Goal: Communication & Community: Answer question/provide support

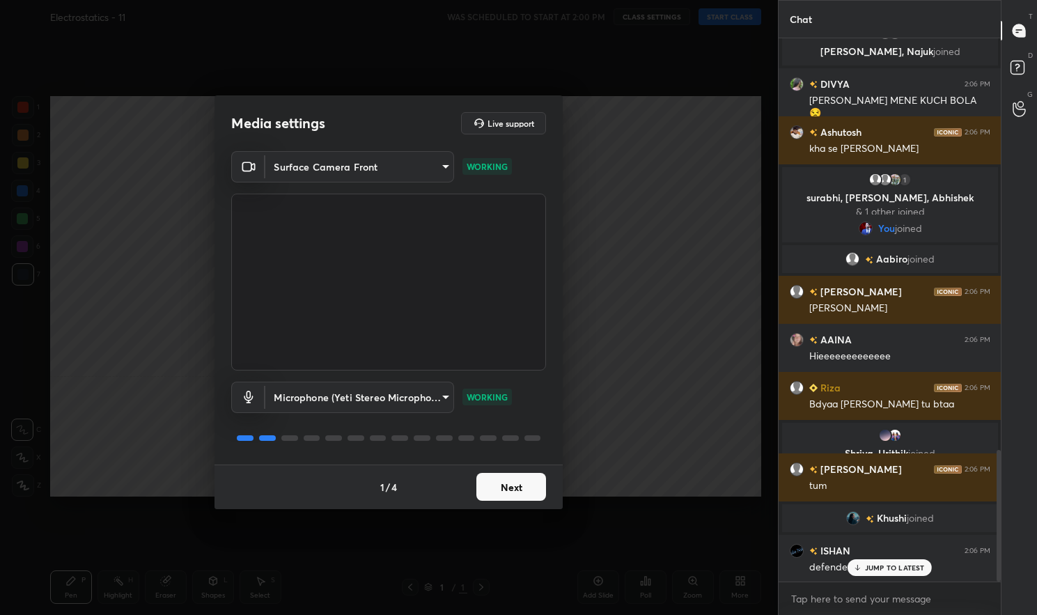
scroll to position [1706, 0]
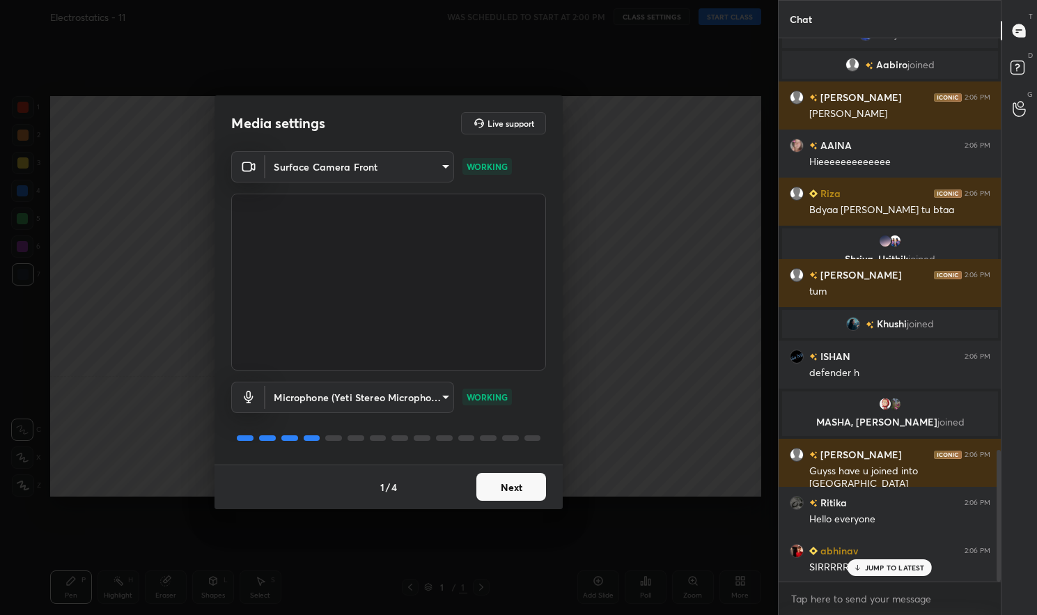
click at [522, 490] on button "Next" at bounding box center [511, 487] width 70 height 28
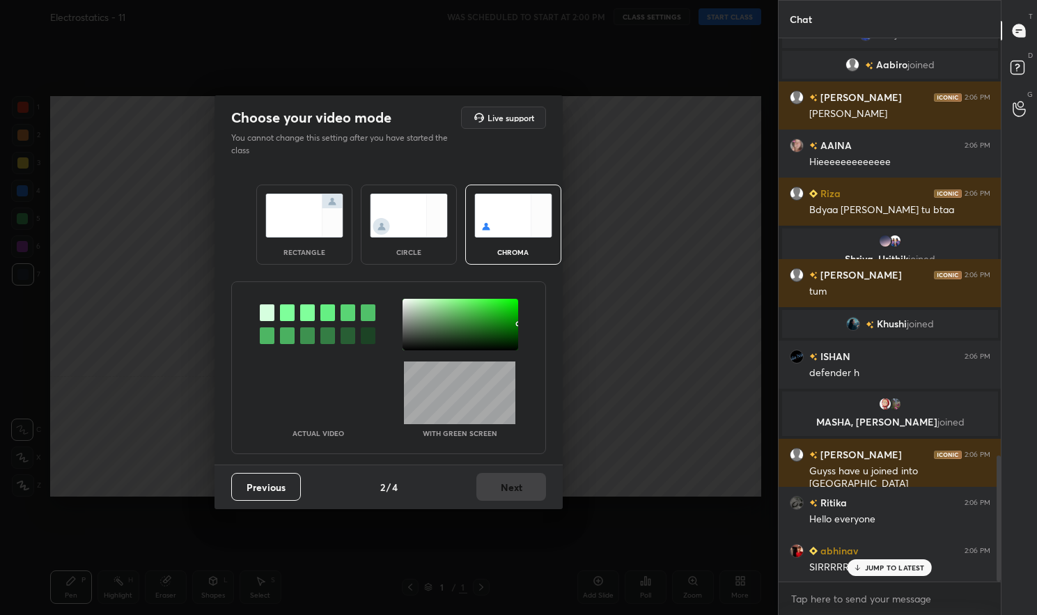
scroll to position [1800, 0]
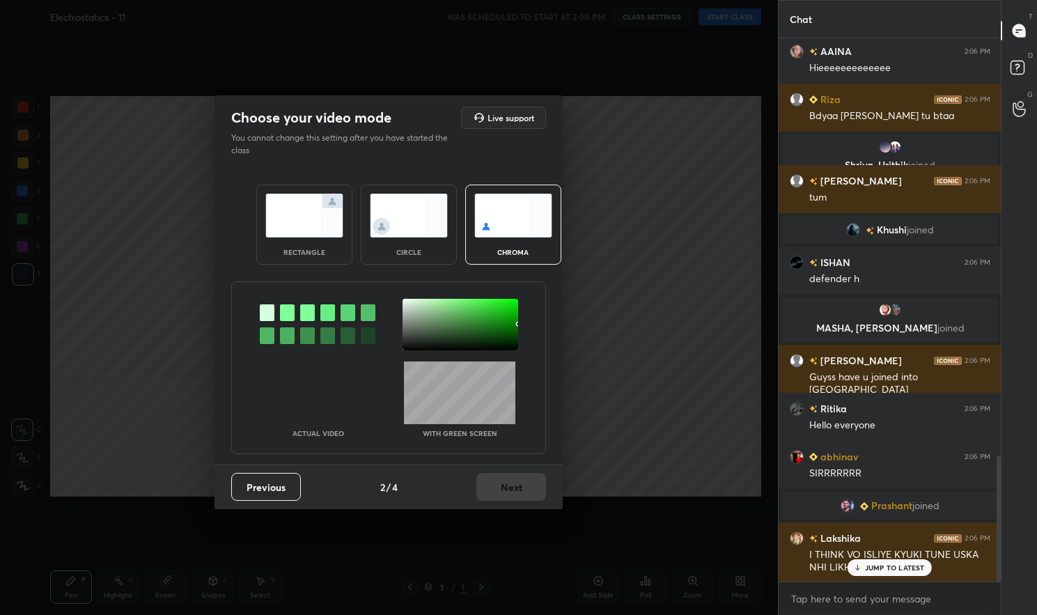
click at [318, 232] on img at bounding box center [304, 216] width 78 height 44
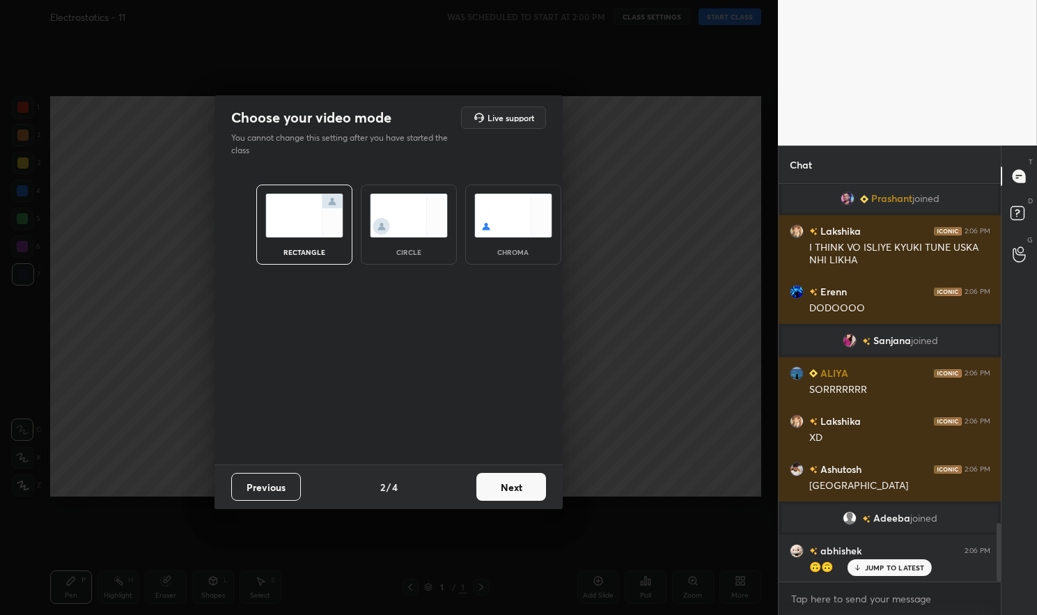
scroll to position [2301, 0]
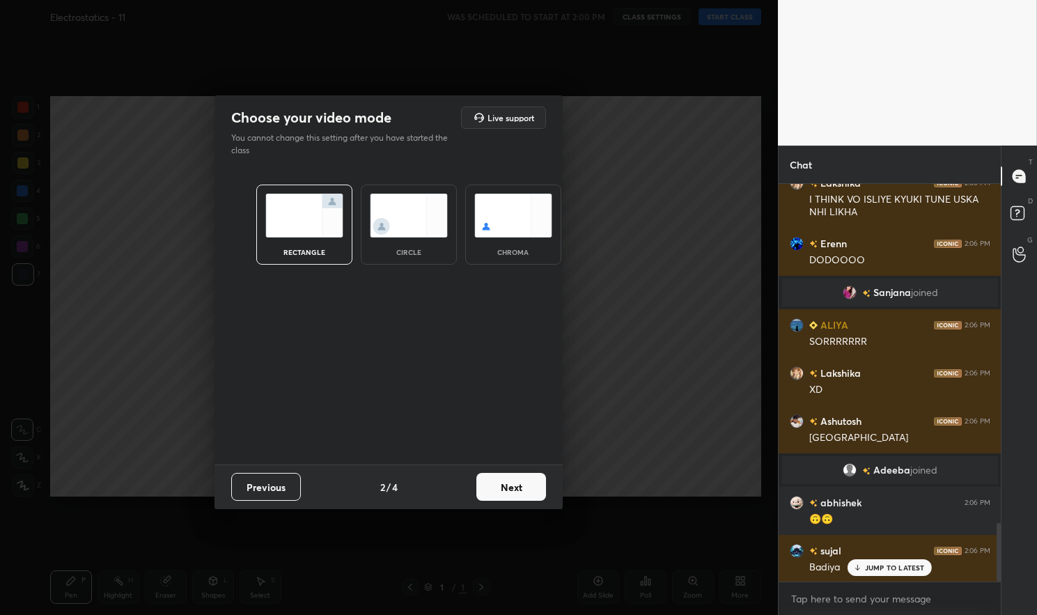
click at [534, 490] on button "Next" at bounding box center [511, 487] width 70 height 28
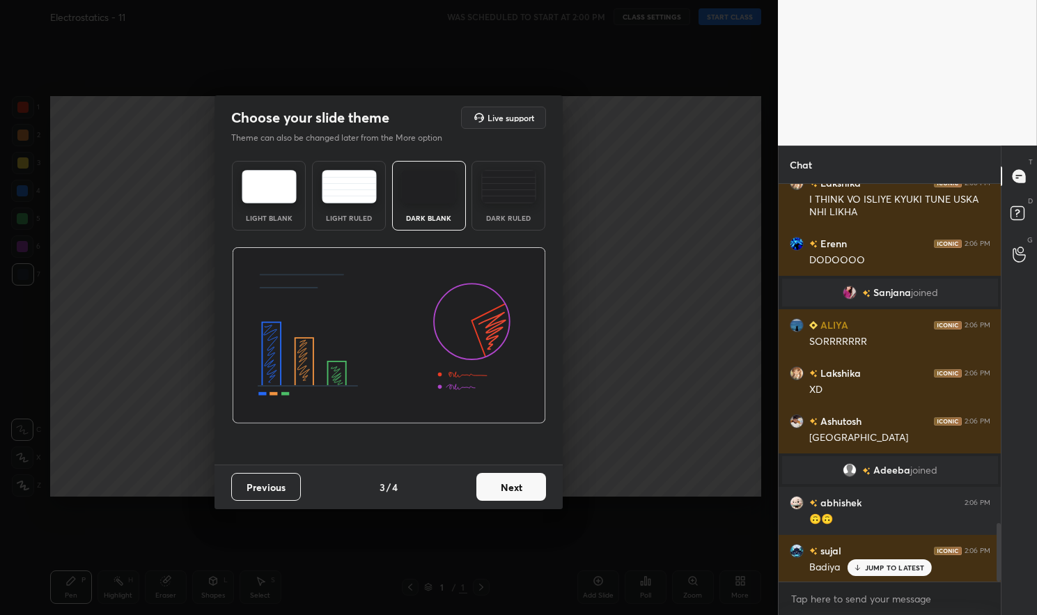
scroll to position [2349, 0]
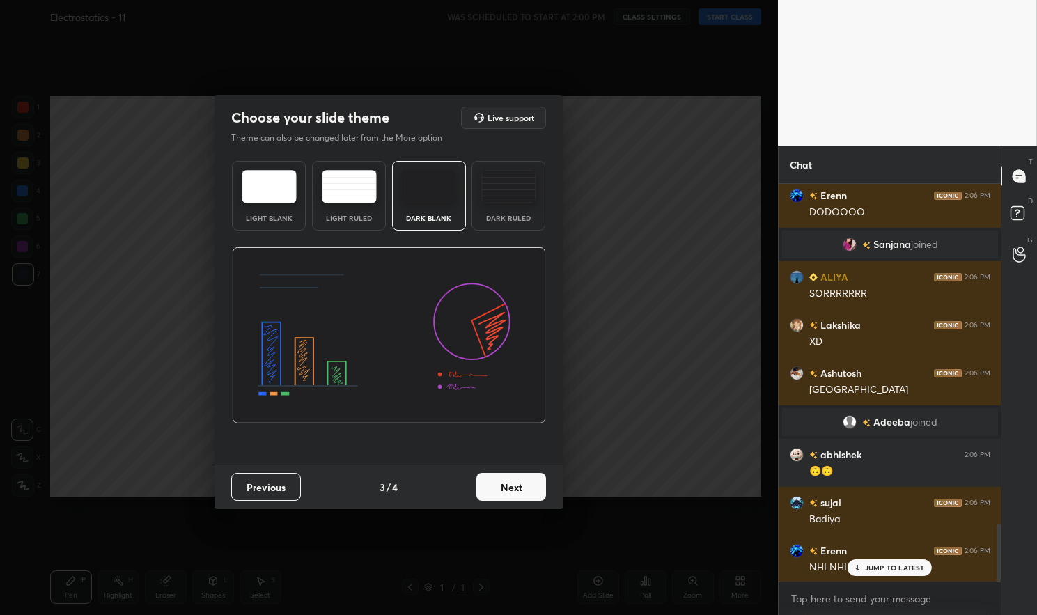
click at [514, 482] on button "Next" at bounding box center [511, 487] width 70 height 28
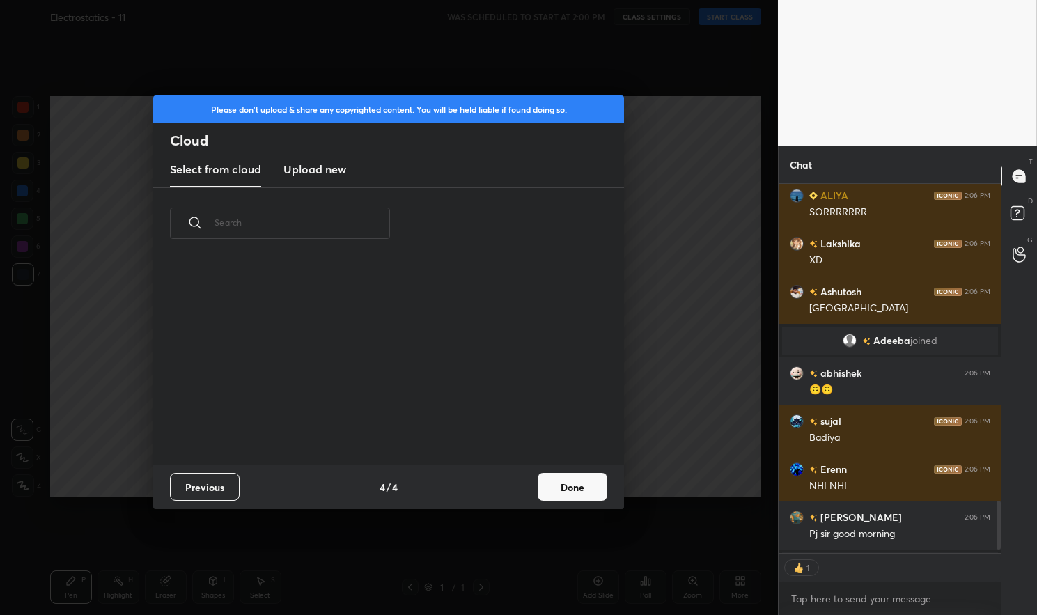
scroll to position [2459, 0]
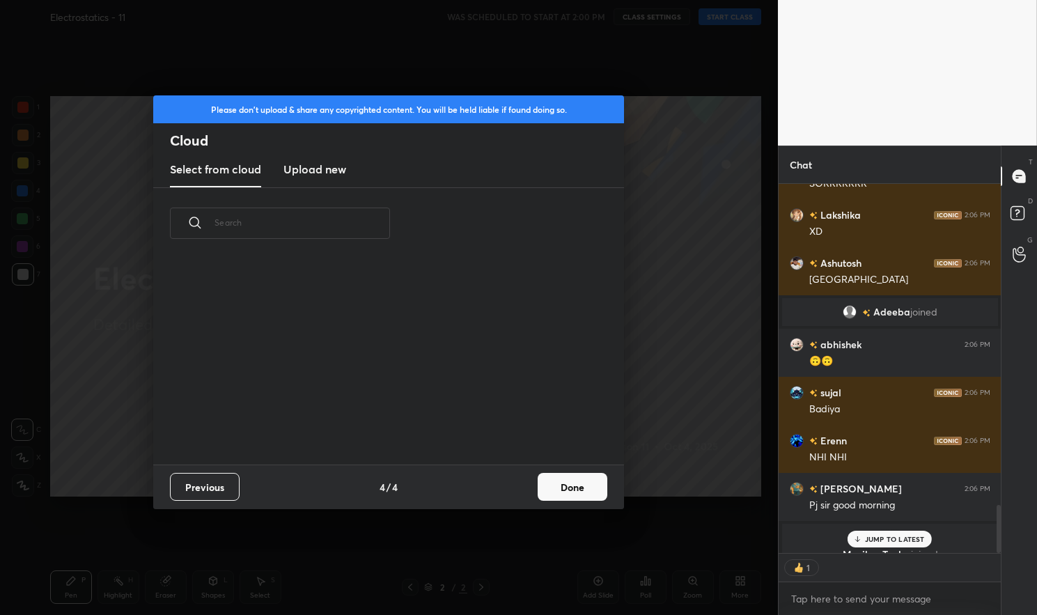
click at [566, 481] on button "Done" at bounding box center [573, 487] width 70 height 28
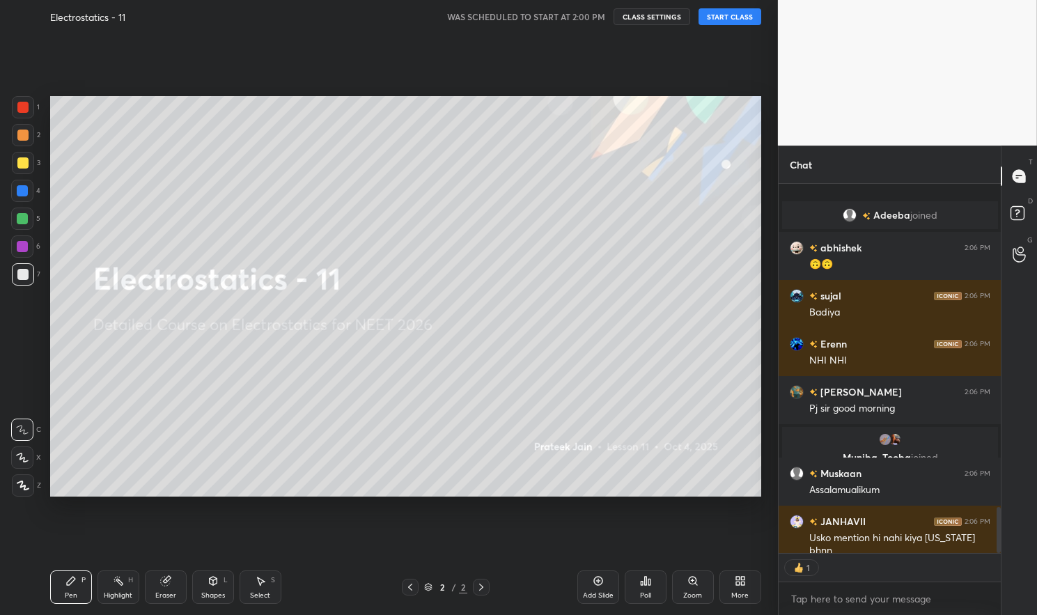
scroll to position [2604, 0]
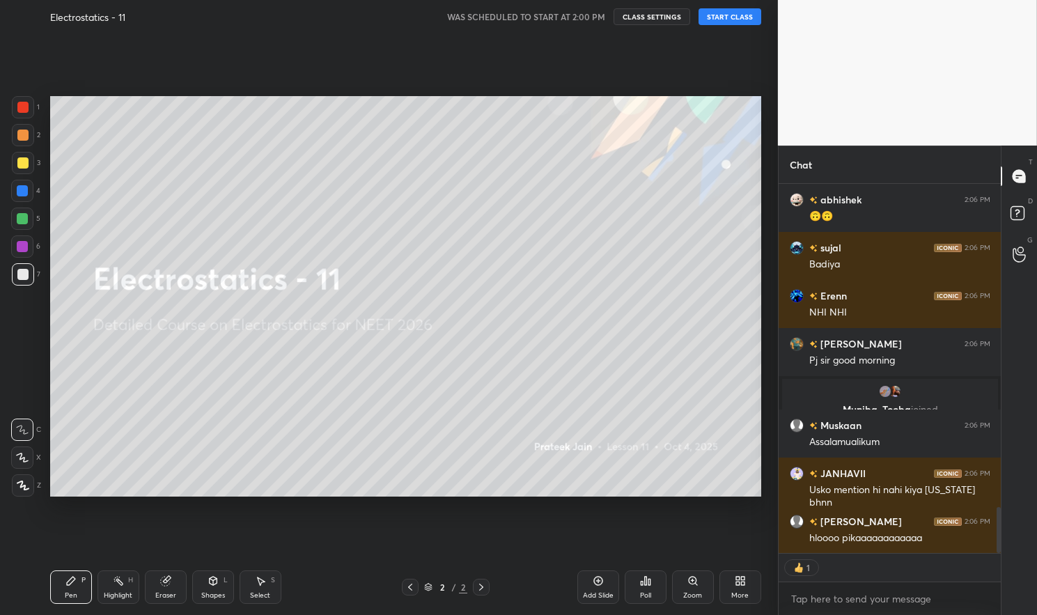
click at [26, 481] on icon at bounding box center [23, 486] width 13 height 10
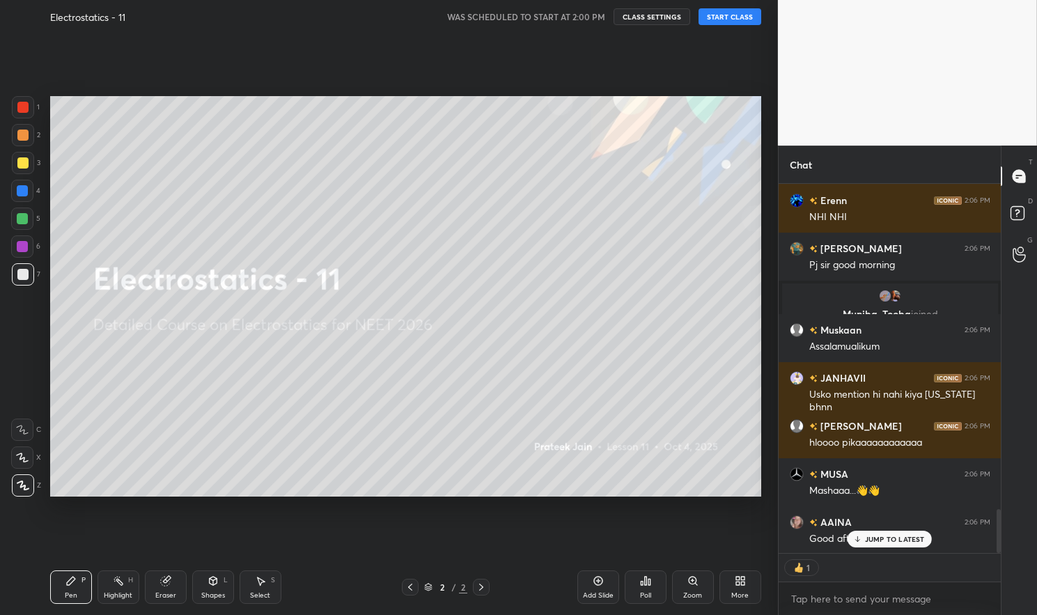
scroll to position [0, 0]
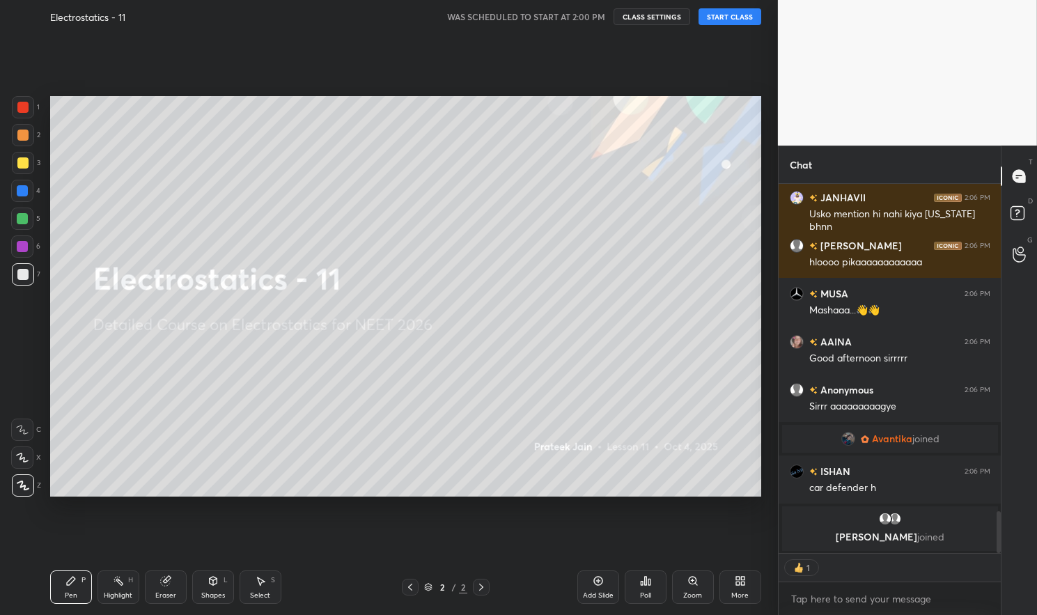
click at [735, 14] on button "START CLASS" at bounding box center [730, 16] width 63 height 17
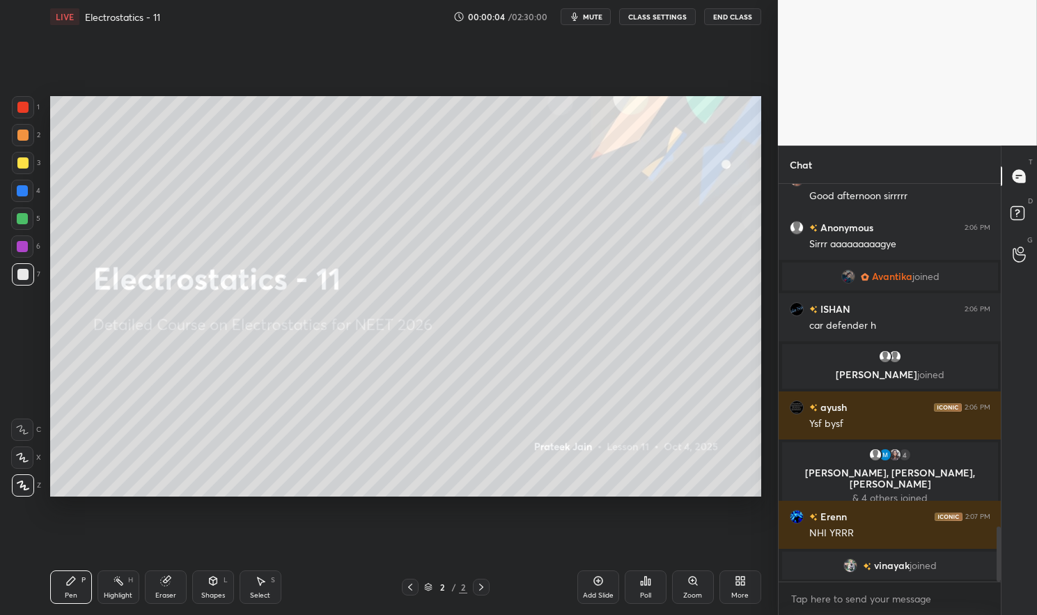
click at [602, 10] on button "mute" at bounding box center [586, 16] width 50 height 17
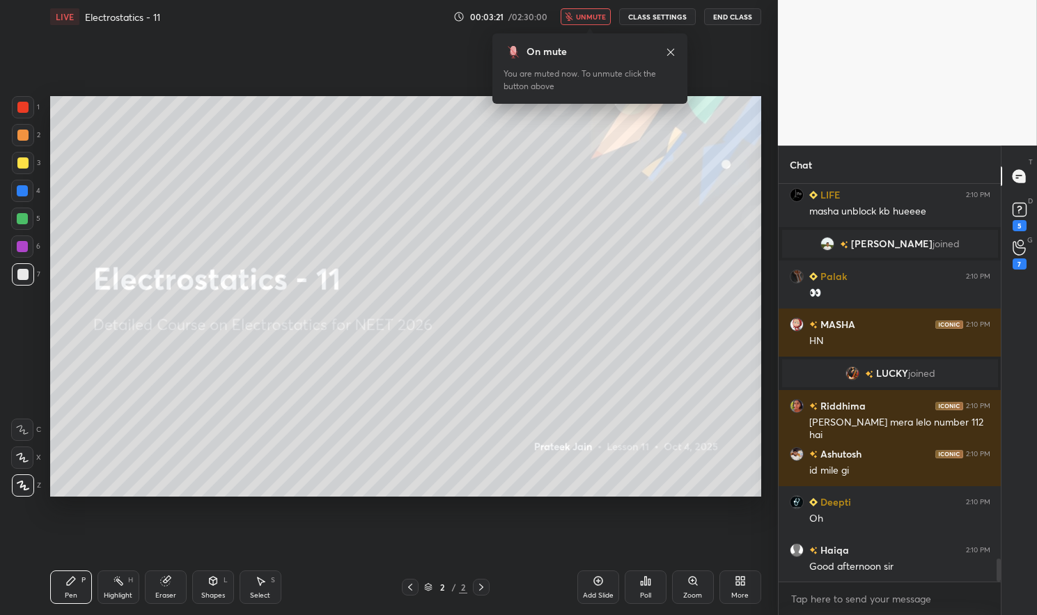
click at [665, 15] on button "CLASS SETTINGS" at bounding box center [657, 16] width 77 height 17
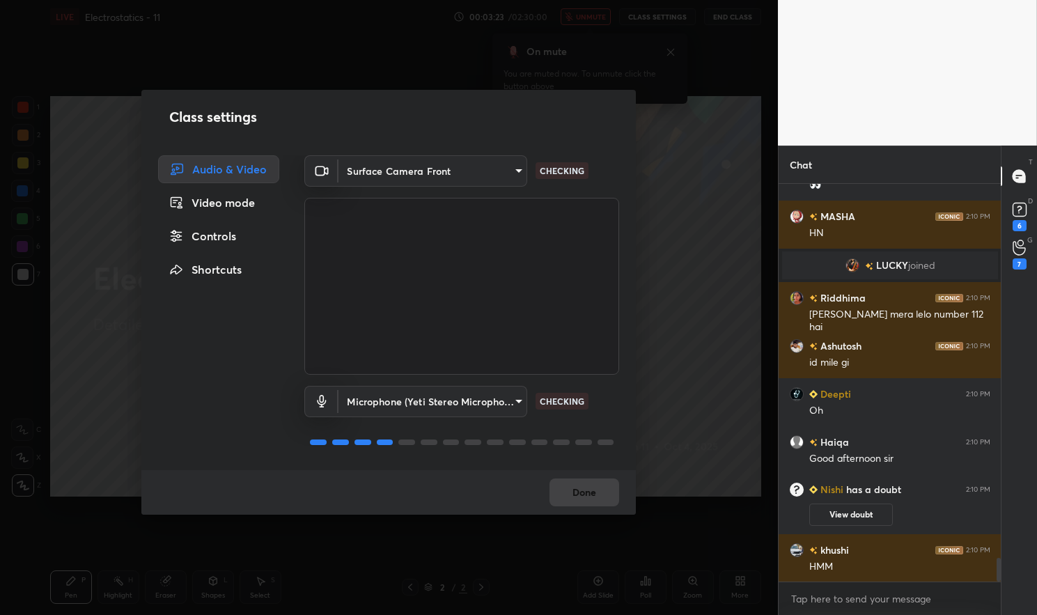
click at [464, 163] on body "1 2 3 4 5 6 7 C X Z C X Z E E Erase all H H LIVE Electrostatics - 11 00:03:23 /…" at bounding box center [518, 307] width 1037 height 615
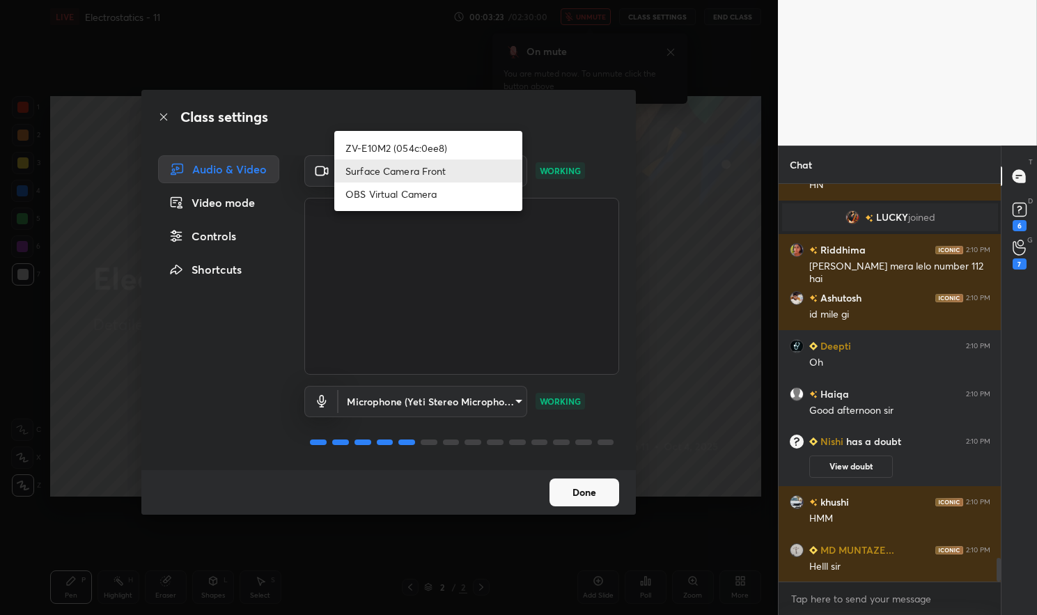
click at [433, 148] on li "ZV-E10M2 (054c:0ee8)" at bounding box center [428, 148] width 188 height 23
type input "37d5beaac07466201fa83db2c786347b214c78108732feddb30ebe05aa982fea"
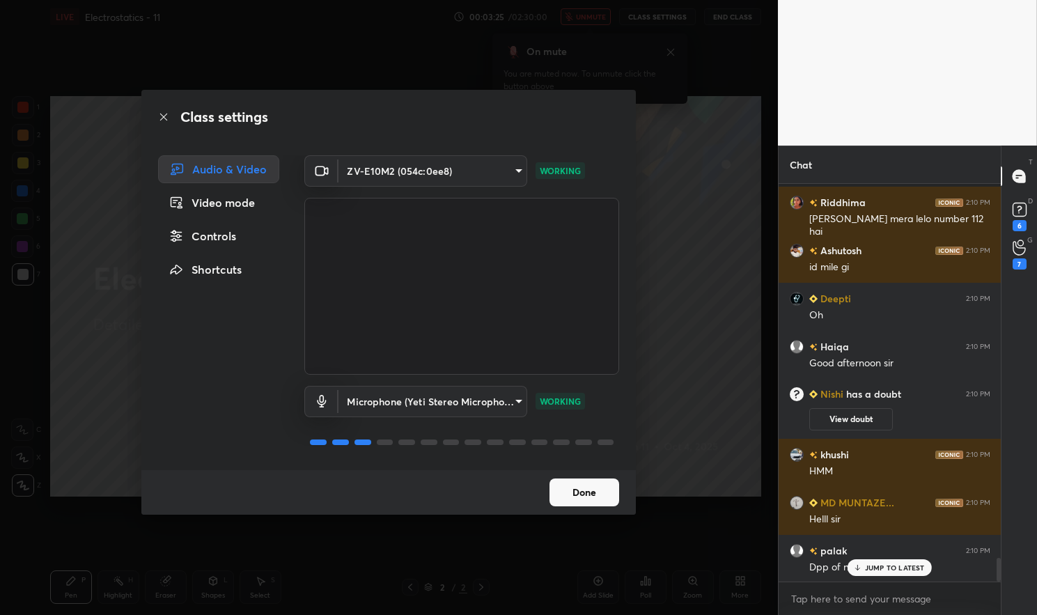
click at [235, 242] on div "Controls" at bounding box center [218, 236] width 121 height 28
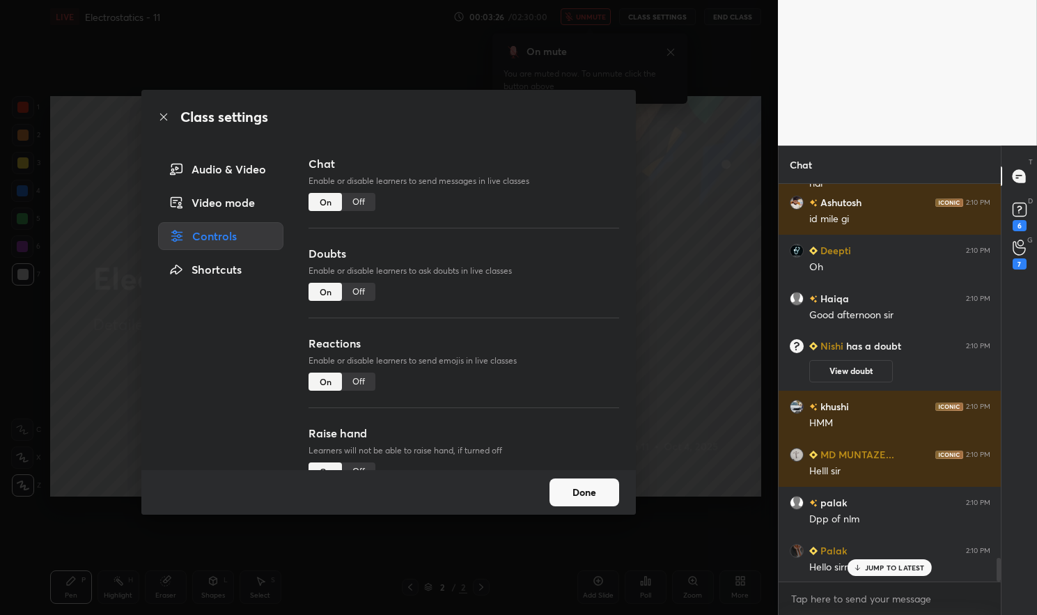
click at [355, 291] on div "Off" at bounding box center [358, 292] width 33 height 18
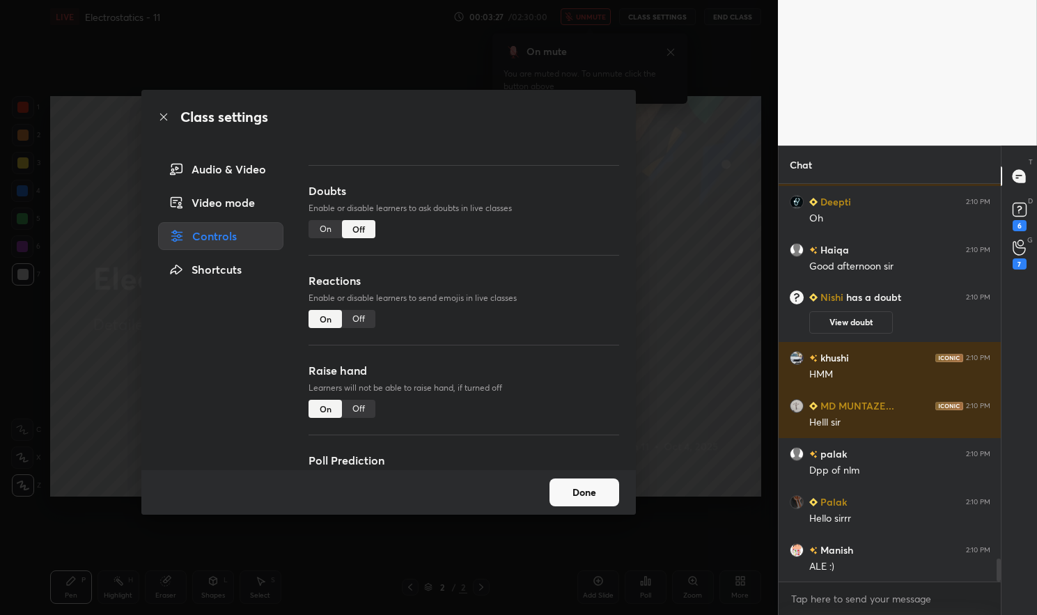
click at [351, 320] on div "Off" at bounding box center [358, 319] width 33 height 18
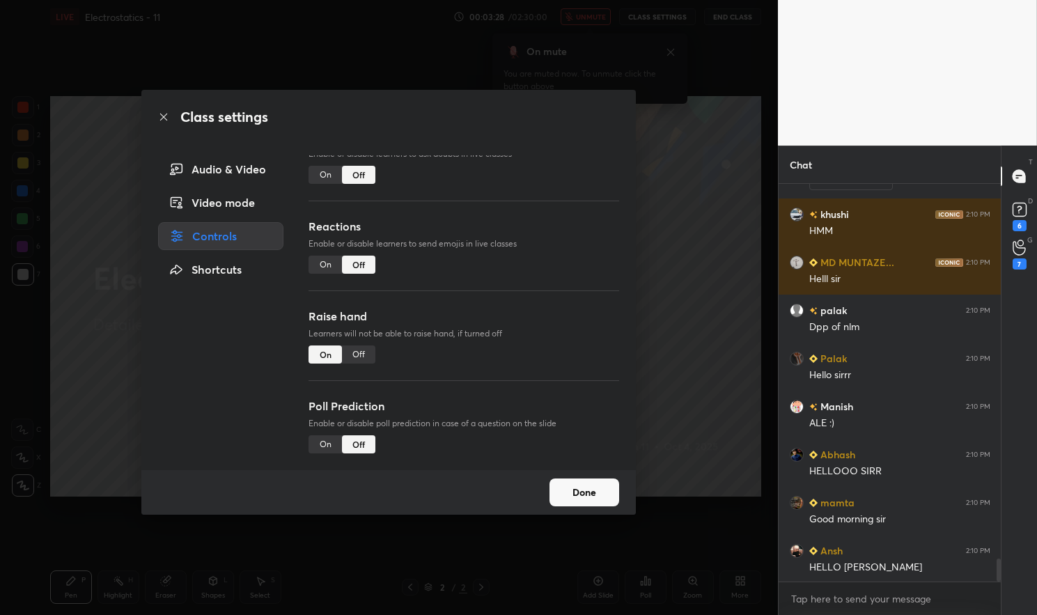
click at [362, 350] on div "Off" at bounding box center [358, 355] width 33 height 18
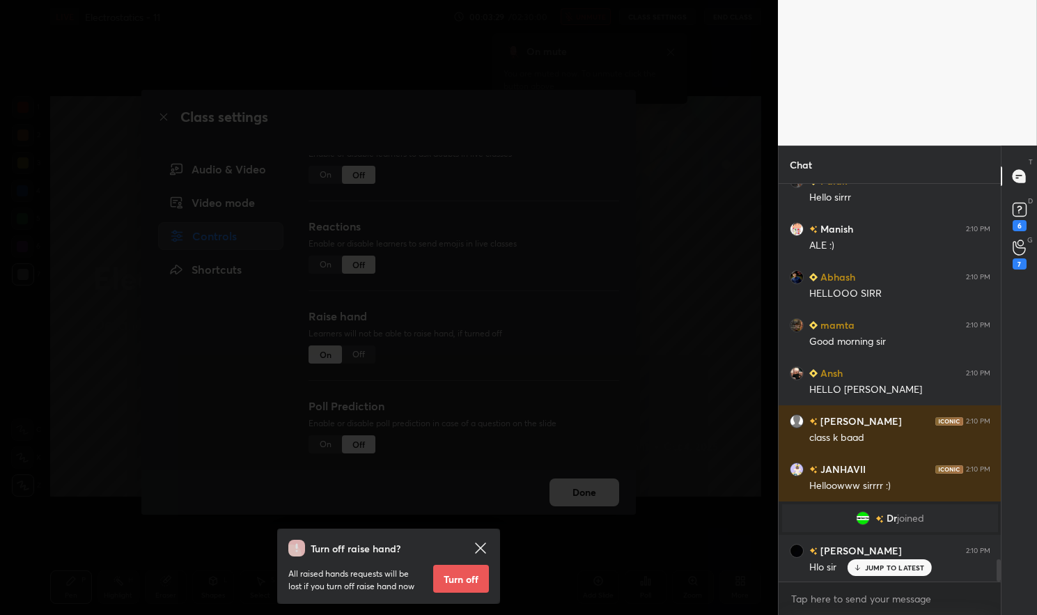
click at [454, 567] on button "Turn off" at bounding box center [461, 579] width 56 height 28
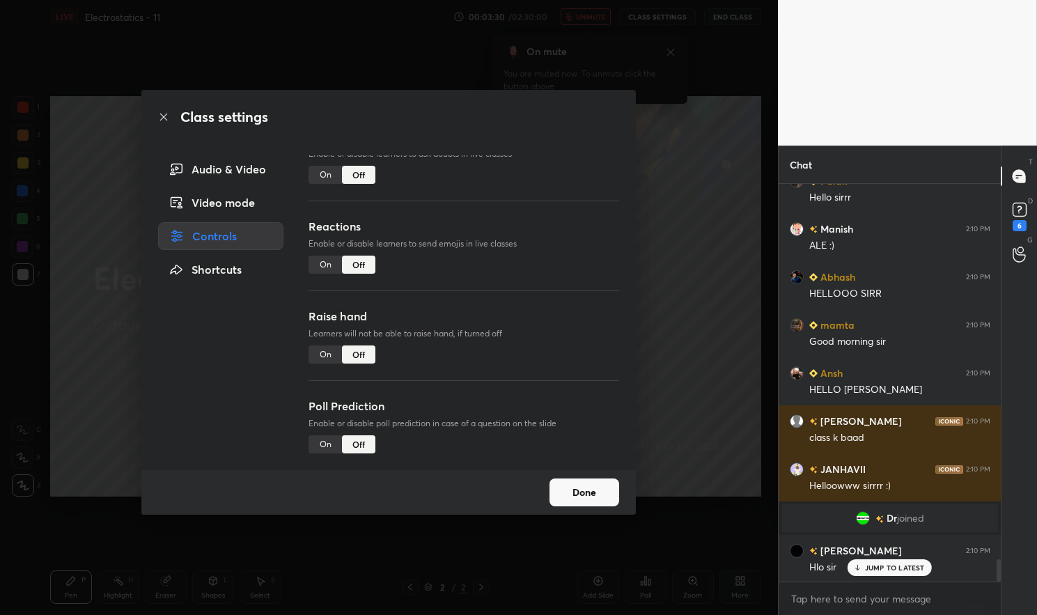
click at [569, 487] on button "Done" at bounding box center [585, 493] width 70 height 28
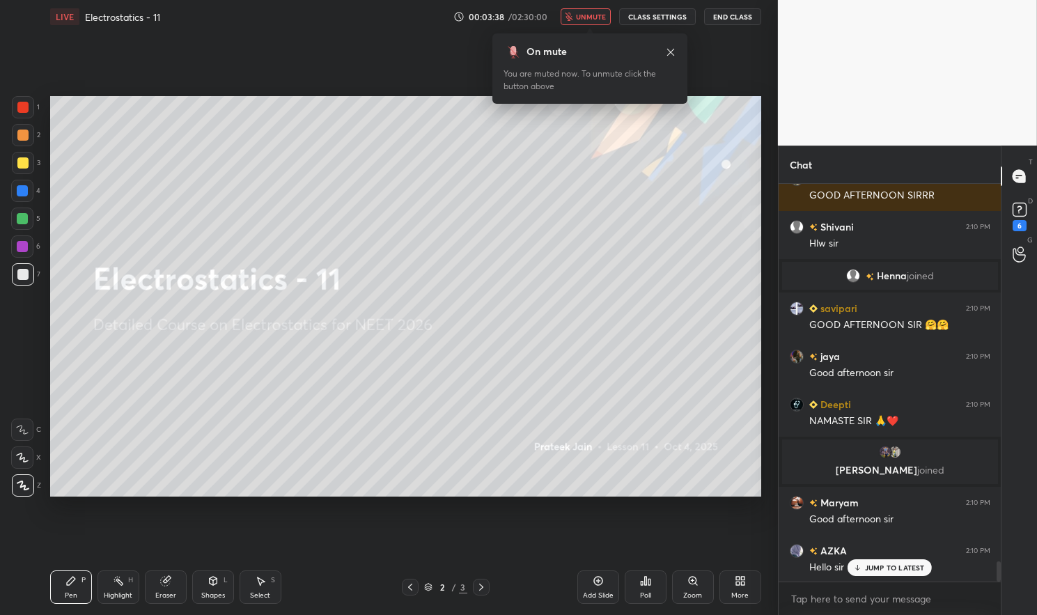
click at [590, 16] on span "unmute" at bounding box center [591, 17] width 30 height 10
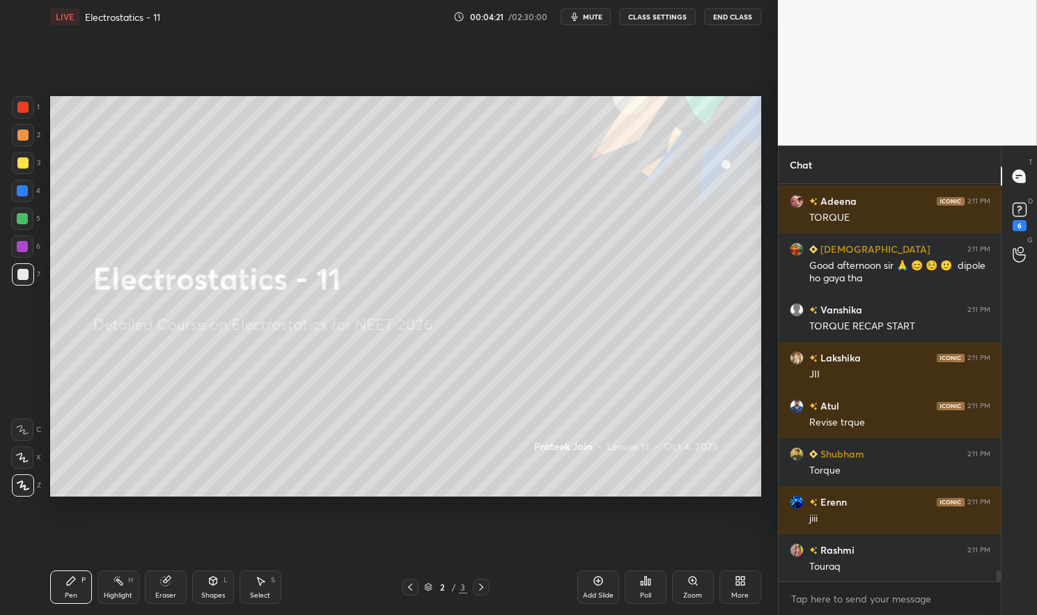
click at [596, 13] on span "mute" at bounding box center [593, 17] width 20 height 10
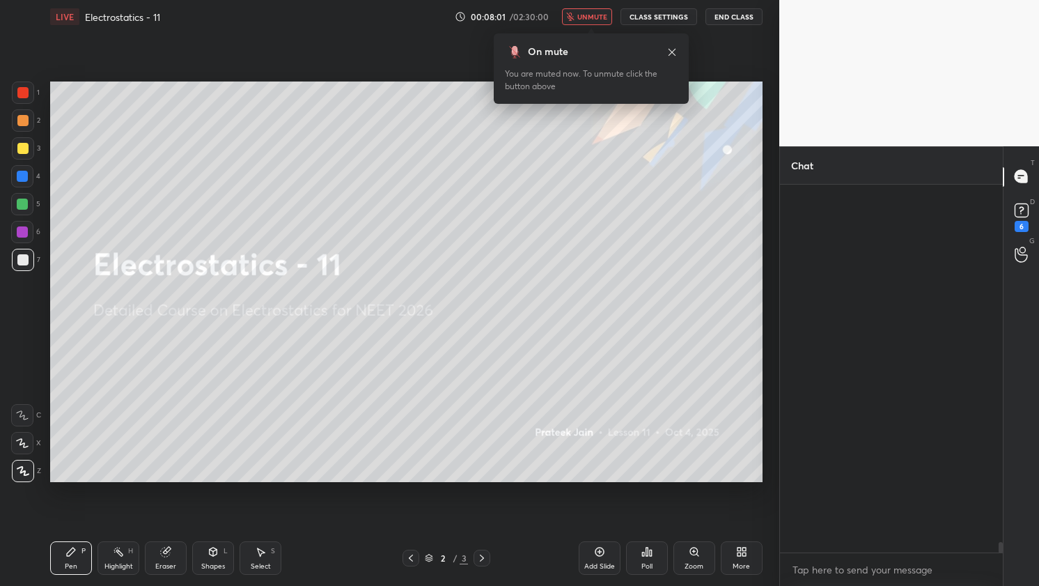
scroll to position [23479, 0]
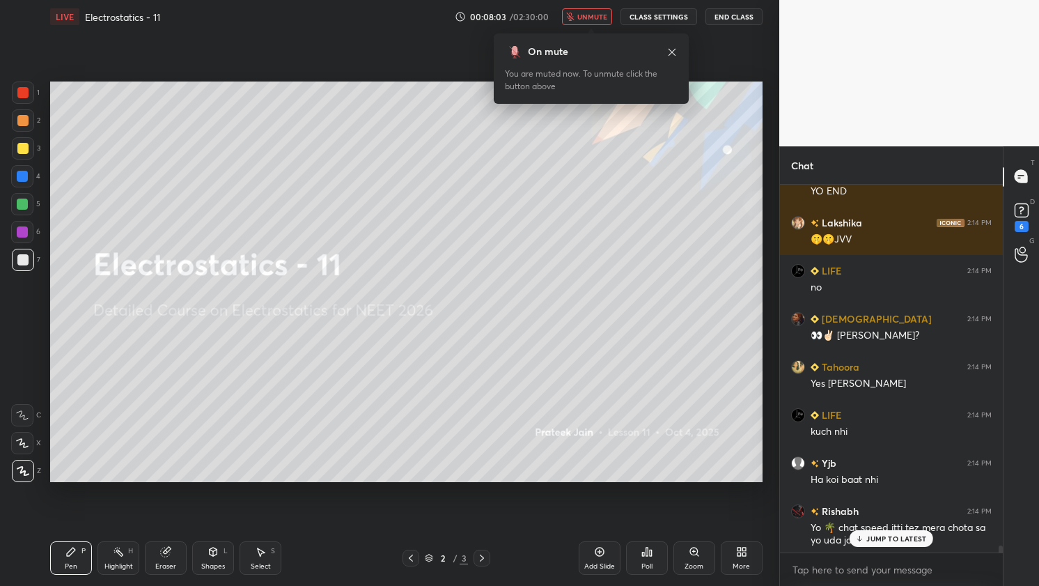
click at [751, 550] on div "More" at bounding box center [742, 557] width 42 height 33
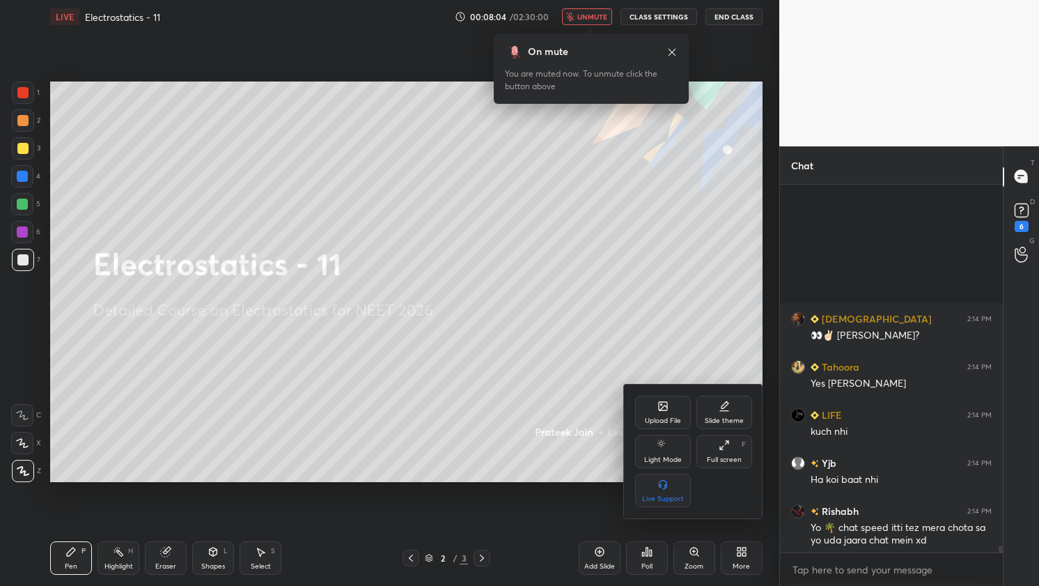
scroll to position [23659, 0]
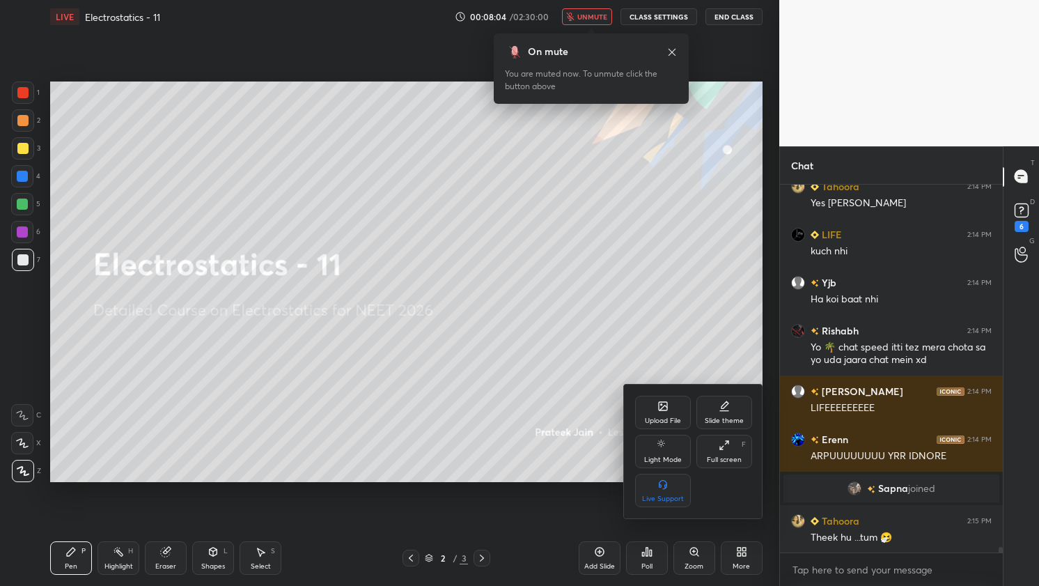
click at [666, 396] on div "Upload File" at bounding box center [663, 412] width 56 height 33
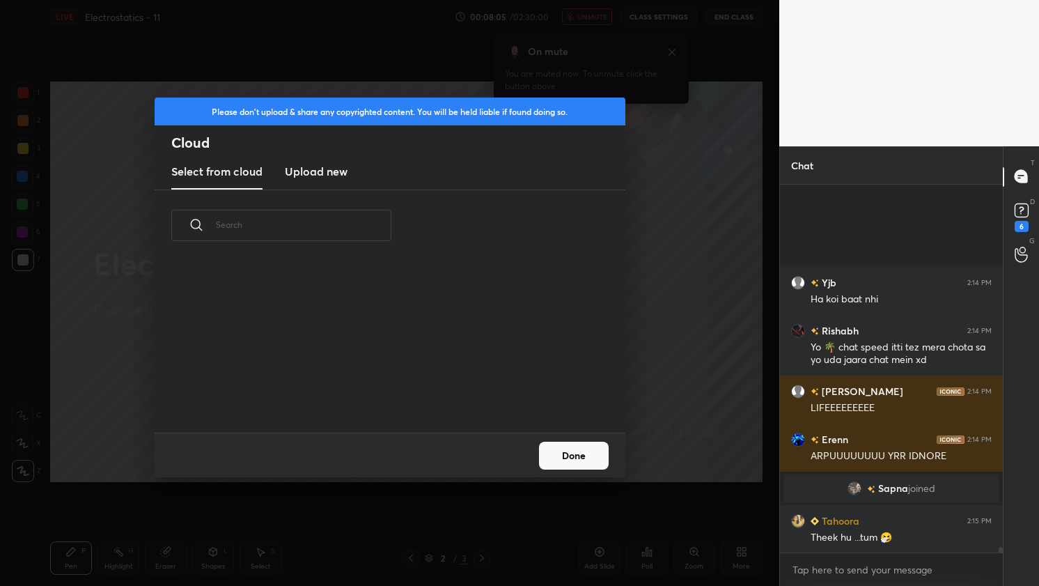
scroll to position [23803, 0]
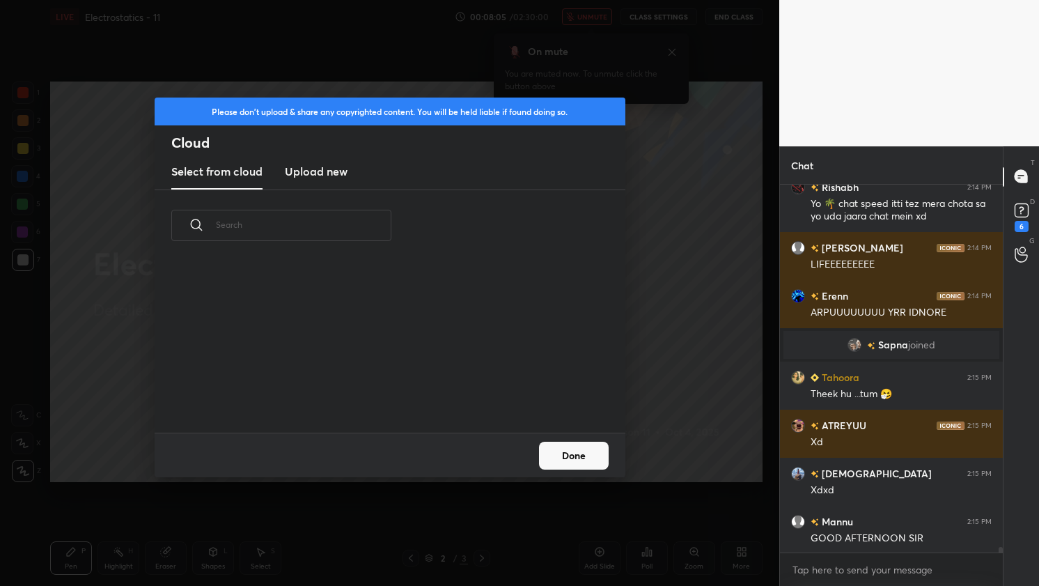
click at [306, 178] on h3 "Upload new" at bounding box center [316, 171] width 63 height 17
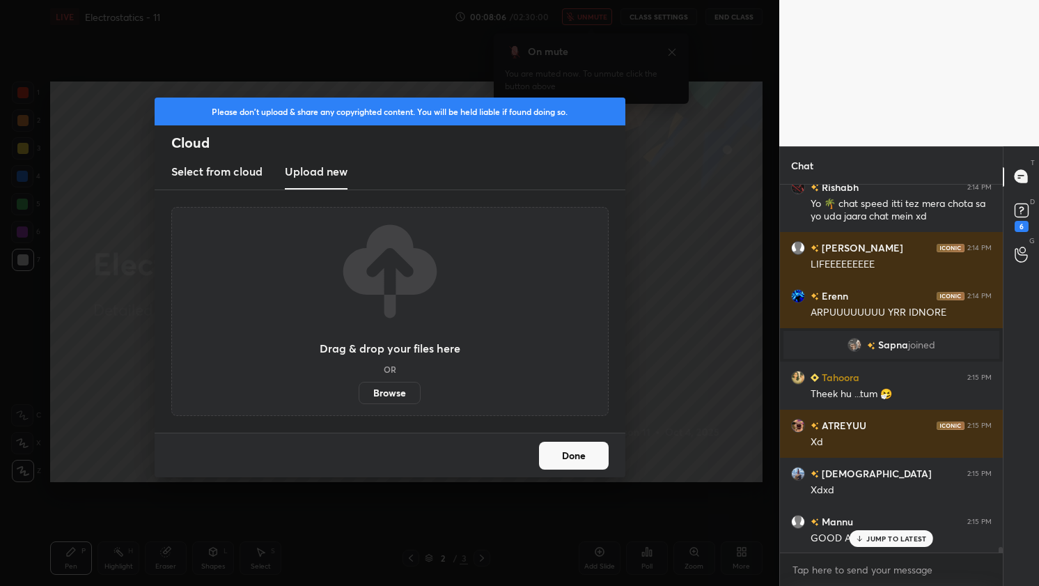
click at [389, 396] on label "Browse" at bounding box center [390, 393] width 62 height 22
click at [359, 396] on input "Browse" at bounding box center [359, 393] width 0 height 22
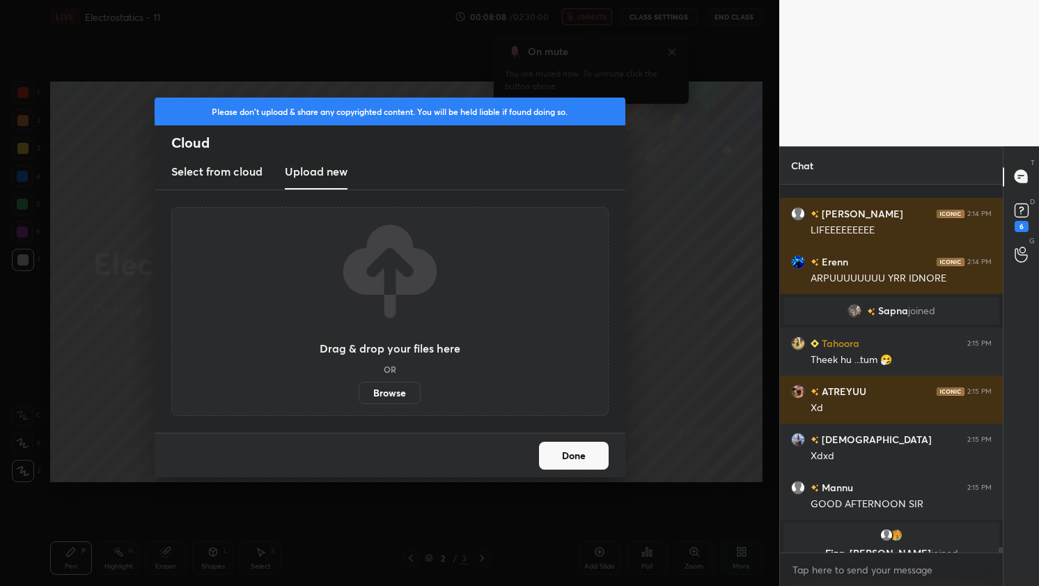
scroll to position [23946, 0]
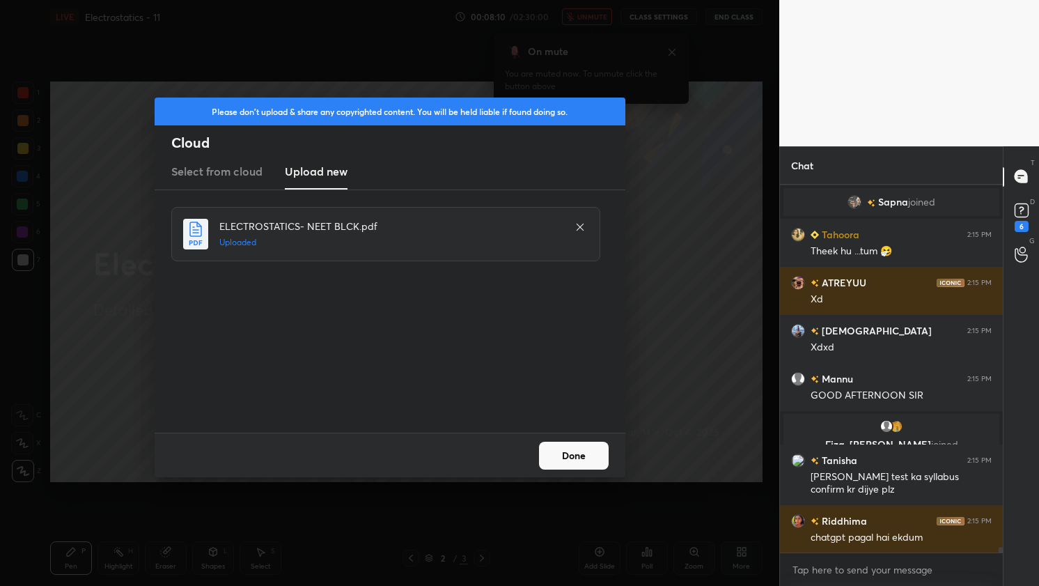
click at [575, 448] on button "Done" at bounding box center [574, 456] width 70 height 28
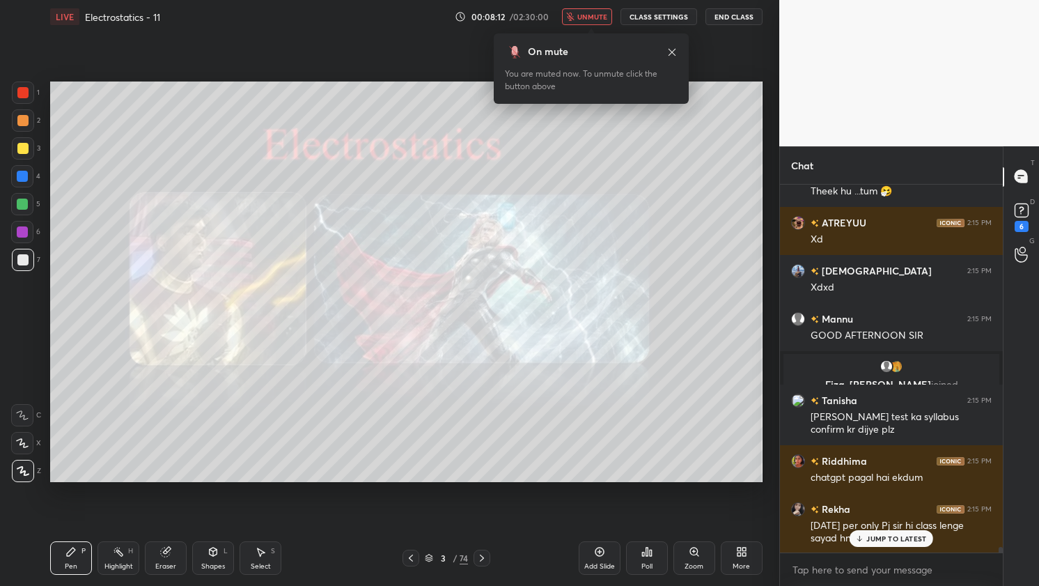
scroll to position [24102, 0]
click at [668, 54] on icon at bounding box center [672, 52] width 11 height 11
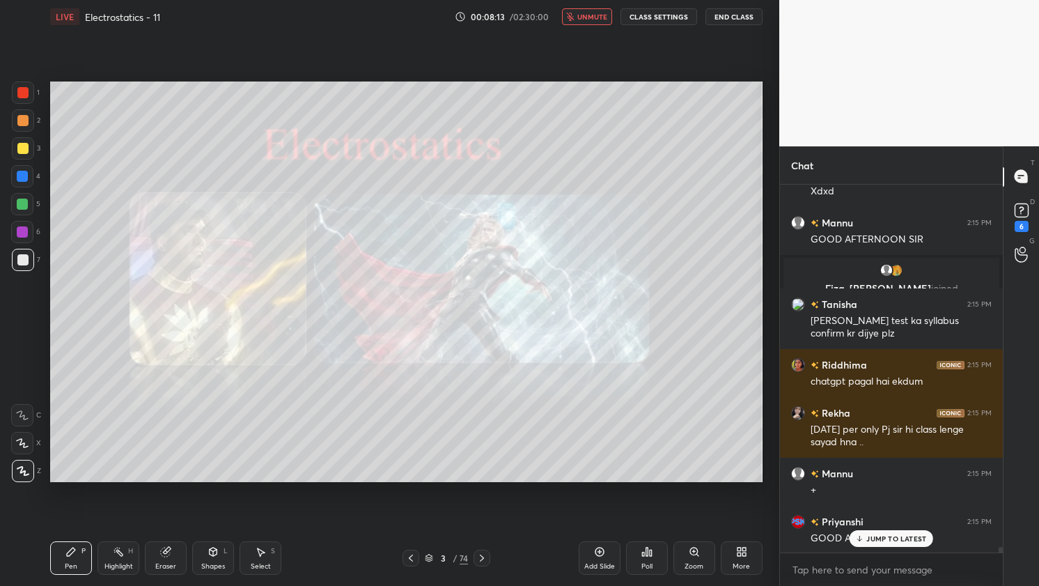
click at [575, 18] on icon "button" at bounding box center [570, 17] width 8 height 8
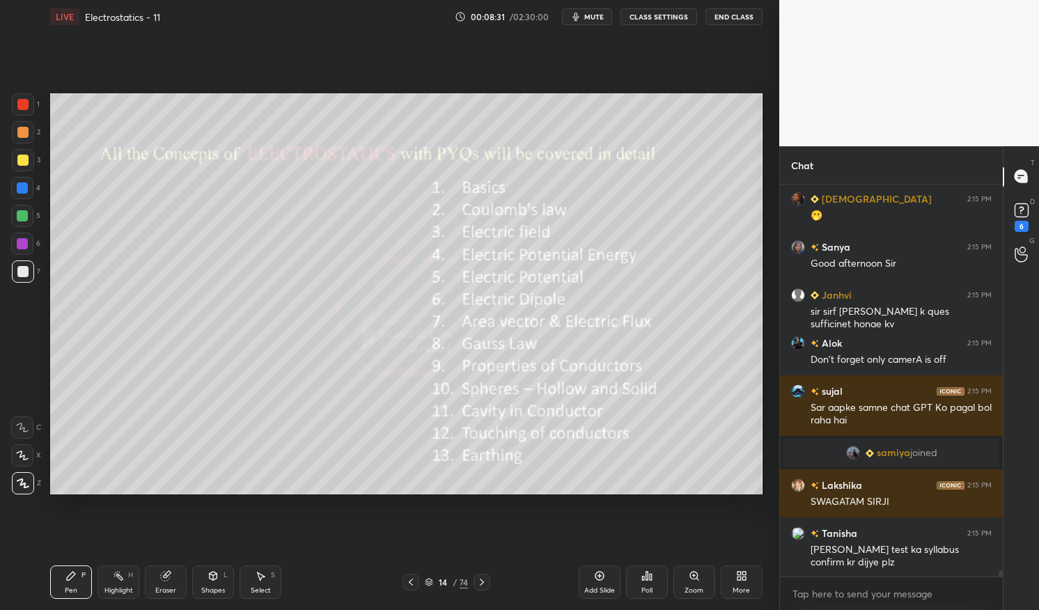
scroll to position [24298, 0]
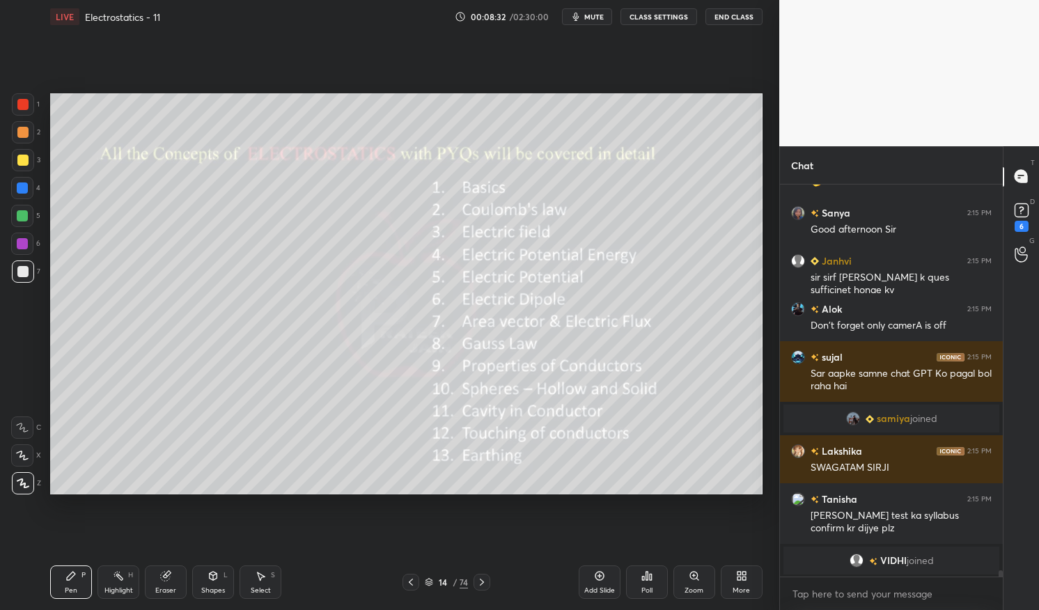
click at [25, 162] on div at bounding box center [22, 160] width 11 height 11
click at [20, 160] on div at bounding box center [22, 160] width 11 height 11
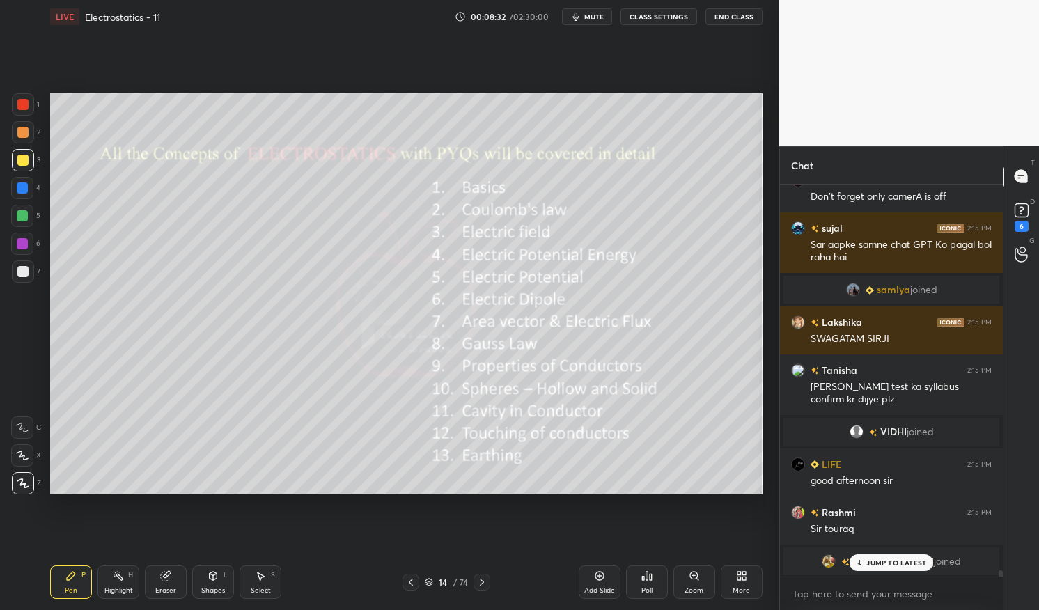
click at [66, 587] on div "Pen" at bounding box center [71, 590] width 13 height 7
click at [64, 584] on div "Pen P" at bounding box center [71, 582] width 42 height 33
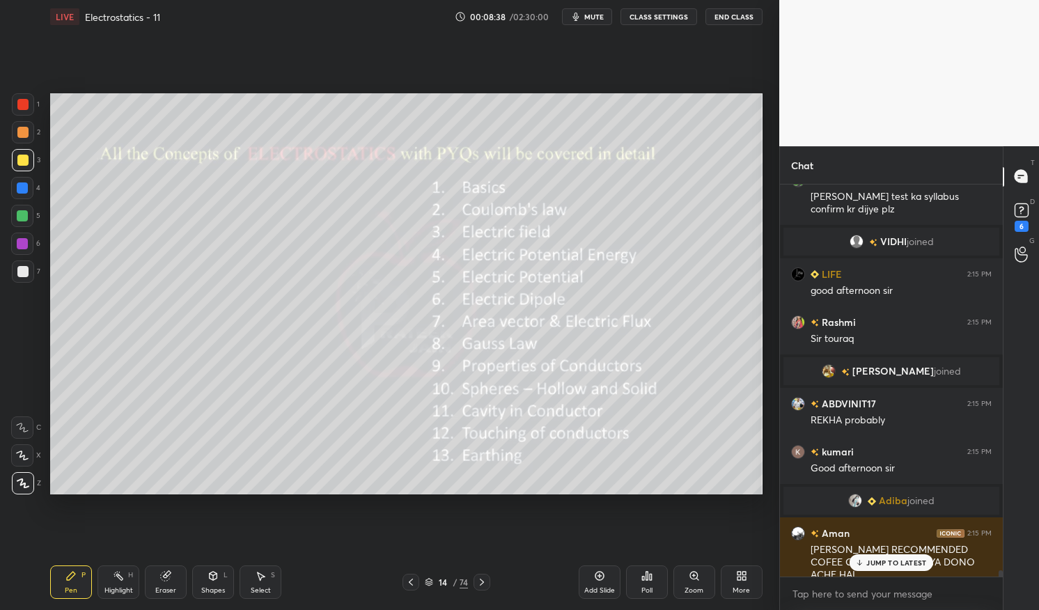
scroll to position [24532, 0]
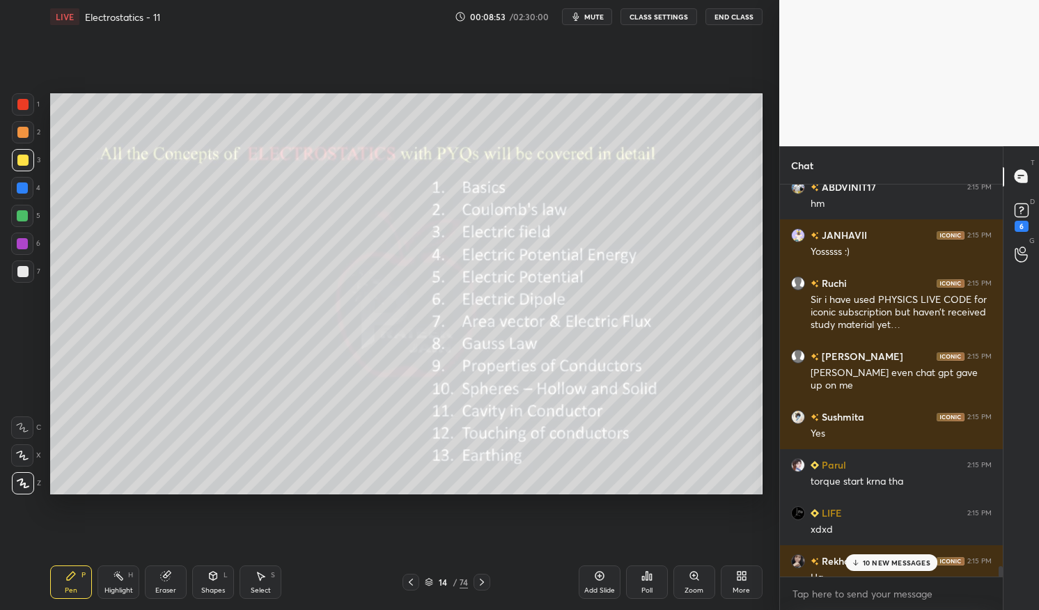
click at [884, 563] on p "10 NEW MESSAGES" at bounding box center [897, 563] width 68 height 8
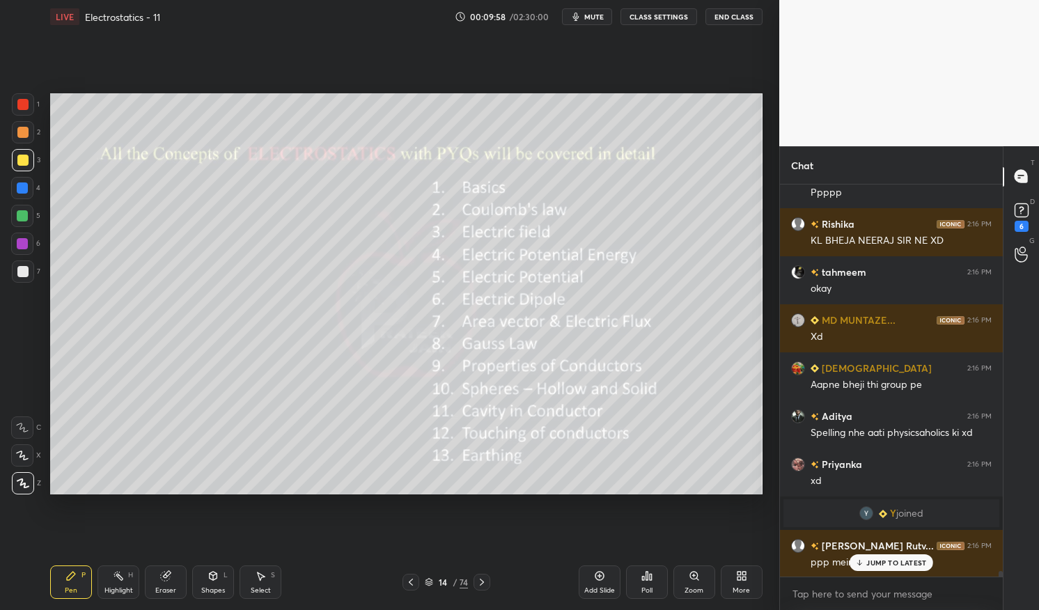
click at [900, 564] on p "JUMP TO LATEST" at bounding box center [897, 563] width 60 height 8
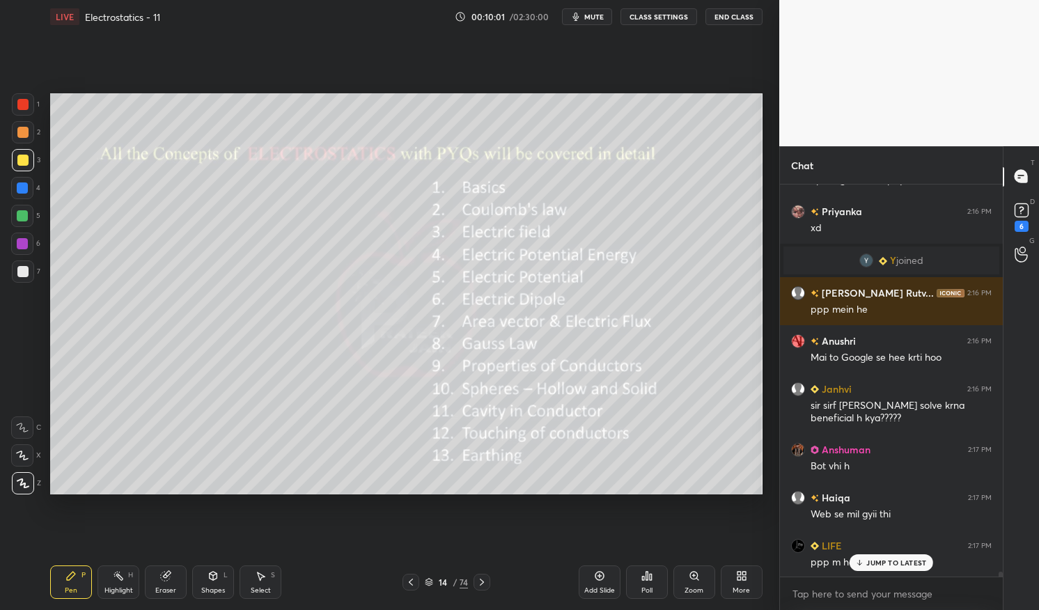
click at [897, 564] on p "JUMP TO LATEST" at bounding box center [897, 563] width 60 height 8
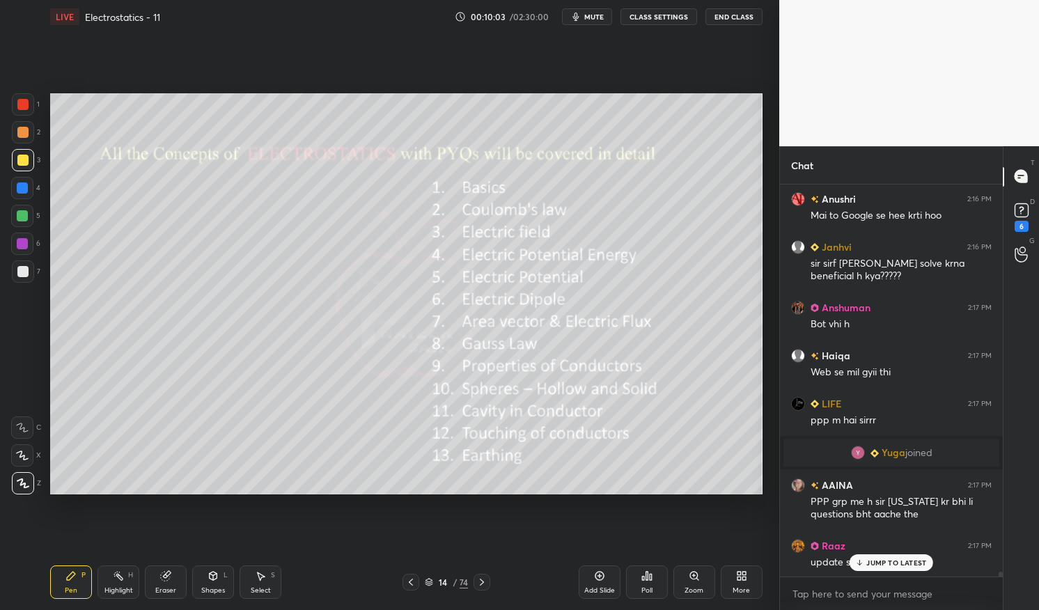
click at [899, 567] on p "JUMP TO LATEST" at bounding box center [897, 563] width 60 height 8
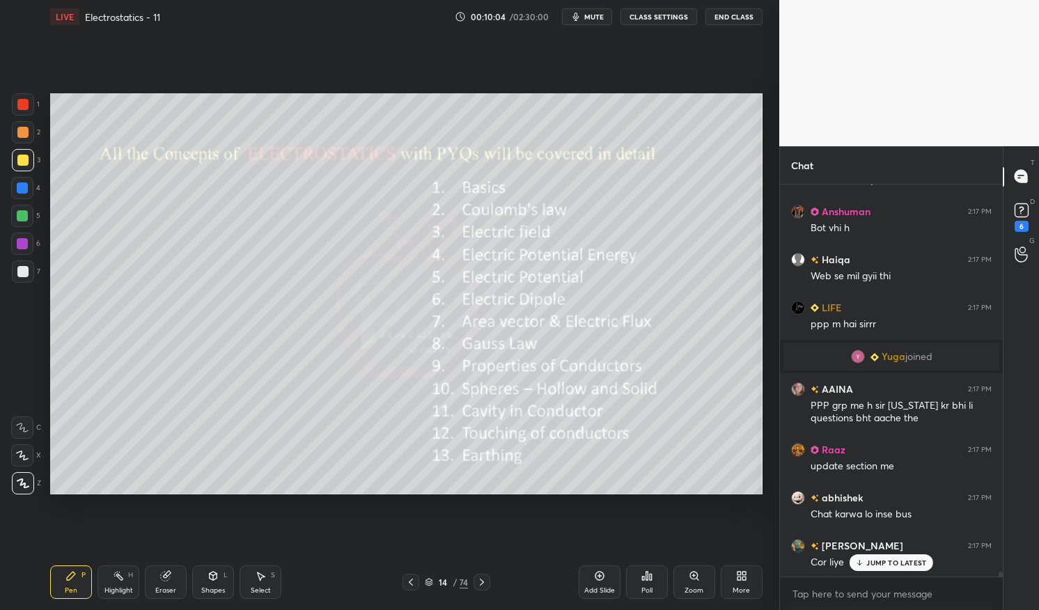
click at [63, 584] on div "Pen P" at bounding box center [71, 582] width 42 height 33
click at [34, 158] on div "3" at bounding box center [26, 160] width 29 height 22
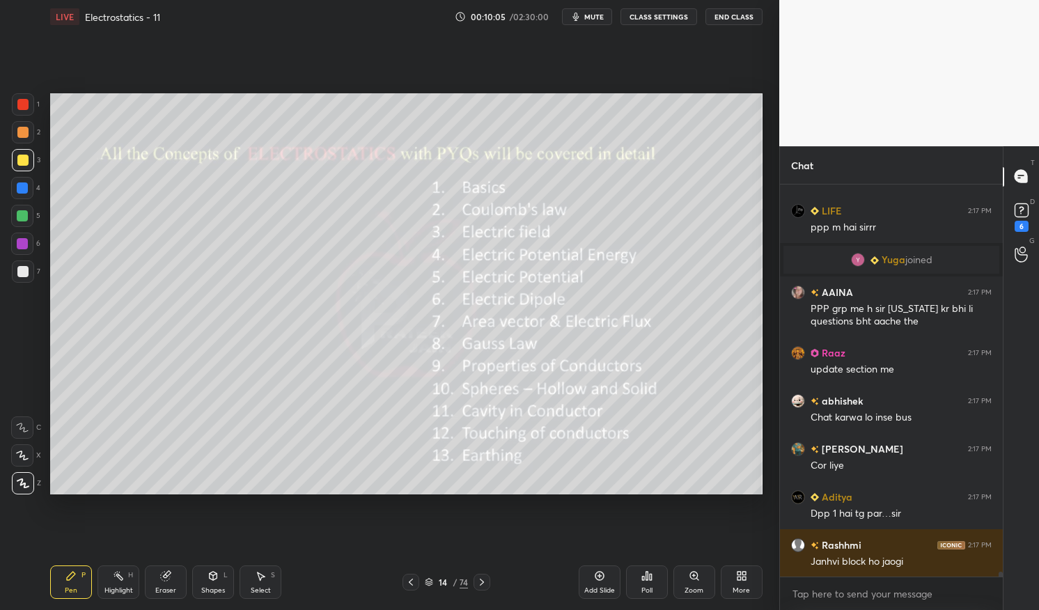
click at [23, 155] on div at bounding box center [22, 160] width 11 height 11
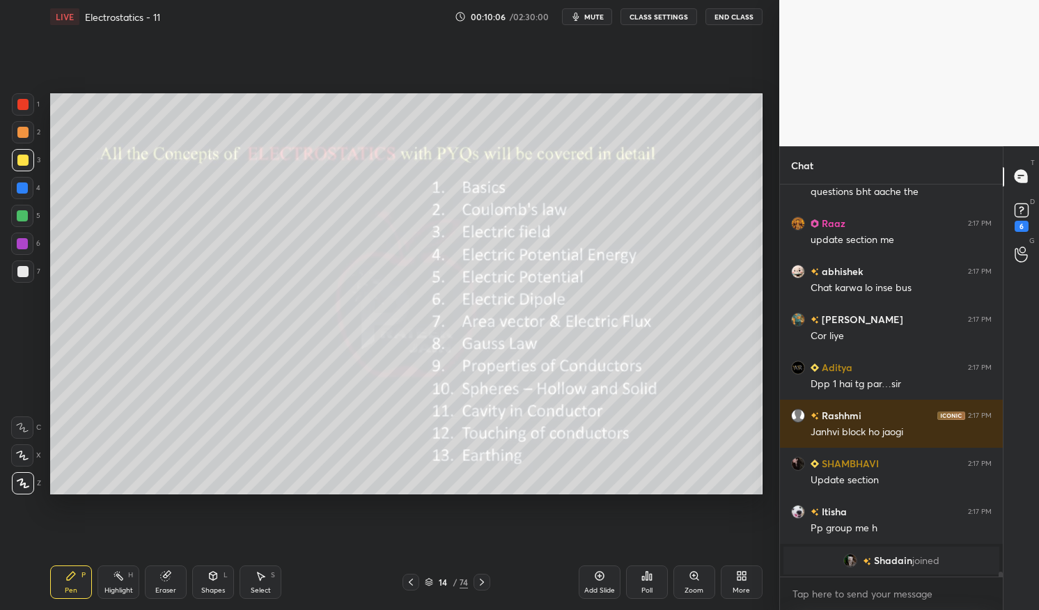
click at [483, 581] on icon at bounding box center [482, 582] width 4 height 7
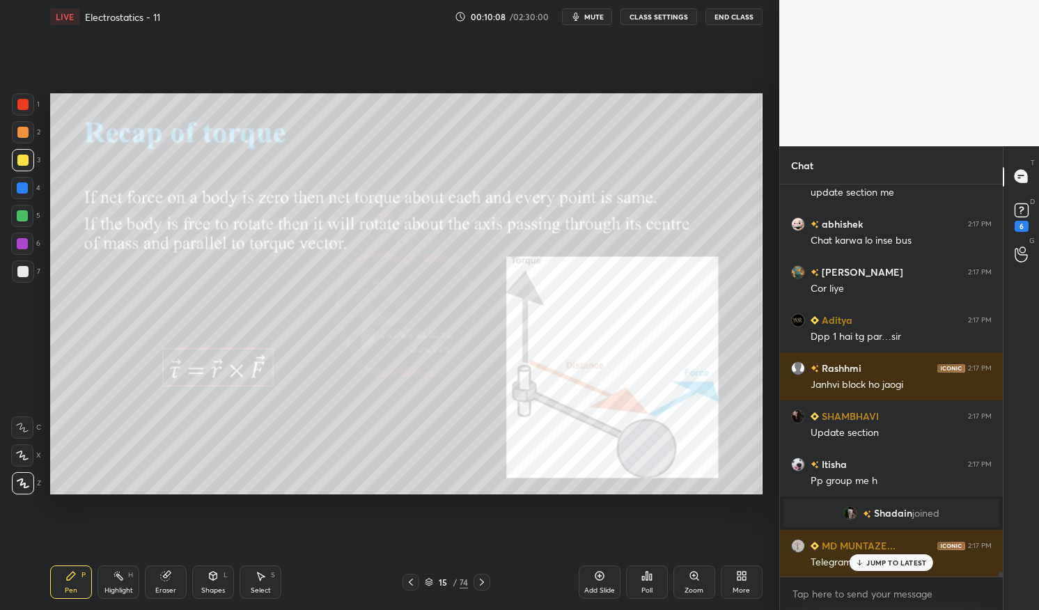
click at [23, 153] on div at bounding box center [23, 160] width 22 height 22
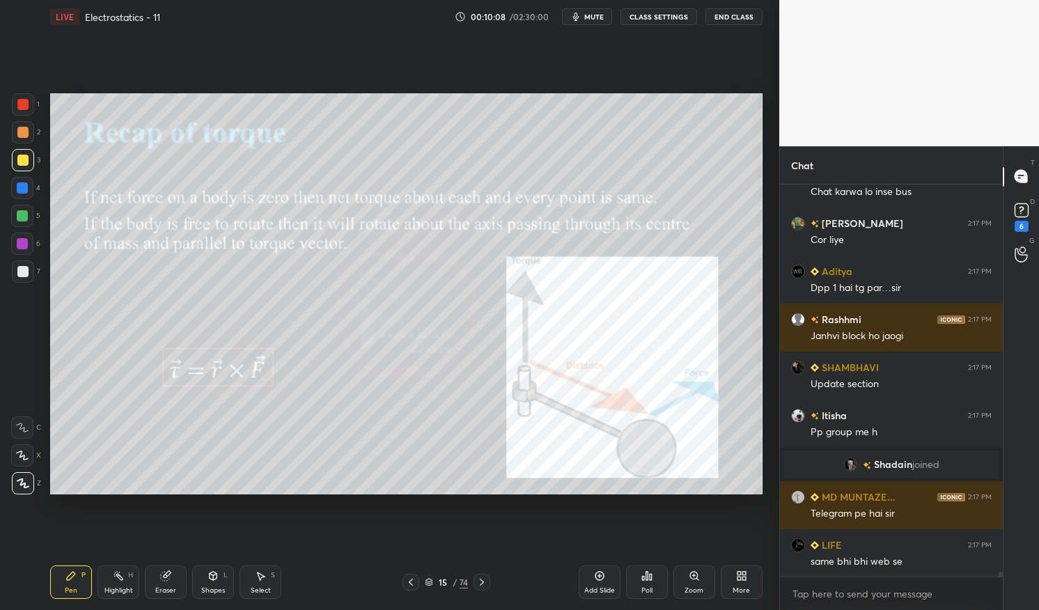
click at [207, 581] on div "Shapes L" at bounding box center [213, 582] width 42 height 33
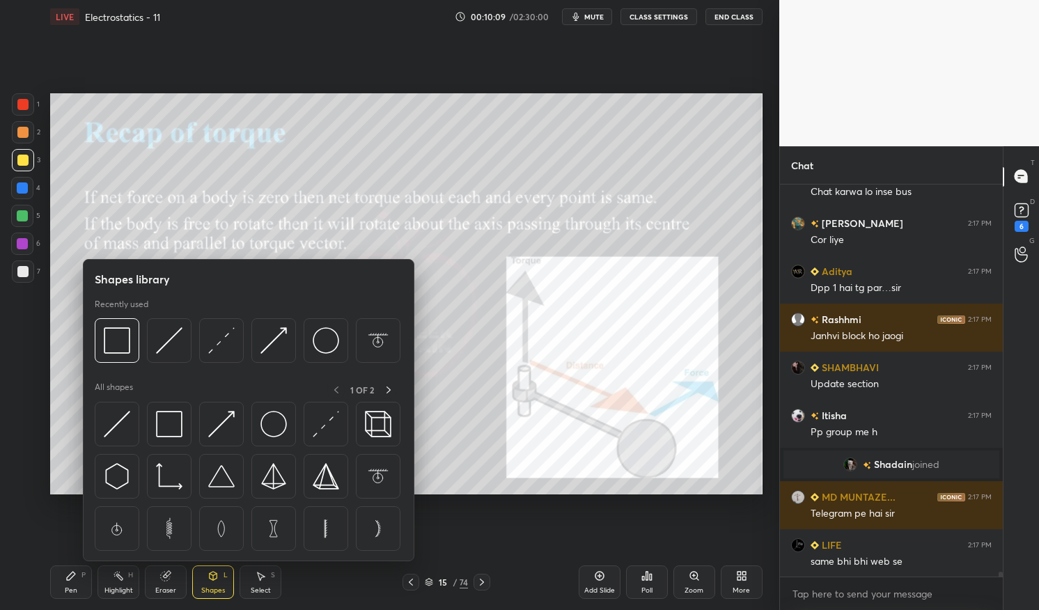
click at [122, 428] on img at bounding box center [117, 424] width 26 height 26
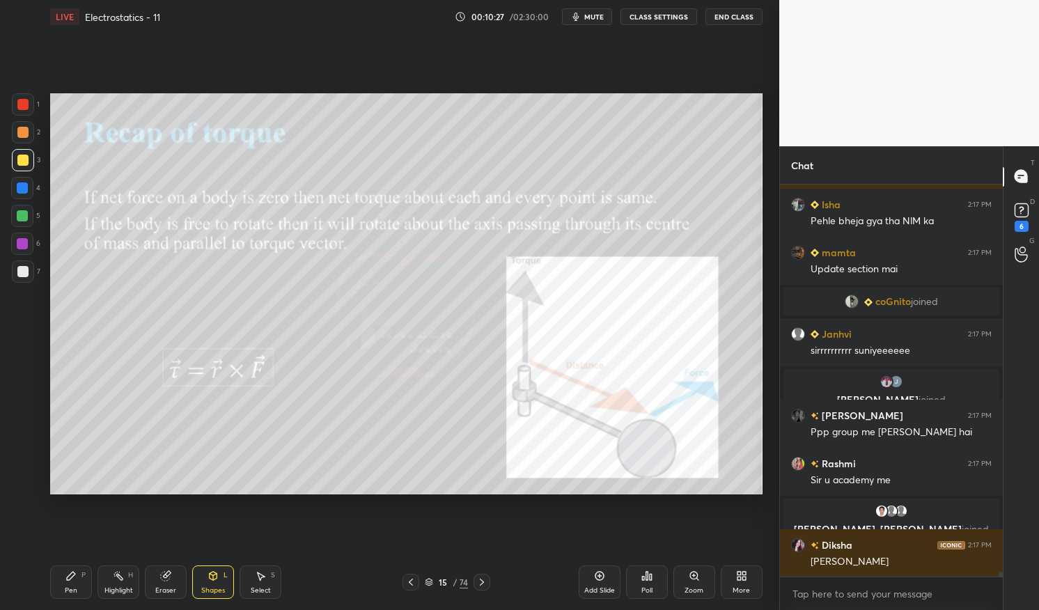
click at [72, 587] on div "Pen" at bounding box center [71, 590] width 13 height 7
click at [74, 584] on div "Pen P" at bounding box center [71, 582] width 42 height 33
click at [17, 106] on div at bounding box center [22, 104] width 11 height 11
click at [23, 107] on div at bounding box center [22, 104] width 11 height 11
click at [600, 578] on icon at bounding box center [599, 576] width 11 height 11
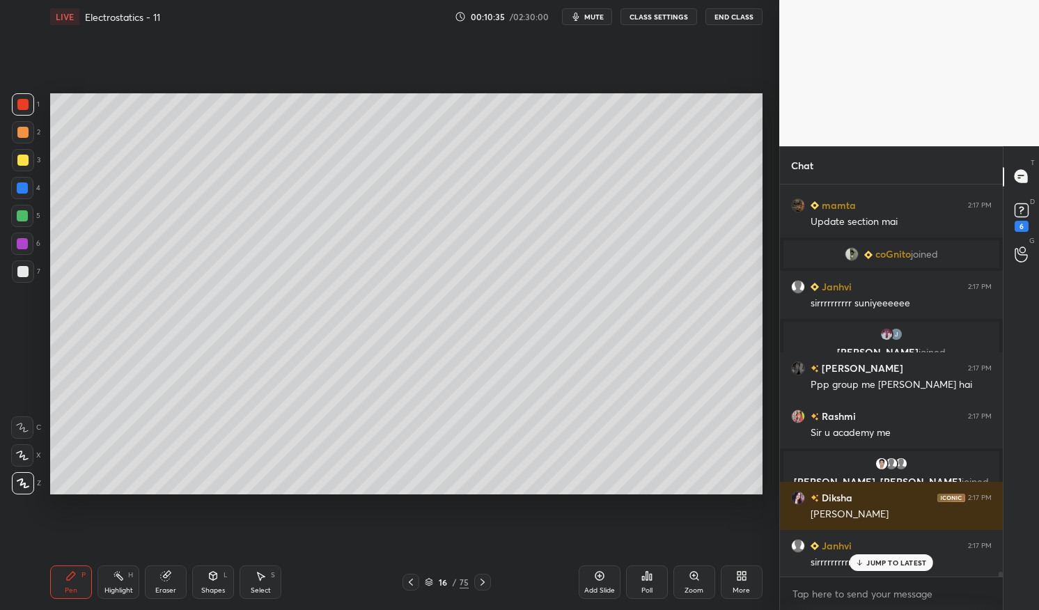
click at [22, 162] on div at bounding box center [22, 160] width 11 height 11
click at [20, 164] on div at bounding box center [22, 160] width 11 height 11
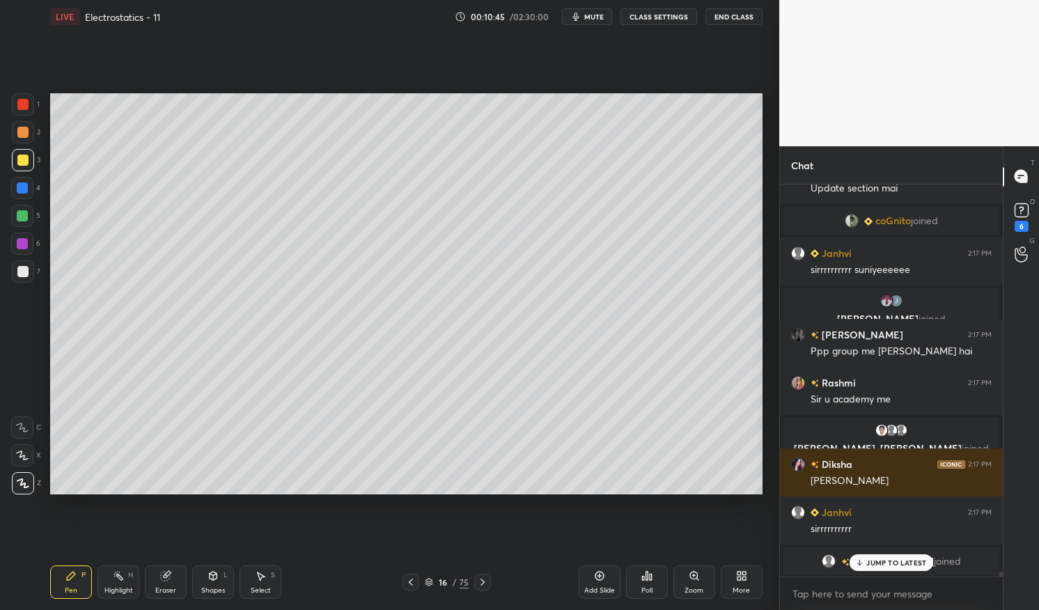
click at [123, 594] on div "Highlight" at bounding box center [118, 590] width 29 height 7
click at [125, 581] on div "Highlight H" at bounding box center [119, 582] width 42 height 33
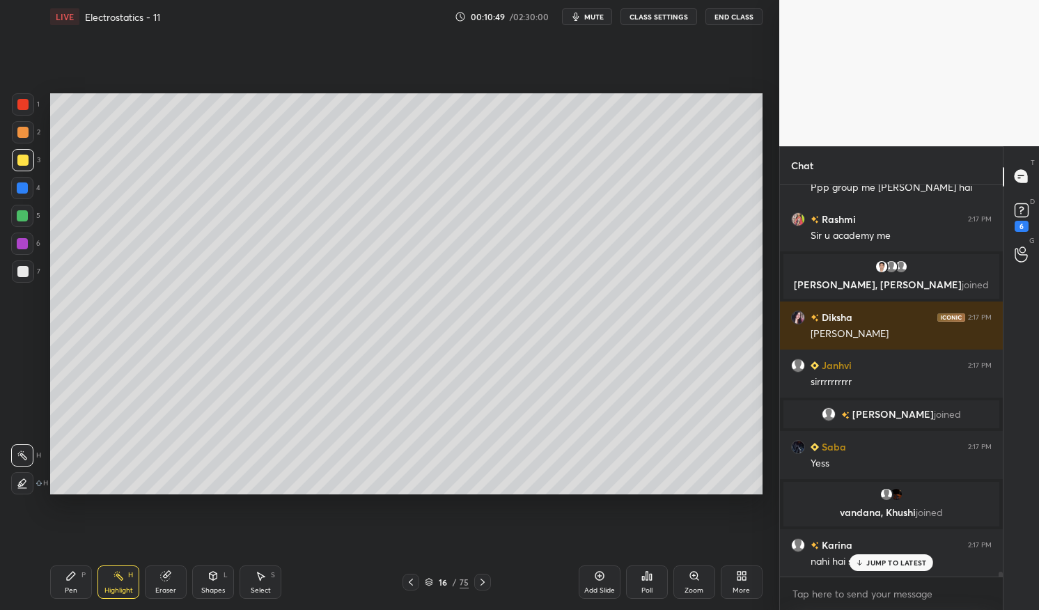
scroll to position [30032, 0]
click at [68, 597] on div "Pen P" at bounding box center [71, 582] width 42 height 33
click at [52, 582] on div "Pen P" at bounding box center [71, 582] width 42 height 33
click at [23, 279] on div at bounding box center [23, 272] width 22 height 22
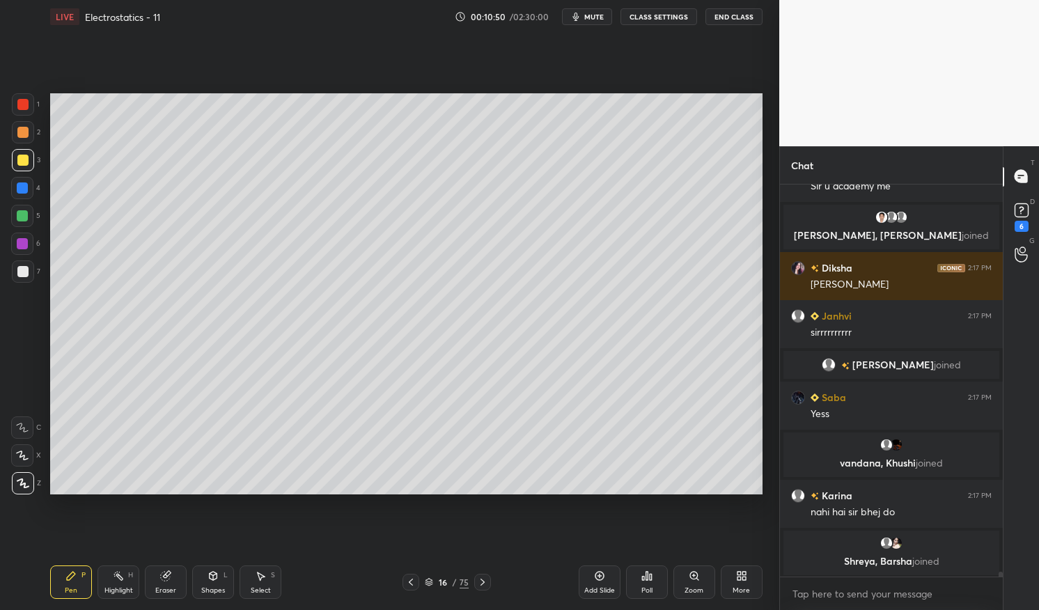
click at [14, 270] on div at bounding box center [23, 272] width 22 height 22
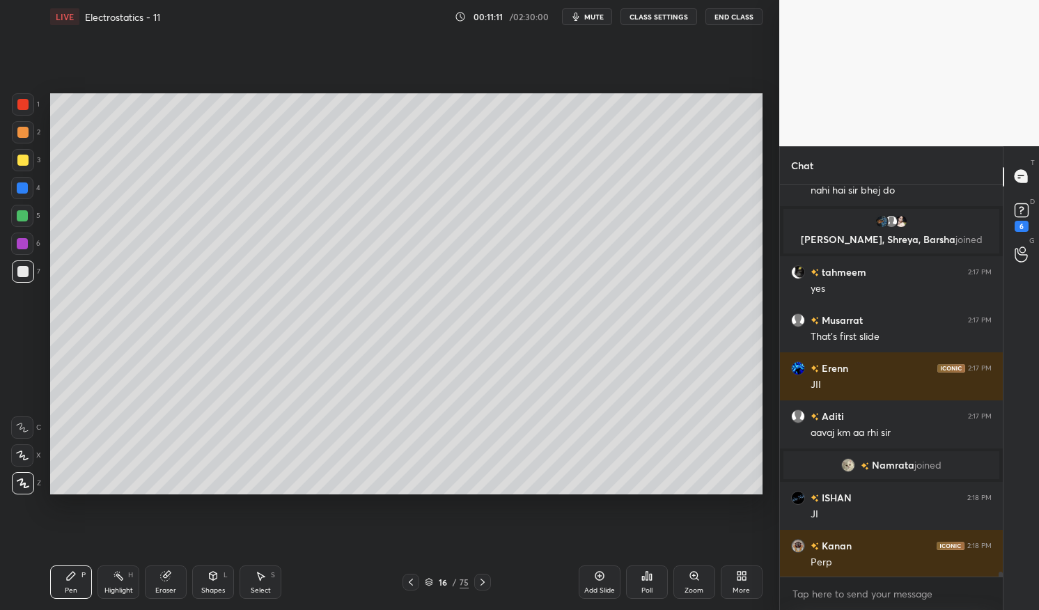
scroll to position [30401, 0]
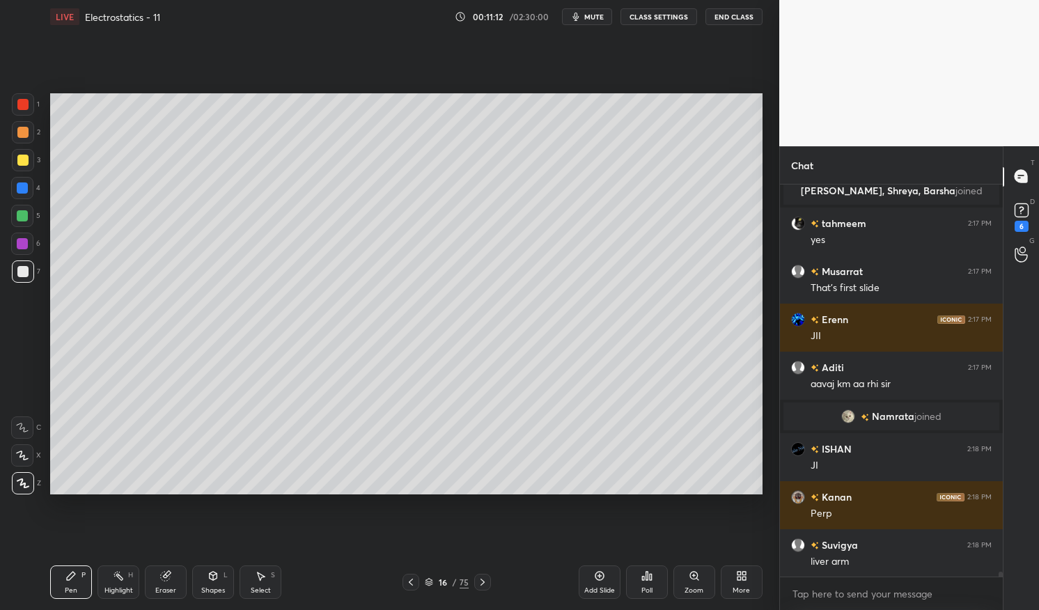
click at [24, 191] on div at bounding box center [22, 188] width 11 height 11
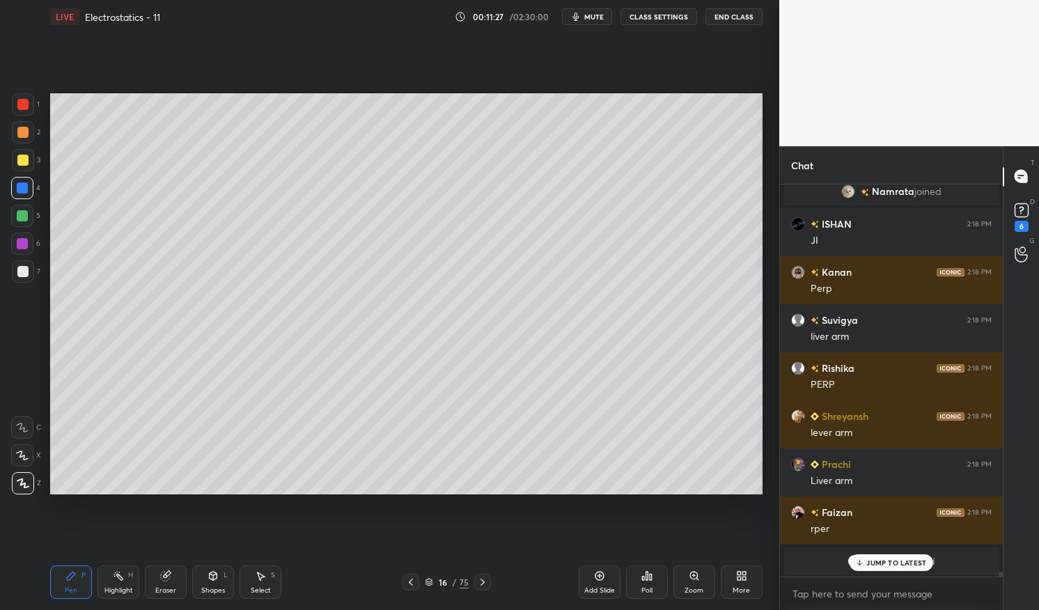
scroll to position [30674, 0]
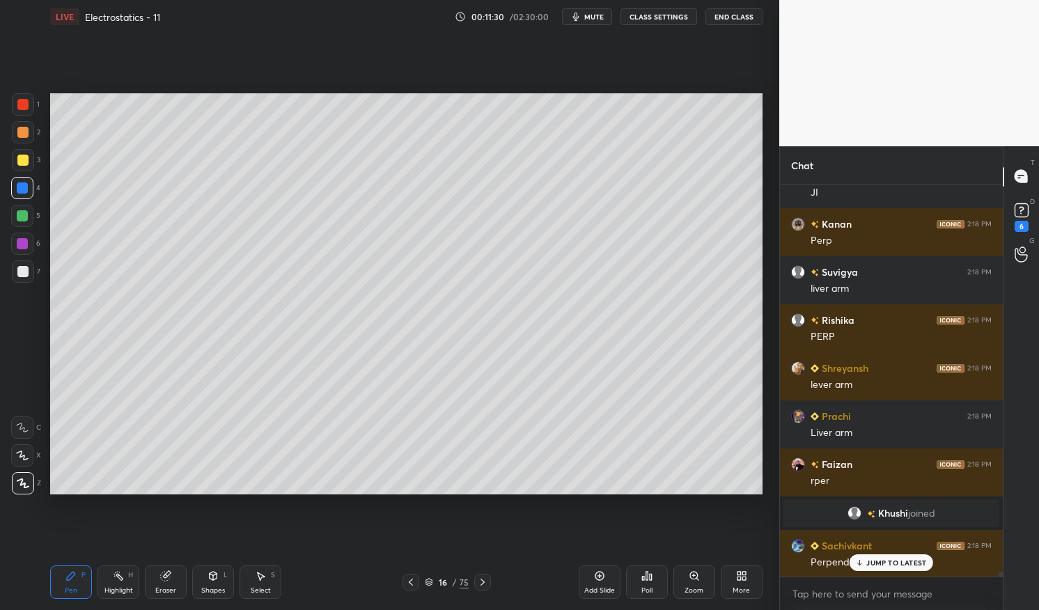
click at [26, 194] on div at bounding box center [22, 188] width 22 height 22
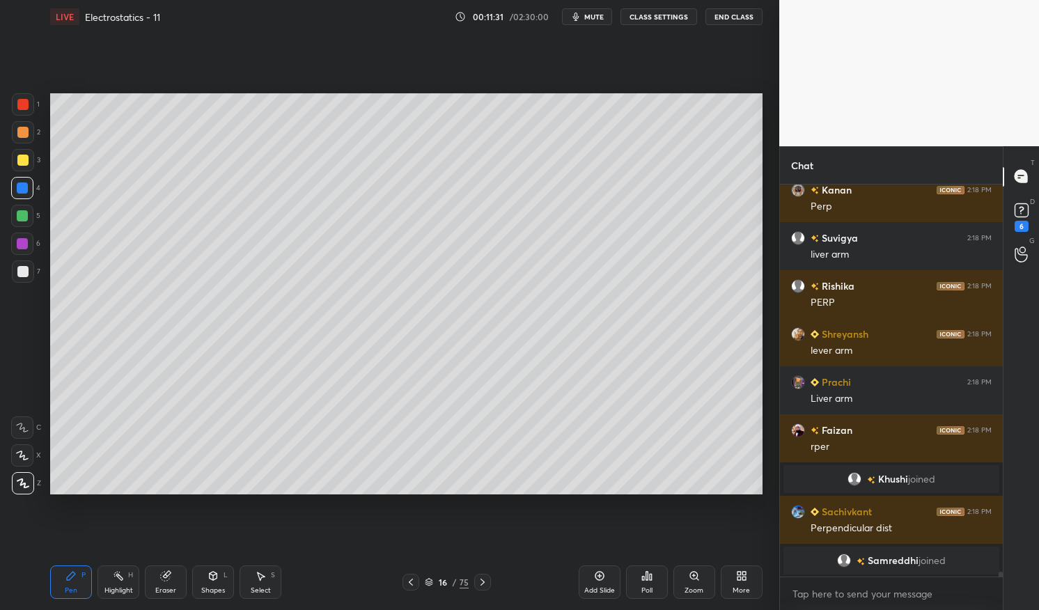
click at [222, 580] on div "Shapes L" at bounding box center [213, 582] width 42 height 33
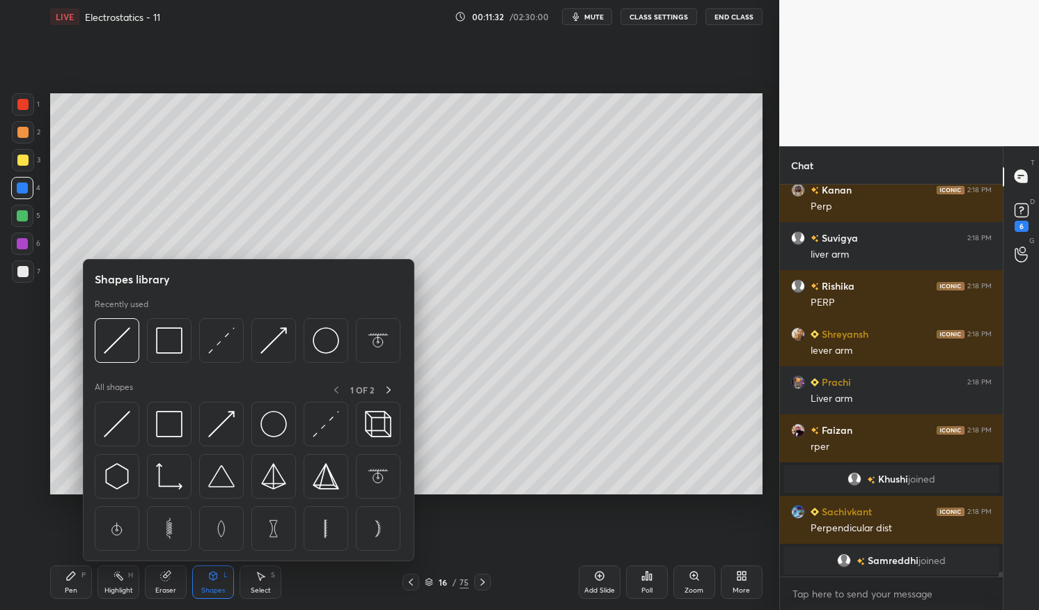
click at [218, 348] on img at bounding box center [221, 340] width 26 height 26
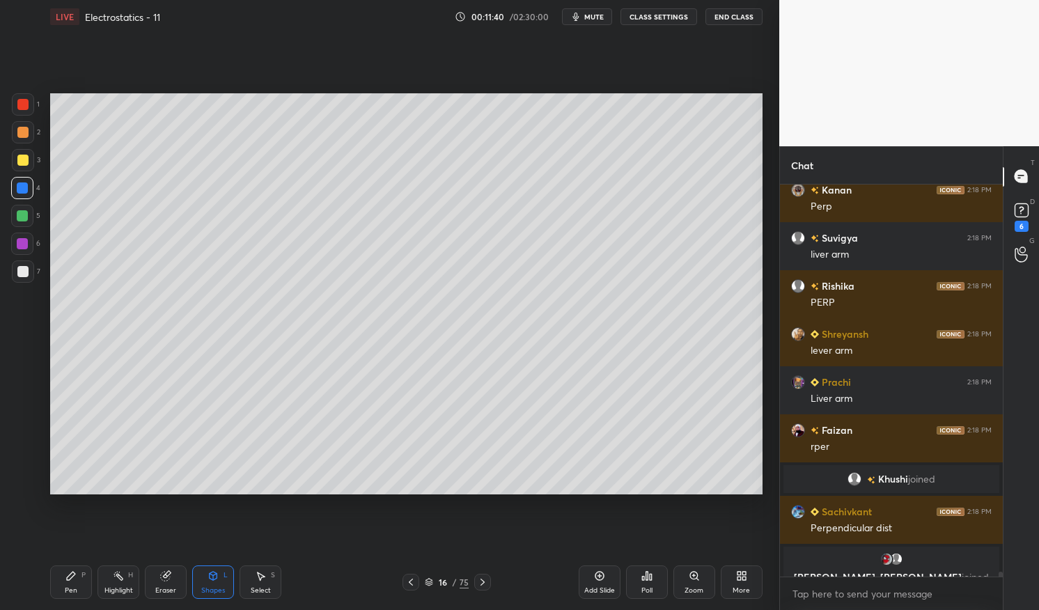
scroll to position [30725, 0]
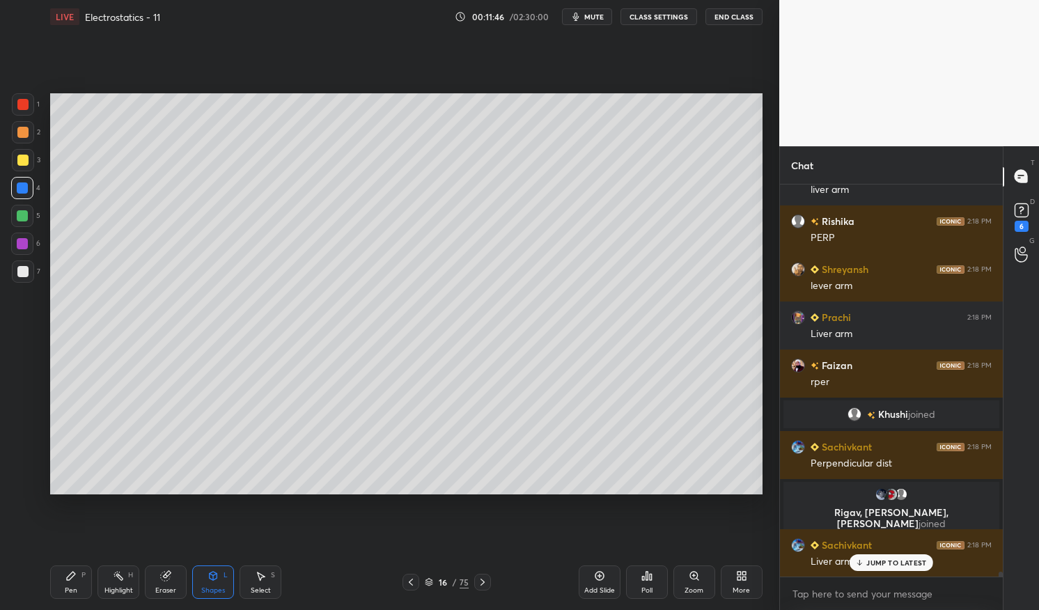
click at [897, 563] on p "JUMP TO LATEST" at bounding box center [897, 563] width 60 height 8
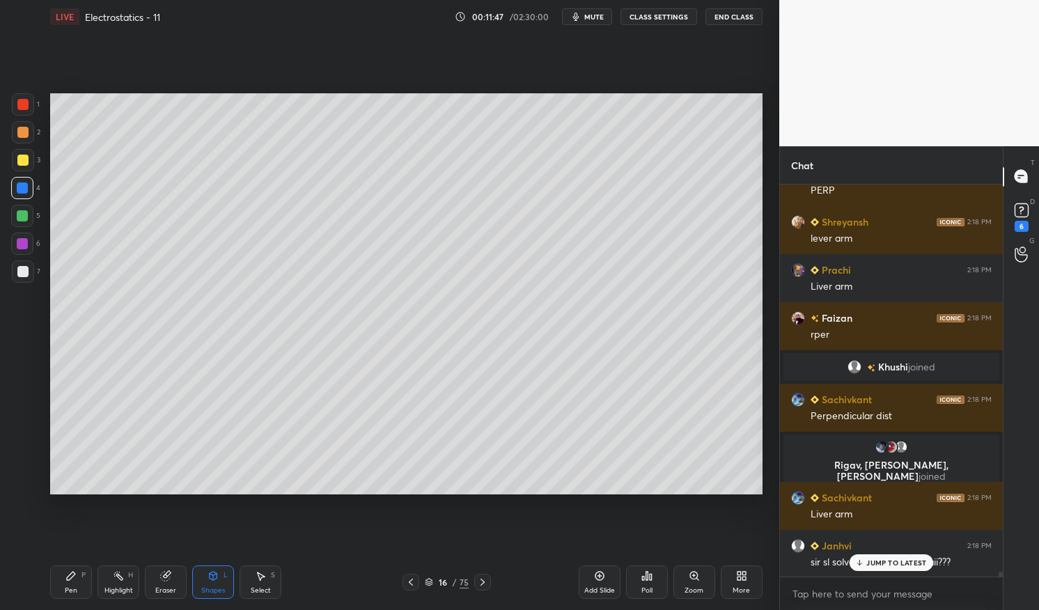
click at [78, 596] on div "Pen P" at bounding box center [71, 582] width 42 height 33
click at [79, 587] on div "Pen P" at bounding box center [71, 582] width 42 height 33
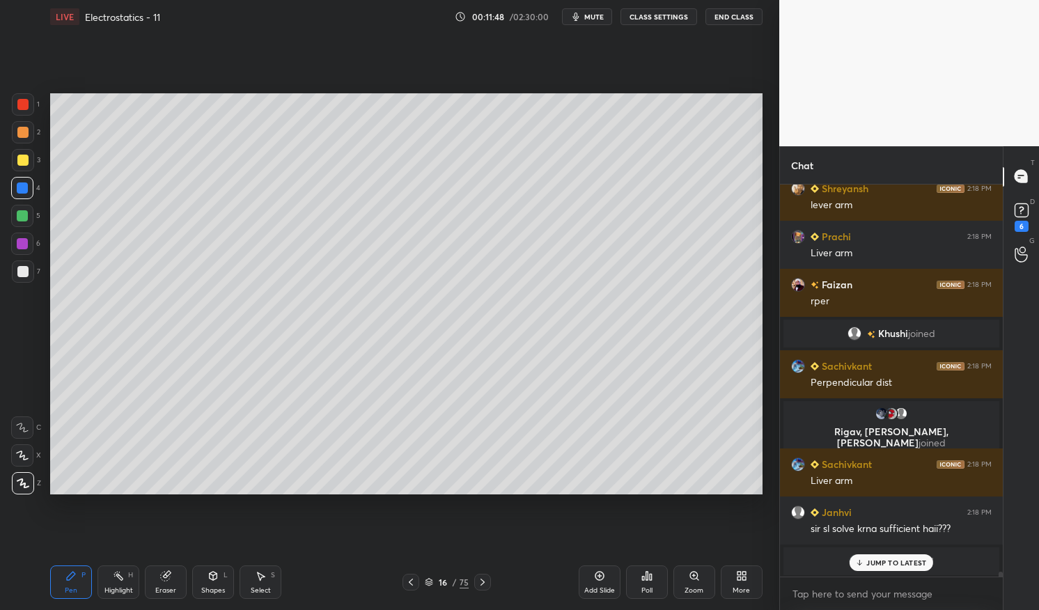
click at [887, 559] on p "JUMP TO LATEST" at bounding box center [897, 563] width 60 height 8
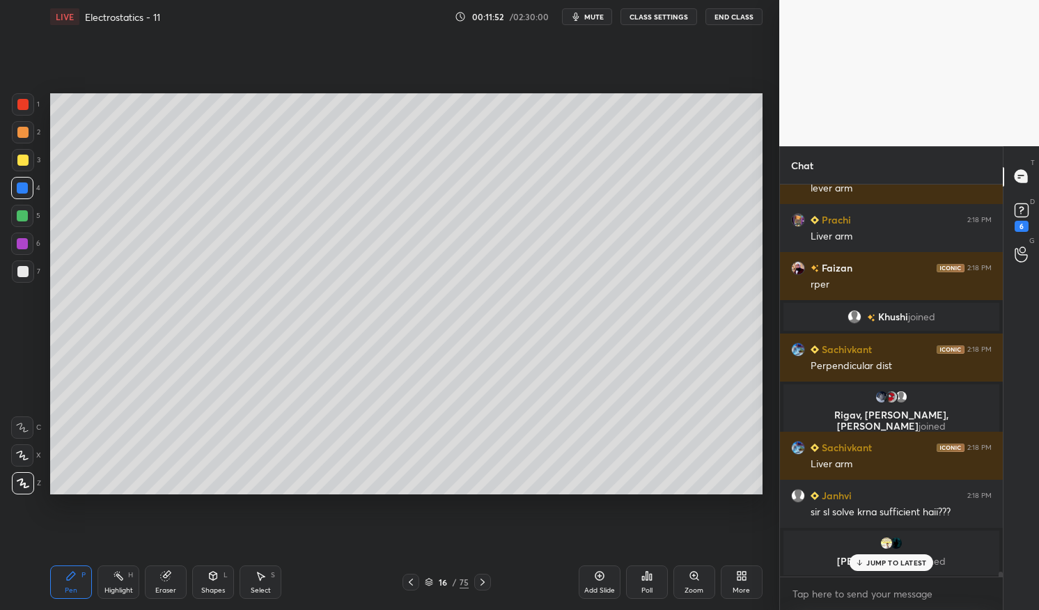
click at [28, 160] on div at bounding box center [23, 160] width 22 height 22
click at [28, 163] on div at bounding box center [23, 160] width 22 height 22
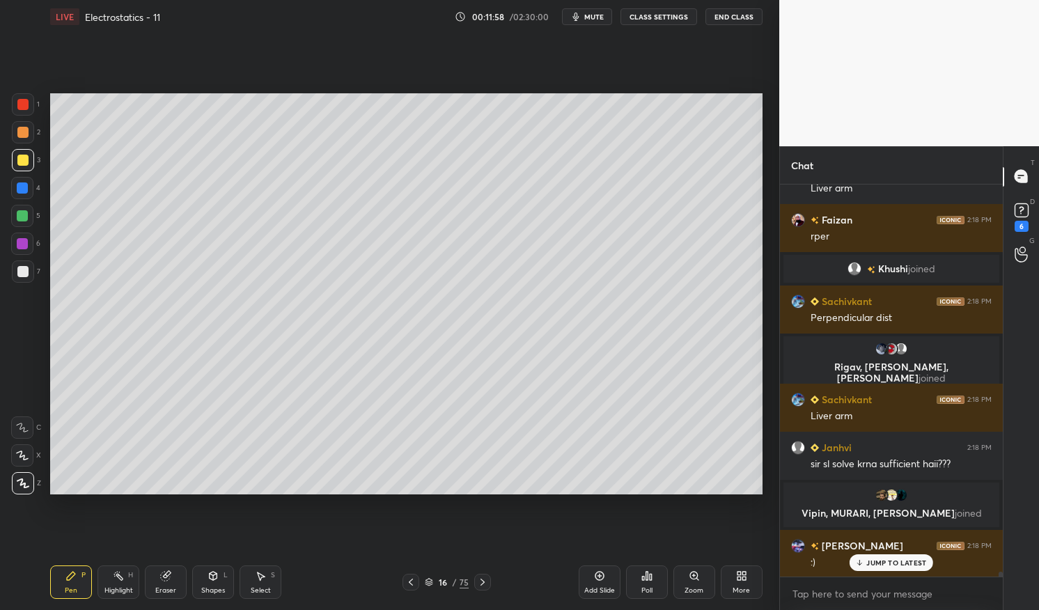
click at [895, 566] on p "JUMP TO LATEST" at bounding box center [897, 563] width 60 height 8
click at [79, 586] on div "Pen P" at bounding box center [71, 582] width 42 height 33
click at [22, 161] on div at bounding box center [22, 160] width 11 height 11
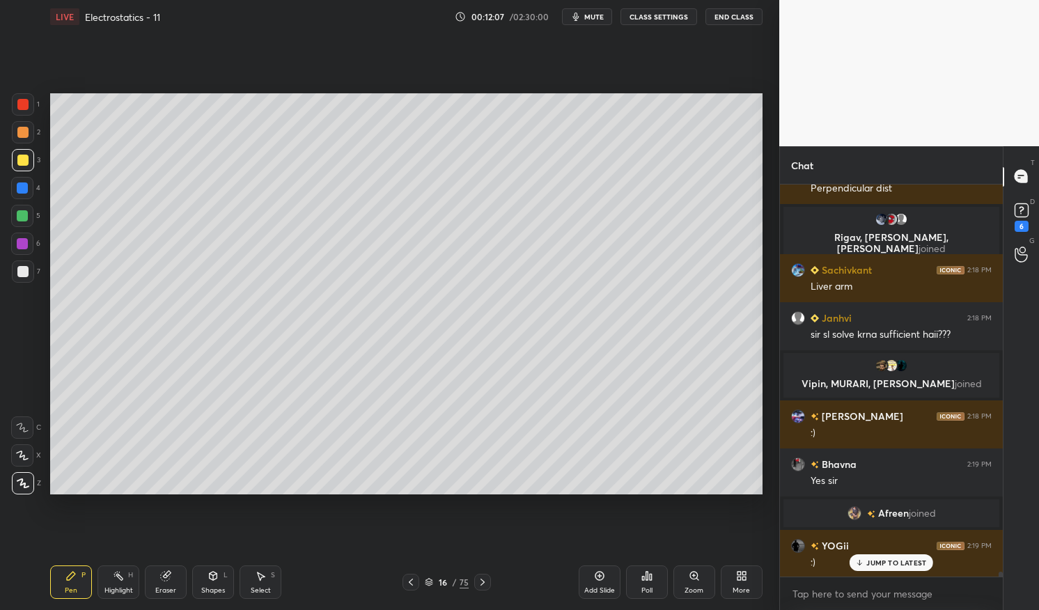
scroll to position [30922, 0]
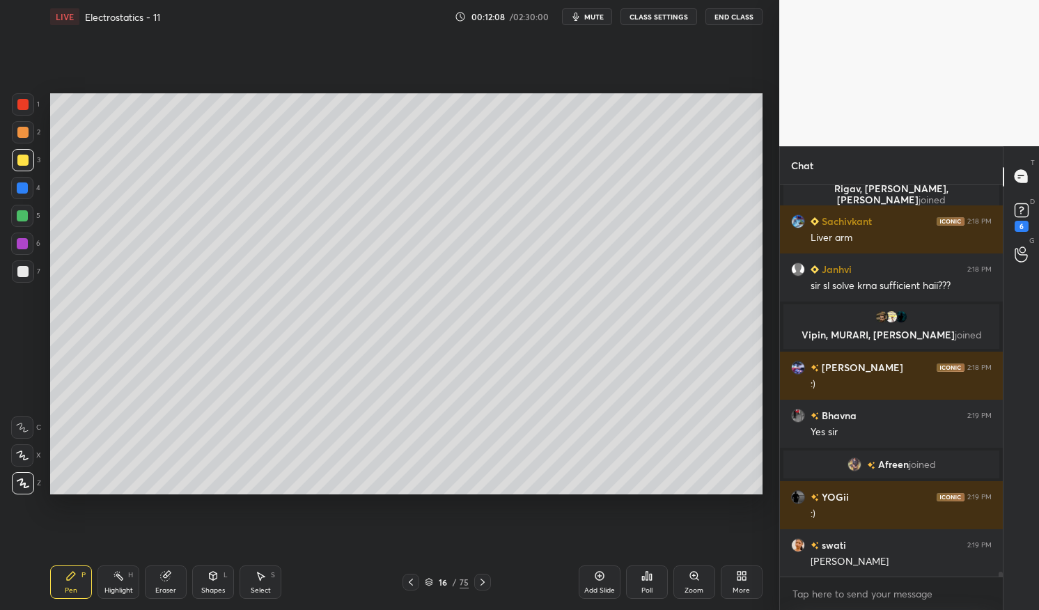
click at [213, 583] on div "Shapes L" at bounding box center [213, 582] width 42 height 33
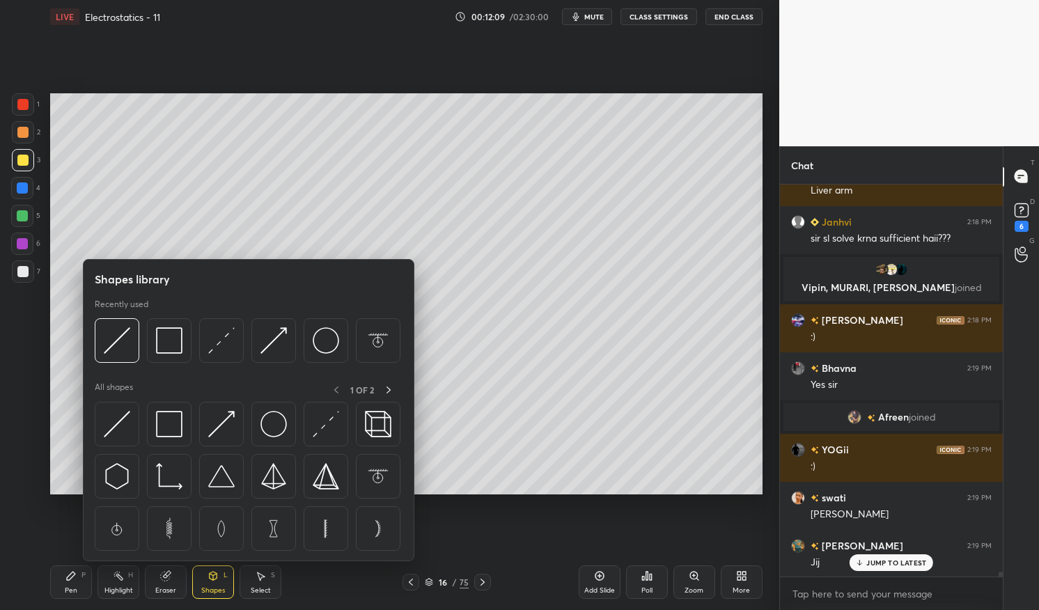
click at [226, 339] on img at bounding box center [221, 340] width 26 height 26
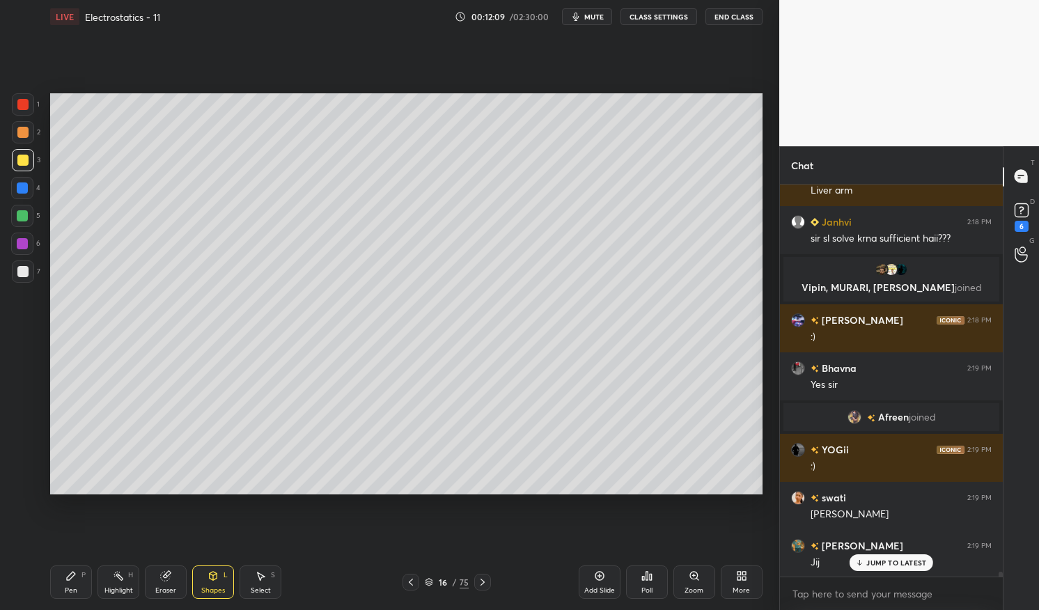
click at [26, 182] on div at bounding box center [22, 188] width 22 height 22
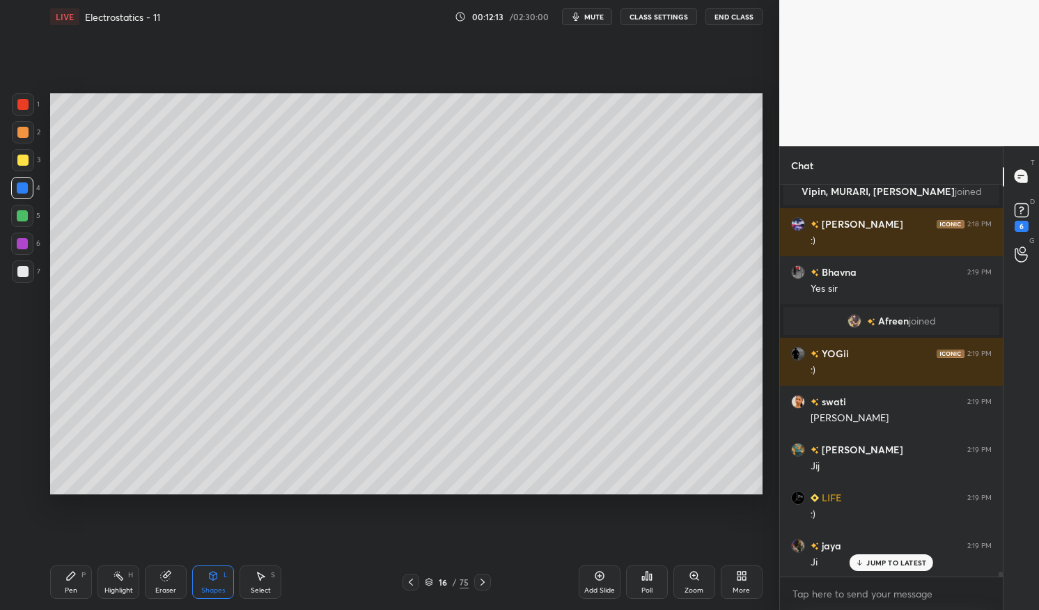
scroll to position [31113, 0]
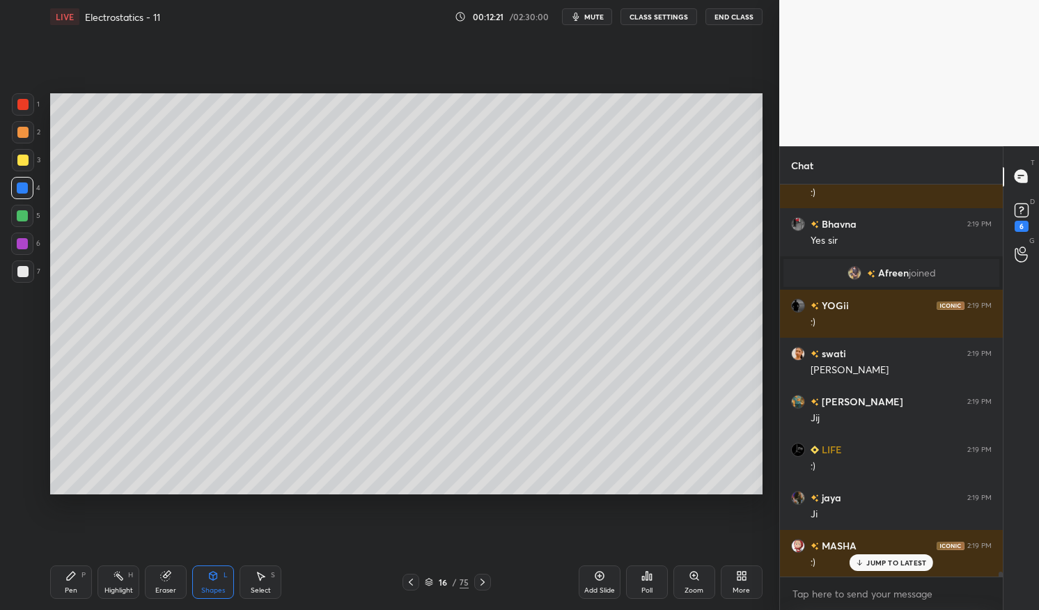
click at [888, 557] on div "JUMP TO LATEST" at bounding box center [892, 563] width 84 height 17
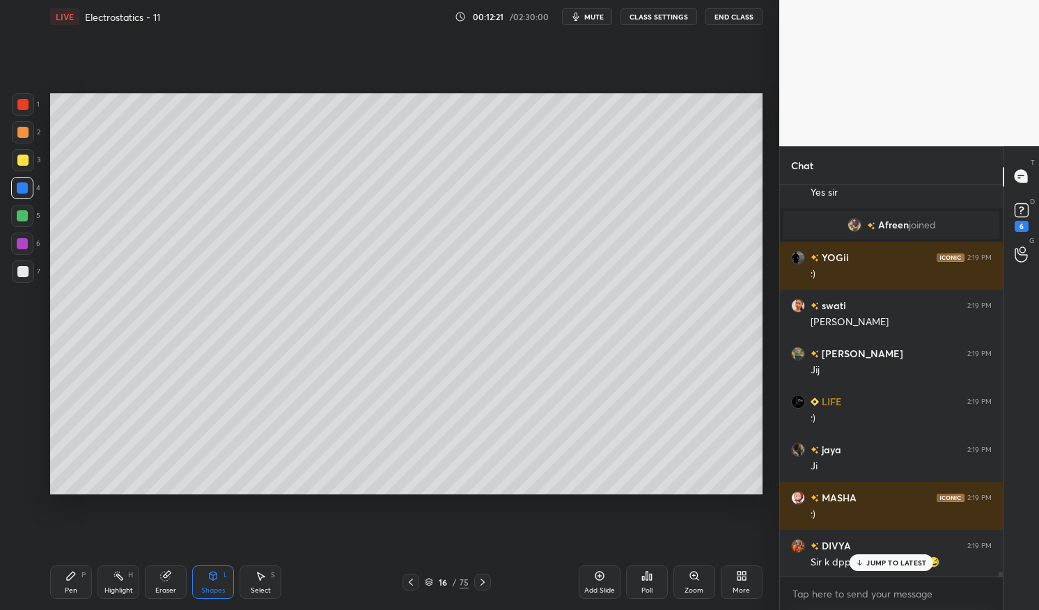
click at [125, 580] on div "Highlight H" at bounding box center [119, 582] width 42 height 33
click at [108, 588] on div "Highlight" at bounding box center [118, 590] width 29 height 7
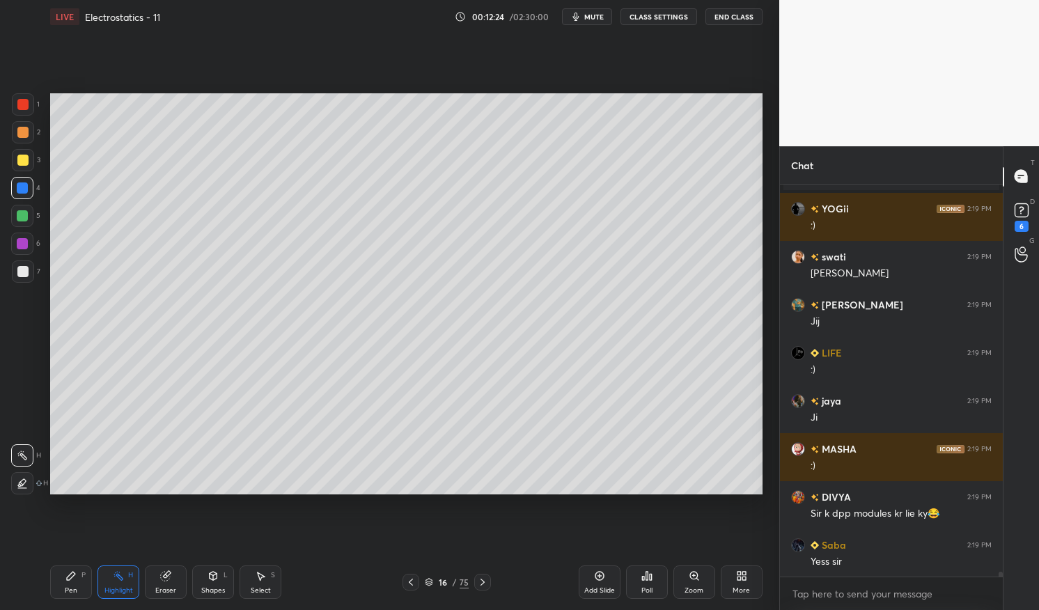
scroll to position [31243, 0]
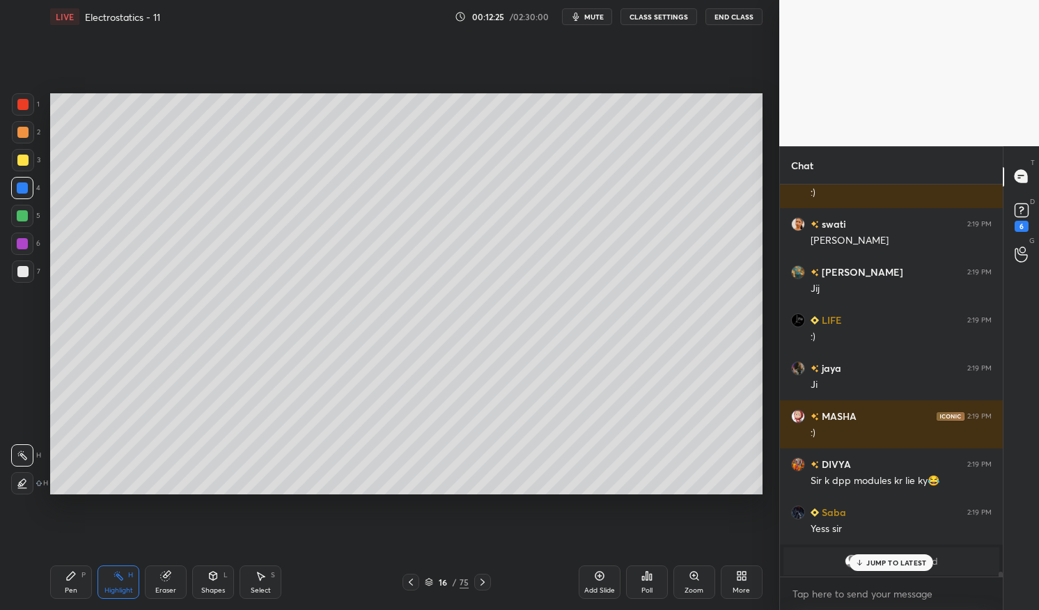
click at [133, 584] on div "Highlight H" at bounding box center [119, 582] width 42 height 33
click at [22, 222] on div at bounding box center [22, 215] width 11 height 11
click at [21, 214] on div at bounding box center [22, 215] width 11 height 11
click at [212, 576] on icon at bounding box center [214, 576] width 8 height 8
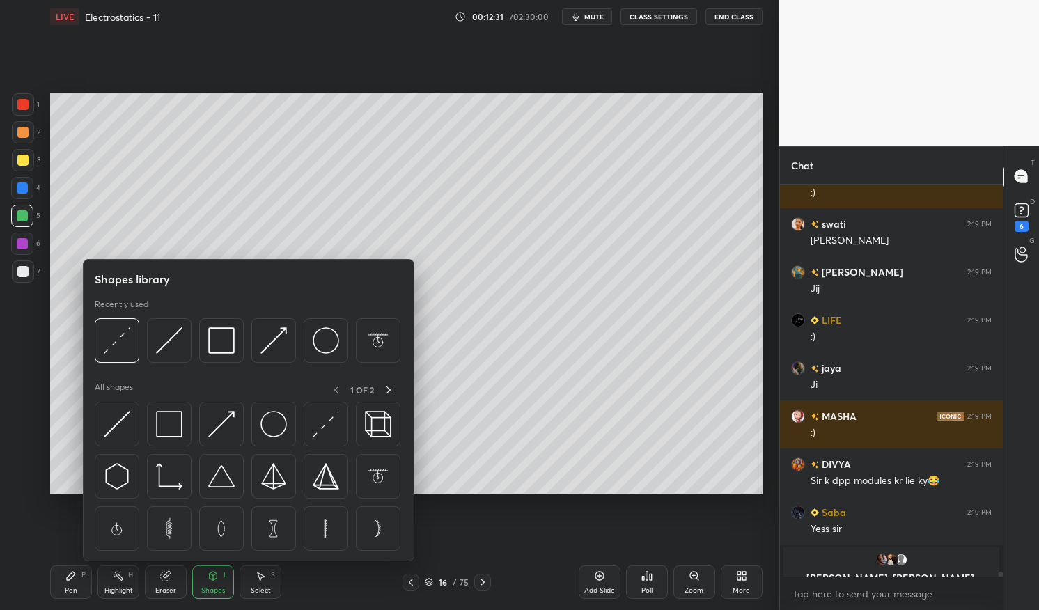
click at [123, 426] on img at bounding box center [117, 424] width 26 height 26
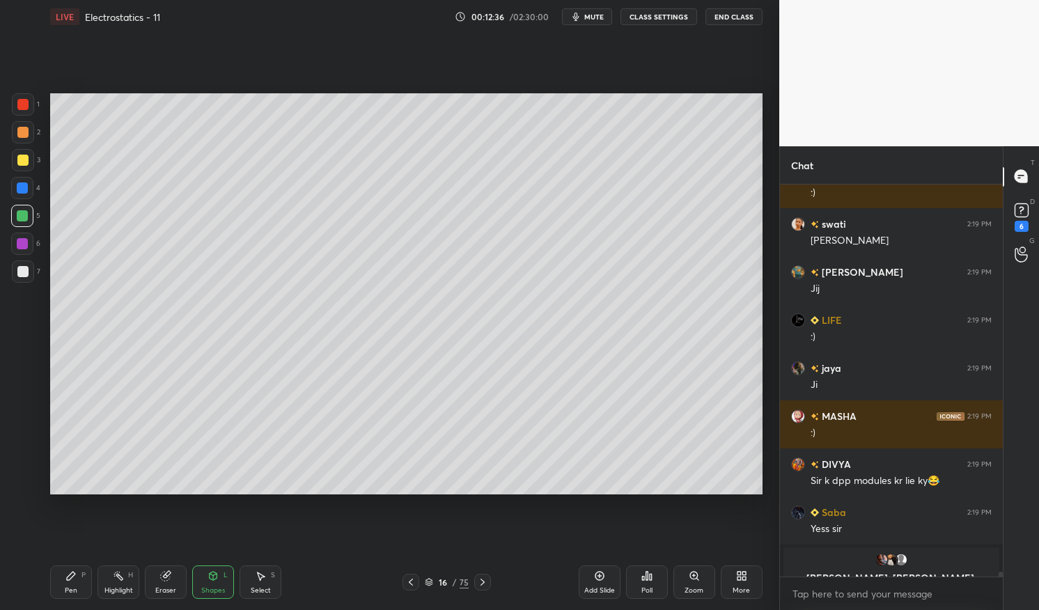
scroll to position [31145, 0]
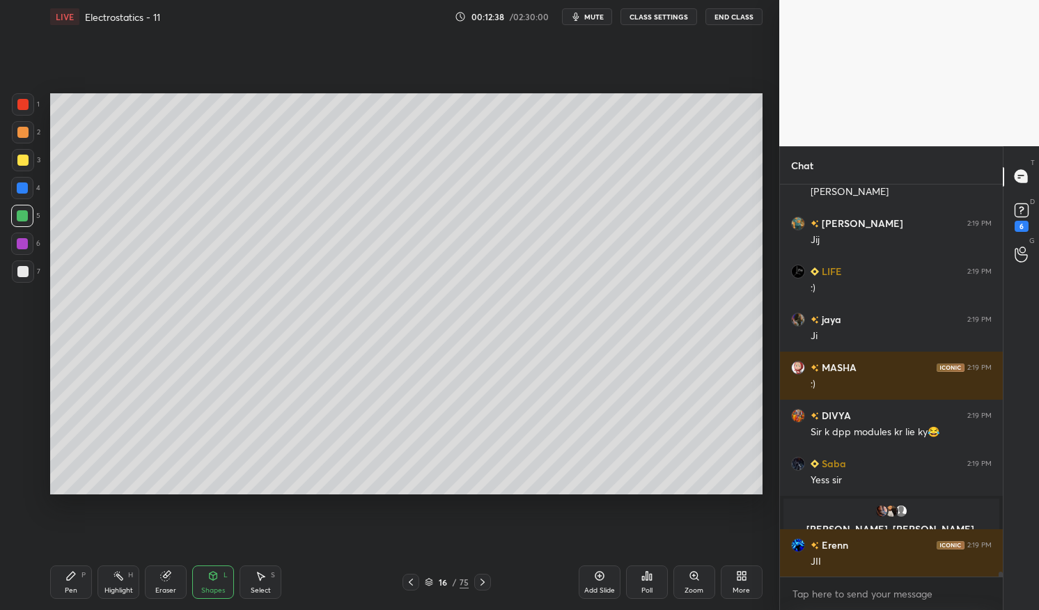
click at [63, 586] on div "Pen P" at bounding box center [71, 582] width 42 height 33
click at [50, 584] on div "Pen P" at bounding box center [71, 582] width 42 height 33
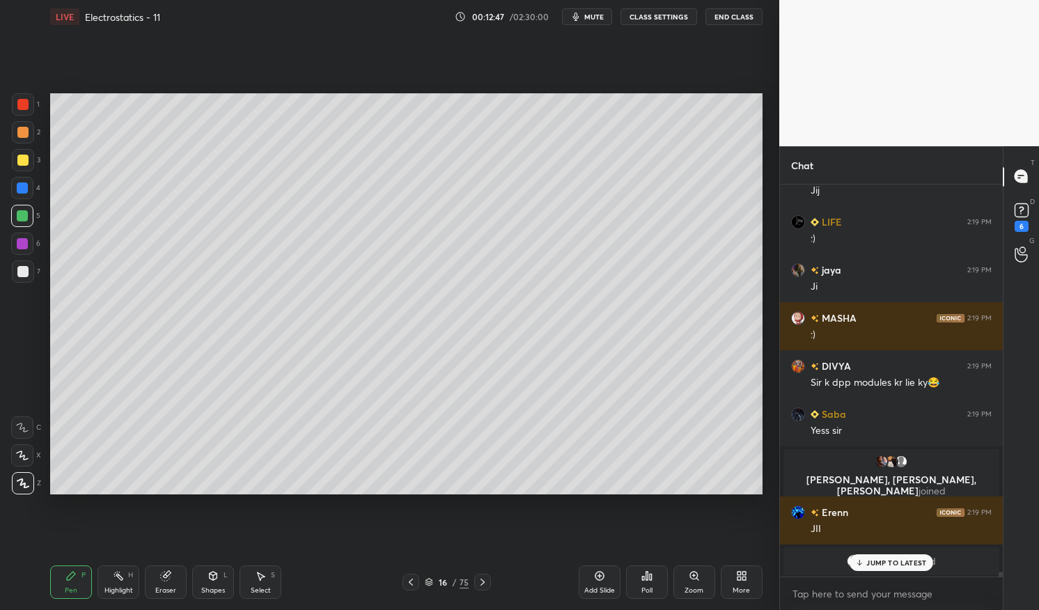
click at [119, 579] on rect at bounding box center [119, 577] width 7 height 7
click at [104, 580] on div "Highlight H" at bounding box center [119, 582] width 42 height 33
click at [24, 161] on div at bounding box center [22, 160] width 11 height 11
click at [29, 156] on div at bounding box center [23, 160] width 22 height 22
click at [66, 580] on icon at bounding box center [70, 576] width 11 height 11
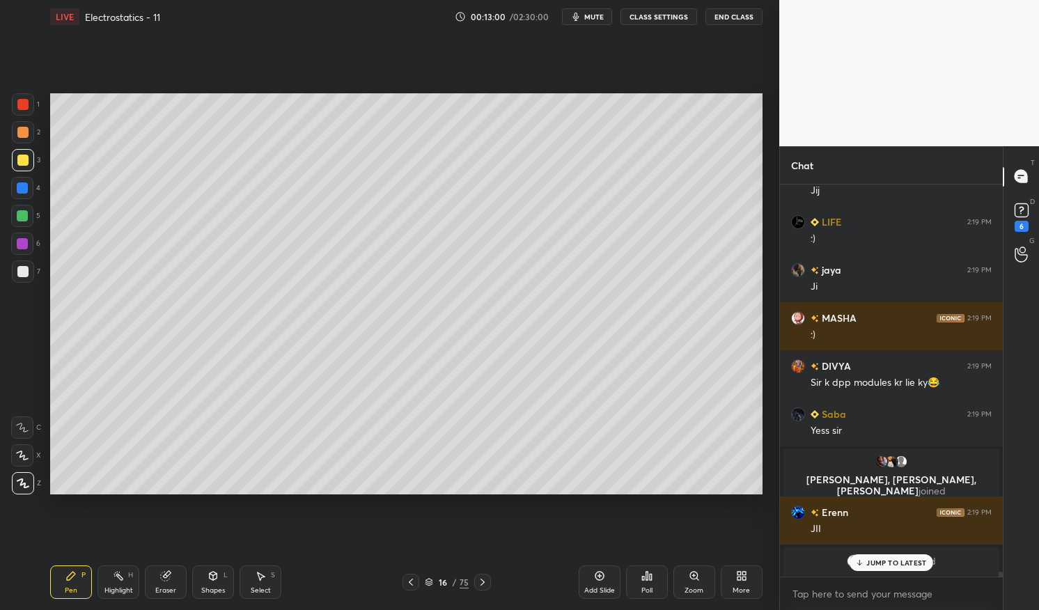
click at [68, 592] on div "Pen" at bounding box center [71, 590] width 13 height 7
click at [102, 601] on div "Pen P Highlight H Eraser Shapes L Select S 16 / 75 Add Slide Poll Zoom More" at bounding box center [406, 583] width 713 height 56
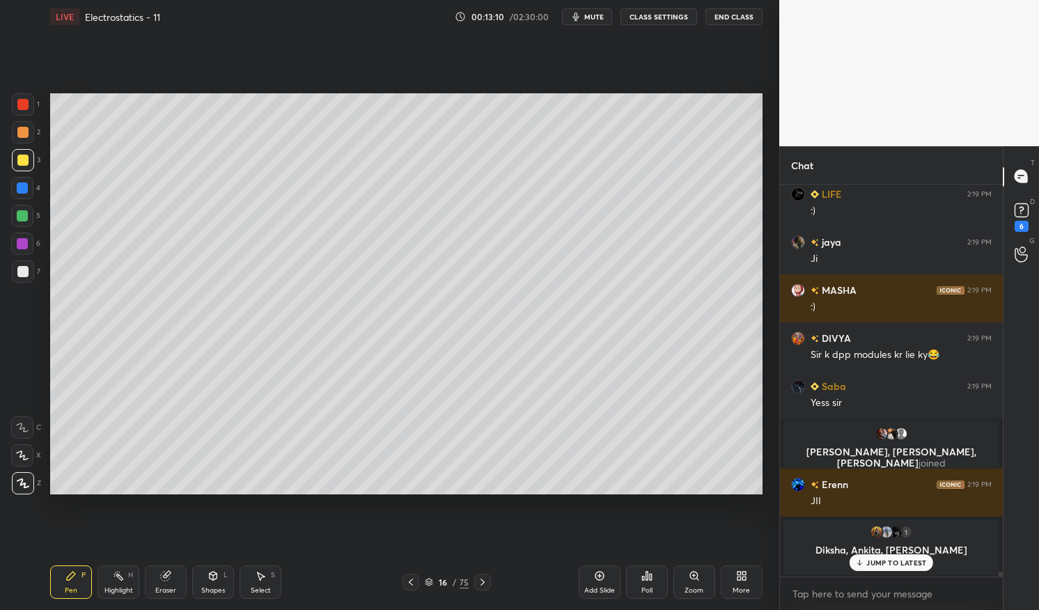
click at [113, 589] on div "Highlight" at bounding box center [118, 590] width 29 height 7
click at [127, 580] on div "Highlight H" at bounding box center [119, 582] width 42 height 33
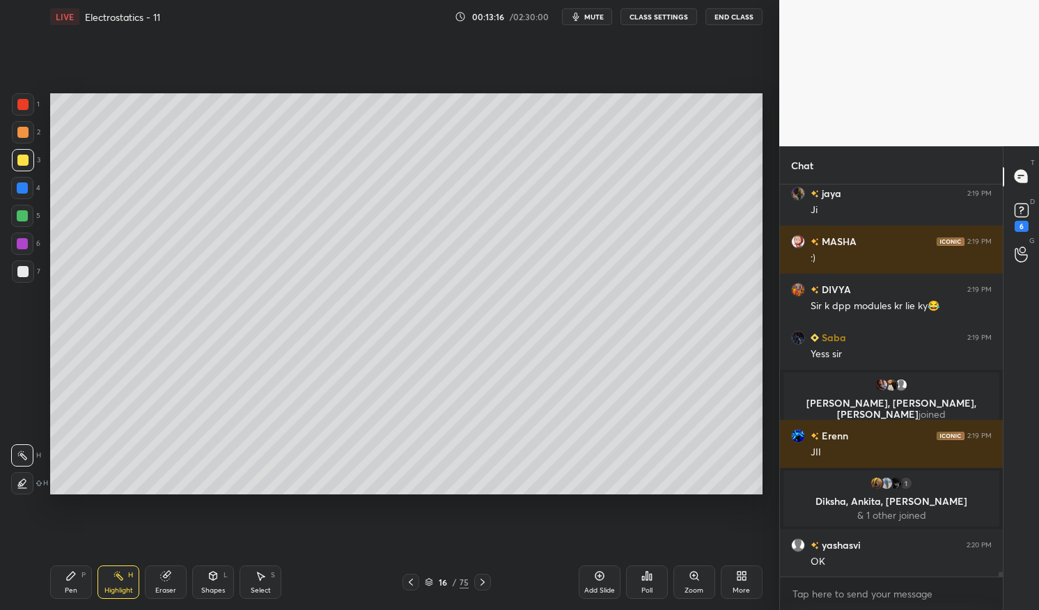
click at [892, 564] on div "OK" at bounding box center [901, 562] width 181 height 14
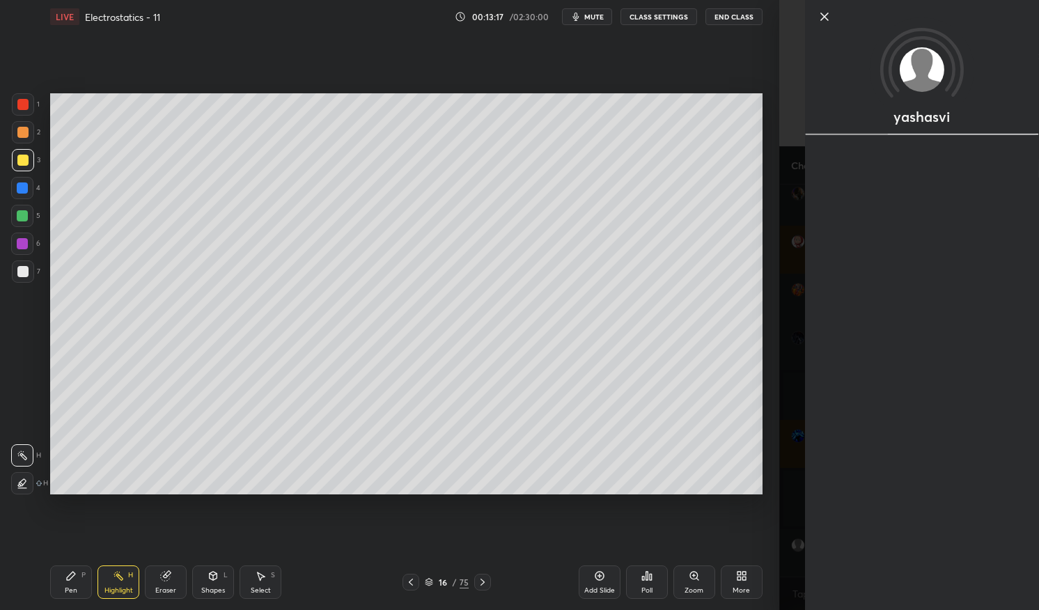
click at [54, 584] on div "Pen P" at bounding box center [71, 582] width 42 height 33
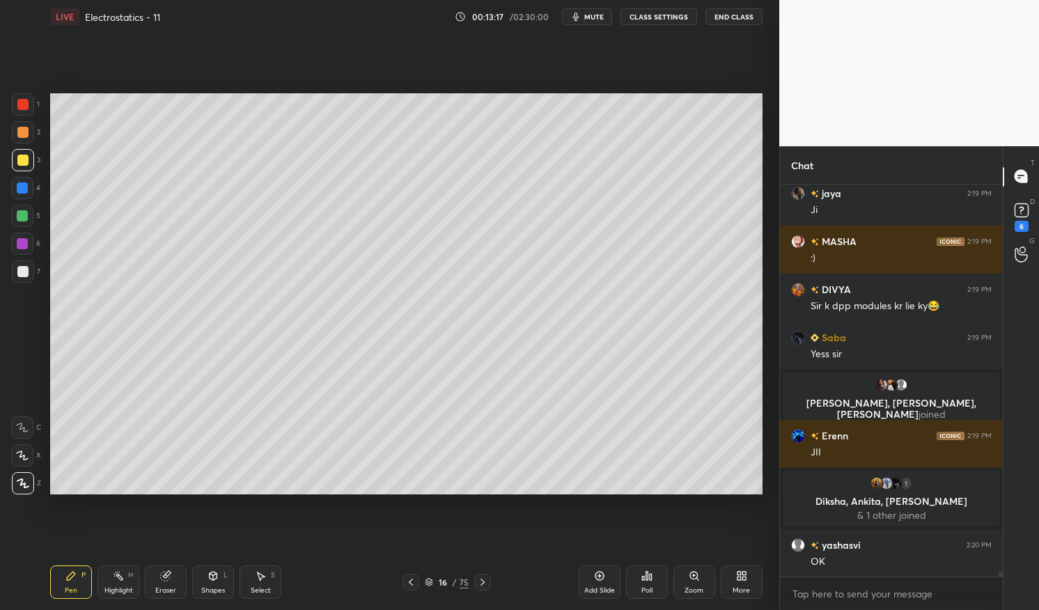
click at [72, 583] on div "Pen P" at bounding box center [71, 582] width 42 height 33
click at [16, 272] on div at bounding box center [23, 272] width 22 height 22
click at [28, 269] on div at bounding box center [23, 272] width 22 height 22
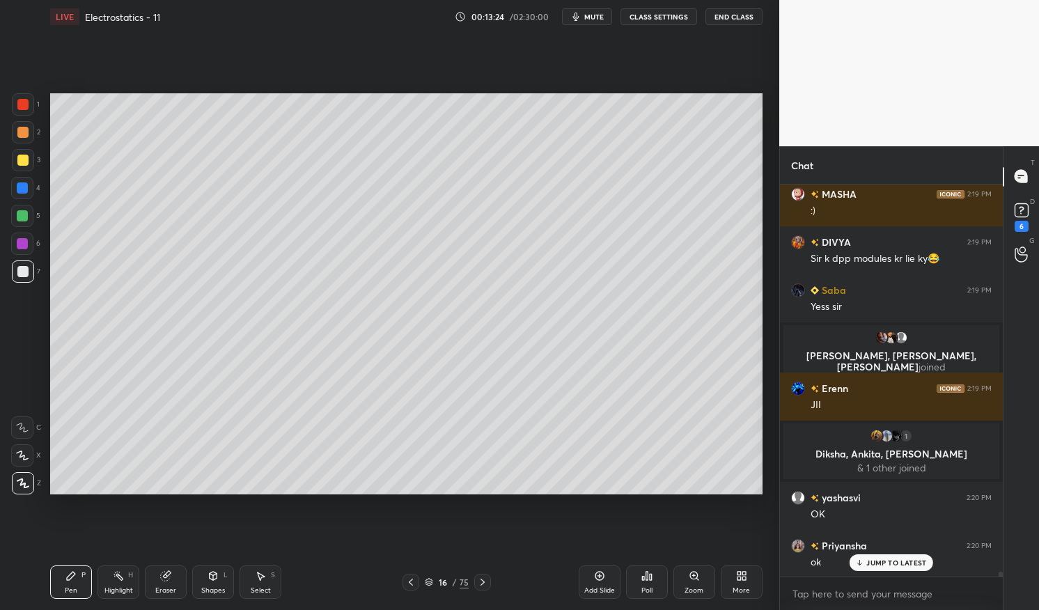
click at [20, 217] on div at bounding box center [22, 215] width 11 height 11
click at [20, 216] on div at bounding box center [22, 215] width 11 height 11
click at [19, 272] on div at bounding box center [22, 271] width 11 height 11
click at [27, 281] on div at bounding box center [23, 272] width 22 height 22
click at [109, 587] on div "Highlight" at bounding box center [118, 590] width 29 height 7
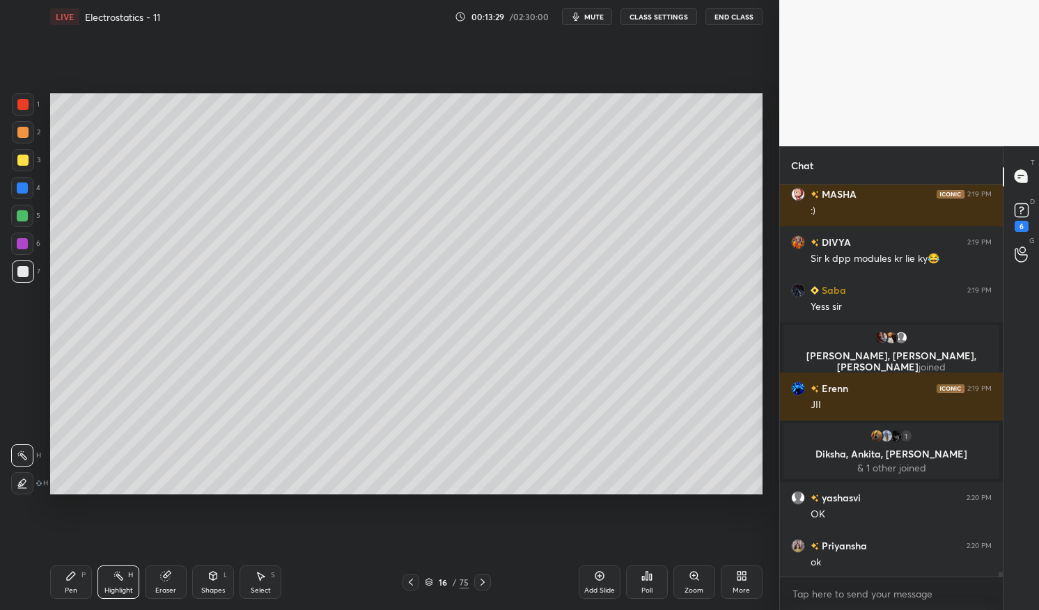
scroll to position [31327, 0]
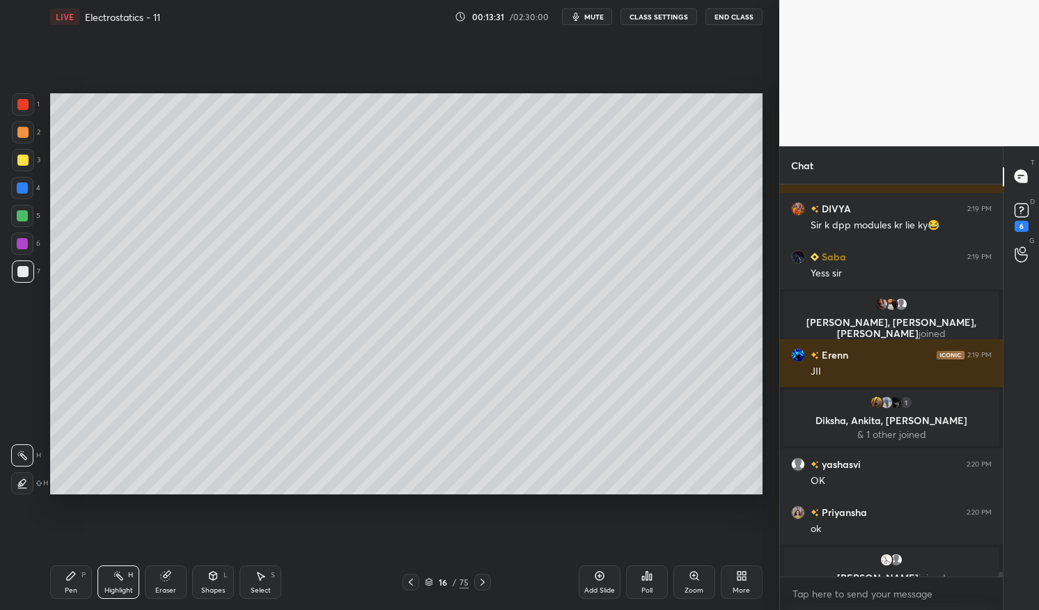
click at [59, 598] on div "Pen P" at bounding box center [71, 582] width 42 height 33
click at [51, 598] on div "Pen P" at bounding box center [71, 582] width 42 height 33
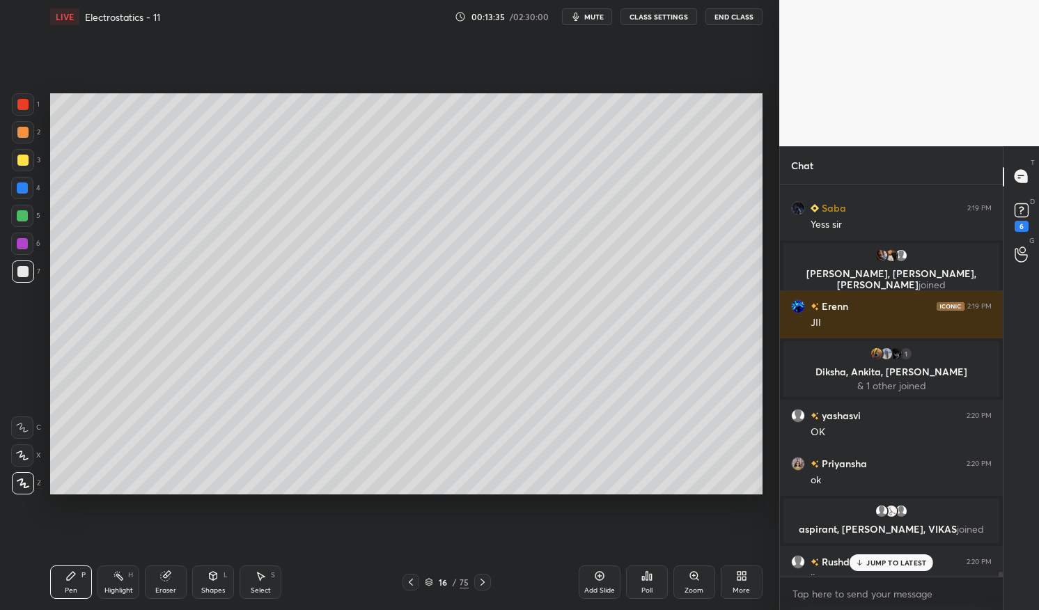
scroll to position [31474, 0]
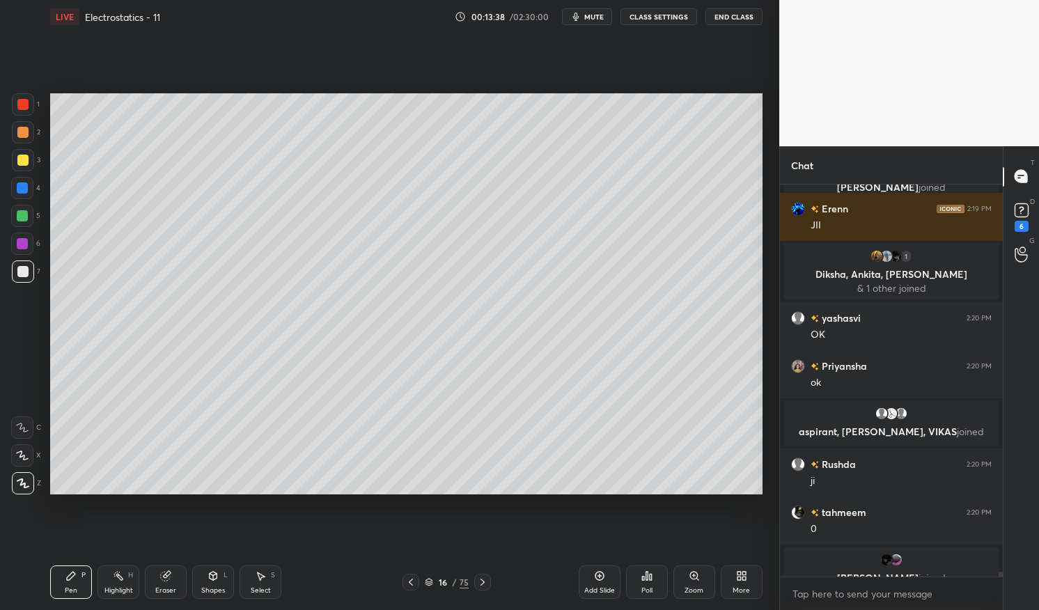
click at [105, 592] on div "Highlight" at bounding box center [118, 590] width 29 height 7
click at [82, 603] on div "Pen P Highlight H Eraser Shapes L Select S 16 / 75 Add Slide Poll Zoom More" at bounding box center [406, 583] width 713 height 56
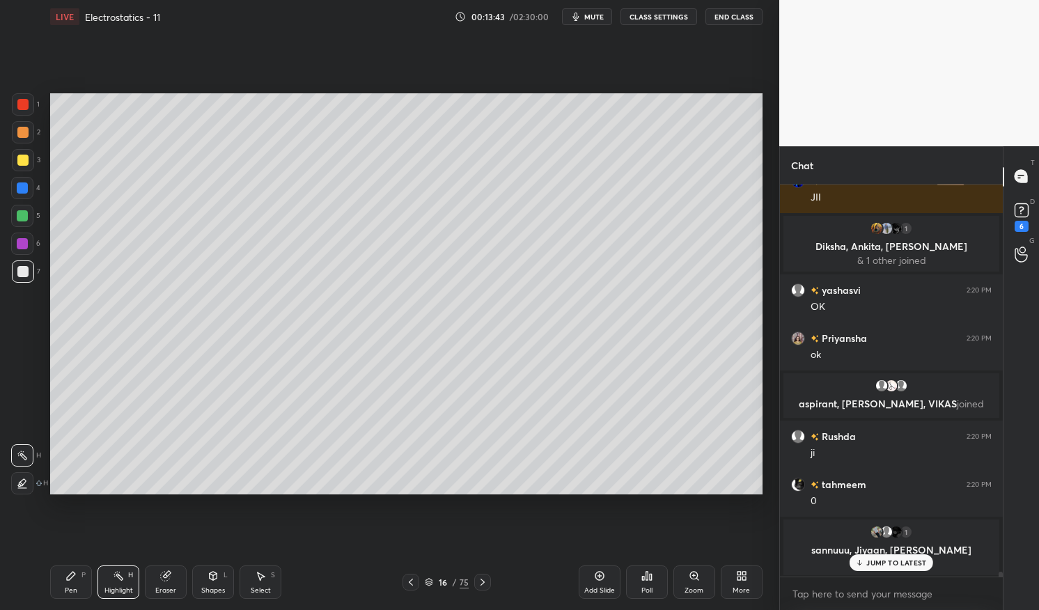
click at [65, 593] on div "Pen" at bounding box center [71, 590] width 13 height 7
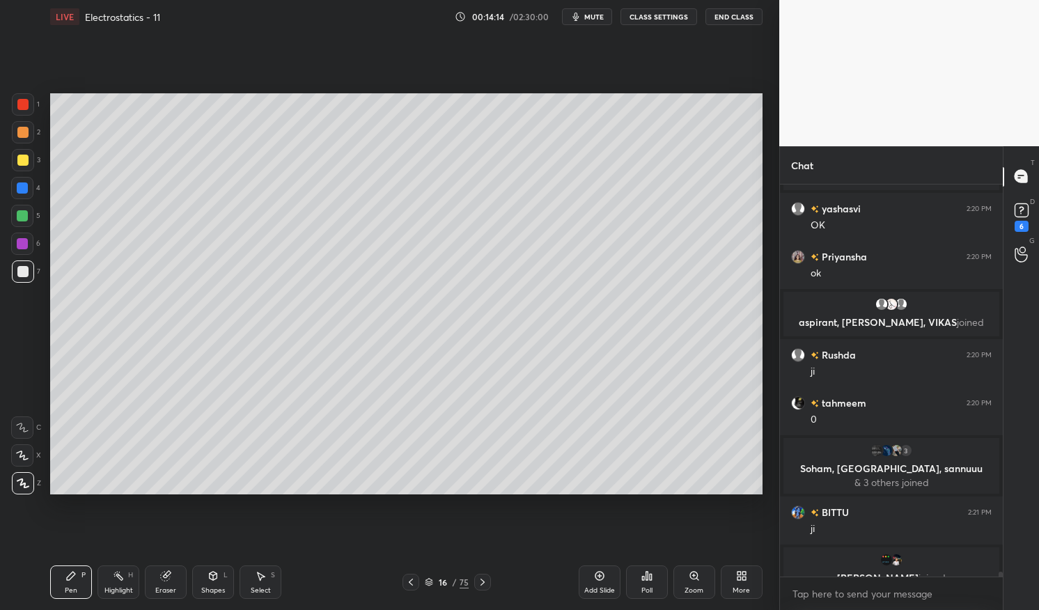
scroll to position [31547, 0]
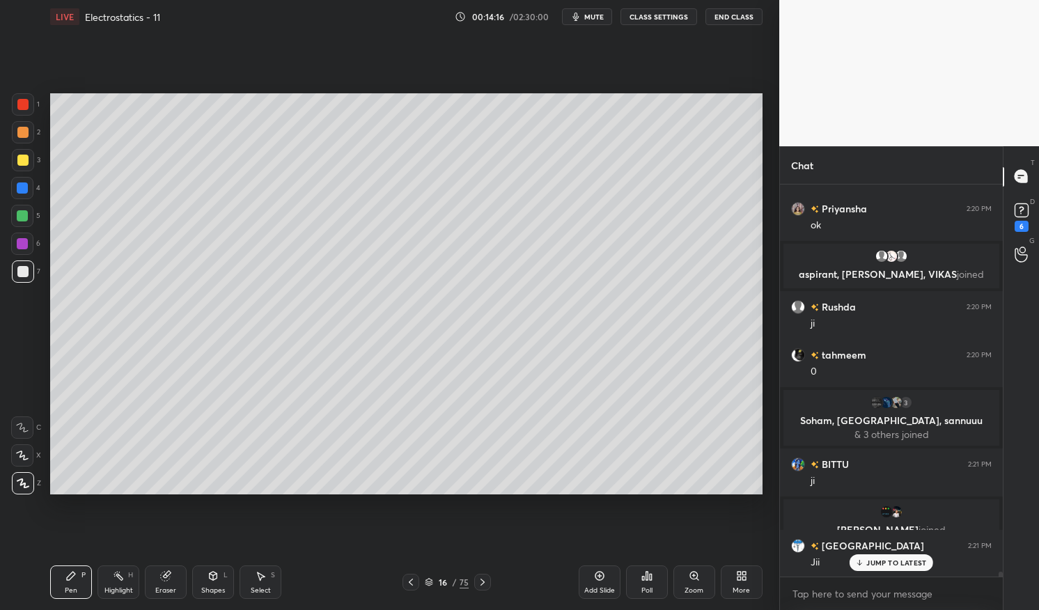
click at [905, 564] on p "JUMP TO LATEST" at bounding box center [897, 563] width 60 height 8
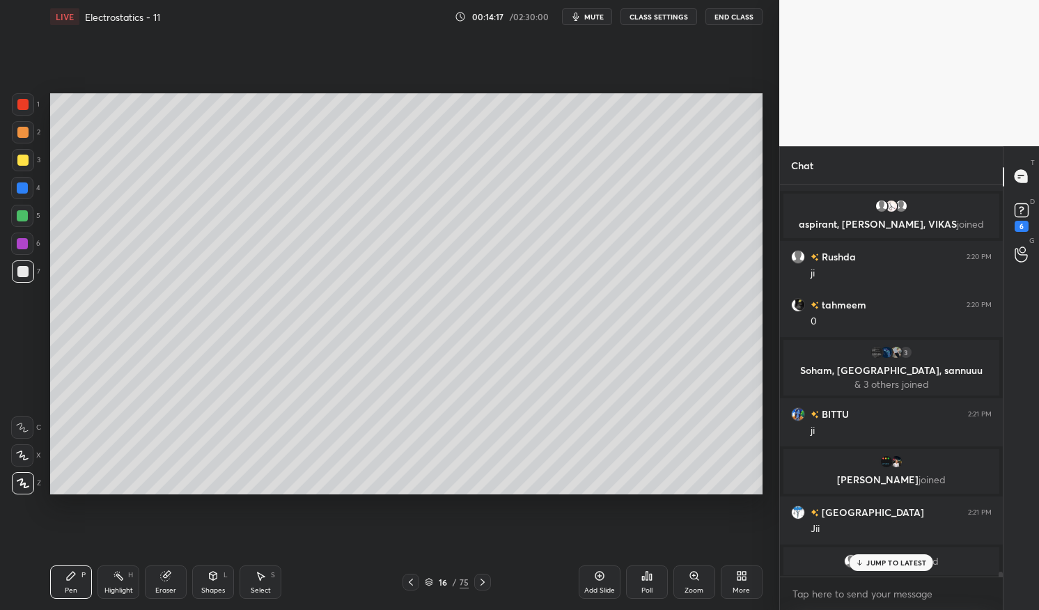
click at [131, 572] on div "H" at bounding box center [130, 575] width 5 height 7
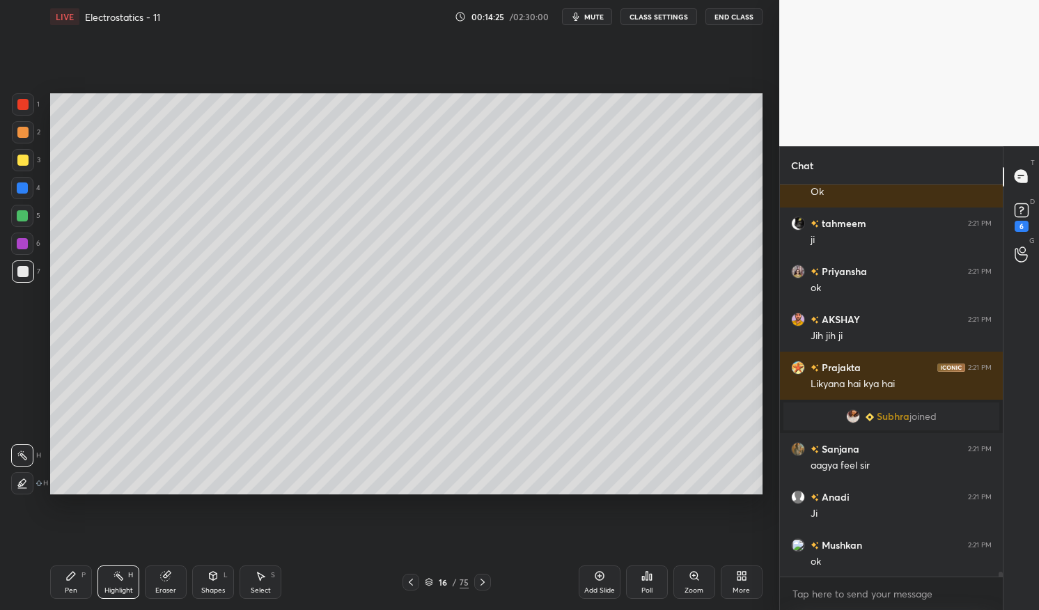
scroll to position [32105, 0]
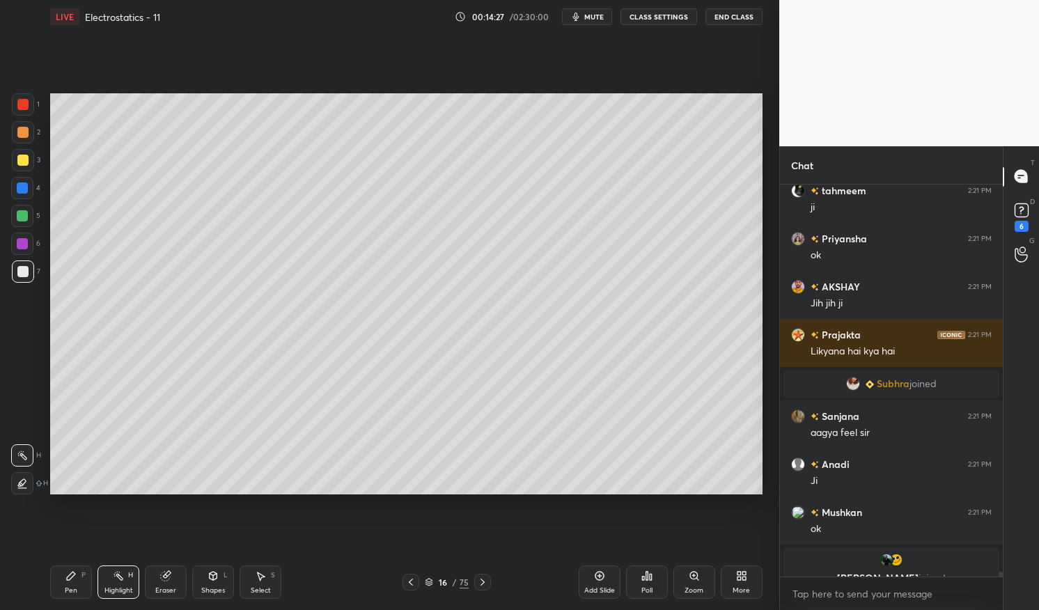
click at [22, 216] on div at bounding box center [22, 215] width 11 height 11
click at [20, 208] on div at bounding box center [22, 216] width 22 height 22
click at [21, 210] on div at bounding box center [22, 216] width 22 height 22
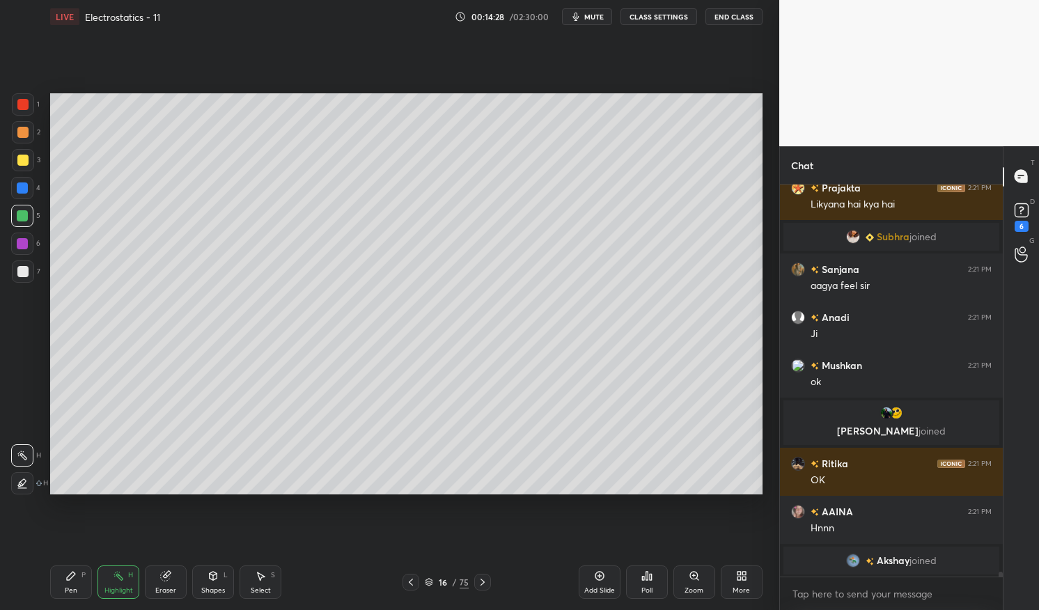
scroll to position [32075, 0]
click at [65, 590] on div "Pen" at bounding box center [71, 590] width 13 height 7
click at [77, 589] on div "Pen P" at bounding box center [71, 582] width 42 height 33
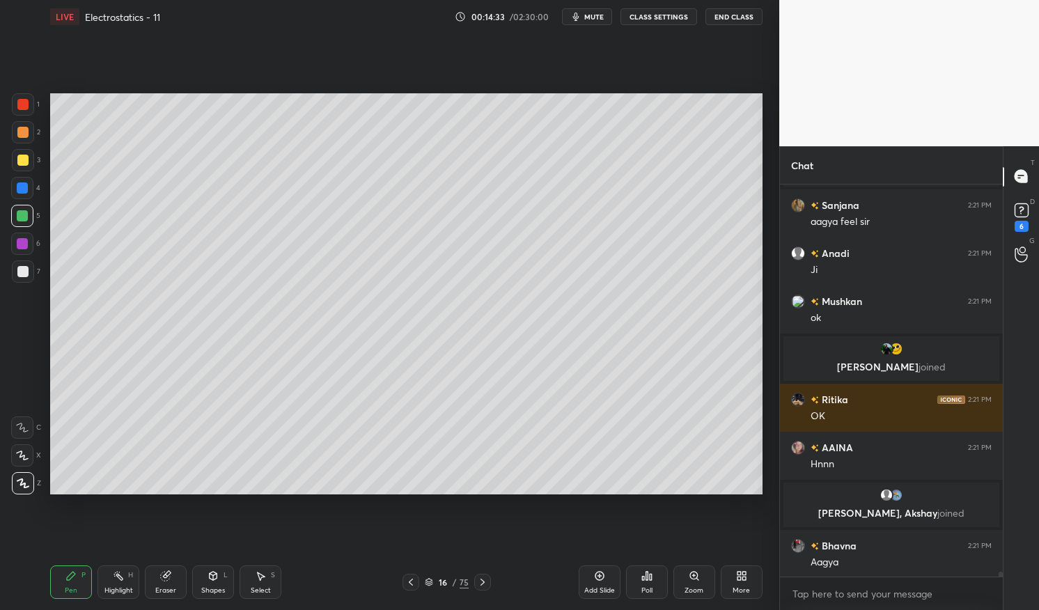
scroll to position [32160, 0]
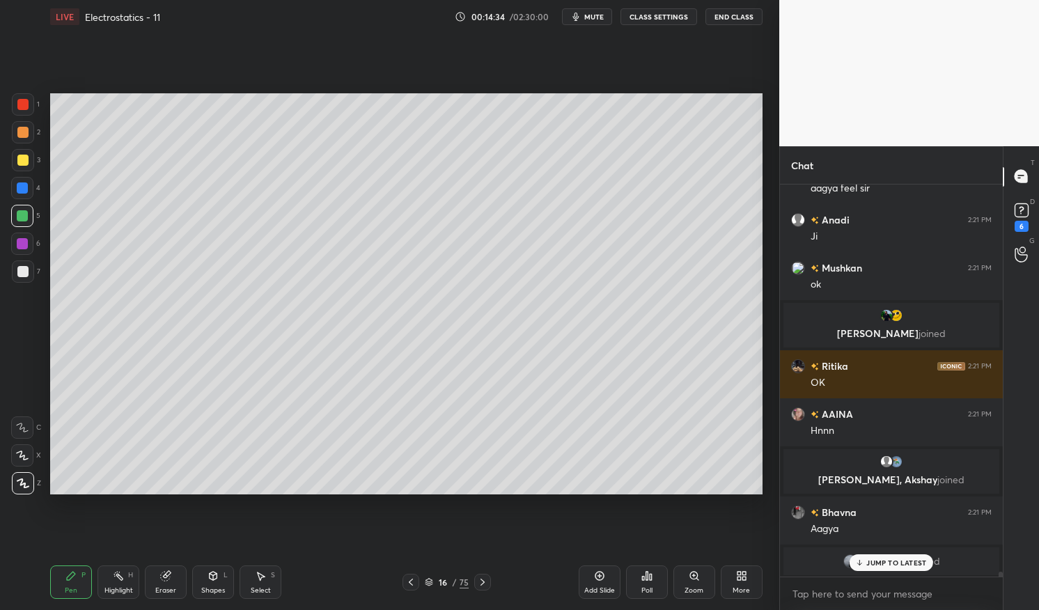
click at [616, 583] on div "Add Slide" at bounding box center [600, 582] width 42 height 33
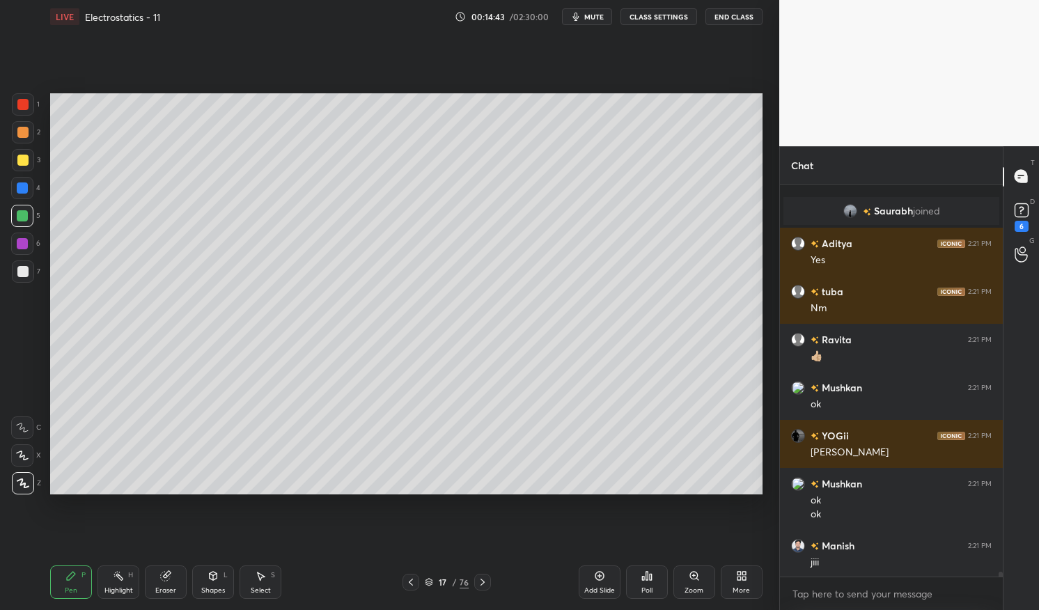
scroll to position [32491, 0]
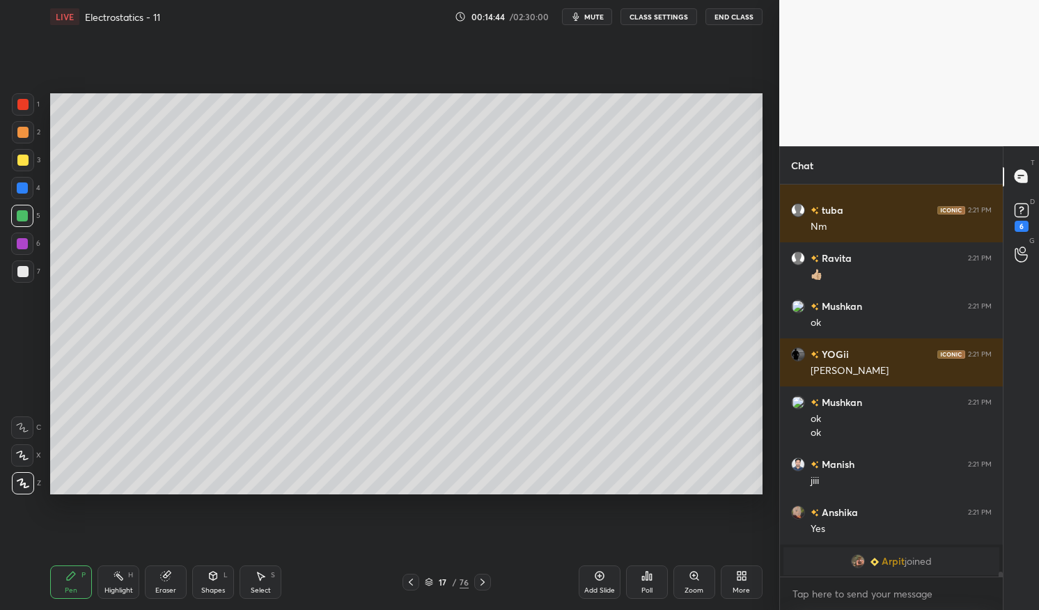
click at [18, 111] on div at bounding box center [23, 104] width 22 height 22
click at [20, 105] on div at bounding box center [22, 104] width 11 height 11
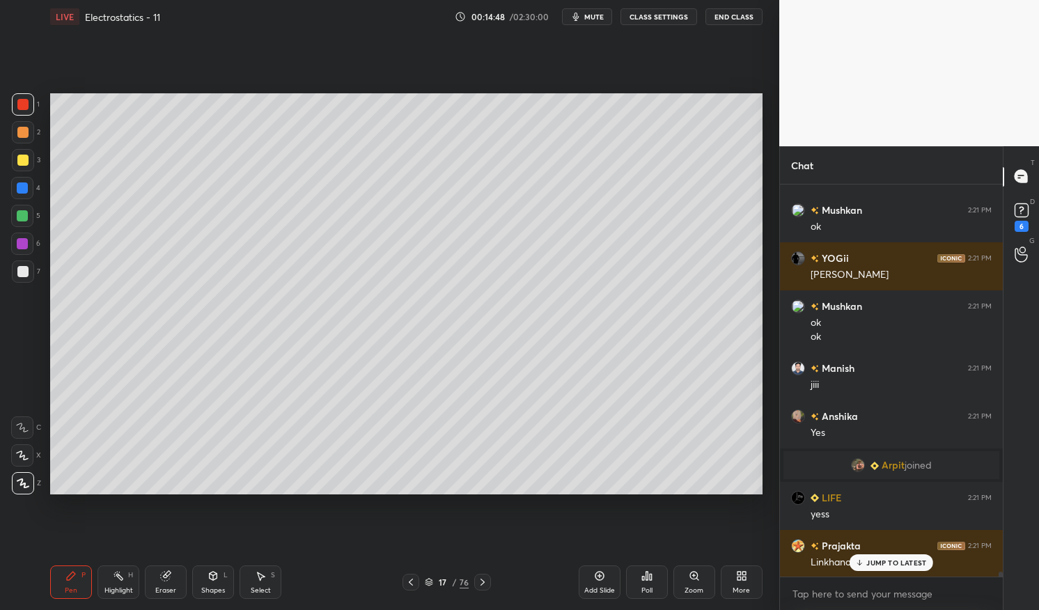
scroll to position [32564, 0]
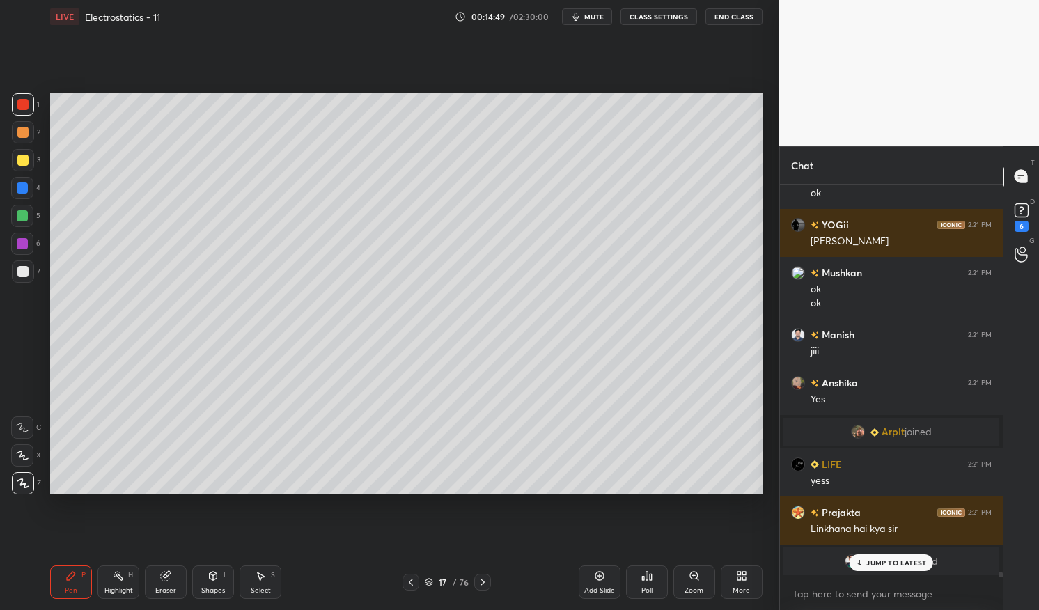
click at [127, 574] on div "Highlight H" at bounding box center [119, 582] width 42 height 33
click at [110, 573] on div "Highlight H" at bounding box center [119, 582] width 42 height 33
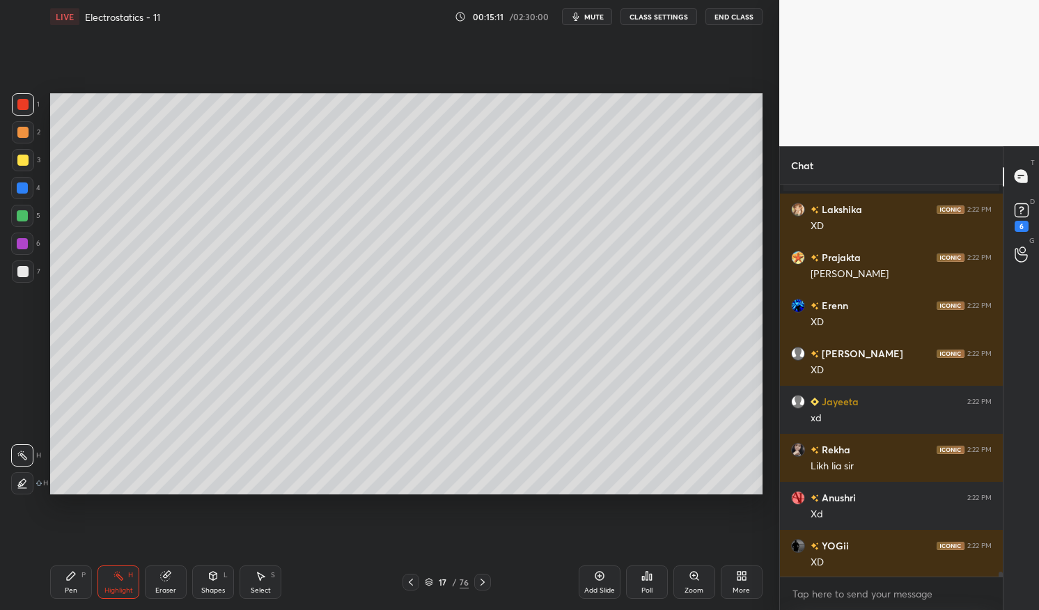
scroll to position [33703, 0]
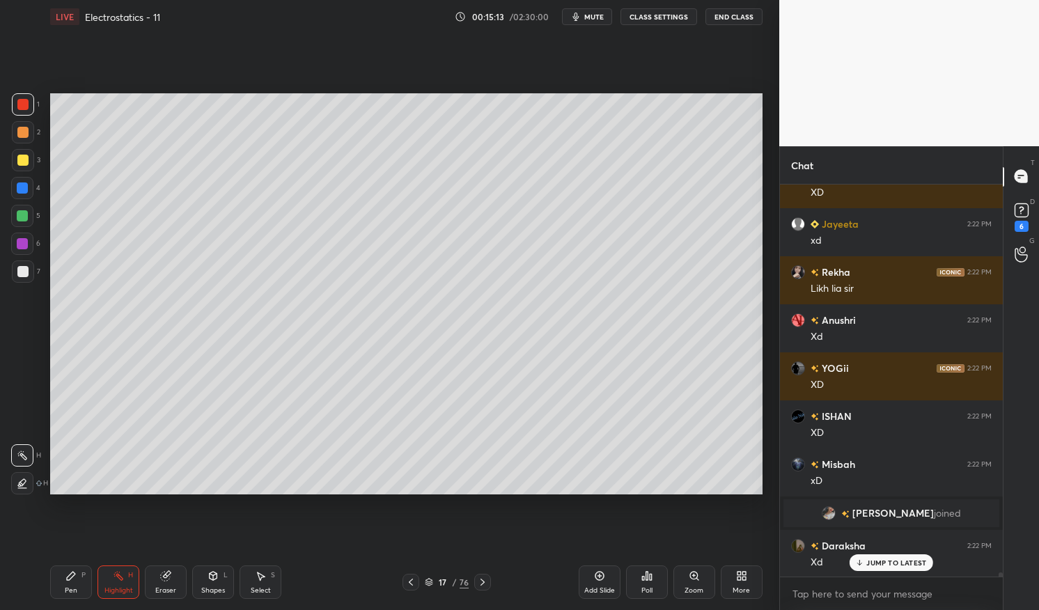
click at [883, 571] on div "JUMP TO LATEST" at bounding box center [892, 563] width 84 height 17
click at [414, 583] on icon at bounding box center [410, 582] width 11 height 11
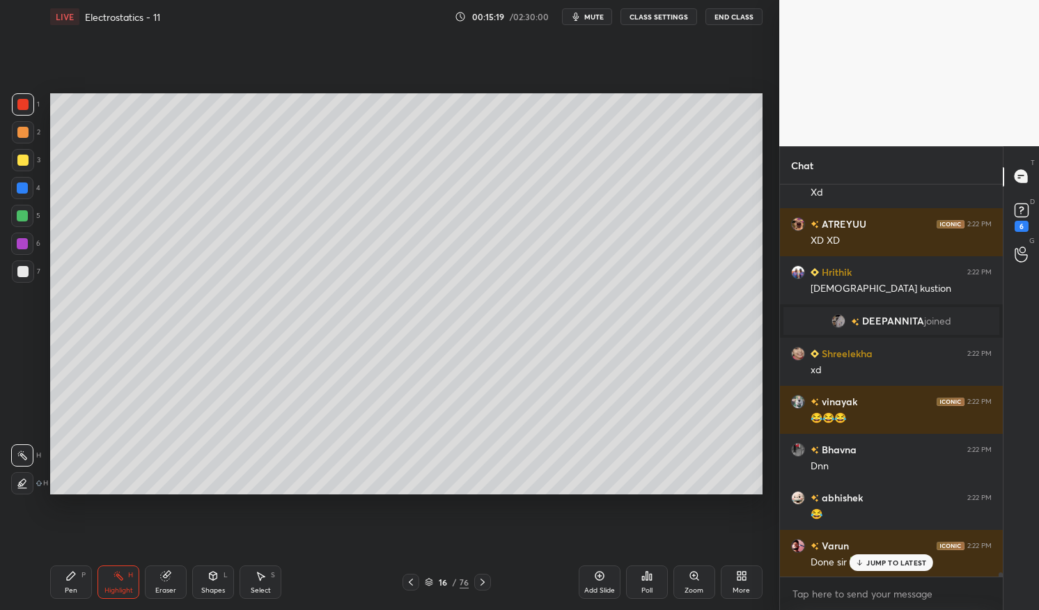
click at [118, 582] on div "Highlight H" at bounding box center [119, 582] width 42 height 33
click at [110, 584] on div "Highlight H" at bounding box center [119, 582] width 42 height 33
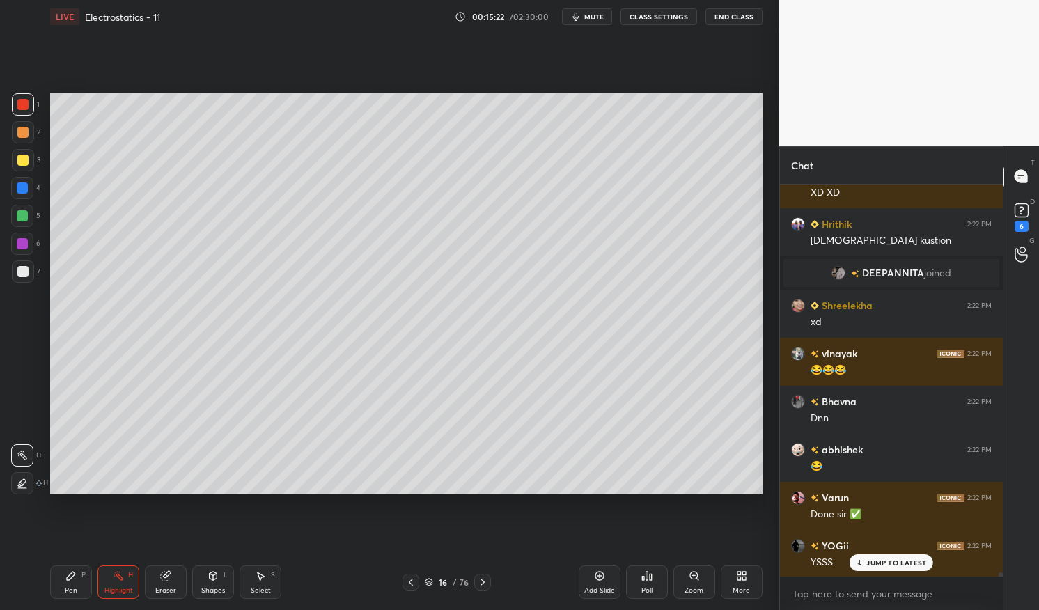
click at [913, 561] on p "JUMP TO LATEST" at bounding box center [897, 563] width 60 height 8
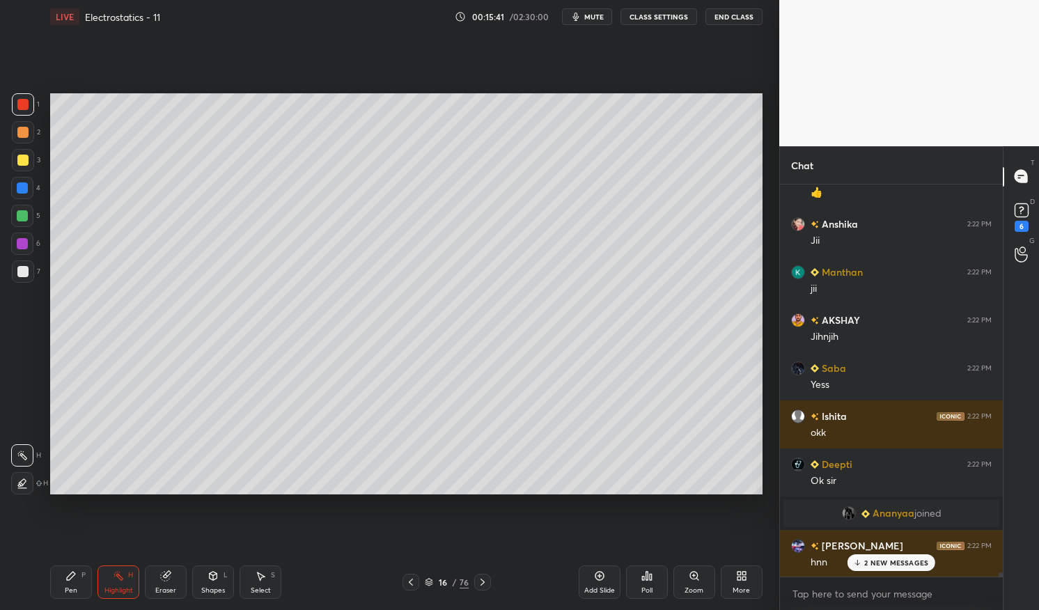
scroll to position [34688, 0]
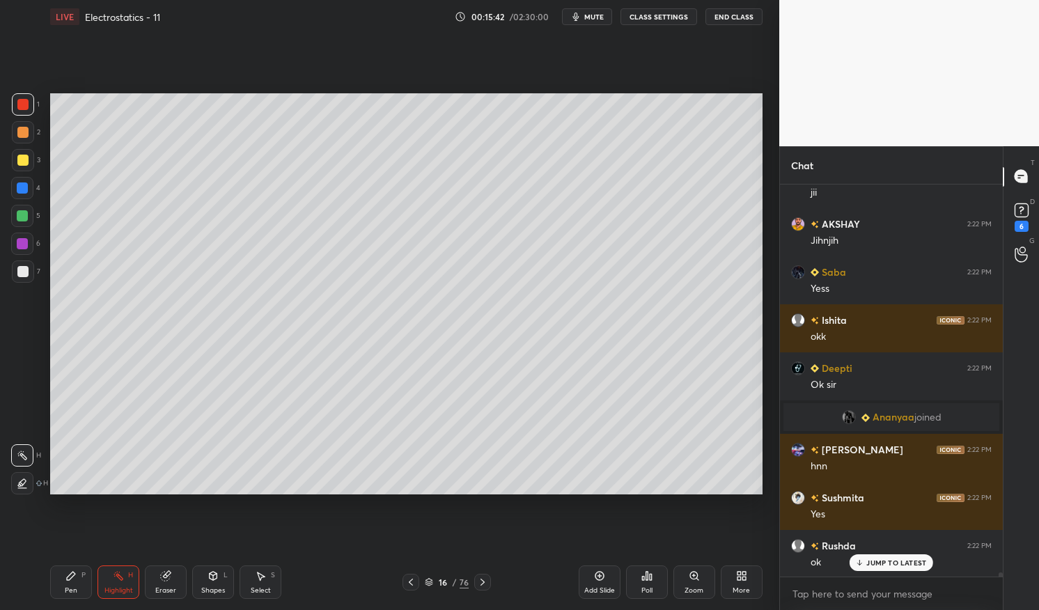
click at [908, 564] on p "JUMP TO LATEST" at bounding box center [897, 563] width 60 height 8
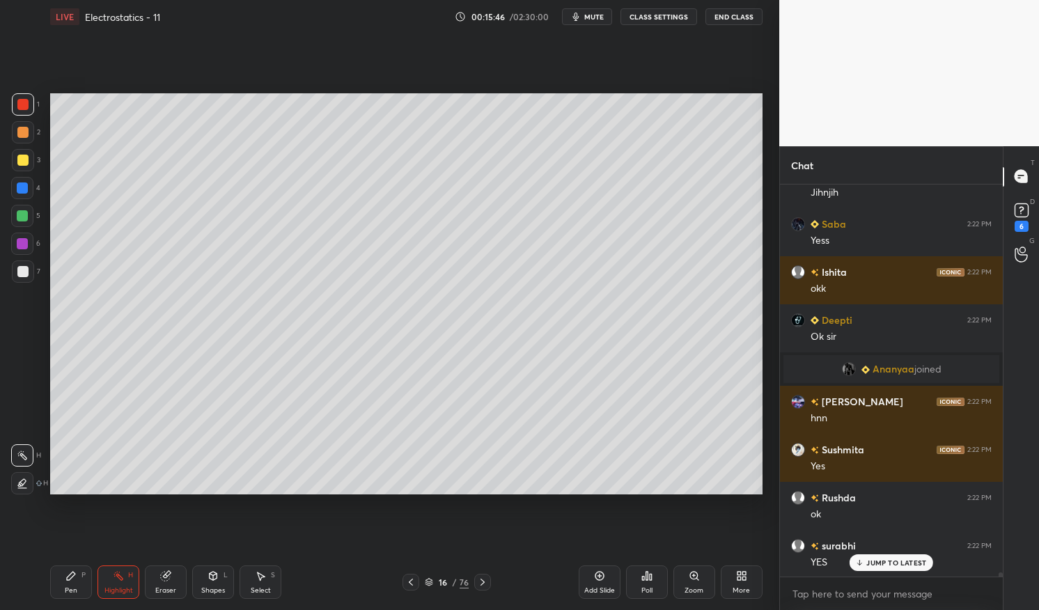
scroll to position [34833, 0]
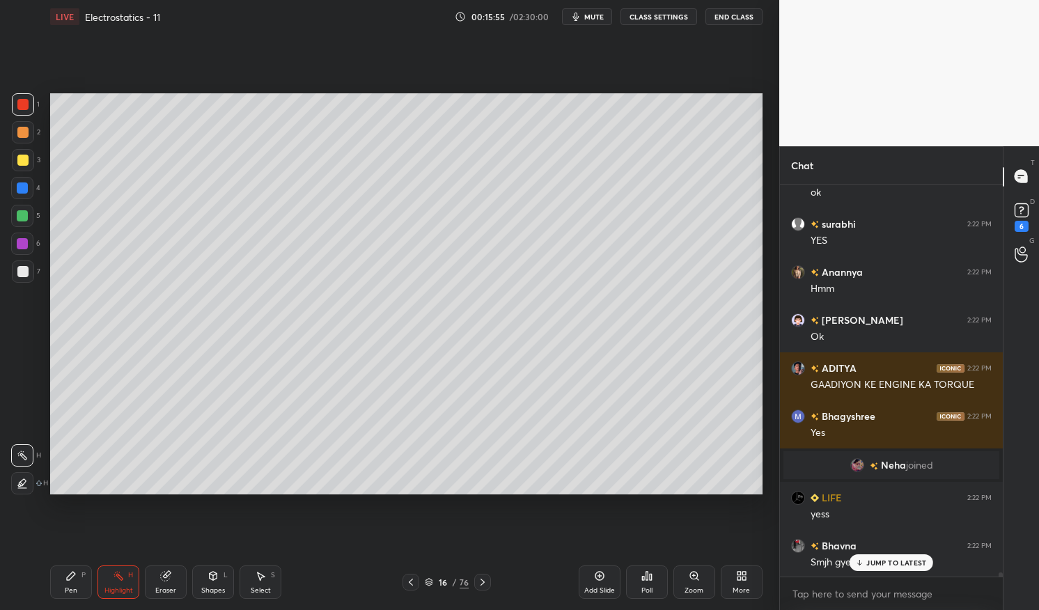
click at [881, 566] on p "JUMP TO LATEST" at bounding box center [897, 563] width 60 height 8
click at [482, 580] on icon at bounding box center [483, 582] width 4 height 7
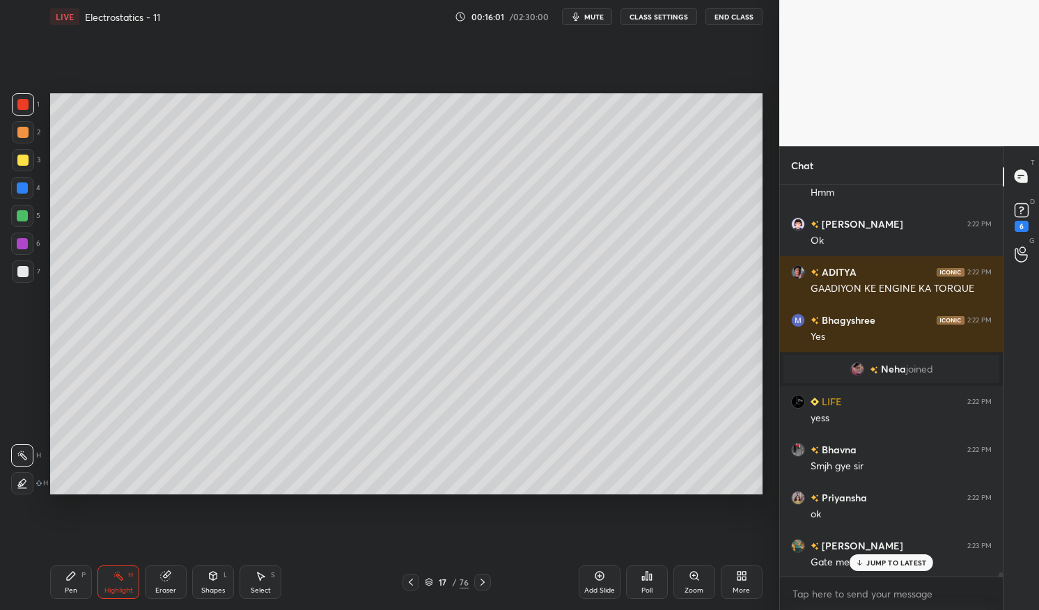
click at [481, 580] on icon at bounding box center [483, 582] width 4 height 7
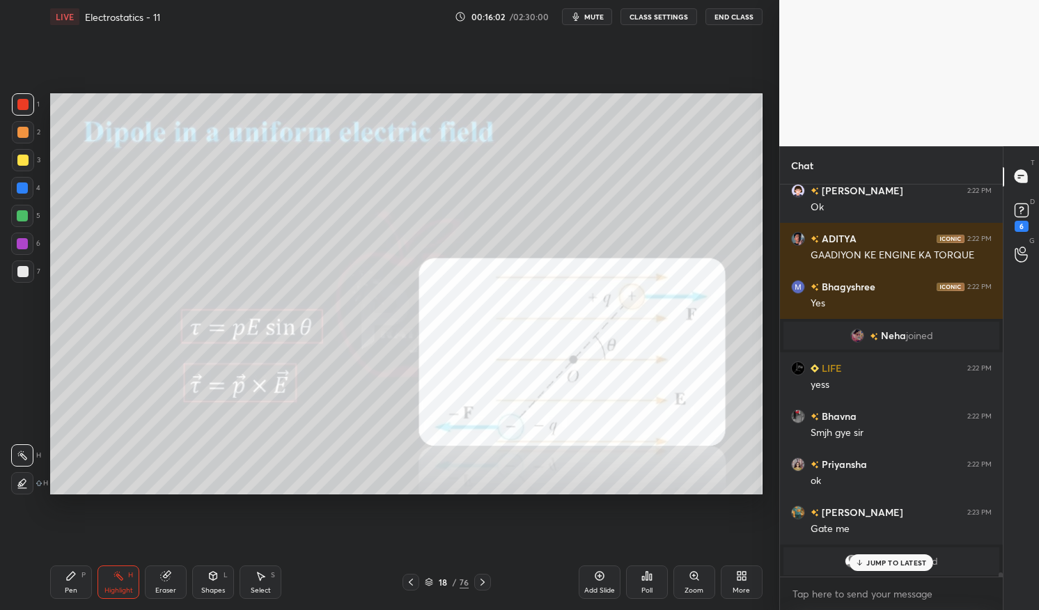
click at [28, 104] on div at bounding box center [22, 104] width 11 height 11
click at [892, 560] on p "JUMP TO LATEST" at bounding box center [897, 563] width 60 height 8
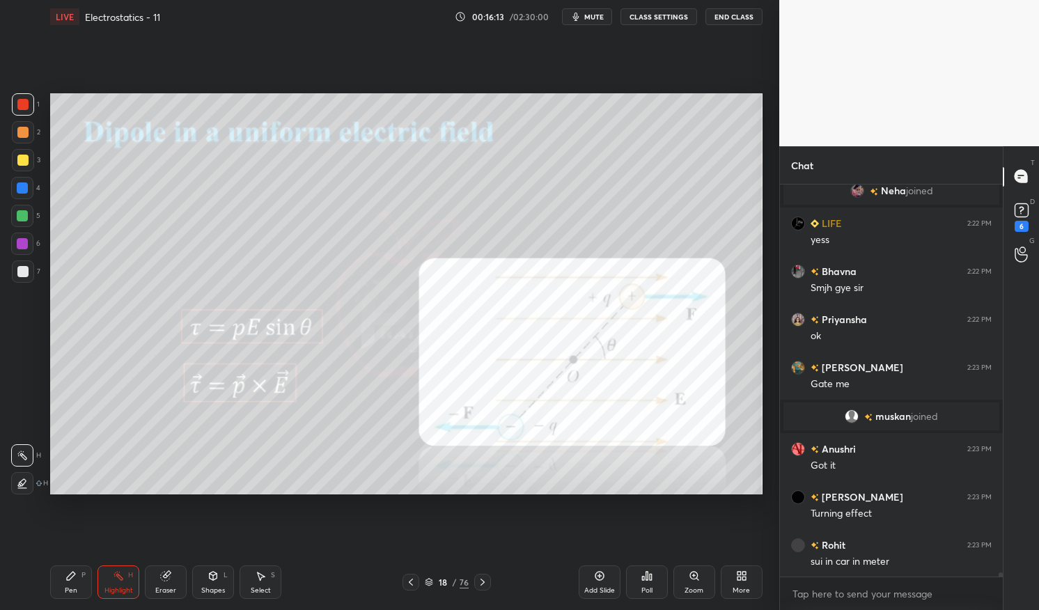
scroll to position [35068, 0]
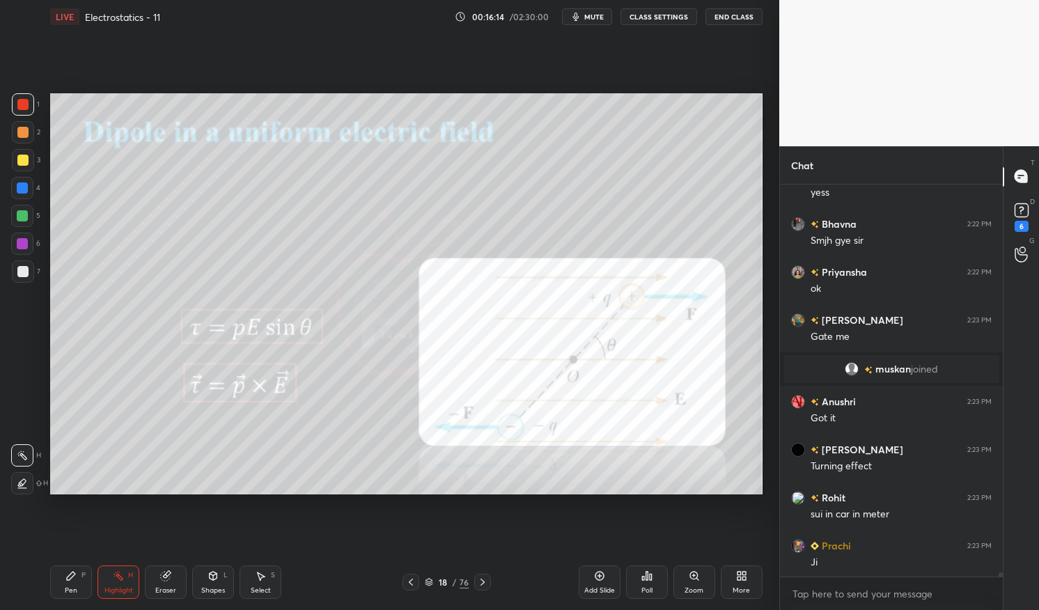
click at [75, 587] on div "Pen" at bounding box center [71, 590] width 13 height 7
click at [71, 573] on icon at bounding box center [71, 576] width 8 height 8
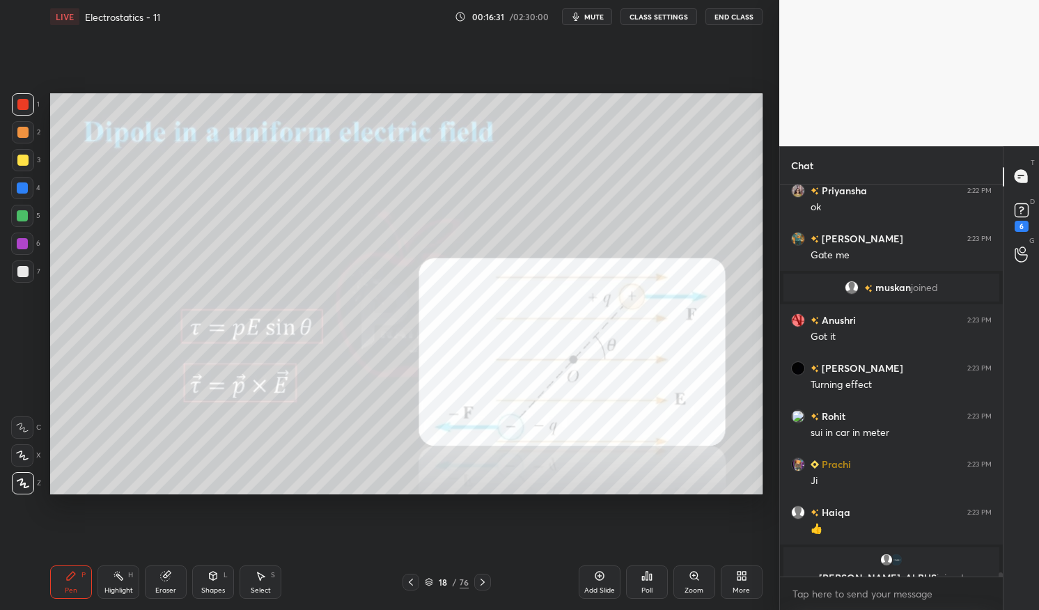
scroll to position [35198, 0]
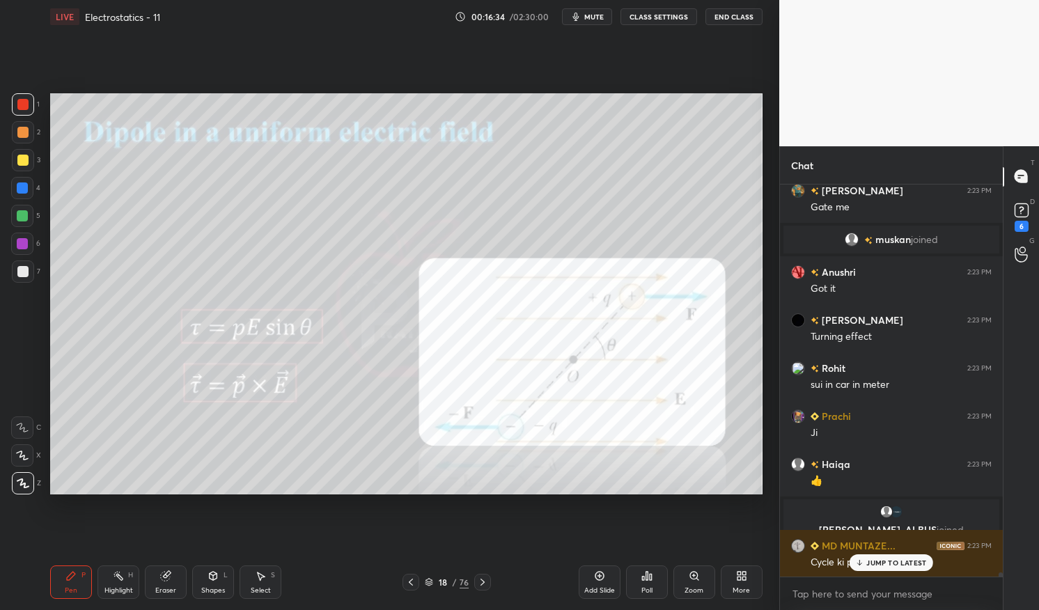
click at [603, 579] on icon at bounding box center [599, 576] width 9 height 9
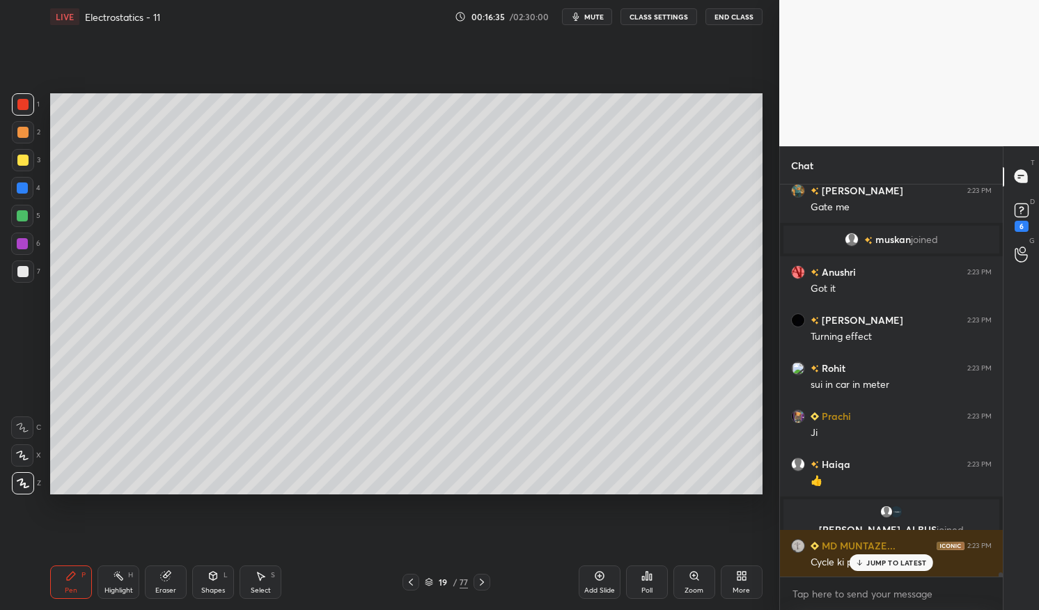
click at [215, 584] on div "Shapes L" at bounding box center [213, 582] width 42 height 33
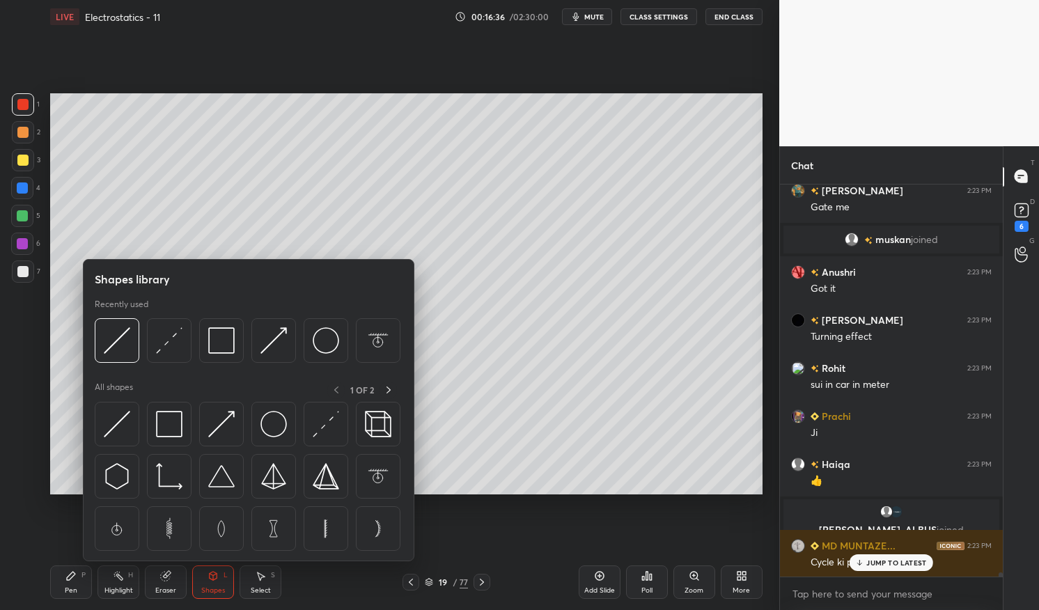
click at [224, 415] on img at bounding box center [221, 424] width 26 height 26
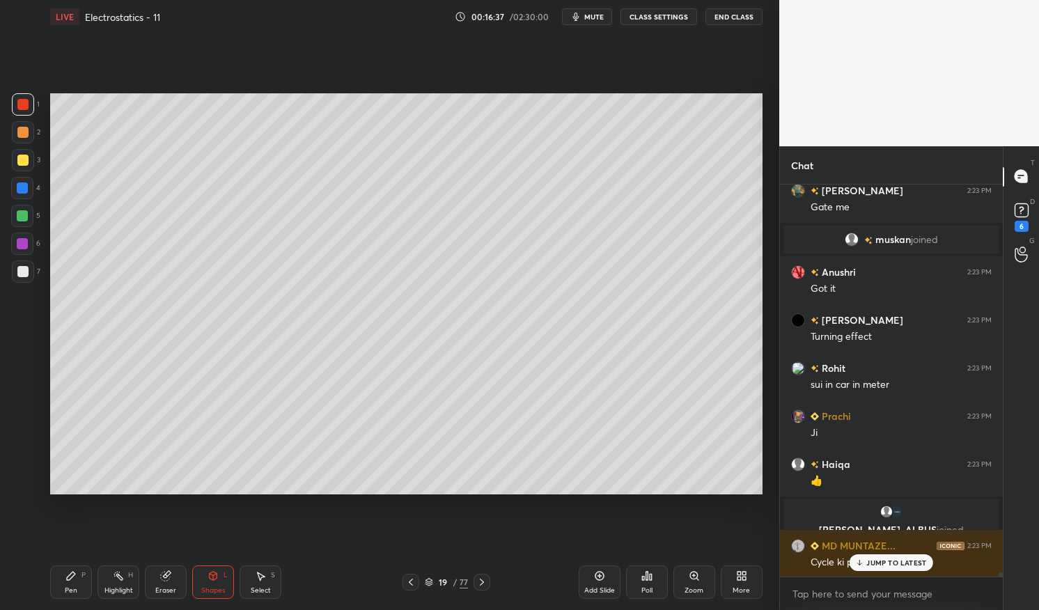
click at [20, 158] on div at bounding box center [22, 160] width 11 height 11
click at [22, 191] on div at bounding box center [22, 188] width 11 height 11
click at [21, 190] on div at bounding box center [22, 188] width 11 height 11
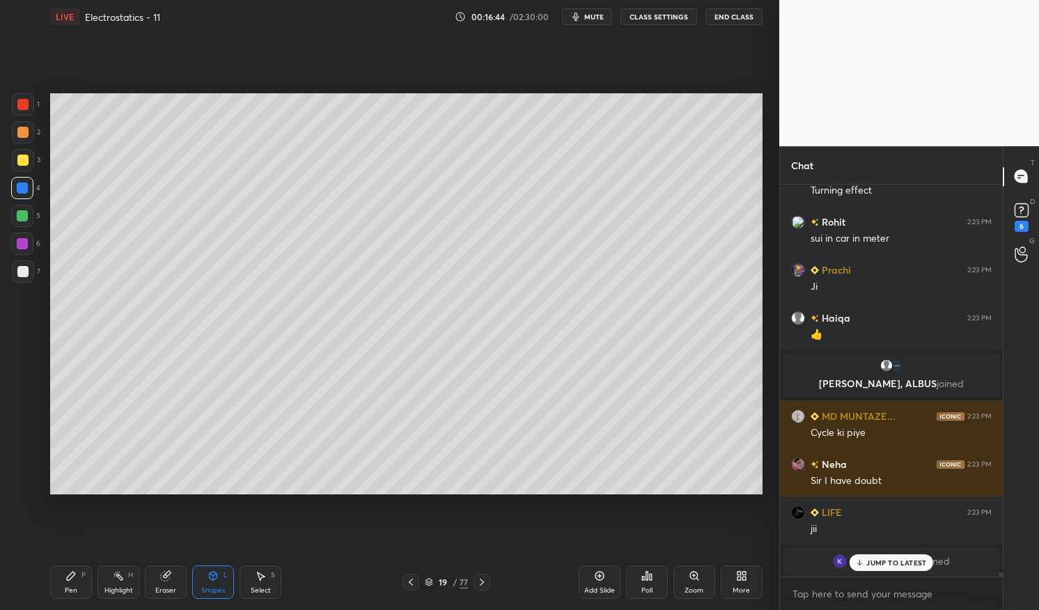
scroll to position [35288, 0]
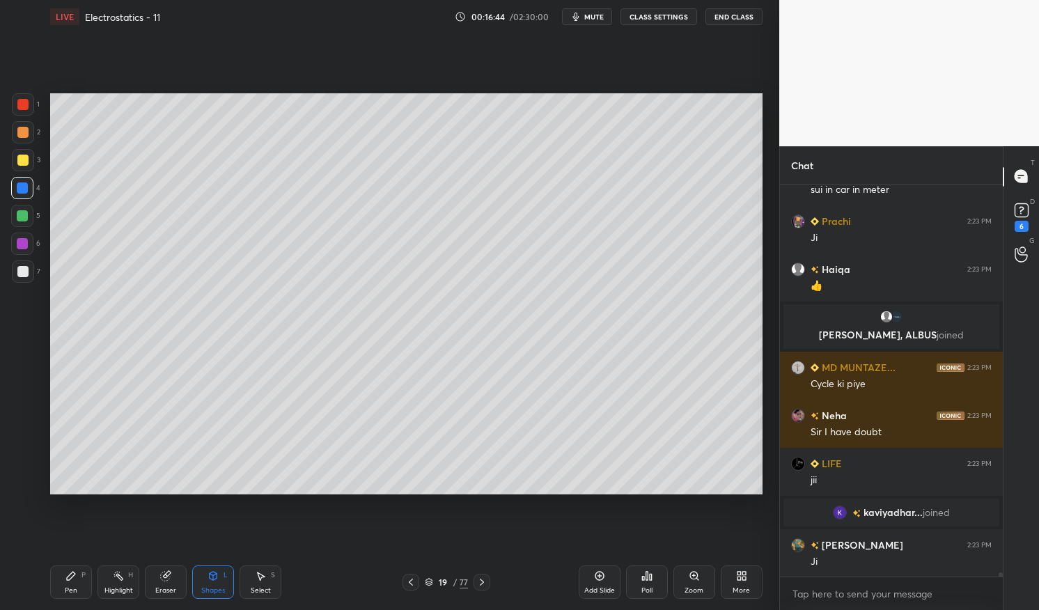
click at [65, 590] on div "Pen" at bounding box center [71, 590] width 13 height 7
click at [56, 586] on div "Pen P" at bounding box center [71, 582] width 42 height 33
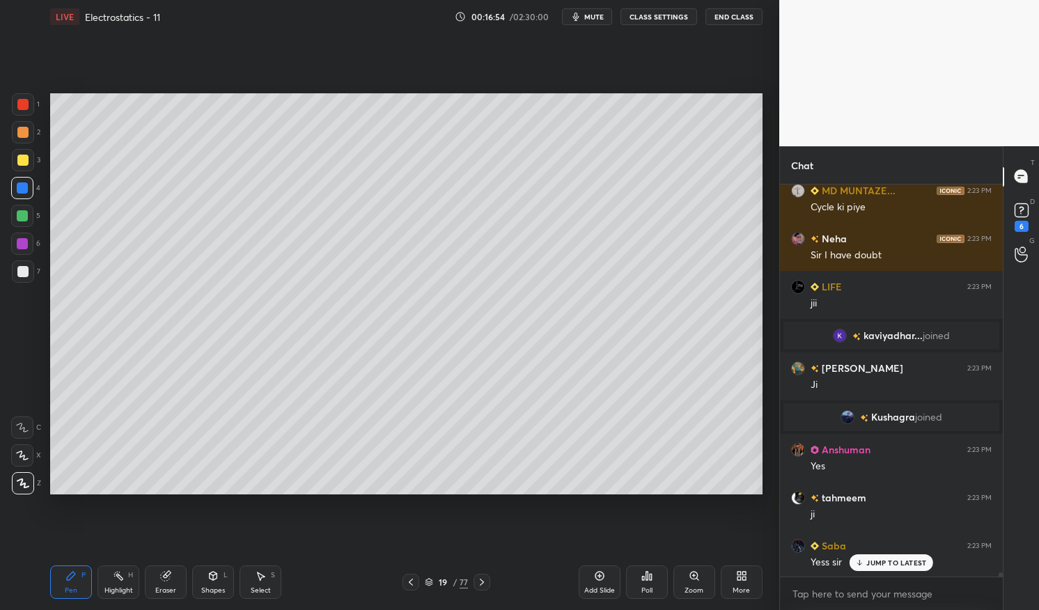
scroll to position [35487, 0]
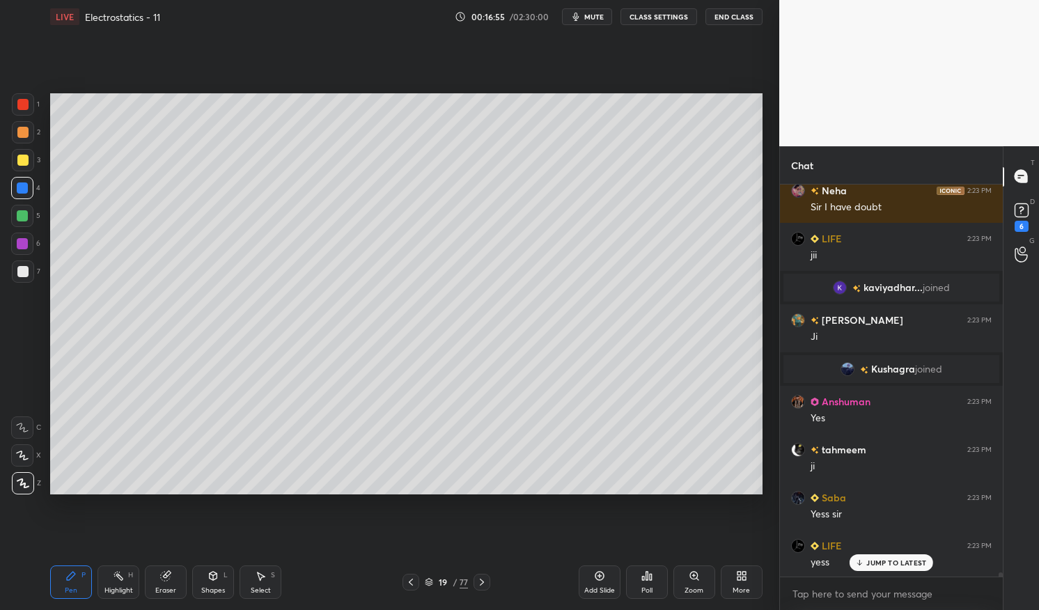
click at [25, 276] on div at bounding box center [22, 271] width 11 height 11
click at [17, 276] on div at bounding box center [22, 271] width 11 height 11
click at [210, 578] on icon at bounding box center [214, 576] width 8 height 8
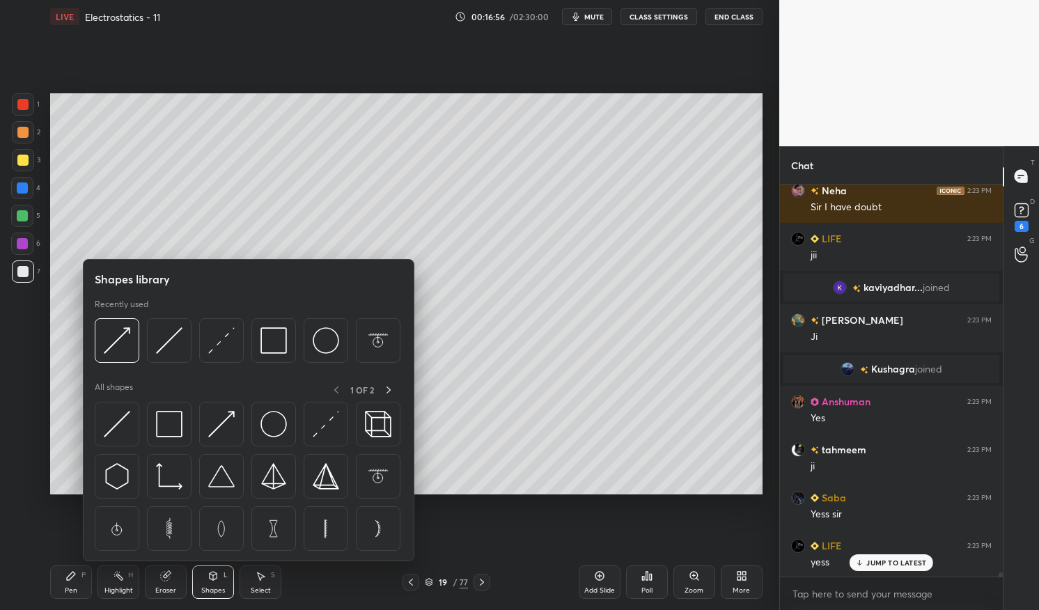
click at [224, 433] on img at bounding box center [221, 424] width 26 height 26
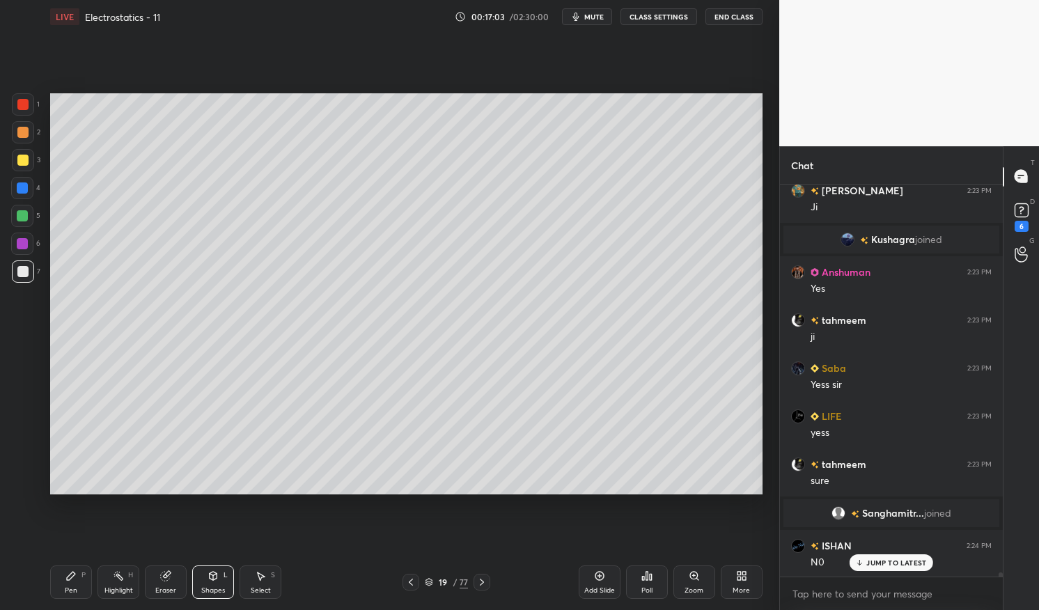
scroll to position [35761, 0]
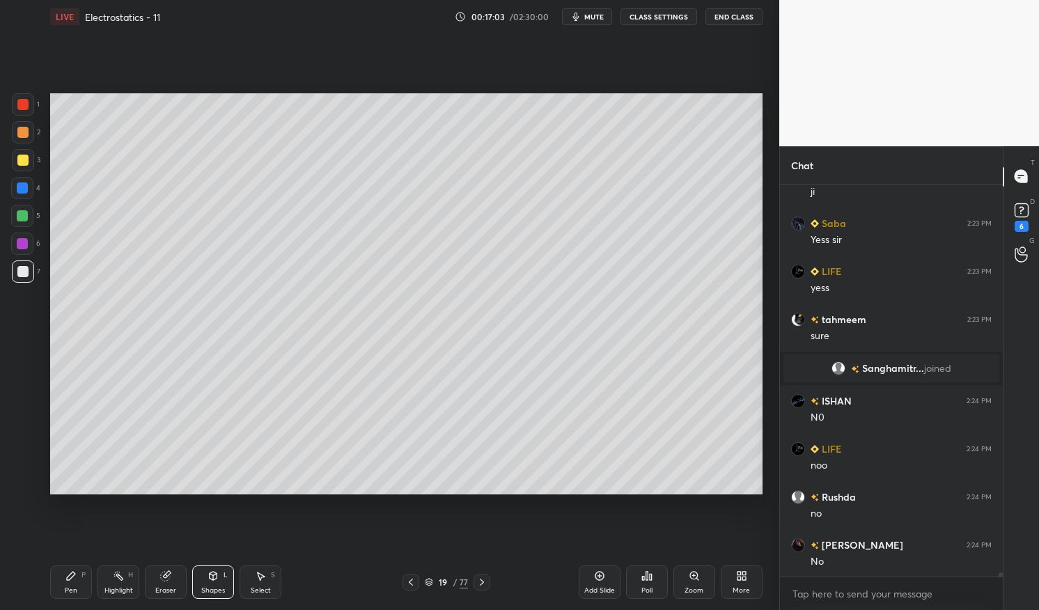
click at [69, 582] on div "Pen P" at bounding box center [71, 582] width 42 height 33
click at [54, 592] on div "Pen P" at bounding box center [71, 582] width 42 height 33
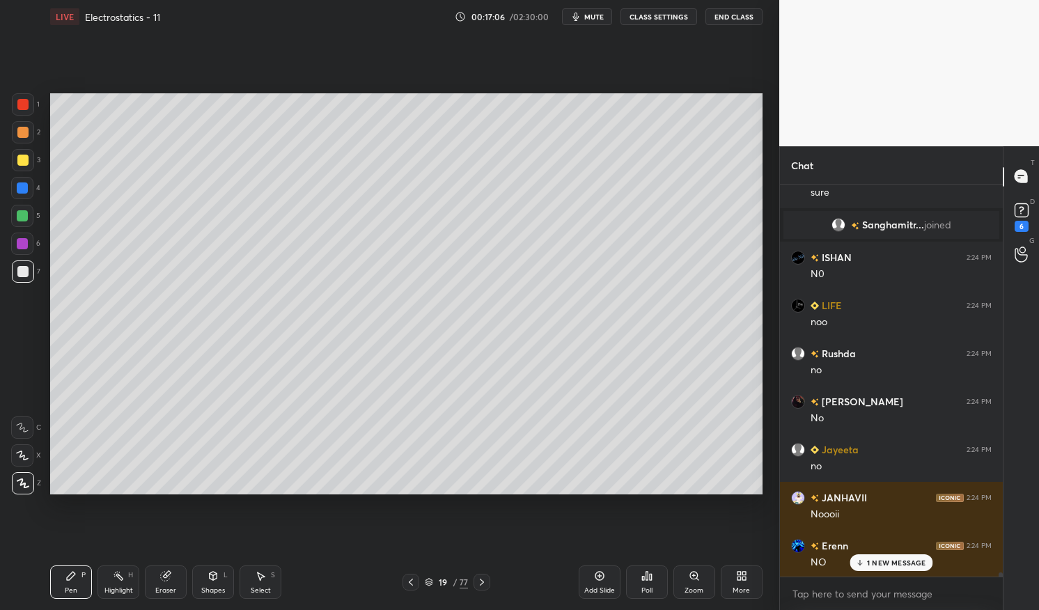
scroll to position [35953, 0]
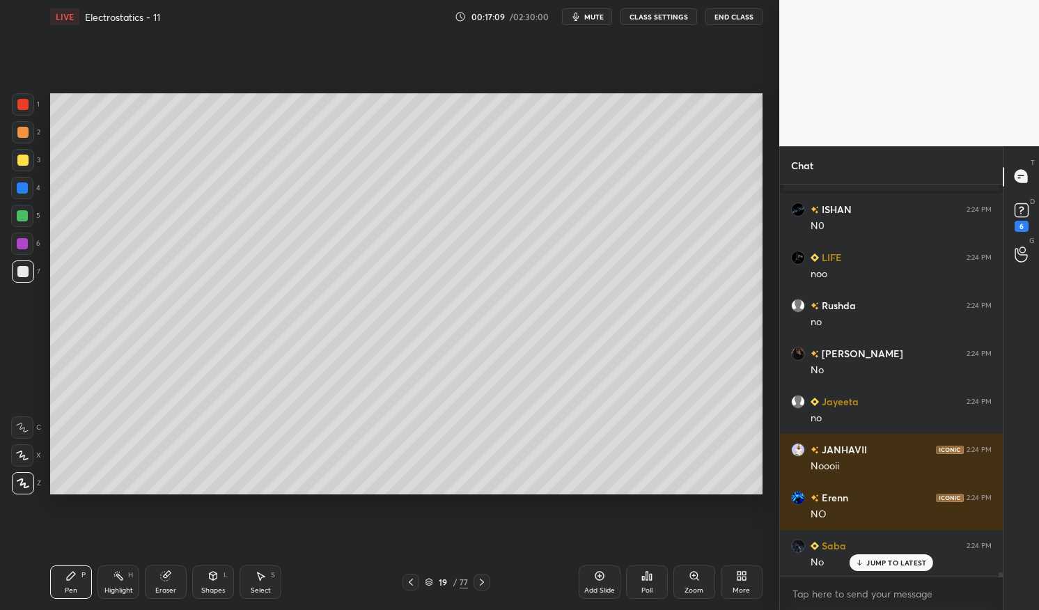
click at [21, 215] on div at bounding box center [22, 215] width 11 height 11
click at [17, 213] on div at bounding box center [22, 215] width 11 height 11
click at [69, 576] on icon at bounding box center [71, 576] width 8 height 8
click at [67, 575] on icon at bounding box center [70, 576] width 11 height 11
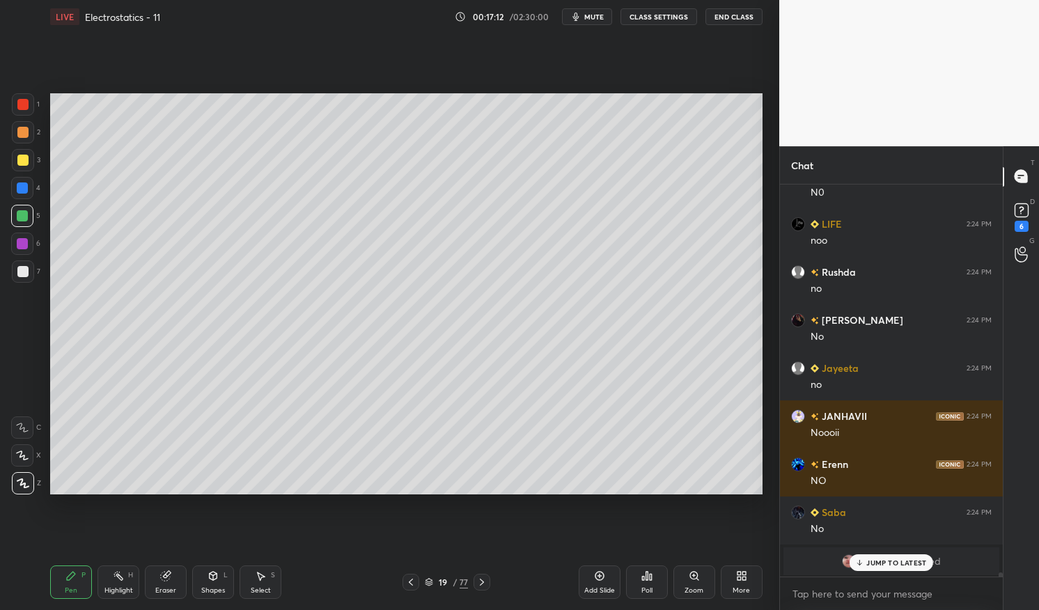
click at [22, 272] on div at bounding box center [22, 271] width 11 height 11
click at [15, 274] on div at bounding box center [23, 272] width 22 height 22
click at [80, 580] on div "Pen P" at bounding box center [71, 582] width 42 height 33
click at [63, 568] on div "Pen P" at bounding box center [71, 582] width 42 height 33
click at [26, 104] on div at bounding box center [22, 104] width 11 height 11
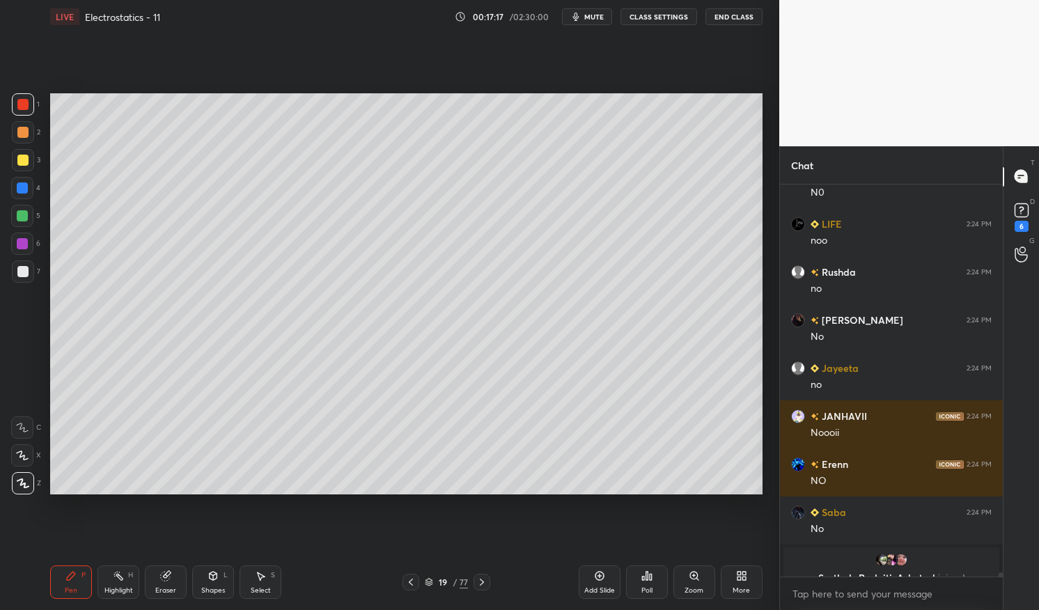
click at [16, 103] on div at bounding box center [23, 104] width 22 height 22
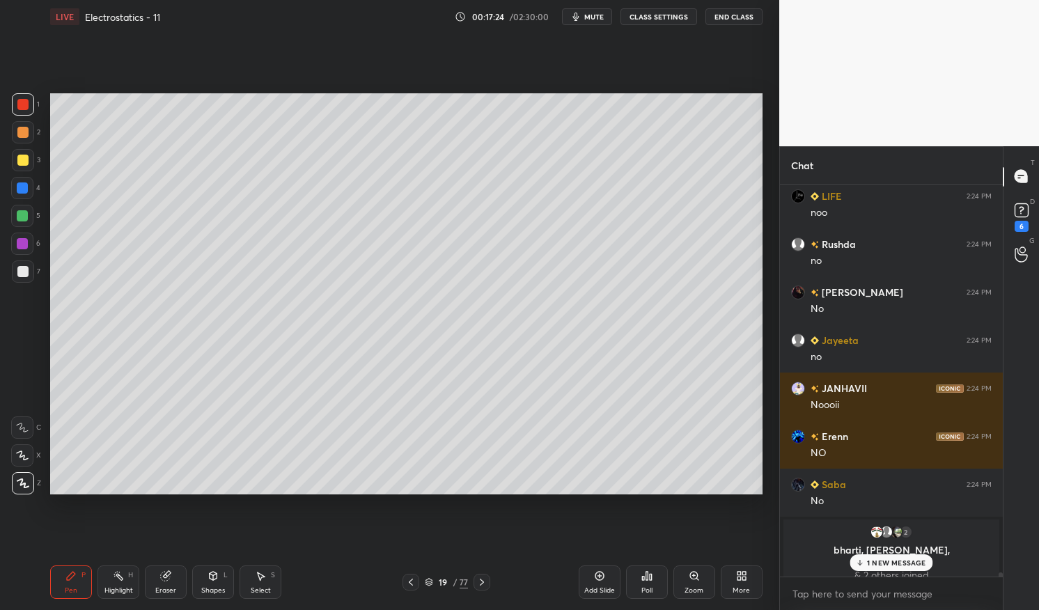
click at [900, 562] on p "1 NEW MESSAGE" at bounding box center [896, 563] width 59 height 8
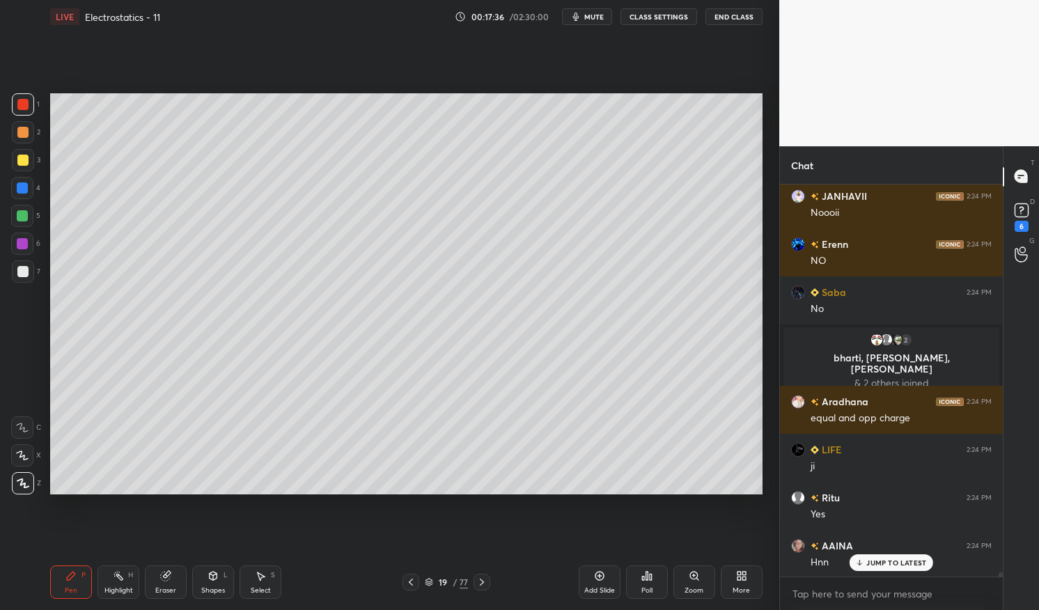
scroll to position [36070, 0]
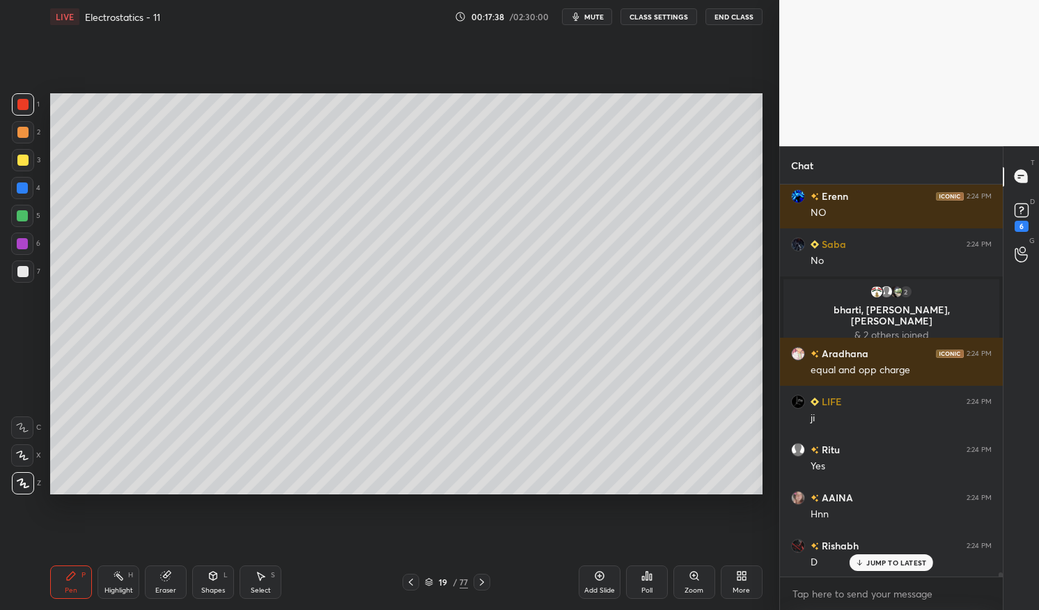
click at [26, 164] on div at bounding box center [22, 160] width 11 height 11
click at [24, 163] on div at bounding box center [22, 160] width 11 height 11
click at [23, 162] on div at bounding box center [22, 160] width 11 height 11
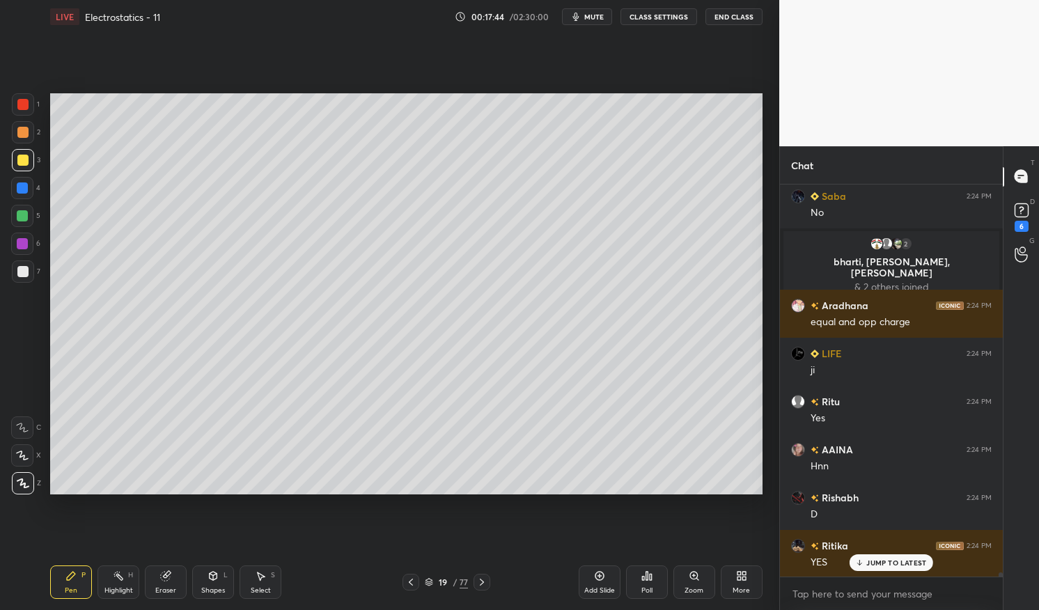
click at [162, 582] on div "Eraser" at bounding box center [166, 582] width 42 height 33
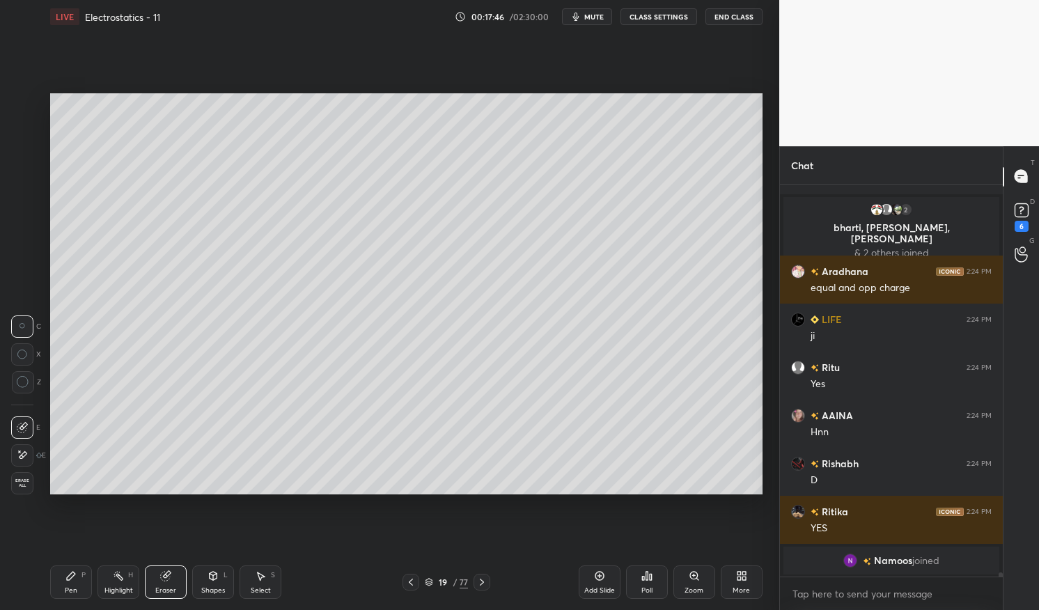
scroll to position [36169, 0]
click at [65, 592] on div "Pen" at bounding box center [71, 590] width 13 height 7
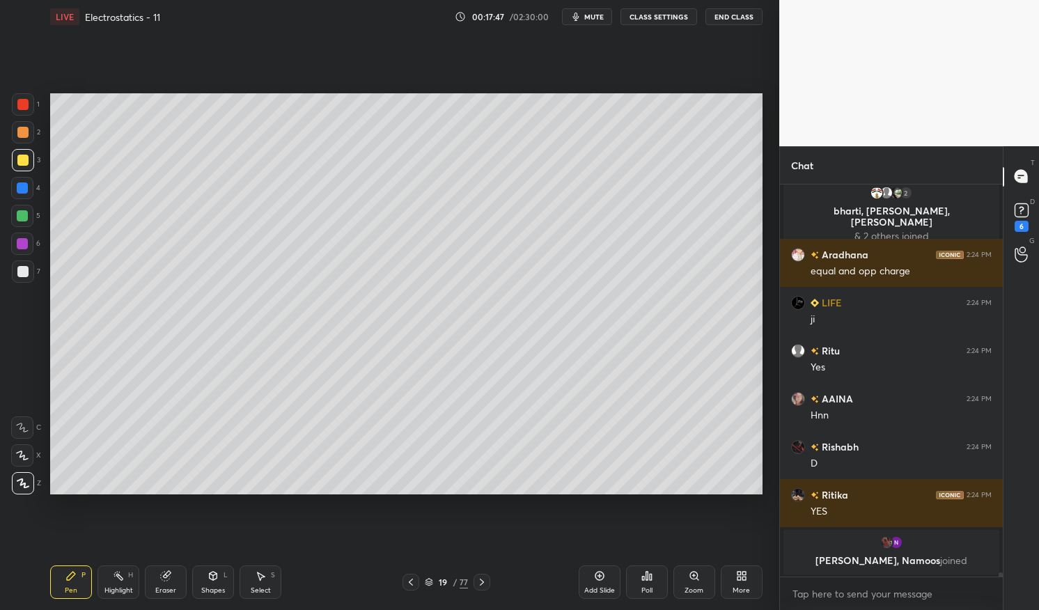
click at [63, 584] on div "Pen P" at bounding box center [71, 582] width 42 height 33
click at [20, 133] on div at bounding box center [22, 132] width 11 height 11
click at [17, 135] on div at bounding box center [22, 132] width 11 height 11
click at [23, 132] on div at bounding box center [22, 132] width 11 height 11
click at [21, 130] on div at bounding box center [22, 132] width 11 height 11
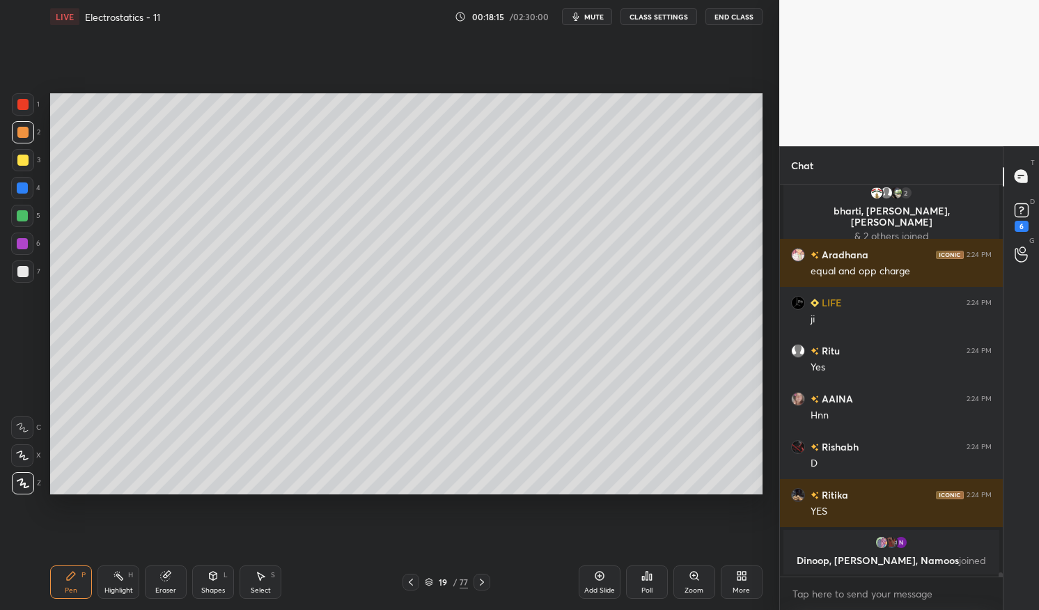
click at [64, 583] on div "Pen P" at bounding box center [71, 582] width 42 height 33
click at [65, 572] on icon at bounding box center [70, 576] width 11 height 11
click at [24, 217] on div at bounding box center [22, 215] width 11 height 11
click at [24, 213] on div at bounding box center [22, 215] width 11 height 11
click at [116, 582] on div "Highlight H" at bounding box center [119, 582] width 42 height 33
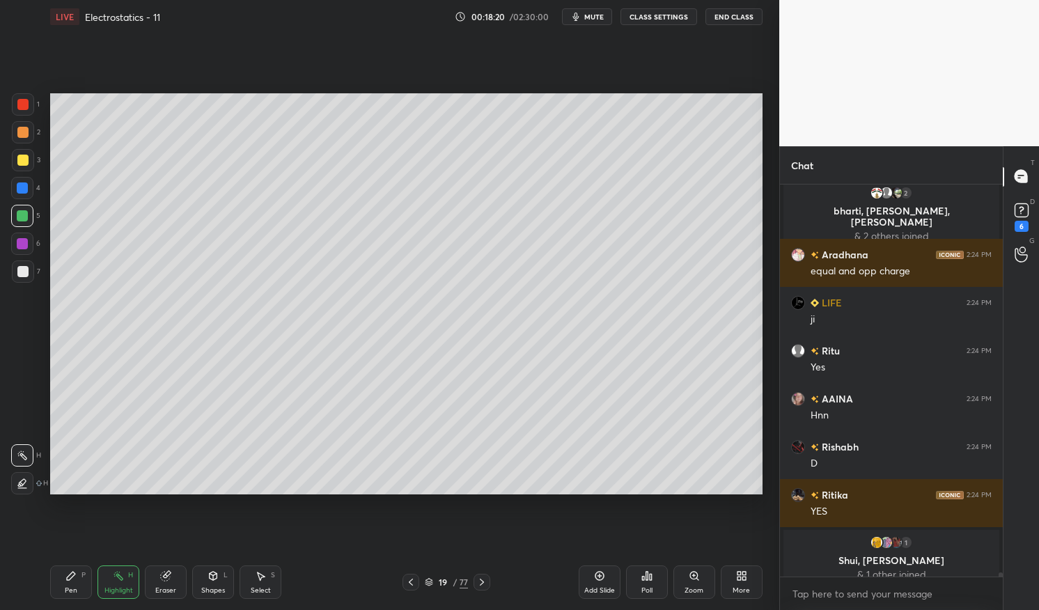
scroll to position [36180, 0]
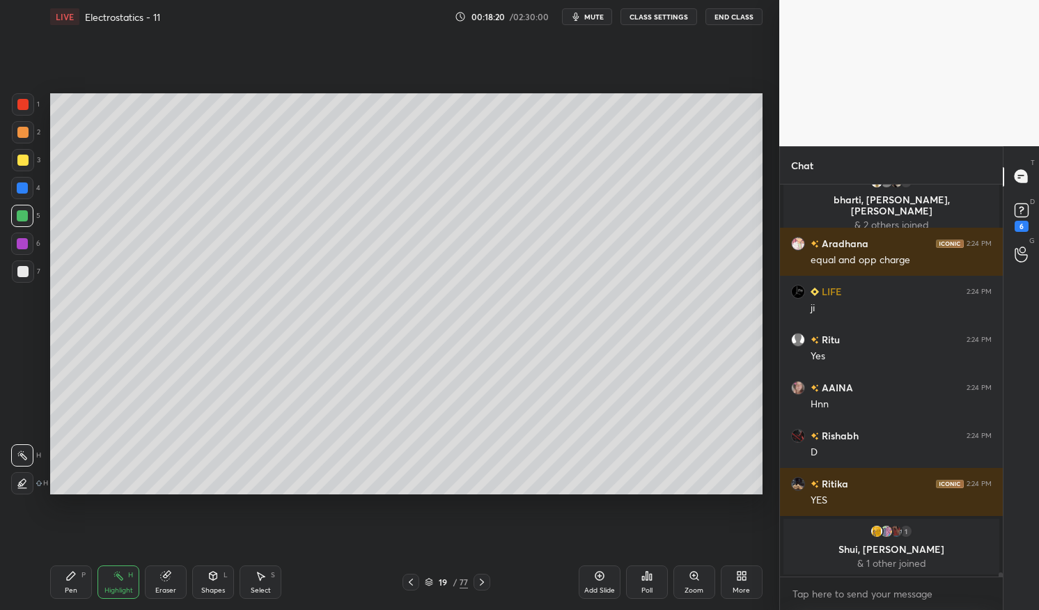
click at [64, 585] on div "Pen P" at bounding box center [71, 582] width 42 height 33
click at [62, 589] on div "Pen P" at bounding box center [71, 582] width 42 height 33
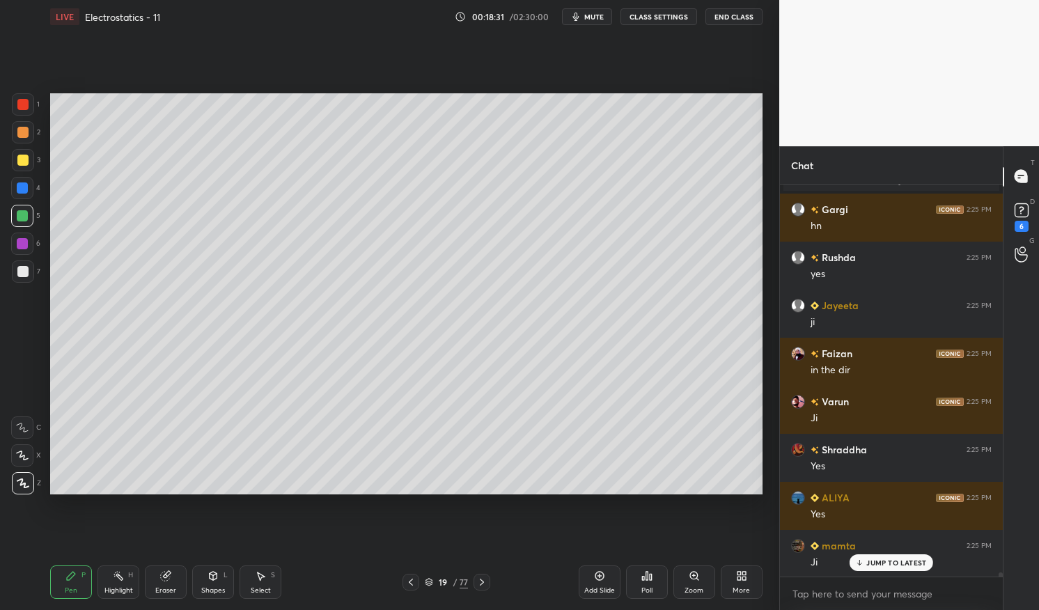
scroll to position [36575, 0]
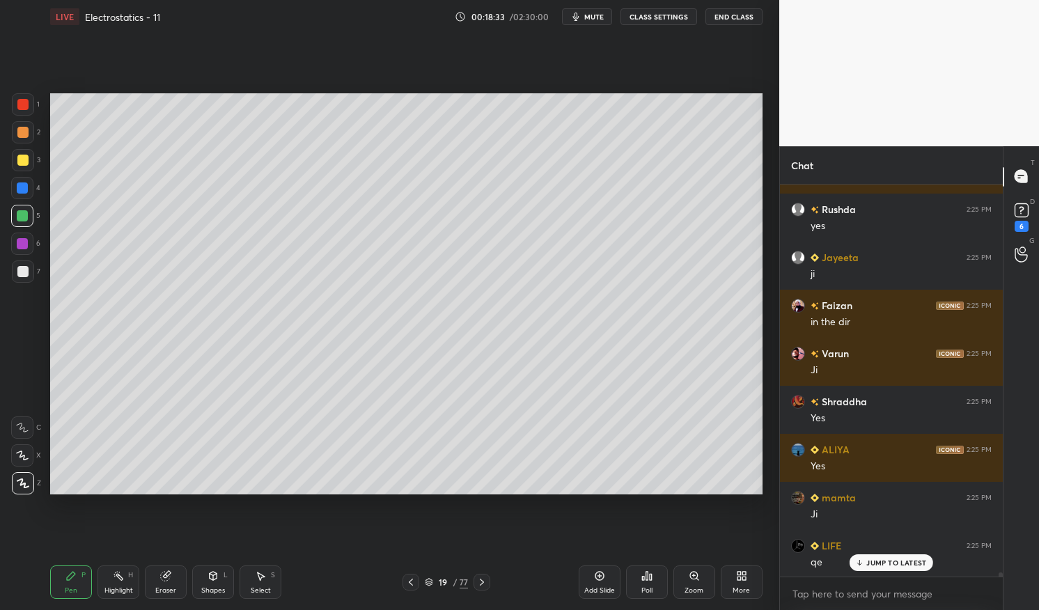
click at [887, 566] on p "JUMP TO LATEST" at bounding box center [897, 563] width 60 height 8
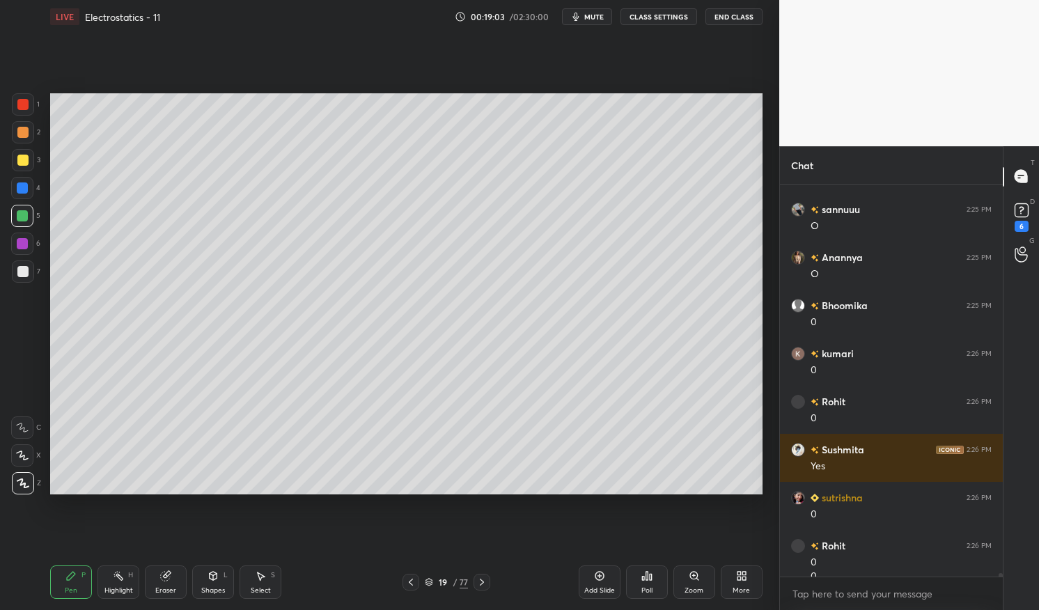
scroll to position [40006, 0]
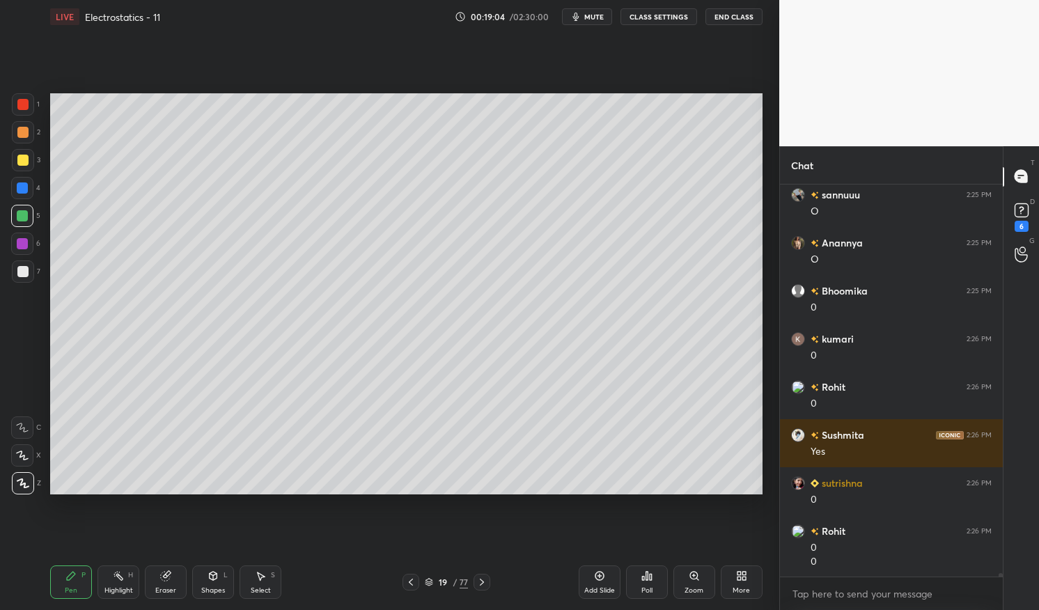
click at [117, 584] on div "Highlight H" at bounding box center [119, 582] width 42 height 33
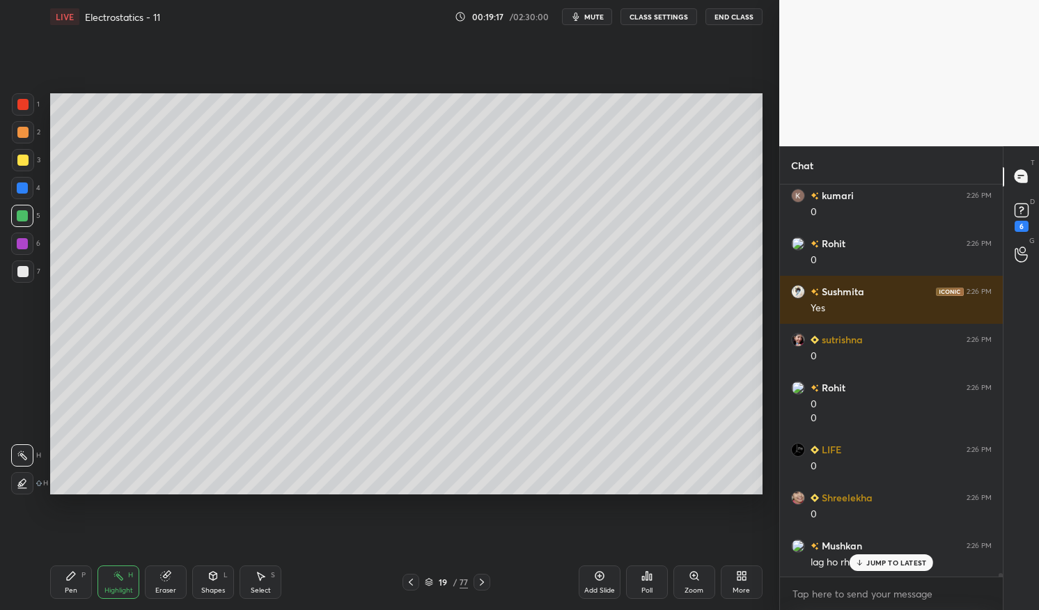
scroll to position [40211, 0]
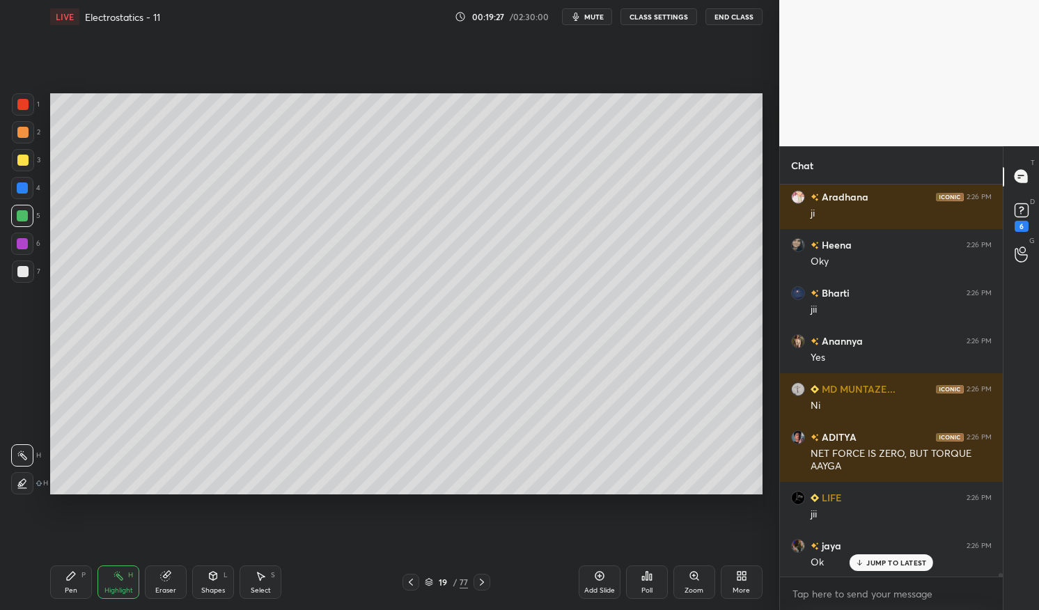
click at [904, 557] on div "JUMP TO LATEST" at bounding box center [892, 563] width 84 height 17
click at [63, 574] on div "Pen P" at bounding box center [71, 582] width 42 height 33
click at [49, 562] on div "LIVE Electrostatics - 11 00:19:29 / 02:30:00 mute CLASS SETTINGS End Class Sett…" at bounding box center [407, 305] width 724 height 610
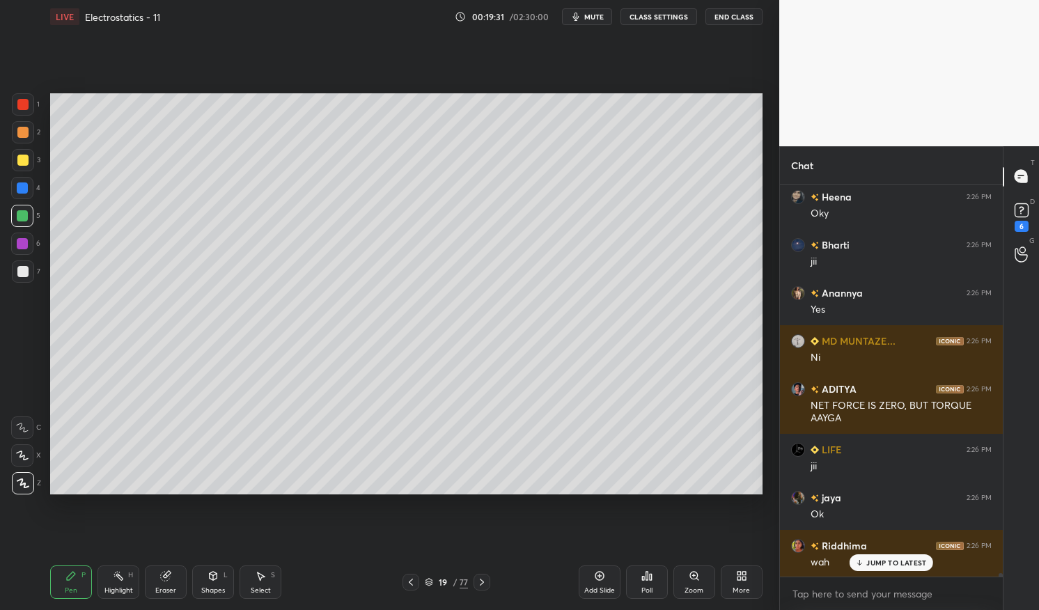
click at [114, 582] on div "Highlight H" at bounding box center [119, 582] width 42 height 33
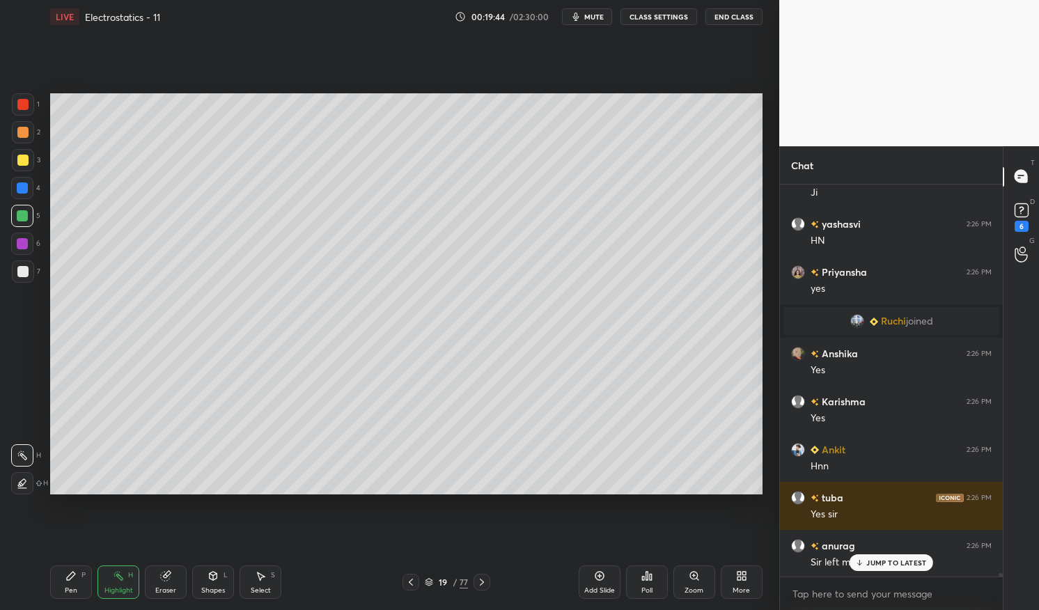
click at [26, 224] on div at bounding box center [22, 216] width 22 height 22
click at [24, 217] on div at bounding box center [22, 215] width 11 height 11
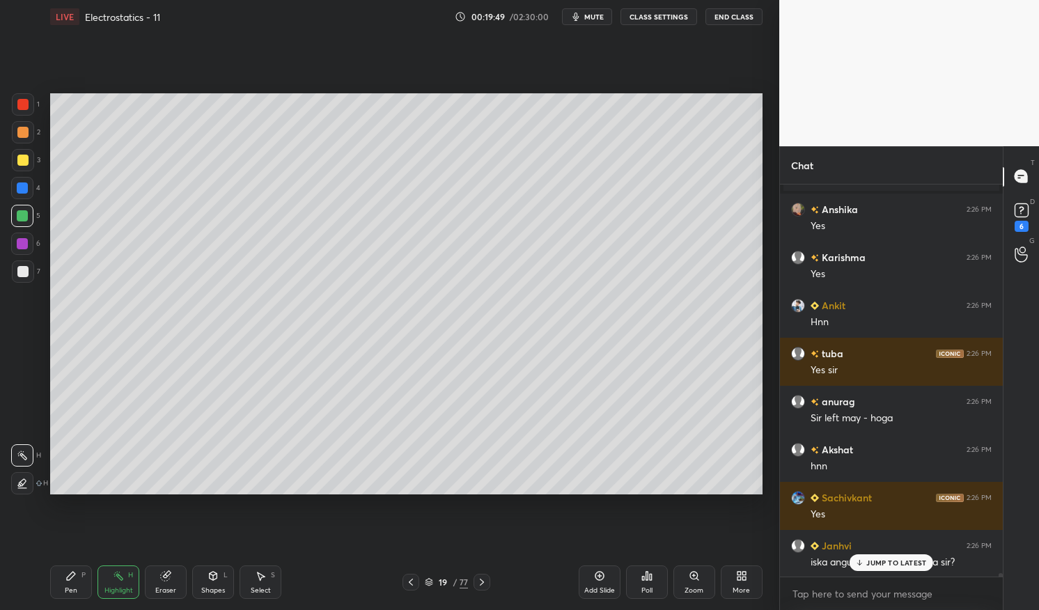
click at [122, 578] on rect at bounding box center [119, 577] width 7 height 7
click at [127, 570] on div "Highlight H" at bounding box center [119, 582] width 42 height 33
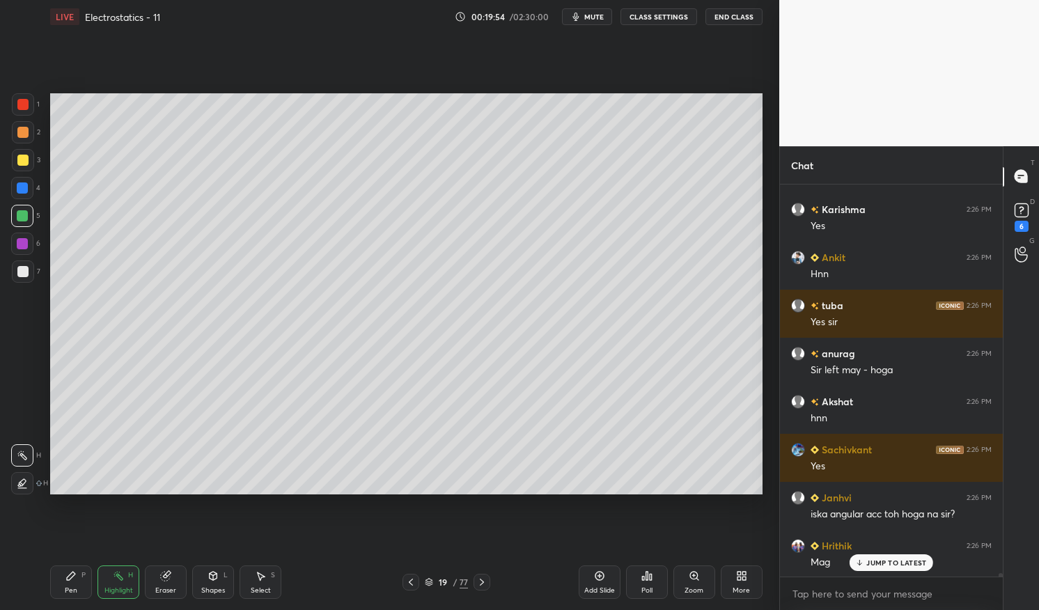
click at [909, 563] on p "JUMP TO LATEST" at bounding box center [897, 563] width 60 height 8
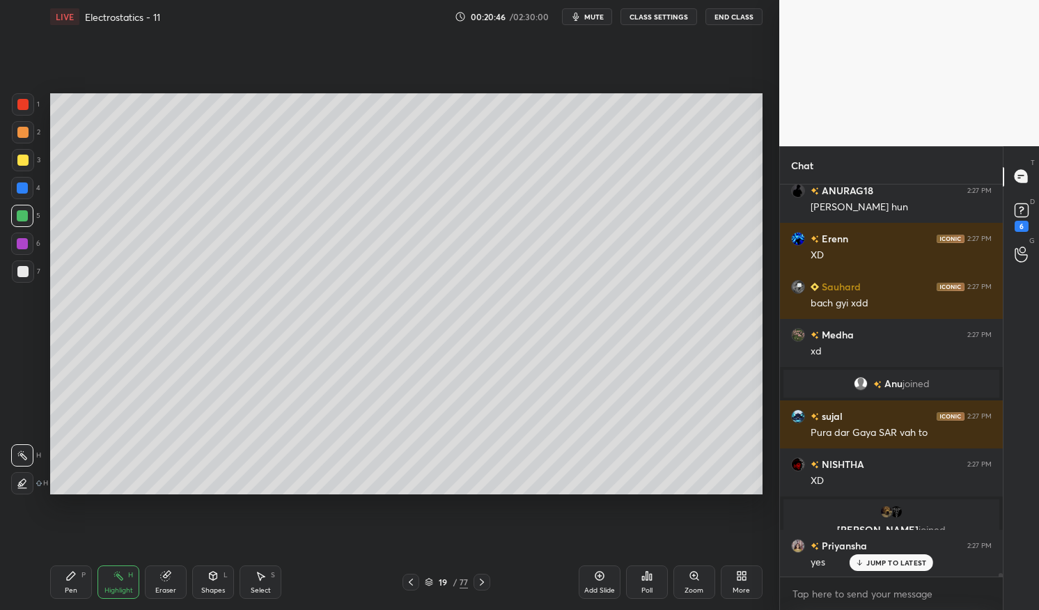
scroll to position [43752, 0]
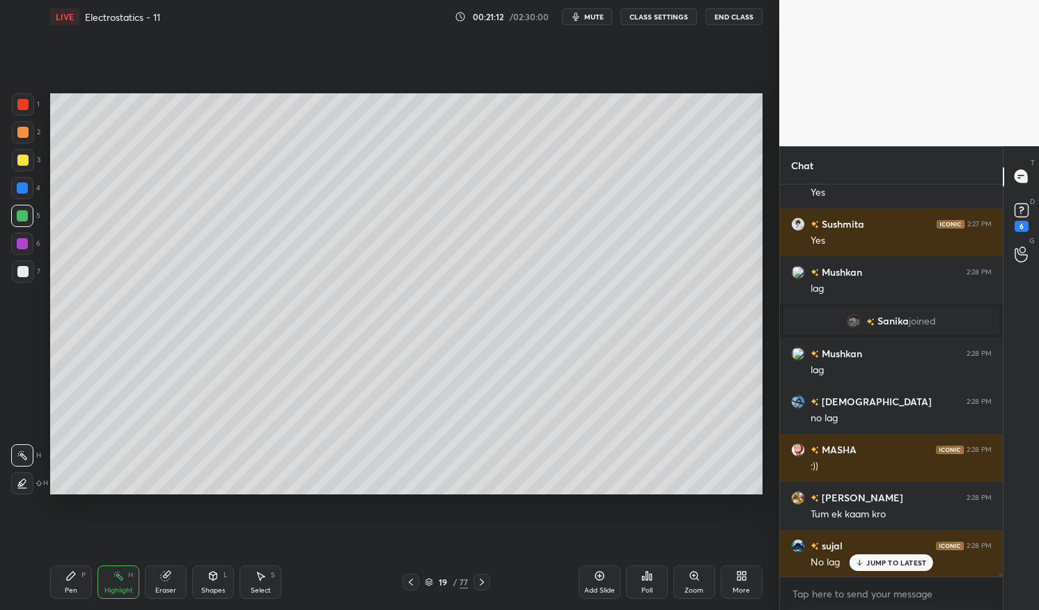
click at [886, 568] on div "JUMP TO LATEST" at bounding box center [892, 563] width 84 height 17
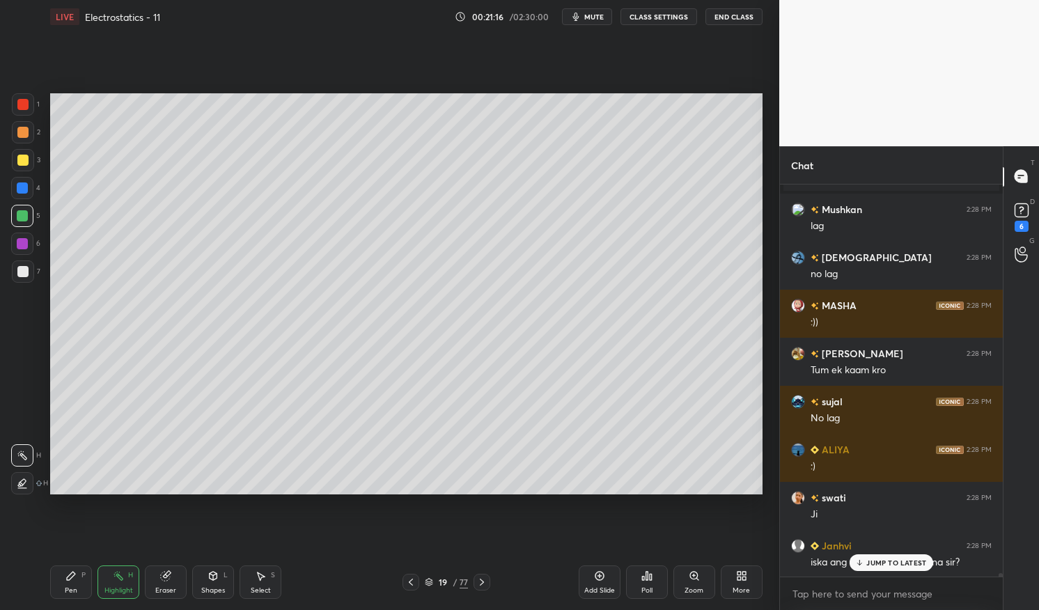
scroll to position [43851, 0]
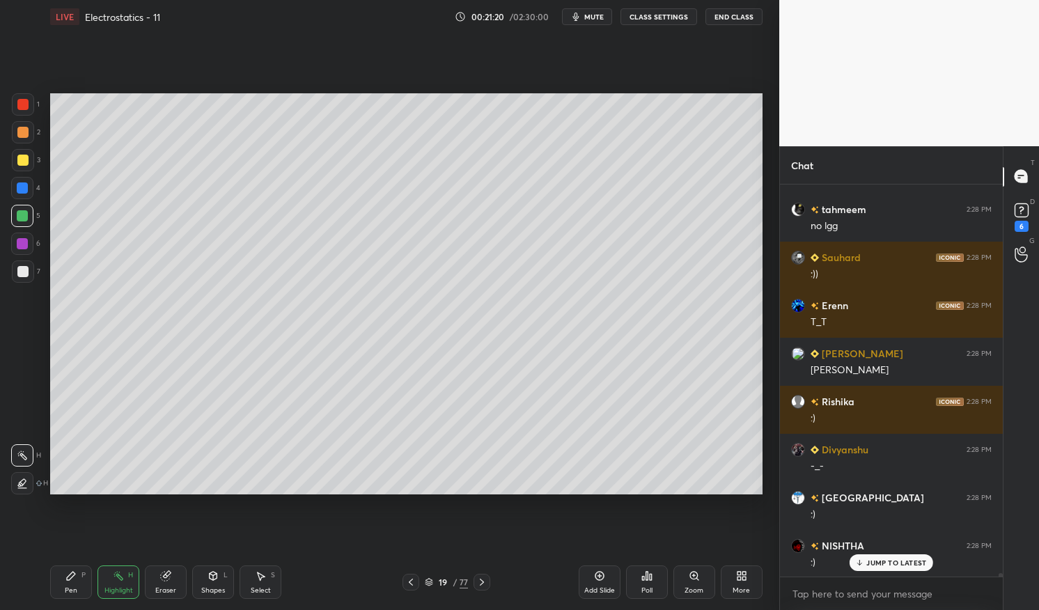
click at [892, 563] on p "JUMP TO LATEST" at bounding box center [897, 563] width 60 height 8
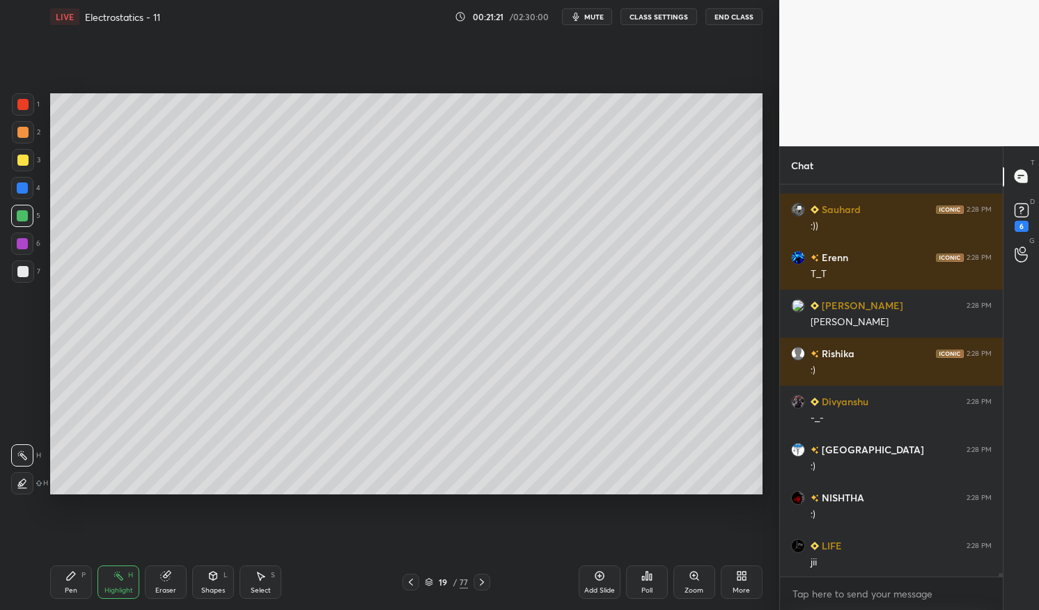
click at [60, 575] on div "Pen P" at bounding box center [71, 582] width 42 height 33
click at [72, 564] on div "Pen P Highlight H Eraser Shapes L Select S 19 / 77 Add Slide Poll Zoom More" at bounding box center [406, 583] width 713 height 56
click at [17, 222] on div at bounding box center [22, 216] width 22 height 22
click at [29, 210] on div at bounding box center [22, 216] width 22 height 22
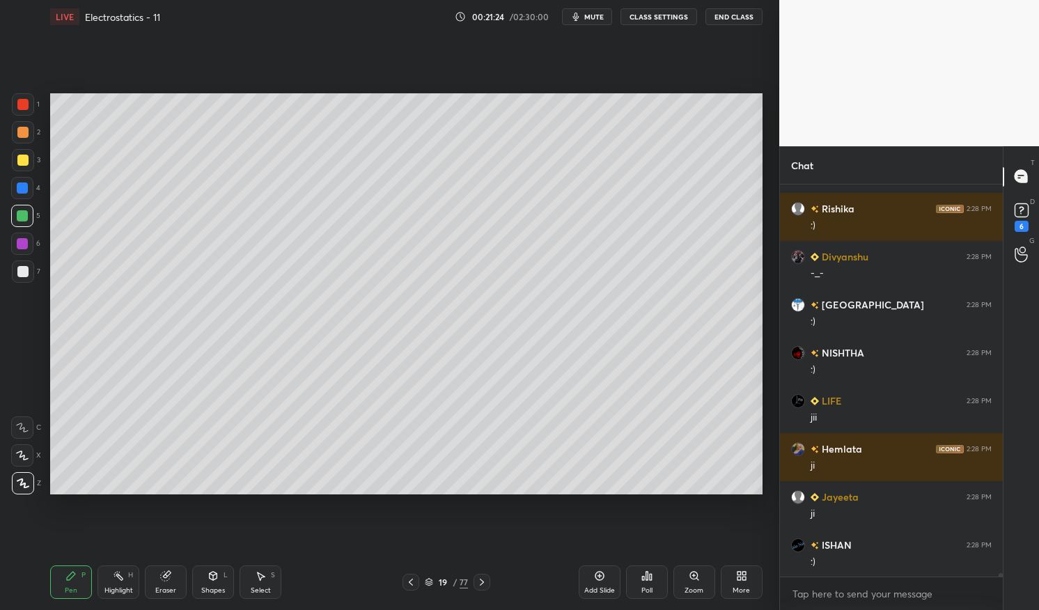
click at [226, 580] on div "Shapes L" at bounding box center [213, 582] width 42 height 33
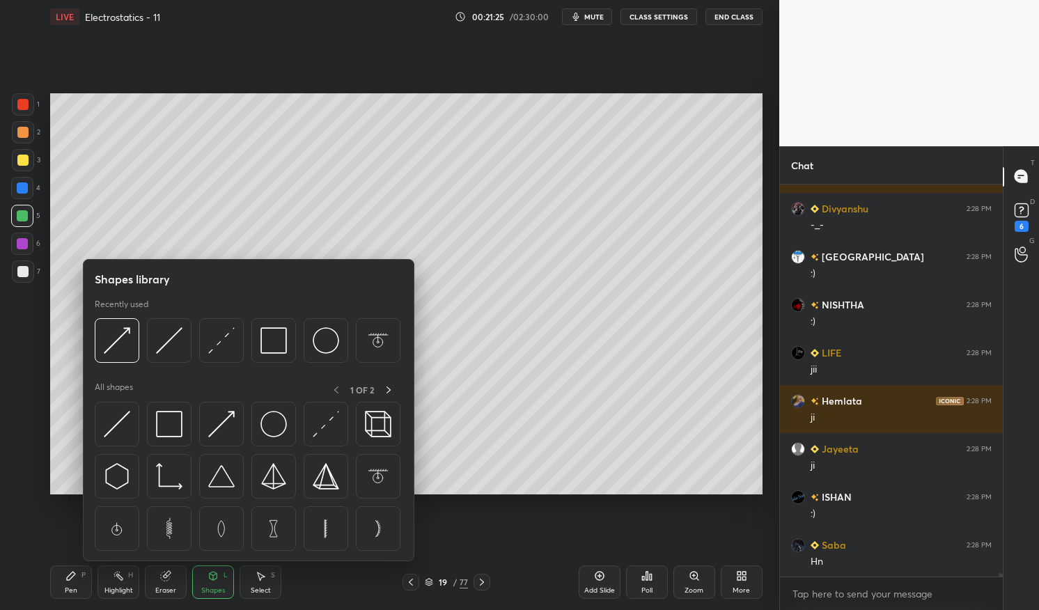
click at [222, 353] on img at bounding box center [221, 340] width 26 height 26
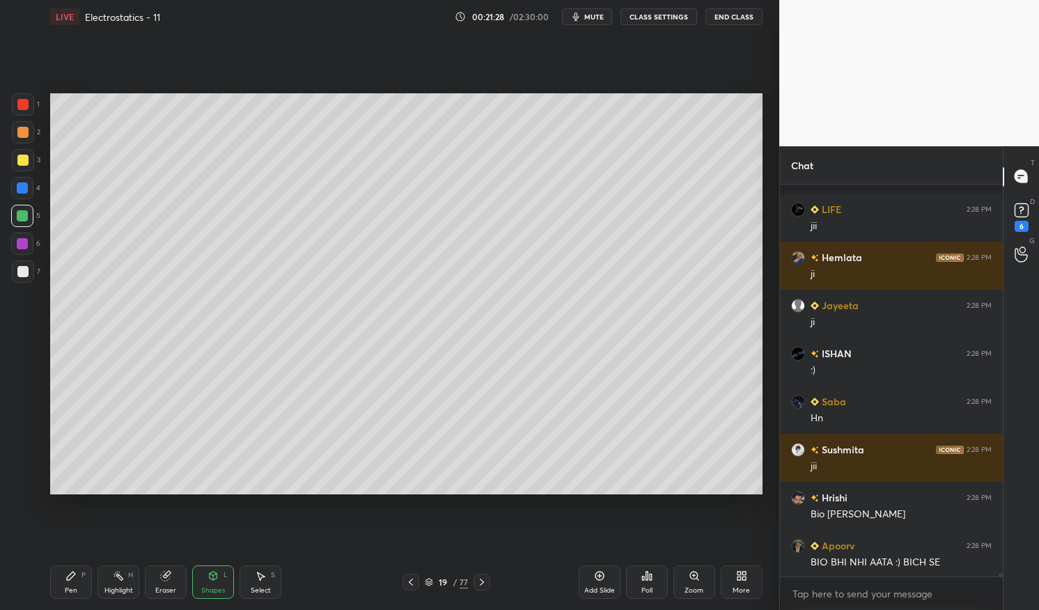
scroll to position [44668, 0]
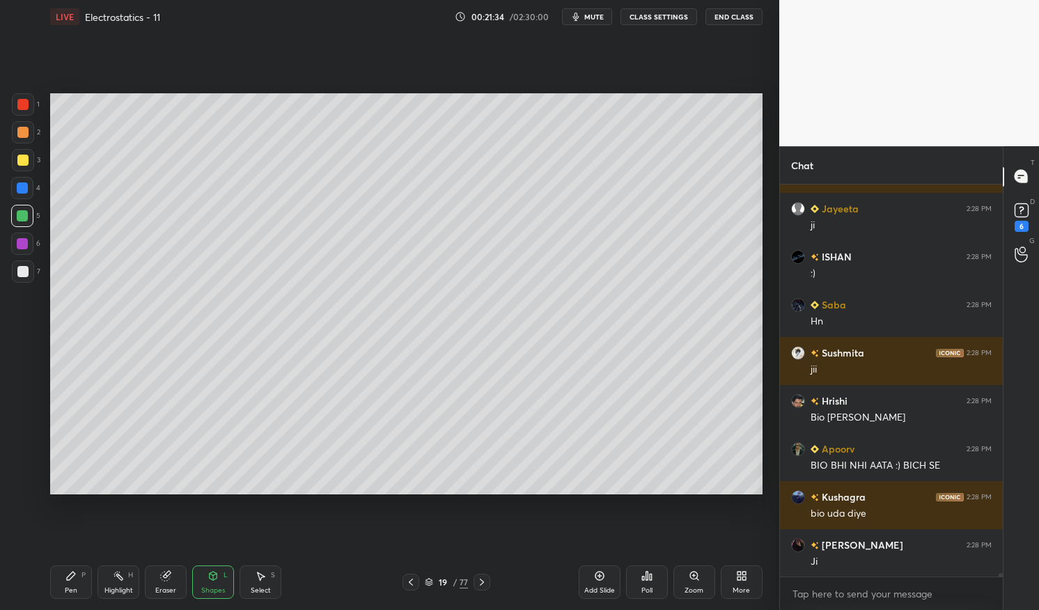
click at [24, 160] on div at bounding box center [22, 160] width 11 height 11
click at [23, 160] on div at bounding box center [22, 160] width 11 height 11
click at [65, 574] on icon at bounding box center [70, 576] width 11 height 11
click at [47, 578] on div "LIVE Electrostatics - 11 00:21:34 / 02:30:00 mute CLASS SETTINGS End Class Sett…" at bounding box center [407, 305] width 724 height 610
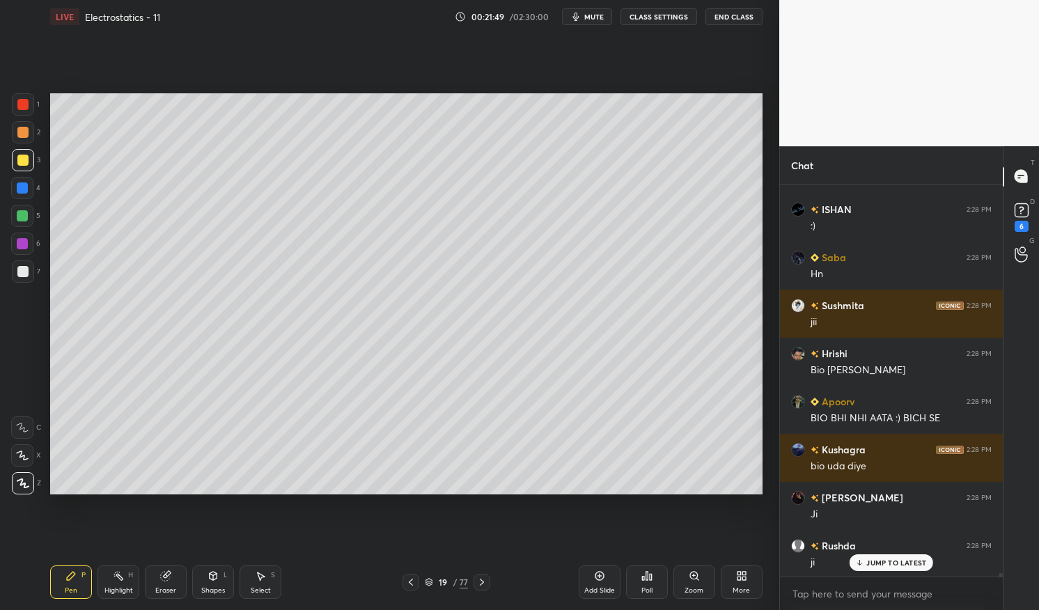
scroll to position [44749, 0]
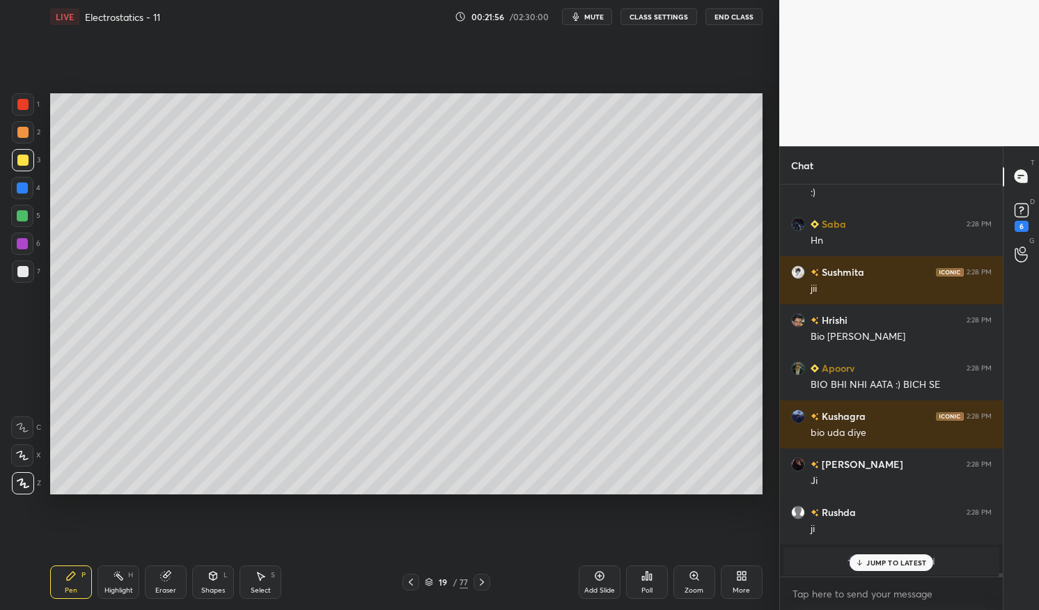
click at [104, 588] on div "Highlight" at bounding box center [118, 590] width 29 height 7
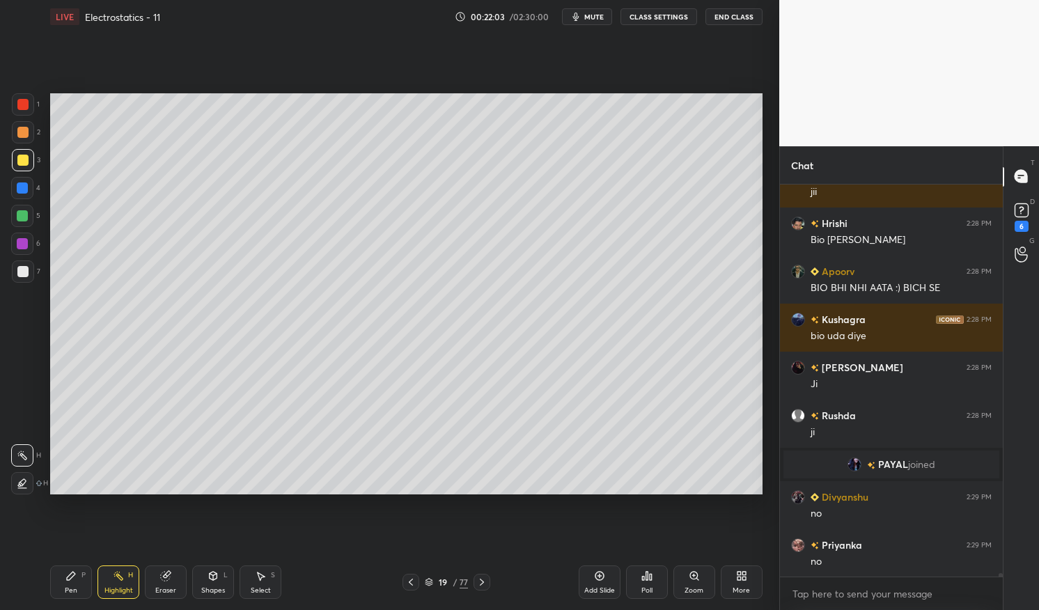
scroll to position [44989, 0]
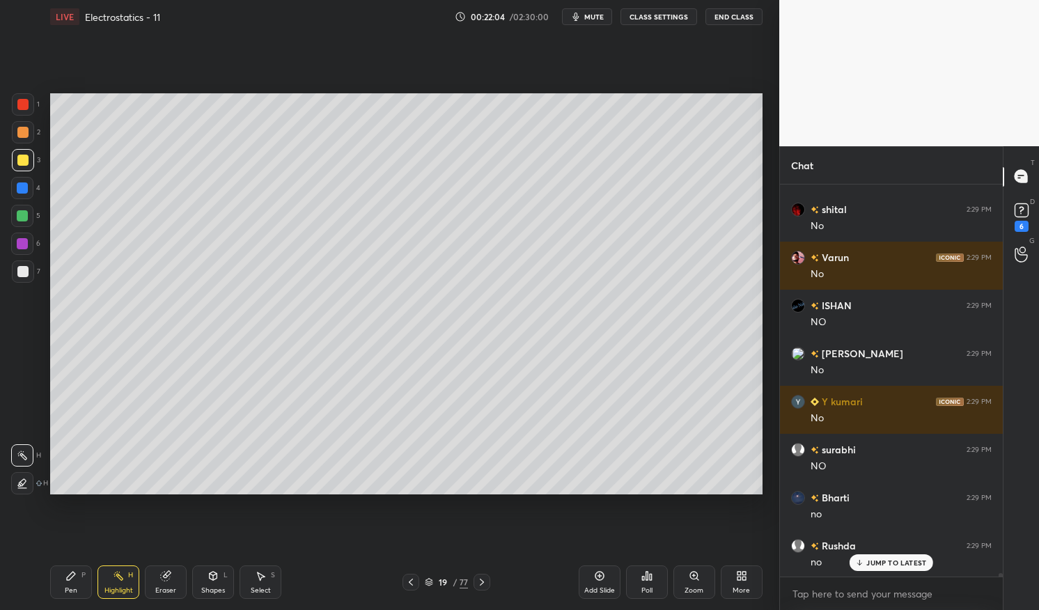
click at [169, 577] on icon at bounding box center [165, 576] width 9 height 9
click at [164, 580] on icon at bounding box center [165, 576] width 9 height 9
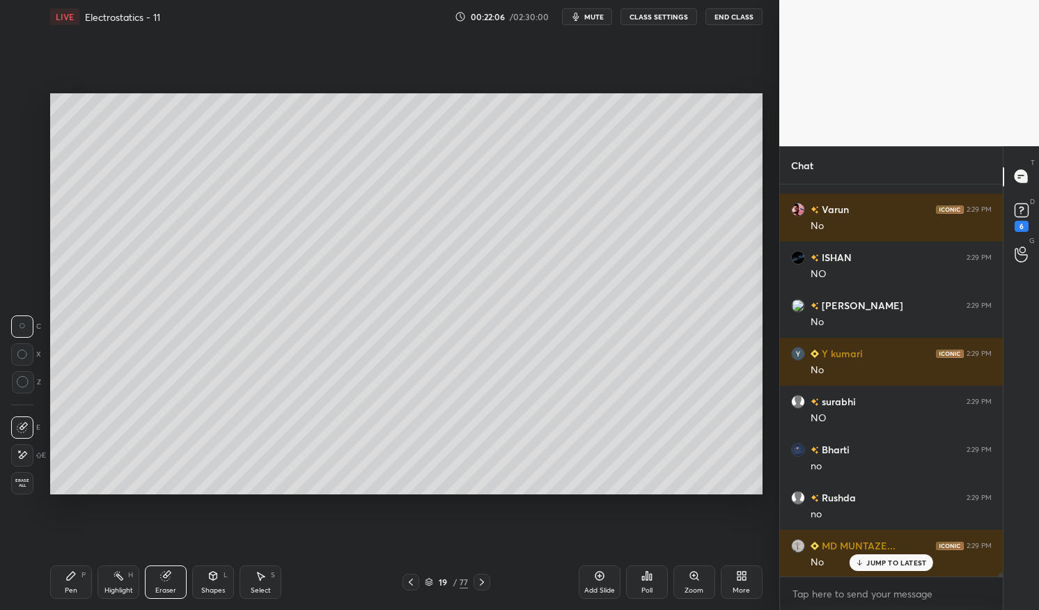
scroll to position [45566, 0]
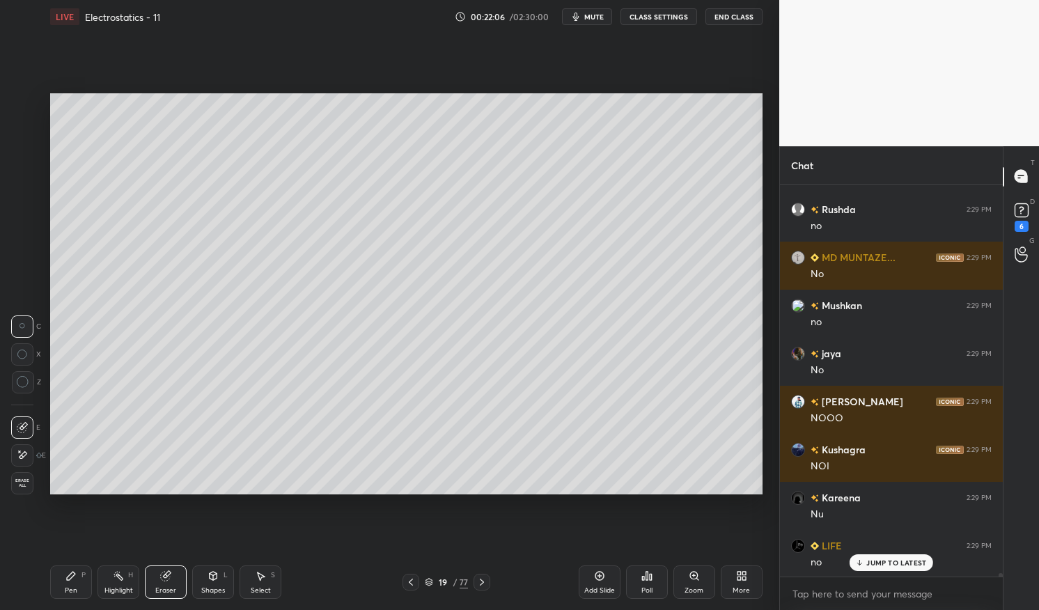
click at [74, 573] on icon at bounding box center [71, 576] width 8 height 8
click at [57, 580] on div "Pen P" at bounding box center [71, 582] width 42 height 33
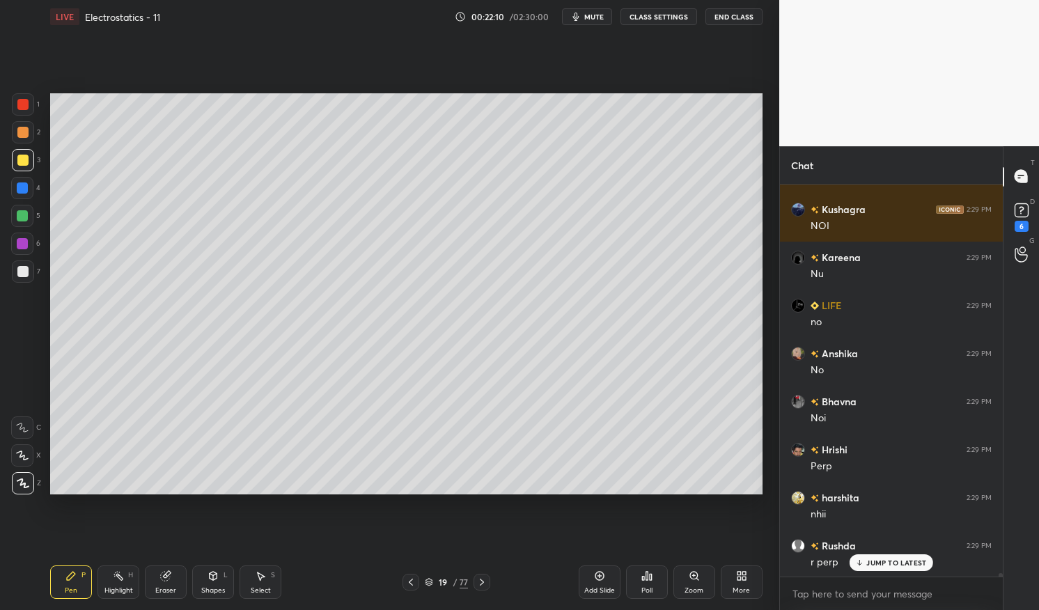
scroll to position [45855, 0]
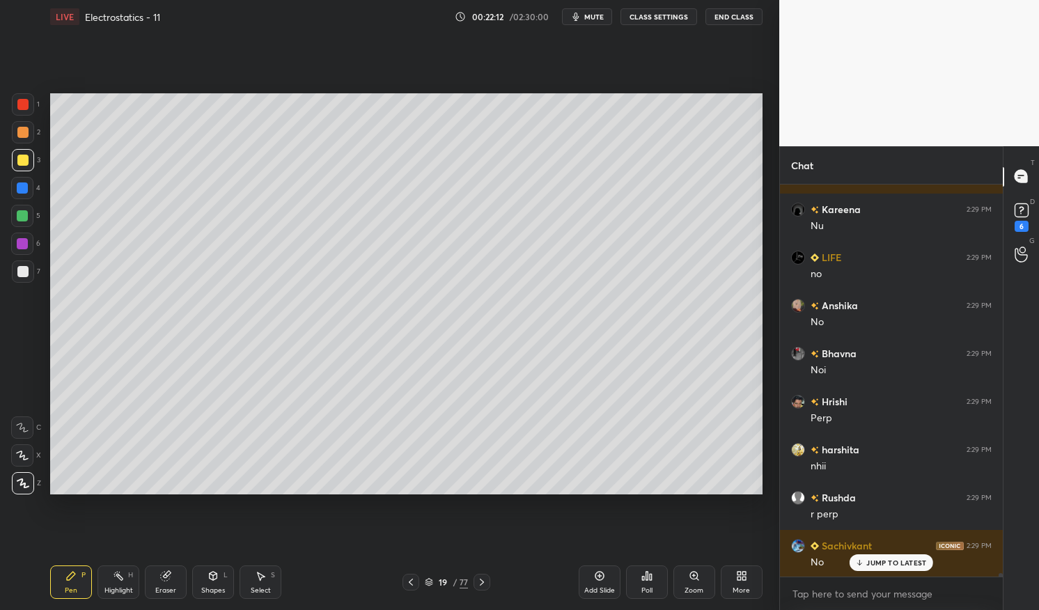
click at [22, 218] on div at bounding box center [22, 215] width 11 height 11
click at [20, 213] on div at bounding box center [22, 215] width 11 height 11
click at [24, 161] on div at bounding box center [22, 160] width 11 height 11
click at [21, 160] on div at bounding box center [22, 160] width 11 height 11
click at [111, 590] on div "Highlight" at bounding box center [118, 590] width 29 height 7
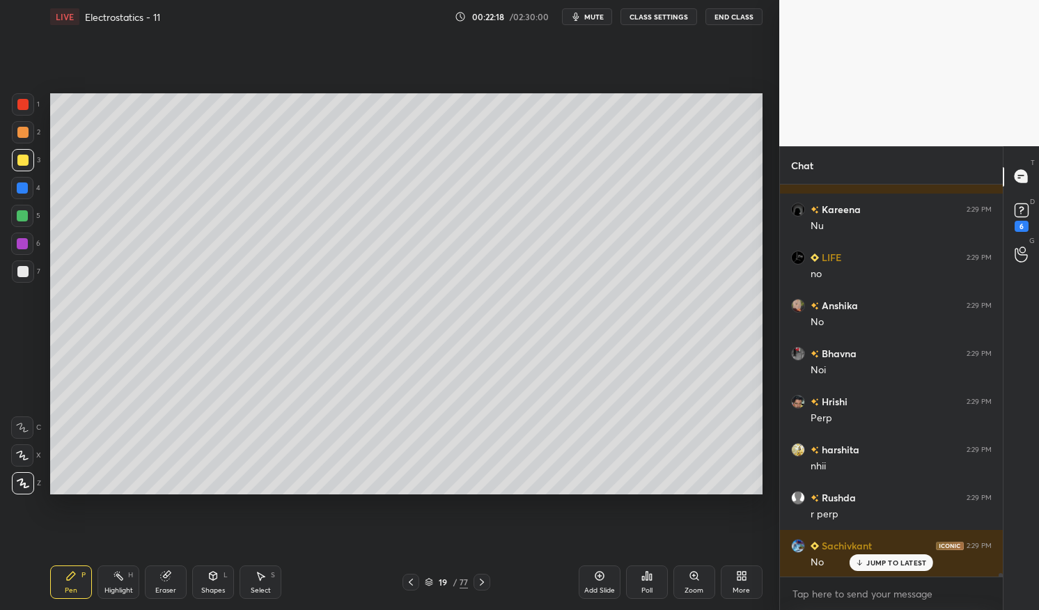
click at [116, 583] on div "Highlight H" at bounding box center [119, 582] width 42 height 33
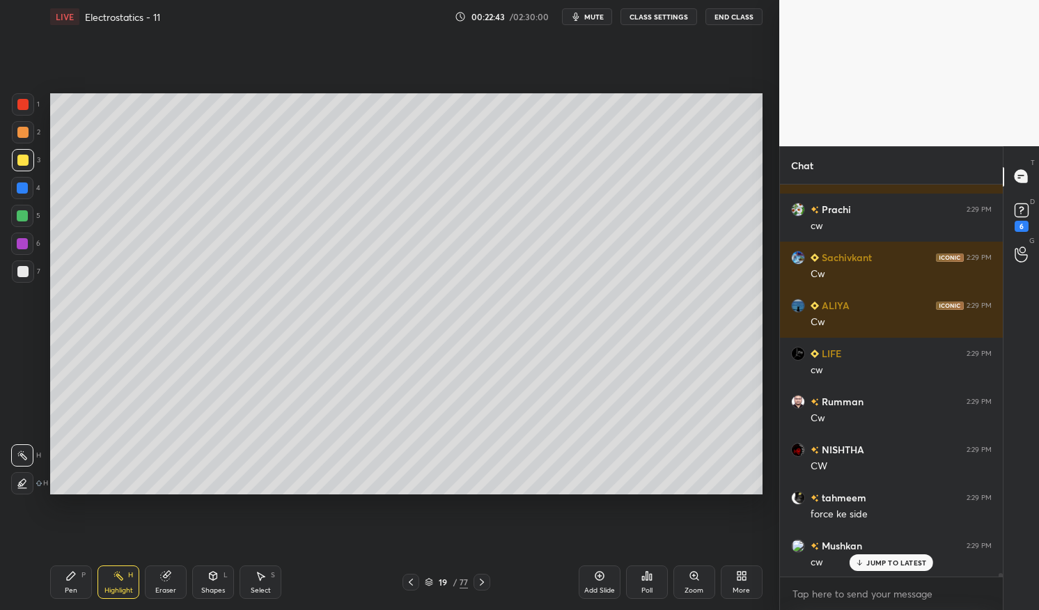
scroll to position [47267, 0]
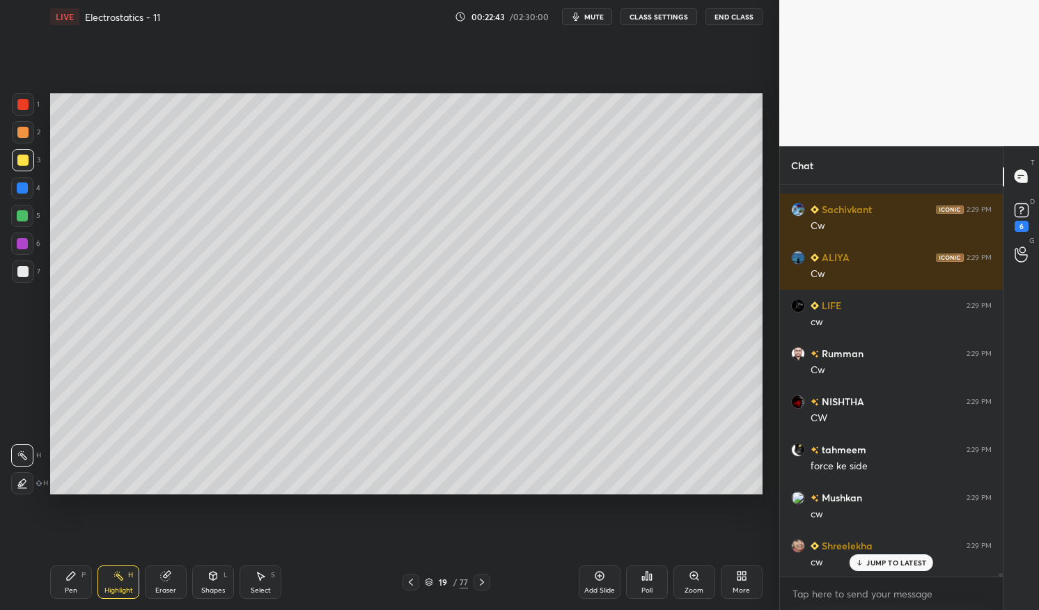
click at [67, 578] on icon at bounding box center [71, 576] width 8 height 8
click at [59, 570] on div "Pen P" at bounding box center [71, 582] width 42 height 33
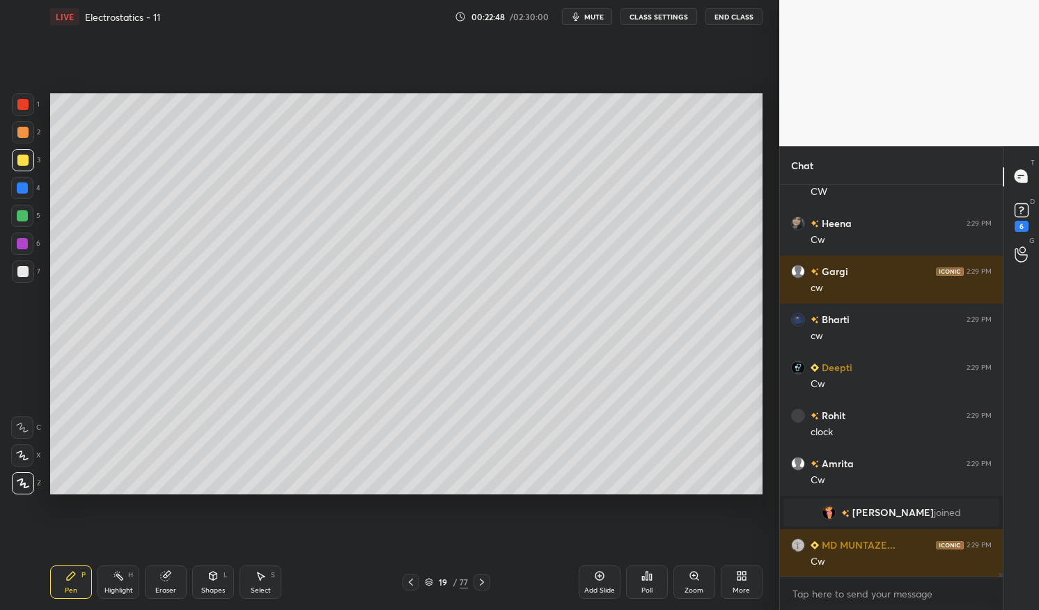
scroll to position [46509, 0]
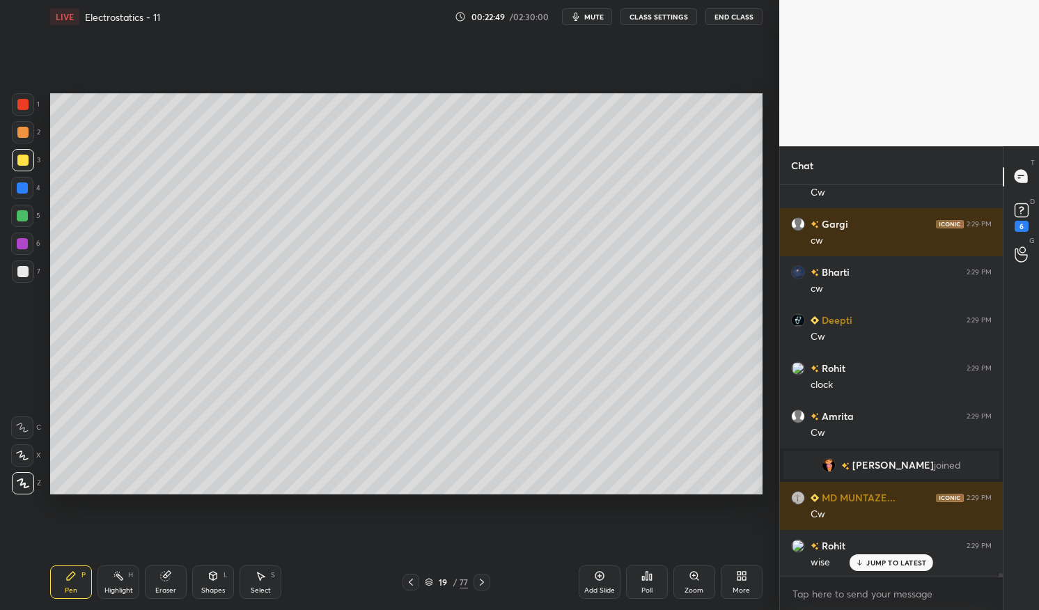
click at [121, 582] on div "Highlight H" at bounding box center [119, 582] width 42 height 33
click at [24, 217] on div at bounding box center [22, 215] width 11 height 11
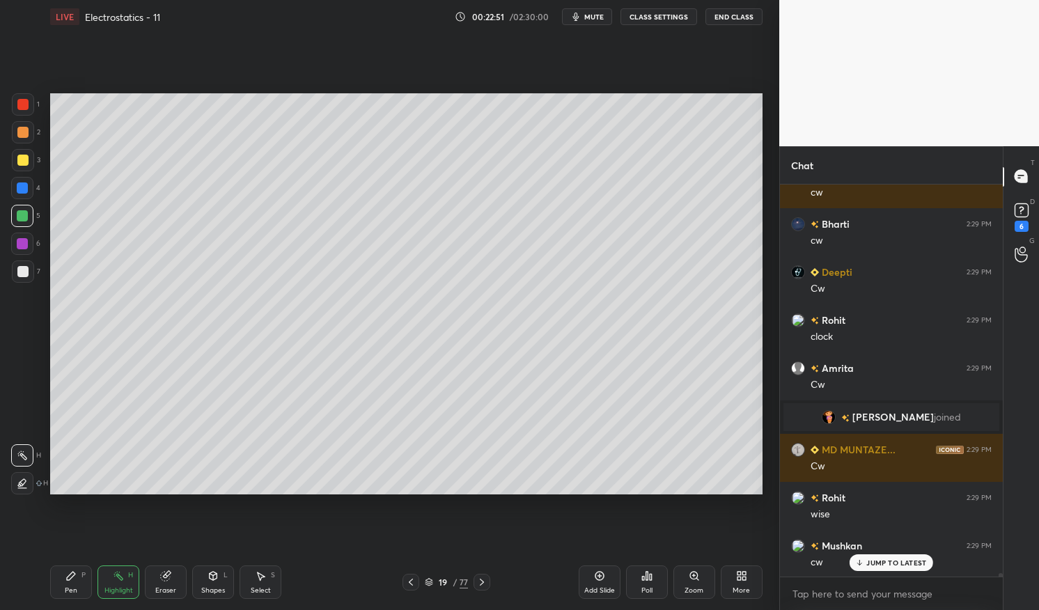
click at [212, 592] on div "Shapes" at bounding box center [213, 590] width 24 height 7
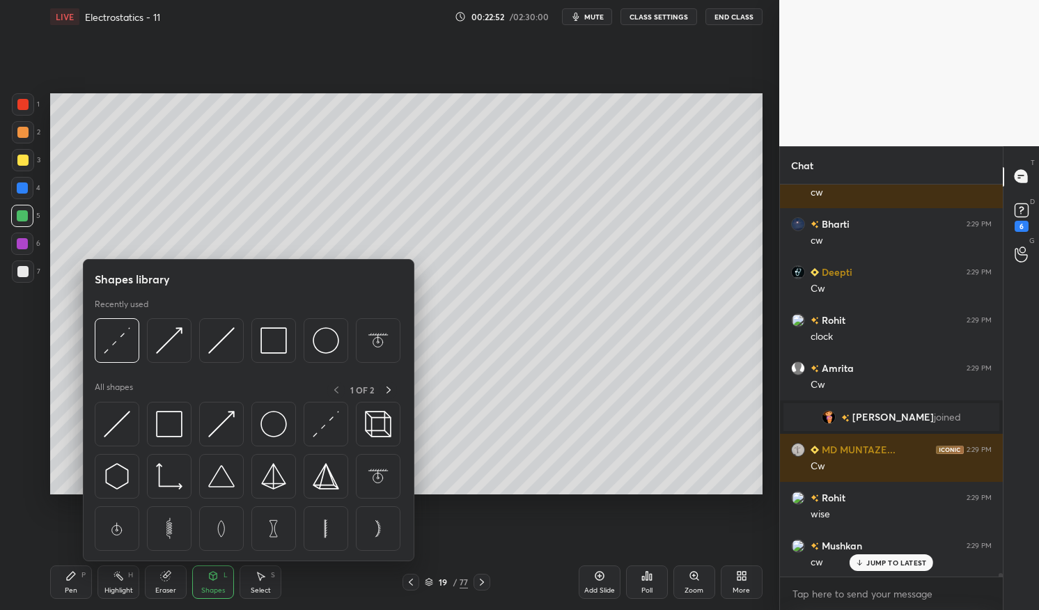
click at [123, 343] on img at bounding box center [117, 340] width 26 height 26
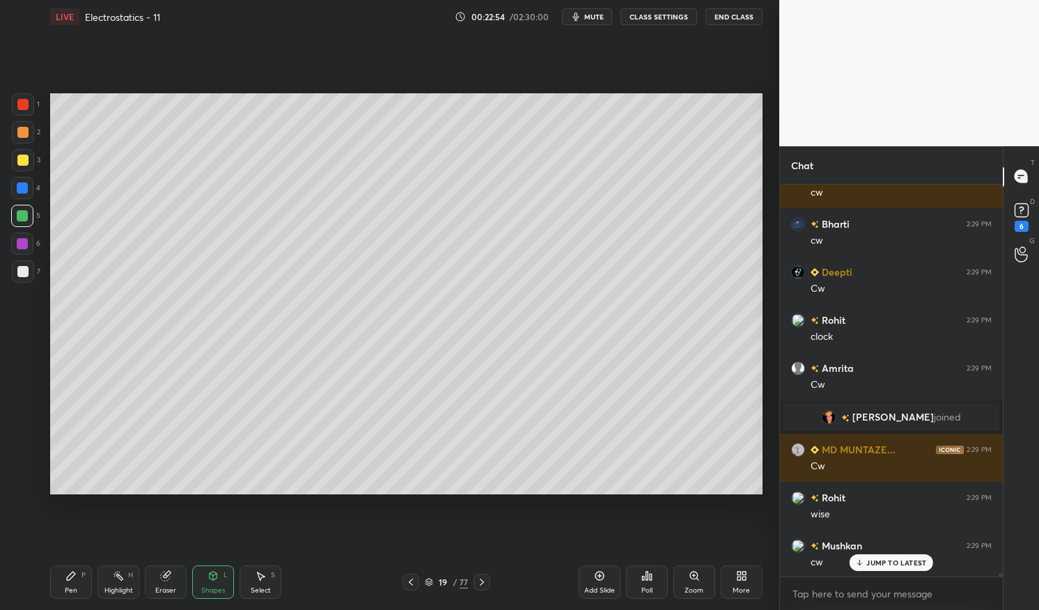
click at [22, 159] on div at bounding box center [22, 160] width 11 height 11
click at [18, 161] on div at bounding box center [22, 160] width 11 height 11
click at [72, 580] on icon at bounding box center [70, 576] width 11 height 11
click at [67, 580] on icon at bounding box center [71, 576] width 8 height 8
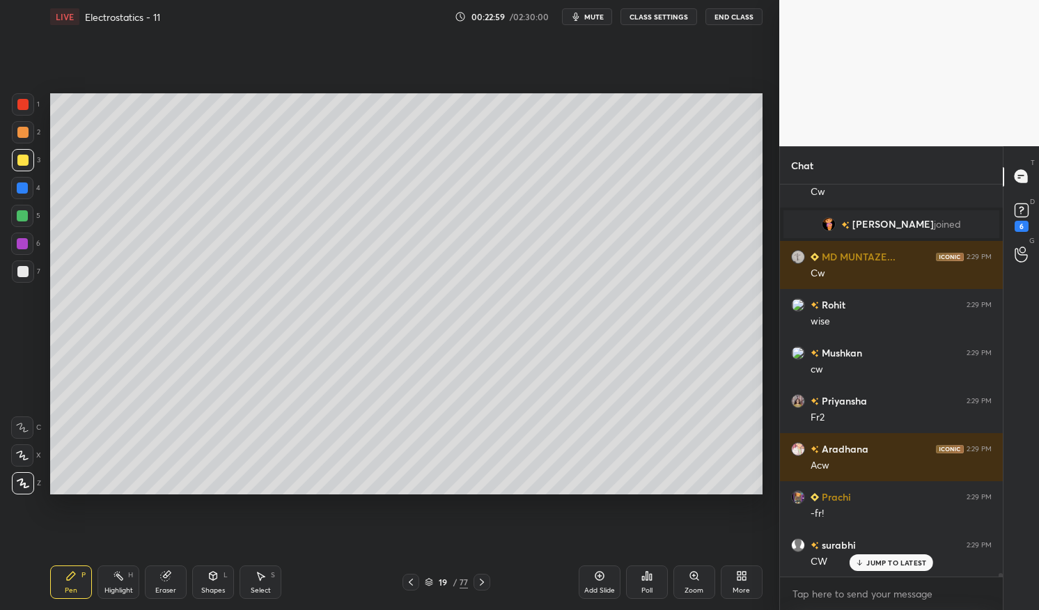
scroll to position [46797, 0]
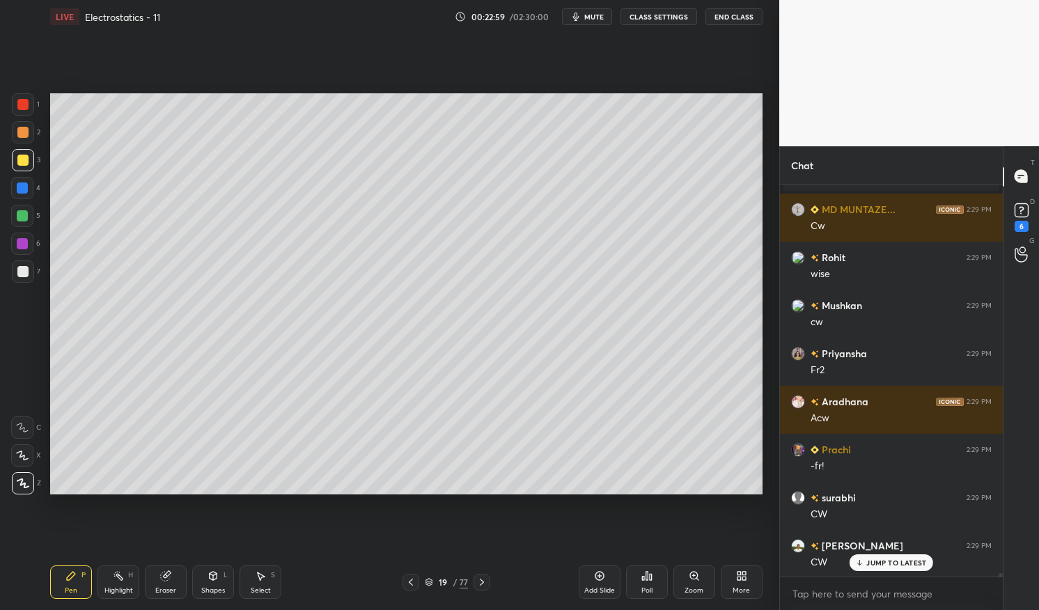
click at [28, 163] on div at bounding box center [23, 160] width 22 height 22
click at [23, 162] on div at bounding box center [22, 160] width 11 height 11
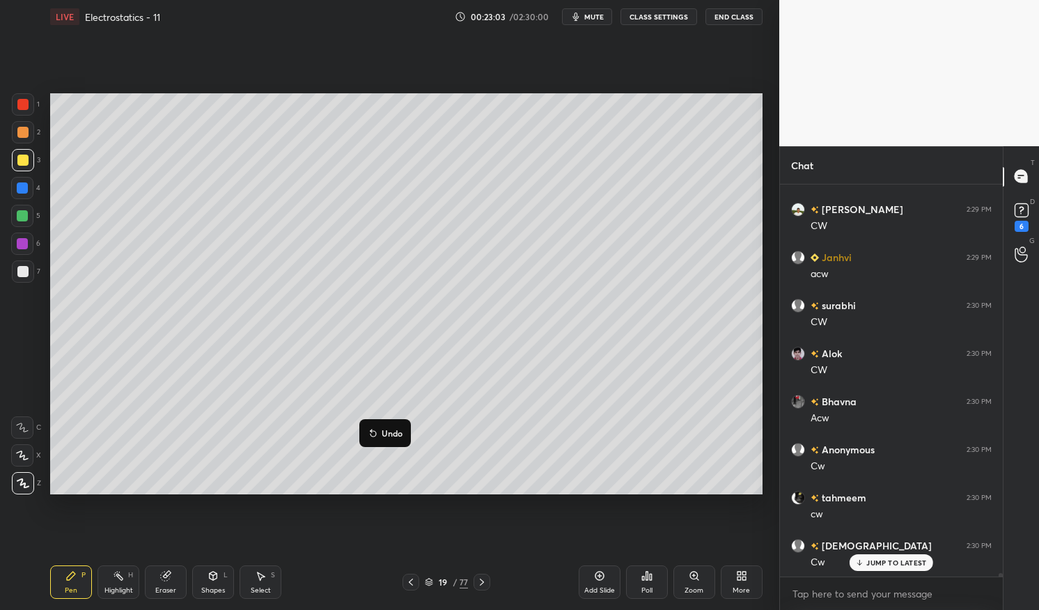
click at [389, 435] on p "Undo" at bounding box center [392, 433] width 21 height 11
click at [385, 432] on p "Undo" at bounding box center [387, 435] width 21 height 11
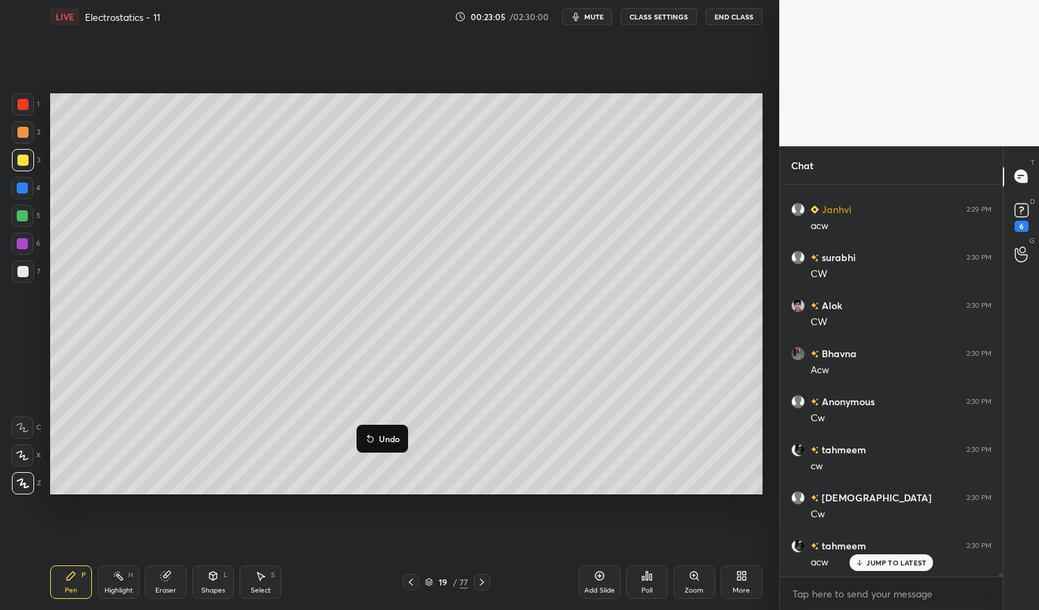
click at [384, 435] on p "Undo" at bounding box center [389, 438] width 21 height 11
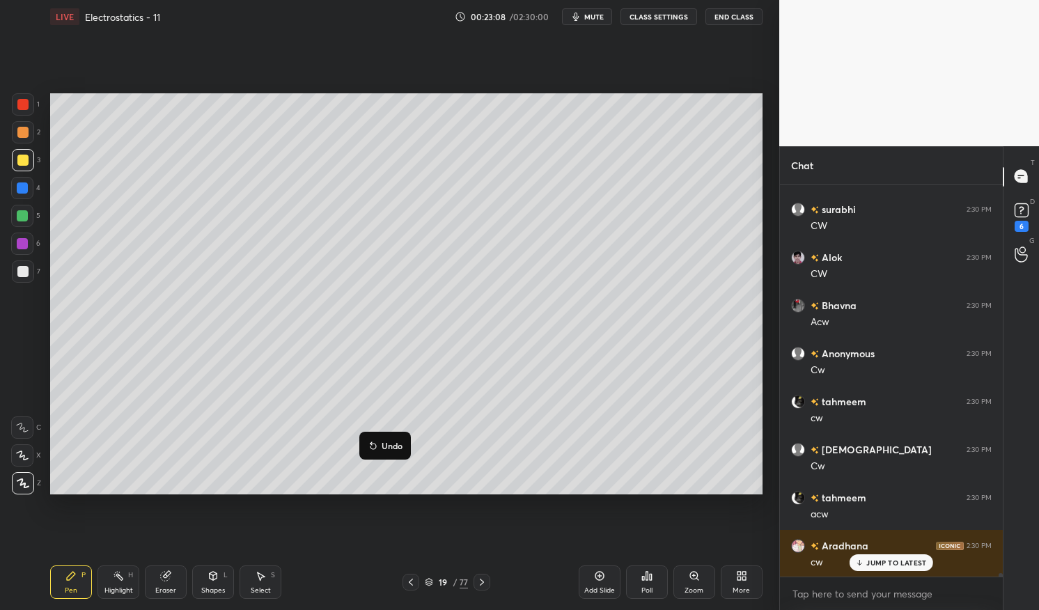
click at [388, 445] on p "Undo" at bounding box center [392, 445] width 21 height 11
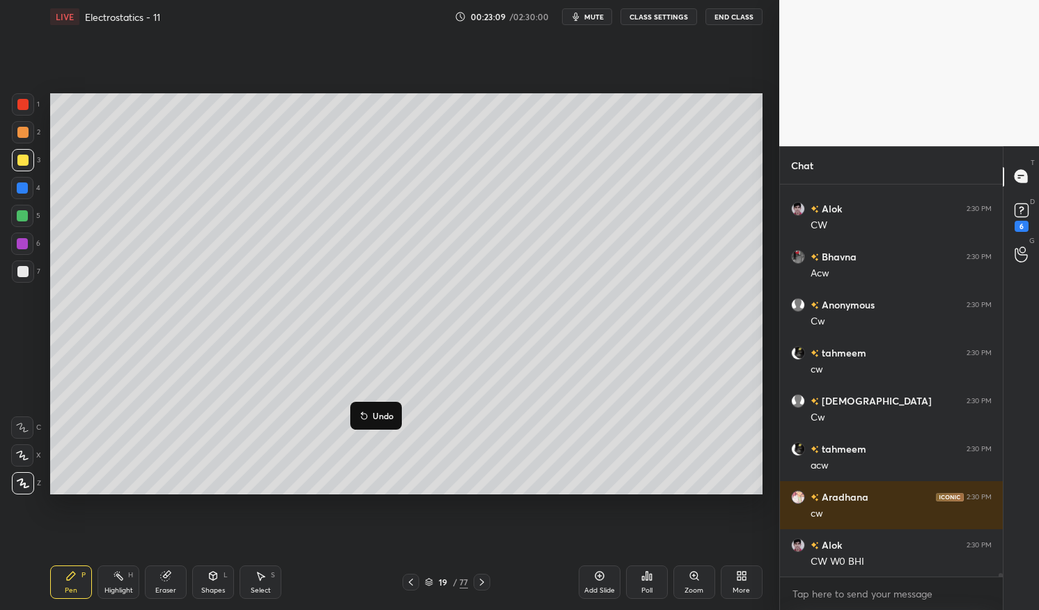
click at [378, 419] on p "Undo" at bounding box center [383, 415] width 21 height 11
click at [371, 429] on button "Undo" at bounding box center [375, 434] width 40 height 17
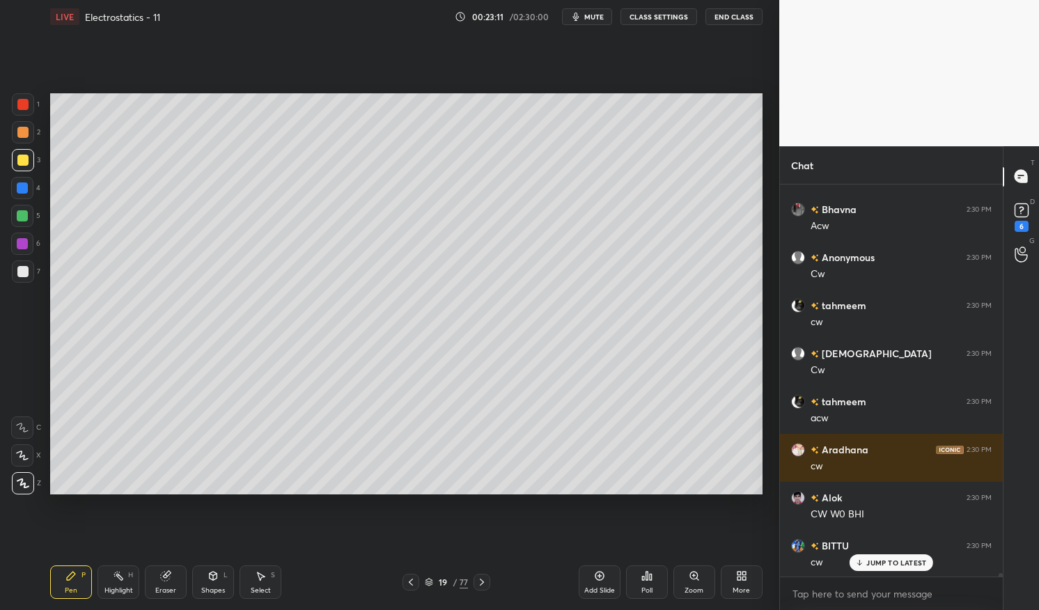
click at [61, 575] on div "Pen P" at bounding box center [71, 582] width 42 height 33
click at [65, 566] on div "Pen P" at bounding box center [71, 582] width 42 height 33
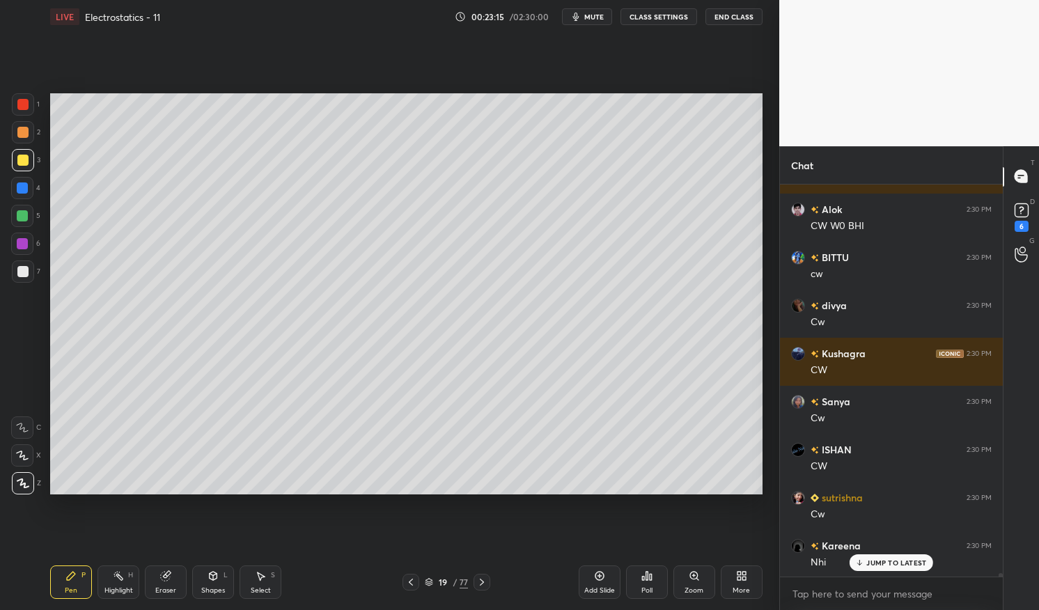
click at [113, 591] on div "Highlight" at bounding box center [118, 590] width 29 height 7
click at [108, 583] on div "Highlight H" at bounding box center [119, 582] width 42 height 33
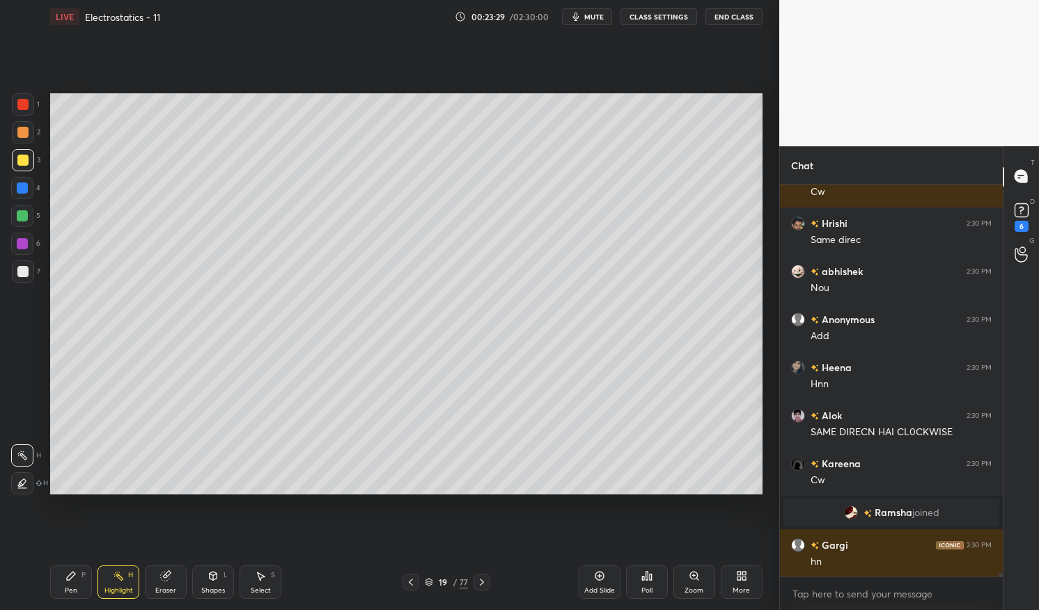
click at [18, 217] on div at bounding box center [22, 215] width 11 height 11
click at [24, 213] on div at bounding box center [22, 215] width 11 height 11
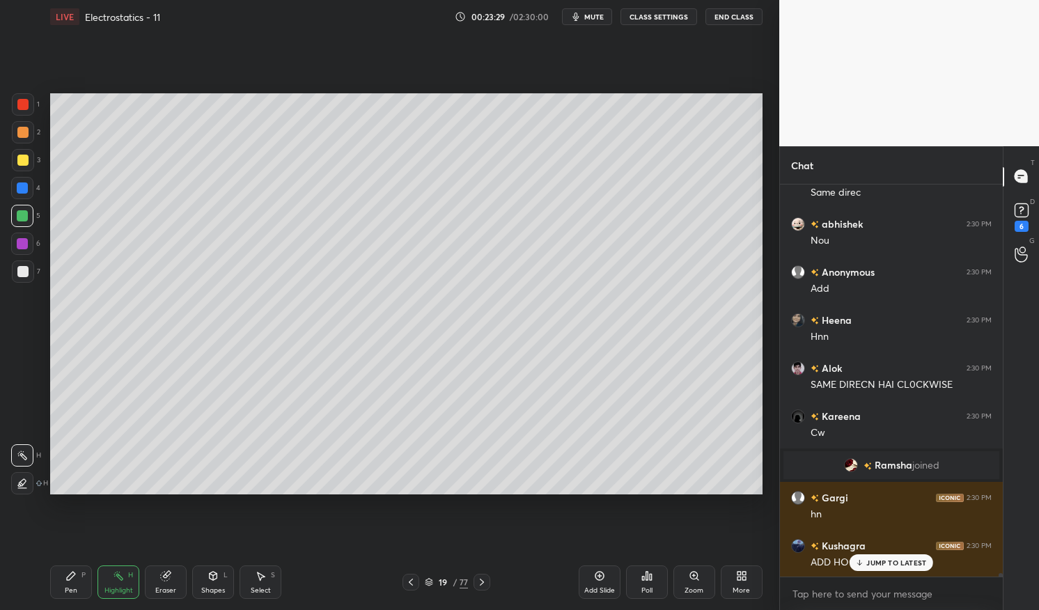
click at [70, 578] on icon at bounding box center [71, 576] width 8 height 8
click at [85, 566] on div "Pen P" at bounding box center [71, 582] width 42 height 33
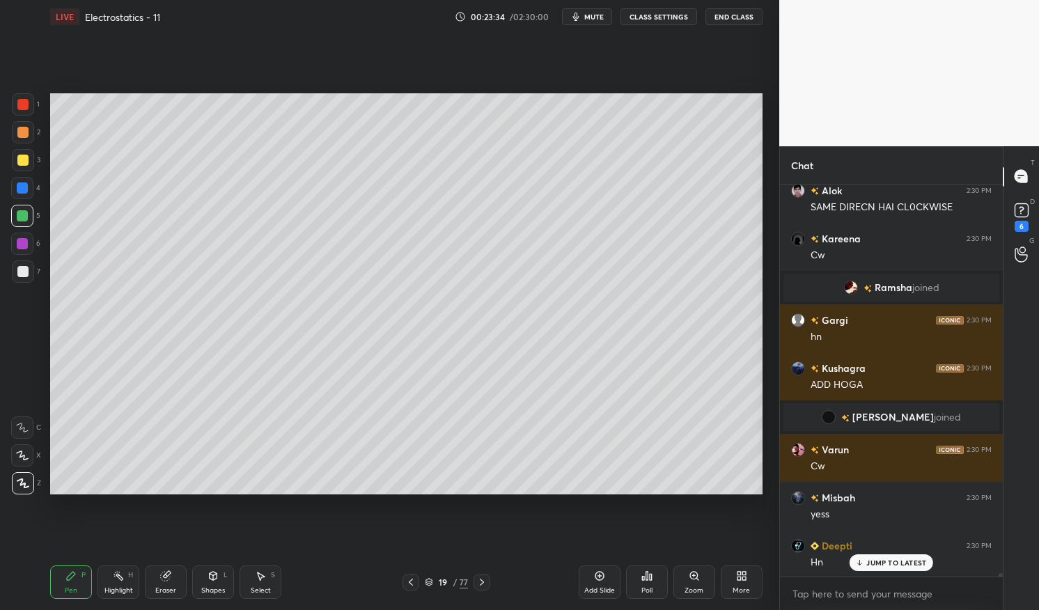
click at [901, 563] on p "JUMP TO LATEST" at bounding box center [897, 563] width 60 height 8
click at [59, 585] on div "Pen P" at bounding box center [71, 582] width 42 height 33
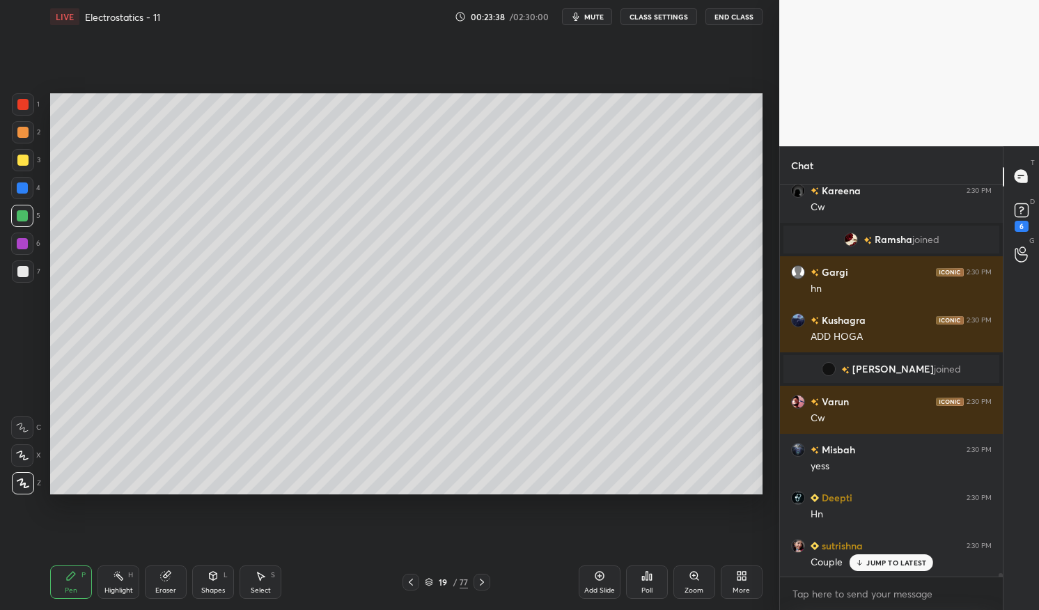
click at [21, 162] on div at bounding box center [22, 160] width 11 height 11
click at [20, 162] on div at bounding box center [22, 160] width 11 height 11
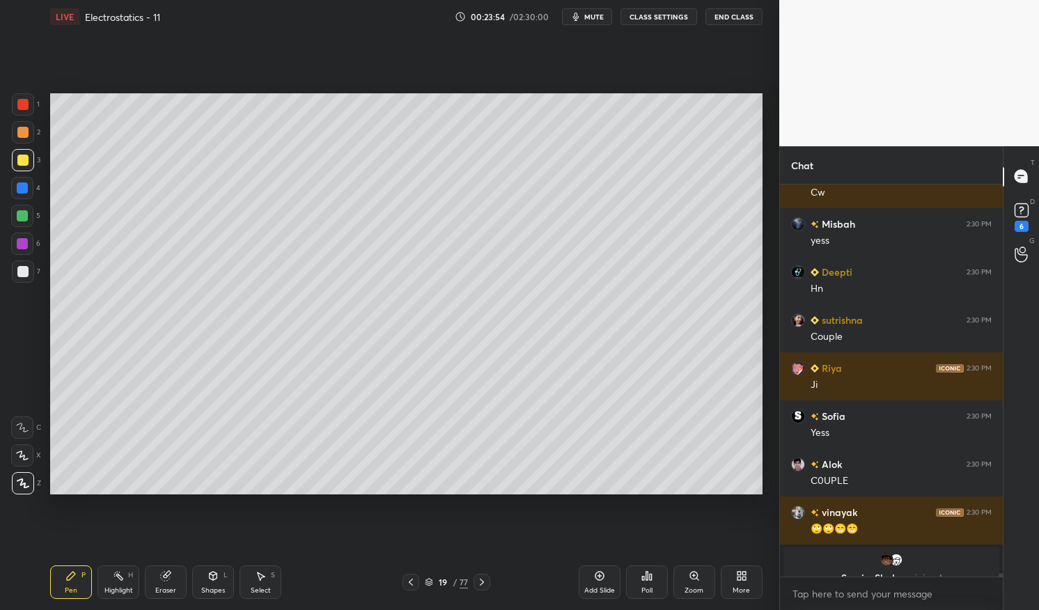
scroll to position [48681, 0]
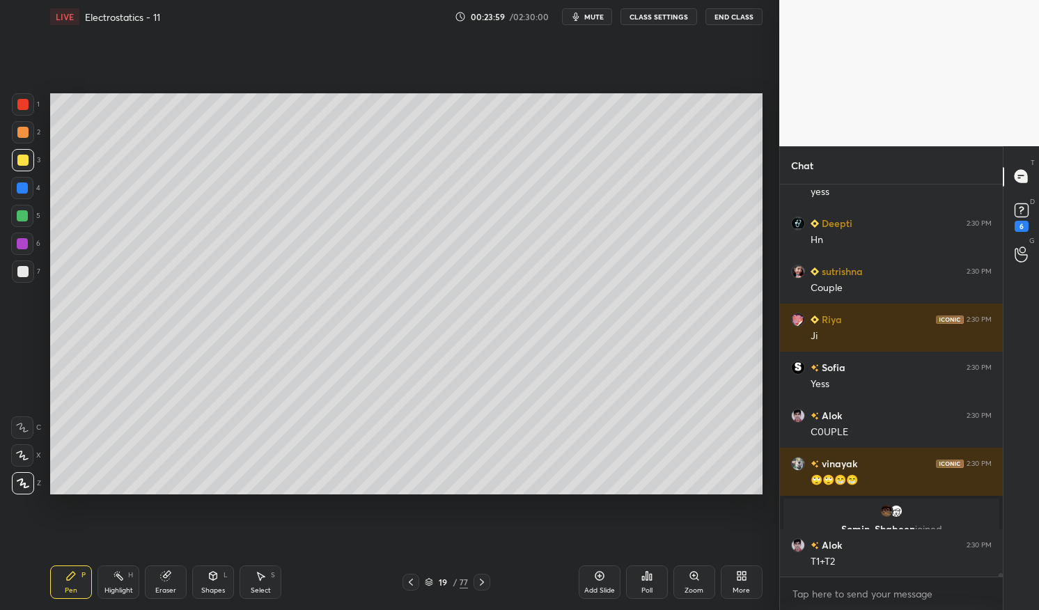
click at [22, 245] on div at bounding box center [22, 243] width 11 height 11
click at [15, 240] on div at bounding box center [22, 244] width 22 height 22
click at [21, 137] on div at bounding box center [22, 132] width 11 height 11
click at [21, 134] on div at bounding box center [22, 132] width 11 height 11
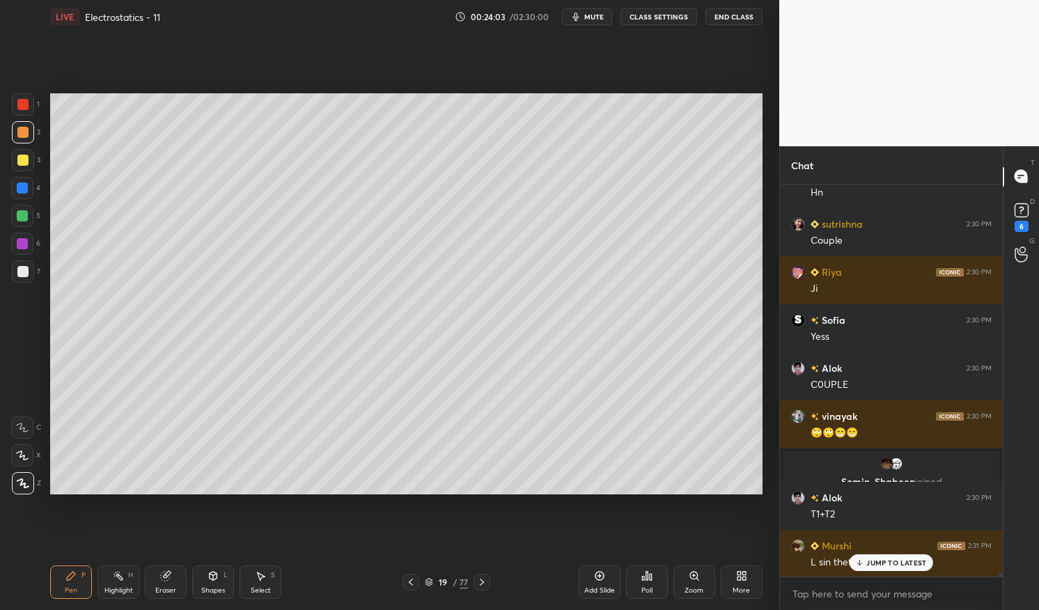
click at [109, 590] on div "Highlight" at bounding box center [118, 590] width 29 height 7
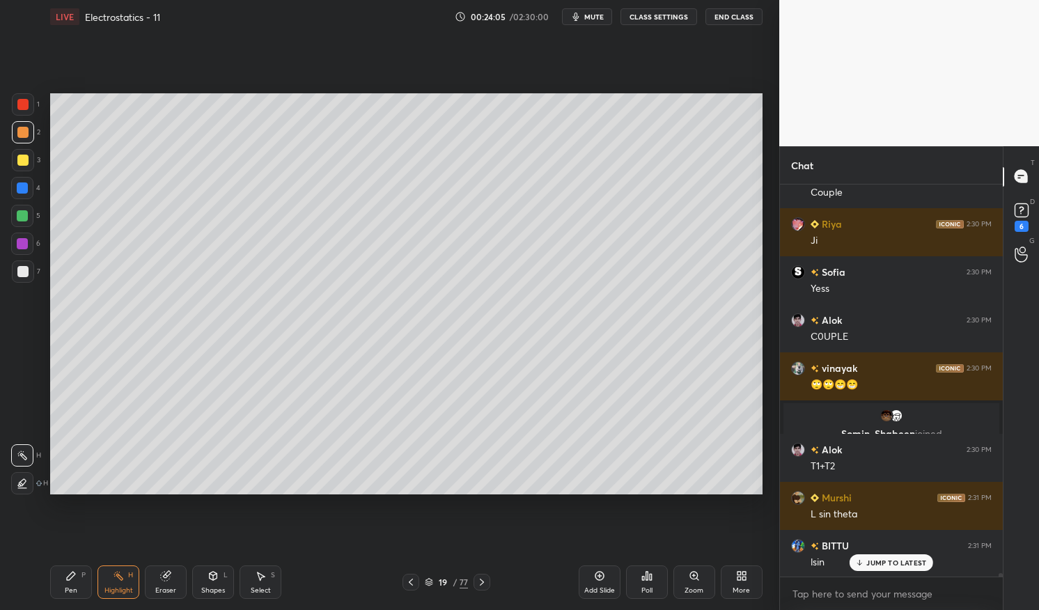
click at [73, 588] on div "Pen" at bounding box center [71, 590] width 13 height 7
click at [64, 582] on div "Pen P" at bounding box center [71, 582] width 42 height 33
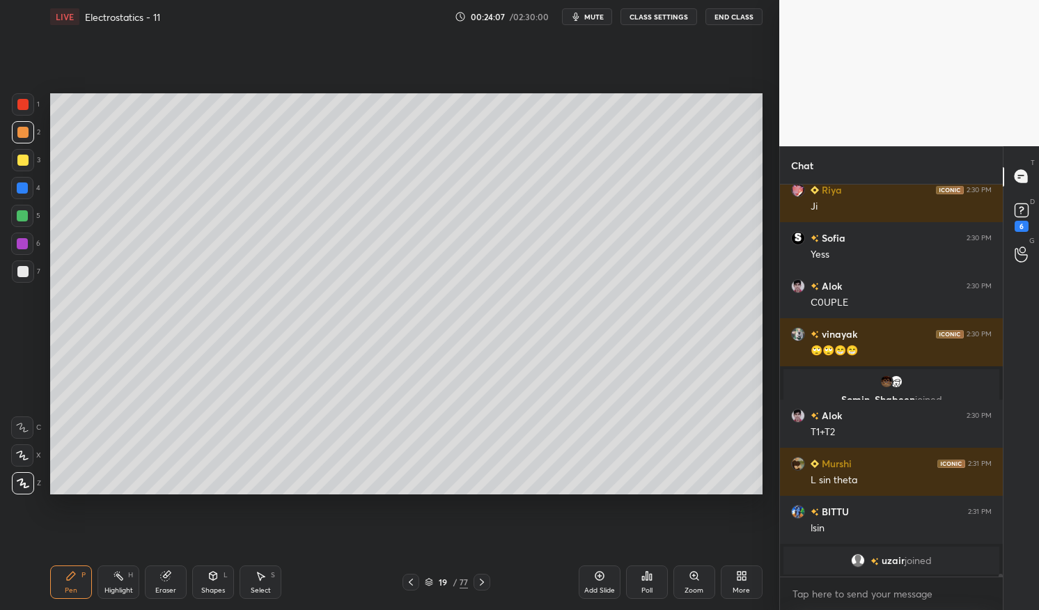
scroll to position [48859, 0]
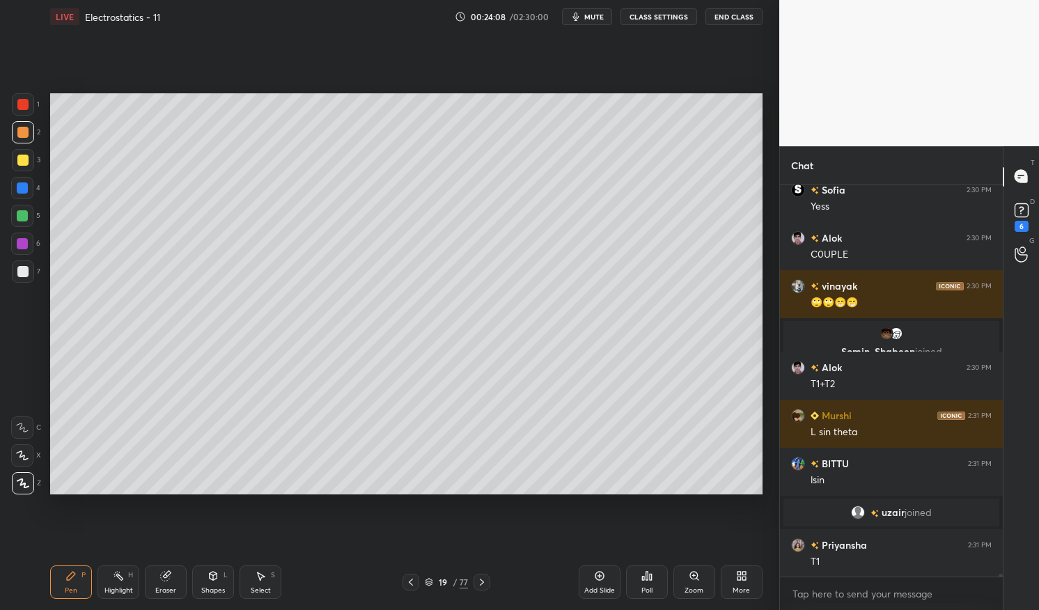
click at [118, 587] on div "Highlight" at bounding box center [118, 590] width 29 height 7
click at [117, 594] on div "Highlight" at bounding box center [118, 590] width 29 height 7
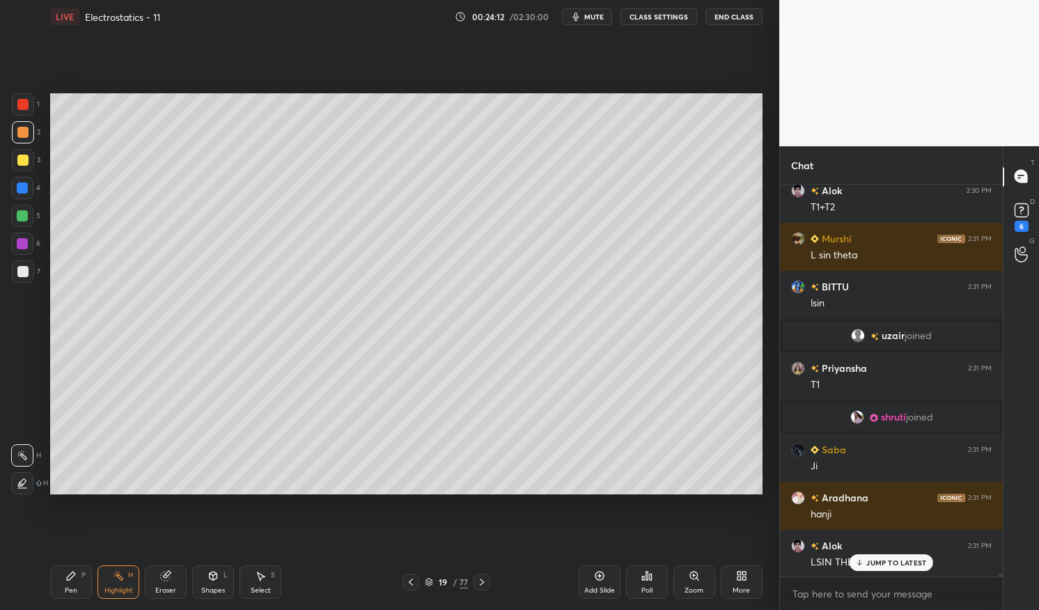
scroll to position [48862, 0]
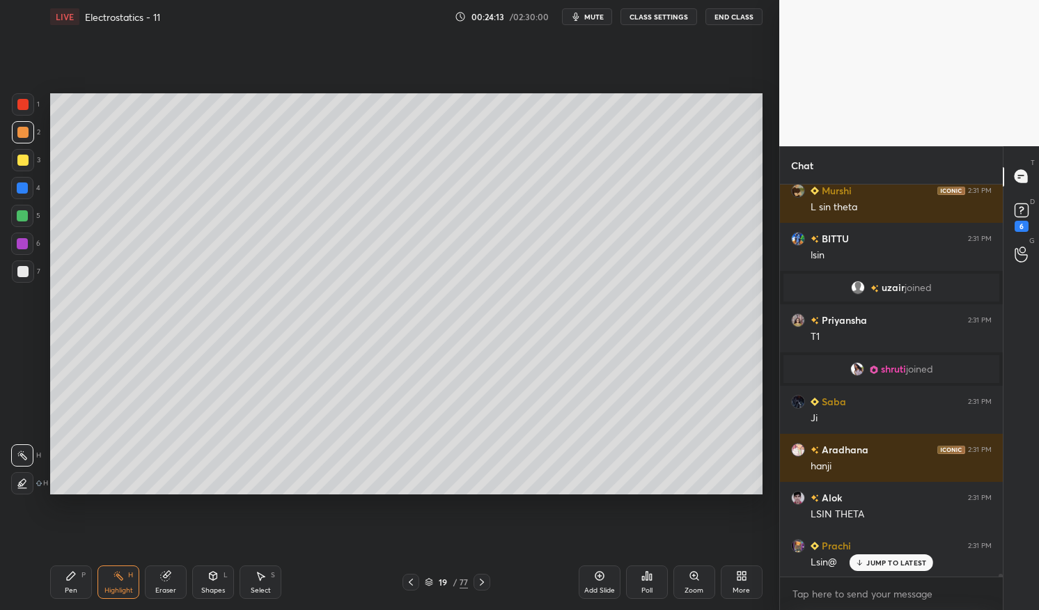
click at [57, 589] on div "Pen P" at bounding box center [71, 582] width 42 height 33
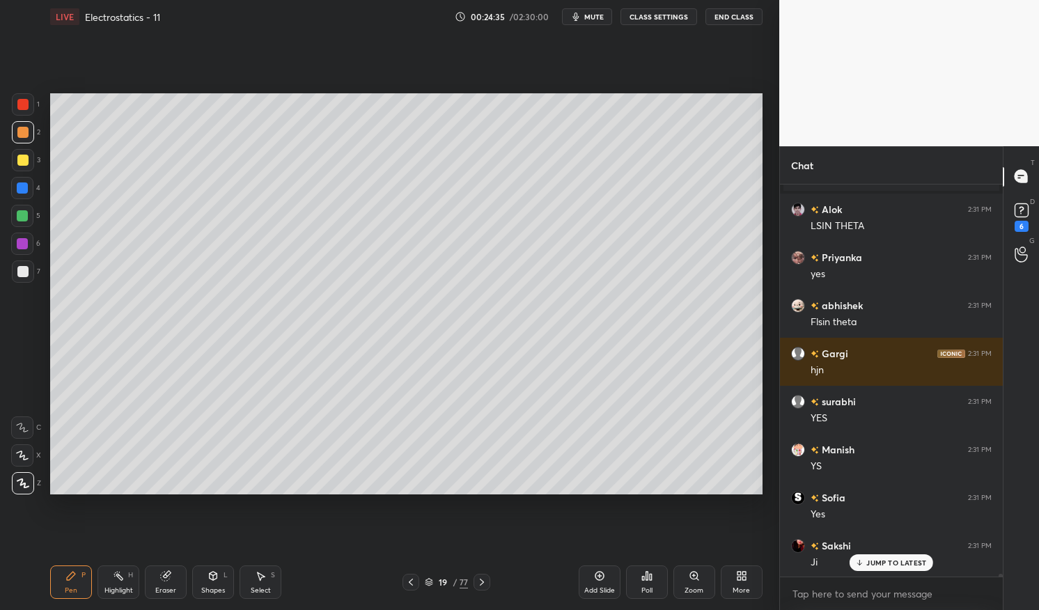
scroll to position [49650, 0]
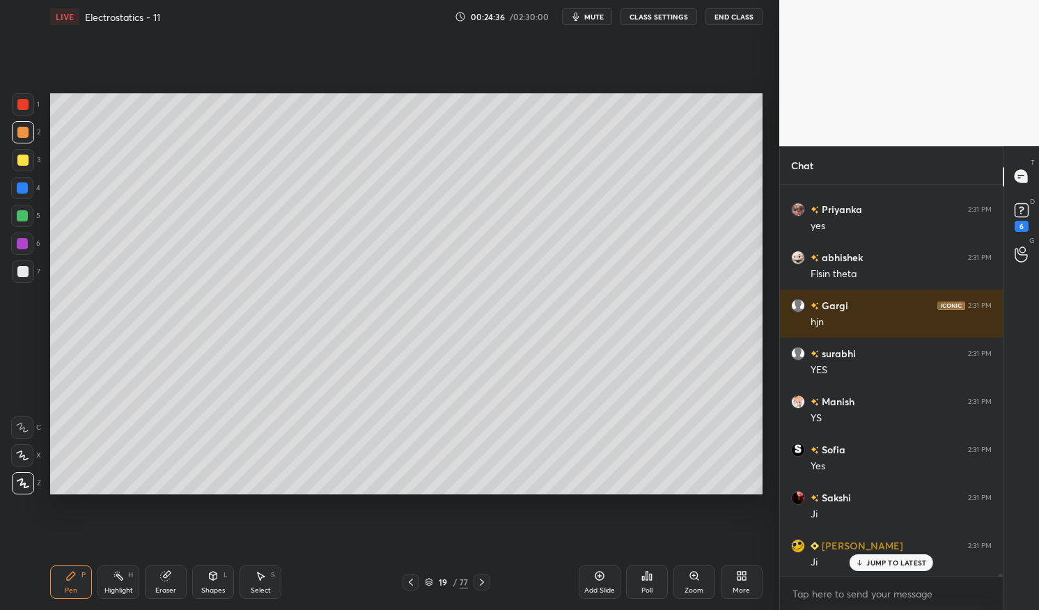
click at [169, 584] on div "Eraser" at bounding box center [166, 582] width 42 height 33
click at [72, 592] on div "Pen" at bounding box center [71, 590] width 13 height 7
click at [58, 591] on div "Pen P" at bounding box center [71, 582] width 42 height 33
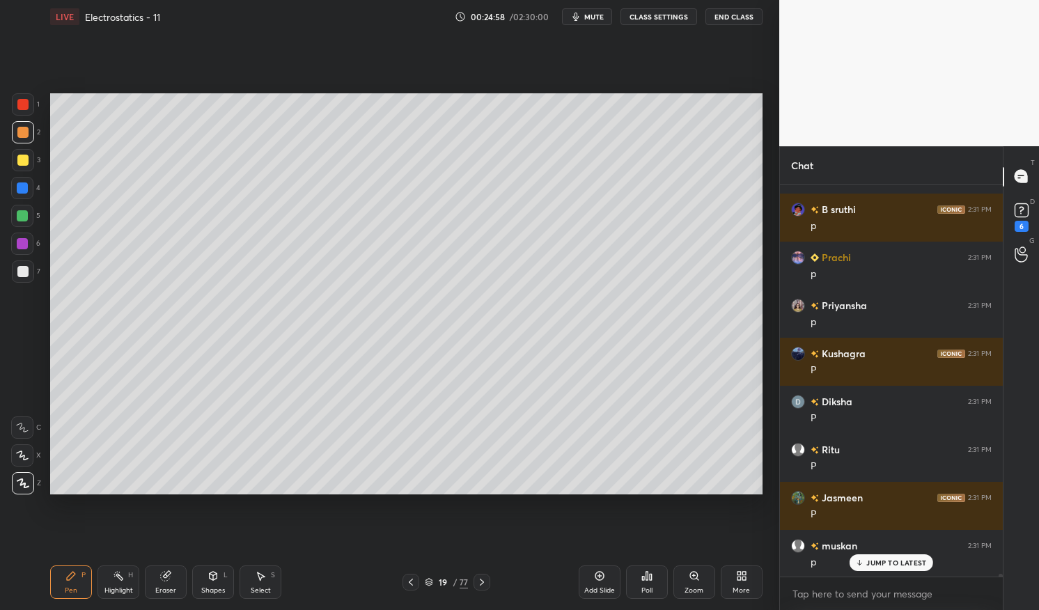
scroll to position [51347, 0]
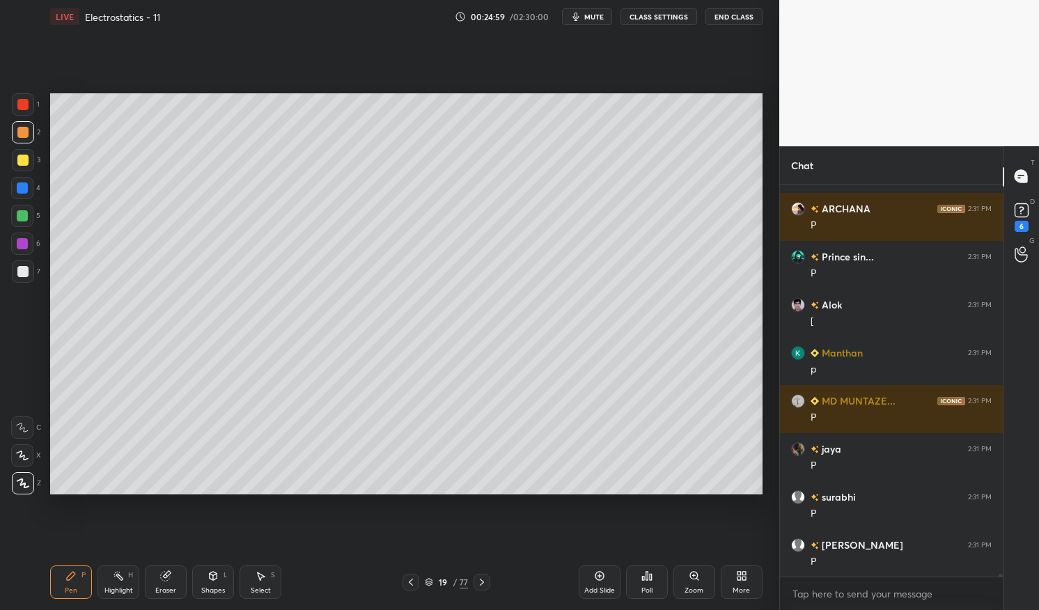
click at [586, 575] on div "Add Slide" at bounding box center [600, 582] width 42 height 33
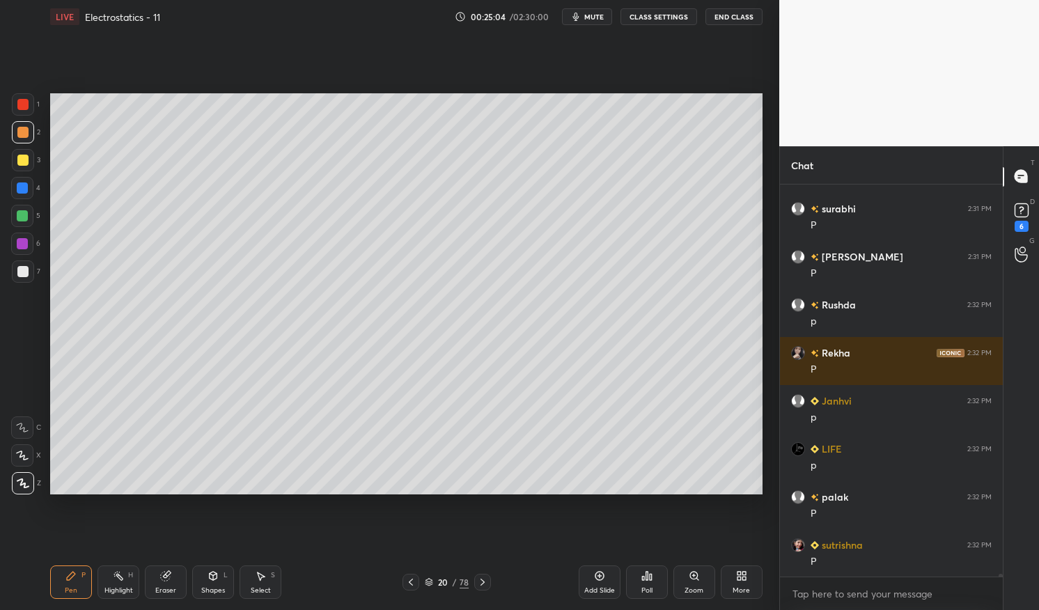
scroll to position [51683, 0]
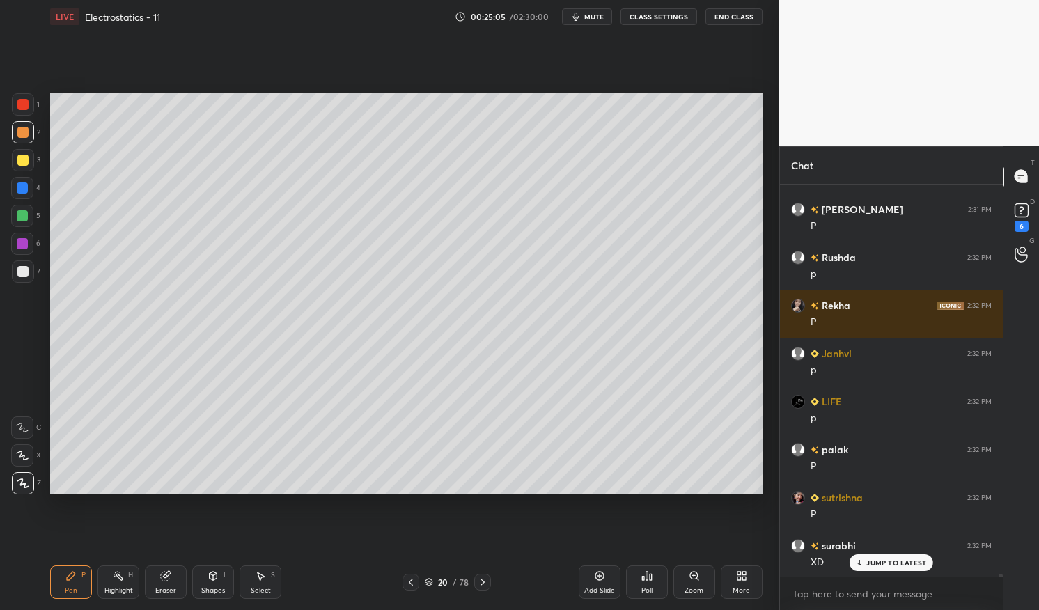
click at [22, 189] on div at bounding box center [22, 188] width 11 height 11
click at [19, 159] on div at bounding box center [22, 160] width 11 height 11
click at [13, 161] on div at bounding box center [23, 160] width 22 height 22
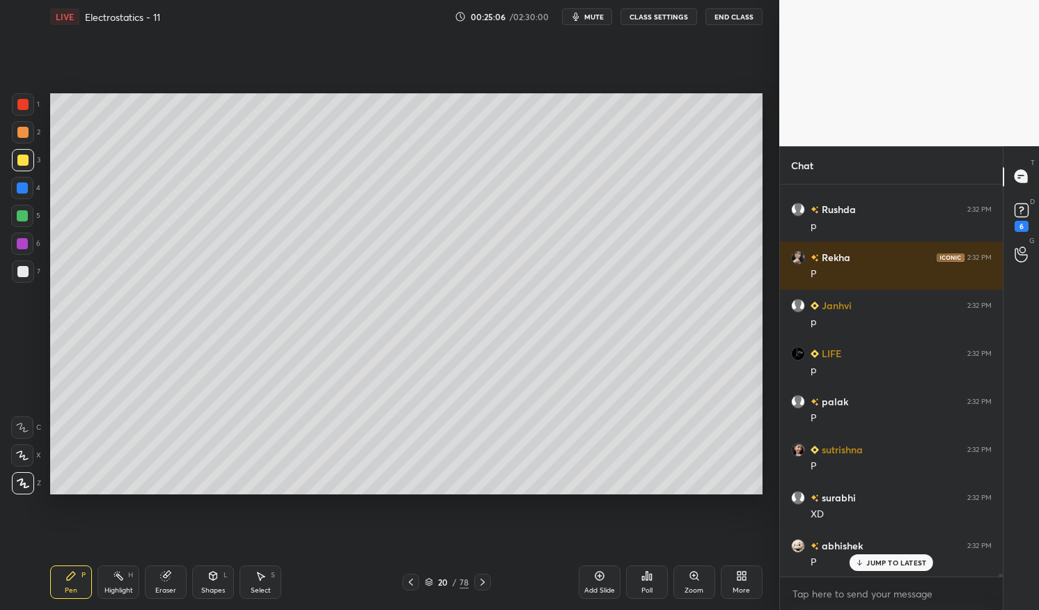
click at [211, 584] on div "Shapes L" at bounding box center [213, 582] width 42 height 33
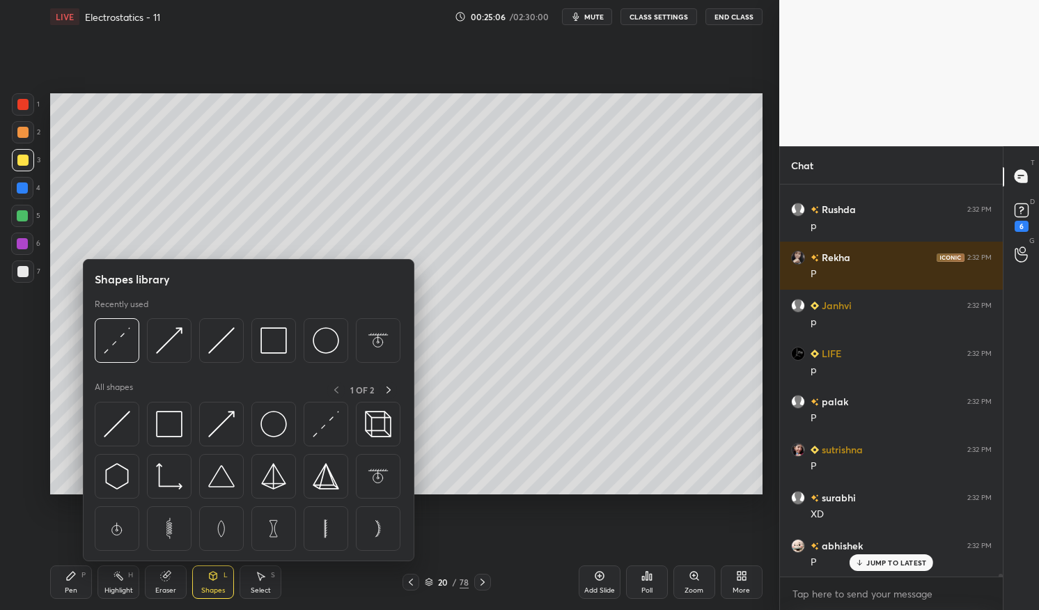
click at [173, 427] on img at bounding box center [169, 424] width 26 height 26
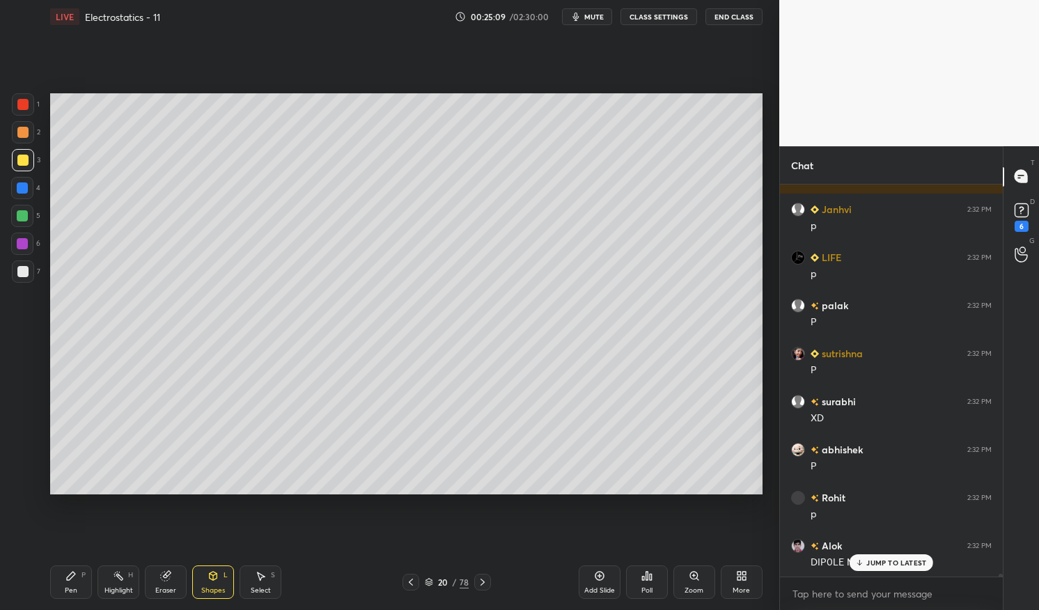
scroll to position [51876, 0]
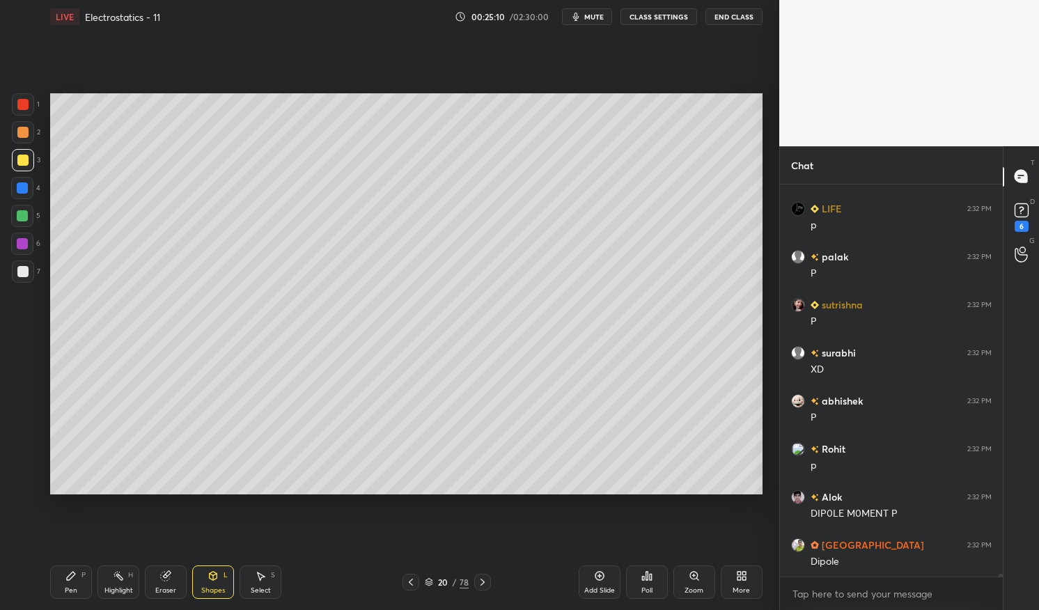
click at [23, 157] on div at bounding box center [22, 160] width 11 height 11
click at [20, 156] on div at bounding box center [22, 160] width 11 height 11
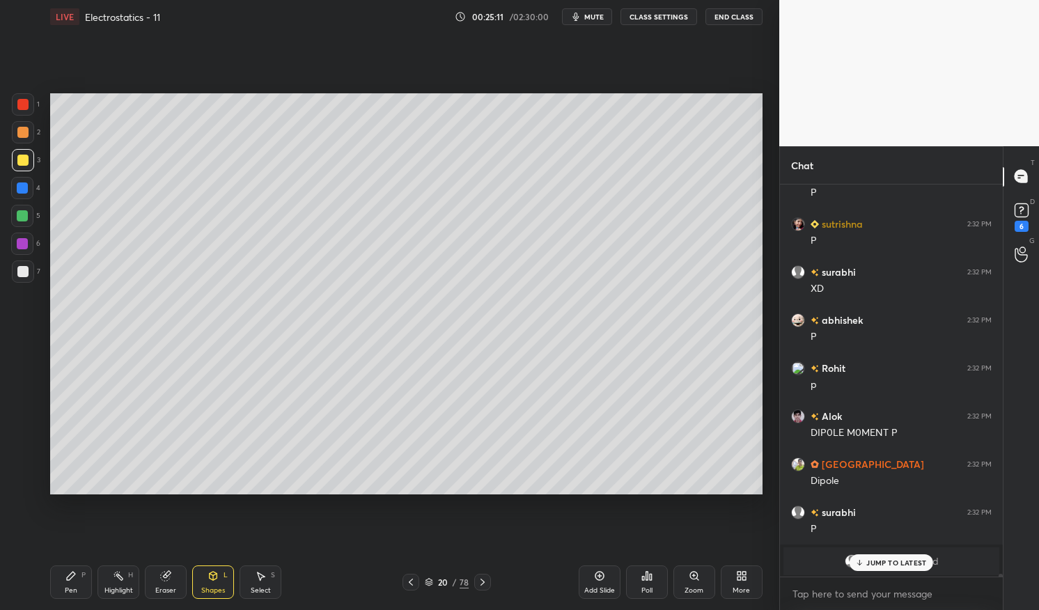
click at [73, 581] on icon at bounding box center [70, 576] width 11 height 11
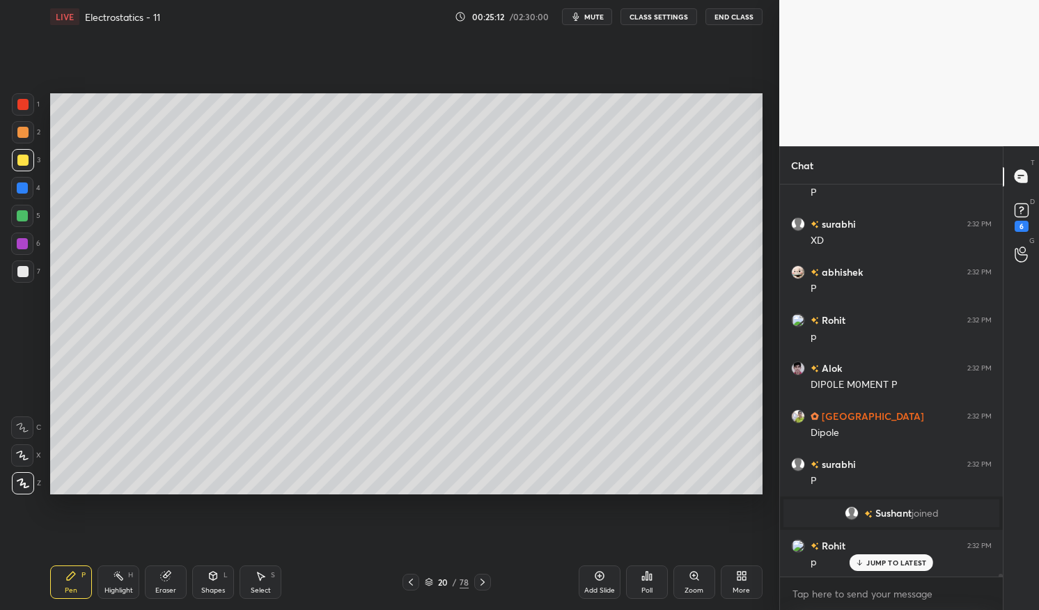
click at [22, 130] on div at bounding box center [22, 132] width 11 height 11
click at [22, 128] on div at bounding box center [22, 132] width 11 height 11
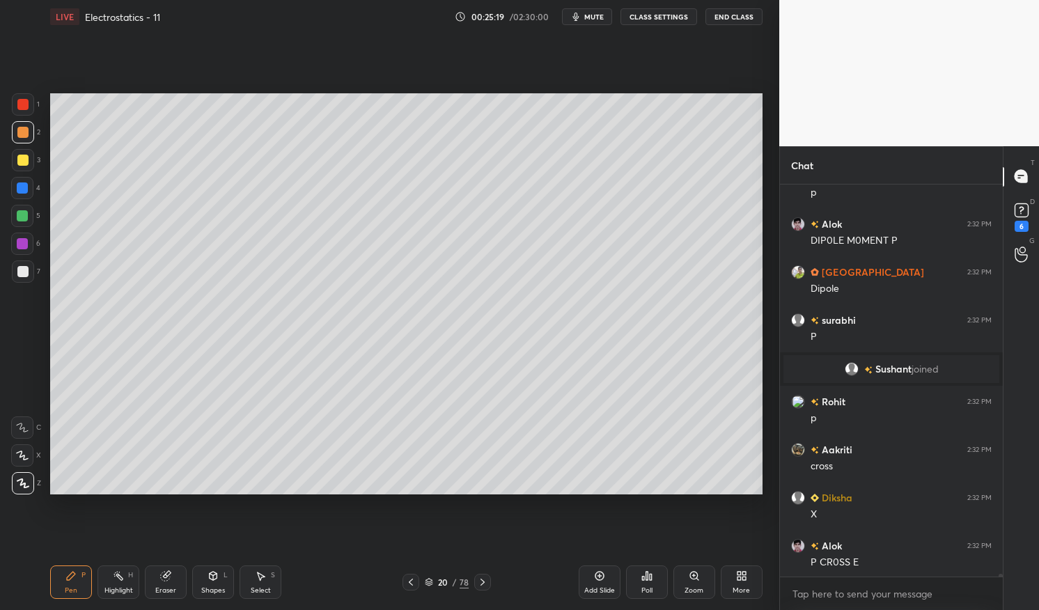
scroll to position [51356, 0]
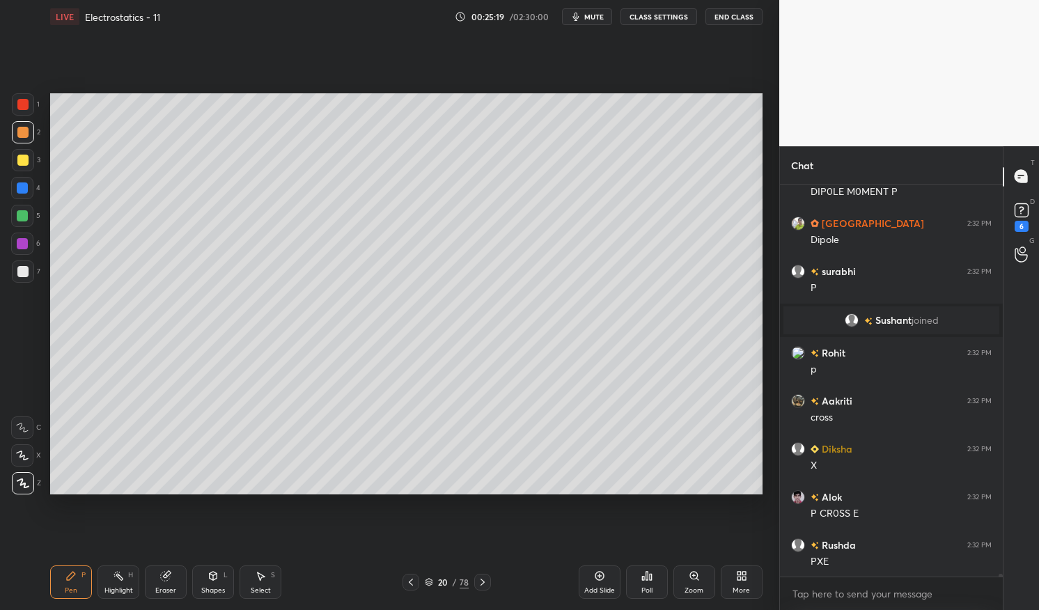
click at [213, 566] on div "Shapes L" at bounding box center [213, 582] width 42 height 33
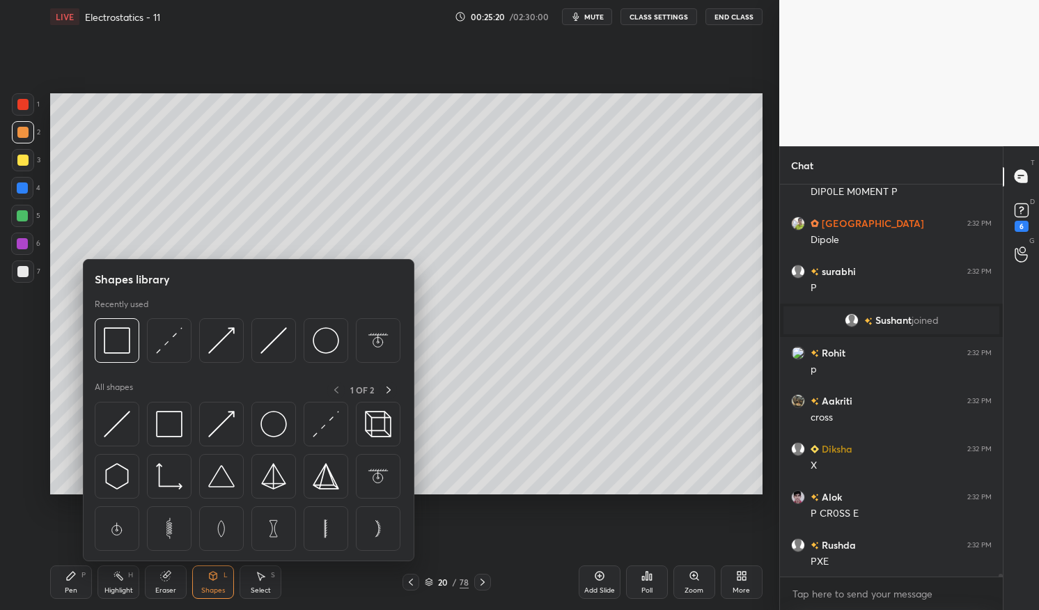
click at [171, 419] on img at bounding box center [169, 424] width 26 height 26
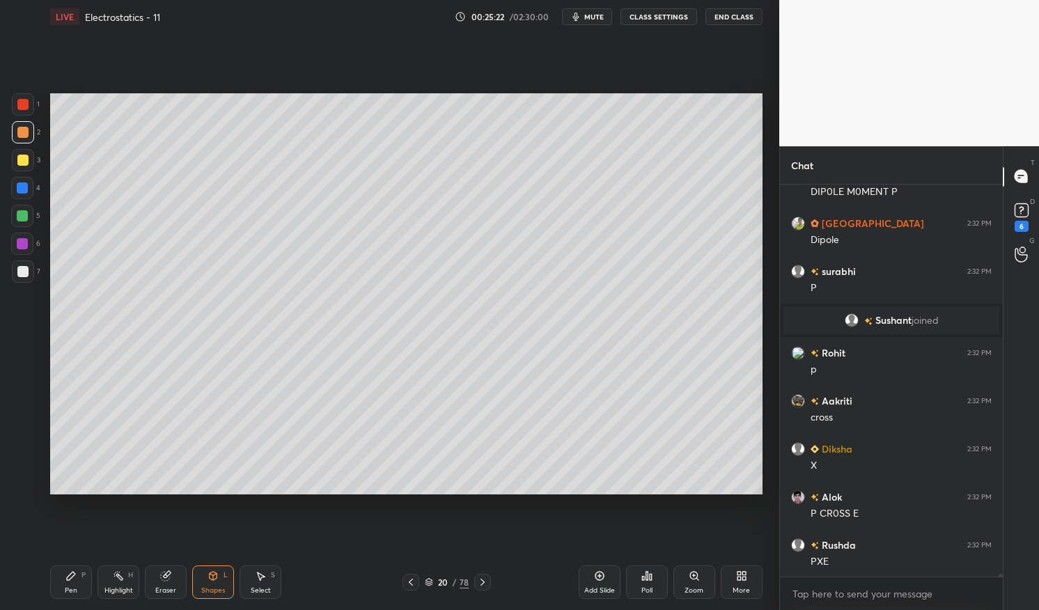
scroll to position [51403, 0]
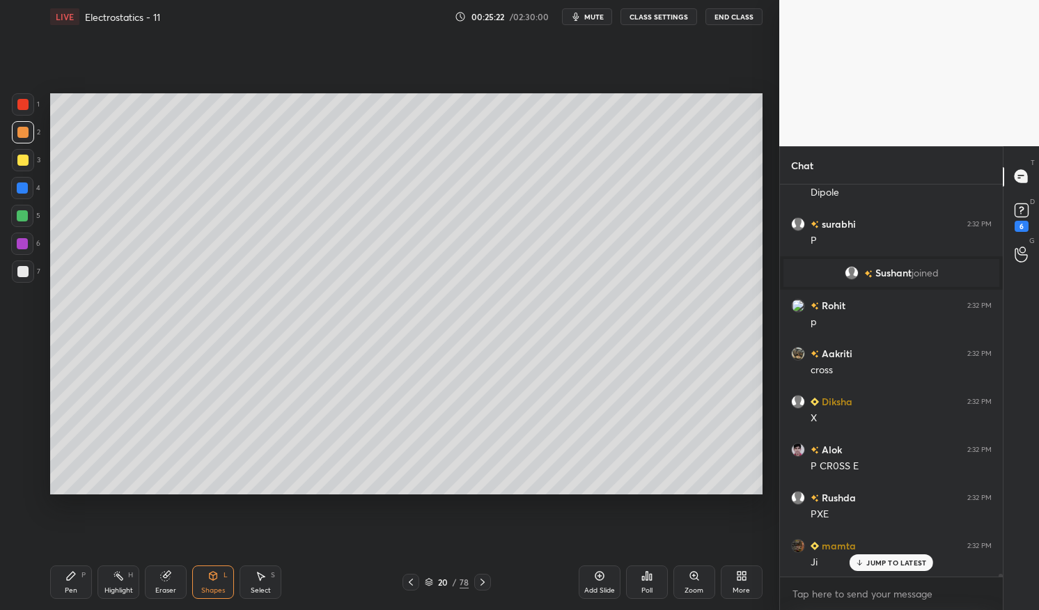
click at [171, 590] on div "Eraser" at bounding box center [165, 590] width 21 height 7
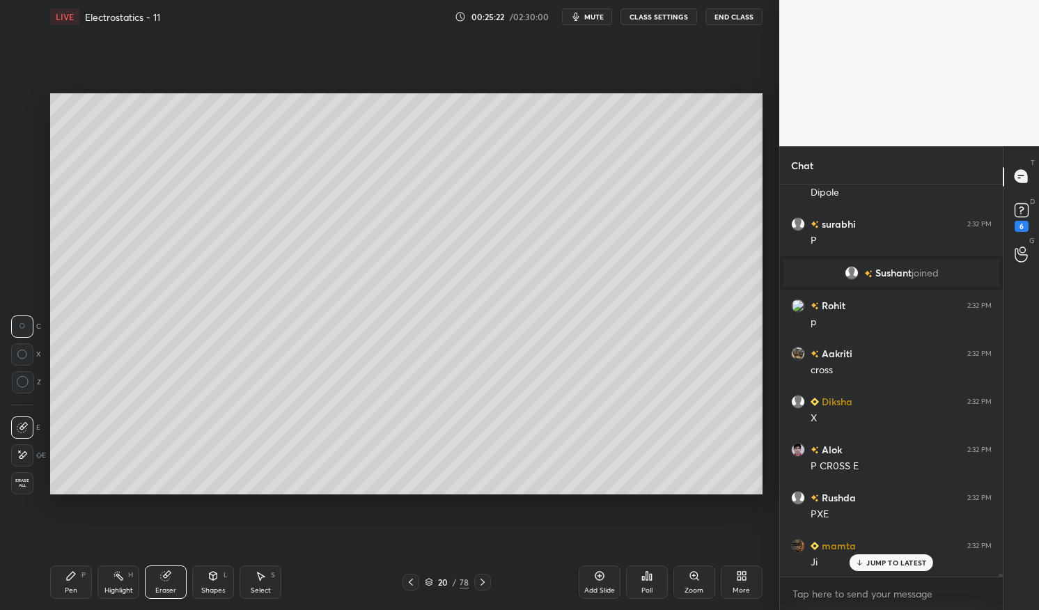
click at [171, 584] on div "Eraser" at bounding box center [166, 582] width 42 height 33
click at [77, 568] on div "Pen P" at bounding box center [71, 582] width 42 height 33
click at [27, 138] on div at bounding box center [23, 132] width 22 height 22
click at [26, 137] on div at bounding box center [22, 132] width 11 height 11
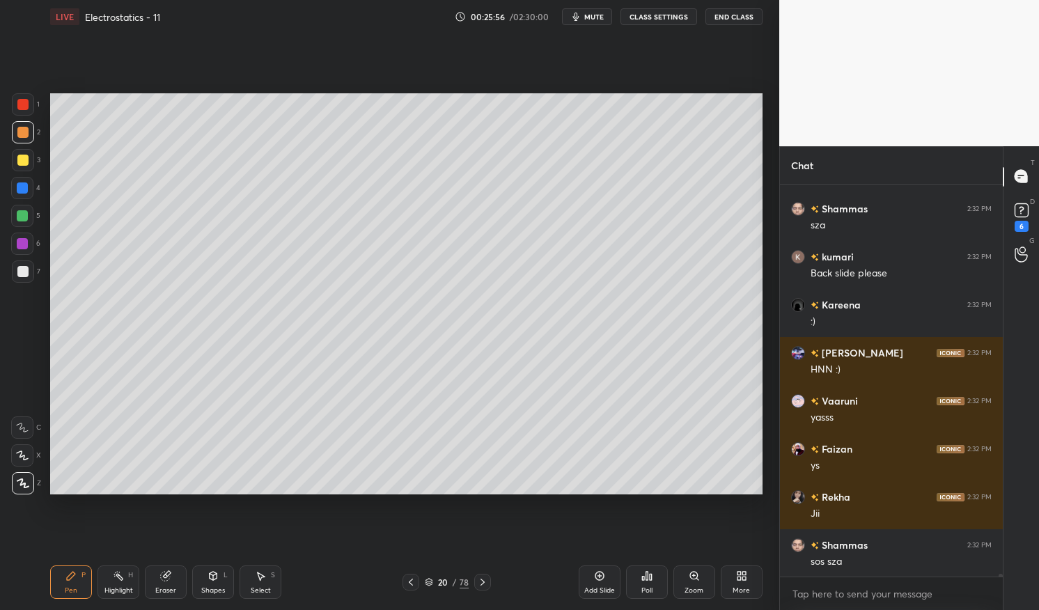
scroll to position [52509, 0]
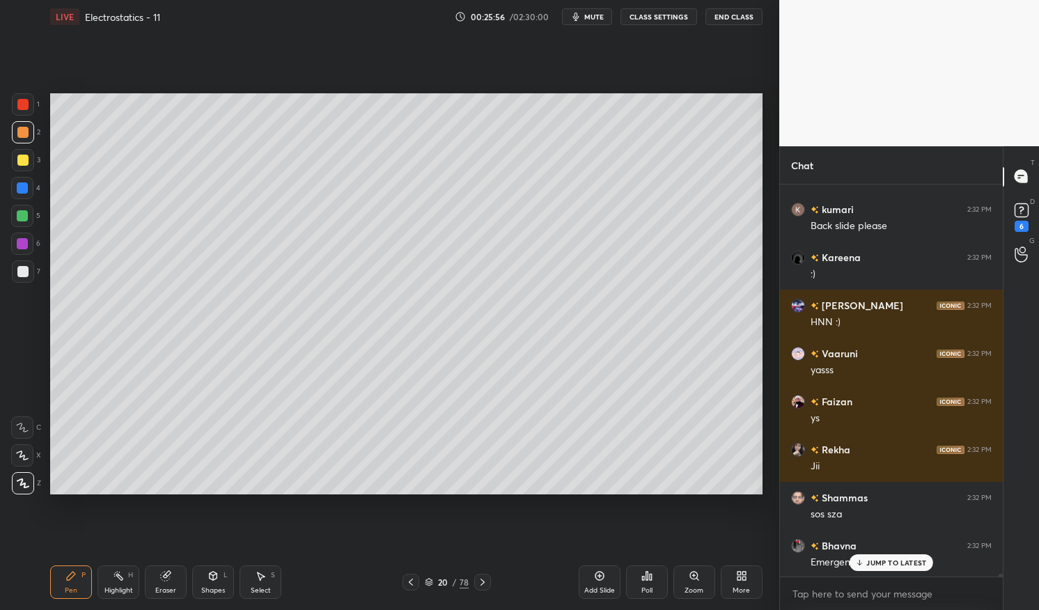
click at [408, 580] on icon at bounding box center [410, 582] width 11 height 11
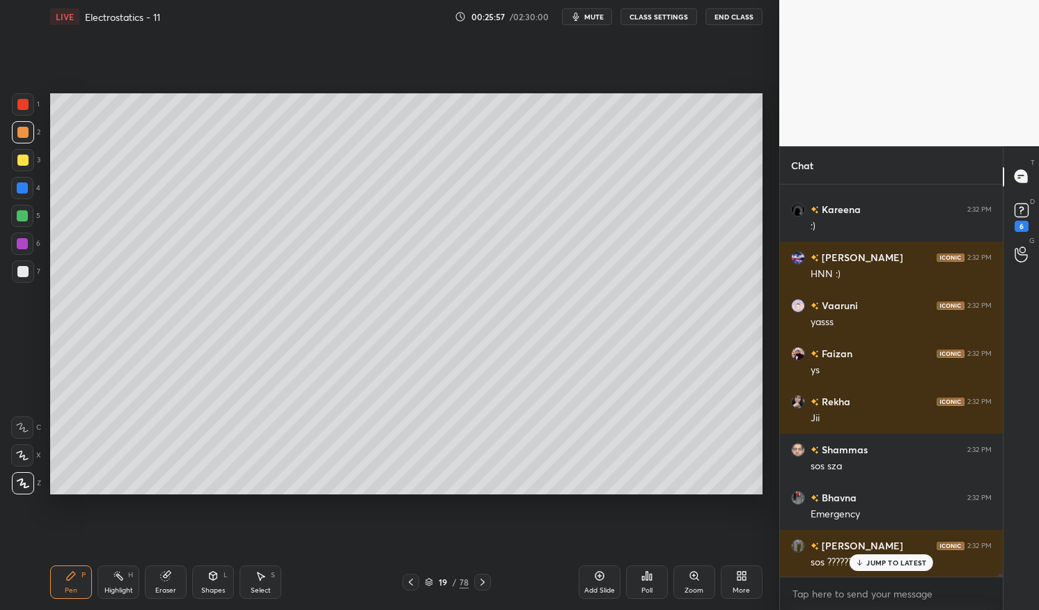
click at [896, 563] on p "JUMP TO LATEST" at bounding box center [897, 563] width 60 height 8
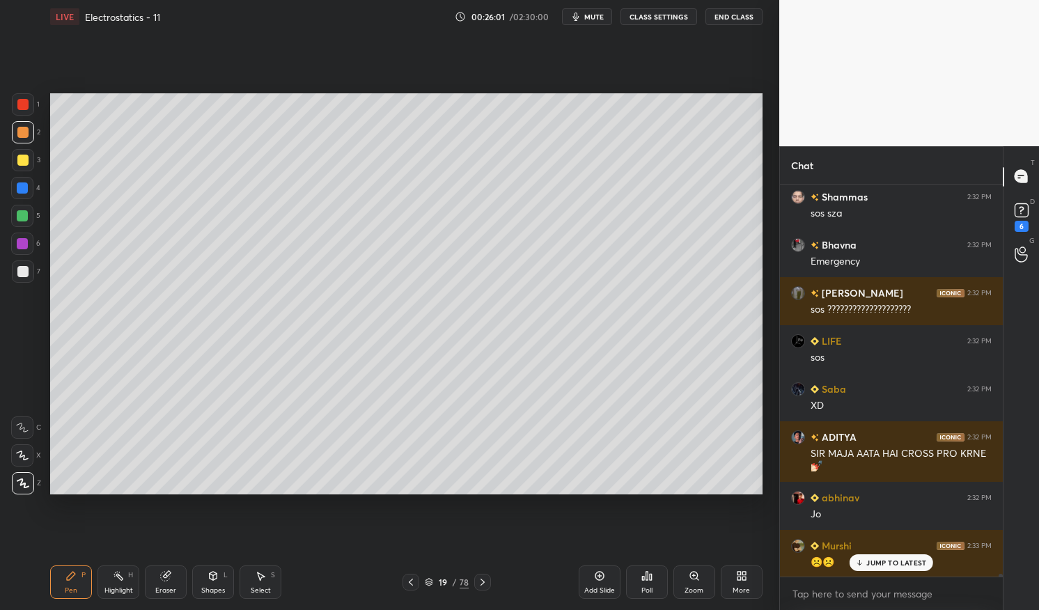
scroll to position [52858, 0]
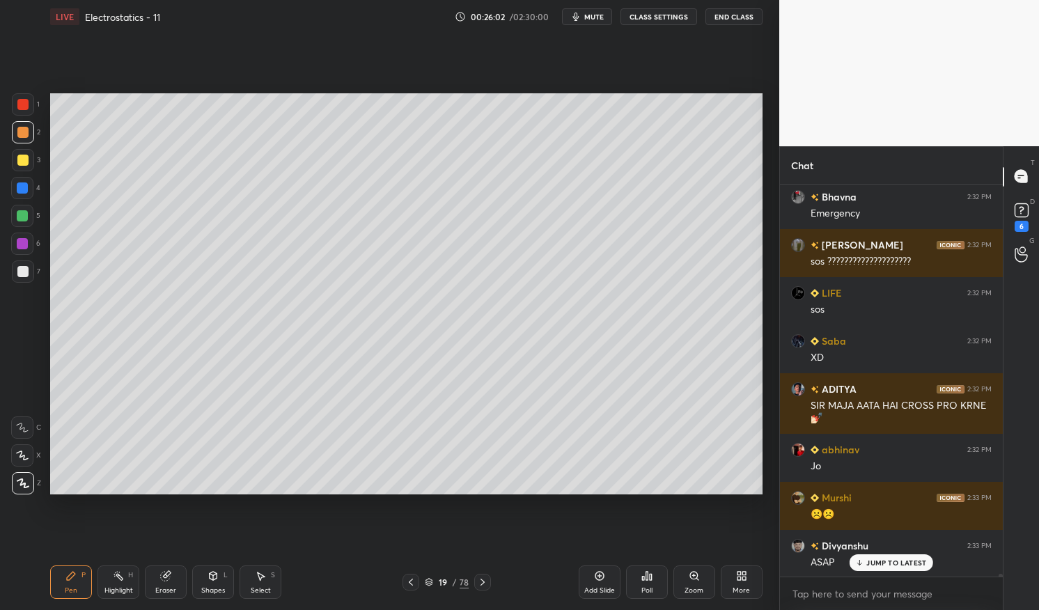
click at [485, 578] on icon at bounding box center [482, 582] width 11 height 11
click at [412, 580] on icon at bounding box center [411, 582] width 4 height 7
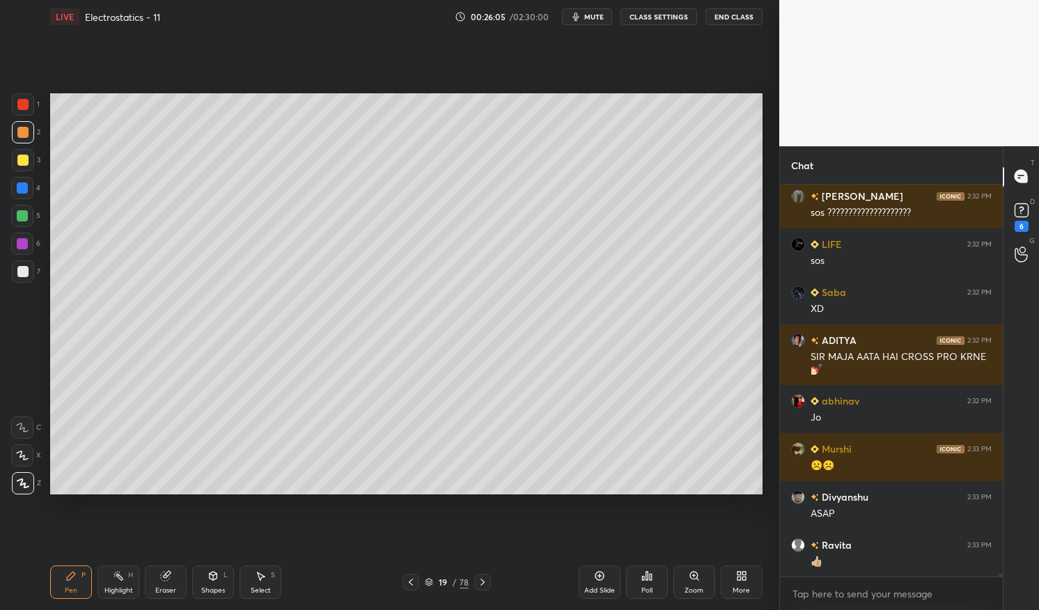
click at [115, 587] on div "Highlight" at bounding box center [118, 590] width 29 height 7
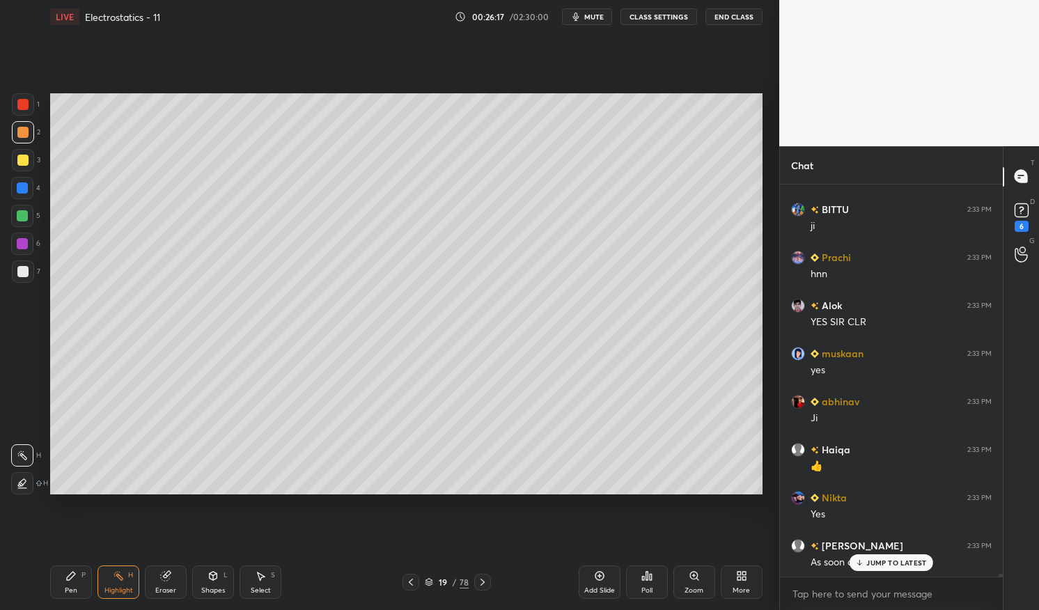
scroll to position [53435, 0]
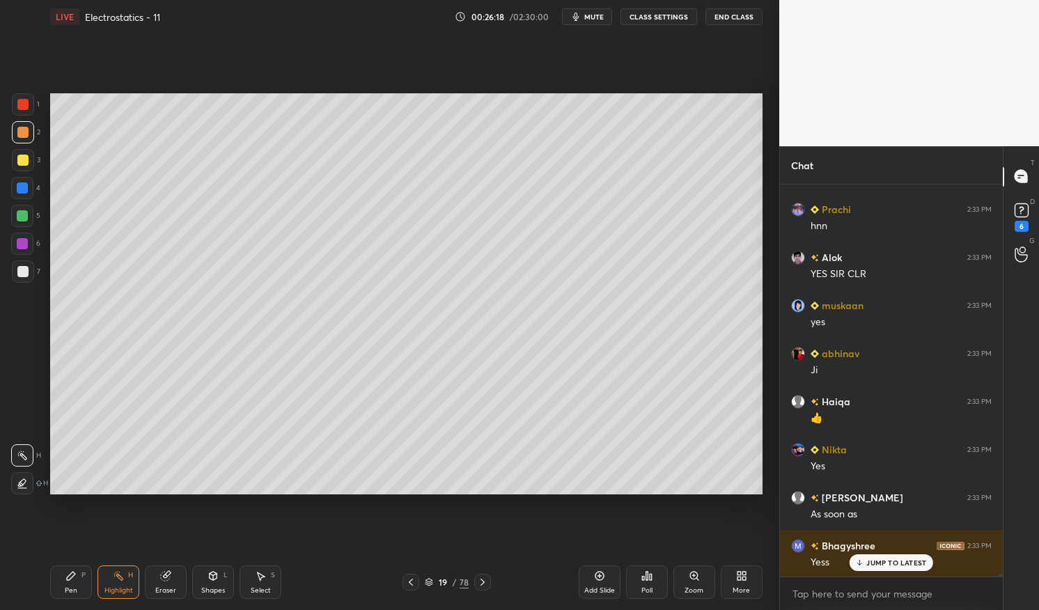
click at [68, 582] on div "Pen P" at bounding box center [71, 582] width 42 height 33
click at [59, 566] on div "Pen P" at bounding box center [71, 582] width 42 height 33
click at [15, 273] on div at bounding box center [23, 272] width 22 height 22
click at [117, 578] on icon at bounding box center [118, 576] width 11 height 11
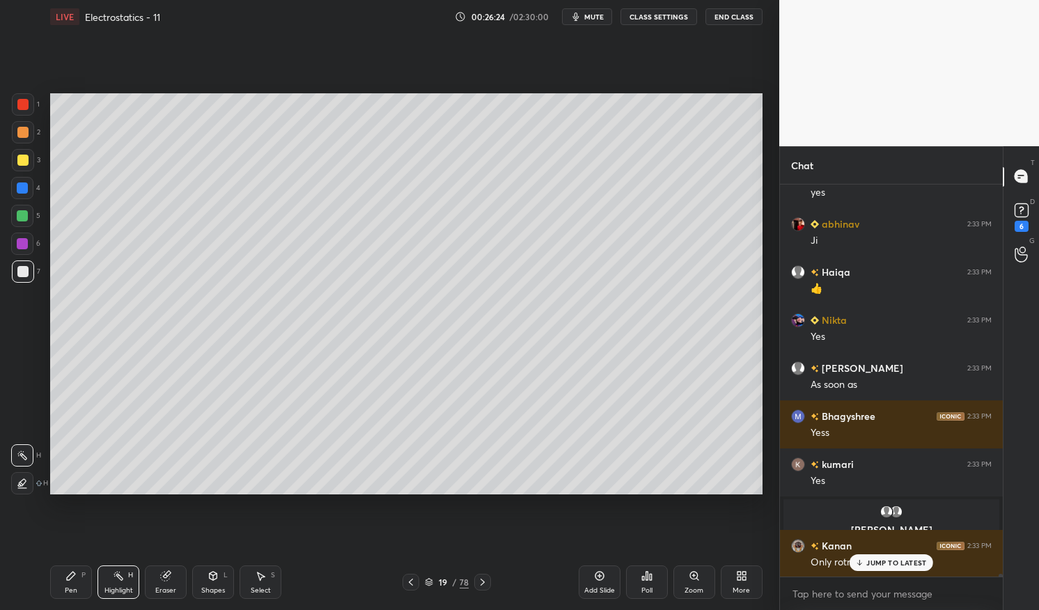
scroll to position [52978, 0]
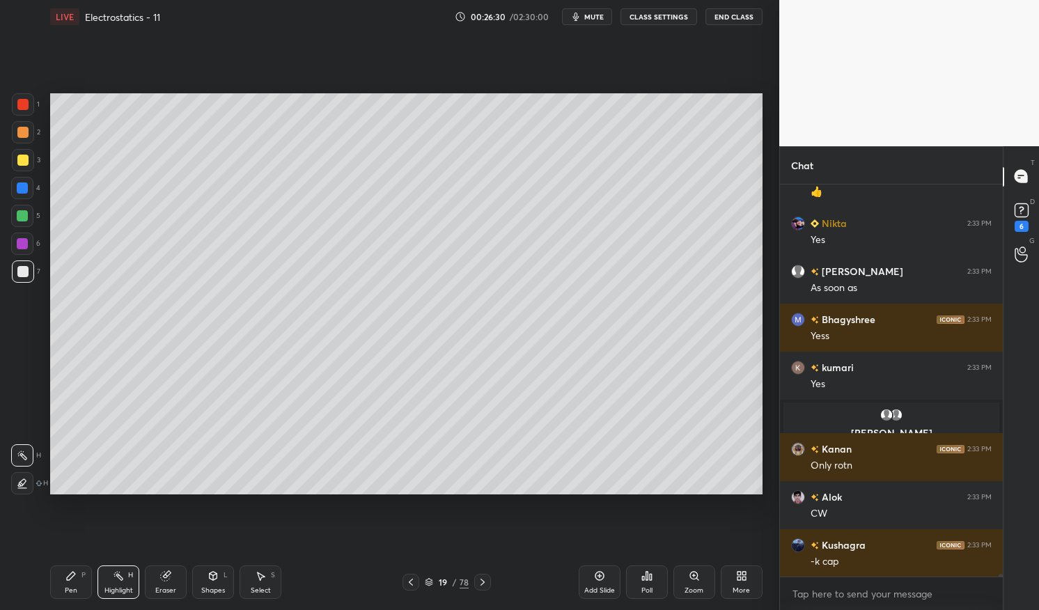
click at [73, 577] on icon at bounding box center [70, 576] width 11 height 11
click at [77, 567] on div "Pen P" at bounding box center [71, 582] width 42 height 33
click at [29, 240] on div at bounding box center [22, 244] width 22 height 22
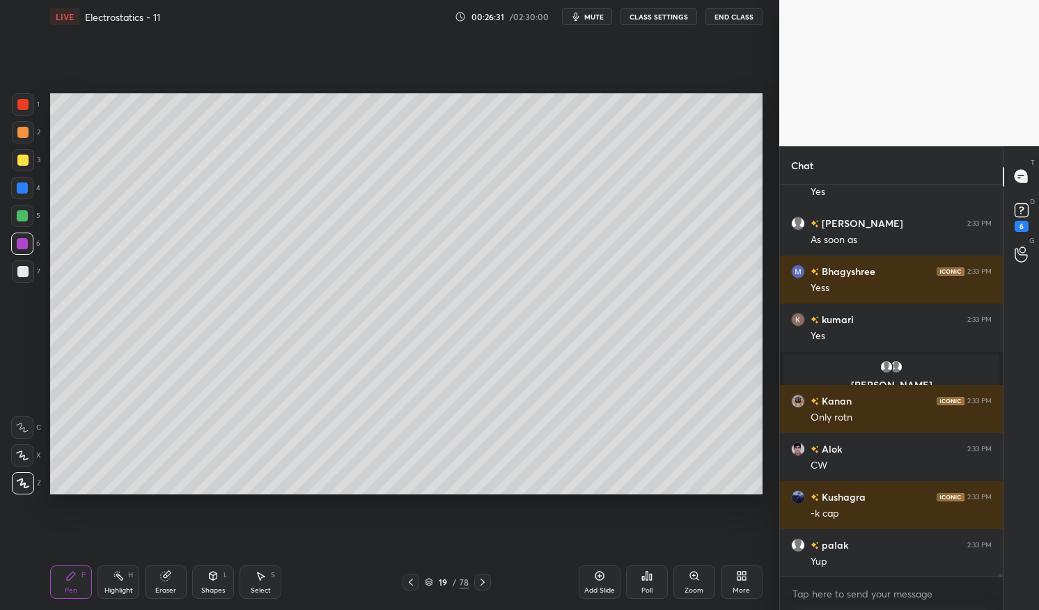
click at [30, 238] on div at bounding box center [22, 244] width 22 height 22
click at [68, 577] on icon at bounding box center [71, 576] width 8 height 8
click at [61, 561] on div "Pen P Highlight H Eraser Shapes L Select S 19 / 78 Add Slide Poll Zoom More" at bounding box center [406, 583] width 713 height 56
click at [115, 579] on icon at bounding box center [118, 576] width 11 height 11
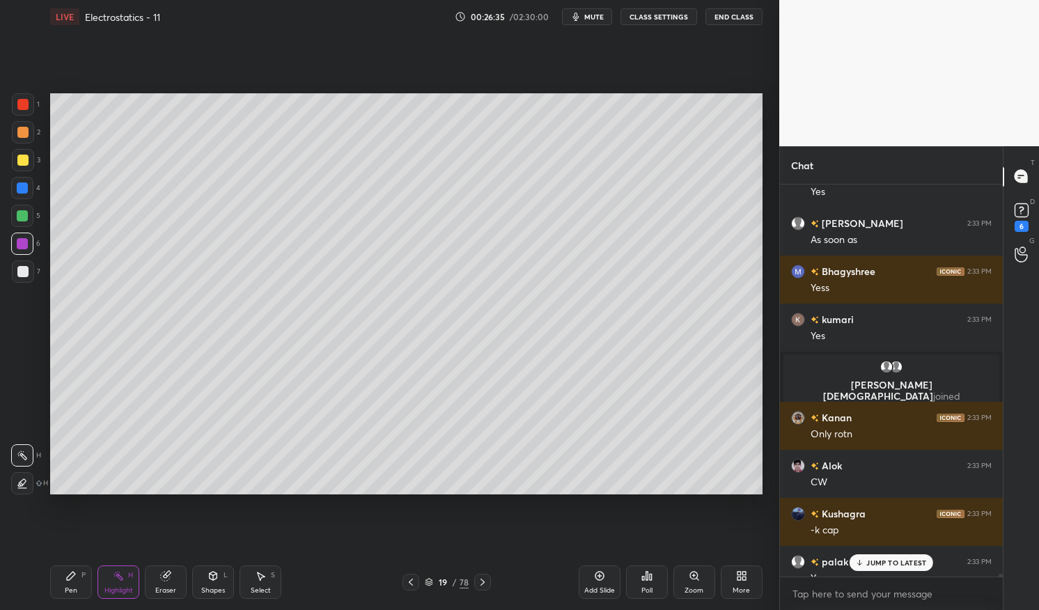
scroll to position [53125, 0]
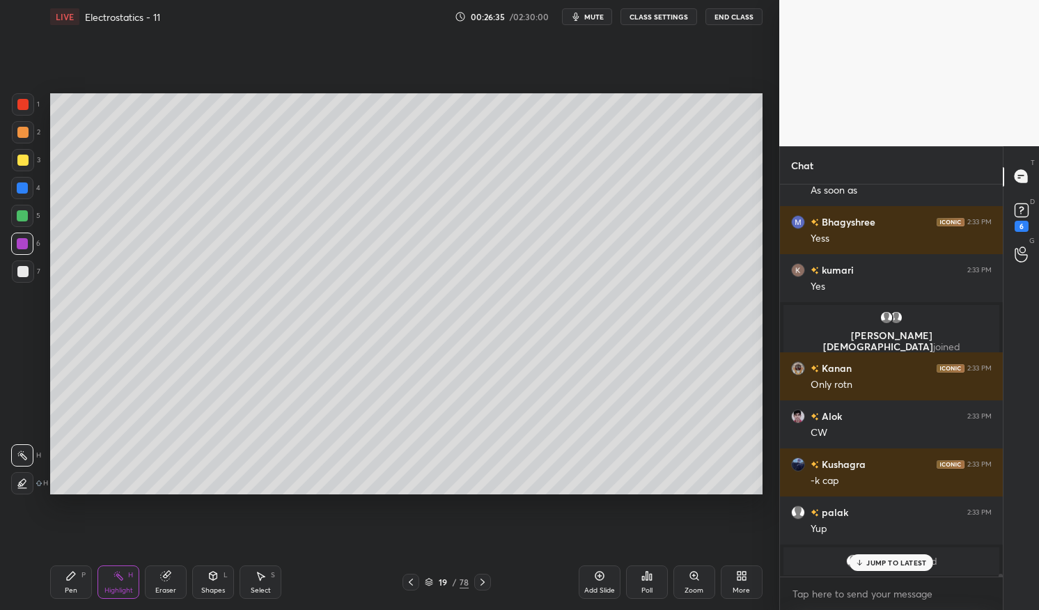
click at [483, 583] on icon at bounding box center [483, 582] width 4 height 7
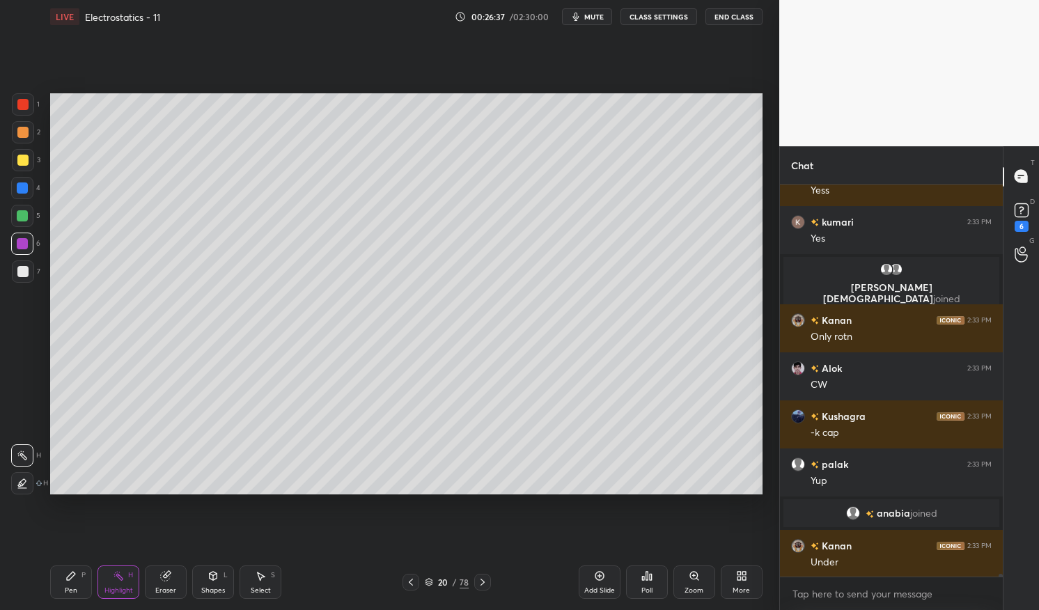
click at [412, 584] on icon at bounding box center [410, 582] width 11 height 11
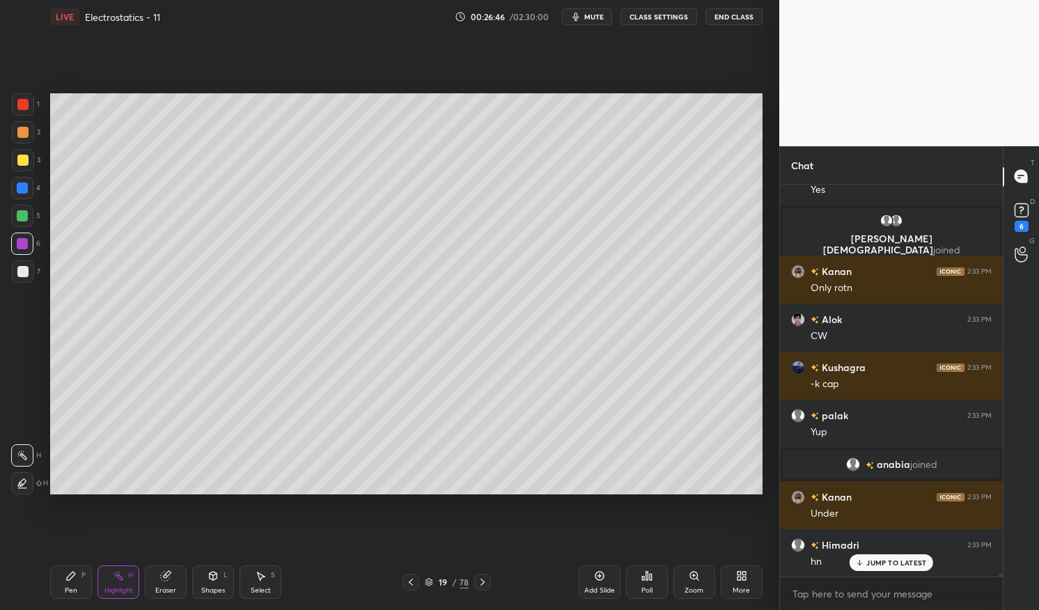
scroll to position [53162, 0]
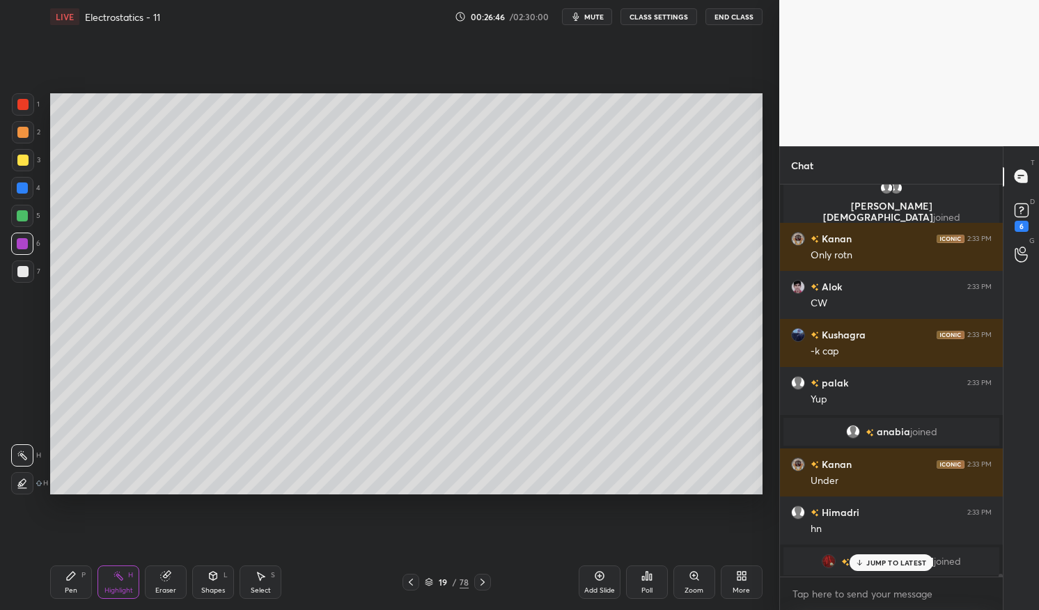
click at [69, 584] on div "Pen P" at bounding box center [71, 582] width 42 height 33
click at [61, 576] on div "Pen P" at bounding box center [71, 582] width 42 height 33
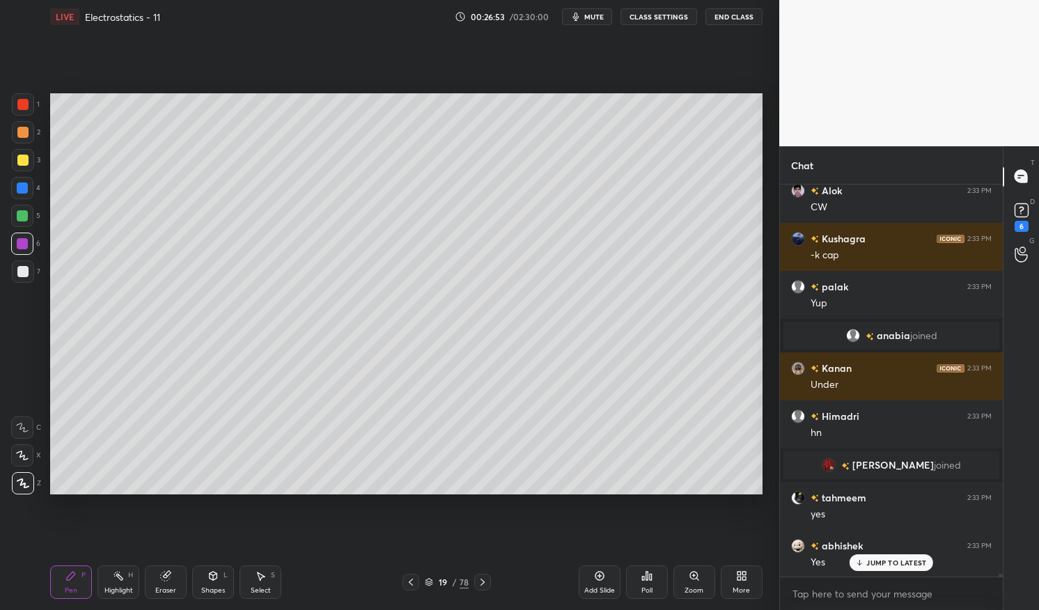
scroll to position [53267, 0]
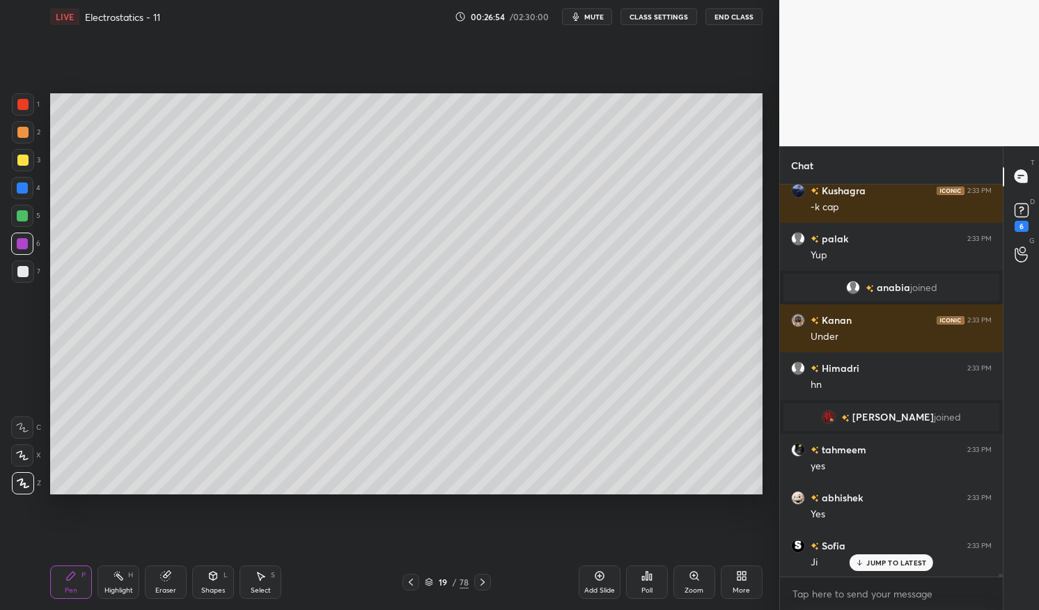
click at [903, 566] on p "JUMP TO LATEST" at bounding box center [897, 563] width 60 height 8
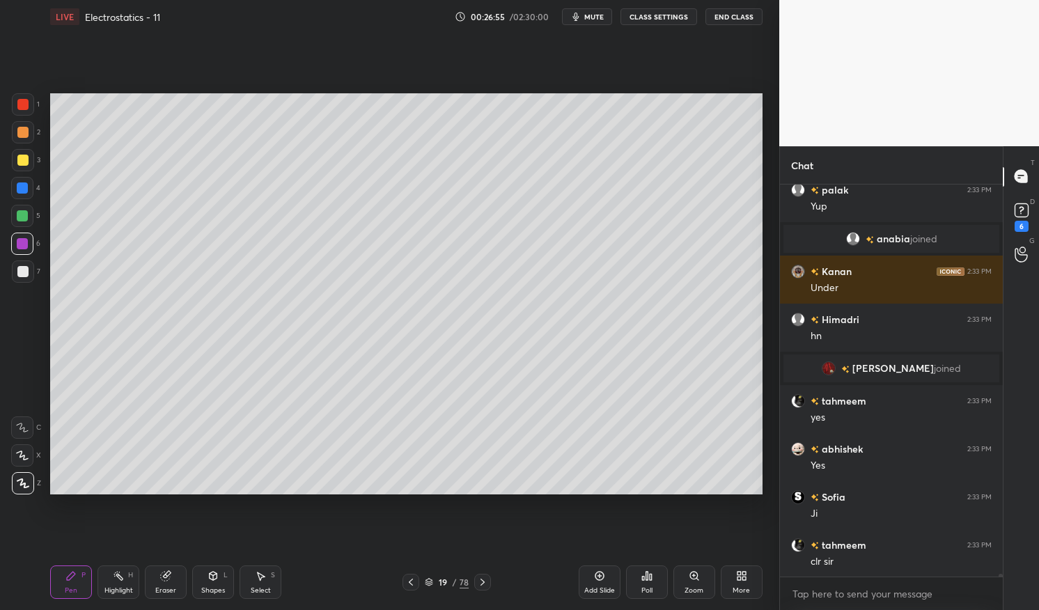
click at [481, 578] on icon at bounding box center [482, 582] width 11 height 11
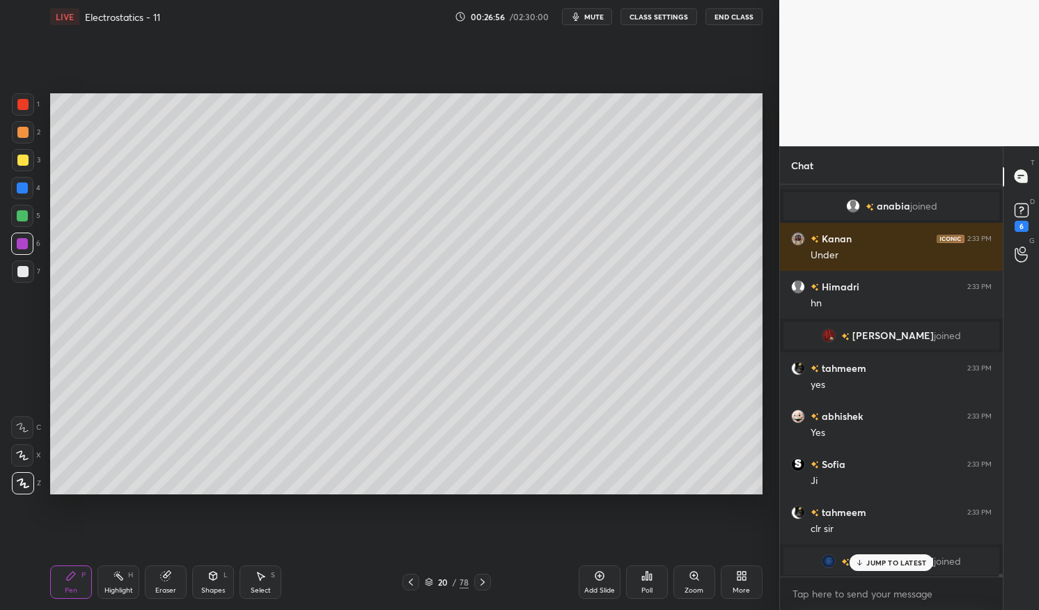
click at [888, 560] on p "JUMP TO LATEST" at bounding box center [897, 563] width 60 height 8
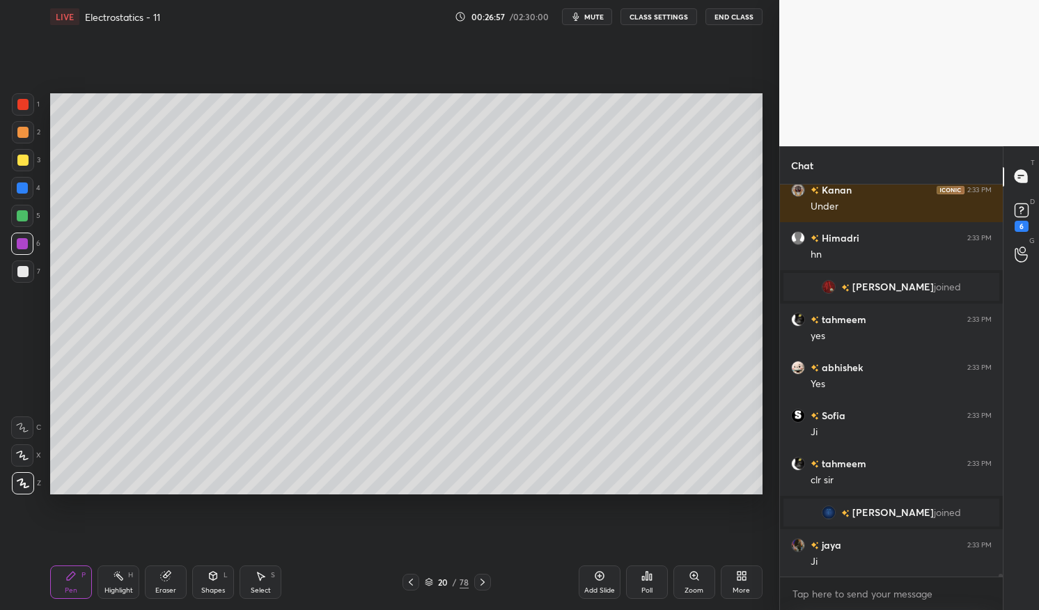
scroll to position [53344, 0]
click at [483, 580] on icon at bounding box center [482, 582] width 11 height 11
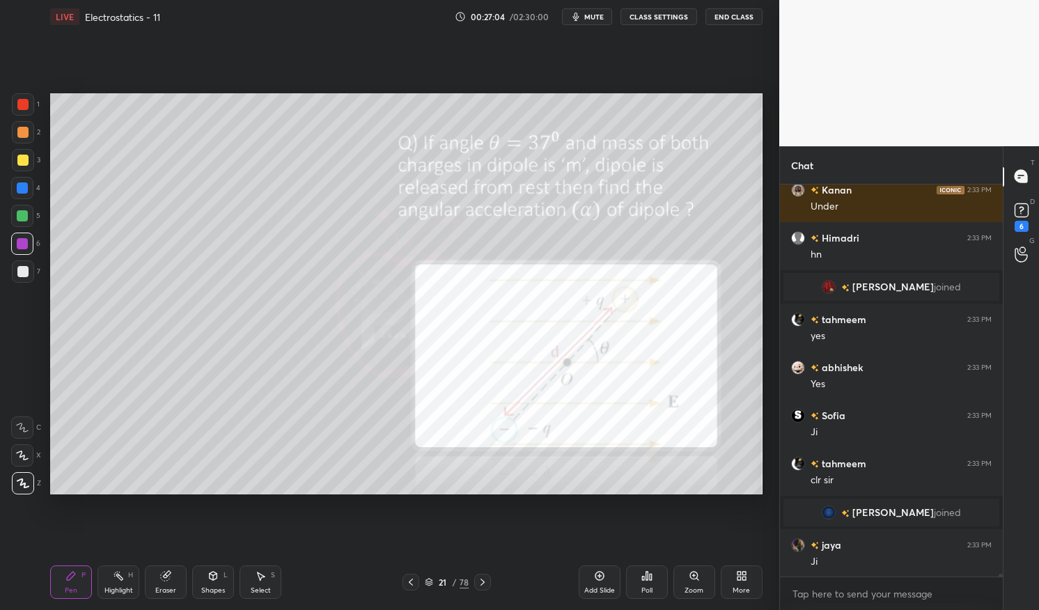
scroll to position [53391, 0]
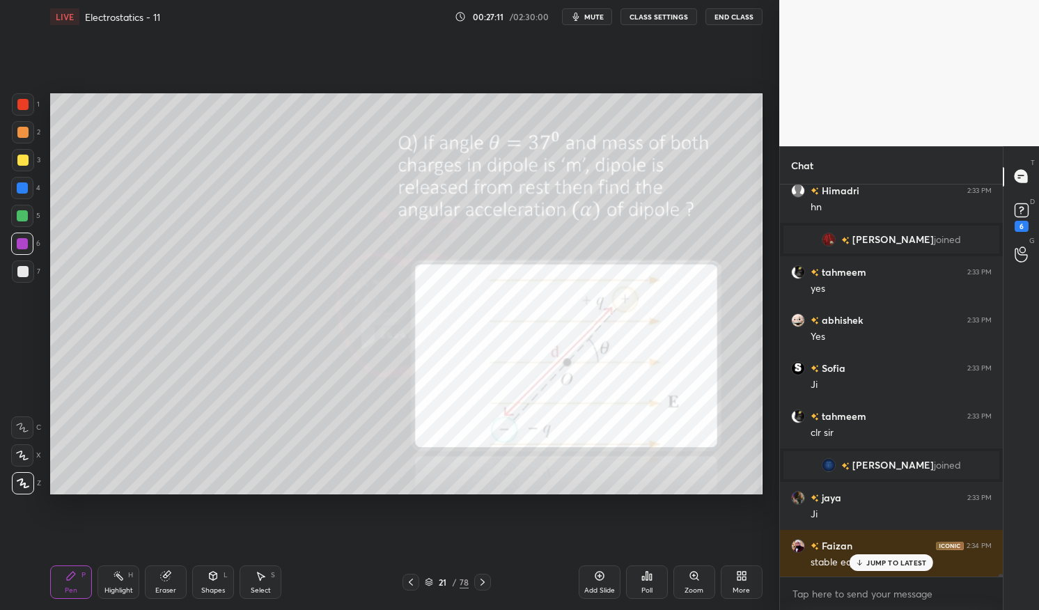
click at [883, 559] on p "JUMP TO LATEST" at bounding box center [897, 563] width 60 height 8
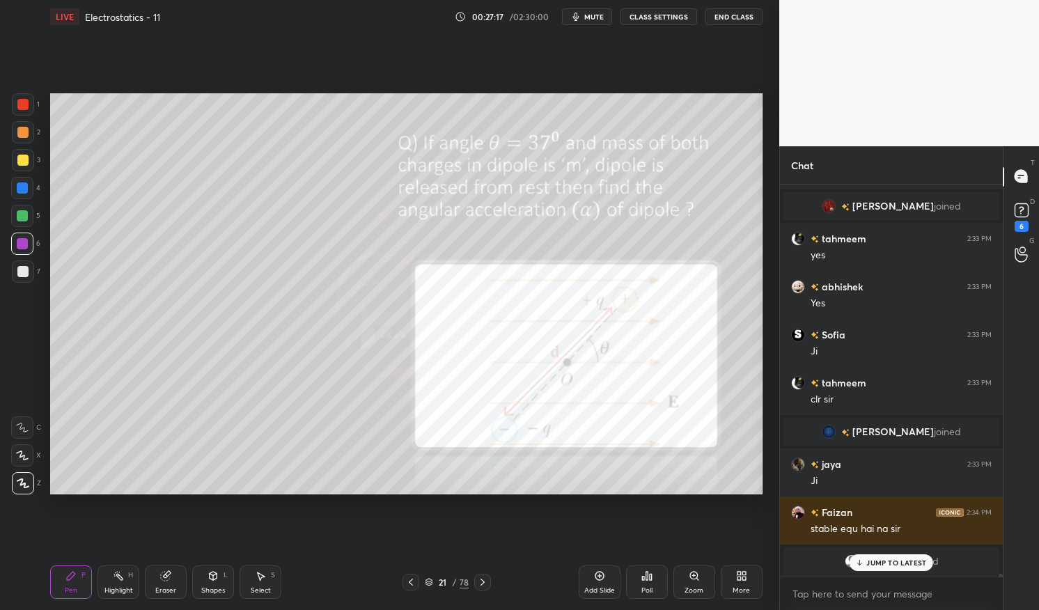
click at [433, 581] on icon at bounding box center [429, 582] width 8 height 8
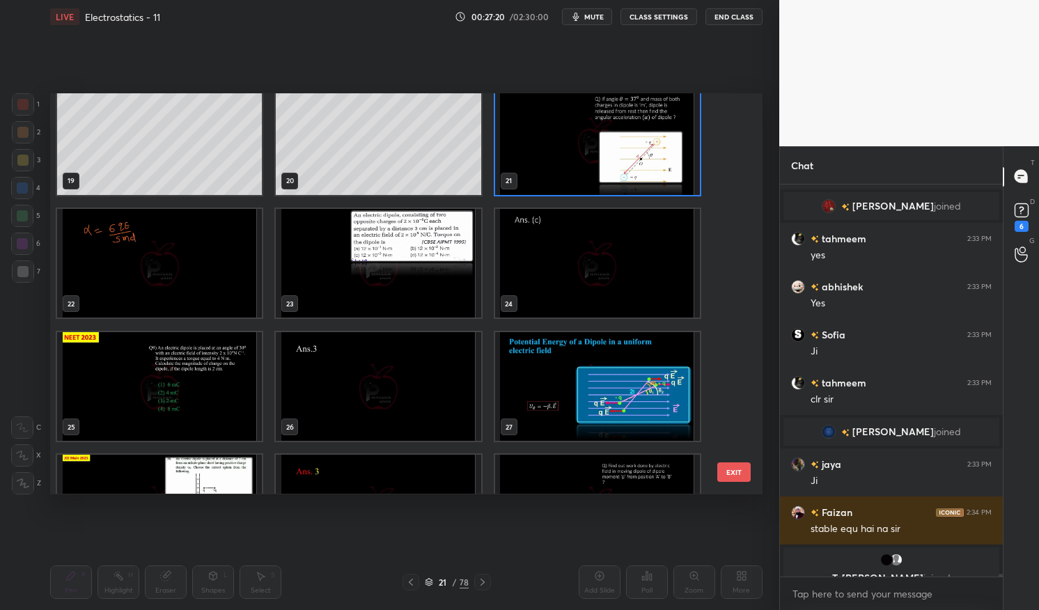
scroll to position [757, 0]
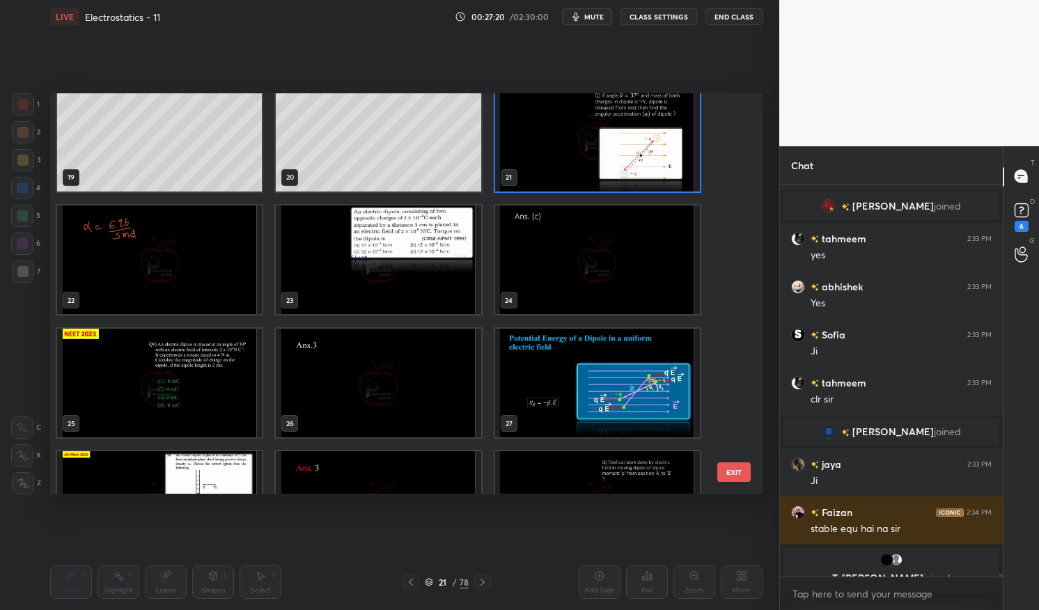
click at [590, 148] on img "grid" at bounding box center [597, 136] width 205 height 109
click at [595, 145] on img "grid" at bounding box center [597, 136] width 205 height 109
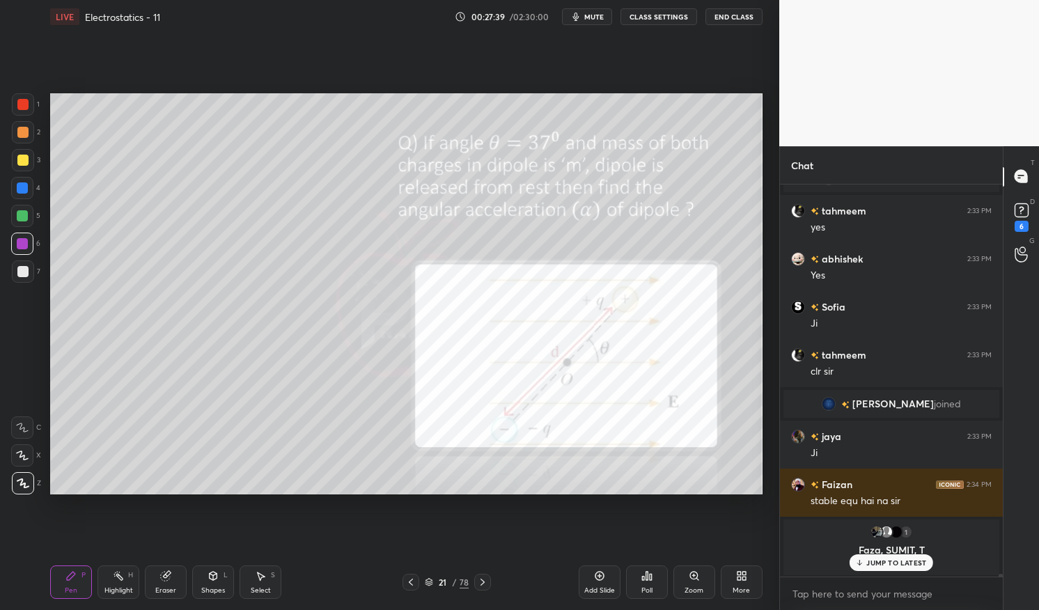
scroll to position [53448, 0]
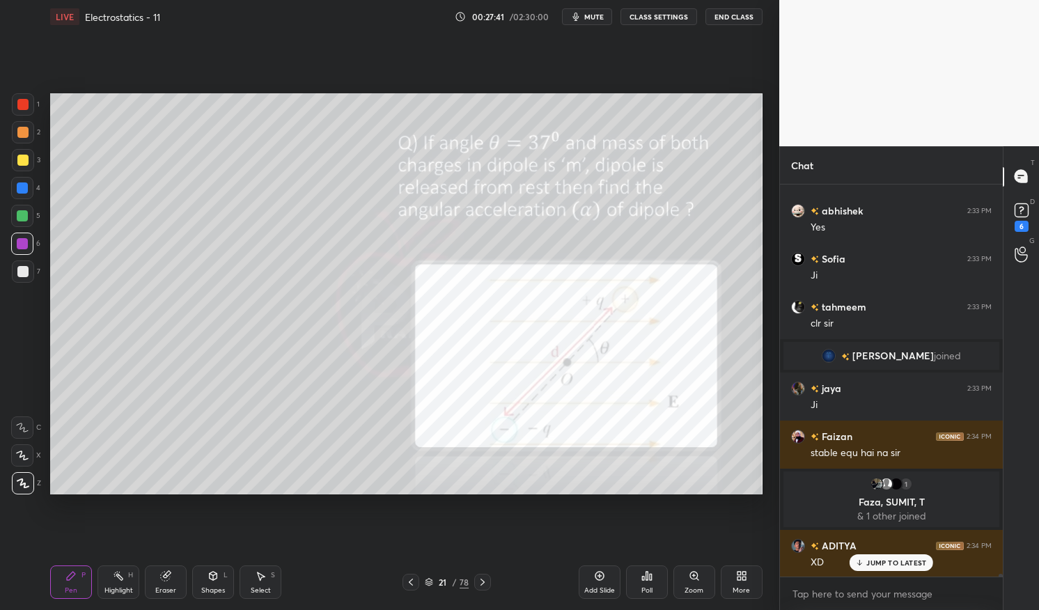
click at [889, 561] on p "JUMP TO LATEST" at bounding box center [897, 563] width 60 height 8
click at [55, 577] on div "Pen P" at bounding box center [71, 582] width 42 height 33
click at [54, 562] on div "Pen P Highlight H Eraser Shapes L Select S 21 / 78 Add Slide Poll Zoom More" at bounding box center [406, 583] width 713 height 56
click at [20, 102] on div at bounding box center [22, 104] width 11 height 11
click at [19, 102] on div at bounding box center [22, 104] width 11 height 11
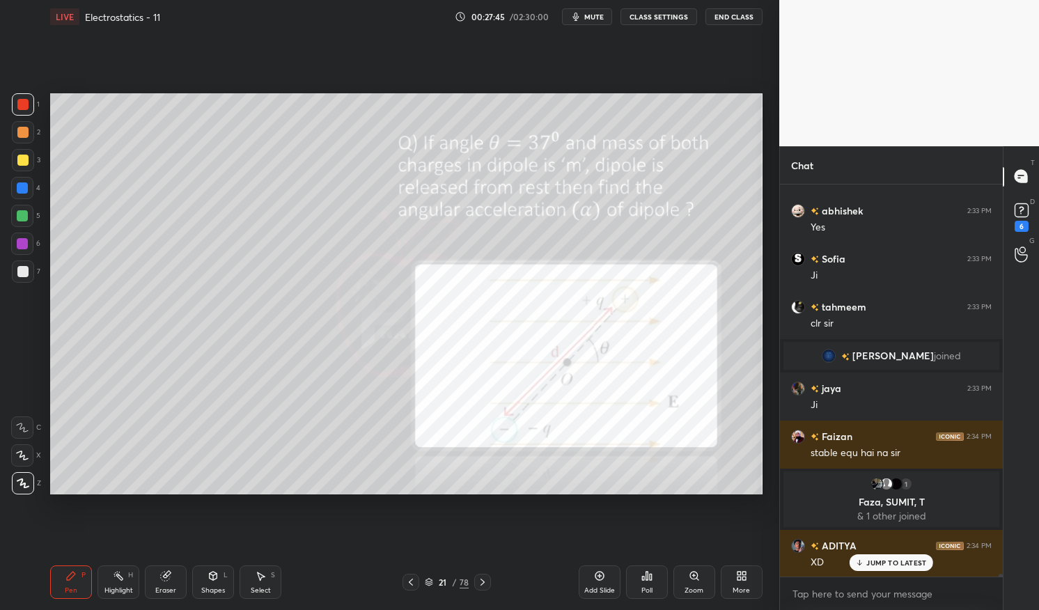
scroll to position [53496, 0]
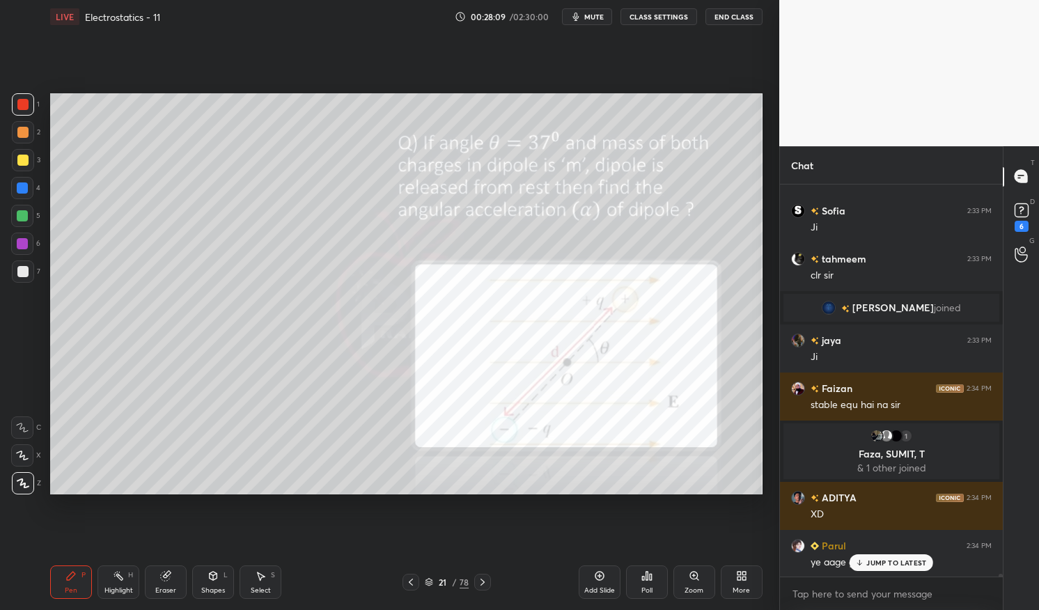
click at [890, 553] on div "ye aage gya xd" at bounding box center [901, 561] width 181 height 17
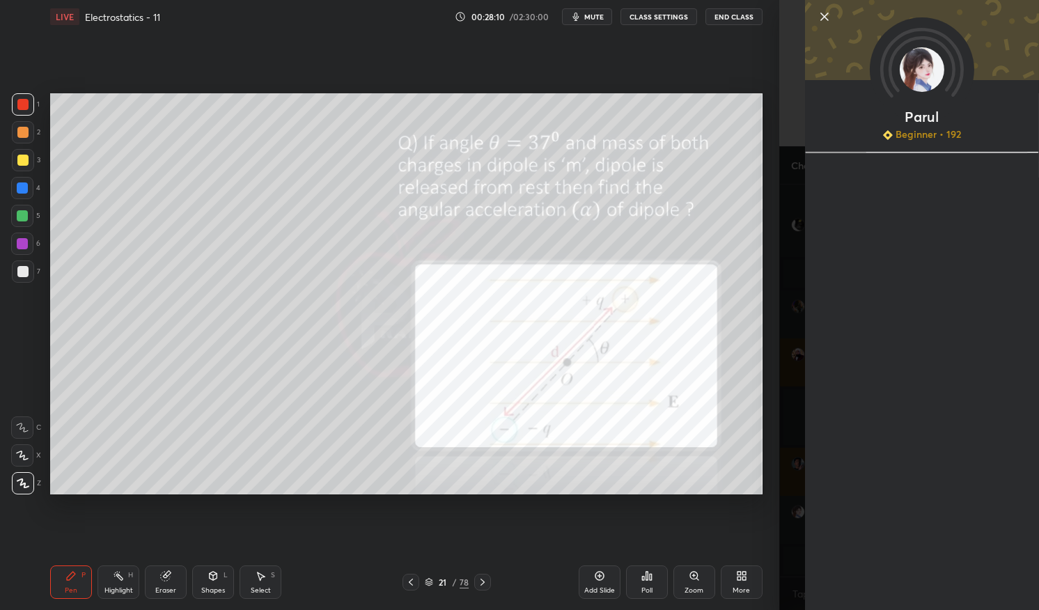
click at [113, 580] on icon at bounding box center [118, 576] width 11 height 11
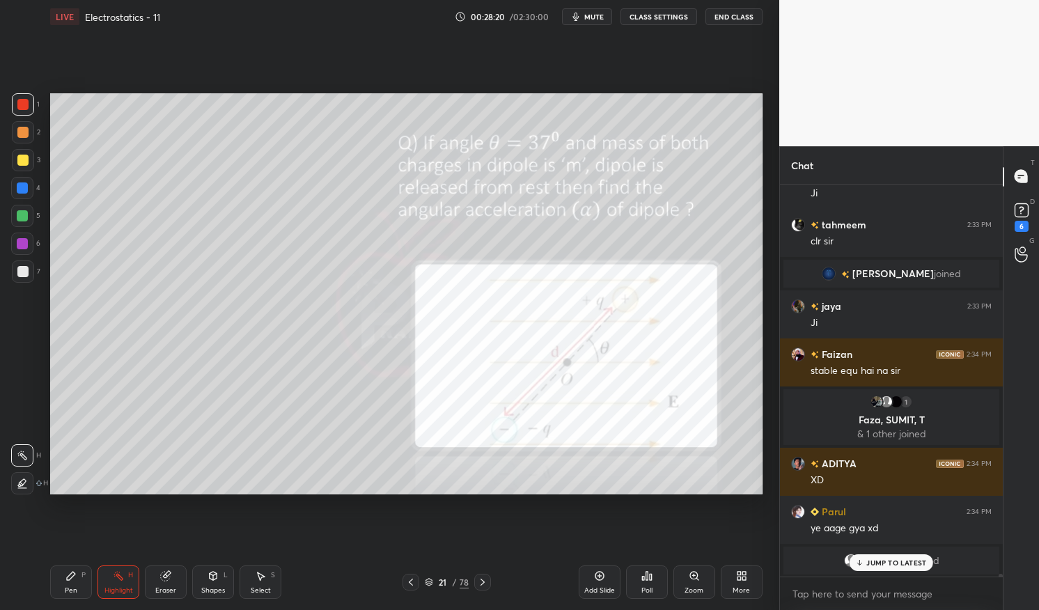
scroll to position [53577, 0]
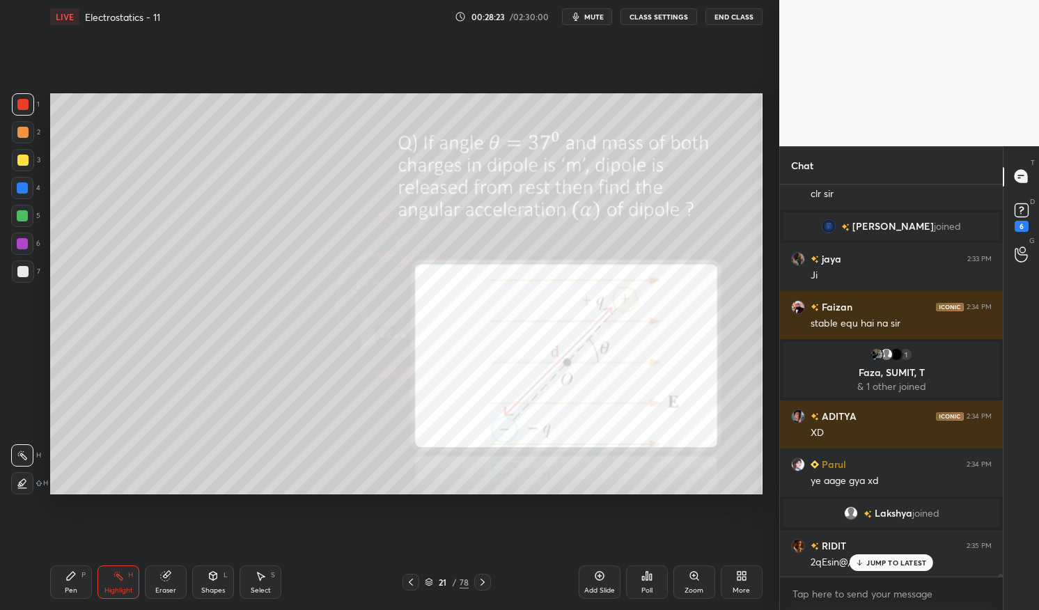
click at [32, 185] on div at bounding box center [22, 188] width 22 height 22
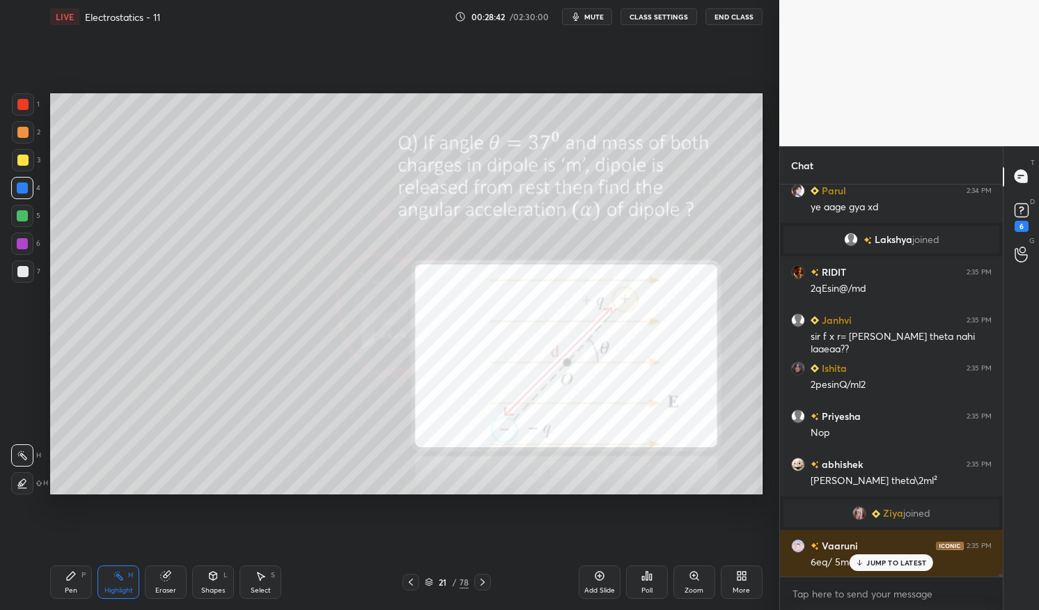
scroll to position [53793, 0]
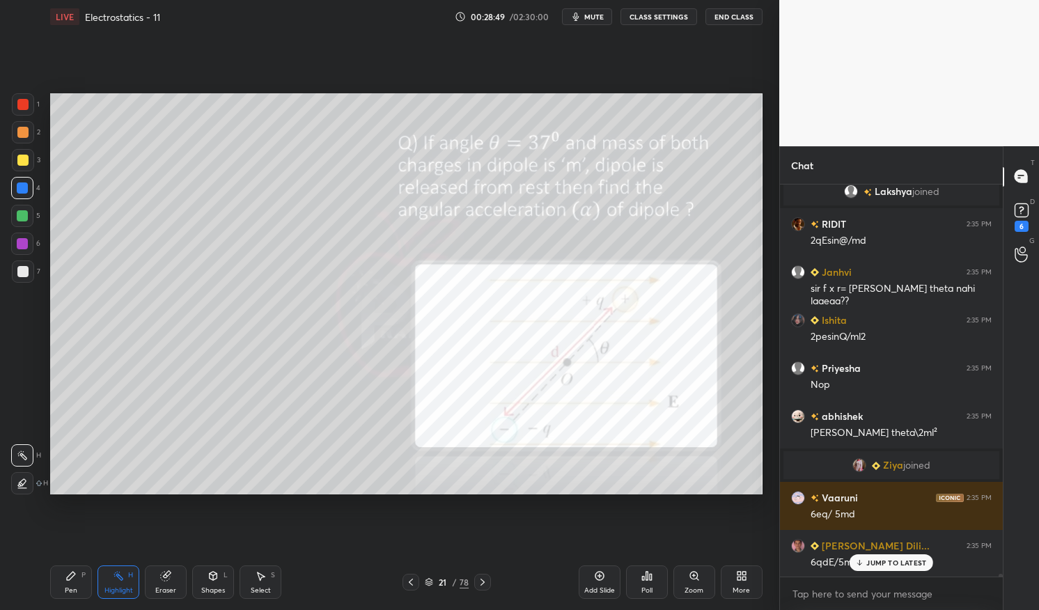
click at [901, 563] on p "JUMP TO LATEST" at bounding box center [897, 563] width 60 height 8
click at [52, 572] on div "Pen P" at bounding box center [71, 582] width 42 height 33
click at [43, 580] on div "1 2 3 4 5 6 7 C X Z C X Z E E Erase all H H LIVE Electrostatics - 11 00:28:54 /…" at bounding box center [384, 305] width 768 height 610
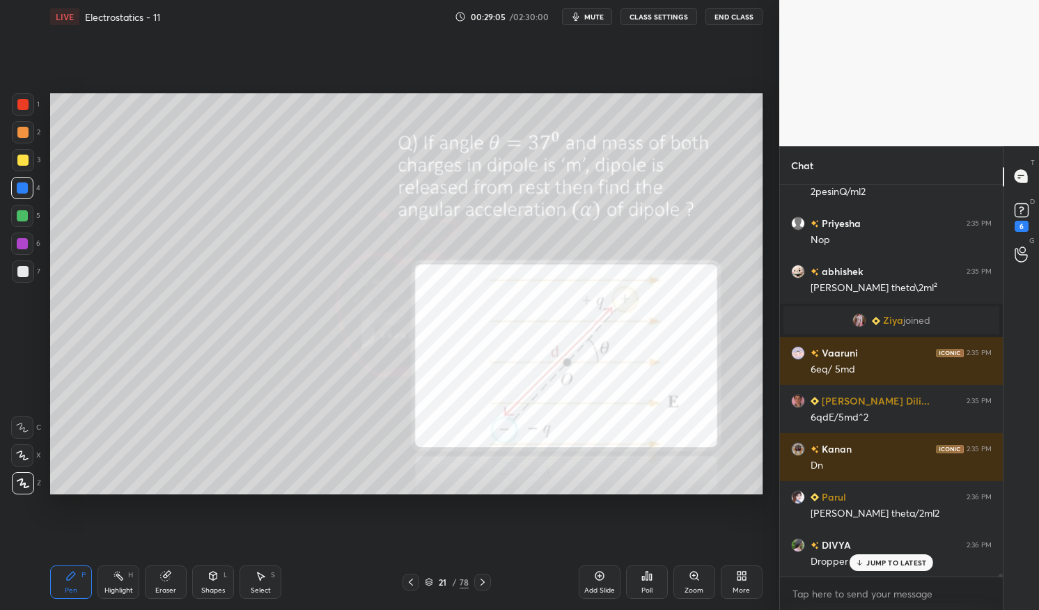
scroll to position [53970, 0]
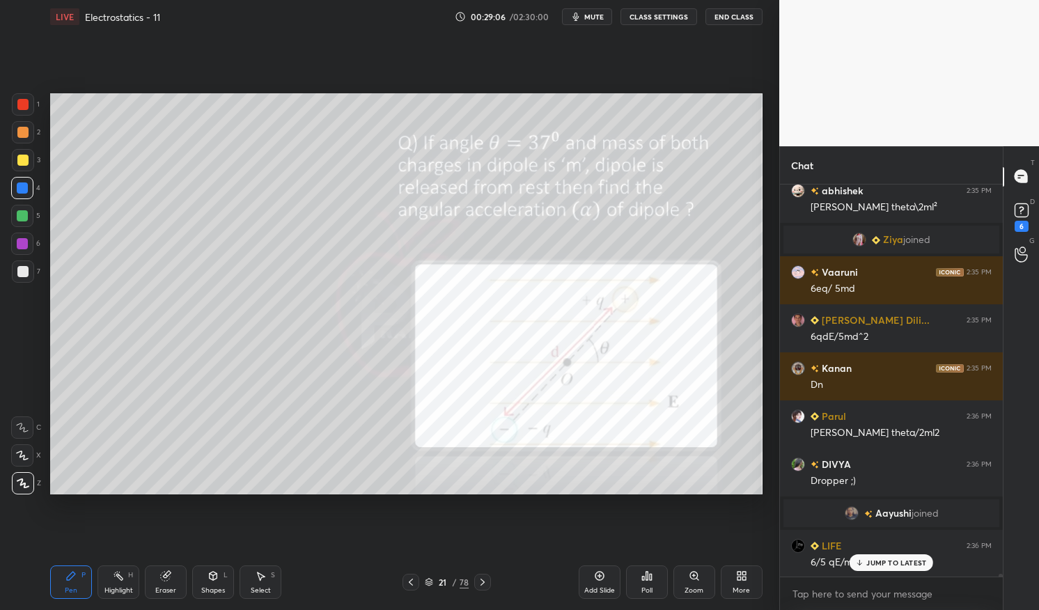
click at [106, 584] on div "Highlight H" at bounding box center [119, 582] width 42 height 33
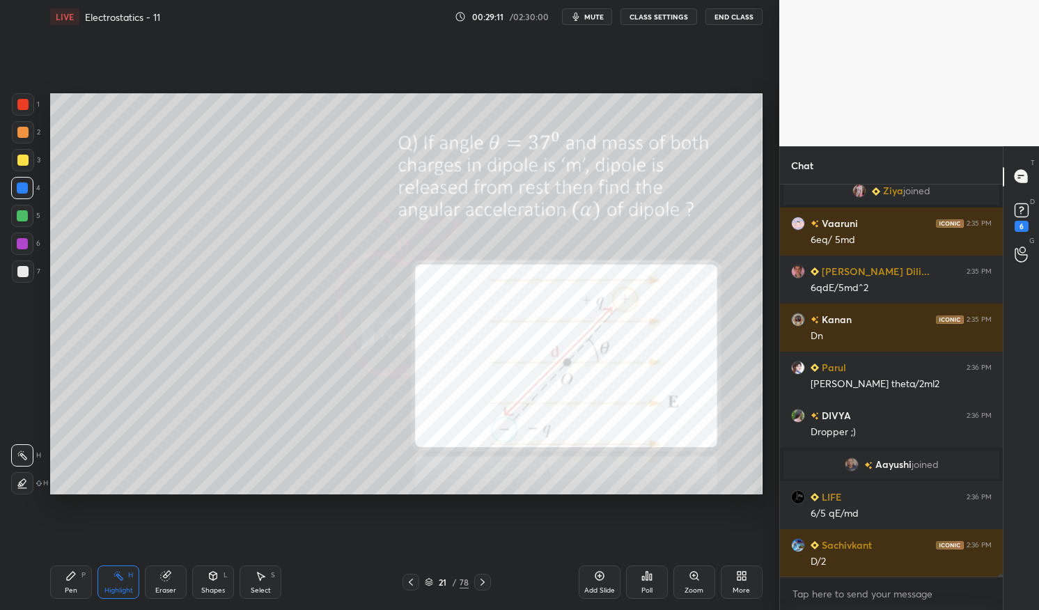
click at [74, 587] on div "Pen" at bounding box center [71, 590] width 13 height 7
click at [59, 586] on div "Pen P" at bounding box center [71, 582] width 42 height 33
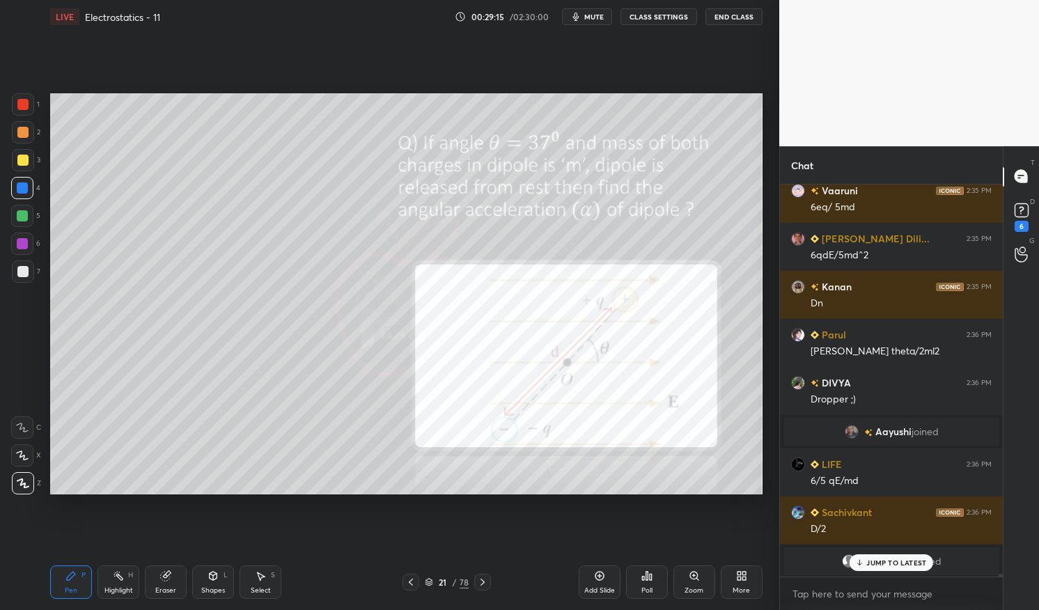
click at [13, 261] on div "7" at bounding box center [26, 272] width 29 height 22
click at [23, 271] on div at bounding box center [22, 271] width 11 height 11
click at [20, 102] on div at bounding box center [22, 104] width 11 height 11
click at [23, 112] on div at bounding box center [23, 104] width 22 height 22
click at [888, 559] on p "JUMP TO LATEST" at bounding box center [897, 563] width 60 height 8
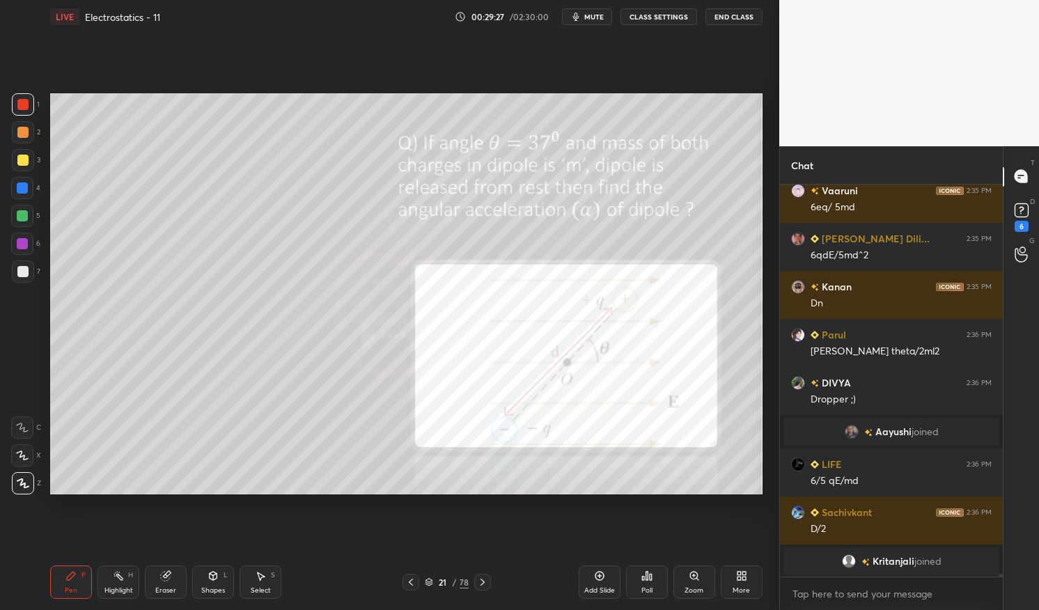
click at [21, 272] on div at bounding box center [22, 271] width 11 height 11
click at [18, 273] on div at bounding box center [22, 271] width 11 height 11
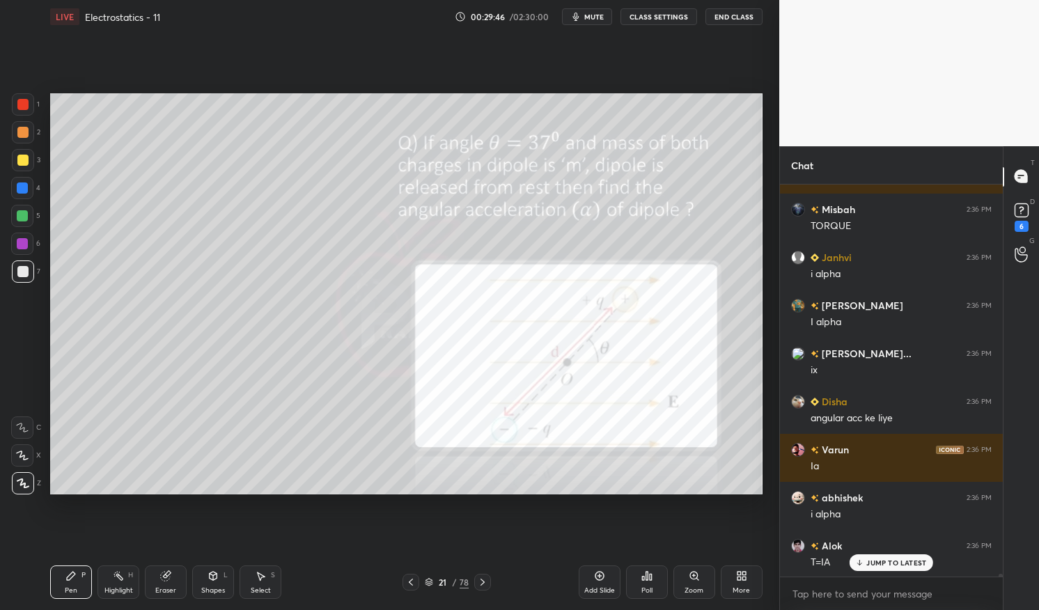
scroll to position [55074, 0]
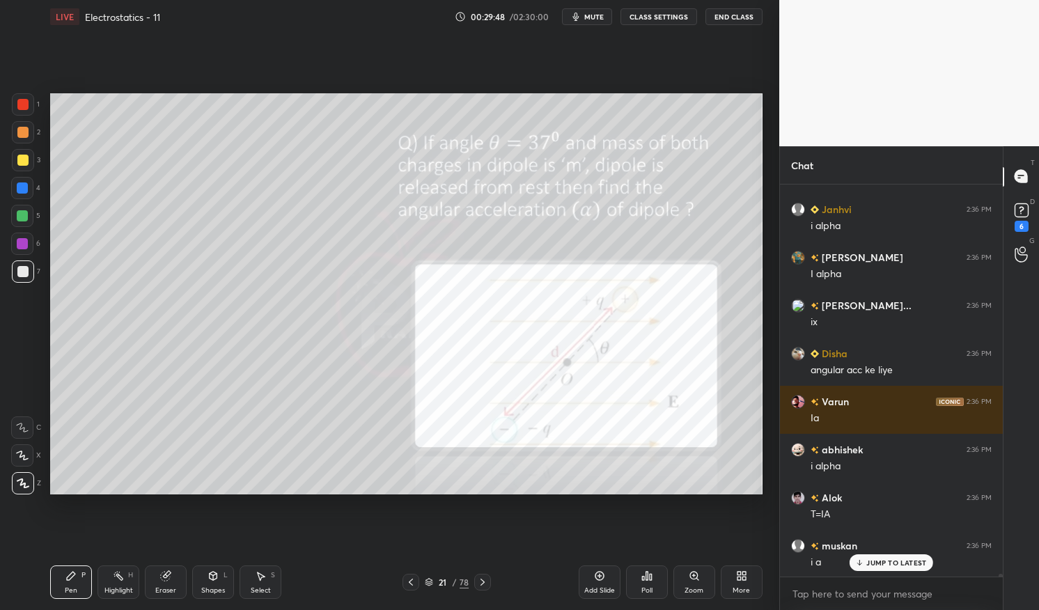
click at [163, 584] on div "Eraser" at bounding box center [166, 582] width 42 height 33
click at [63, 592] on div "Pen P" at bounding box center [71, 582] width 42 height 33
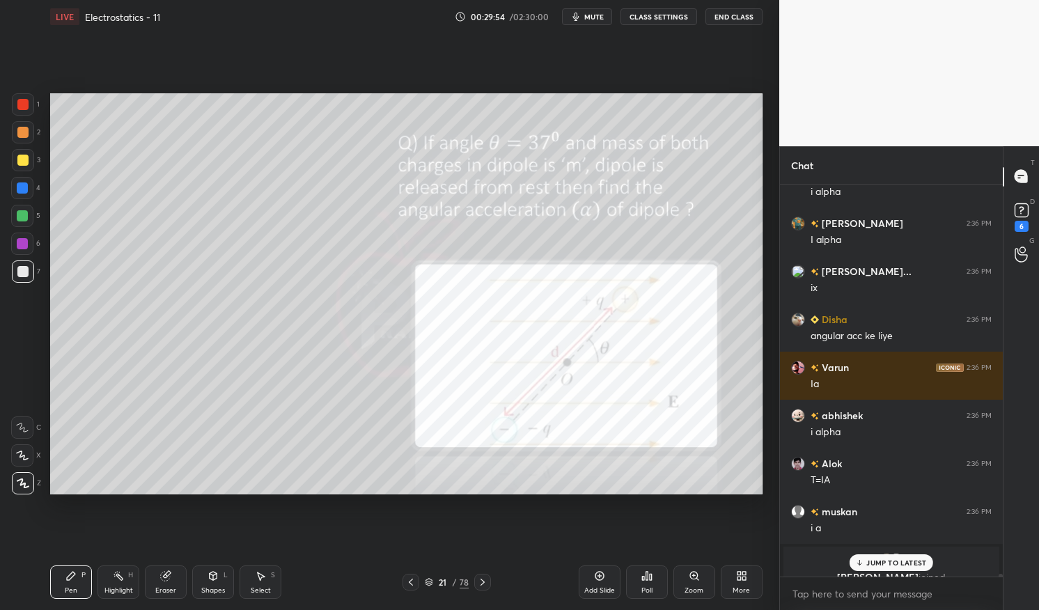
scroll to position [55125, 0]
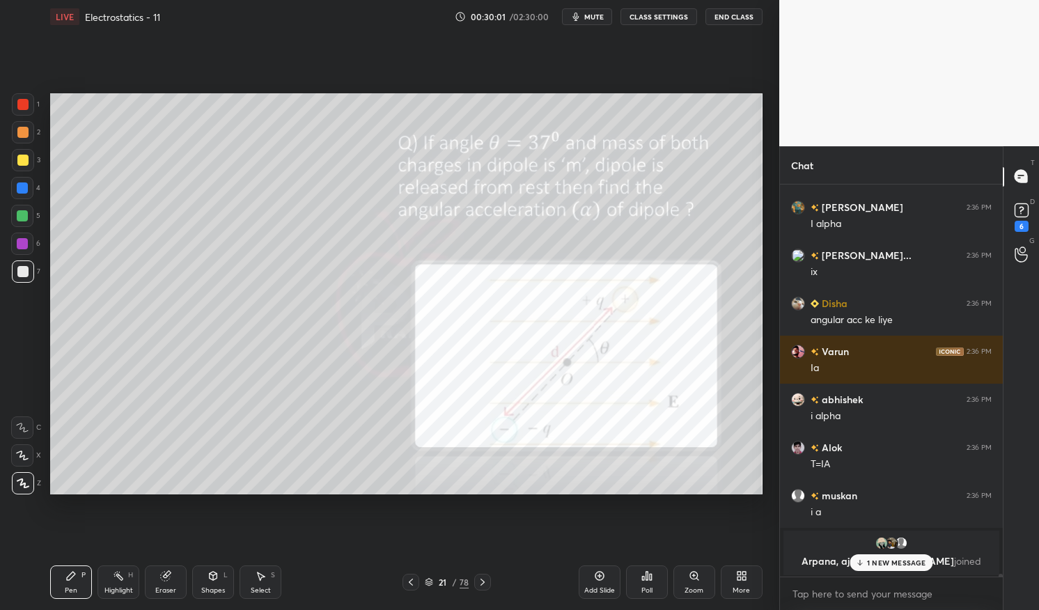
click at [605, 575] on icon at bounding box center [599, 576] width 11 height 11
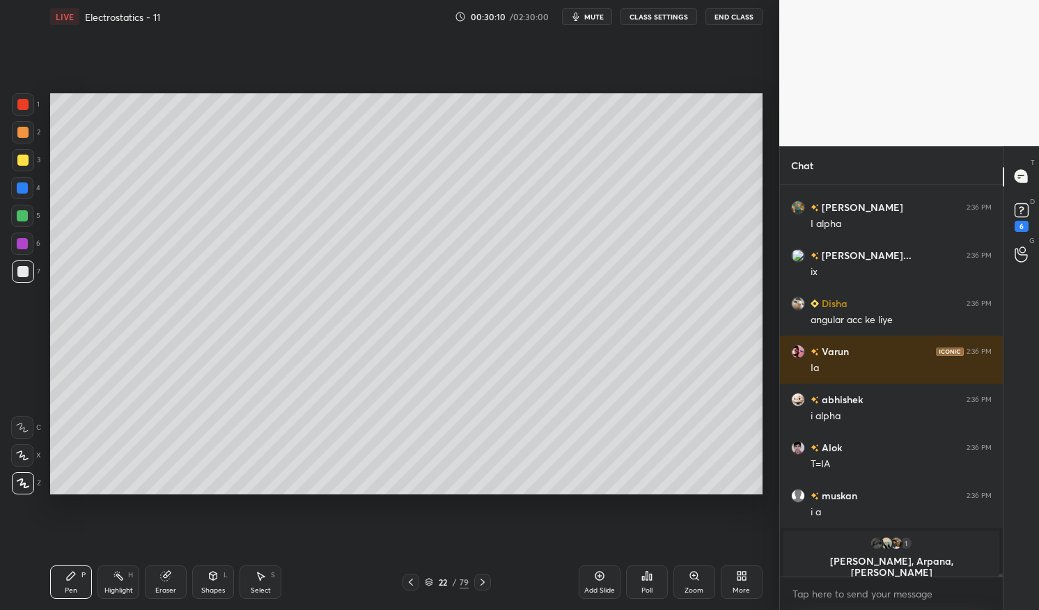
click at [414, 580] on icon at bounding box center [410, 582] width 11 height 11
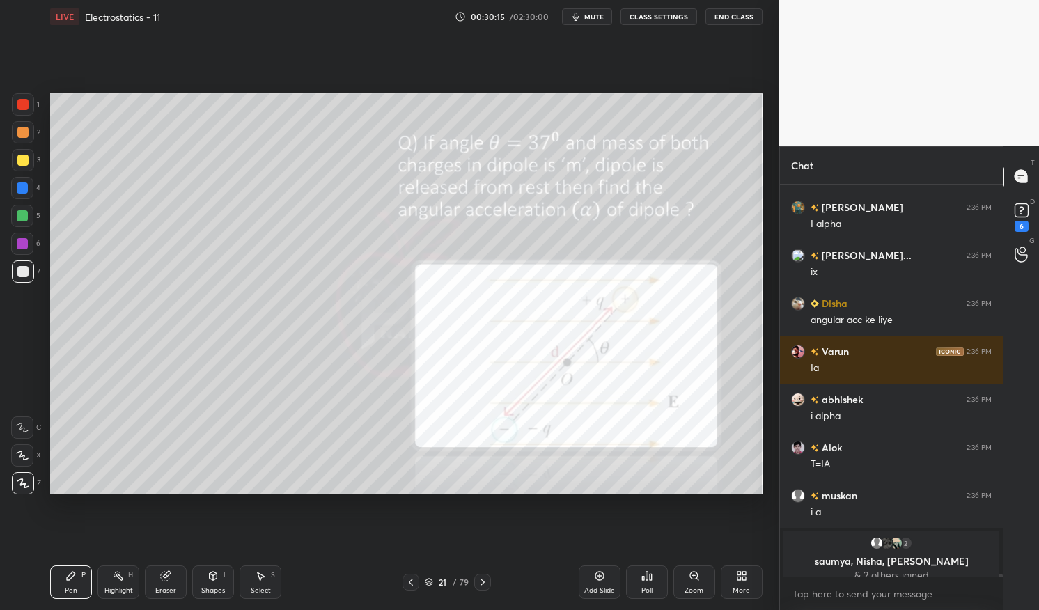
click at [481, 582] on icon at bounding box center [482, 582] width 11 height 11
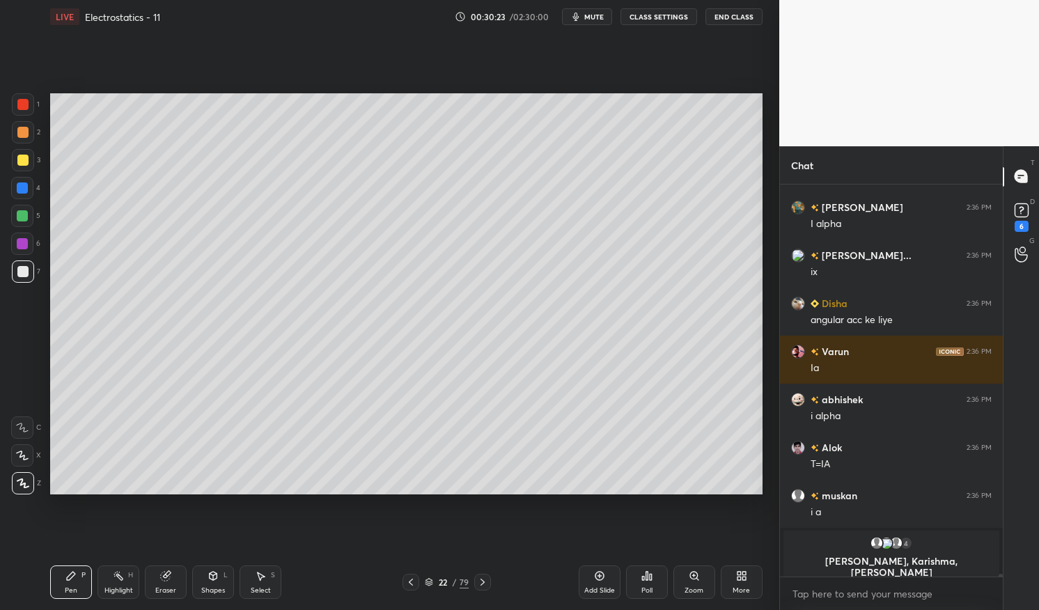
click at [410, 586] on icon at bounding box center [410, 582] width 11 height 11
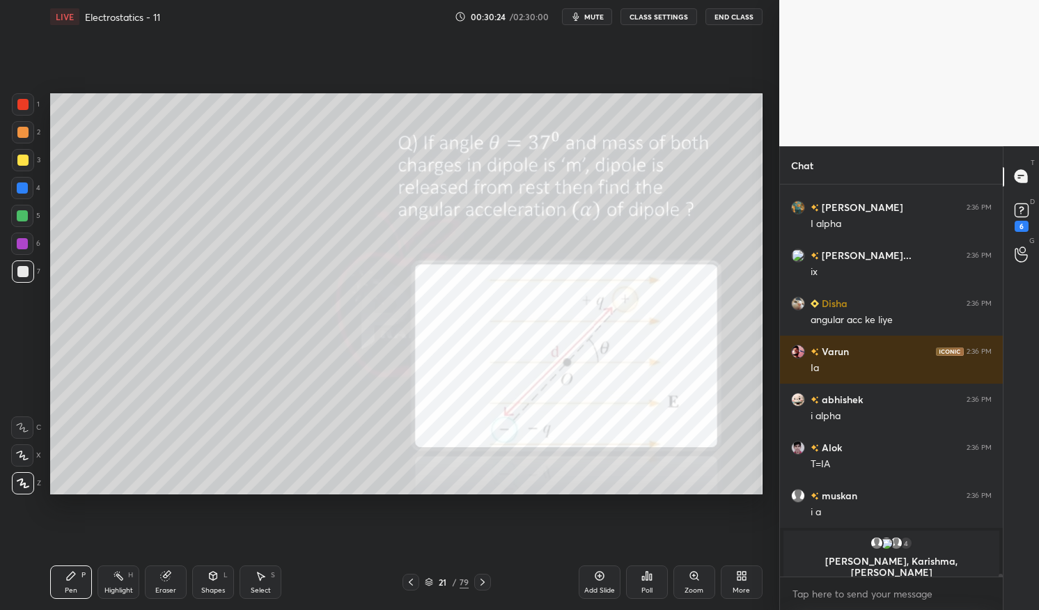
click at [481, 582] on icon at bounding box center [482, 582] width 11 height 11
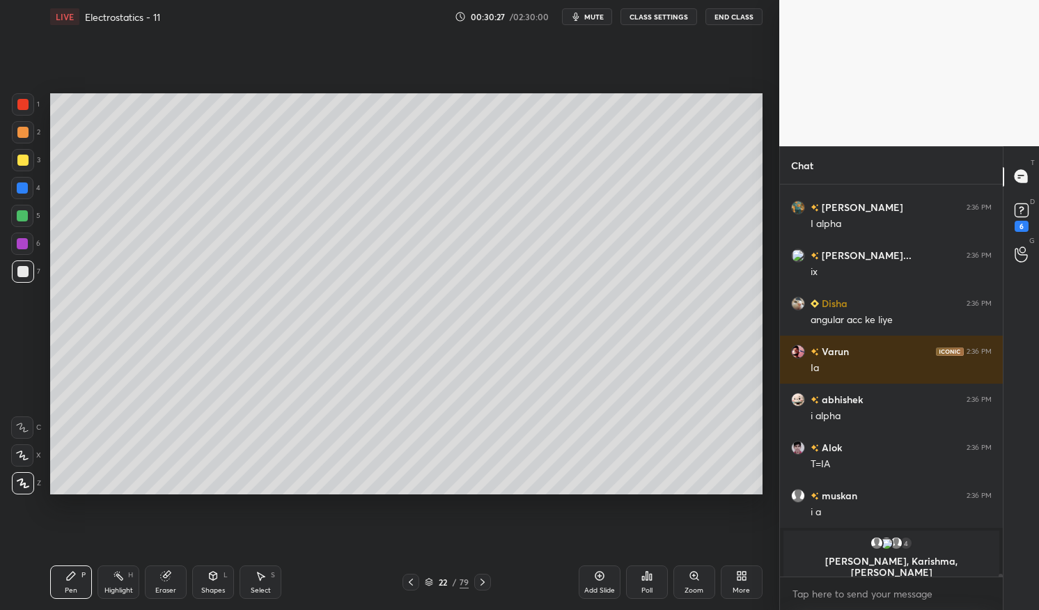
click at [412, 584] on icon at bounding box center [410, 582] width 11 height 11
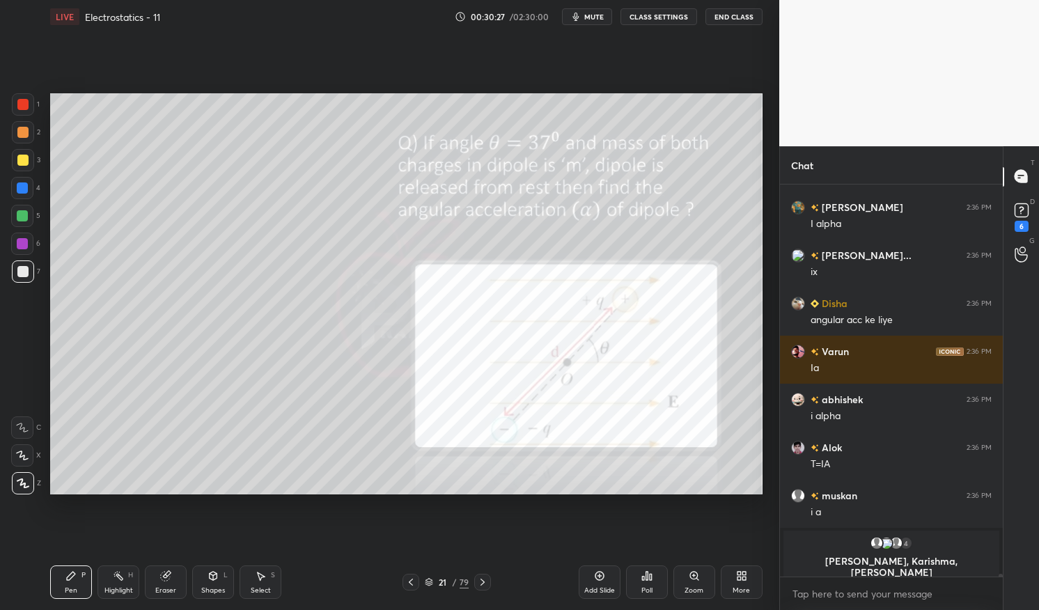
scroll to position [54942, 0]
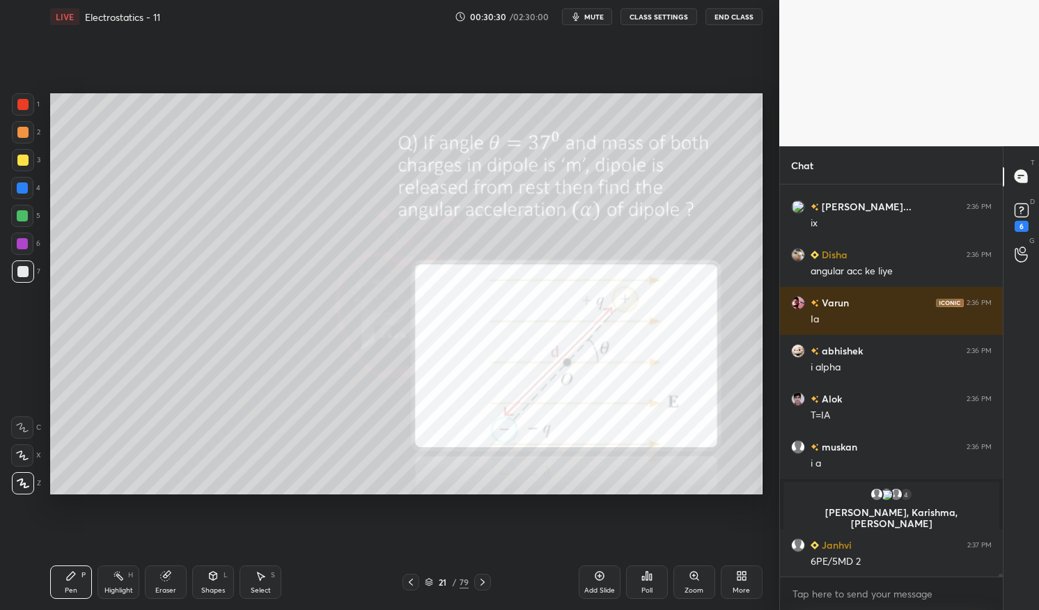
click at [481, 580] on icon at bounding box center [483, 582] width 4 height 7
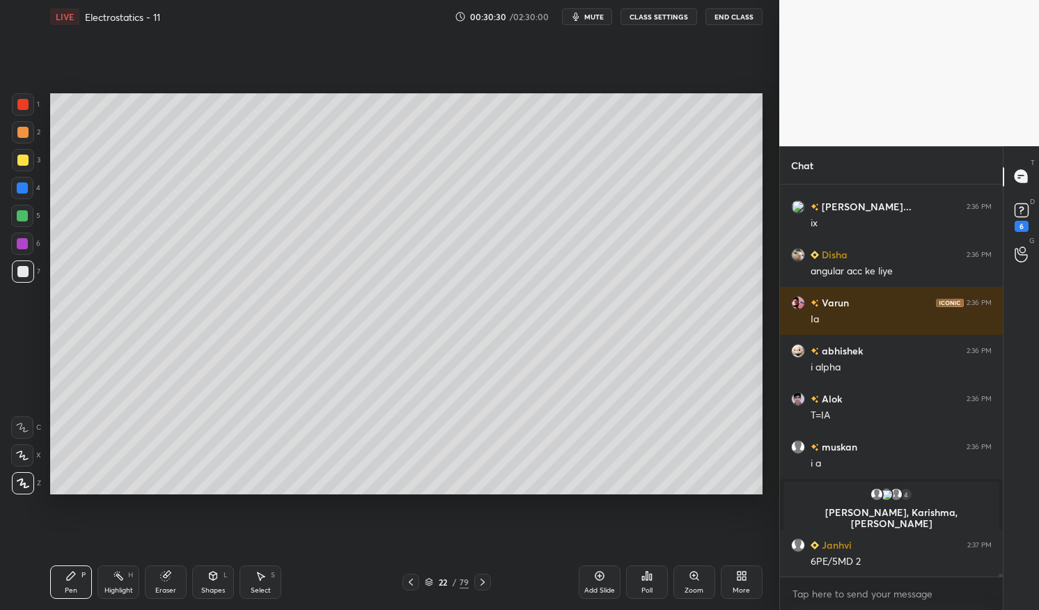
scroll to position [54986, 0]
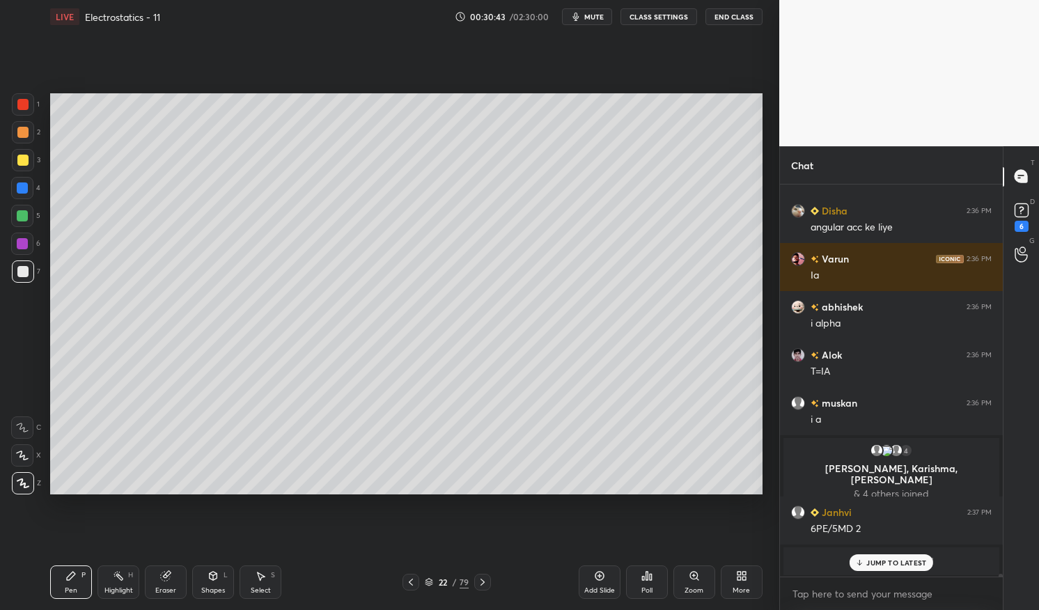
click at [894, 562] on div "[PERSON_NAME] 2:36 PM I alpha Kareena 2:36 PM [PERSON_NAME] 2:36 PM I ALPHA jay…" at bounding box center [891, 381] width 223 height 393
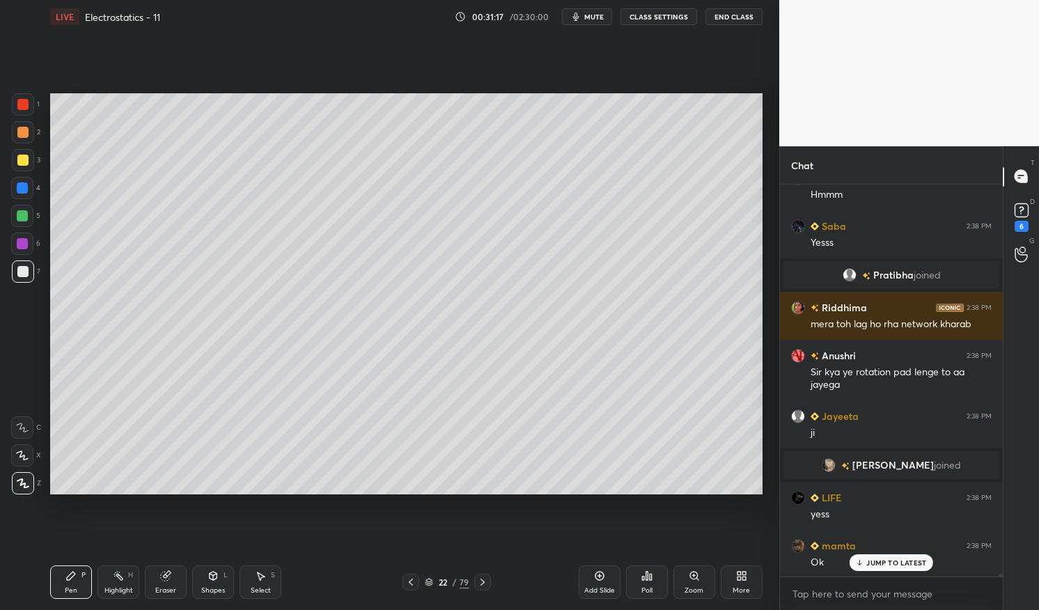
scroll to position [56110, 0]
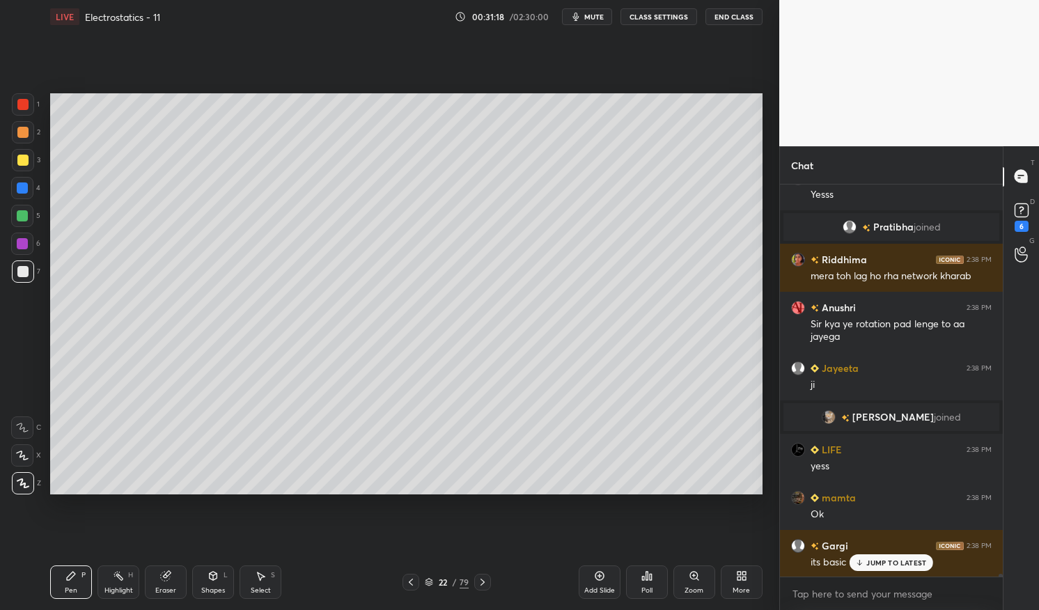
click at [412, 581] on icon at bounding box center [410, 582] width 11 height 11
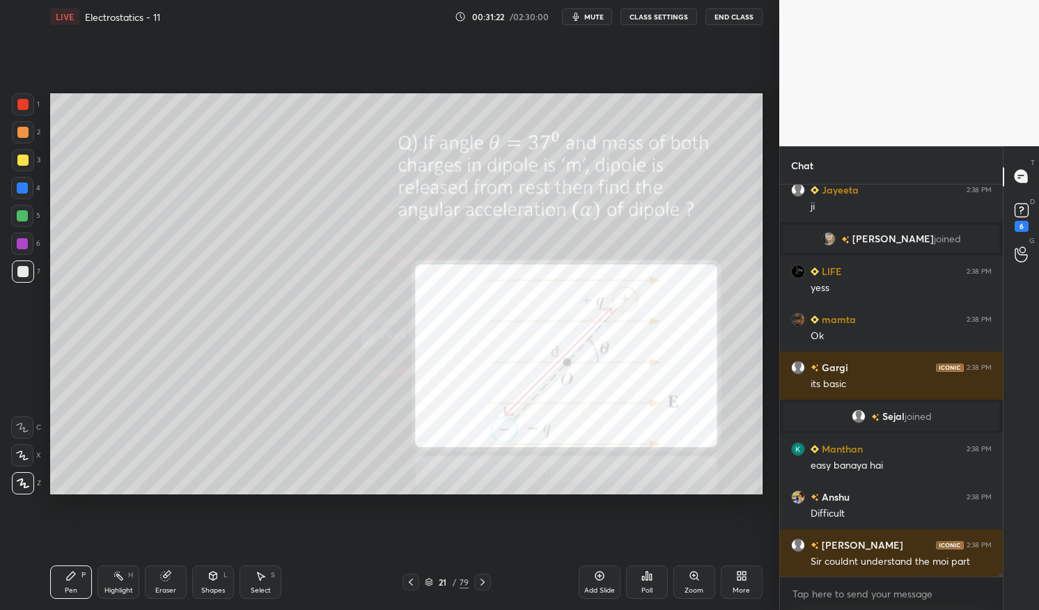
scroll to position [56321, 0]
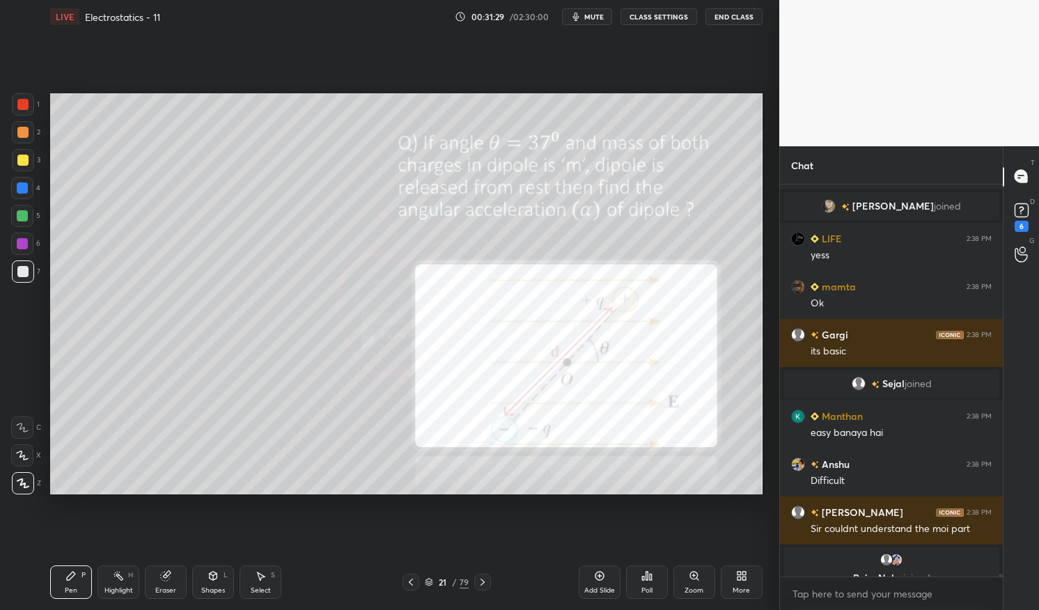
click at [119, 580] on icon at bounding box center [118, 576] width 11 height 11
click at [124, 577] on div "Highlight H" at bounding box center [119, 582] width 42 height 33
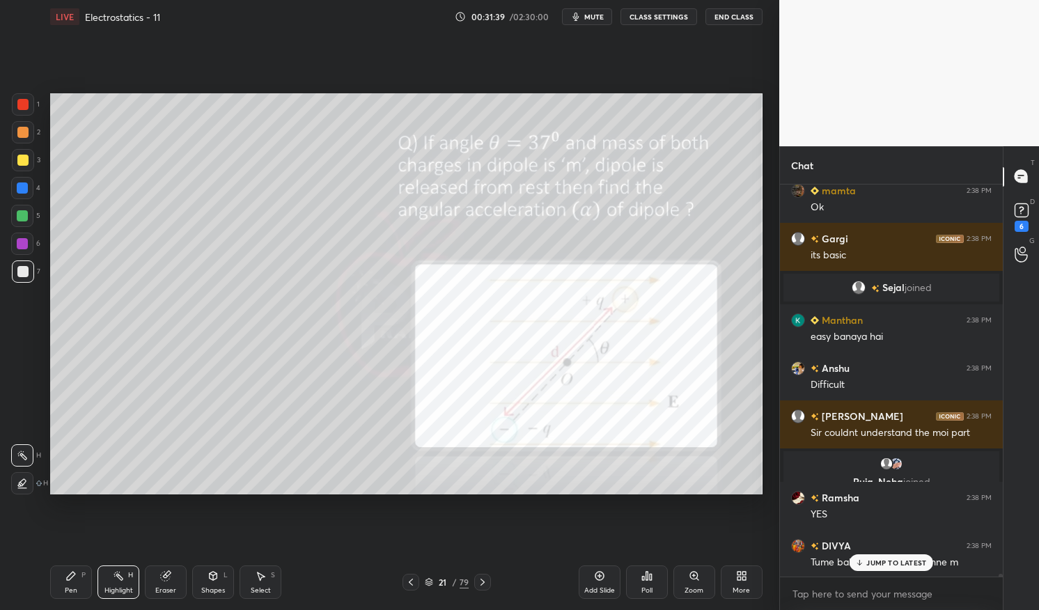
scroll to position [56083, 0]
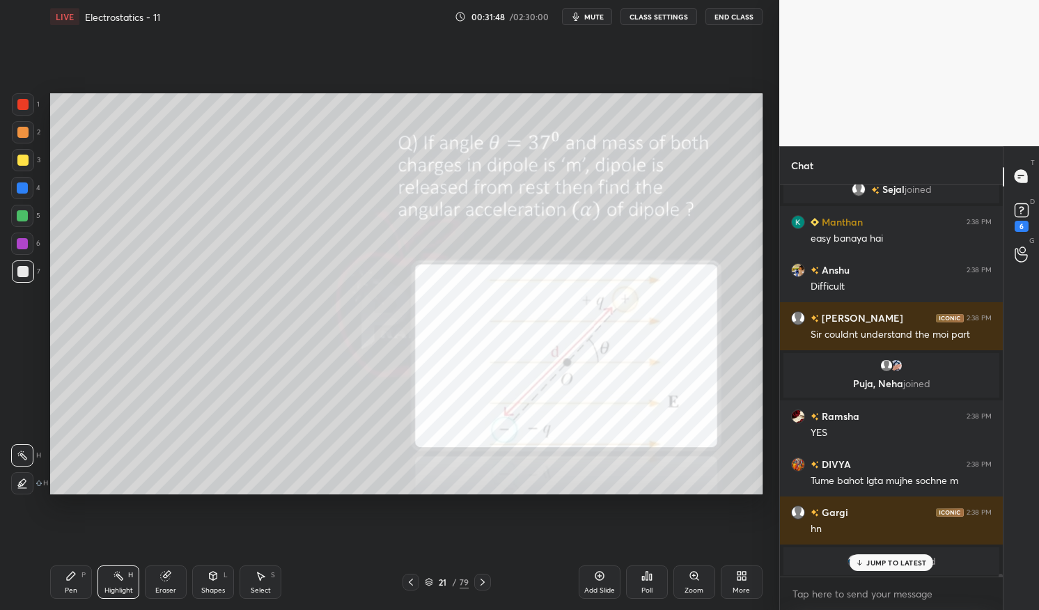
click at [894, 561] on p "JUMP TO LATEST" at bounding box center [897, 563] width 60 height 8
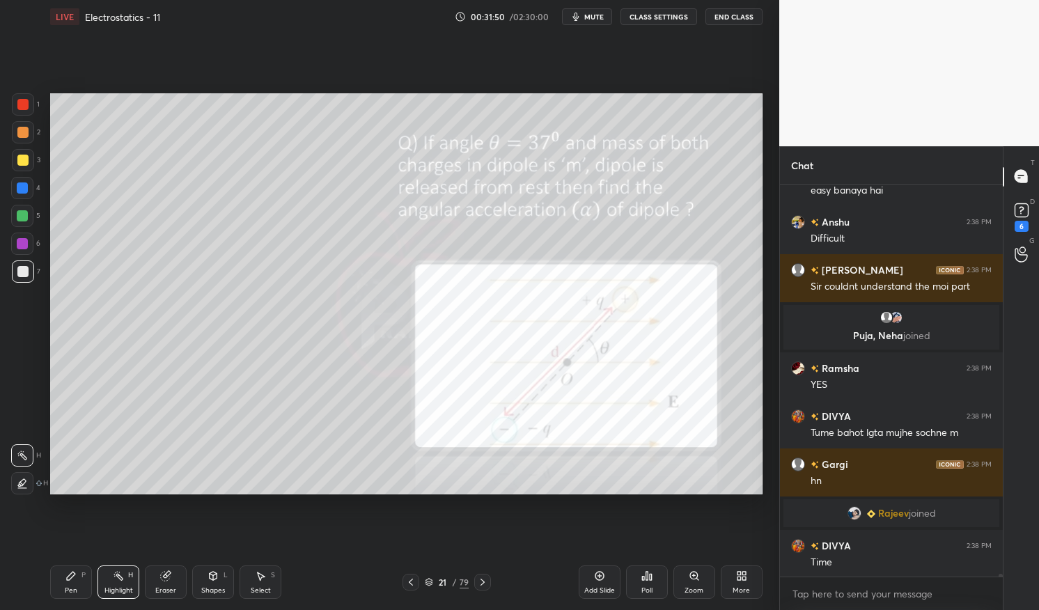
scroll to position [56149, 0]
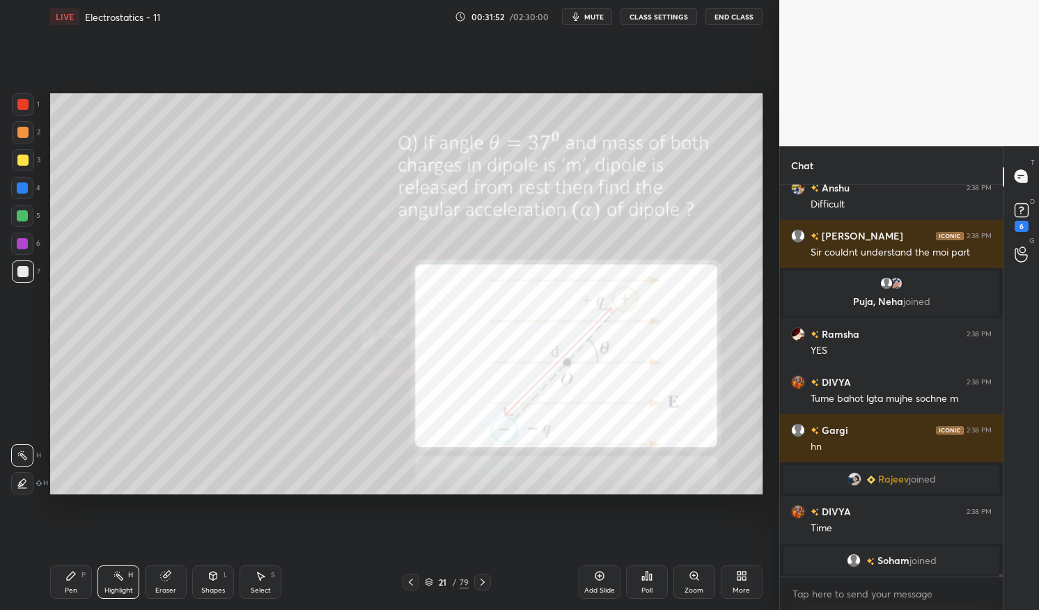
click at [475, 580] on div at bounding box center [482, 582] width 17 height 17
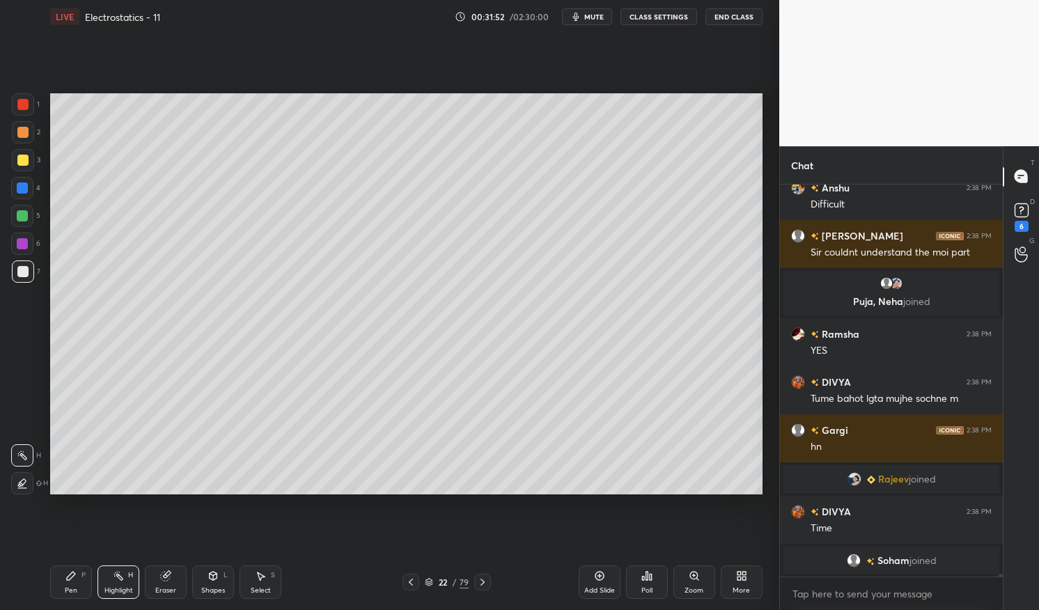
scroll to position [56196, 0]
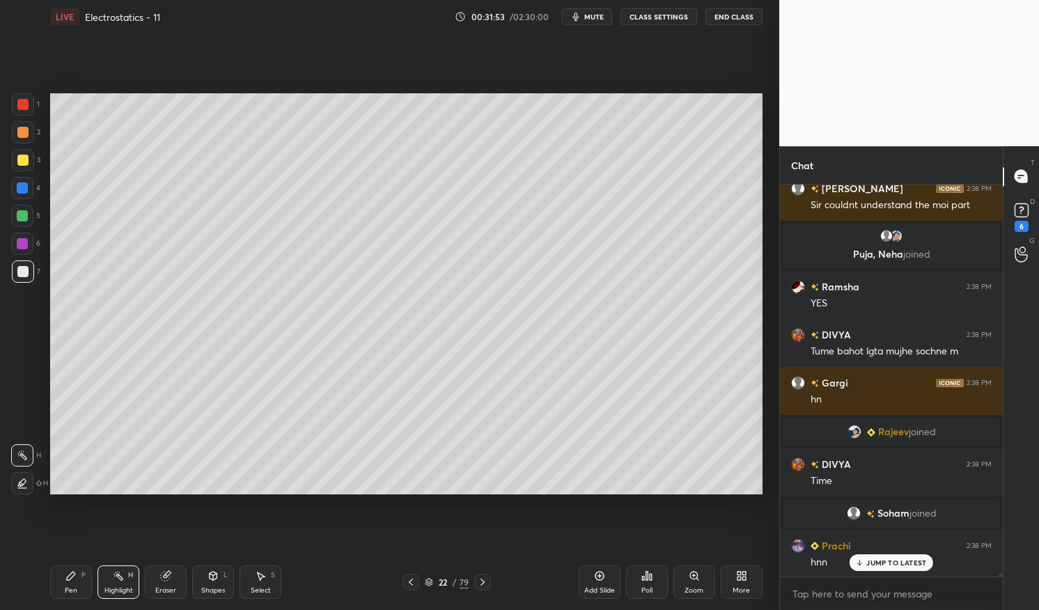
click at [880, 564] on p "JUMP TO LATEST" at bounding box center [897, 563] width 60 height 8
click at [484, 580] on icon at bounding box center [482, 582] width 11 height 11
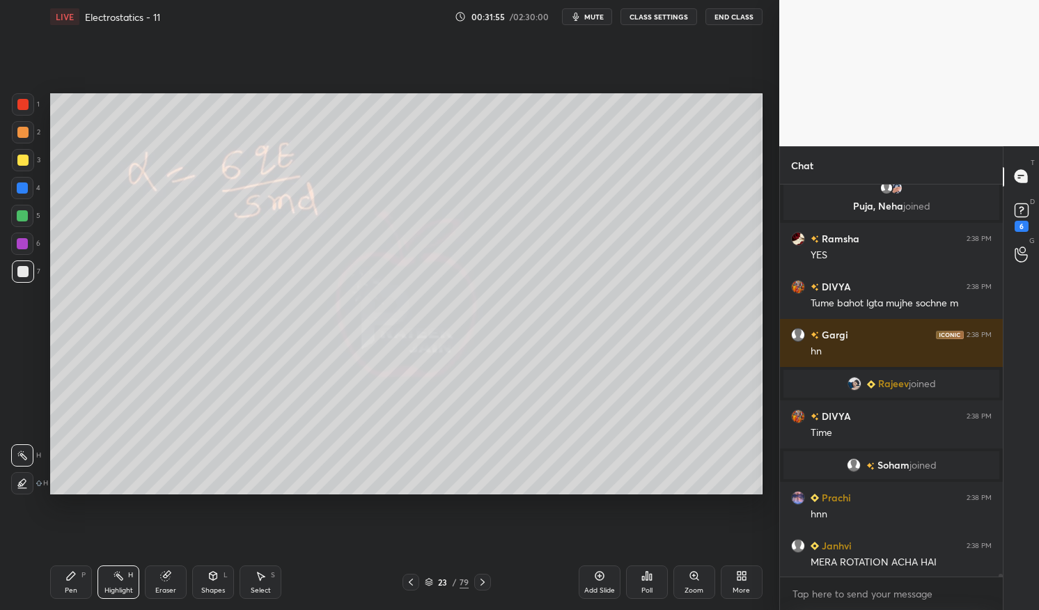
click at [483, 578] on icon at bounding box center [482, 582] width 11 height 11
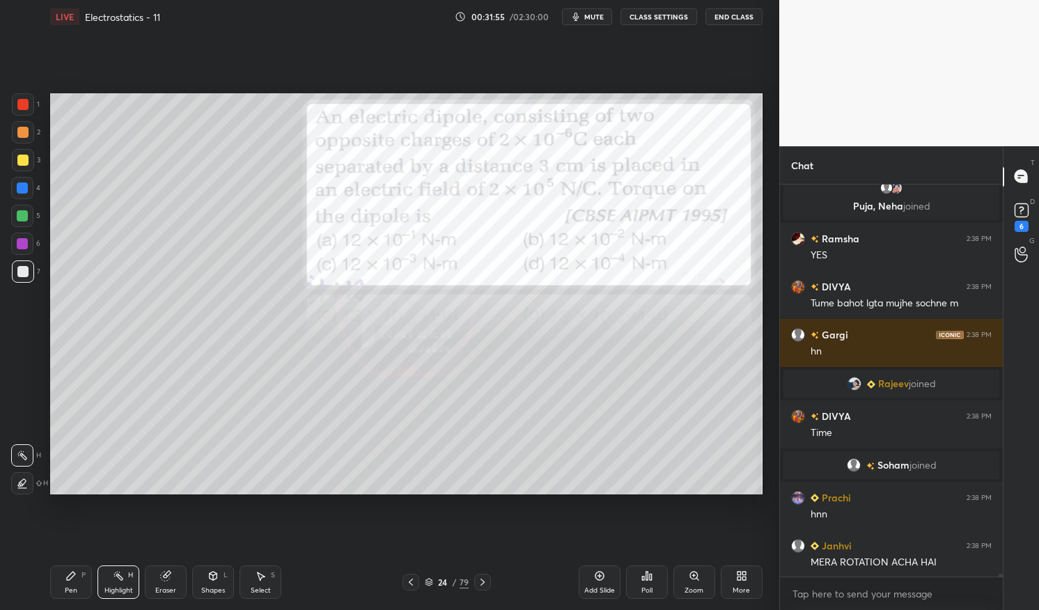
scroll to position [56340, 0]
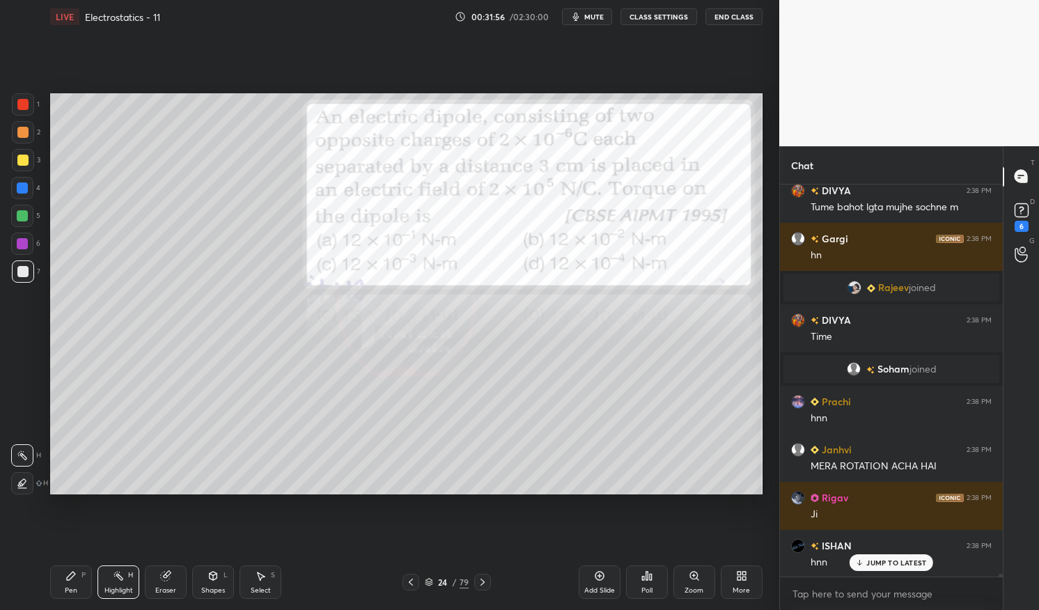
click at [889, 567] on div "JUMP TO LATEST" at bounding box center [892, 563] width 84 height 17
click at [19, 98] on div at bounding box center [23, 104] width 22 height 22
click at [14, 94] on div at bounding box center [23, 104] width 22 height 22
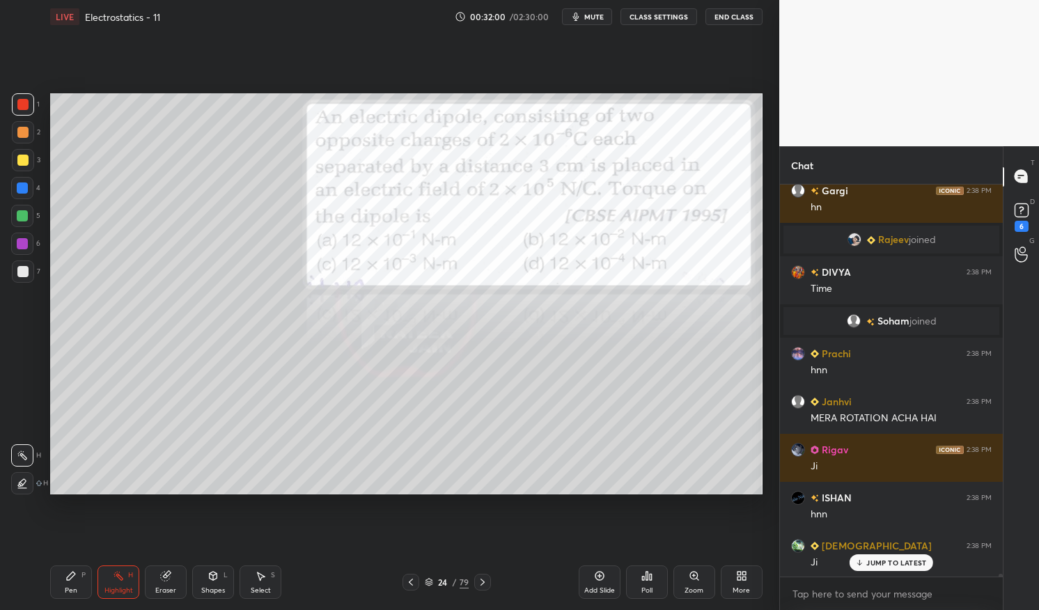
click at [88, 591] on div "Pen P" at bounding box center [71, 582] width 42 height 33
click at [66, 594] on div "Pen" at bounding box center [71, 590] width 13 height 7
click at [483, 575] on div at bounding box center [482, 582] width 17 height 17
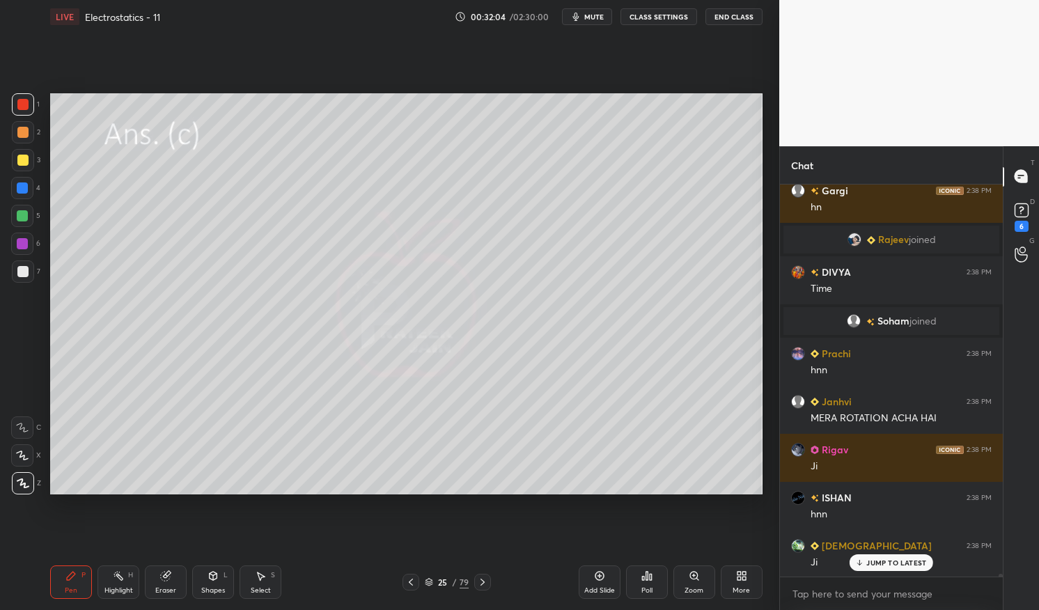
click at [481, 578] on icon at bounding box center [482, 582] width 11 height 11
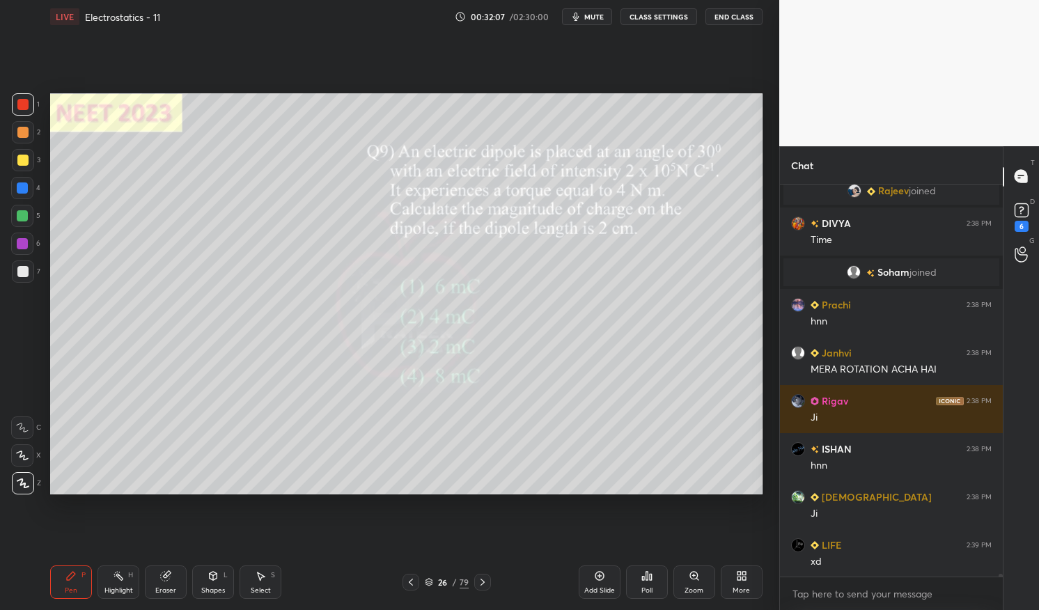
scroll to position [56484, 0]
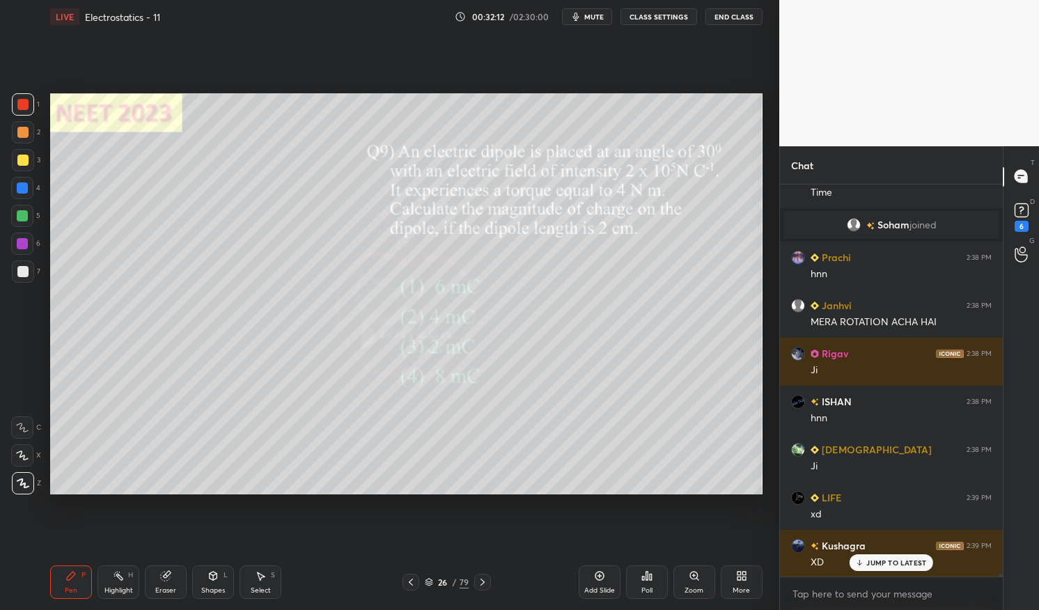
click at [428, 580] on icon at bounding box center [429, 582] width 8 height 8
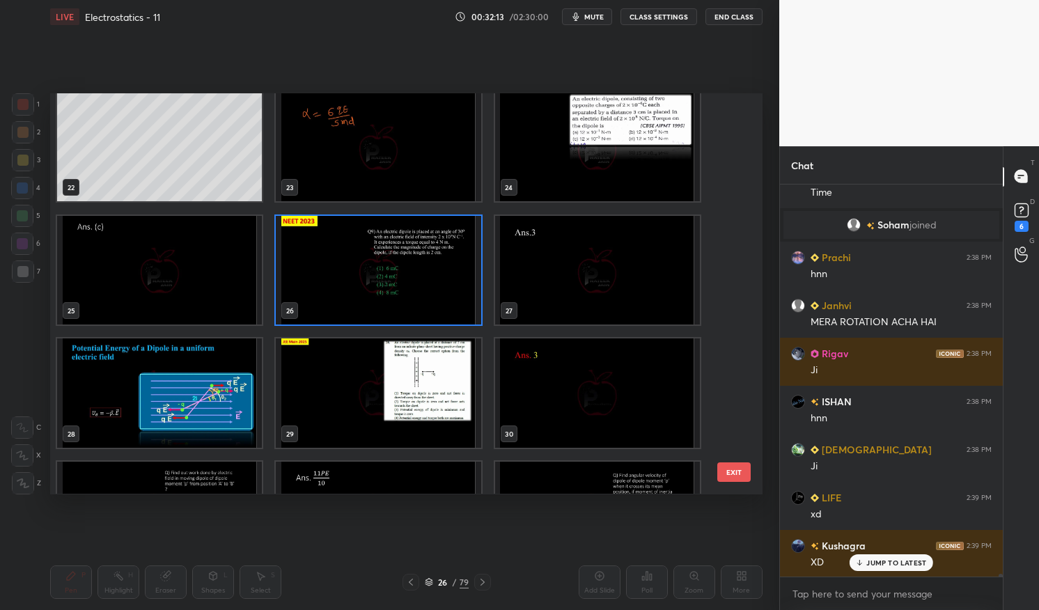
scroll to position [869, 0]
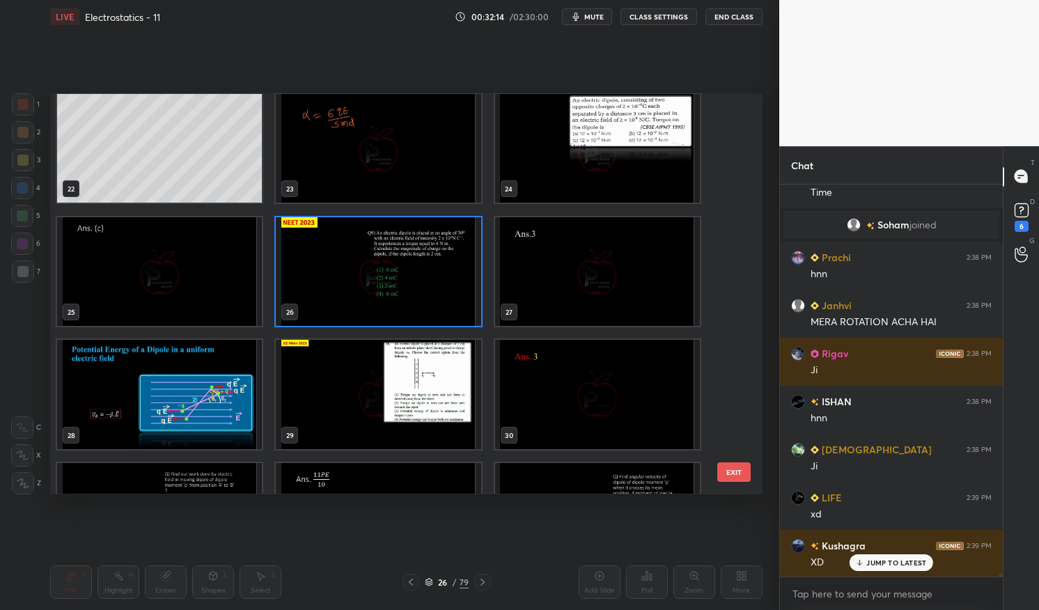
click at [446, 290] on img "grid" at bounding box center [378, 271] width 205 height 109
click at [449, 289] on img "grid" at bounding box center [378, 271] width 205 height 109
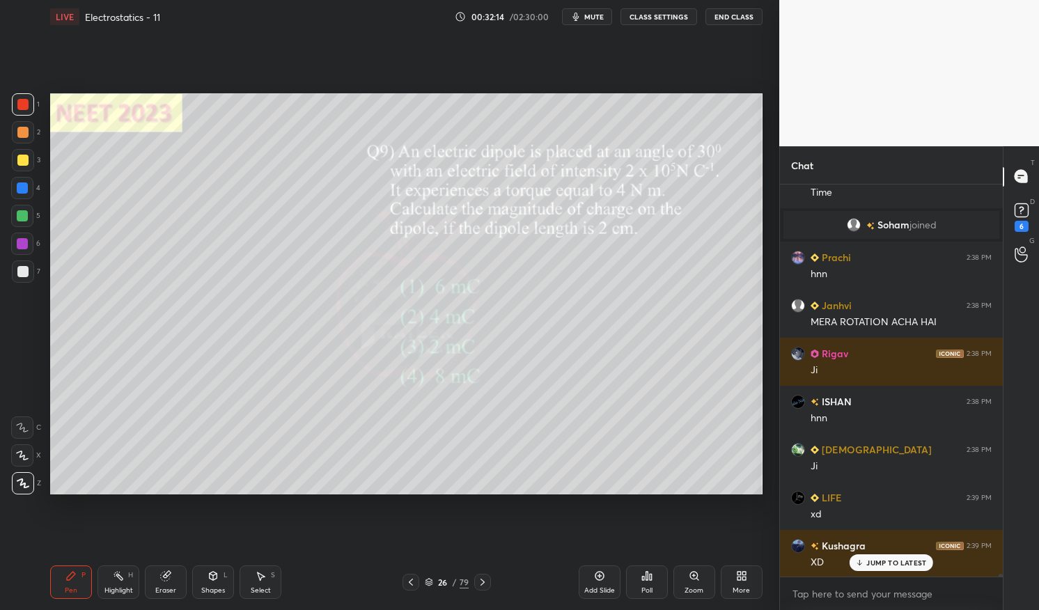
click at [75, 584] on div "Pen P" at bounding box center [71, 582] width 42 height 33
click at [72, 578] on icon at bounding box center [70, 576] width 11 height 11
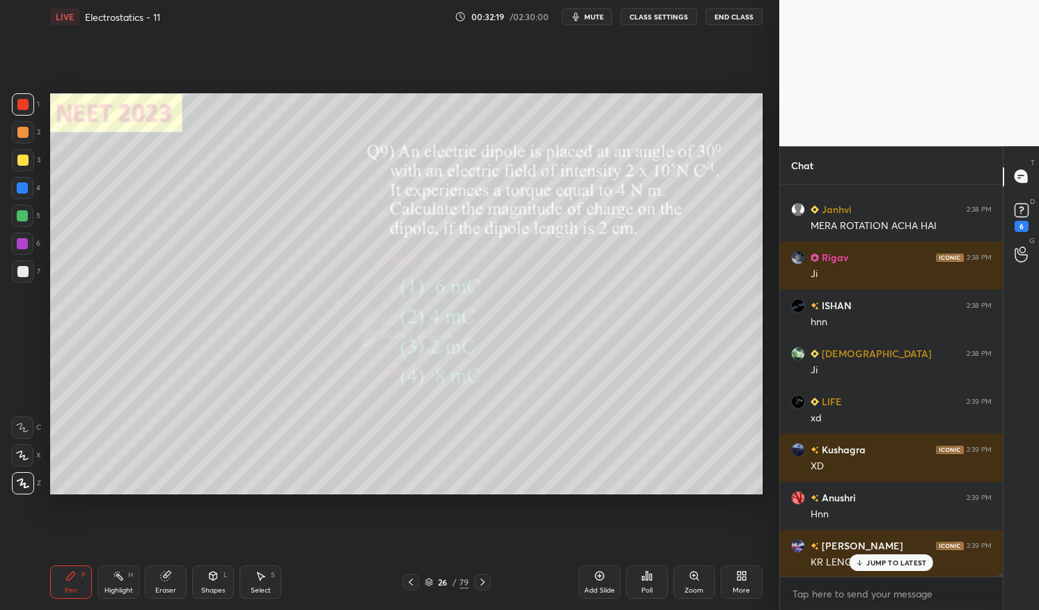
scroll to position [56629, 0]
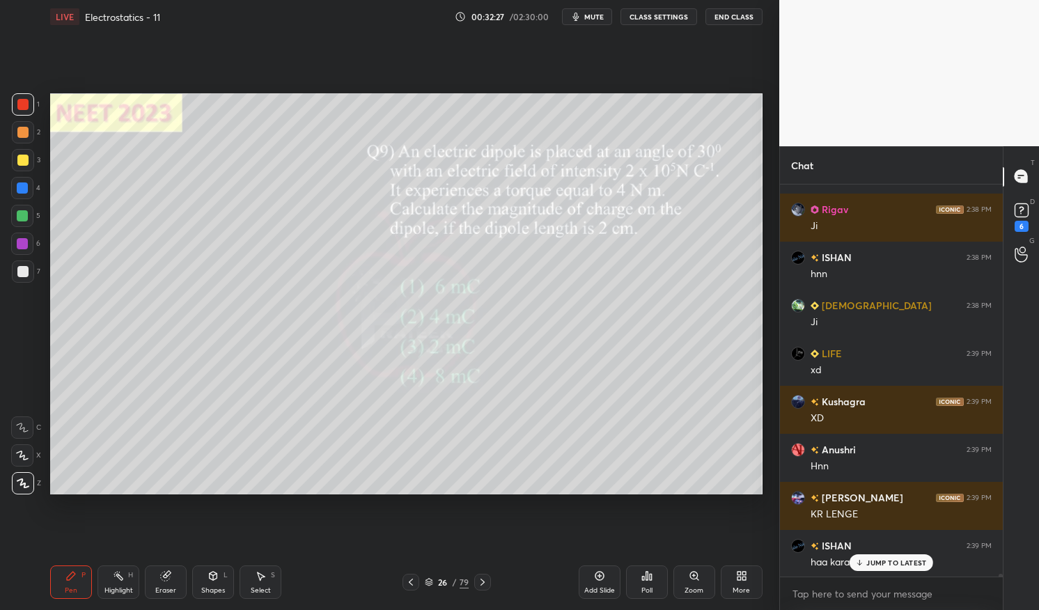
click at [904, 567] on p "JUMP TO LATEST" at bounding box center [897, 563] width 60 height 8
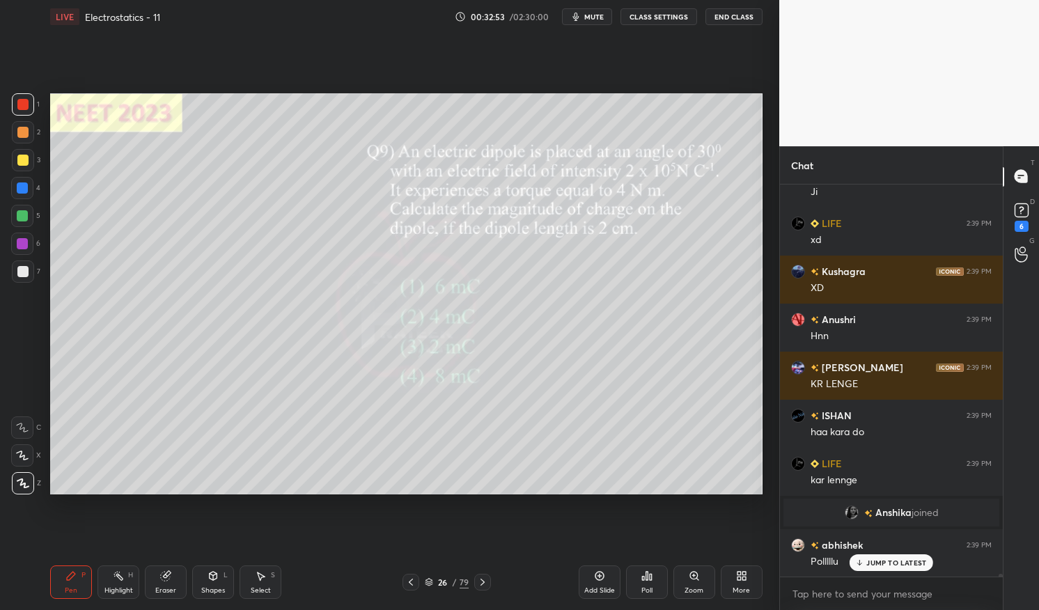
scroll to position [56652, 0]
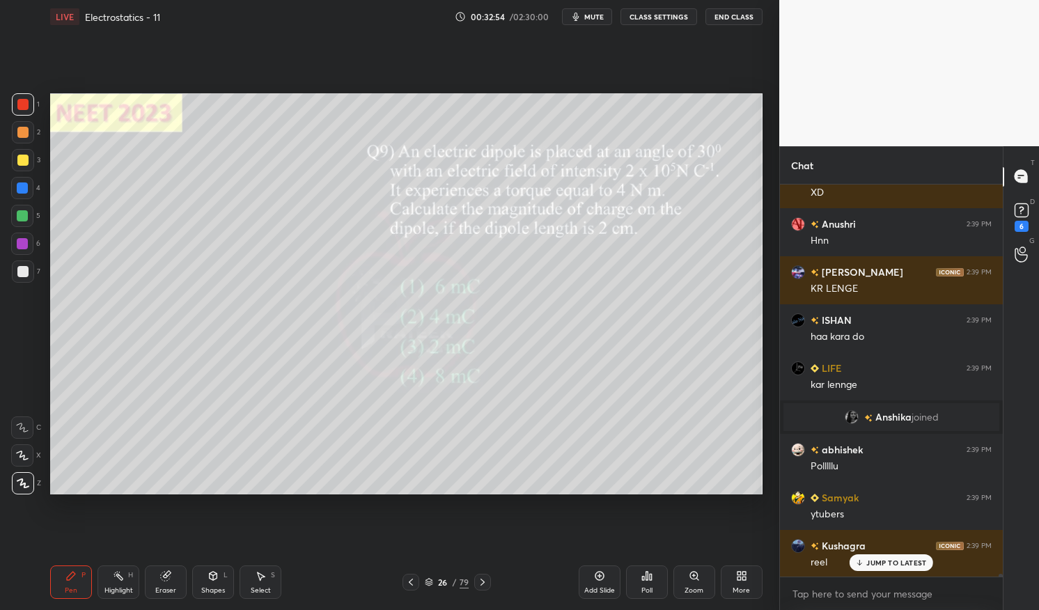
click at [900, 573] on div "[PERSON_NAME] 2:38 PM [PERSON_NAME] joined DIVYA 2:38 PM Time [PERSON_NAME] joi…" at bounding box center [891, 381] width 223 height 393
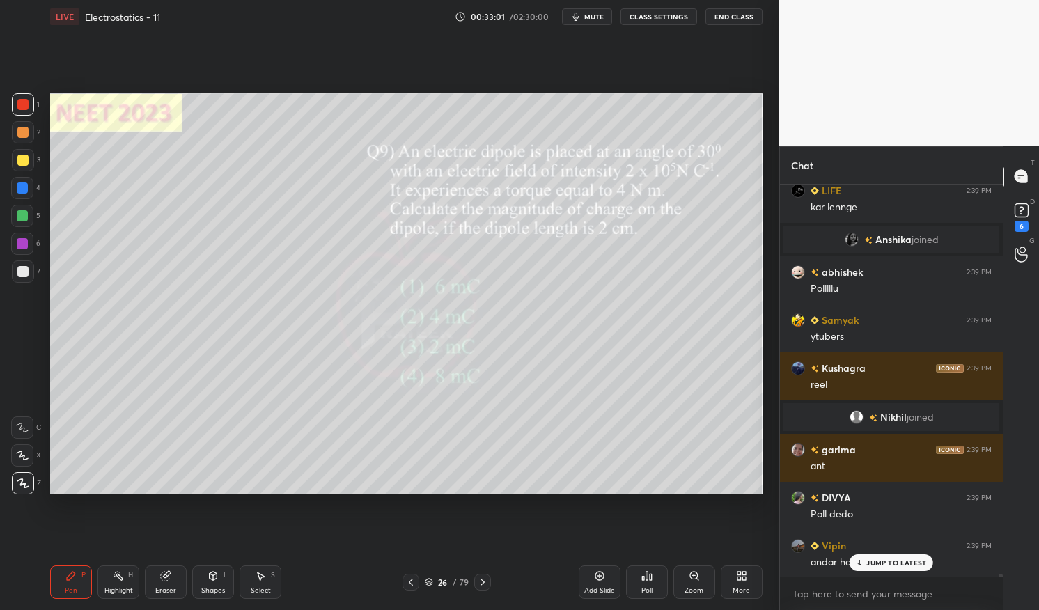
scroll to position [56926, 0]
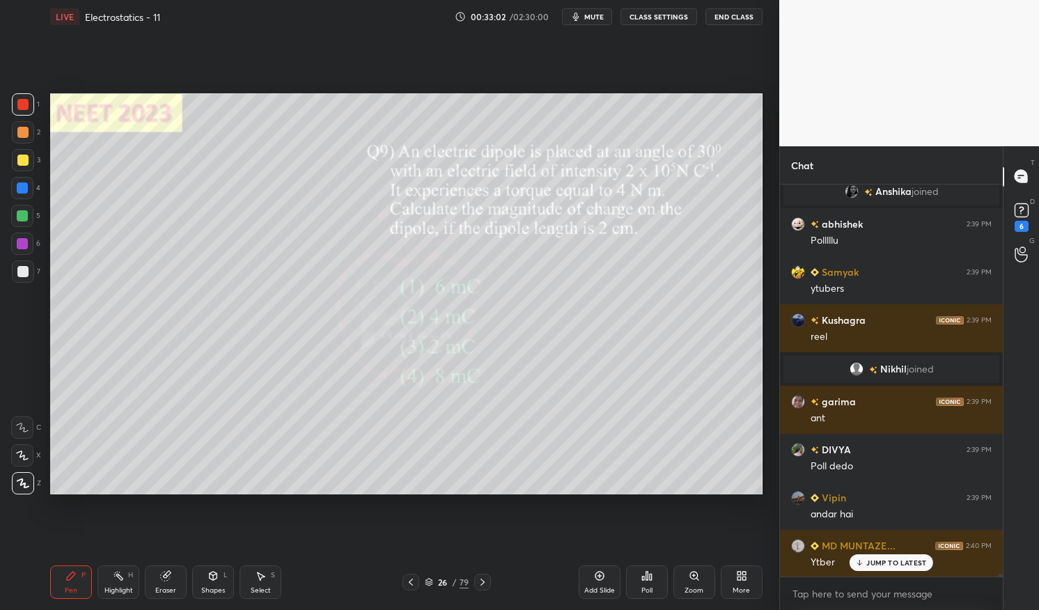
click at [894, 571] on div "JUMP TO LATEST" at bounding box center [892, 563] width 84 height 17
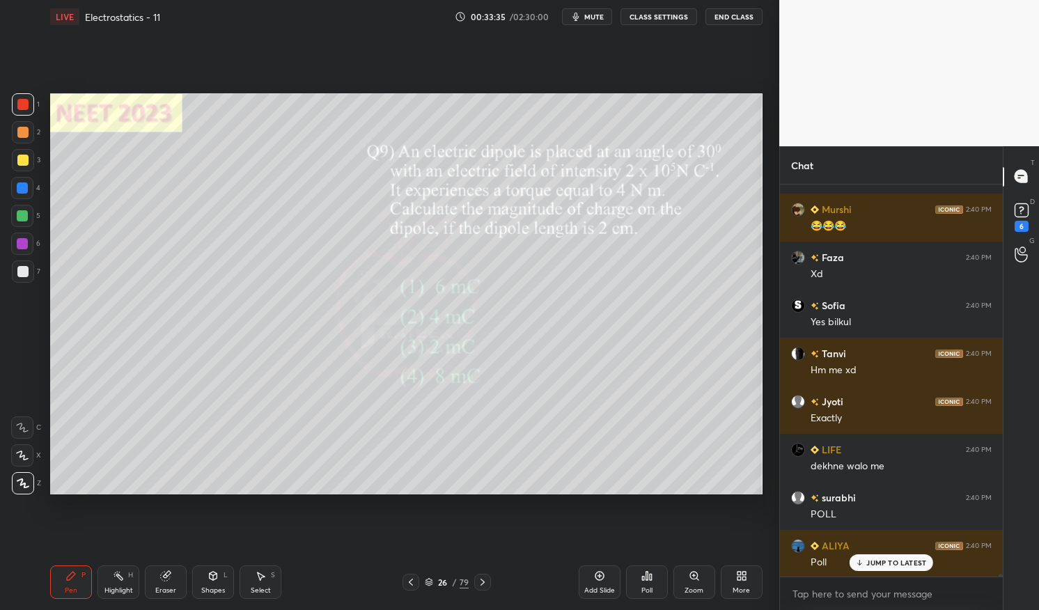
scroll to position [59041, 0]
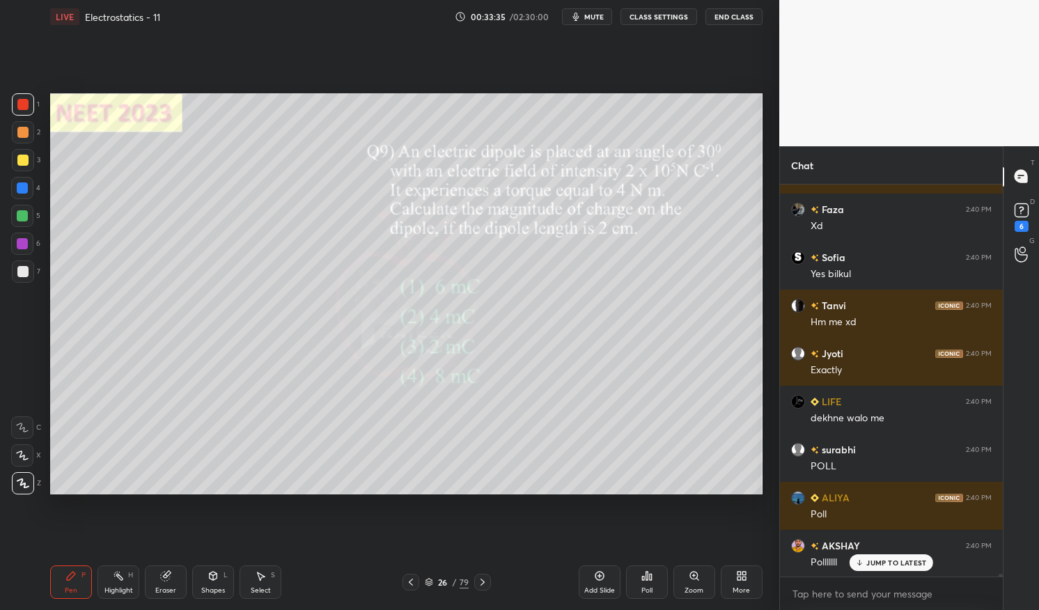
click at [430, 580] on icon at bounding box center [429, 582] width 8 height 8
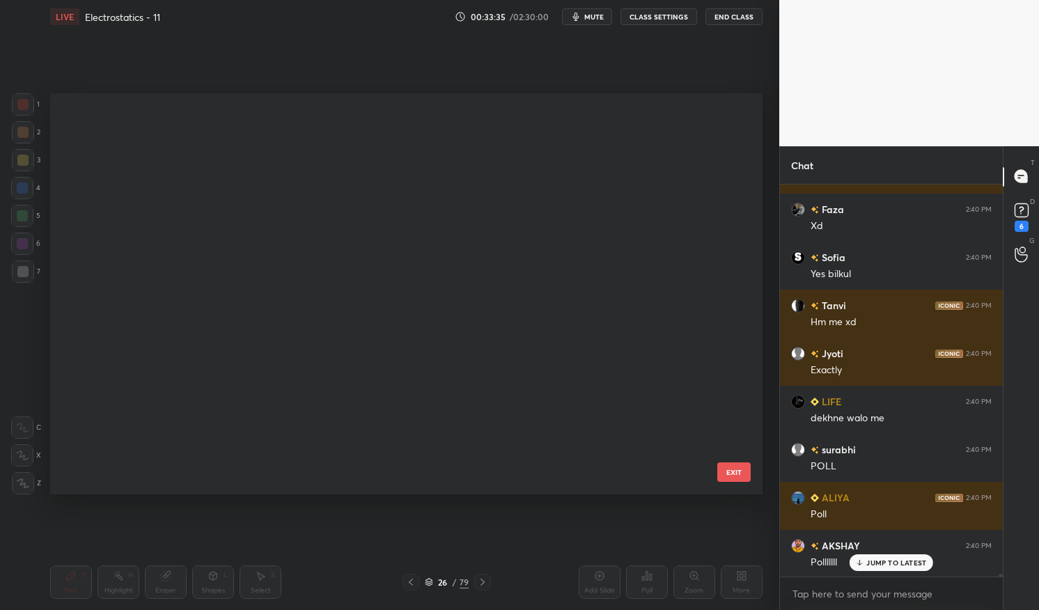
scroll to position [708, 0]
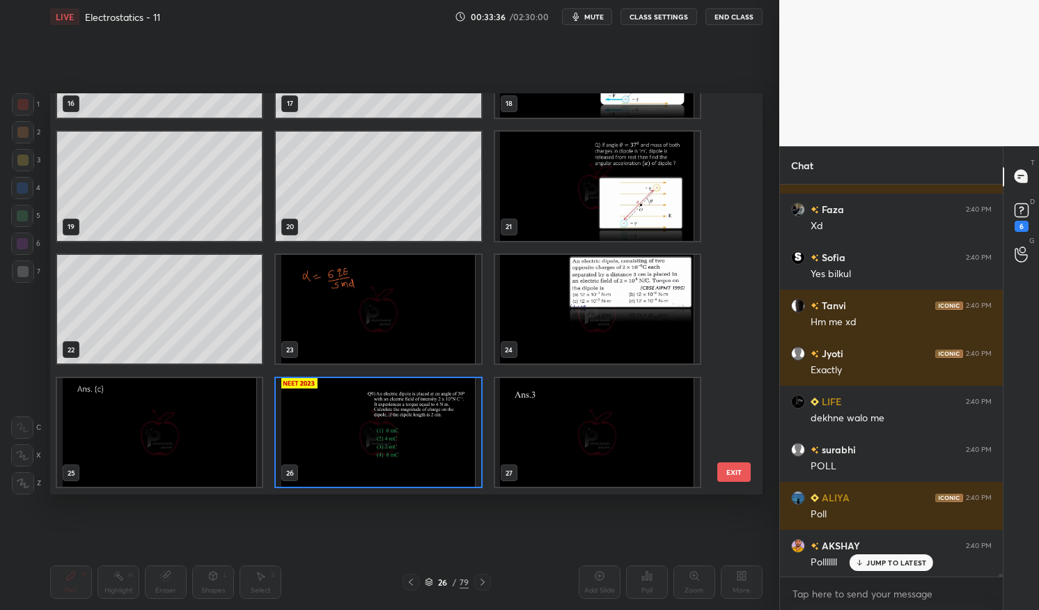
click at [399, 443] on img "grid" at bounding box center [378, 432] width 205 height 109
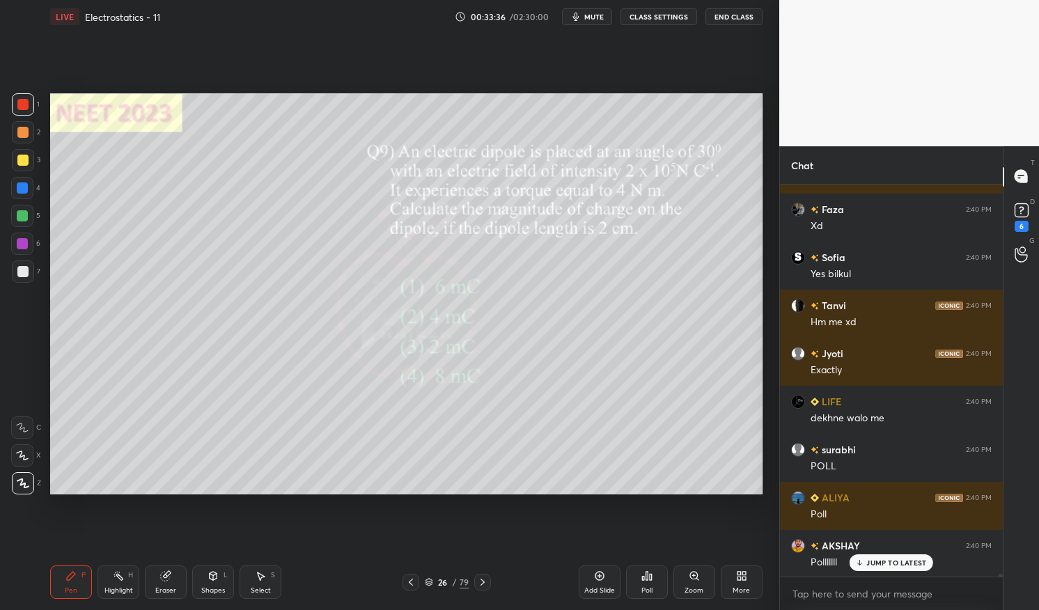
click at [406, 440] on img "grid" at bounding box center [378, 432] width 205 height 109
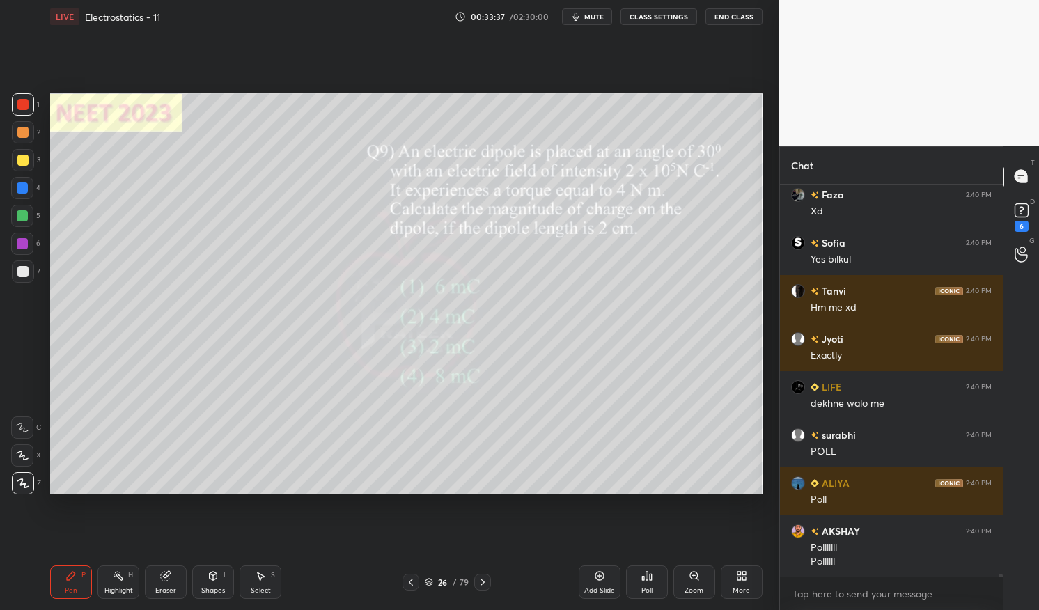
click at [653, 584] on div "Poll" at bounding box center [647, 582] width 42 height 33
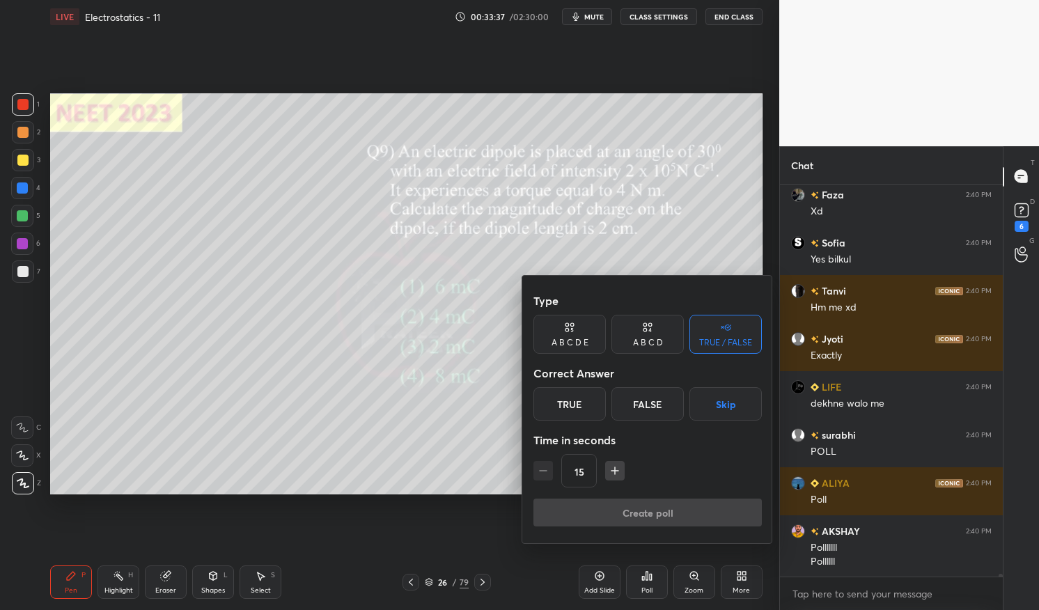
click at [644, 331] on icon at bounding box center [645, 329] width 3 height 3
click at [649, 401] on div "C" at bounding box center [647, 403] width 41 height 33
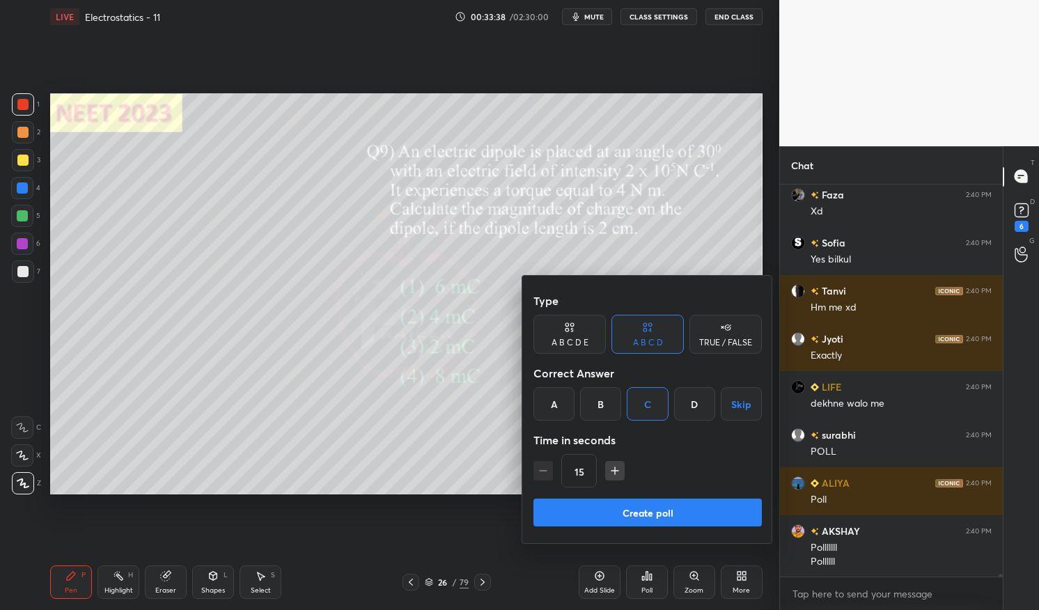
click at [674, 516] on button "Create poll" at bounding box center [648, 513] width 228 height 28
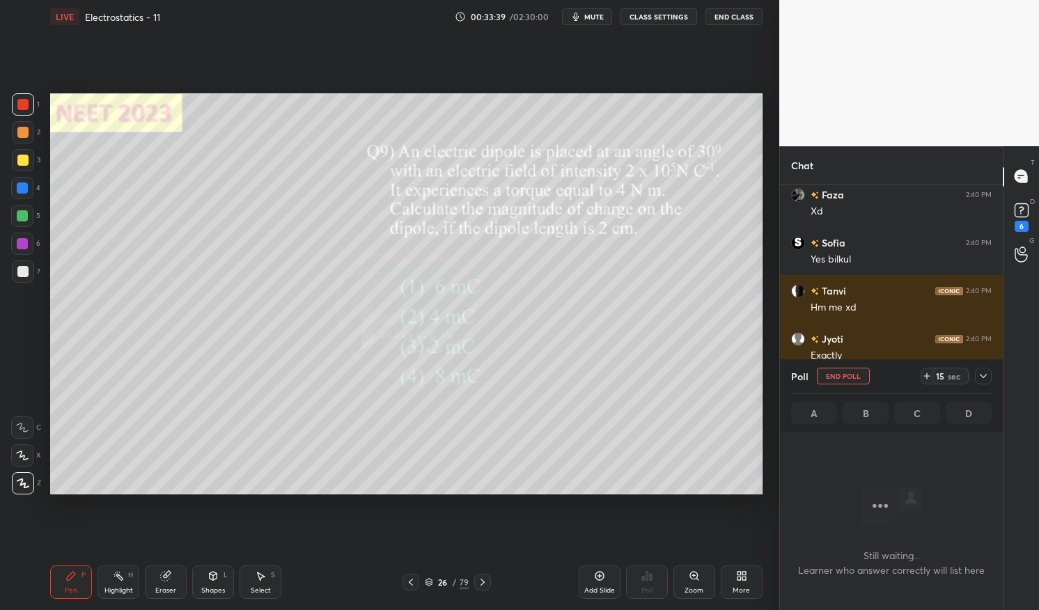
click at [988, 378] on icon at bounding box center [983, 376] width 11 height 11
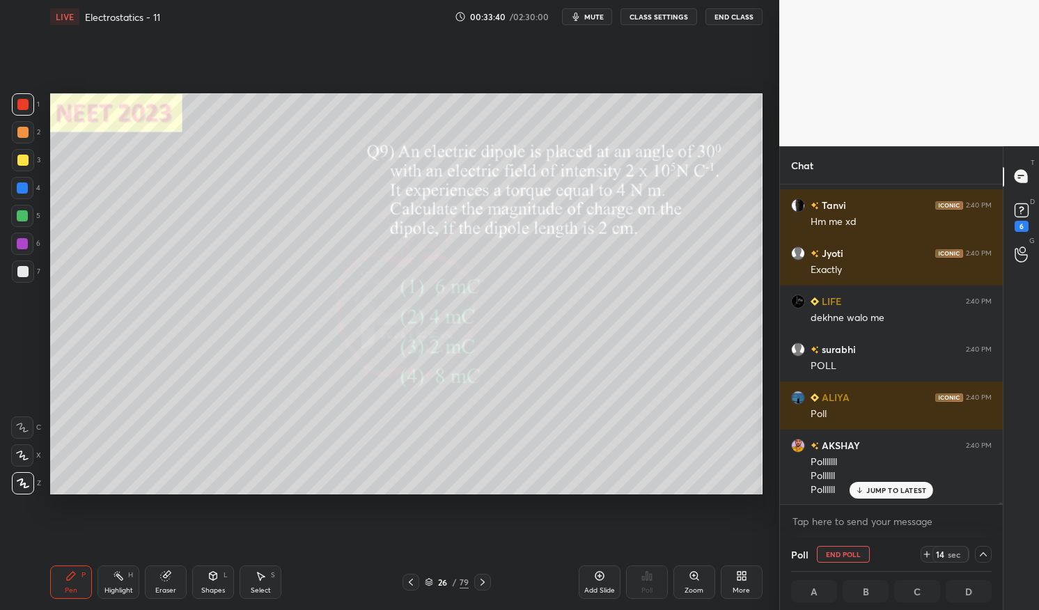
click at [911, 488] on p "JUMP TO LATEST" at bounding box center [897, 490] width 60 height 8
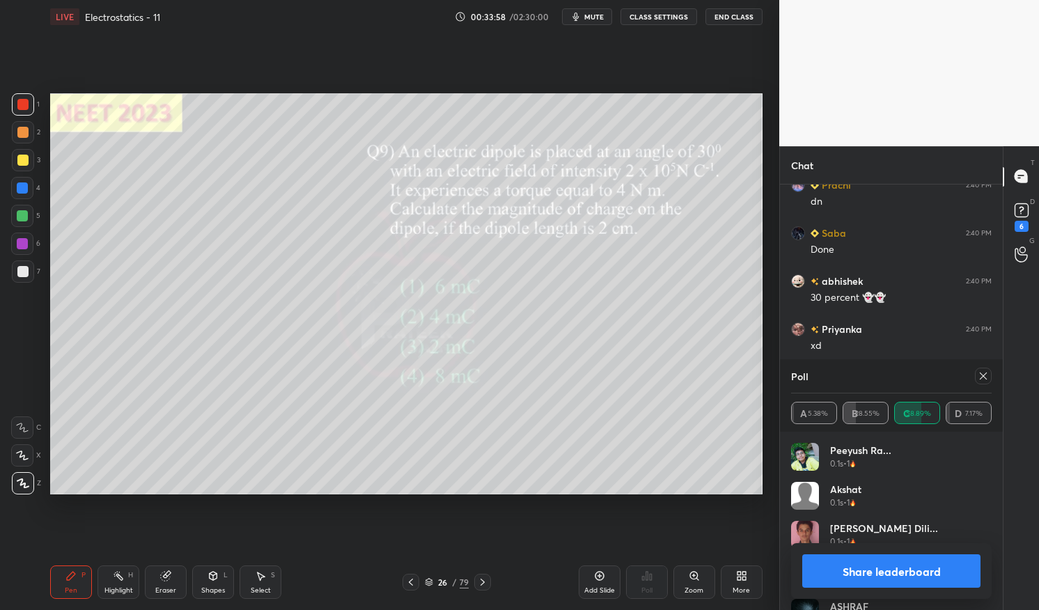
click at [986, 377] on icon at bounding box center [983, 376] width 11 height 11
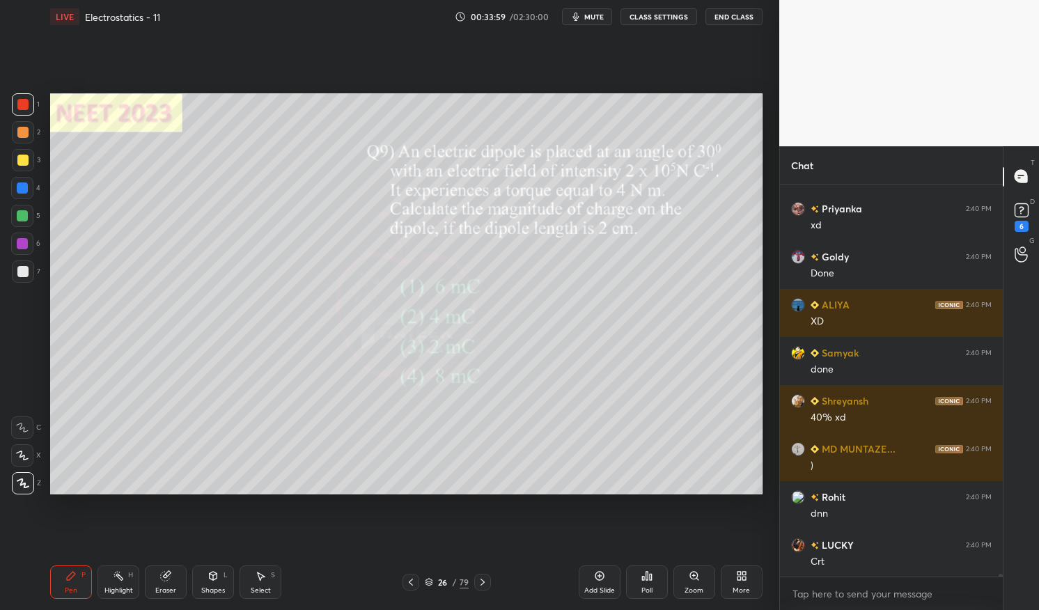
click at [57, 589] on div "Pen P" at bounding box center [71, 582] width 42 height 33
click at [65, 578] on icon at bounding box center [70, 576] width 11 height 11
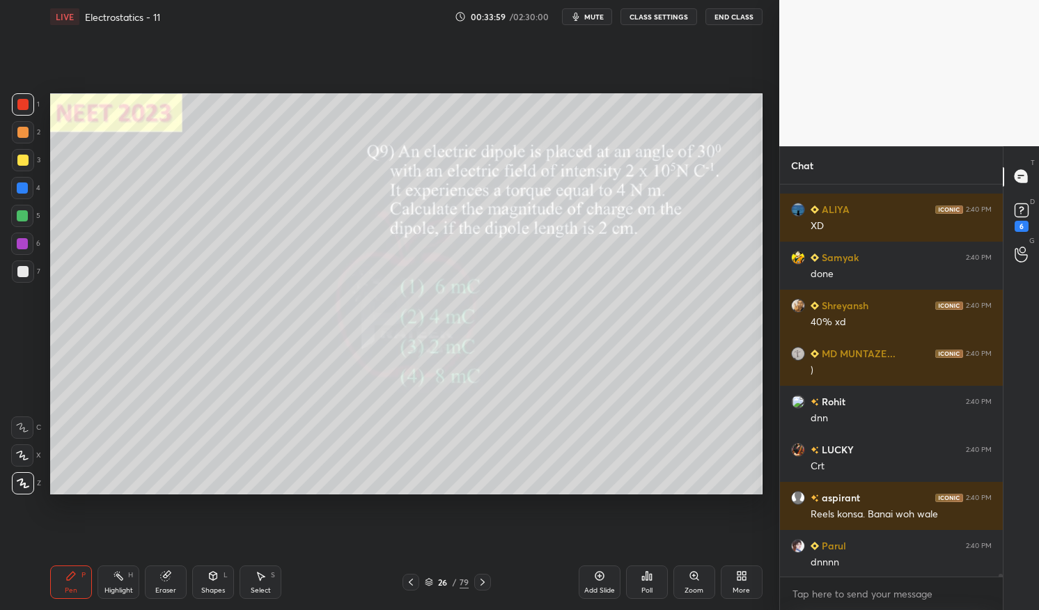
click at [38, 112] on div "1" at bounding box center [26, 104] width 28 height 22
click at [15, 106] on div at bounding box center [23, 104] width 22 height 22
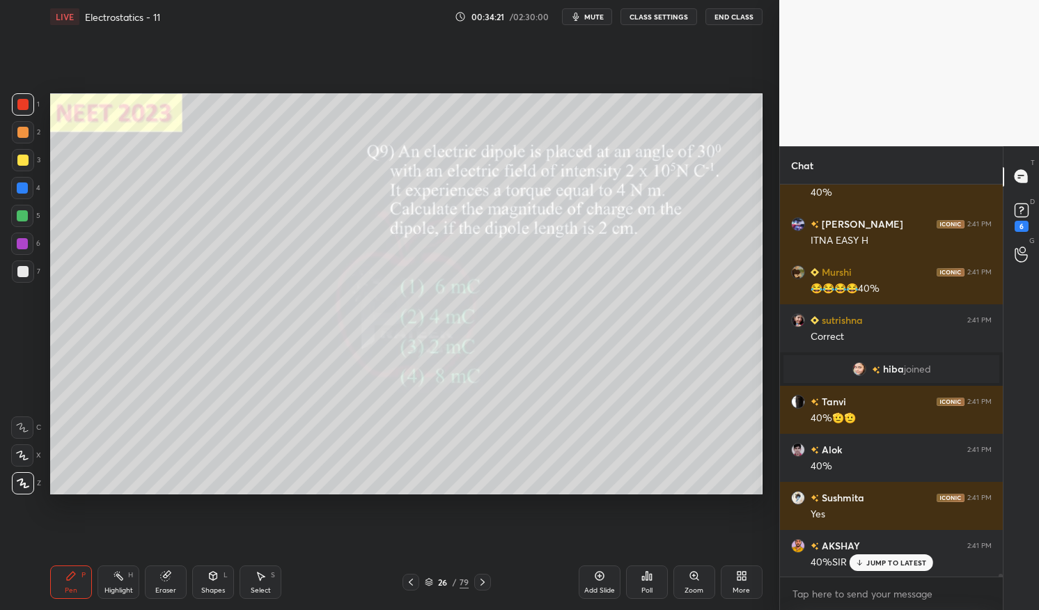
click at [887, 561] on p "JUMP TO LATEST" at bounding box center [897, 563] width 60 height 8
click at [71, 583] on div "Pen P" at bounding box center [71, 582] width 42 height 33
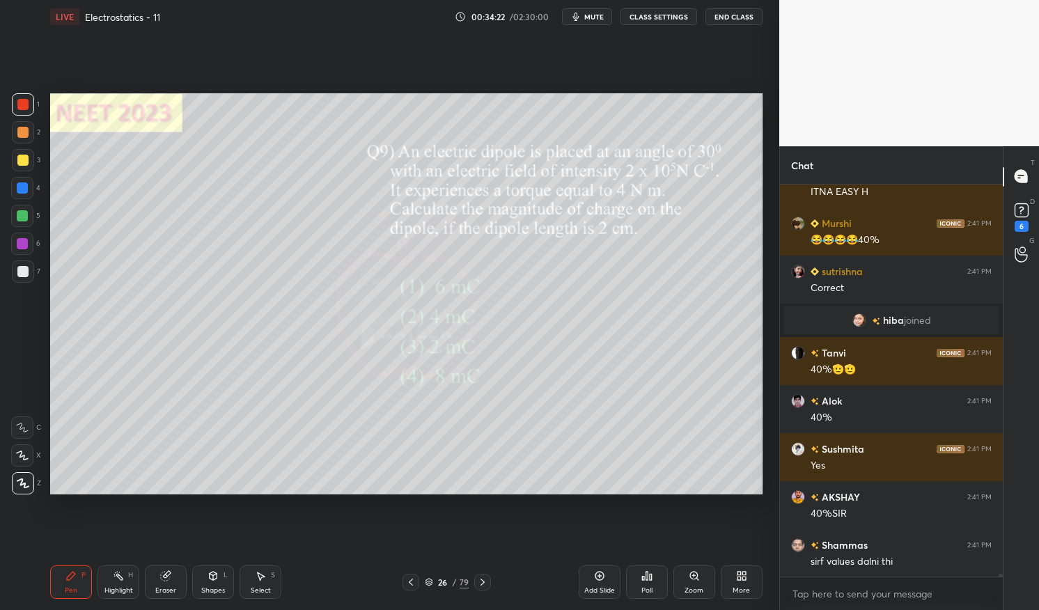
click at [52, 576] on div "Pen P" at bounding box center [71, 582] width 42 height 33
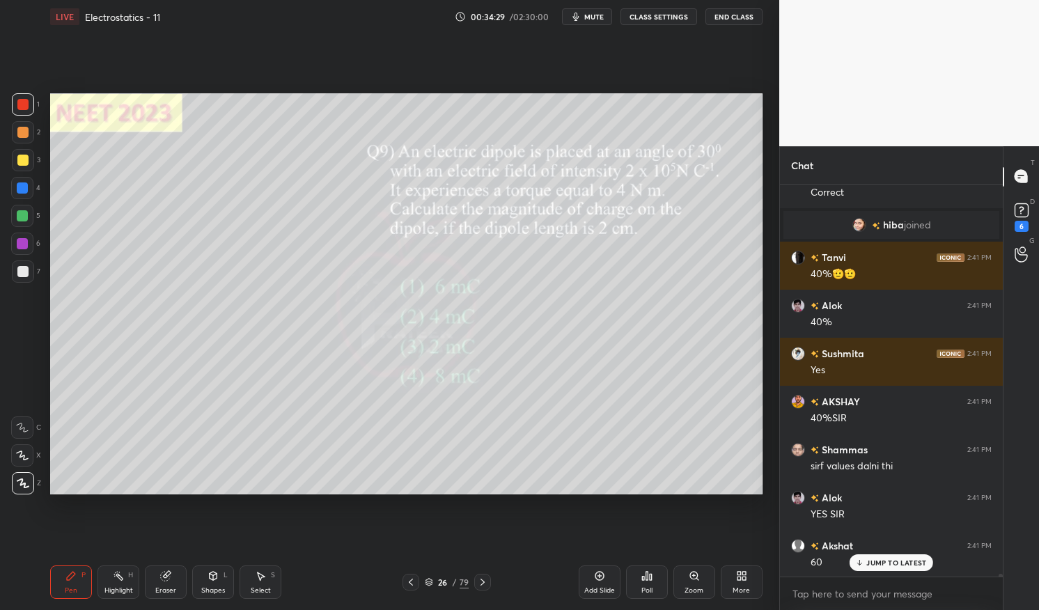
click at [897, 557] on div "JUMP TO LATEST" at bounding box center [892, 563] width 84 height 17
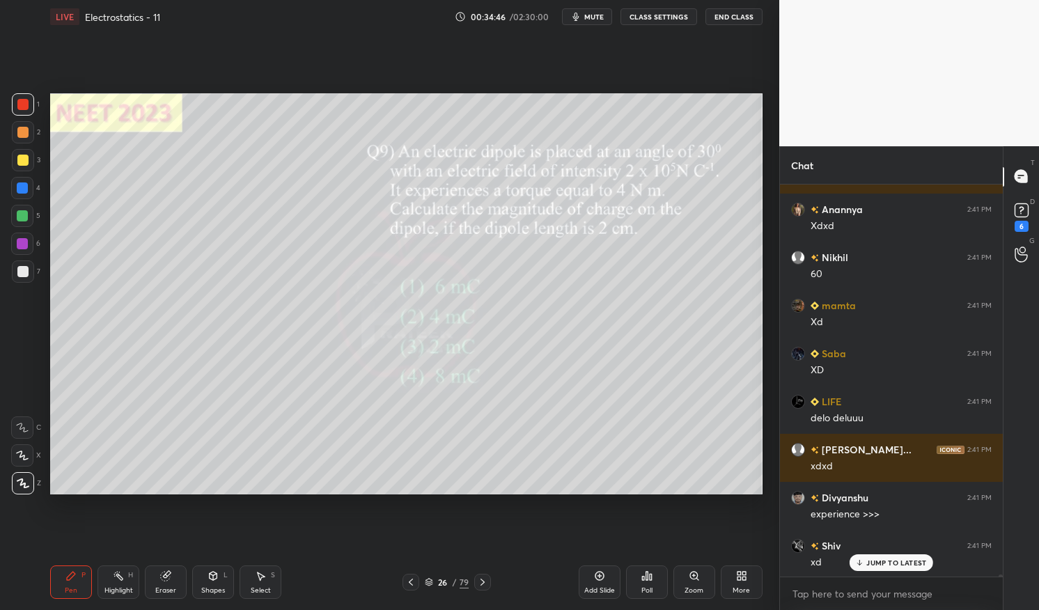
click at [67, 575] on icon at bounding box center [70, 576] width 11 height 11
click at [75, 566] on div "Pen P" at bounding box center [71, 582] width 42 height 33
click at [29, 109] on div at bounding box center [23, 104] width 22 height 22
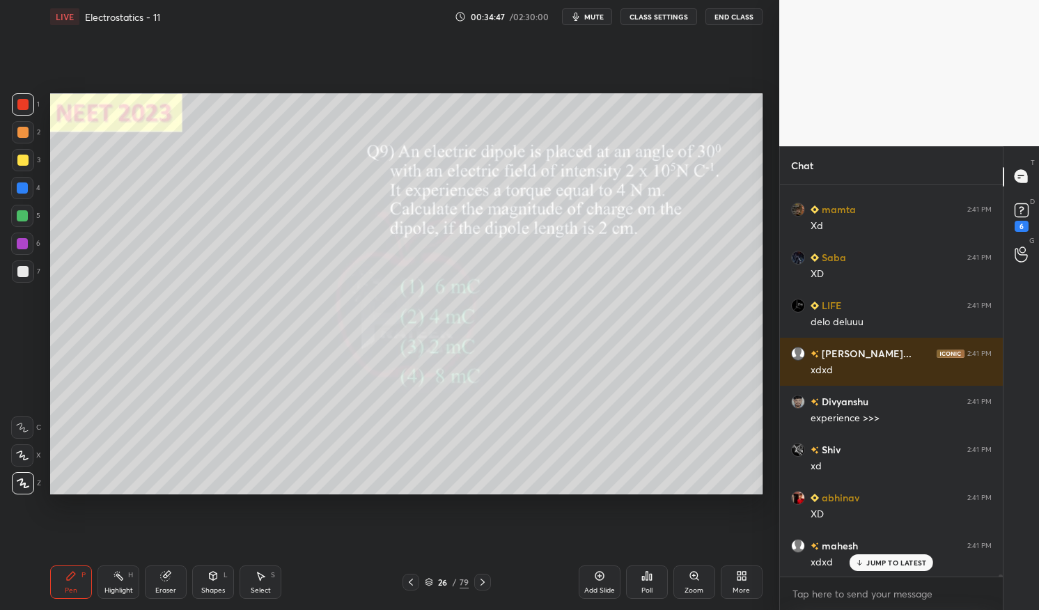
click at [26, 107] on div at bounding box center [22, 104] width 11 height 11
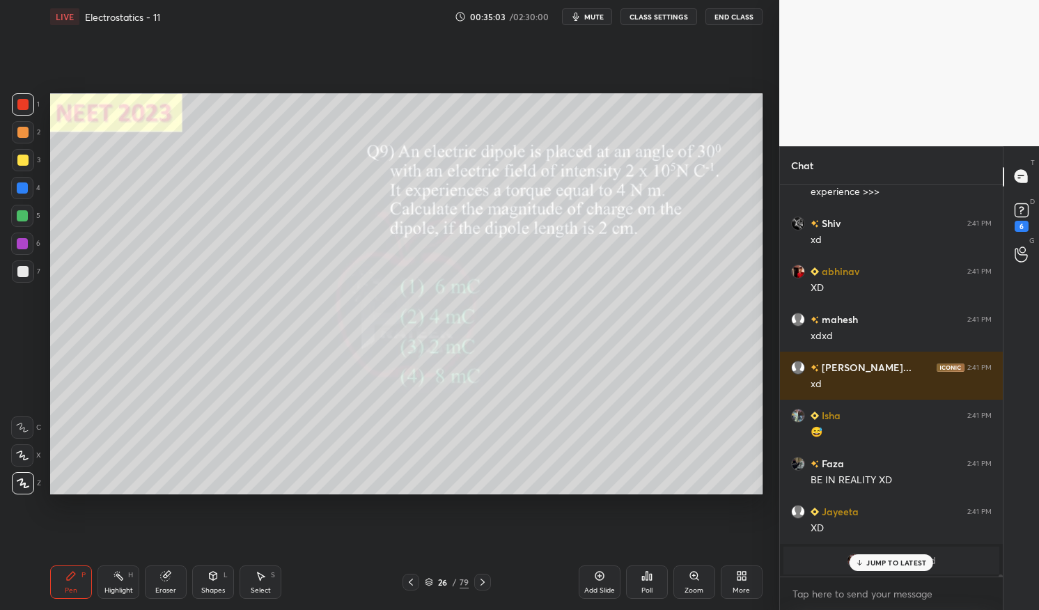
scroll to position [63377, 0]
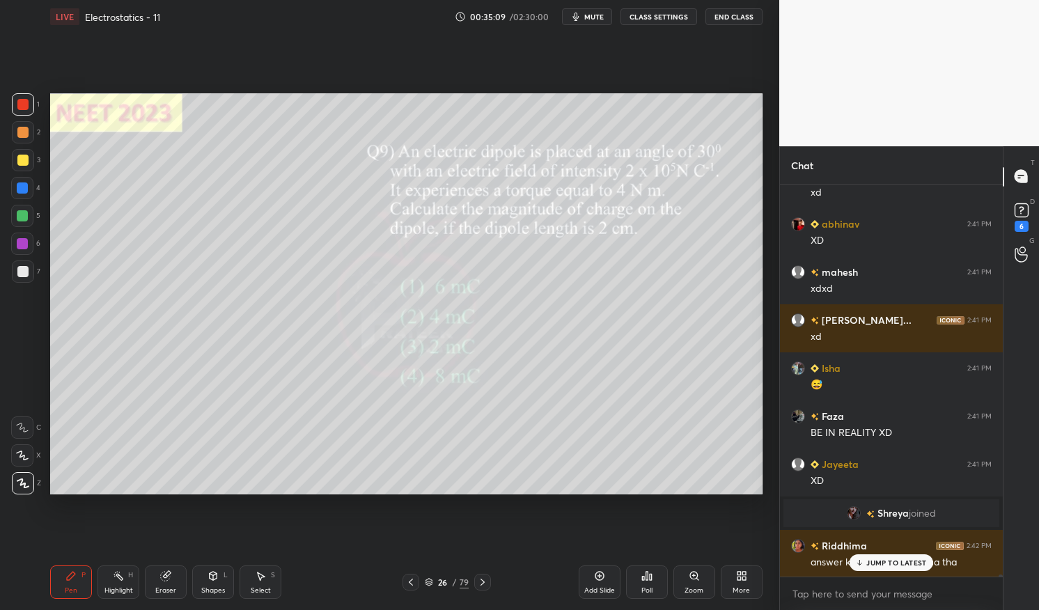
click at [881, 558] on div "JUMP TO LATEST" at bounding box center [892, 563] width 84 height 17
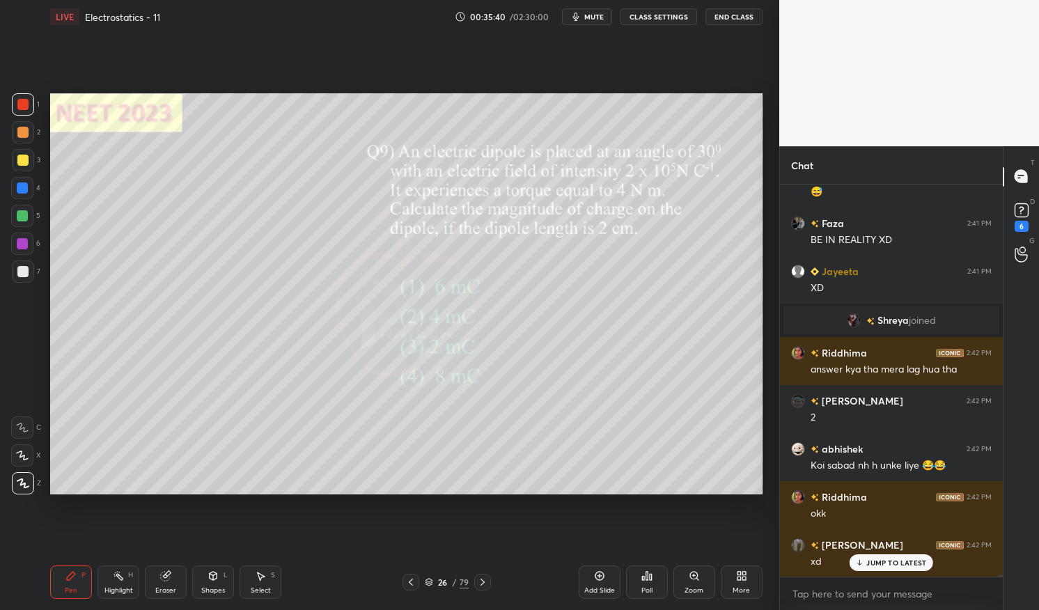
scroll to position [63617, 0]
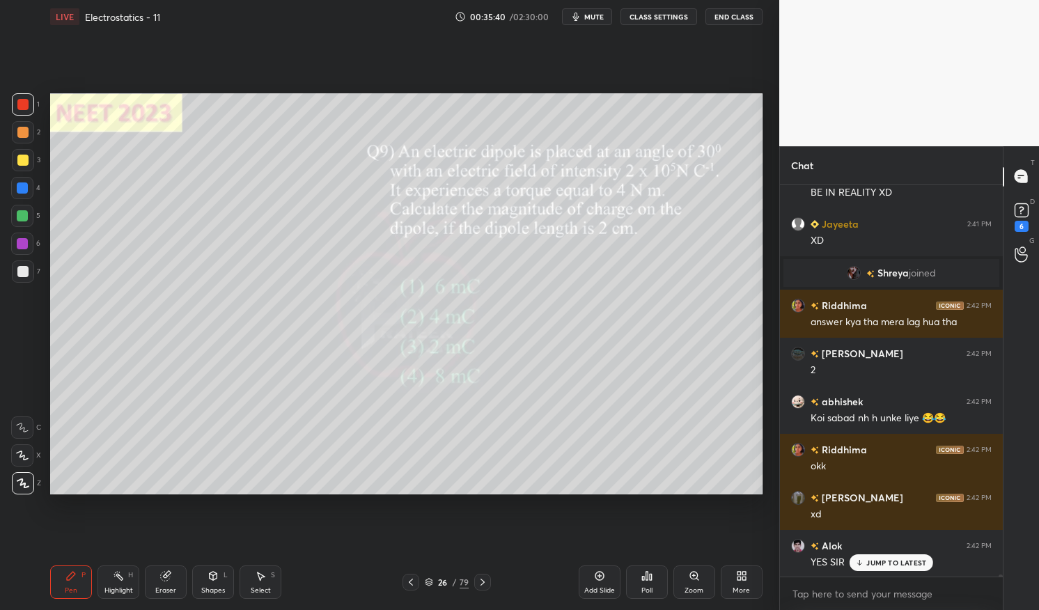
click at [29, 268] on div at bounding box center [23, 272] width 22 height 22
click at [25, 272] on div at bounding box center [22, 271] width 11 height 11
click at [892, 556] on div "JUMP TO LATEST" at bounding box center [892, 563] width 84 height 17
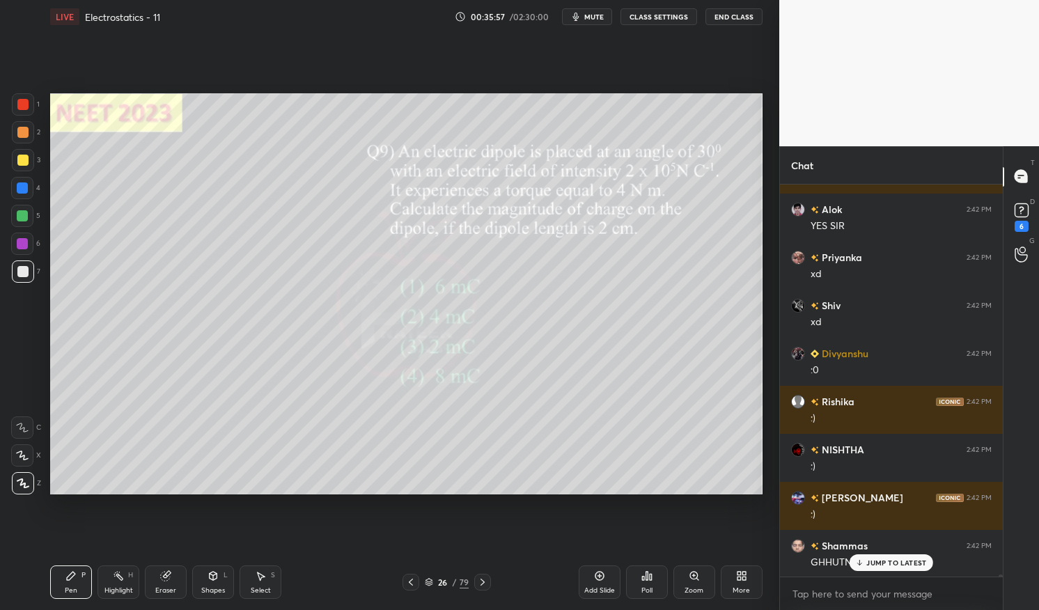
scroll to position [64002, 0]
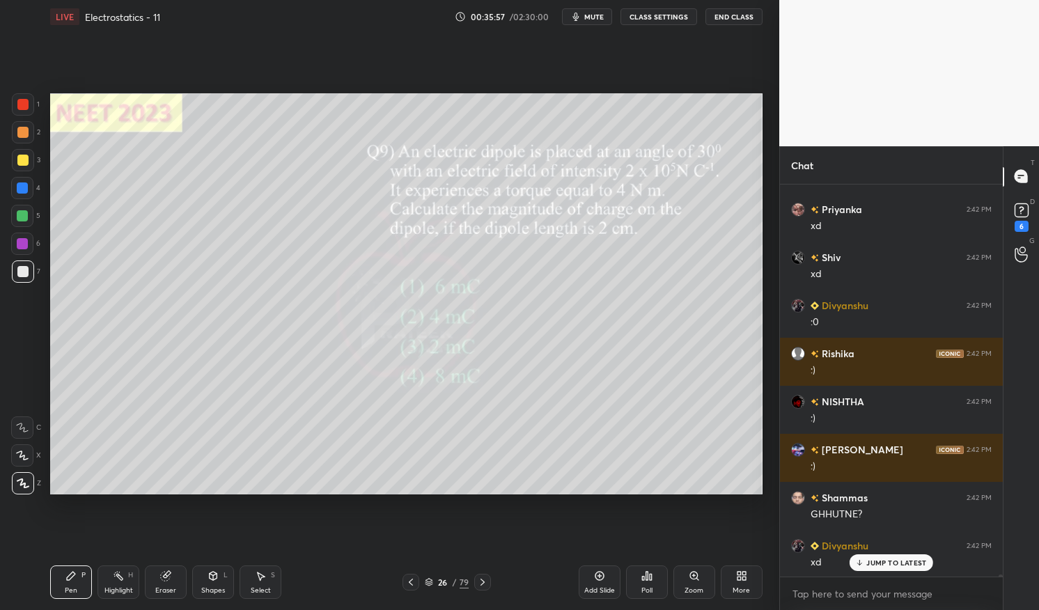
click at [890, 561] on p "JUMP TO LATEST" at bounding box center [897, 563] width 60 height 8
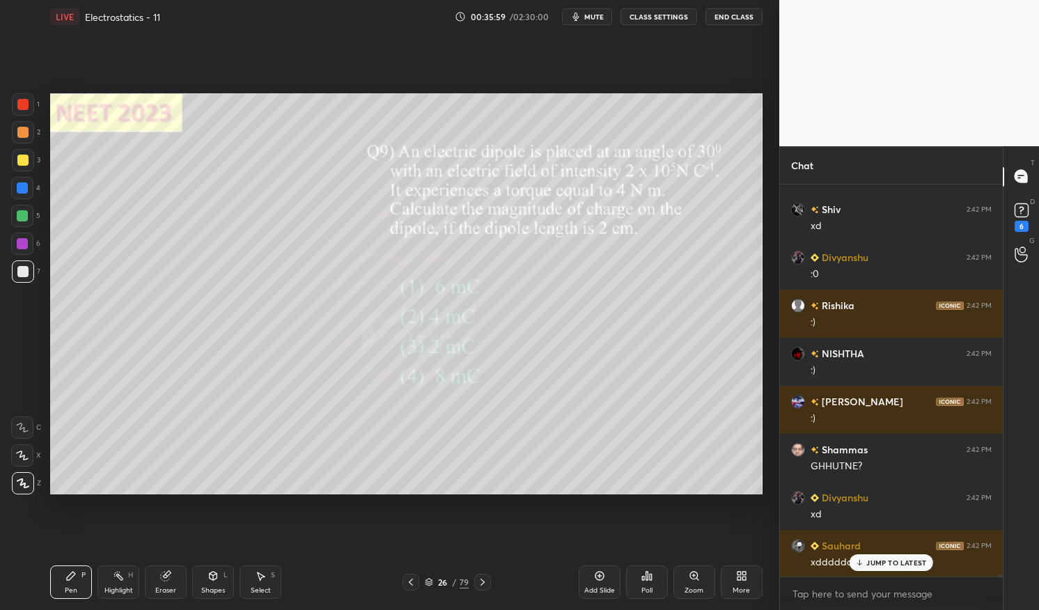
scroll to position [64194, 0]
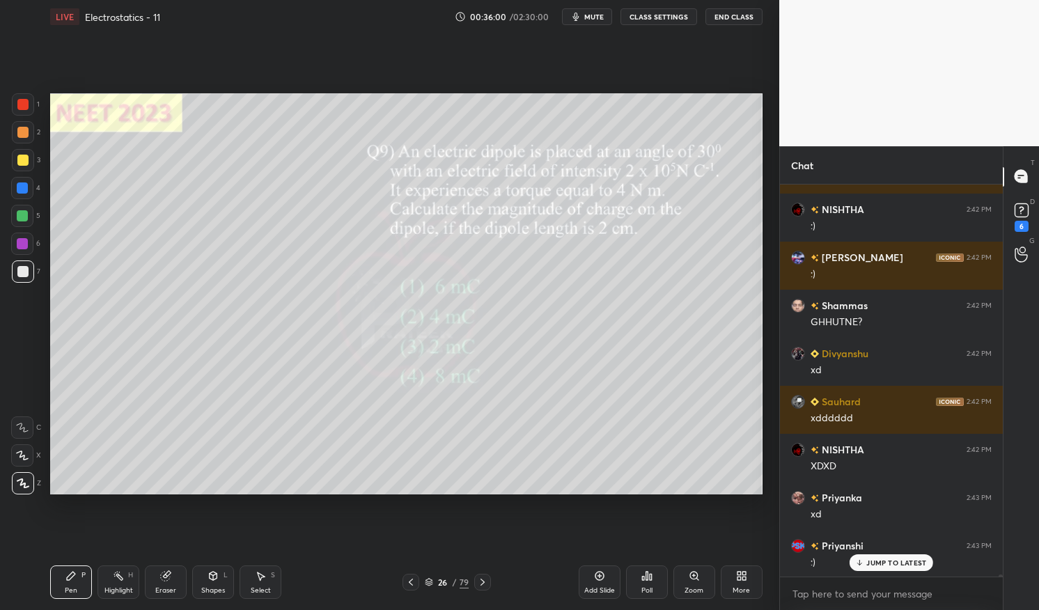
click at [68, 581] on icon at bounding box center [70, 576] width 11 height 11
click at [57, 572] on div "Pen P" at bounding box center [71, 582] width 42 height 33
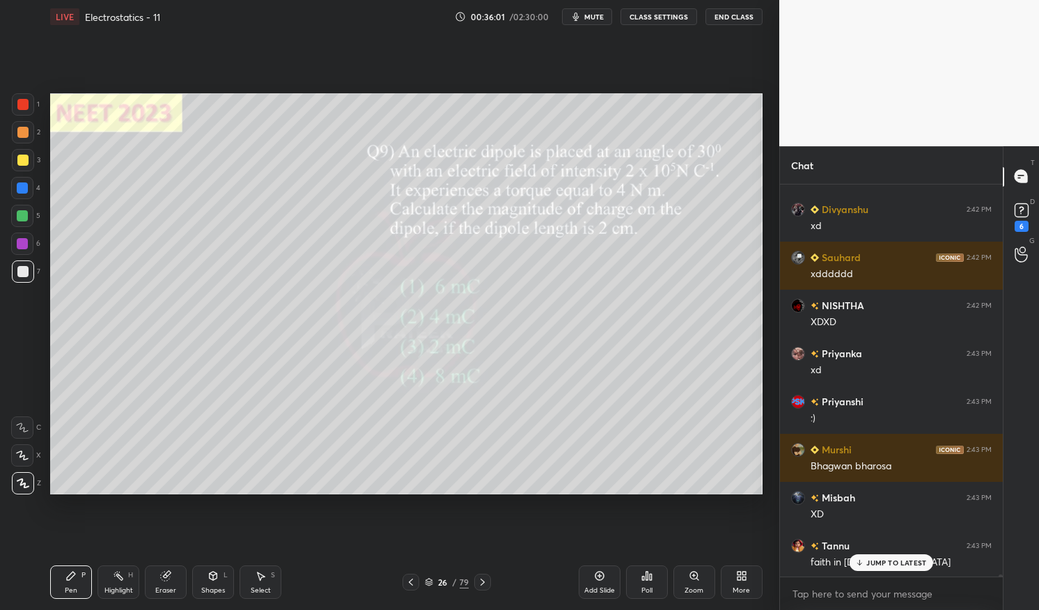
scroll to position [64338, 0]
click at [484, 575] on div at bounding box center [482, 582] width 17 height 17
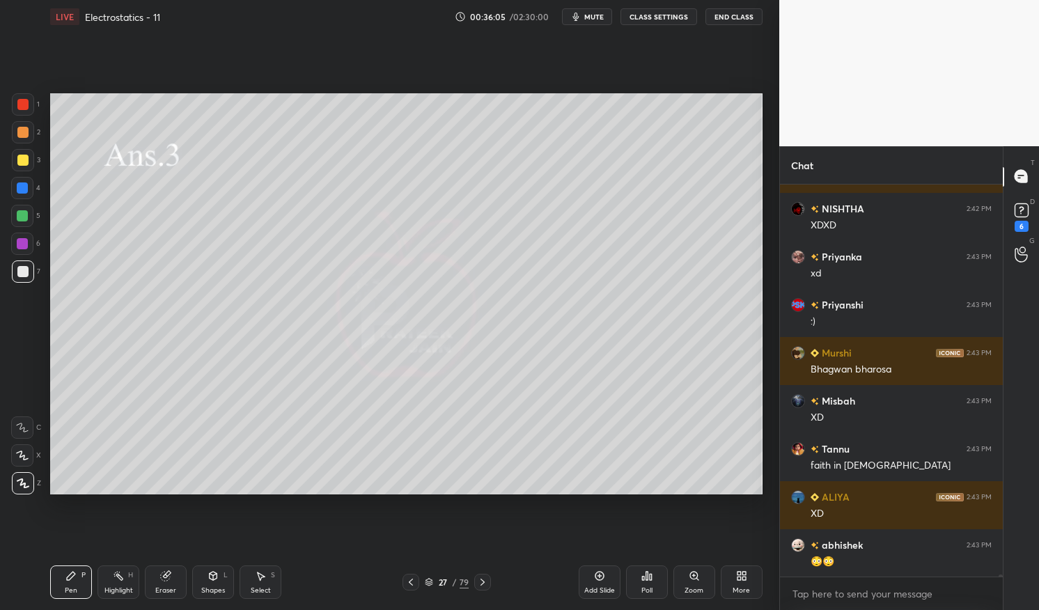
scroll to position [64482, 0]
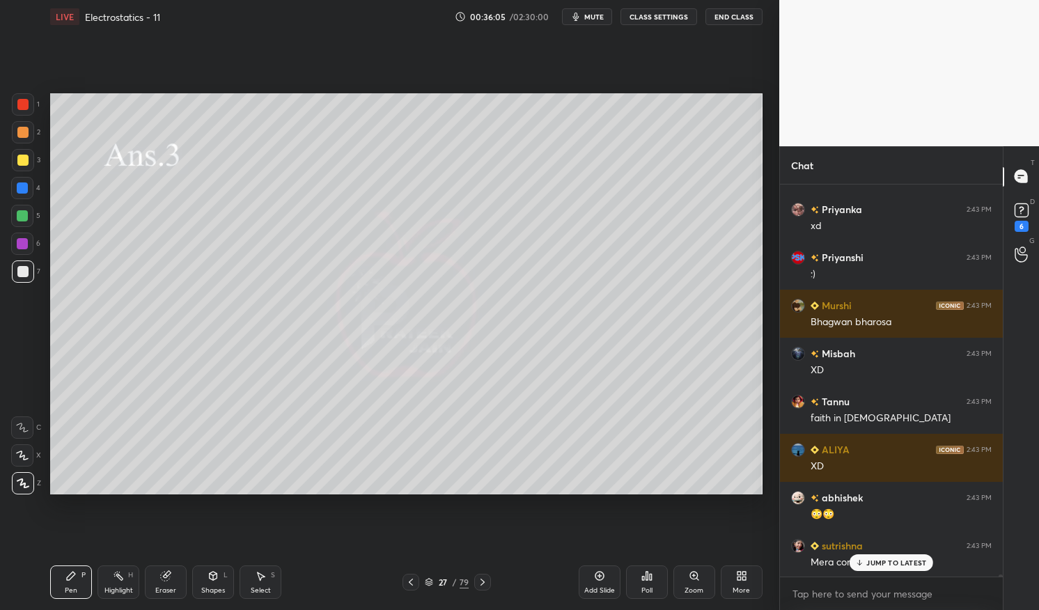
click at [413, 580] on icon at bounding box center [410, 582] width 11 height 11
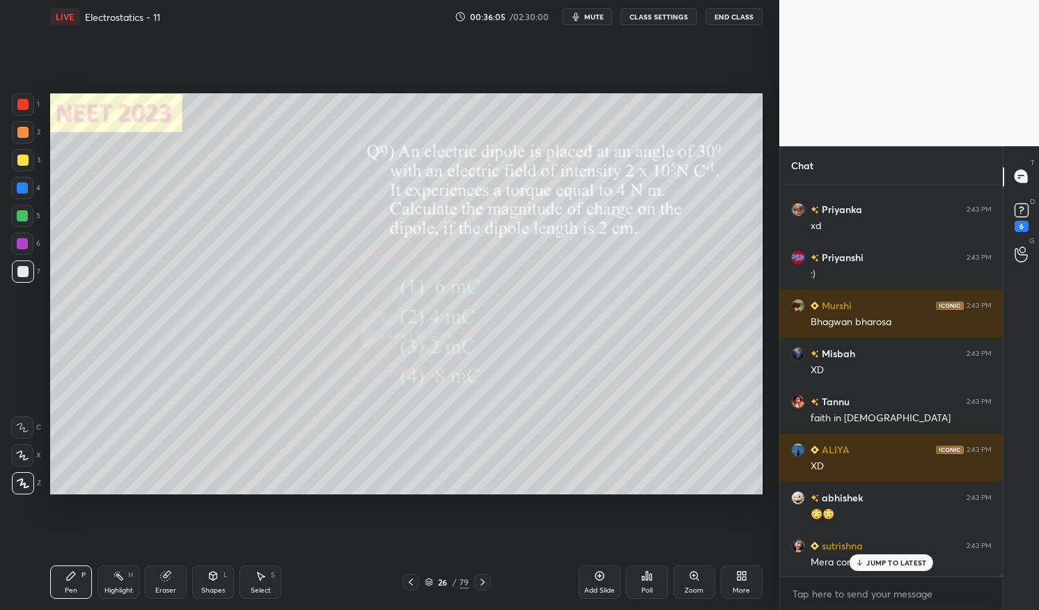
click at [114, 580] on icon at bounding box center [118, 576] width 11 height 11
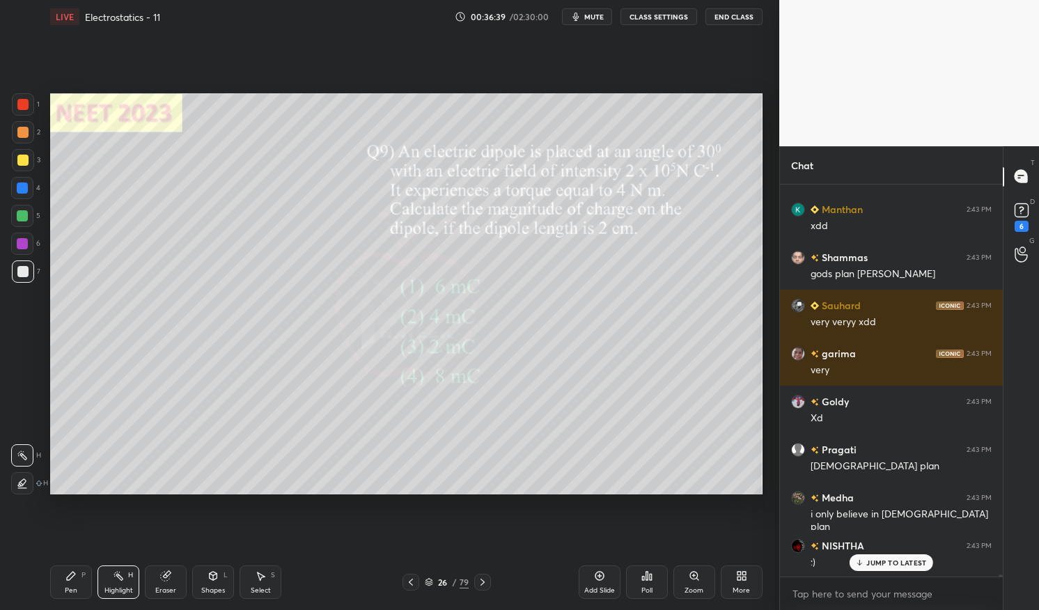
scroll to position [65766, 0]
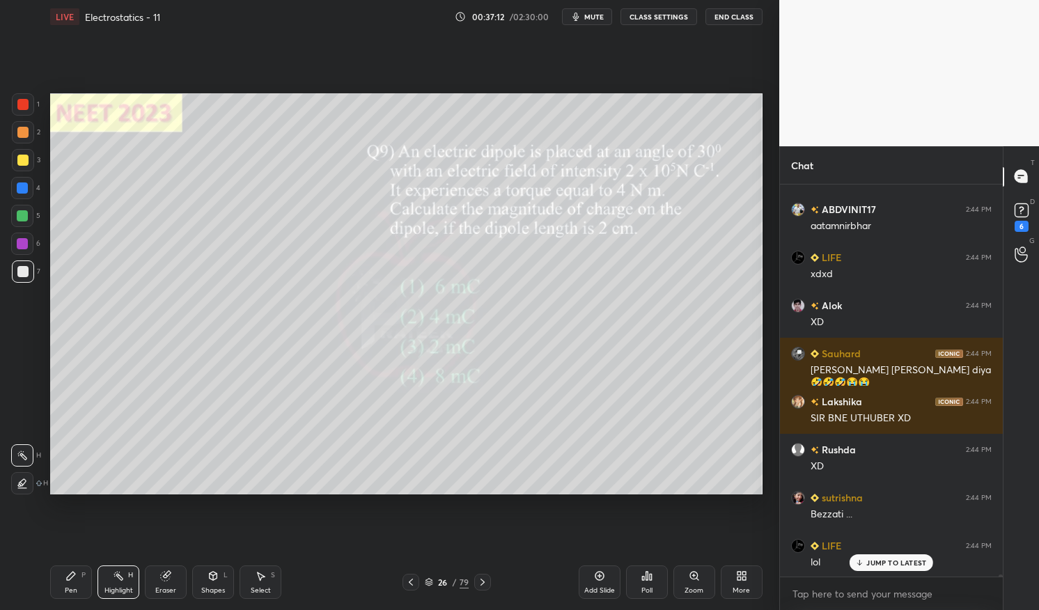
click at [890, 561] on p "JUMP TO LATEST" at bounding box center [897, 563] width 60 height 8
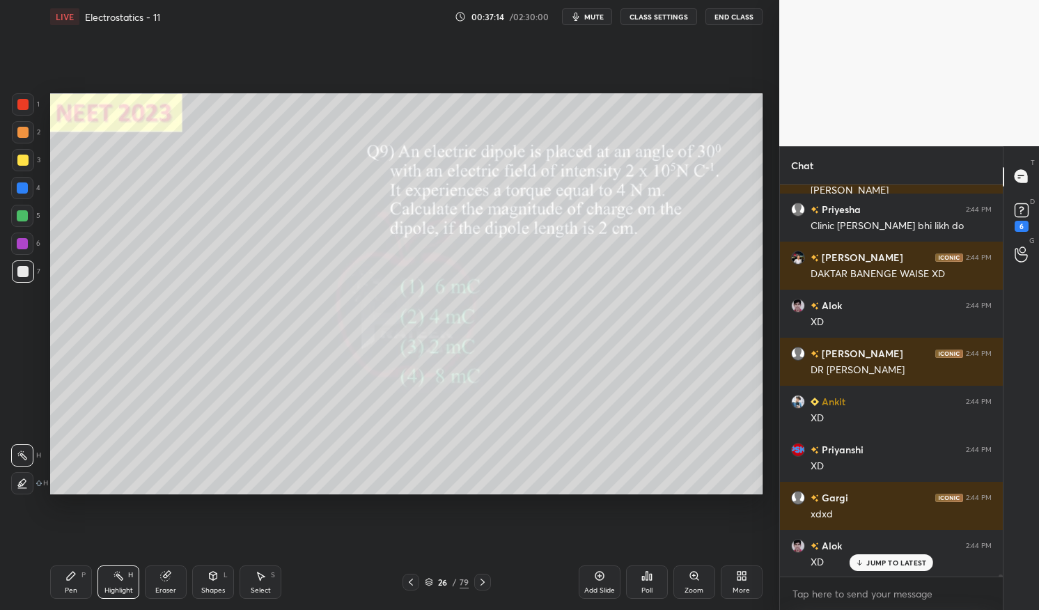
click at [482, 581] on icon at bounding box center [482, 582] width 11 height 11
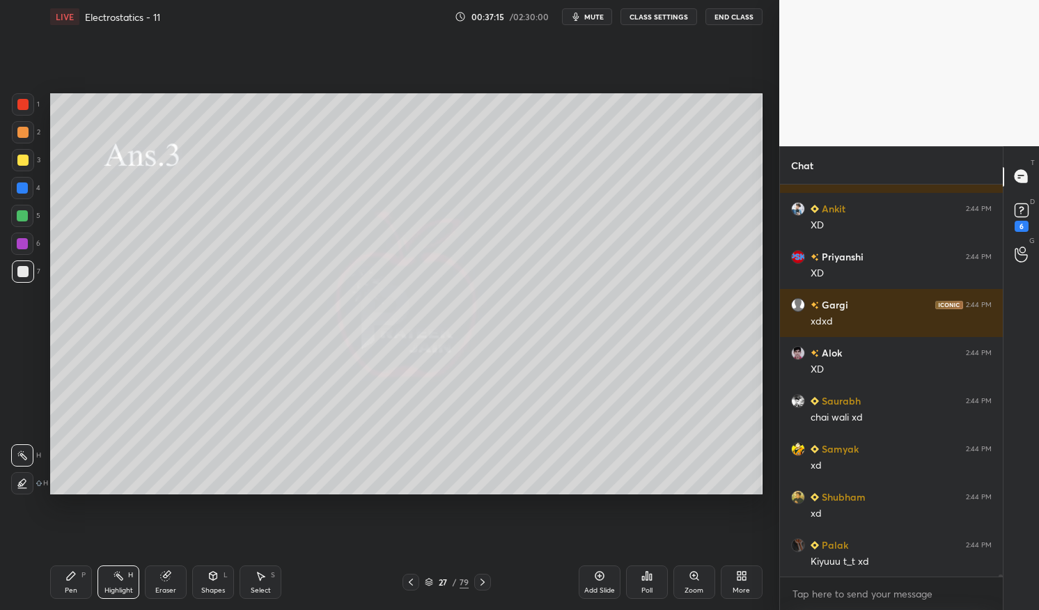
click at [482, 580] on icon at bounding box center [483, 582] width 4 height 7
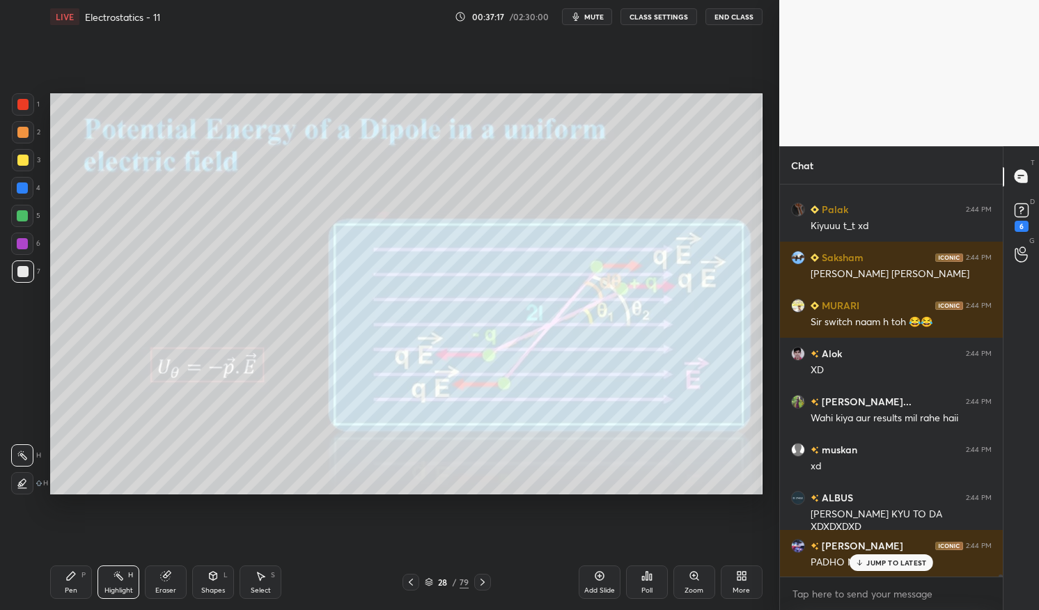
click at [68, 580] on icon at bounding box center [71, 576] width 8 height 8
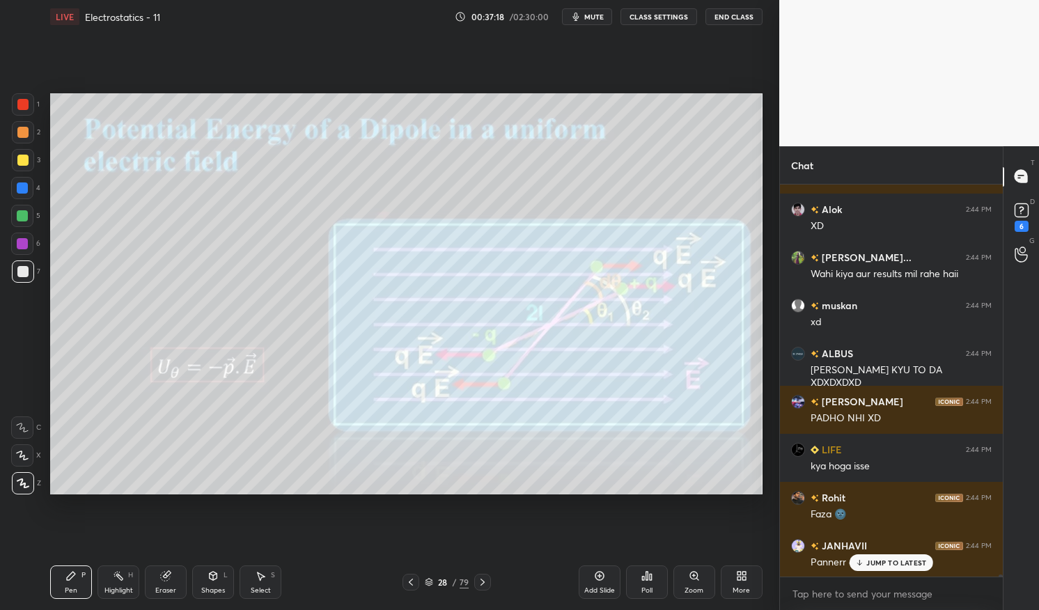
click at [889, 559] on p "JUMP TO LATEST" at bounding box center [897, 563] width 60 height 8
click at [27, 107] on div at bounding box center [22, 104] width 11 height 11
click at [31, 102] on div at bounding box center [23, 104] width 22 height 22
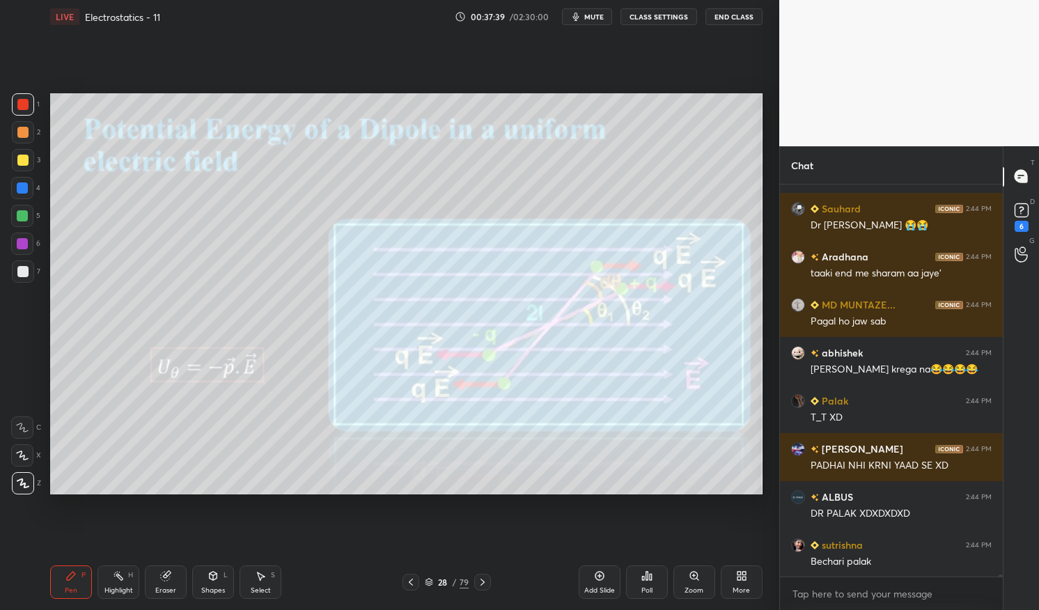
click at [20, 157] on div at bounding box center [22, 160] width 11 height 11
click at [24, 157] on div at bounding box center [22, 160] width 11 height 11
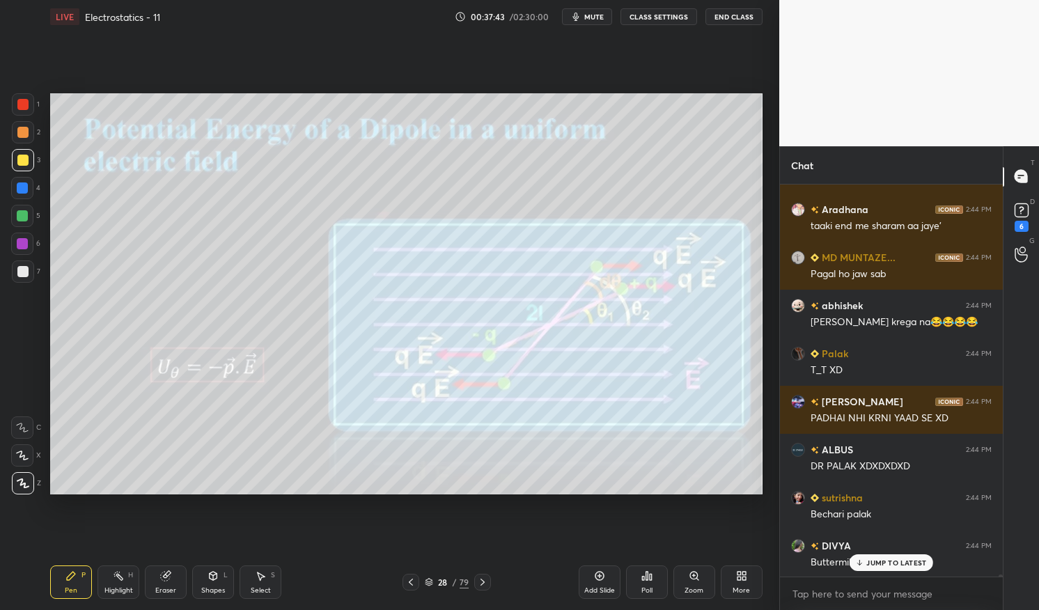
click at [601, 580] on icon at bounding box center [599, 576] width 11 height 11
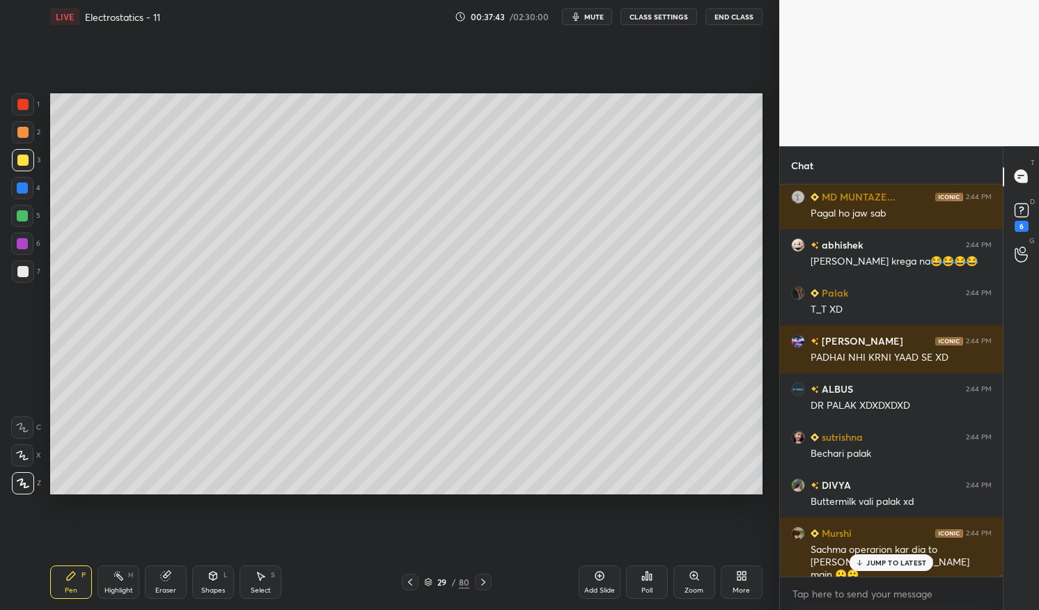
click at [900, 561] on p "JUMP TO LATEST" at bounding box center [897, 563] width 60 height 8
click at [20, 212] on div at bounding box center [22, 215] width 11 height 11
click at [17, 212] on div at bounding box center [22, 215] width 11 height 11
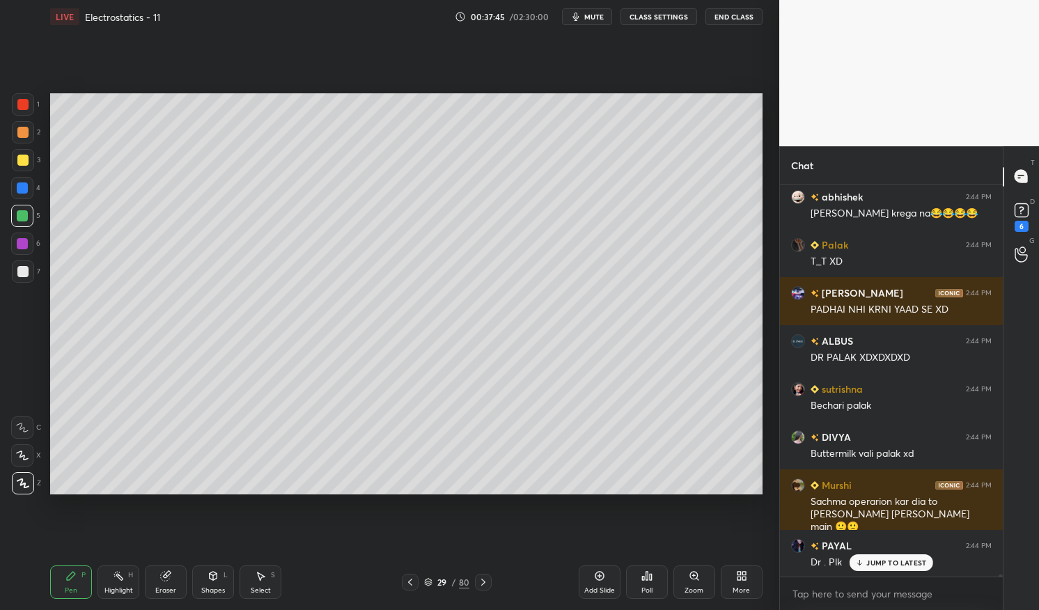
click at [217, 588] on div "Shapes" at bounding box center [213, 590] width 24 height 7
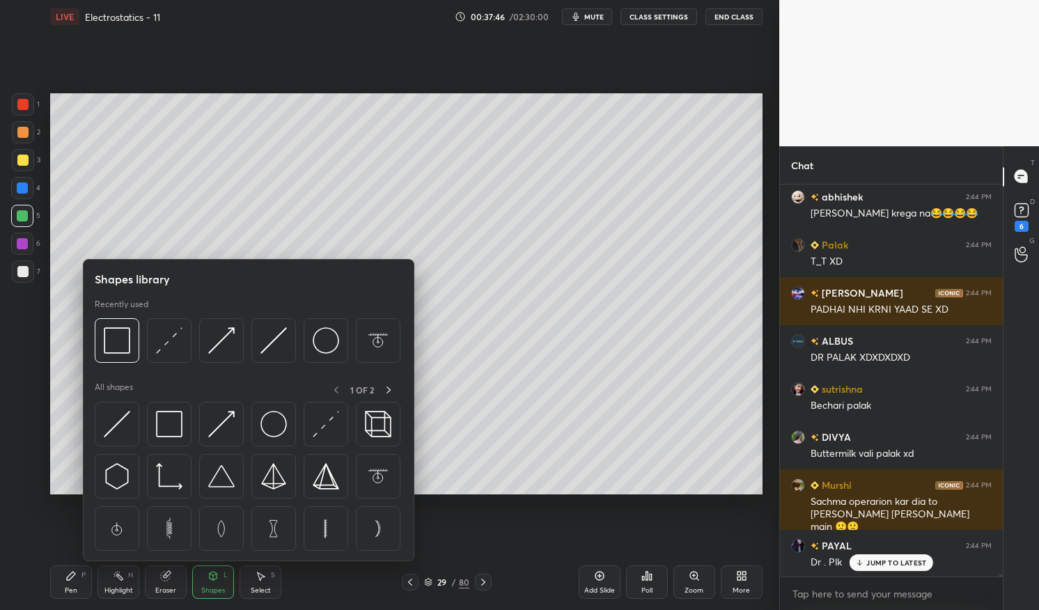
click at [216, 350] on img at bounding box center [221, 340] width 26 height 26
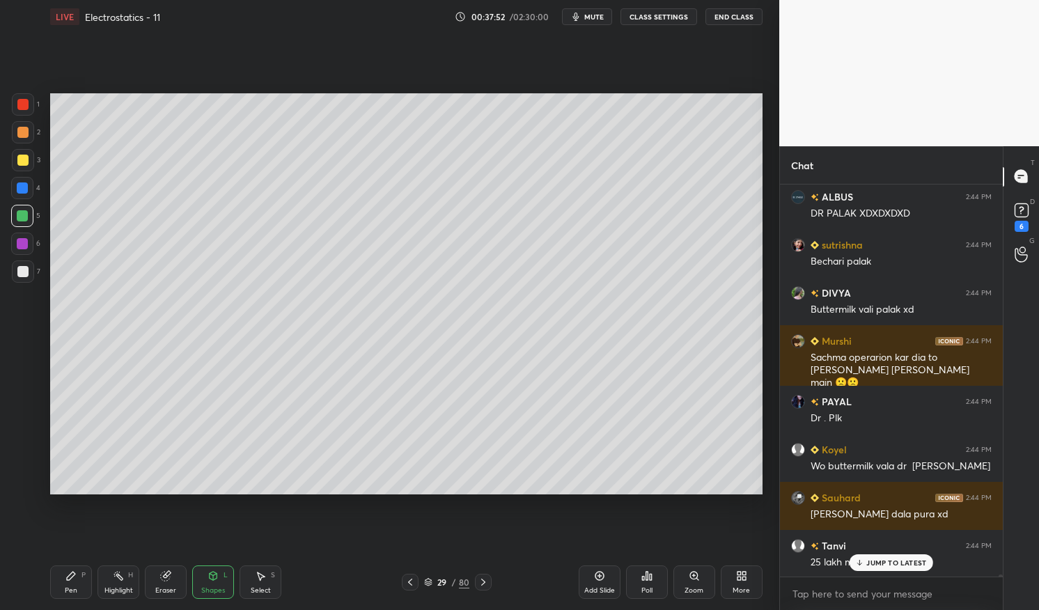
click at [67, 584] on div "Pen P" at bounding box center [71, 582] width 42 height 33
click at [69, 584] on div "Pen P" at bounding box center [71, 582] width 42 height 33
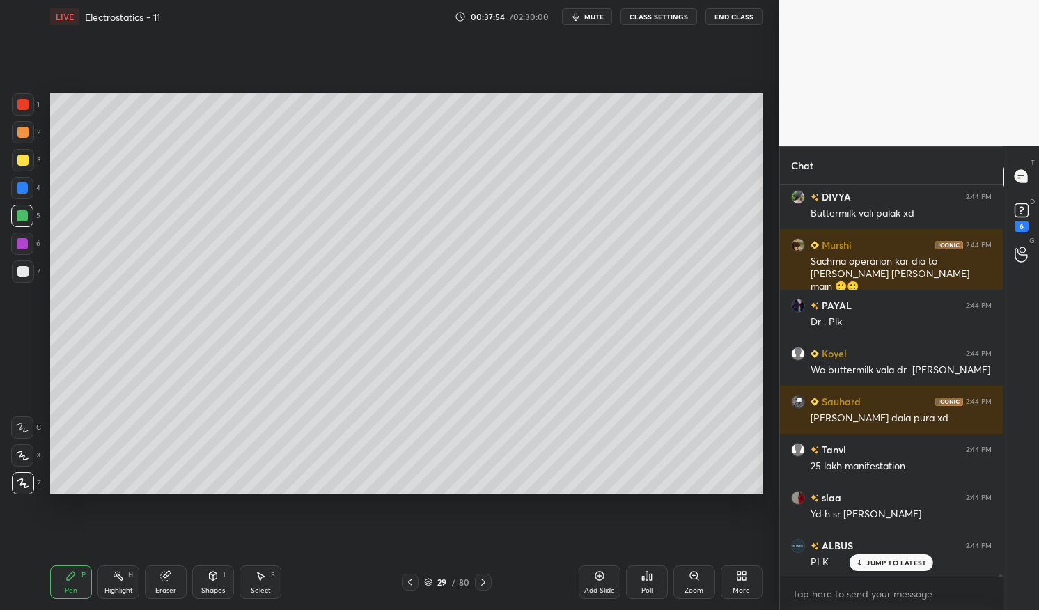
click at [33, 161] on div at bounding box center [23, 160] width 22 height 22
click at [30, 159] on div at bounding box center [23, 160] width 22 height 22
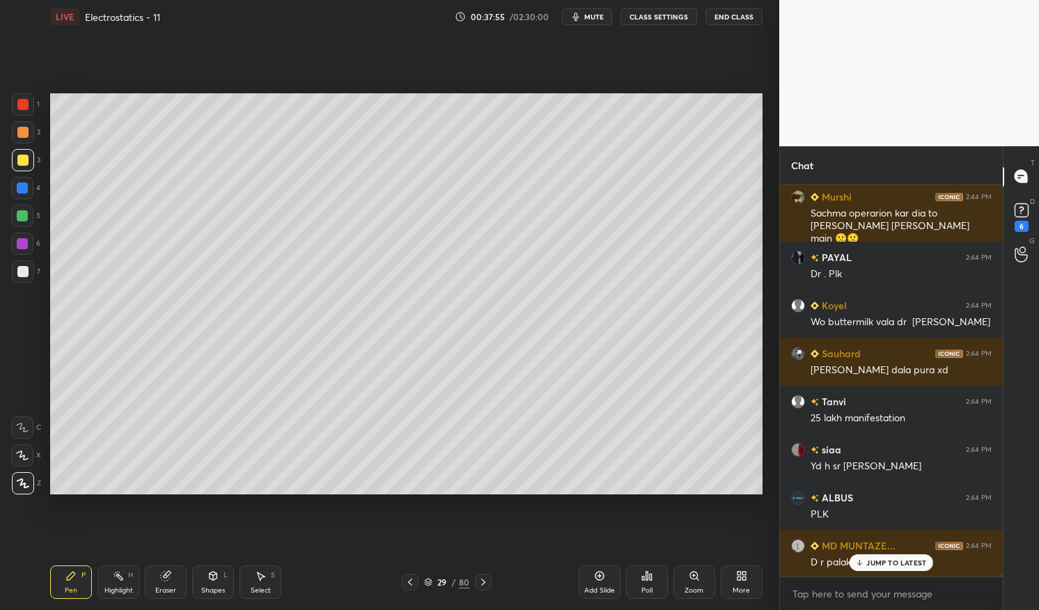
click at [214, 577] on icon at bounding box center [214, 576] width 8 height 8
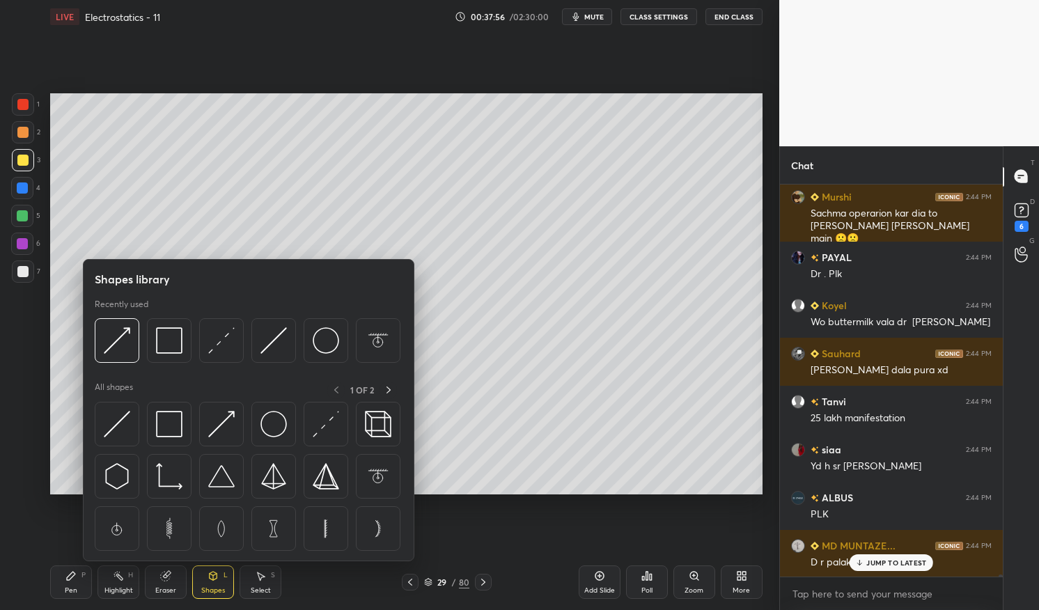
click at [228, 422] on img at bounding box center [221, 424] width 26 height 26
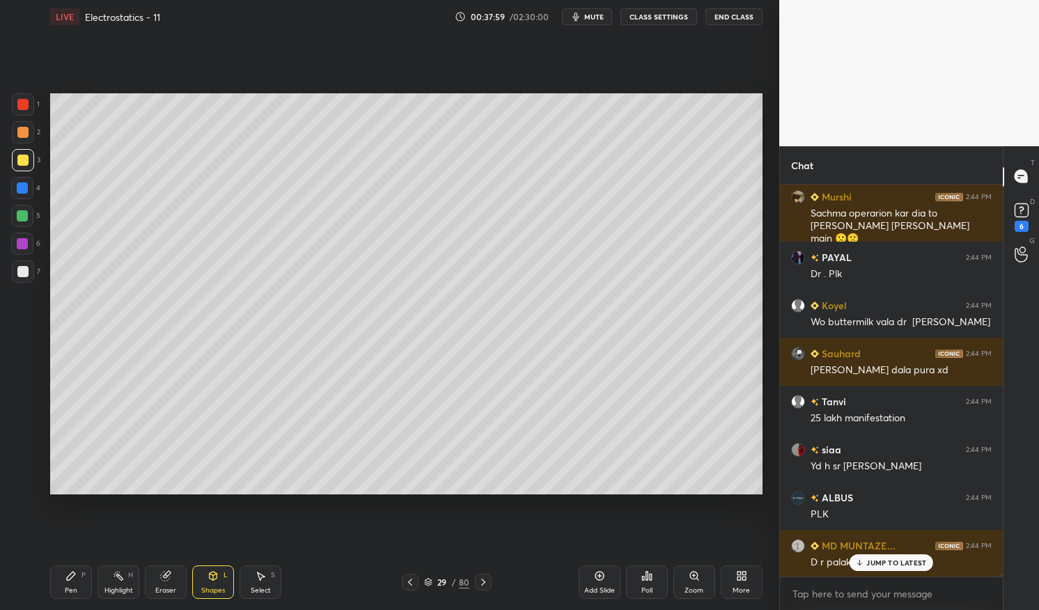
click at [63, 587] on div "Pen P" at bounding box center [71, 582] width 42 height 33
click at [68, 589] on div "Pen" at bounding box center [71, 590] width 13 height 7
click at [20, 270] on div at bounding box center [22, 271] width 11 height 11
click at [17, 270] on div at bounding box center [22, 271] width 11 height 11
click at [878, 563] on p "JUMP TO LATEST" at bounding box center [897, 563] width 60 height 8
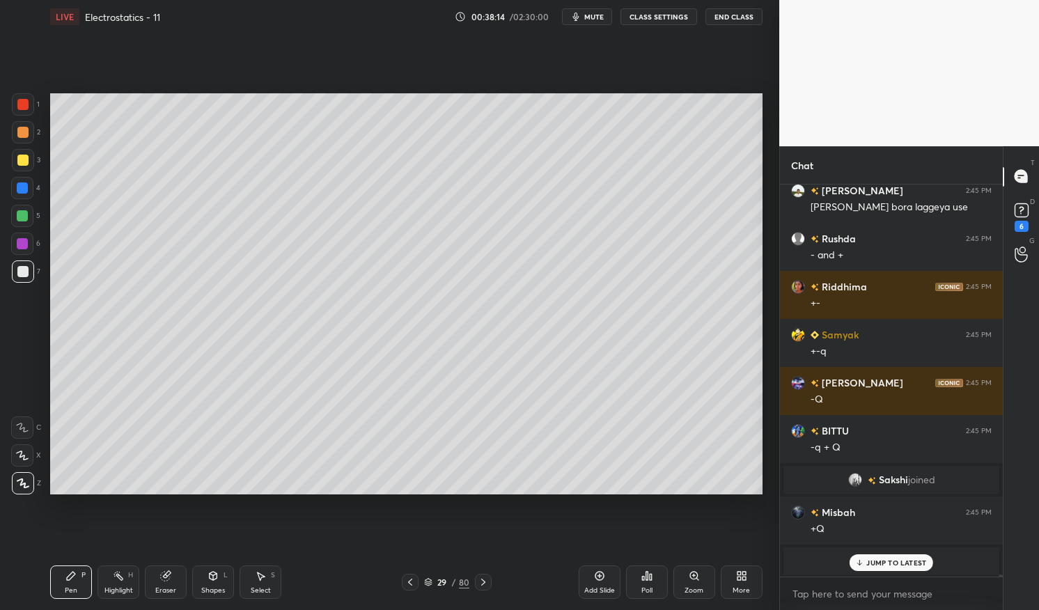
scroll to position [70588, 0]
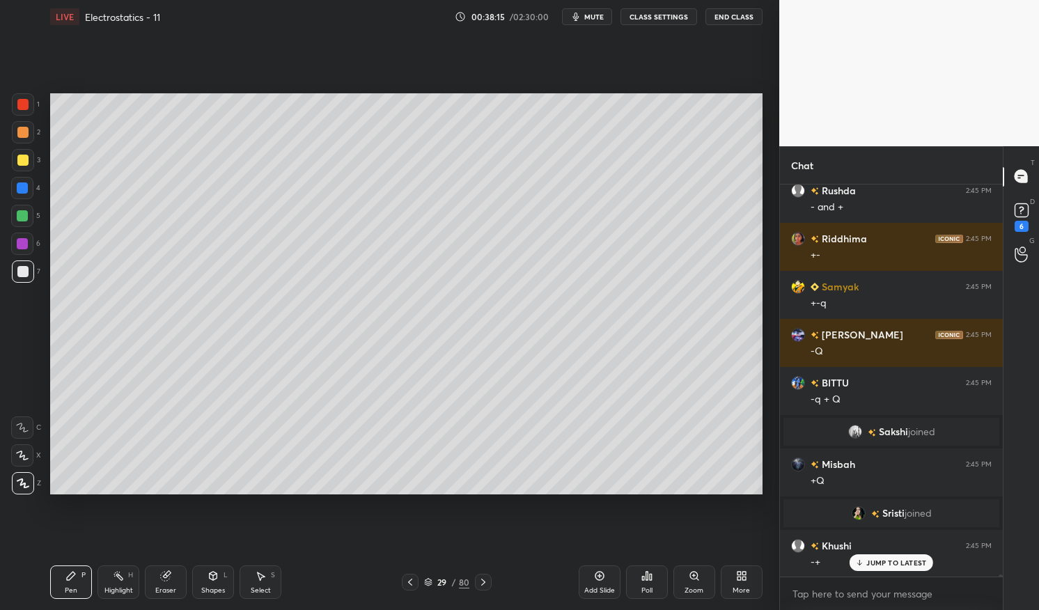
click at [26, 185] on div at bounding box center [22, 188] width 11 height 11
click at [24, 184] on div at bounding box center [22, 188] width 11 height 11
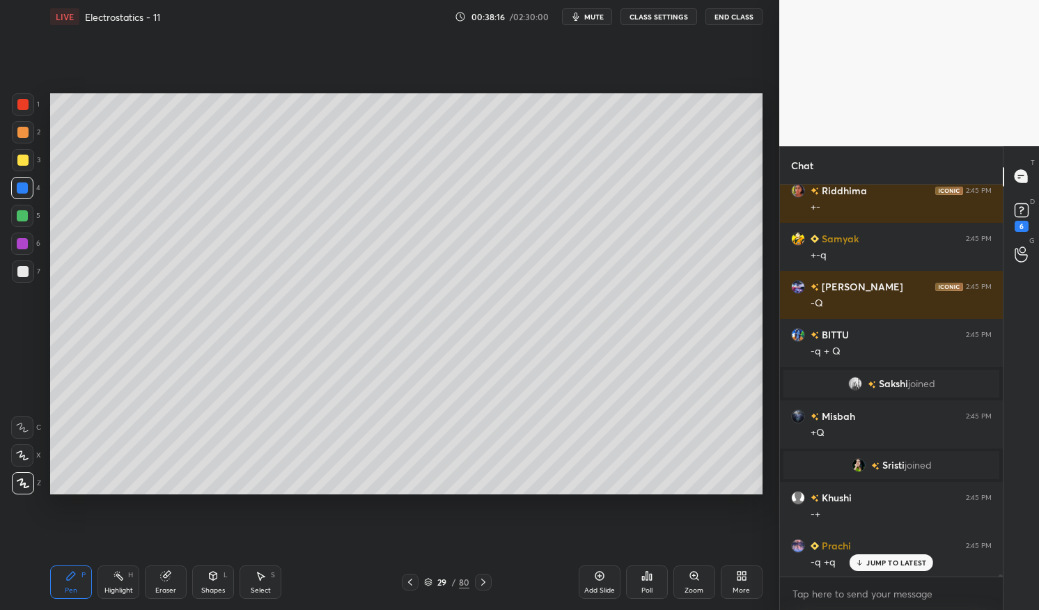
click at [213, 579] on icon at bounding box center [213, 577] width 0 height 5
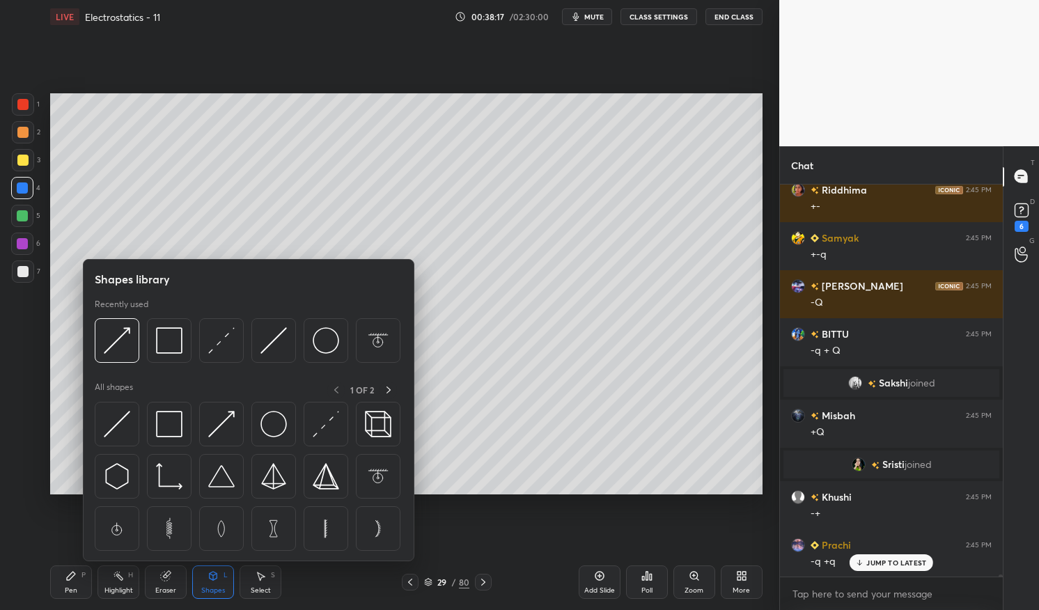
click at [226, 347] on img at bounding box center [221, 340] width 26 height 26
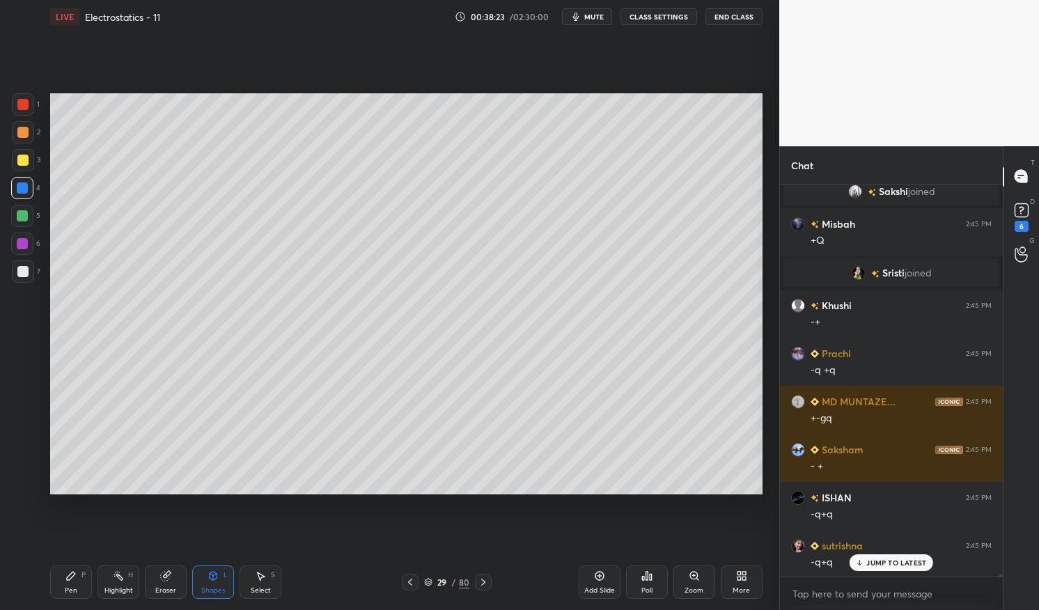
scroll to position [70877, 0]
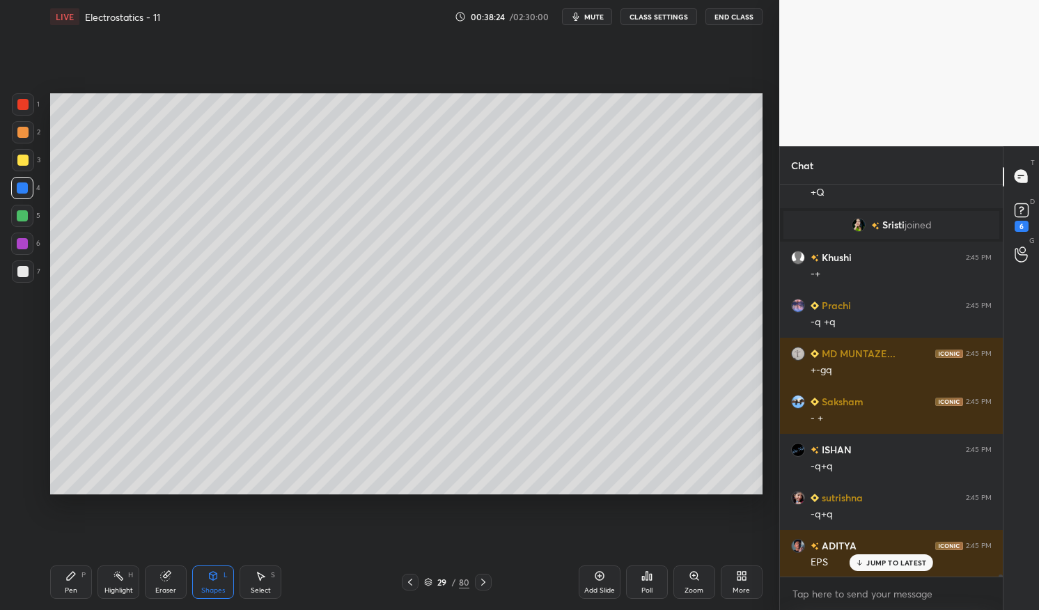
click at [897, 563] on p "JUMP TO LATEST" at bounding box center [897, 563] width 60 height 8
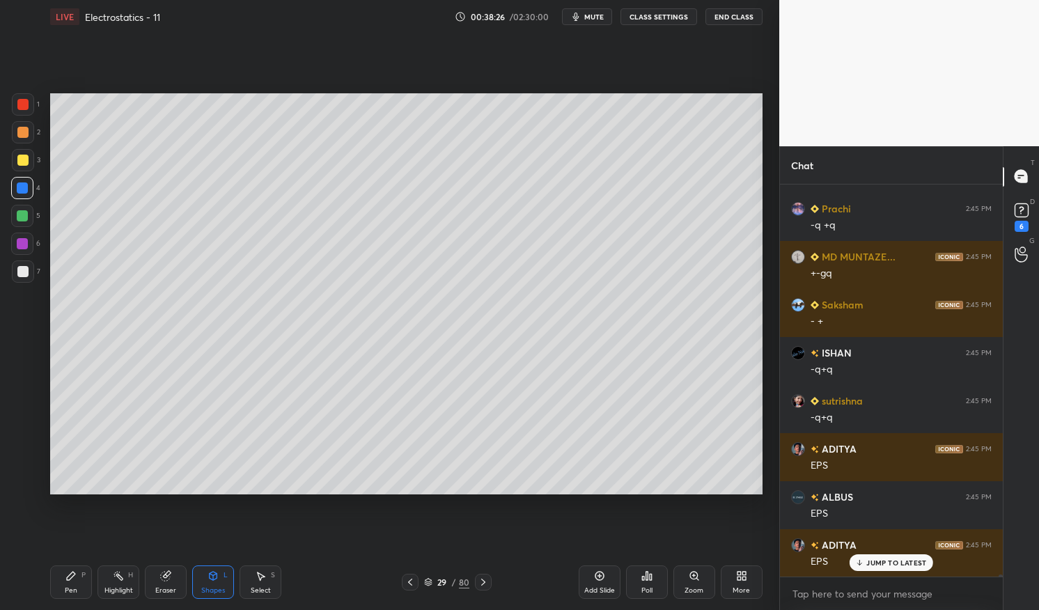
scroll to position [71021, 0]
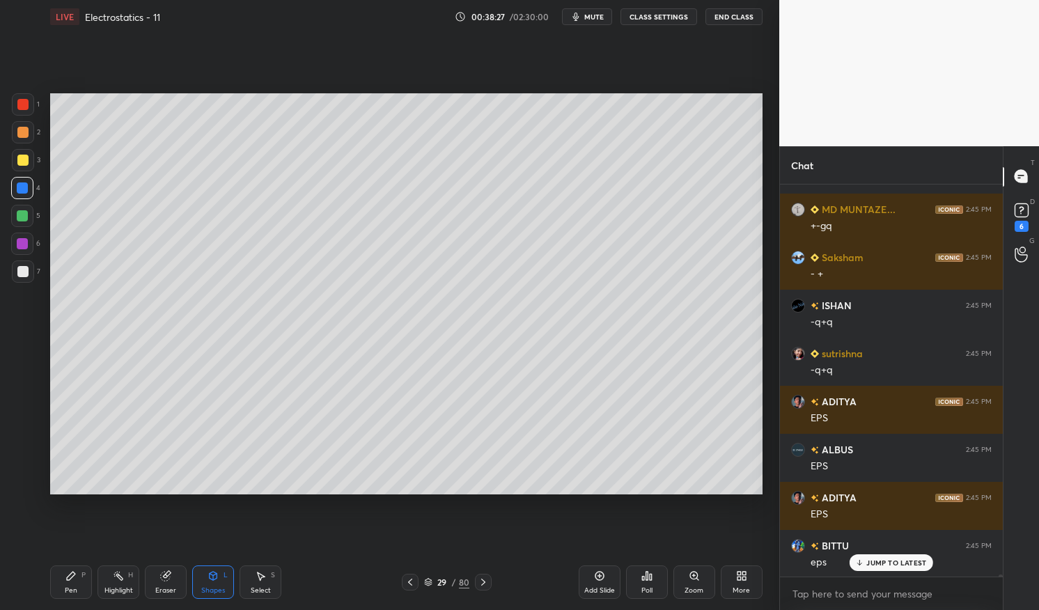
click at [70, 584] on div "Pen P" at bounding box center [71, 582] width 42 height 33
click at [61, 585] on div "Pen P" at bounding box center [71, 582] width 42 height 33
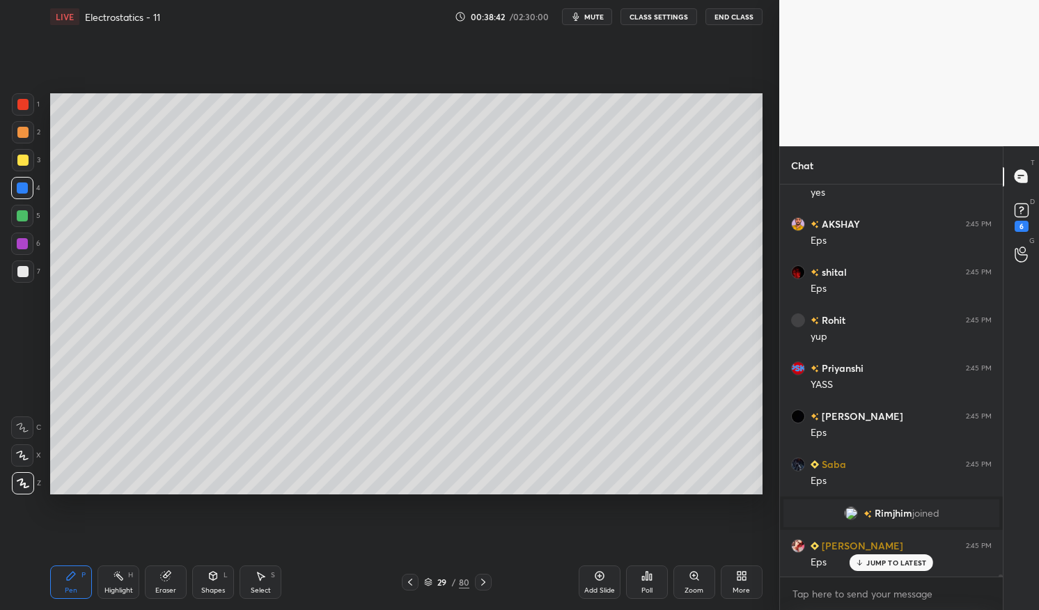
scroll to position [73347, 0]
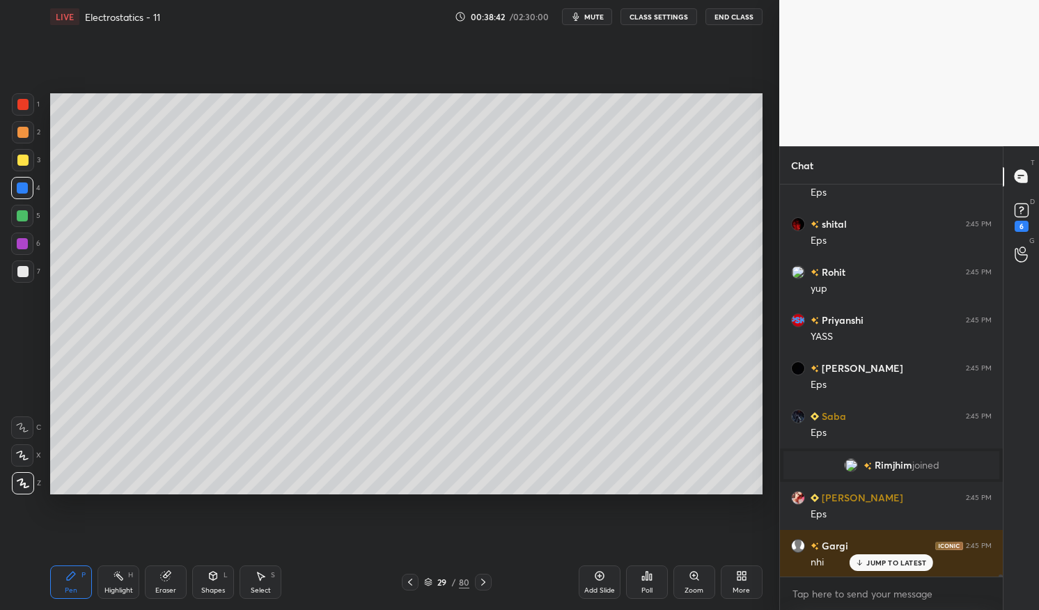
click at [107, 582] on div "Highlight H" at bounding box center [119, 582] width 42 height 33
click at [116, 578] on icon at bounding box center [118, 576] width 11 height 11
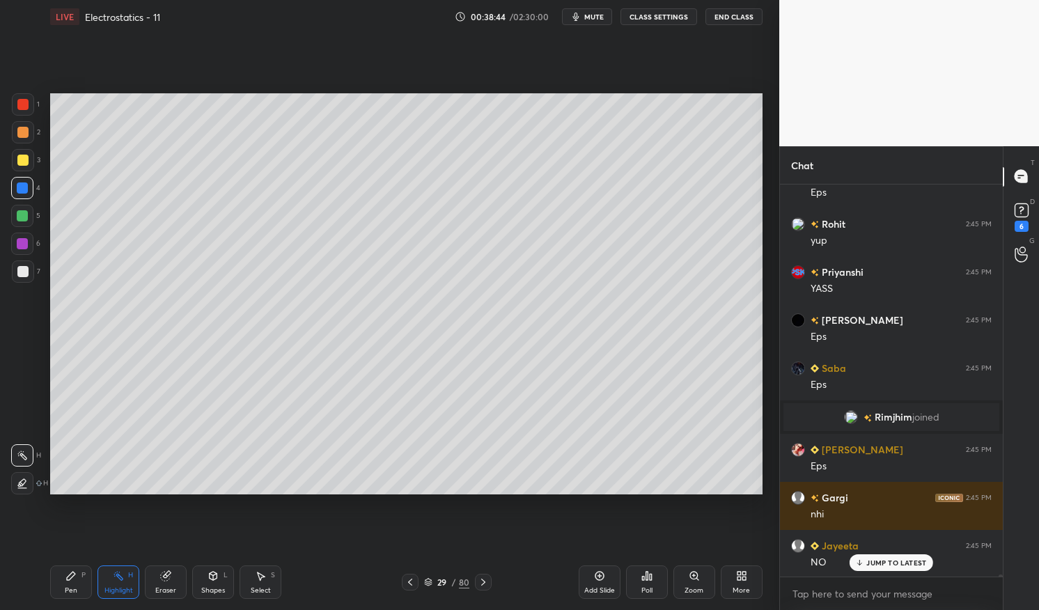
click at [58, 590] on div "Pen P" at bounding box center [71, 582] width 42 height 33
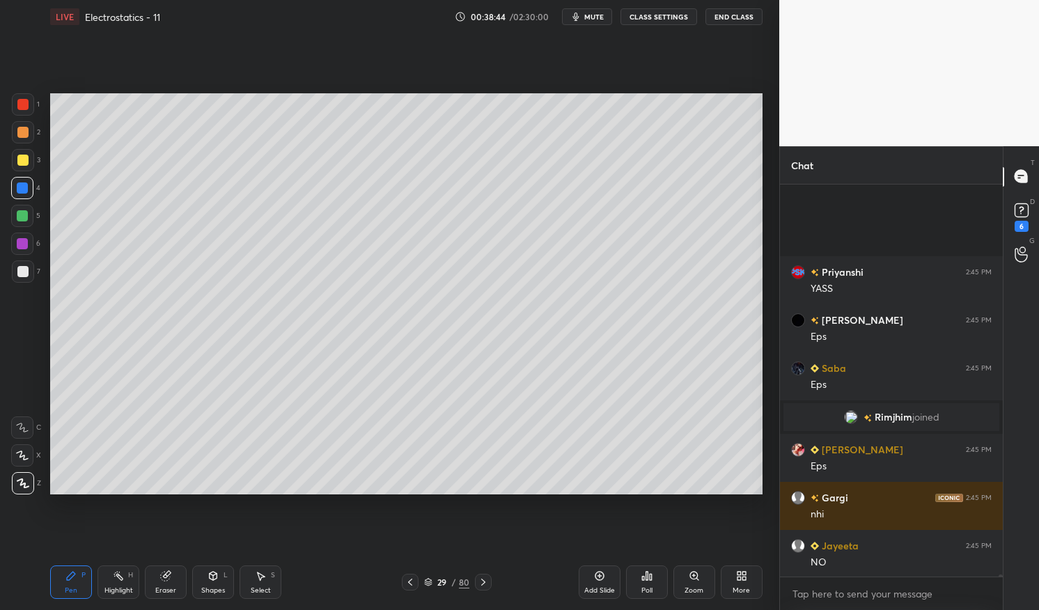
scroll to position [73539, 0]
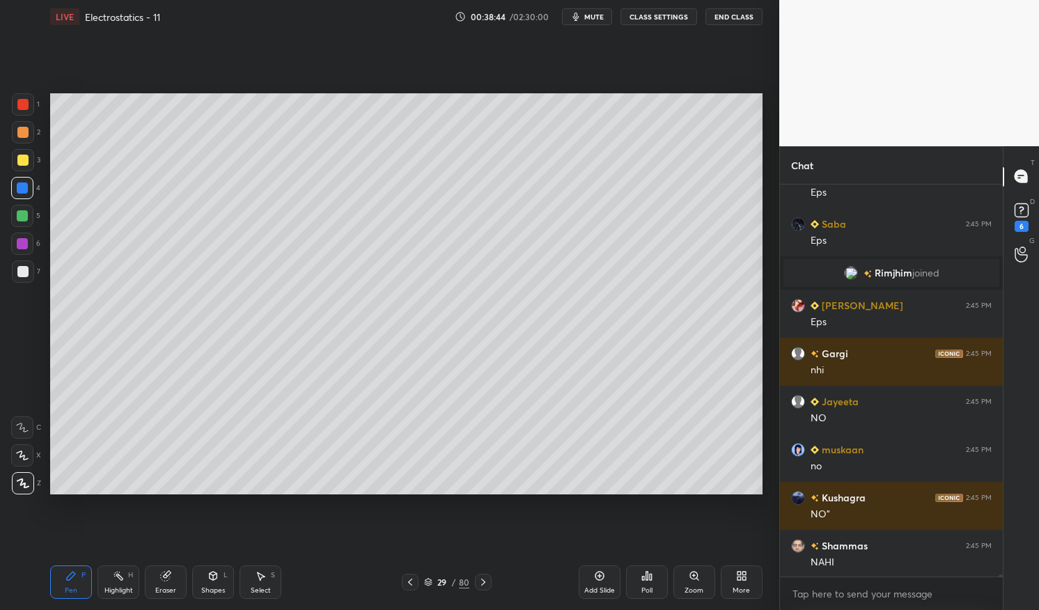
click at [65, 585] on div "Pen P" at bounding box center [71, 582] width 42 height 33
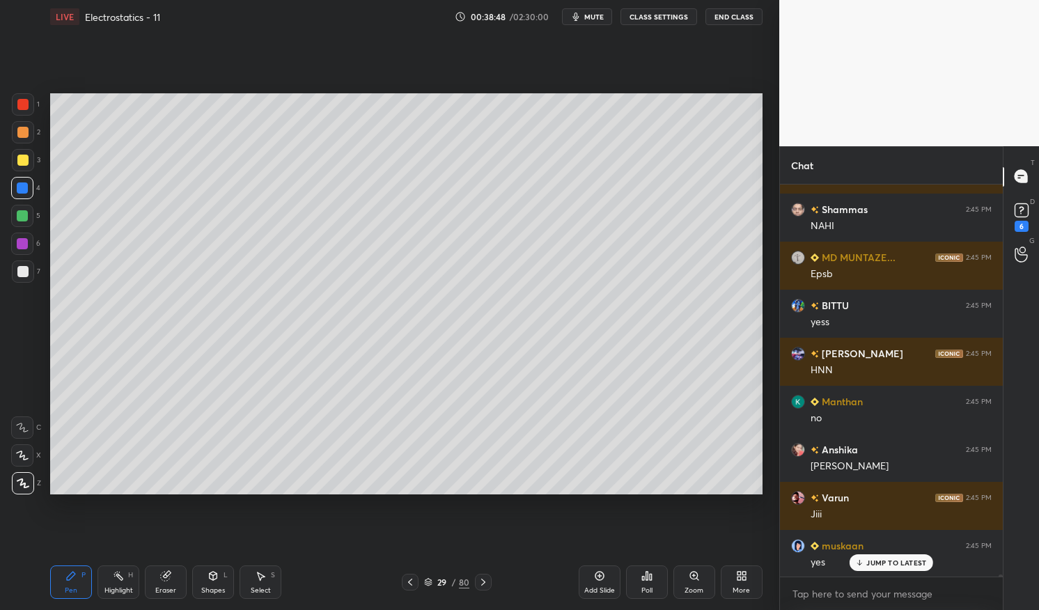
scroll to position [74021, 0]
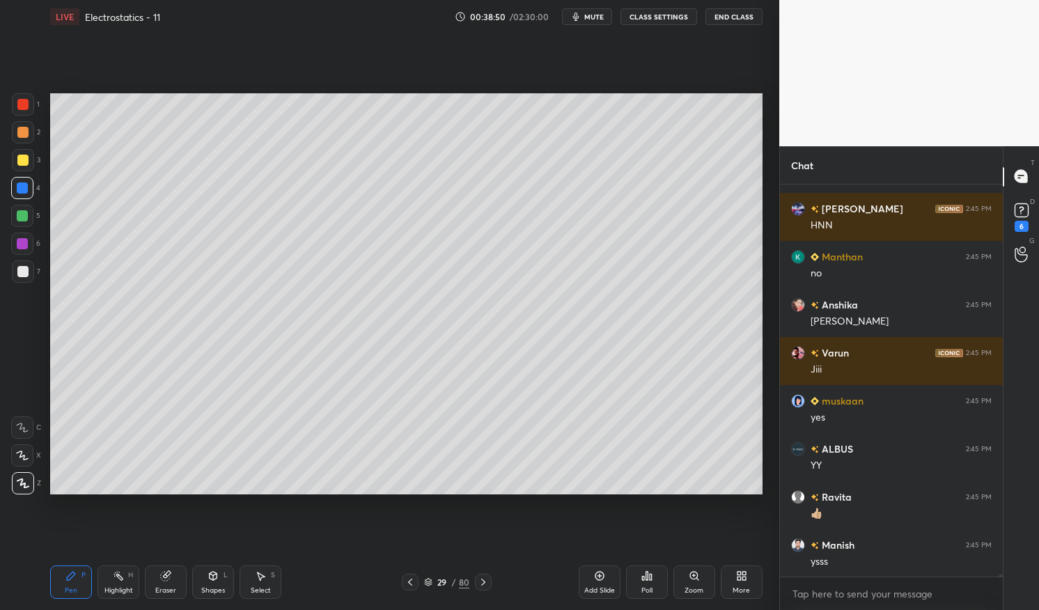
click at [65, 582] on div "Pen P" at bounding box center [71, 582] width 42 height 33
click at [62, 574] on div "Pen P" at bounding box center [71, 582] width 42 height 33
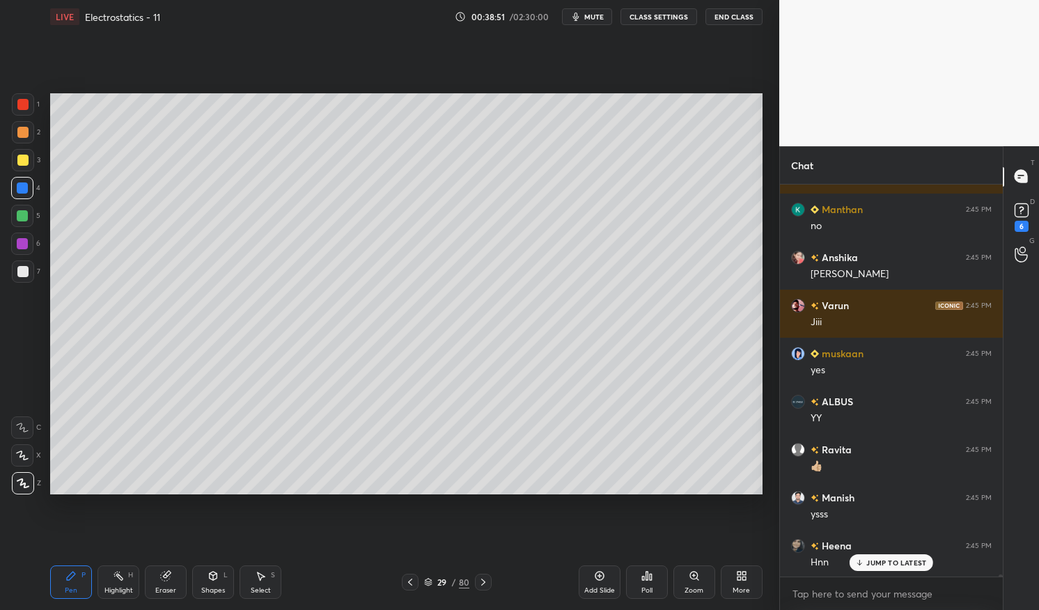
click at [24, 156] on div at bounding box center [22, 160] width 11 height 11
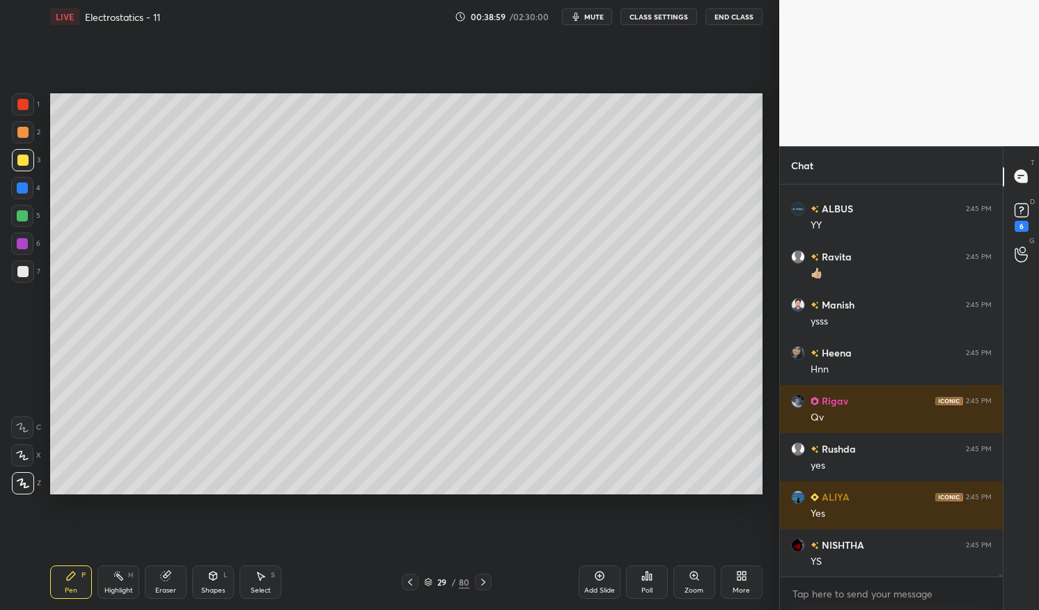
scroll to position [74404, 0]
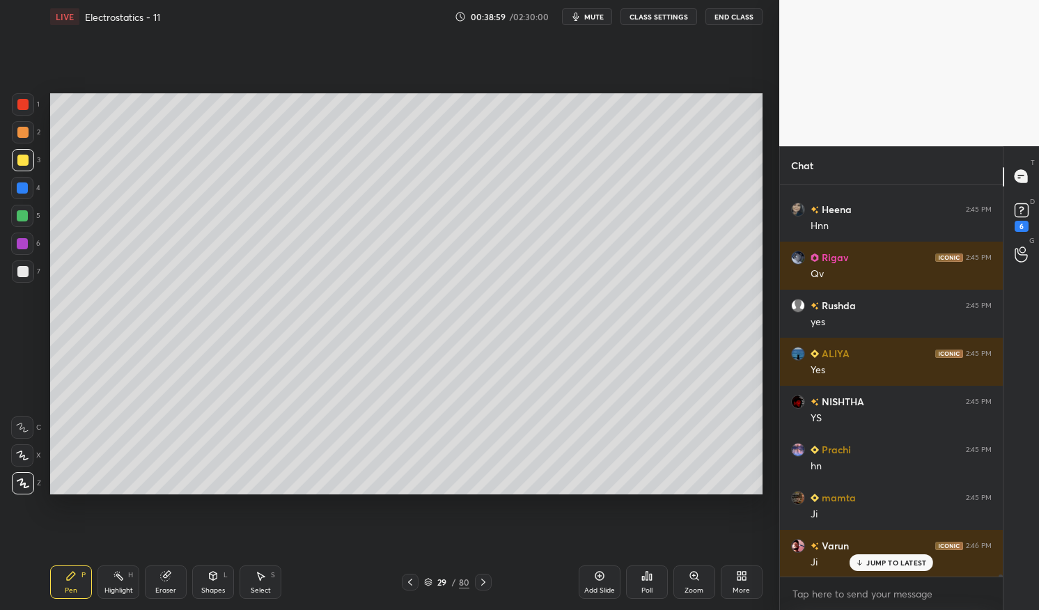
click at [171, 581] on div "Eraser" at bounding box center [166, 582] width 42 height 33
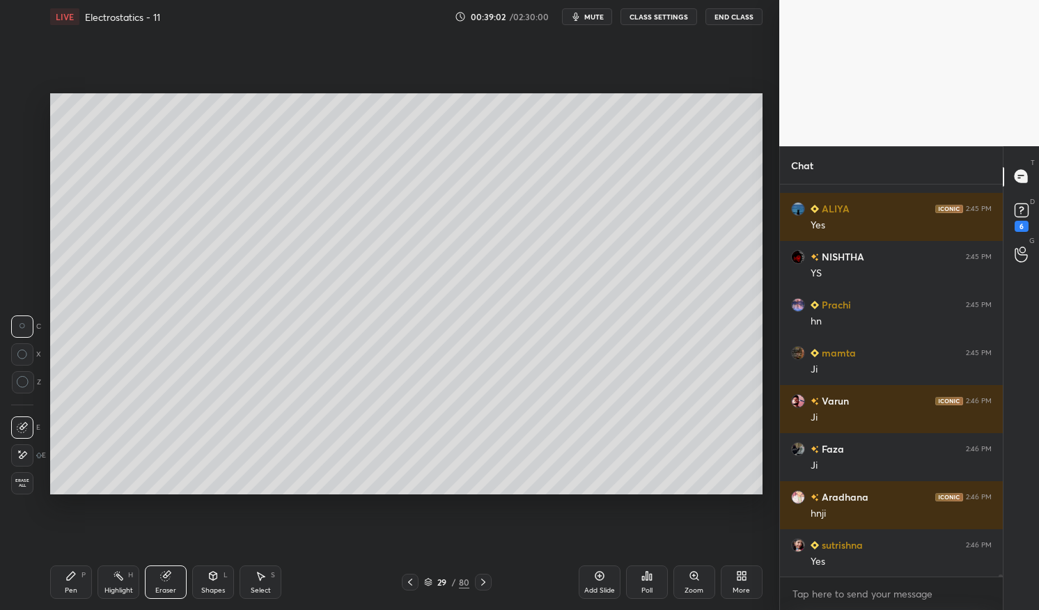
click at [71, 570] on div "Pen P" at bounding box center [71, 582] width 42 height 33
click at [59, 567] on div "Pen P" at bounding box center [71, 582] width 42 height 33
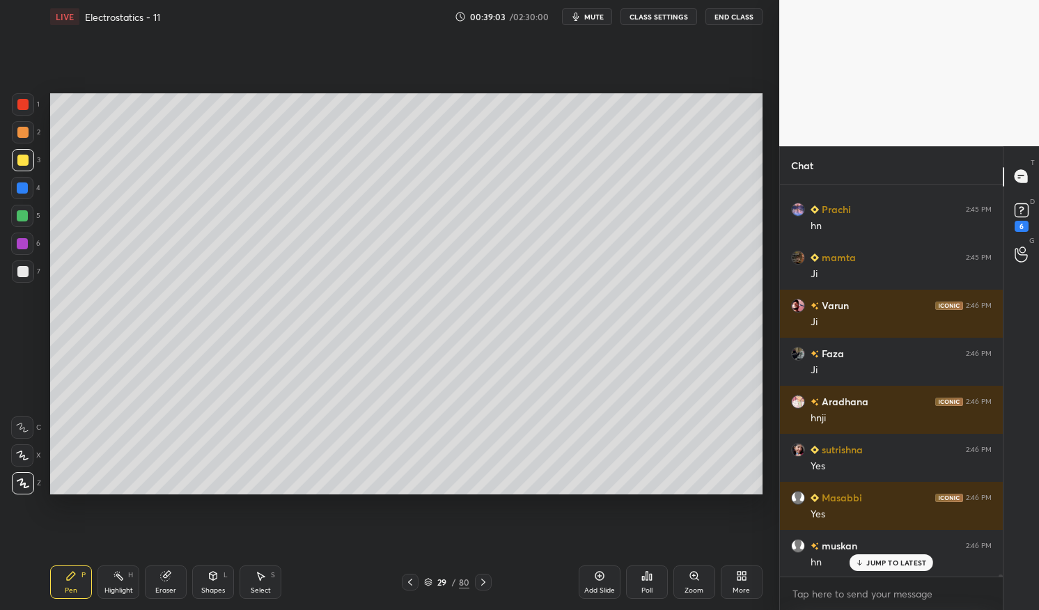
click at [26, 104] on div at bounding box center [22, 104] width 11 height 11
click at [26, 98] on div at bounding box center [23, 104] width 22 height 22
click at [901, 560] on p "JUMP TO LATEST" at bounding box center [897, 563] width 60 height 8
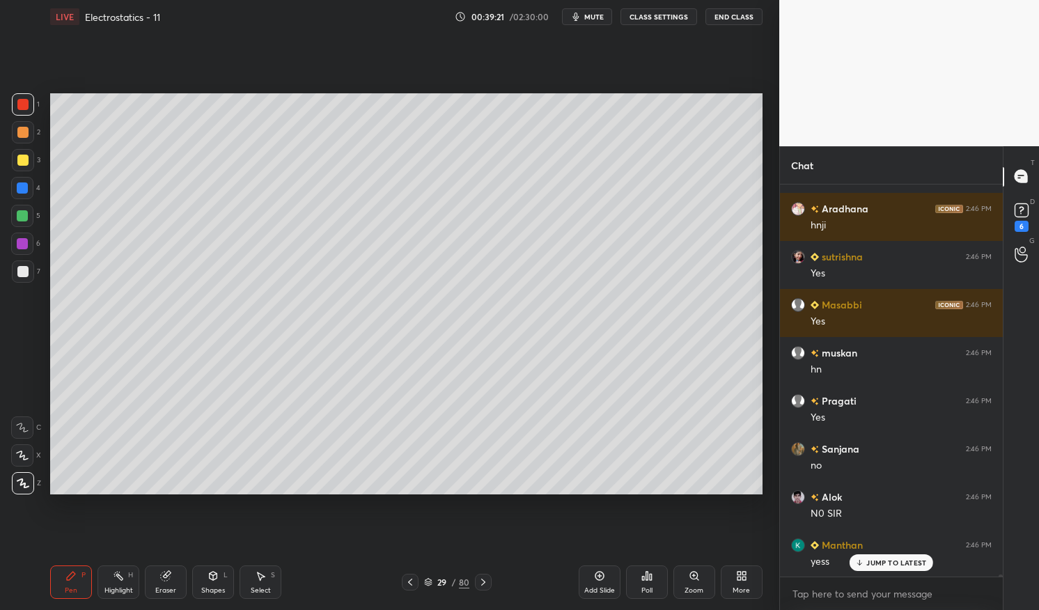
scroll to position [74885, 0]
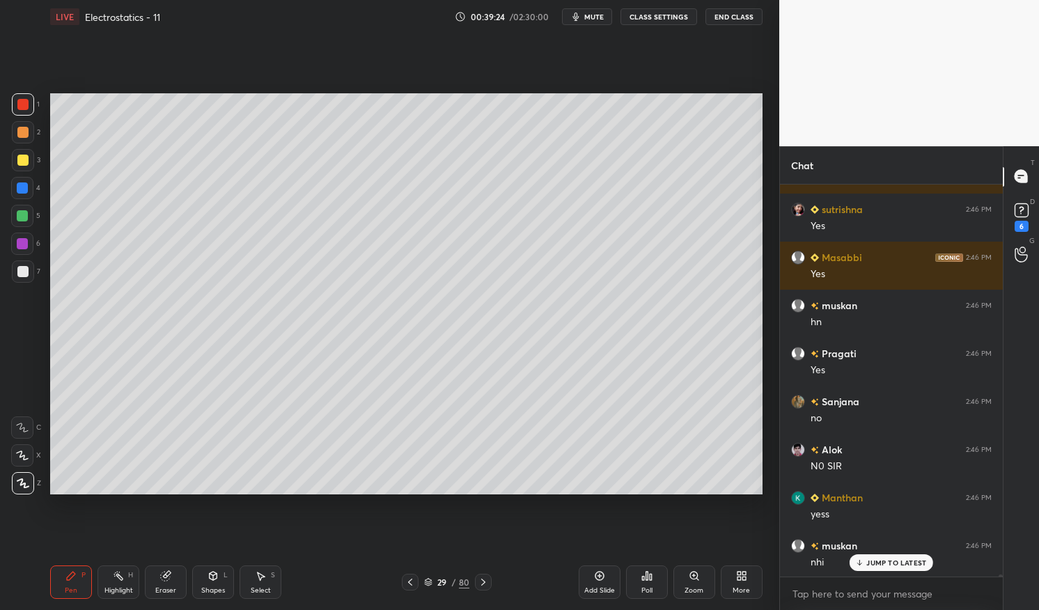
click at [888, 559] on p "JUMP TO LATEST" at bounding box center [897, 563] width 60 height 8
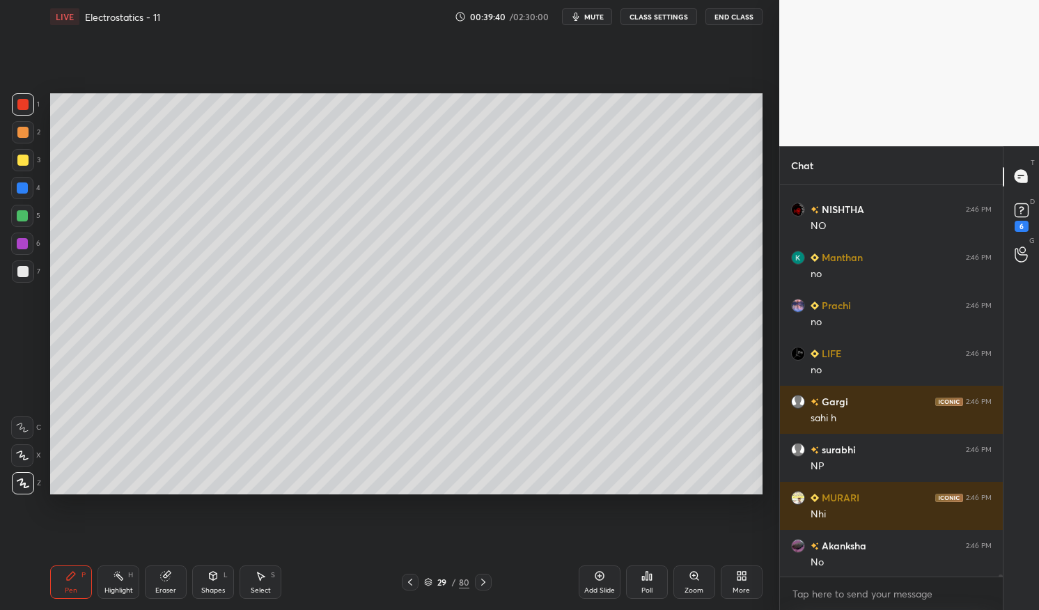
scroll to position [75366, 0]
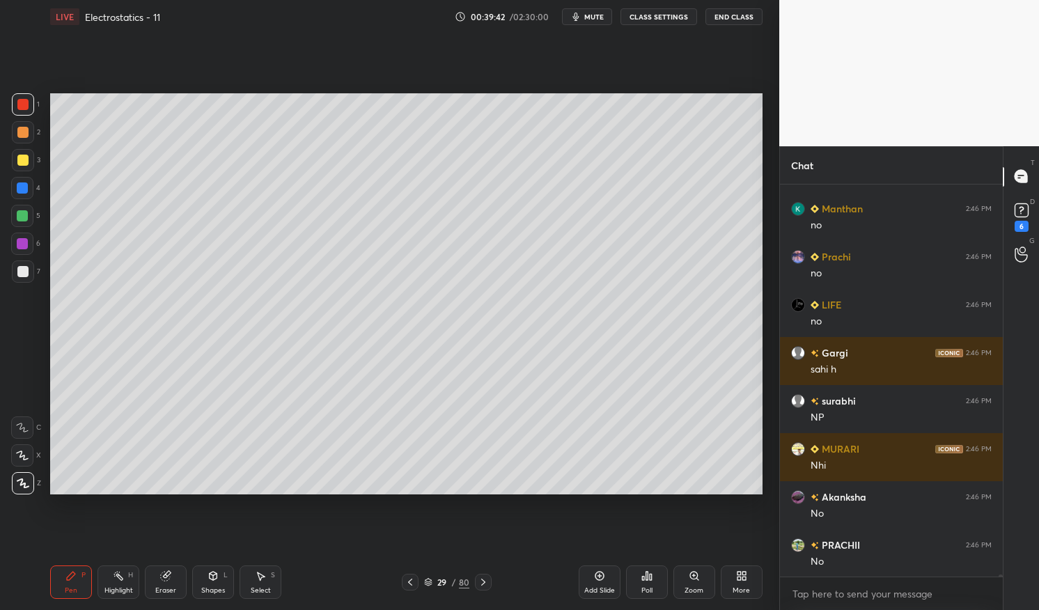
click at [171, 578] on div "Eraser" at bounding box center [166, 582] width 42 height 33
click at [60, 583] on div "Pen P" at bounding box center [71, 582] width 42 height 33
click at [59, 588] on div "Pen P" at bounding box center [71, 582] width 42 height 33
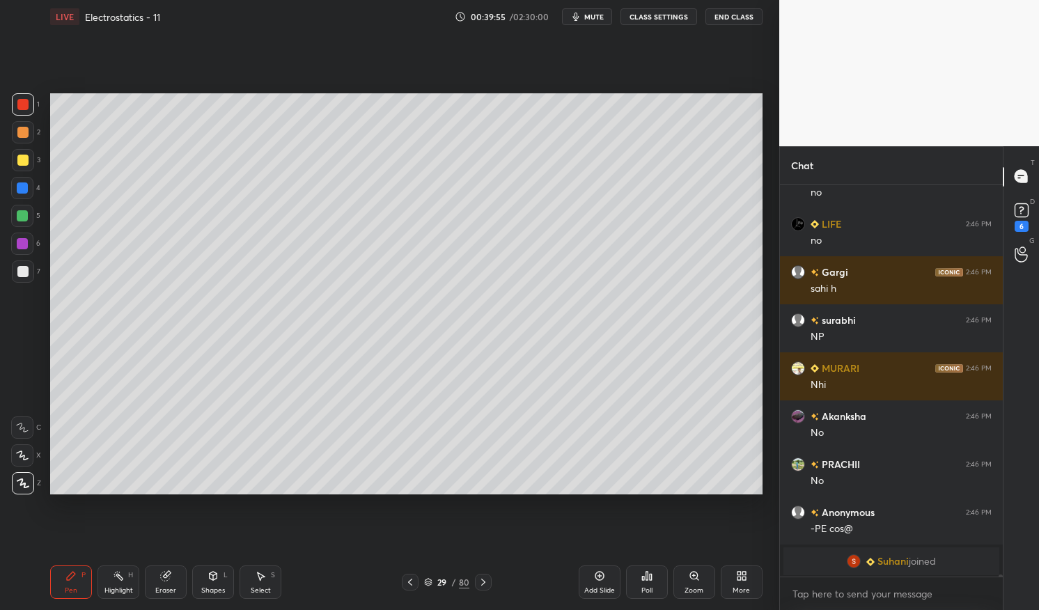
scroll to position [75496, 0]
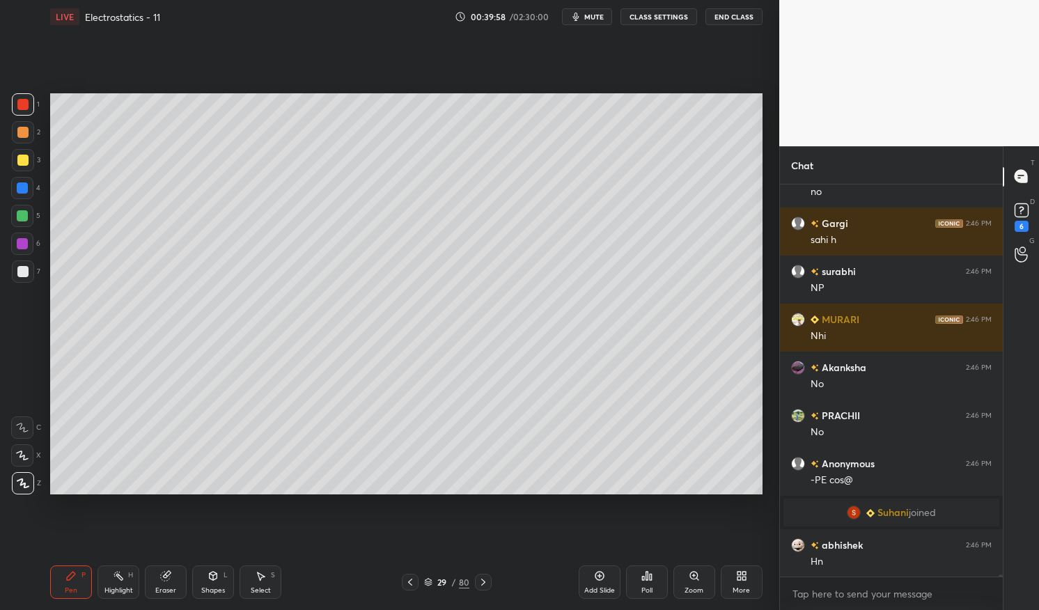
click at [20, 160] on div at bounding box center [22, 160] width 11 height 11
click at [22, 159] on div at bounding box center [22, 160] width 11 height 11
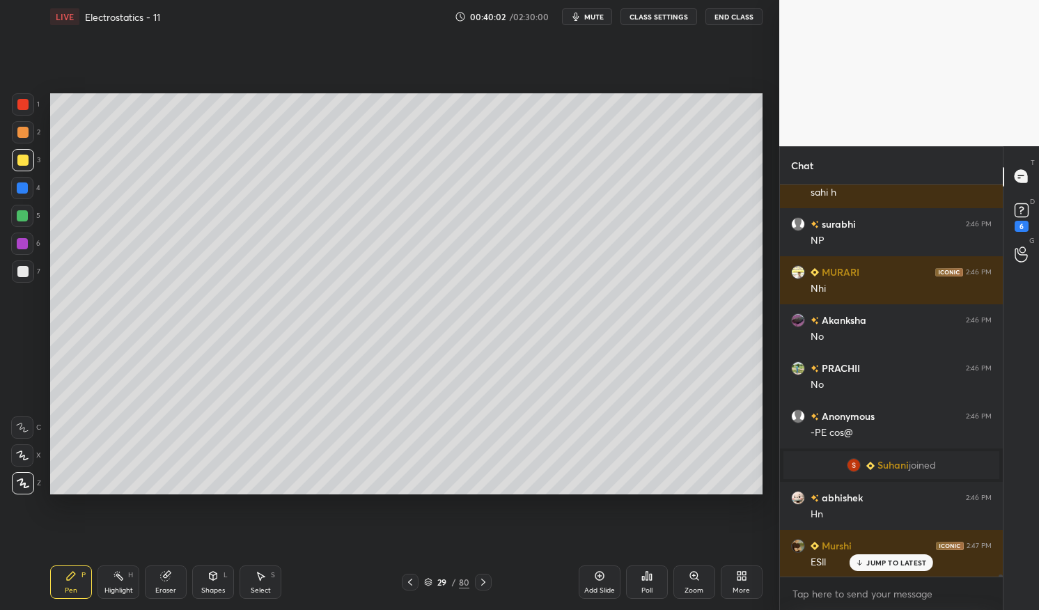
click at [20, 105] on div at bounding box center [22, 104] width 11 height 11
click at [21, 111] on div at bounding box center [23, 104] width 22 height 22
click at [22, 157] on div at bounding box center [22, 160] width 11 height 11
click at [17, 157] on div at bounding box center [22, 160] width 11 height 11
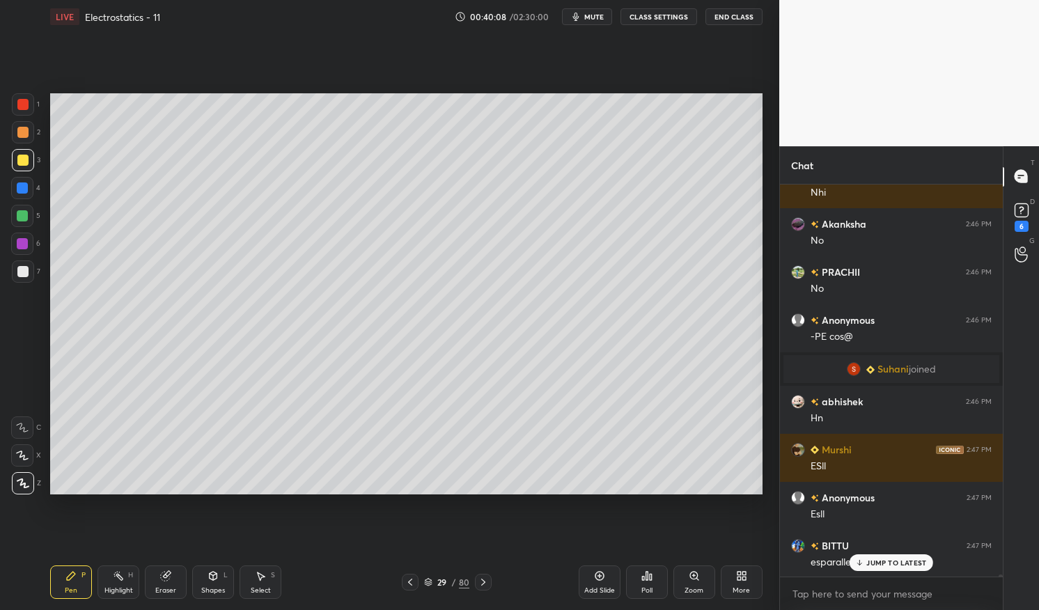
scroll to position [75674, 0]
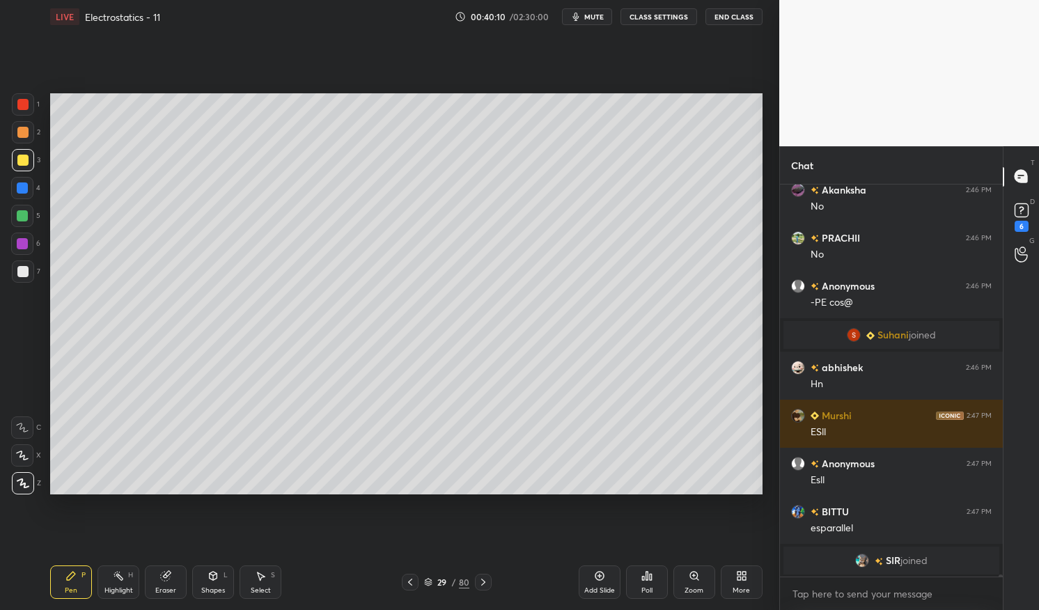
click at [24, 188] on div at bounding box center [22, 188] width 11 height 11
click at [15, 187] on div at bounding box center [22, 188] width 22 height 22
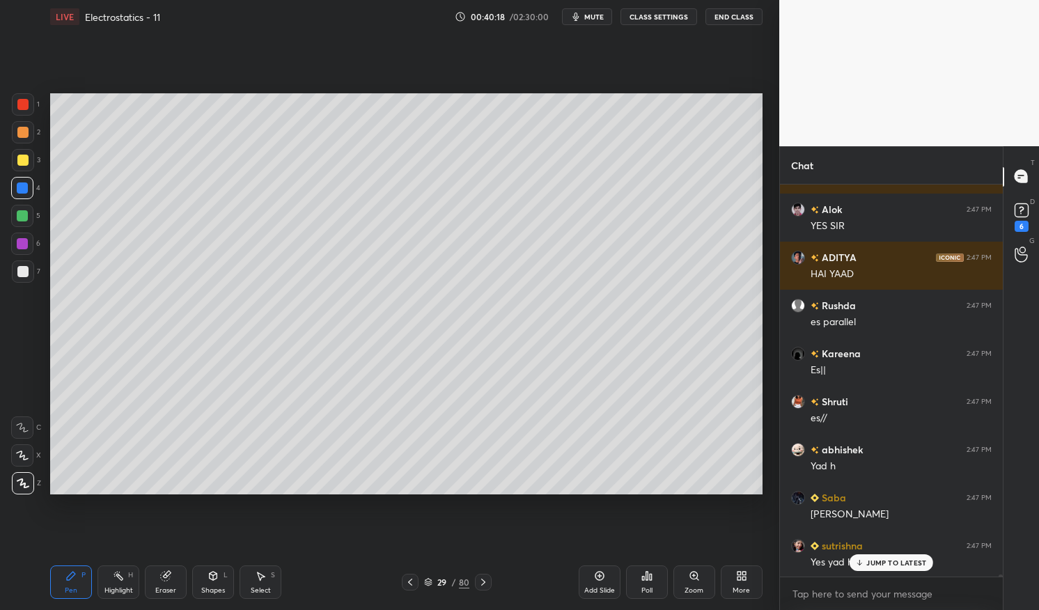
scroll to position [76154, 0]
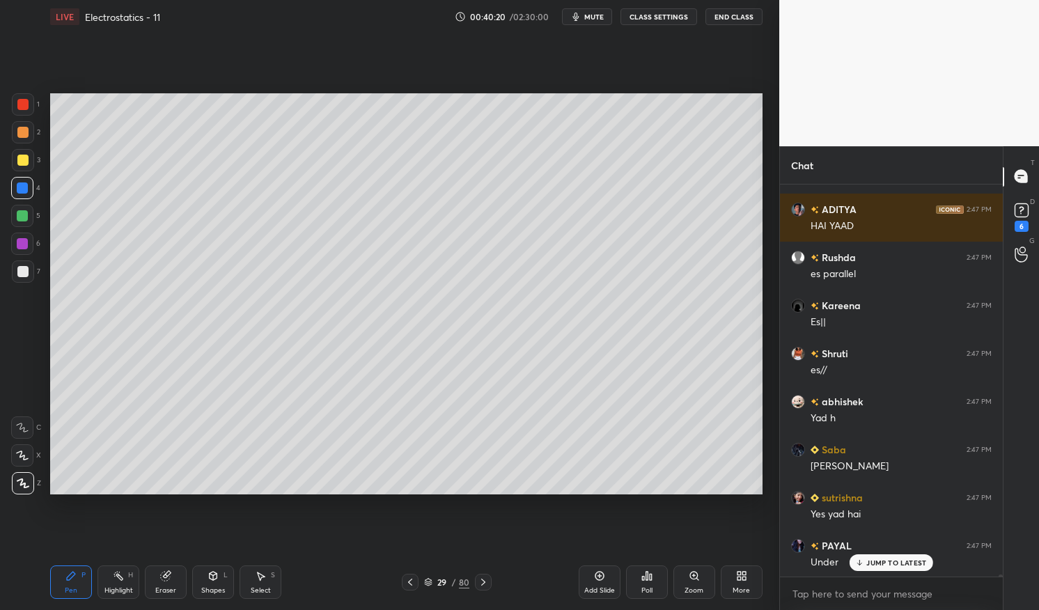
click at [29, 270] on div at bounding box center [23, 272] width 22 height 22
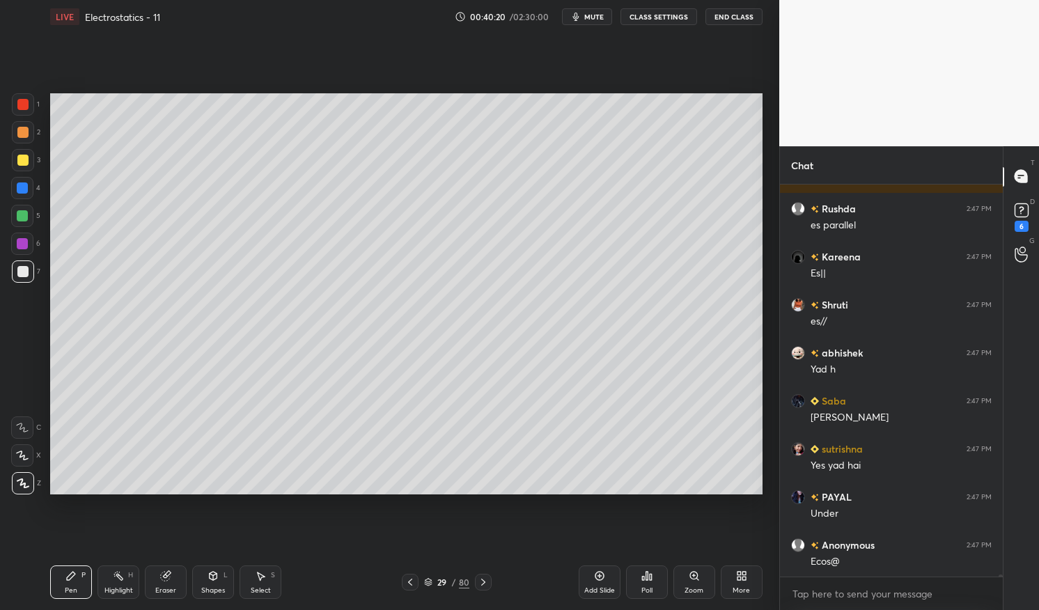
click at [15, 270] on div at bounding box center [23, 272] width 22 height 22
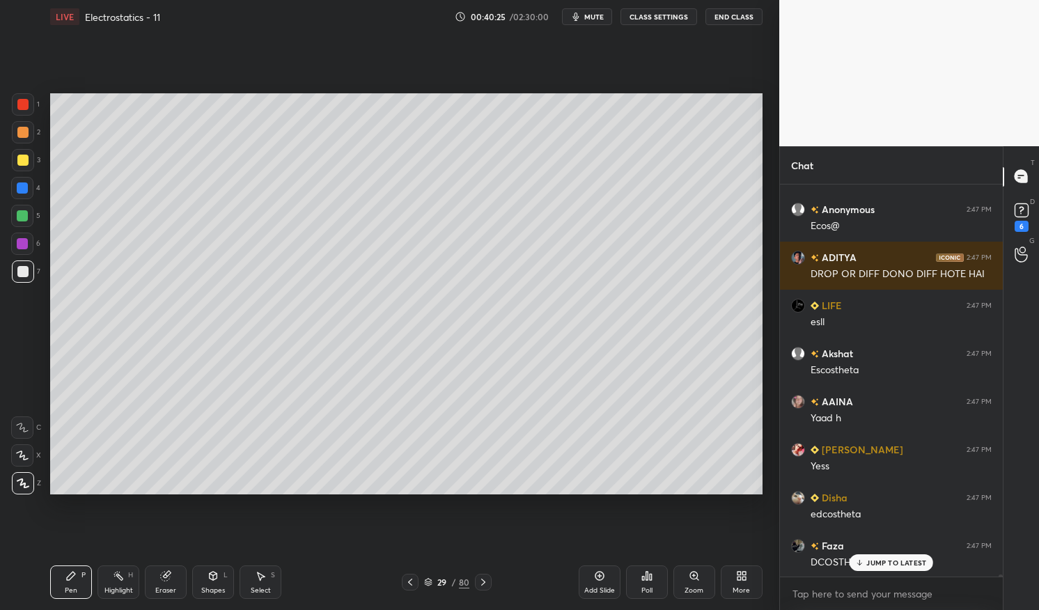
scroll to position [76586, 0]
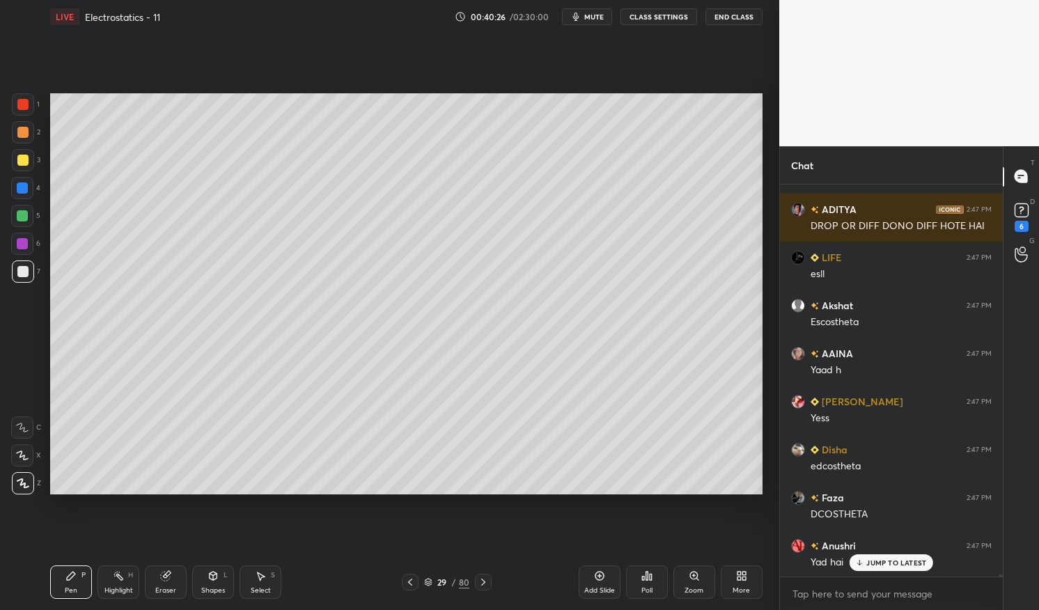
click at [164, 589] on div "Eraser" at bounding box center [165, 590] width 21 height 7
click at [54, 594] on div "Pen P" at bounding box center [71, 582] width 42 height 33
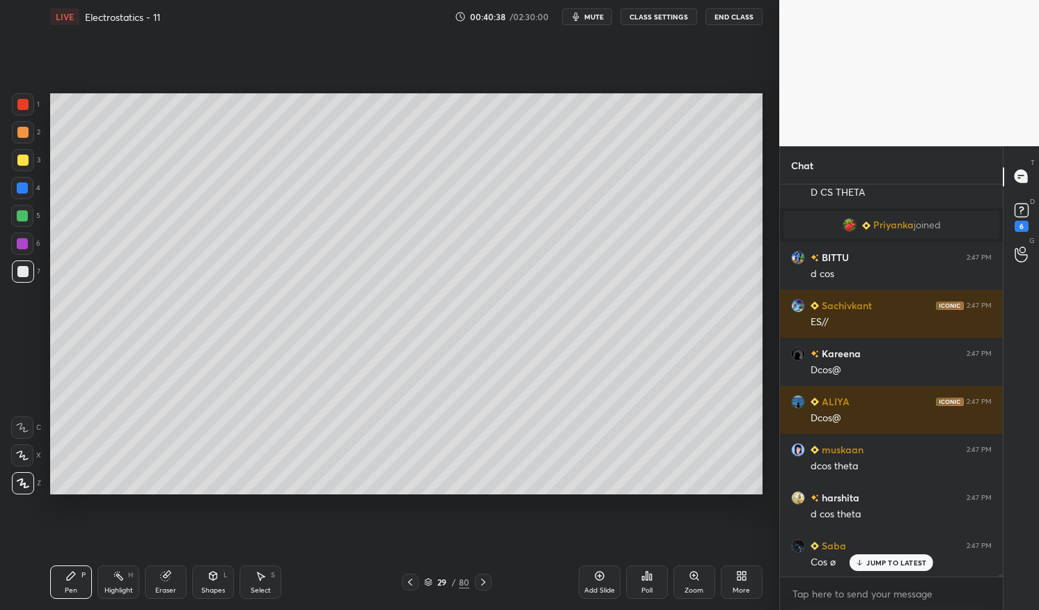
scroll to position [77086, 0]
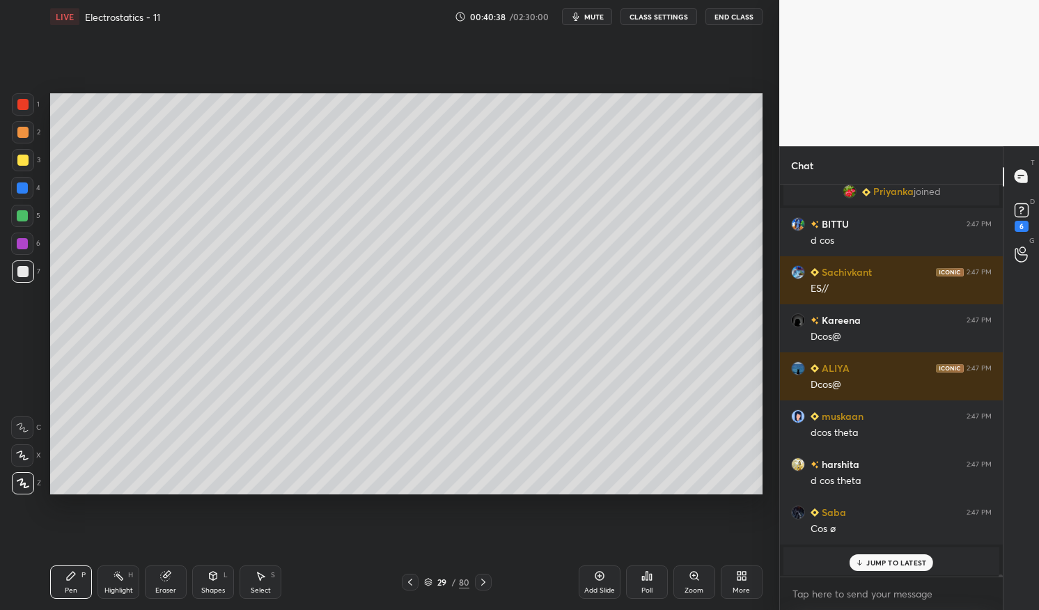
click at [117, 584] on div "Highlight H" at bounding box center [119, 582] width 42 height 33
click at [116, 587] on div "Highlight" at bounding box center [118, 590] width 29 height 7
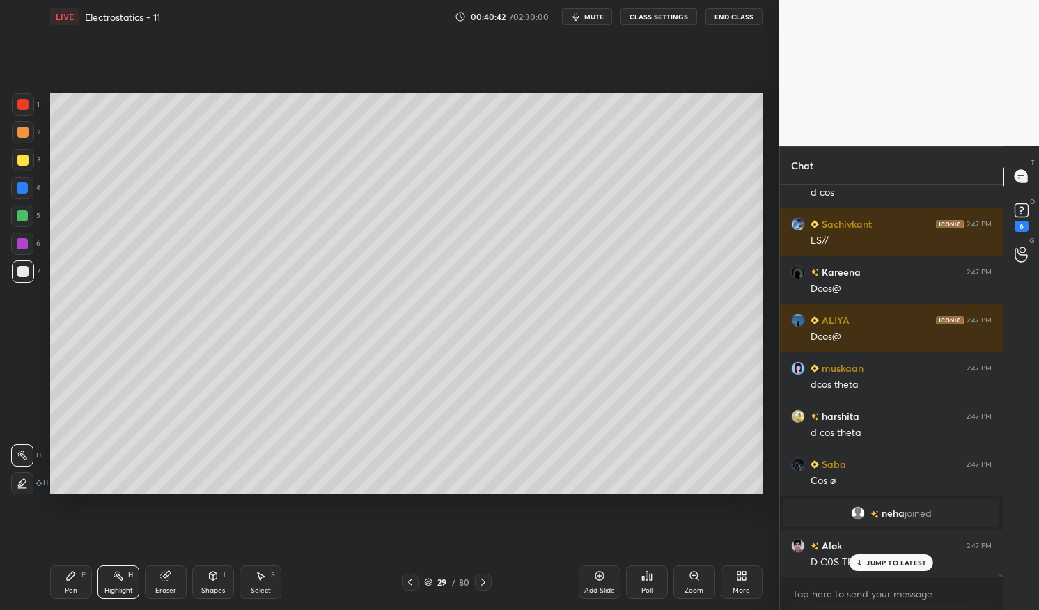
scroll to position [77182, 0]
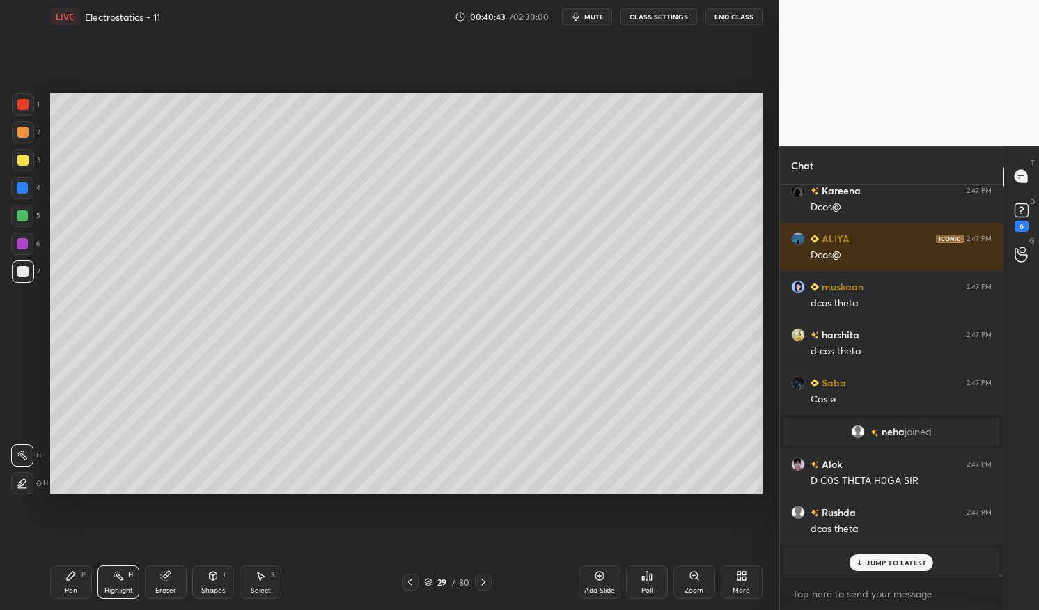
click at [74, 581] on icon at bounding box center [70, 576] width 11 height 11
click at [75, 572] on icon at bounding box center [70, 576] width 11 height 11
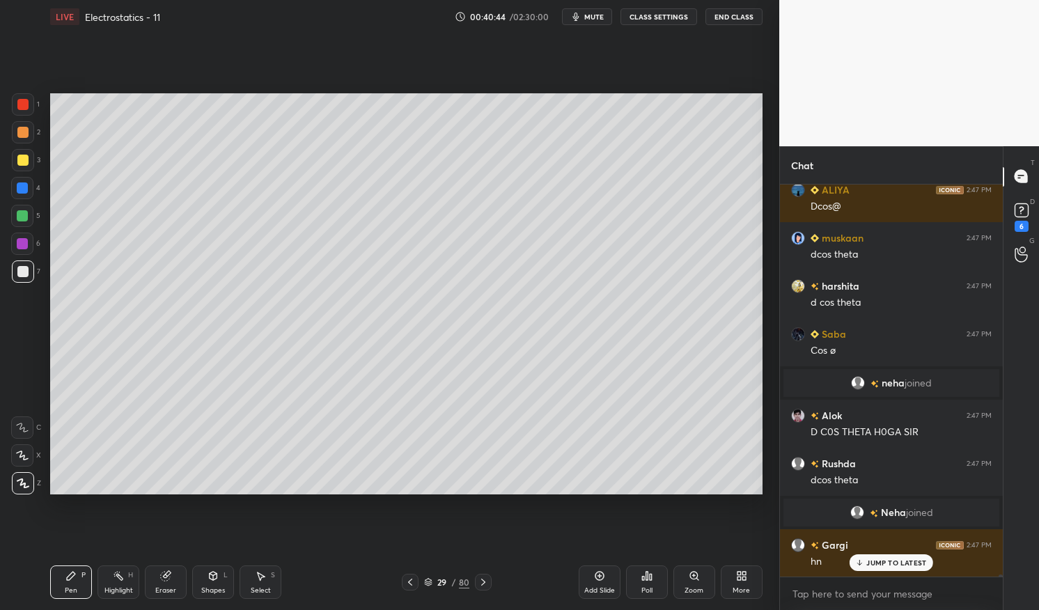
scroll to position [75446, 0]
click at [15, 185] on div at bounding box center [22, 188] width 22 height 22
click at [15, 187] on div at bounding box center [22, 188] width 22 height 22
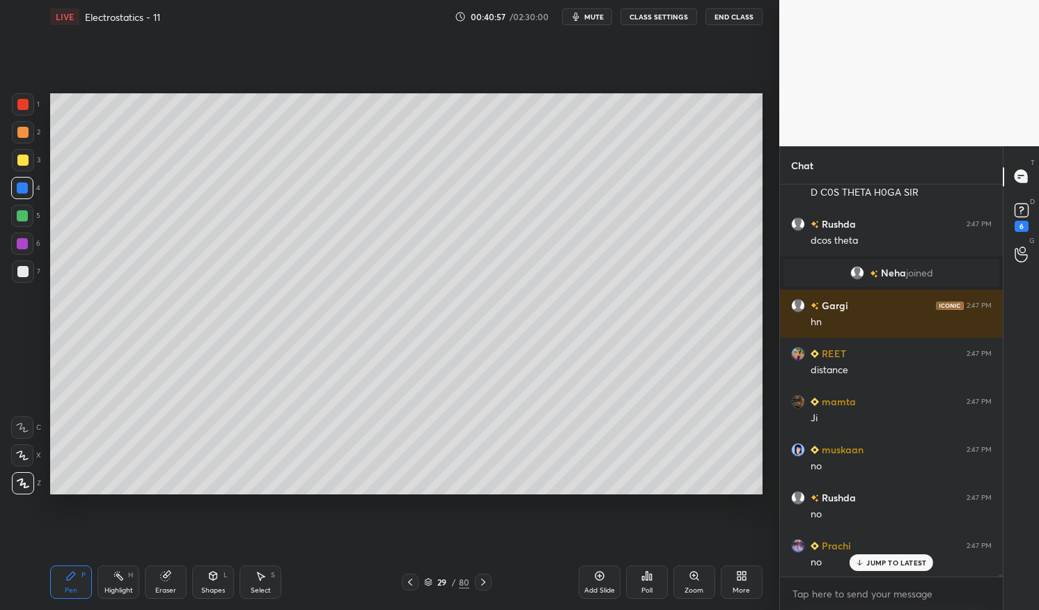
scroll to position [75768, 0]
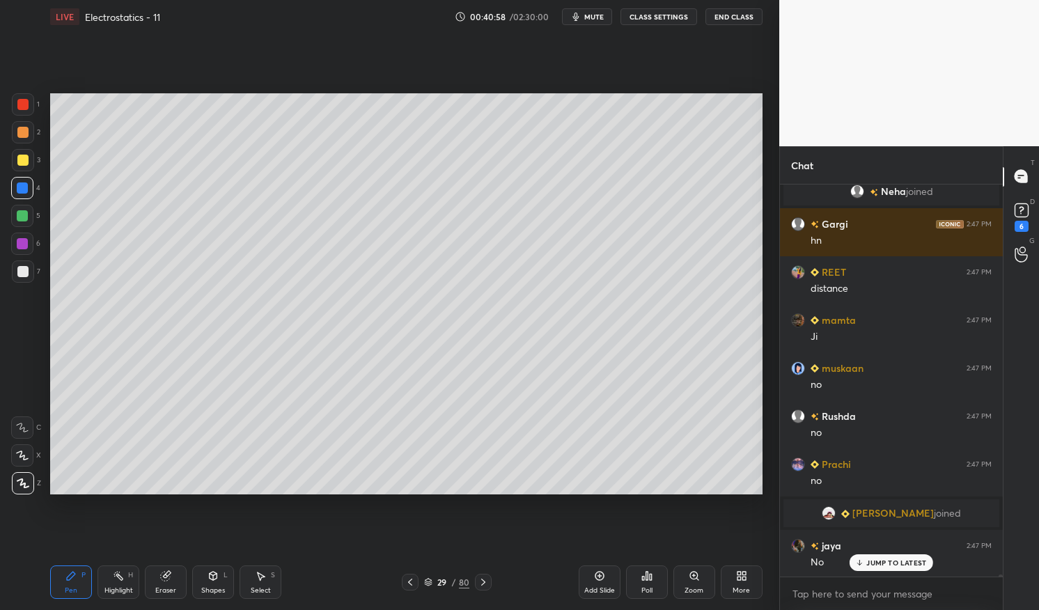
click at [54, 576] on div "Pen P" at bounding box center [71, 582] width 42 height 33
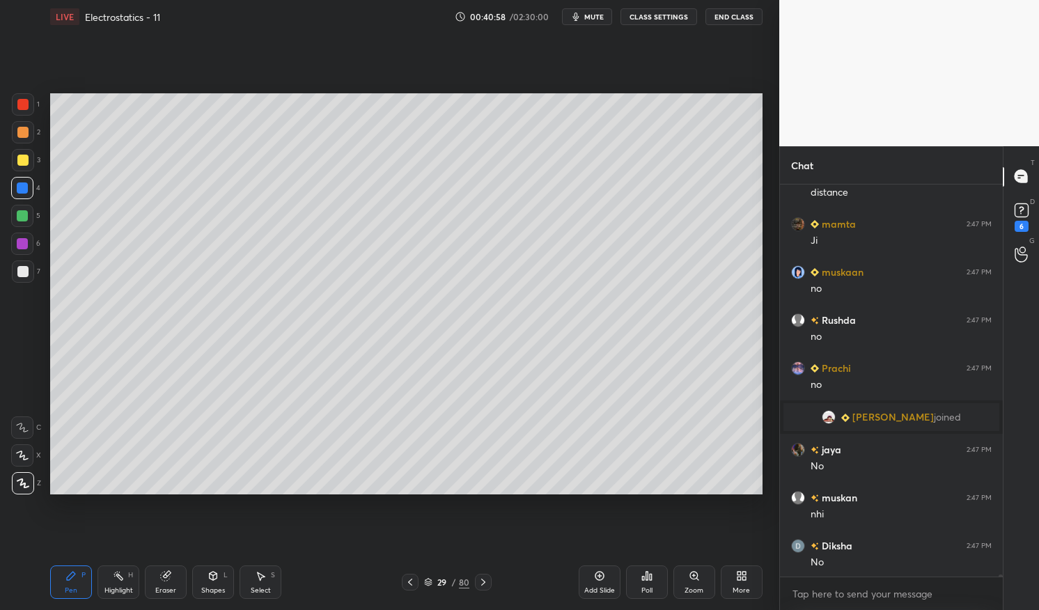
click at [20, 166] on div at bounding box center [23, 160] width 22 height 22
click at [22, 162] on div at bounding box center [22, 160] width 11 height 11
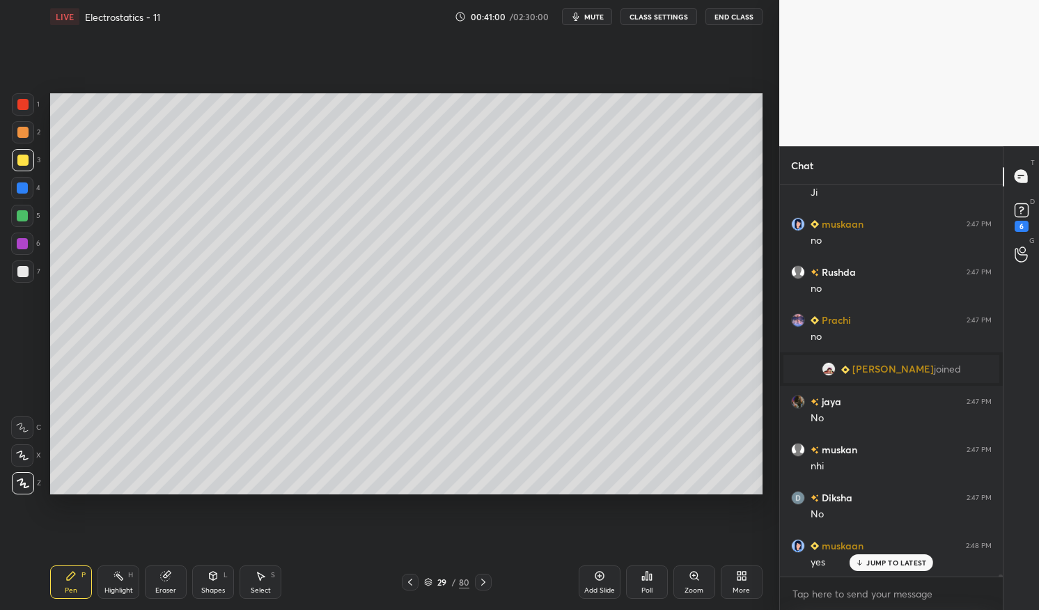
click at [91, 571] on div "Pen P" at bounding box center [71, 582] width 42 height 33
click at [109, 579] on div "Highlight H" at bounding box center [119, 582] width 42 height 33
click at [113, 576] on icon at bounding box center [118, 576] width 11 height 11
click at [64, 580] on div "Pen P" at bounding box center [71, 582] width 42 height 33
click at [63, 582] on div "Pen P" at bounding box center [71, 582] width 42 height 33
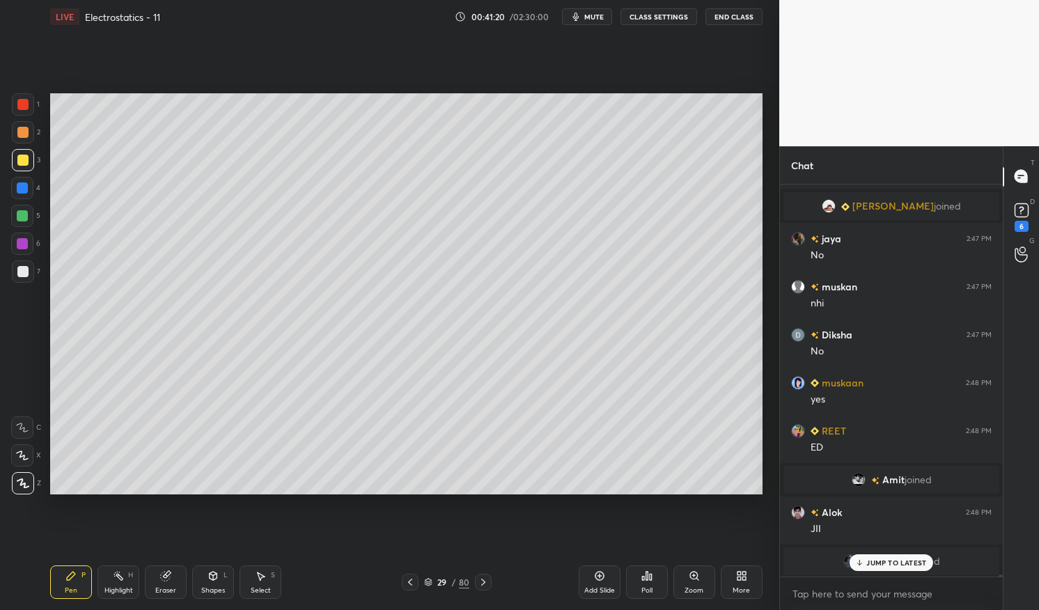
scroll to position [75966, 0]
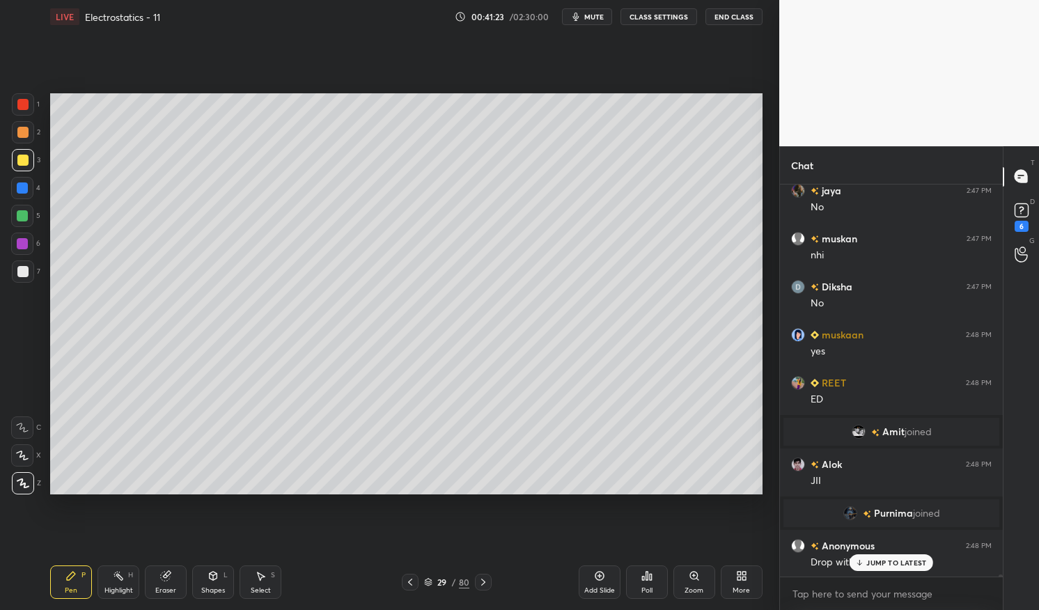
click at [24, 245] on div at bounding box center [22, 243] width 11 height 11
click at [18, 244] on div at bounding box center [22, 243] width 11 height 11
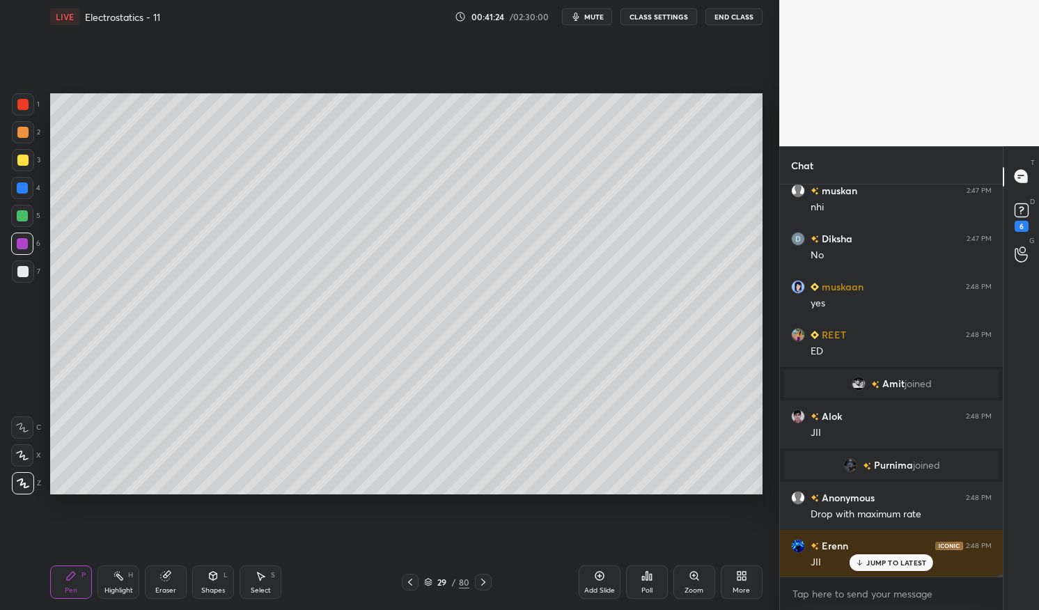
click at [607, 575] on div "Add Slide" at bounding box center [600, 582] width 42 height 33
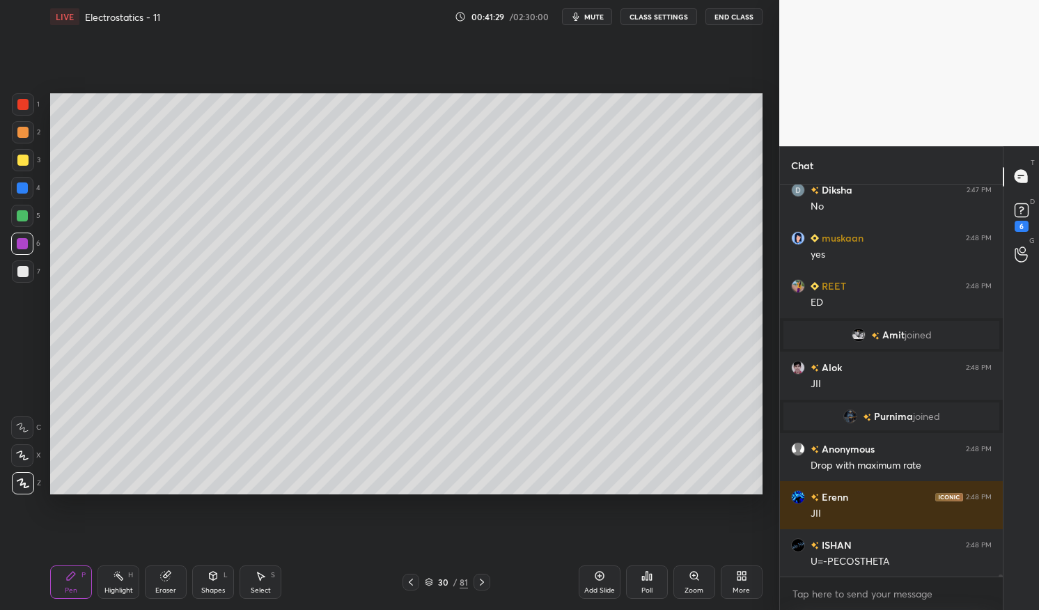
click at [409, 580] on icon at bounding box center [410, 582] width 11 height 11
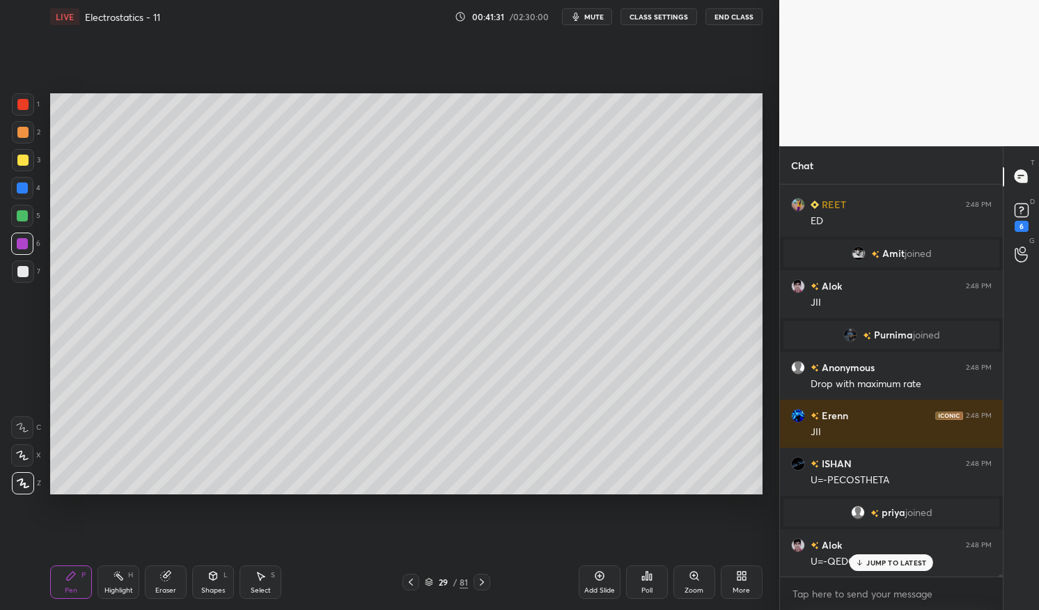
click at [484, 583] on icon at bounding box center [481, 582] width 11 height 11
click at [160, 582] on div "Eraser" at bounding box center [166, 582] width 42 height 33
click at [410, 584] on icon at bounding box center [410, 582] width 11 height 11
click at [480, 581] on icon at bounding box center [481, 582] width 11 height 11
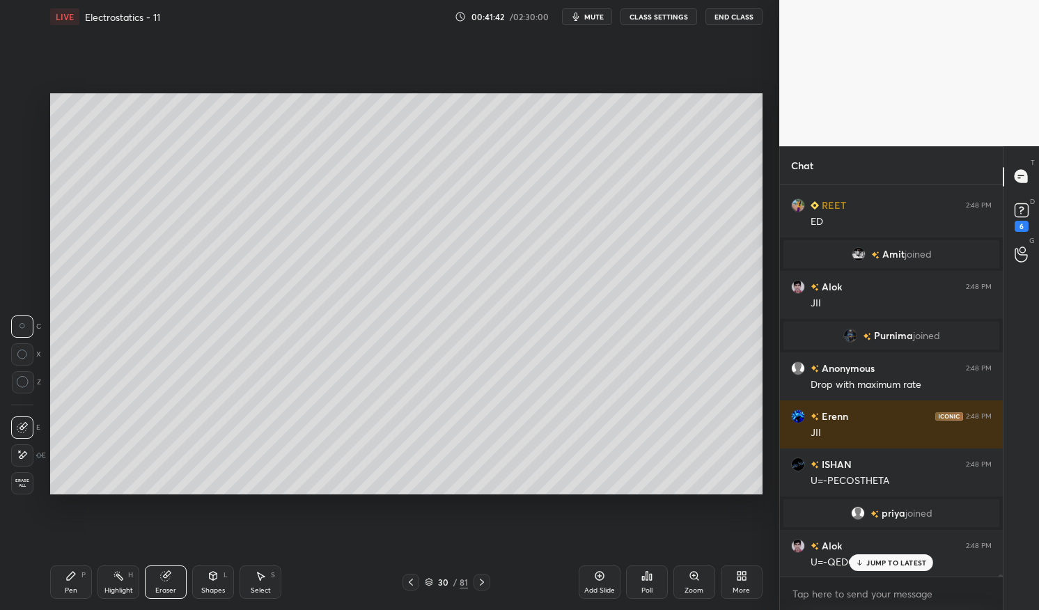
click at [88, 569] on div "Pen P" at bounding box center [71, 582] width 42 height 33
click at [70, 580] on icon at bounding box center [71, 576] width 8 height 8
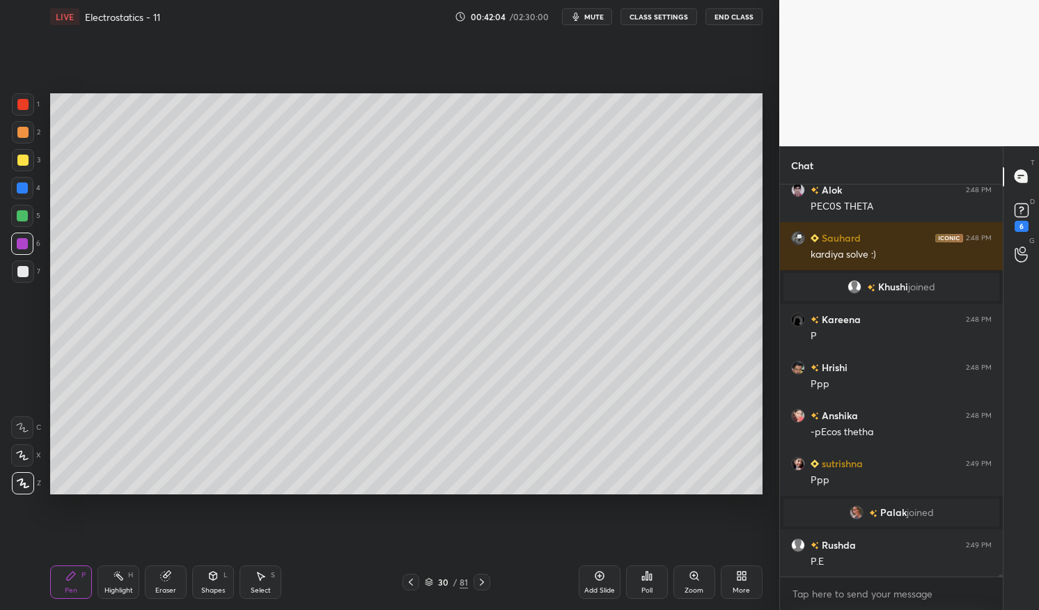
scroll to position [76687, 0]
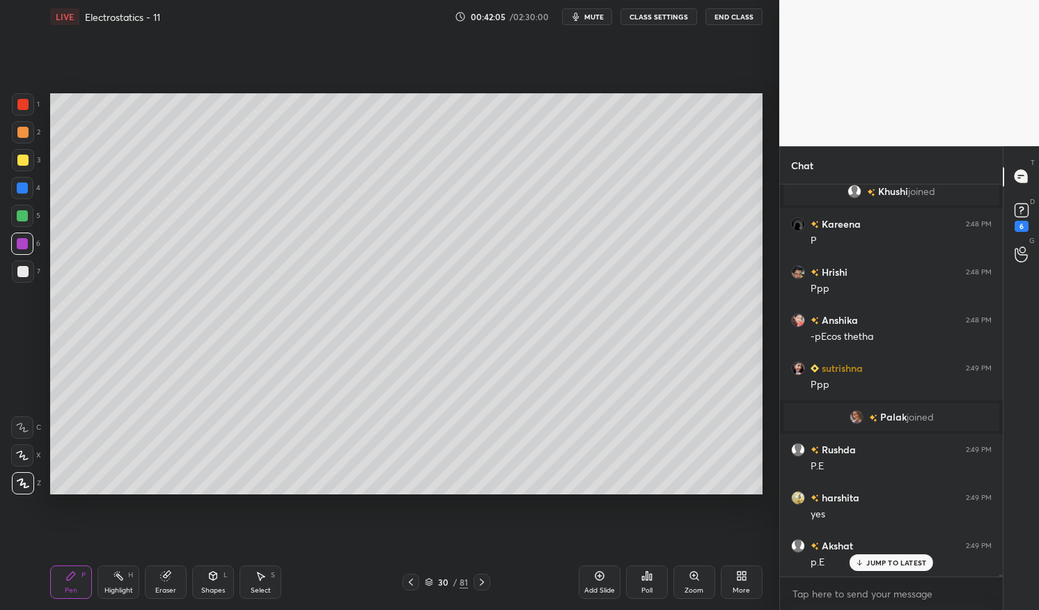
click at [24, 216] on div at bounding box center [22, 215] width 11 height 11
click at [25, 217] on div at bounding box center [22, 215] width 11 height 11
click at [221, 575] on div "Shapes L" at bounding box center [213, 582] width 42 height 33
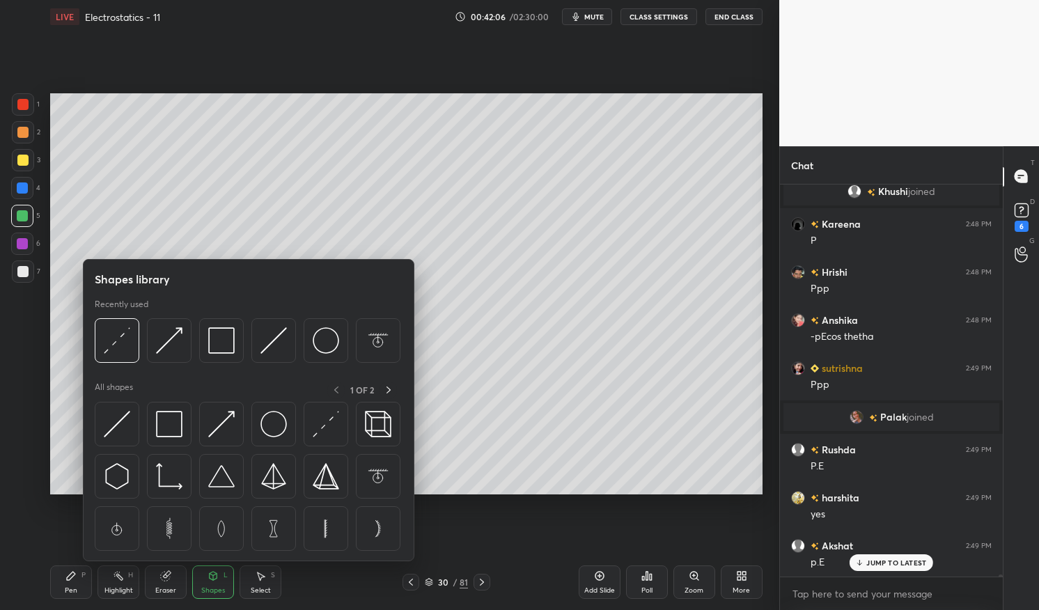
click at [224, 343] on img at bounding box center [221, 340] width 26 height 26
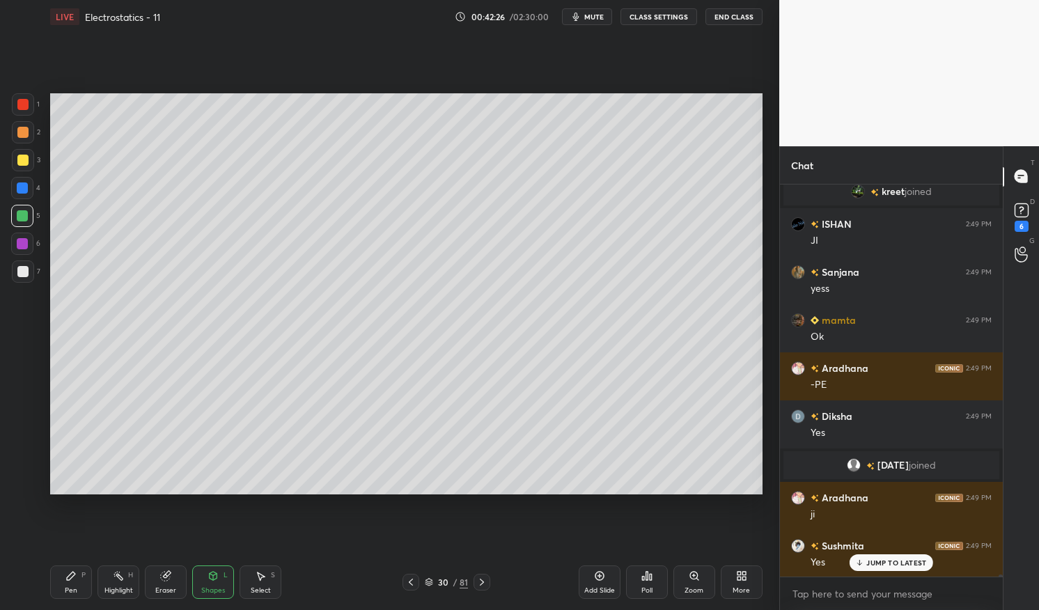
scroll to position [76990, 0]
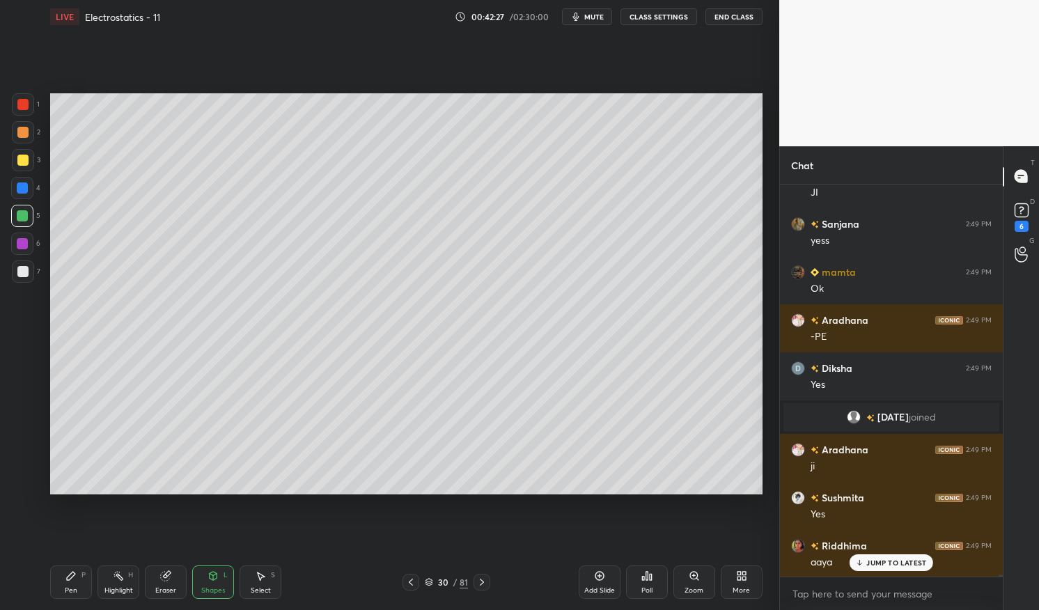
click at [411, 582] on icon at bounding box center [410, 582] width 11 height 11
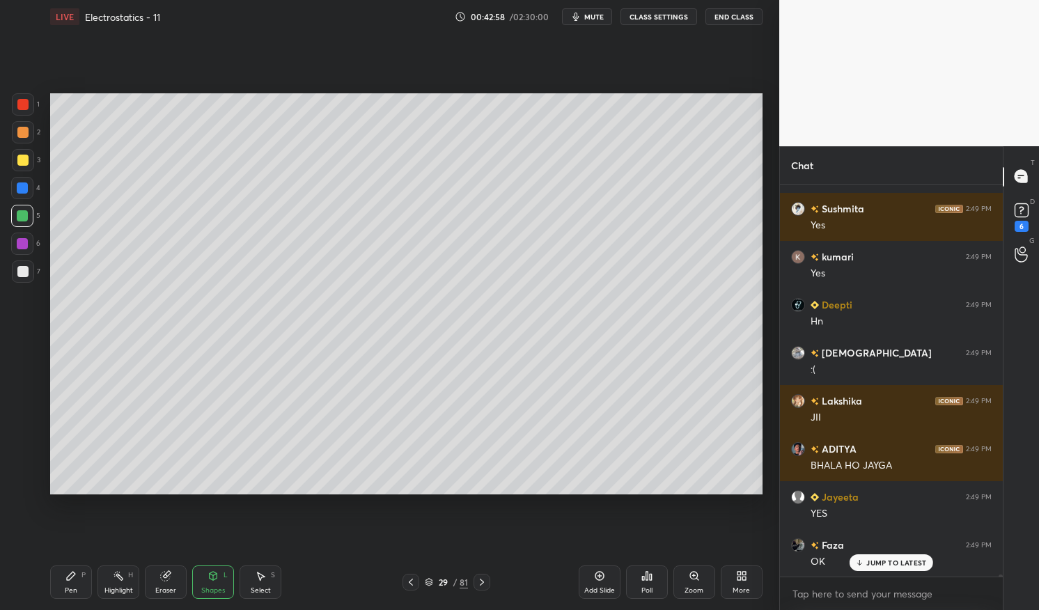
scroll to position [78610, 0]
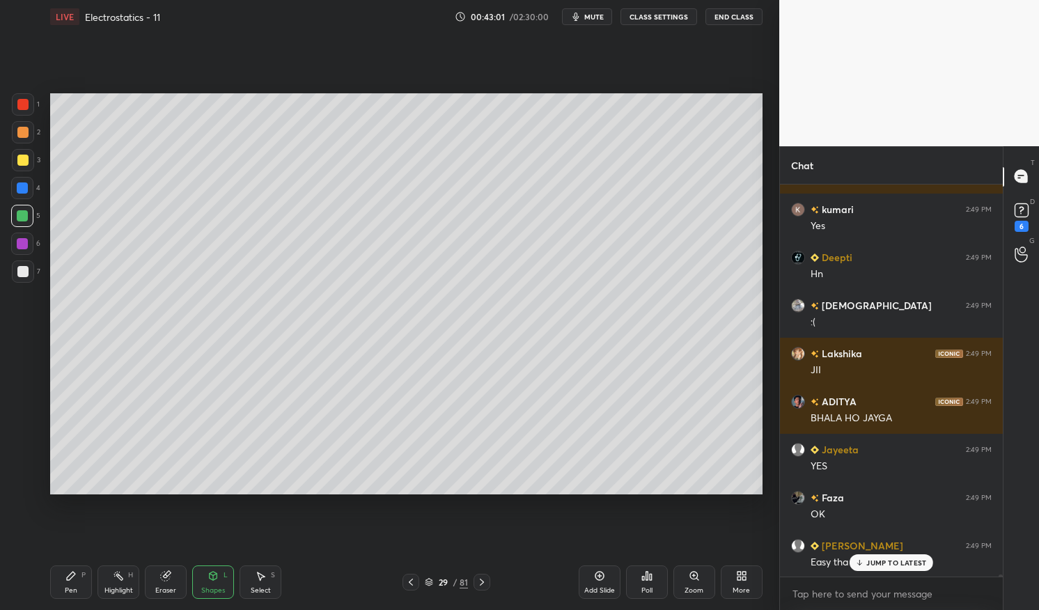
click at [893, 560] on p "JUMP TO LATEST" at bounding box center [897, 563] width 60 height 8
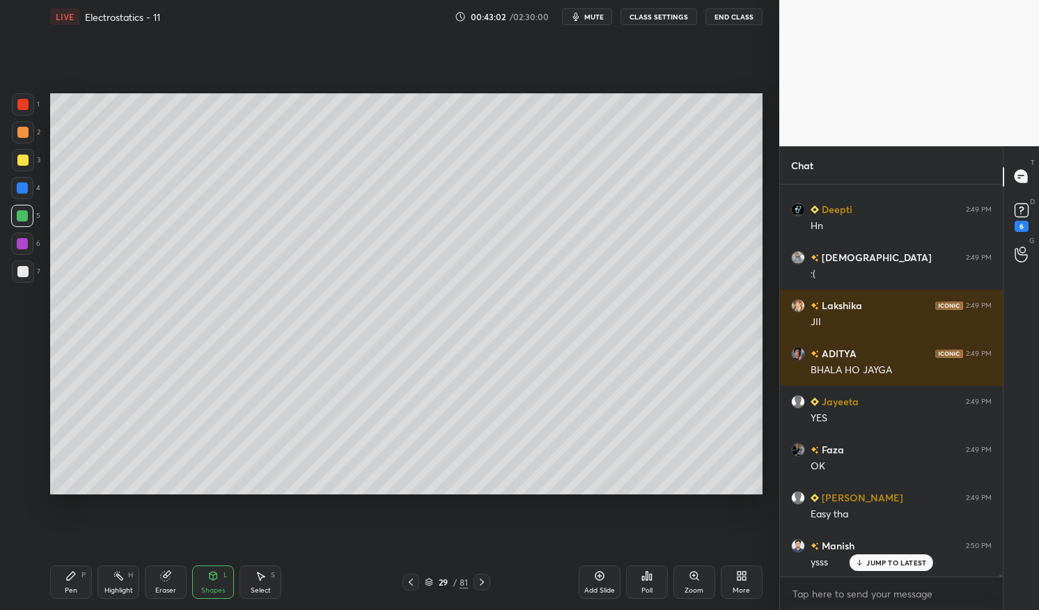
click at [110, 582] on div "Highlight H" at bounding box center [119, 582] width 42 height 33
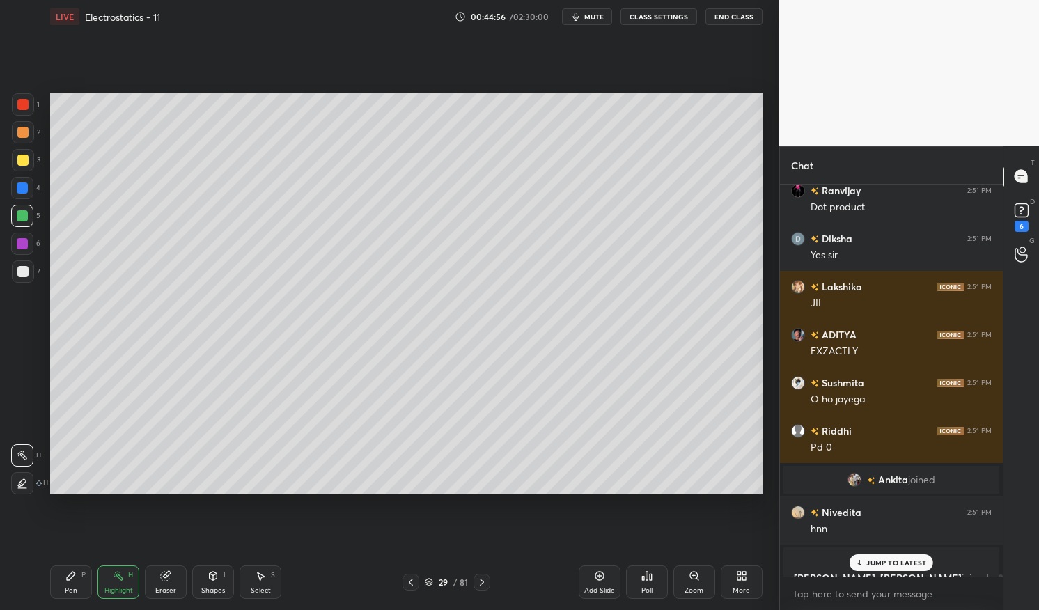
scroll to position [80969, 0]
click at [903, 565] on p "JUMP TO LATEST" at bounding box center [897, 563] width 60 height 8
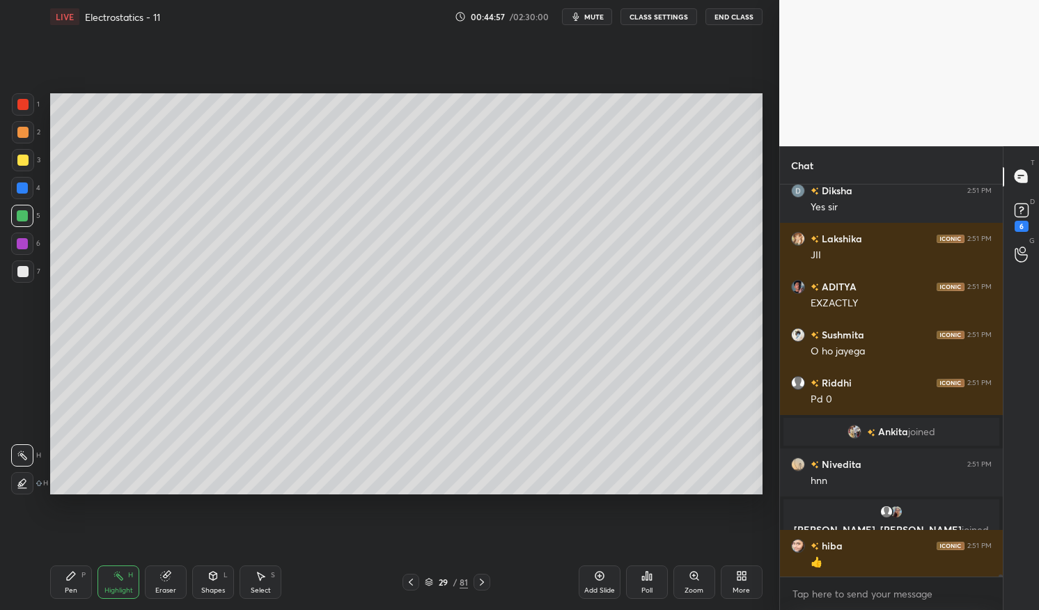
click at [69, 592] on div "Pen" at bounding box center [71, 590] width 13 height 7
click at [47, 592] on div "LIVE Electrostatics - 11 00:44:57 / 02:30:00 mute CLASS SETTINGS End Class Sett…" at bounding box center [407, 305] width 724 height 610
click at [19, 190] on div at bounding box center [22, 188] width 11 height 11
click at [16, 194] on div at bounding box center [22, 188] width 22 height 22
click at [482, 581] on icon at bounding box center [482, 582] width 4 height 7
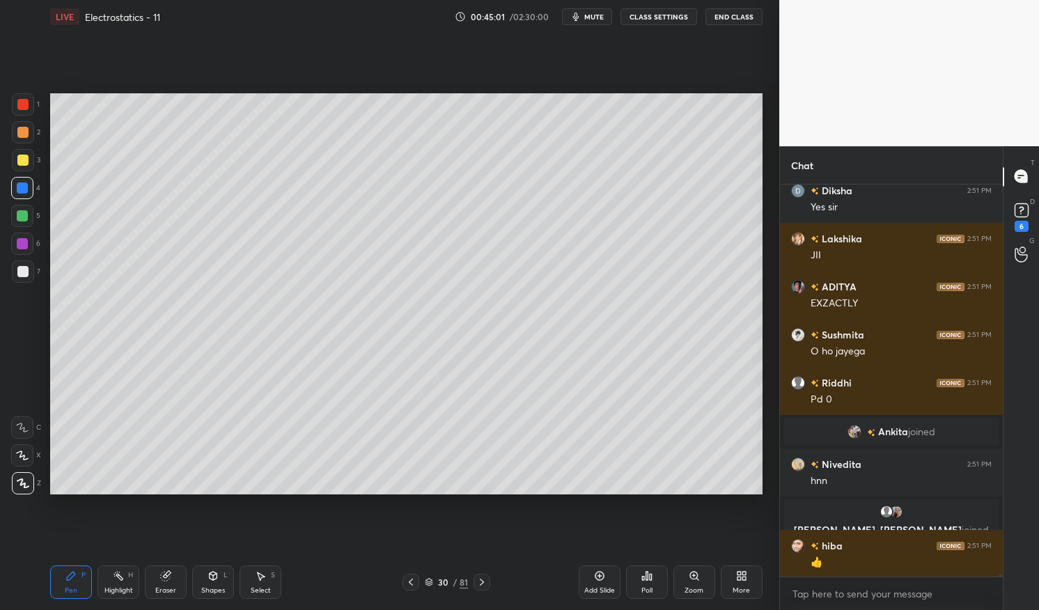
click at [430, 580] on icon at bounding box center [429, 582] width 8 height 8
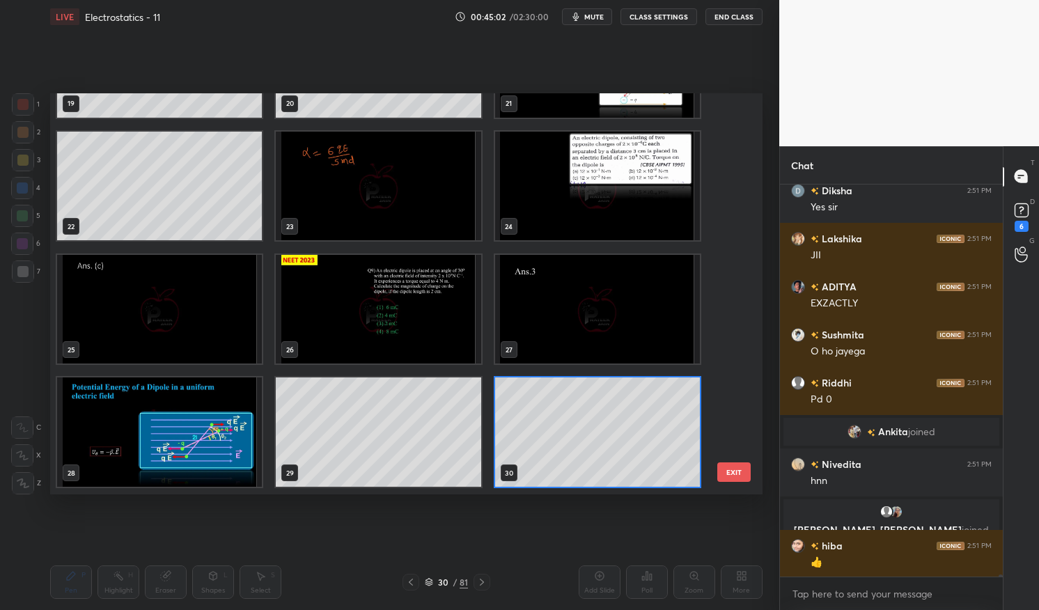
scroll to position [81018, 0]
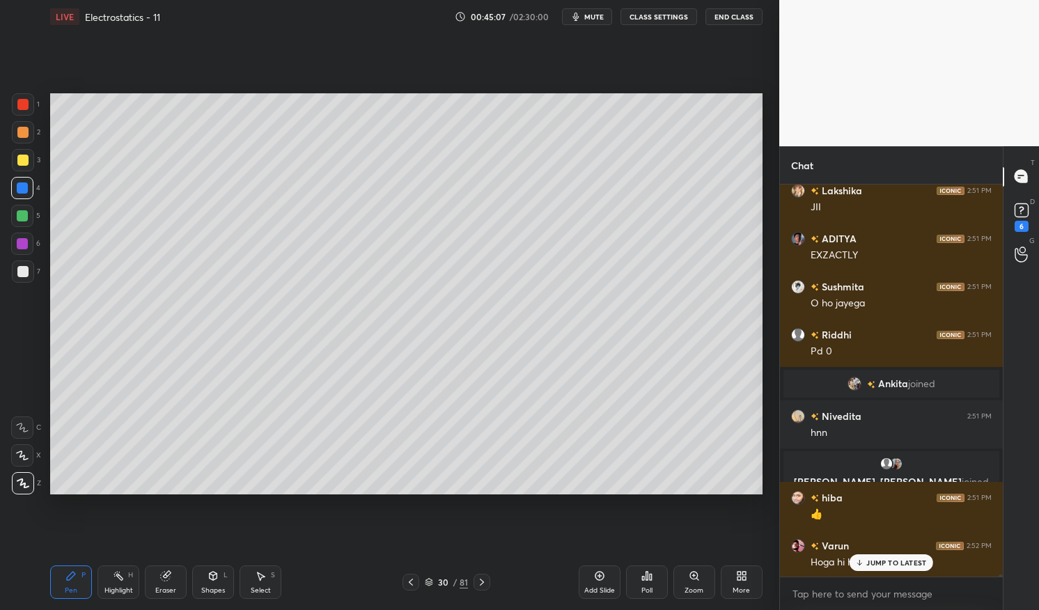
click at [890, 558] on div "JUMP TO LATEST" at bounding box center [892, 563] width 84 height 17
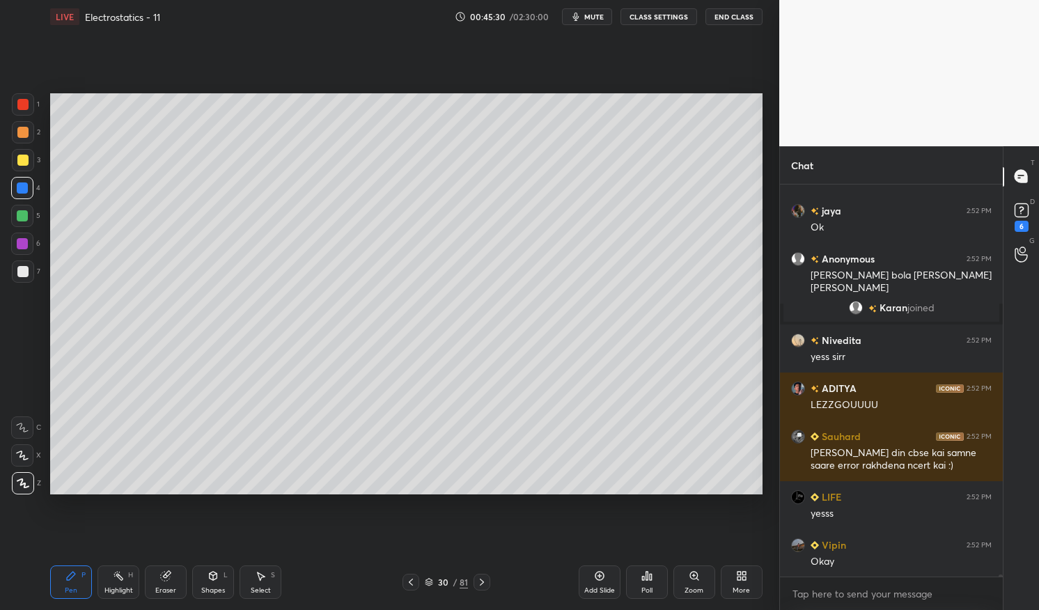
scroll to position [81544, 0]
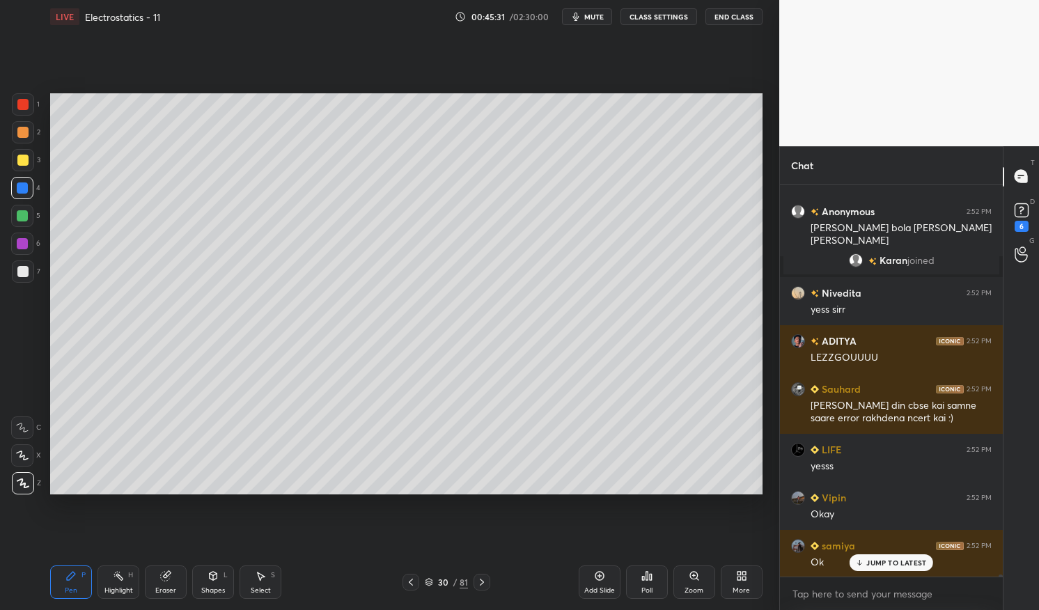
click at [123, 580] on icon at bounding box center [118, 576] width 11 height 11
click at [110, 580] on div "Highlight H" at bounding box center [119, 582] width 42 height 33
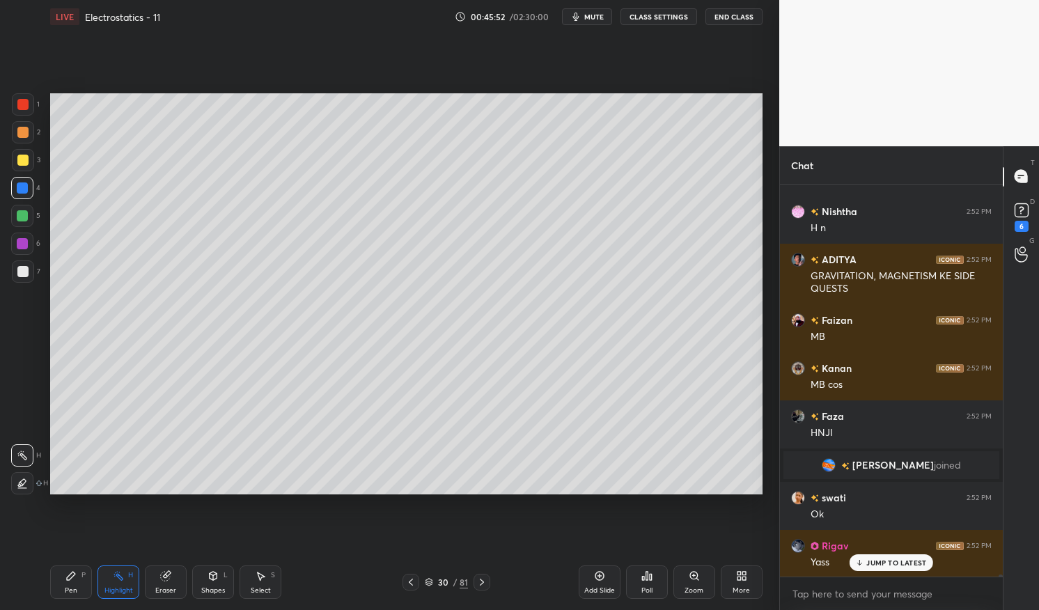
scroll to position [81077, 0]
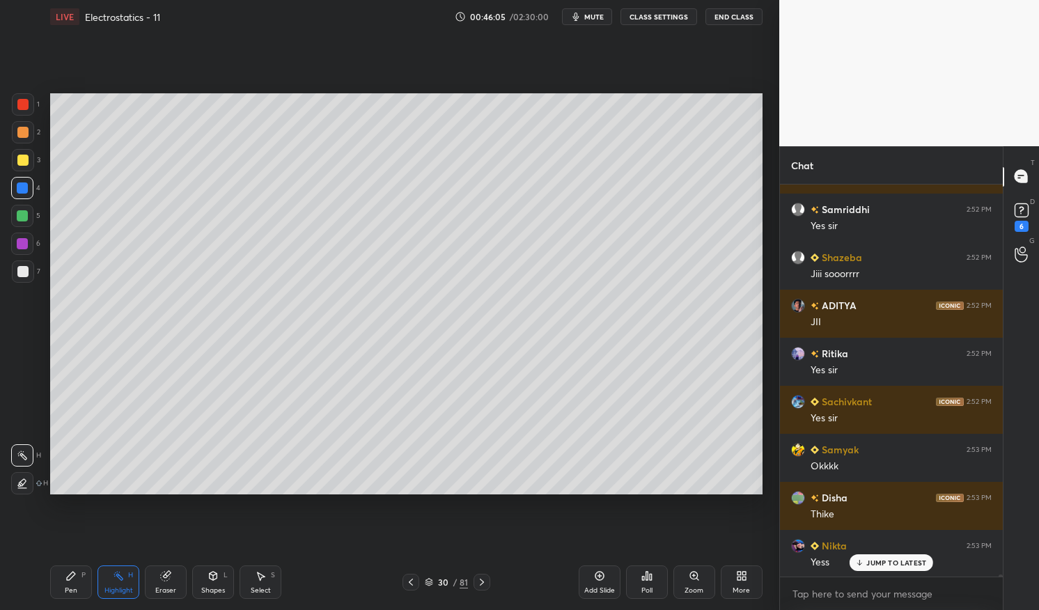
click at [893, 559] on p "JUMP TO LATEST" at bounding box center [897, 563] width 60 height 8
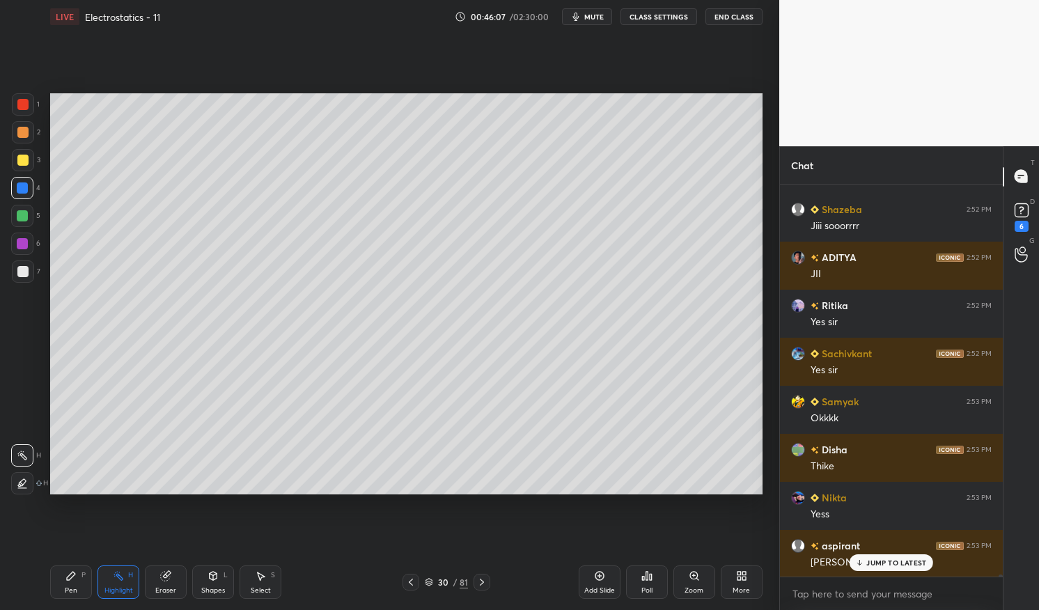
click at [602, 579] on icon at bounding box center [599, 576] width 9 height 9
click at [84, 584] on div "Pen P" at bounding box center [71, 582] width 42 height 33
click at [76, 582] on div "Pen P" at bounding box center [71, 582] width 42 height 33
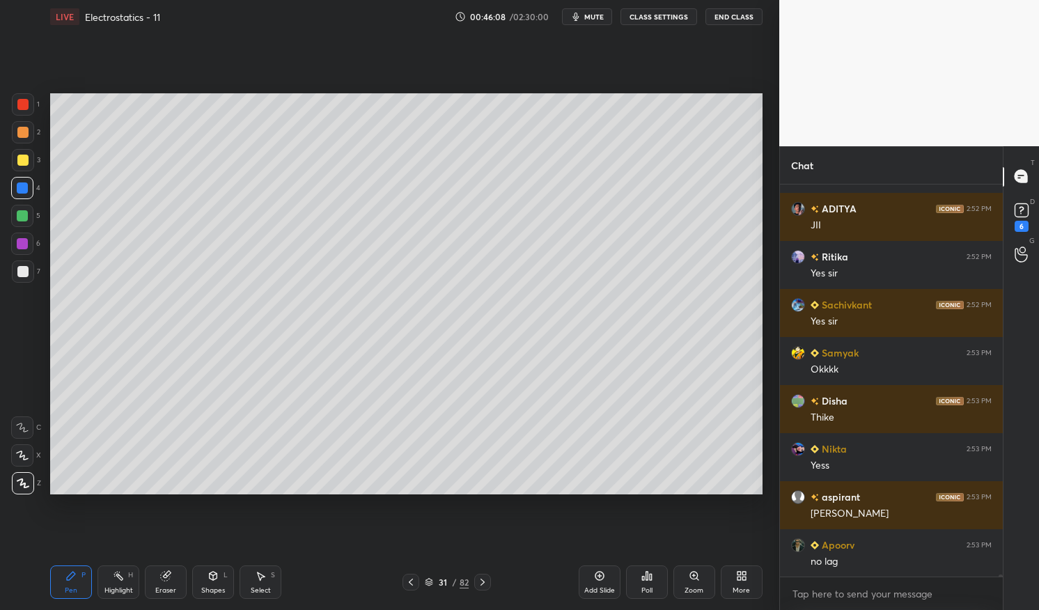
click at [20, 161] on div at bounding box center [22, 160] width 11 height 11
click at [22, 155] on div at bounding box center [22, 160] width 11 height 11
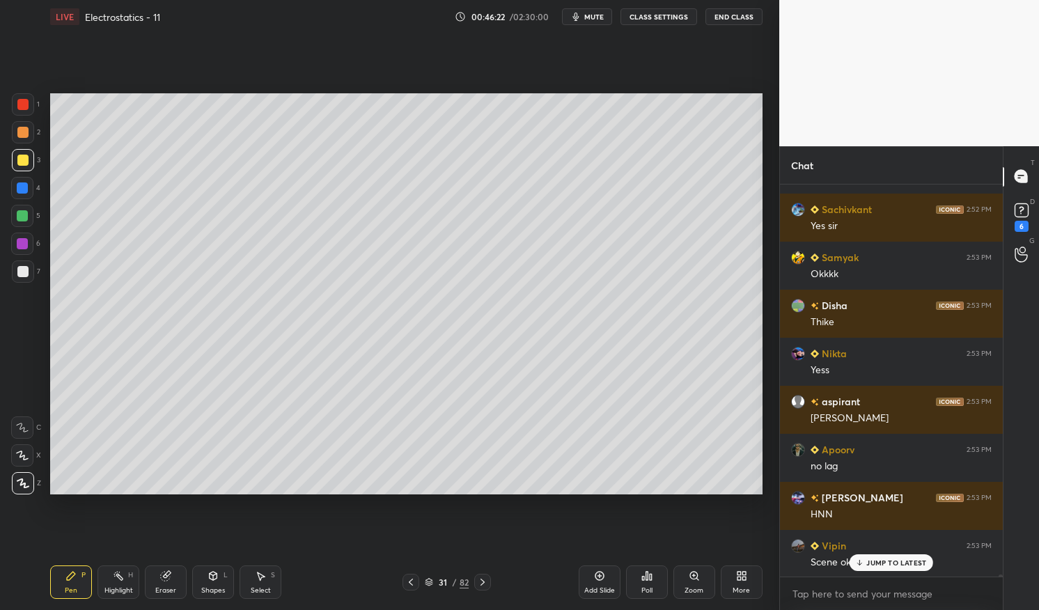
click at [28, 213] on div at bounding box center [22, 215] width 11 height 11
click at [22, 214] on div at bounding box center [22, 215] width 11 height 11
click at [23, 212] on div at bounding box center [22, 215] width 11 height 11
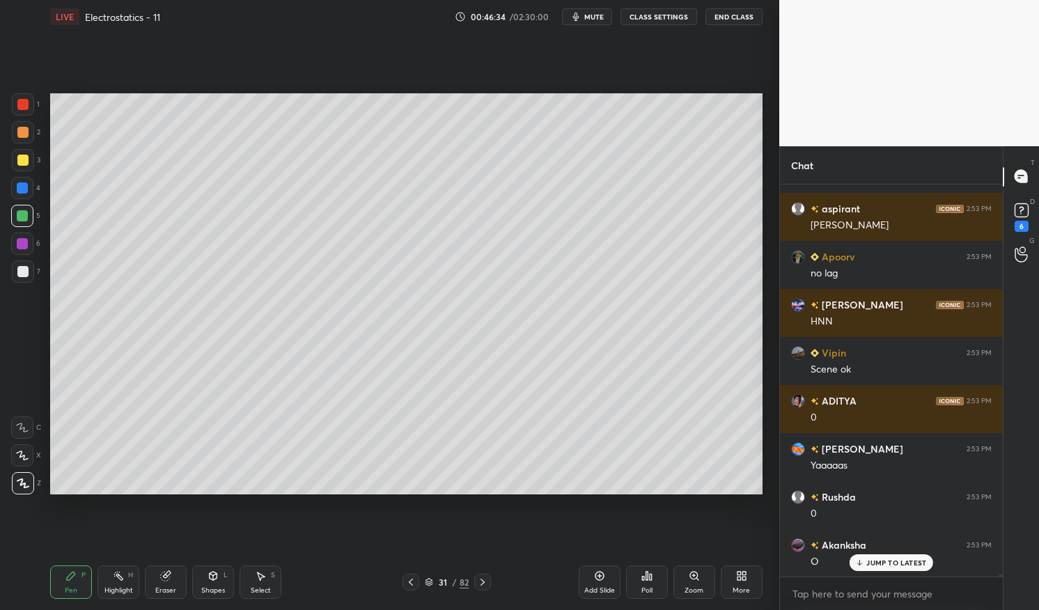
scroll to position [82278, 0]
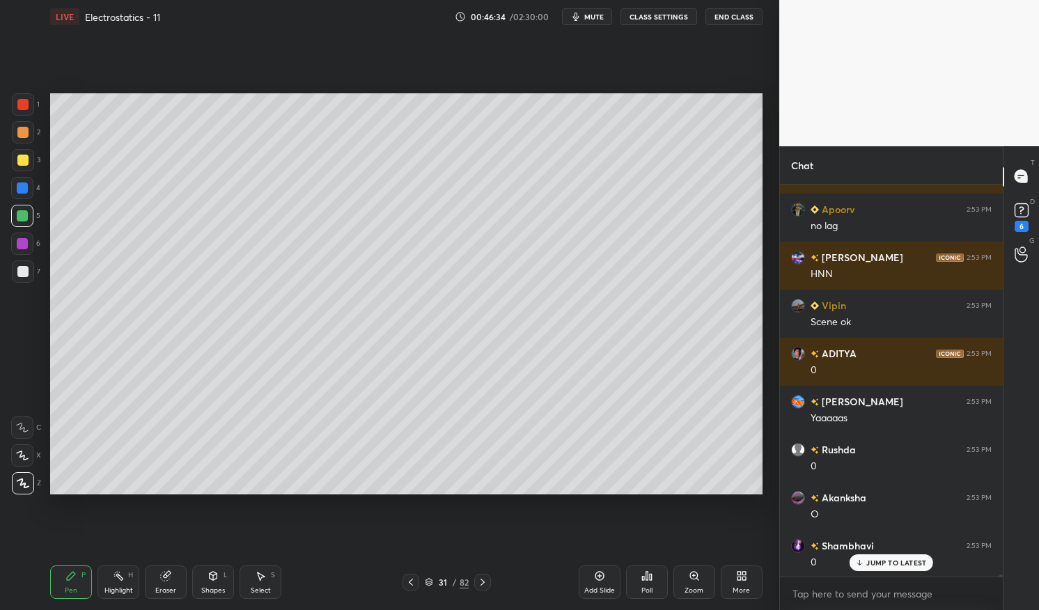
click at [22, 184] on div at bounding box center [22, 188] width 11 height 11
click at [20, 185] on div at bounding box center [22, 188] width 11 height 11
click at [26, 161] on div at bounding box center [22, 160] width 11 height 11
click at [26, 162] on div at bounding box center [22, 160] width 11 height 11
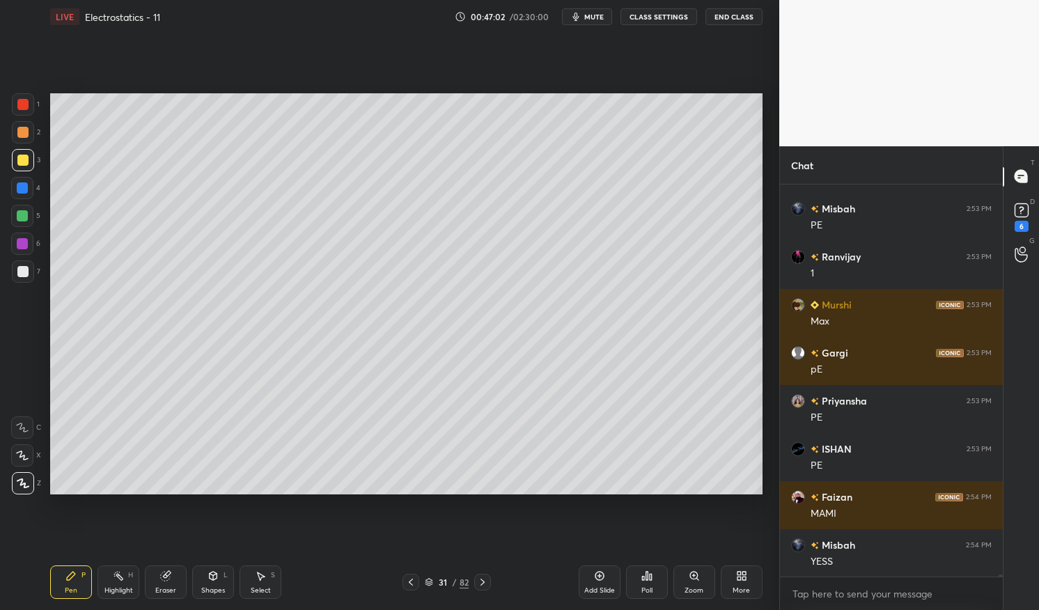
scroll to position [84249, 0]
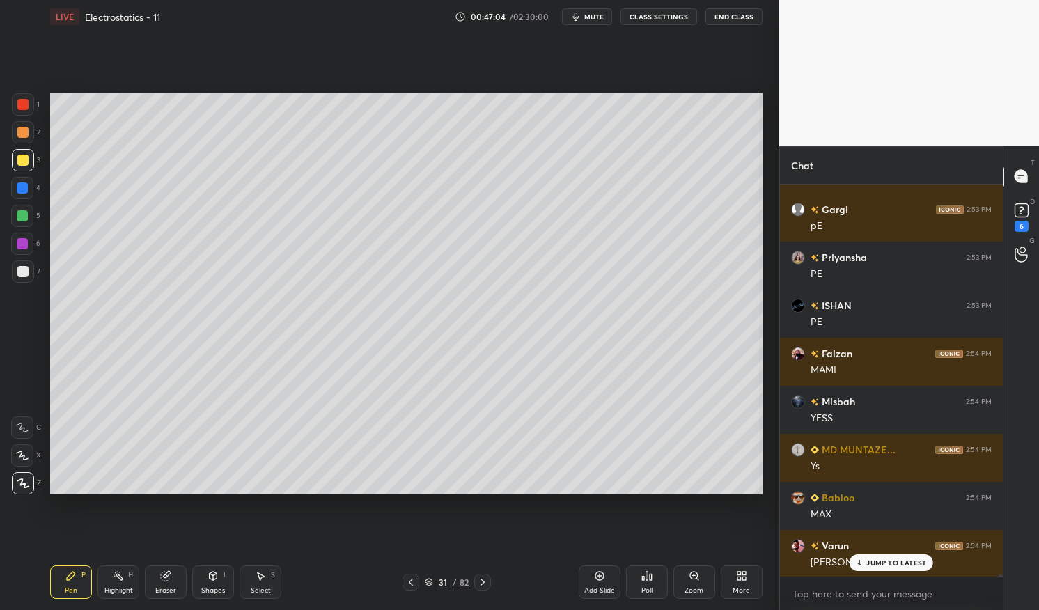
click at [30, 274] on div at bounding box center [23, 272] width 22 height 22
click at [31, 272] on div at bounding box center [23, 272] width 22 height 22
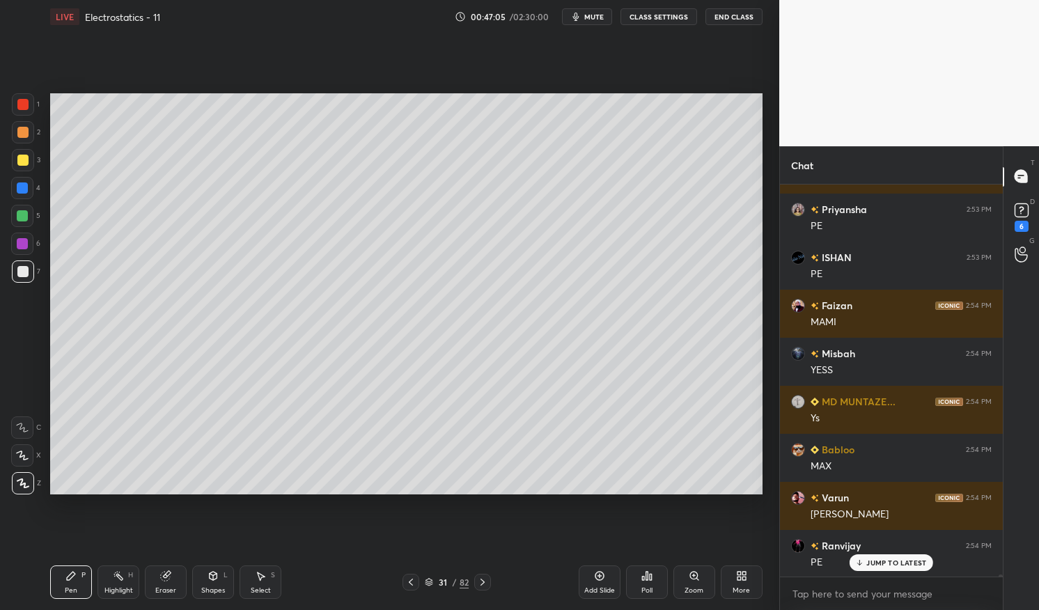
scroll to position [84394, 0]
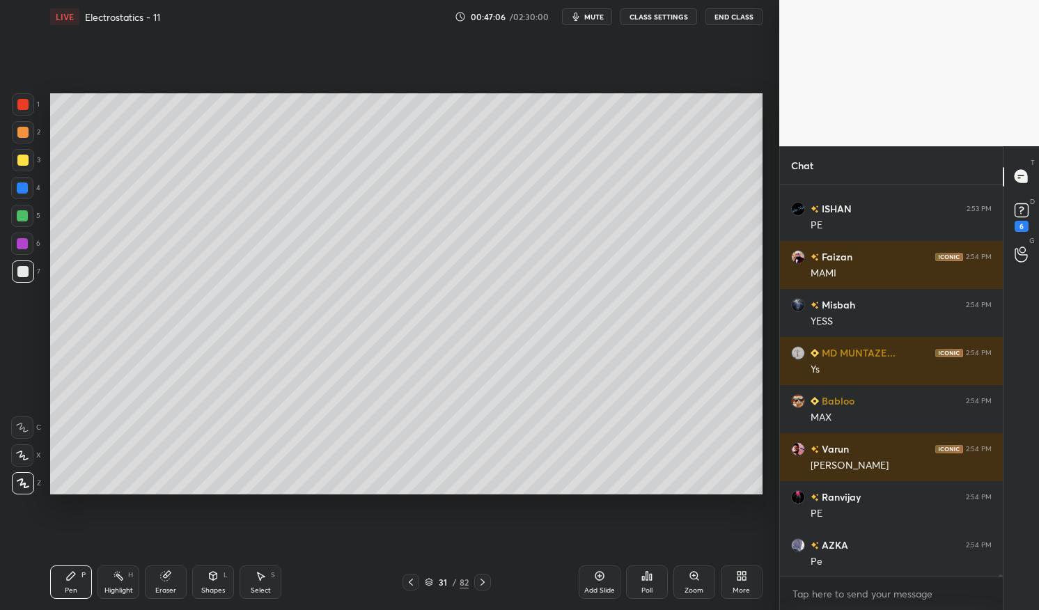
click at [105, 577] on div "Highlight H" at bounding box center [119, 582] width 42 height 33
click at [111, 577] on div "Highlight H" at bounding box center [119, 582] width 42 height 33
click at [120, 565] on div "Pen P Highlight H Eraser Shapes L Select S 31 / 82 Add Slide Poll Zoom More" at bounding box center [406, 583] width 713 height 56
click at [67, 580] on icon at bounding box center [71, 576] width 8 height 8
click at [67, 578] on icon at bounding box center [71, 576] width 8 height 8
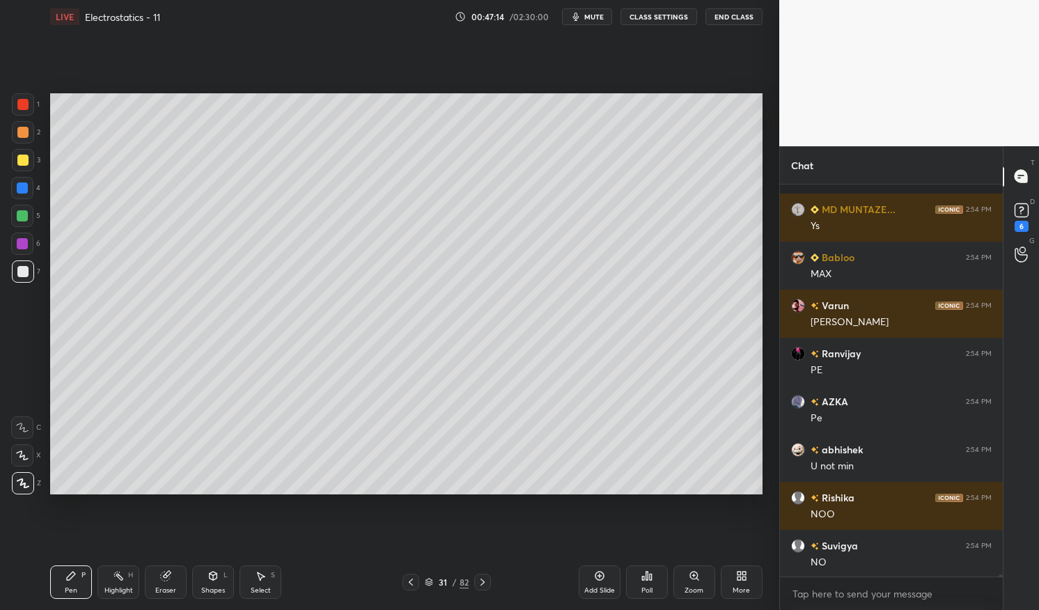
scroll to position [84634, 0]
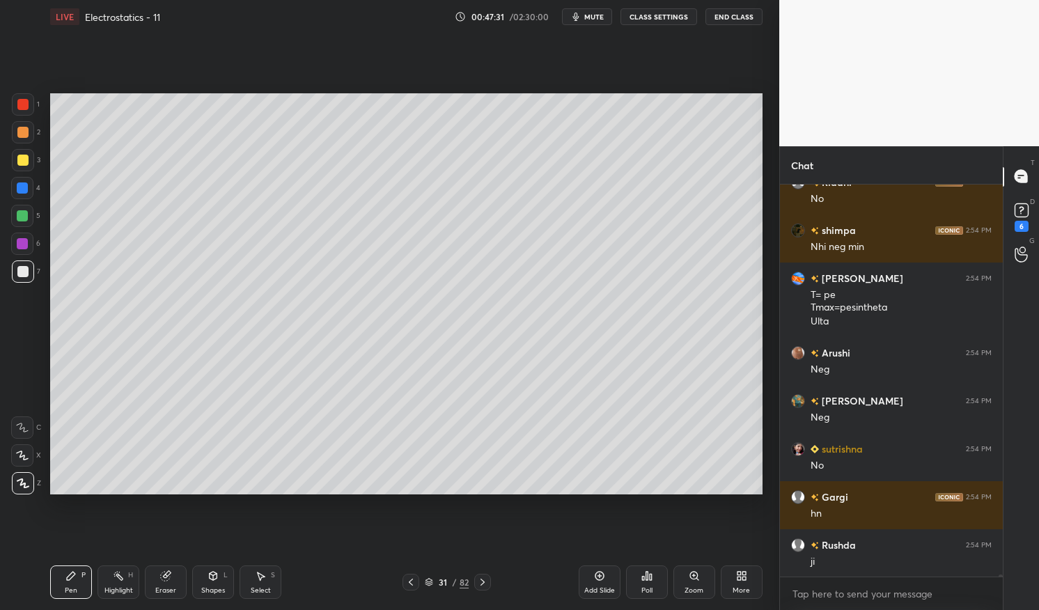
click at [24, 189] on div at bounding box center [22, 188] width 11 height 11
click at [25, 188] on div at bounding box center [22, 188] width 11 height 11
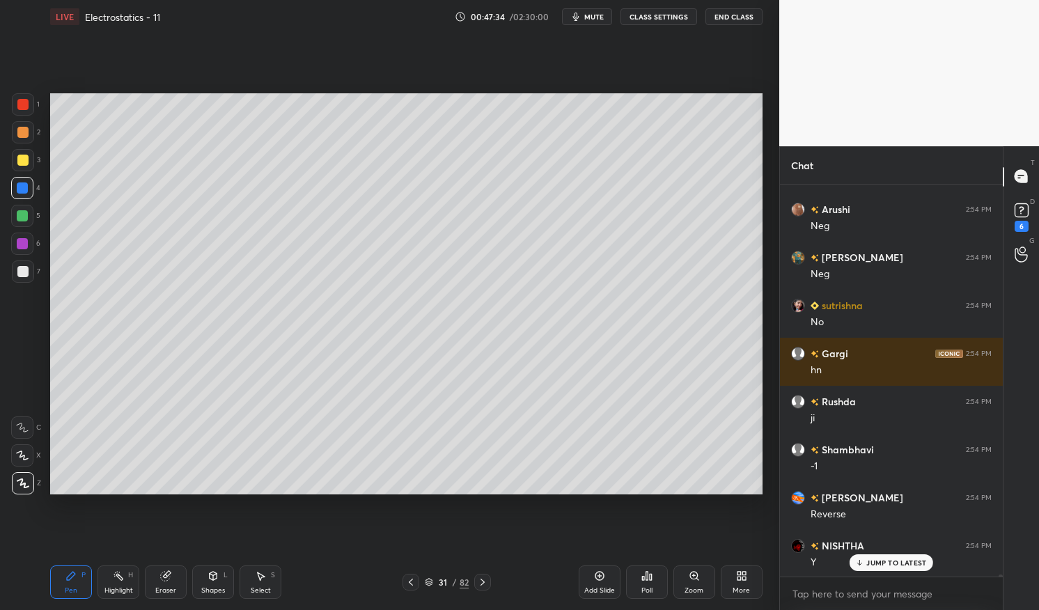
click at [124, 587] on div "Highlight" at bounding box center [118, 590] width 29 height 7
click at [121, 587] on div "Highlight" at bounding box center [118, 590] width 29 height 7
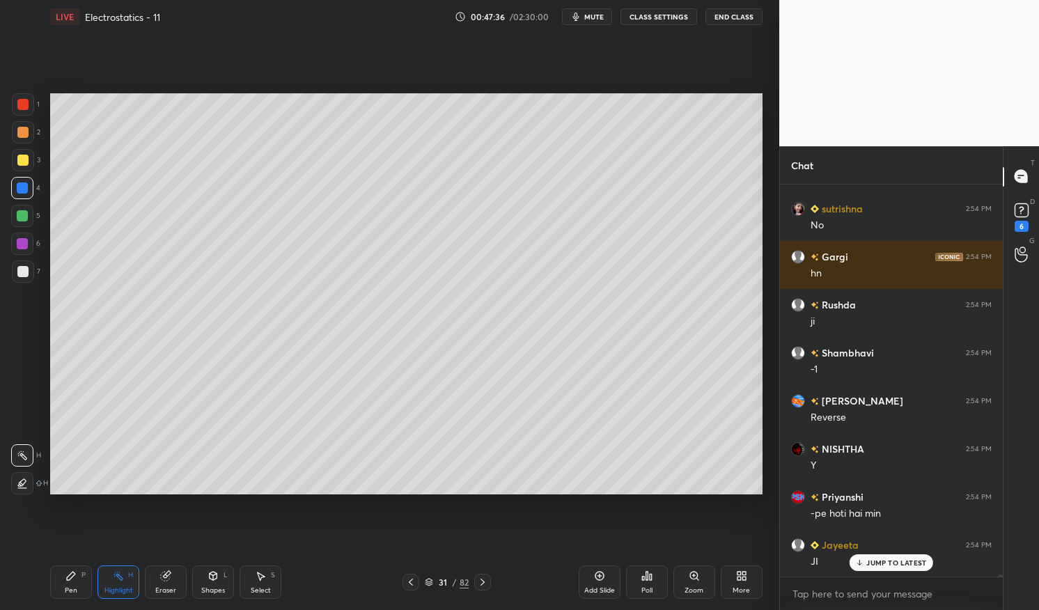
click at [123, 584] on div "Highlight H" at bounding box center [119, 582] width 42 height 33
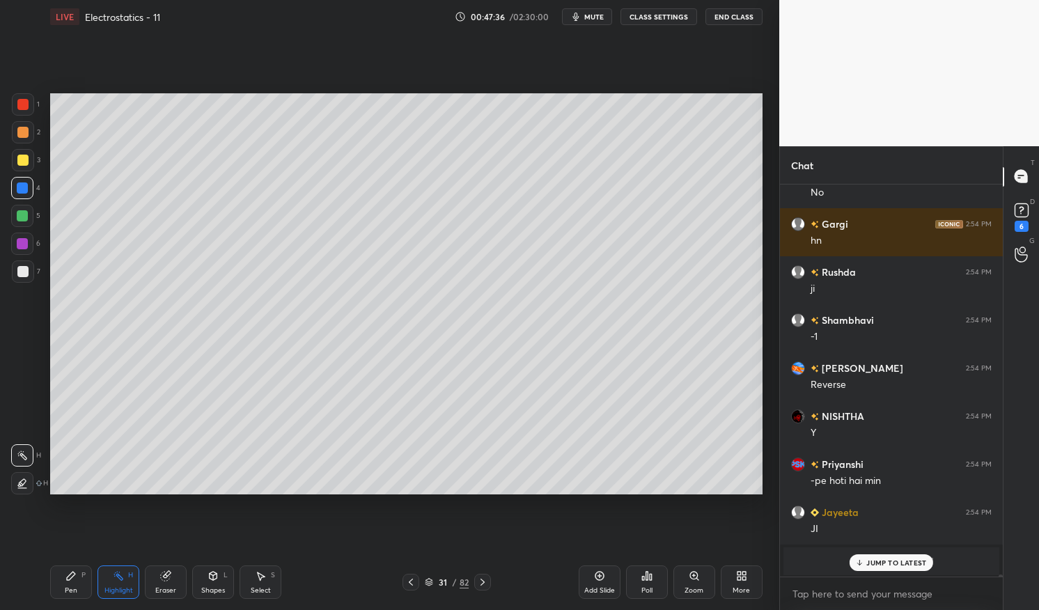
click at [122, 573] on icon at bounding box center [118, 576] width 11 height 11
click at [160, 583] on div "Eraser" at bounding box center [166, 582] width 42 height 33
click at [165, 584] on div "Eraser" at bounding box center [166, 582] width 42 height 33
click at [77, 589] on div "Pen P" at bounding box center [71, 582] width 42 height 33
click at [60, 587] on div "Pen P" at bounding box center [71, 582] width 42 height 33
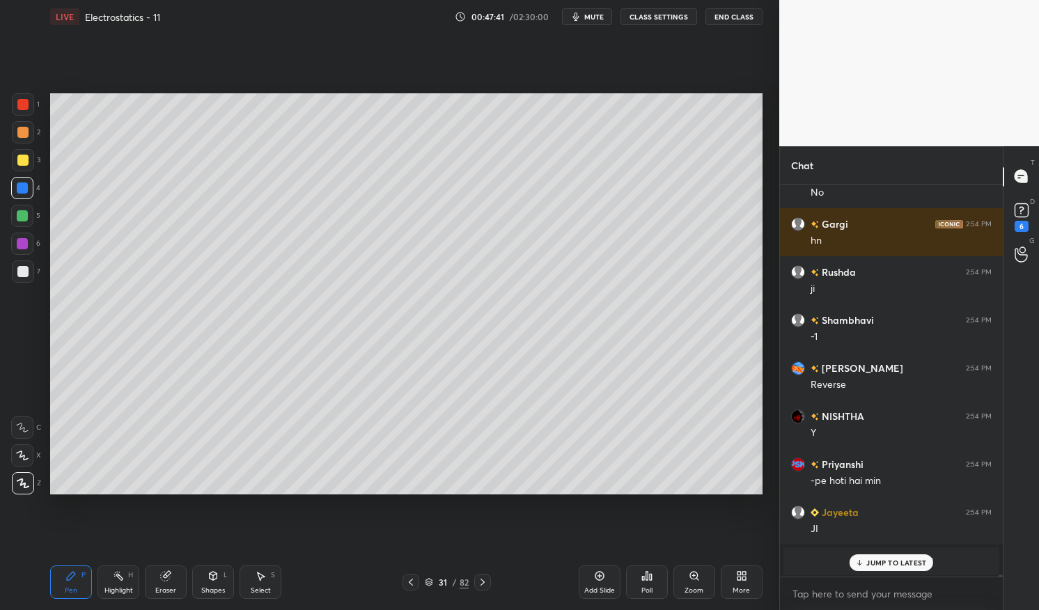
click at [20, 219] on div at bounding box center [22, 215] width 11 height 11
click at [24, 223] on div at bounding box center [22, 216] width 22 height 22
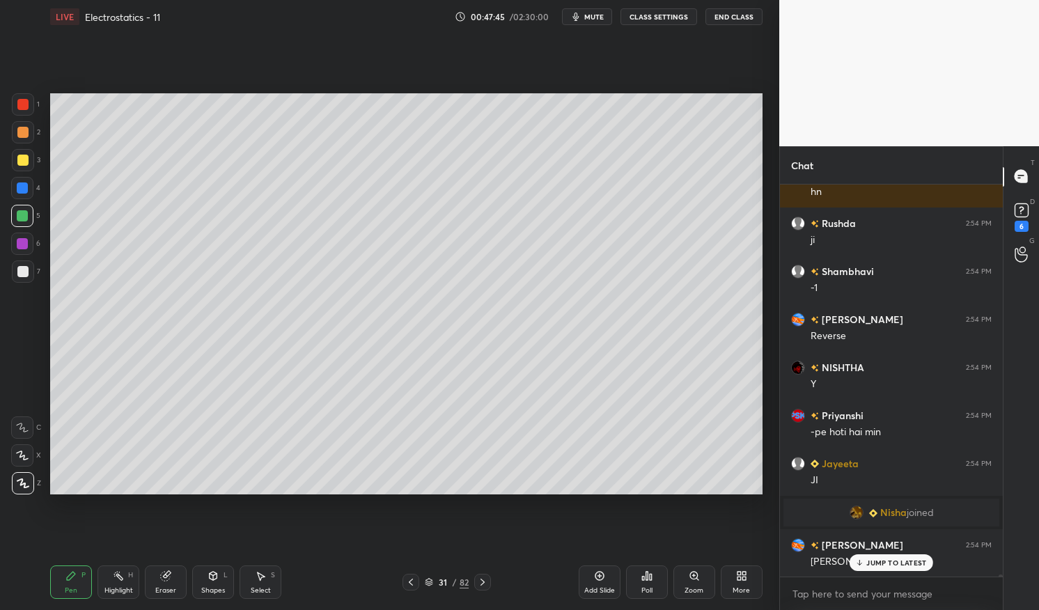
scroll to position [84140, 0]
click at [167, 587] on div "Eraser" at bounding box center [165, 590] width 21 height 7
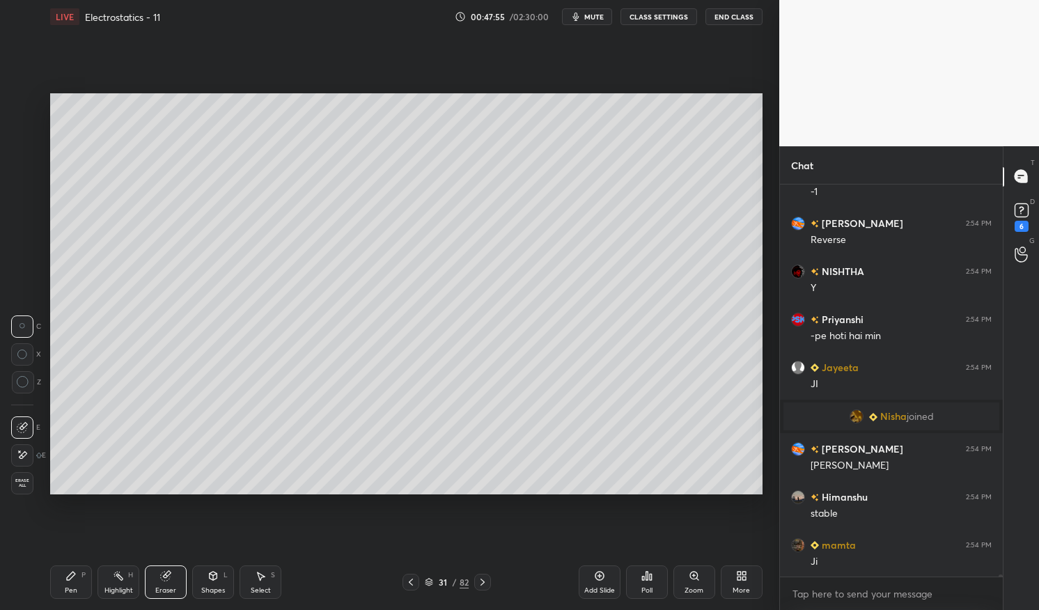
scroll to position [84284, 0]
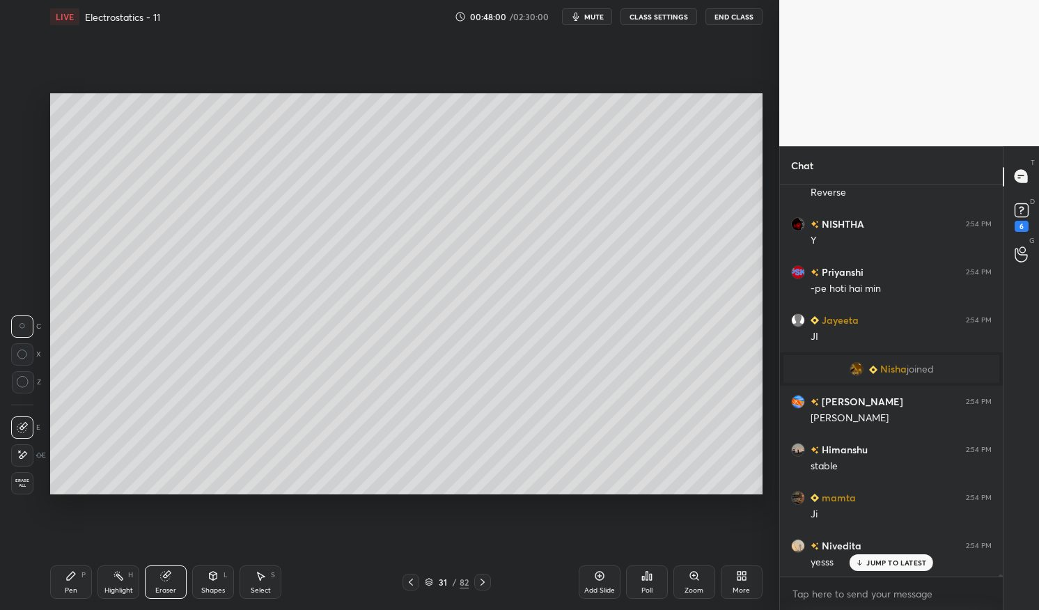
click at [897, 558] on div "JUMP TO LATEST" at bounding box center [892, 563] width 84 height 17
click at [606, 578] on div "Add Slide" at bounding box center [600, 582] width 42 height 33
click at [65, 583] on div "Pen P" at bounding box center [71, 582] width 42 height 33
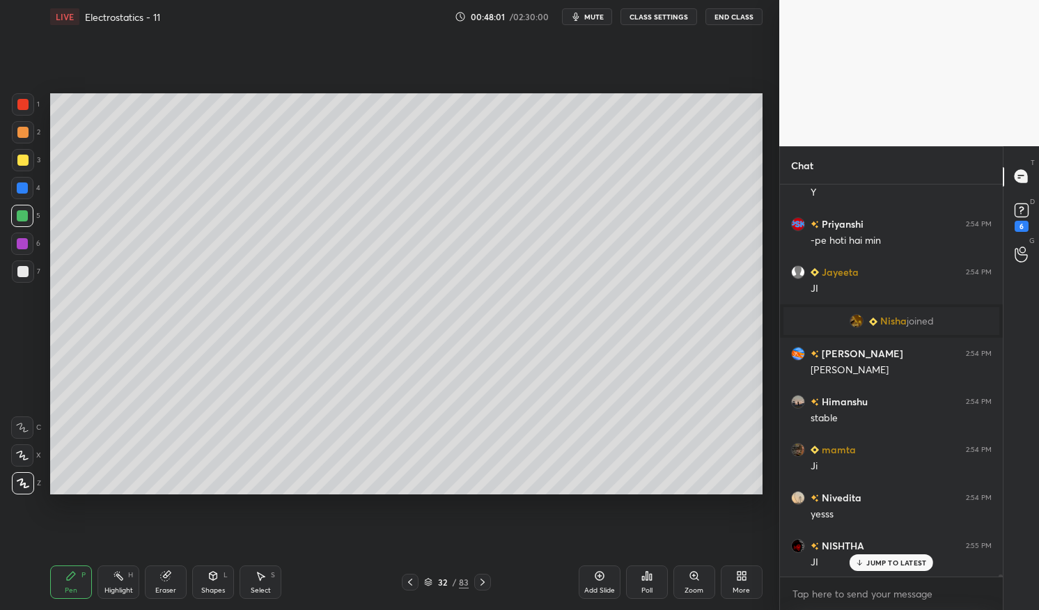
click at [60, 553] on div "Setting up your live class Poll for secs No correct answer Start poll" at bounding box center [407, 293] width 724 height 521
click at [21, 167] on div at bounding box center [23, 160] width 22 height 22
click at [22, 163] on div at bounding box center [22, 160] width 11 height 11
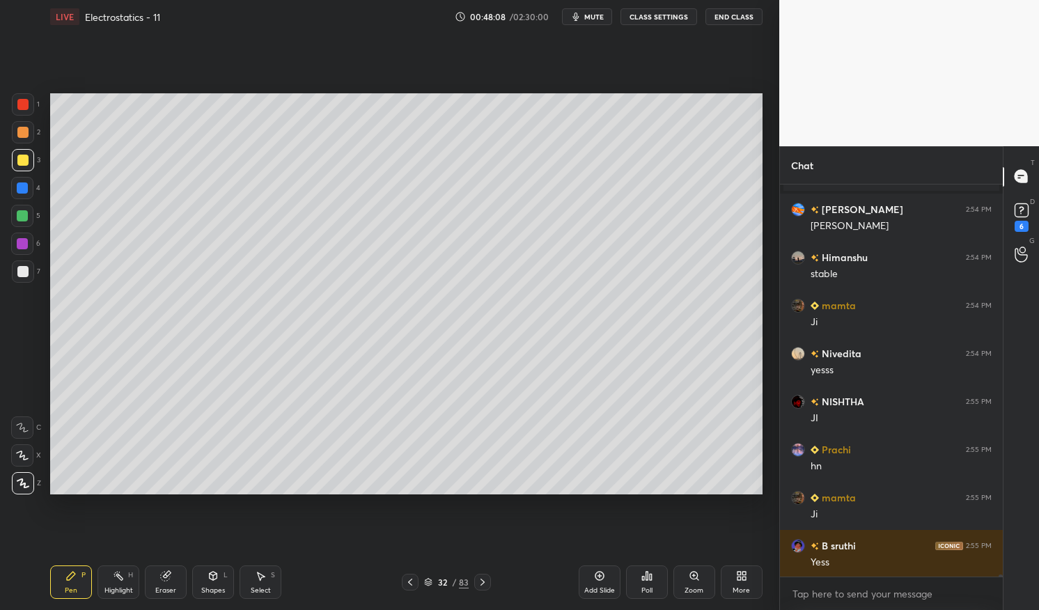
scroll to position [84525, 0]
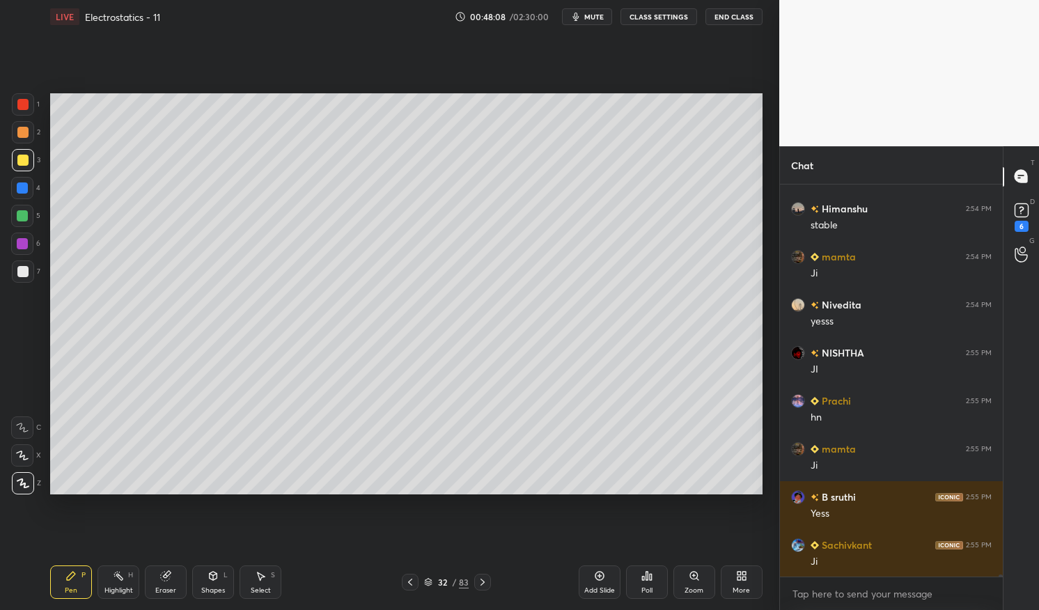
click at [23, 188] on div at bounding box center [22, 188] width 11 height 11
click at [22, 187] on div at bounding box center [22, 188] width 11 height 11
click at [212, 583] on div "Shapes L" at bounding box center [213, 582] width 42 height 33
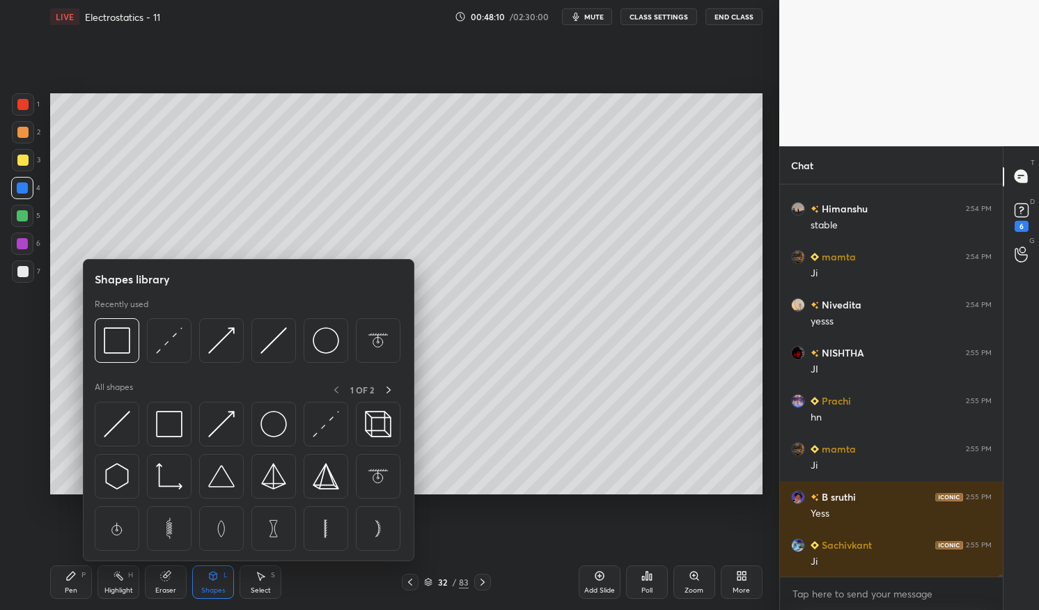
click at [165, 334] on img at bounding box center [169, 340] width 26 height 26
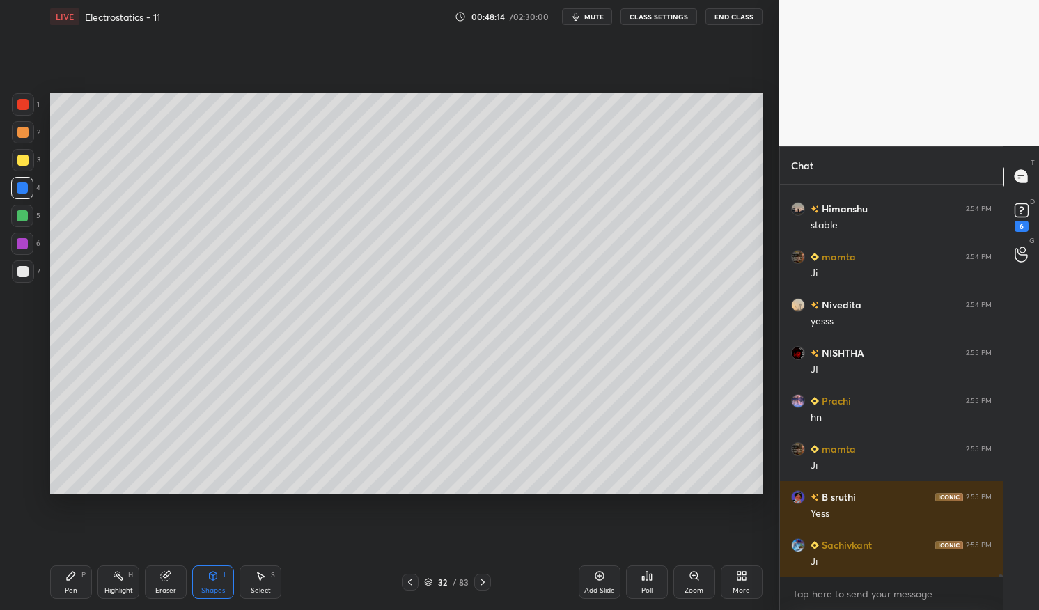
click at [70, 584] on div "Pen P" at bounding box center [71, 582] width 42 height 33
click at [58, 575] on div "Pen P" at bounding box center [71, 582] width 42 height 33
click at [20, 162] on div at bounding box center [22, 160] width 11 height 11
click at [21, 155] on div at bounding box center [22, 160] width 11 height 11
click at [24, 134] on div at bounding box center [22, 132] width 11 height 11
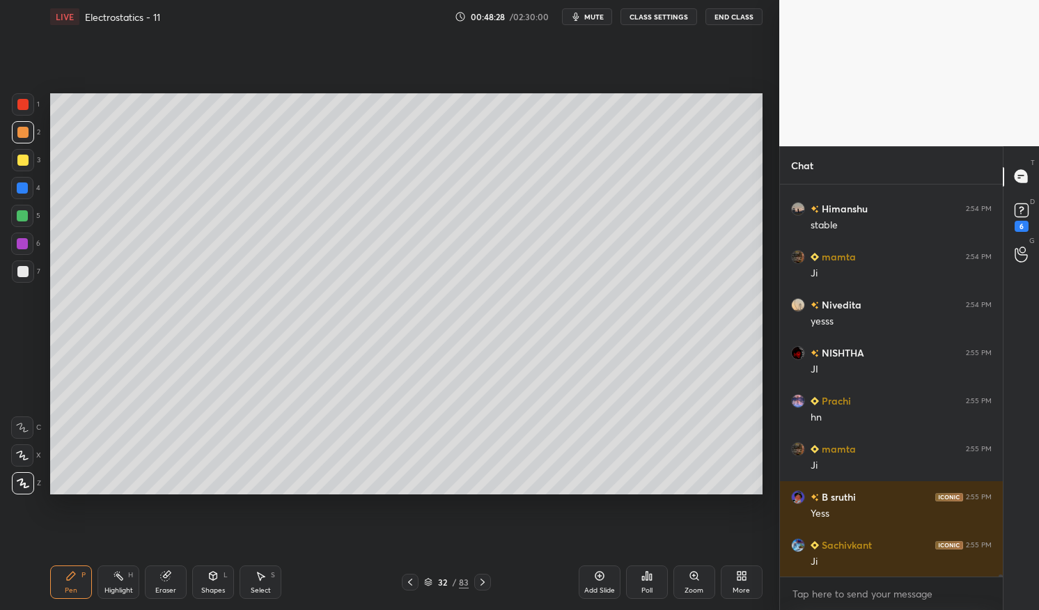
click at [212, 574] on icon at bounding box center [214, 575] width 8 height 2
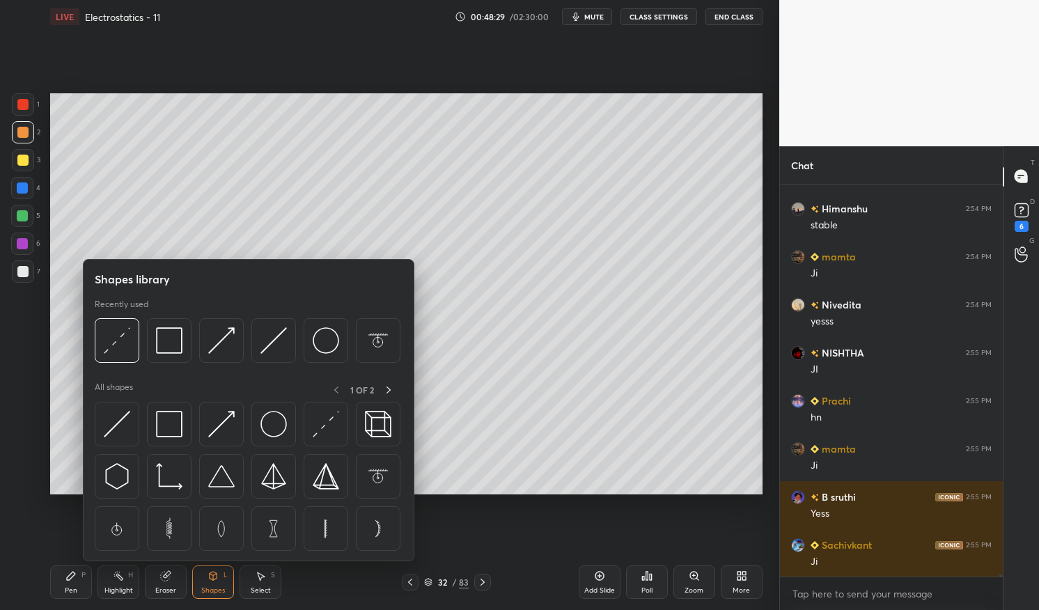
click at [122, 343] on img at bounding box center [117, 340] width 26 height 26
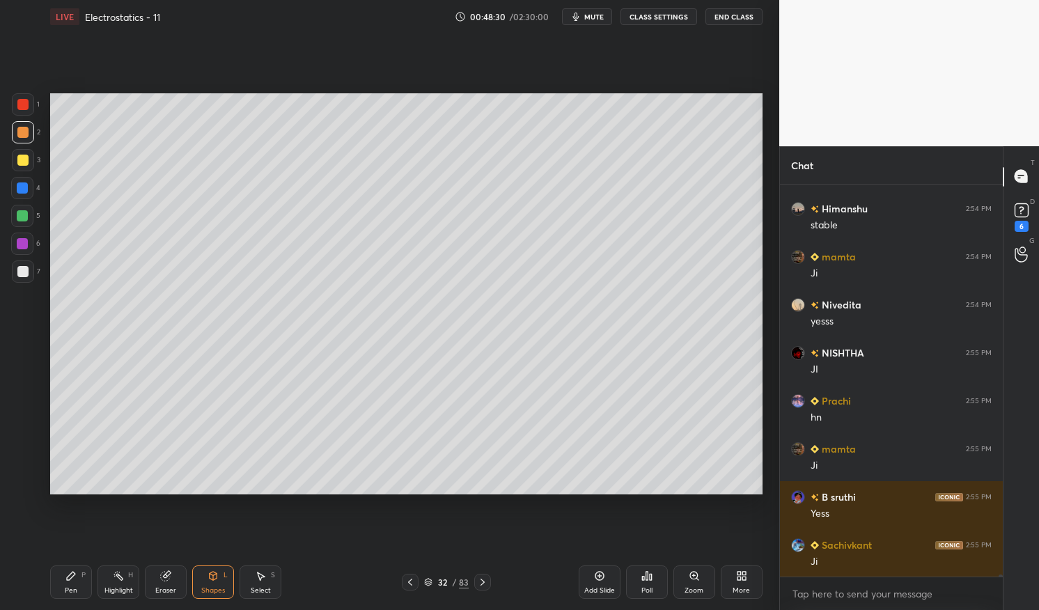
click at [24, 189] on div at bounding box center [22, 188] width 11 height 11
click at [67, 575] on icon at bounding box center [70, 576] width 11 height 11
click at [56, 568] on div "Pen P" at bounding box center [71, 582] width 42 height 33
click at [20, 216] on div at bounding box center [22, 215] width 11 height 11
click at [19, 224] on div at bounding box center [22, 216] width 22 height 22
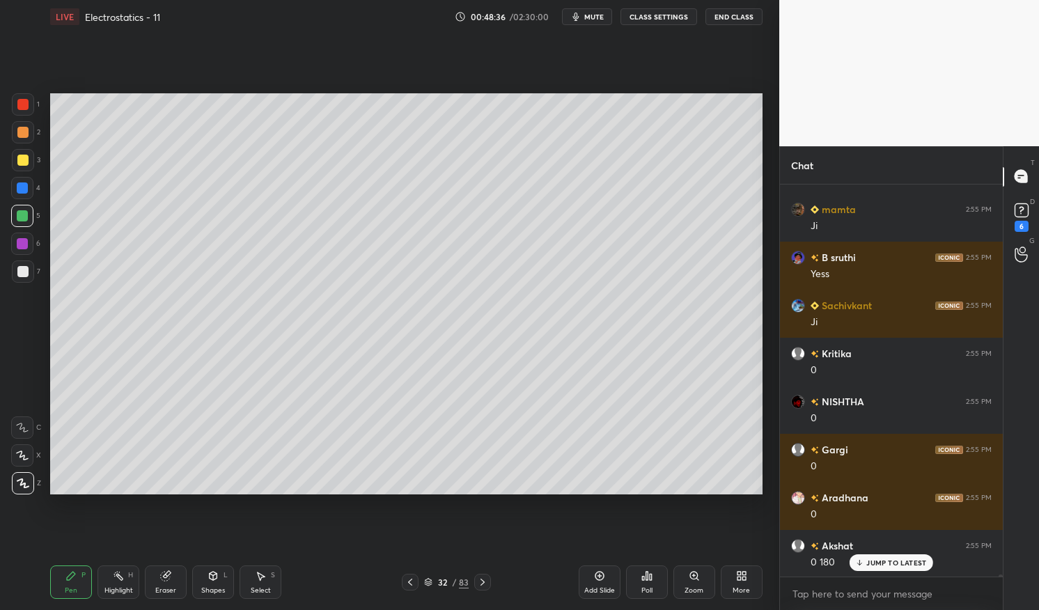
scroll to position [84861, 0]
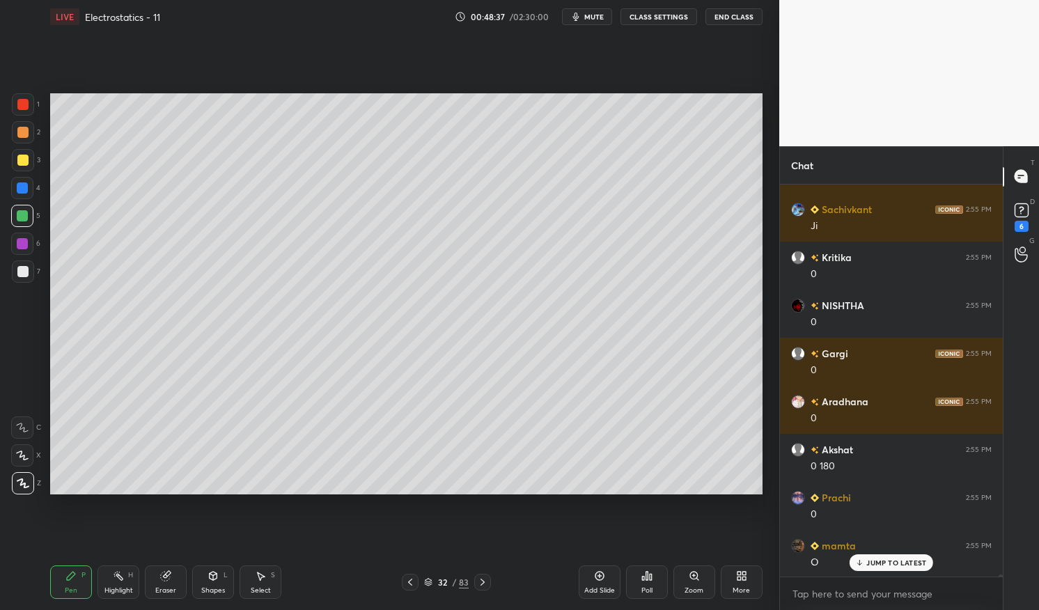
click at [21, 272] on div at bounding box center [22, 271] width 11 height 11
click at [31, 268] on div at bounding box center [23, 272] width 22 height 22
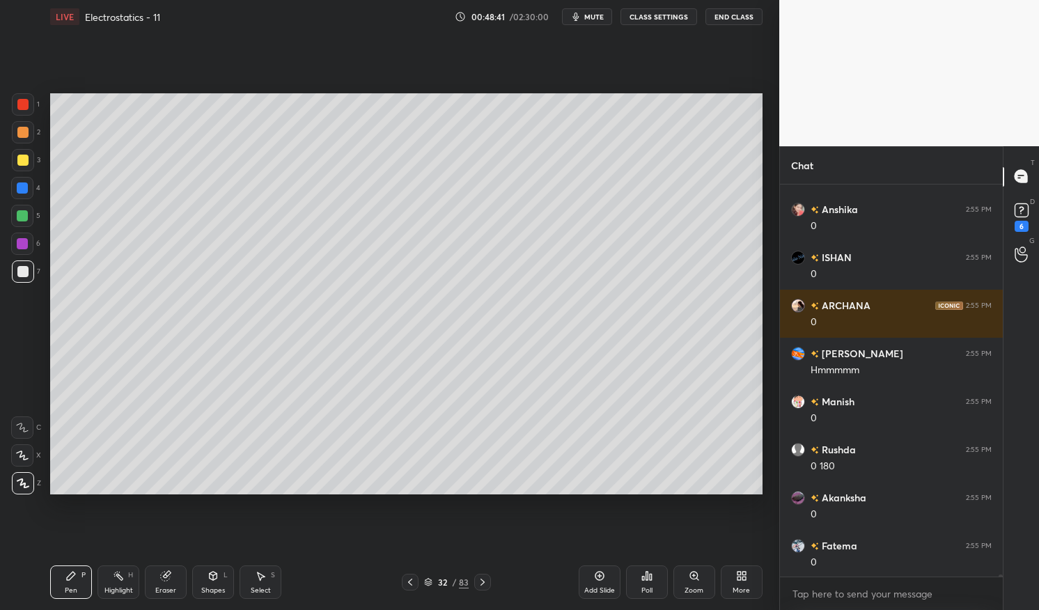
scroll to position [85342, 0]
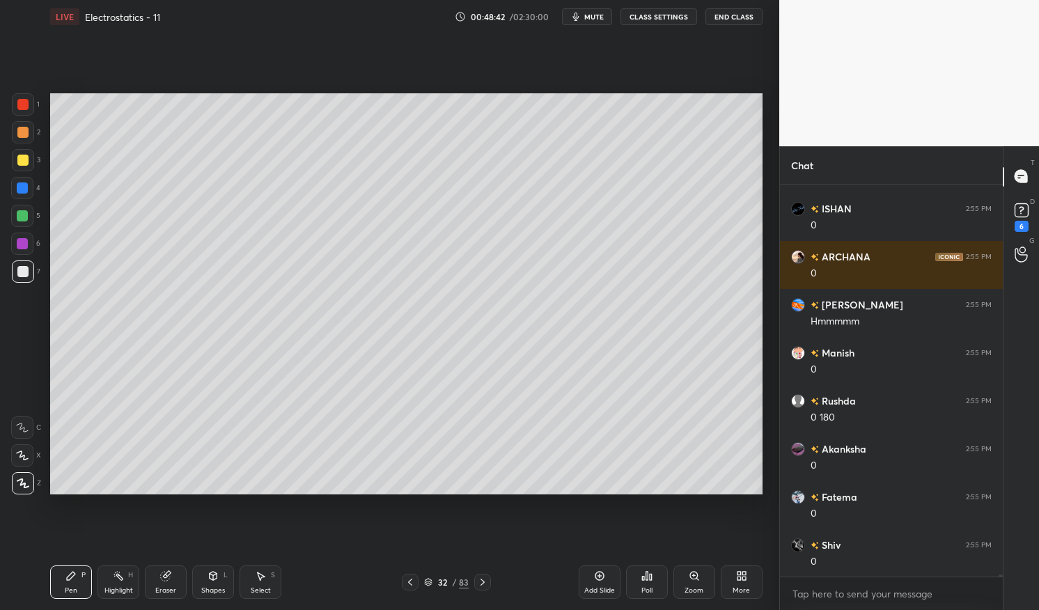
click at [24, 215] on div at bounding box center [22, 215] width 11 height 11
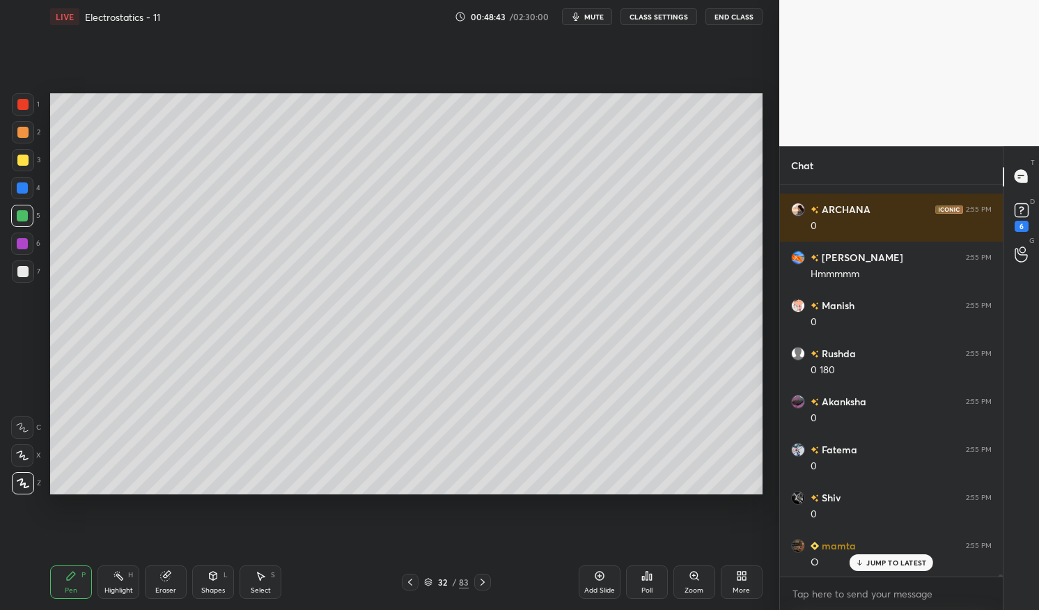
click at [22, 217] on div at bounding box center [22, 215] width 11 height 11
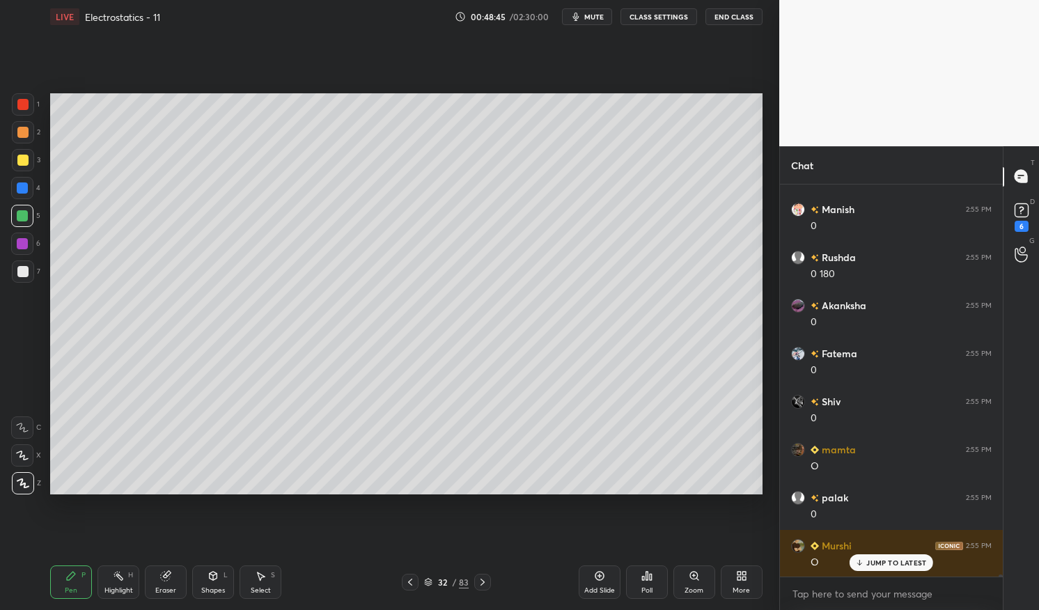
scroll to position [85678, 0]
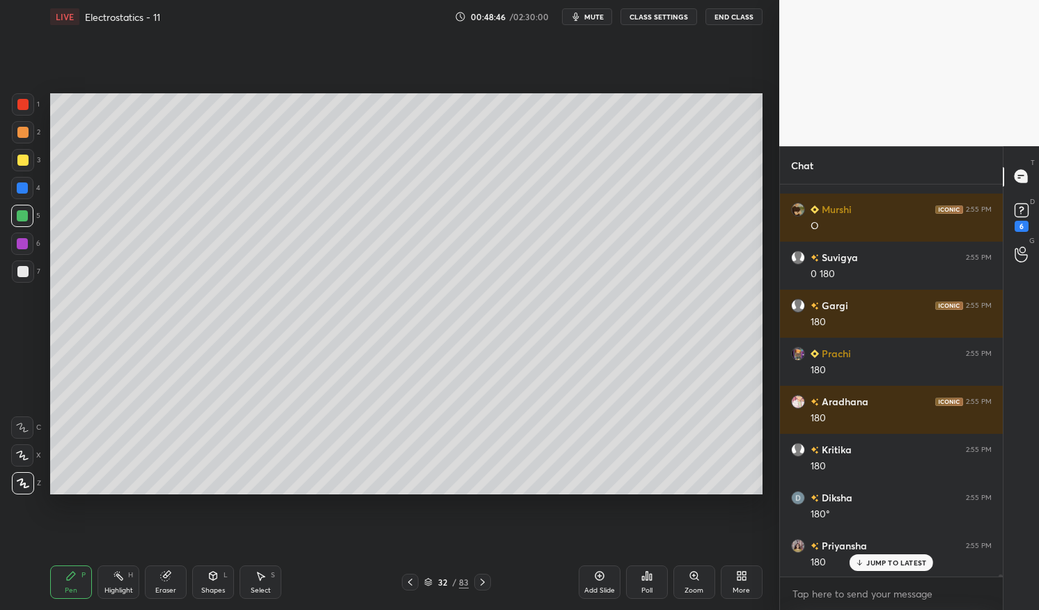
click at [22, 274] on div at bounding box center [22, 271] width 11 height 11
click at [13, 277] on div at bounding box center [23, 272] width 22 height 22
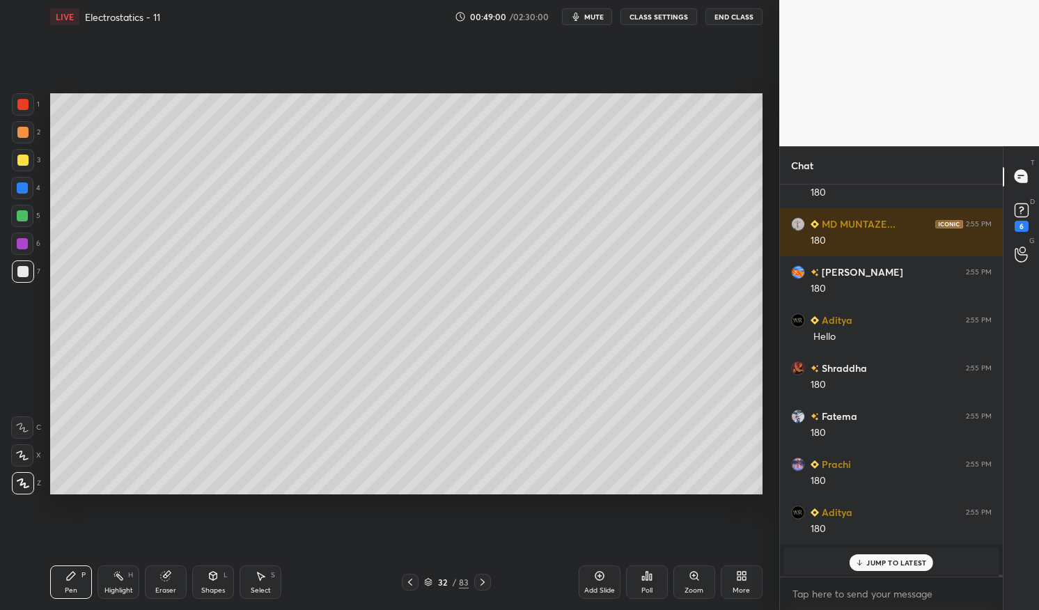
scroll to position [86673, 0]
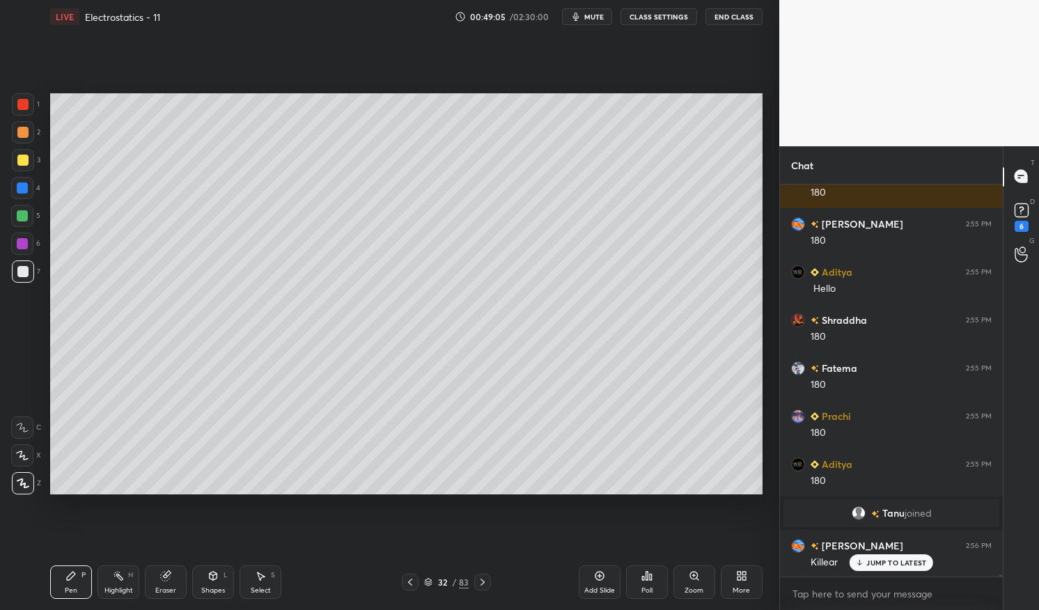
click at [902, 554] on div "Killear" at bounding box center [901, 561] width 181 height 17
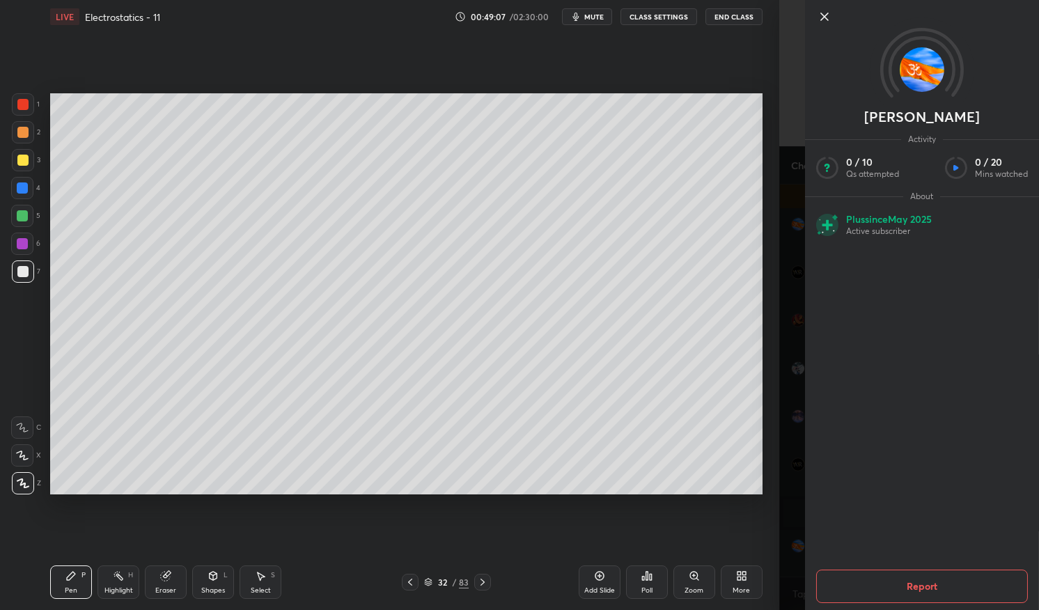
click at [28, 105] on div at bounding box center [22, 104] width 11 height 11
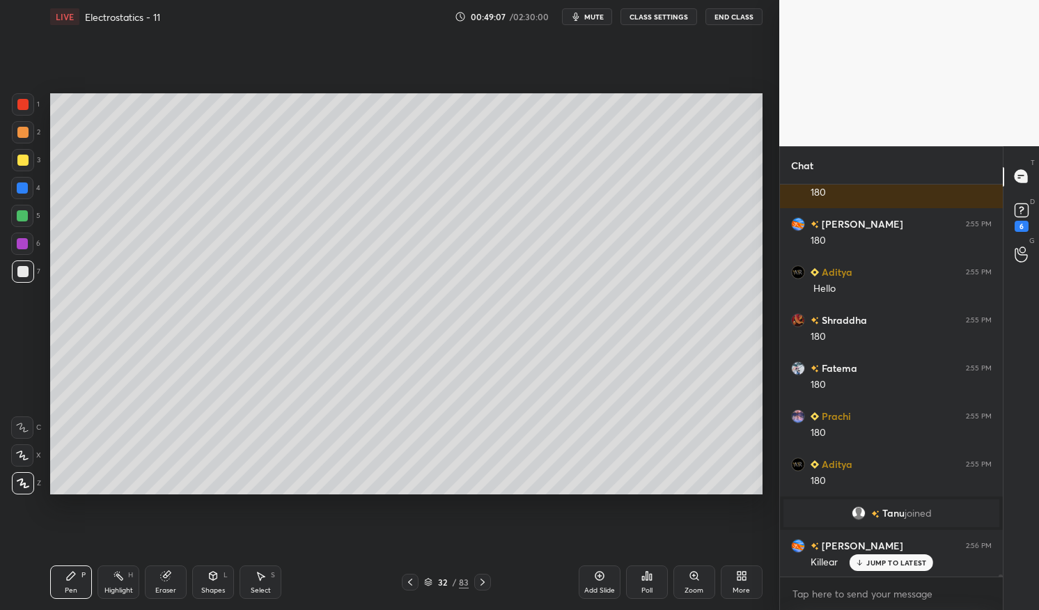
click at [21, 93] on div "1 2 3 4 5 6 7 C X Z C X Z E E Erase all H H LIVE Electrostatics - 11 00:49:07 /…" at bounding box center [384, 305] width 768 height 610
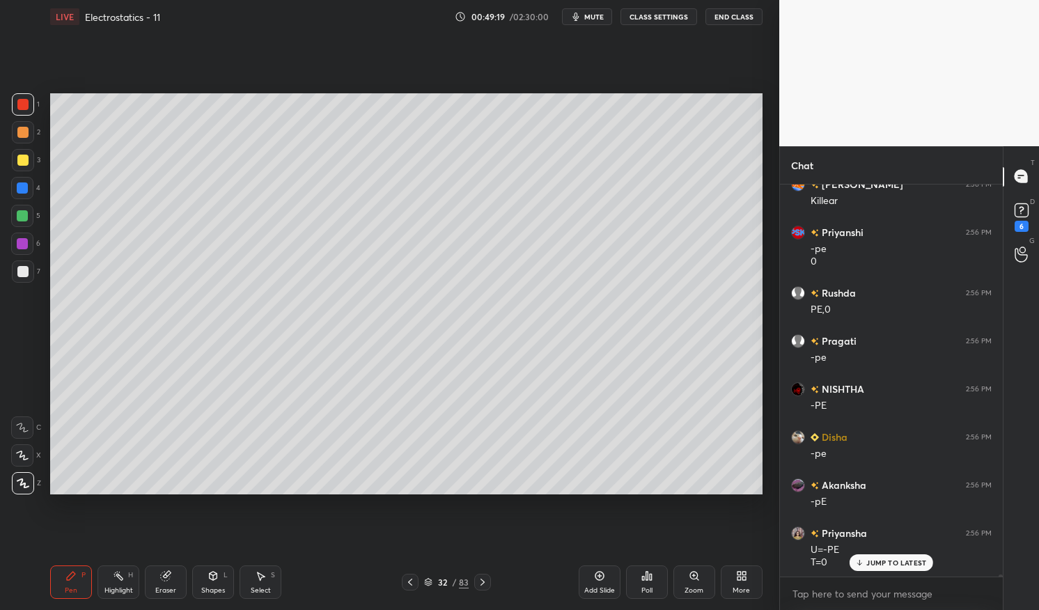
scroll to position [87130, 0]
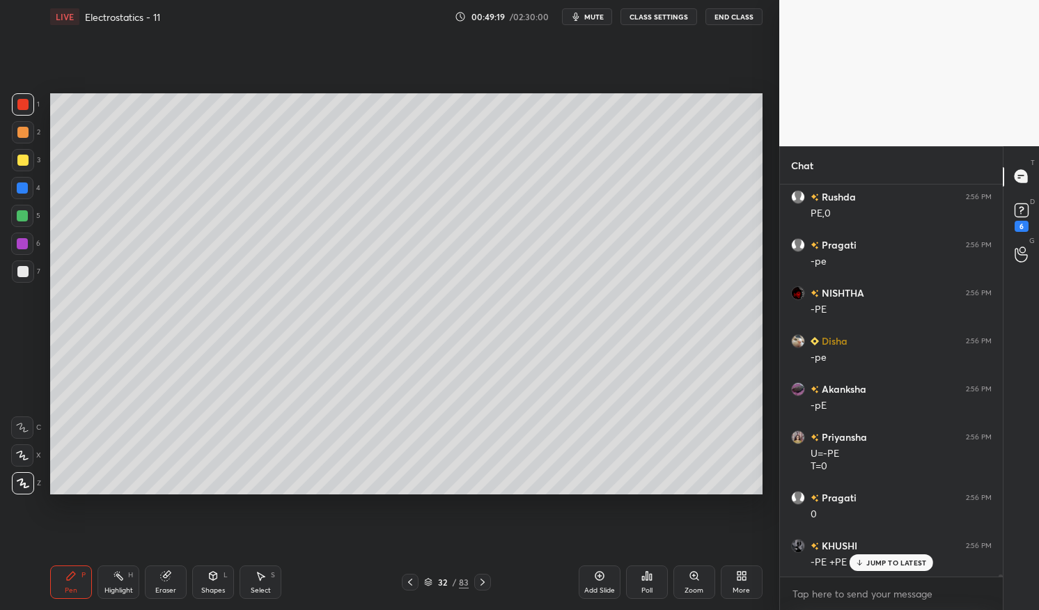
click at [59, 587] on div "Pen P" at bounding box center [71, 582] width 42 height 33
click at [61, 575] on div "Pen P" at bounding box center [71, 582] width 42 height 33
click at [26, 277] on div at bounding box center [23, 272] width 22 height 22
click at [20, 269] on div at bounding box center [22, 271] width 11 height 11
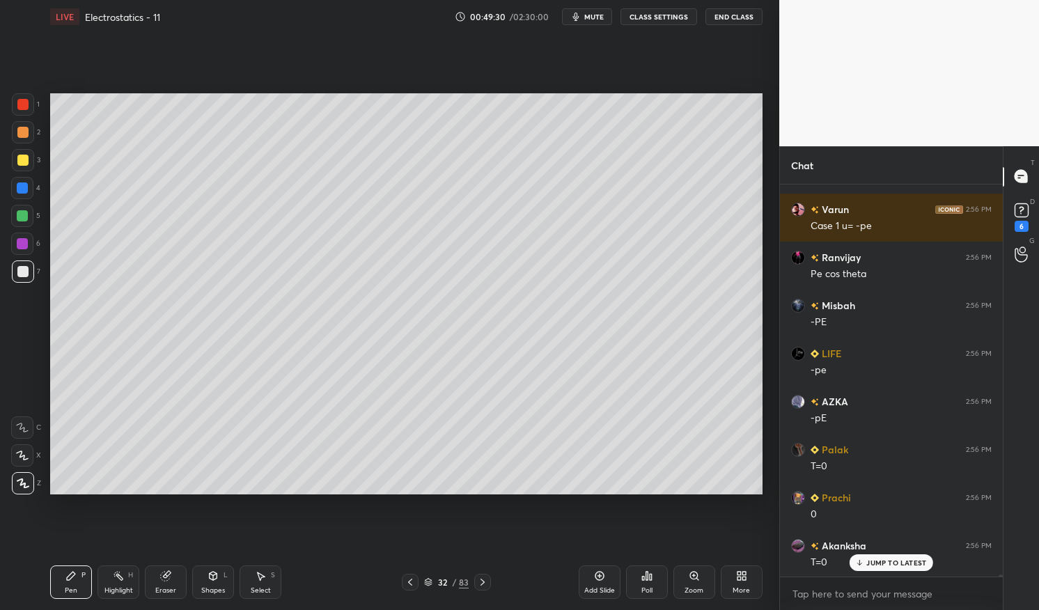
scroll to position [87996, 0]
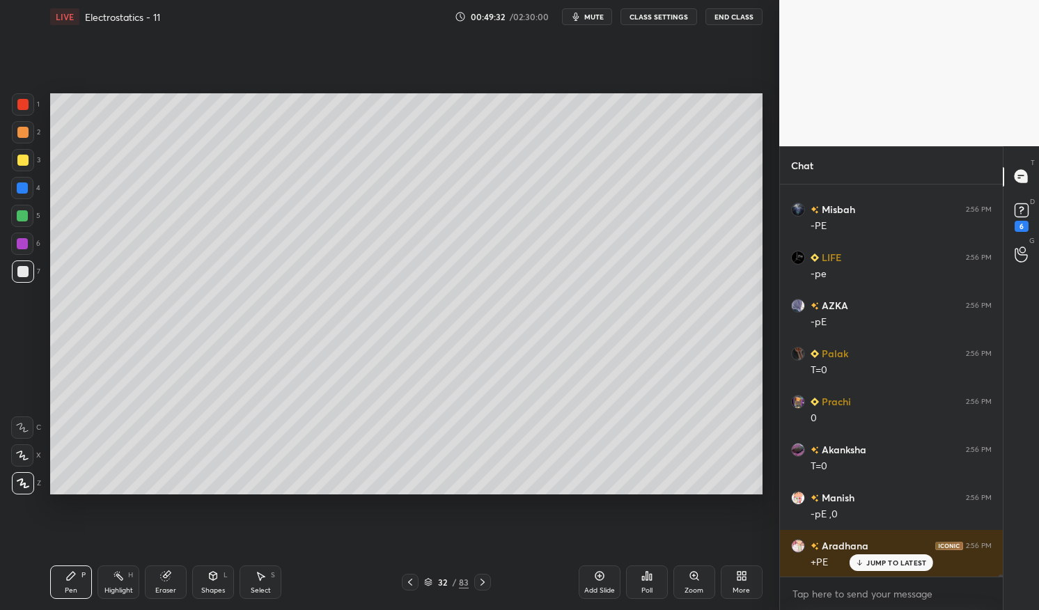
click at [257, 585] on div "Select S" at bounding box center [261, 582] width 42 height 33
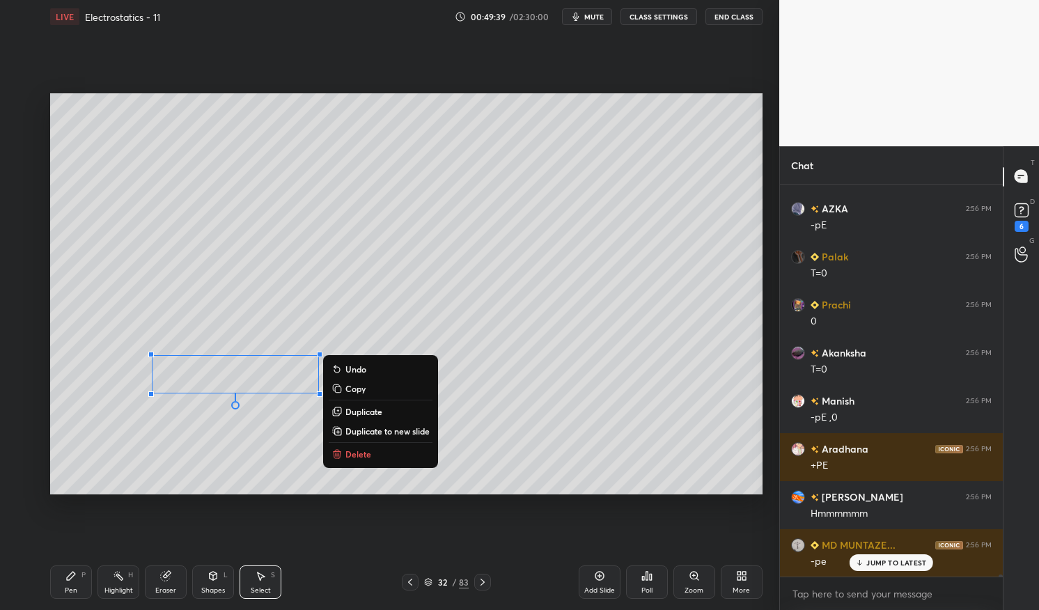
scroll to position [88140, 0]
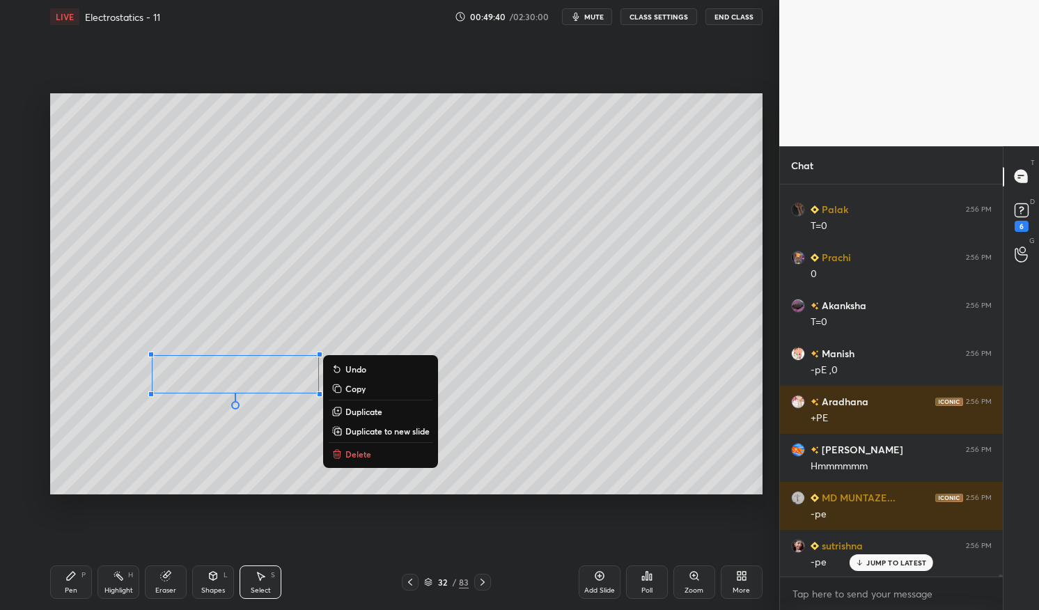
click at [212, 582] on div "Shapes L" at bounding box center [213, 582] width 42 height 33
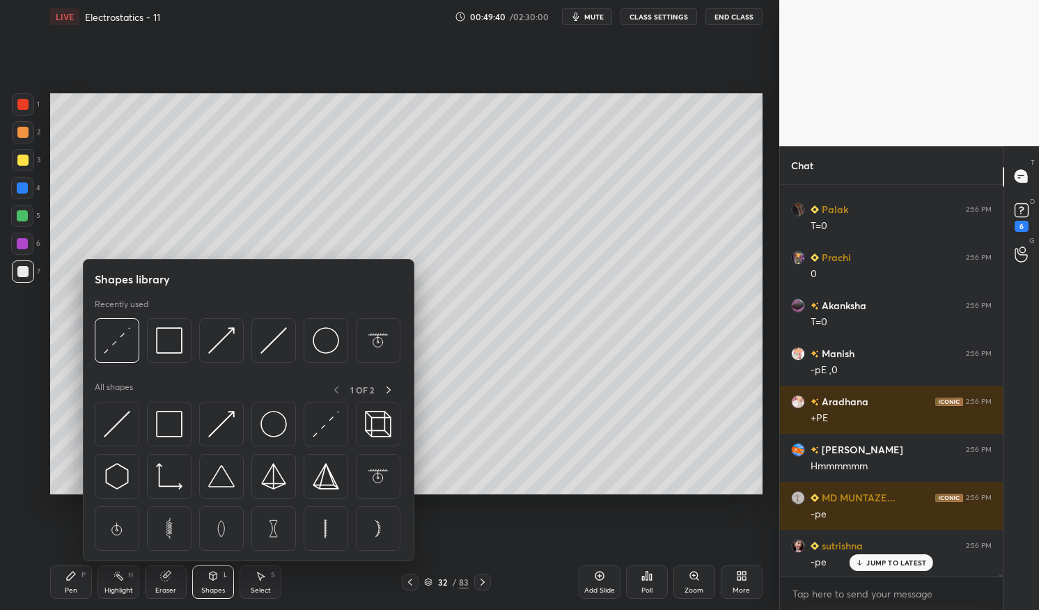
click at [164, 421] on img at bounding box center [169, 424] width 26 height 26
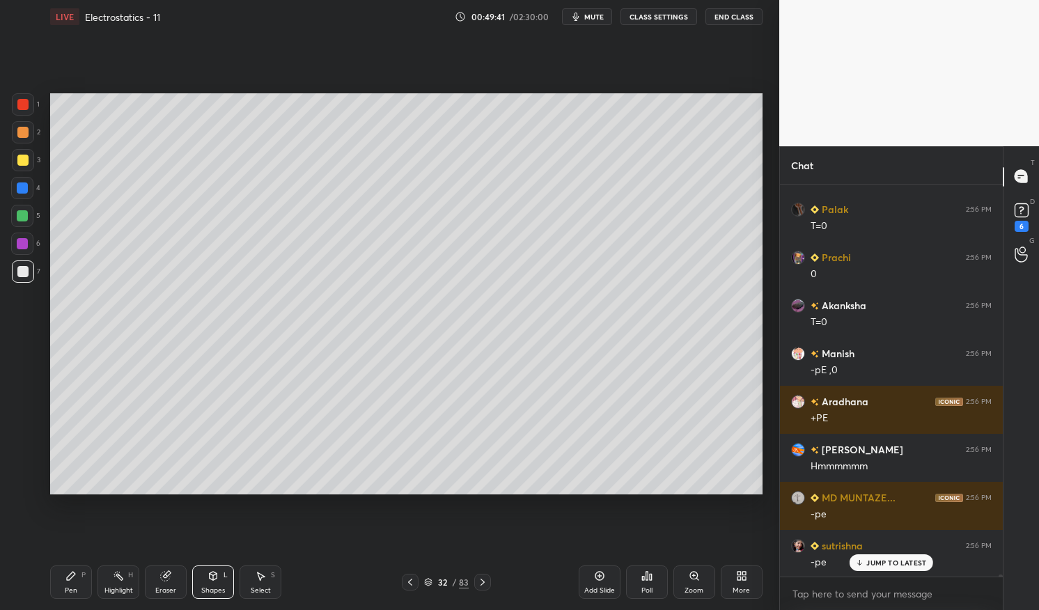
click at [22, 114] on div at bounding box center [23, 104] width 22 height 22
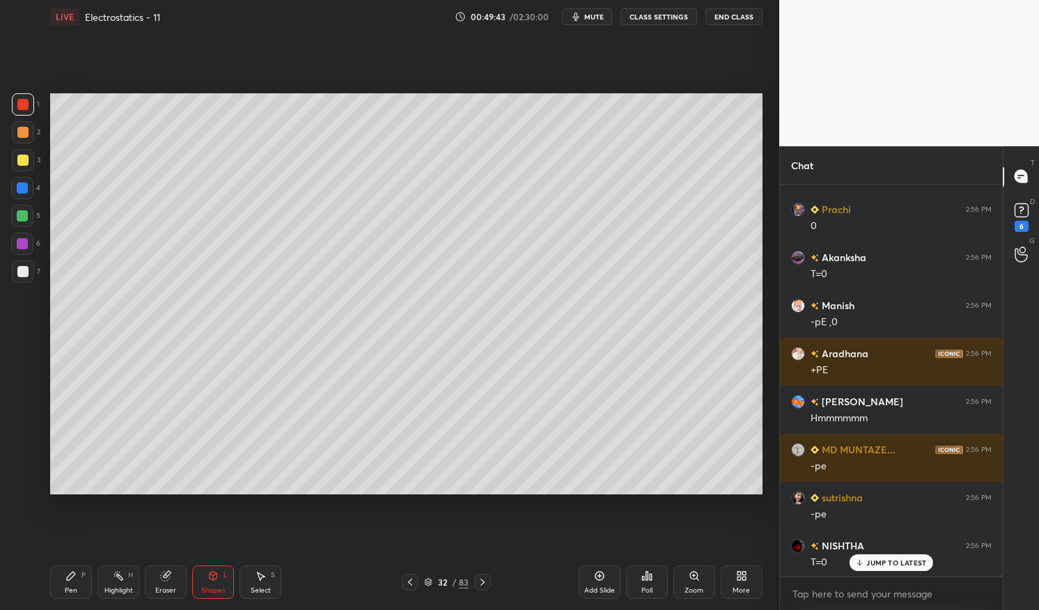
click at [75, 589] on div "Pen" at bounding box center [71, 590] width 13 height 7
click at [70, 579] on icon at bounding box center [71, 576] width 8 height 8
click at [21, 270] on div at bounding box center [22, 271] width 11 height 11
click at [18, 264] on div at bounding box center [23, 272] width 22 height 22
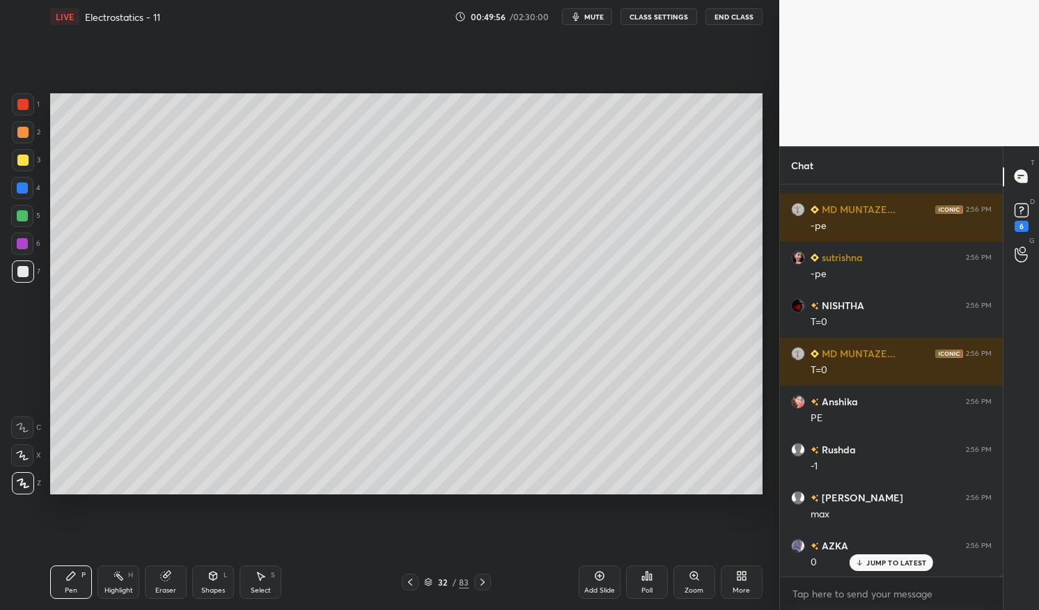
scroll to position [88476, 0]
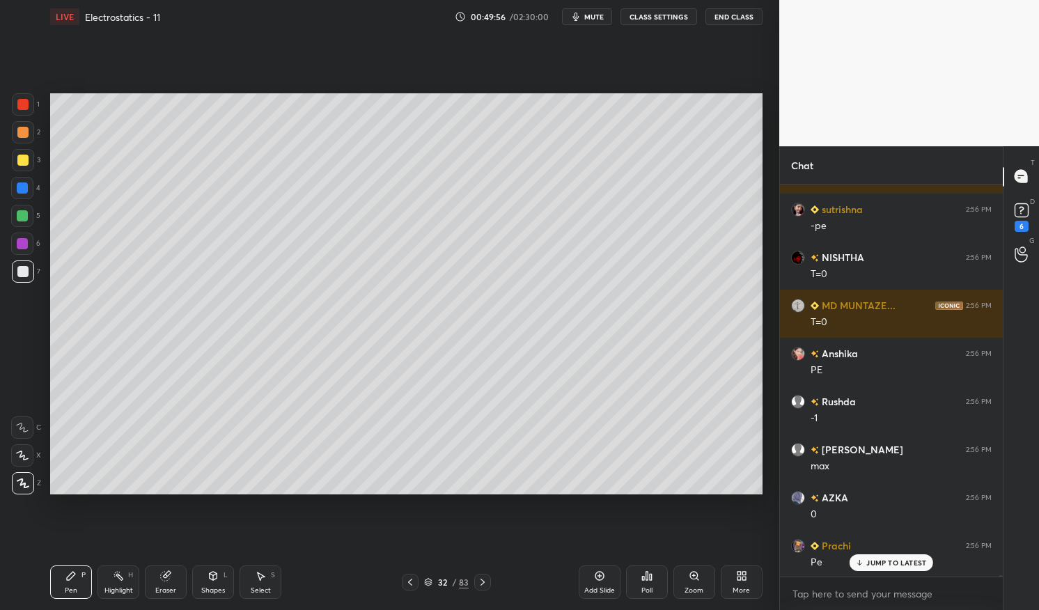
click at [262, 588] on div "Select" at bounding box center [261, 590] width 20 height 7
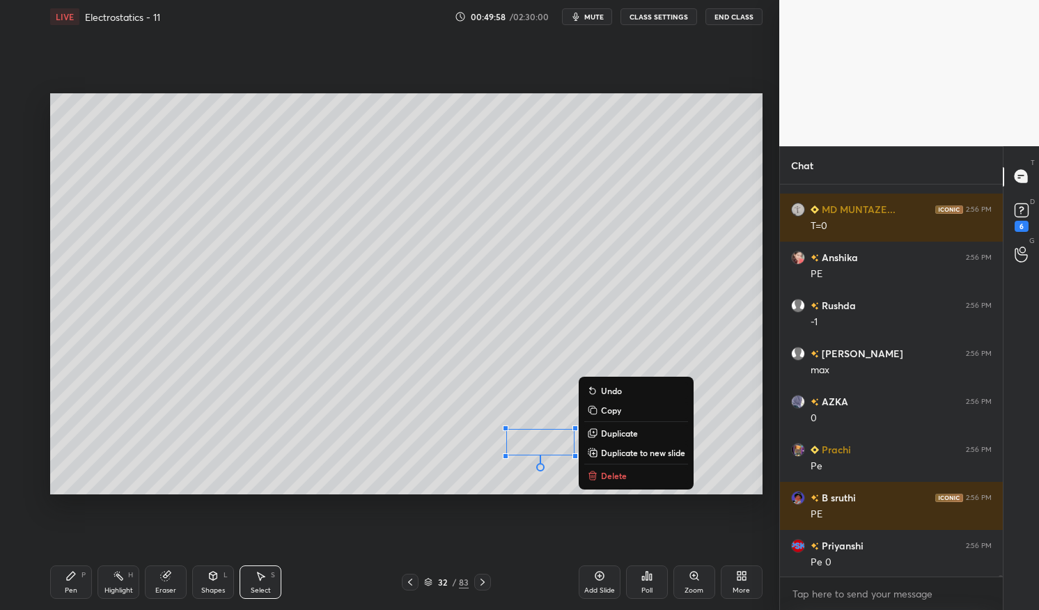
click at [66, 592] on div "Pen" at bounding box center [71, 590] width 13 height 7
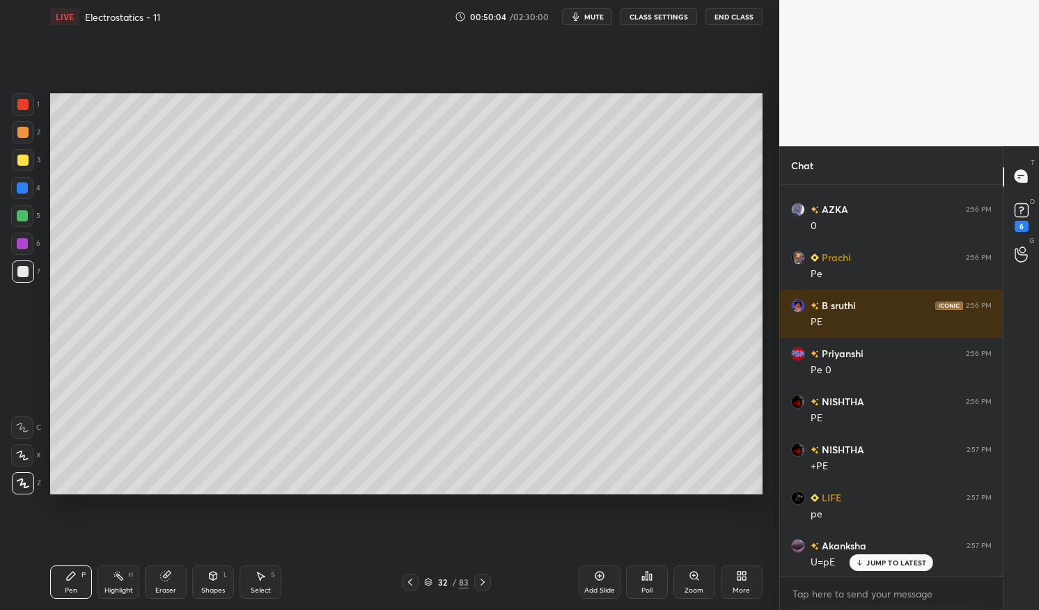
scroll to position [88813, 0]
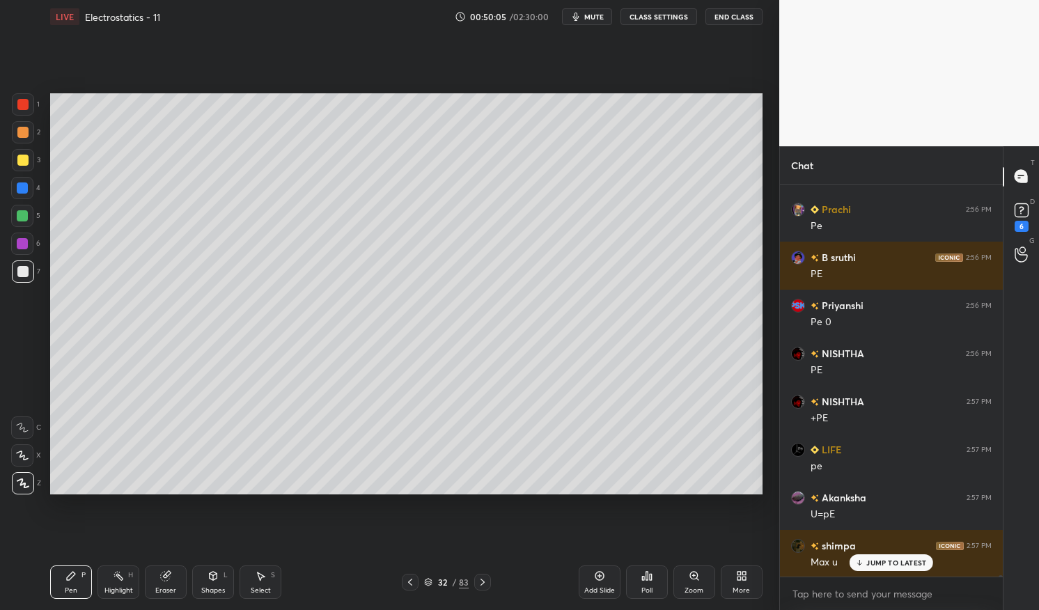
click at [889, 561] on p "JUMP TO LATEST" at bounding box center [897, 563] width 60 height 8
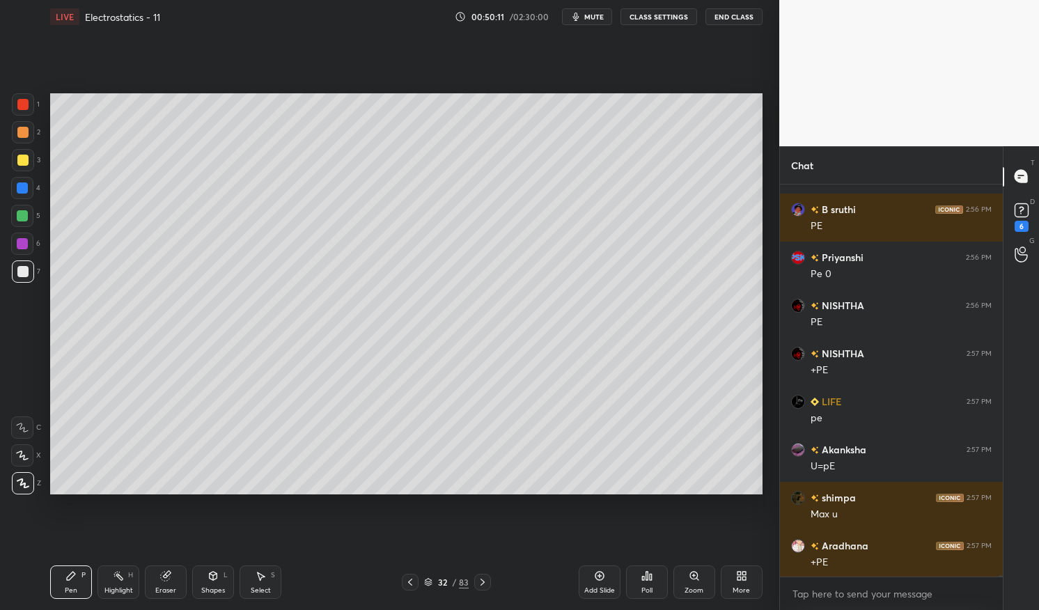
scroll to position [88910, 0]
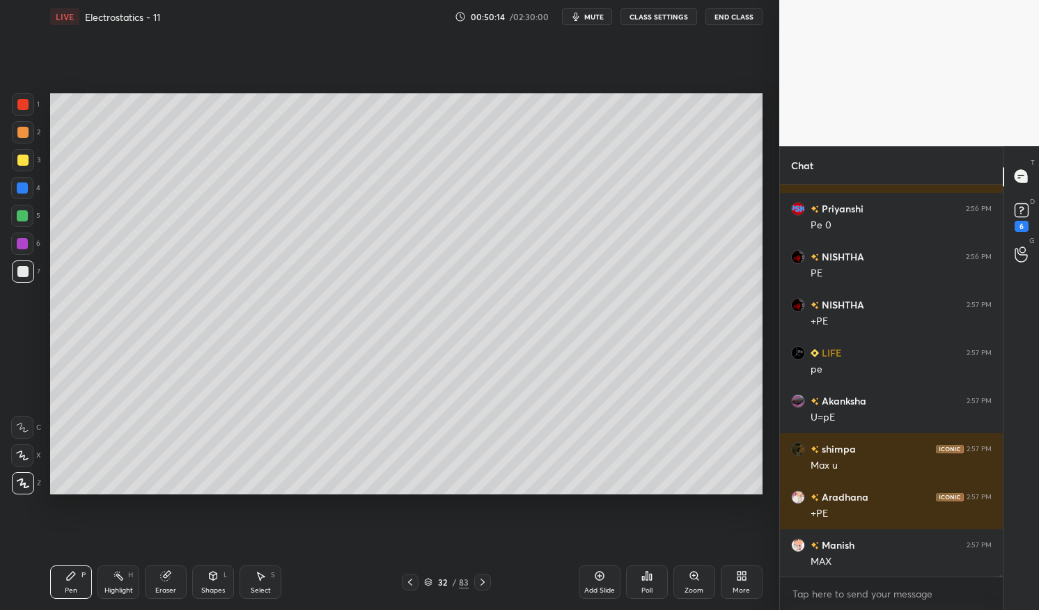
click at [118, 584] on div "Highlight H" at bounding box center [119, 582] width 42 height 33
click at [118, 581] on icon at bounding box center [118, 576] width 11 height 11
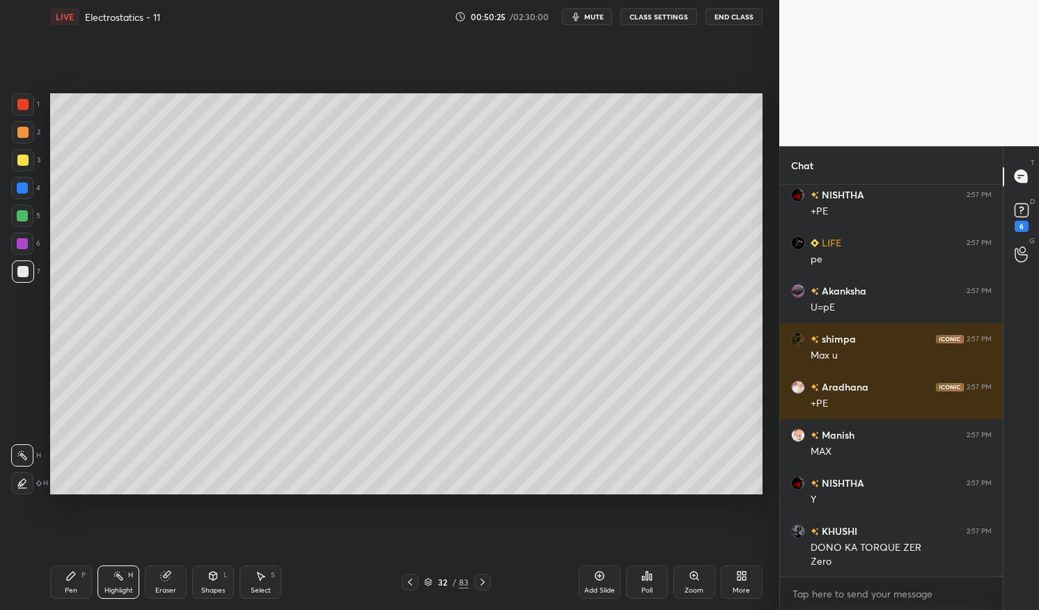
scroll to position [89068, 0]
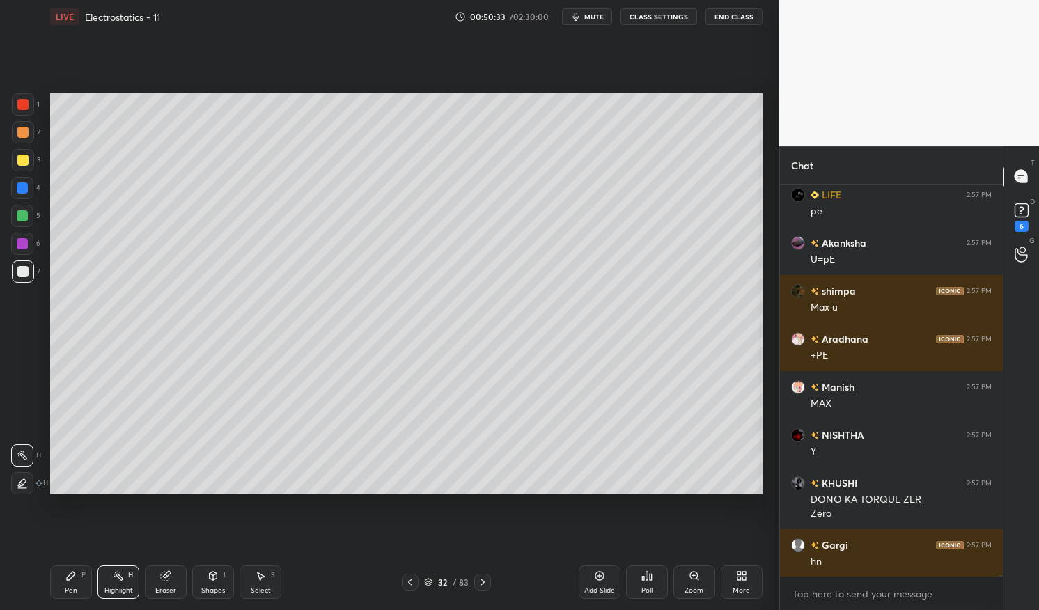
click at [27, 185] on div at bounding box center [22, 188] width 11 height 11
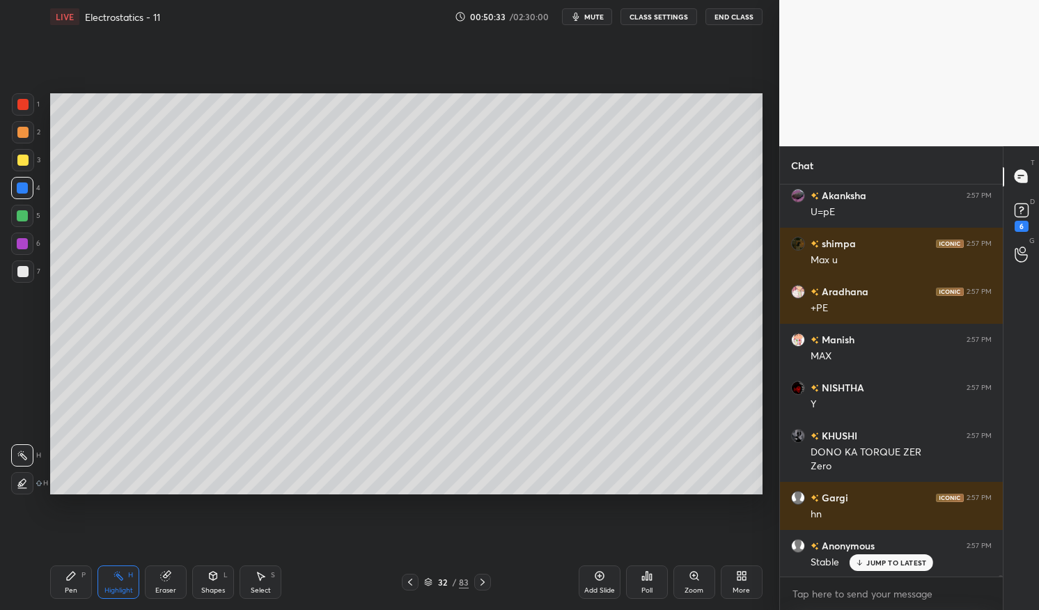
click at [24, 159] on div at bounding box center [22, 160] width 11 height 11
click at [13, 157] on div at bounding box center [23, 160] width 22 height 22
click at [72, 596] on div "Pen P" at bounding box center [71, 582] width 42 height 33
click at [65, 588] on div "Pen" at bounding box center [71, 590] width 13 height 7
click at [158, 578] on div "Eraser" at bounding box center [166, 582] width 42 height 33
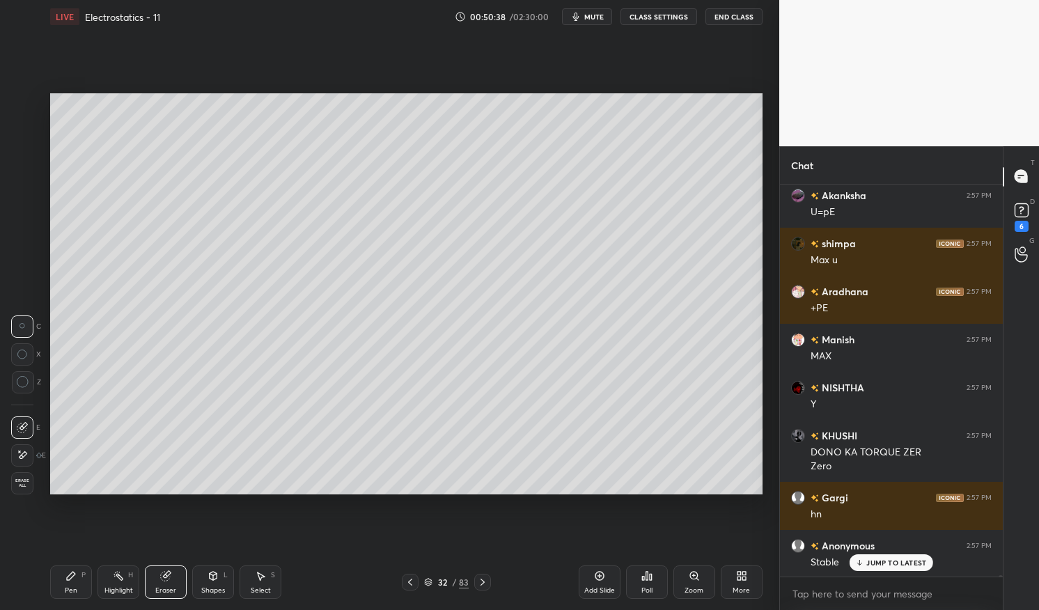
click at [65, 575] on icon at bounding box center [70, 576] width 11 height 11
click at [30, 221] on div at bounding box center [22, 216] width 22 height 22
click at [23, 241] on div at bounding box center [22, 243] width 11 height 11
click at [13, 238] on div at bounding box center [22, 244] width 22 height 22
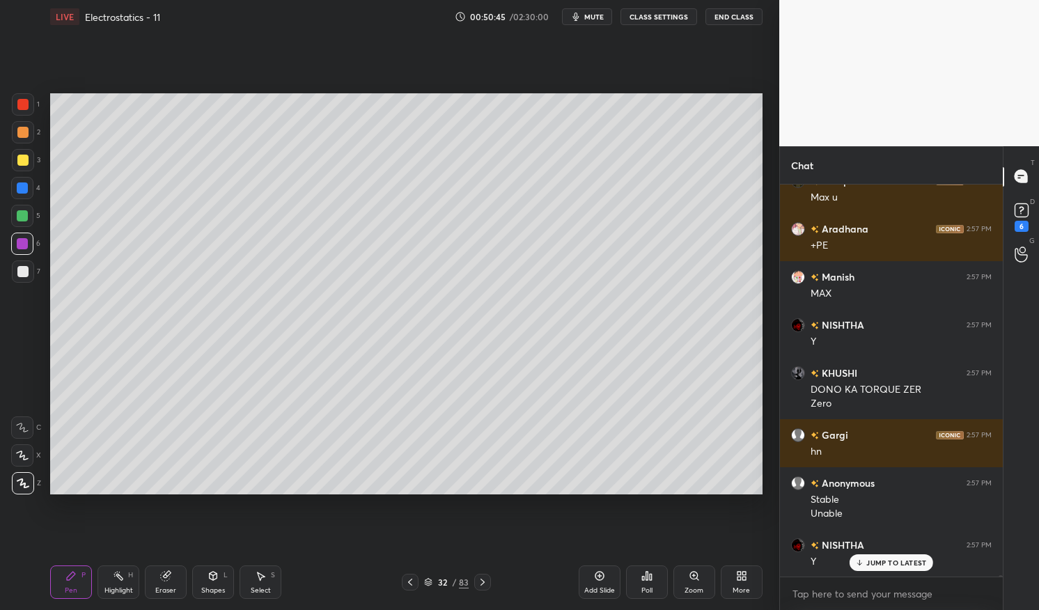
scroll to position [89225, 0]
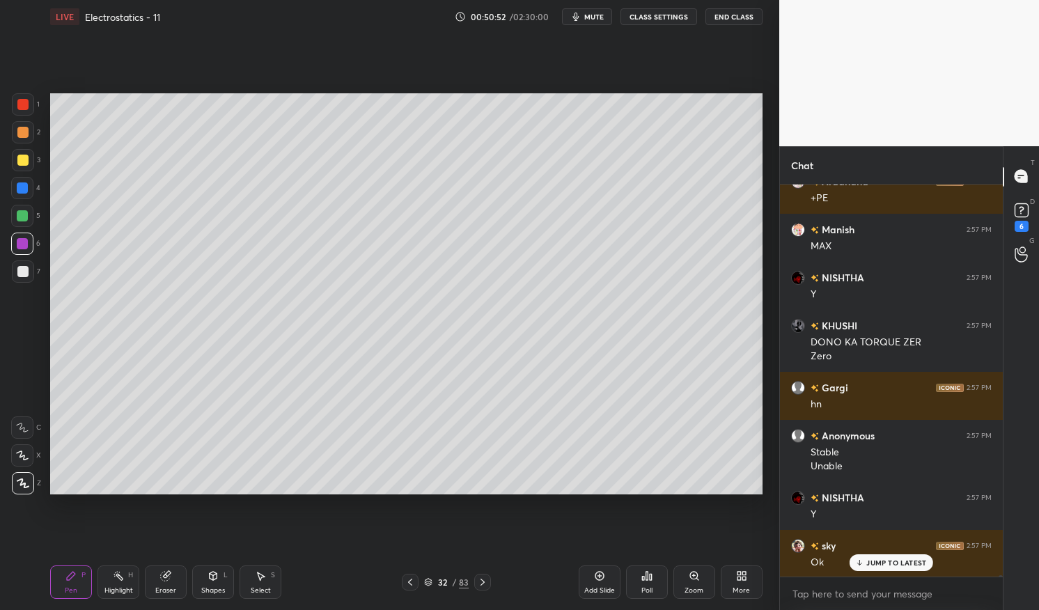
click at [171, 578] on div "Eraser" at bounding box center [166, 582] width 42 height 33
click at [169, 573] on icon at bounding box center [167, 574] width 8 height 7
click at [72, 583] on div "Pen P" at bounding box center [71, 582] width 42 height 33
click at [63, 581] on div "Pen P" at bounding box center [71, 582] width 42 height 33
click at [894, 564] on p "JUMP TO LATEST" at bounding box center [897, 563] width 60 height 8
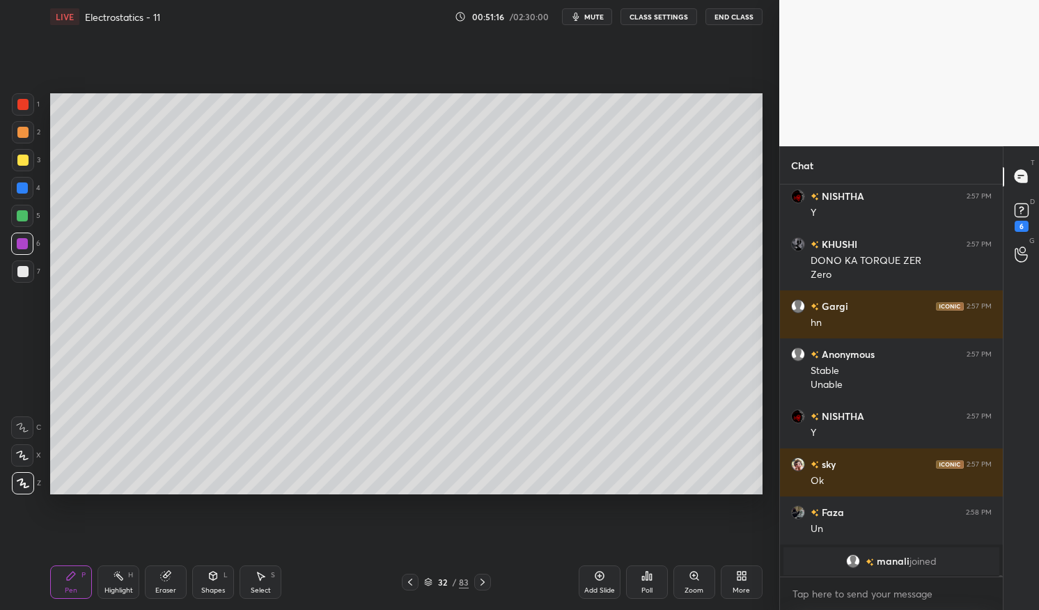
scroll to position [89355, 0]
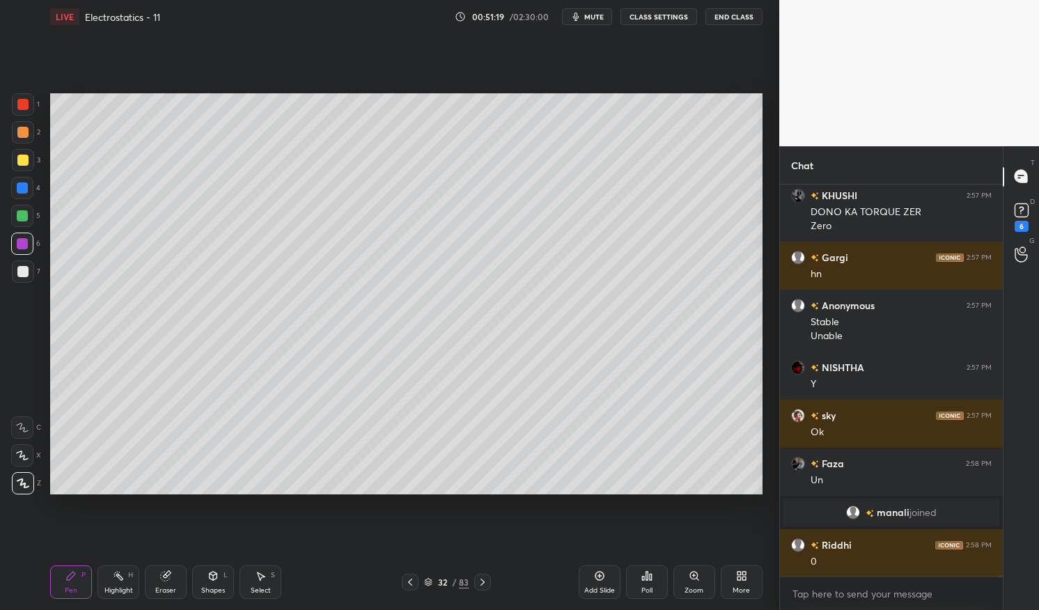
click at [23, 273] on div at bounding box center [22, 271] width 11 height 11
click at [17, 272] on div at bounding box center [22, 271] width 11 height 11
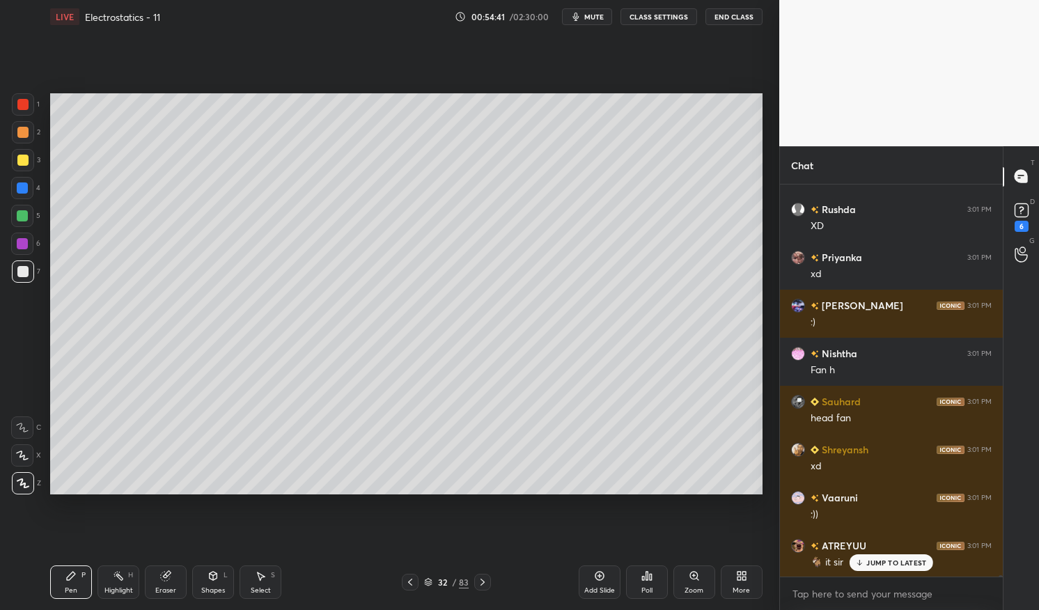
scroll to position [91656, 0]
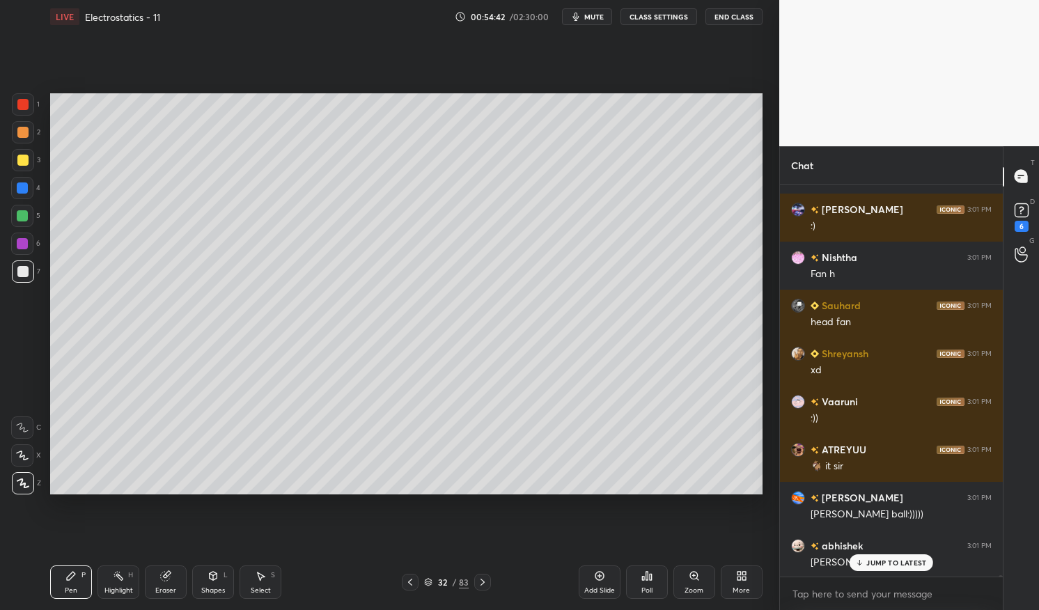
click at [901, 567] on p "JUMP TO LATEST" at bounding box center [897, 563] width 60 height 8
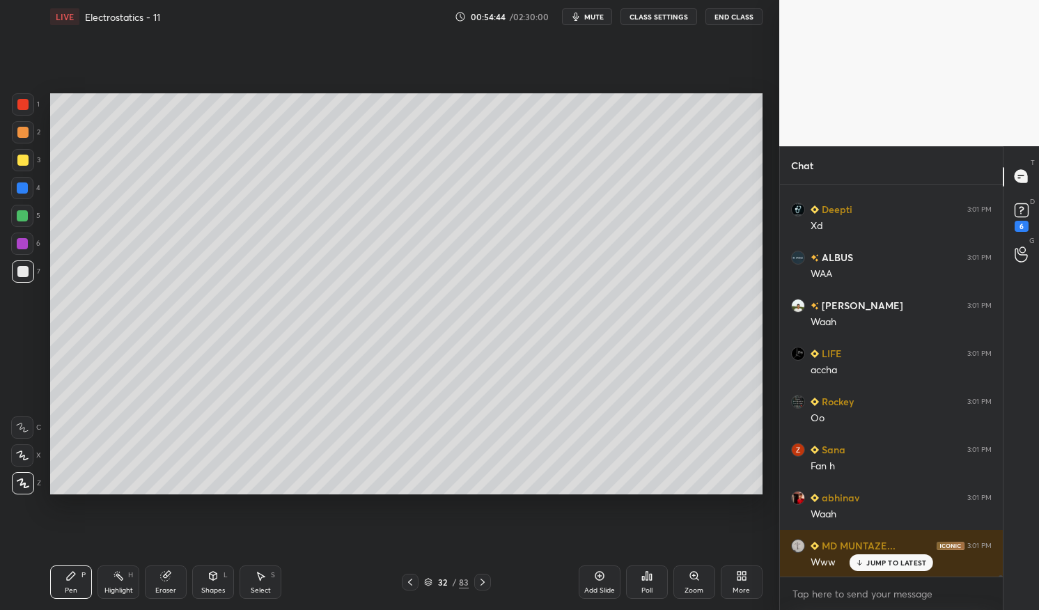
scroll to position [92630, 0]
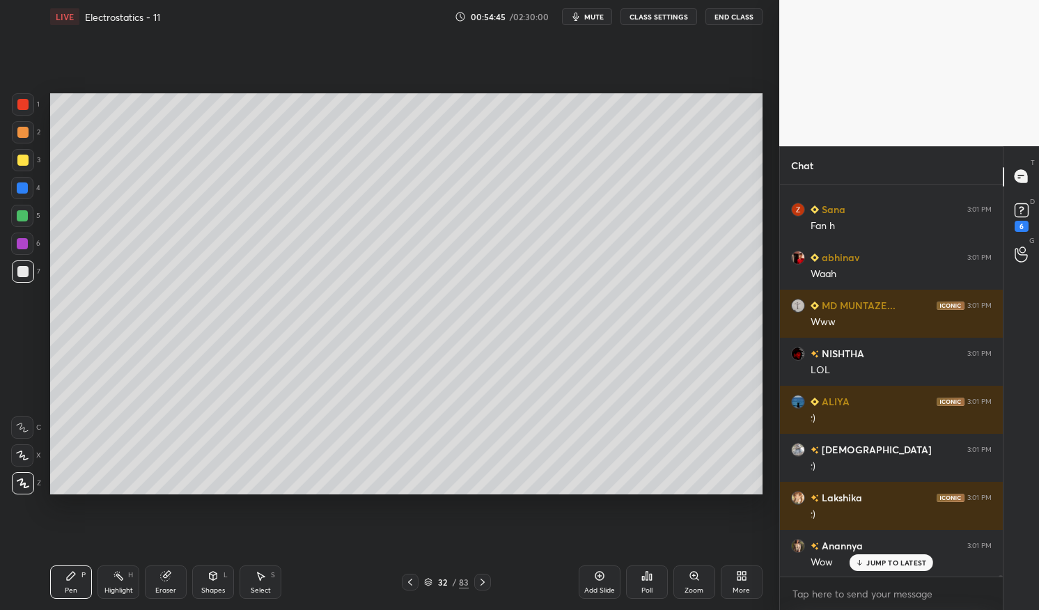
click at [899, 562] on p "JUMP TO LATEST" at bounding box center [897, 563] width 60 height 8
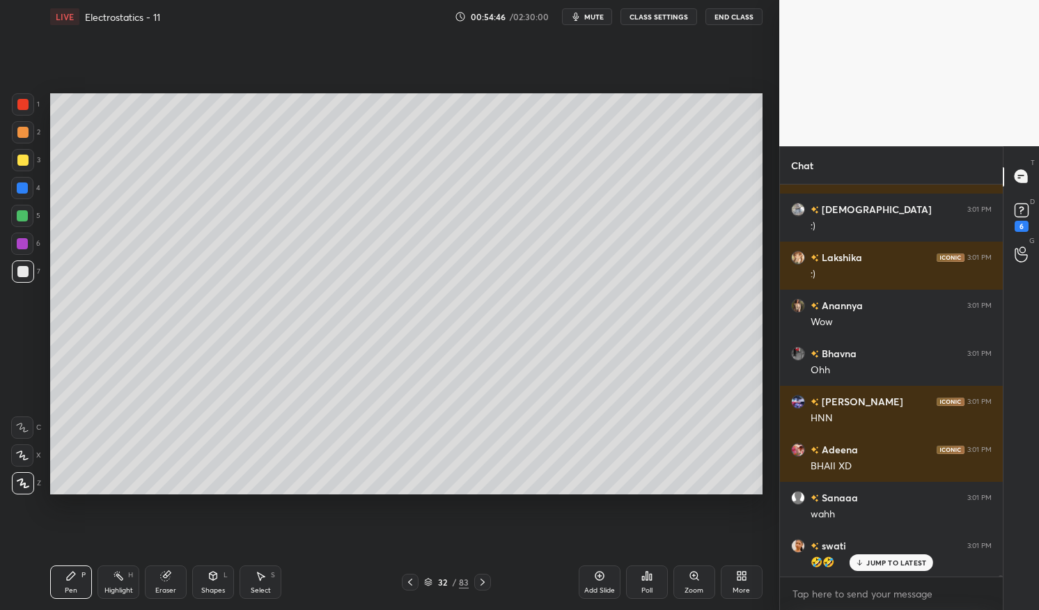
scroll to position [93062, 0]
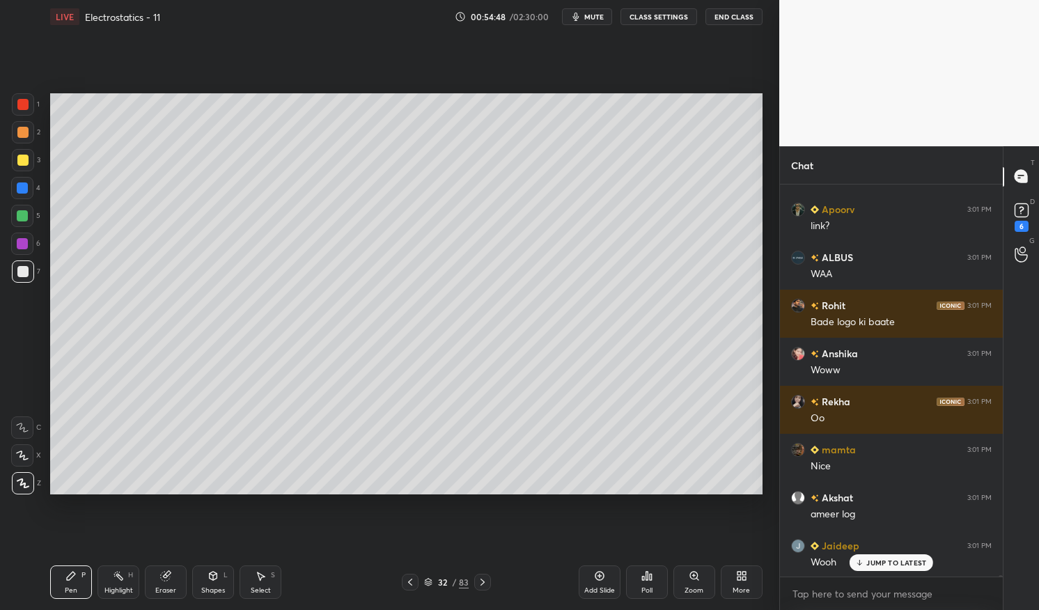
click at [897, 563] on p "JUMP TO LATEST" at bounding box center [897, 563] width 60 height 8
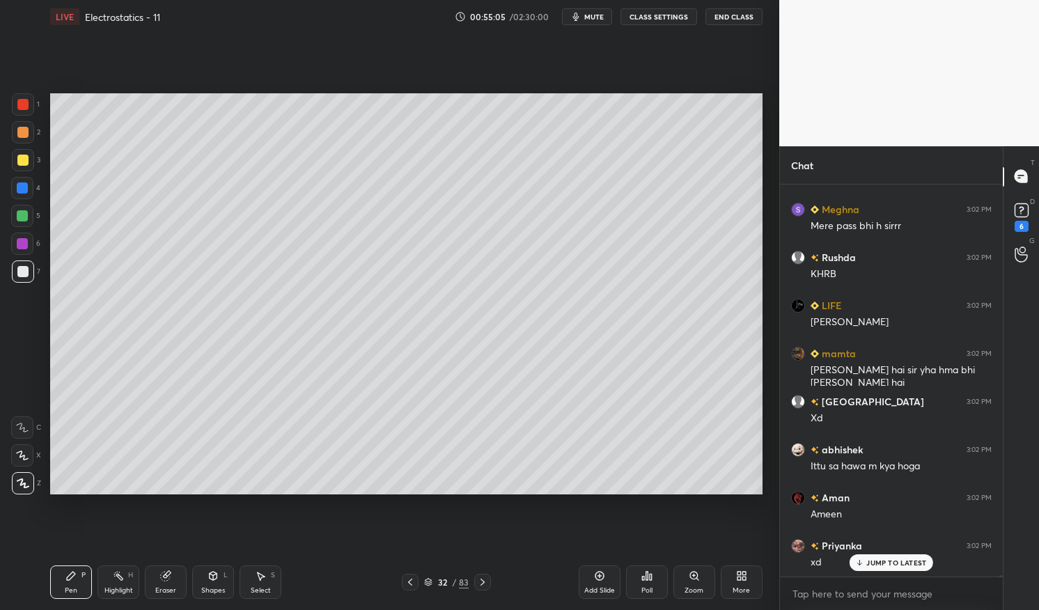
click at [901, 558] on div "JUMP TO LATEST" at bounding box center [892, 563] width 84 height 17
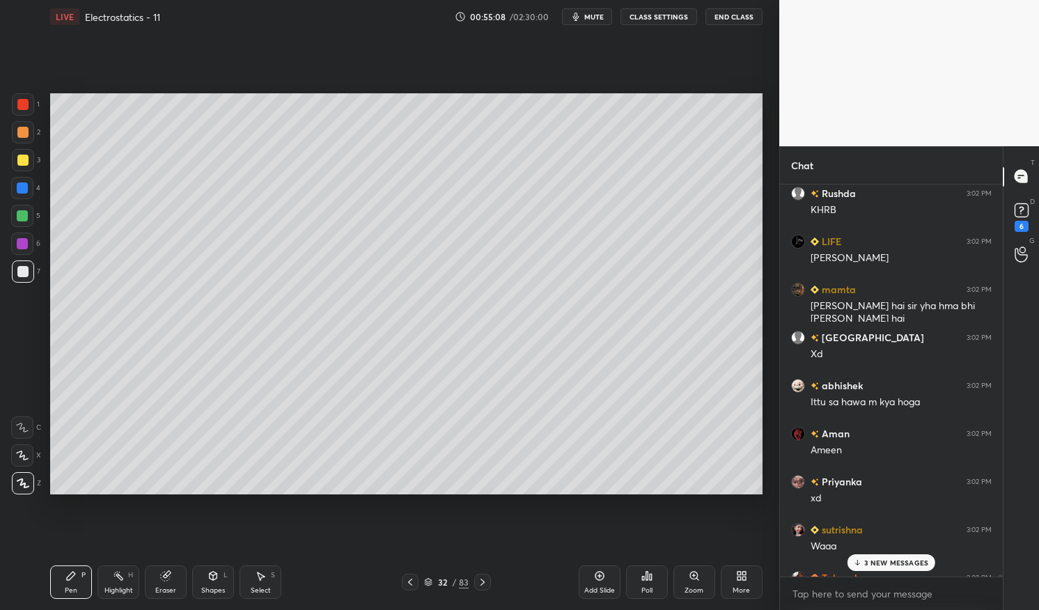
click at [903, 560] on p "3 NEW MESSAGES" at bounding box center [897, 563] width 64 height 8
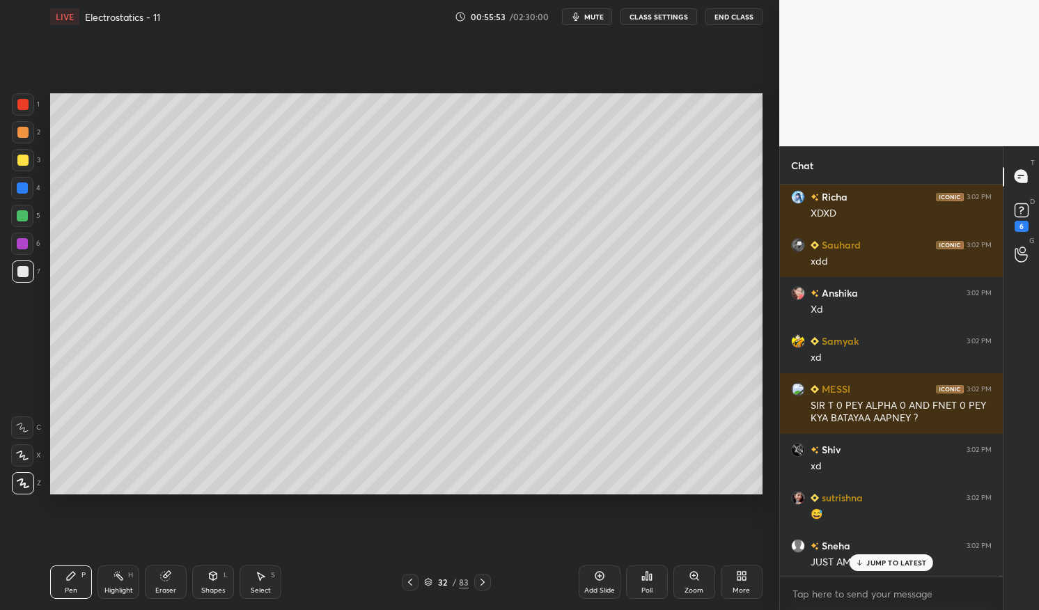
click at [898, 555] on div "JUMP TO LATEST" at bounding box center [892, 563] width 84 height 17
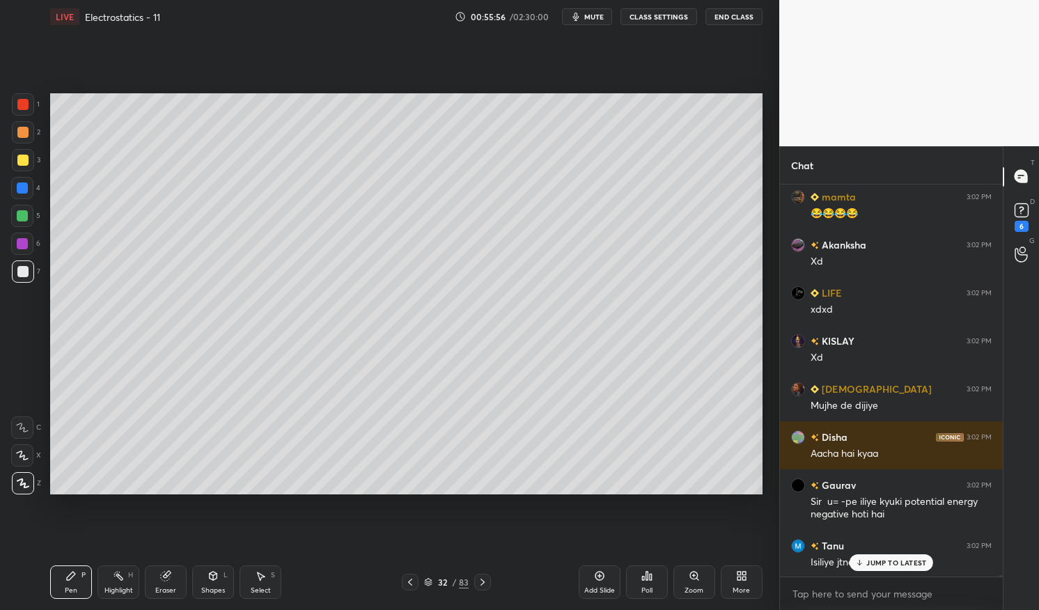
click at [115, 592] on div "Highlight" at bounding box center [118, 590] width 29 height 7
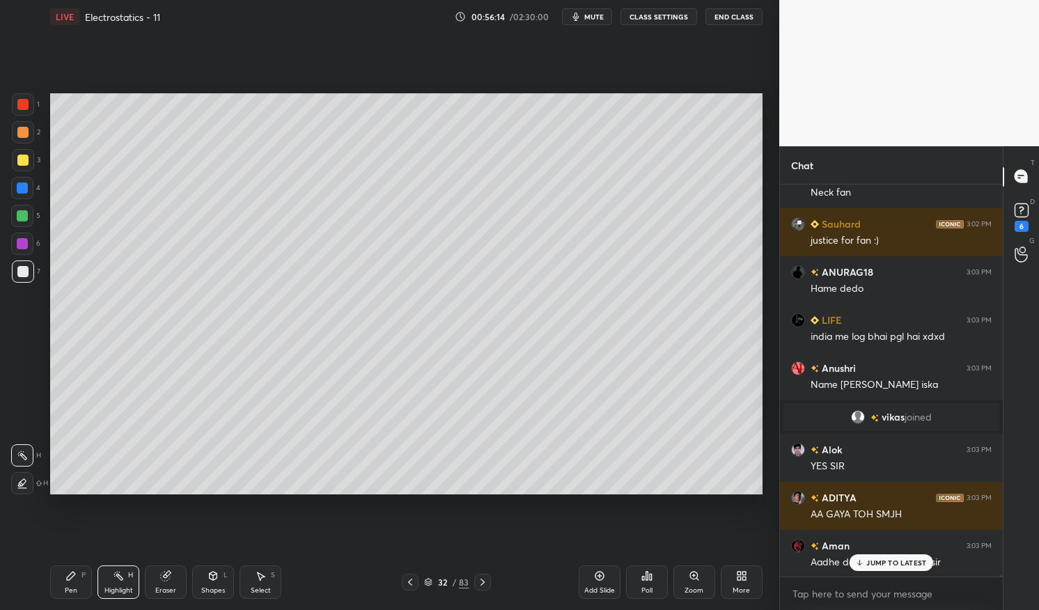
click at [600, 579] on icon at bounding box center [599, 576] width 11 height 11
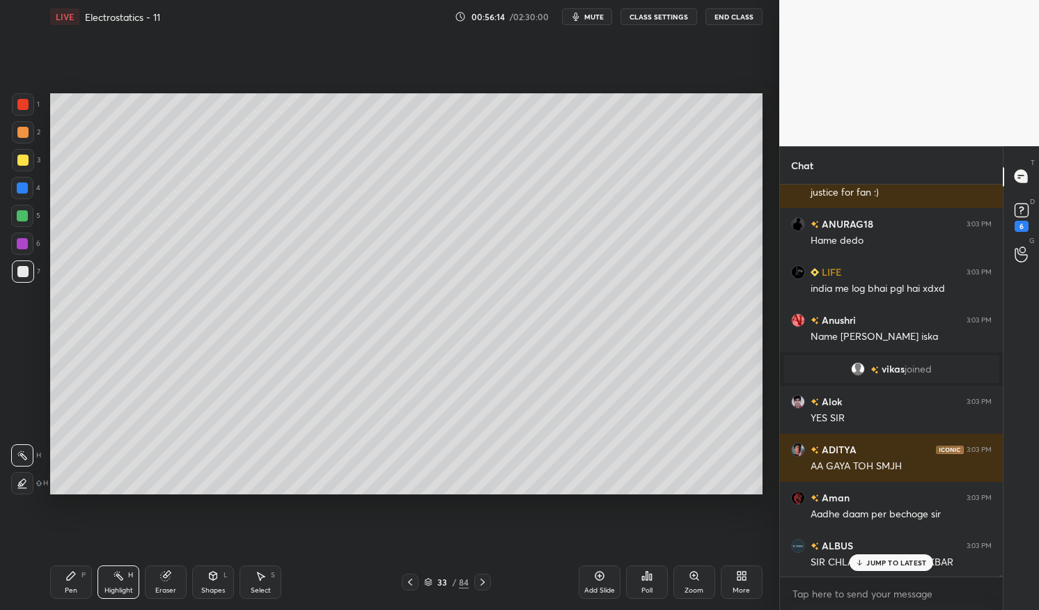
click at [75, 580] on icon at bounding box center [70, 576] width 11 height 11
click at [72, 566] on div "Pen P" at bounding box center [71, 582] width 42 height 33
click at [26, 227] on div "5" at bounding box center [25, 219] width 29 height 28
click at [29, 219] on div at bounding box center [22, 216] width 22 height 22
click at [227, 579] on div "Shapes L" at bounding box center [213, 582] width 42 height 33
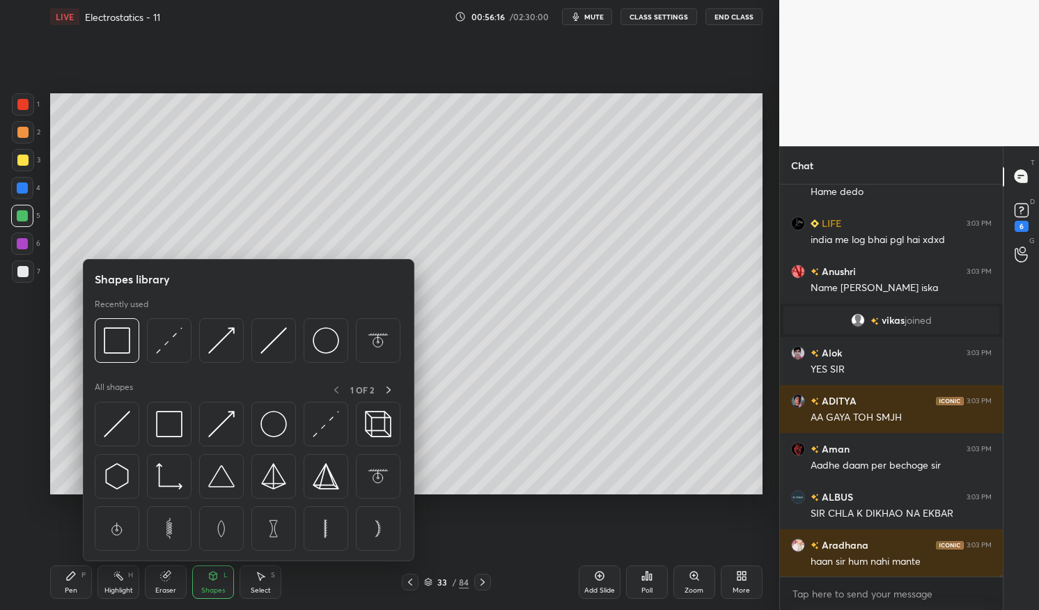
click at [224, 421] on img at bounding box center [221, 424] width 26 height 26
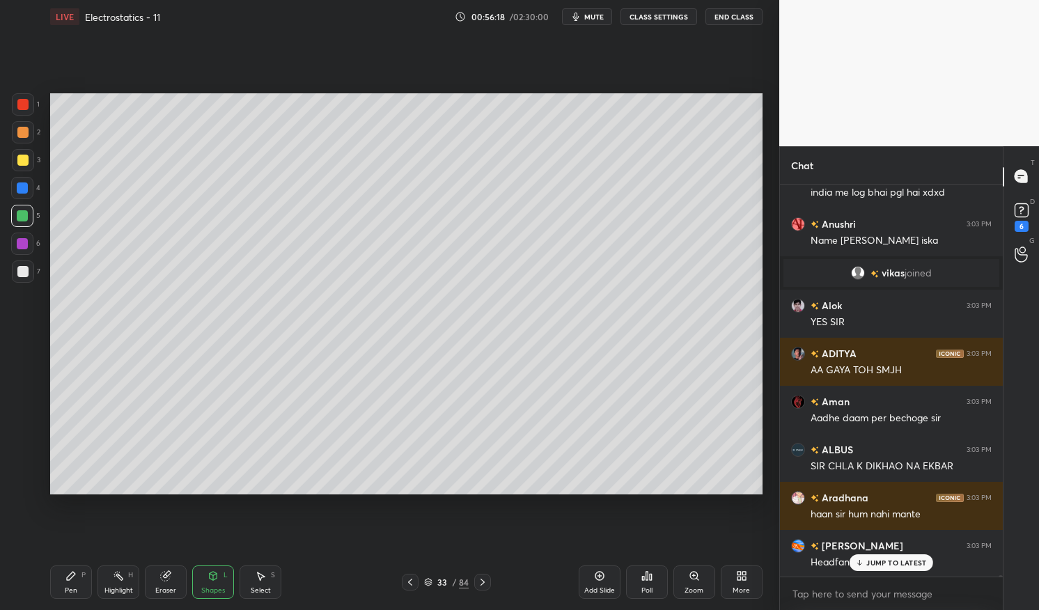
click at [70, 584] on div "Pen P" at bounding box center [71, 582] width 42 height 33
click at [66, 574] on icon at bounding box center [70, 576] width 11 height 11
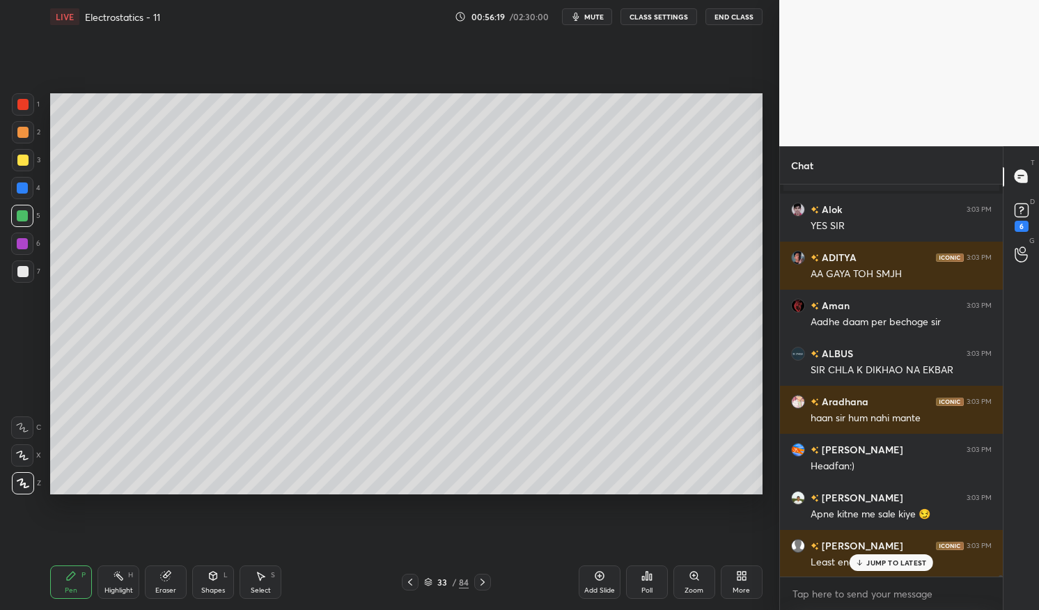
click at [212, 582] on div "Shapes L" at bounding box center [213, 582] width 42 height 33
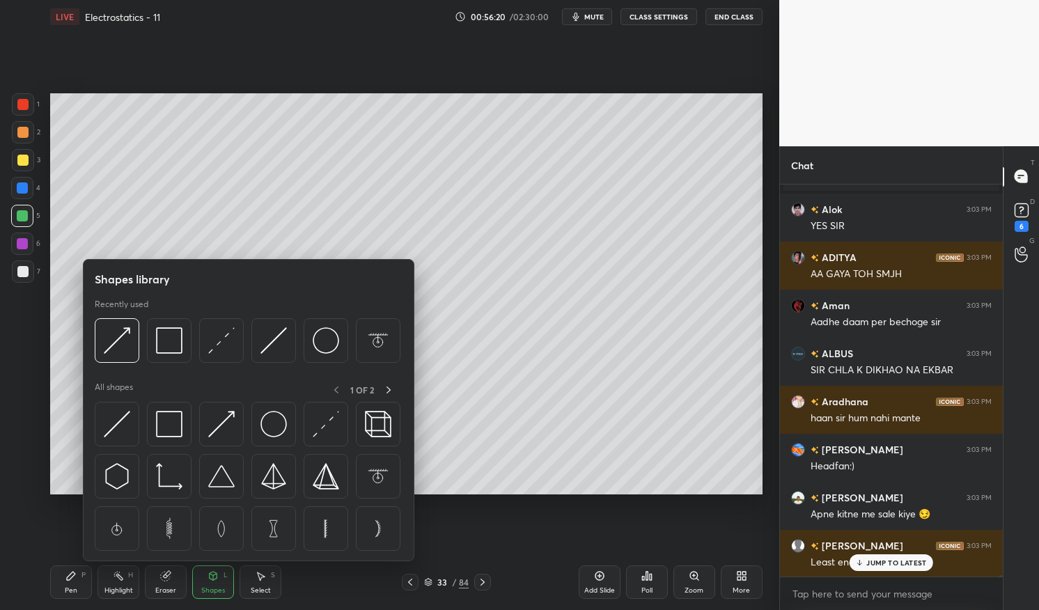
click at [220, 426] on img at bounding box center [221, 424] width 26 height 26
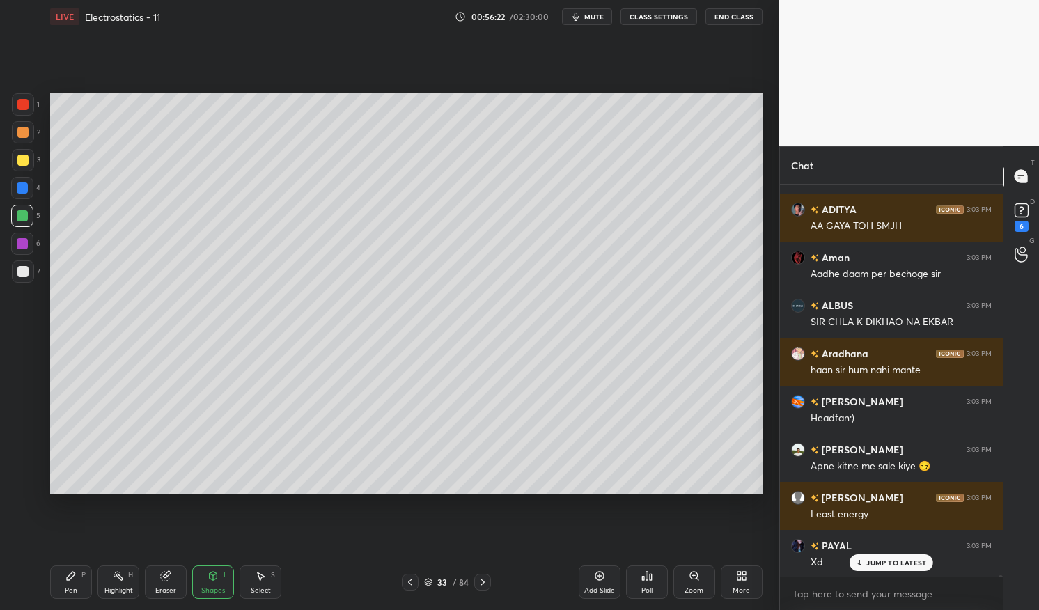
click at [64, 580] on div "Pen P" at bounding box center [71, 582] width 42 height 33
click at [61, 559] on div "Pen P Highlight H Eraser Shapes L Select S 33 / 84 Add Slide Poll Zoom More" at bounding box center [406, 583] width 713 height 56
click at [25, 265] on div at bounding box center [23, 272] width 22 height 22
click at [24, 268] on div at bounding box center [22, 271] width 11 height 11
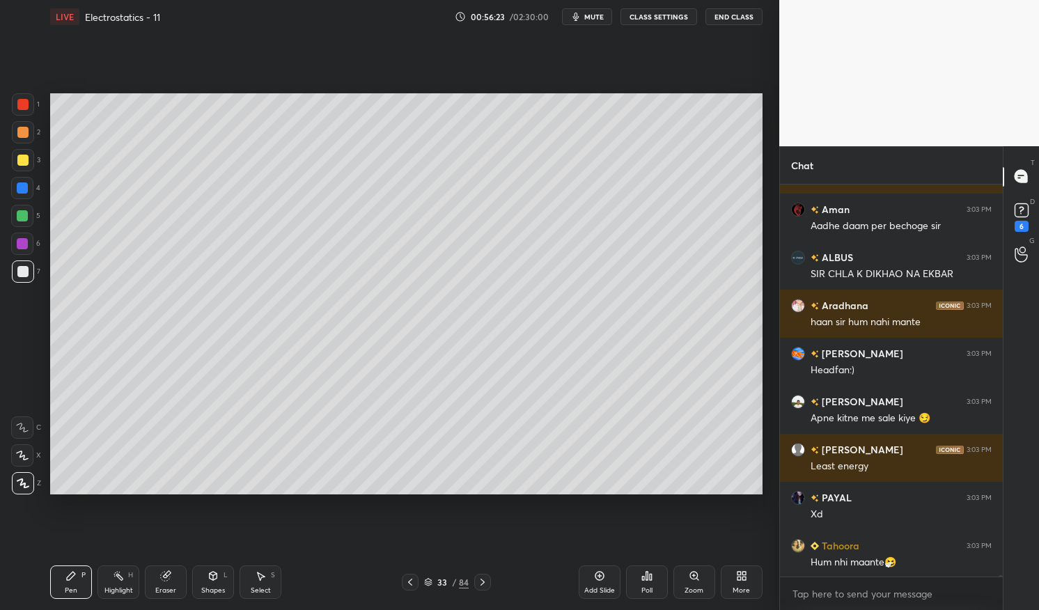
click at [212, 580] on icon at bounding box center [214, 576] width 8 height 8
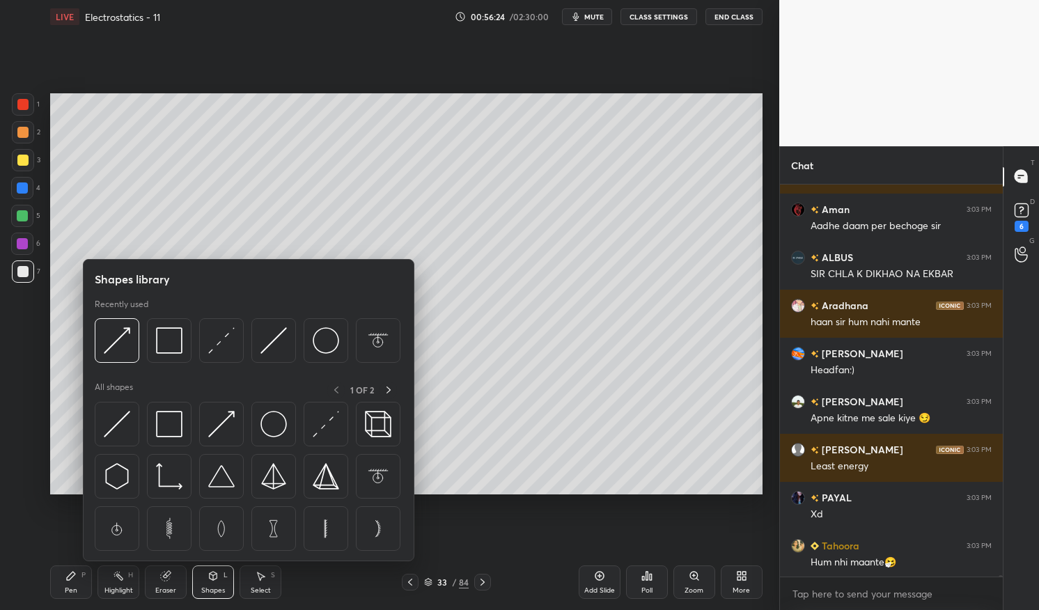
click at [224, 426] on img at bounding box center [221, 424] width 26 height 26
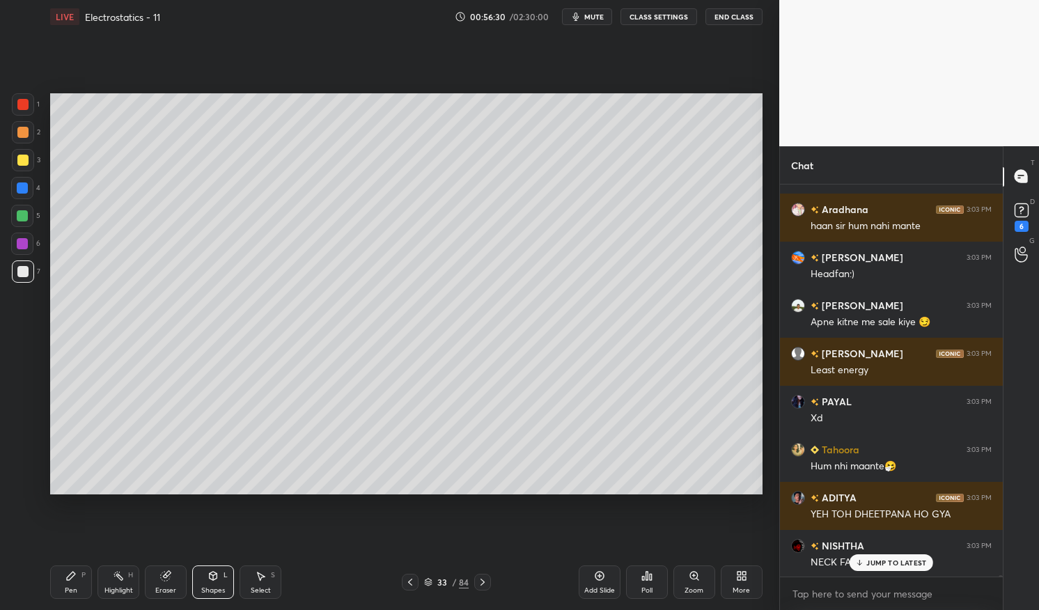
click at [72, 588] on div "Pen" at bounding box center [71, 590] width 13 height 7
click at [70, 585] on div "Pen P" at bounding box center [71, 582] width 42 height 33
click at [25, 217] on div at bounding box center [22, 215] width 11 height 11
click at [25, 215] on div at bounding box center [22, 215] width 11 height 11
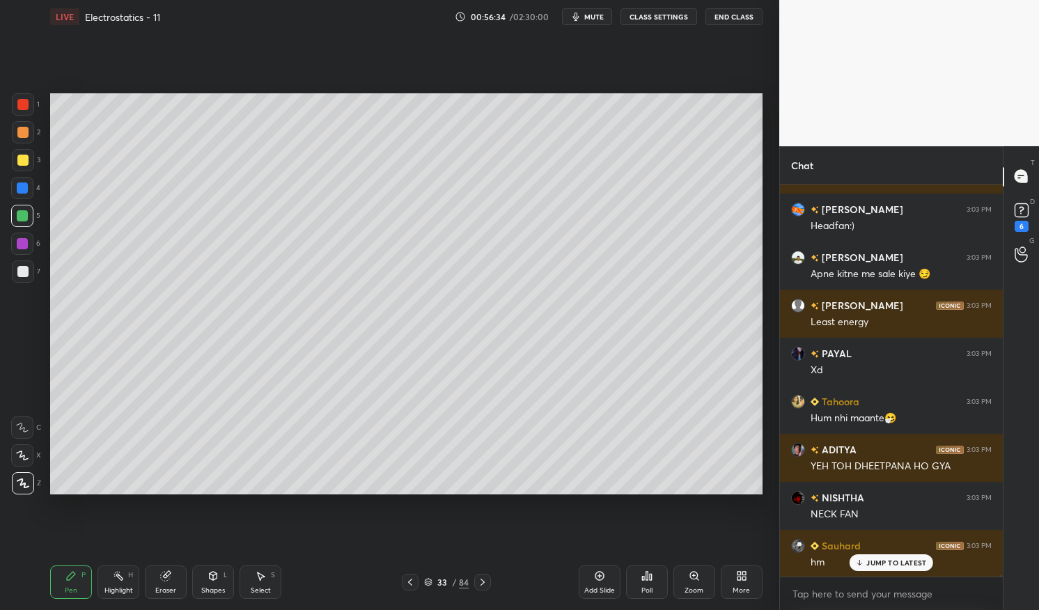
click at [14, 272] on div at bounding box center [23, 272] width 22 height 22
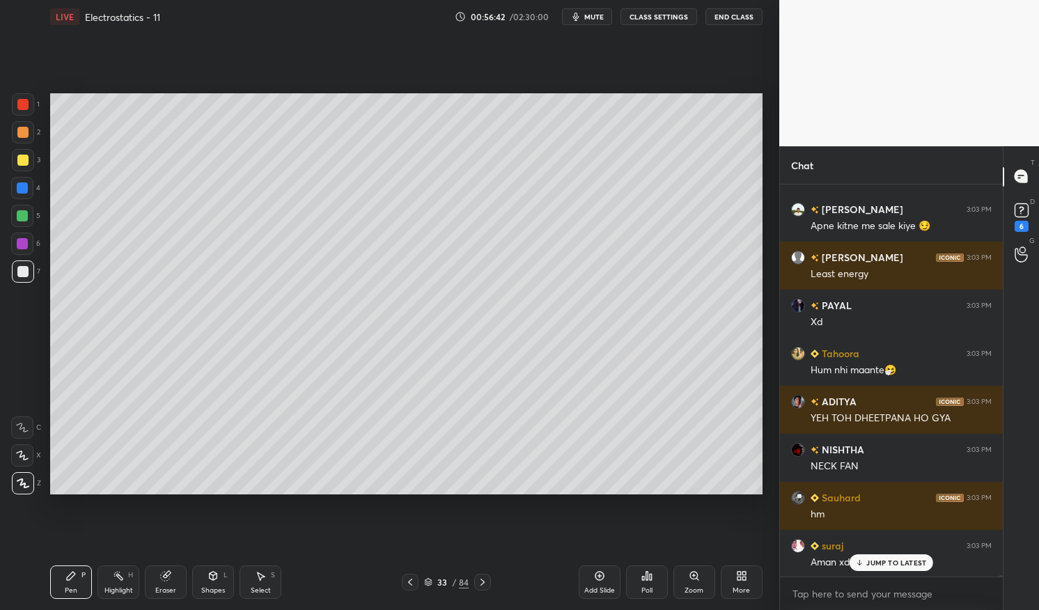
click at [22, 166] on div at bounding box center [22, 160] width 11 height 11
click at [24, 159] on div at bounding box center [22, 160] width 11 height 11
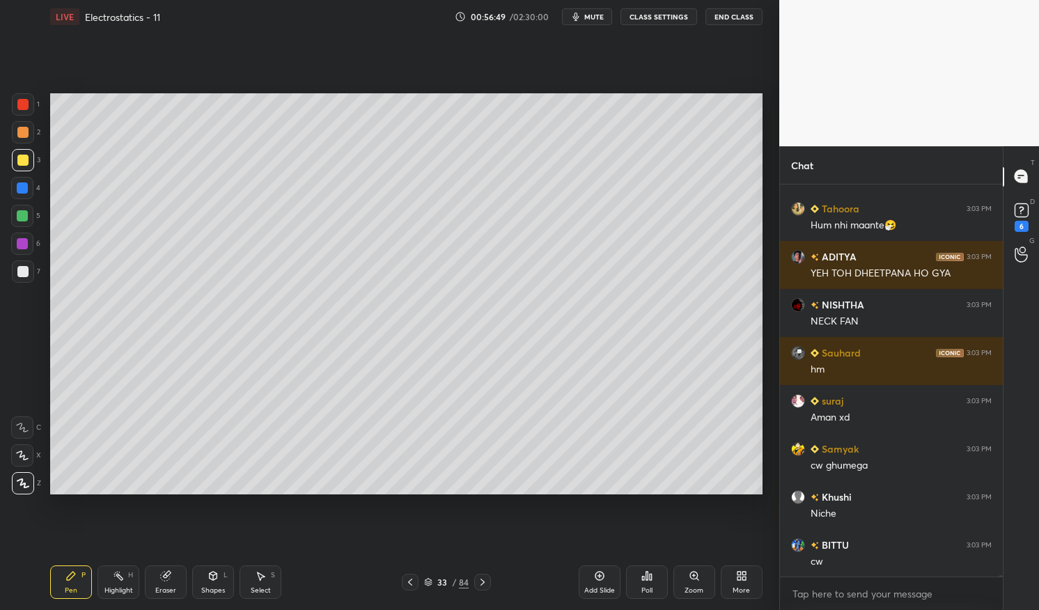
scroll to position [105221, 0]
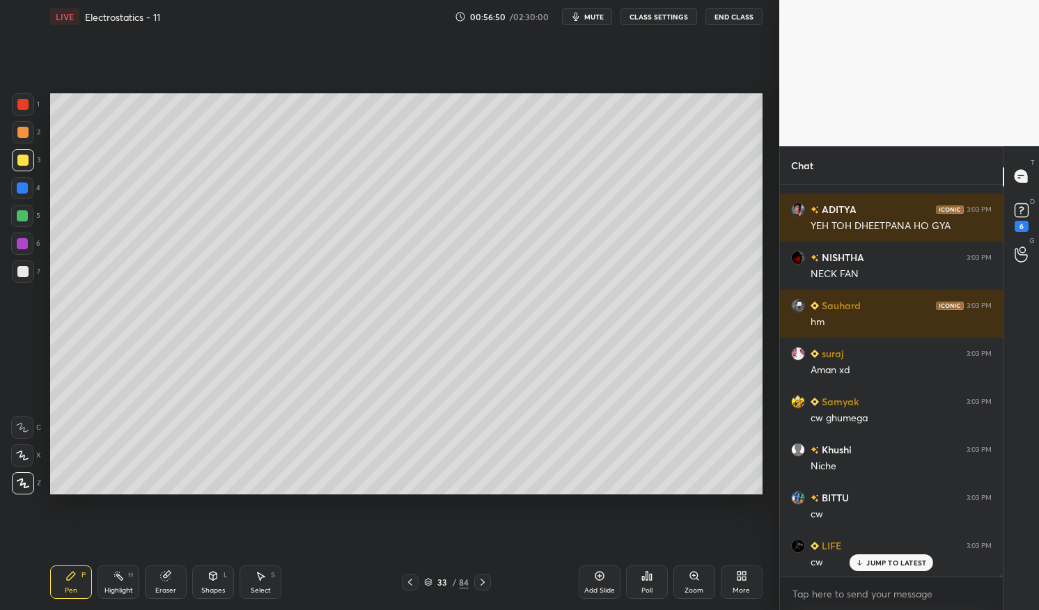
click at [120, 585] on div "Highlight H" at bounding box center [119, 582] width 42 height 33
click at [114, 573] on icon at bounding box center [118, 576] width 11 height 11
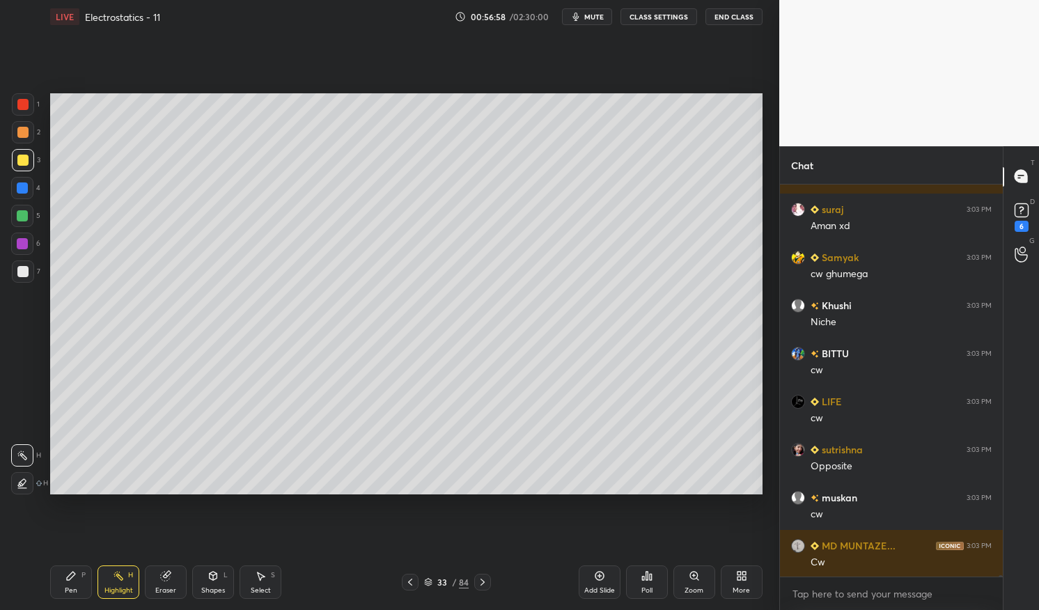
scroll to position [105461, 0]
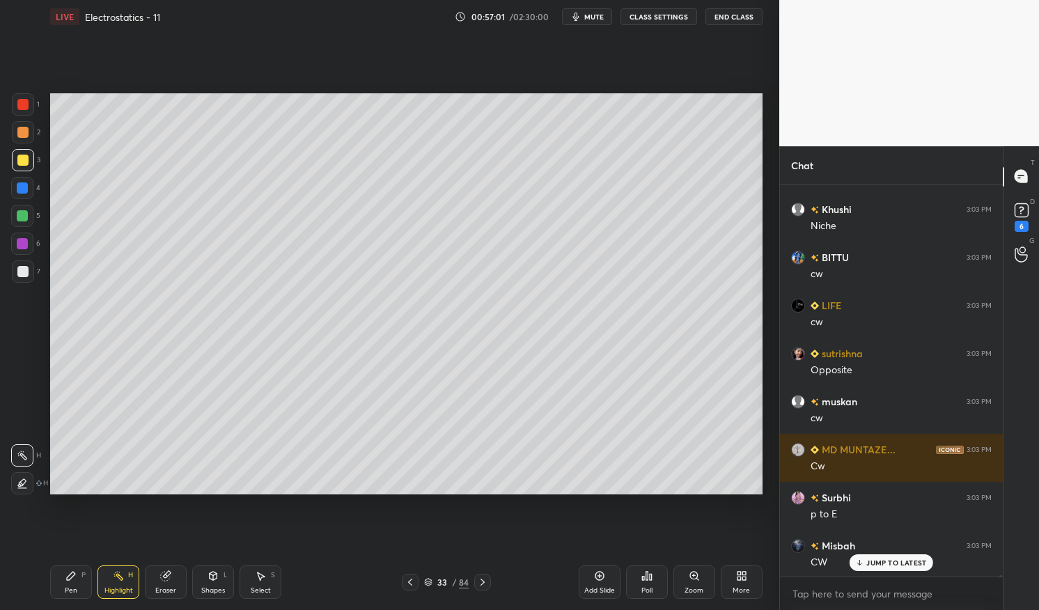
click at [71, 580] on icon at bounding box center [70, 576] width 11 height 11
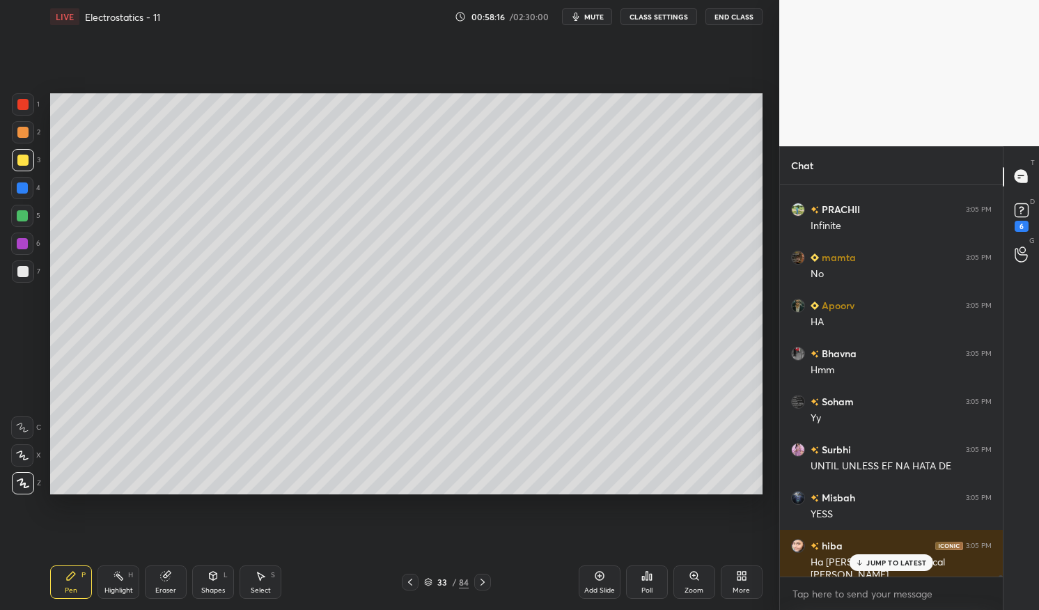
scroll to position [102228, 0]
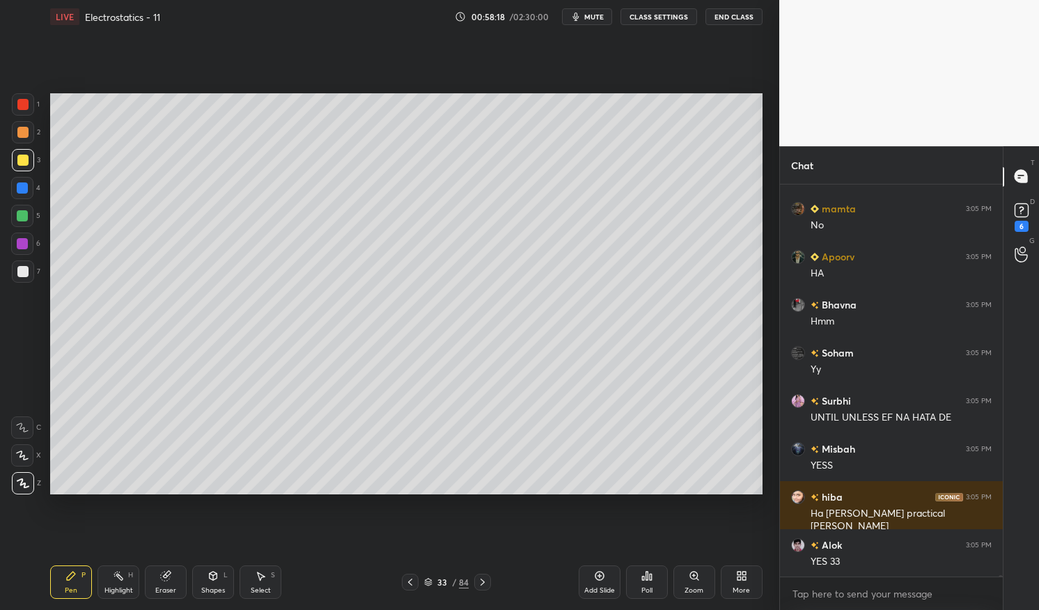
click at [61, 589] on div "Pen P" at bounding box center [71, 582] width 42 height 33
click at [65, 578] on icon at bounding box center [70, 576] width 11 height 11
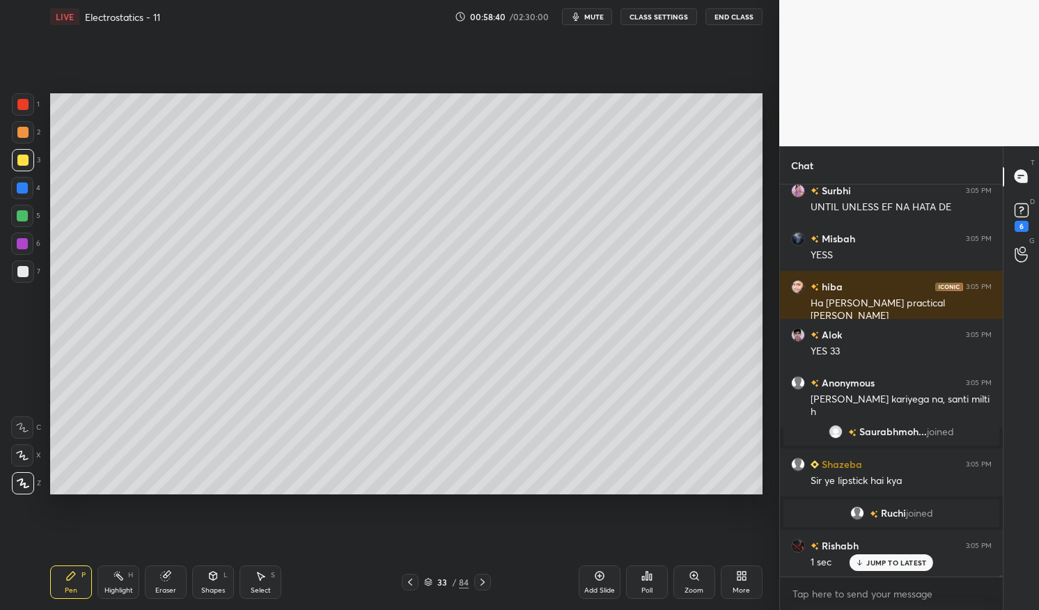
scroll to position [102251, 0]
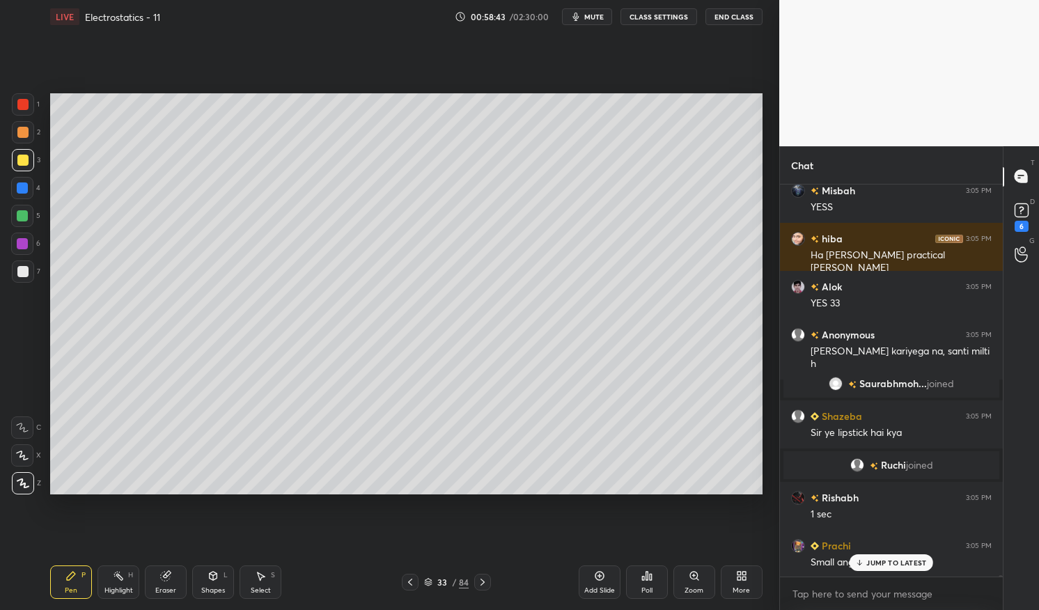
click at [208, 590] on div "Shapes" at bounding box center [213, 590] width 24 height 7
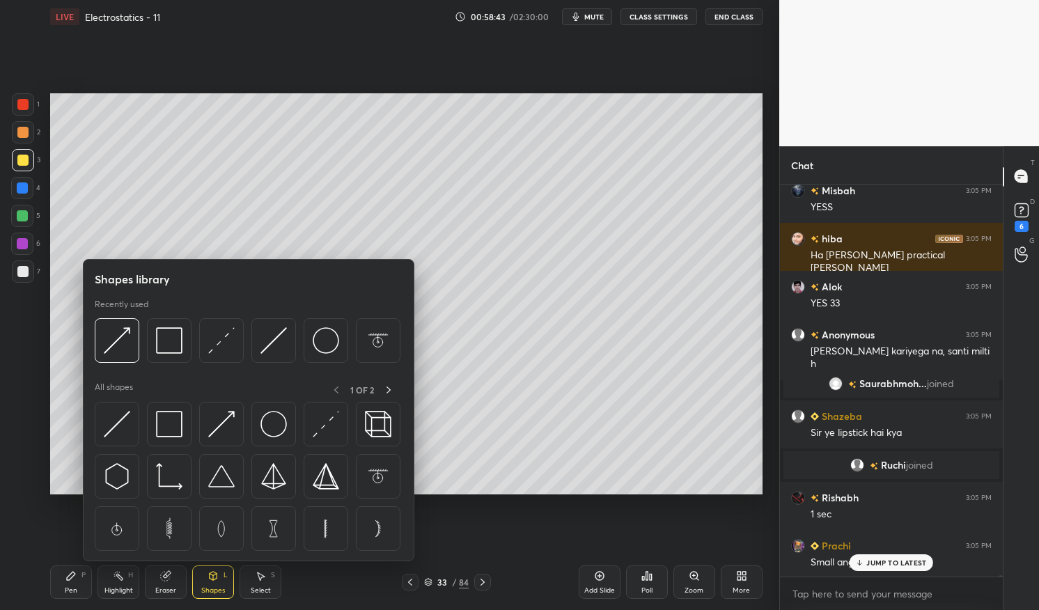
click at [219, 342] on img at bounding box center [221, 340] width 26 height 26
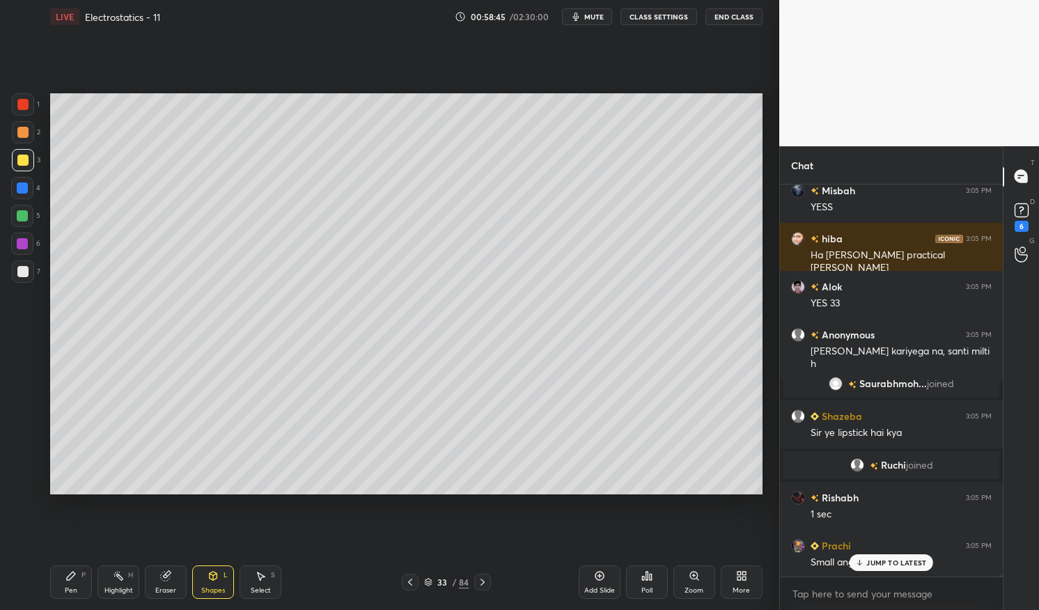
click at [109, 581] on div "Highlight H" at bounding box center [119, 582] width 42 height 33
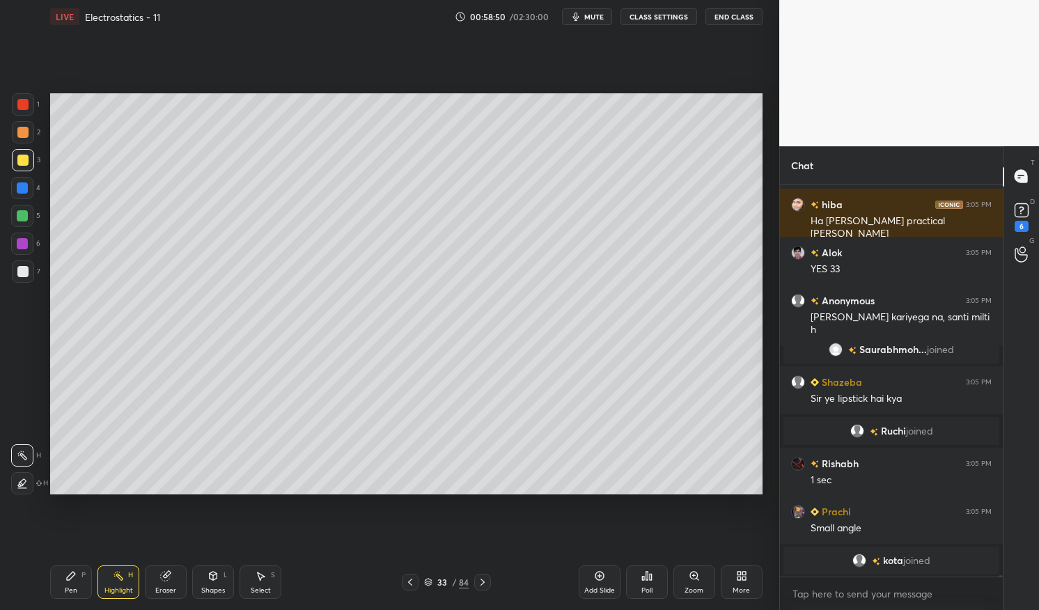
click at [26, 160] on div at bounding box center [22, 160] width 11 height 11
click at [16, 153] on div at bounding box center [23, 160] width 22 height 22
click at [214, 583] on div "Shapes L" at bounding box center [213, 582] width 42 height 33
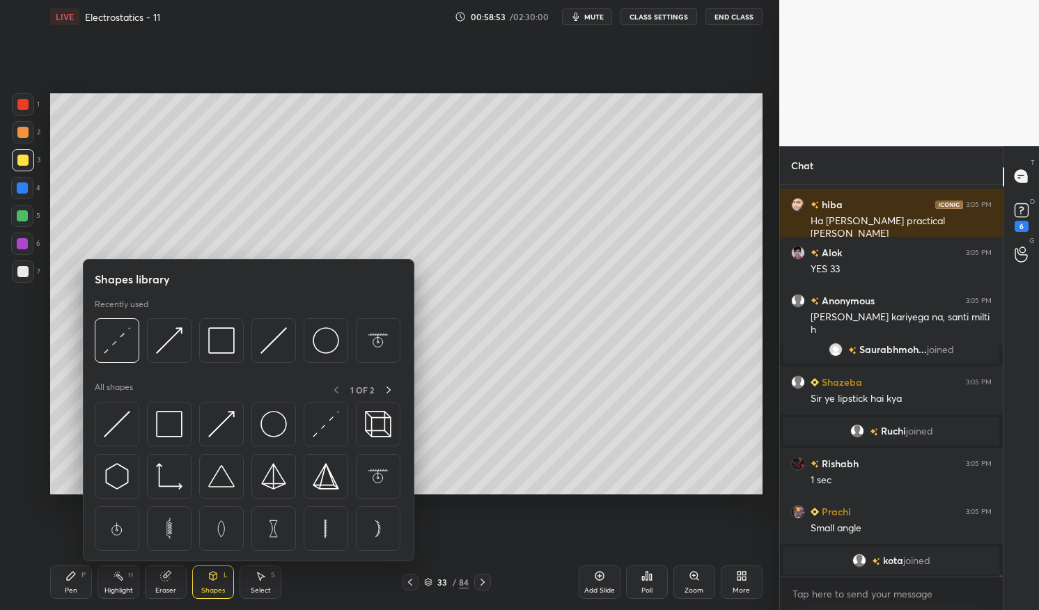
click at [172, 341] on img at bounding box center [169, 340] width 26 height 26
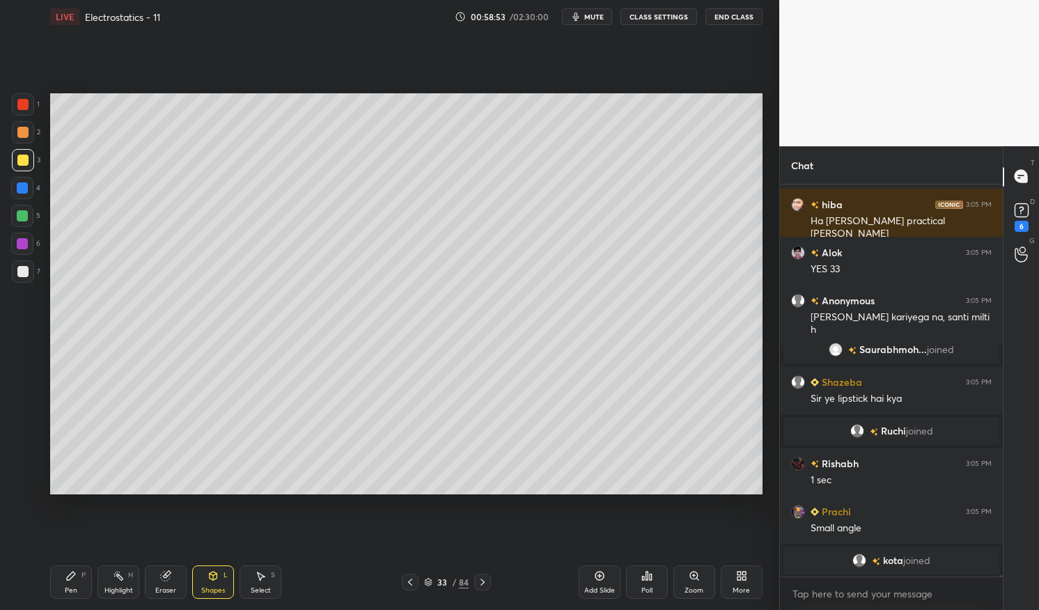
click at [23, 280] on div at bounding box center [23, 272] width 22 height 22
click at [26, 277] on div at bounding box center [23, 272] width 22 height 22
click at [66, 582] on div "Pen P" at bounding box center [71, 582] width 42 height 33
click at [66, 569] on div "Pen P" at bounding box center [71, 582] width 42 height 33
click at [23, 273] on div at bounding box center [22, 271] width 11 height 11
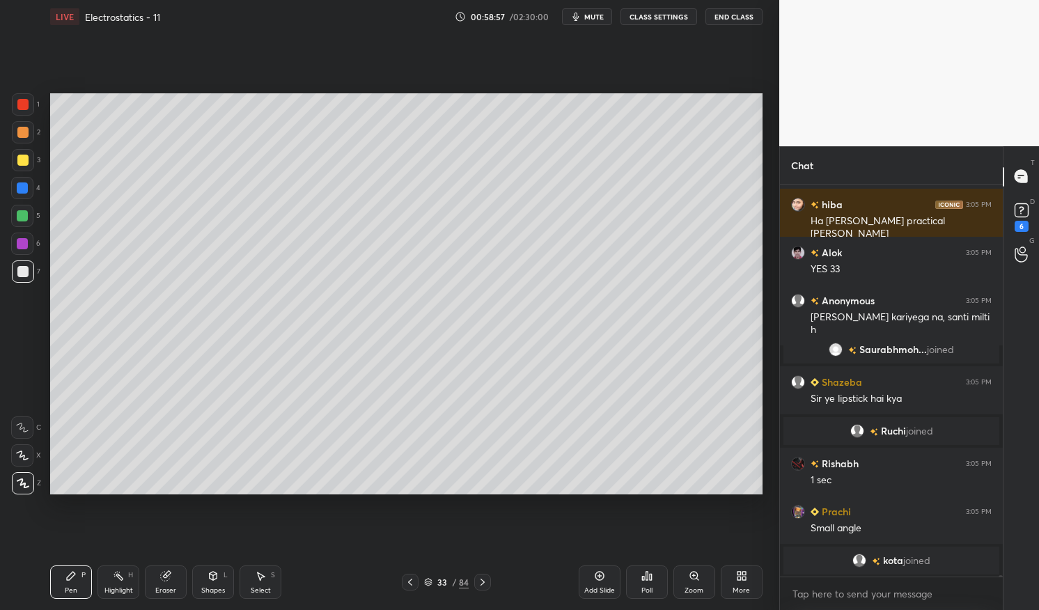
click at [22, 261] on div at bounding box center [23, 272] width 22 height 22
click at [163, 577] on icon at bounding box center [165, 576] width 9 height 9
click at [24, 456] on icon at bounding box center [22, 455] width 11 height 12
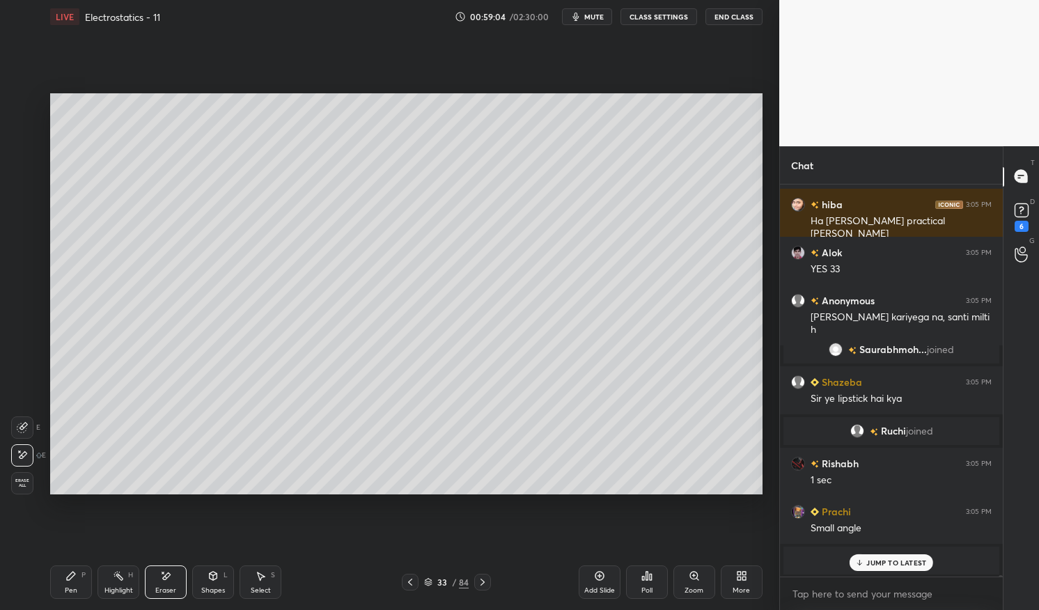
scroll to position [102332, 0]
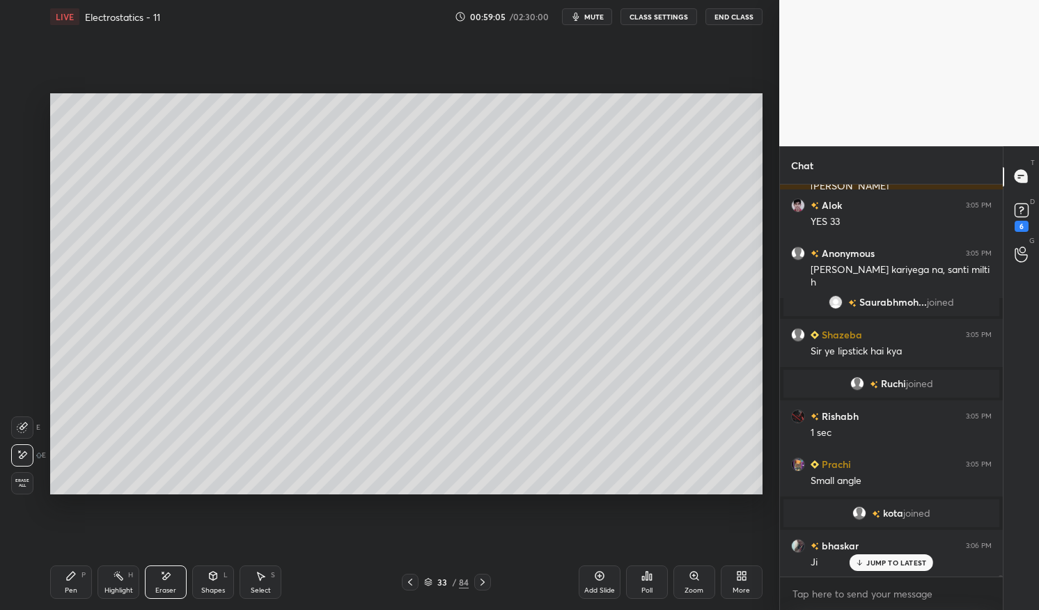
click at [208, 581] on icon at bounding box center [213, 576] width 11 height 11
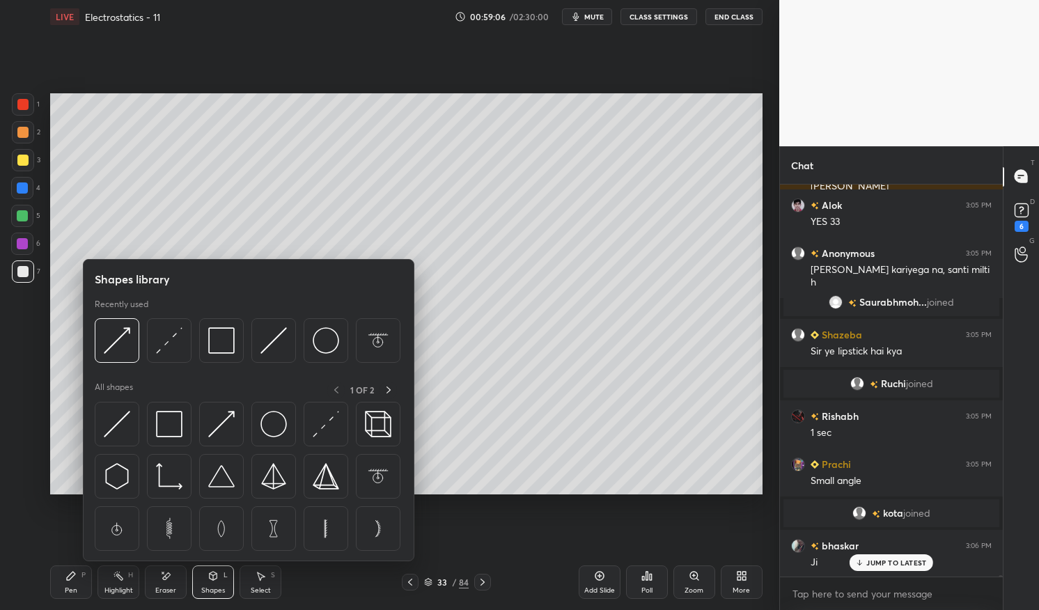
click at [228, 419] on img at bounding box center [221, 424] width 26 height 26
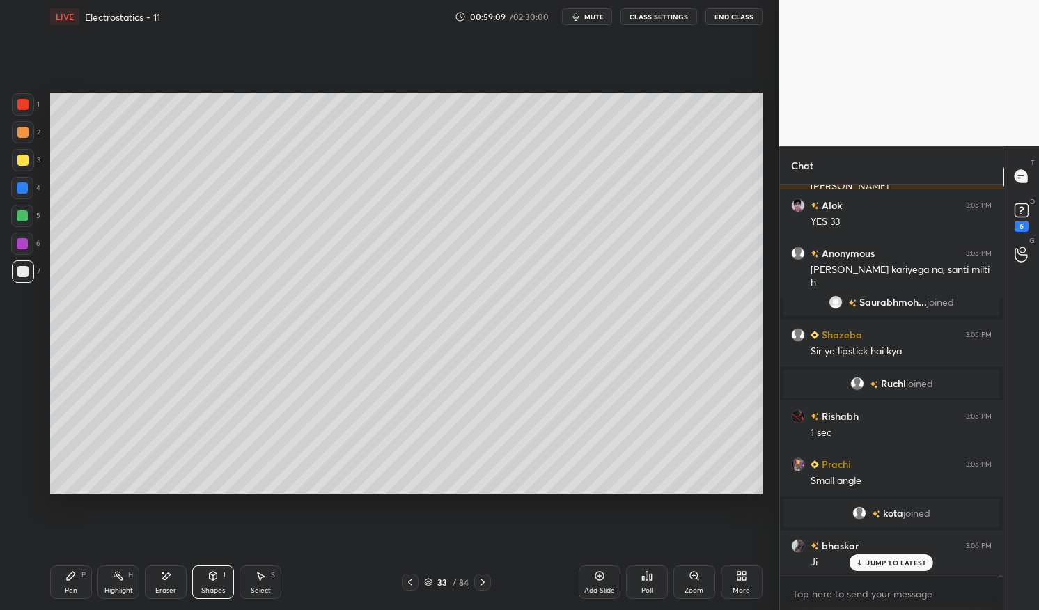
click at [63, 589] on div "Pen P" at bounding box center [71, 582] width 42 height 33
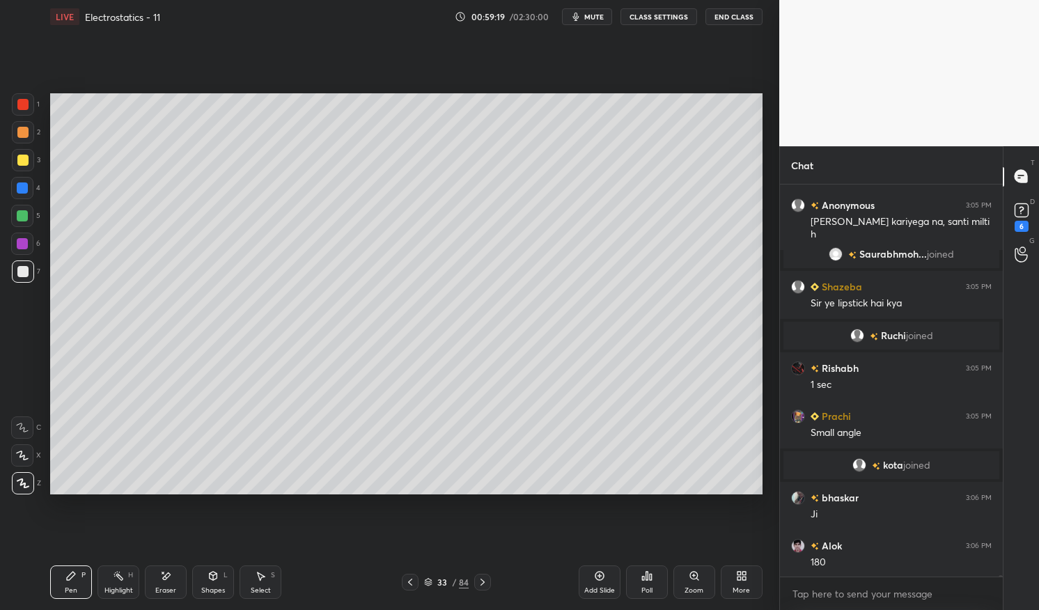
scroll to position [102428, 0]
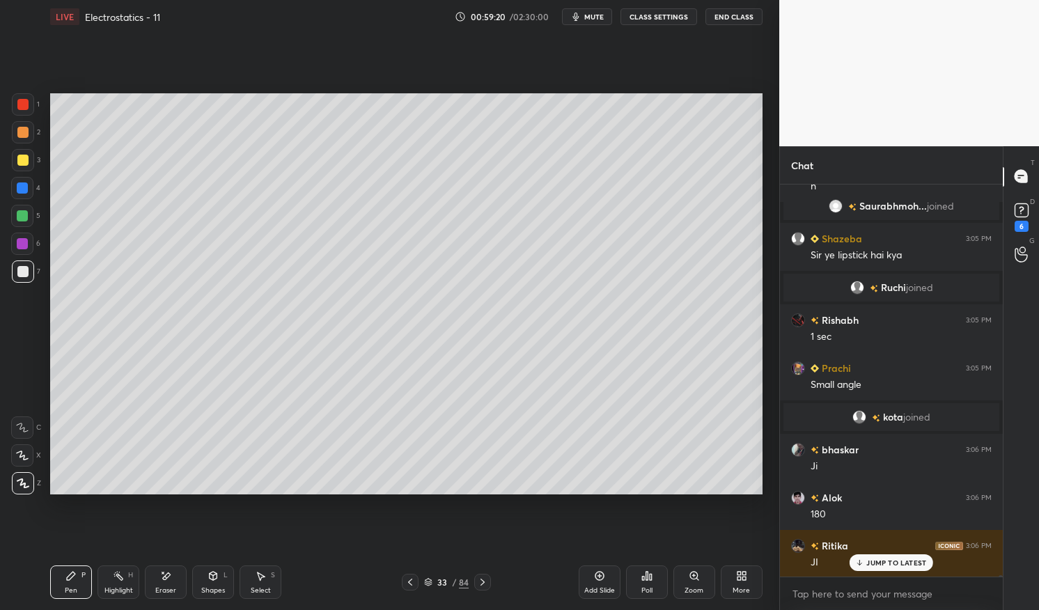
click at [27, 194] on div at bounding box center [22, 188] width 22 height 22
click at [28, 186] on div at bounding box center [22, 188] width 11 height 11
click at [22, 189] on div at bounding box center [22, 188] width 11 height 11
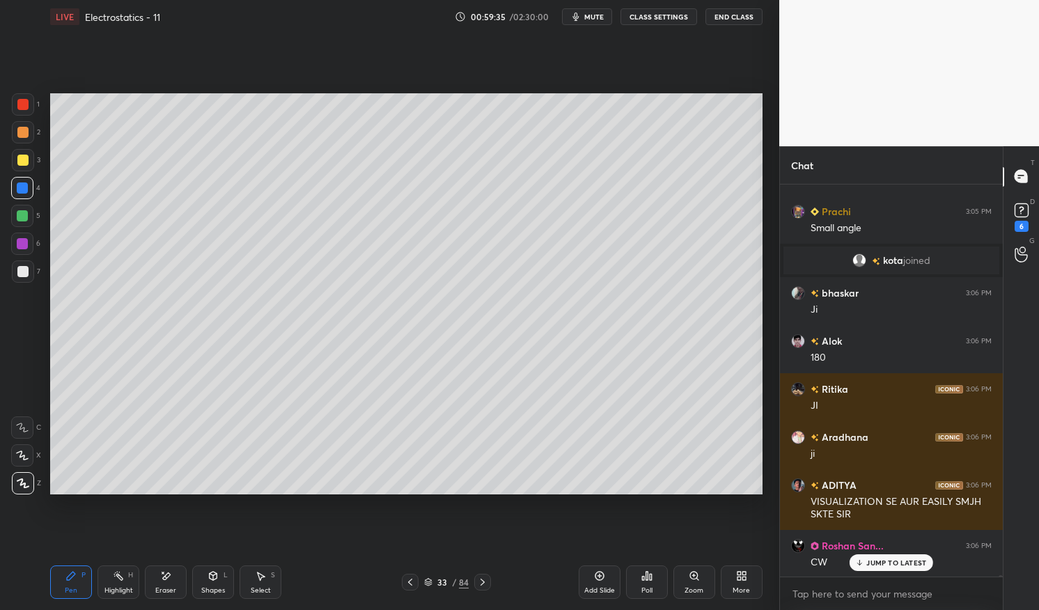
scroll to position [102633, 0]
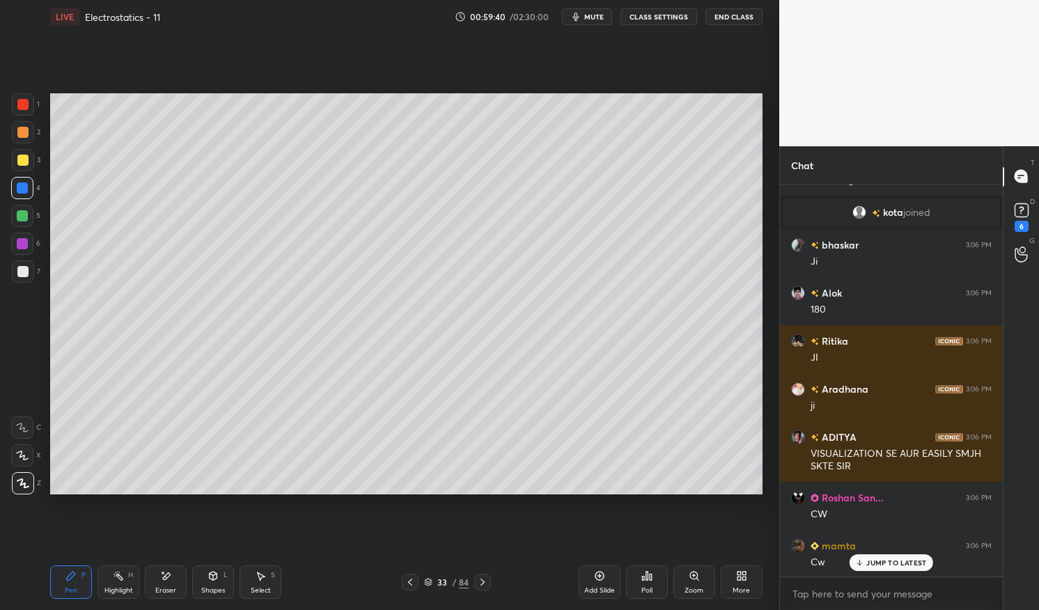
click at [169, 580] on icon at bounding box center [165, 577] width 11 height 12
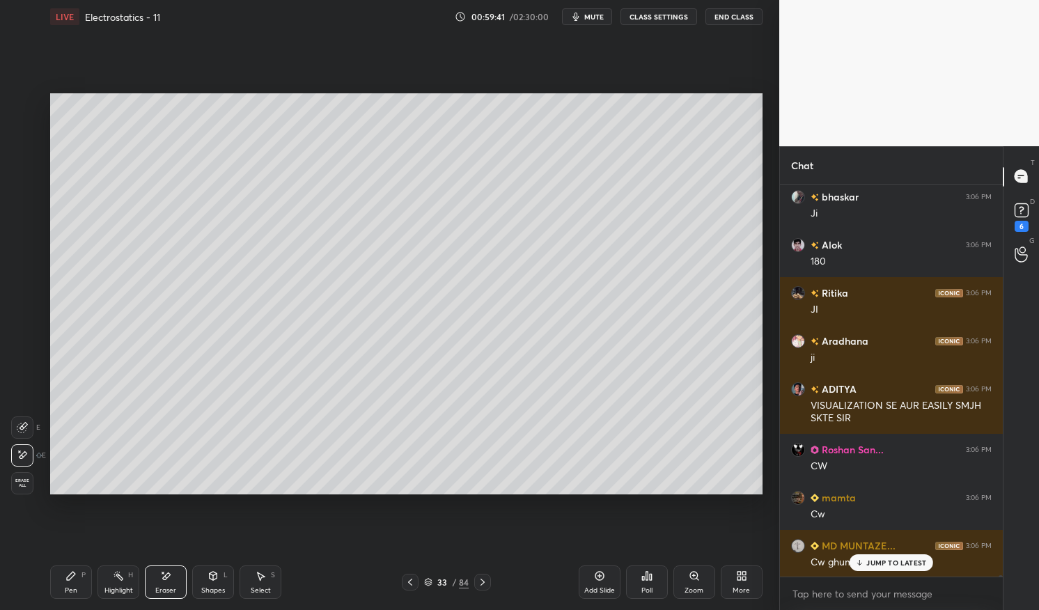
click at [59, 578] on div "Pen P" at bounding box center [71, 582] width 42 height 33
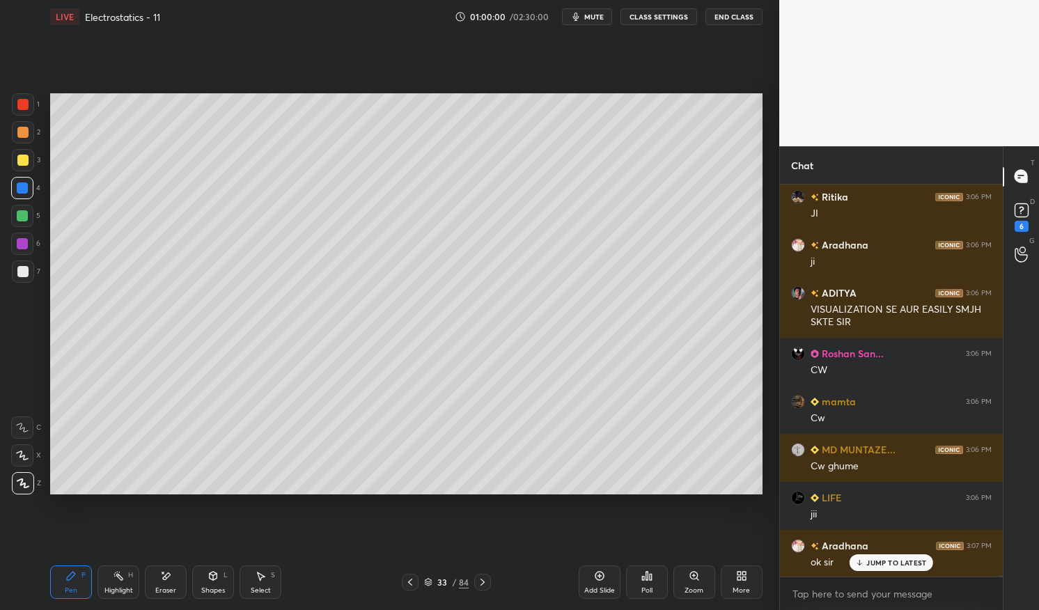
scroll to position [102825, 0]
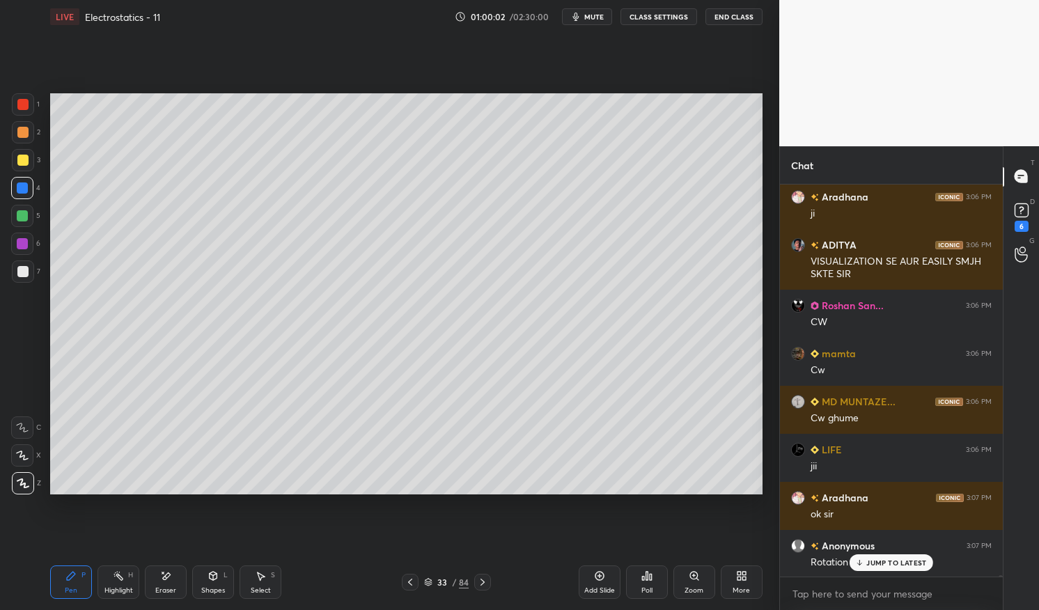
click at [907, 562] on p "JUMP TO LATEST" at bounding box center [897, 563] width 60 height 8
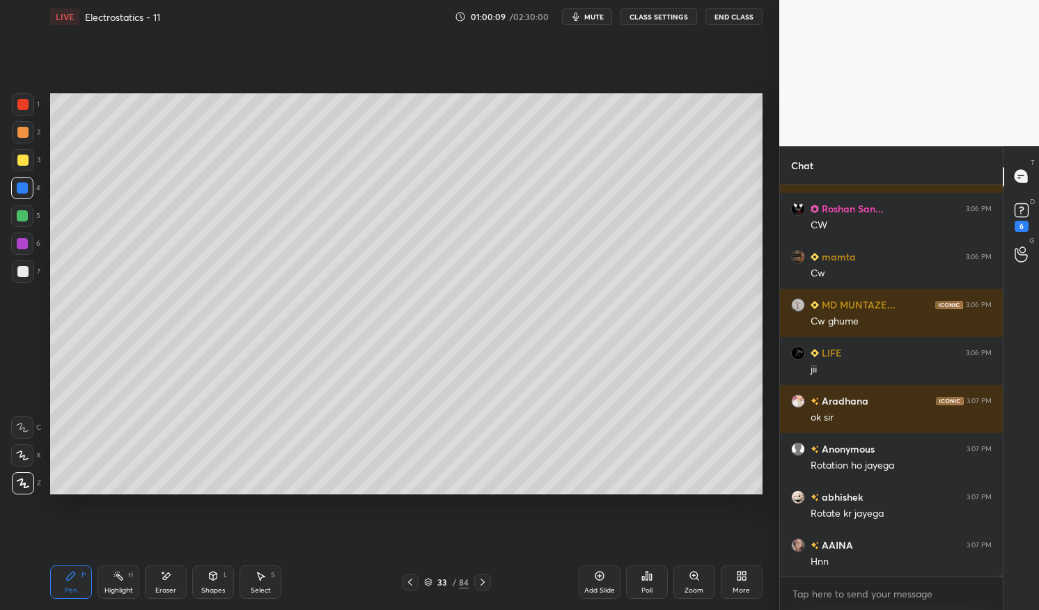
click at [414, 575] on div at bounding box center [410, 582] width 17 height 17
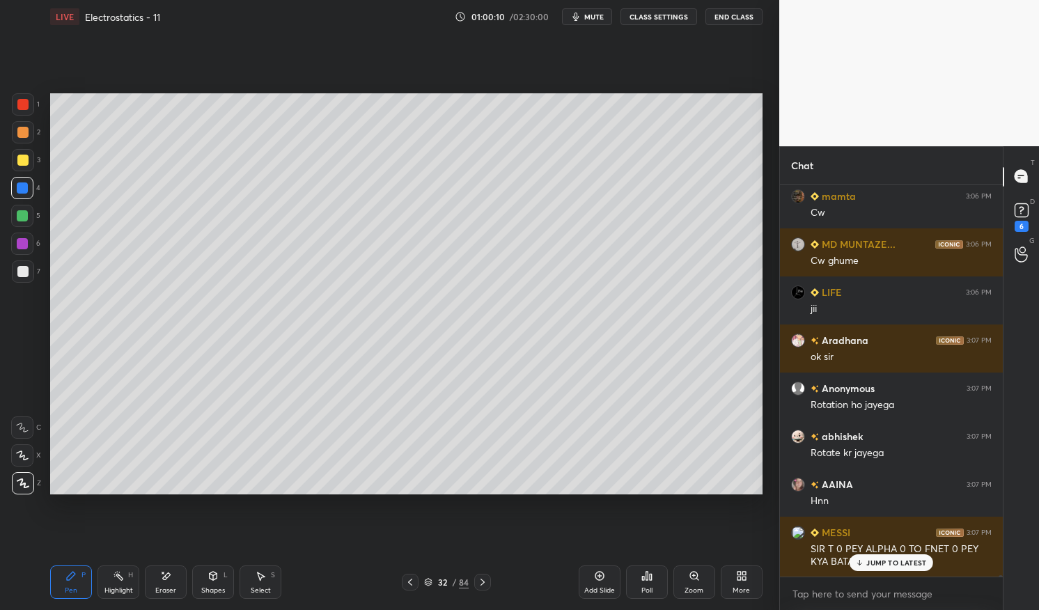
click at [125, 581] on div "Highlight H" at bounding box center [119, 582] width 42 height 33
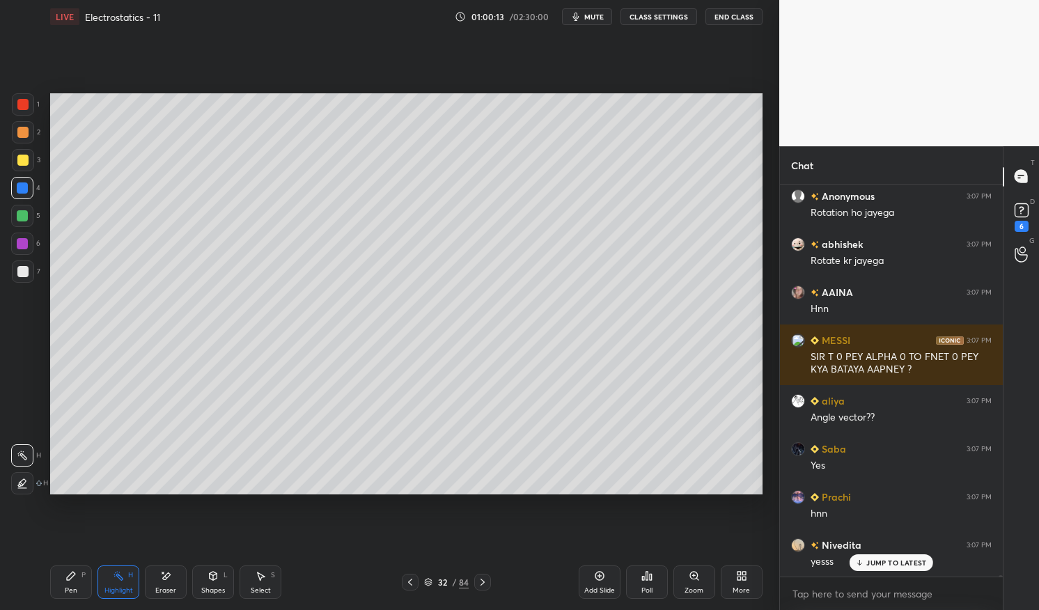
scroll to position [103011, 0]
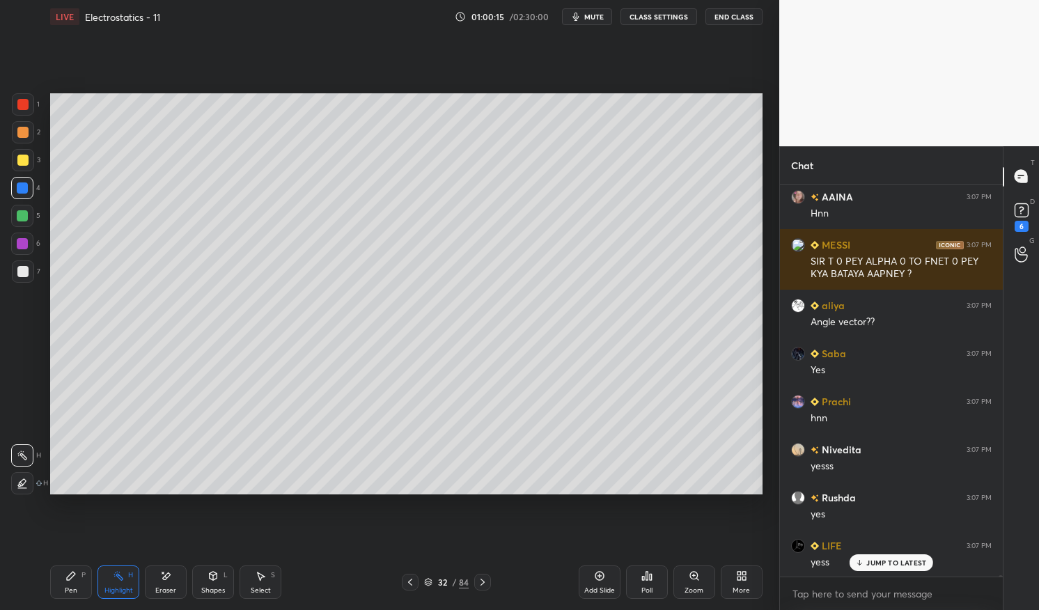
click at [904, 557] on div "JUMP TO LATEST" at bounding box center [892, 563] width 84 height 17
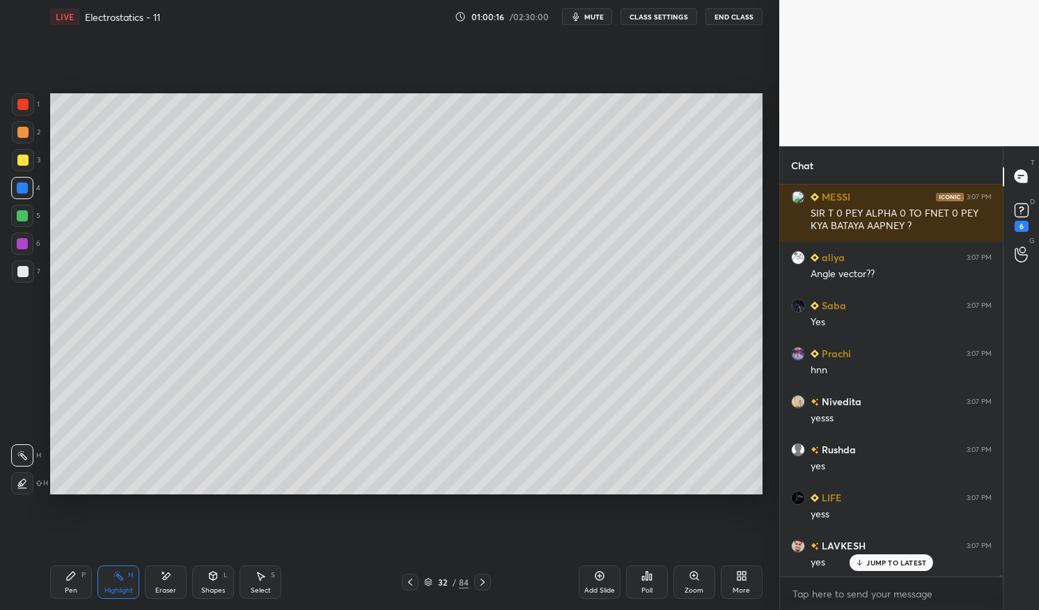
click at [484, 578] on icon at bounding box center [482, 582] width 11 height 11
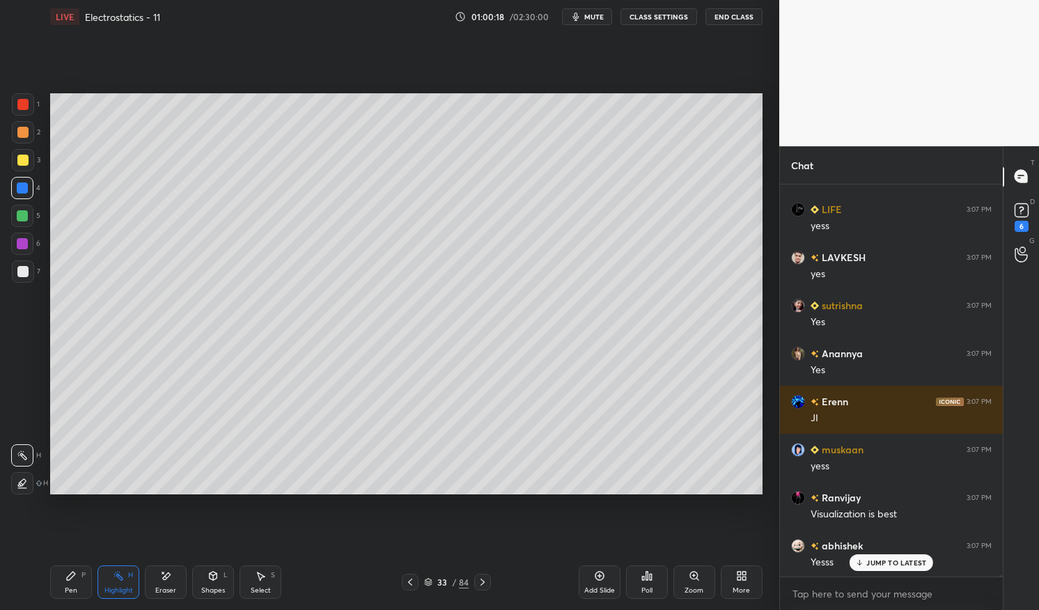
click at [126, 576] on div "Highlight H" at bounding box center [119, 582] width 42 height 33
click at [108, 589] on div "Highlight" at bounding box center [118, 590] width 29 height 7
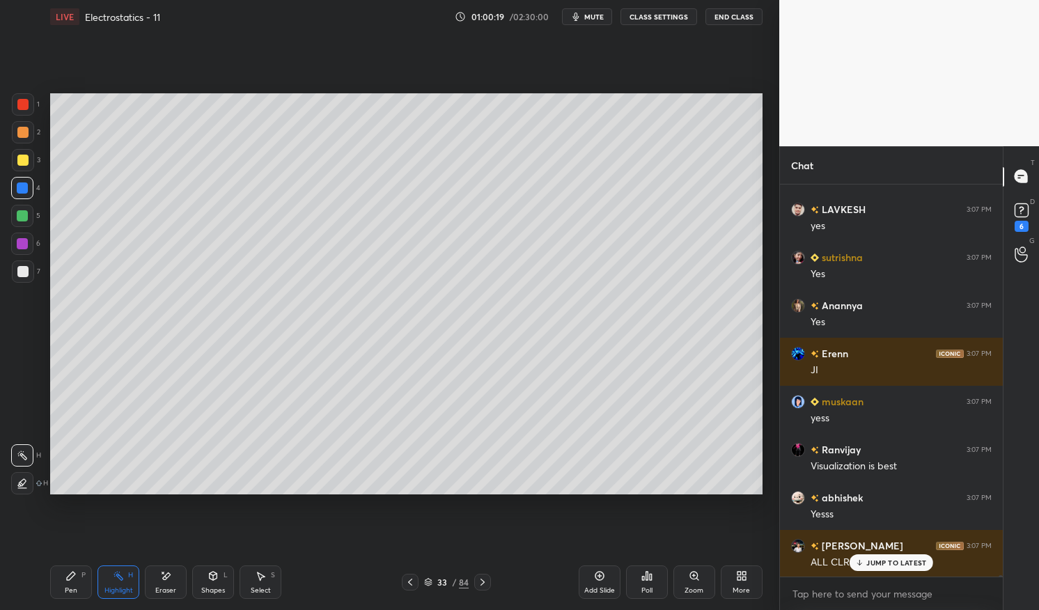
scroll to position [103492, 0]
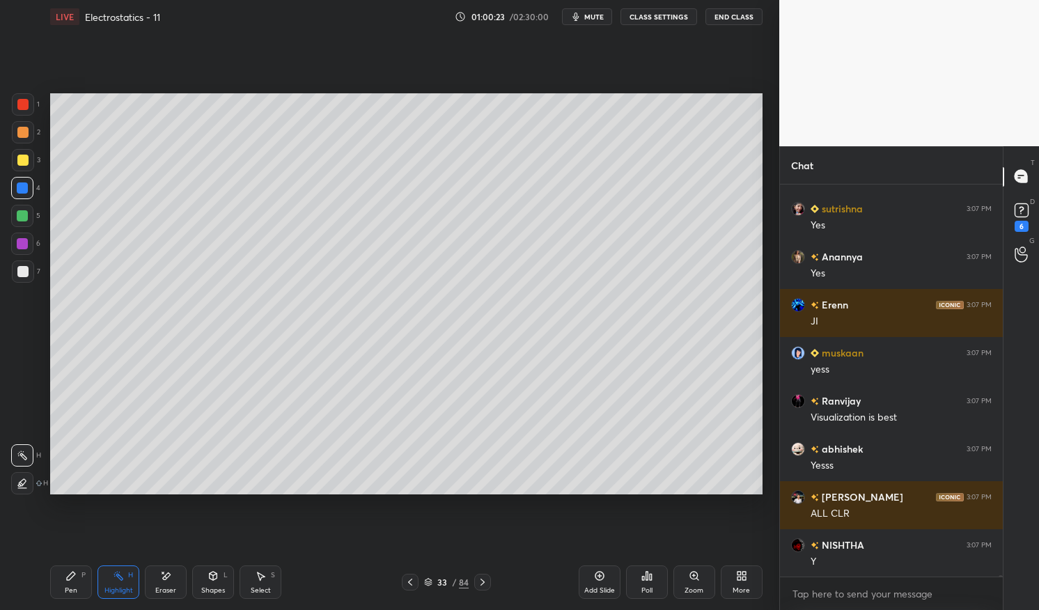
click at [483, 579] on icon at bounding box center [482, 582] width 11 height 11
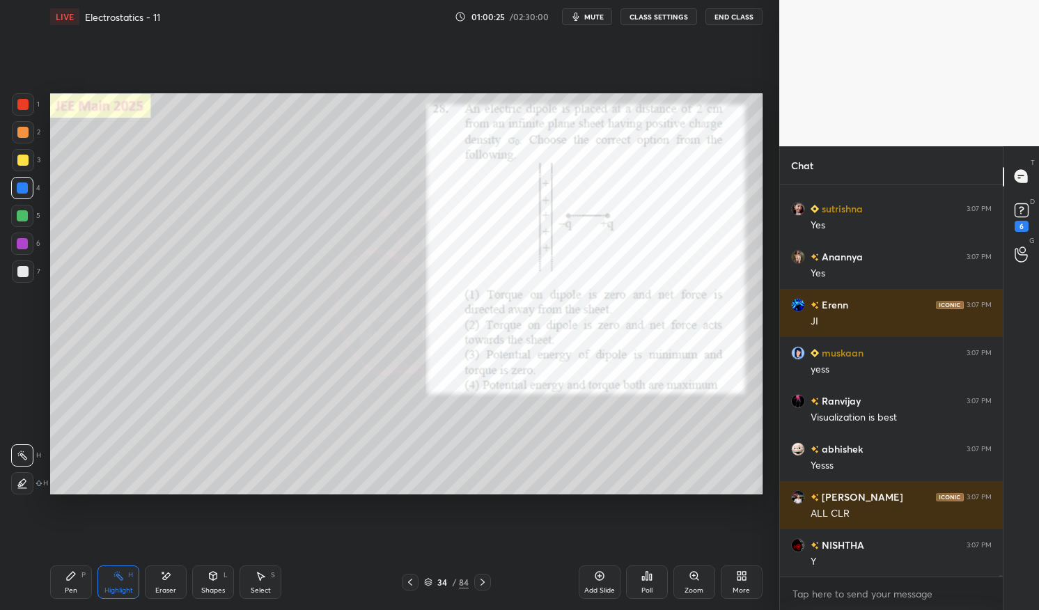
click at [17, 100] on div at bounding box center [22, 104] width 11 height 11
click at [24, 101] on div at bounding box center [22, 104] width 11 height 11
click at [83, 564] on div "Pen P Highlight H Eraser Shapes L Select S 34 / 84 Add Slide Poll Zoom More" at bounding box center [406, 583] width 713 height 56
click at [61, 580] on div "Pen P" at bounding box center [71, 582] width 42 height 33
click at [404, 579] on div at bounding box center [410, 582] width 17 height 17
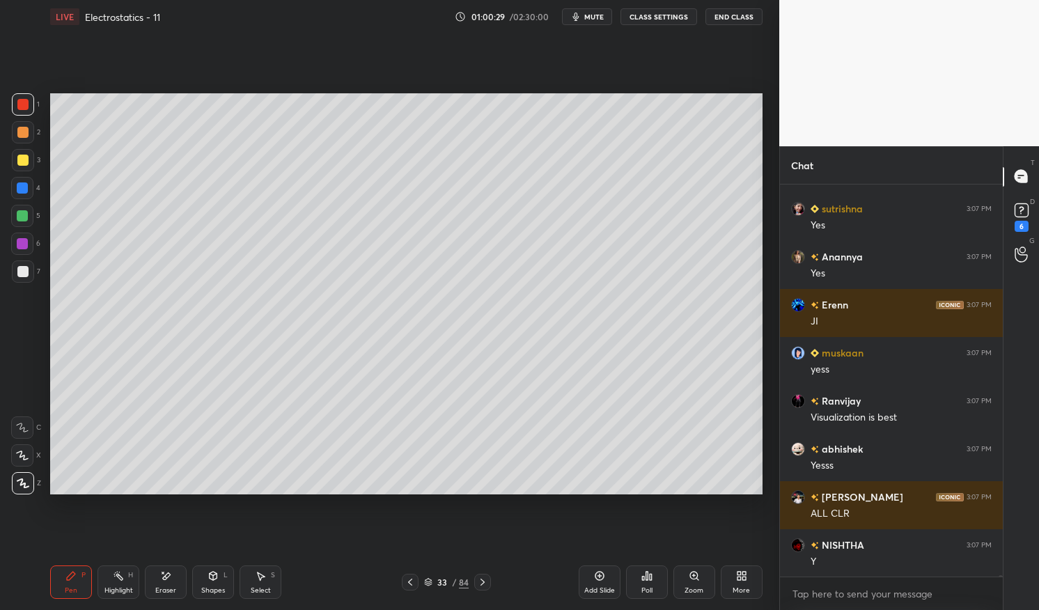
click at [615, 579] on div "Add Slide" at bounding box center [600, 582] width 42 height 33
click at [75, 578] on icon at bounding box center [70, 576] width 11 height 11
click at [70, 574] on icon at bounding box center [71, 576] width 8 height 8
click at [22, 105] on div at bounding box center [22, 104] width 11 height 11
click at [23, 103] on div at bounding box center [22, 104] width 11 height 11
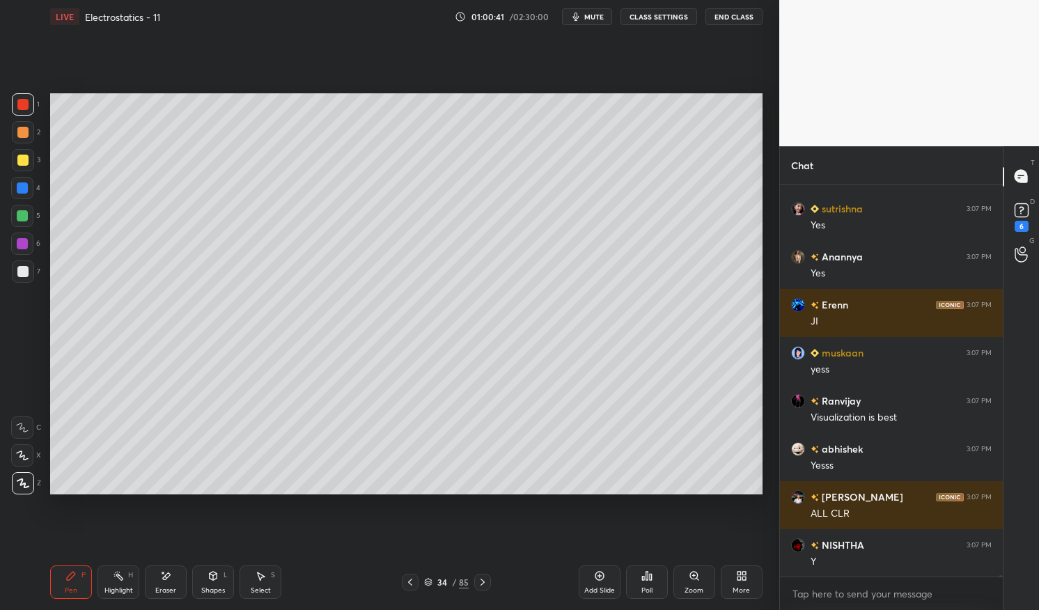
click at [61, 592] on div "Pen P" at bounding box center [71, 582] width 42 height 33
click at [23, 186] on div at bounding box center [22, 188] width 11 height 11
click at [22, 188] on div at bounding box center [22, 188] width 11 height 11
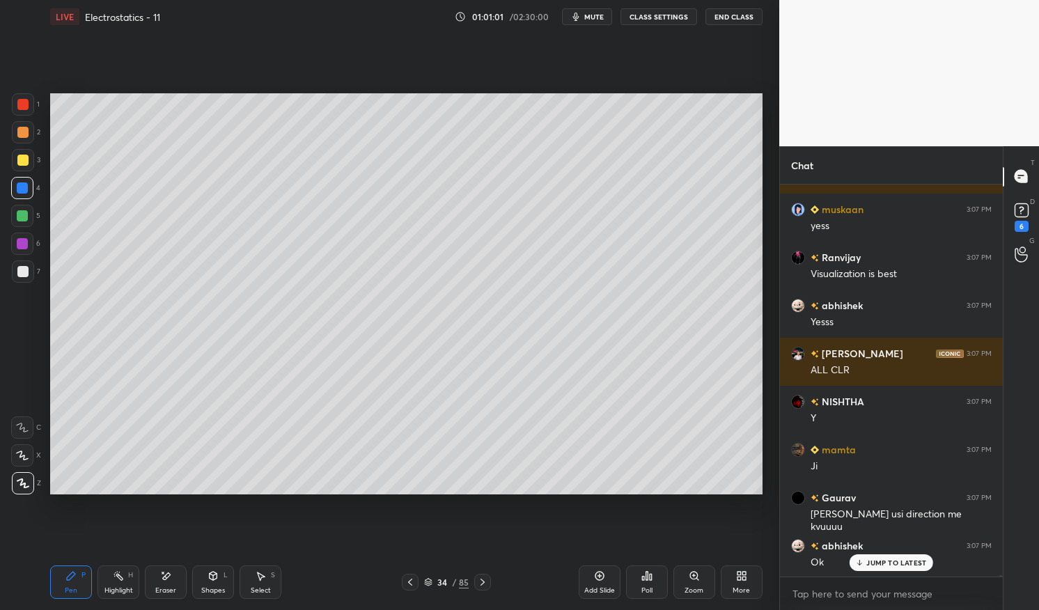
scroll to position [103684, 0]
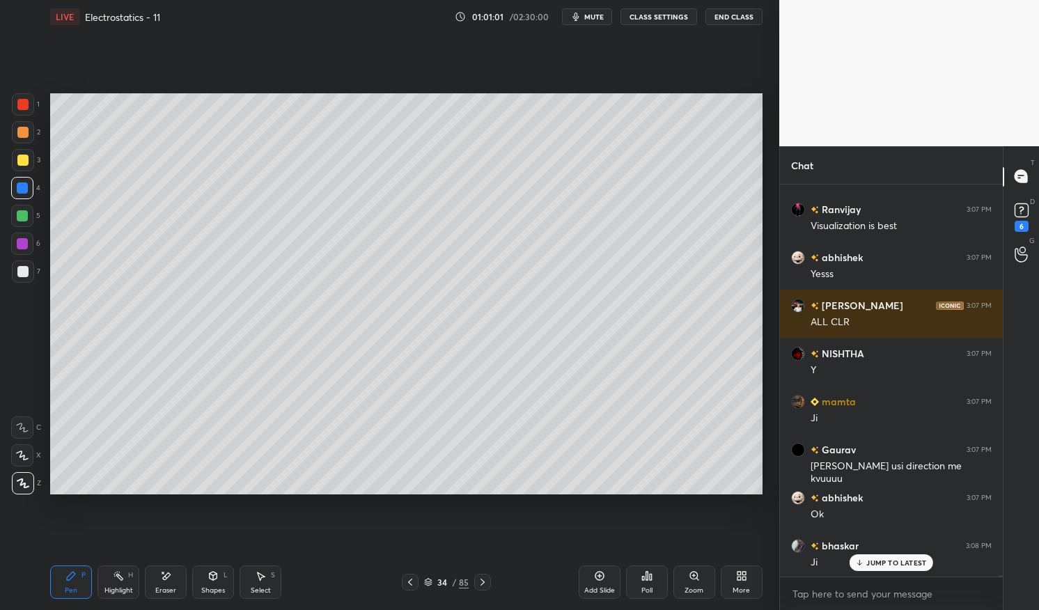
click at [26, 183] on div at bounding box center [22, 188] width 11 height 11
click at [22, 184] on div at bounding box center [22, 188] width 11 height 11
click at [28, 183] on div at bounding box center [22, 188] width 22 height 22
click at [29, 185] on div at bounding box center [22, 188] width 22 height 22
click at [21, 162] on div at bounding box center [22, 160] width 11 height 11
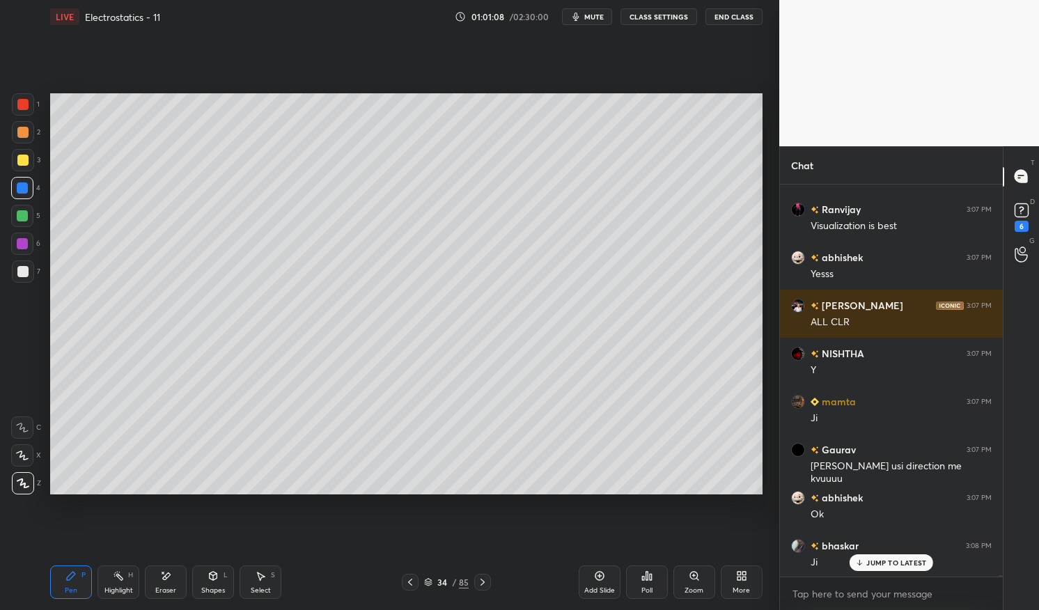
click at [26, 158] on div at bounding box center [22, 160] width 11 height 11
click at [219, 578] on div "Shapes L" at bounding box center [213, 582] width 42 height 33
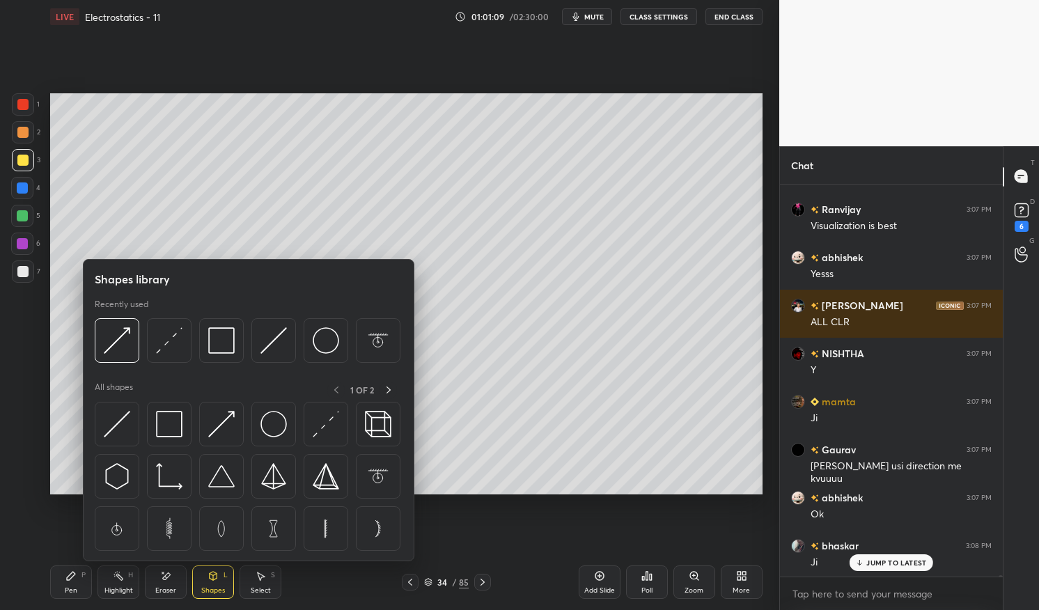
click at [171, 338] on img at bounding box center [169, 340] width 26 height 26
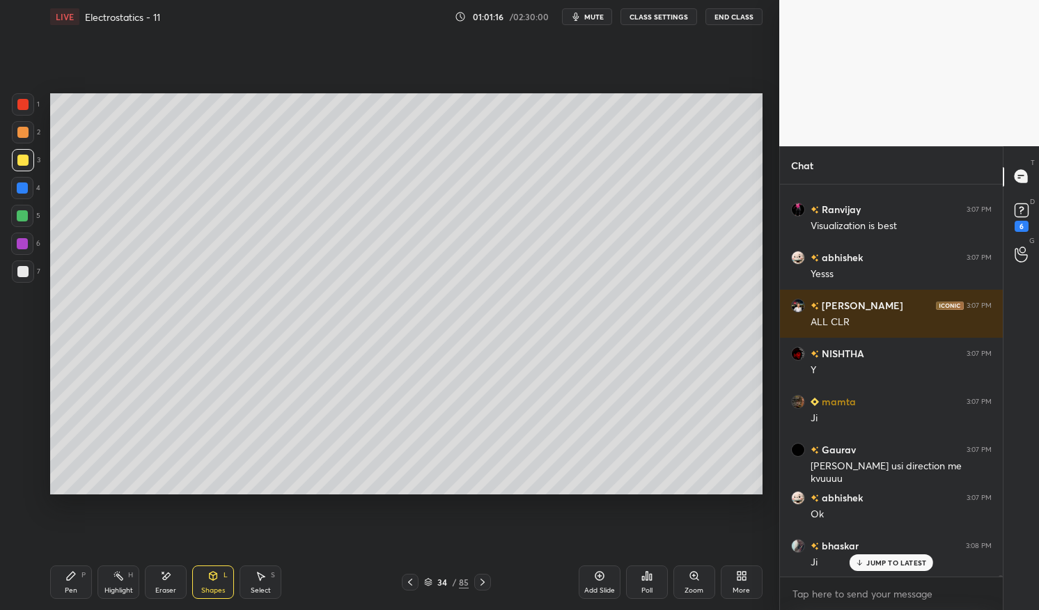
click at [257, 584] on div "Select S" at bounding box center [261, 582] width 42 height 33
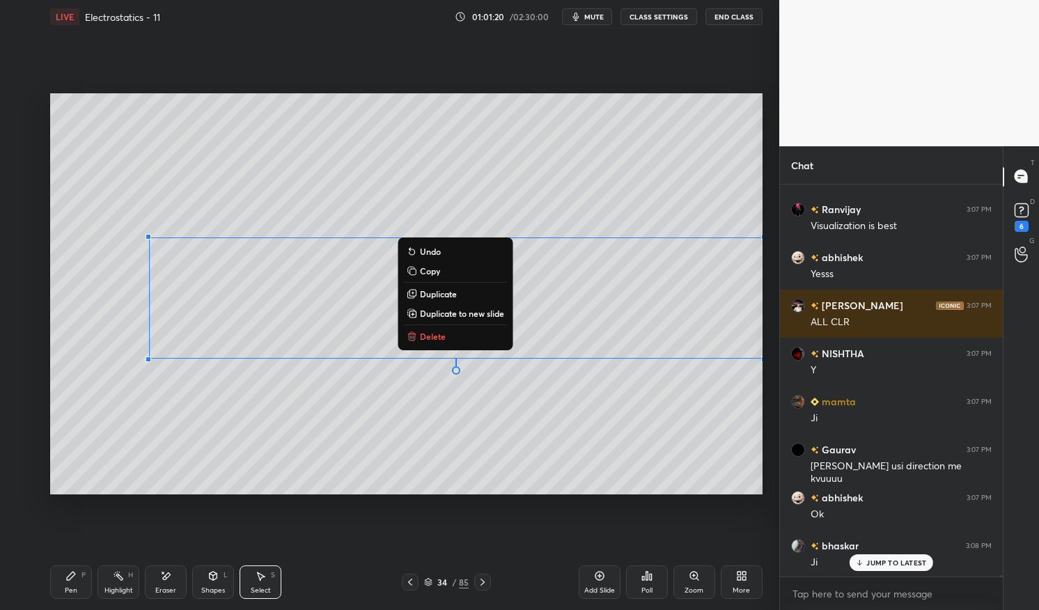
scroll to position [103717, 0]
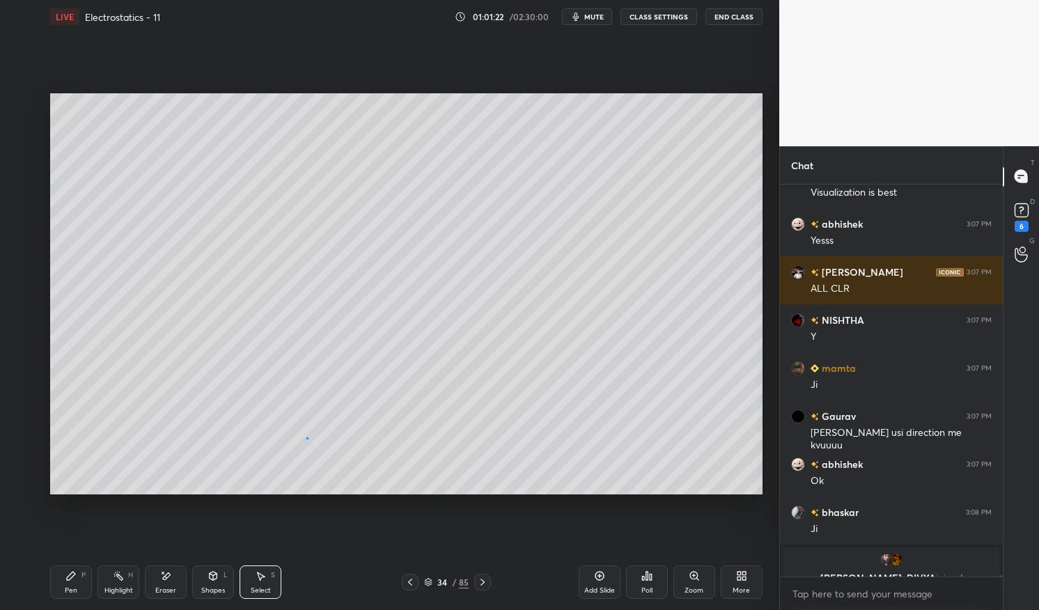
click at [309, 437] on div "0 ° Undo Copy Duplicate Duplicate to new slide Delete" at bounding box center [406, 293] width 713 height 401
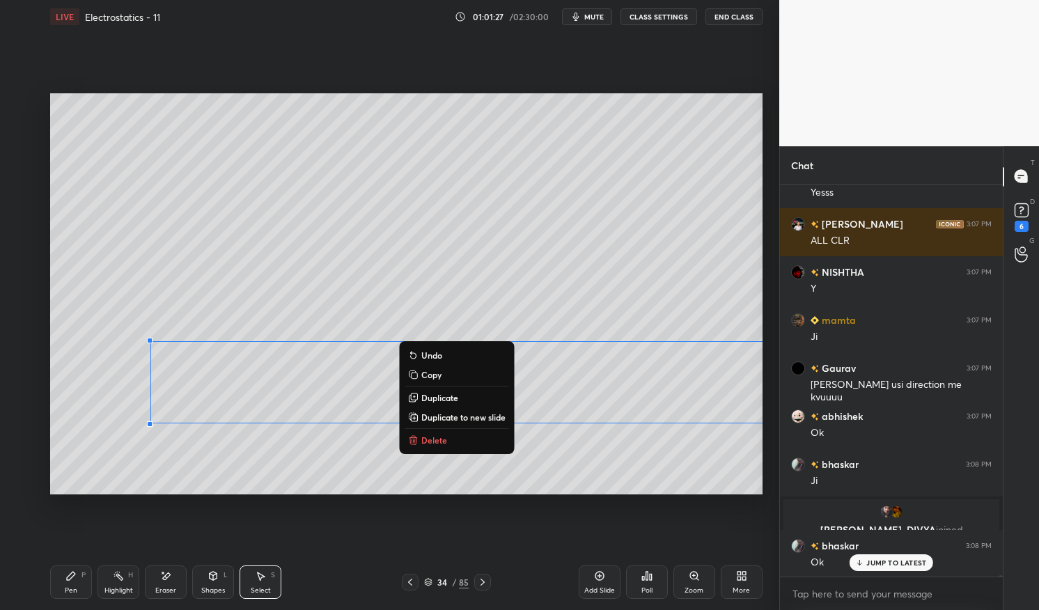
click at [876, 566] on p "JUMP TO LATEST" at bounding box center [897, 563] width 60 height 8
click at [59, 580] on div "Pen P" at bounding box center [71, 582] width 42 height 33
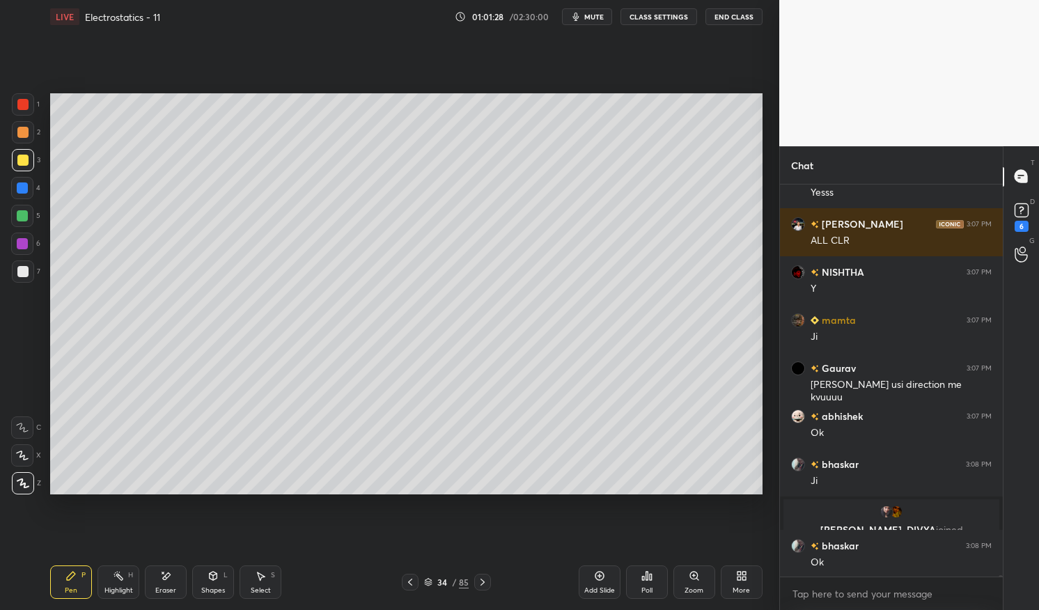
click at [56, 577] on div "Pen P" at bounding box center [71, 582] width 42 height 33
click at [20, 277] on div at bounding box center [22, 271] width 11 height 11
click at [18, 265] on div at bounding box center [23, 272] width 22 height 22
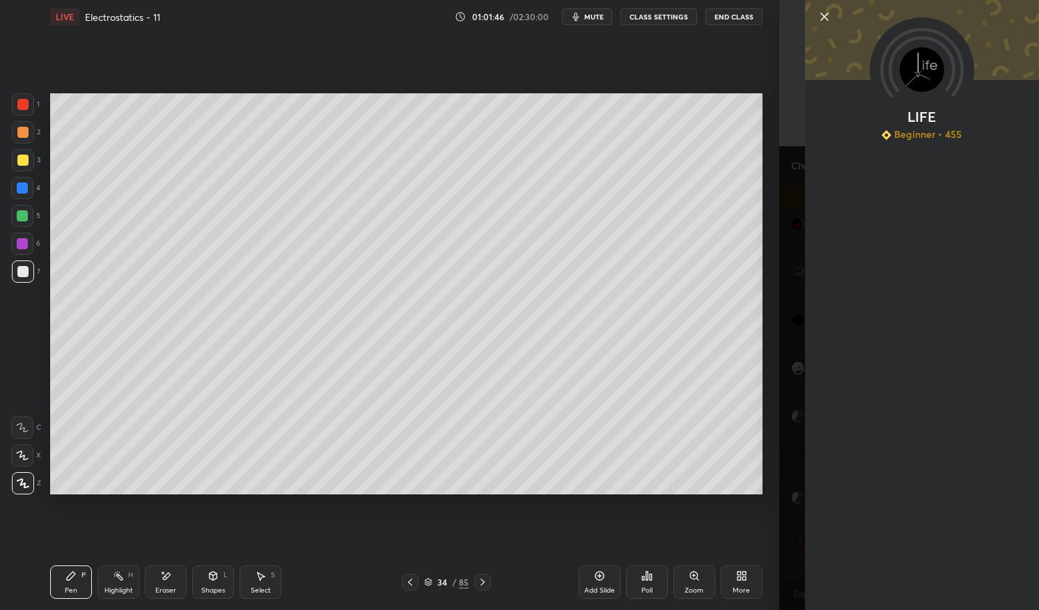
scroll to position [103861, 0]
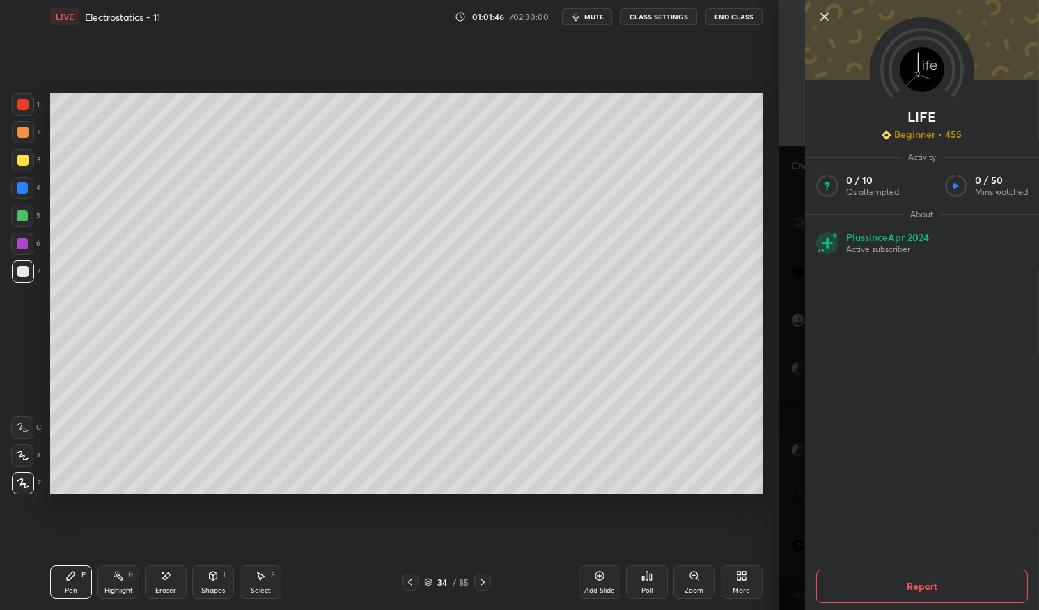
click at [45, 586] on div "LIVE Electrostatics - 11 01:01:46 / 02:30:00 mute CLASS SETTINGS End Class Sett…" at bounding box center [407, 305] width 724 height 610
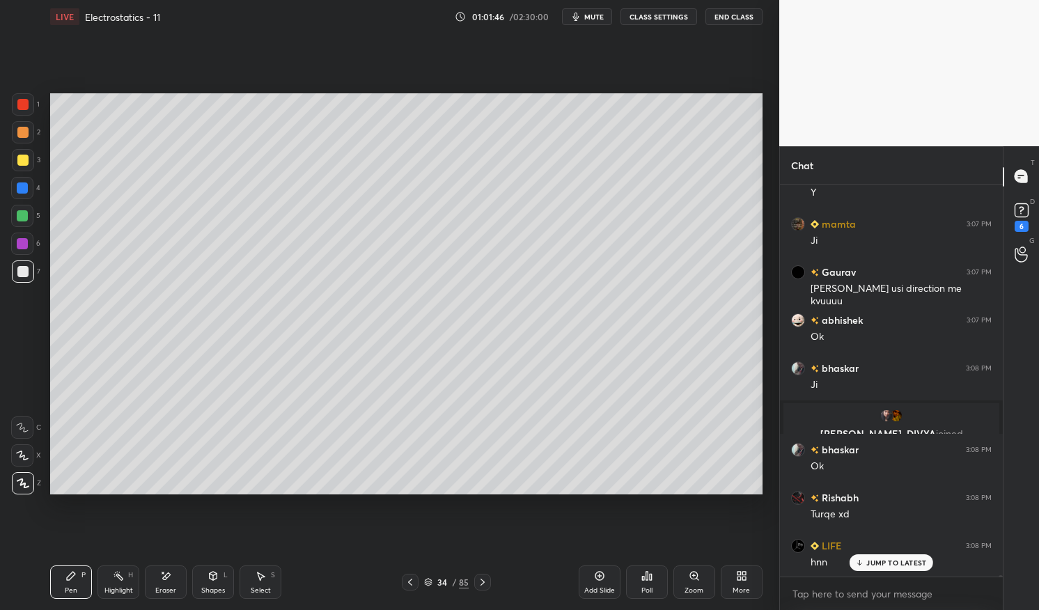
click at [43, 581] on div "1 2 3 4 5 6 7 C X Z E E Erase all H H LIVE Electrostatics - 11 01:01:46 / 02:30…" at bounding box center [384, 305] width 768 height 610
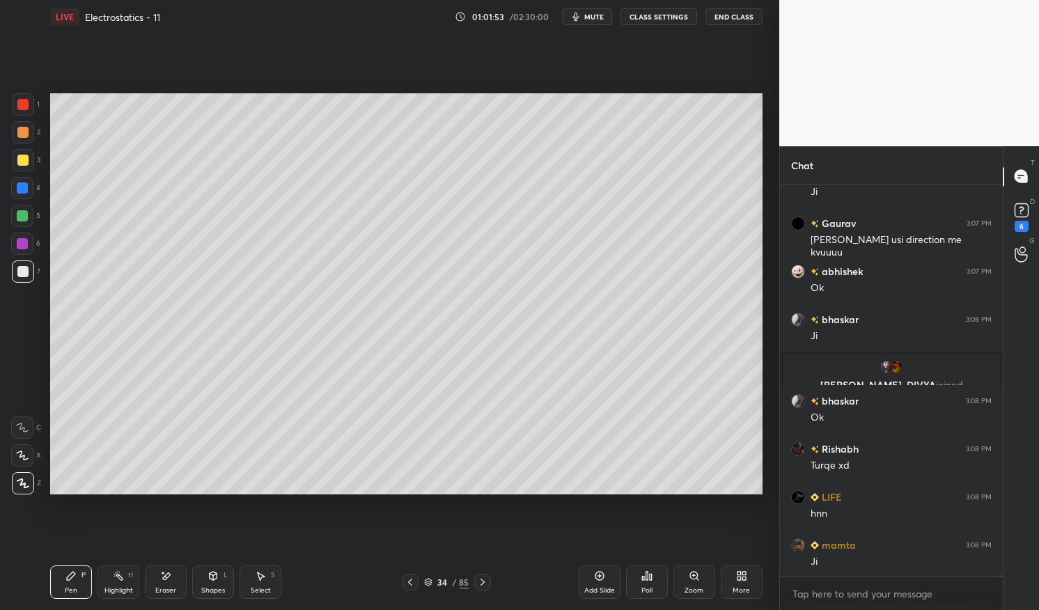
click at [410, 580] on icon at bounding box center [410, 582] width 11 height 11
click at [412, 578] on icon at bounding box center [410, 582] width 11 height 11
click at [123, 584] on div "Highlight H" at bounding box center [119, 582] width 42 height 33
click at [123, 566] on div "Highlight H" at bounding box center [119, 582] width 42 height 33
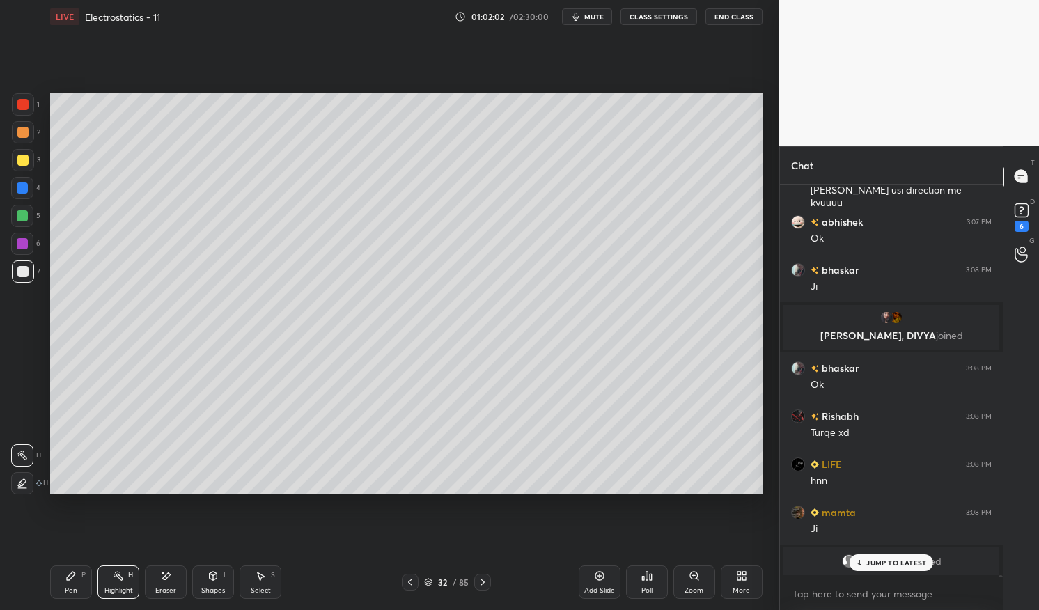
click at [890, 555] on div "JUMP TO LATEST" at bounding box center [892, 563] width 84 height 17
click at [485, 575] on div at bounding box center [482, 582] width 17 height 17
click at [481, 579] on icon at bounding box center [483, 582] width 4 height 7
click at [65, 587] on div "Pen" at bounding box center [71, 590] width 13 height 7
click at [47, 566] on div "LIVE Electrostatics - 11 01:02:04 / 02:30:00 mute CLASS SETTINGS End Class Sett…" at bounding box center [407, 305] width 724 height 610
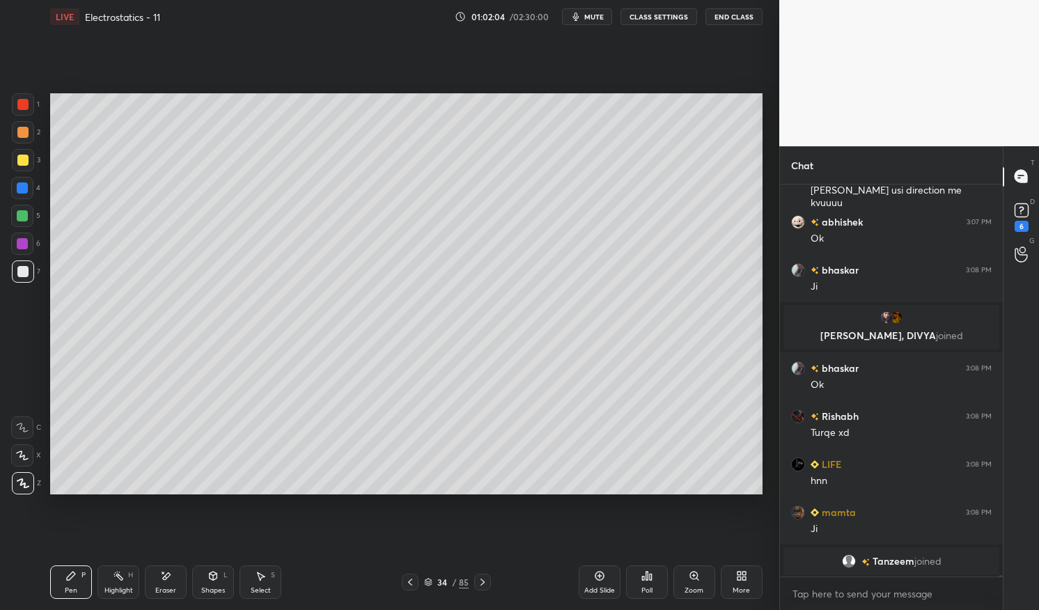
click at [13, 282] on div "7" at bounding box center [26, 272] width 29 height 22
click at [15, 272] on div at bounding box center [23, 272] width 22 height 22
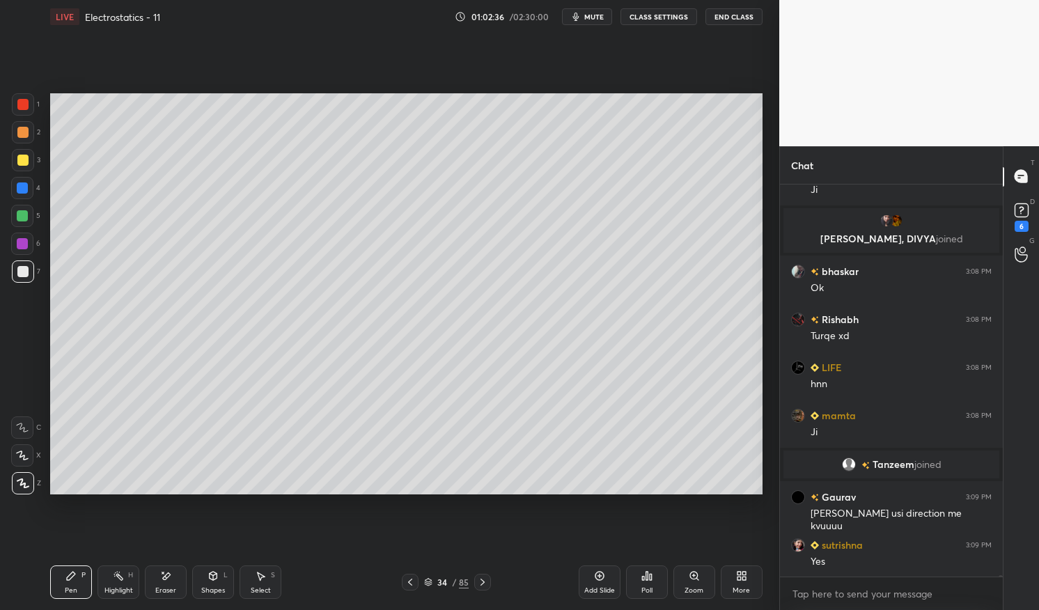
scroll to position [103764, 0]
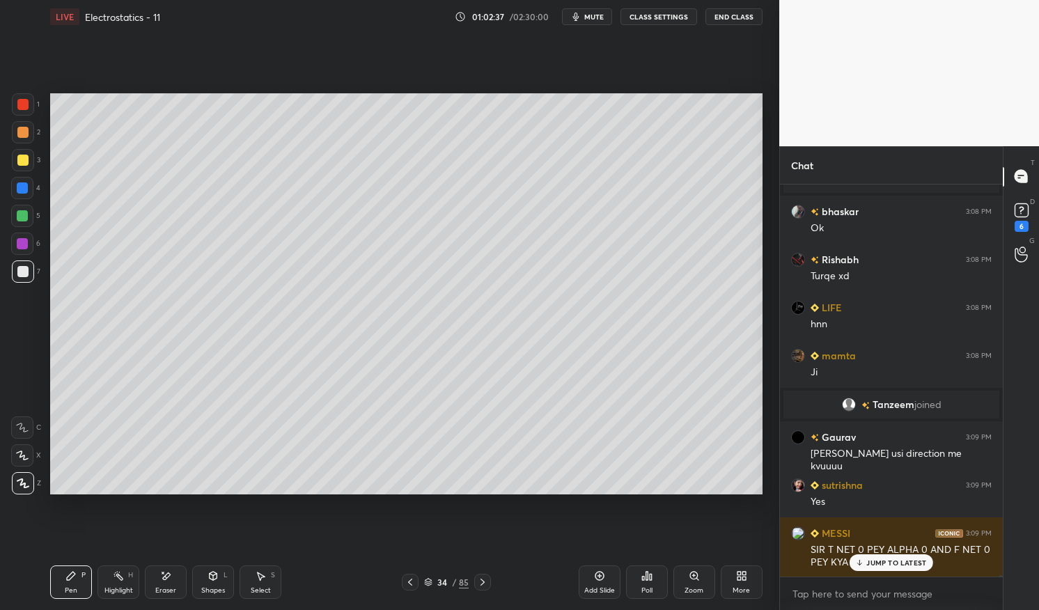
click at [892, 560] on p "JUMP TO LATEST" at bounding box center [897, 563] width 60 height 8
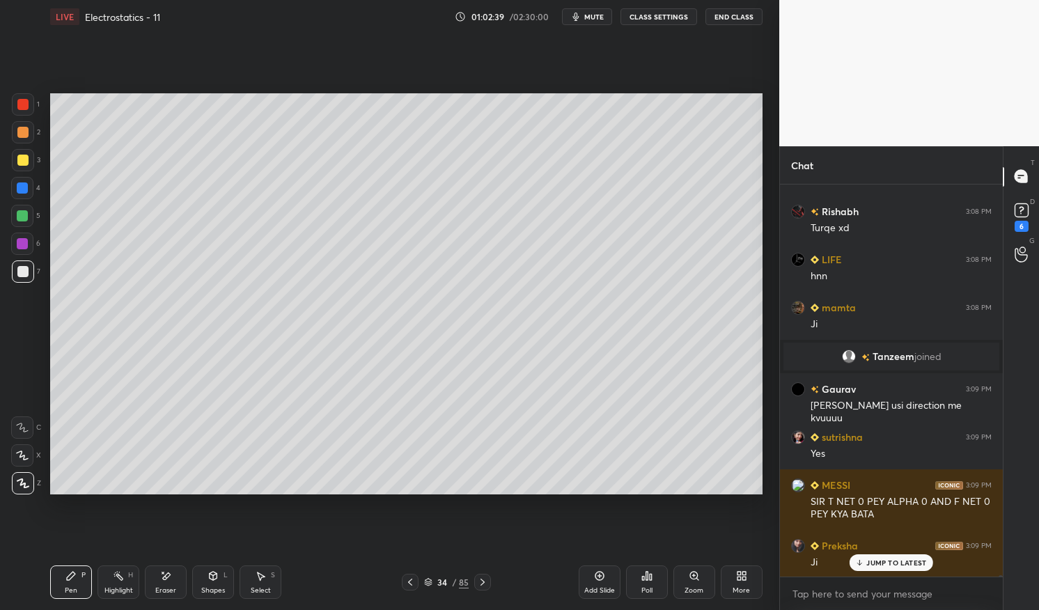
scroll to position [103886, 0]
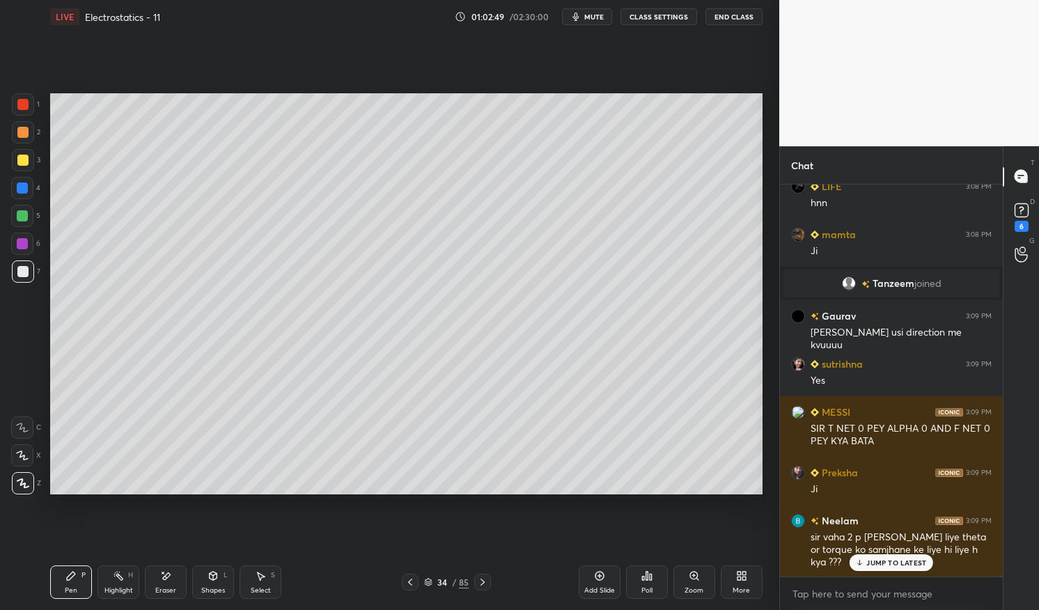
click at [886, 559] on p "JUMP TO LATEST" at bounding box center [897, 563] width 60 height 8
click at [61, 580] on div "Pen P" at bounding box center [71, 582] width 42 height 33
click at [58, 564] on div "Pen P Highlight H Eraser Shapes L Select S 34 / 85 Add Slide Poll Zoom More" at bounding box center [406, 583] width 713 height 56
click at [24, 157] on div at bounding box center [22, 160] width 11 height 11
click at [20, 156] on div at bounding box center [22, 160] width 11 height 11
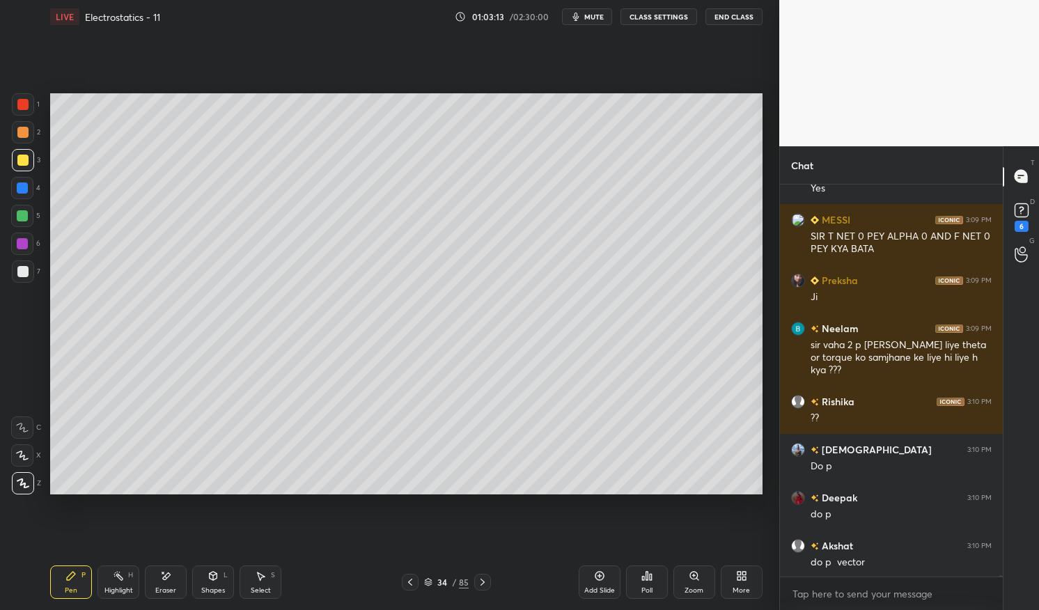
scroll to position [104126, 0]
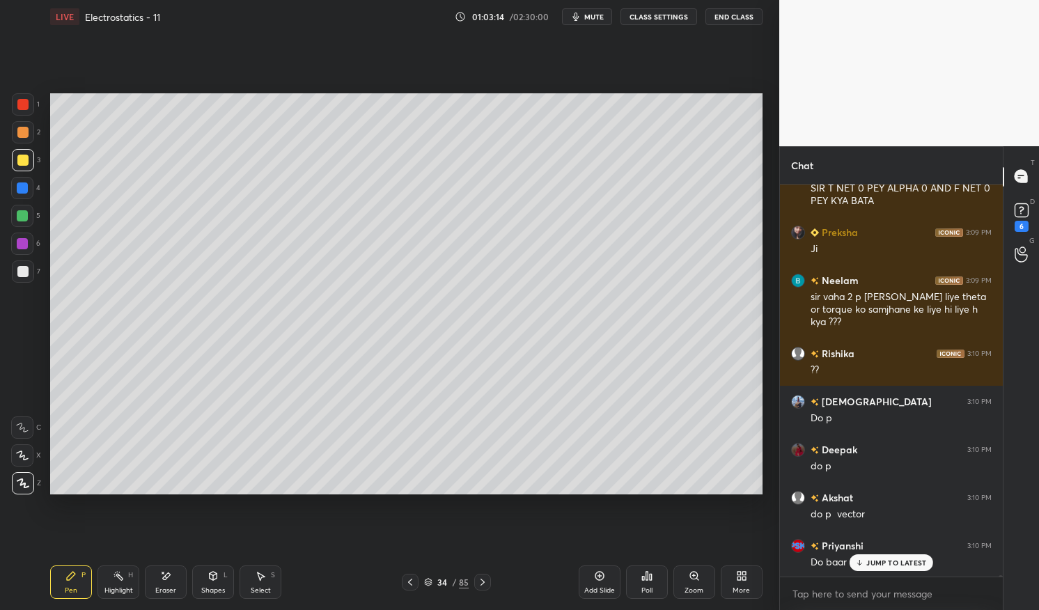
click at [413, 579] on icon at bounding box center [410, 582] width 11 height 11
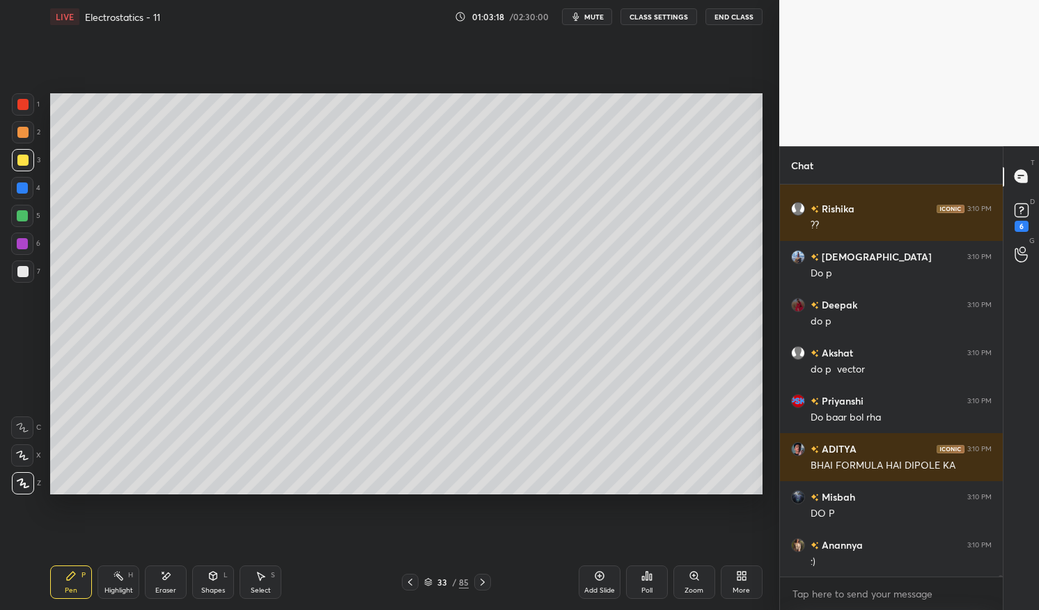
click at [896, 564] on div ":)" at bounding box center [901, 562] width 181 height 14
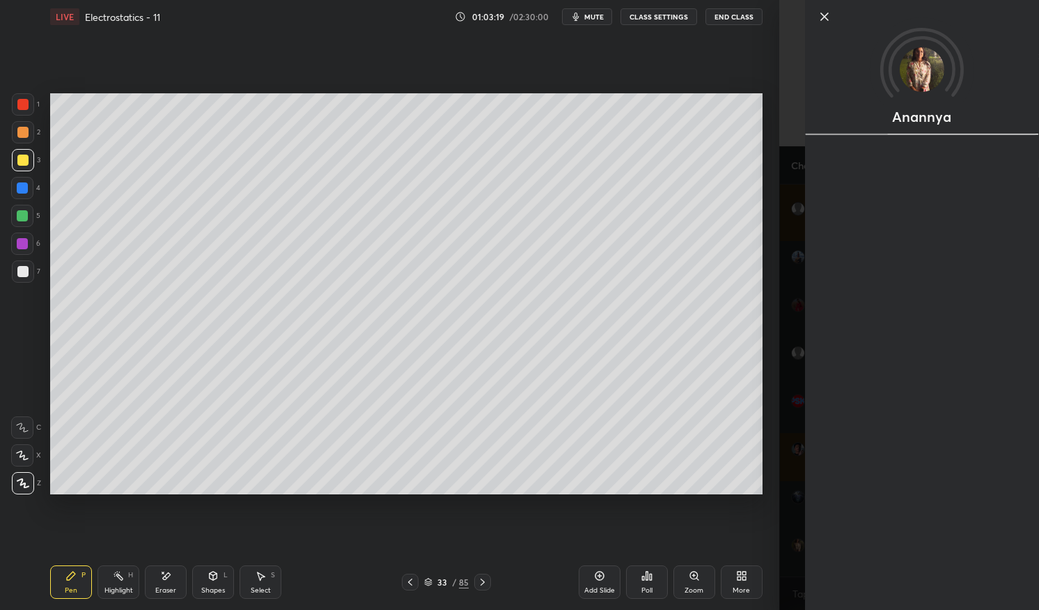
click at [121, 587] on div "Highlight" at bounding box center [118, 590] width 29 height 7
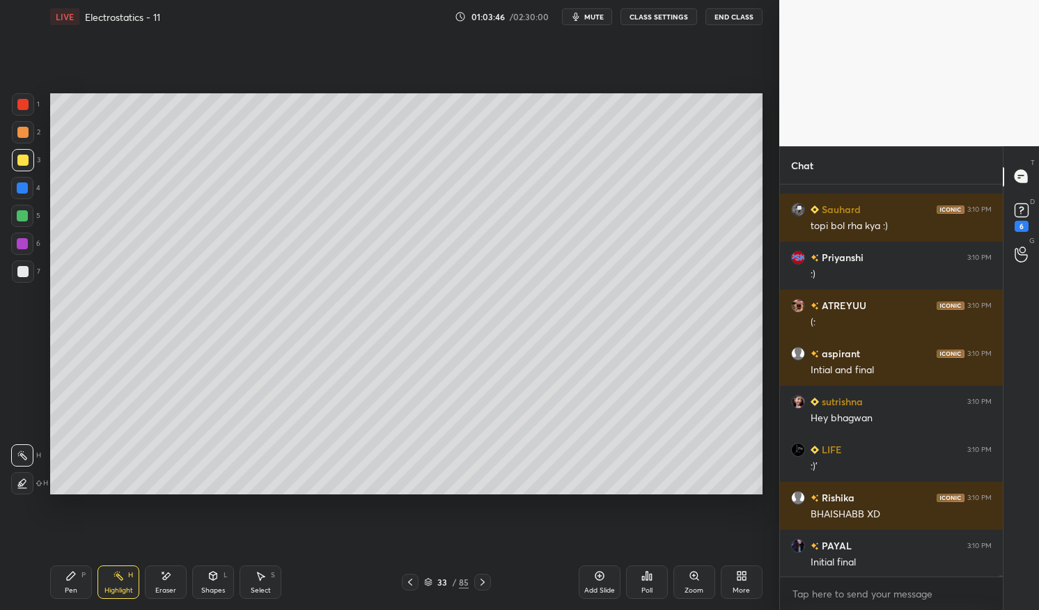
scroll to position [106315, 0]
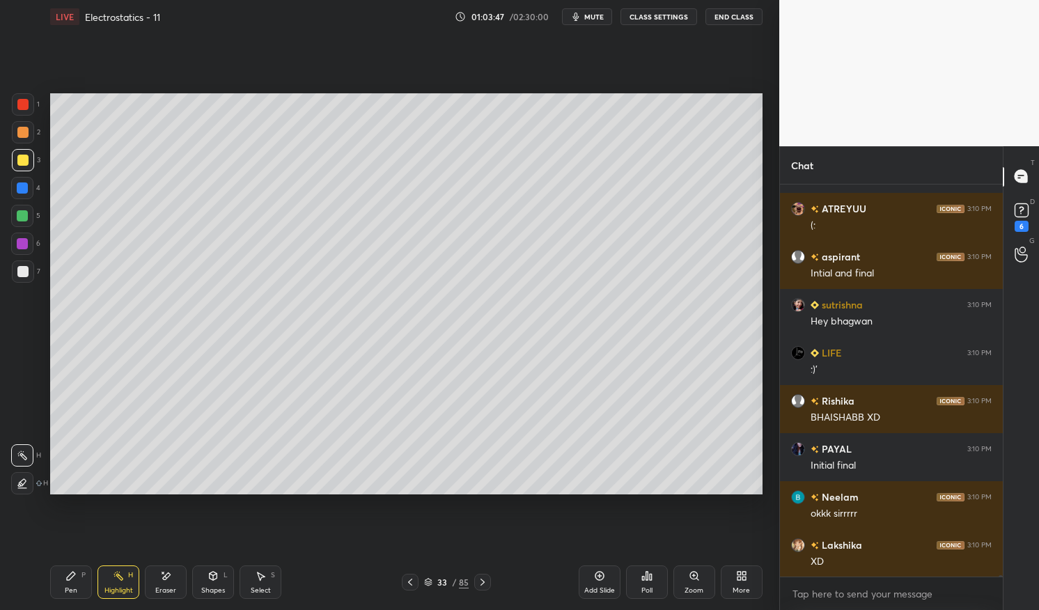
click at [116, 589] on div "Highlight" at bounding box center [118, 590] width 29 height 7
click at [114, 582] on div "Highlight H" at bounding box center [119, 582] width 42 height 33
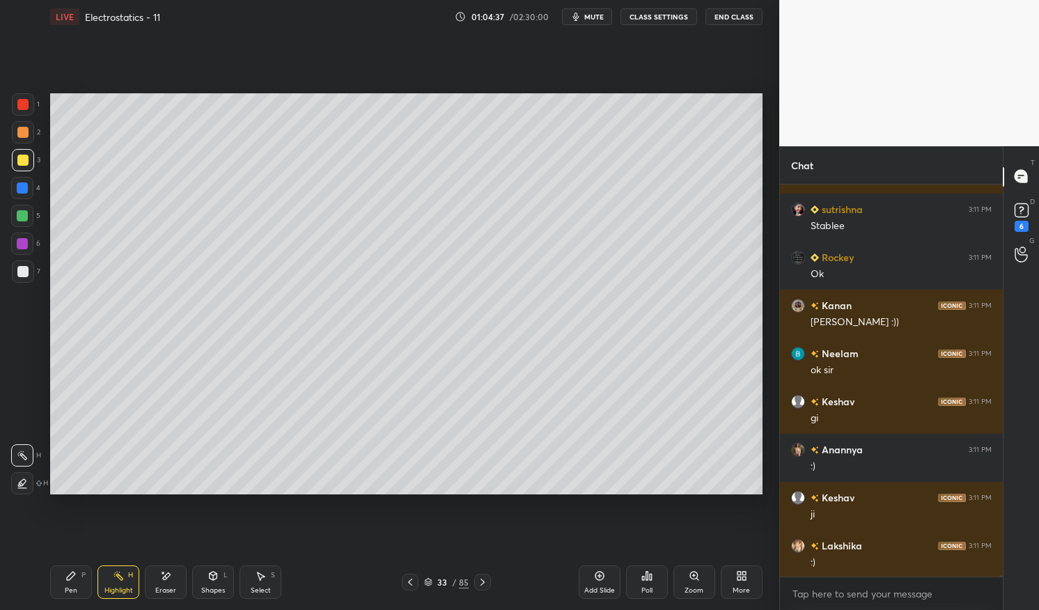
scroll to position [107550, 0]
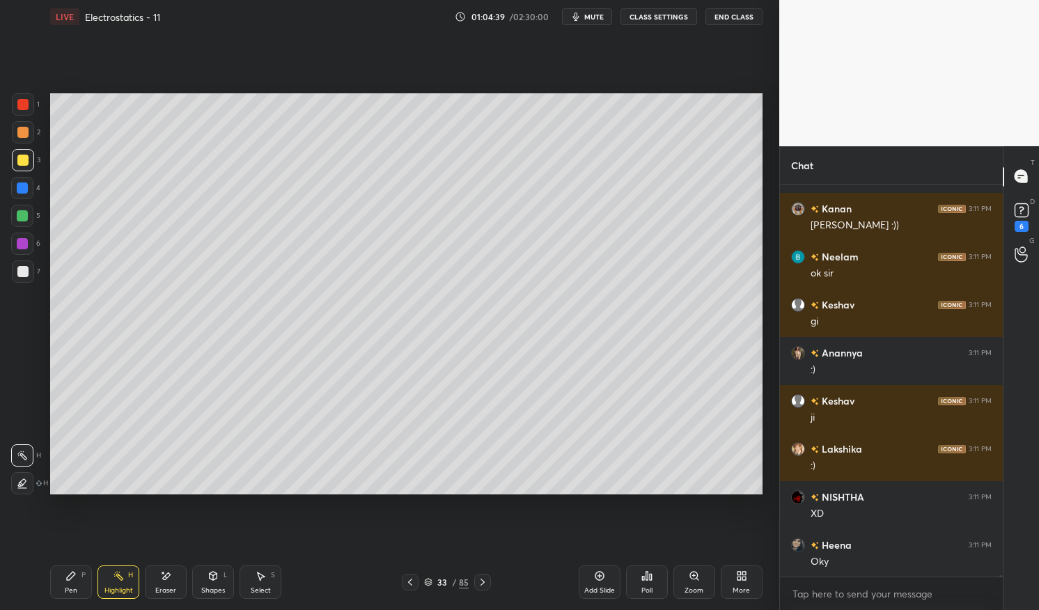
click at [660, 592] on div "Poll" at bounding box center [647, 582] width 42 height 33
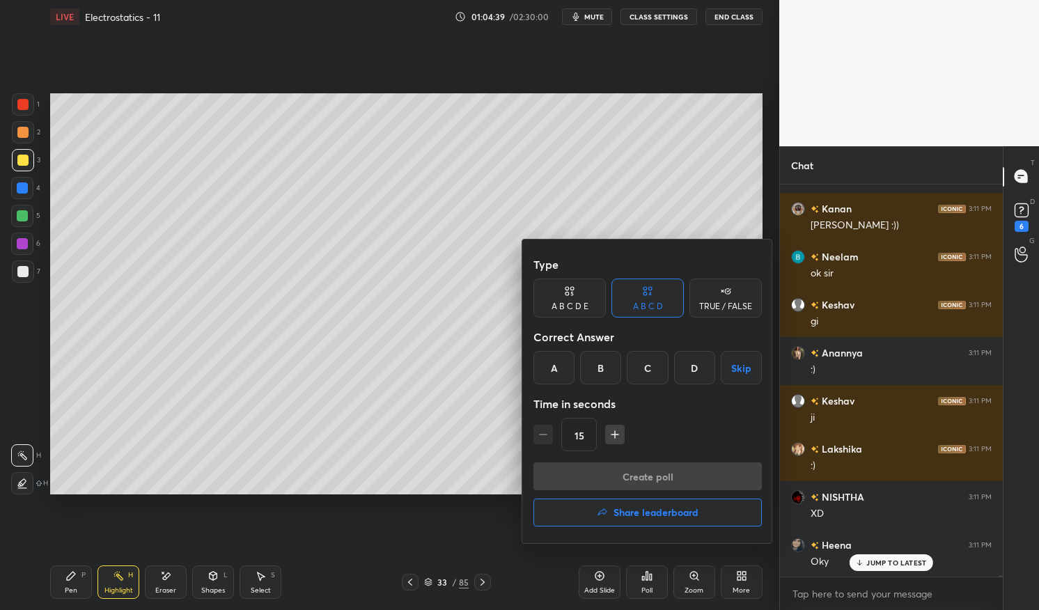
scroll to position [107741, 0]
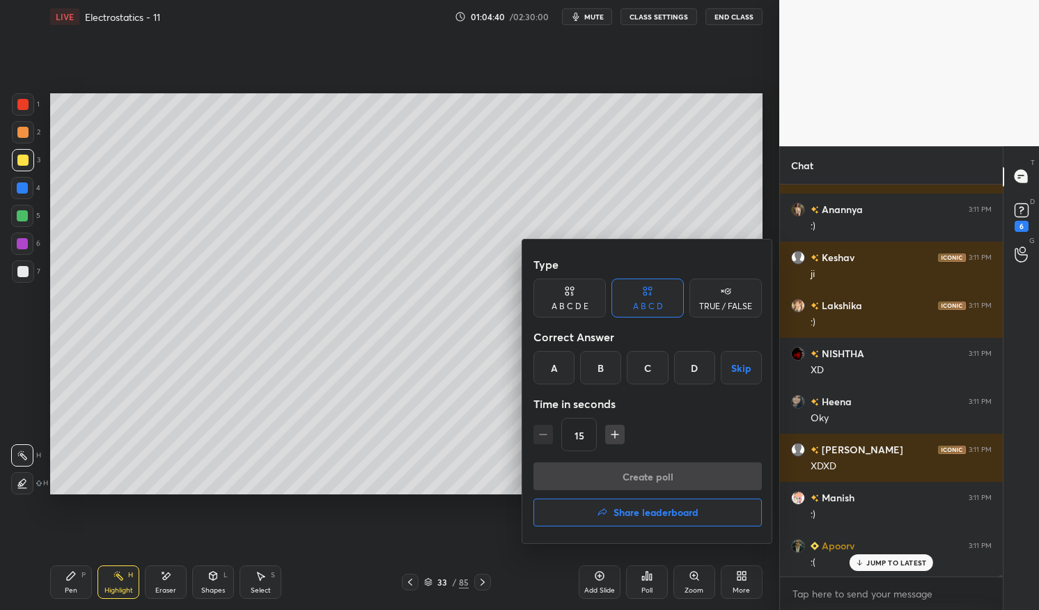
click at [735, 363] on button "Skip" at bounding box center [741, 367] width 41 height 33
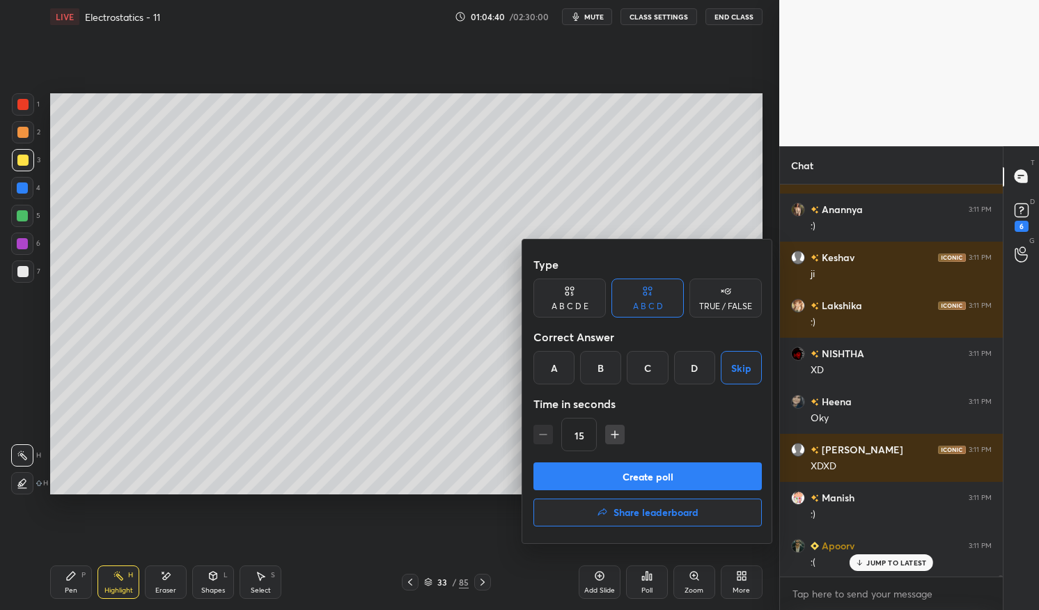
click at [713, 302] on div "TRUE / FALSE" at bounding box center [725, 306] width 53 height 8
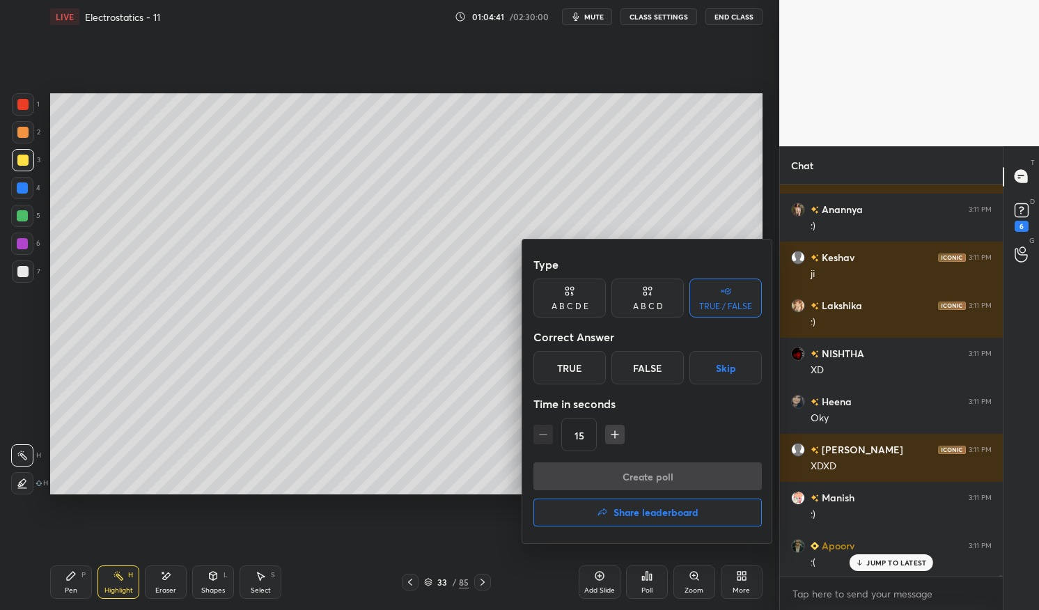
click at [736, 371] on button "Skip" at bounding box center [726, 367] width 72 height 33
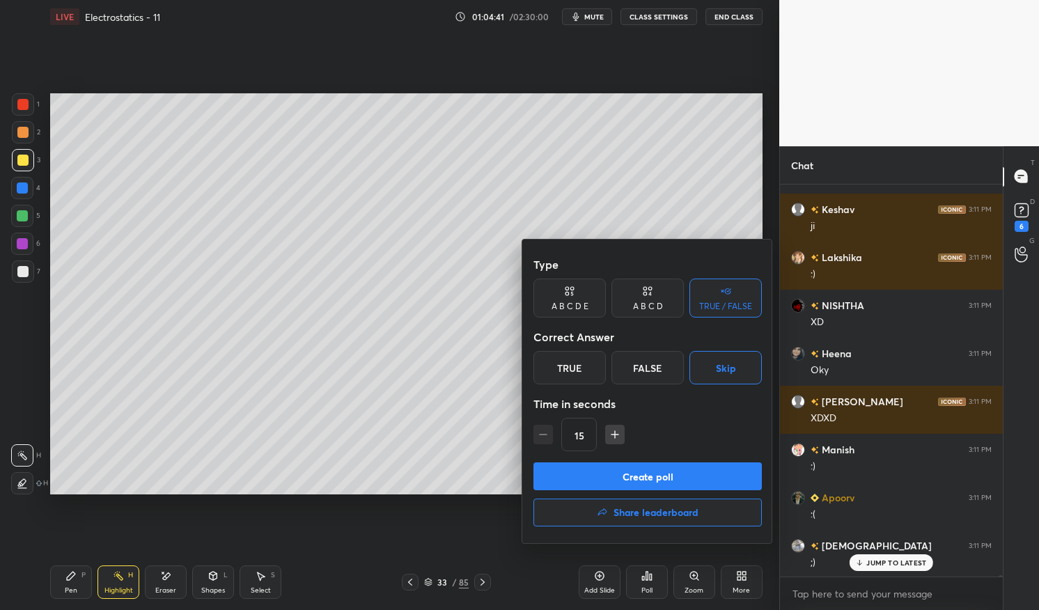
click at [734, 472] on button "Create poll" at bounding box center [648, 477] width 228 height 28
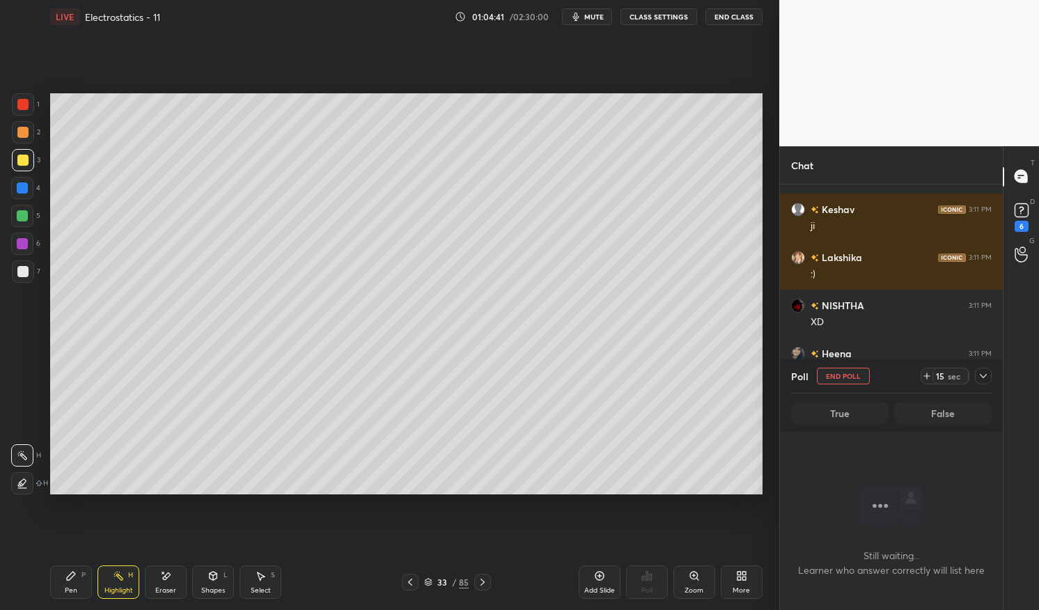
scroll to position [205, 219]
click at [979, 370] on div at bounding box center [983, 376] width 17 height 17
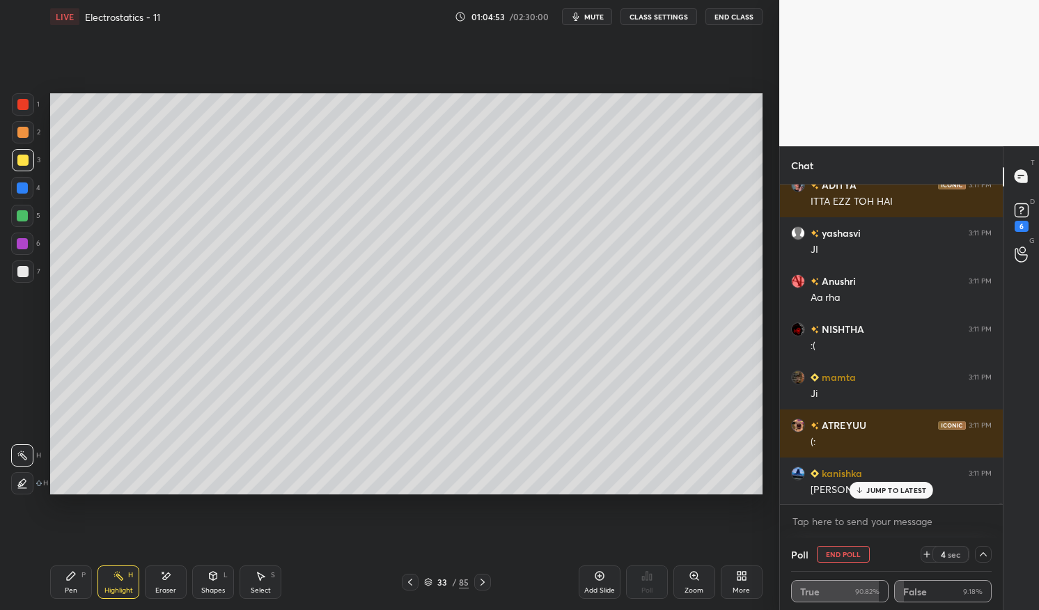
click at [850, 554] on button "End Poll" at bounding box center [843, 554] width 53 height 17
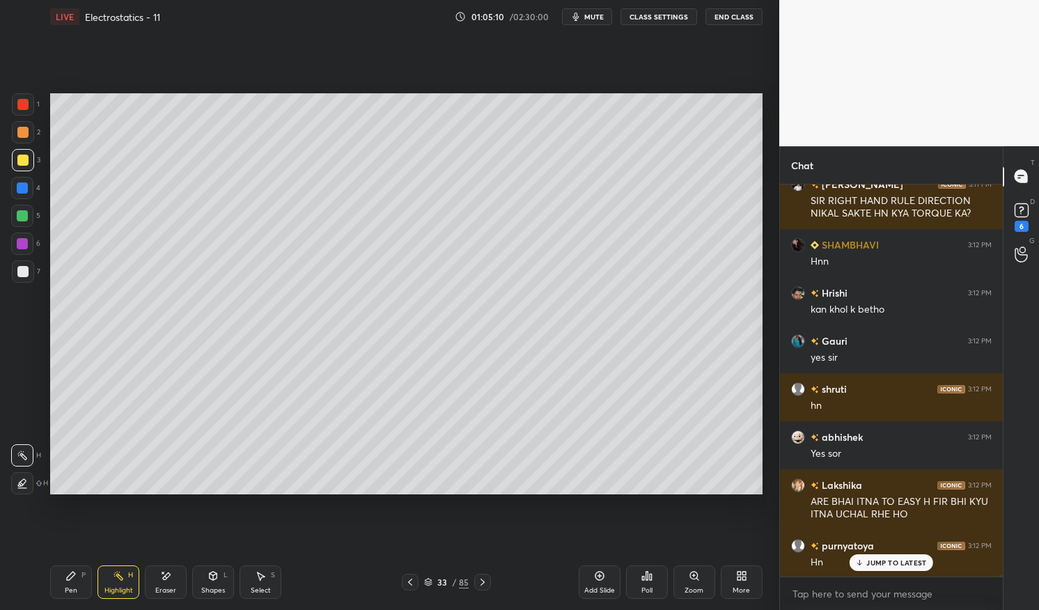
click at [895, 563] on p "JUMP TO LATEST" at bounding box center [897, 563] width 60 height 8
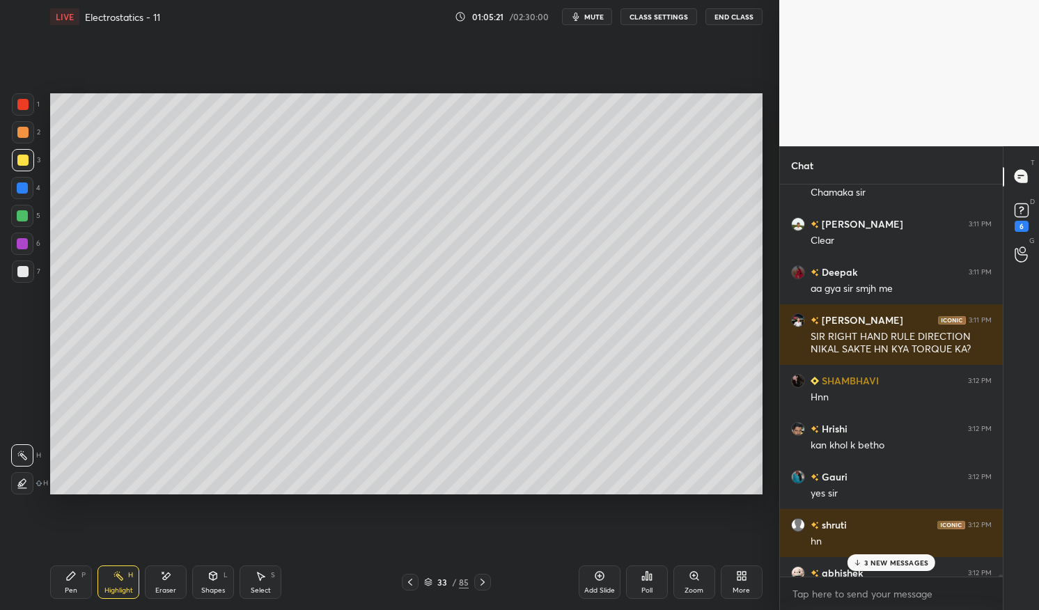
click at [891, 561] on p "3 NEW MESSAGES" at bounding box center [897, 563] width 64 height 8
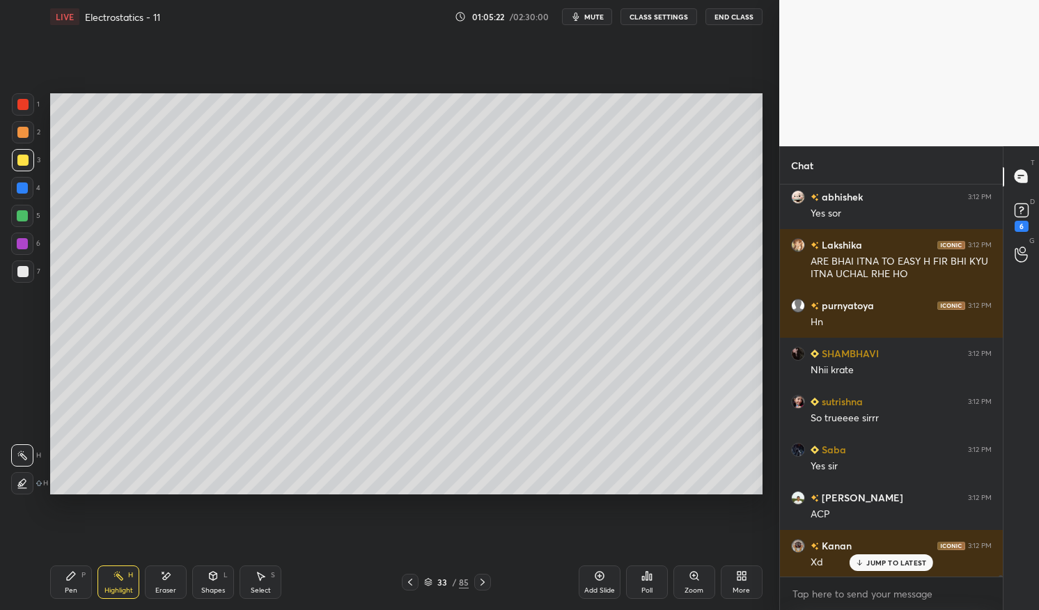
click at [417, 582] on div at bounding box center [410, 582] width 17 height 17
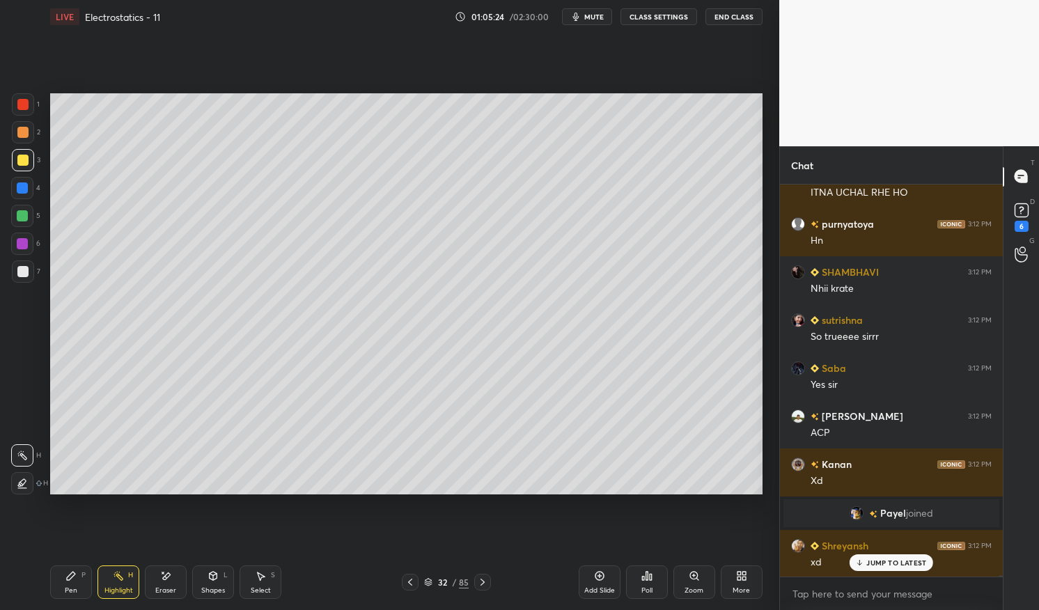
click at [419, 579] on div at bounding box center [410, 582] width 17 height 17
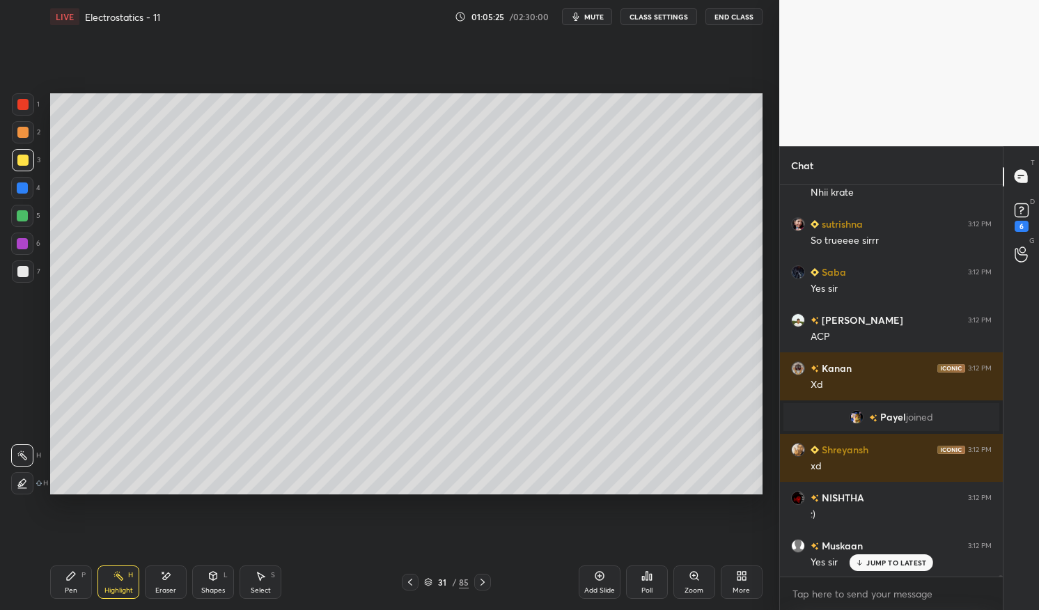
click at [420, 580] on div "31 / 85" at bounding box center [446, 582] width 89 height 17
click at [412, 580] on icon at bounding box center [410, 582] width 11 height 11
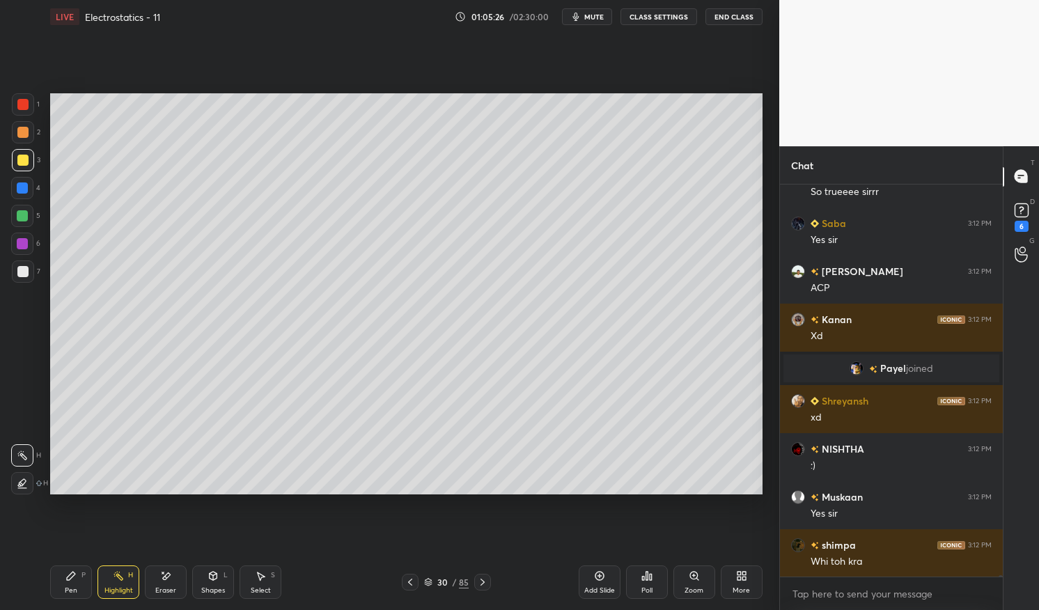
click at [410, 583] on icon at bounding box center [410, 582] width 4 height 7
click at [412, 581] on icon at bounding box center [410, 582] width 11 height 11
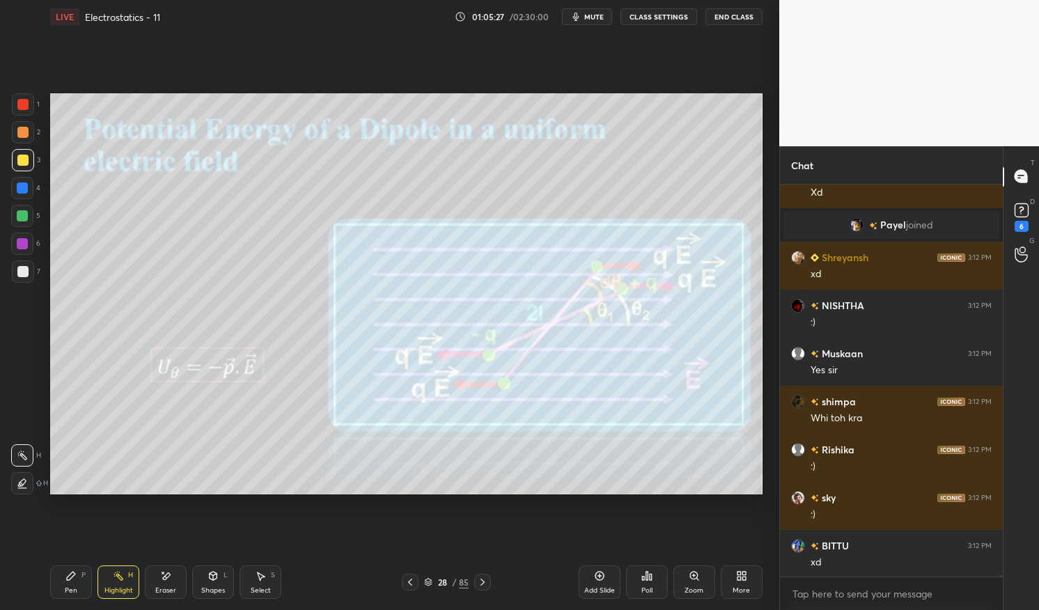
click at [415, 580] on icon at bounding box center [410, 582] width 11 height 11
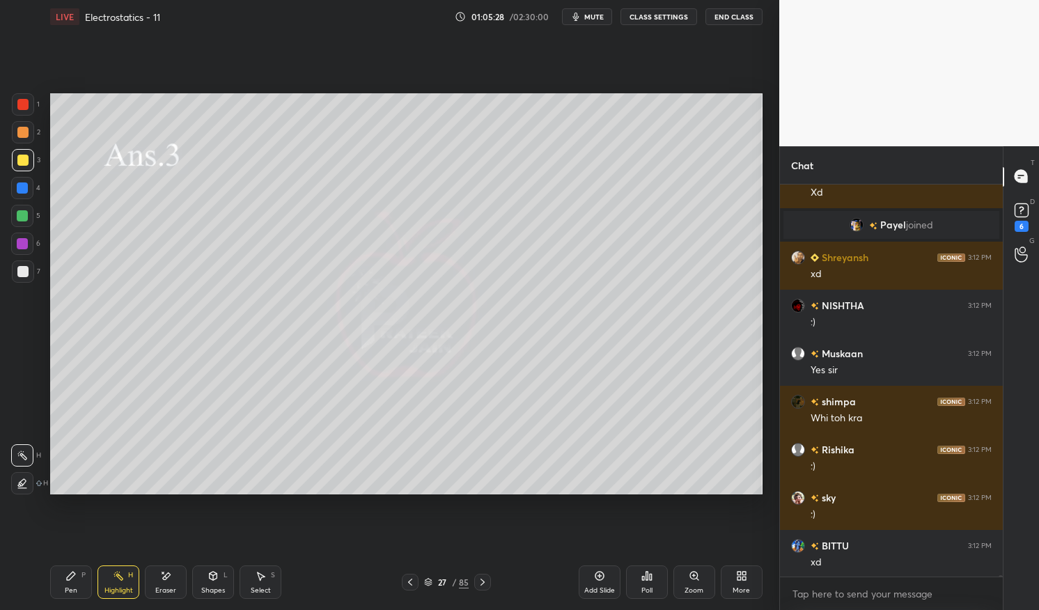
click at [414, 581] on icon at bounding box center [410, 582] width 11 height 11
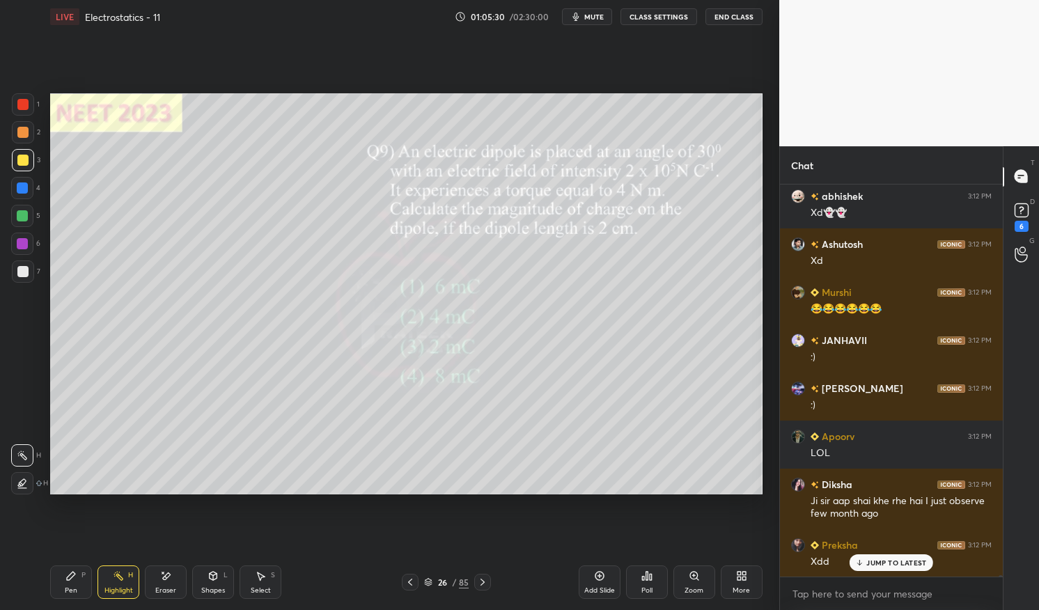
click at [414, 586] on icon at bounding box center [410, 582] width 11 height 11
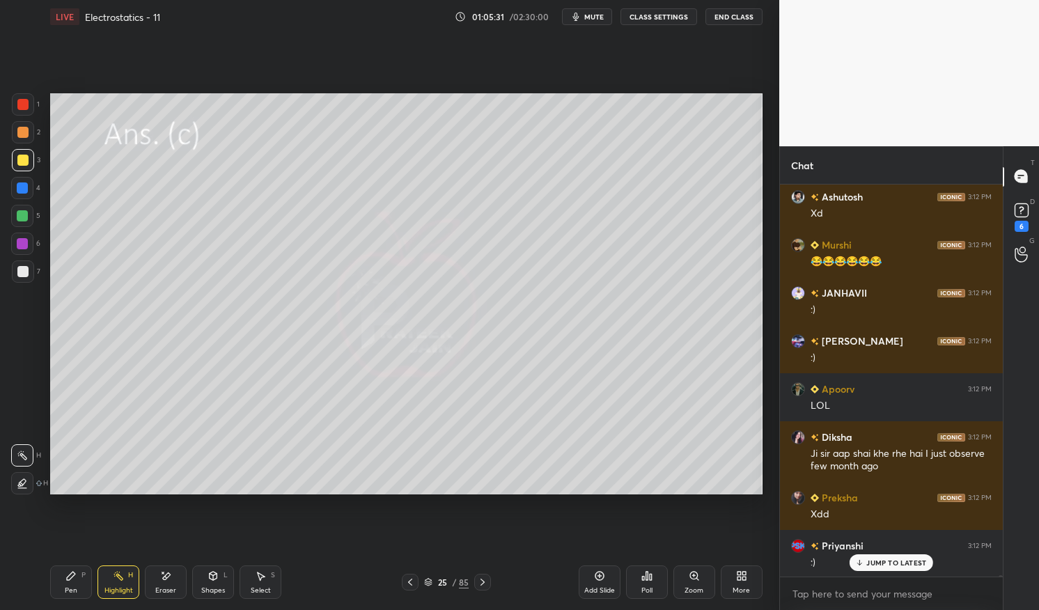
click at [412, 582] on icon at bounding box center [410, 582] width 11 height 11
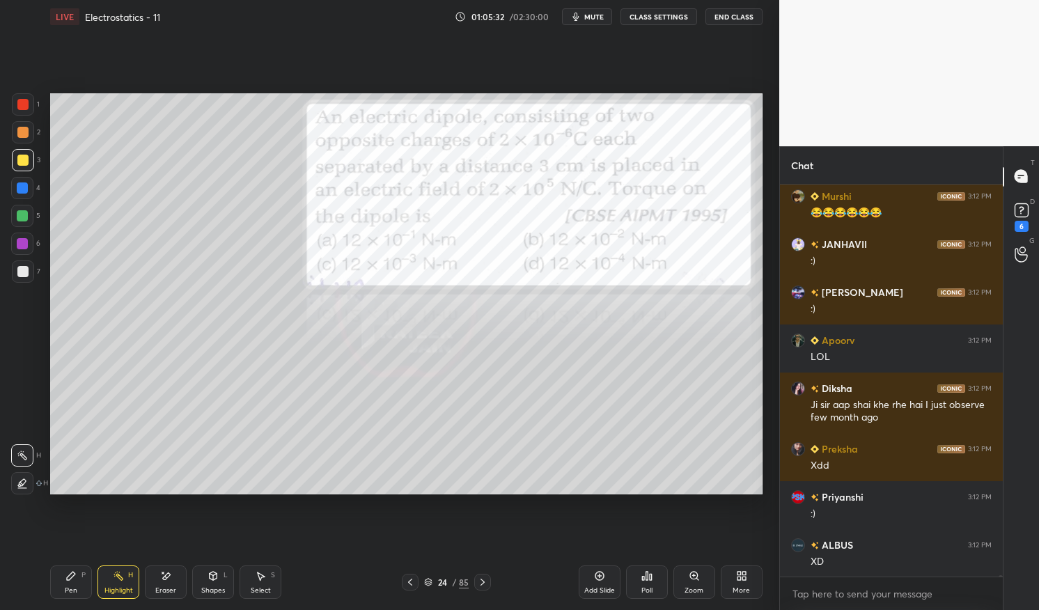
click at [414, 582] on icon at bounding box center [410, 582] width 11 height 11
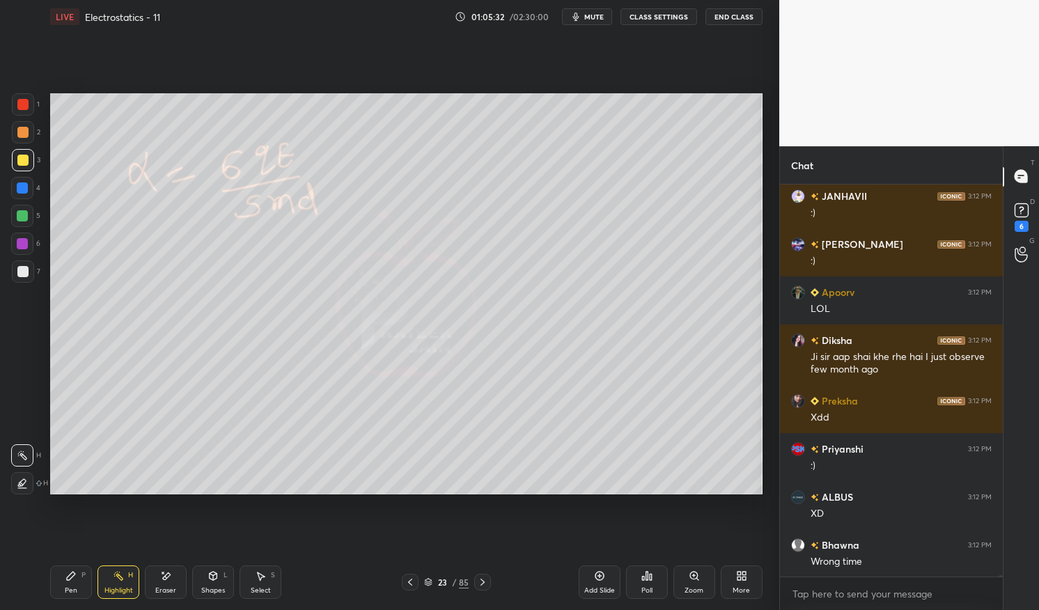
click at [412, 584] on icon at bounding box center [410, 582] width 11 height 11
click at [411, 582] on icon at bounding box center [410, 582] width 11 height 11
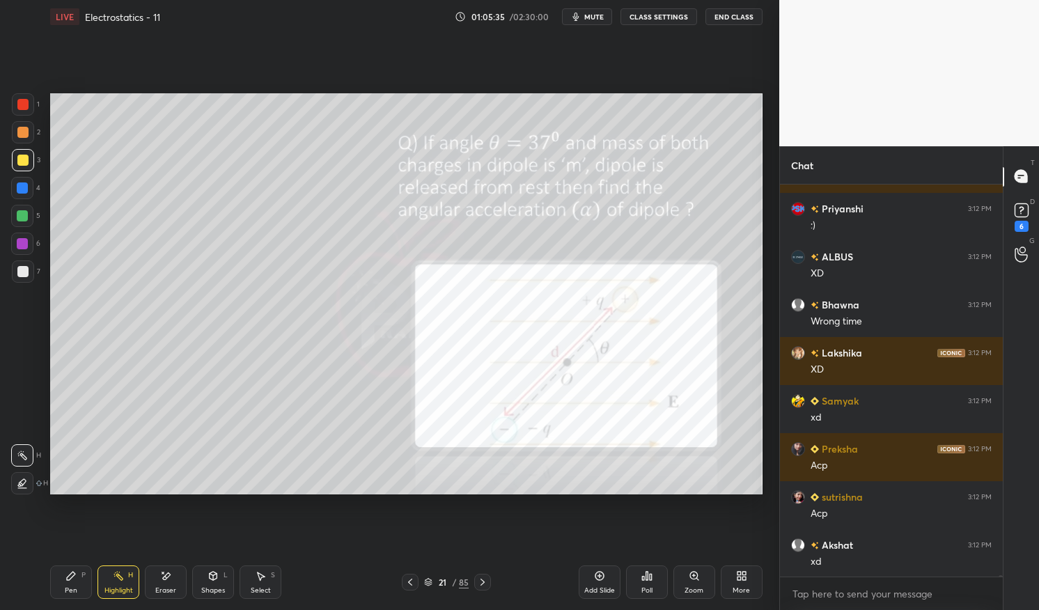
click at [415, 587] on icon at bounding box center [410, 582] width 11 height 11
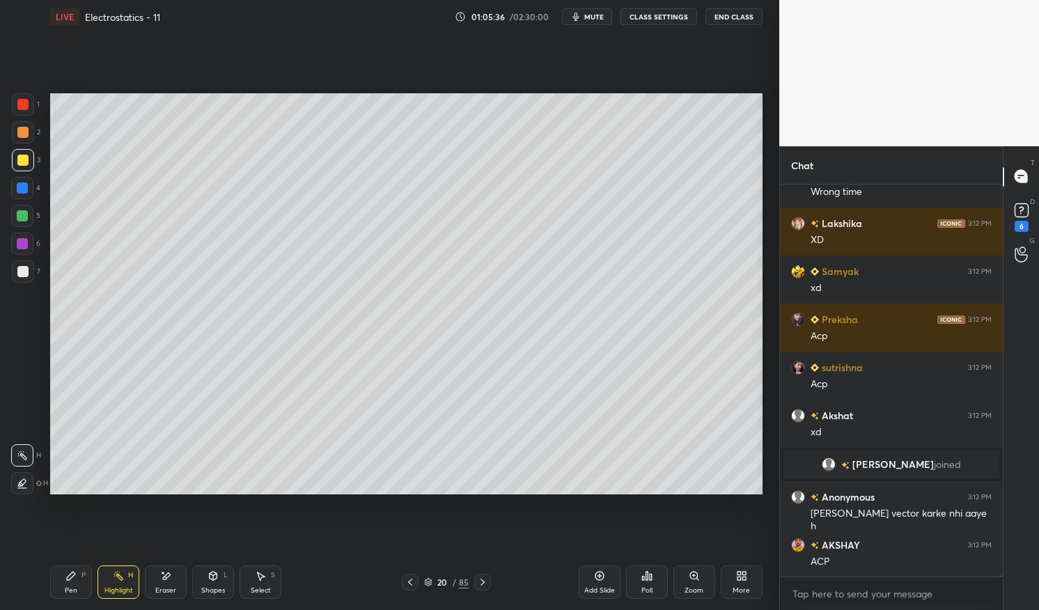
click at [127, 578] on div "Highlight H" at bounding box center [119, 582] width 42 height 33
click at [116, 573] on icon at bounding box center [118, 576] width 11 height 11
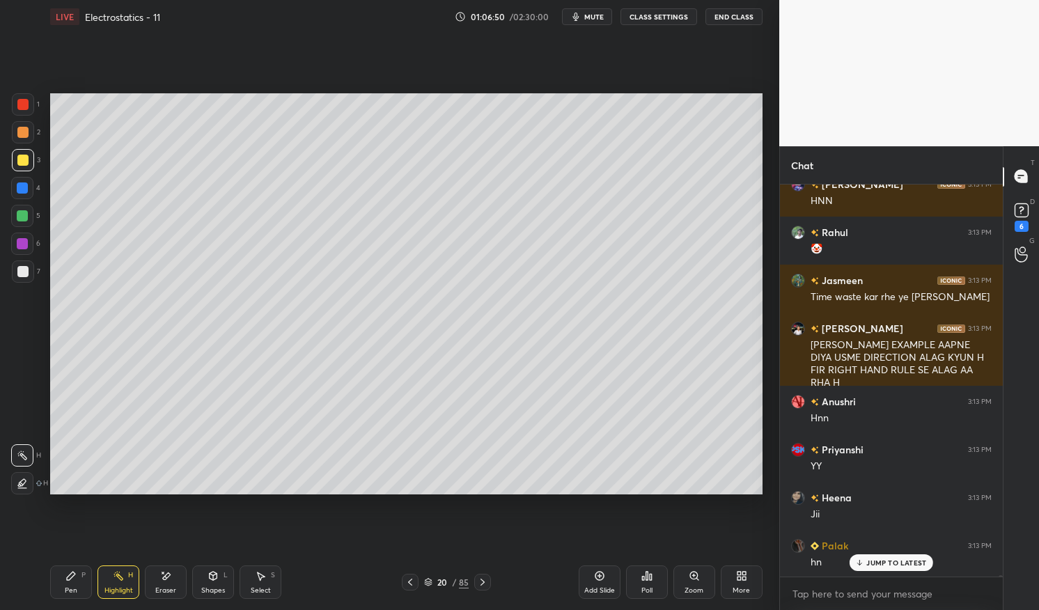
scroll to position [110688, 0]
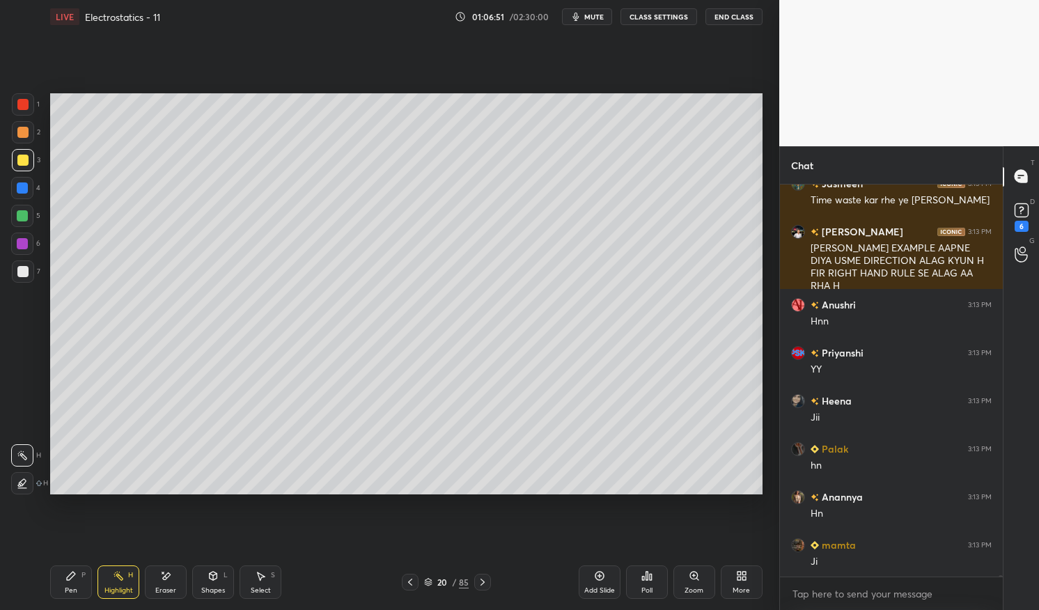
click at [899, 560] on div "Ji" at bounding box center [901, 562] width 181 height 14
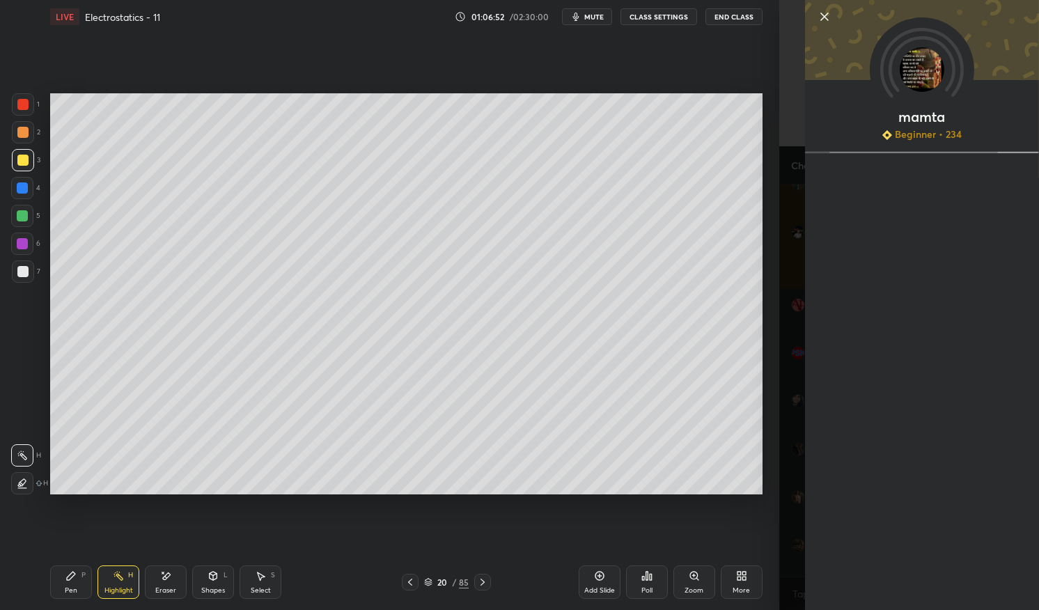
click at [420, 582] on div "20 / 85" at bounding box center [446, 582] width 89 height 17
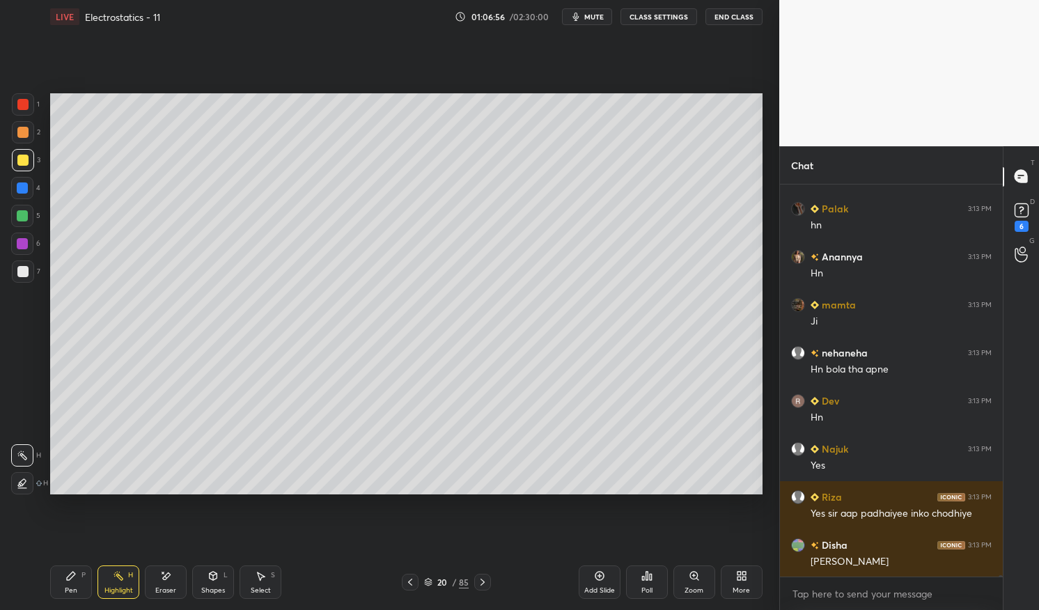
scroll to position [111025, 0]
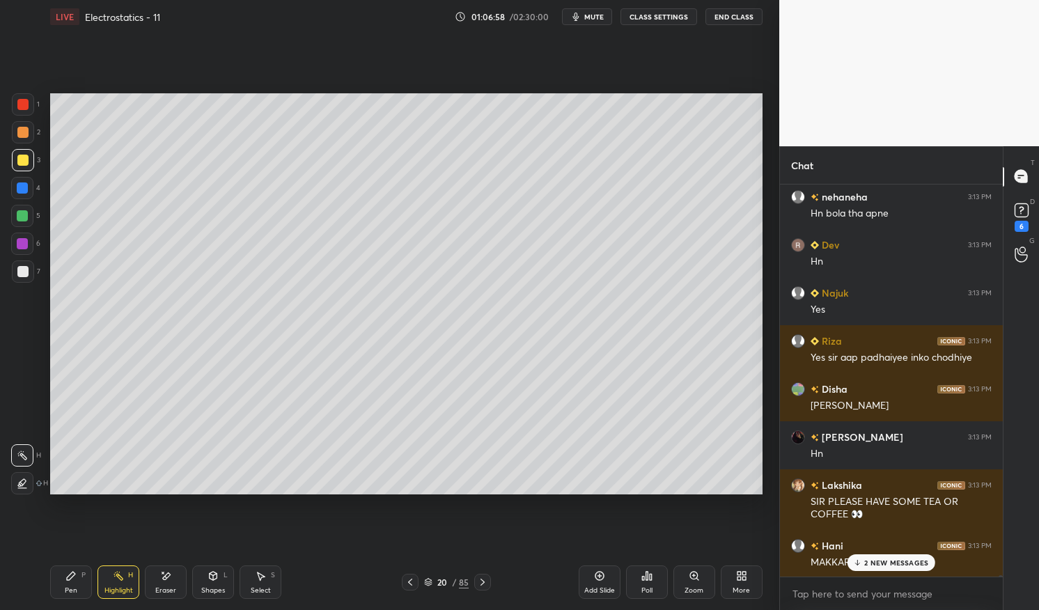
click at [915, 565] on div "[PERSON_NAME] 3:13 PM HNN Rahul 3:13 PM 🤡 Jasmeen 3:13 PM Time waste kar rhe ye…" at bounding box center [891, 381] width 223 height 393
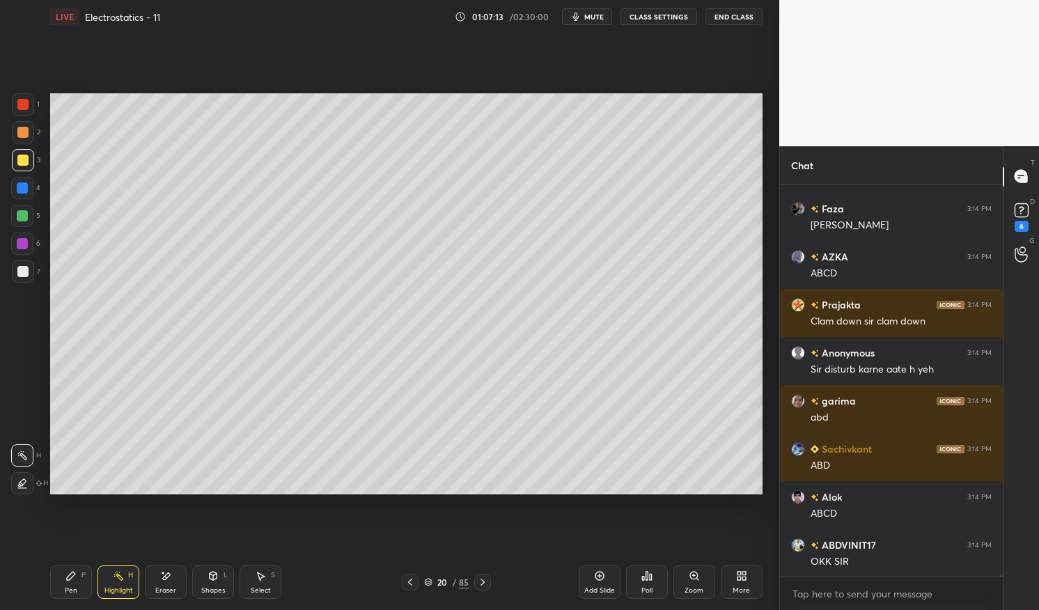
scroll to position [112753, 0]
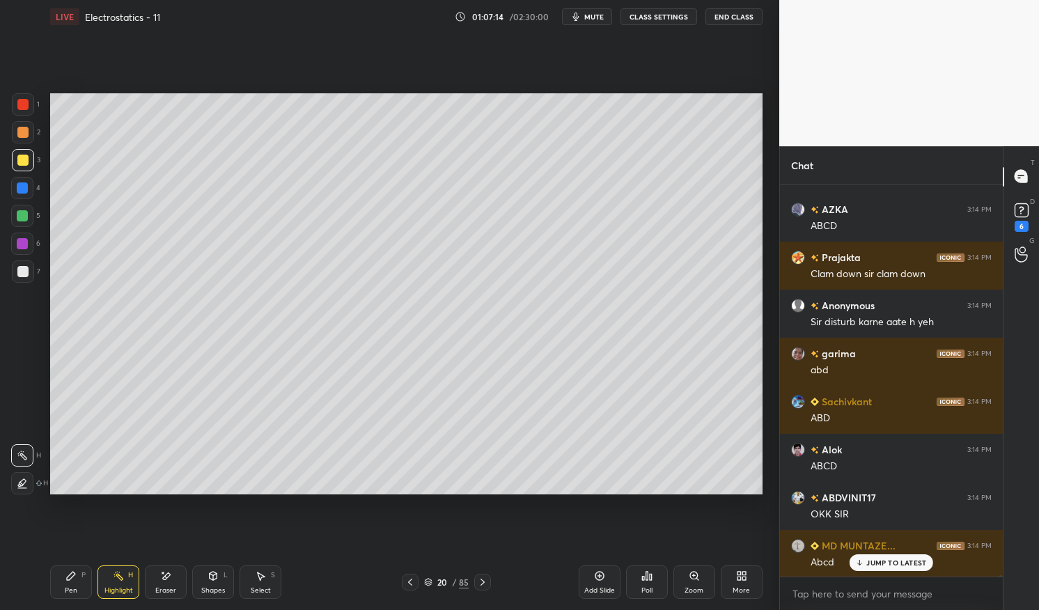
click at [890, 562] on p "JUMP TO LATEST" at bounding box center [897, 563] width 60 height 8
click at [440, 582] on div "20" at bounding box center [442, 582] width 14 height 8
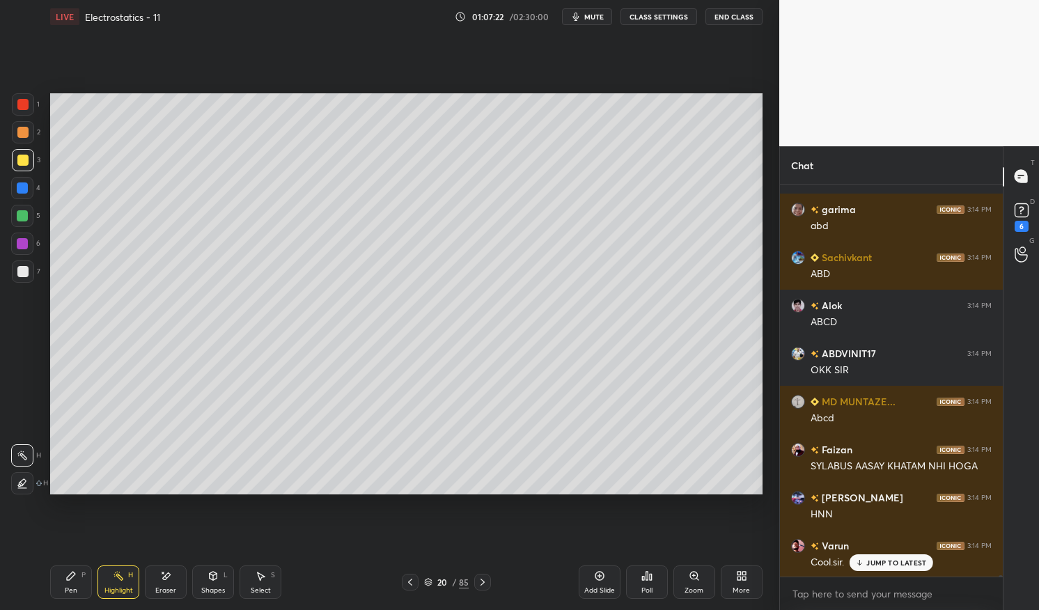
scroll to position [112945, 0]
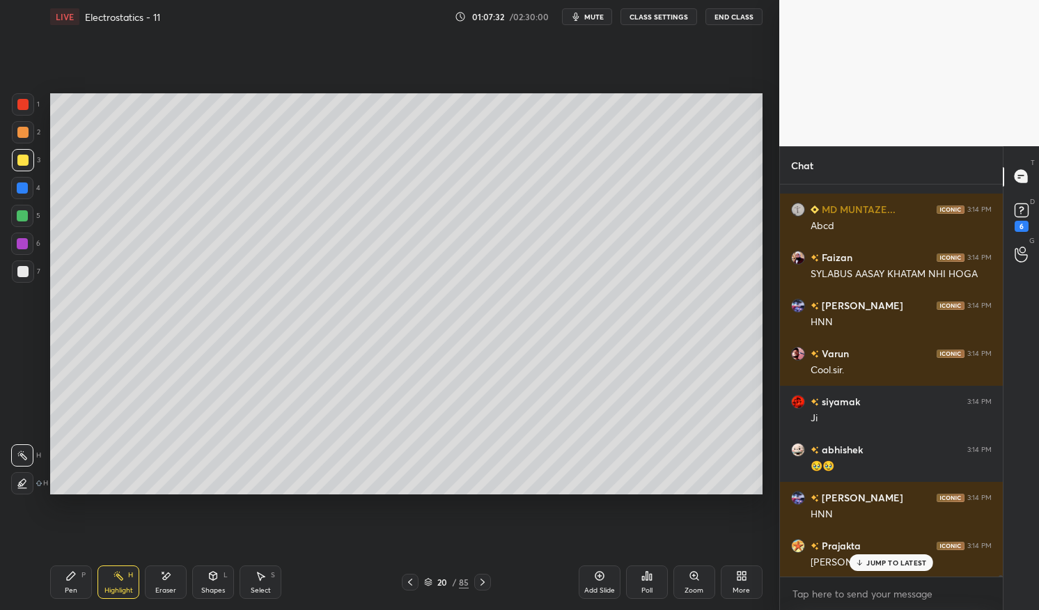
click at [900, 574] on div "[PERSON_NAME] 3:14 PM [PERSON_NAME] hai" at bounding box center [891, 554] width 223 height 48
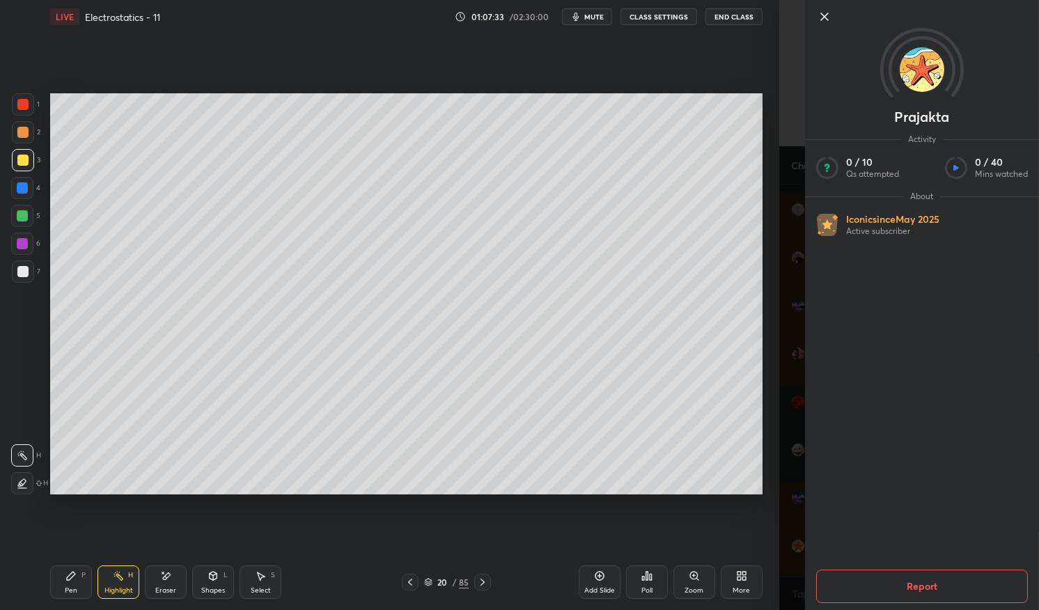
click at [421, 579] on div "20 / 85" at bounding box center [446, 582] width 89 height 17
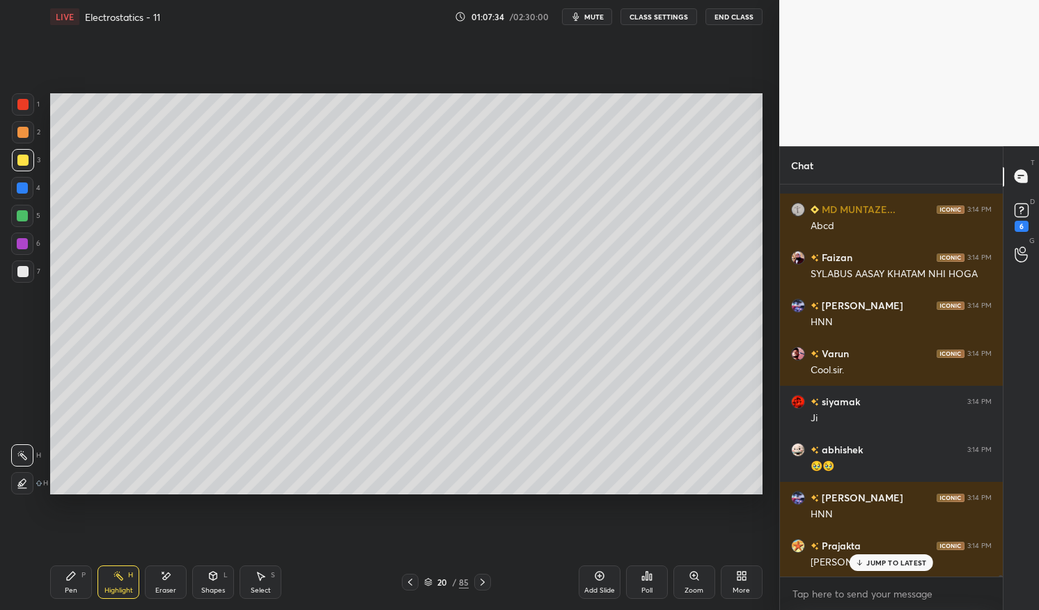
click at [428, 579] on icon at bounding box center [428, 582] width 8 height 8
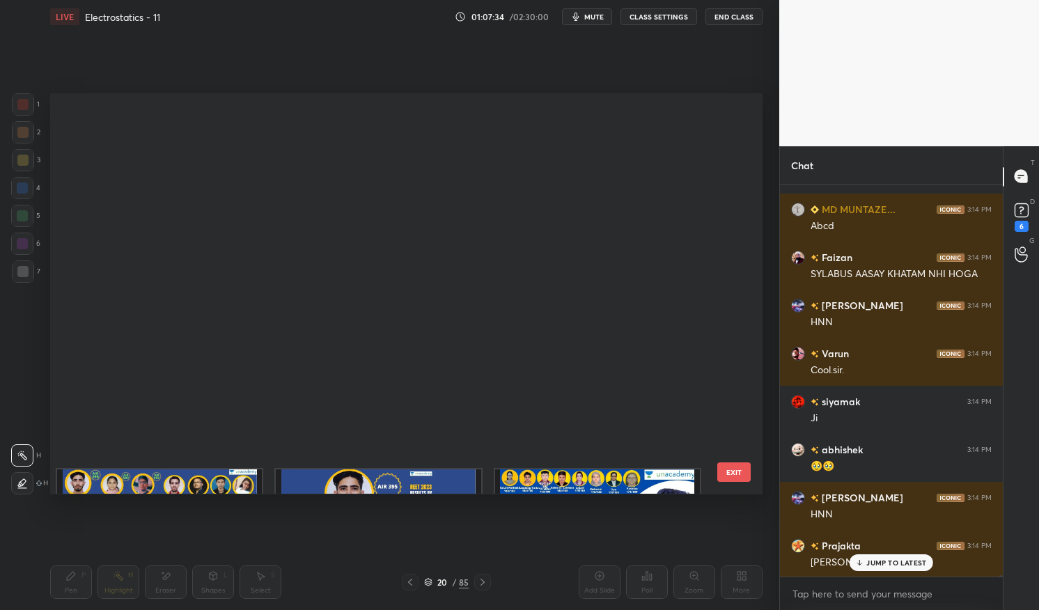
scroll to position [4, 7]
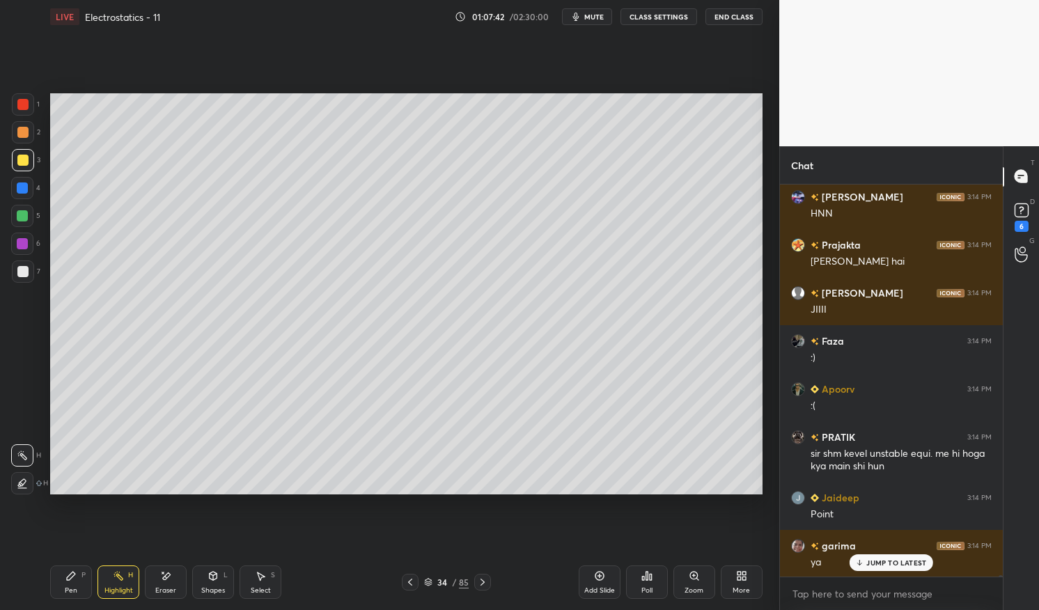
click at [146, 588] on div "Eraser" at bounding box center [166, 582] width 42 height 33
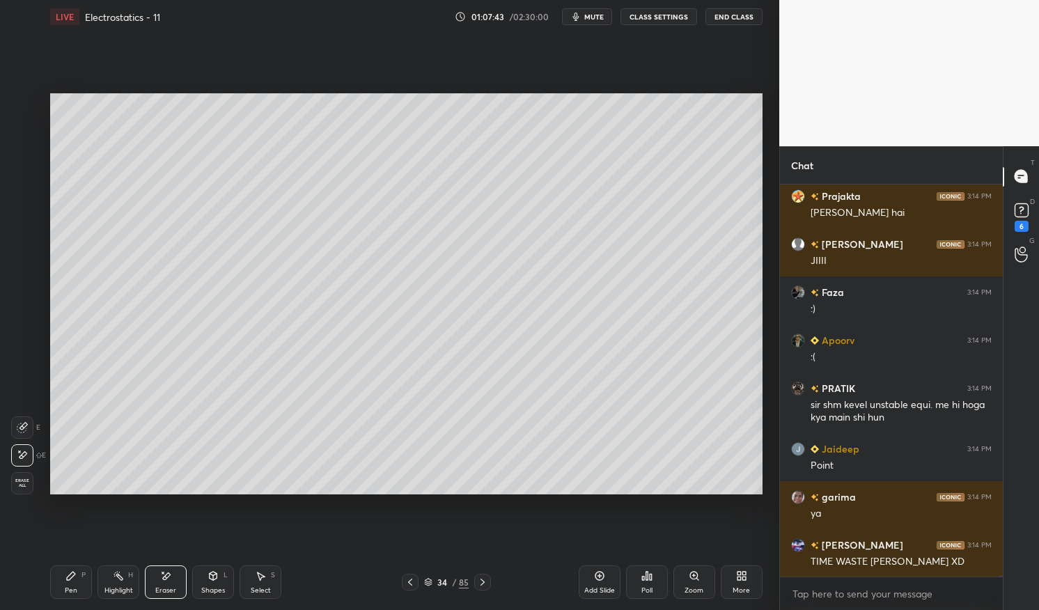
click at [114, 585] on div "Highlight H" at bounding box center [119, 582] width 42 height 33
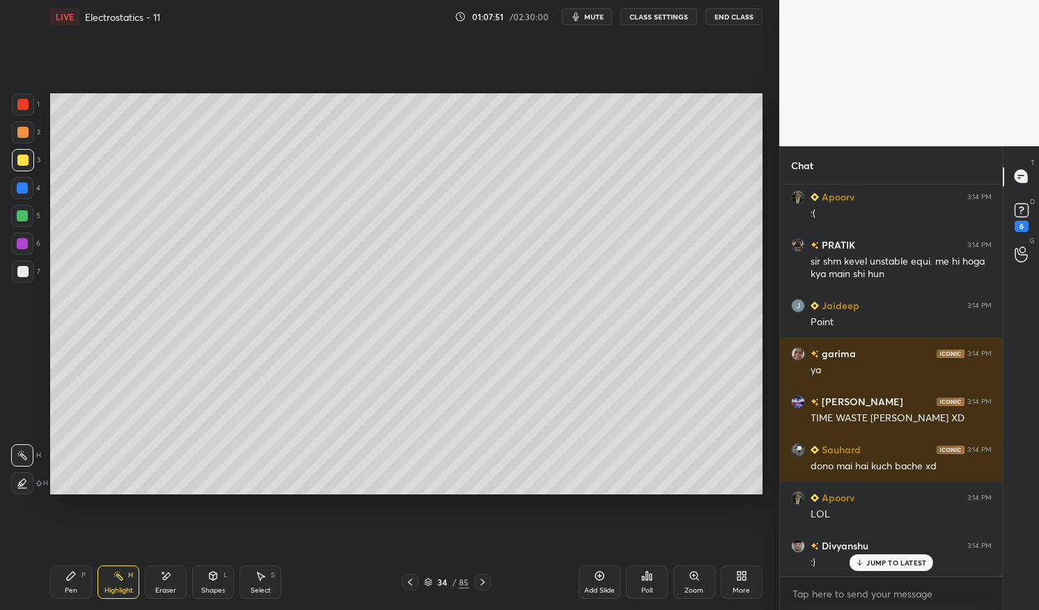
click at [414, 580] on icon at bounding box center [410, 582] width 11 height 11
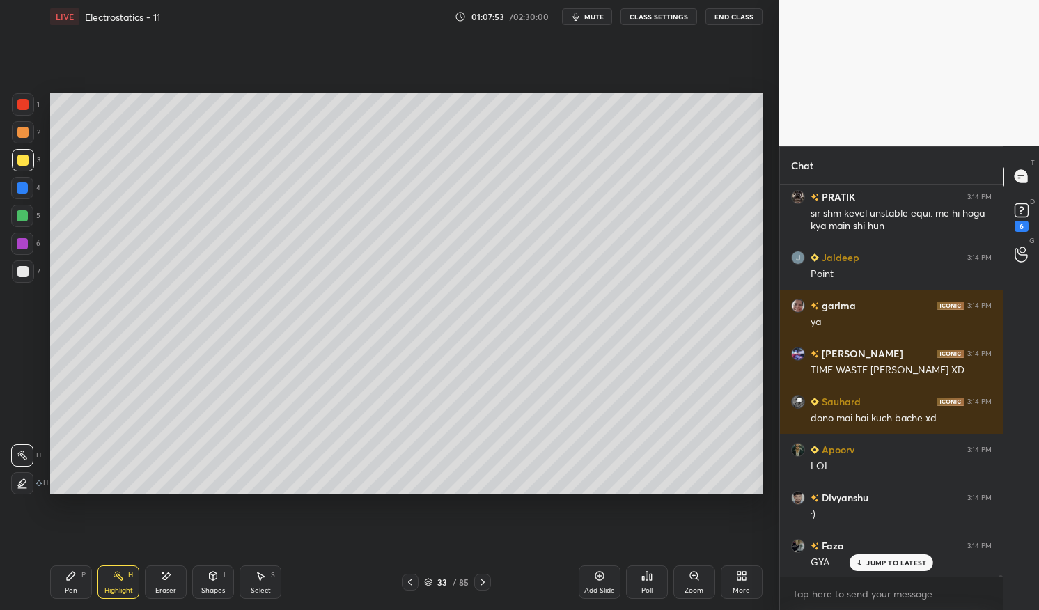
click at [897, 564] on p "JUMP TO LATEST" at bounding box center [897, 563] width 60 height 8
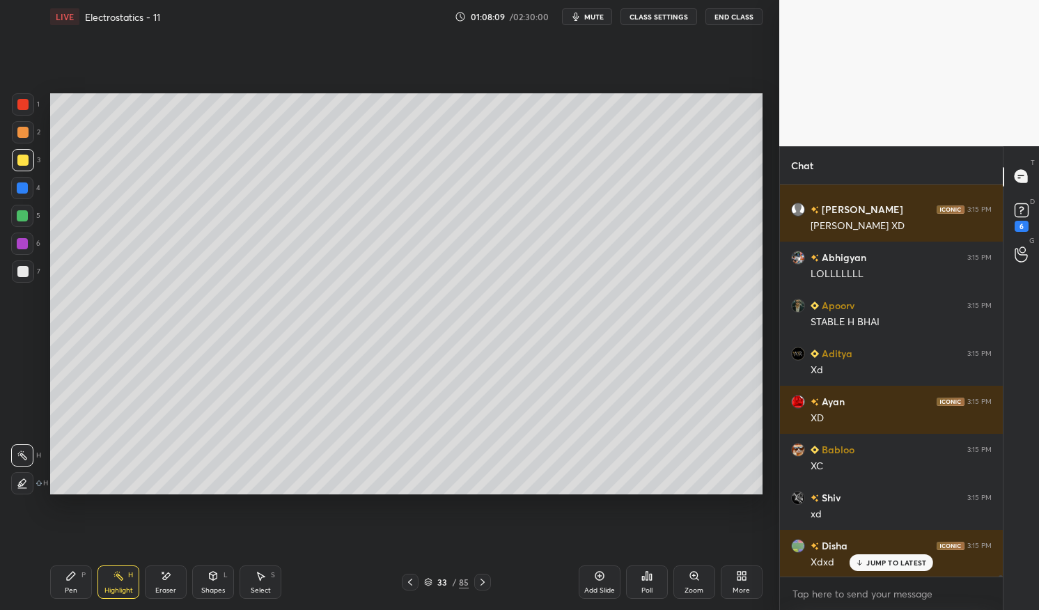
click at [119, 571] on icon at bounding box center [118, 576] width 11 height 11
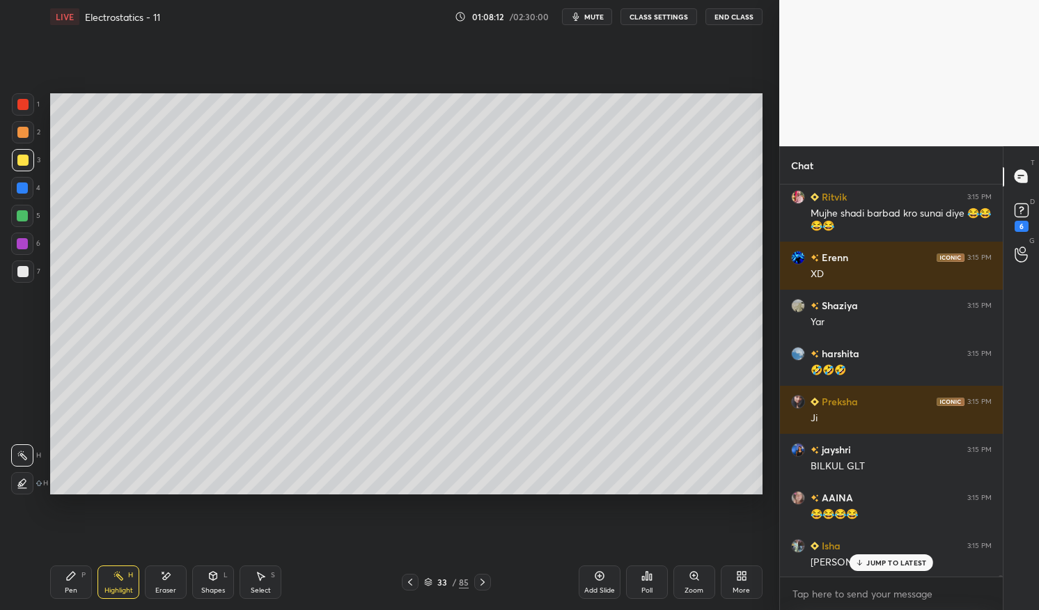
click at [71, 581] on icon at bounding box center [70, 576] width 11 height 11
click at [61, 578] on div "Pen P" at bounding box center [71, 582] width 42 height 33
click at [20, 189] on div at bounding box center [22, 188] width 11 height 11
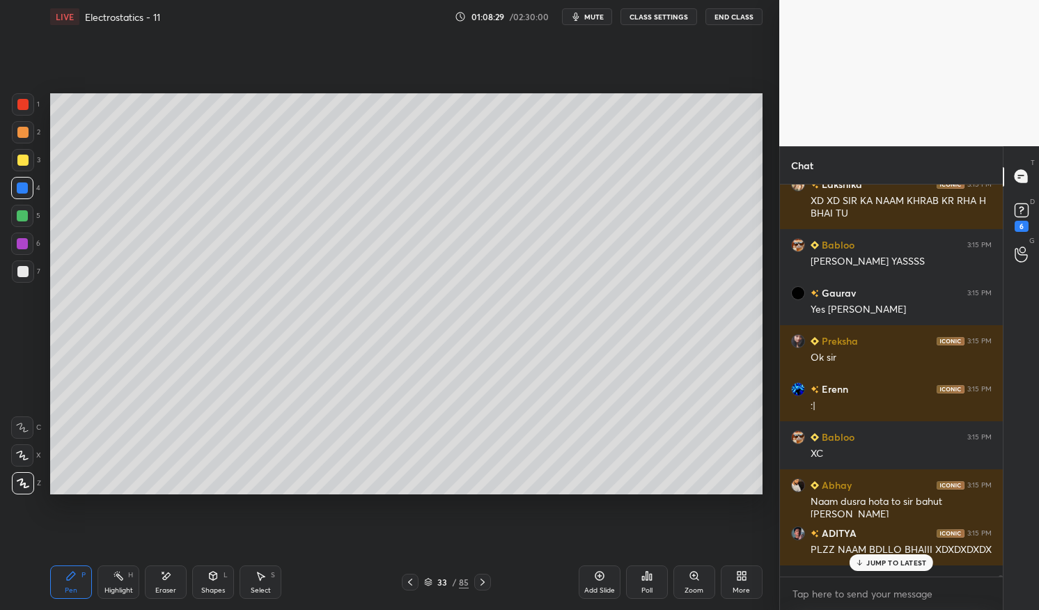
click at [887, 560] on p "JUMP TO LATEST" at bounding box center [897, 563] width 60 height 8
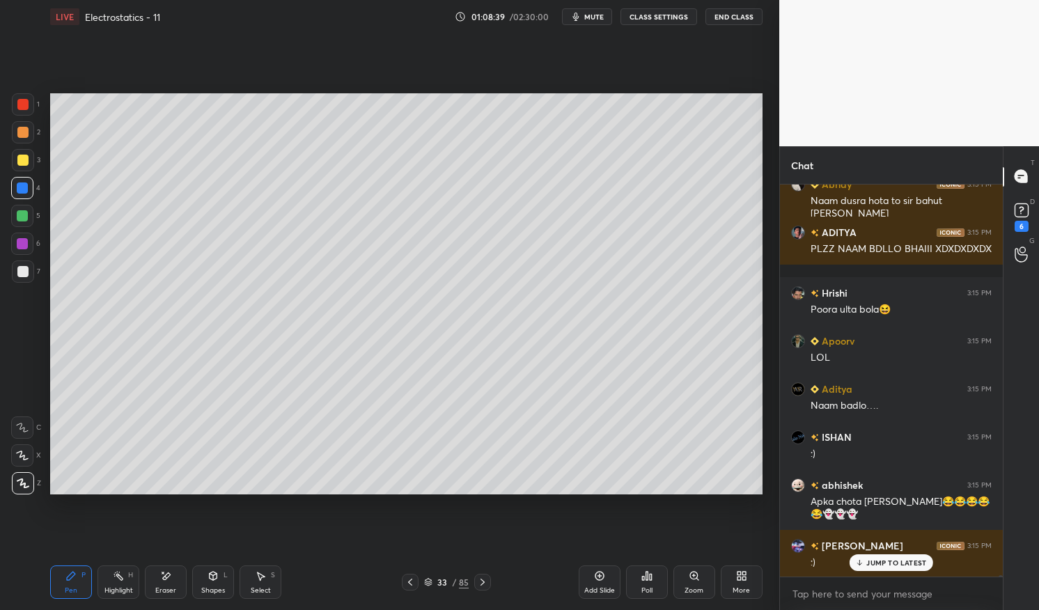
click at [596, 591] on div "Add Slide" at bounding box center [599, 590] width 31 height 7
click at [59, 580] on div "Pen P" at bounding box center [71, 582] width 42 height 33
click at [24, 189] on div at bounding box center [22, 188] width 11 height 11
click at [15, 272] on div at bounding box center [23, 272] width 22 height 22
click at [22, 272] on div at bounding box center [22, 271] width 11 height 11
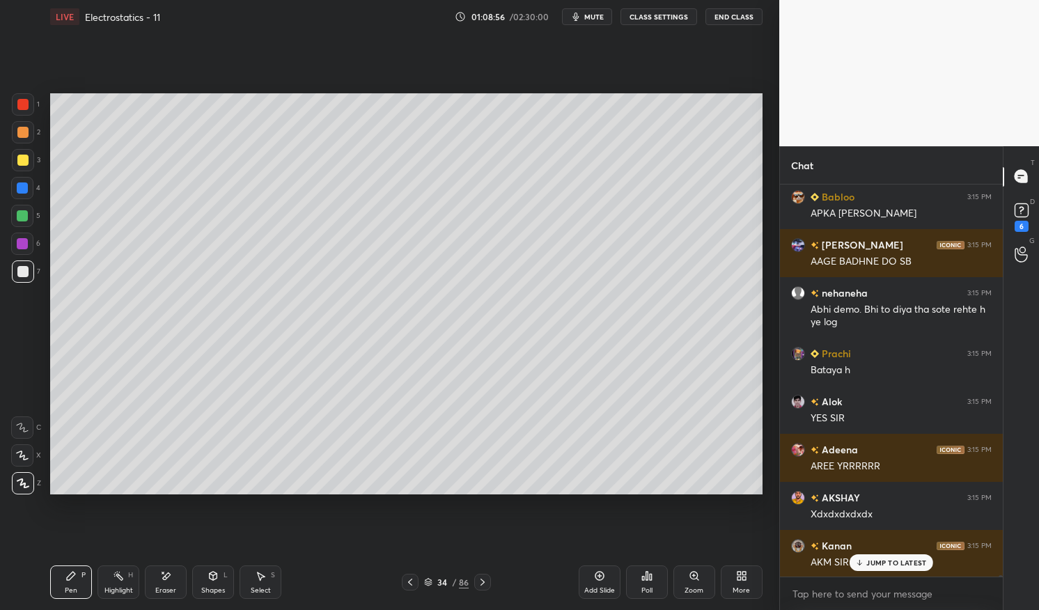
click at [21, 158] on div at bounding box center [22, 160] width 11 height 11
click at [21, 155] on div at bounding box center [22, 160] width 11 height 11
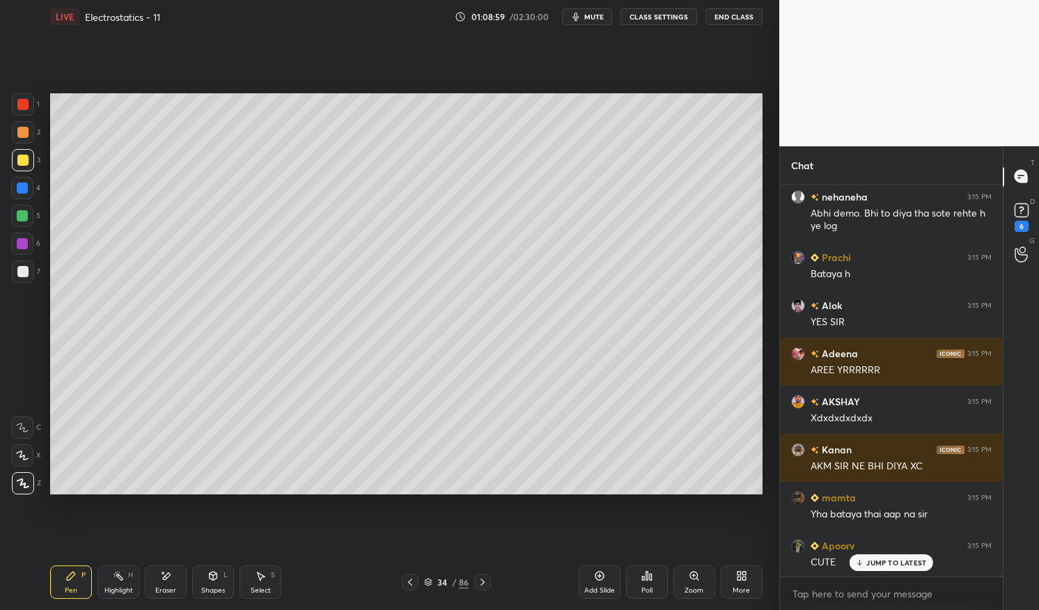
click at [22, 272] on div at bounding box center [22, 271] width 11 height 11
click at [17, 278] on div at bounding box center [23, 272] width 22 height 22
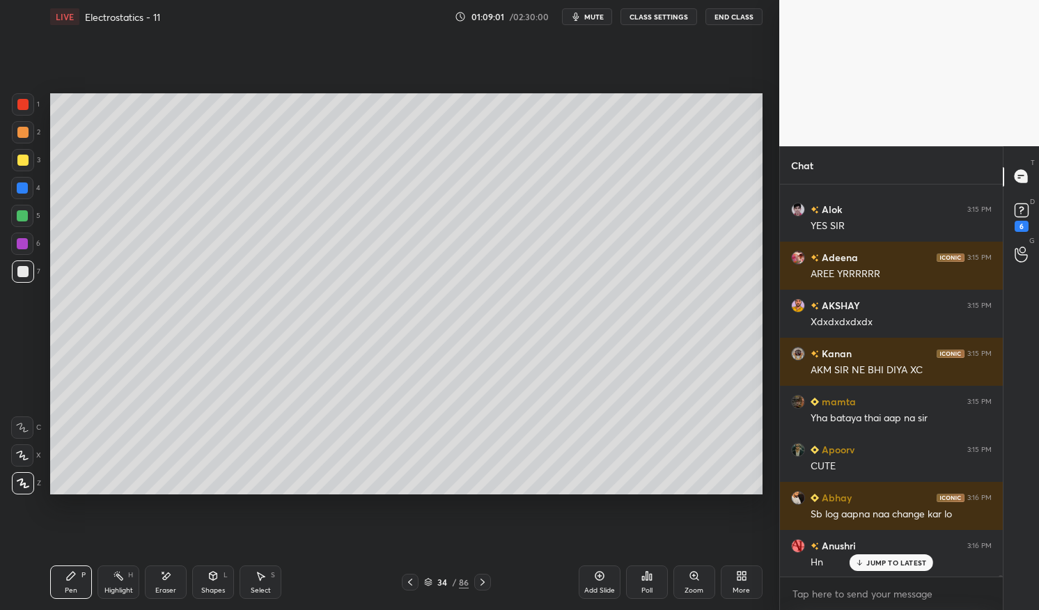
click at [20, 272] on div at bounding box center [22, 271] width 11 height 11
click at [14, 274] on div at bounding box center [23, 272] width 22 height 22
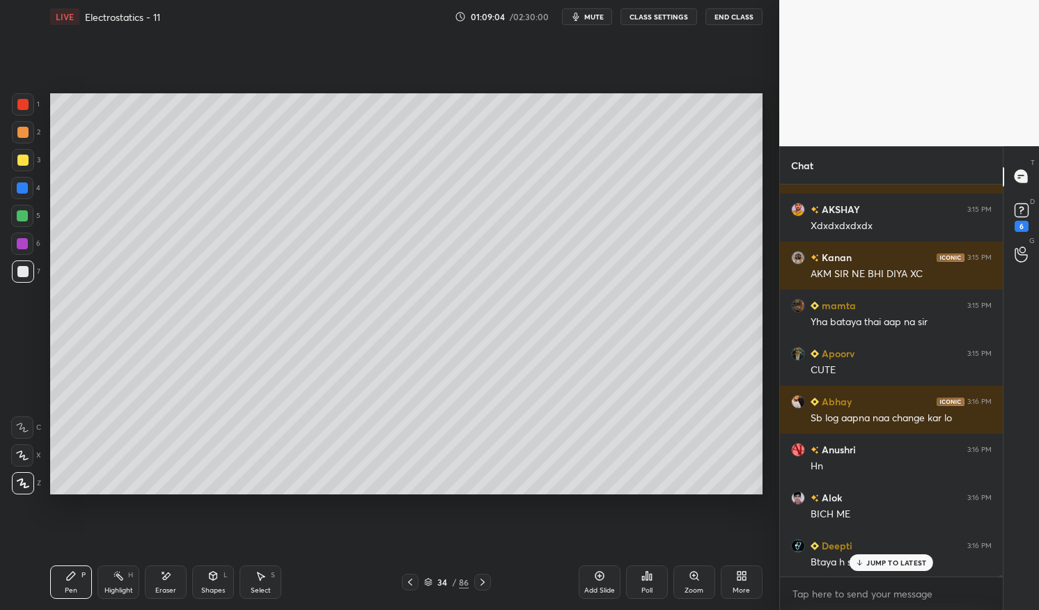
click at [22, 161] on div at bounding box center [22, 160] width 11 height 11
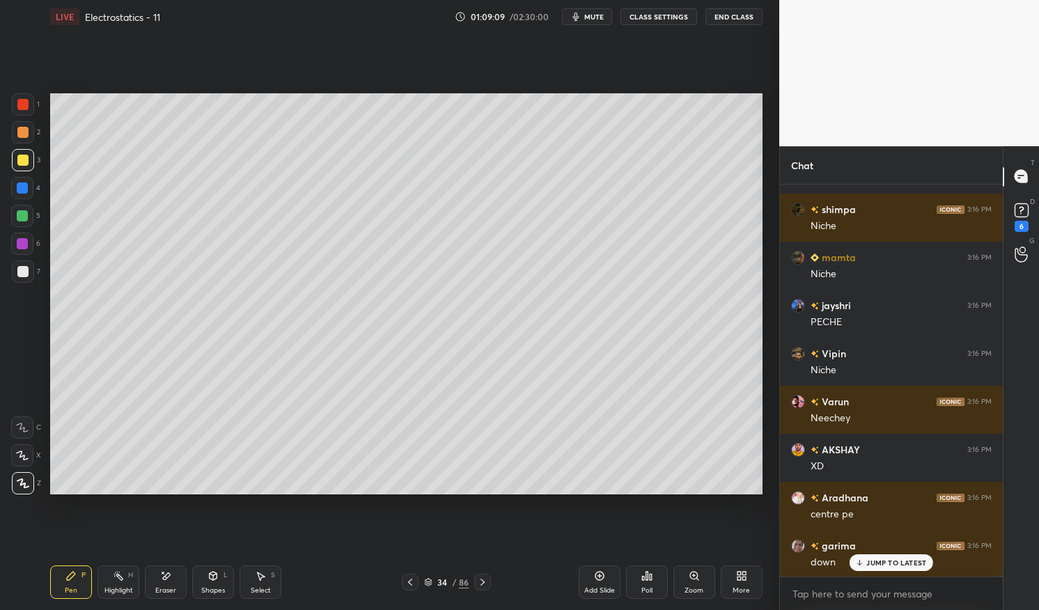
scroll to position [117420, 0]
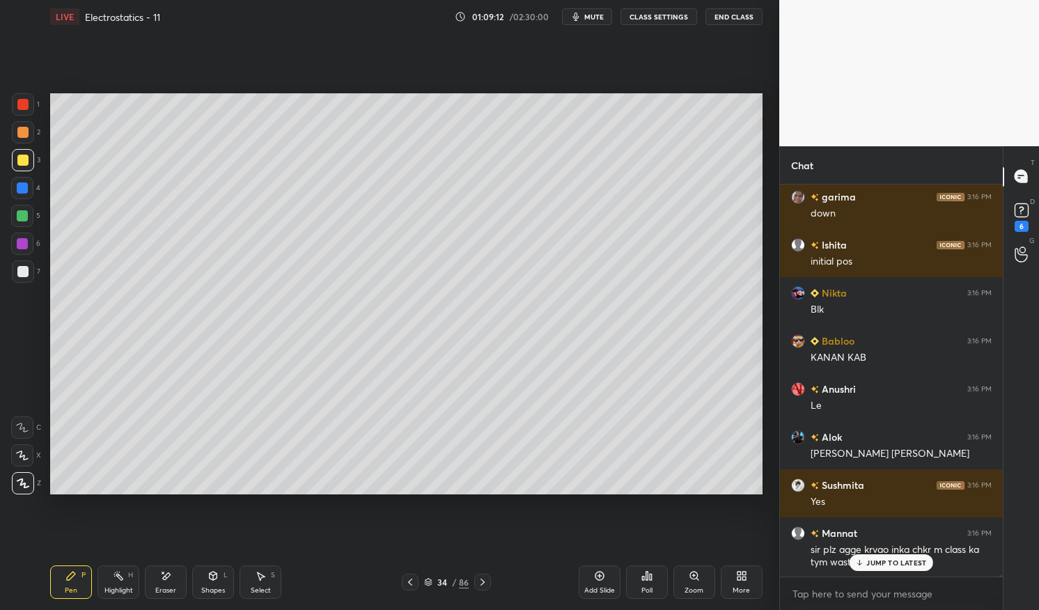
click at [111, 582] on div "Highlight H" at bounding box center [119, 582] width 42 height 33
click at [116, 575] on rect at bounding box center [119, 577] width 7 height 7
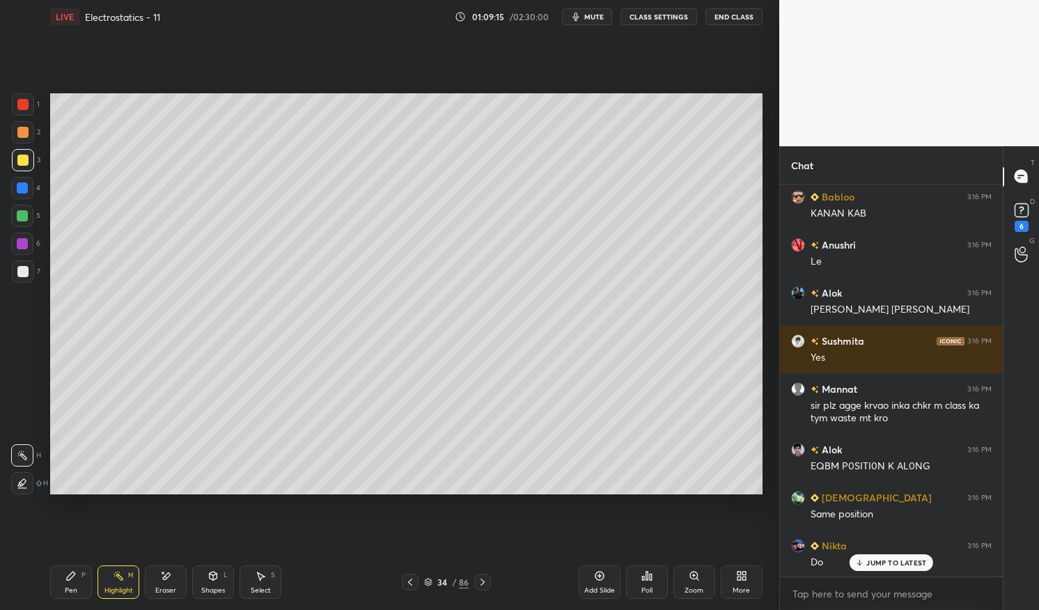
click at [26, 265] on div at bounding box center [23, 272] width 22 height 22
click at [22, 270] on div at bounding box center [22, 271] width 11 height 11
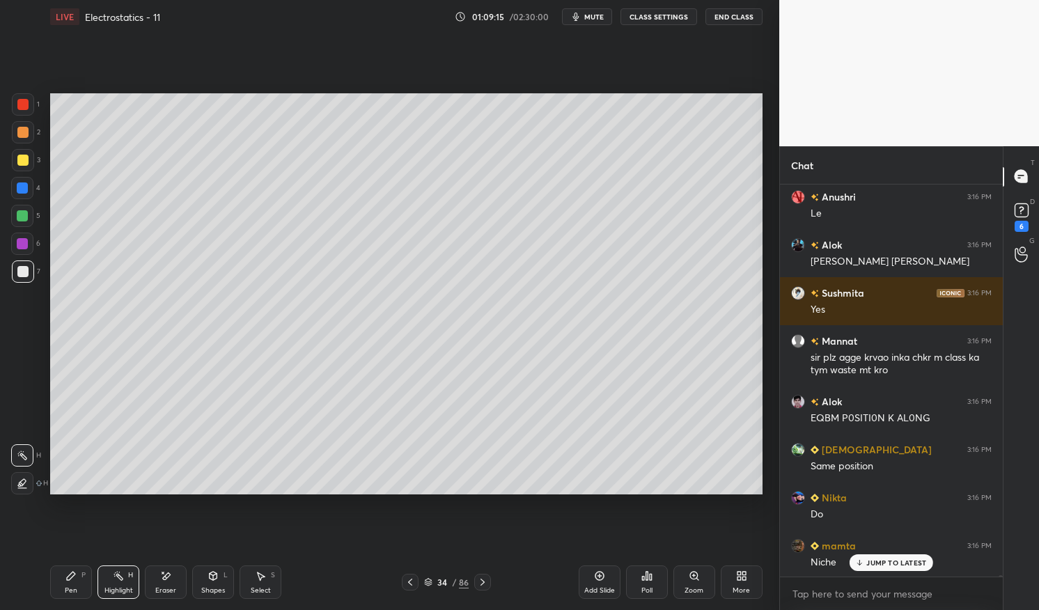
click at [20, 273] on div at bounding box center [22, 271] width 11 height 11
click at [29, 271] on div at bounding box center [23, 272] width 22 height 22
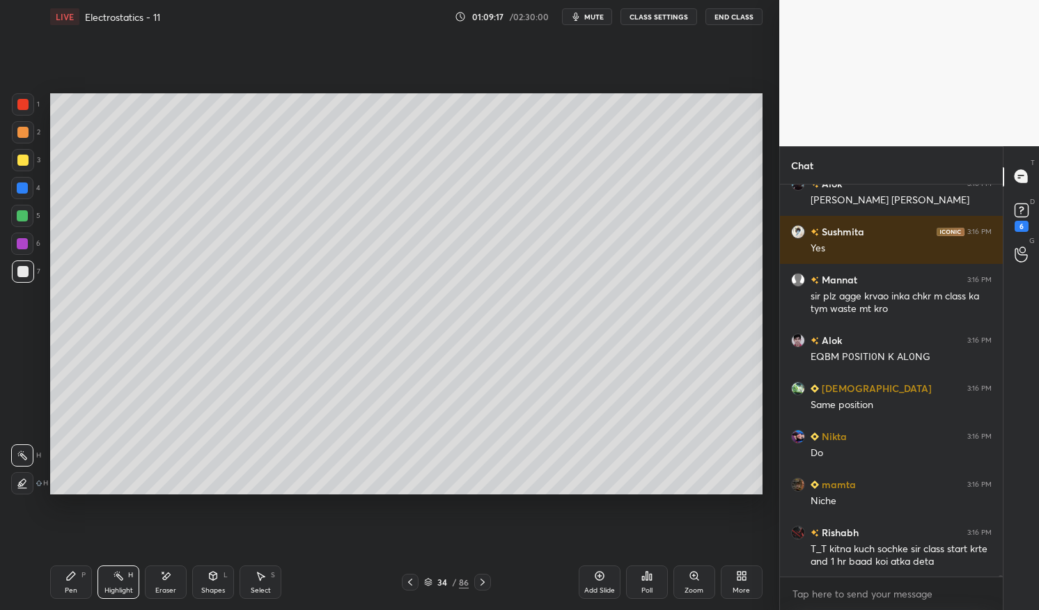
click at [63, 577] on div "Pen P" at bounding box center [71, 582] width 42 height 33
click at [59, 576] on div "Pen P" at bounding box center [71, 582] width 42 height 33
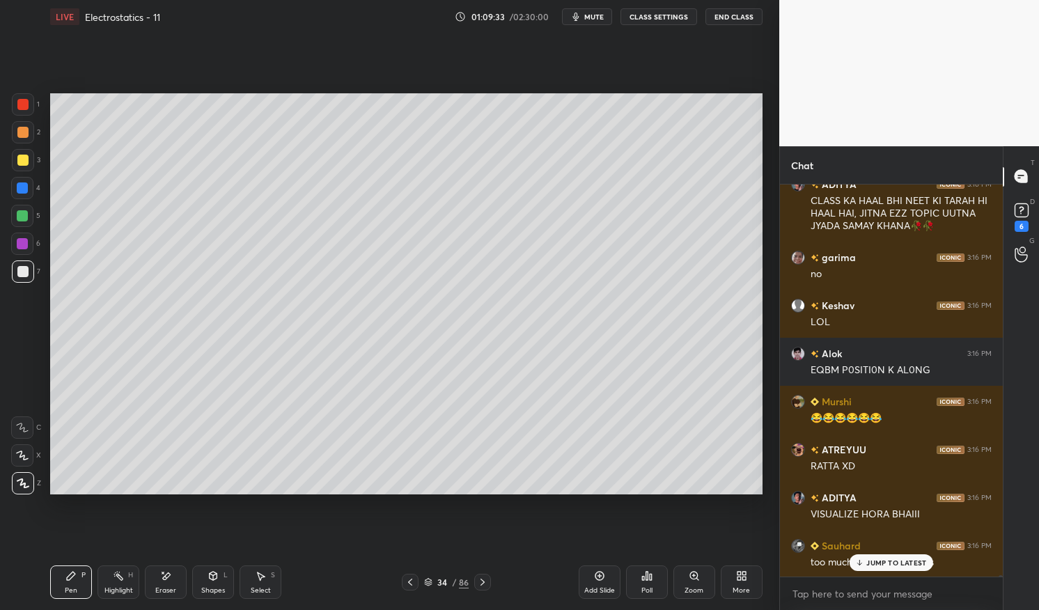
click at [114, 585] on div "Highlight H" at bounding box center [119, 582] width 42 height 33
click at [116, 572] on icon at bounding box center [118, 576] width 11 height 11
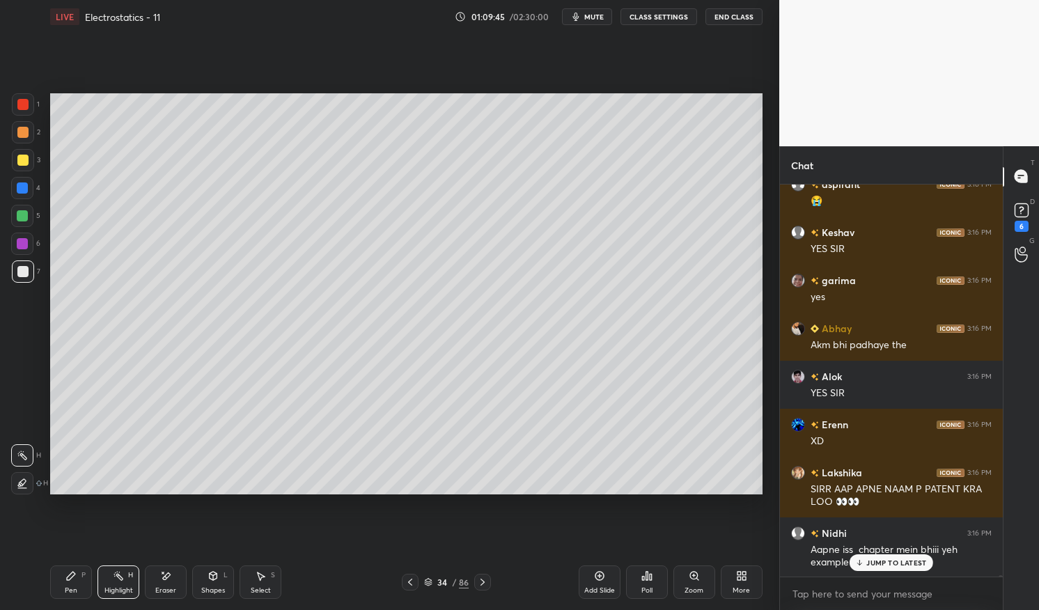
click at [60, 578] on div "Pen P" at bounding box center [71, 582] width 42 height 33
click at [55, 555] on div "Pen P Highlight H Eraser Shapes L Select S 34 / 86 Add Slide Poll Zoom More" at bounding box center [406, 583] width 713 height 56
click at [27, 159] on div at bounding box center [22, 160] width 11 height 11
click at [26, 156] on div at bounding box center [22, 160] width 11 height 11
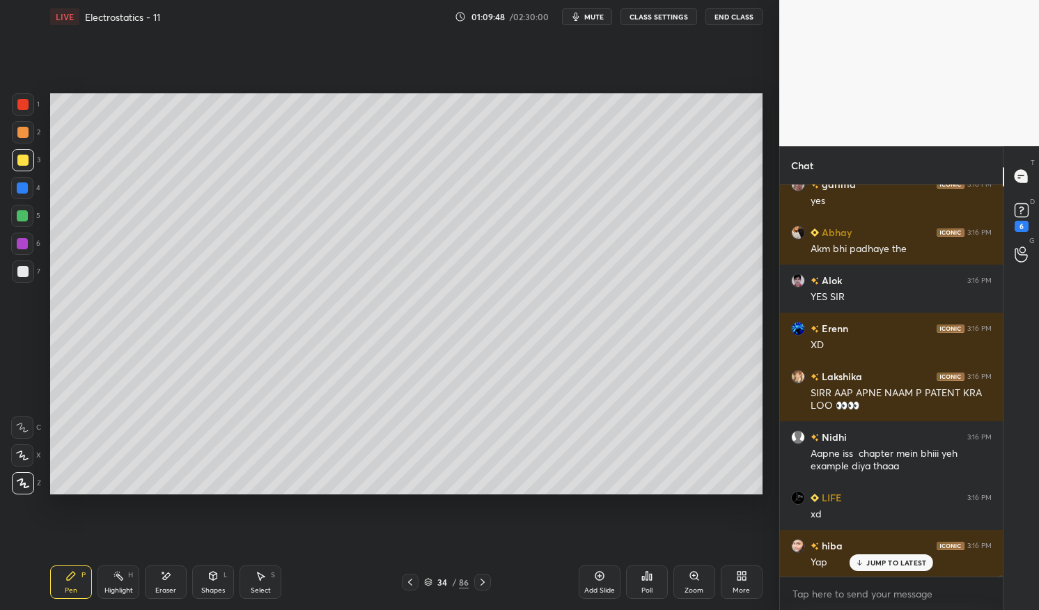
click at [23, 272] on div at bounding box center [22, 271] width 11 height 11
click at [13, 274] on div at bounding box center [23, 272] width 22 height 22
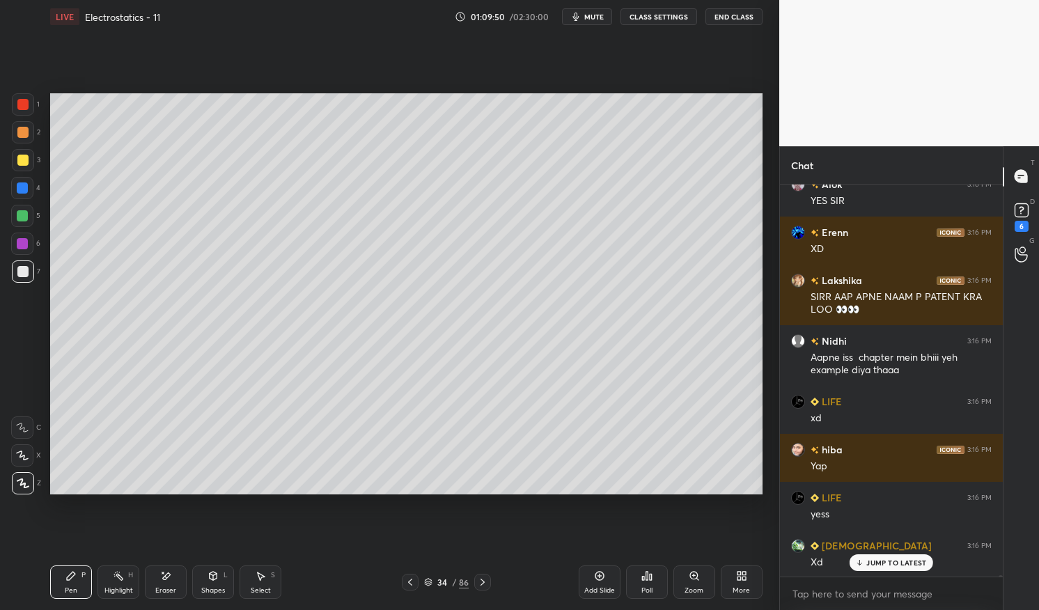
click at [19, 155] on div at bounding box center [22, 160] width 11 height 11
click at [26, 159] on div at bounding box center [22, 160] width 11 height 11
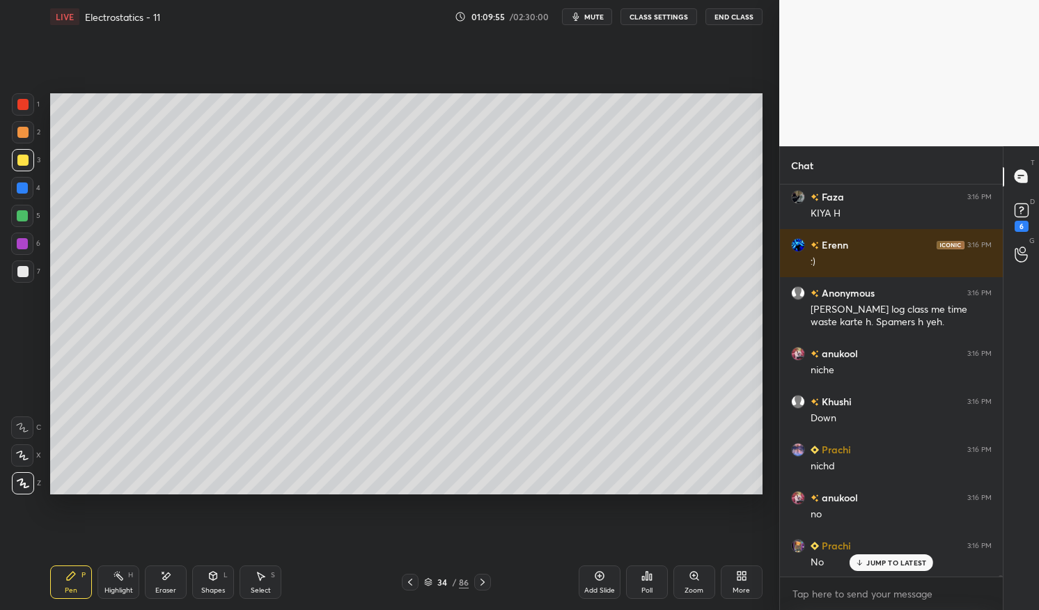
click at [24, 270] on div at bounding box center [22, 271] width 11 height 11
click at [17, 274] on div at bounding box center [22, 271] width 11 height 11
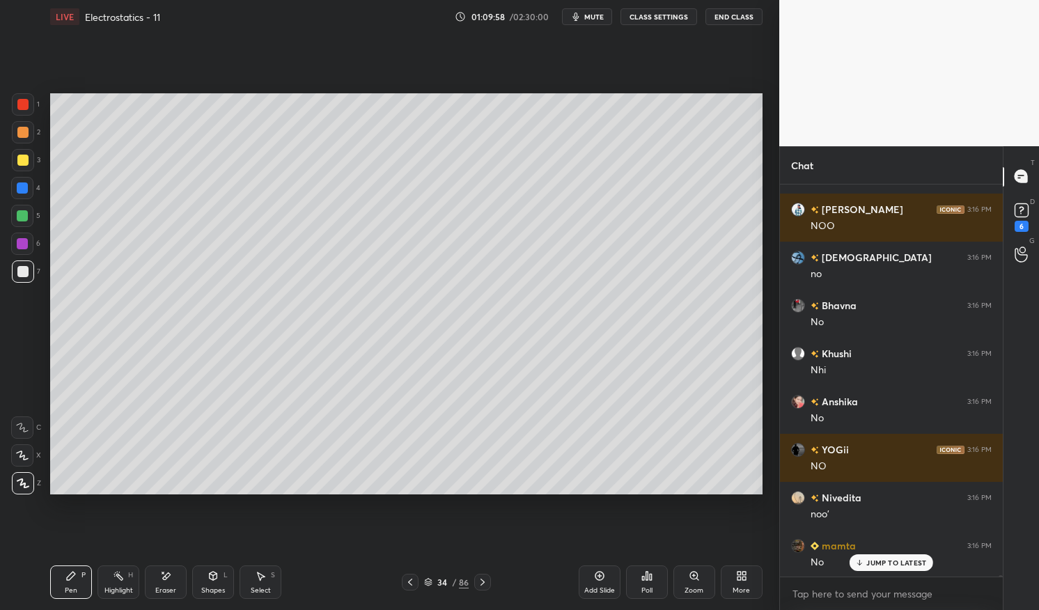
click at [26, 268] on div at bounding box center [22, 271] width 11 height 11
click at [29, 269] on div at bounding box center [23, 272] width 22 height 22
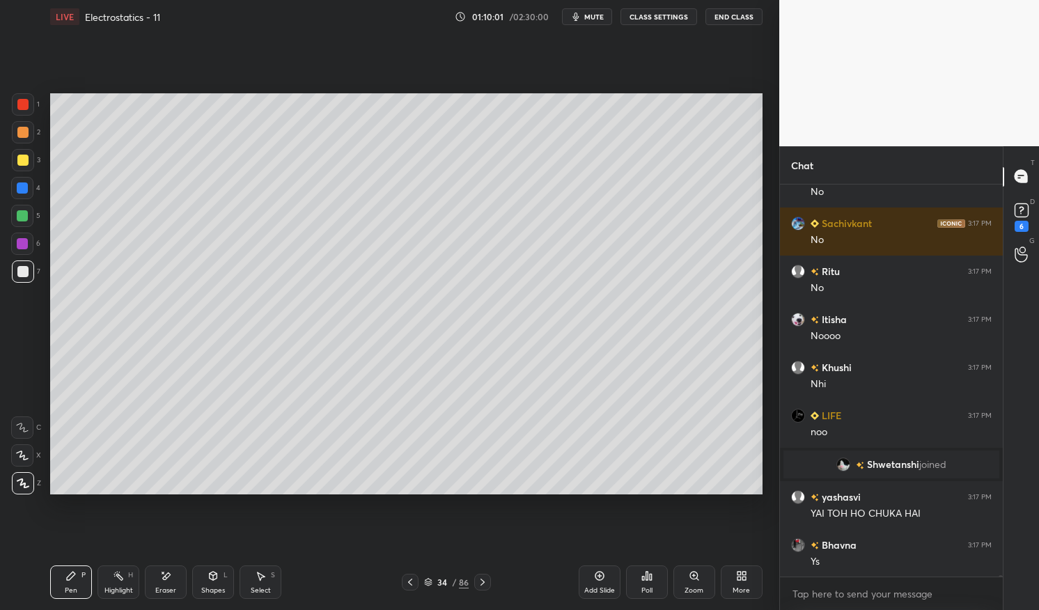
click at [20, 163] on div at bounding box center [22, 160] width 11 height 11
click at [19, 162] on div at bounding box center [22, 160] width 11 height 11
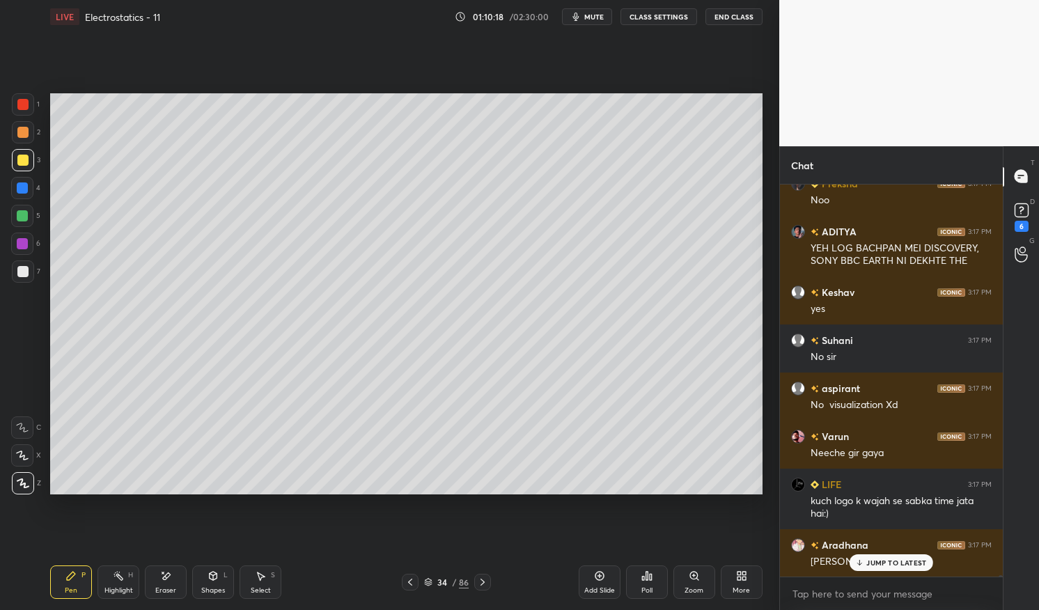
scroll to position [120883, 0]
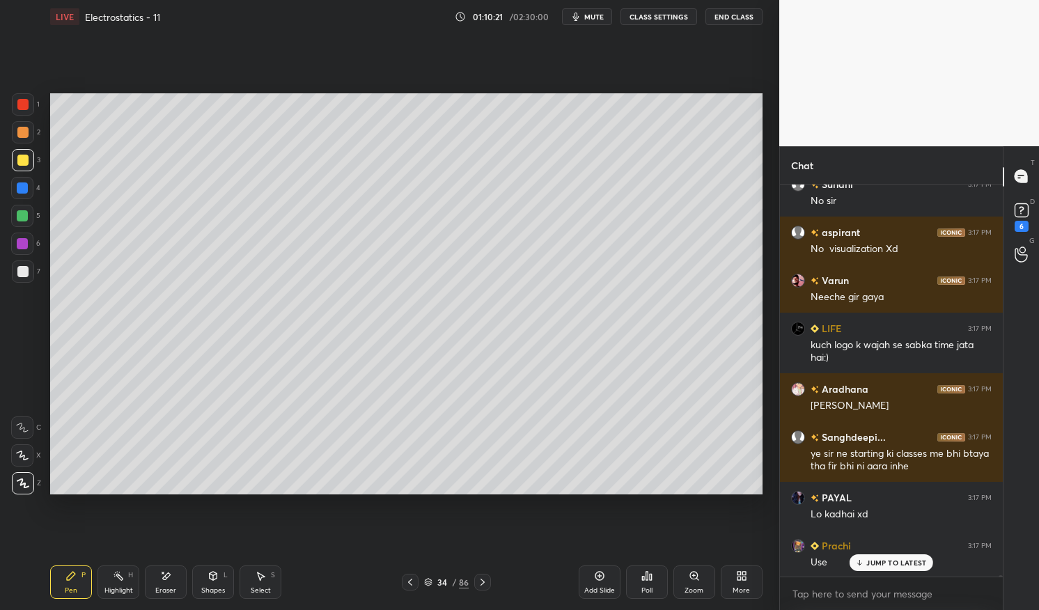
click at [119, 585] on div "Highlight H" at bounding box center [119, 582] width 42 height 33
click at [118, 589] on div "Highlight" at bounding box center [118, 590] width 29 height 7
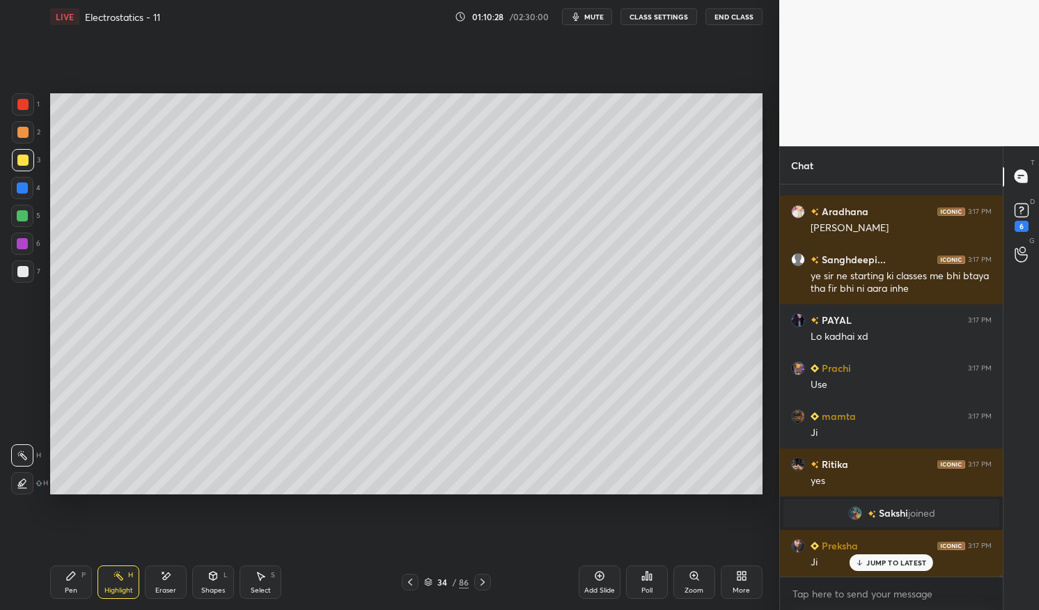
scroll to position [120375, 0]
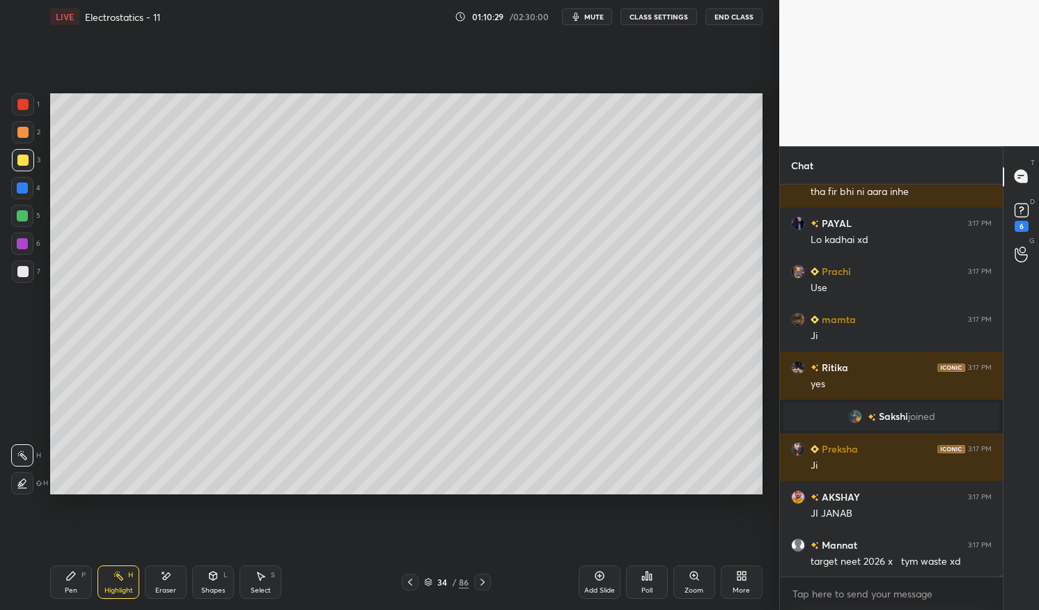
click at [410, 583] on icon at bounding box center [410, 582] width 4 height 7
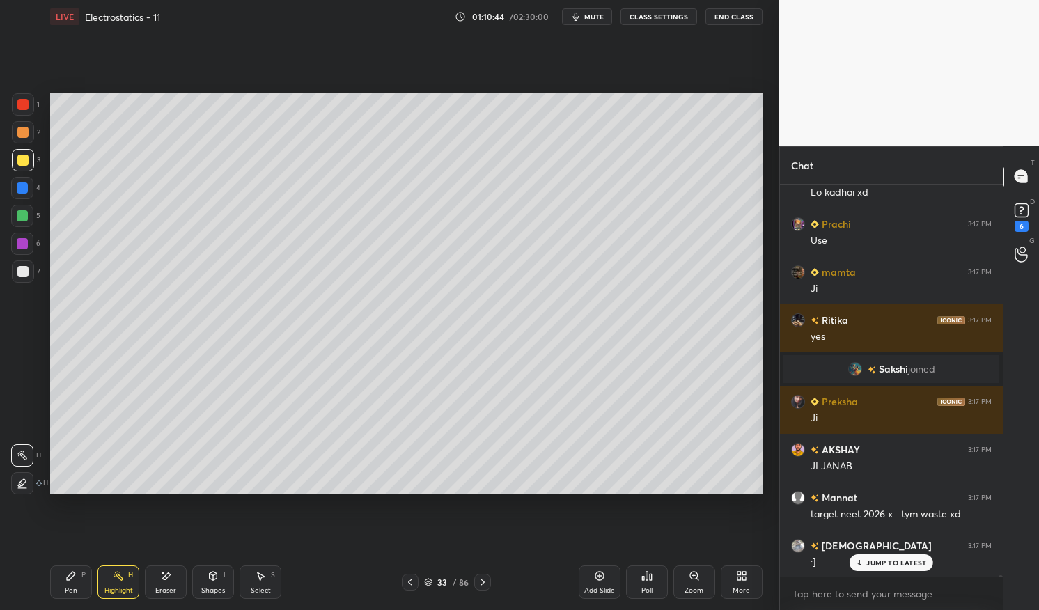
scroll to position [120532, 0]
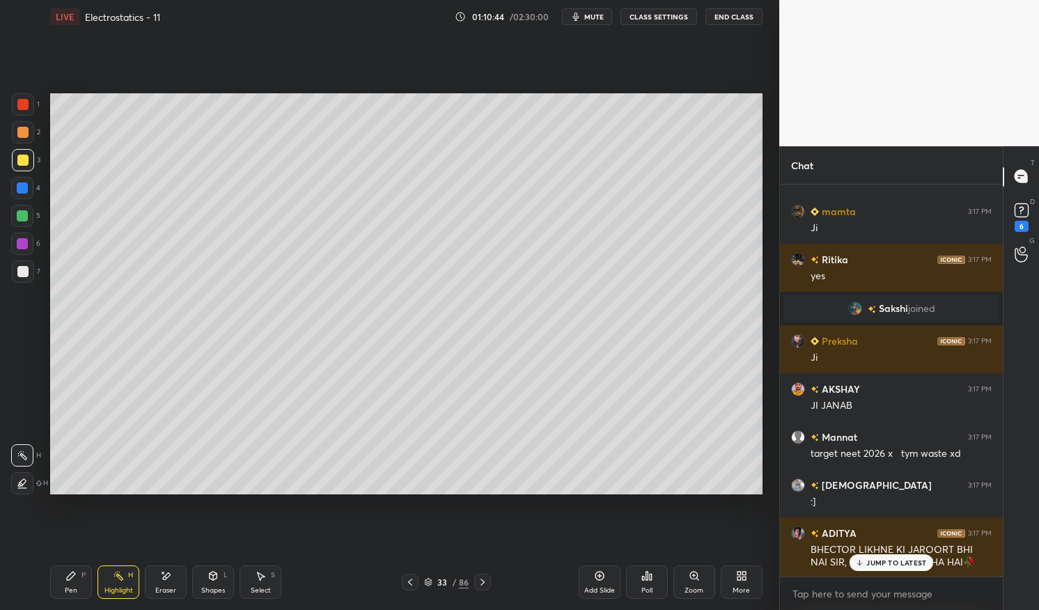
click at [884, 563] on p "JUMP TO LATEST" at bounding box center [897, 563] width 60 height 8
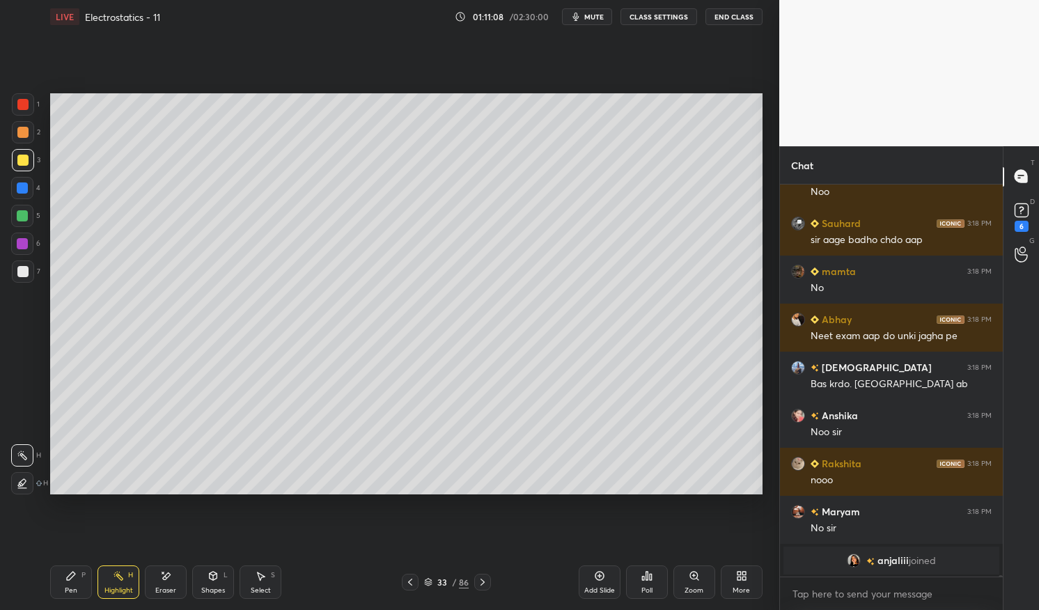
scroll to position [121814, 0]
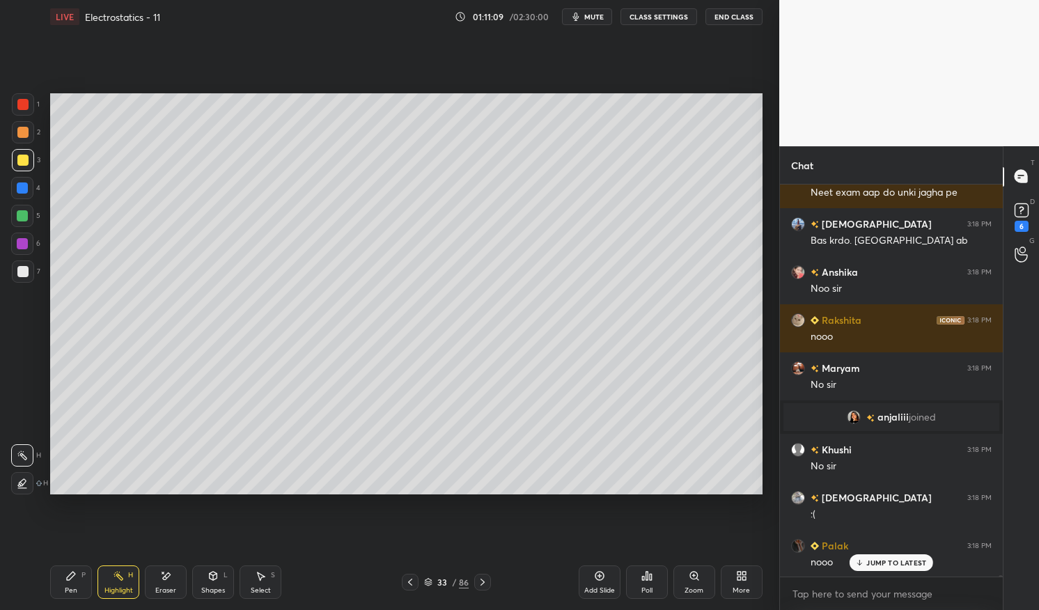
click at [482, 583] on icon at bounding box center [482, 582] width 11 height 11
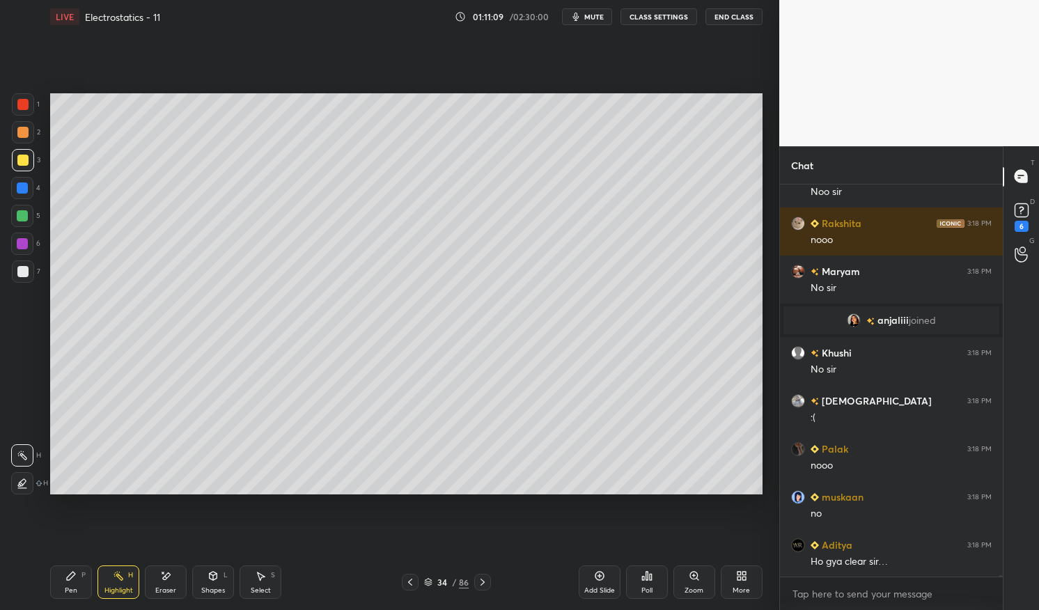
click at [483, 580] on icon at bounding box center [483, 582] width 4 height 7
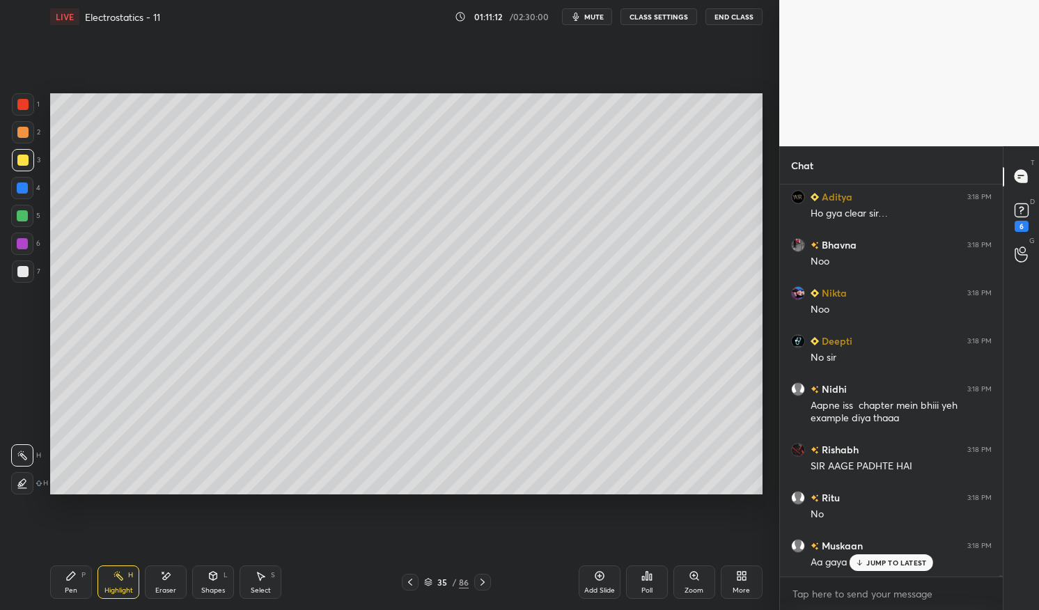
click at [651, 576] on icon at bounding box center [651, 577] width 2 height 6
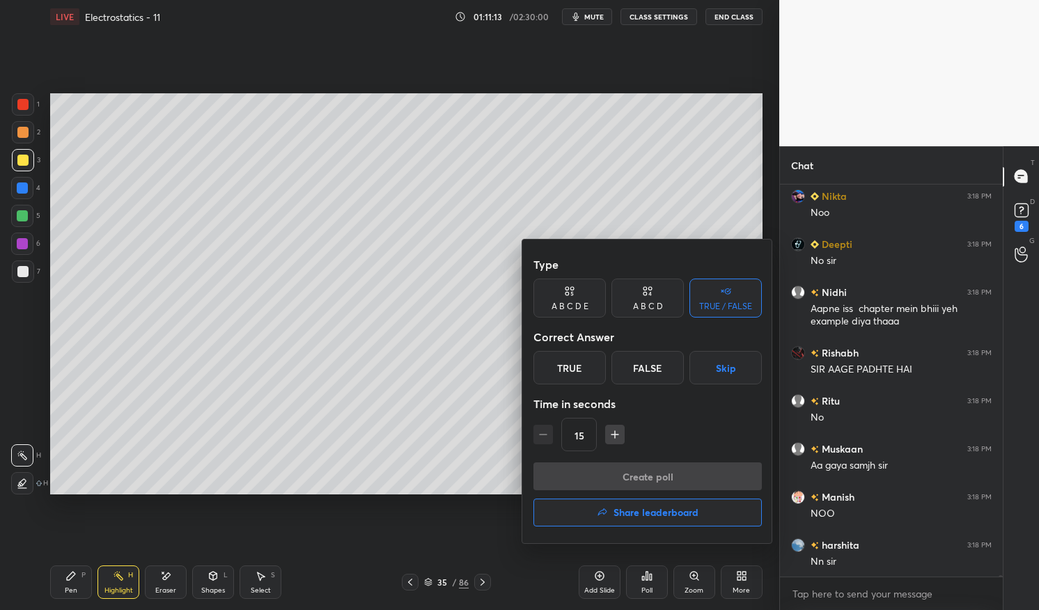
click at [729, 362] on button "Skip" at bounding box center [726, 367] width 72 height 33
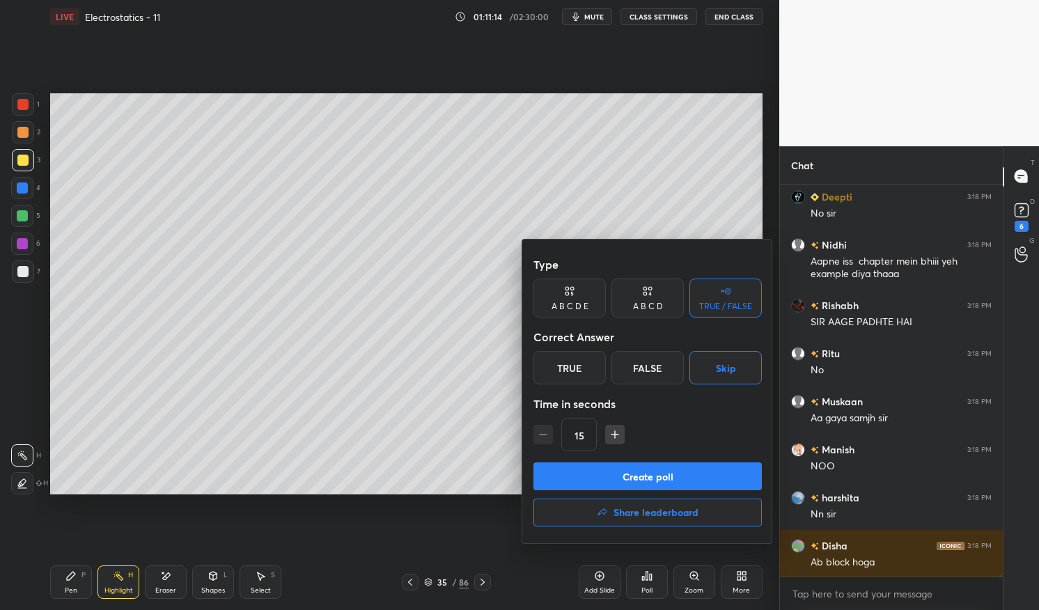
click at [711, 474] on button "Create poll" at bounding box center [648, 477] width 228 height 28
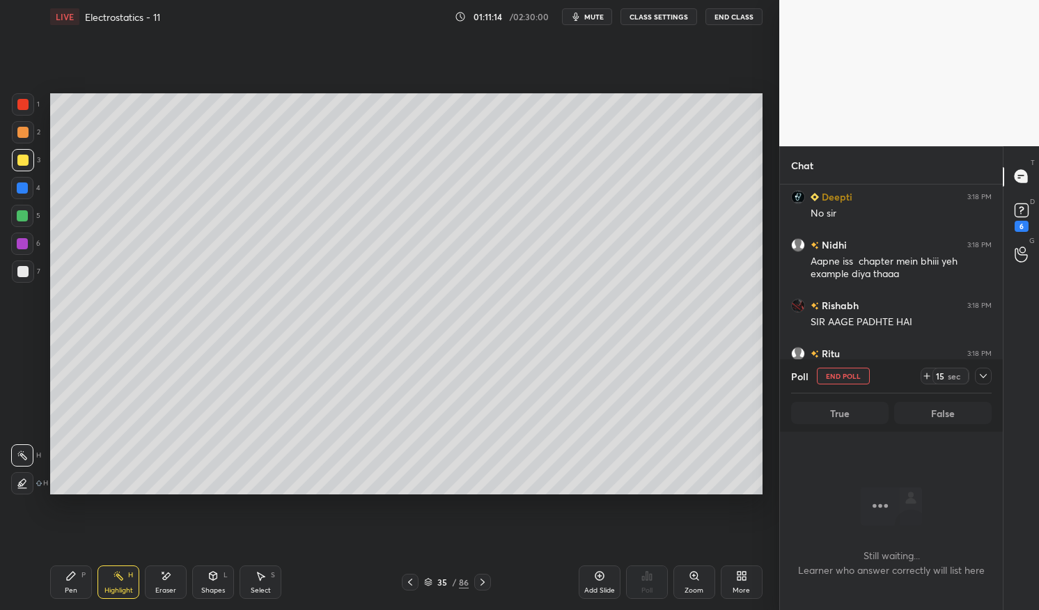
scroll to position [122404, 0]
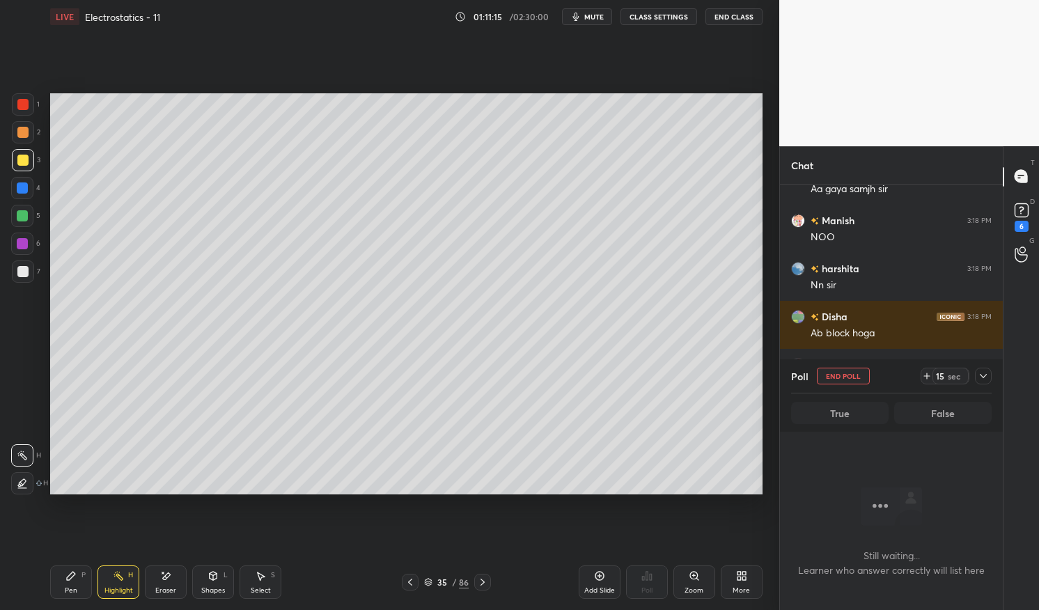
click at [986, 371] on icon at bounding box center [983, 376] width 11 height 11
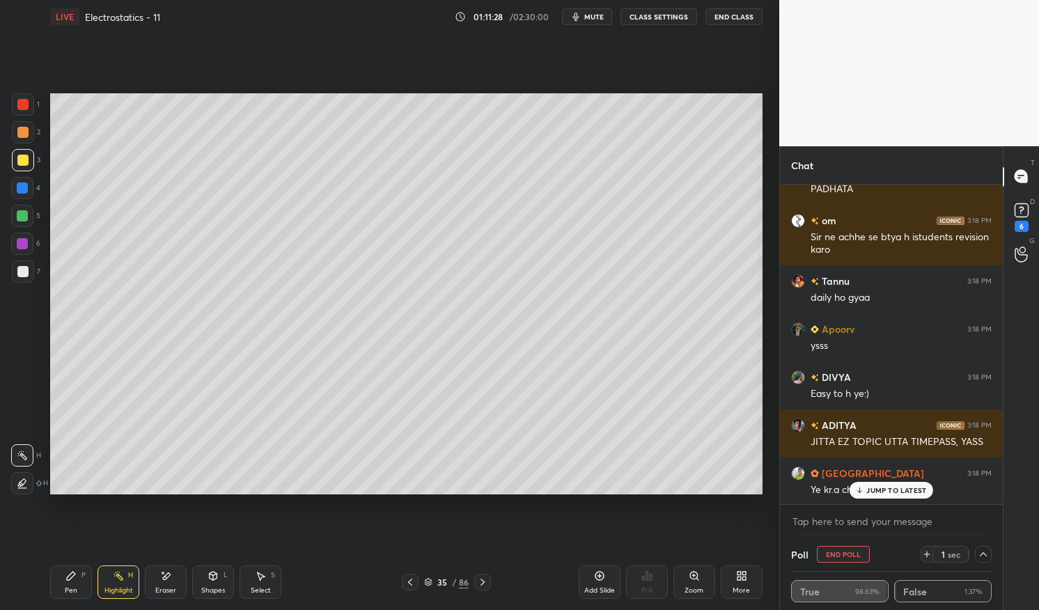
click at [853, 552] on button "End Poll" at bounding box center [843, 554] width 53 height 17
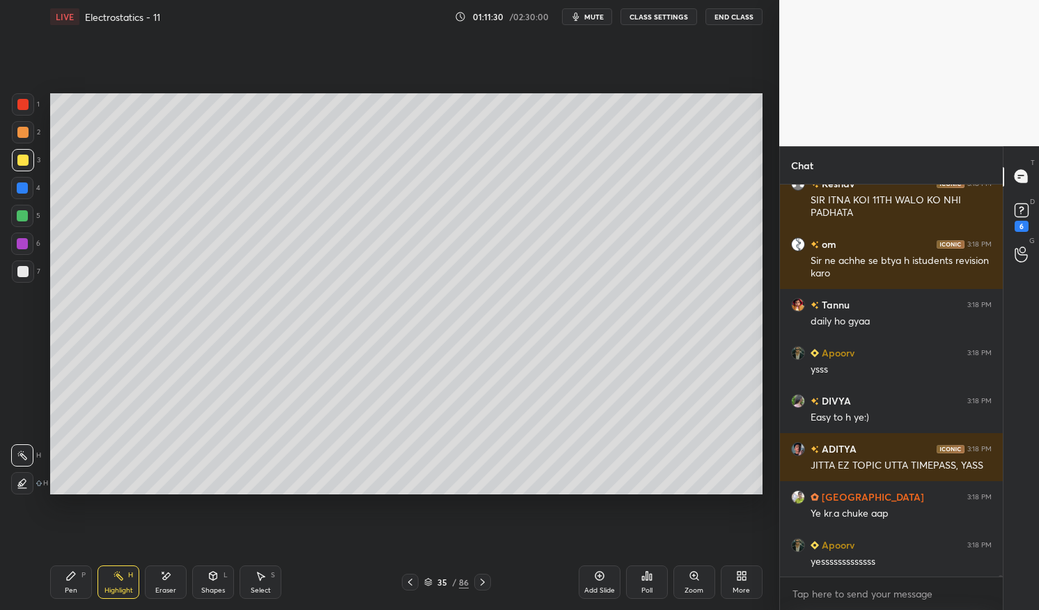
click at [123, 579] on rect at bounding box center [119, 577] width 7 height 7
click at [118, 578] on rect at bounding box center [119, 577] width 7 height 7
click at [26, 273] on div at bounding box center [22, 271] width 11 height 11
click at [19, 272] on div at bounding box center [22, 271] width 11 height 11
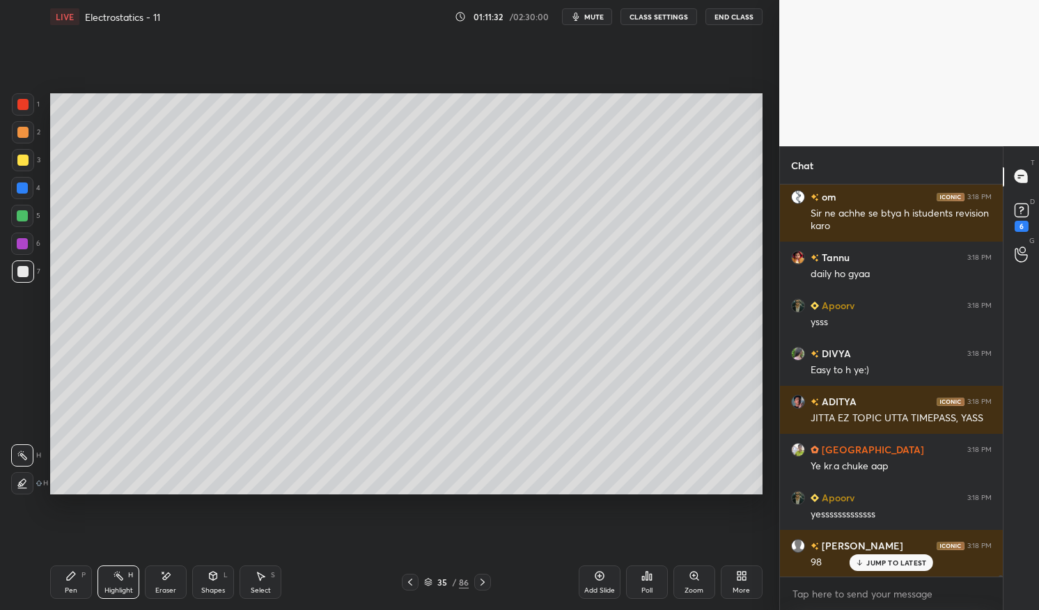
click at [122, 579] on rect at bounding box center [119, 577] width 7 height 7
click at [119, 568] on div "Highlight H" at bounding box center [119, 582] width 42 height 33
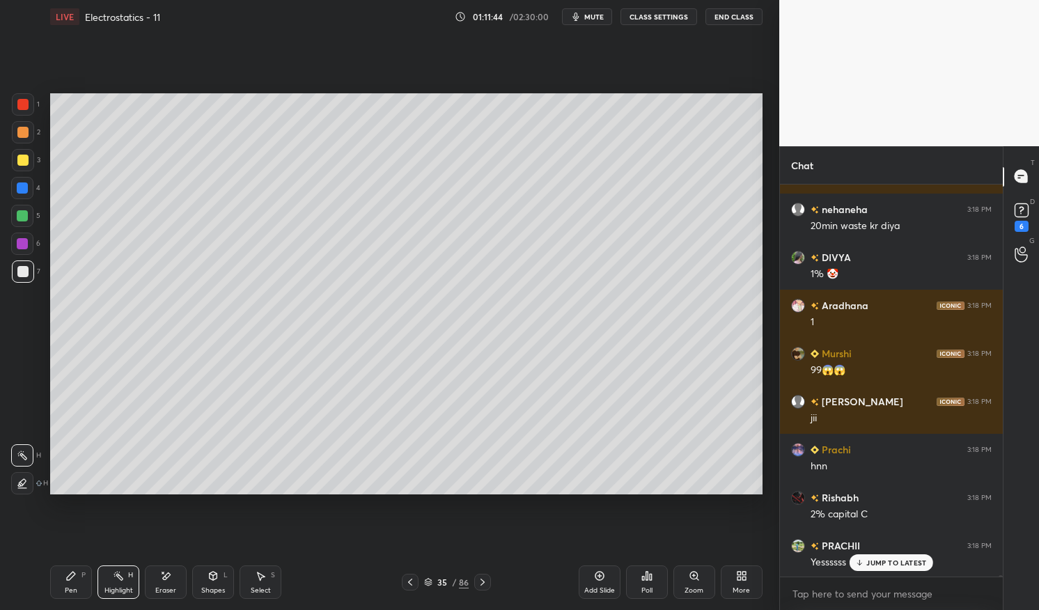
click at [892, 555] on div "JUMP TO LATEST" at bounding box center [892, 563] width 84 height 17
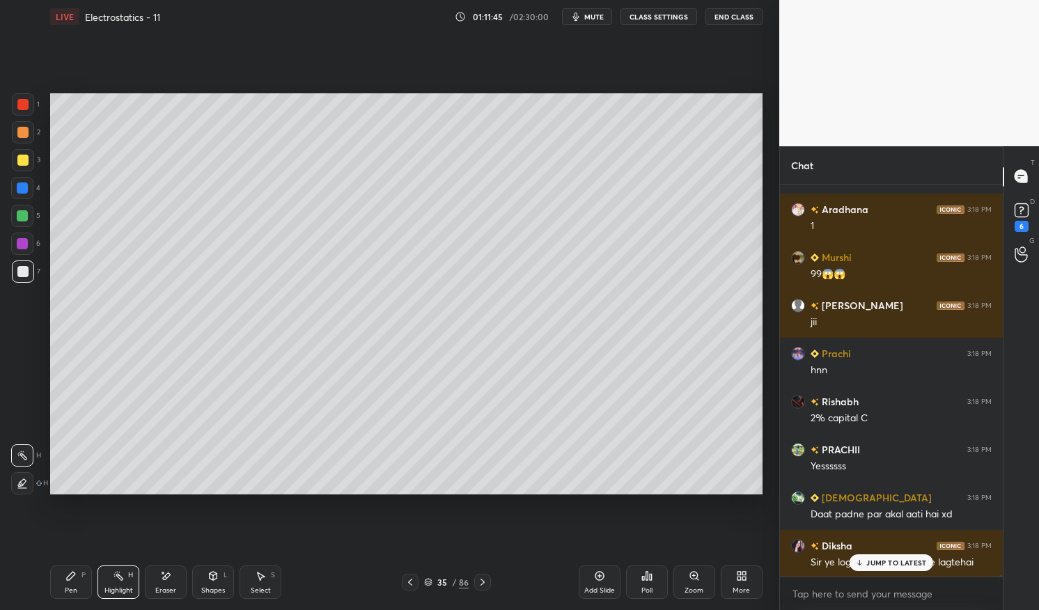
click at [84, 588] on div "Pen P" at bounding box center [71, 582] width 42 height 33
click at [67, 576] on icon at bounding box center [70, 576] width 11 height 11
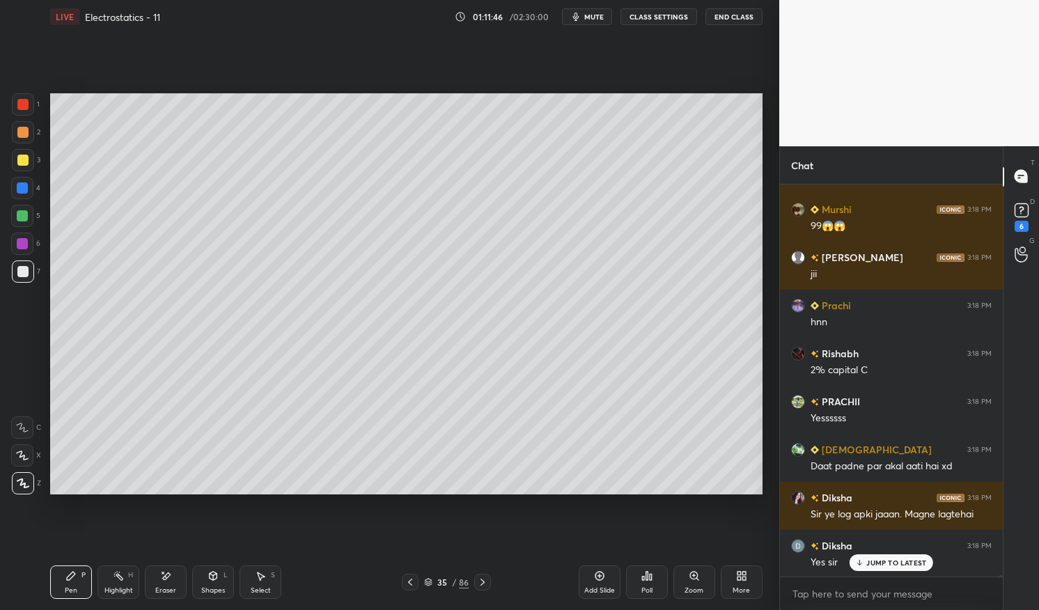
click at [29, 276] on div at bounding box center [23, 272] width 22 height 22
click at [24, 272] on div at bounding box center [22, 271] width 11 height 11
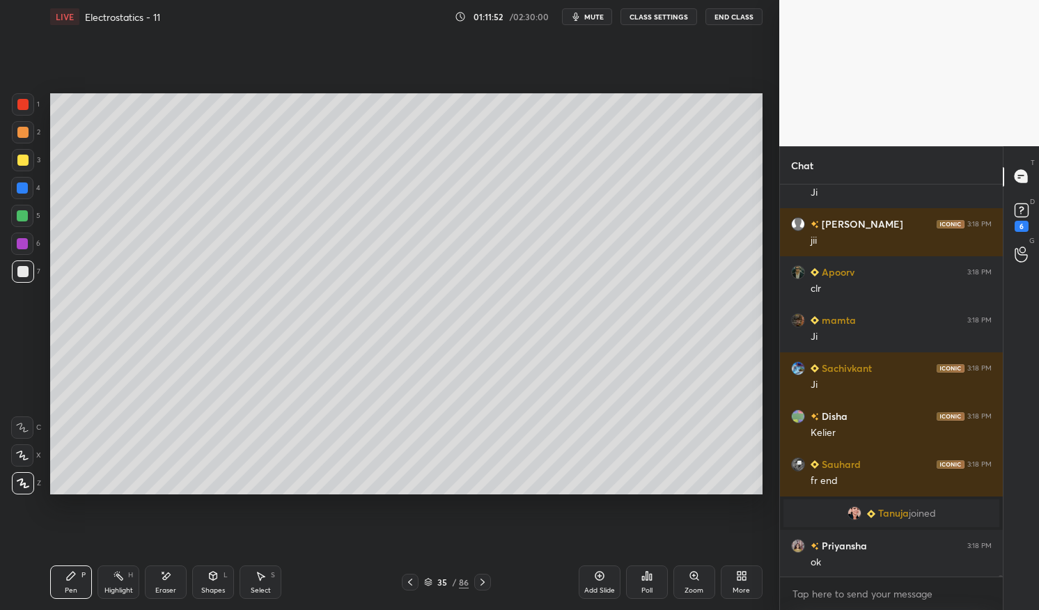
click at [165, 587] on div "Eraser" at bounding box center [165, 590] width 21 height 7
click at [169, 585] on div "Eraser" at bounding box center [166, 582] width 42 height 33
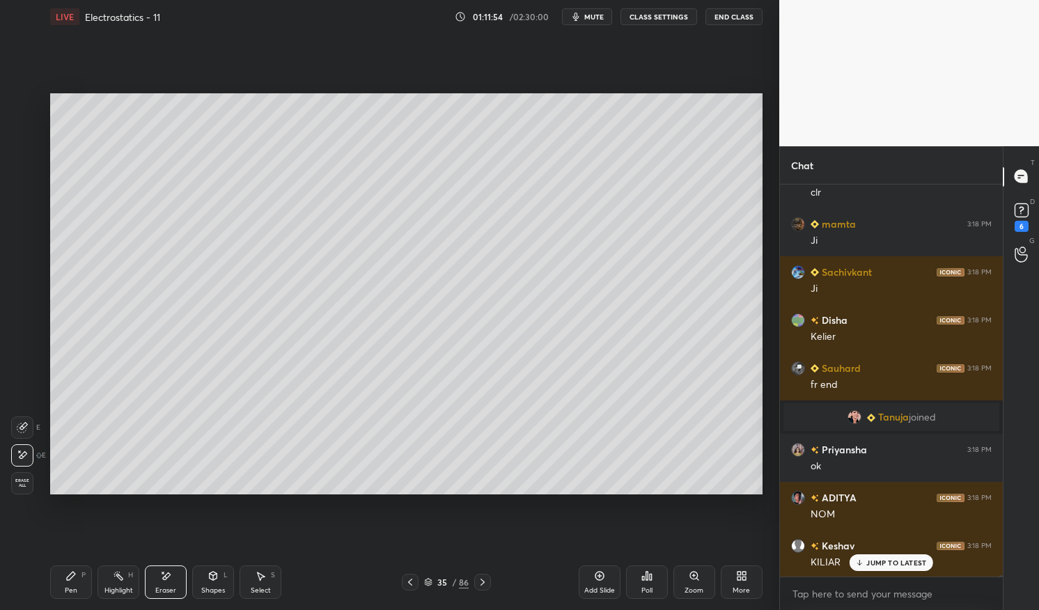
click at [74, 584] on div "Pen P" at bounding box center [71, 582] width 42 height 33
click at [61, 587] on div "Pen P" at bounding box center [71, 582] width 42 height 33
click at [170, 583] on div "Eraser" at bounding box center [166, 582] width 42 height 33
click at [79, 577] on div "Pen P" at bounding box center [71, 582] width 42 height 33
click at [77, 591] on div "Pen" at bounding box center [71, 590] width 13 height 7
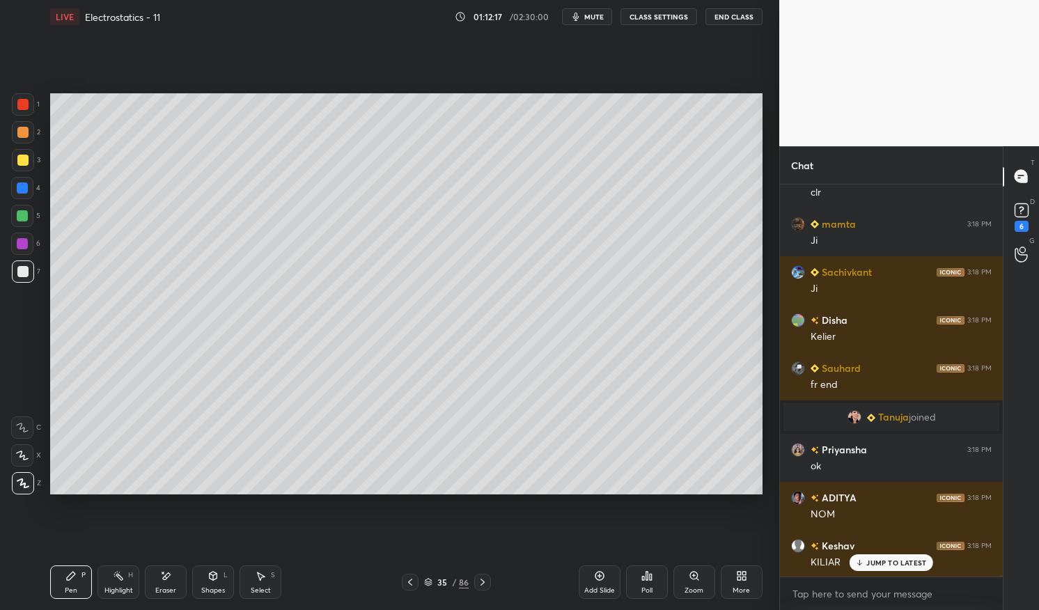
click at [909, 563] on p "JUMP TO LATEST" at bounding box center [897, 563] width 60 height 8
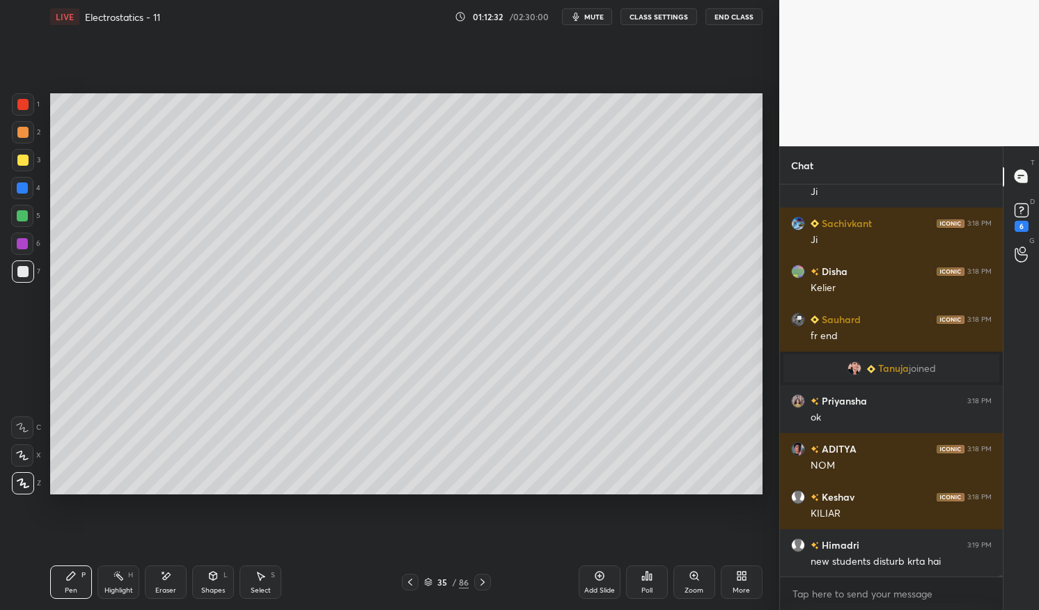
scroll to position [123630, 0]
click at [77, 580] on div "Pen P" at bounding box center [71, 582] width 42 height 33
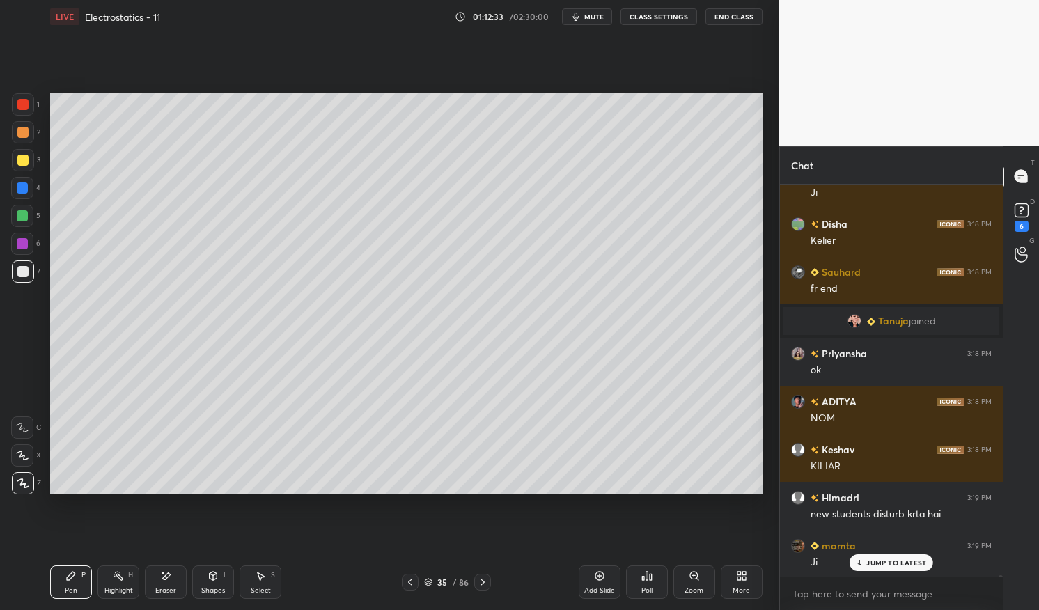
click at [73, 580] on icon at bounding box center [70, 576] width 11 height 11
click at [118, 594] on div "Highlight" at bounding box center [118, 590] width 29 height 7
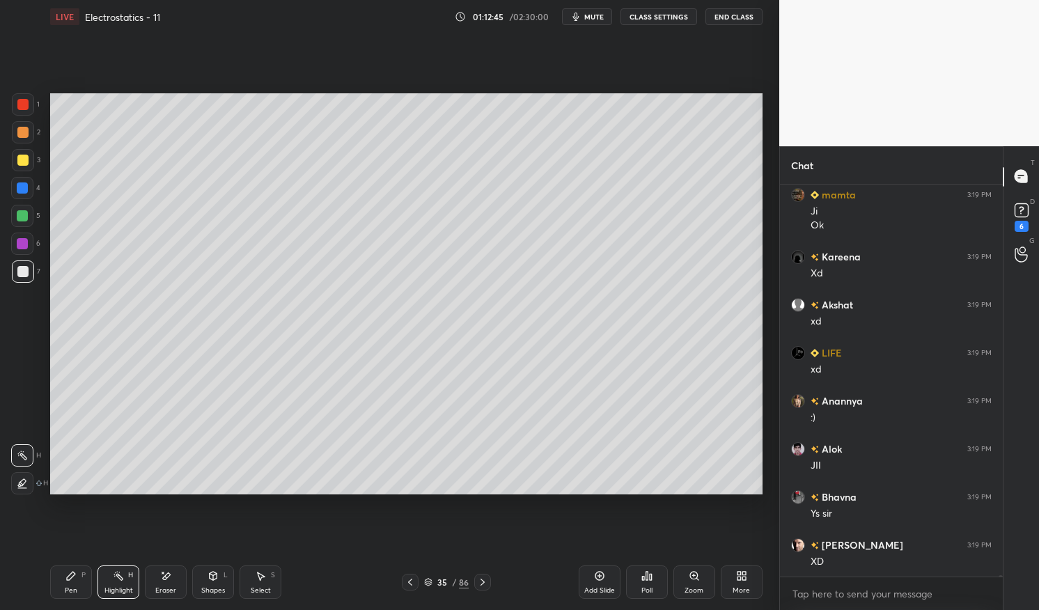
scroll to position [124029, 0]
click at [483, 582] on icon at bounding box center [482, 582] width 11 height 11
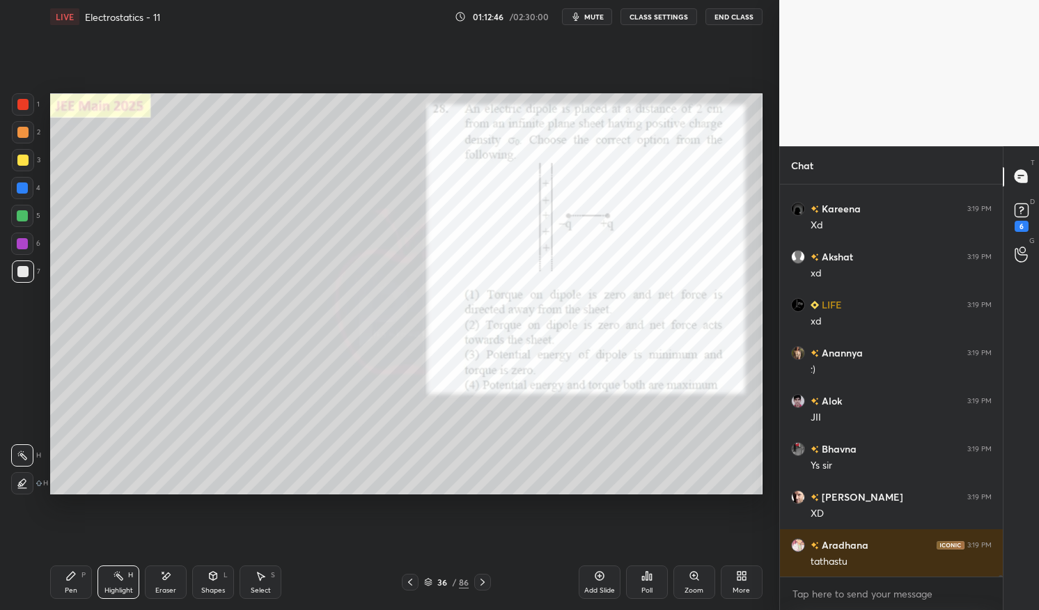
scroll to position [124125, 0]
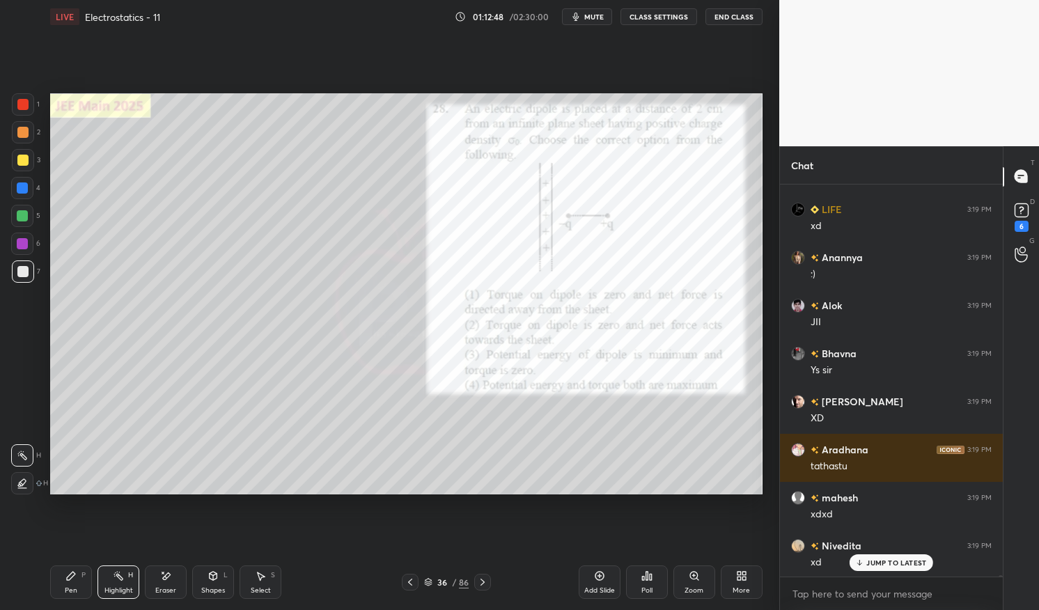
click at [24, 98] on div at bounding box center [23, 104] width 22 height 22
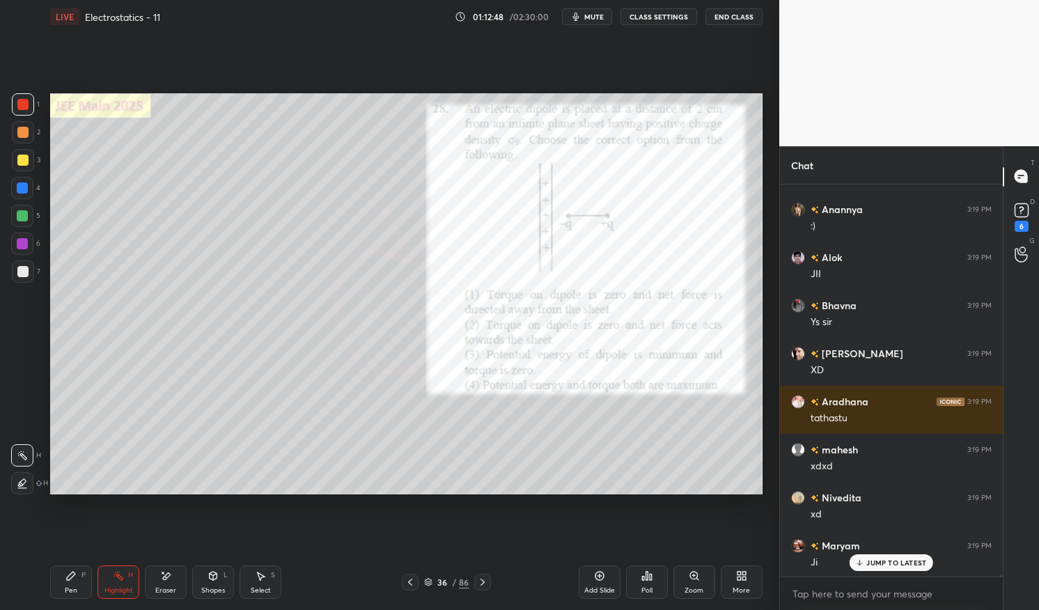
click at [19, 102] on div at bounding box center [22, 104] width 11 height 11
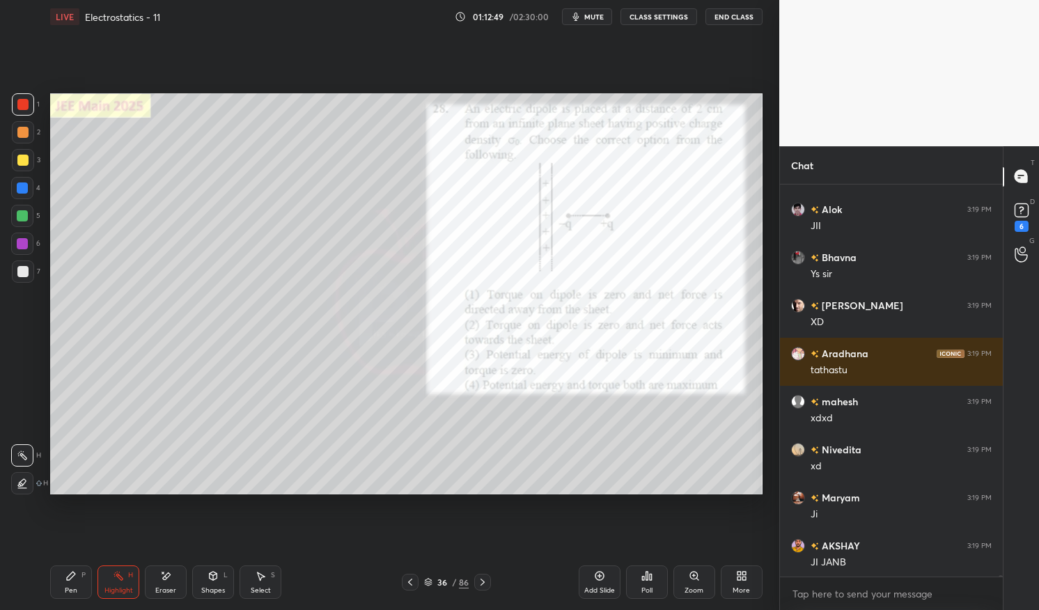
scroll to position [124270, 0]
click at [68, 581] on icon at bounding box center [70, 576] width 11 height 11
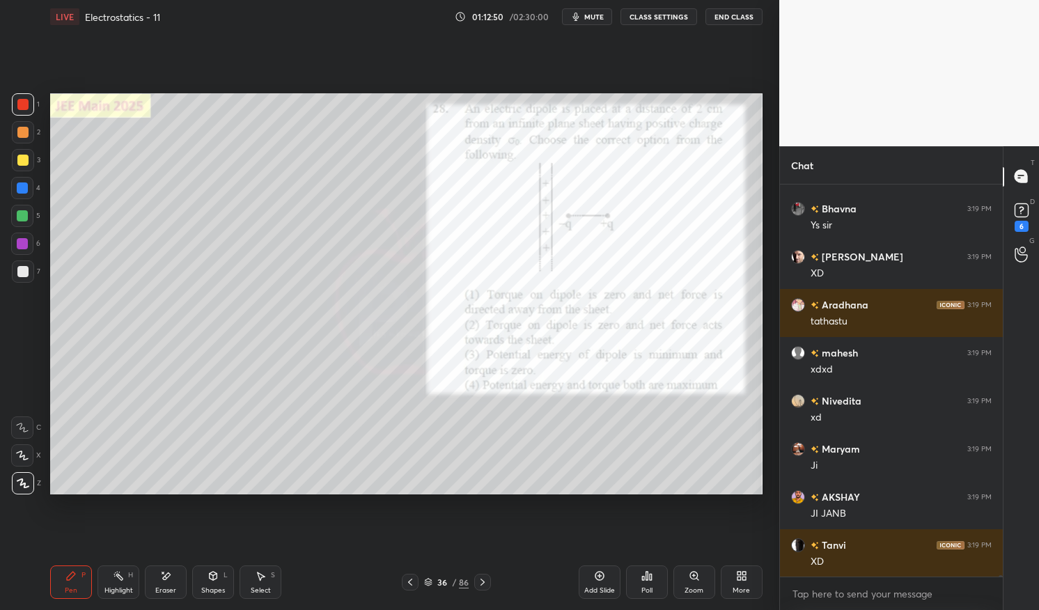
click at [62, 579] on div "Pen P" at bounding box center [71, 582] width 42 height 33
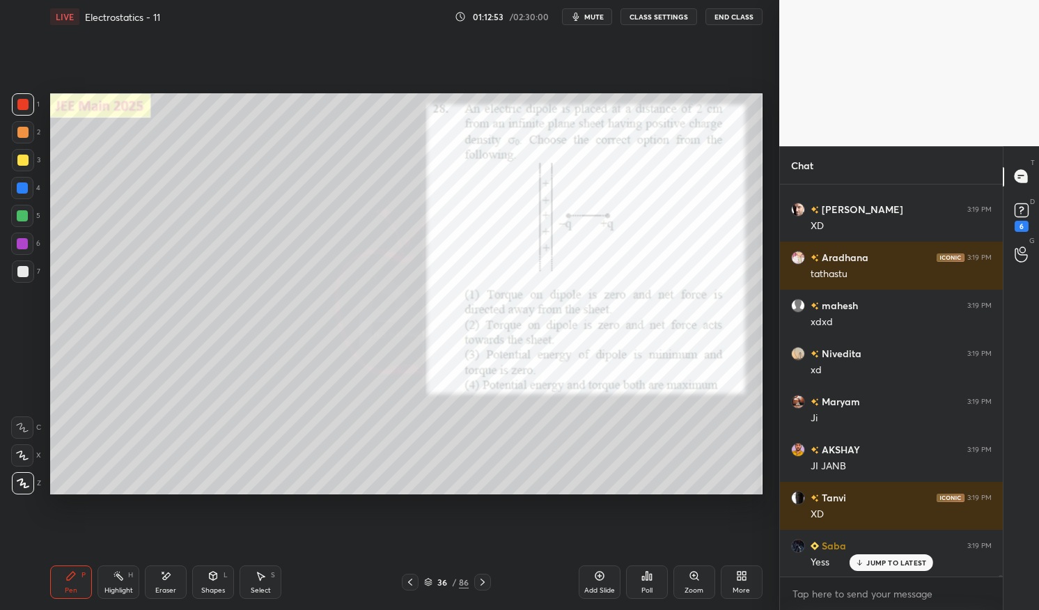
scroll to position [124365, 0]
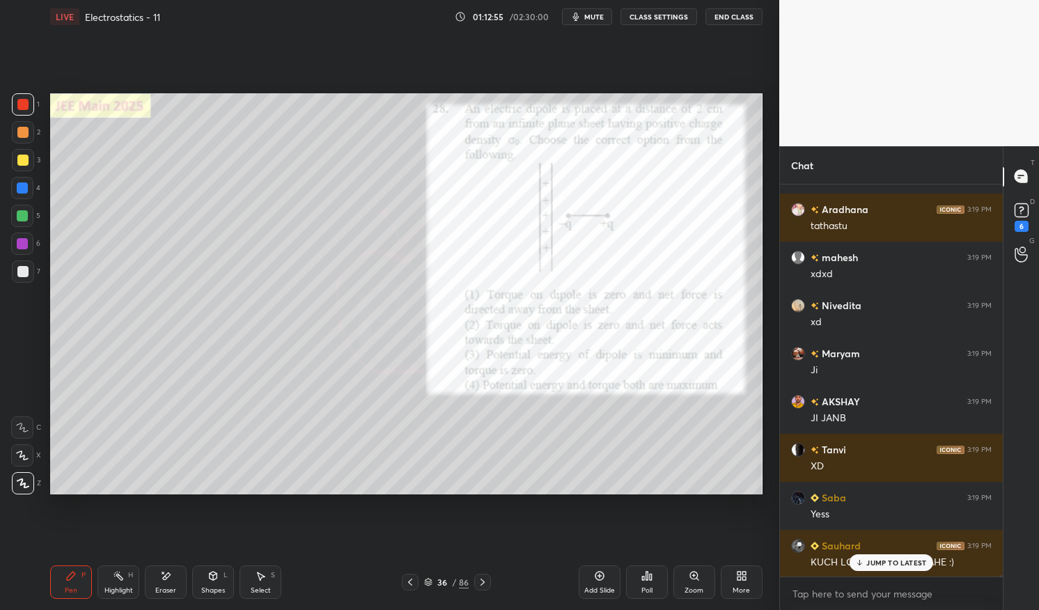
click at [899, 561] on p "JUMP TO LATEST" at bounding box center [897, 563] width 60 height 8
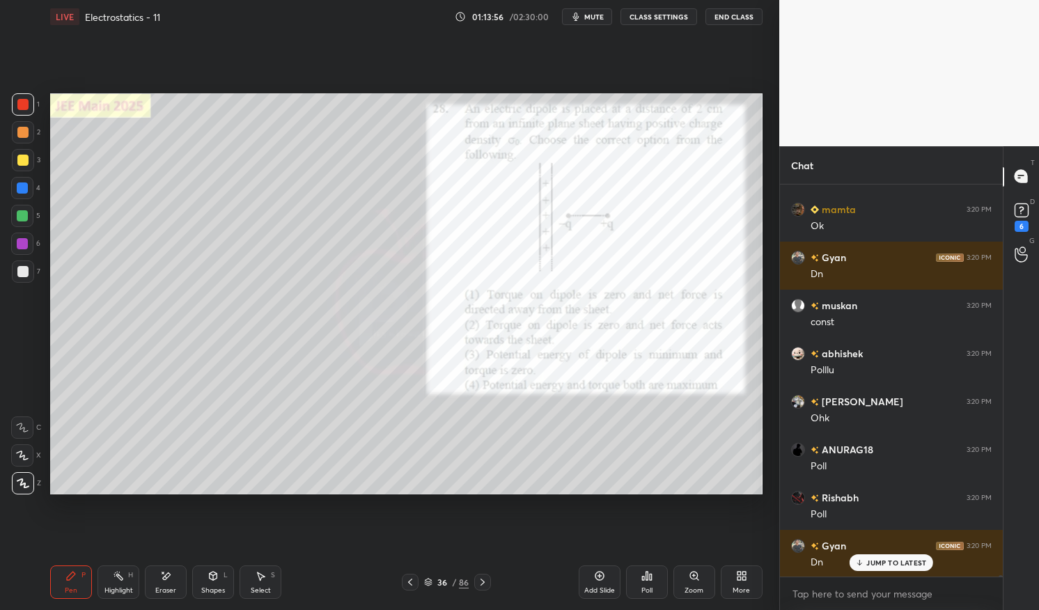
scroll to position [125937, 0]
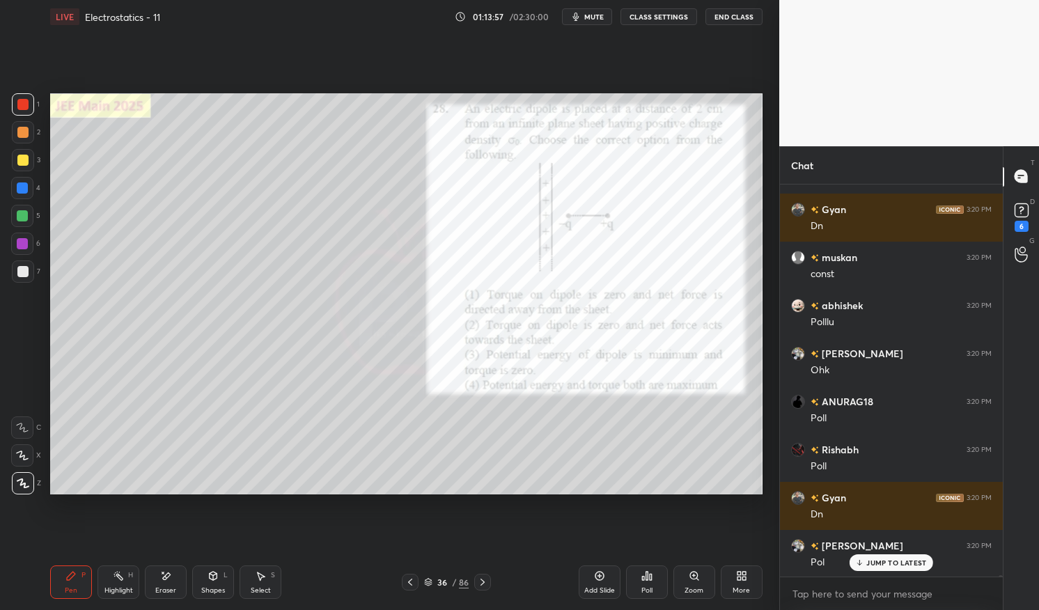
click at [434, 580] on div "36 / 86" at bounding box center [446, 582] width 45 height 13
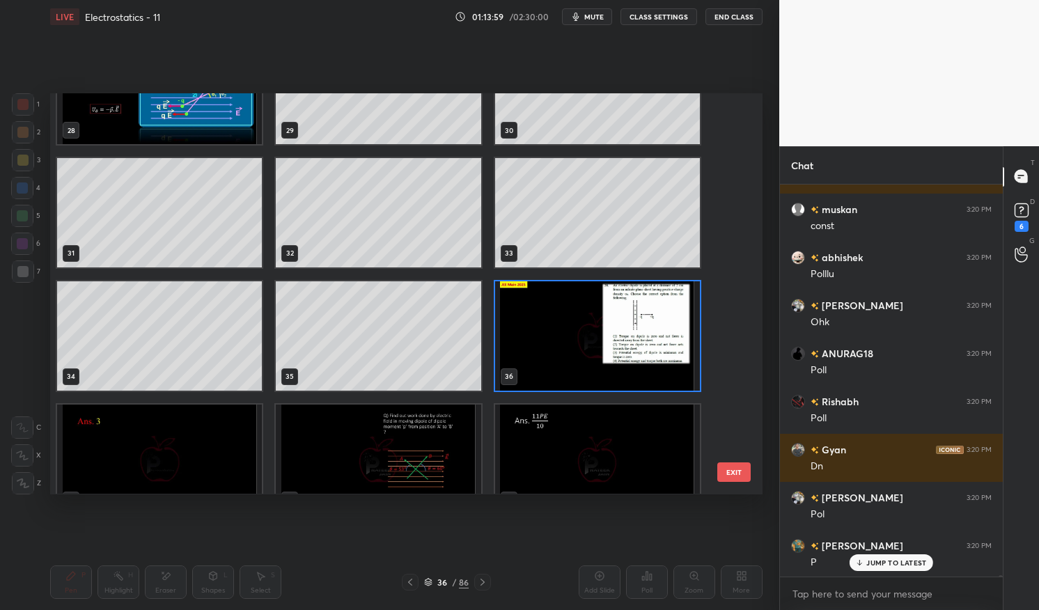
scroll to position [1184, 0]
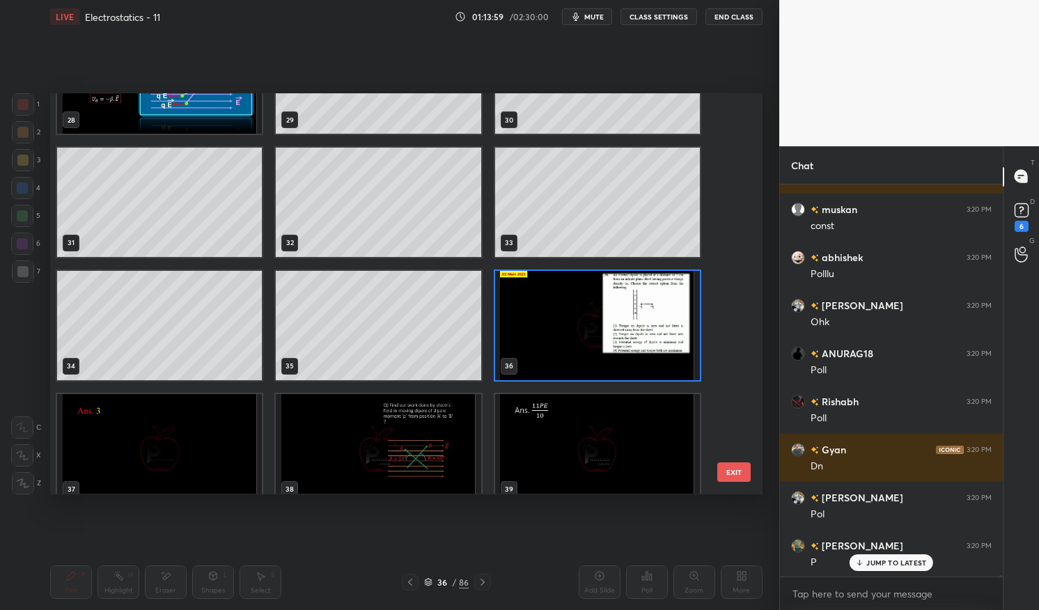
click at [573, 331] on img "grid" at bounding box center [597, 325] width 205 height 109
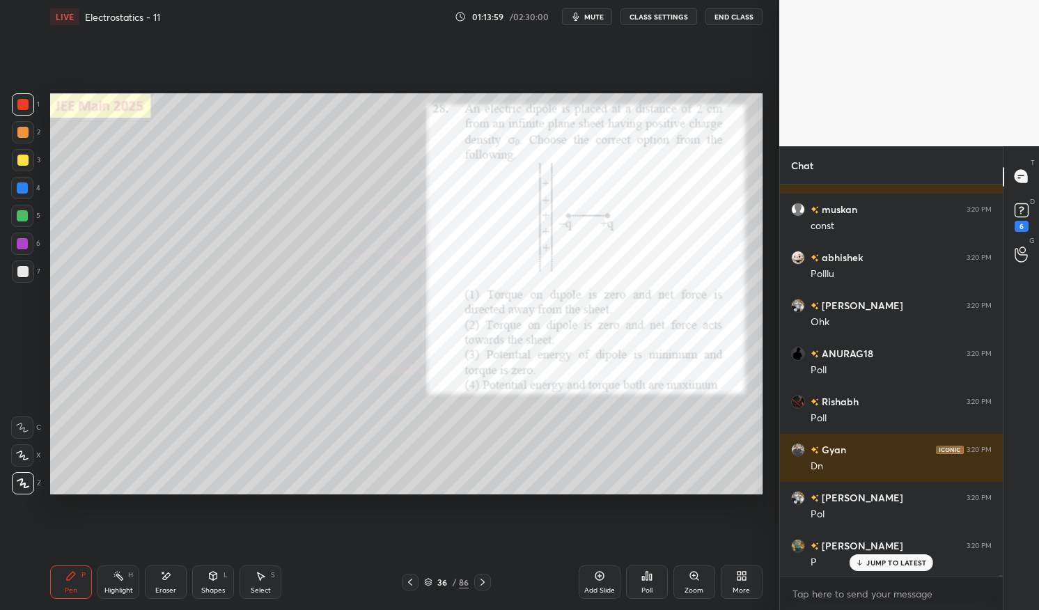
click at [566, 336] on img "grid" at bounding box center [597, 325] width 205 height 109
click at [653, 578] on div "Poll" at bounding box center [647, 582] width 42 height 33
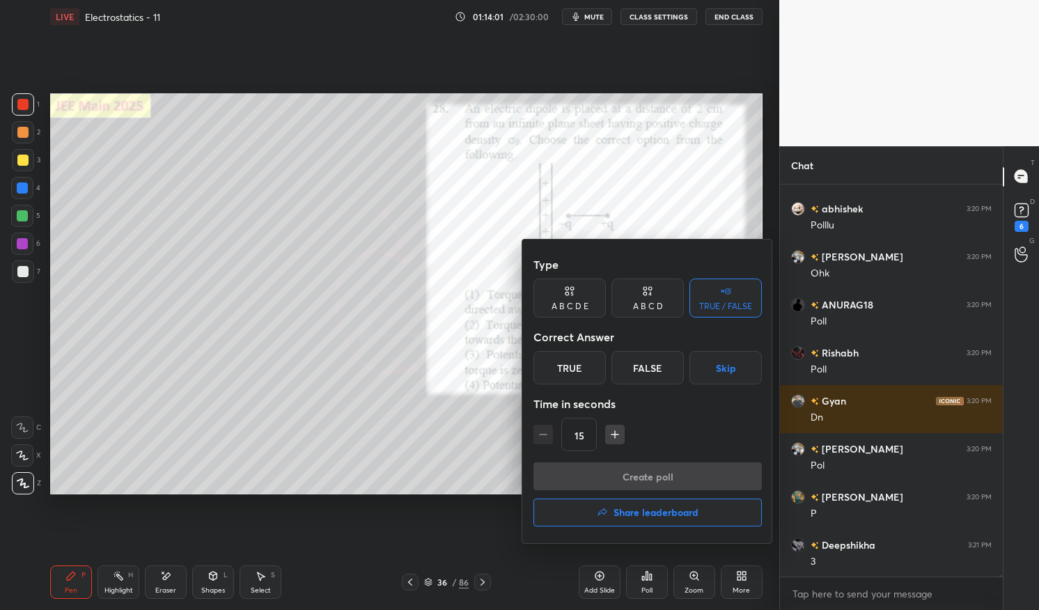
click at [651, 293] on icon at bounding box center [650, 293] width 3 height 3
click at [648, 371] on div "C" at bounding box center [647, 367] width 41 height 33
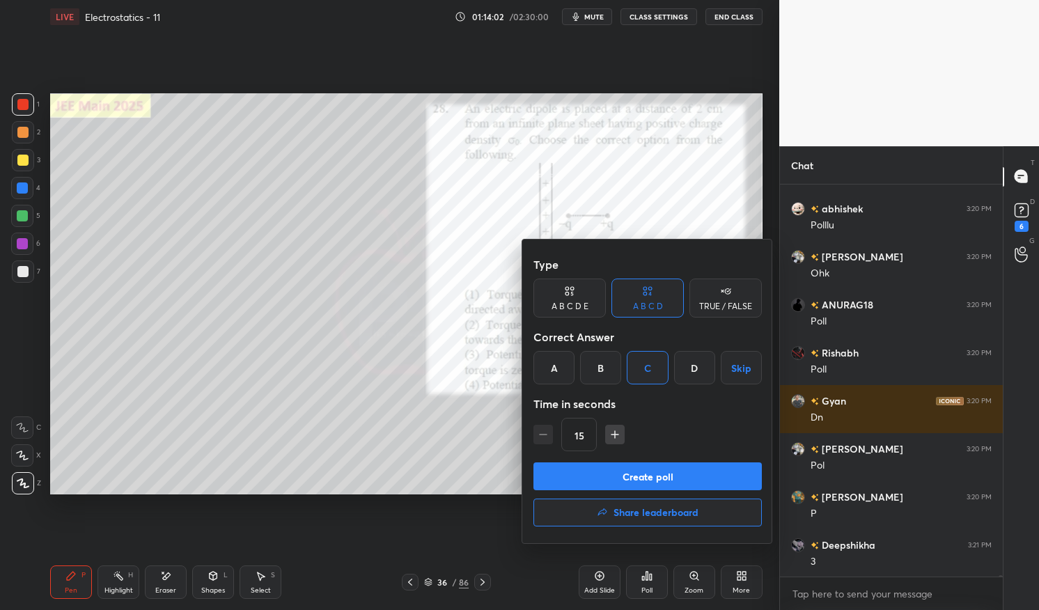
click at [644, 476] on button "Create poll" at bounding box center [648, 477] width 228 height 28
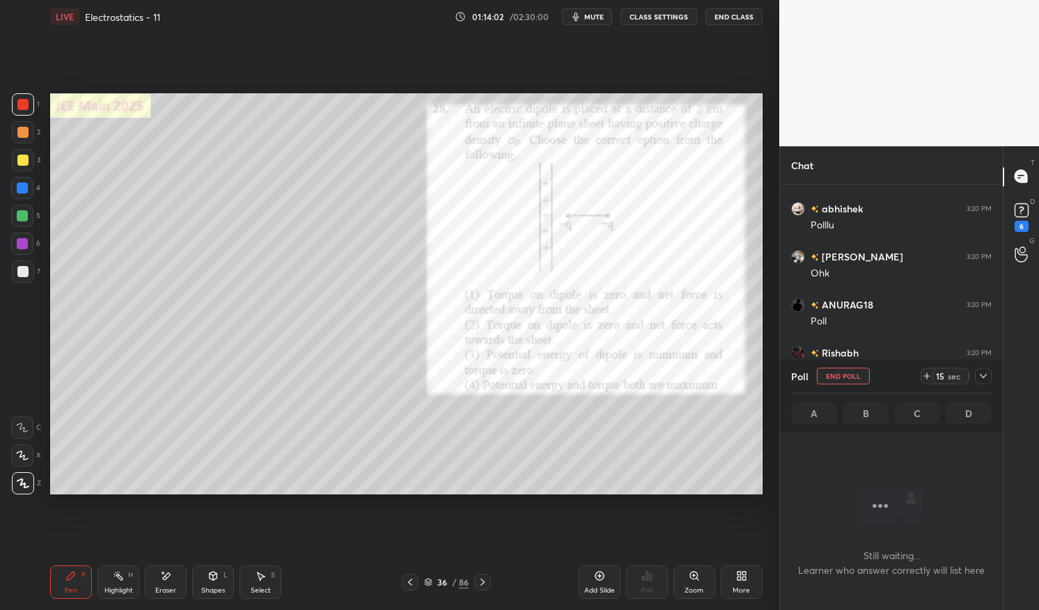
scroll to position [323, 219]
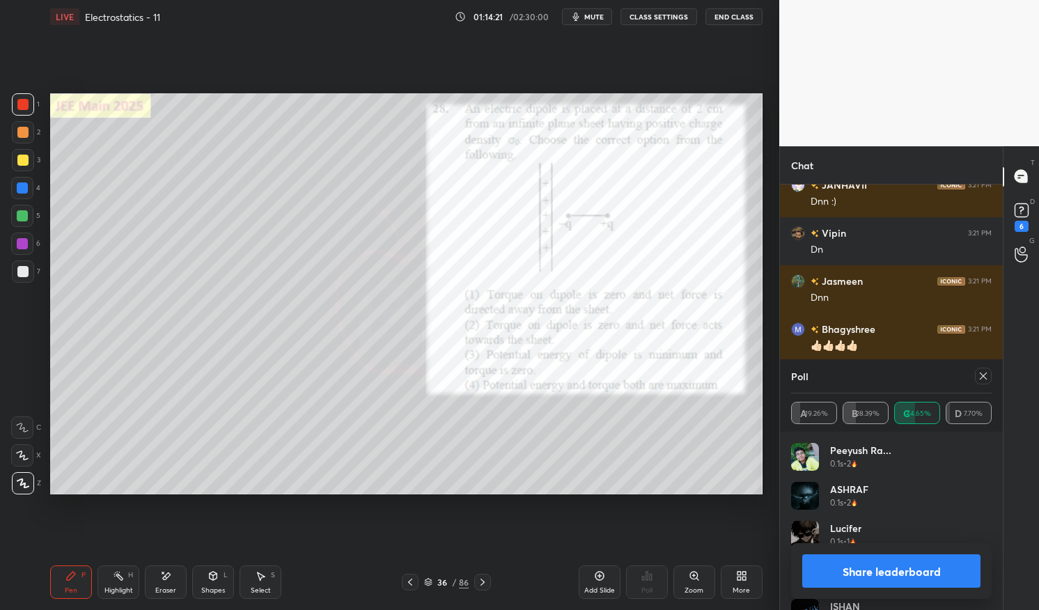
click at [991, 376] on div at bounding box center [983, 376] width 17 height 17
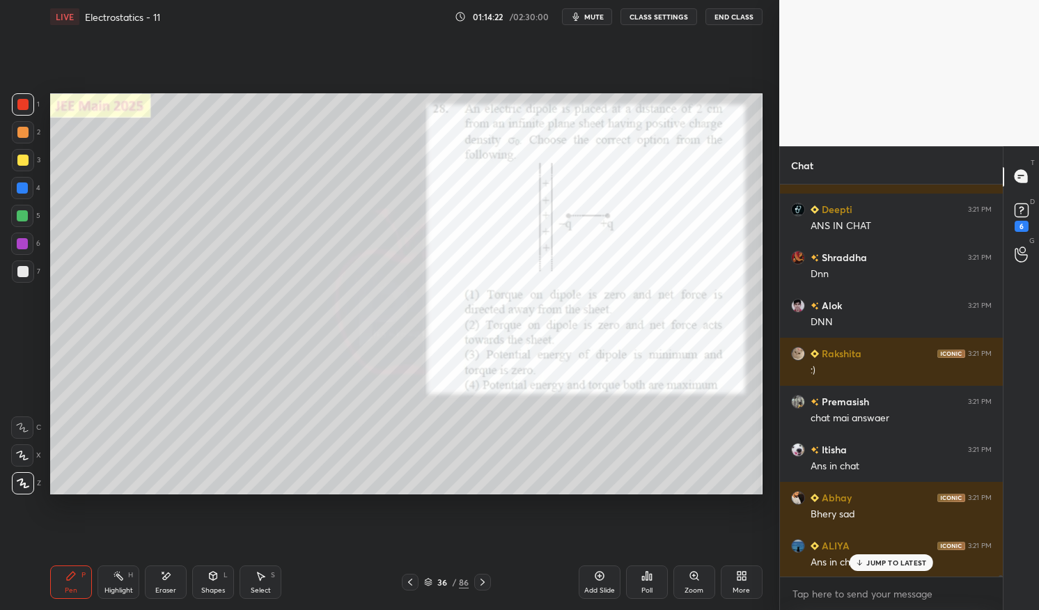
click at [77, 576] on div "Pen P" at bounding box center [71, 582] width 42 height 33
click at [29, 238] on div at bounding box center [22, 244] width 22 height 22
click at [15, 244] on div at bounding box center [22, 244] width 22 height 22
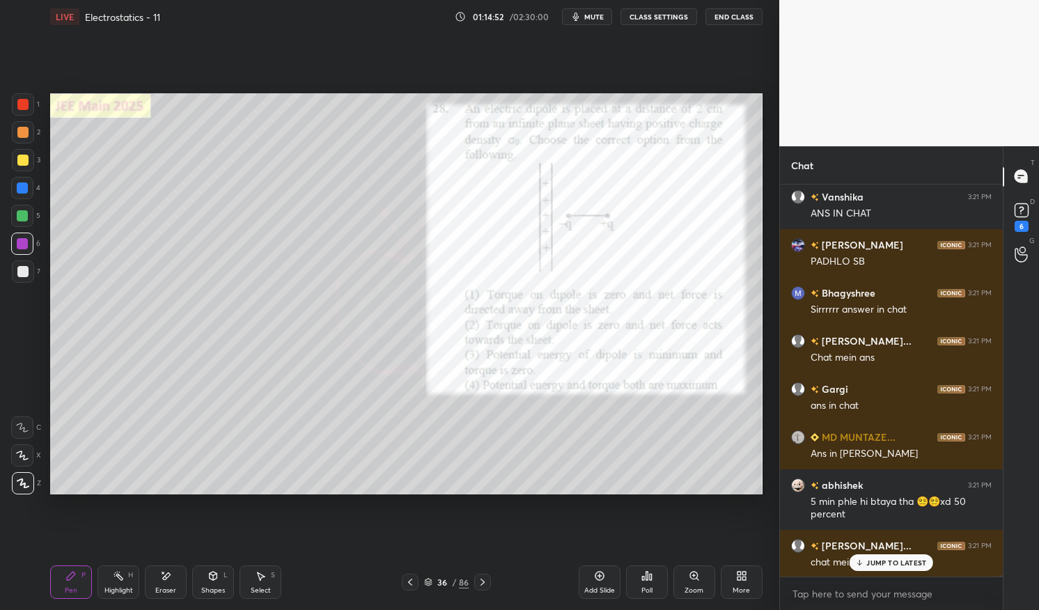
click at [431, 580] on icon at bounding box center [428, 580] width 7 height 3
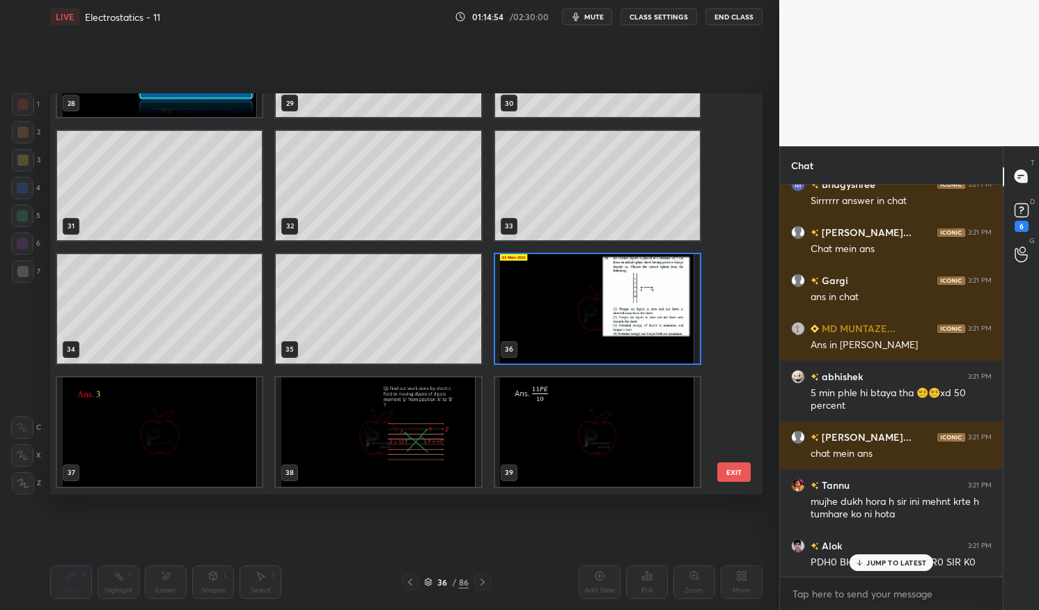
click at [571, 295] on img "grid" at bounding box center [597, 308] width 205 height 109
click at [575, 291] on img "grid" at bounding box center [597, 308] width 205 height 109
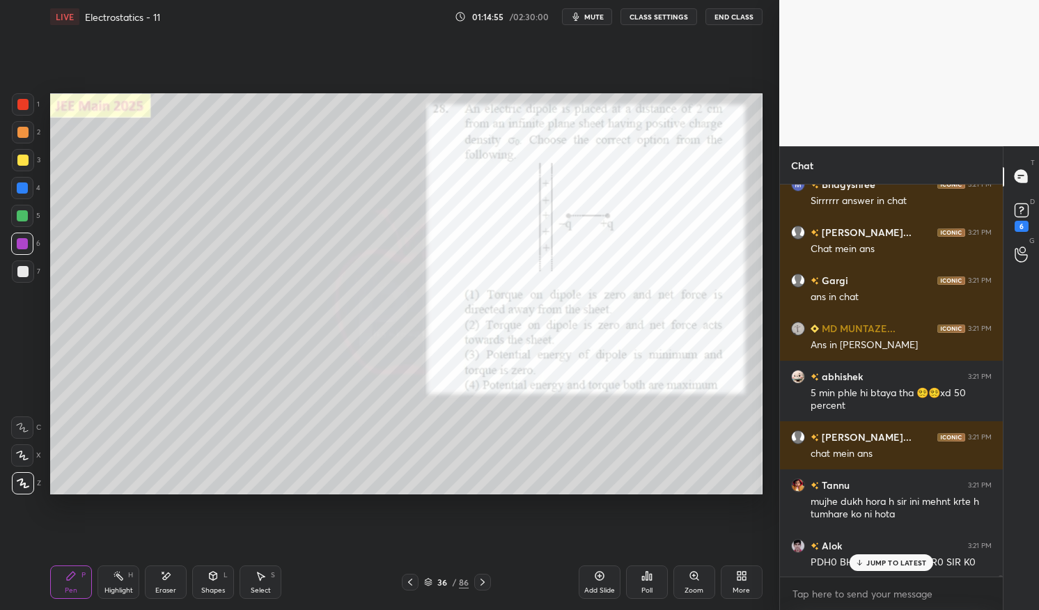
click at [72, 576] on icon at bounding box center [71, 576] width 8 height 8
click at [61, 571] on div "Pen P" at bounding box center [71, 582] width 42 height 33
click at [15, 107] on div at bounding box center [23, 104] width 22 height 22
click at [27, 102] on div at bounding box center [22, 104] width 11 height 11
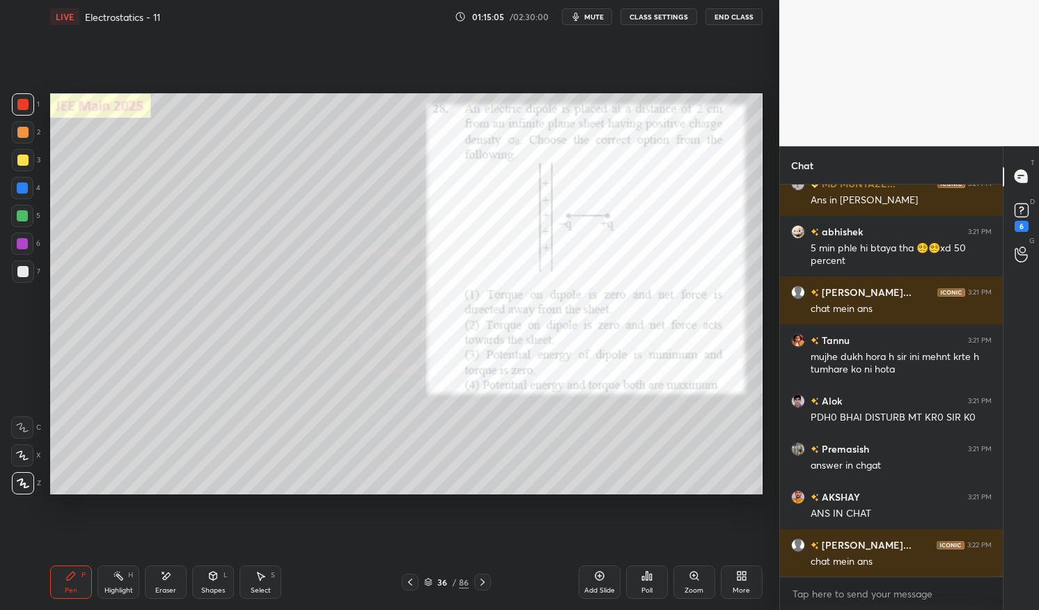
click at [20, 243] on div at bounding box center [22, 243] width 11 height 11
click at [14, 247] on div at bounding box center [22, 244] width 22 height 22
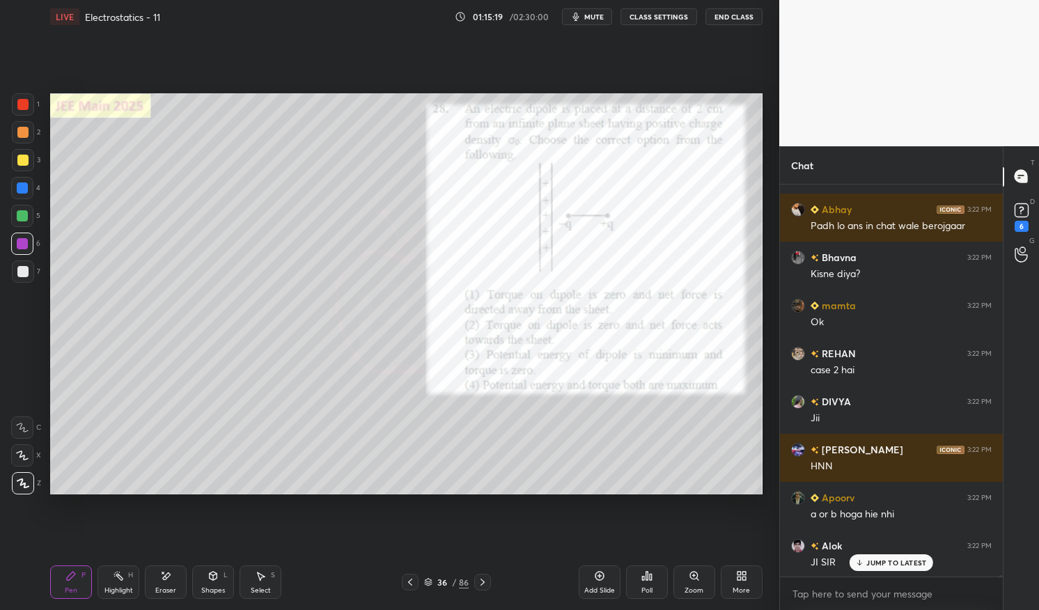
click at [13, 102] on div at bounding box center [23, 104] width 22 height 22
click at [22, 103] on div at bounding box center [22, 104] width 11 height 11
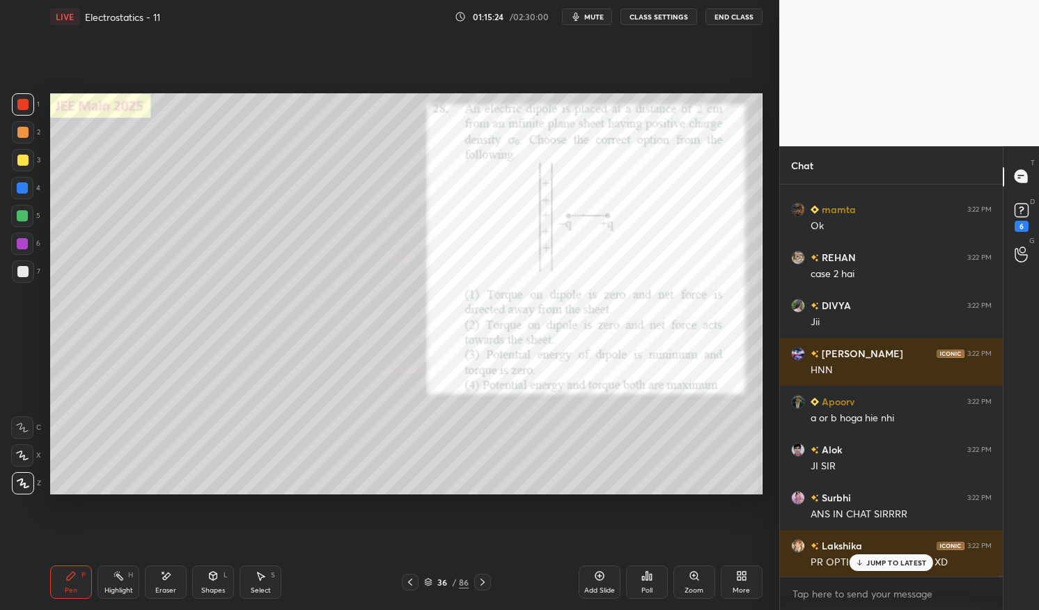
click at [881, 564] on p "JUMP TO LATEST" at bounding box center [897, 563] width 60 height 8
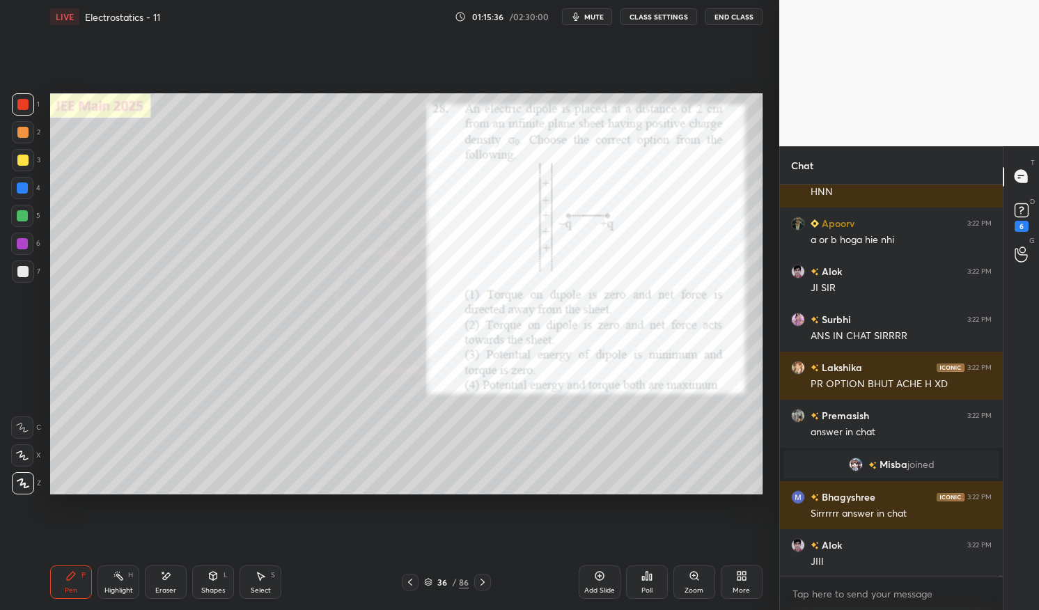
click at [409, 584] on icon at bounding box center [410, 582] width 11 height 11
click at [408, 584] on icon at bounding box center [410, 582] width 11 height 11
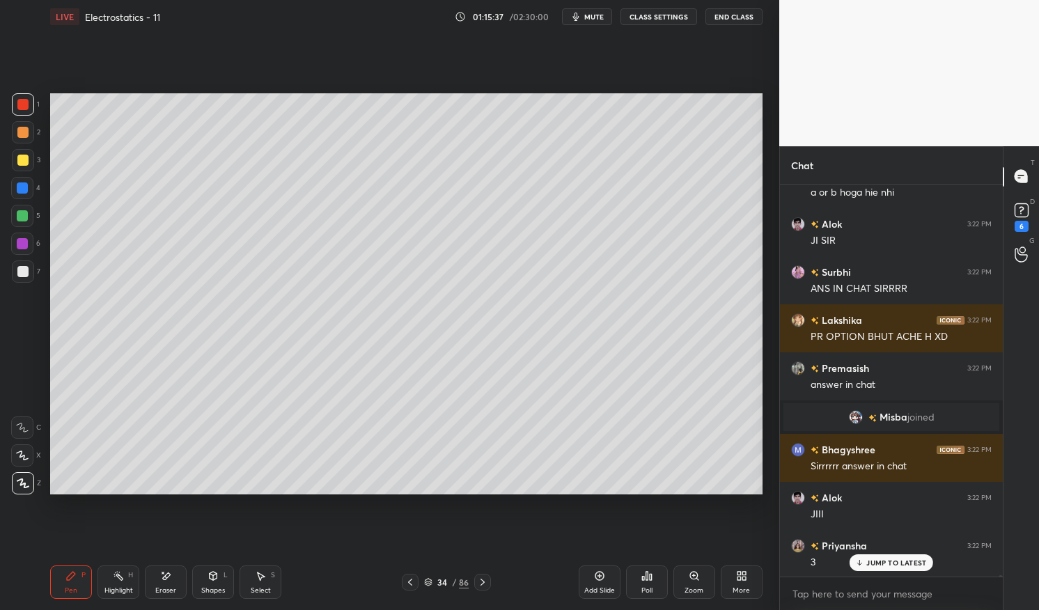
click at [408, 584] on icon at bounding box center [410, 582] width 11 height 11
click at [413, 584] on icon at bounding box center [410, 582] width 11 height 11
click at [119, 588] on div "Highlight" at bounding box center [118, 590] width 29 height 7
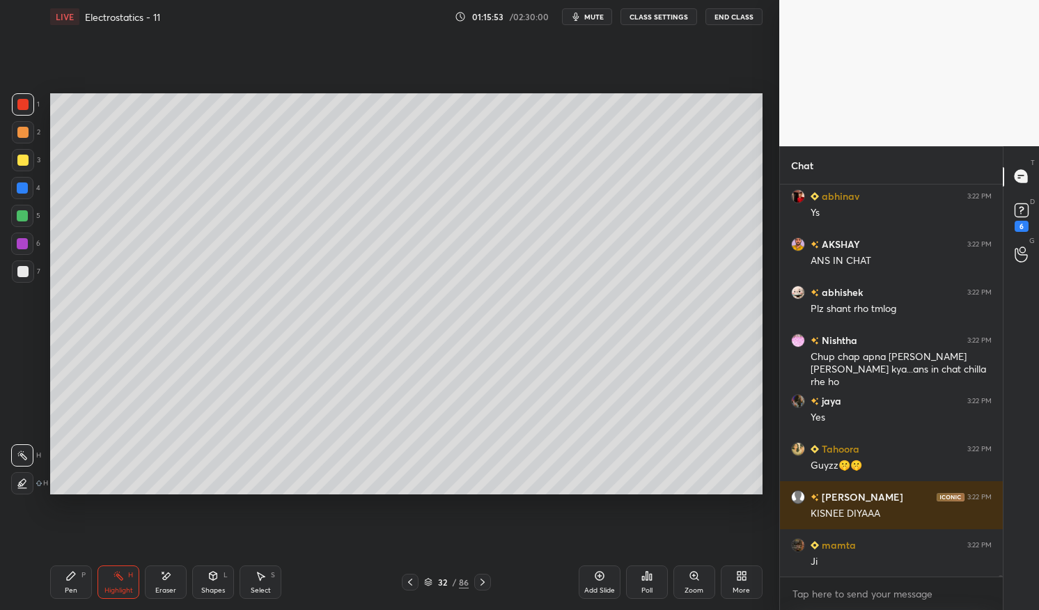
scroll to position [129351, 0]
click at [483, 579] on icon at bounding box center [482, 582] width 11 height 11
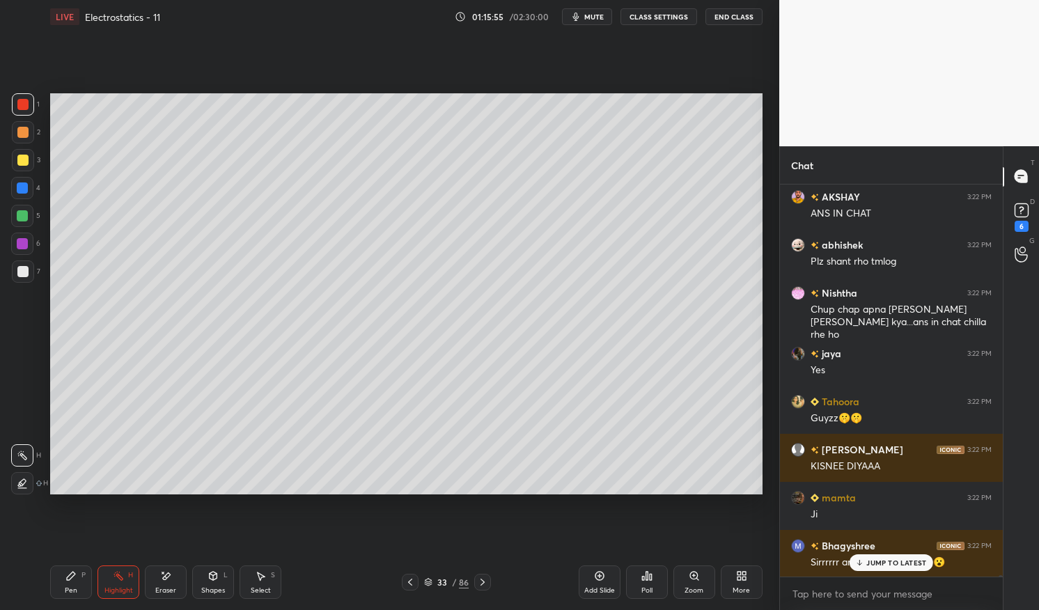
click at [483, 578] on icon at bounding box center [482, 582] width 11 height 11
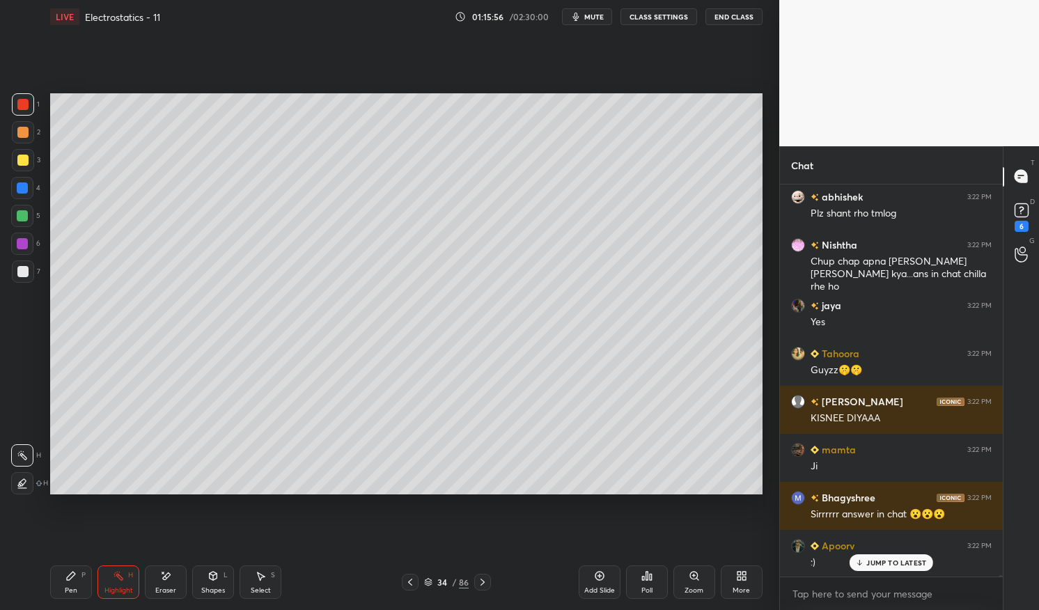
click at [901, 563] on p "JUMP TO LATEST" at bounding box center [897, 563] width 60 height 8
click at [479, 578] on icon at bounding box center [482, 582] width 11 height 11
click at [481, 581] on icon at bounding box center [482, 582] width 11 height 11
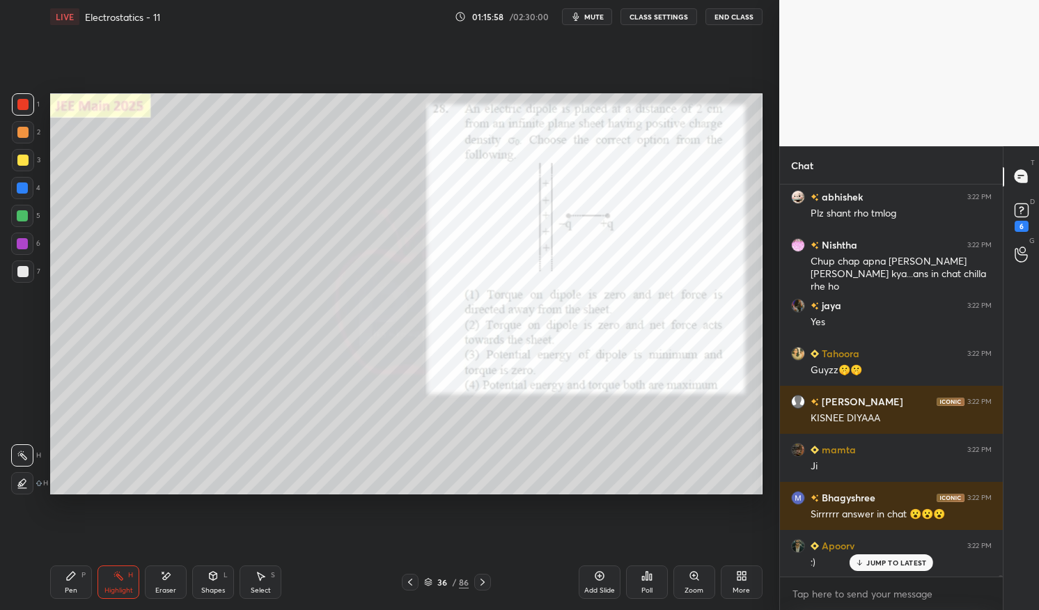
scroll to position [129494, 0]
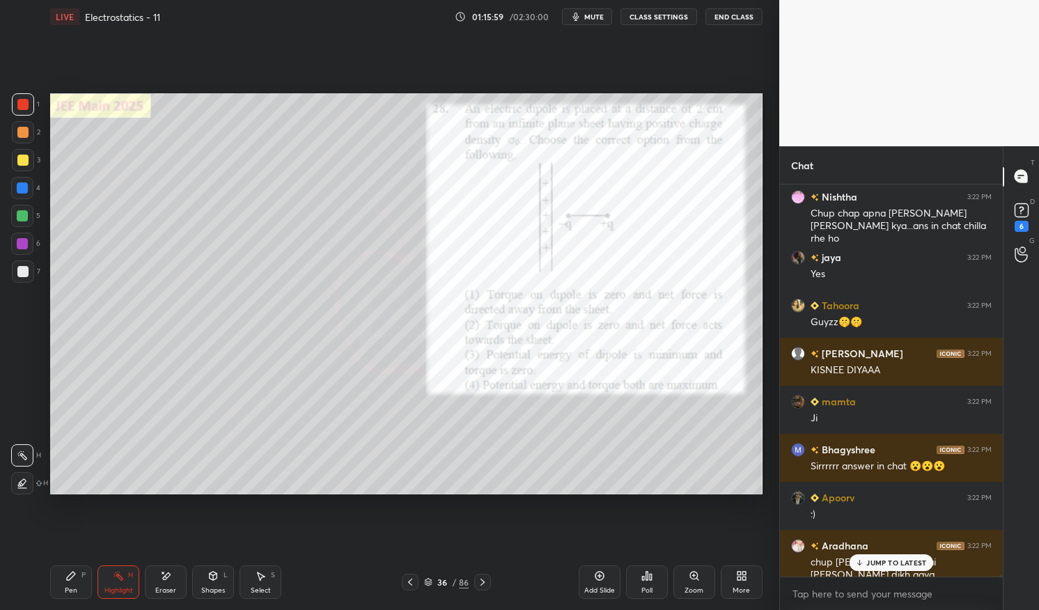
click at [888, 564] on p "JUMP TO LATEST" at bounding box center [897, 563] width 60 height 8
click at [117, 587] on div "Highlight" at bounding box center [118, 590] width 29 height 7
click at [120, 579] on rect at bounding box center [119, 577] width 7 height 7
click at [70, 578] on icon at bounding box center [71, 576] width 8 height 8
click at [69, 587] on div "Pen" at bounding box center [71, 590] width 13 height 7
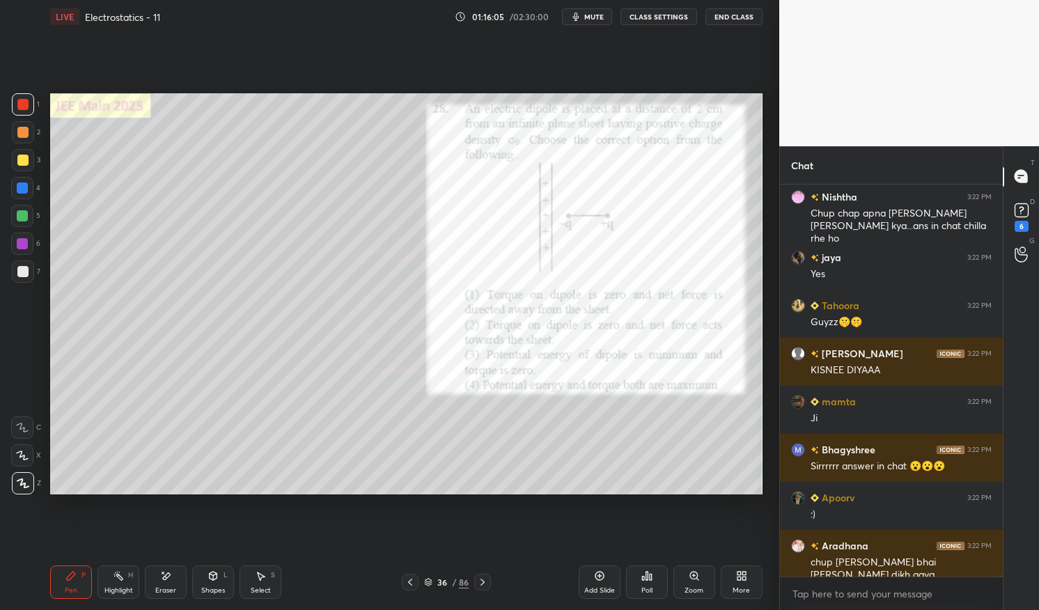
click at [116, 589] on div "Highlight" at bounding box center [118, 590] width 29 height 7
click at [103, 583] on div "Highlight H" at bounding box center [119, 582] width 42 height 33
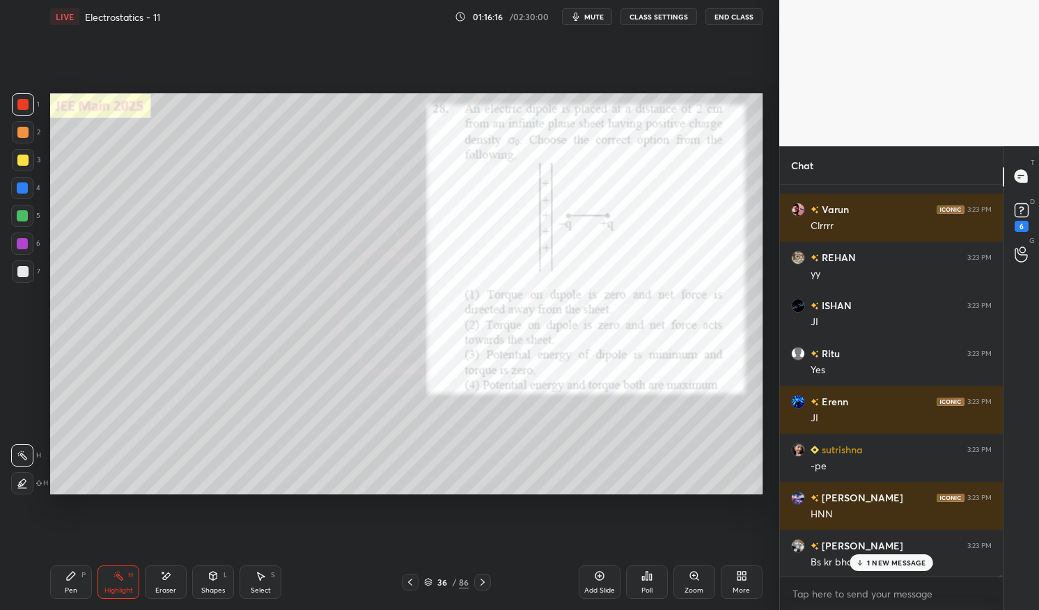
scroll to position [129975, 0]
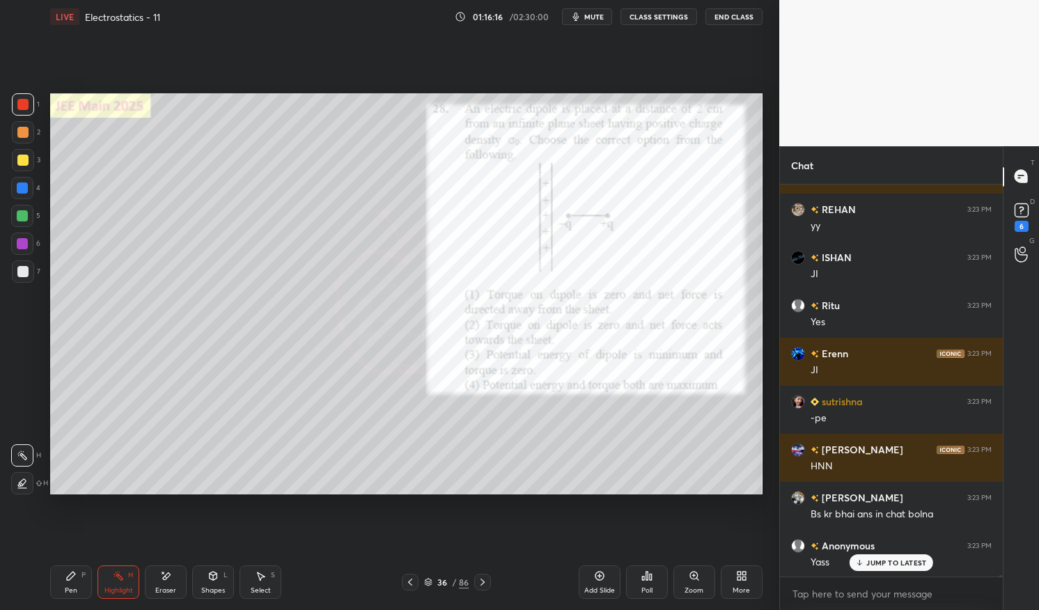
click at [899, 561] on p "JUMP TO LATEST" at bounding box center [897, 563] width 60 height 8
click at [479, 581] on icon at bounding box center [482, 582] width 11 height 11
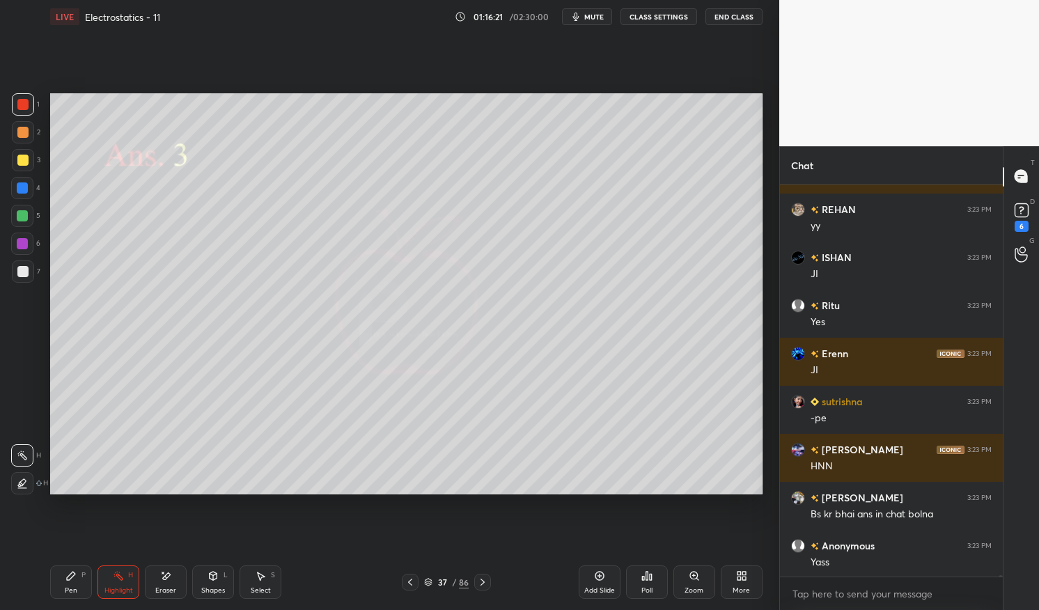
click at [486, 575] on div at bounding box center [482, 582] width 17 height 17
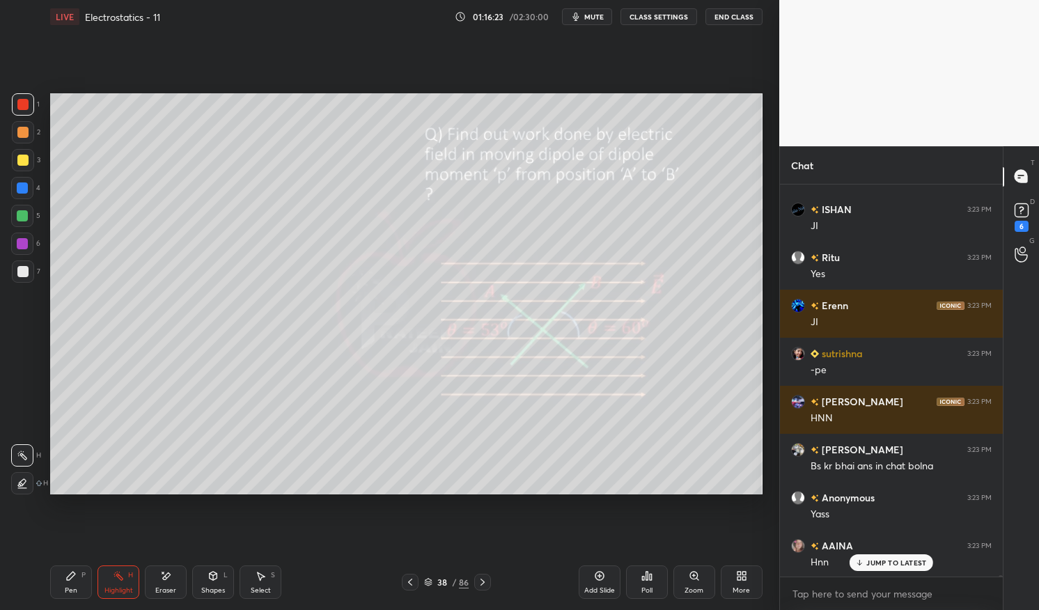
click at [75, 576] on icon at bounding box center [70, 576] width 11 height 11
click at [52, 577] on div "Pen P" at bounding box center [71, 582] width 42 height 33
click at [30, 162] on div at bounding box center [23, 160] width 22 height 22
click at [19, 162] on div at bounding box center [22, 160] width 11 height 11
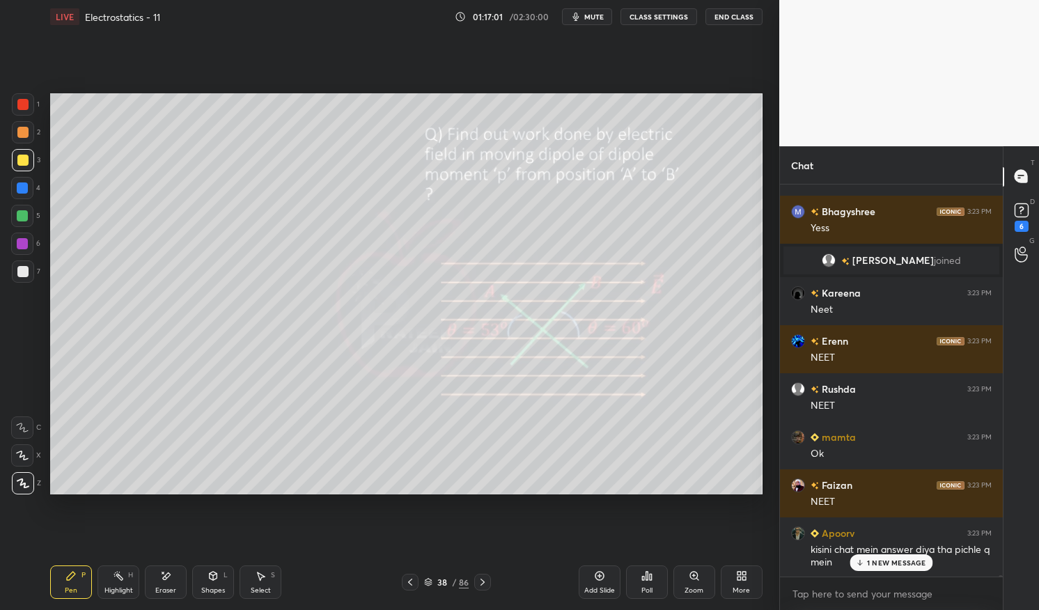
scroll to position [130514, 0]
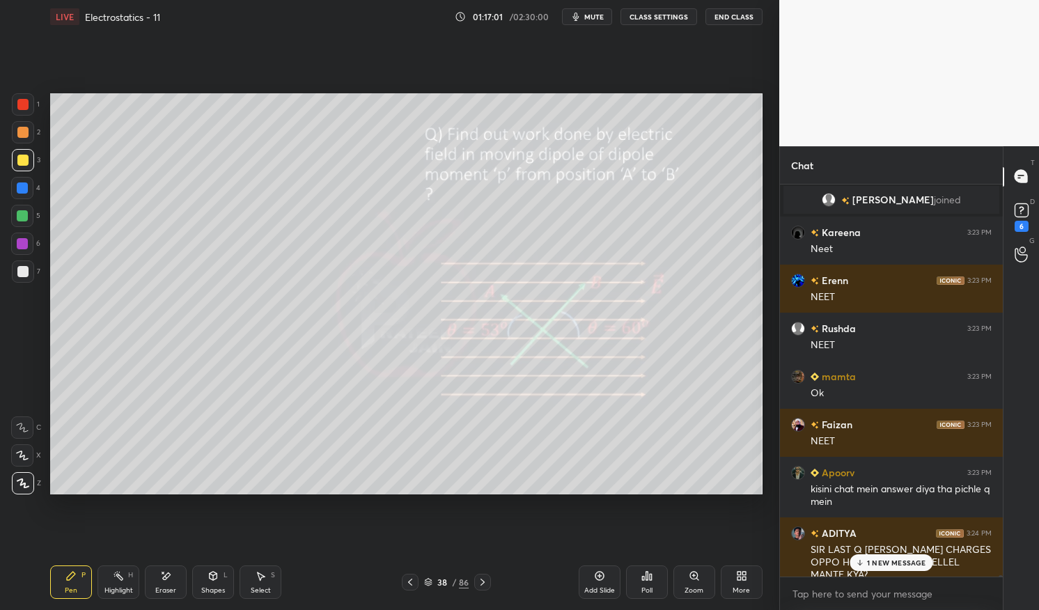
click at [881, 566] on p "1 NEW MESSAGE" at bounding box center [896, 563] width 59 height 8
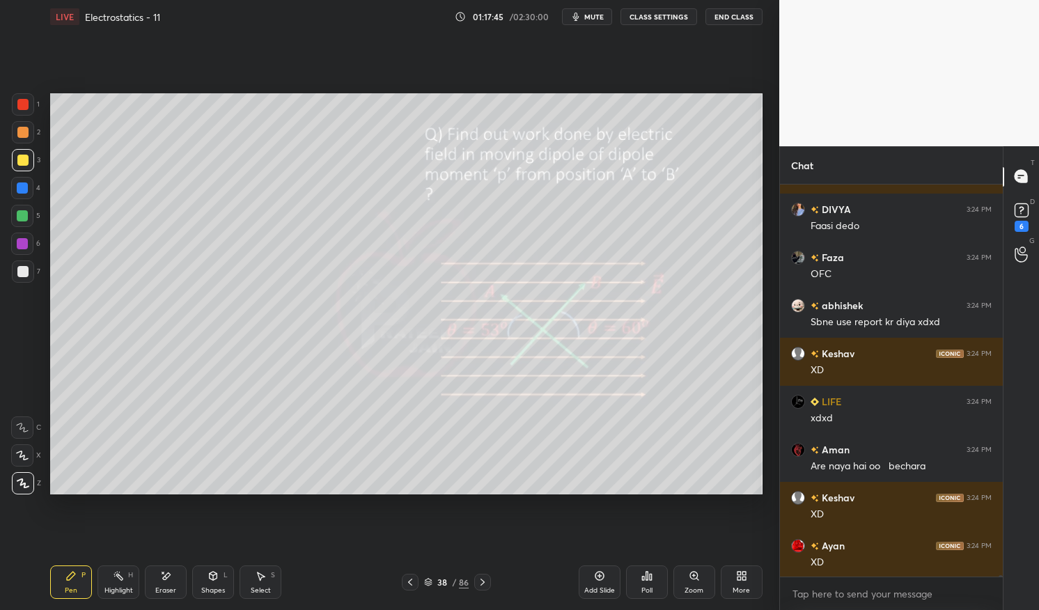
scroll to position [134825, 0]
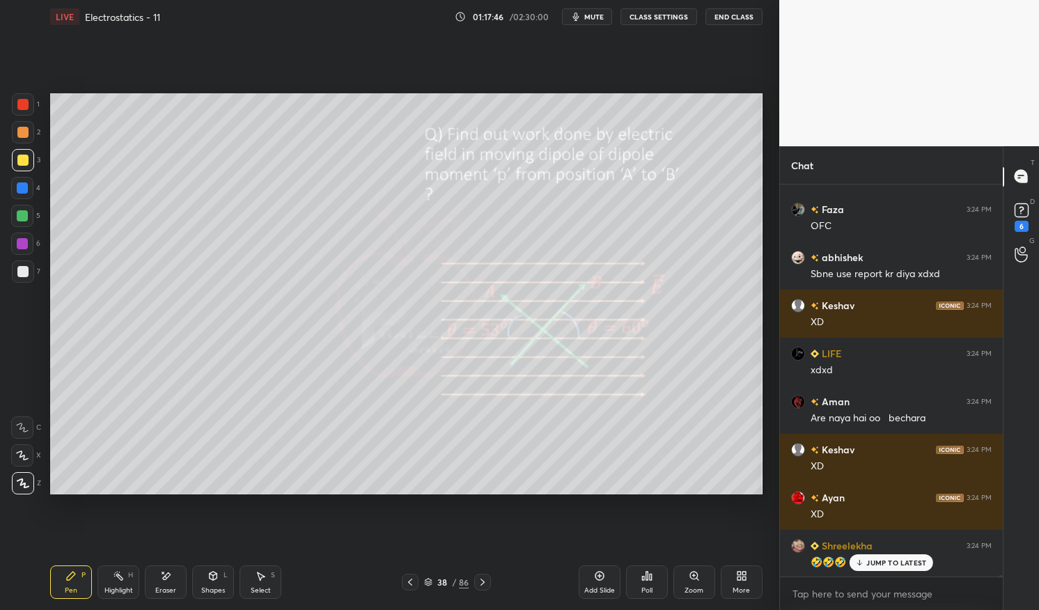
click at [23, 187] on div at bounding box center [22, 188] width 11 height 11
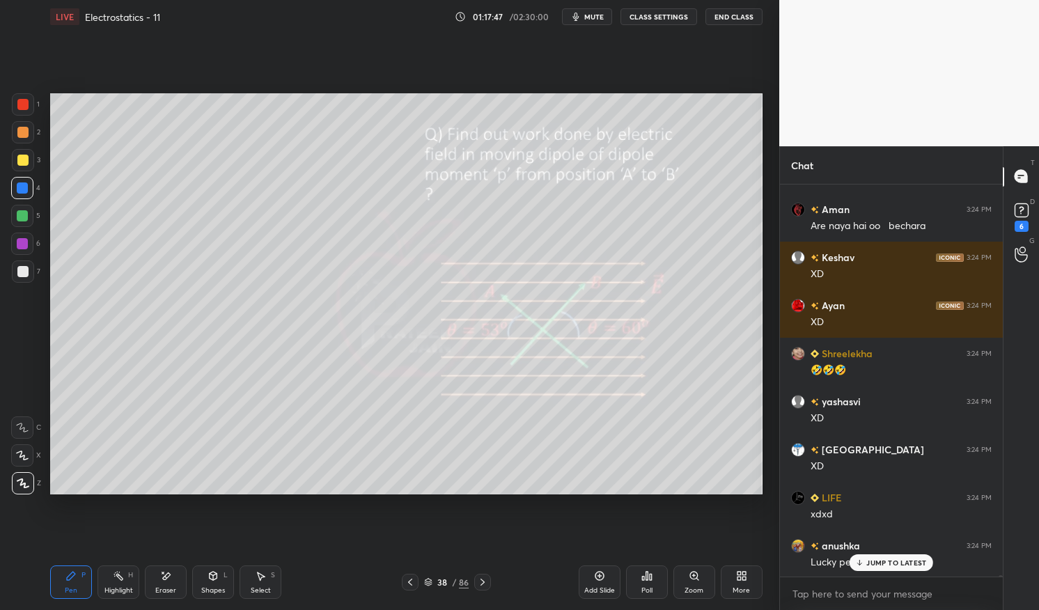
click at [208, 587] on div "Shapes" at bounding box center [213, 590] width 24 height 7
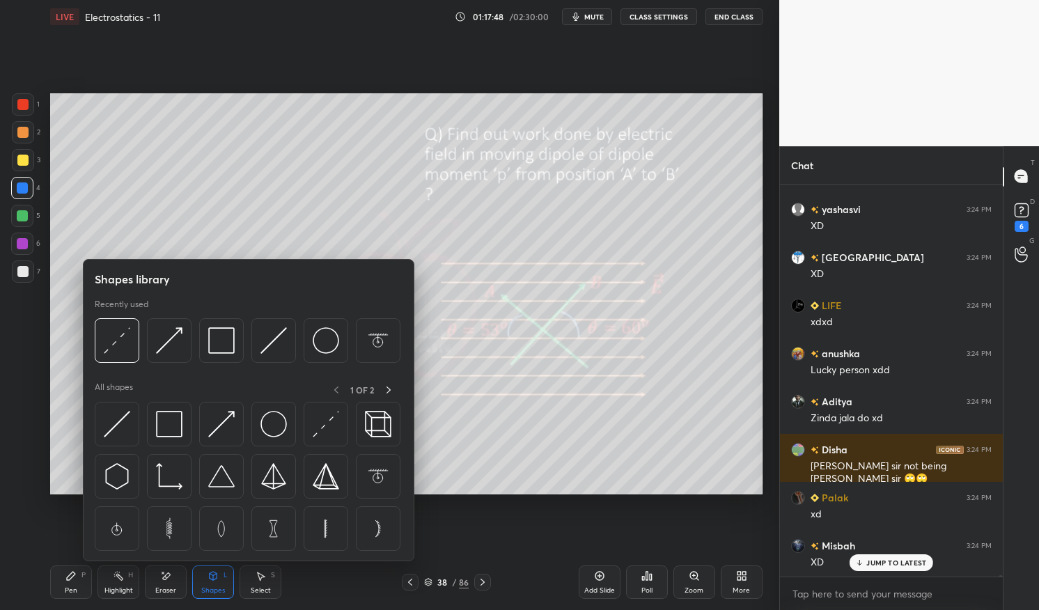
click at [123, 352] on img at bounding box center [117, 340] width 26 height 26
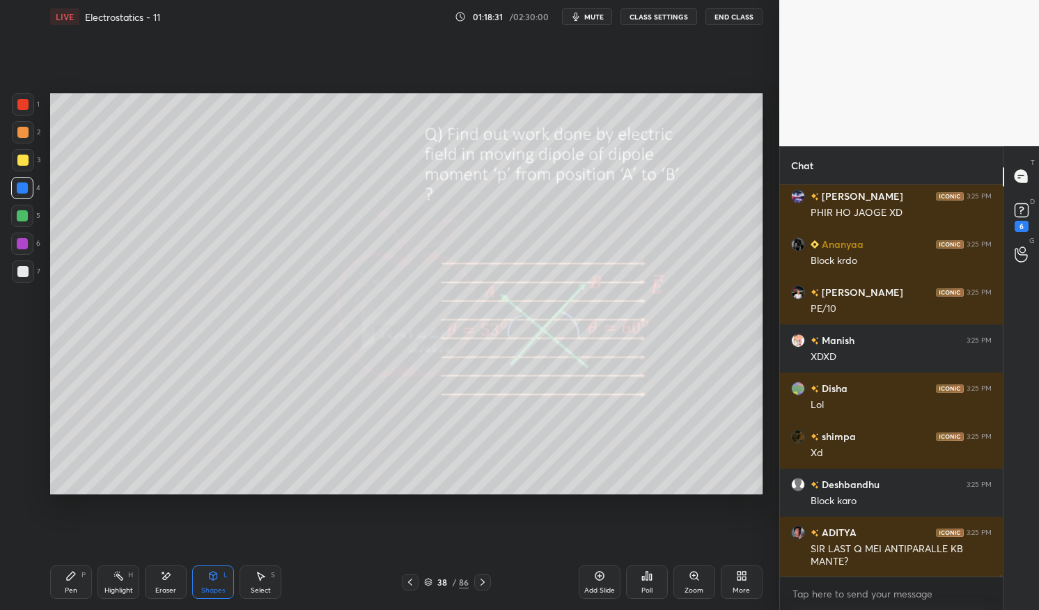
scroll to position [140294, 0]
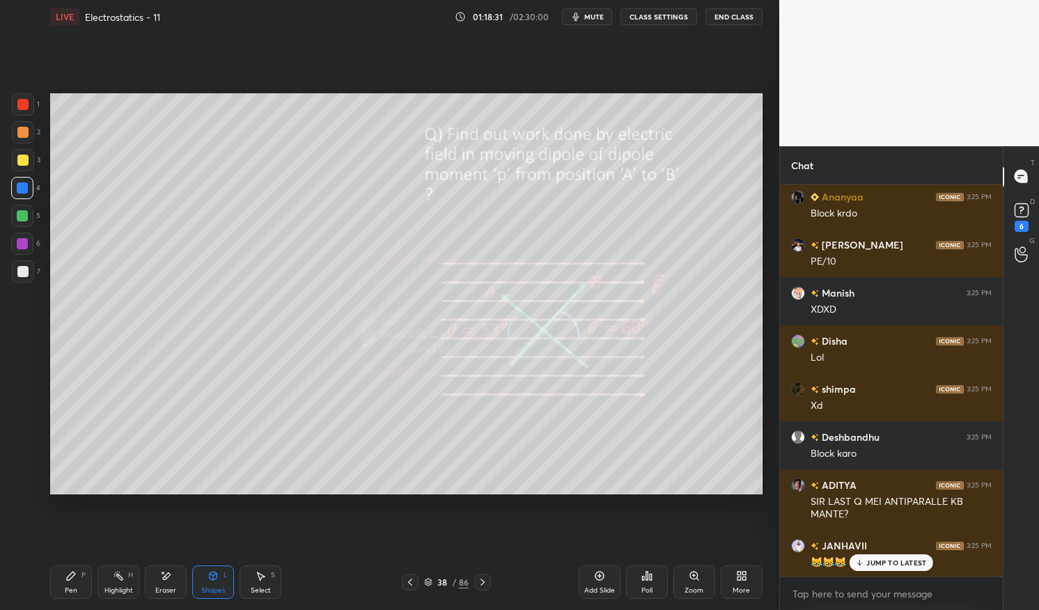
click at [22, 185] on div at bounding box center [22, 188] width 11 height 11
click at [20, 189] on div at bounding box center [22, 188] width 11 height 11
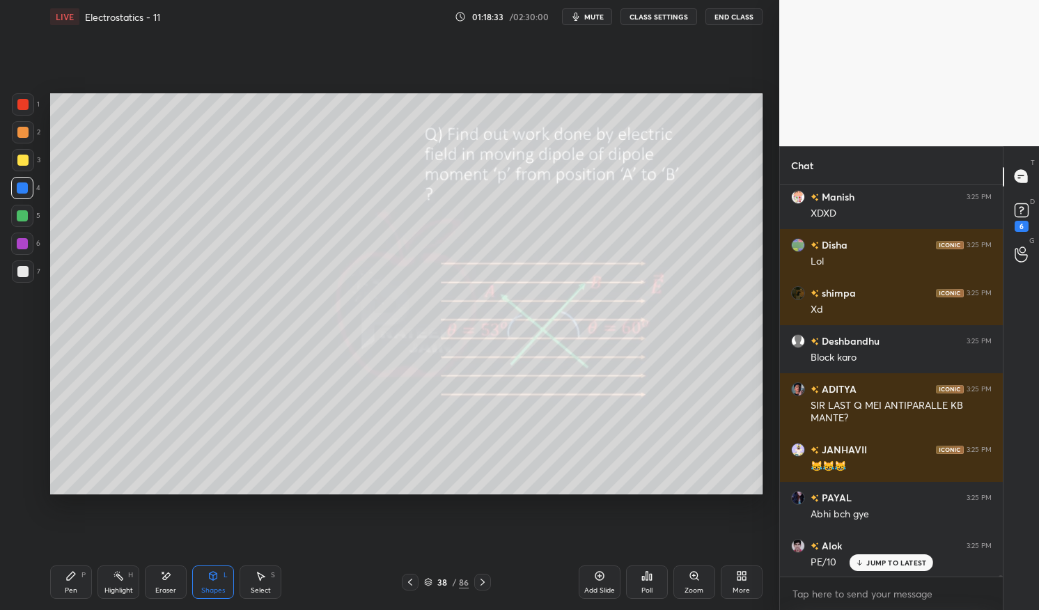
click at [67, 579] on icon at bounding box center [71, 576] width 8 height 8
click at [70, 583] on div "Pen P" at bounding box center [71, 582] width 42 height 33
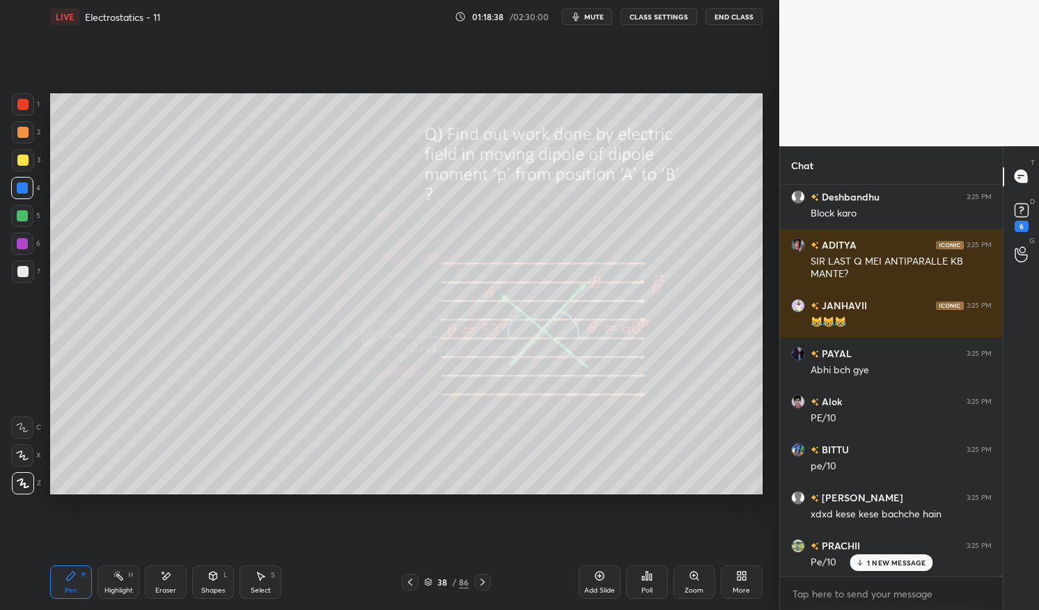
scroll to position [140582, 0]
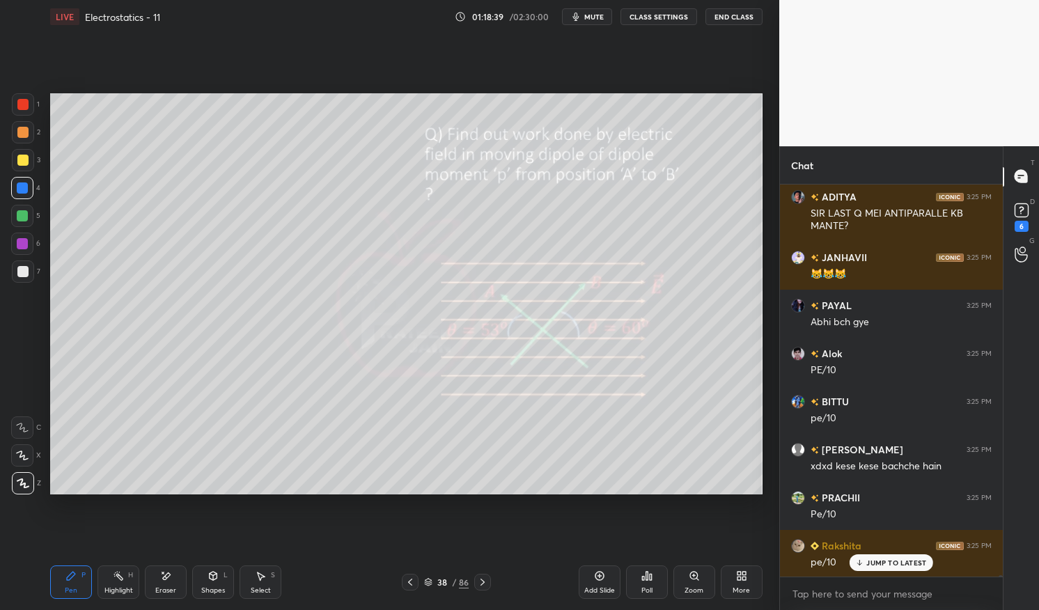
click at [21, 222] on div at bounding box center [22, 215] width 11 height 11
click at [32, 217] on div at bounding box center [22, 216] width 22 height 22
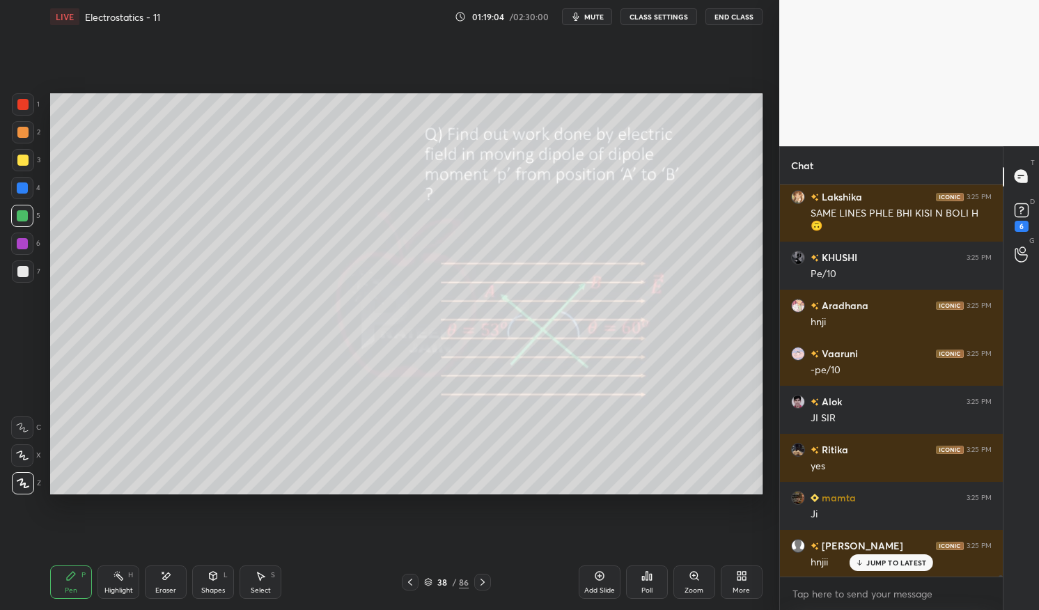
scroll to position [141172, 0]
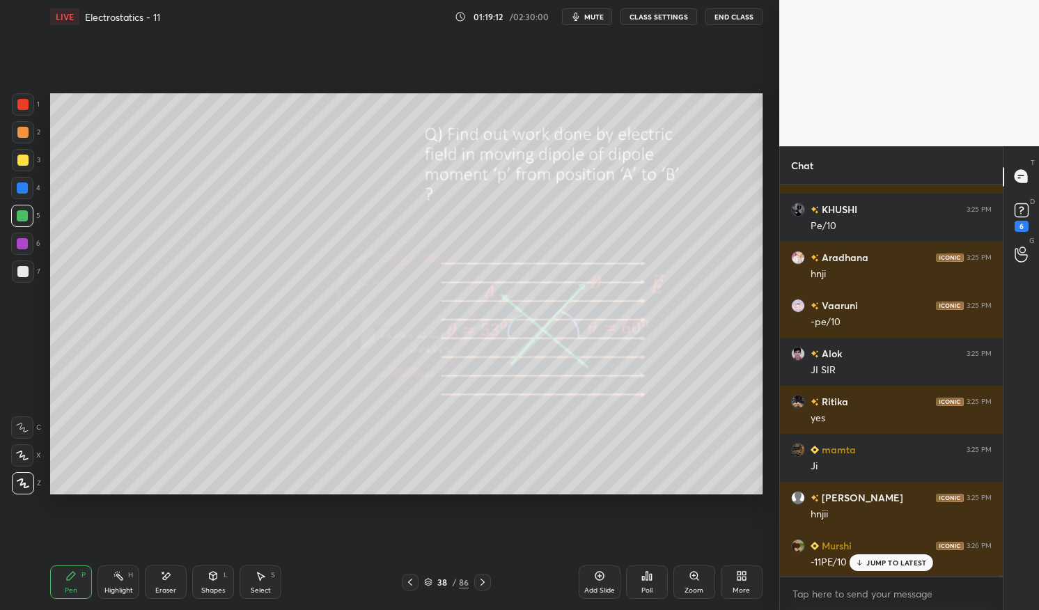
click at [897, 560] on p "JUMP TO LATEST" at bounding box center [897, 563] width 60 height 8
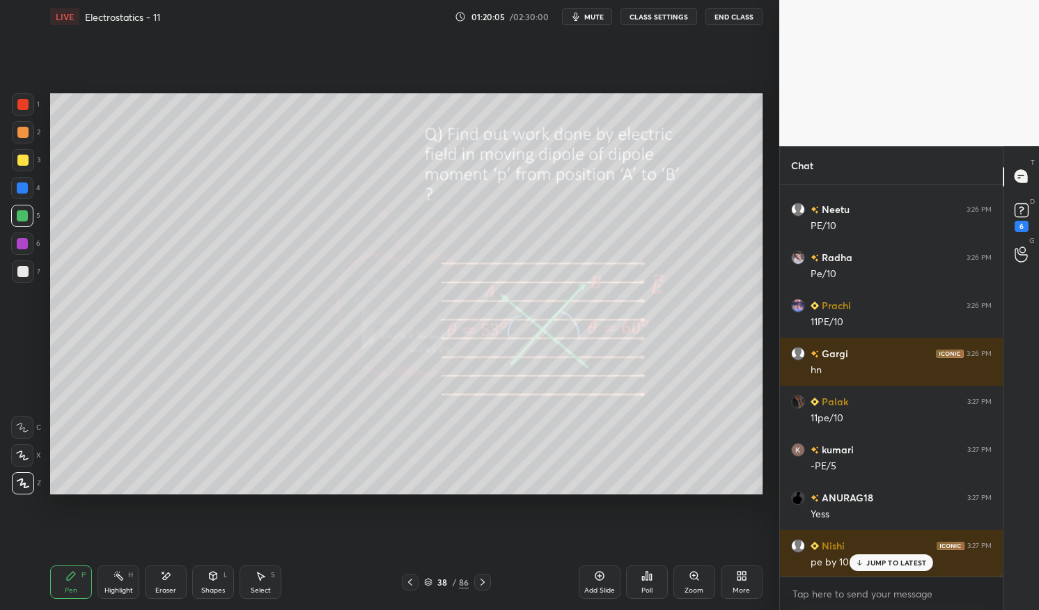
scroll to position [143416, 0]
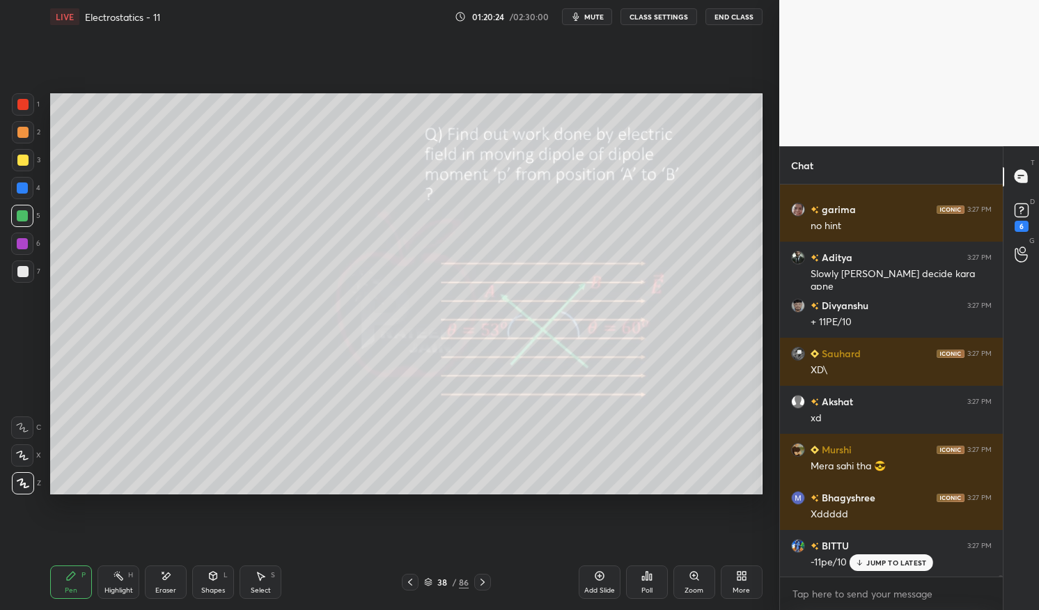
click at [432, 580] on icon at bounding box center [428, 580] width 7 height 3
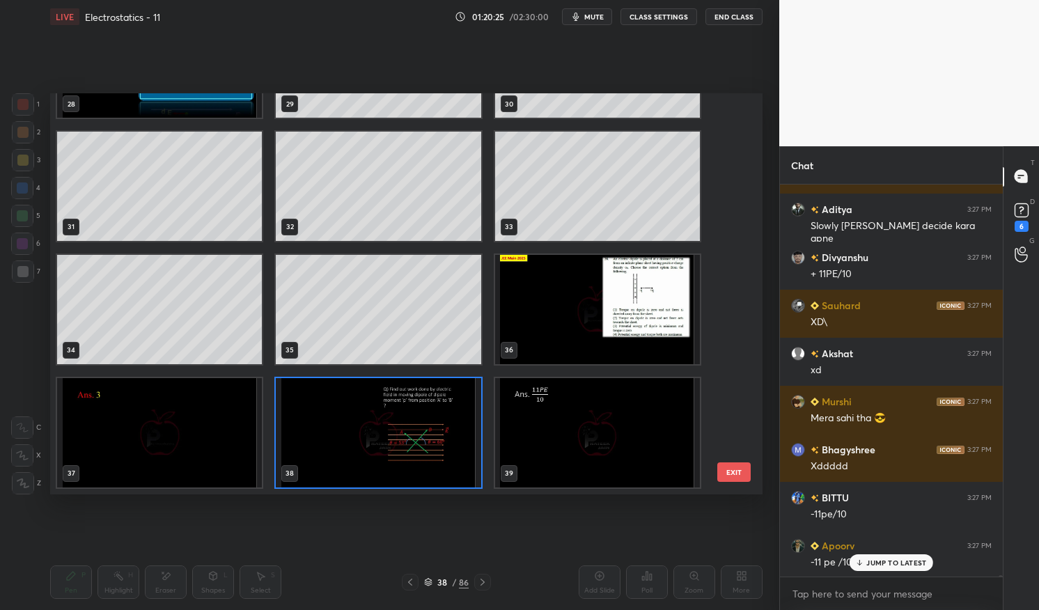
click at [445, 447] on img "grid" at bounding box center [378, 432] width 205 height 109
click at [442, 442] on img "grid" at bounding box center [378, 432] width 205 height 109
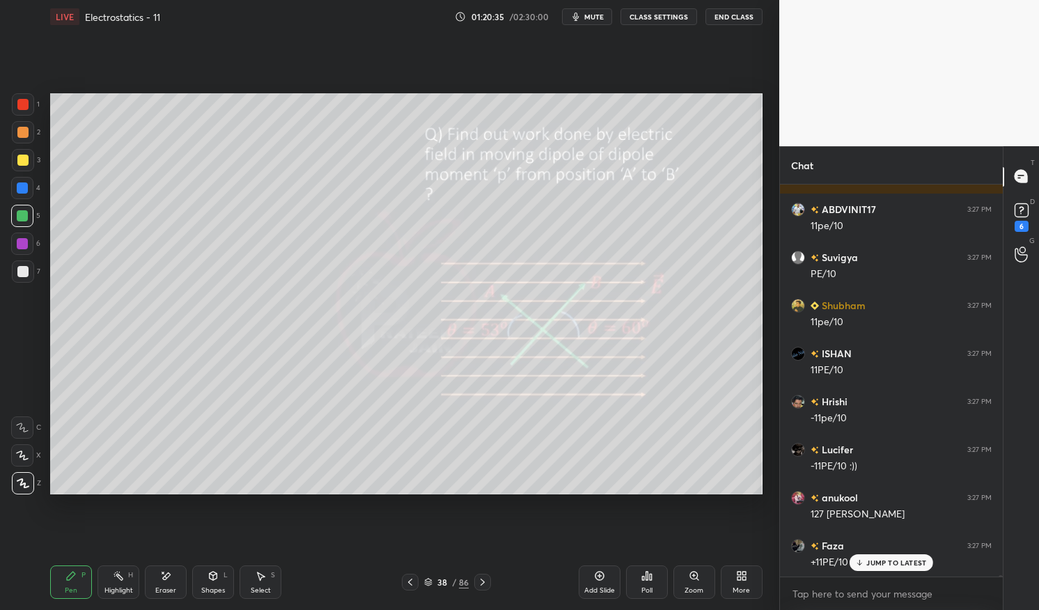
click at [23, 192] on div at bounding box center [22, 188] width 11 height 11
click at [24, 190] on div at bounding box center [22, 188] width 11 height 11
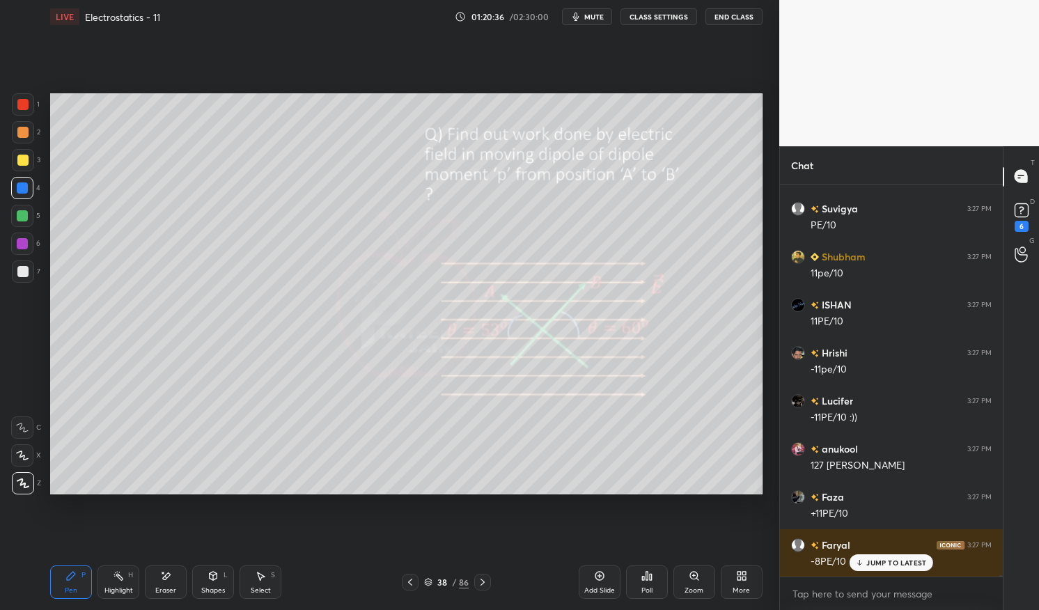
click at [75, 578] on icon at bounding box center [70, 576] width 11 height 11
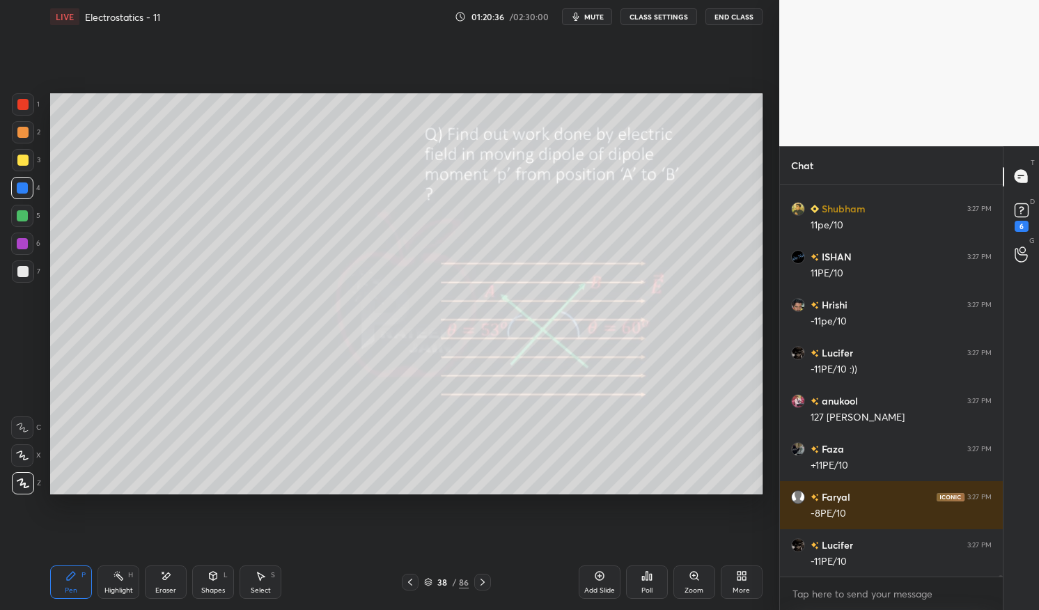
click at [71, 582] on div "Pen P" at bounding box center [71, 582] width 42 height 33
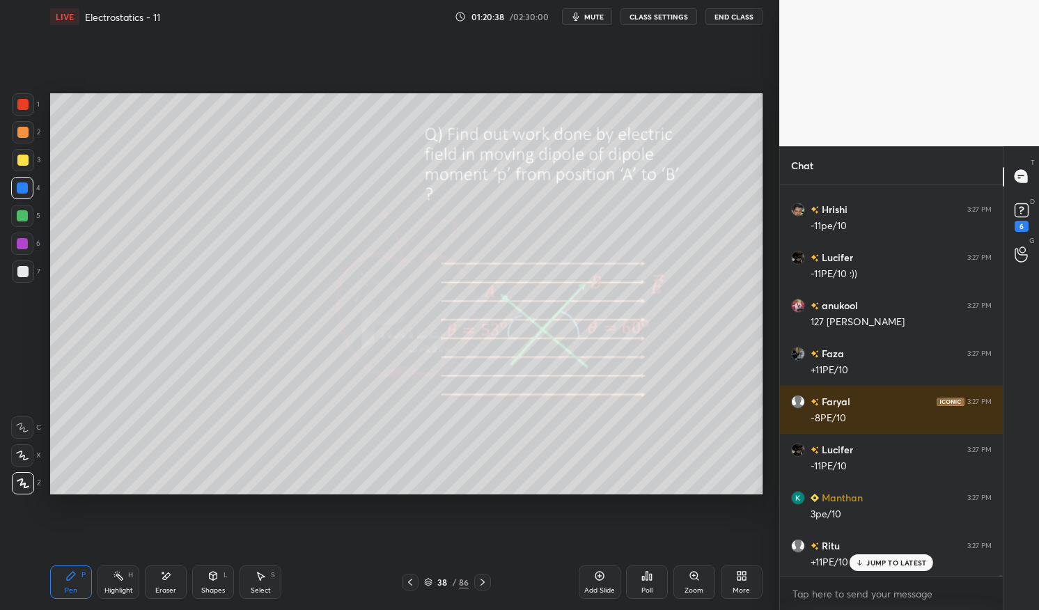
click at [23, 107] on div at bounding box center [22, 104] width 11 height 11
click at [29, 106] on div at bounding box center [23, 104] width 22 height 22
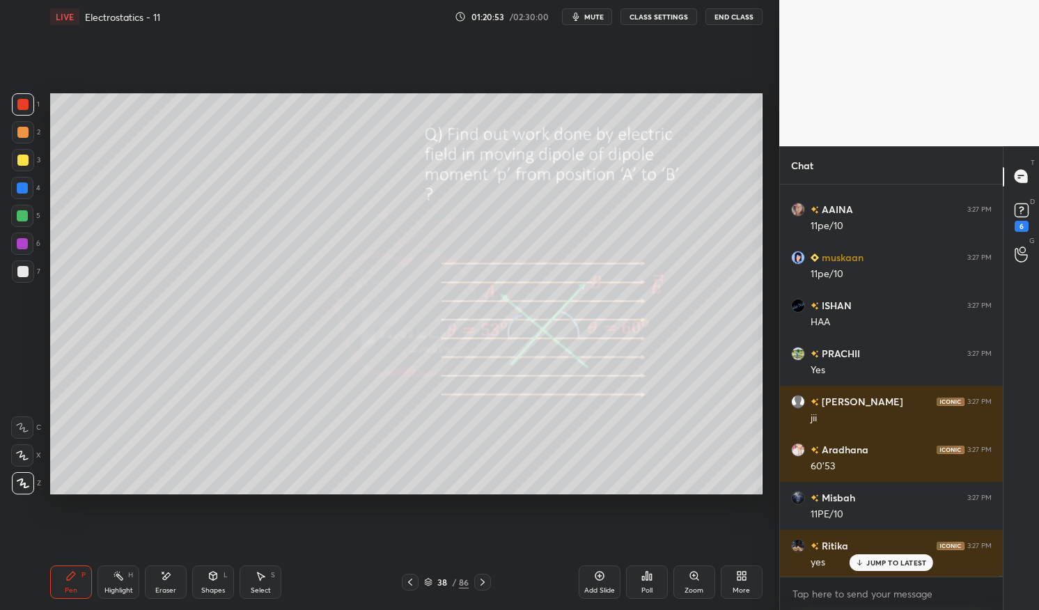
click at [24, 216] on div at bounding box center [22, 215] width 11 height 11
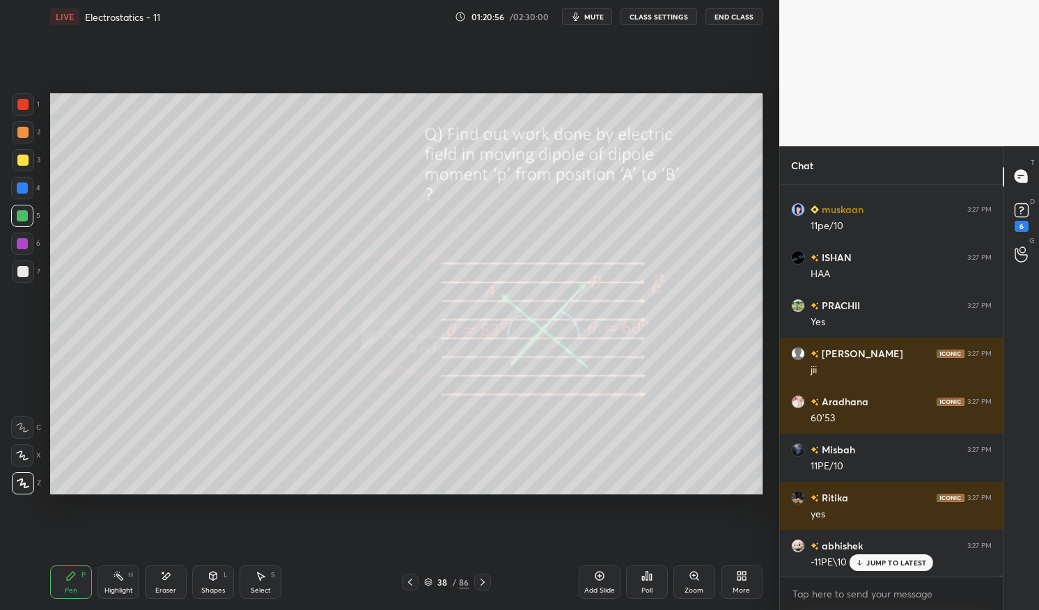
click at [20, 157] on div at bounding box center [22, 160] width 11 height 11
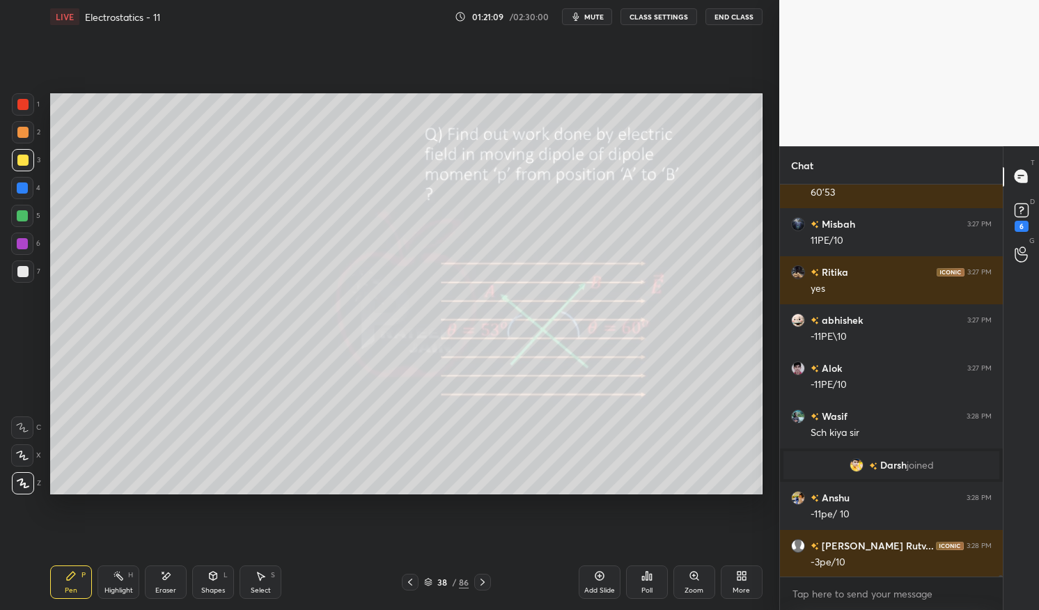
click at [24, 104] on div at bounding box center [22, 104] width 11 height 11
click at [24, 107] on div at bounding box center [22, 104] width 11 height 11
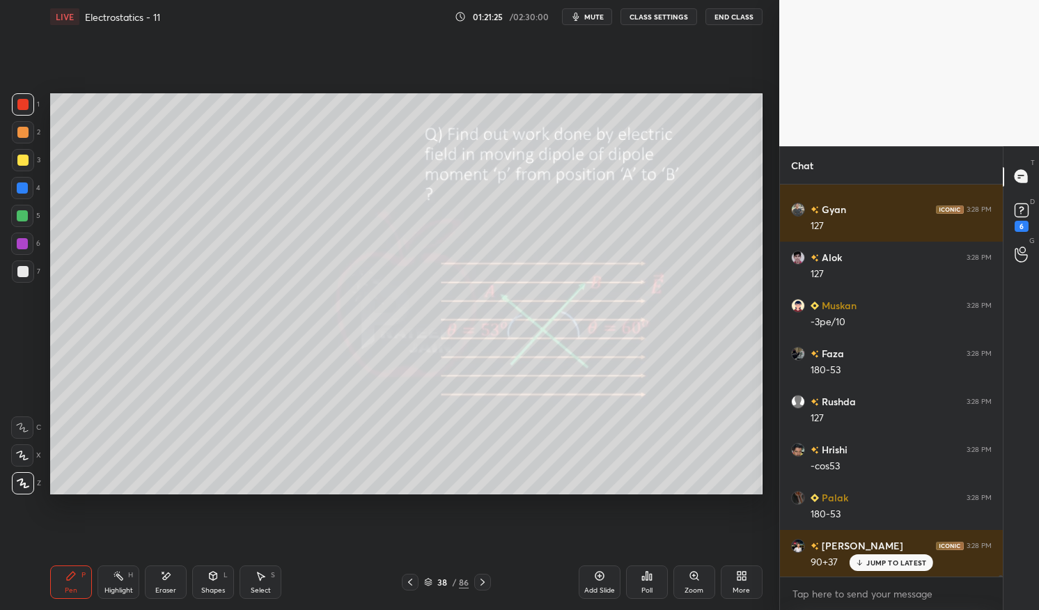
scroll to position [141792, 0]
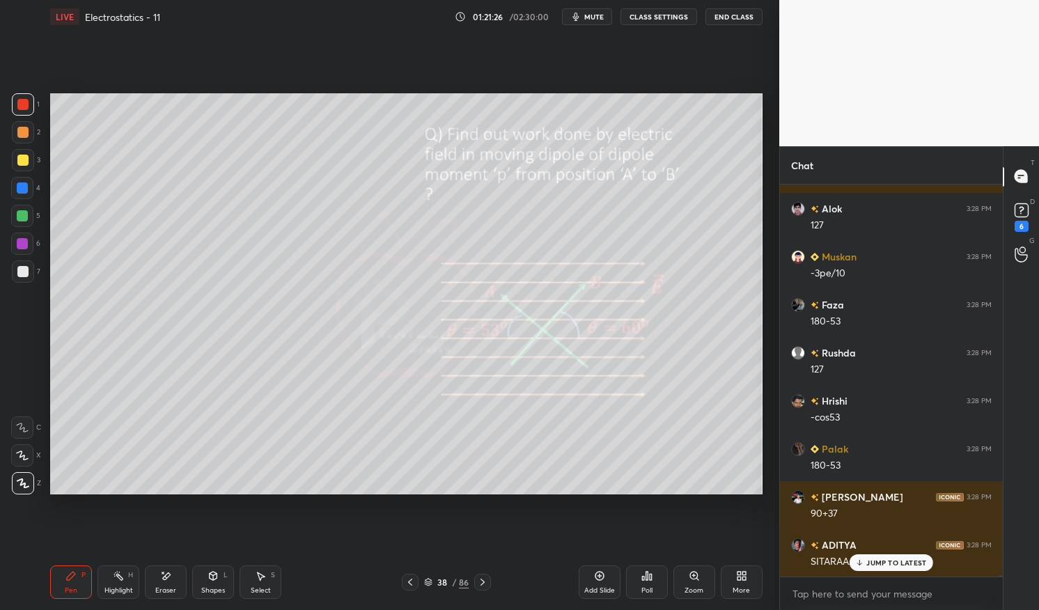
click at [64, 592] on div "Pen P" at bounding box center [71, 582] width 42 height 33
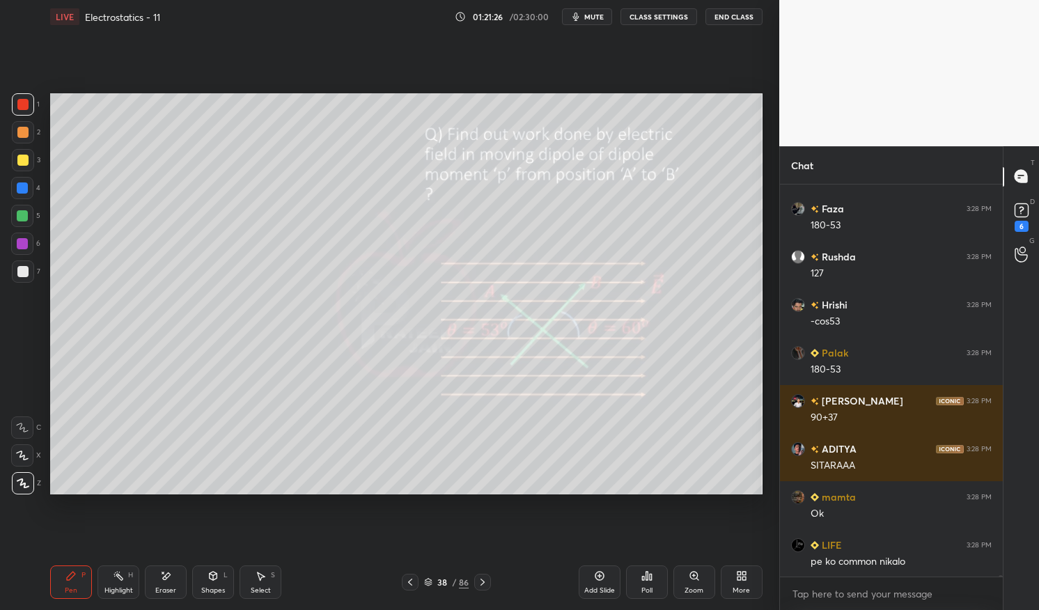
click at [38, 583] on div "1 2 3 4 5 6 7 C X Z E E Erase all H H LIVE Electrostatics - 11 01:21:26 / 02:30…" at bounding box center [384, 305] width 768 height 610
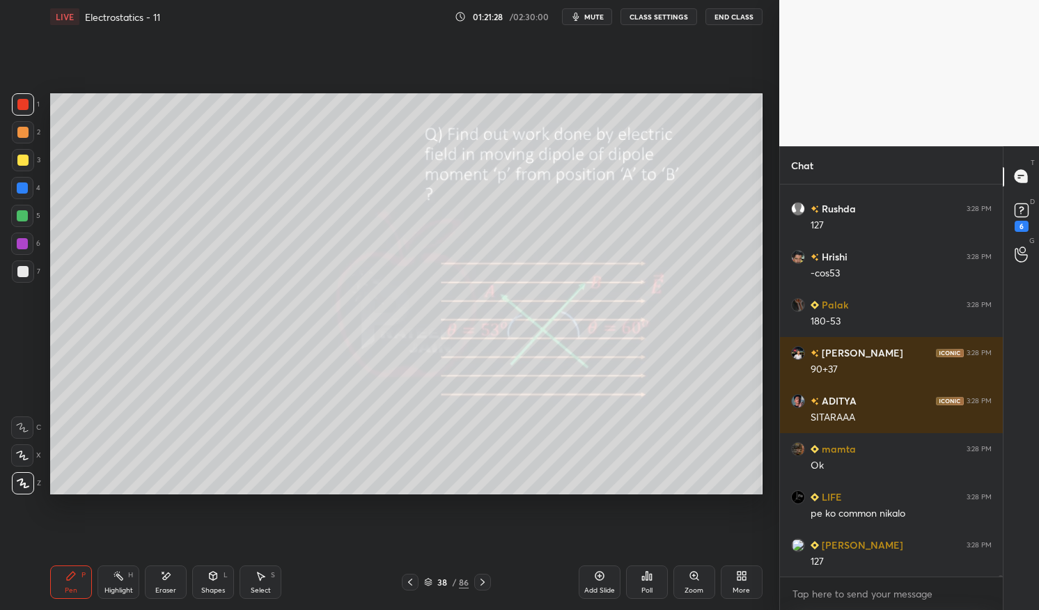
click at [25, 166] on div at bounding box center [23, 160] width 22 height 22
click at [29, 157] on div at bounding box center [23, 160] width 22 height 22
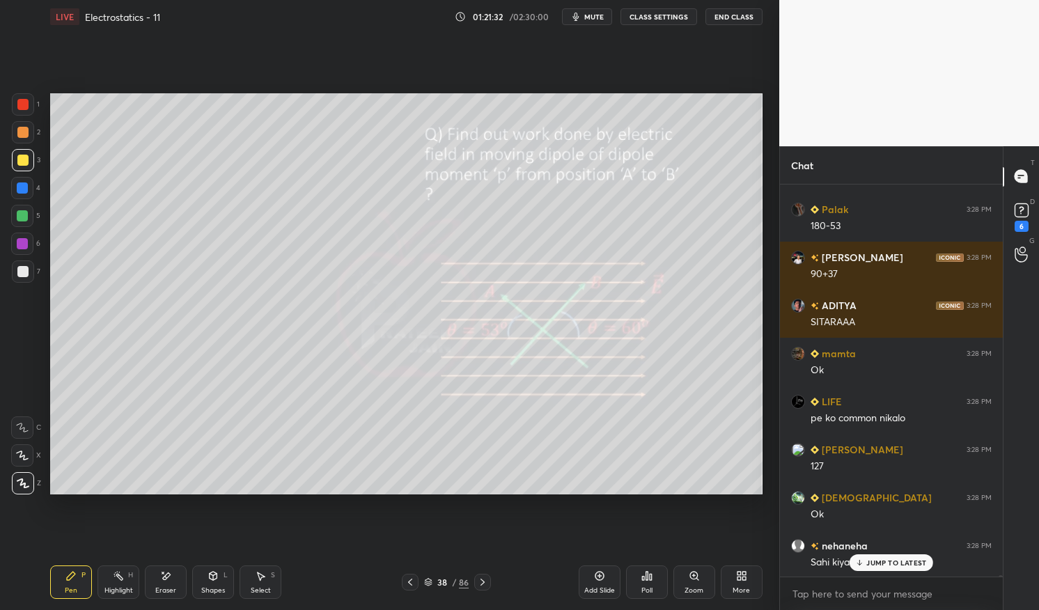
scroll to position [142080, 0]
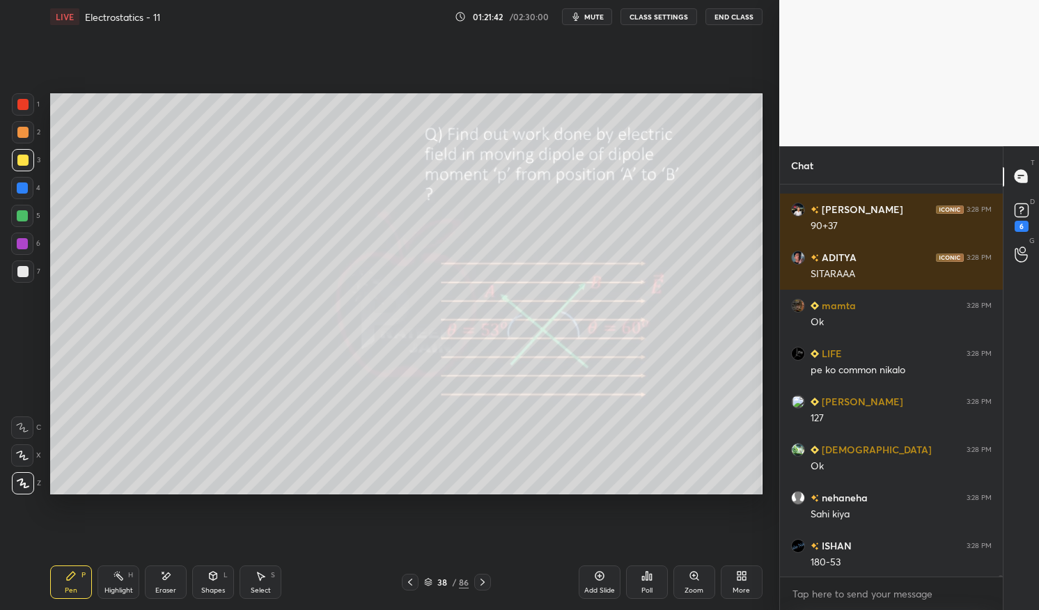
click at [70, 579] on icon at bounding box center [71, 576] width 8 height 8
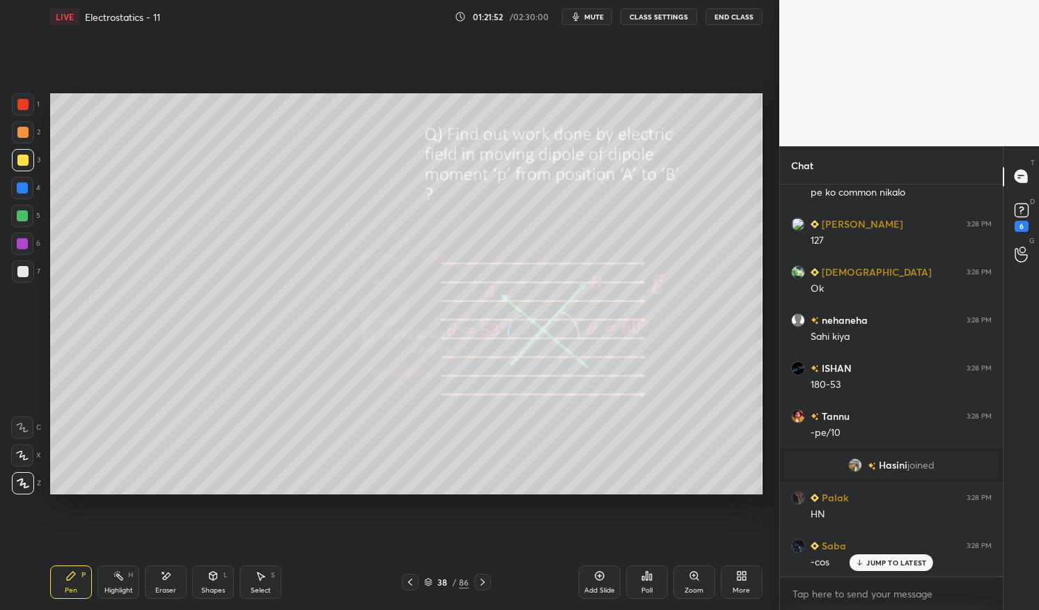
scroll to position [142307, 0]
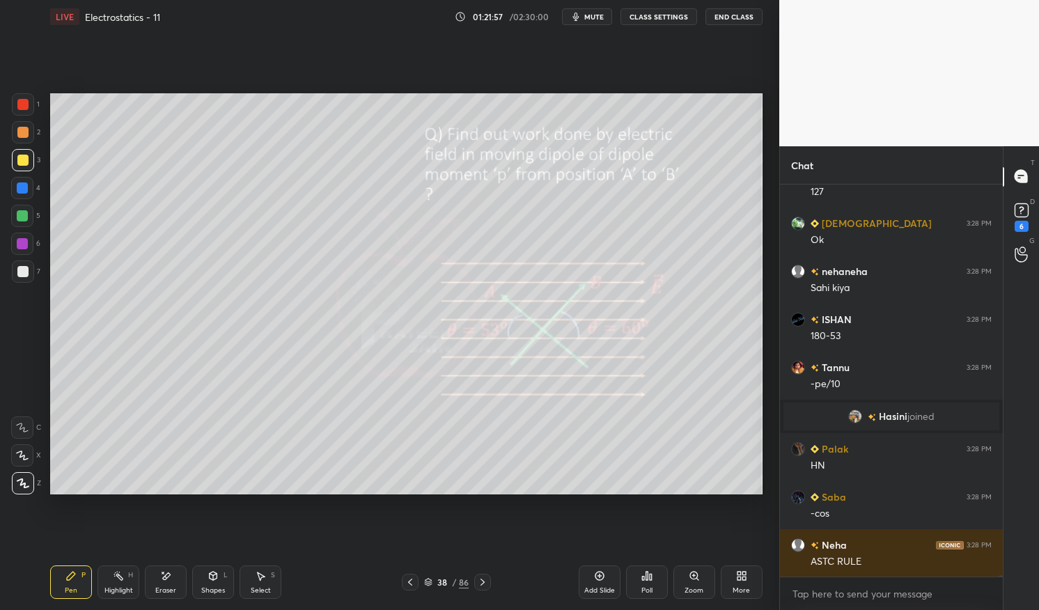
click at [432, 580] on icon at bounding box center [428, 580] width 7 height 3
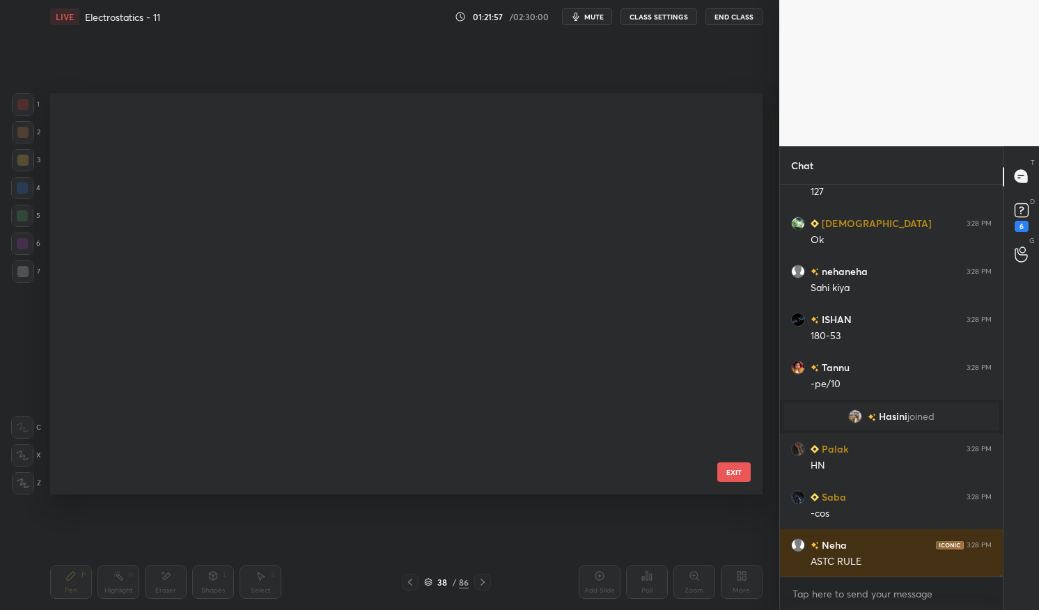
scroll to position [396, 705]
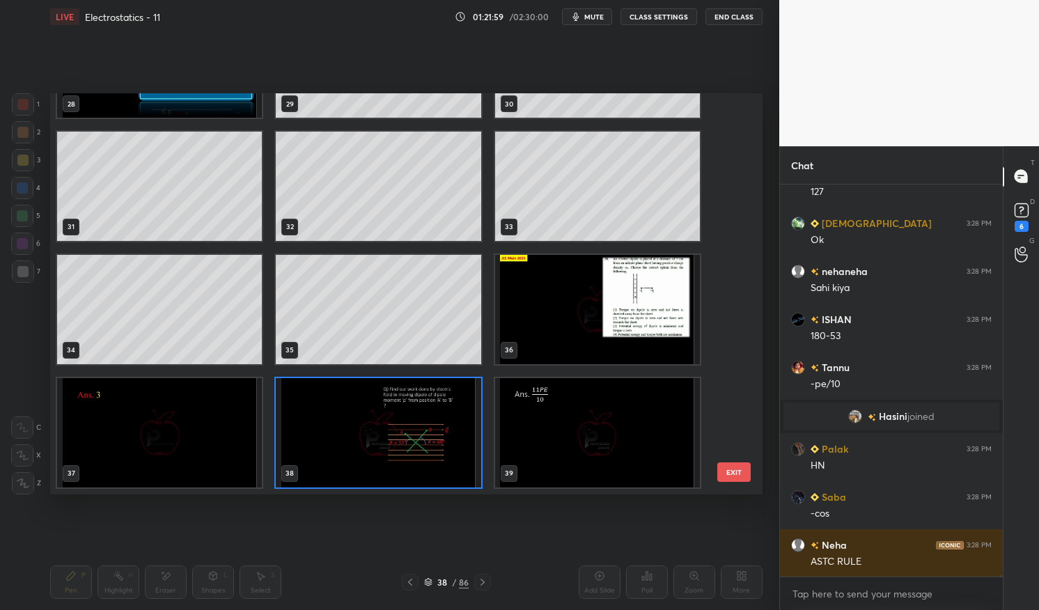
click at [428, 454] on img "grid" at bounding box center [378, 432] width 205 height 109
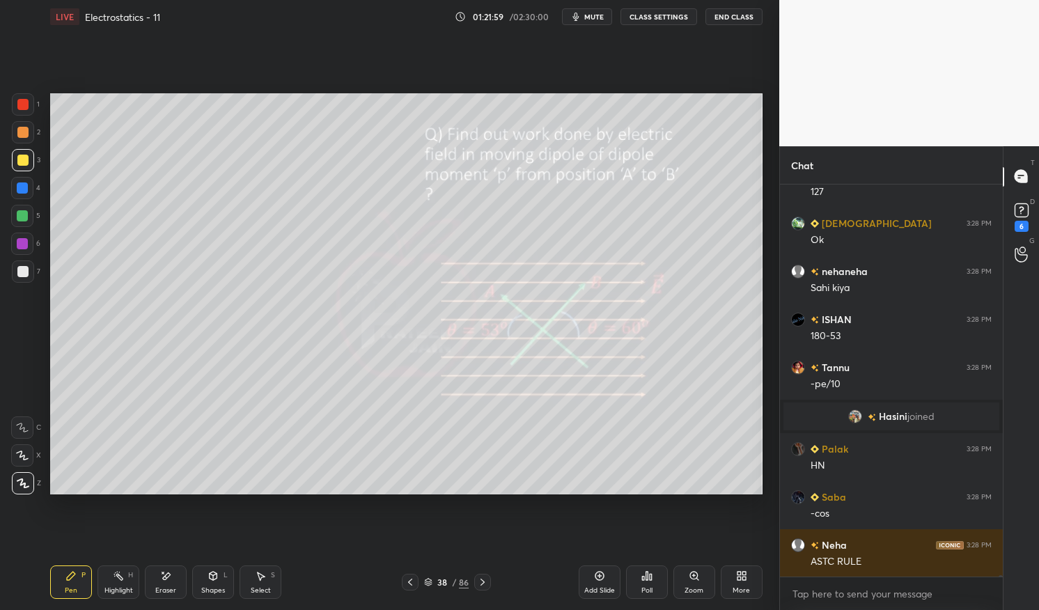
click at [426, 447] on img "grid" at bounding box center [378, 432] width 205 height 109
click at [63, 586] on div "Pen P" at bounding box center [71, 582] width 42 height 33
click at [57, 596] on div "Pen P" at bounding box center [71, 582] width 42 height 33
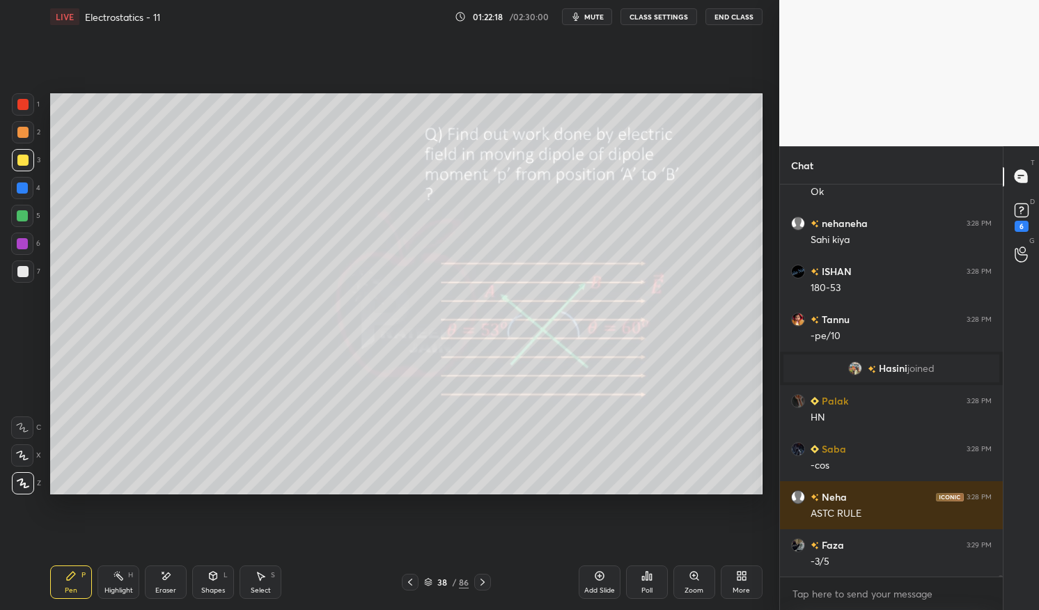
click at [22, 270] on div at bounding box center [22, 271] width 11 height 11
click at [21, 274] on div at bounding box center [22, 271] width 11 height 11
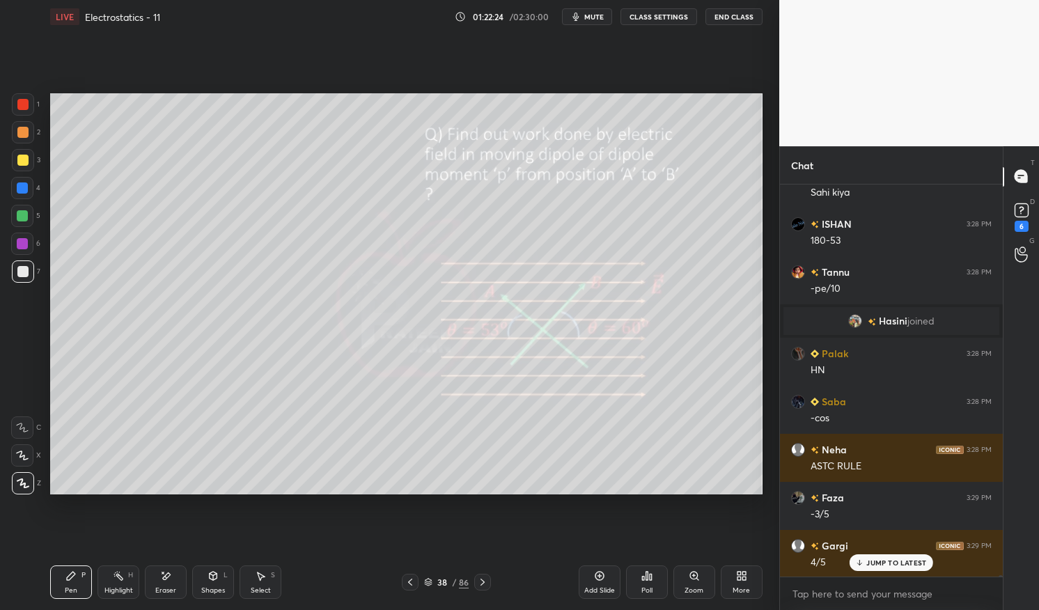
click at [434, 580] on div "38 / 86" at bounding box center [446, 582] width 45 height 13
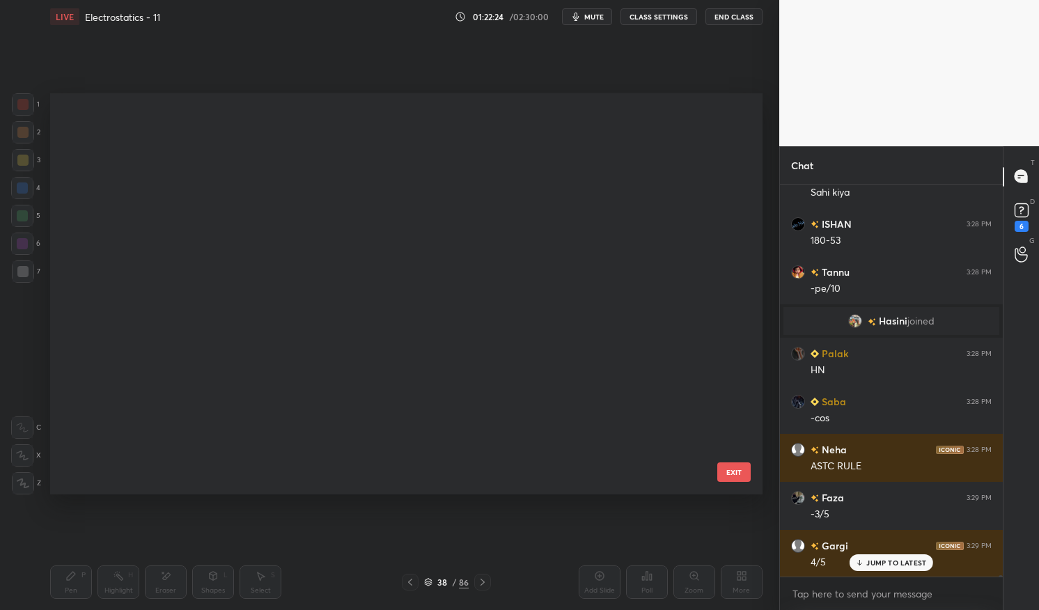
scroll to position [396, 705]
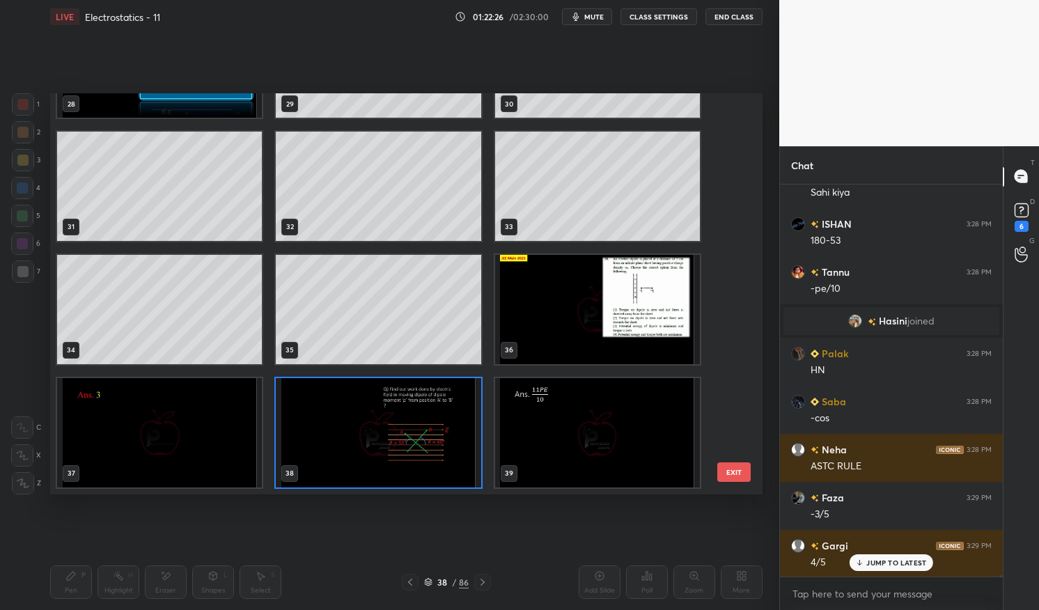
click at [470, 466] on img "grid" at bounding box center [378, 432] width 205 height 109
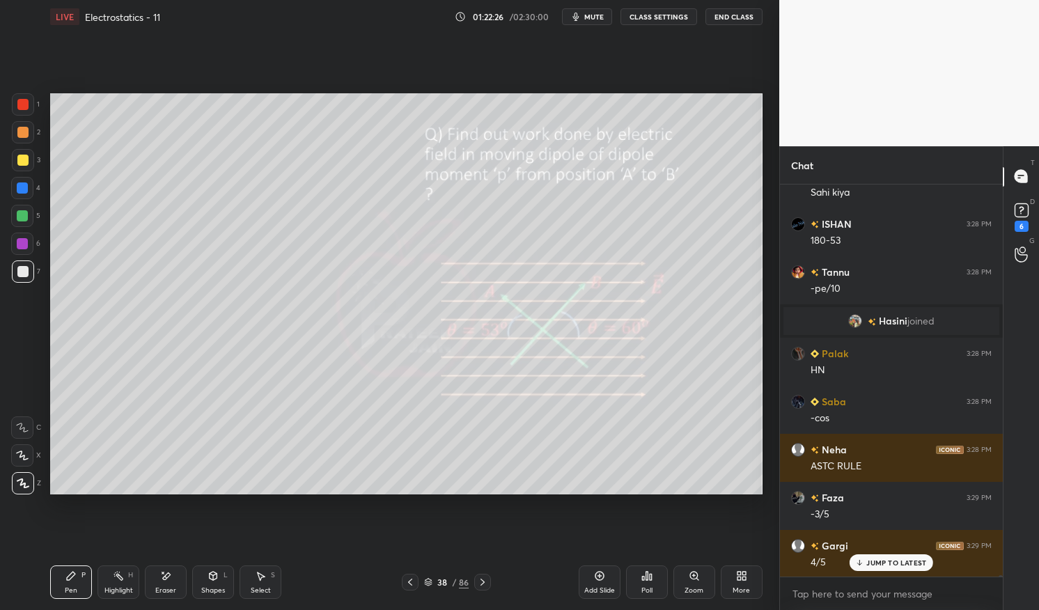
click at [468, 465] on img "grid" at bounding box center [378, 432] width 205 height 109
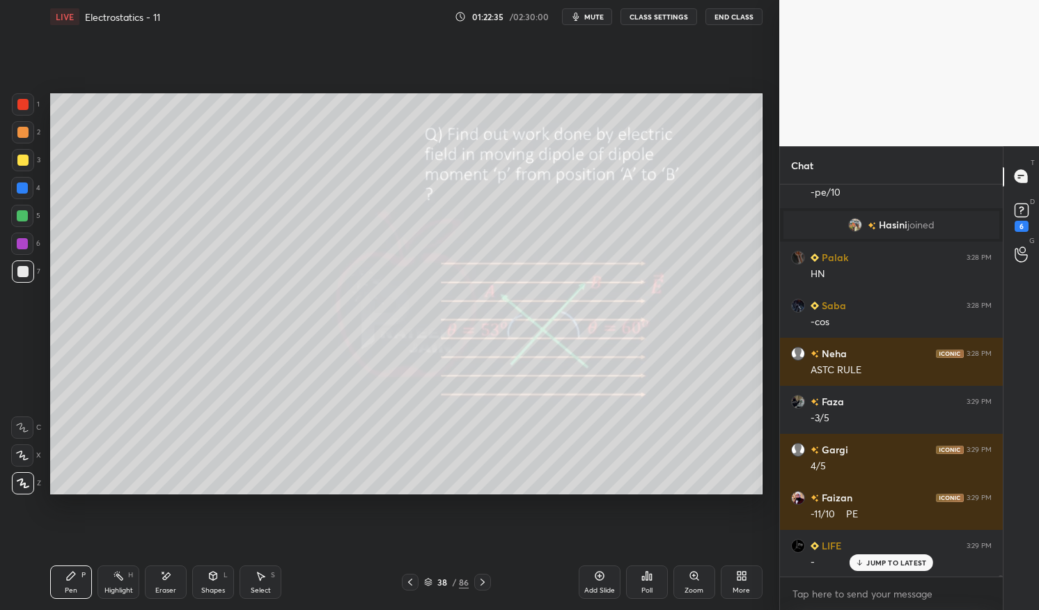
scroll to position [142546, 0]
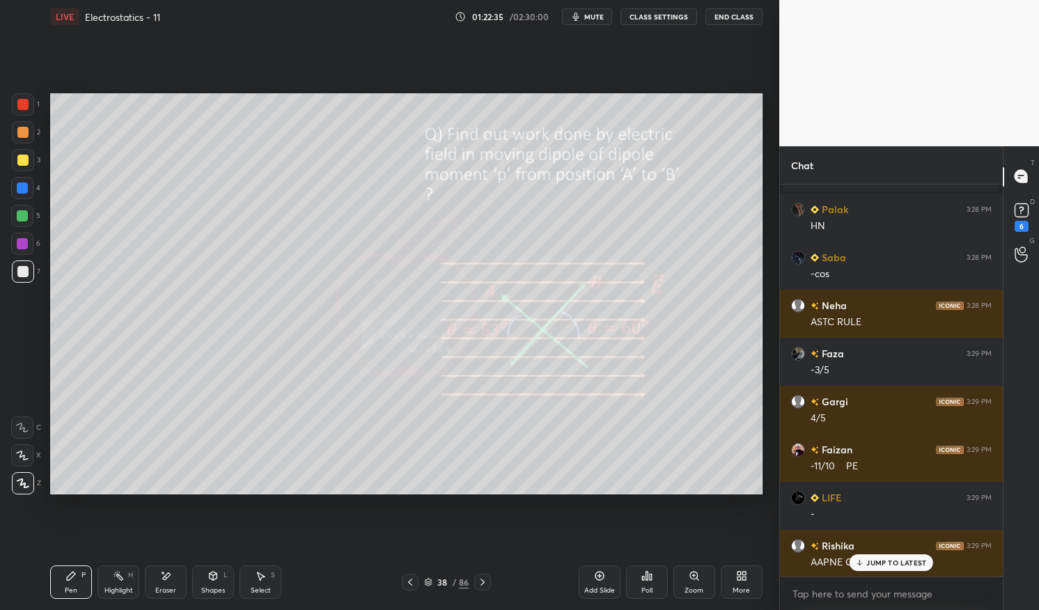
click at [169, 587] on div "Eraser" at bounding box center [165, 590] width 21 height 7
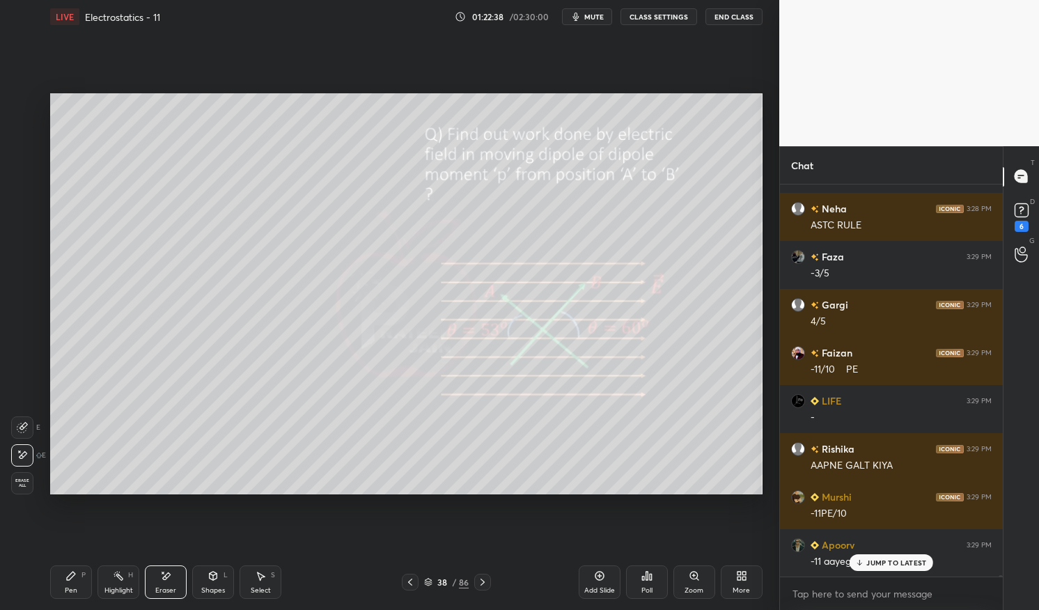
scroll to position [142787, 0]
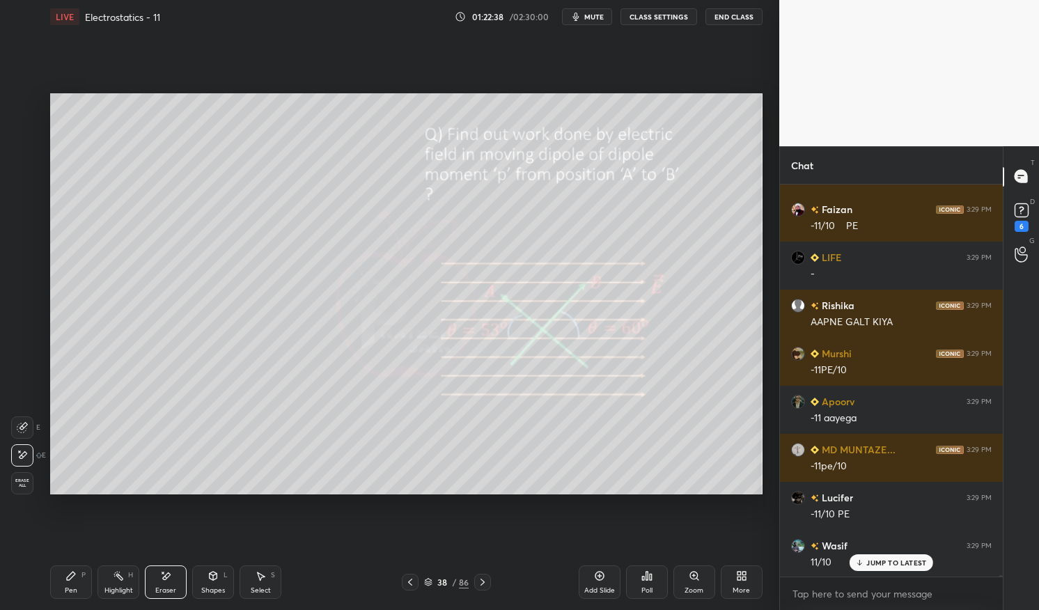
click at [120, 589] on div "Highlight" at bounding box center [118, 590] width 29 height 7
click at [126, 580] on div "Highlight H" at bounding box center [119, 582] width 42 height 33
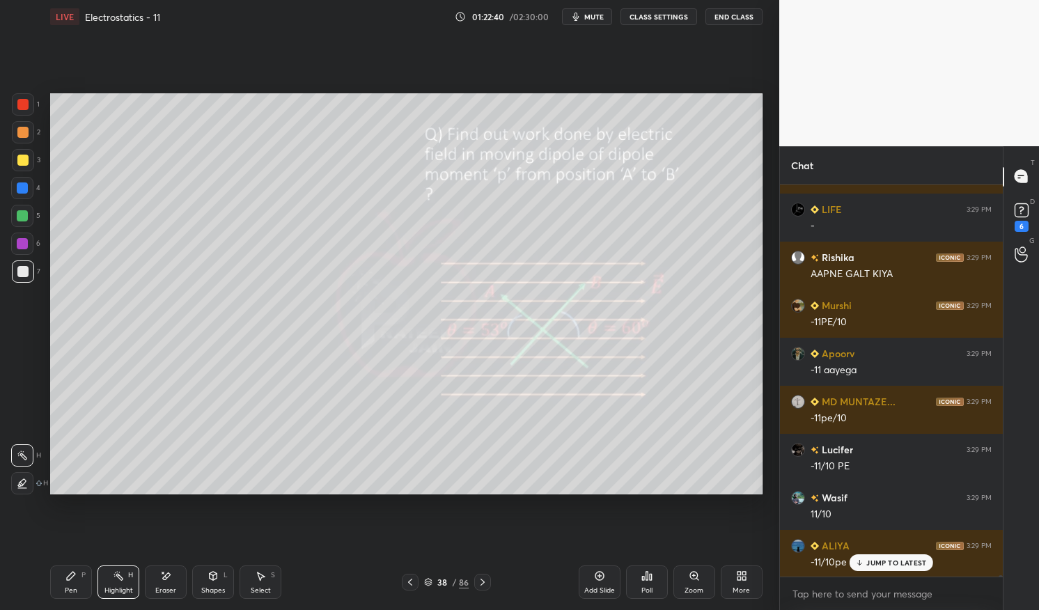
click at [69, 583] on div "Pen P" at bounding box center [71, 582] width 42 height 33
click at [68, 581] on icon at bounding box center [70, 576] width 11 height 11
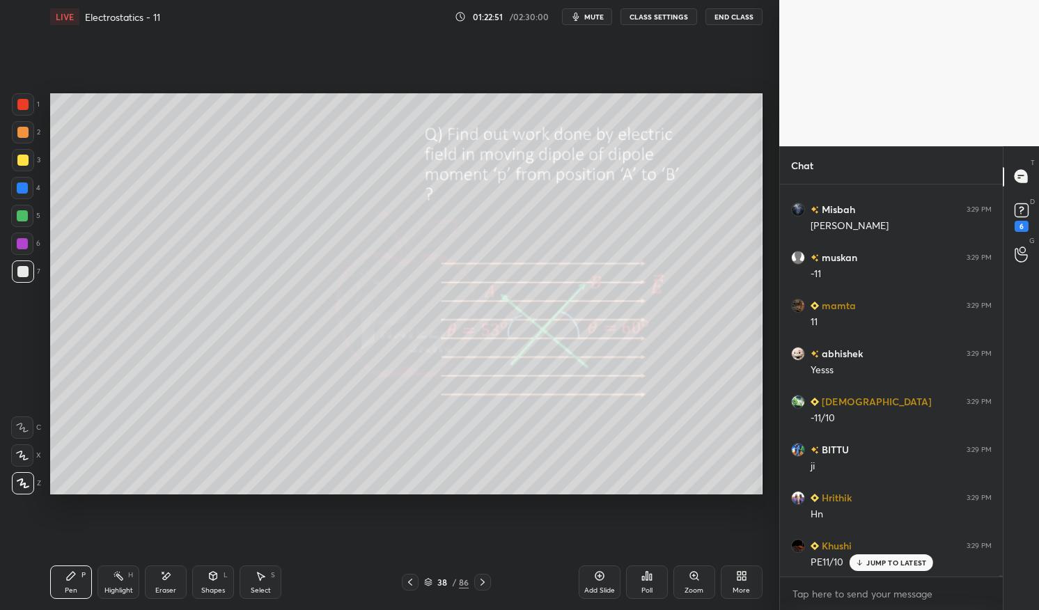
scroll to position [143342, 0]
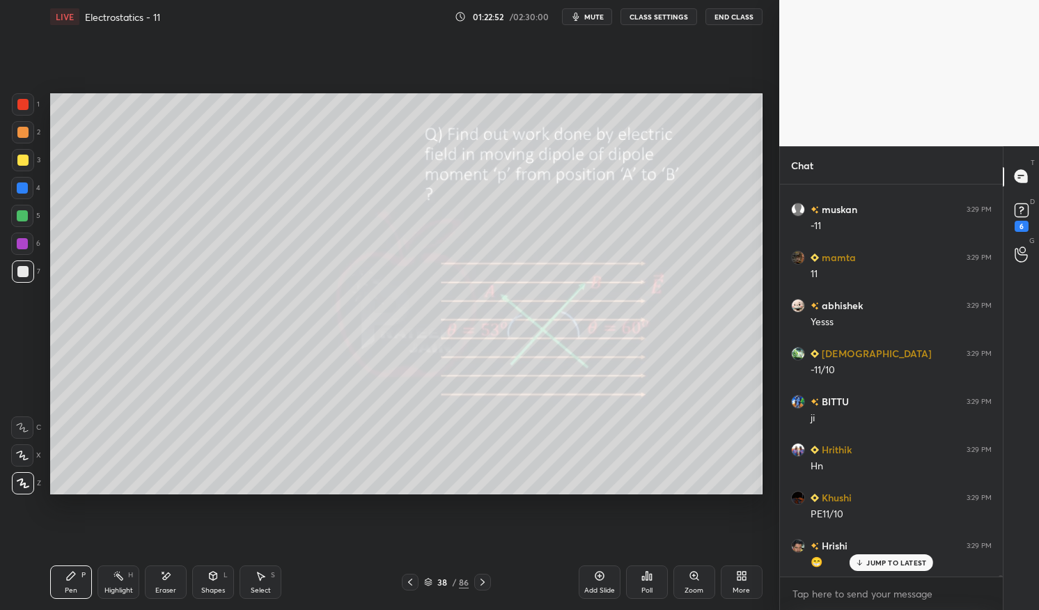
click at [8, 199] on div "1 2 3 4 5 6 7 C X Z E E Erase all H H" at bounding box center [22, 293] width 45 height 401
click at [20, 215] on div at bounding box center [22, 215] width 11 height 11
click at [20, 214] on div at bounding box center [22, 215] width 11 height 11
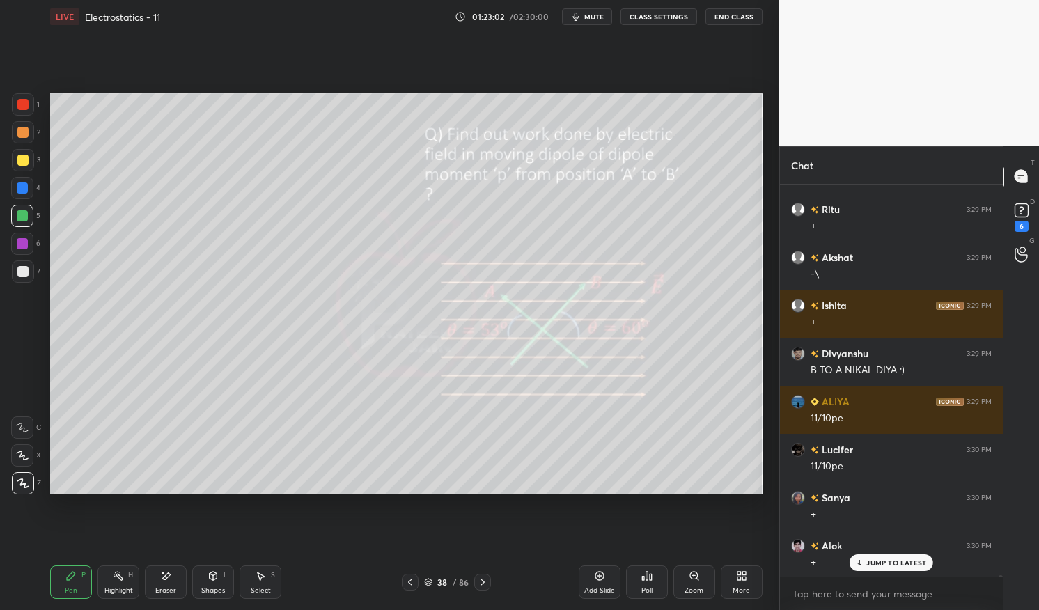
scroll to position [143919, 0]
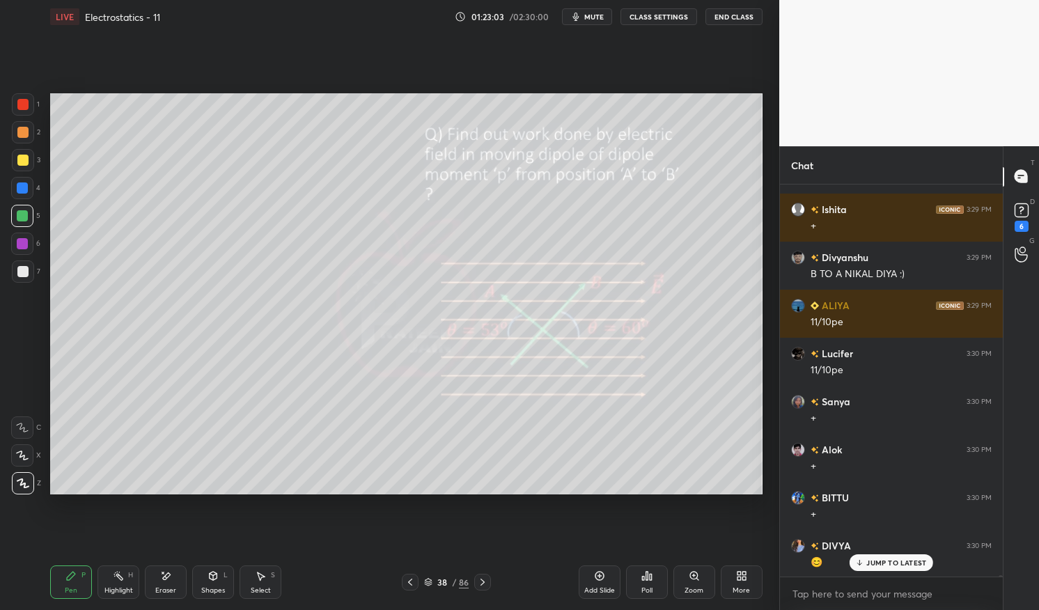
click at [112, 582] on div "Highlight H" at bounding box center [119, 582] width 42 height 33
click at [106, 587] on div "Highlight" at bounding box center [118, 590] width 29 height 7
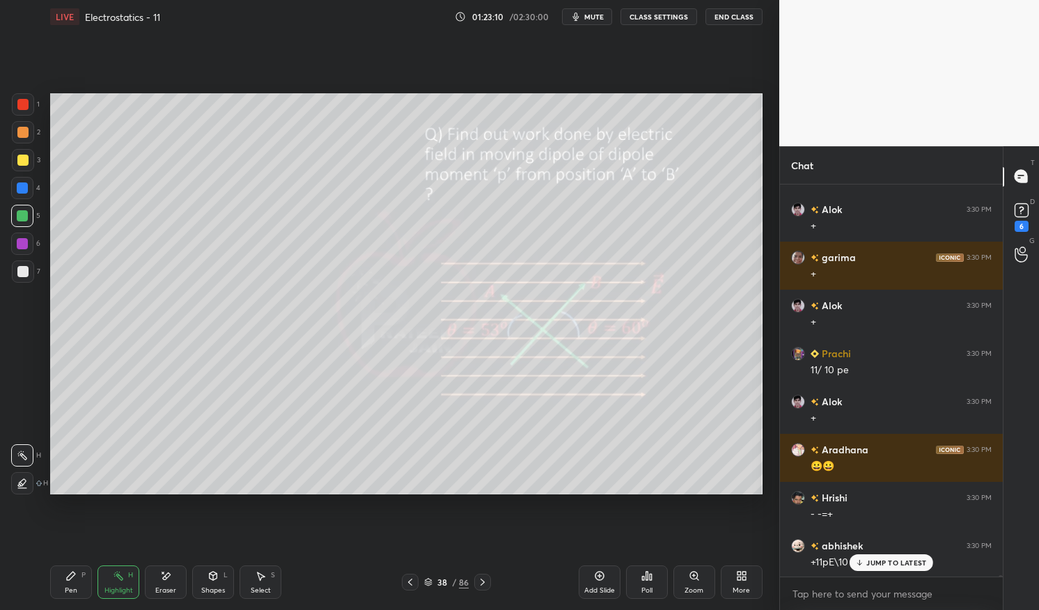
scroll to position [144448, 0]
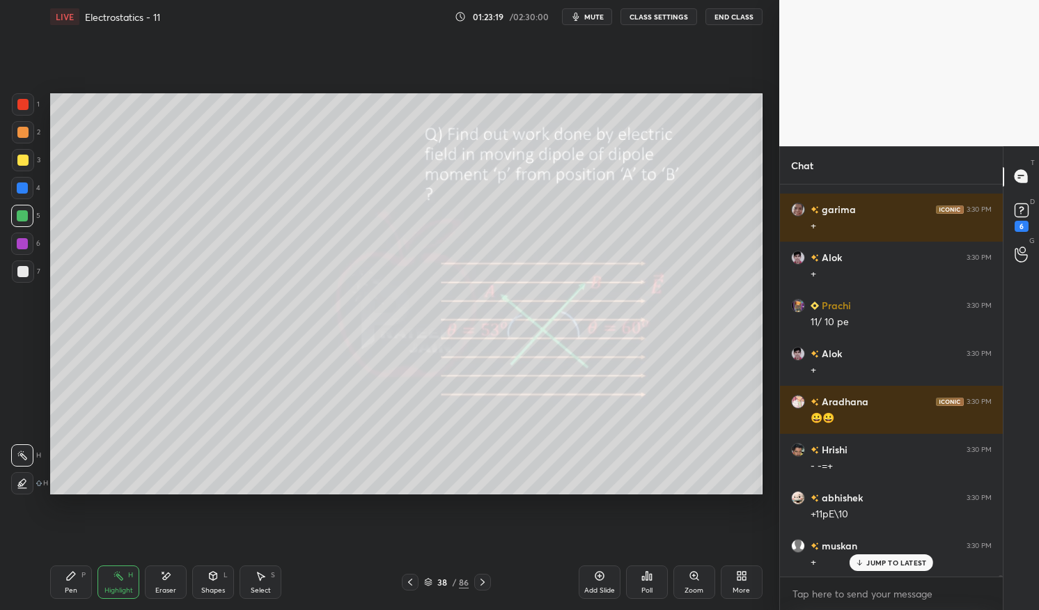
click at [899, 564] on p "JUMP TO LATEST" at bounding box center [897, 563] width 60 height 8
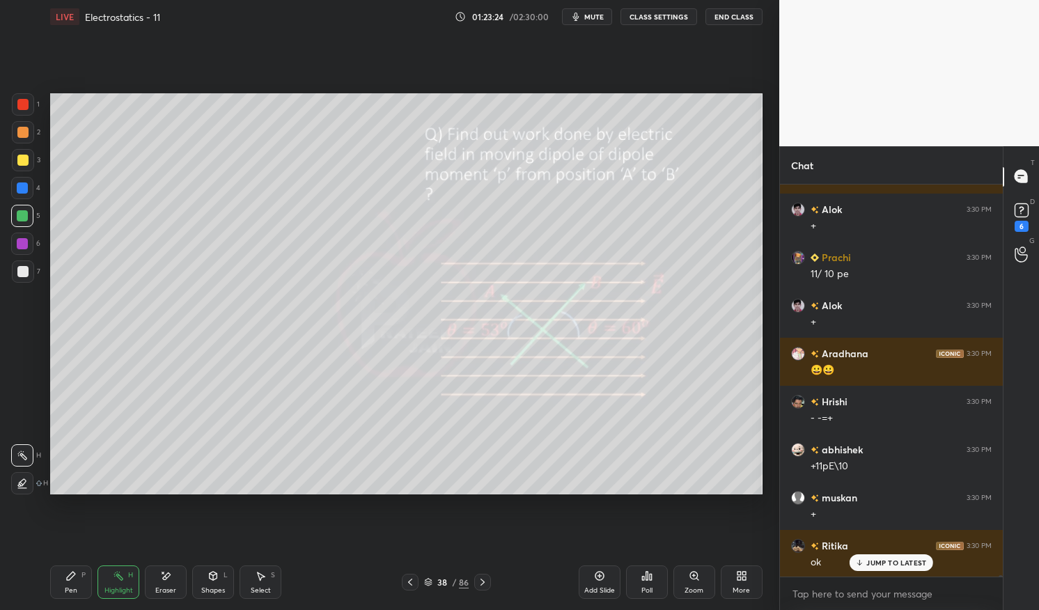
scroll to position [144544, 0]
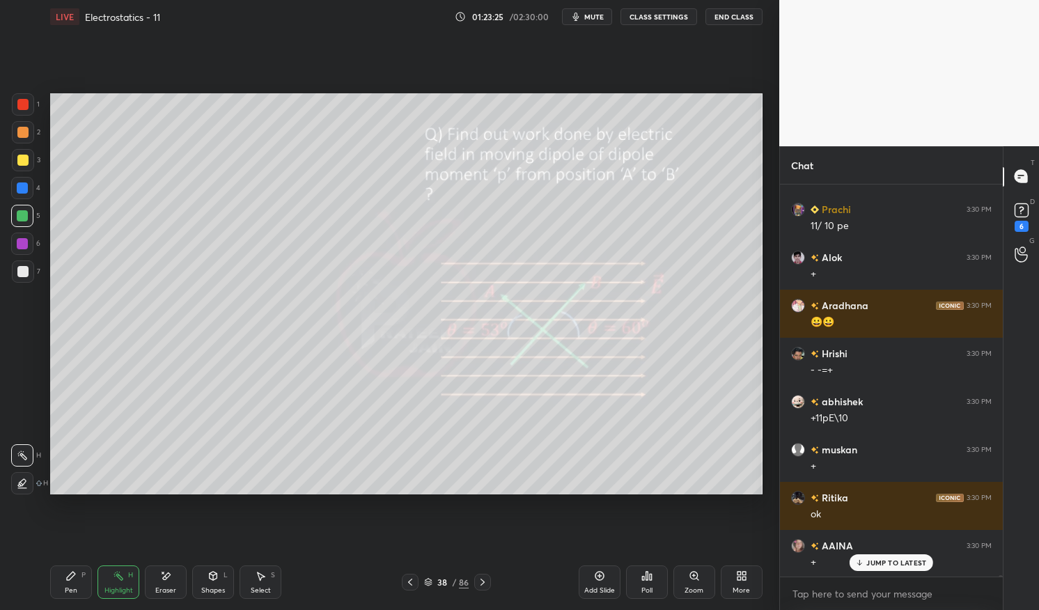
click at [893, 565] on p "JUMP TO LATEST" at bounding box center [897, 563] width 60 height 8
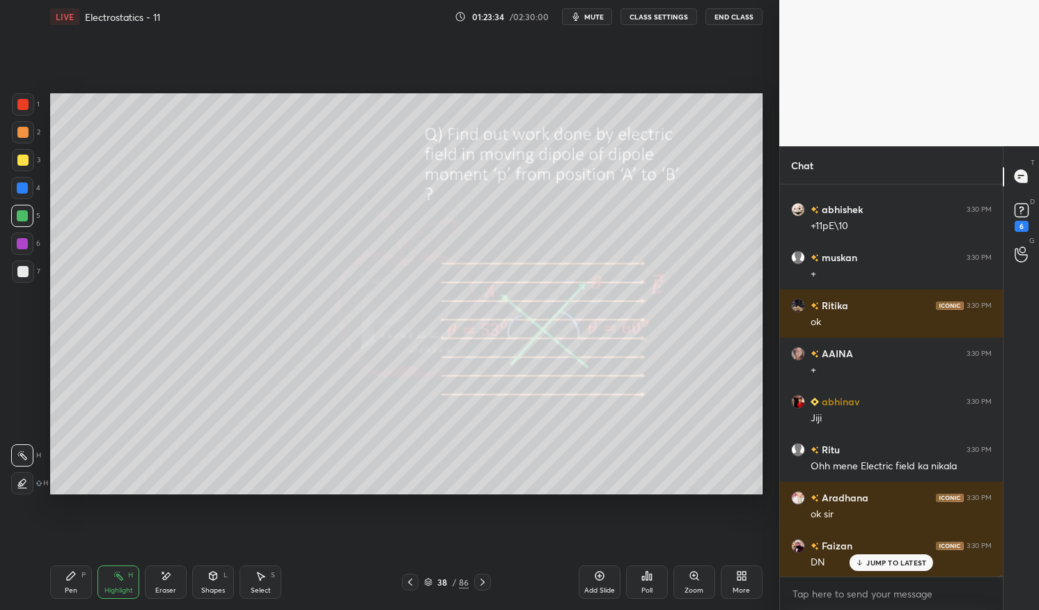
scroll to position [145025, 0]
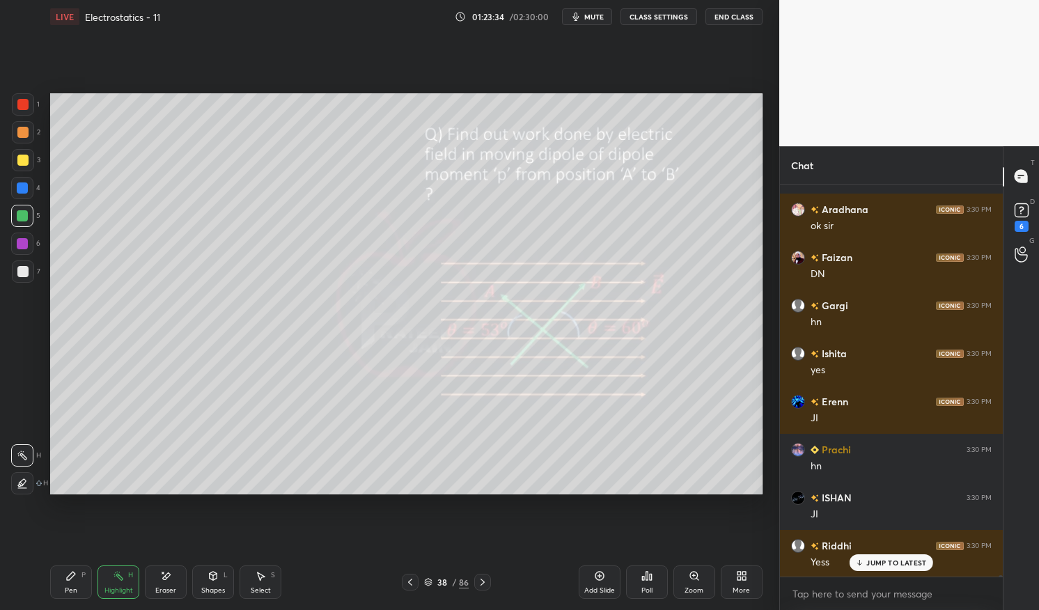
click at [884, 561] on p "JUMP TO LATEST" at bounding box center [897, 563] width 60 height 8
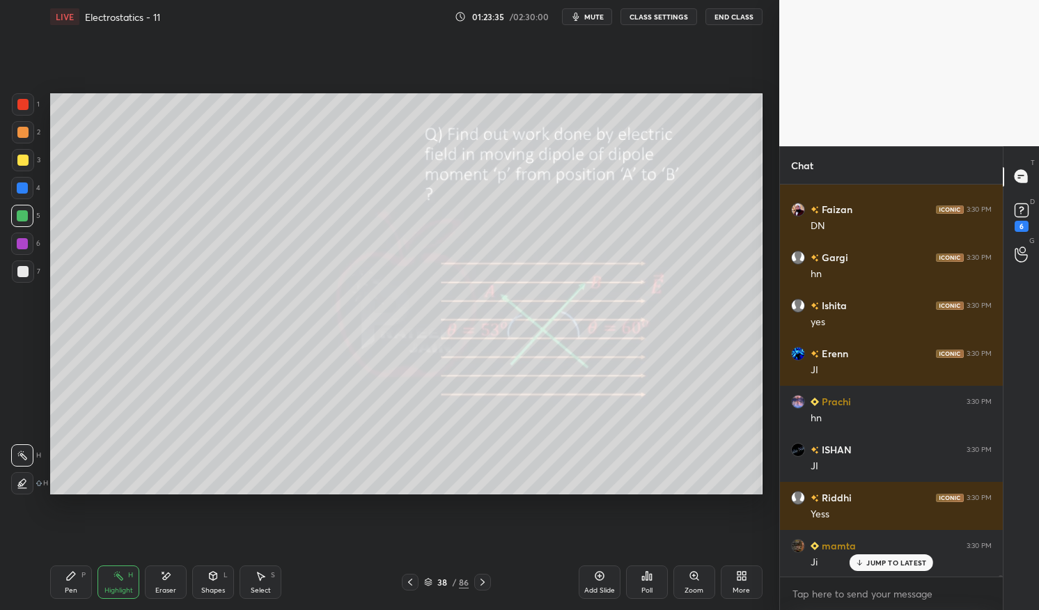
click at [488, 581] on div at bounding box center [482, 582] width 17 height 17
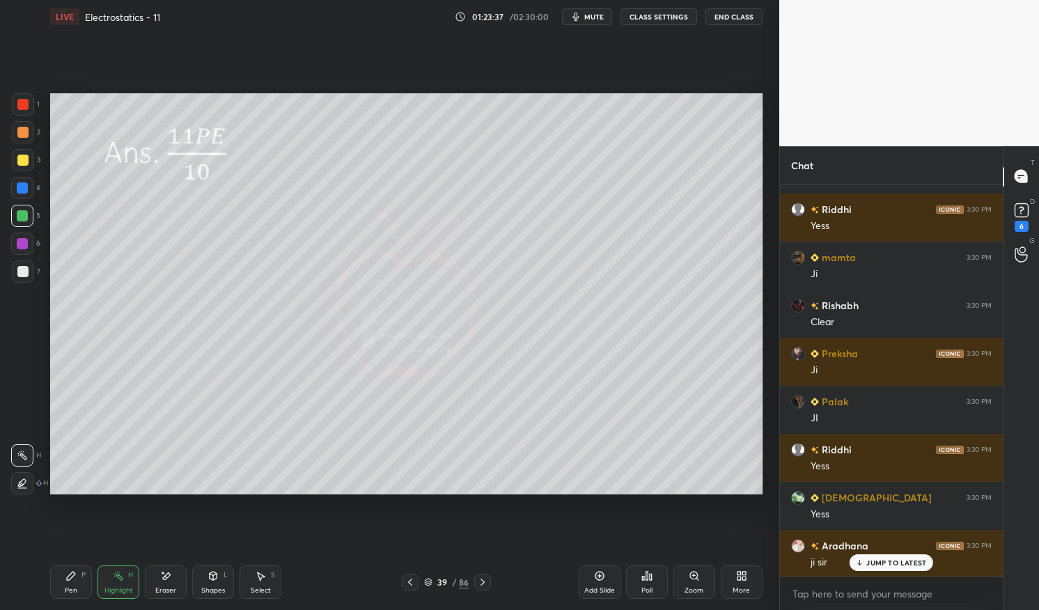
click at [72, 590] on div "Pen" at bounding box center [71, 590] width 13 height 7
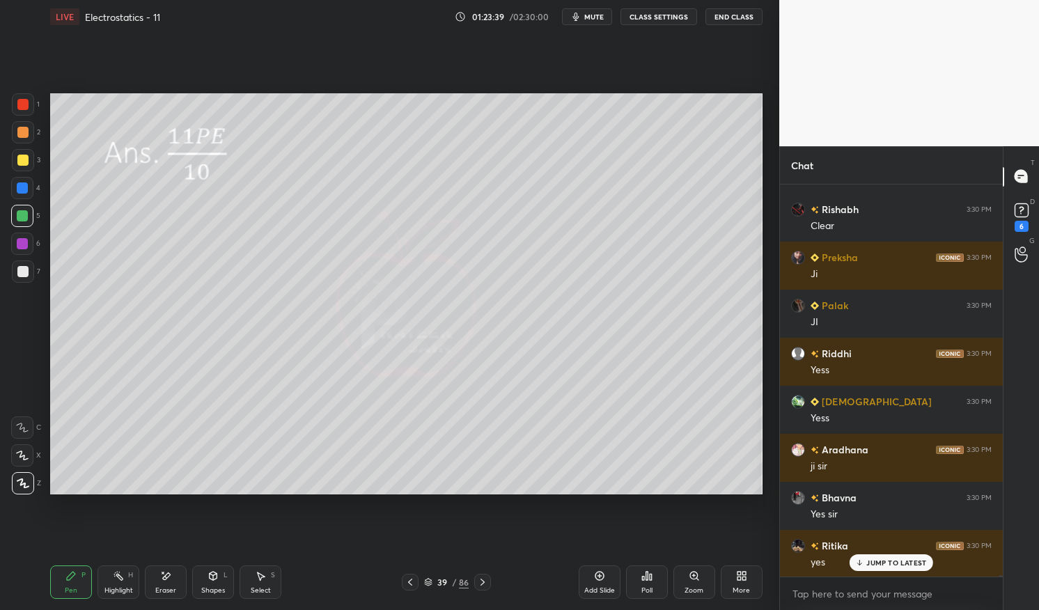
click at [481, 582] on icon at bounding box center [482, 582] width 11 height 11
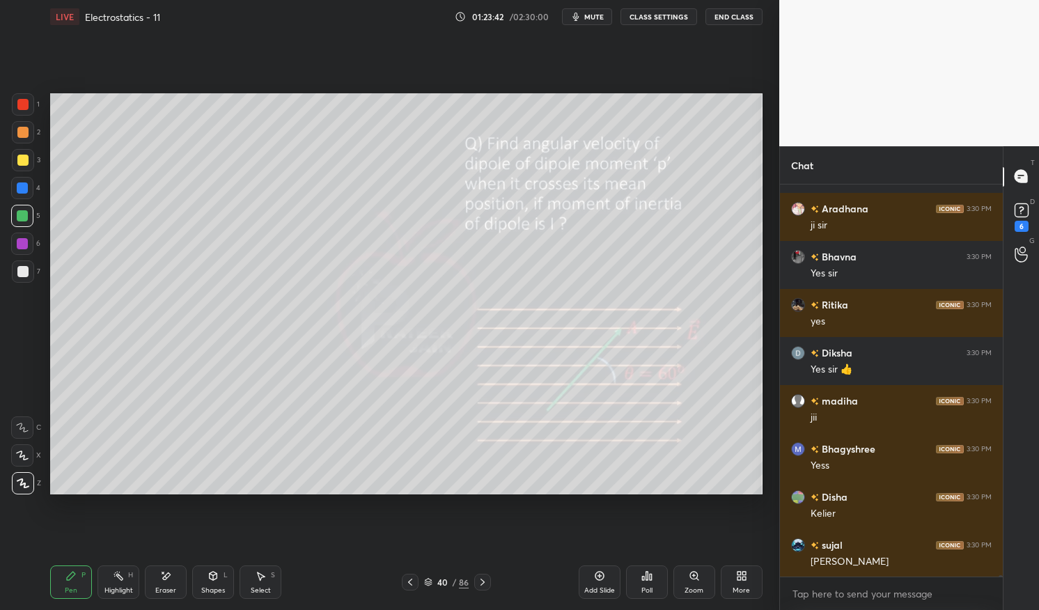
click at [34, 106] on div "1" at bounding box center [26, 104] width 28 height 22
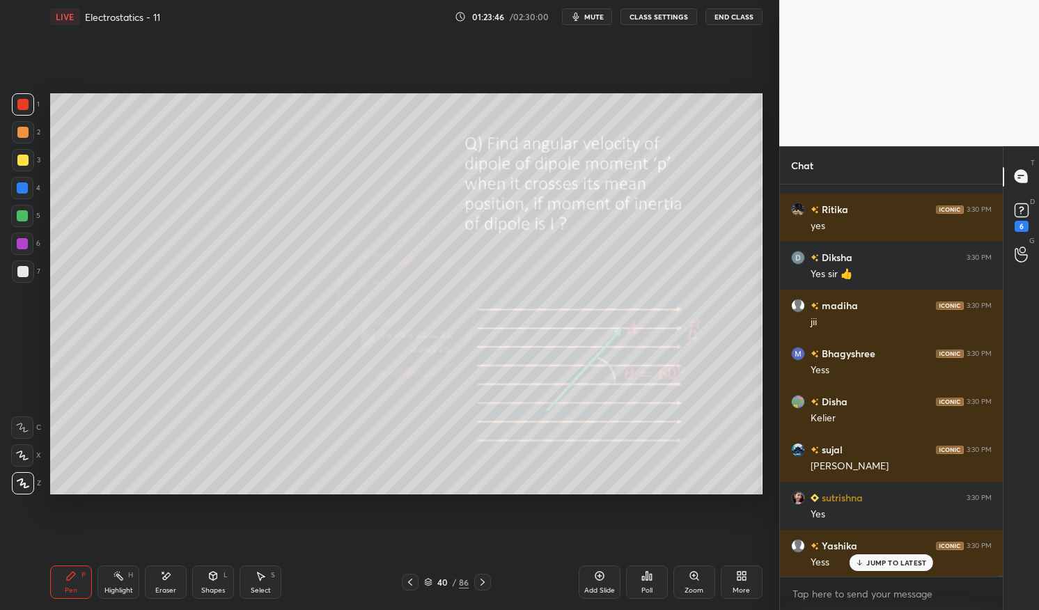
scroll to position [145842, 0]
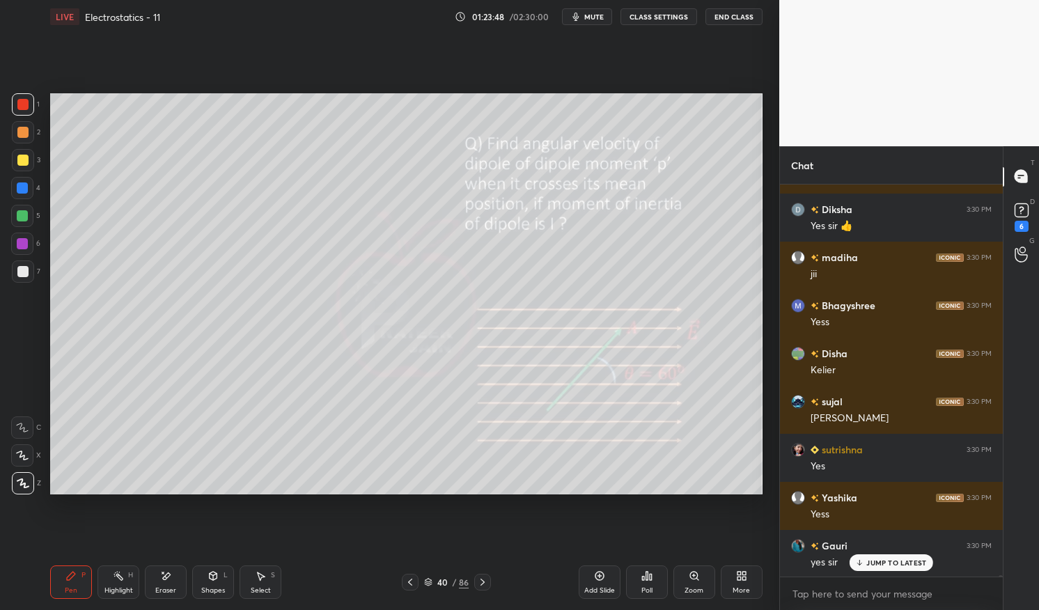
click at [884, 565] on p "JUMP TO LATEST" at bounding box center [897, 563] width 60 height 8
click at [82, 583] on div "Pen P" at bounding box center [71, 582] width 42 height 33
click at [67, 580] on icon at bounding box center [71, 576] width 8 height 8
click at [20, 158] on div at bounding box center [22, 160] width 11 height 11
click at [15, 160] on div at bounding box center [23, 160] width 22 height 22
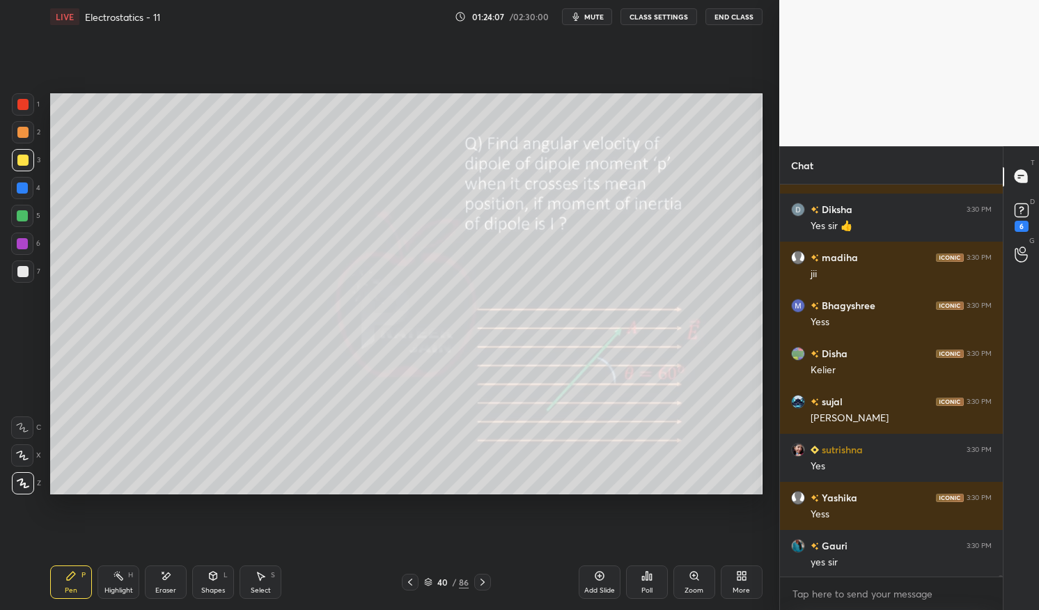
scroll to position [145890, 0]
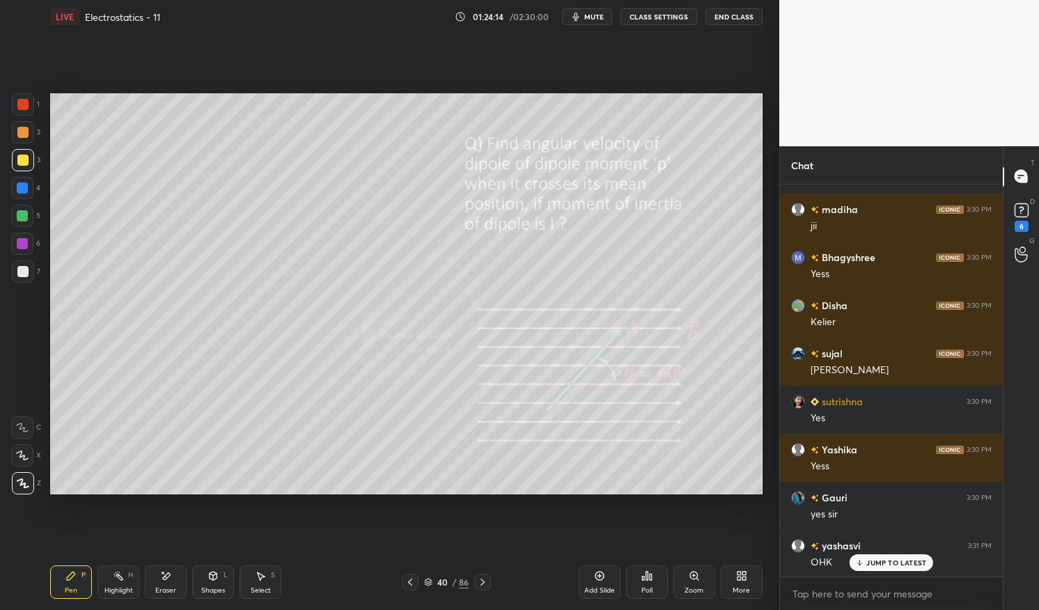
click at [163, 582] on div "Eraser" at bounding box center [166, 582] width 42 height 33
click at [169, 580] on icon at bounding box center [165, 577] width 11 height 12
click at [73, 582] on div "Pen P" at bounding box center [71, 582] width 42 height 33
click at [64, 578] on div "Pen P" at bounding box center [71, 582] width 42 height 33
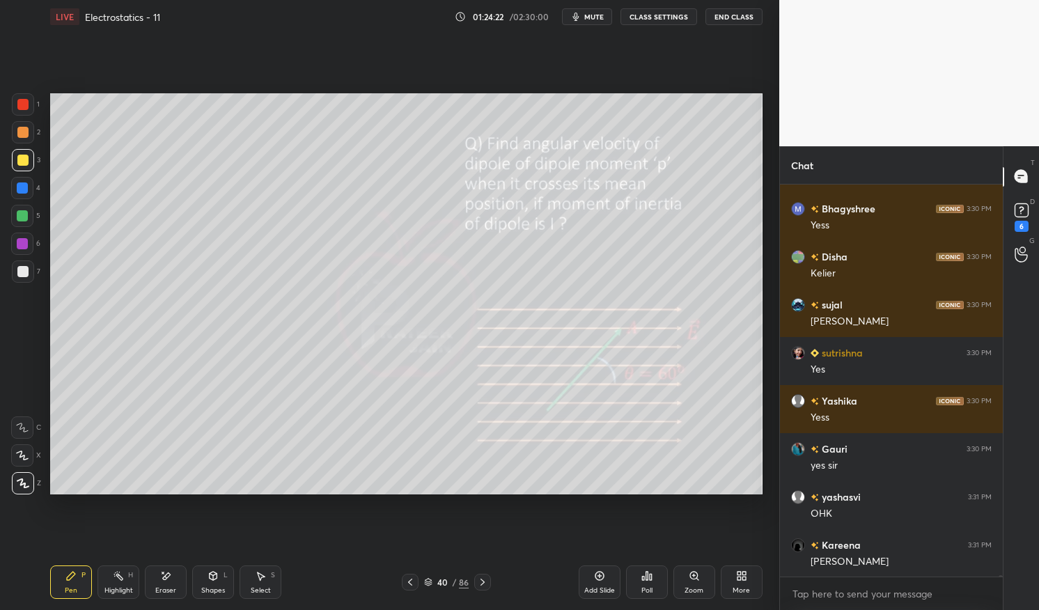
scroll to position [145987, 0]
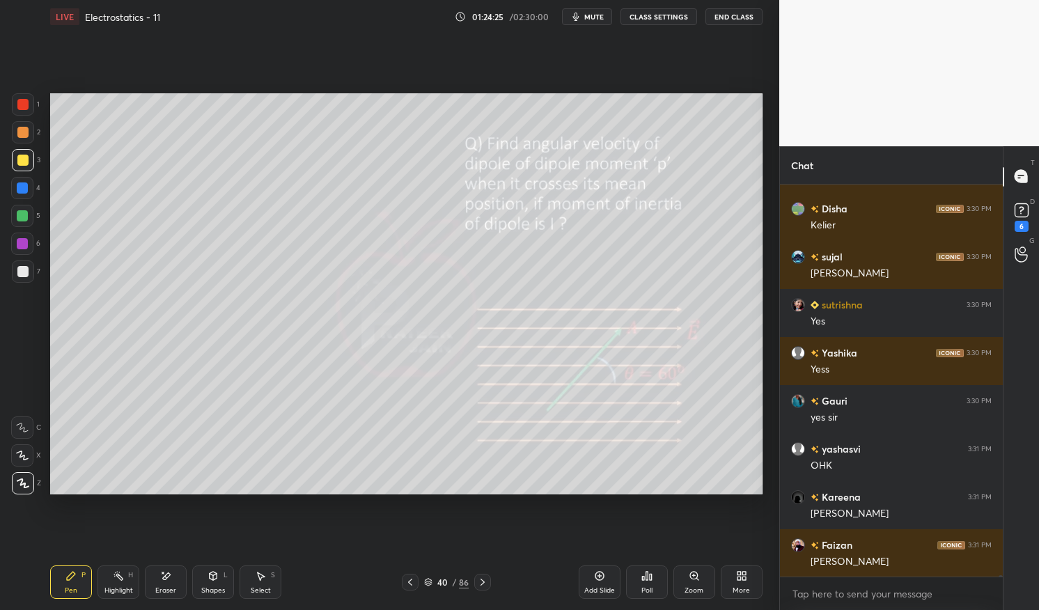
click at [596, 13] on span "mute" at bounding box center [594, 17] width 20 height 10
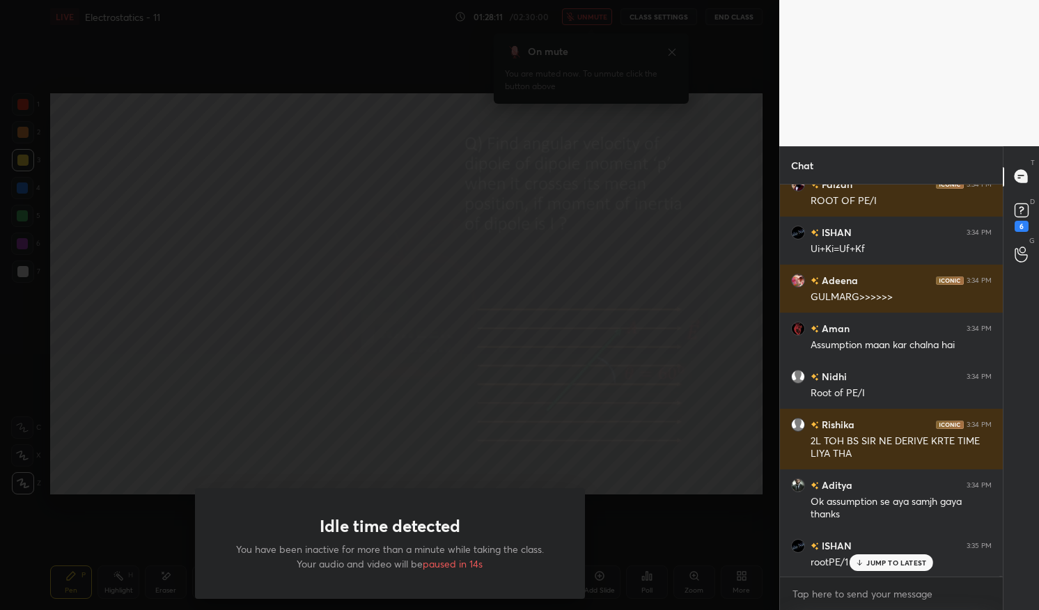
scroll to position [148545, 0]
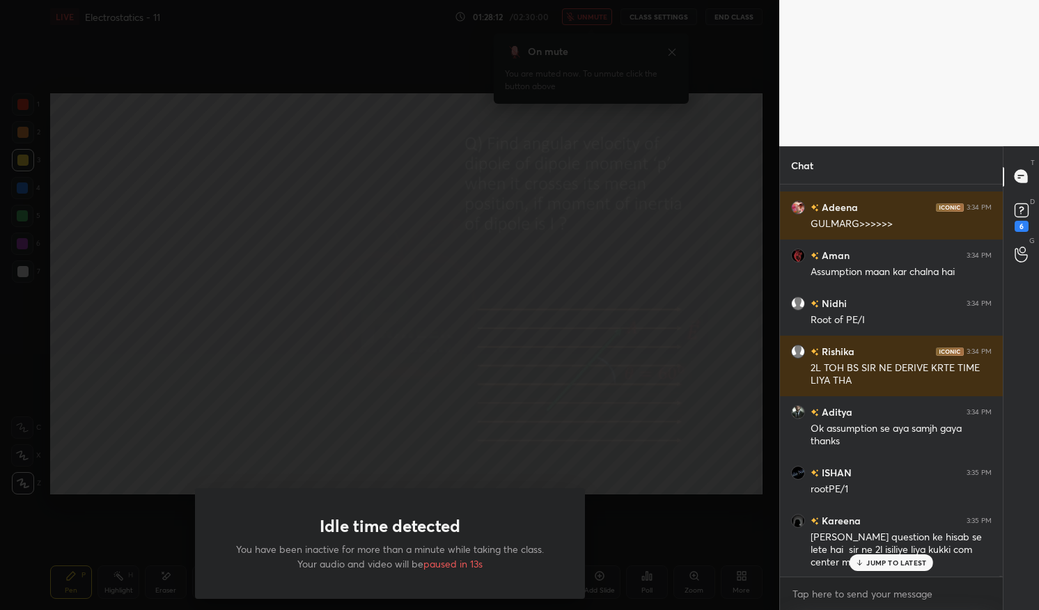
click at [190, 350] on div "Idle time detected You have been inactive for more than a minute while taking t…" at bounding box center [390, 305] width 780 height 610
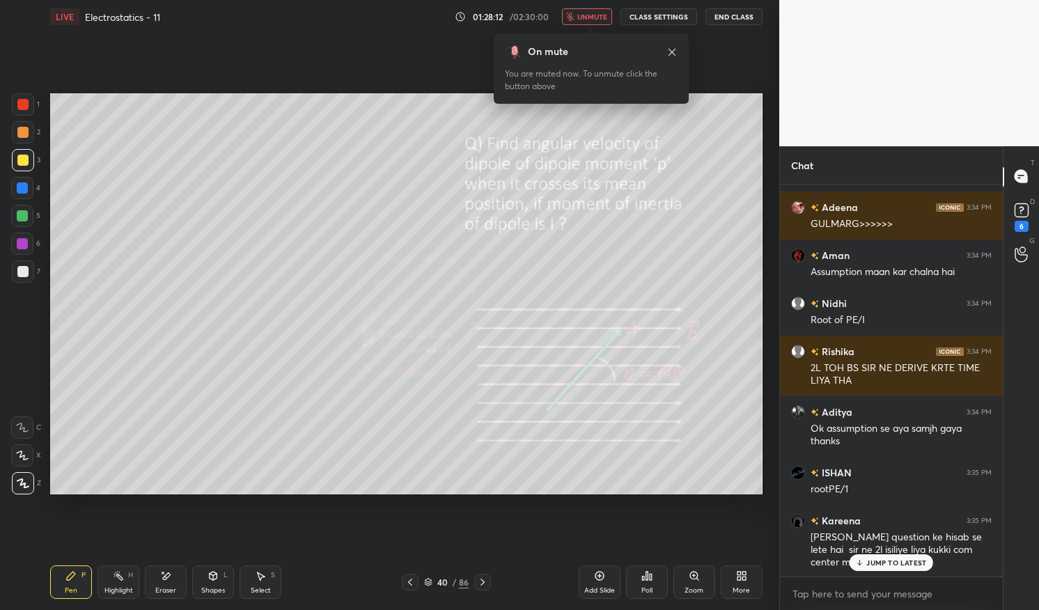
scroll to position [148593, 0]
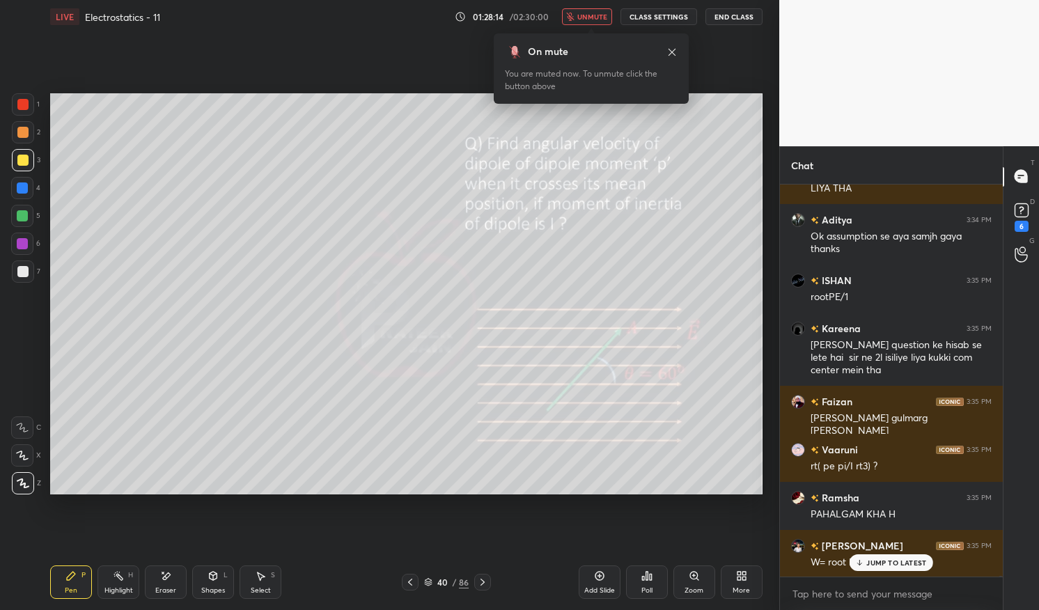
click at [604, 21] on span "unmute" at bounding box center [593, 17] width 30 height 10
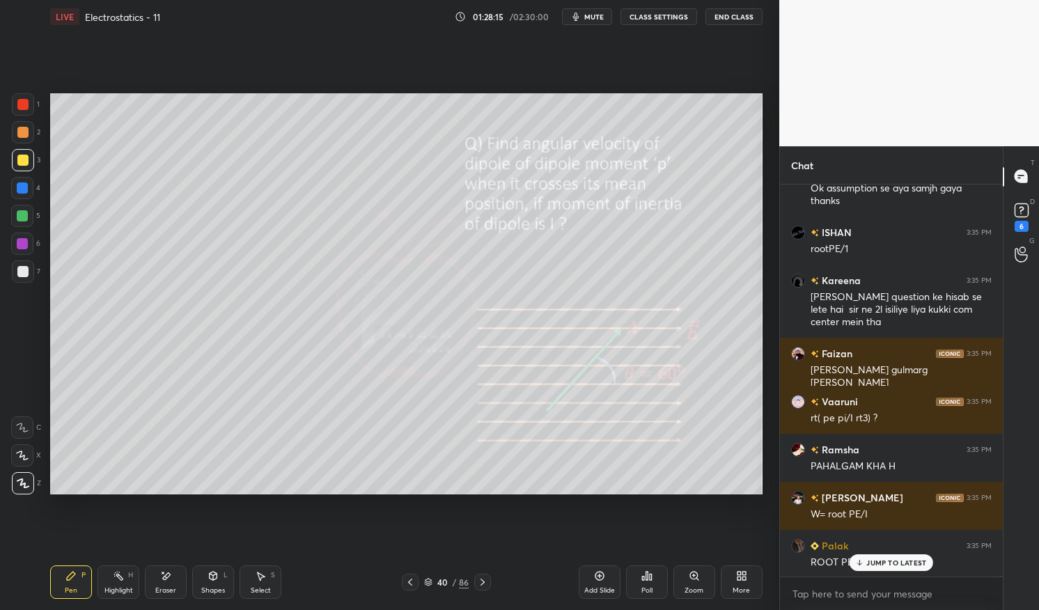
click at [888, 564] on p "JUMP TO LATEST" at bounding box center [897, 563] width 60 height 8
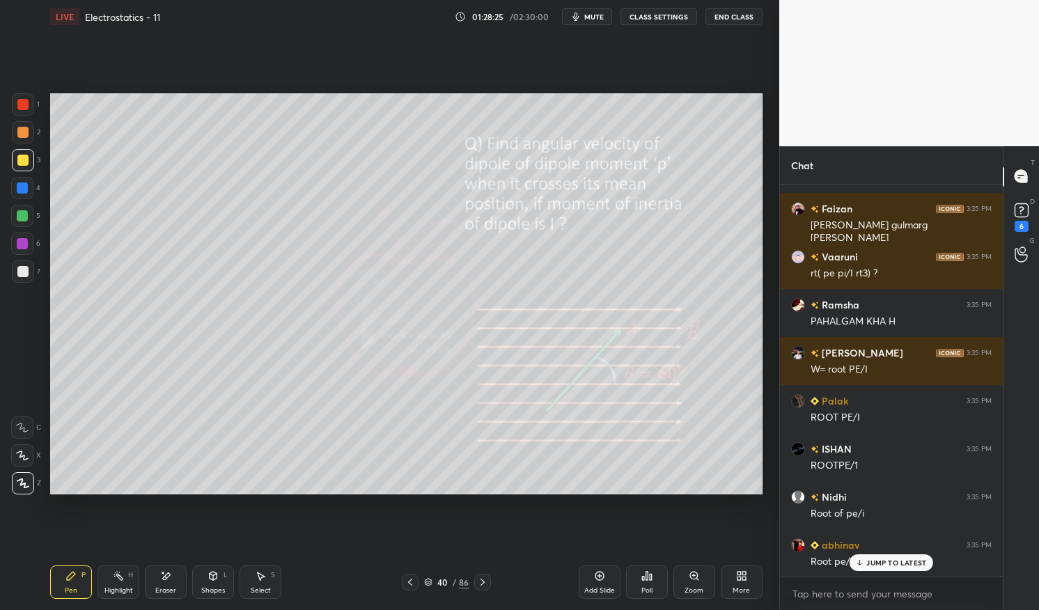
scroll to position [148977, 0]
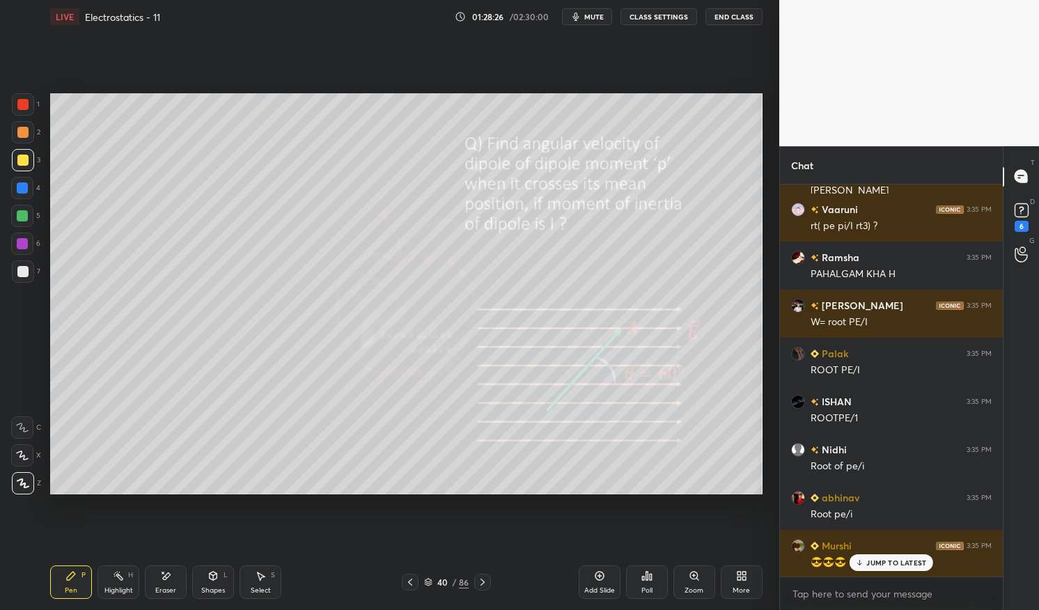
click at [118, 587] on div "Highlight" at bounding box center [118, 590] width 29 height 7
click at [117, 588] on div "Highlight" at bounding box center [118, 590] width 29 height 7
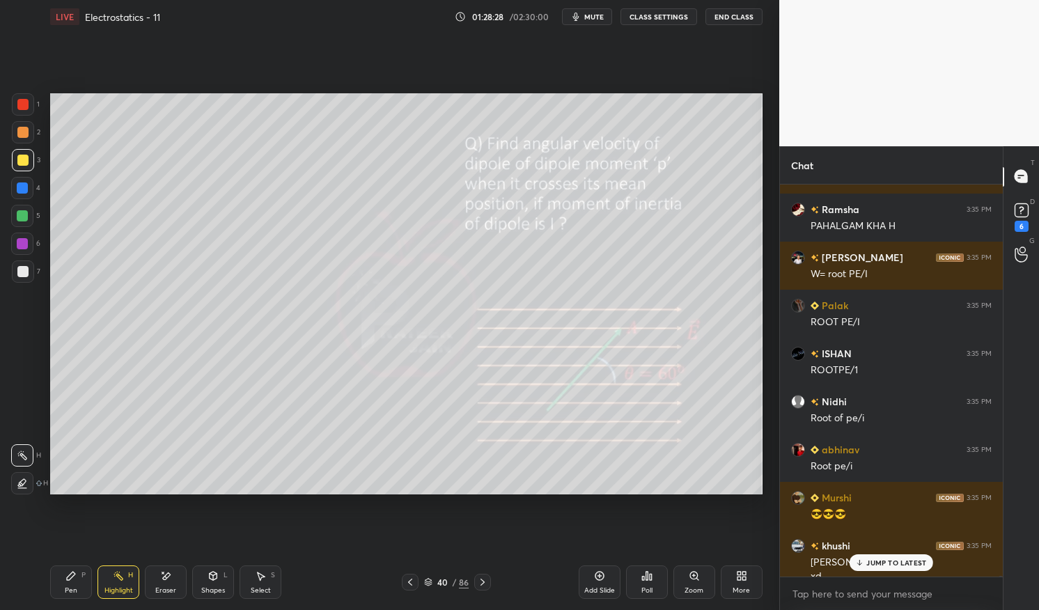
scroll to position [149039, 0]
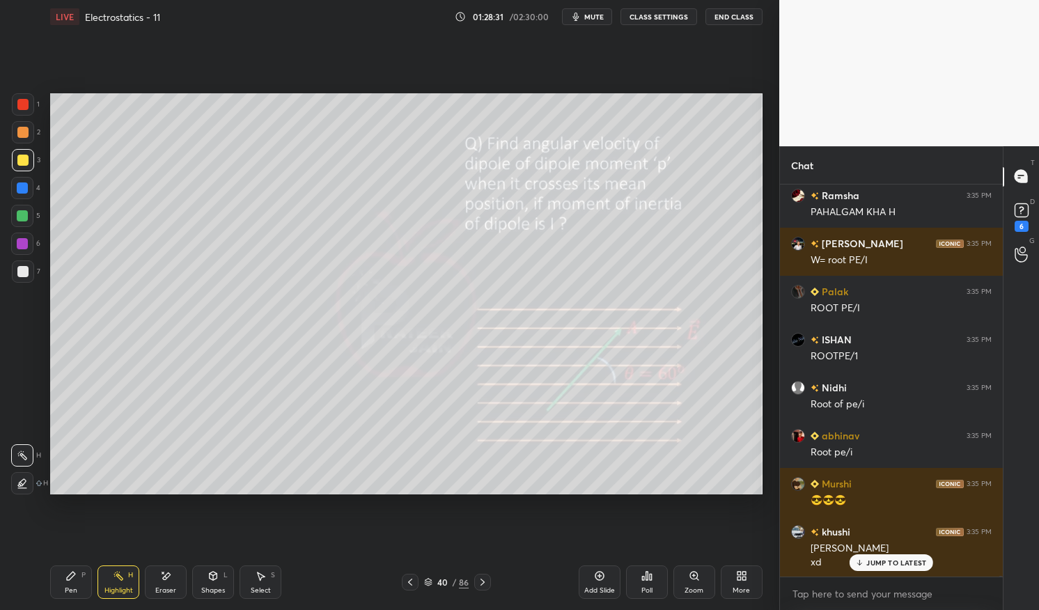
click at [24, 109] on div at bounding box center [22, 104] width 11 height 11
click at [17, 103] on div at bounding box center [23, 104] width 22 height 22
click at [16, 217] on div at bounding box center [22, 216] width 22 height 22
click at [17, 215] on div at bounding box center [22, 215] width 11 height 11
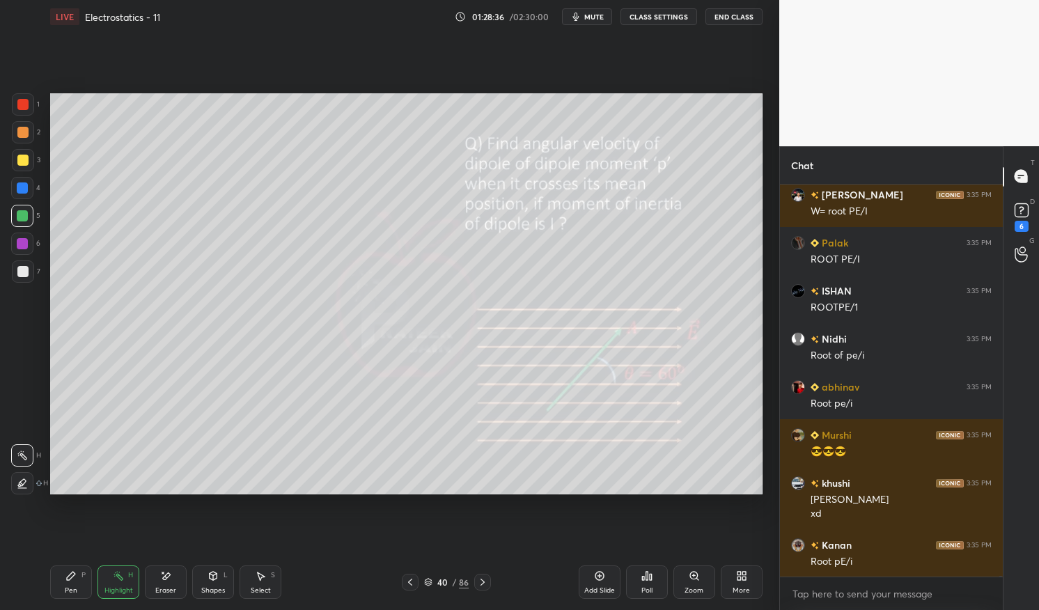
click at [74, 573] on icon at bounding box center [71, 576] width 8 height 8
click at [85, 580] on div "Pen P" at bounding box center [71, 582] width 42 height 33
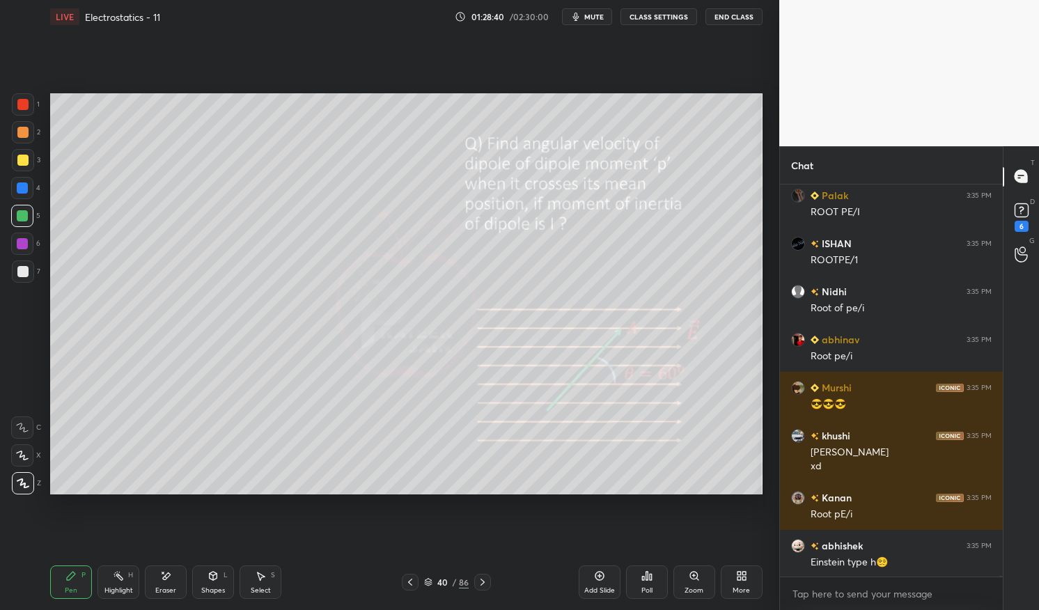
click at [26, 273] on div at bounding box center [22, 271] width 11 height 11
click at [21, 272] on div at bounding box center [22, 271] width 11 height 11
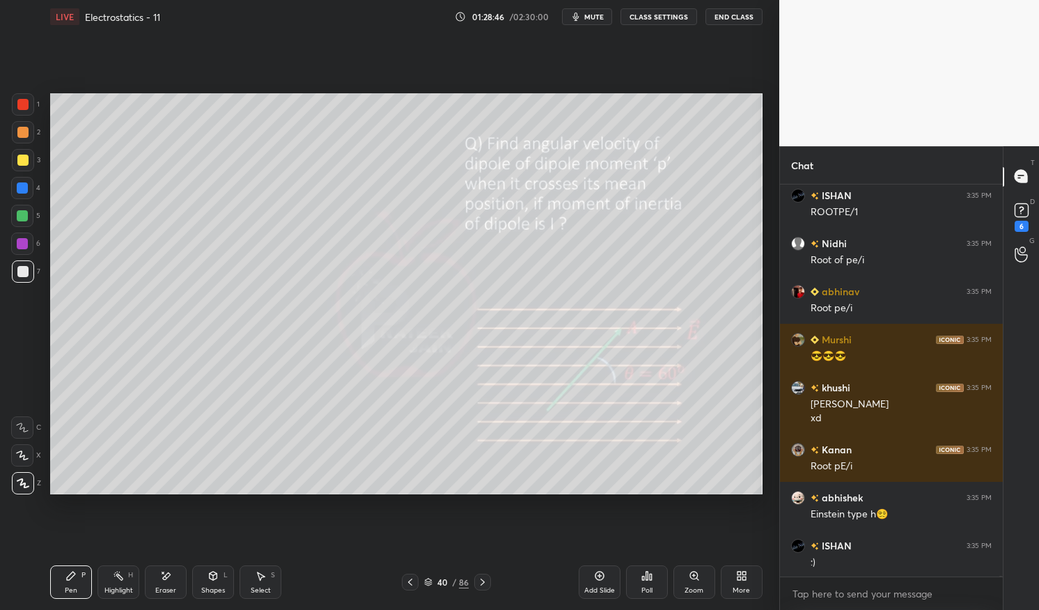
scroll to position [149232, 0]
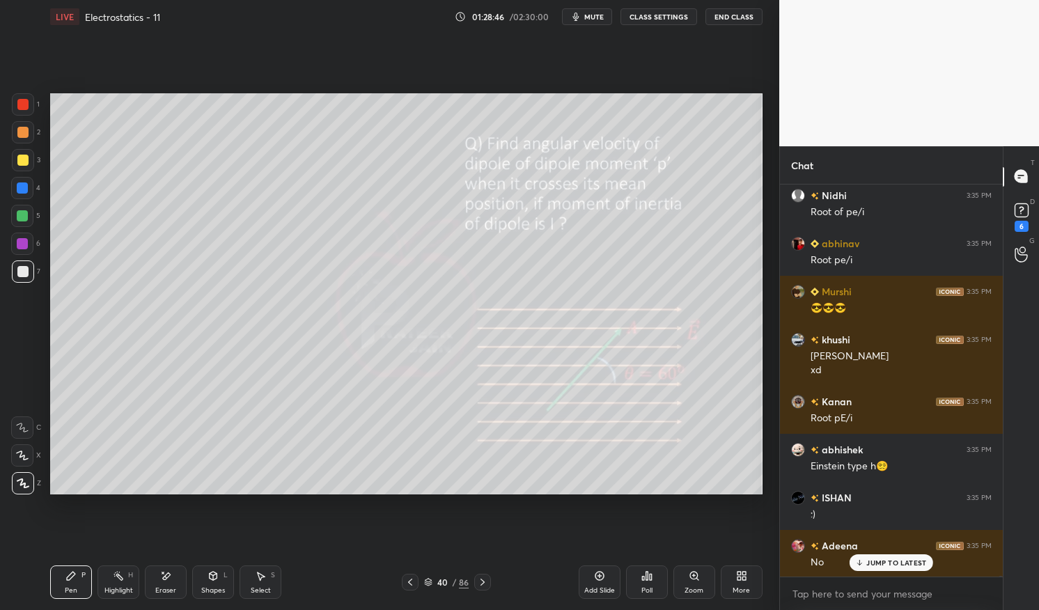
click at [125, 580] on div "Highlight H" at bounding box center [119, 582] width 42 height 33
click at [168, 587] on div "Eraser" at bounding box center [165, 590] width 21 height 7
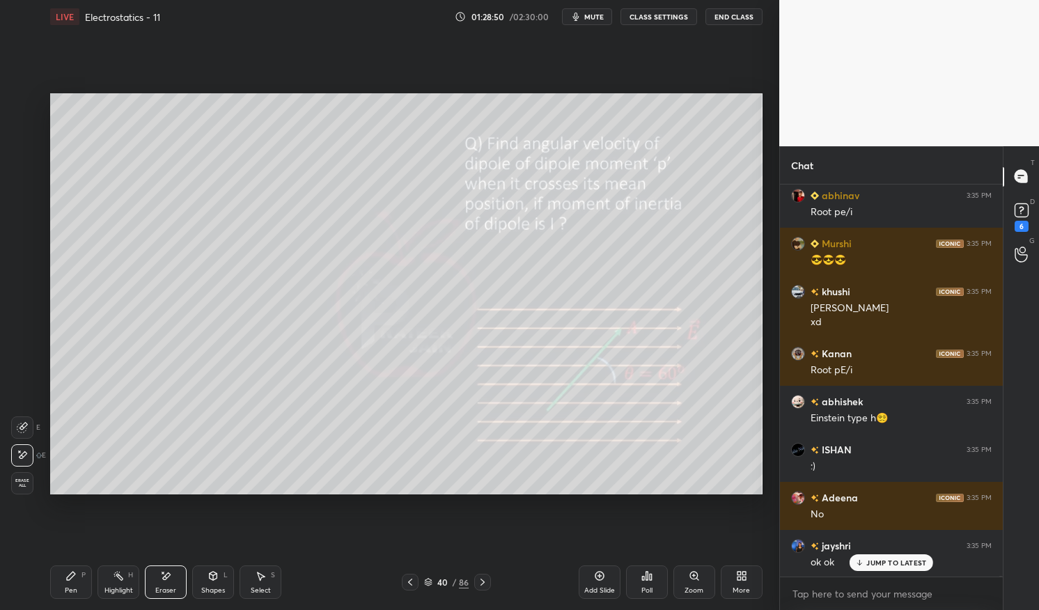
scroll to position [149328, 0]
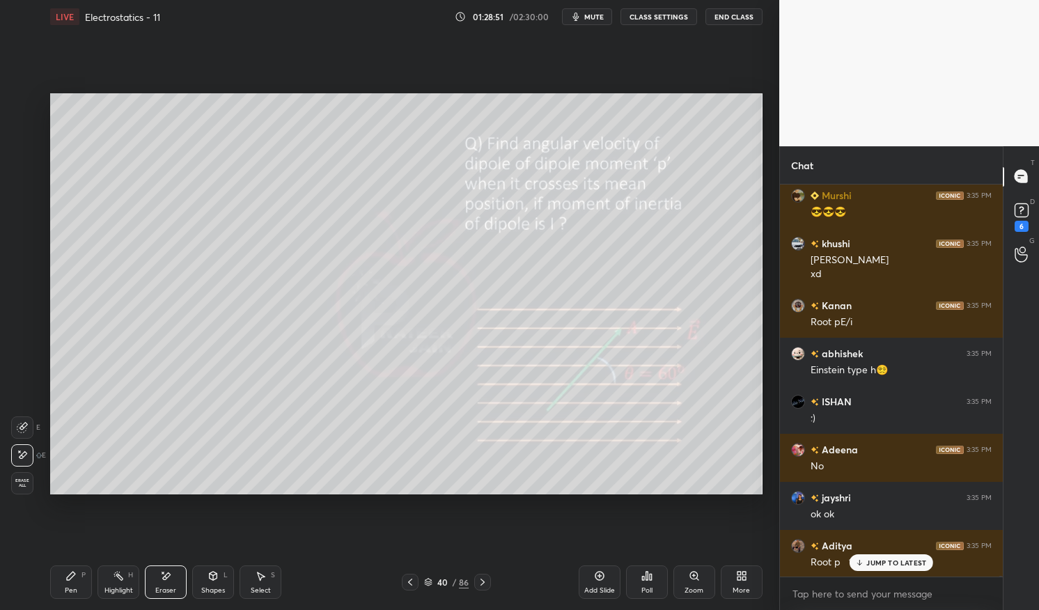
click at [79, 578] on div "Pen P" at bounding box center [71, 582] width 42 height 33
click at [70, 567] on div "Pen P" at bounding box center [71, 582] width 42 height 33
click at [24, 162] on div at bounding box center [22, 160] width 11 height 11
click at [23, 161] on div at bounding box center [22, 160] width 11 height 11
click at [17, 161] on div at bounding box center [22, 160] width 11 height 11
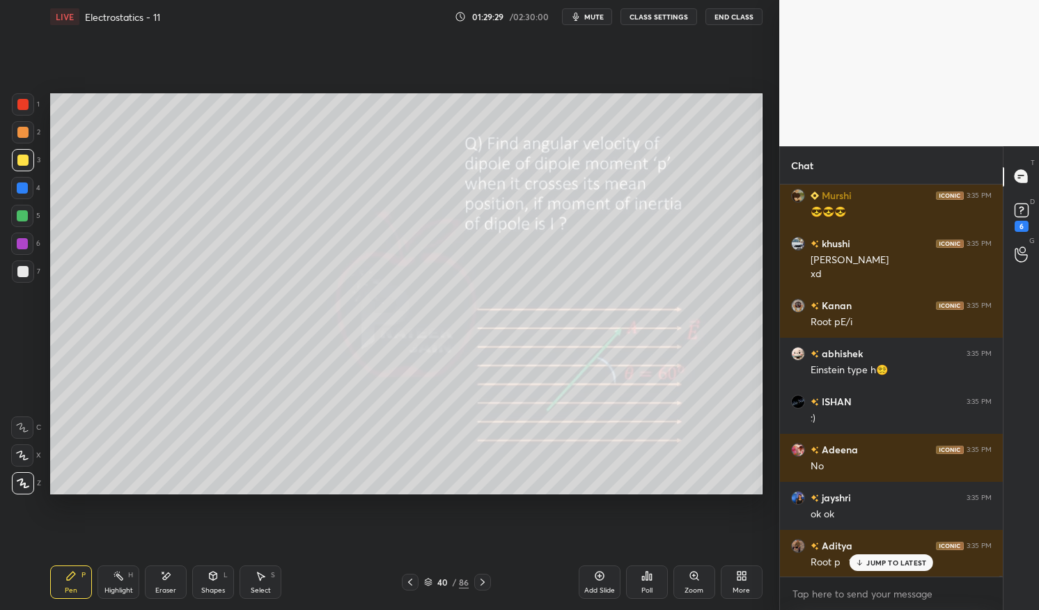
click at [109, 571] on div "Highlight H" at bounding box center [119, 582] width 42 height 33
click at [107, 571] on div "Highlight H" at bounding box center [119, 582] width 42 height 33
click at [19, 247] on div at bounding box center [22, 243] width 11 height 11
click at [15, 243] on div at bounding box center [22, 244] width 22 height 22
click at [62, 594] on div "Pen P" at bounding box center [71, 582] width 42 height 33
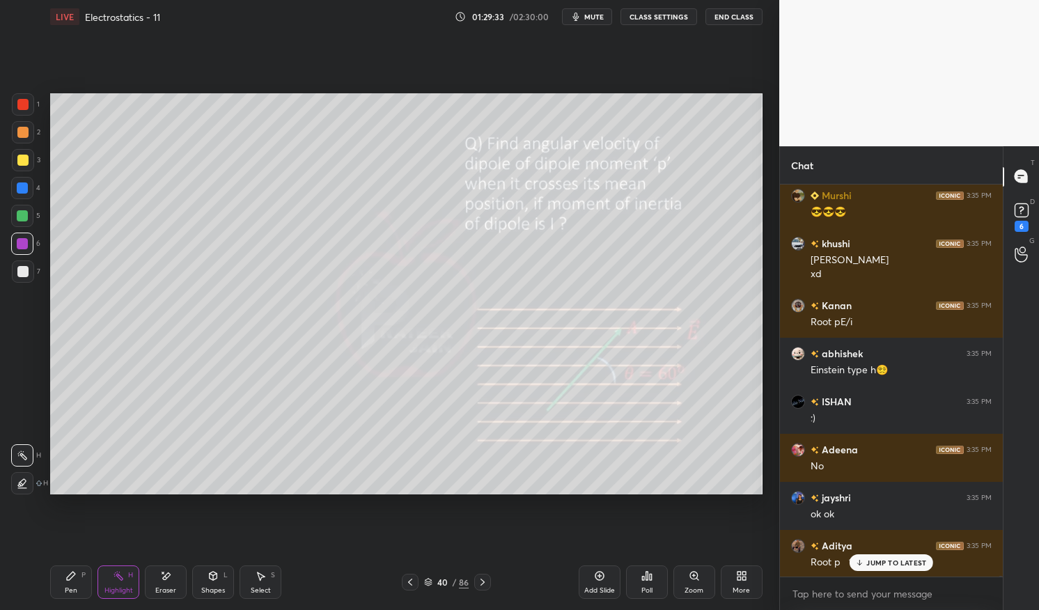
click at [68, 587] on div "Pen" at bounding box center [71, 590] width 13 height 7
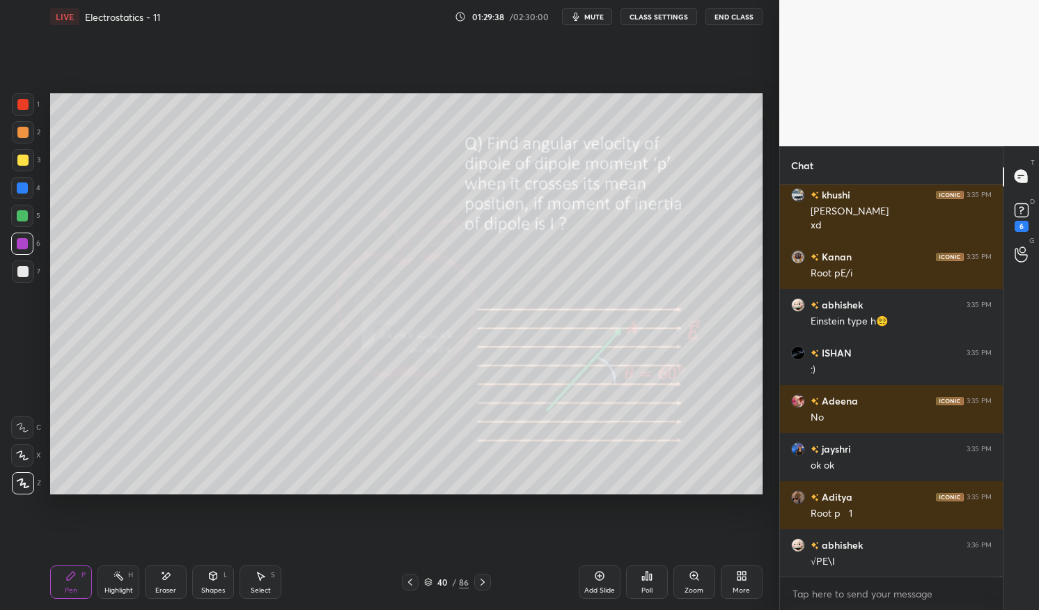
scroll to position [149424, 0]
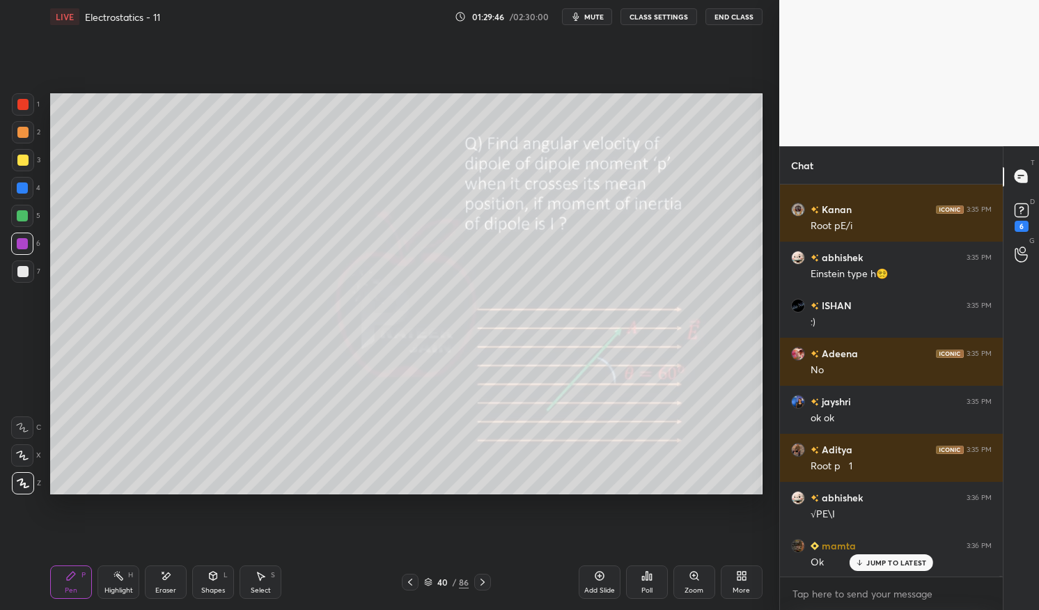
click at [893, 558] on div "JUMP TO LATEST" at bounding box center [892, 563] width 84 height 17
click at [79, 588] on div "Pen P" at bounding box center [71, 582] width 42 height 33
click at [70, 587] on div "Pen" at bounding box center [71, 590] width 13 height 7
click at [21, 246] on div at bounding box center [22, 243] width 11 height 11
click at [15, 240] on div at bounding box center [22, 244] width 22 height 22
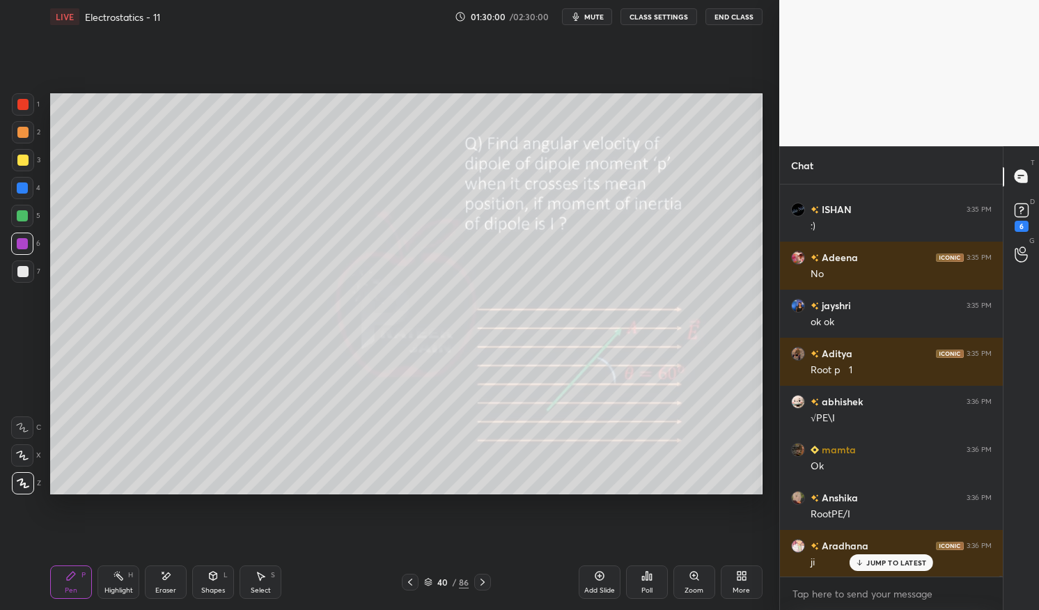
scroll to position [149568, 0]
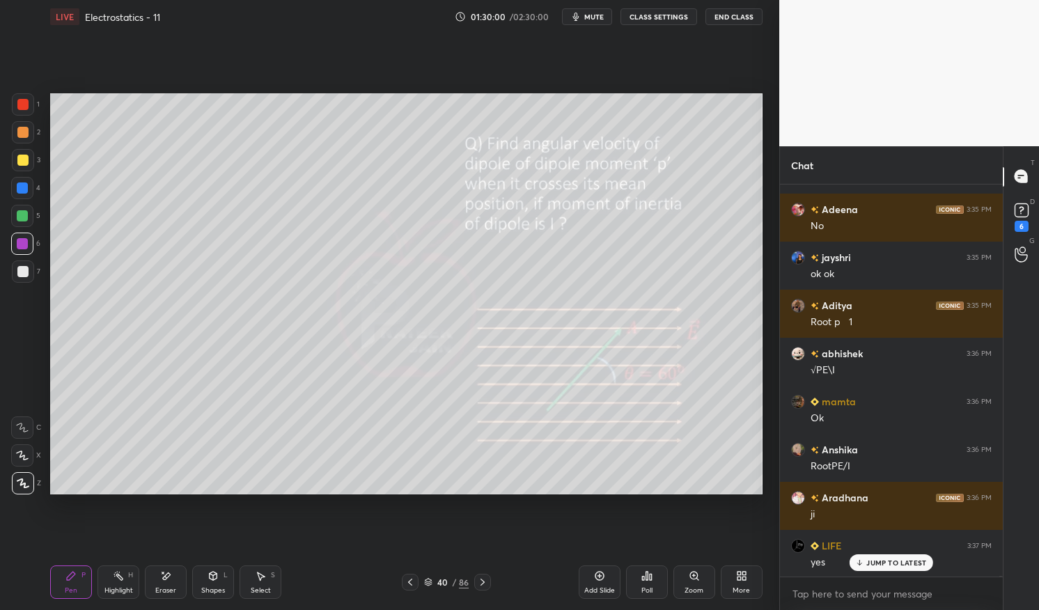
click at [28, 272] on div at bounding box center [23, 272] width 22 height 22
click at [28, 268] on div at bounding box center [22, 271] width 11 height 11
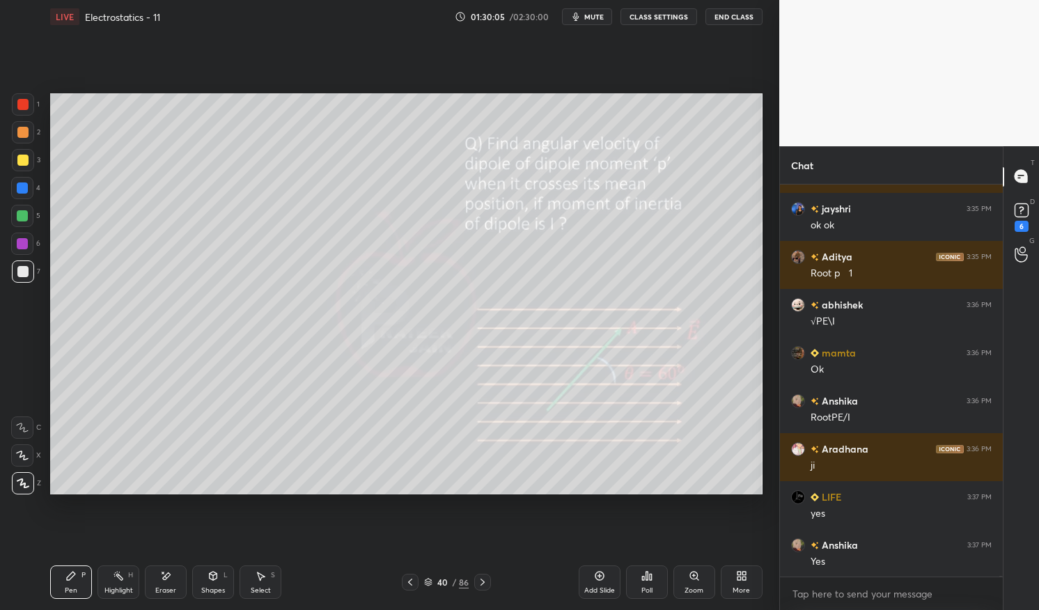
scroll to position [149665, 0]
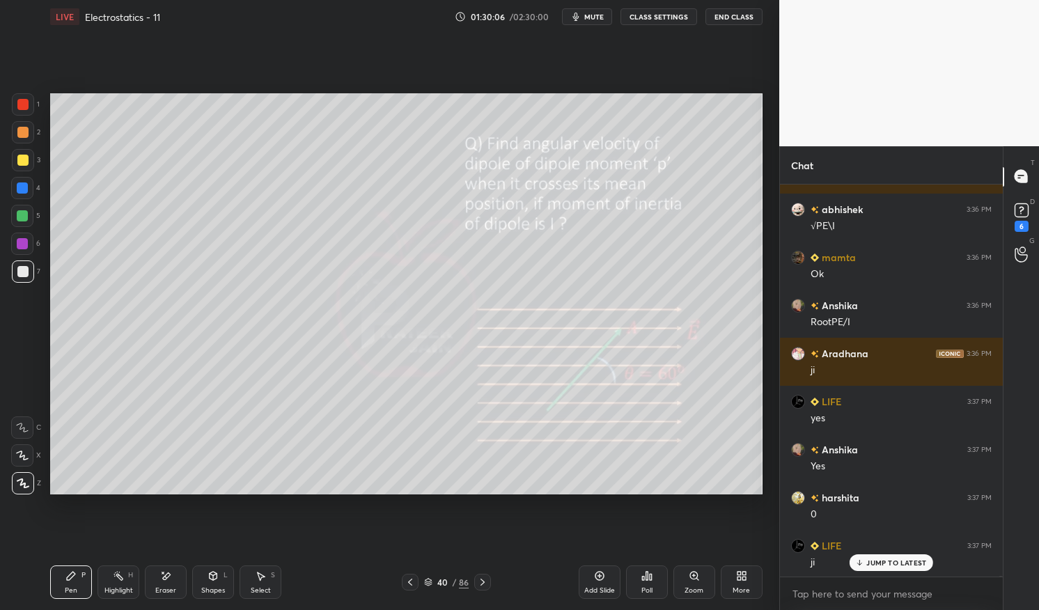
click at [123, 578] on rect at bounding box center [119, 577] width 7 height 7
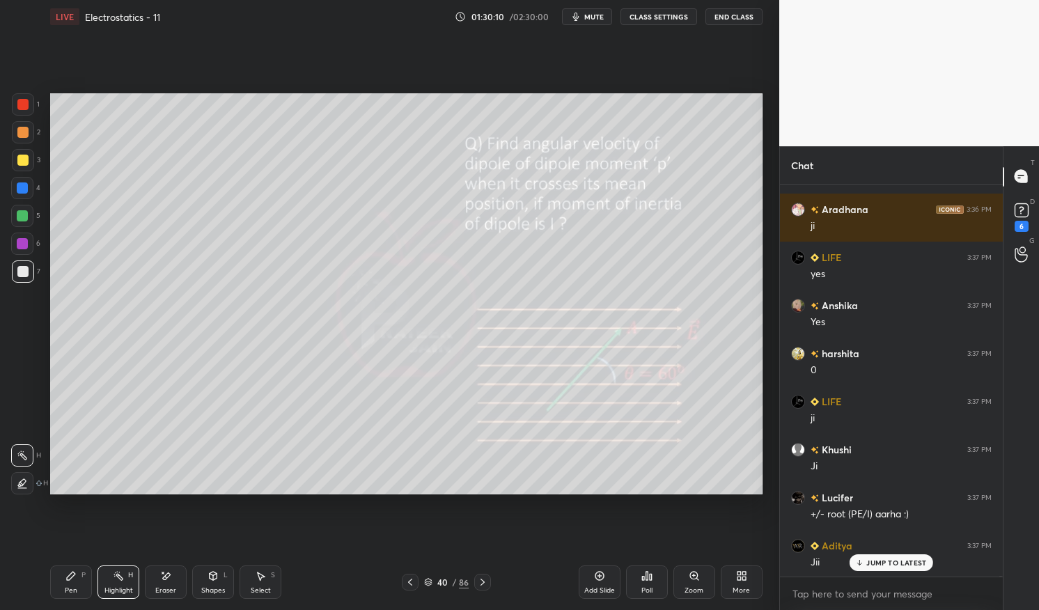
scroll to position [149953, 0]
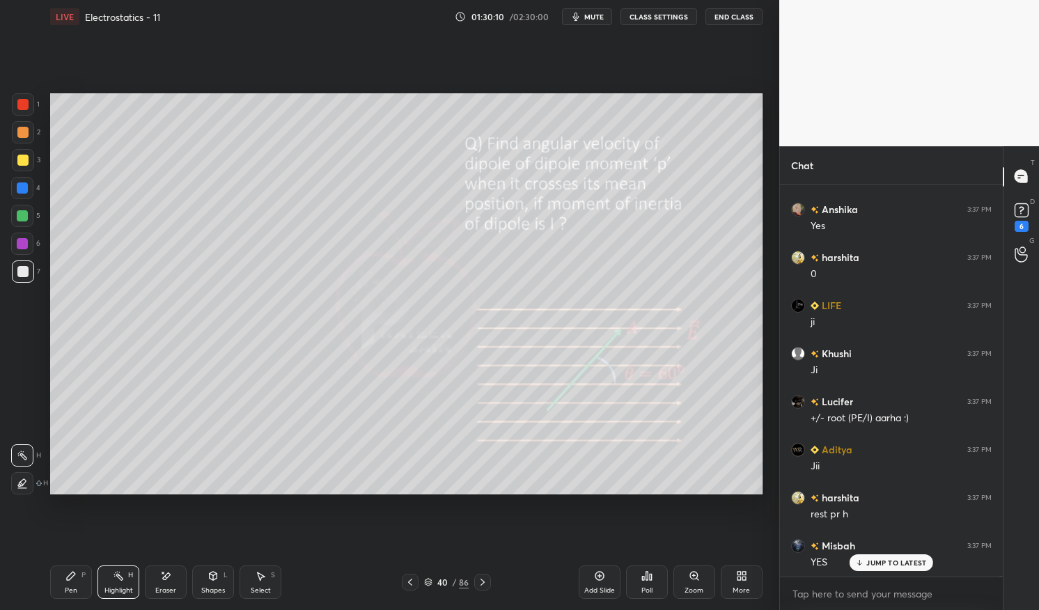
click at [107, 589] on div "Highlight" at bounding box center [118, 590] width 29 height 7
click at [86, 590] on div "Pen P" at bounding box center [71, 582] width 42 height 33
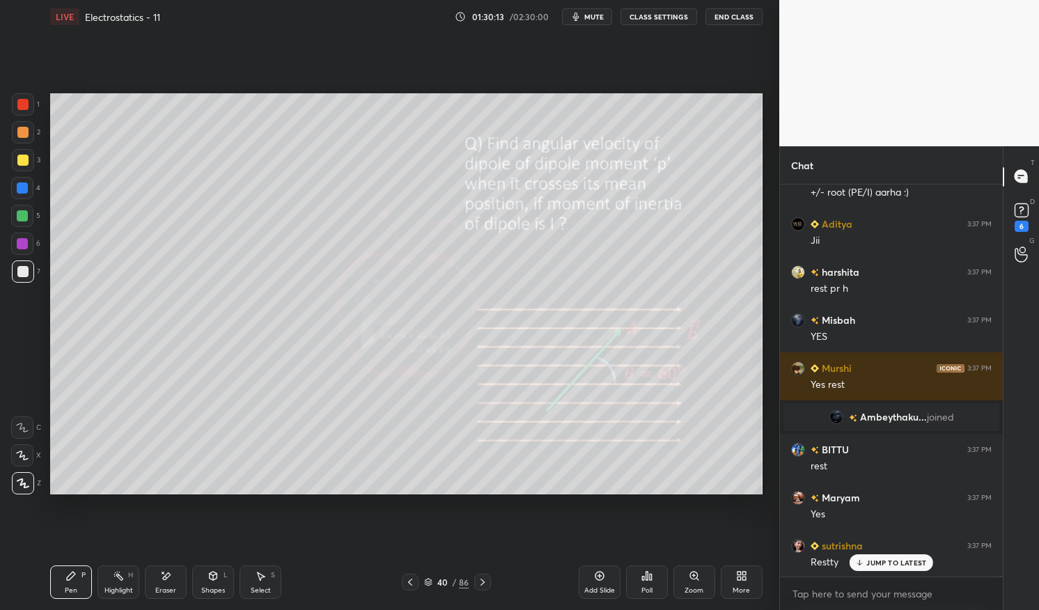
scroll to position [150227, 0]
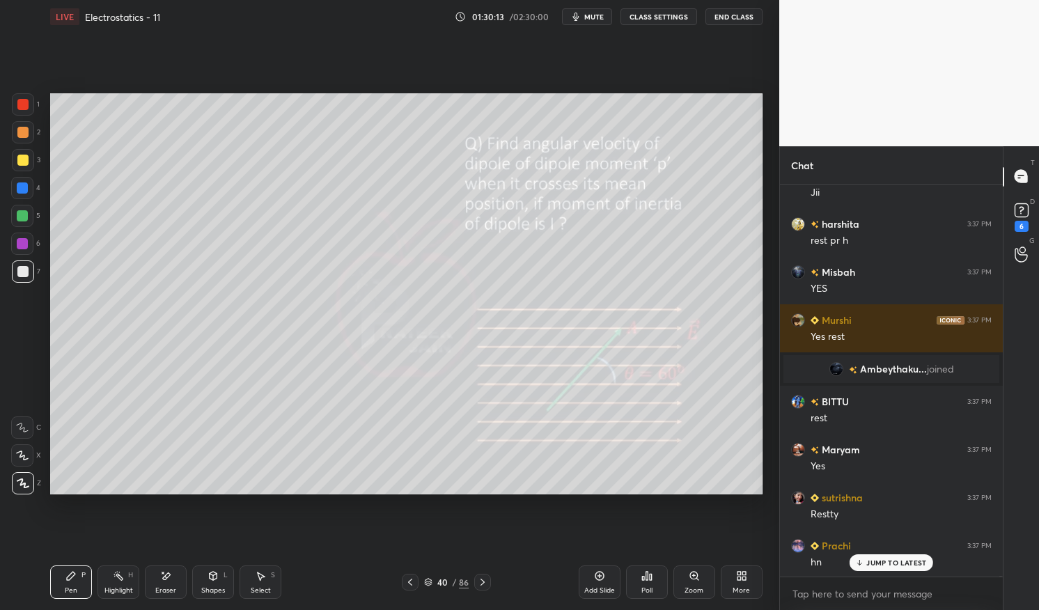
click at [604, 584] on div "Add Slide" at bounding box center [600, 582] width 42 height 33
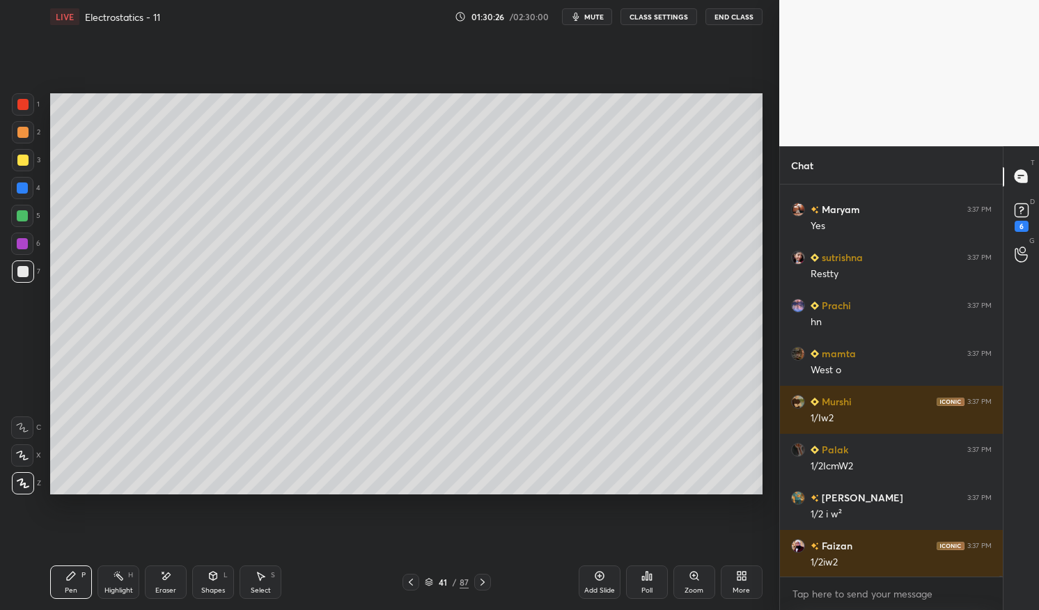
scroll to position [150515, 0]
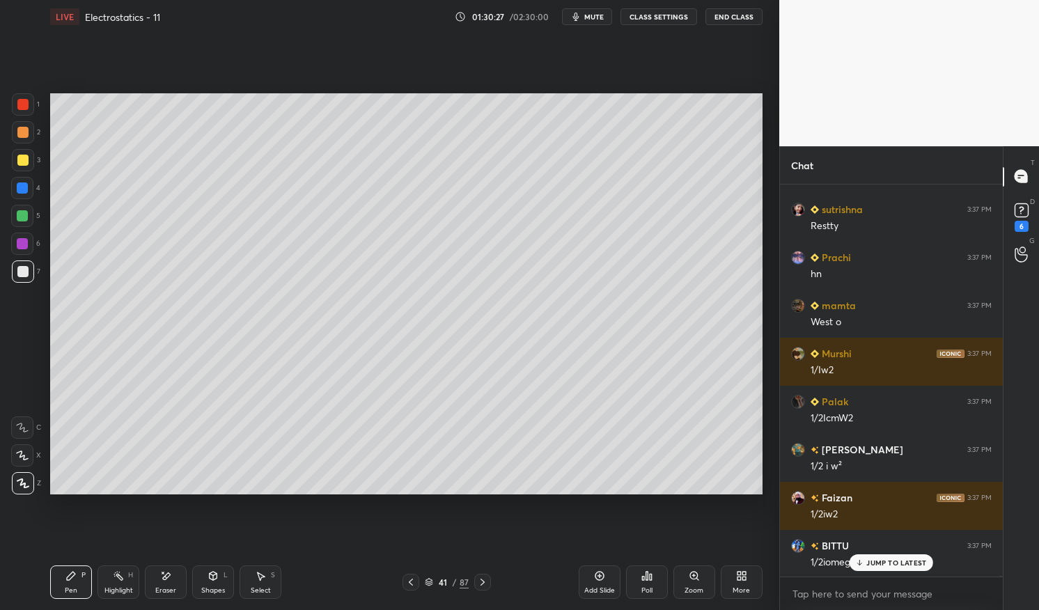
click at [27, 195] on div at bounding box center [22, 188] width 22 height 22
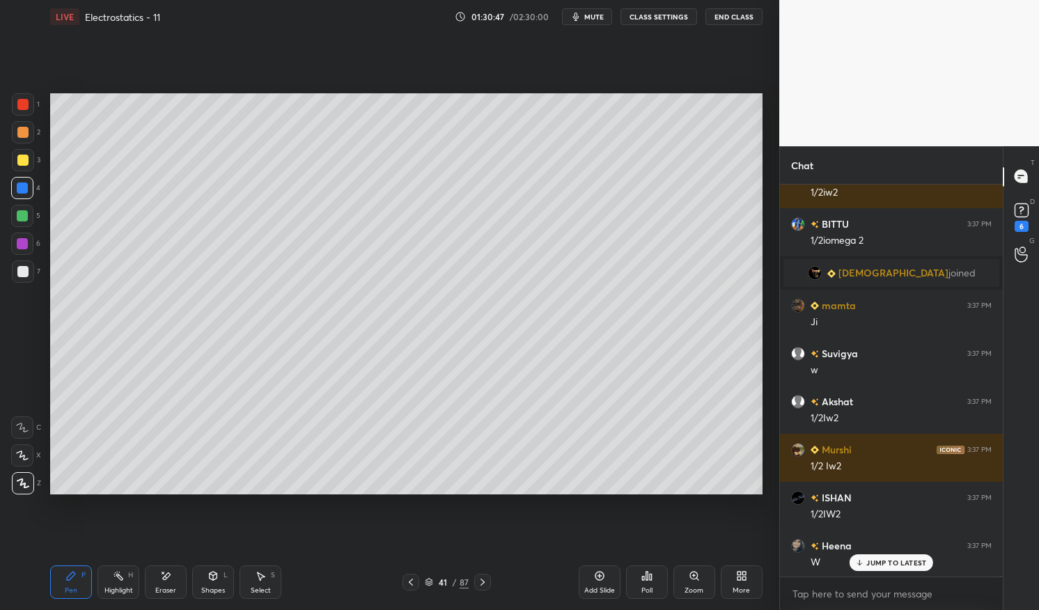
scroll to position [150885, 0]
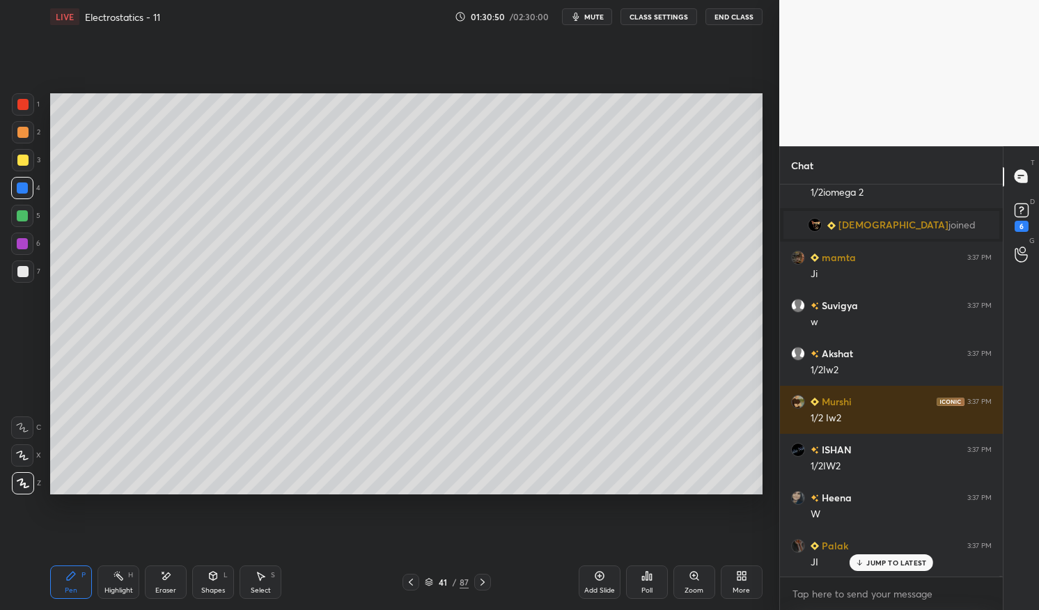
click at [904, 557] on div "JUMP TO LATEST" at bounding box center [892, 563] width 84 height 17
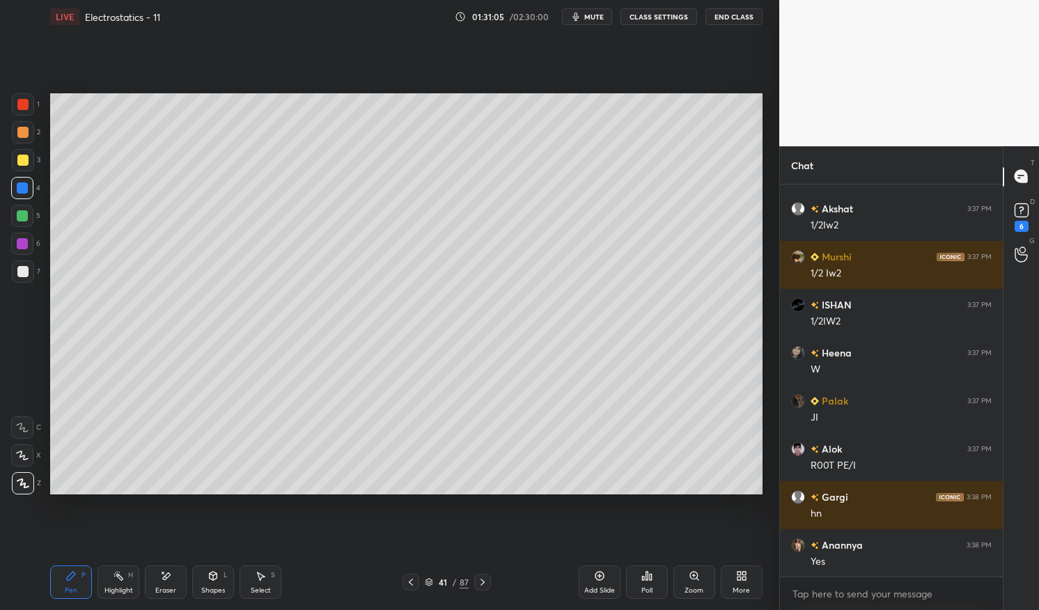
scroll to position [151077, 0]
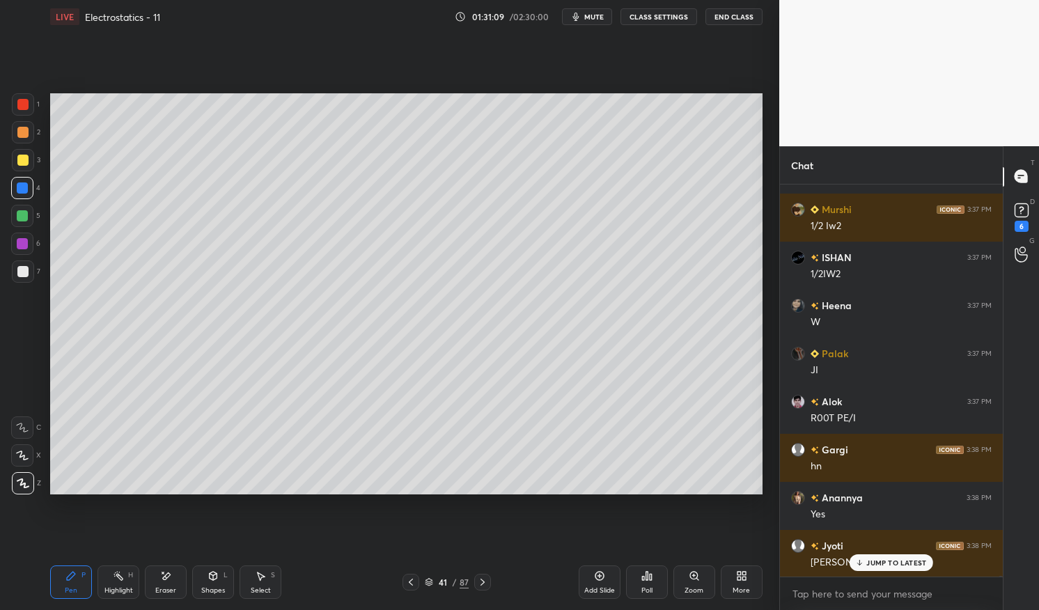
click at [882, 557] on div "JUMP TO LATEST" at bounding box center [892, 563] width 84 height 17
click at [410, 584] on icon at bounding box center [410, 582] width 11 height 11
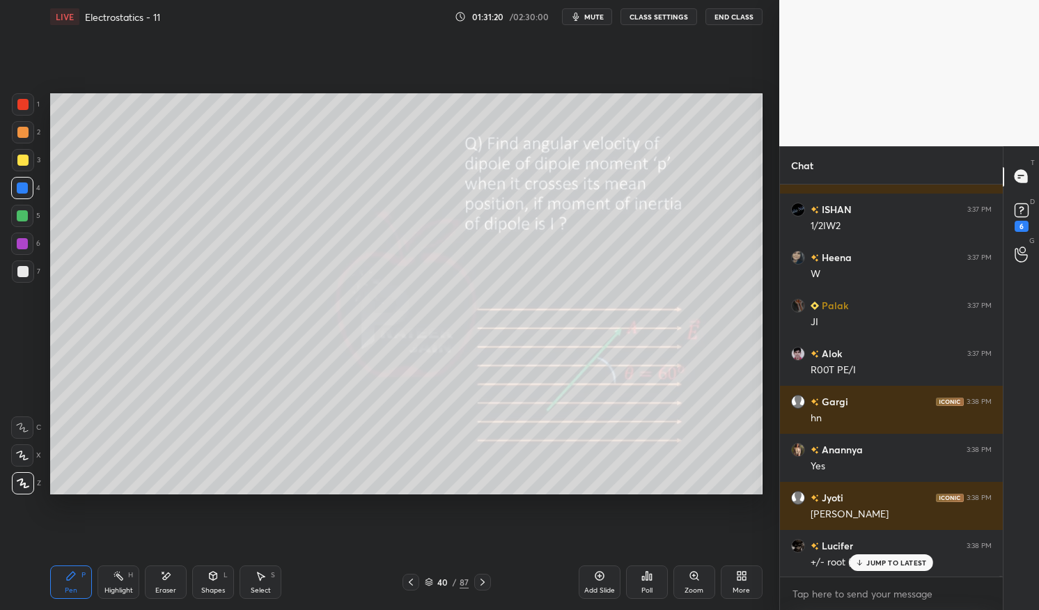
scroll to position [151173, 0]
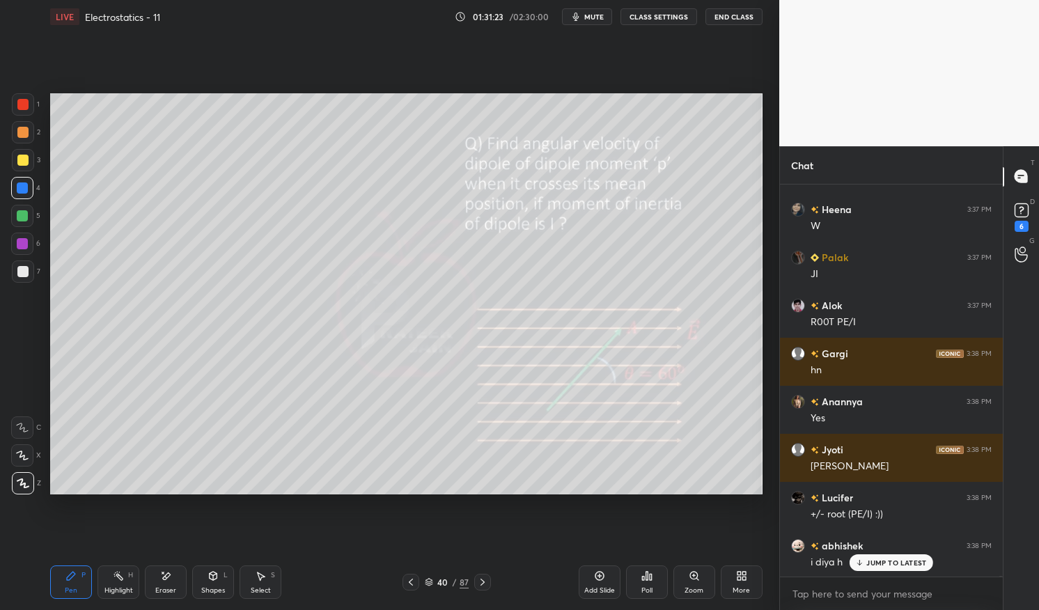
click at [17, 245] on div at bounding box center [22, 243] width 11 height 11
click at [15, 247] on div at bounding box center [22, 244] width 22 height 22
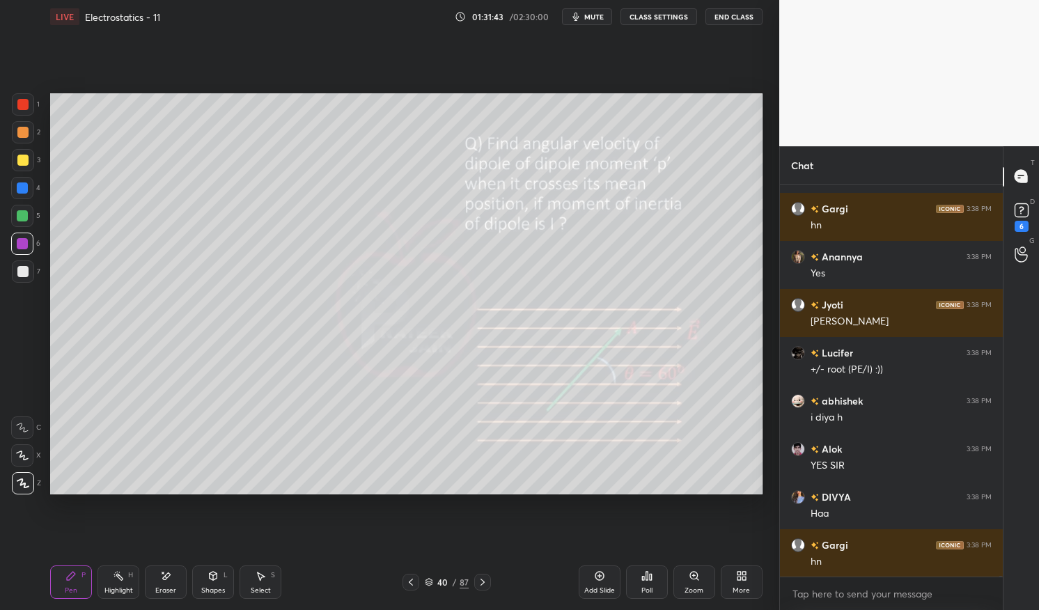
scroll to position [151351, 0]
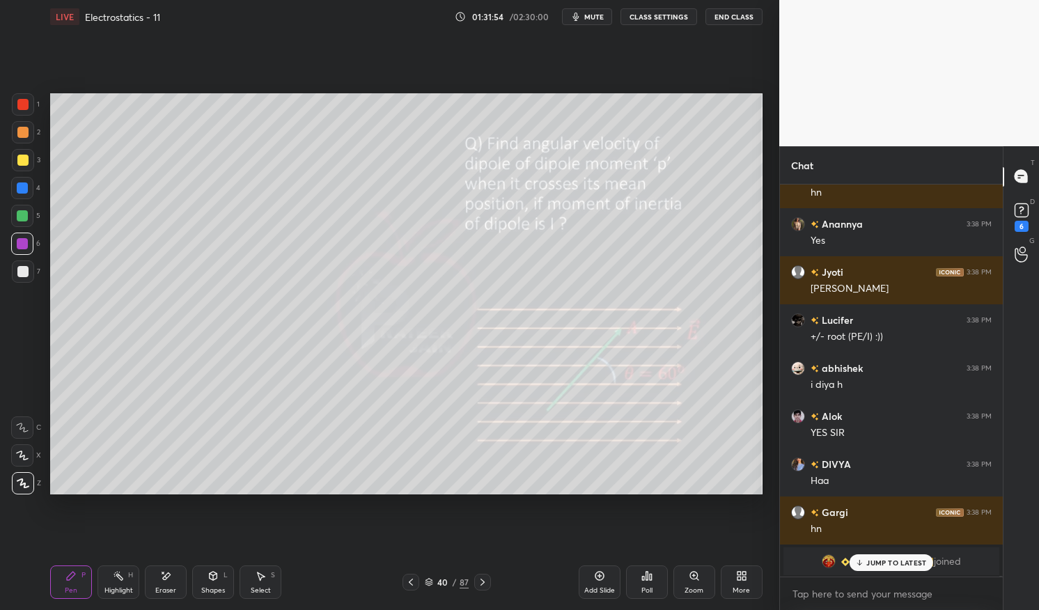
click at [29, 273] on div at bounding box center [23, 272] width 22 height 22
click at [22, 275] on div at bounding box center [22, 271] width 11 height 11
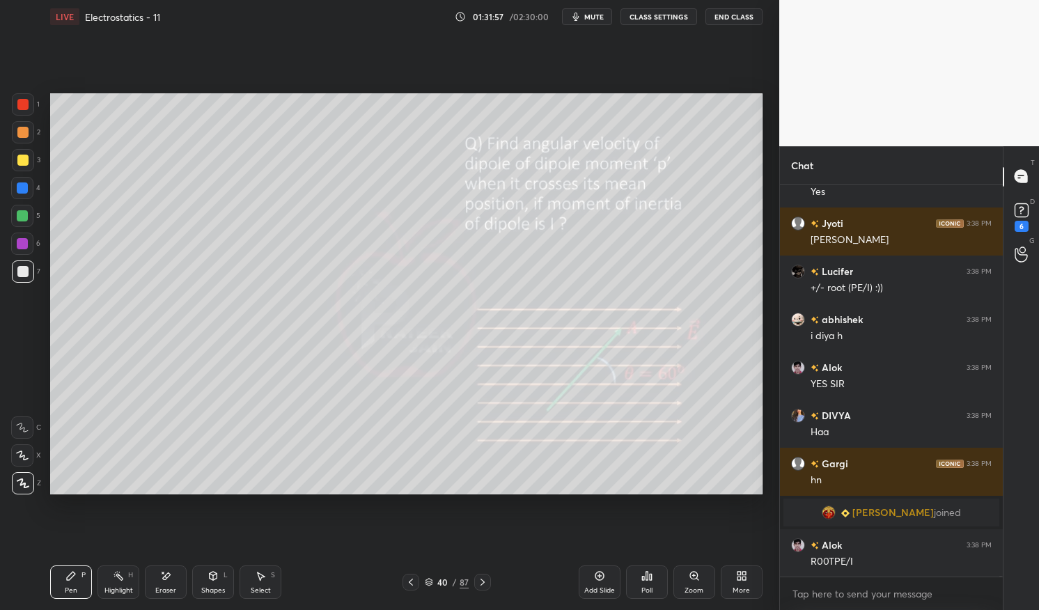
scroll to position [149804, 0]
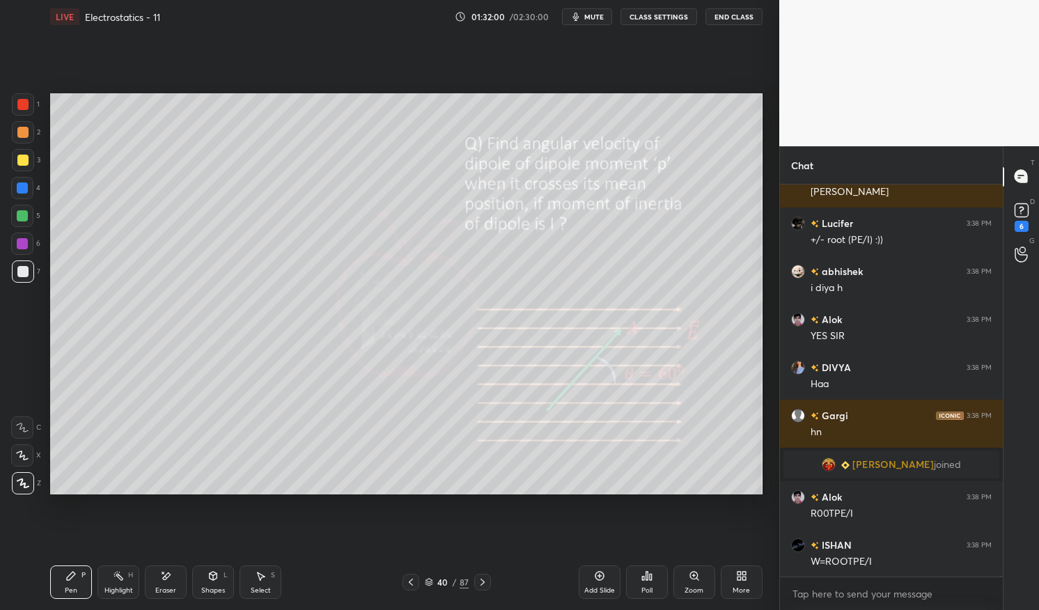
click at [107, 587] on div "Highlight" at bounding box center [118, 590] width 29 height 7
click at [103, 582] on div "Highlight H" at bounding box center [119, 582] width 42 height 33
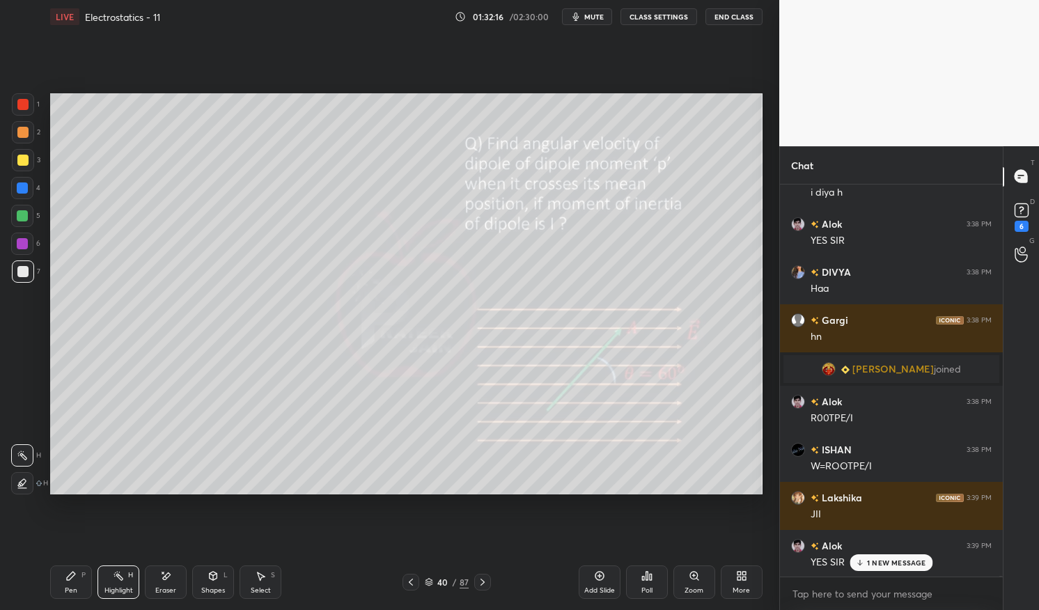
scroll to position [149948, 0]
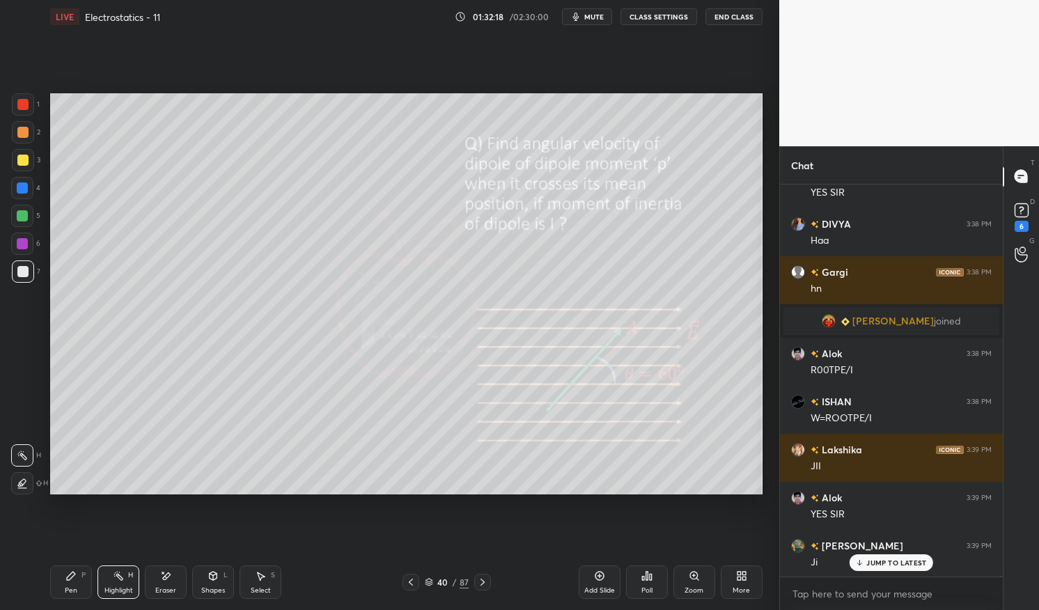
click at [890, 566] on p "JUMP TO LATEST" at bounding box center [897, 563] width 60 height 8
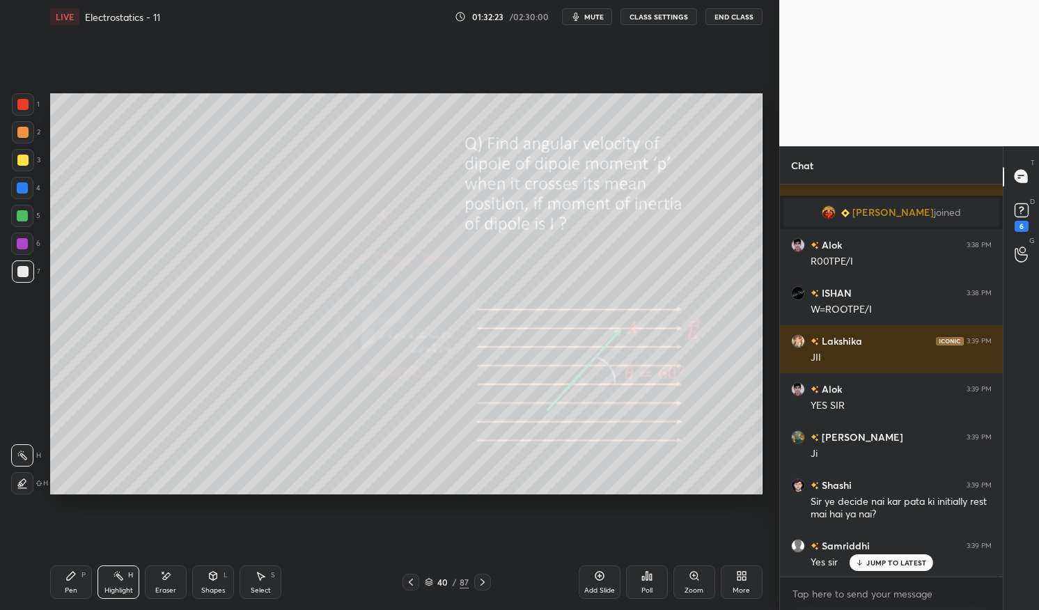
scroll to position [150105, 0]
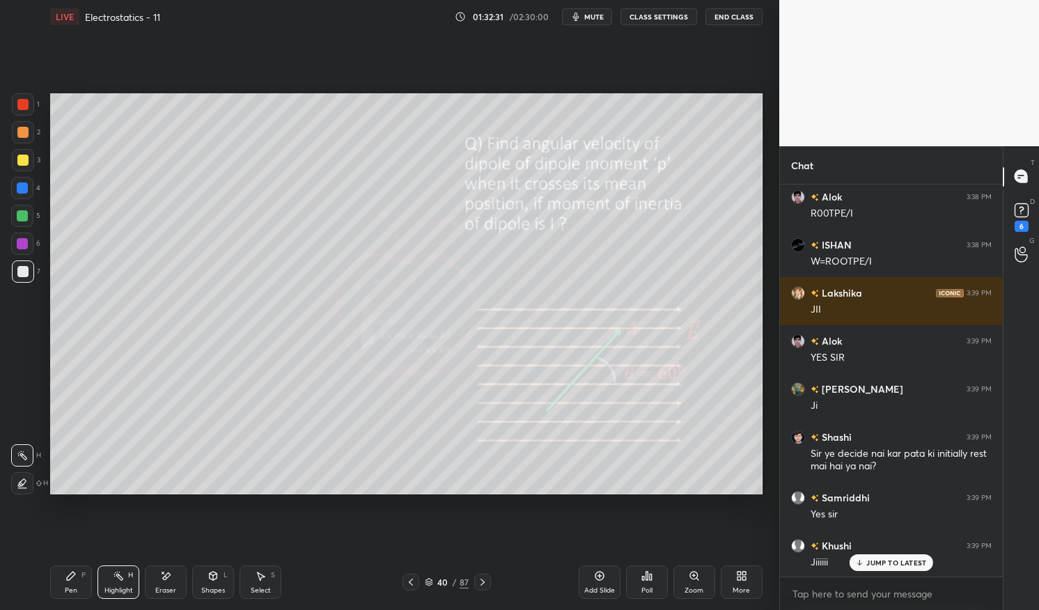
click at [886, 565] on p "JUMP TO LATEST" at bounding box center [897, 563] width 60 height 8
click at [111, 587] on div "Highlight" at bounding box center [118, 590] width 29 height 7
click at [111, 585] on div "Highlight H" at bounding box center [119, 582] width 42 height 33
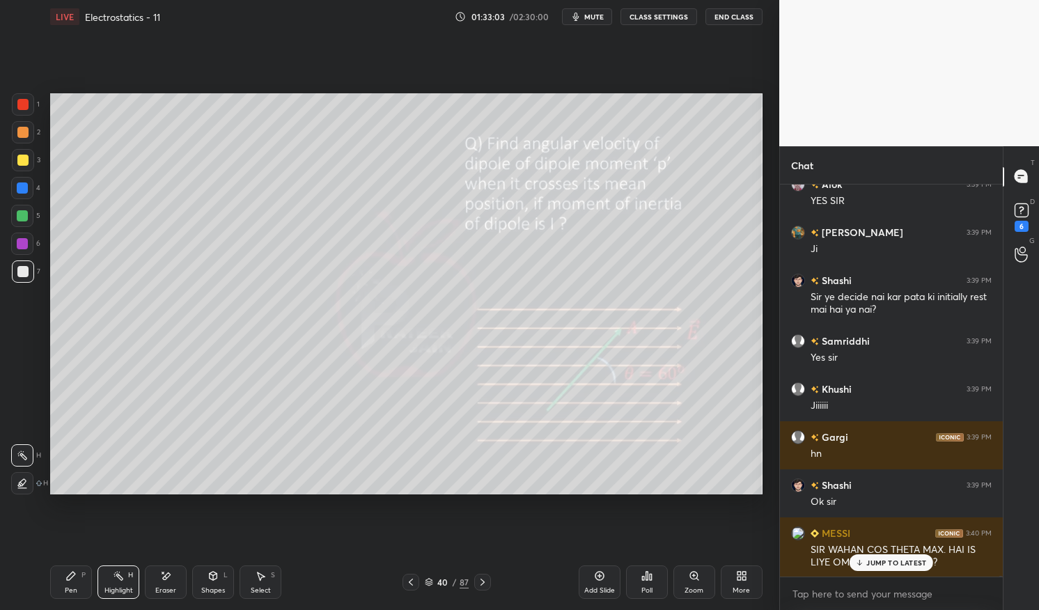
scroll to position [150323, 0]
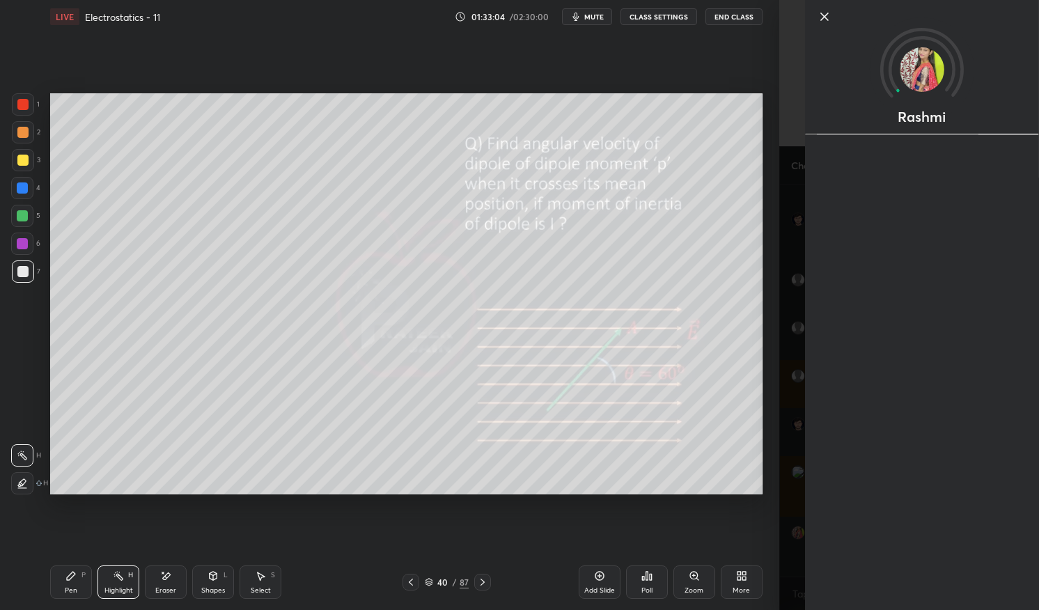
click at [720, 523] on div "Setting up your live class Poll for secs No correct answer Start poll" at bounding box center [407, 293] width 724 height 521
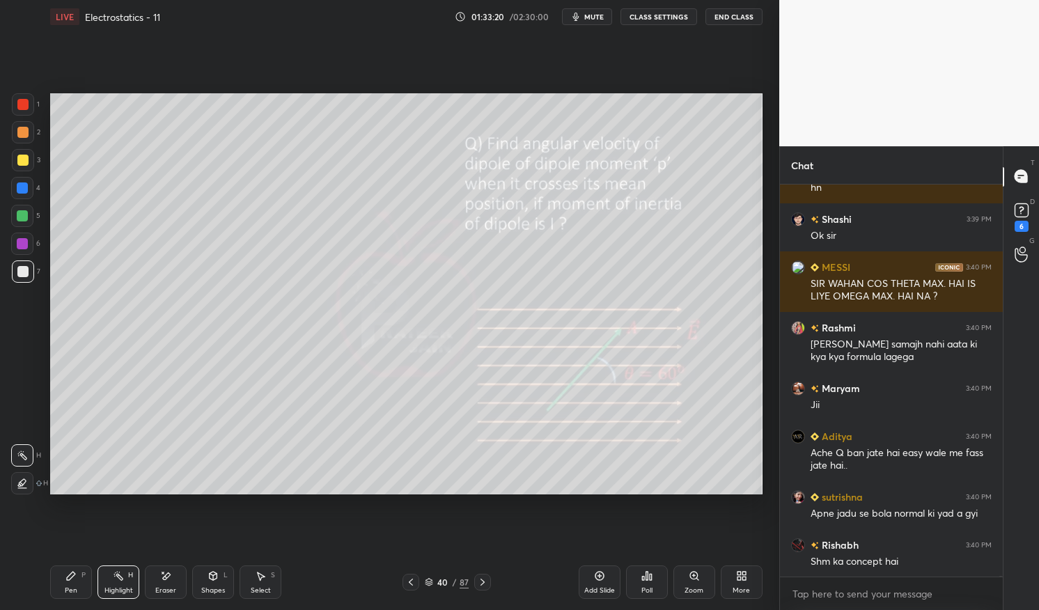
scroll to position [150575, 0]
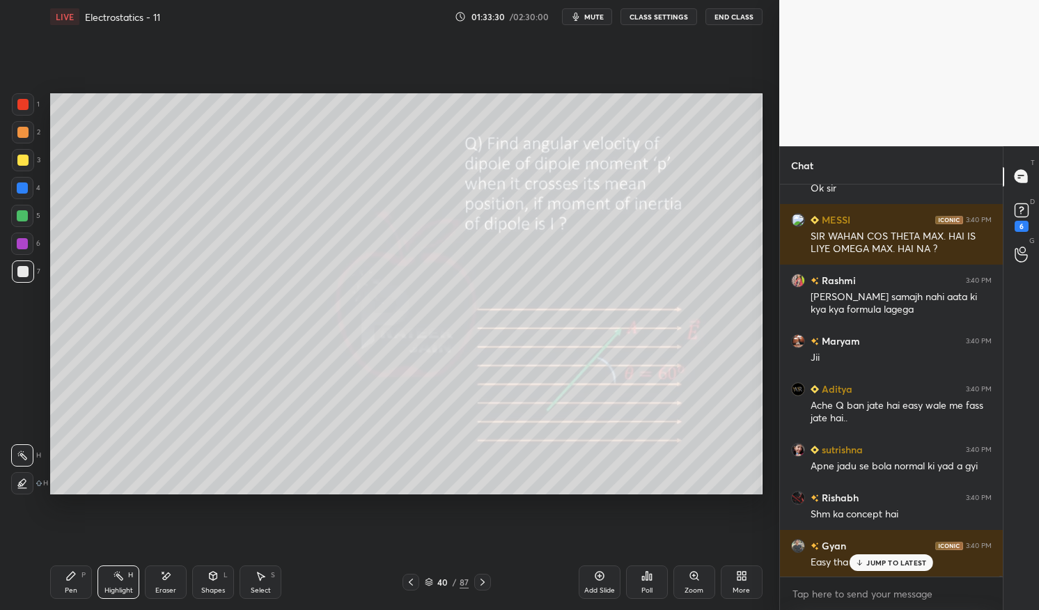
click at [899, 560] on p "JUMP TO LATEST" at bounding box center [897, 563] width 60 height 8
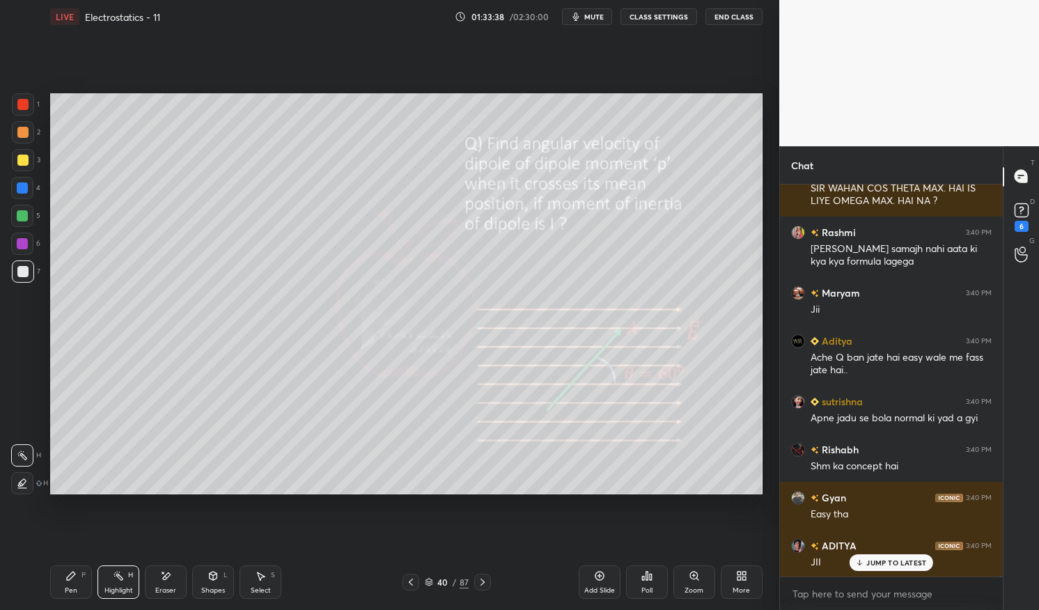
click at [902, 557] on div "JUMP TO LATEST" at bounding box center [892, 563] width 84 height 17
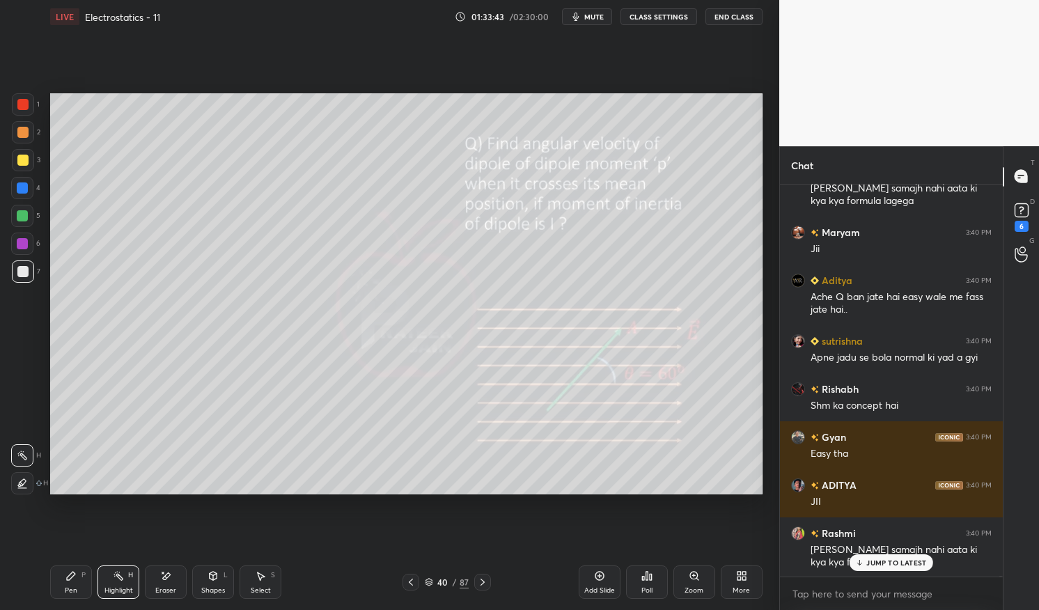
scroll to position [150732, 0]
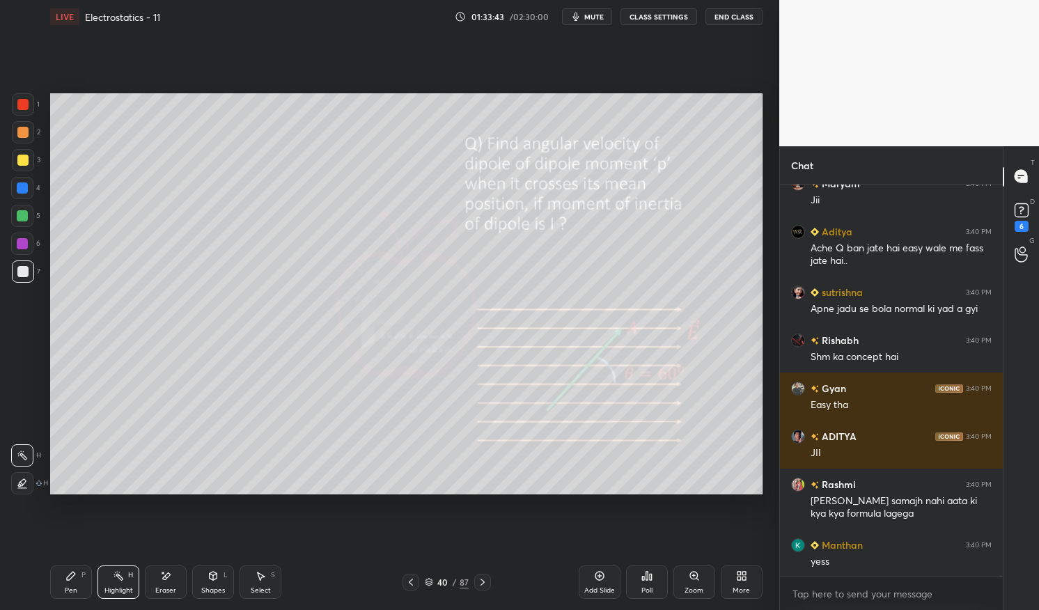
click at [890, 558] on div "yess" at bounding box center [901, 562] width 181 height 14
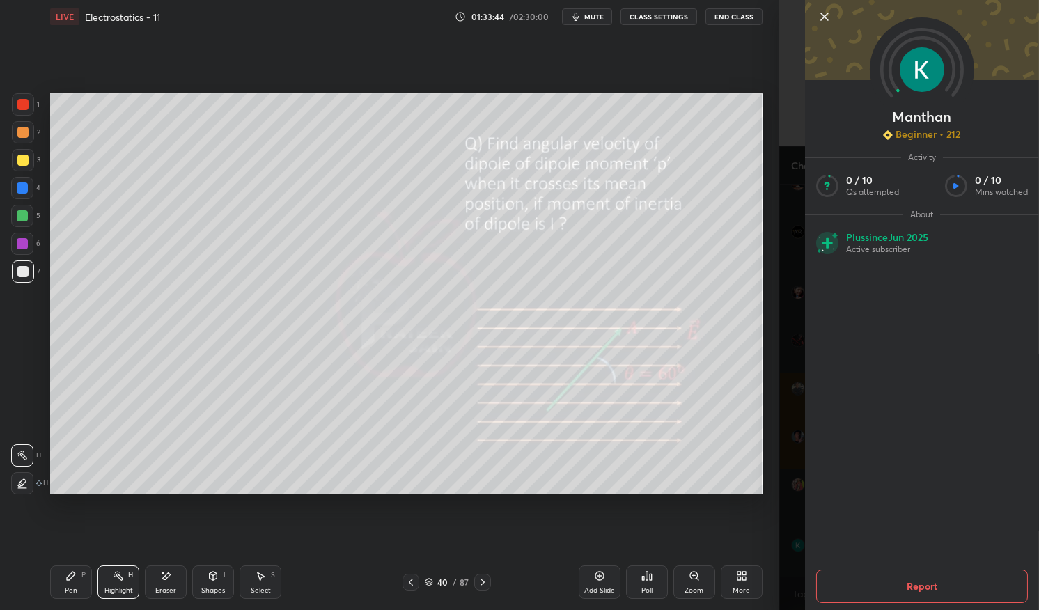
click at [679, 533] on div "Setting up your live class Poll for secs No correct answer Start poll" at bounding box center [407, 293] width 724 height 521
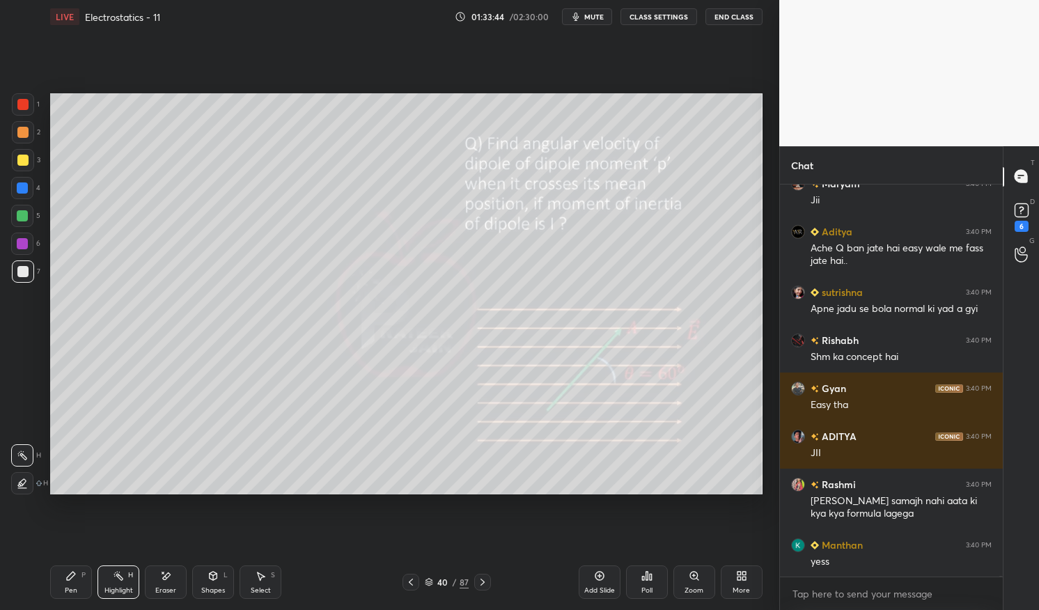
click at [682, 525] on div "Setting up your live class Poll for secs No correct answer Start poll" at bounding box center [407, 293] width 724 height 521
click at [99, 567] on div "Highlight H" at bounding box center [119, 582] width 42 height 33
click at [88, 571] on div "Pen P" at bounding box center [71, 582] width 42 height 33
click at [26, 241] on div at bounding box center [22, 243] width 11 height 11
click at [15, 245] on div at bounding box center [22, 244] width 22 height 22
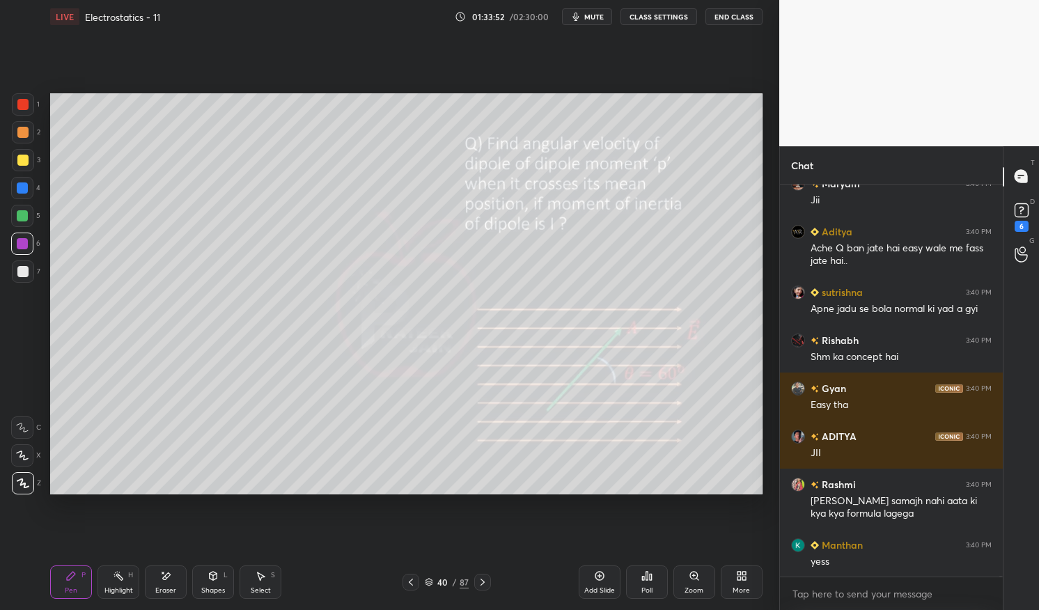
click at [484, 578] on icon at bounding box center [482, 582] width 11 height 11
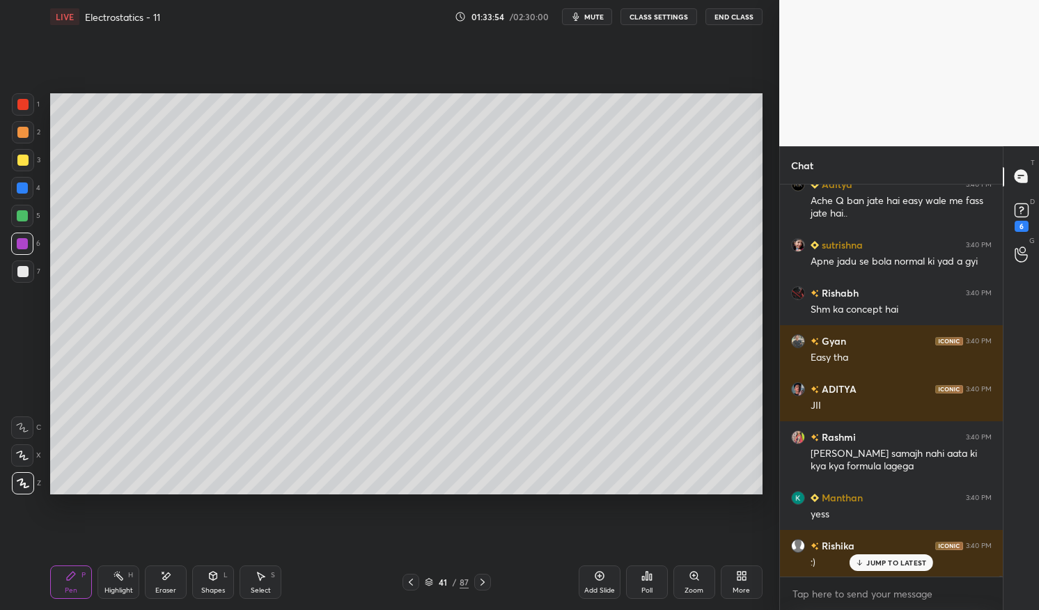
click at [481, 578] on icon at bounding box center [482, 582] width 11 height 11
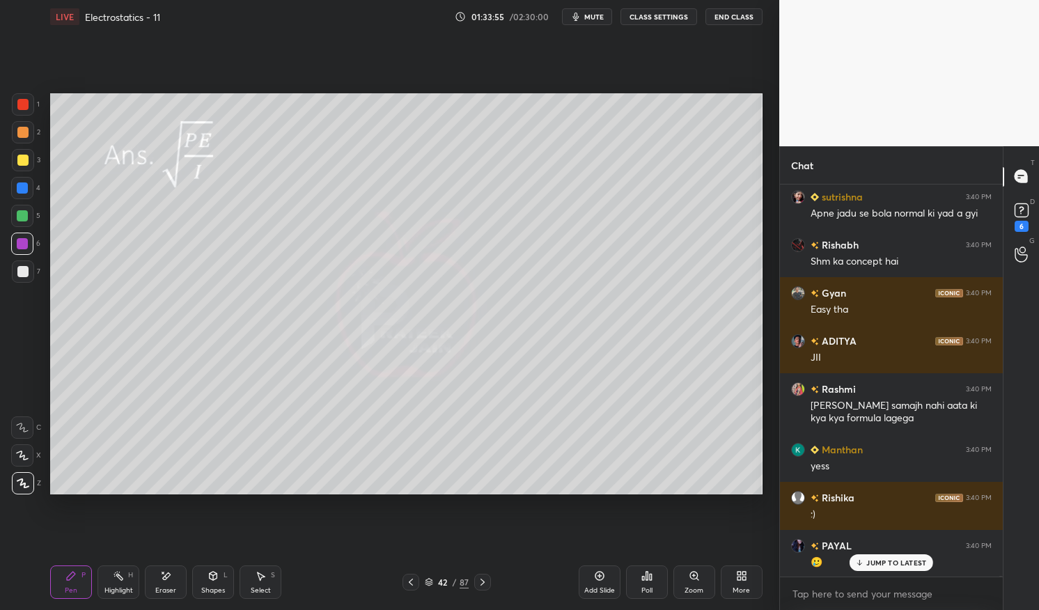
click at [484, 581] on icon at bounding box center [482, 582] width 11 height 11
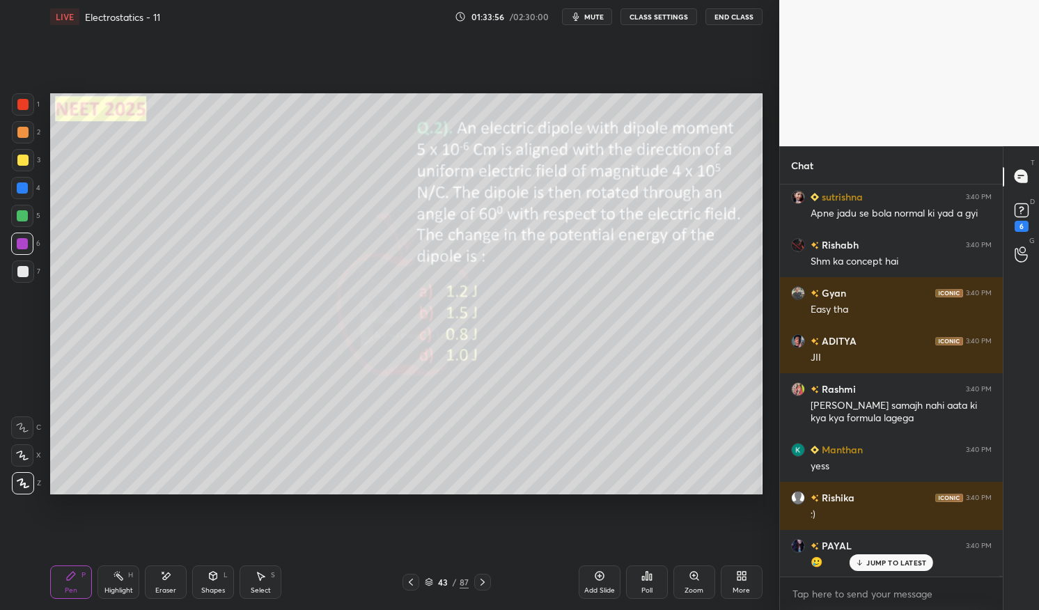
click at [897, 561] on p "JUMP TO LATEST" at bounding box center [897, 563] width 60 height 8
click at [71, 571] on icon at bounding box center [70, 576] width 11 height 11
click at [64, 575] on div "Pen P" at bounding box center [71, 582] width 42 height 33
click at [18, 162] on div at bounding box center [22, 160] width 11 height 11
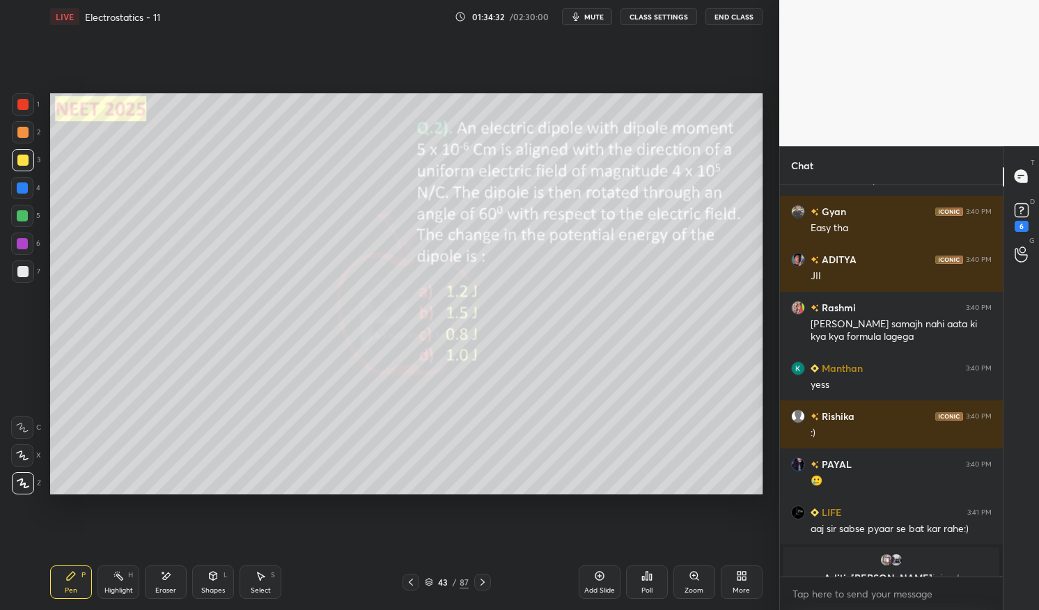
scroll to position [150957, 0]
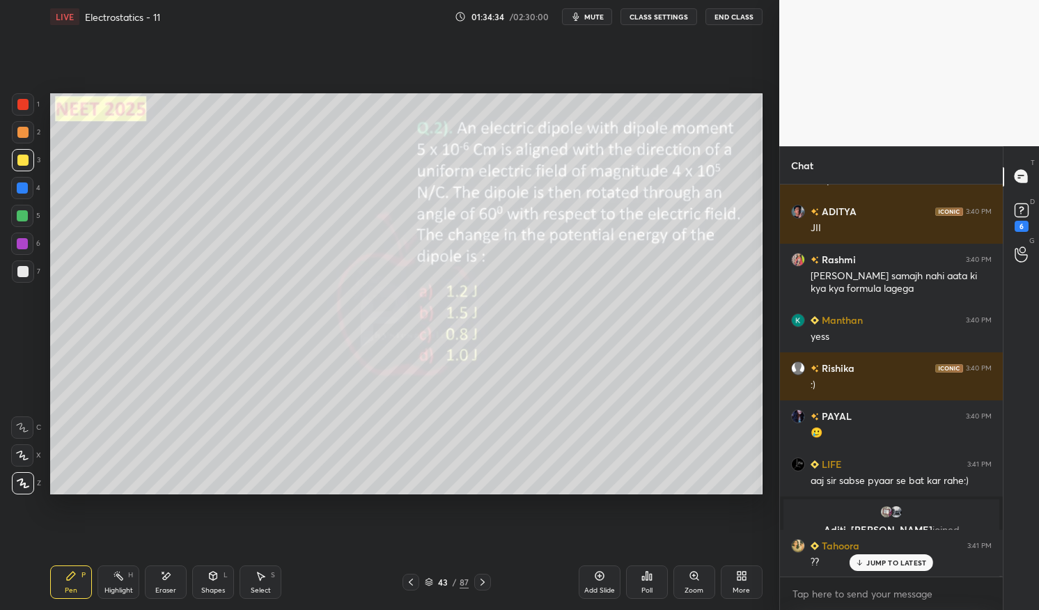
click at [21, 108] on div at bounding box center [22, 104] width 11 height 11
click at [20, 109] on div at bounding box center [22, 104] width 11 height 11
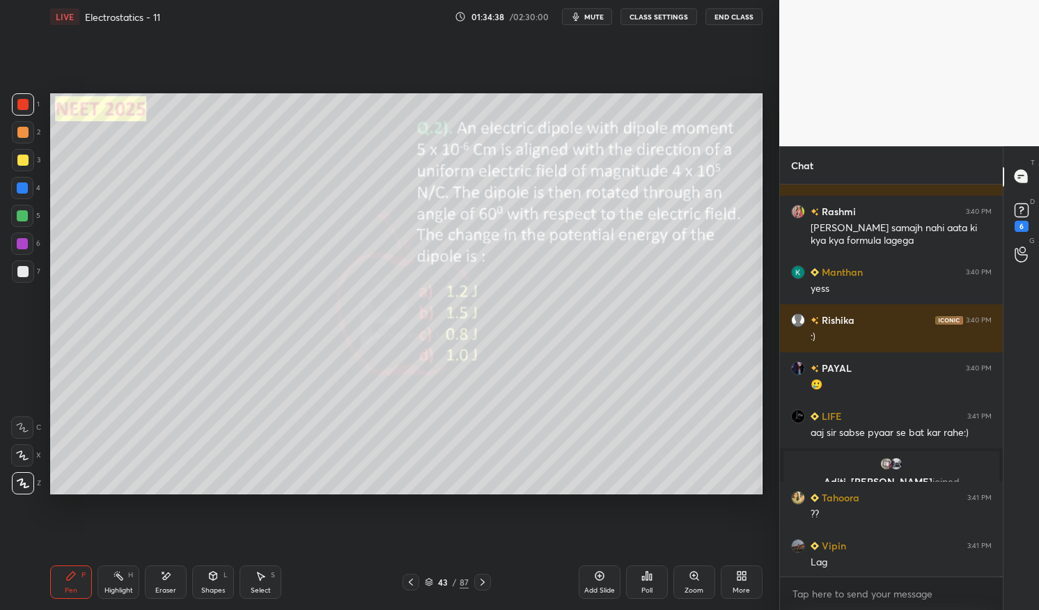
click at [22, 219] on div at bounding box center [22, 215] width 11 height 11
click at [14, 224] on div at bounding box center [22, 216] width 22 height 22
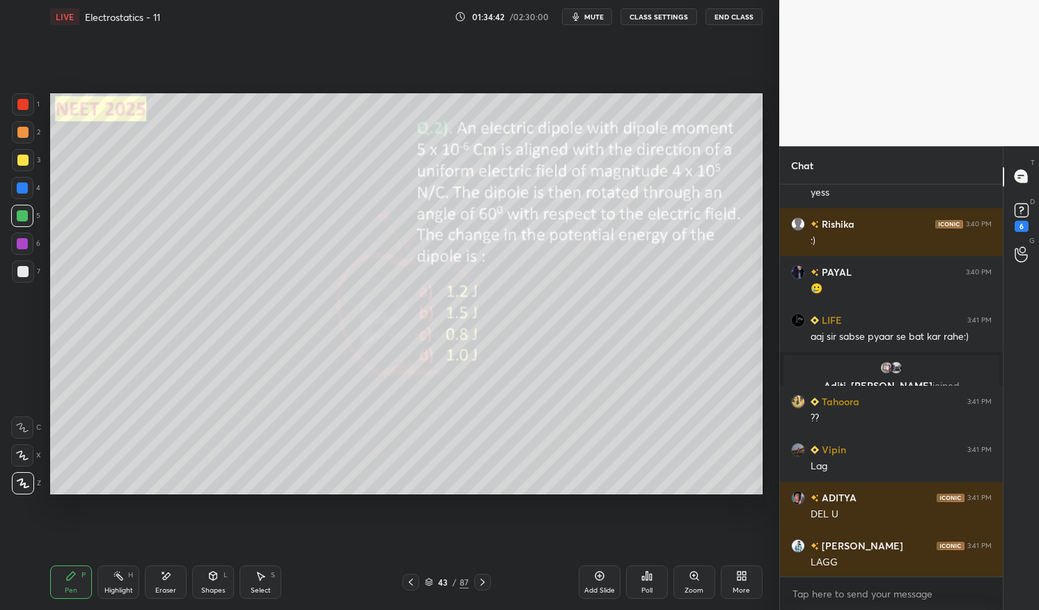
scroll to position [151150, 0]
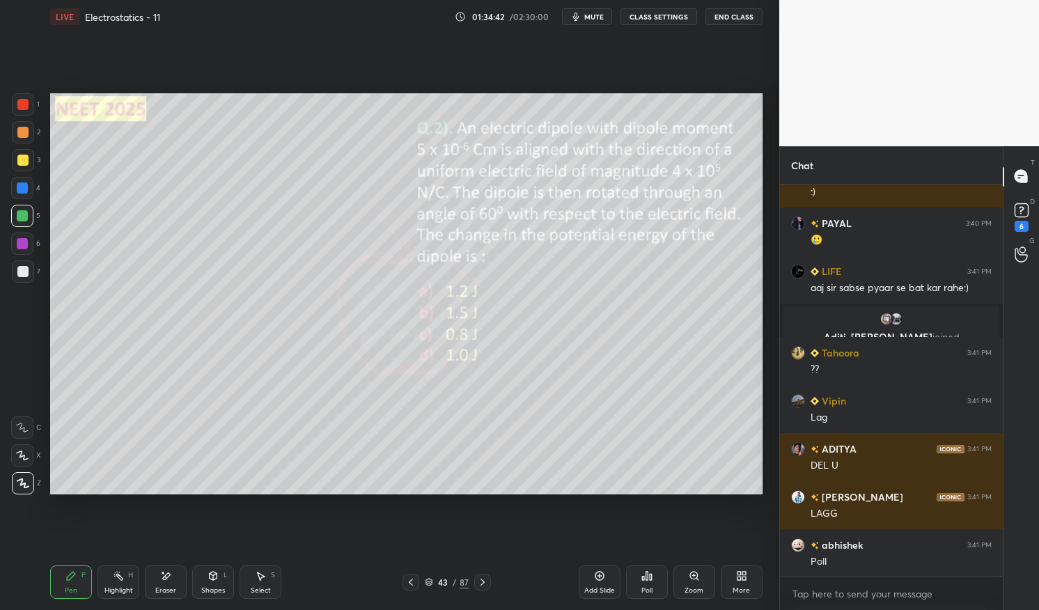
click at [435, 578] on div "43 / 87" at bounding box center [447, 582] width 44 height 13
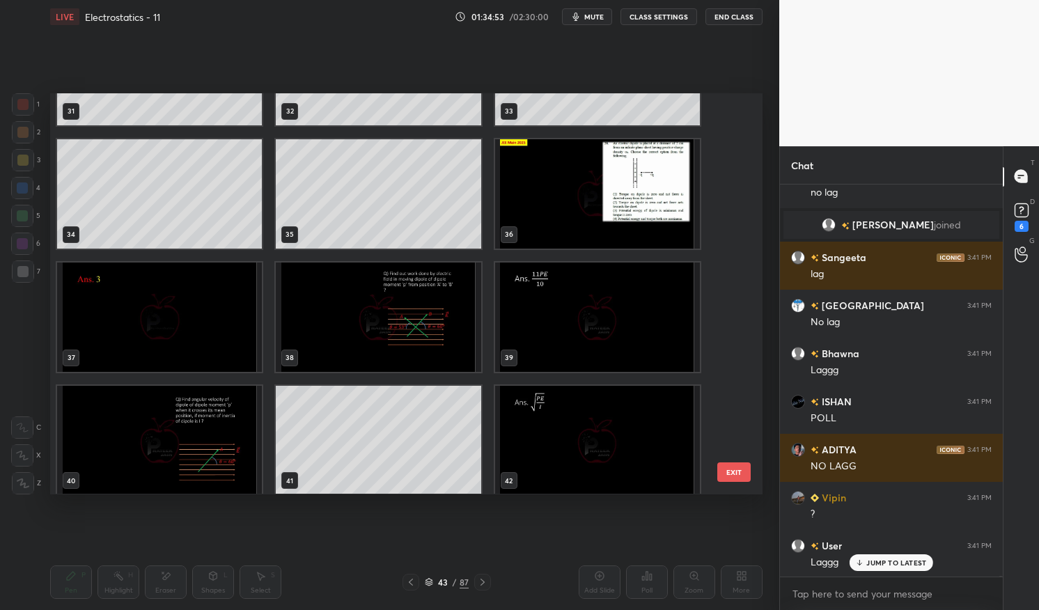
scroll to position [151760, 0]
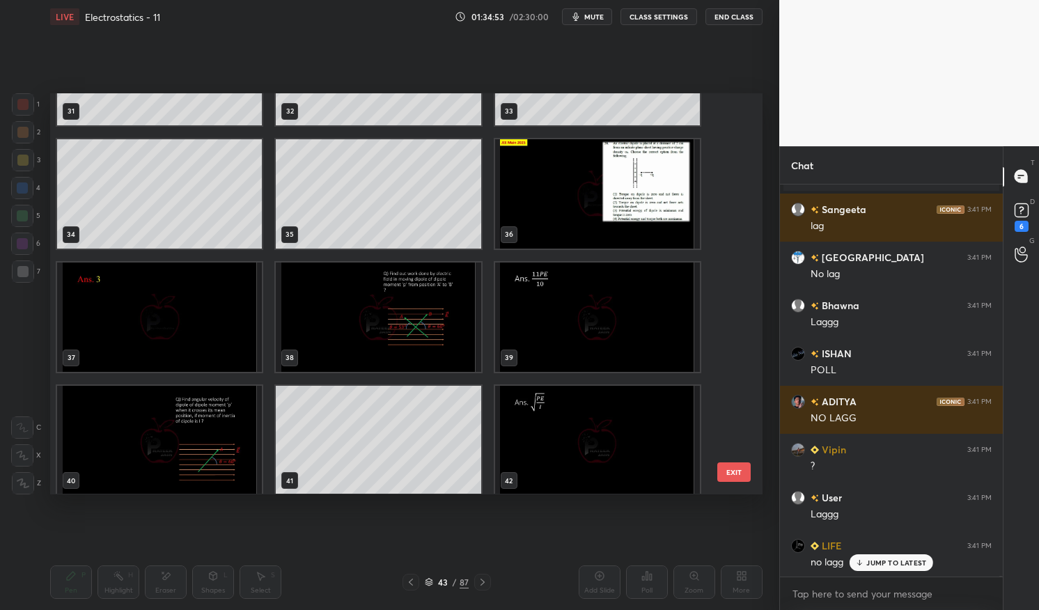
click at [228, 437] on img "grid" at bounding box center [159, 440] width 205 height 109
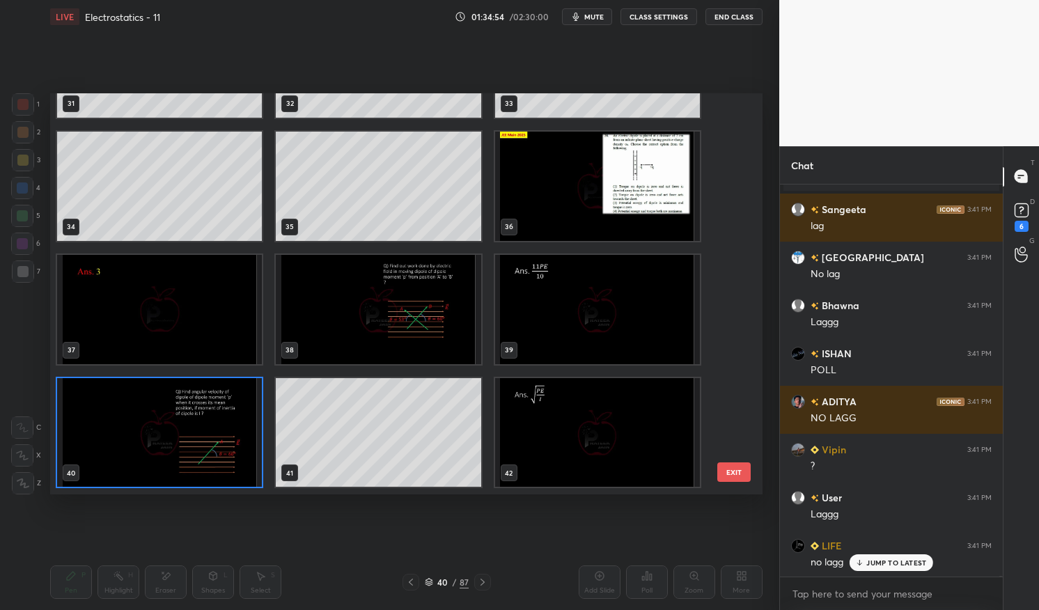
scroll to position [151808, 0]
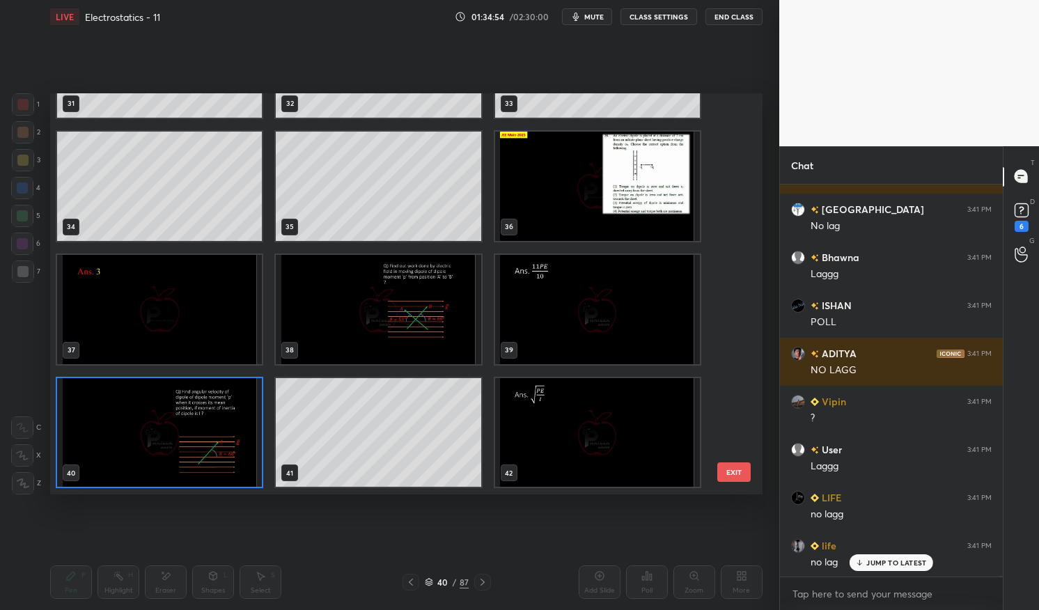
click at [375, 334] on img "grid" at bounding box center [378, 309] width 205 height 109
click at [373, 334] on img "grid" at bounding box center [378, 309] width 205 height 109
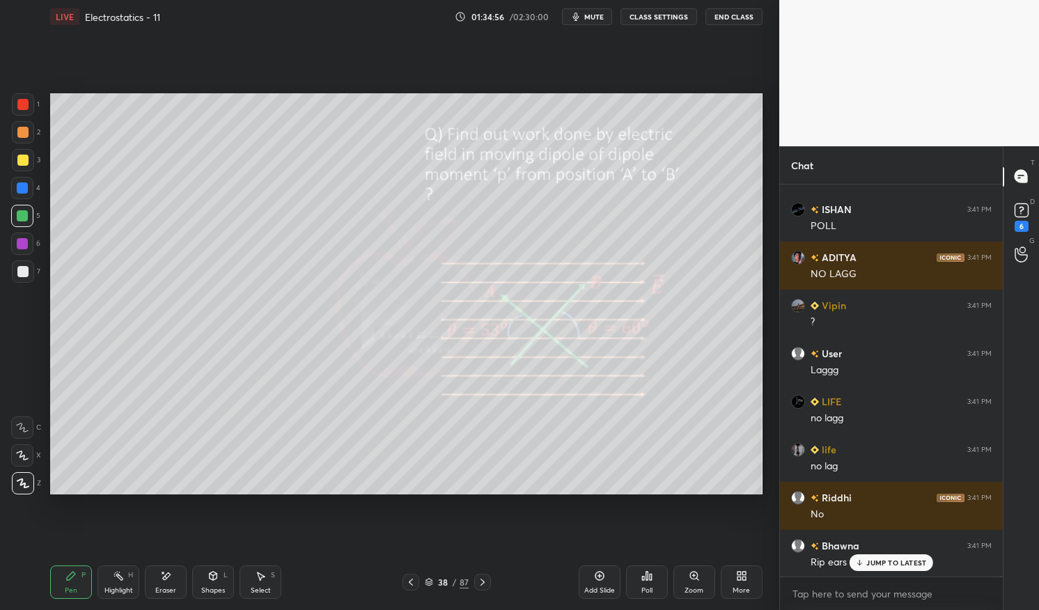
scroll to position [152000, 0]
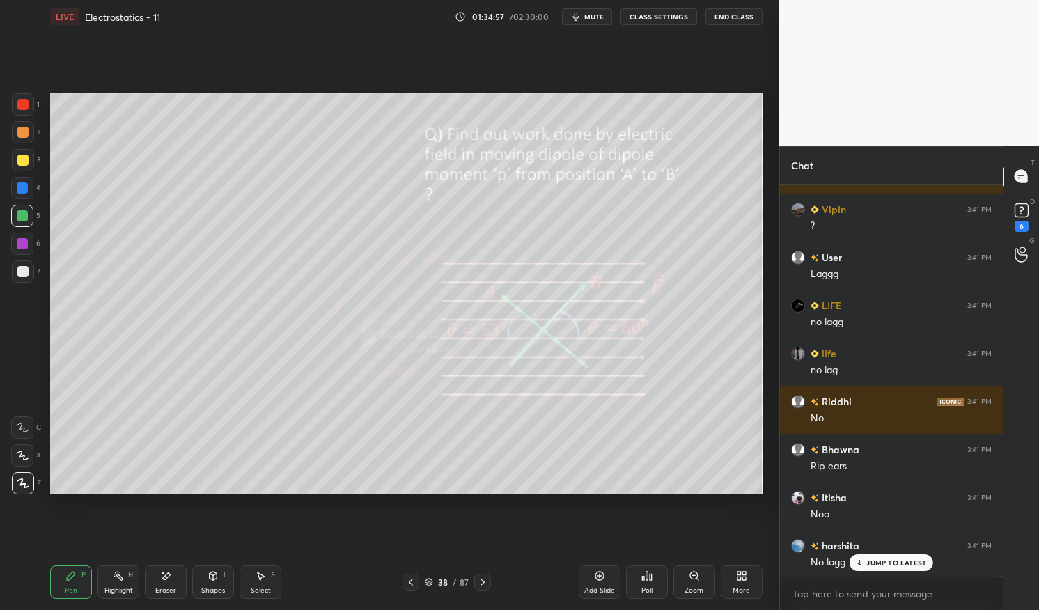
click at [121, 581] on icon at bounding box center [118, 576] width 11 height 11
click at [128, 573] on div "H" at bounding box center [130, 575] width 5 height 7
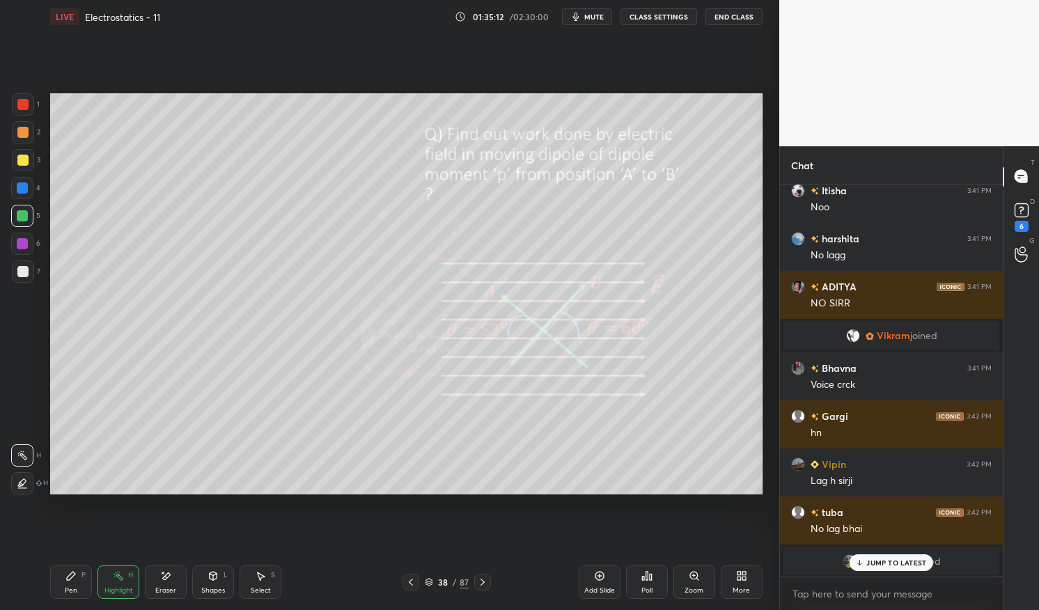
scroll to position [151733, 0]
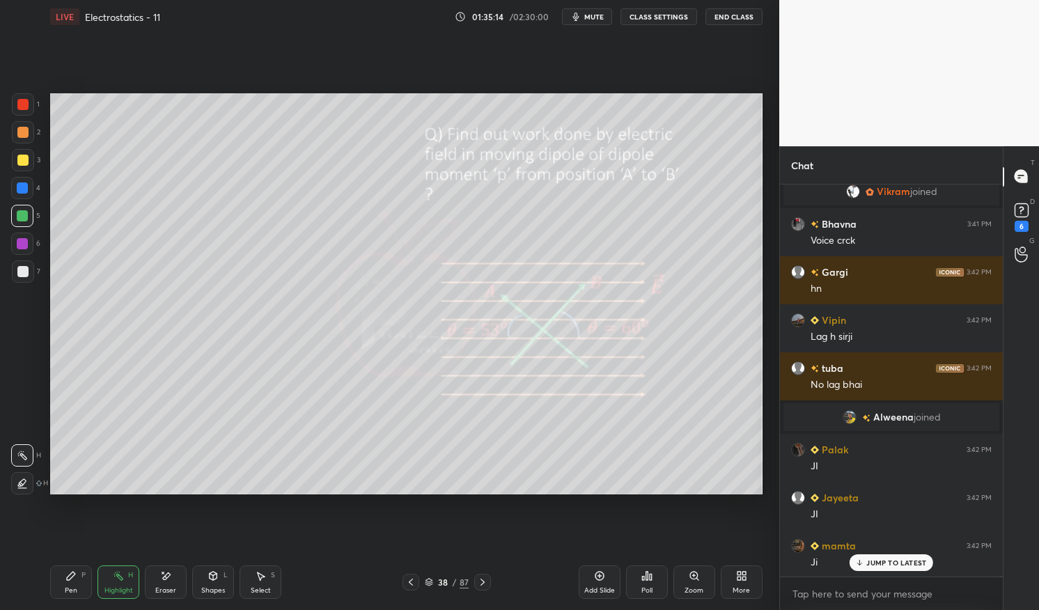
click at [902, 560] on p "JUMP TO LATEST" at bounding box center [897, 563] width 60 height 8
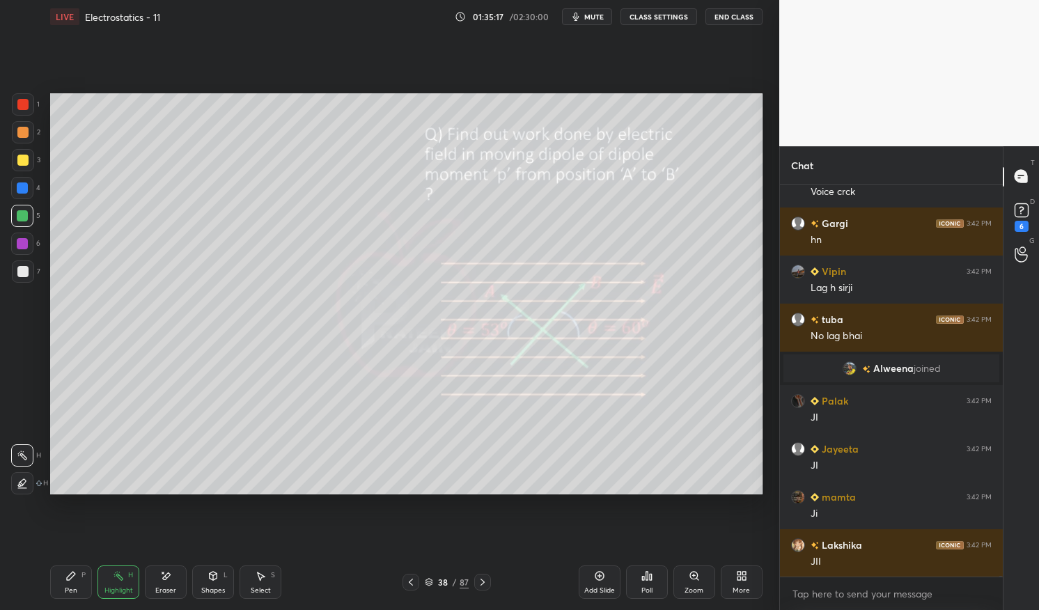
click at [429, 583] on icon at bounding box center [429, 582] width 8 height 8
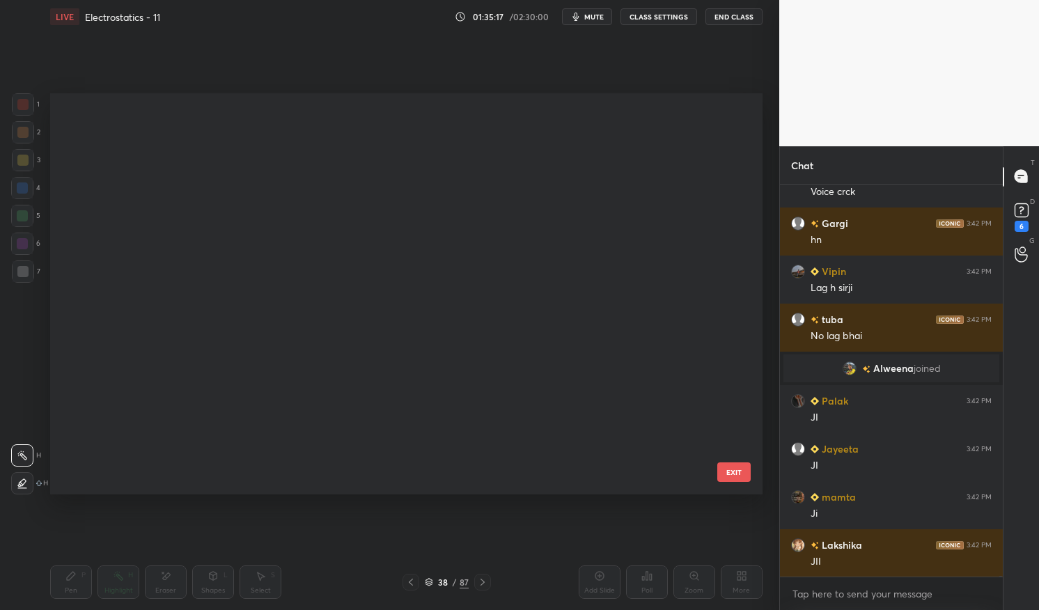
scroll to position [1200, 0]
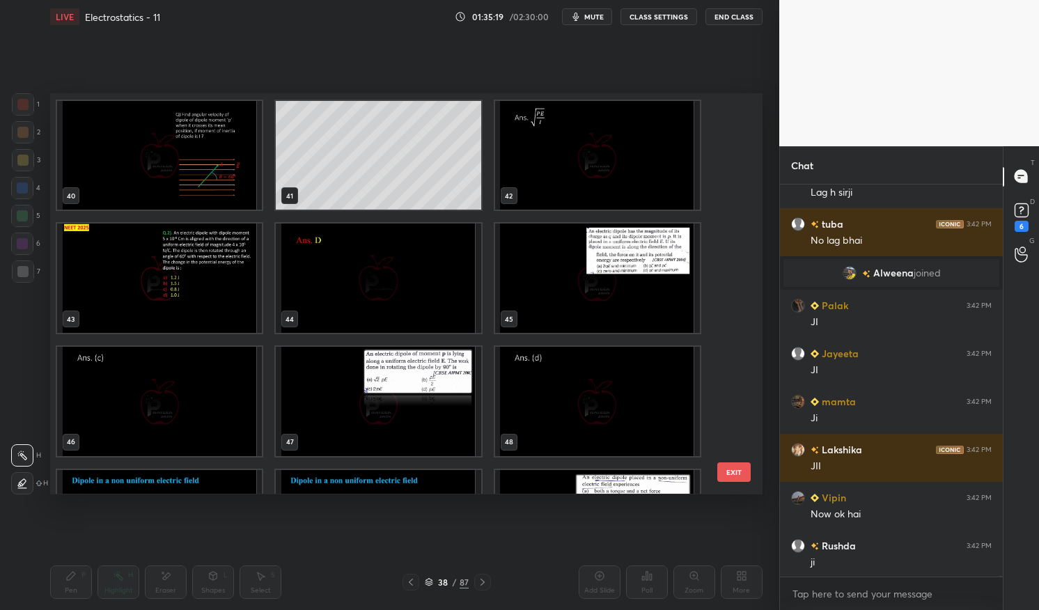
click at [223, 300] on img "grid" at bounding box center [159, 278] width 205 height 109
click at [219, 304] on img "grid" at bounding box center [159, 278] width 205 height 109
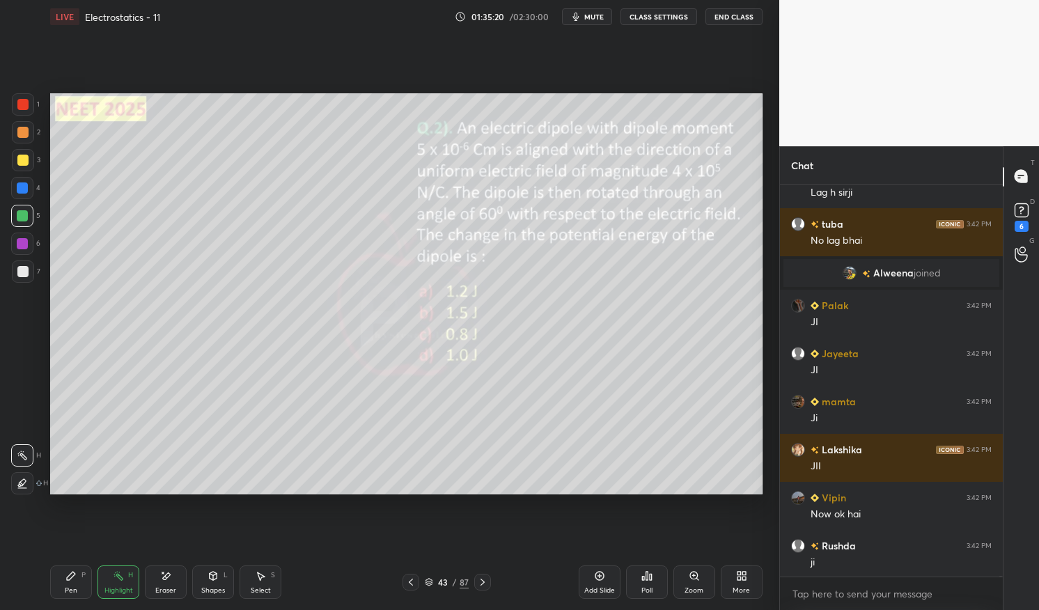
click at [222, 302] on img "grid" at bounding box center [159, 278] width 205 height 109
click at [219, 298] on img "grid" at bounding box center [159, 278] width 205 height 109
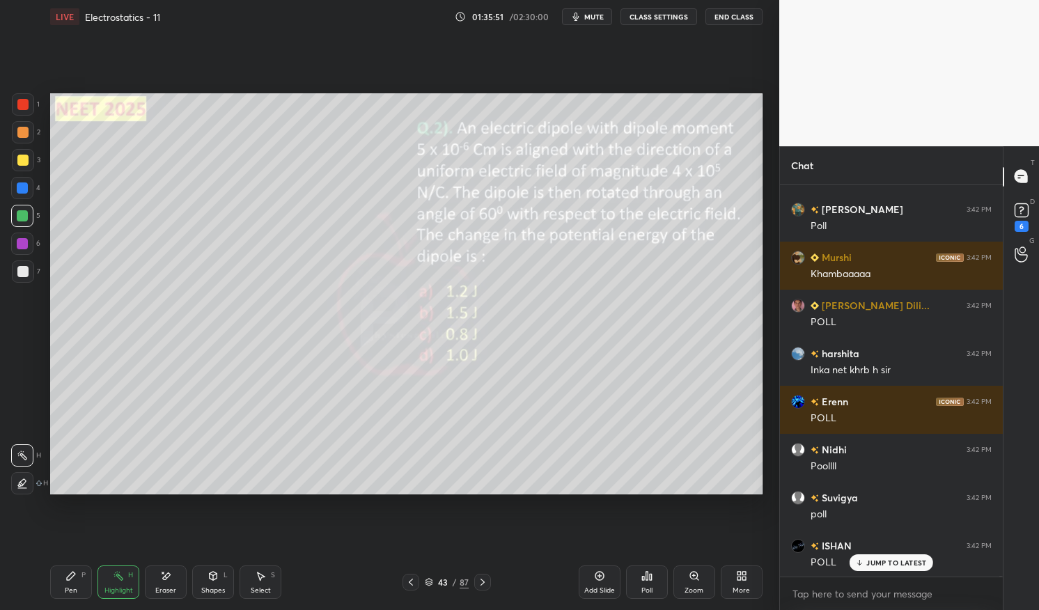
click at [890, 561] on p "JUMP TO LATEST" at bounding box center [897, 563] width 60 height 8
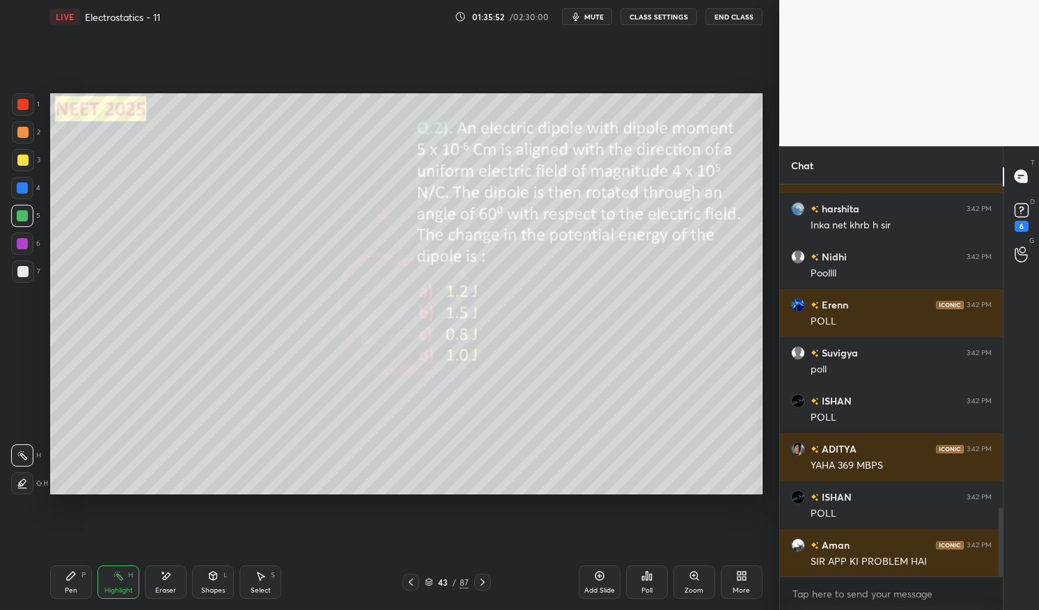
click at [880, 561] on div "SIR APP KI PROBLEM HAI" at bounding box center [901, 562] width 181 height 14
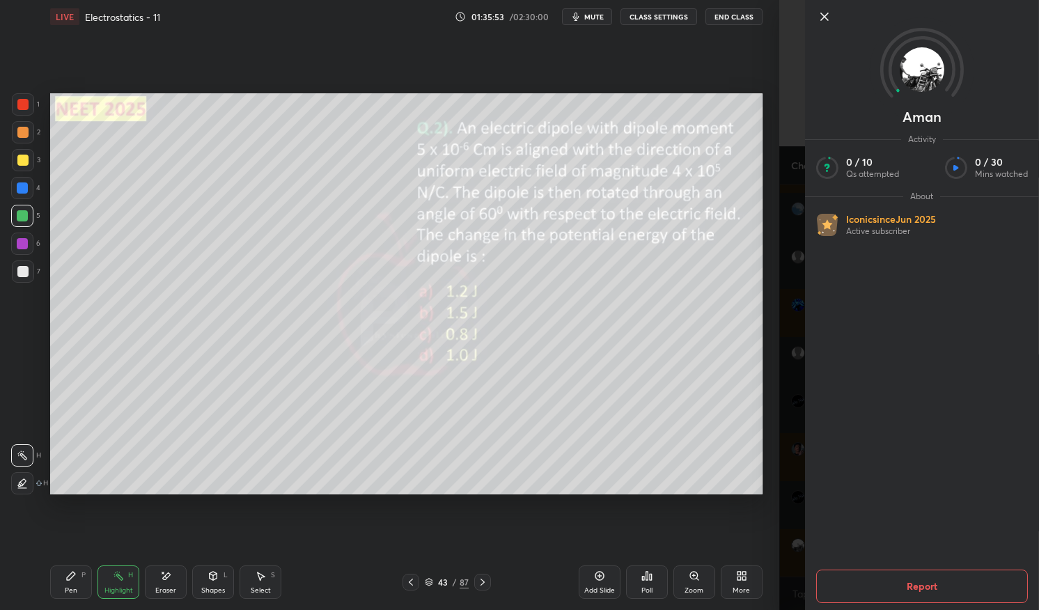
click at [714, 543] on div "Add Slide Poll Zoom More" at bounding box center [671, 582] width 184 height 78
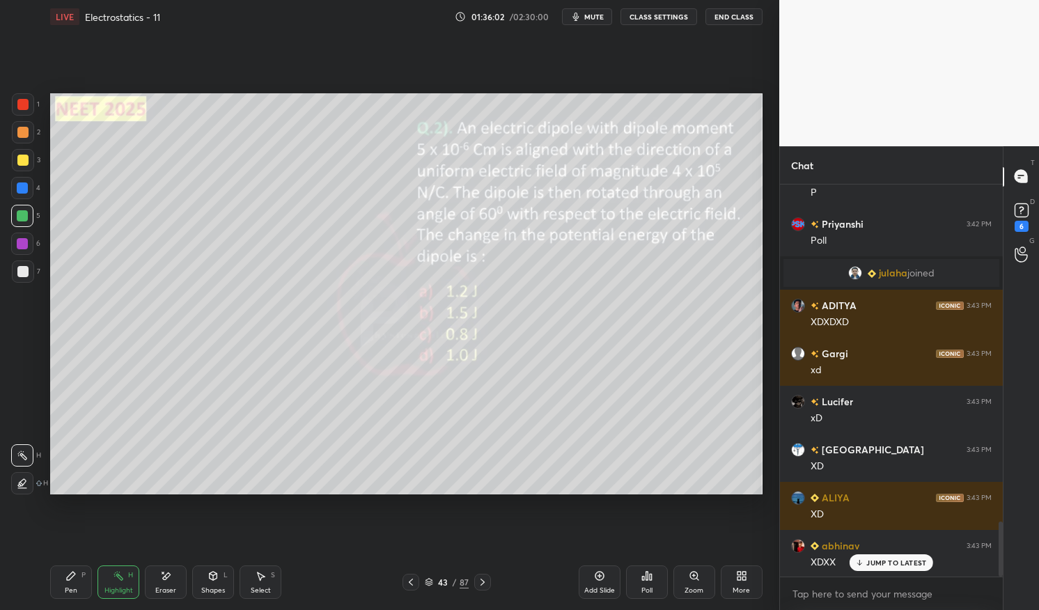
scroll to position [2401, 0]
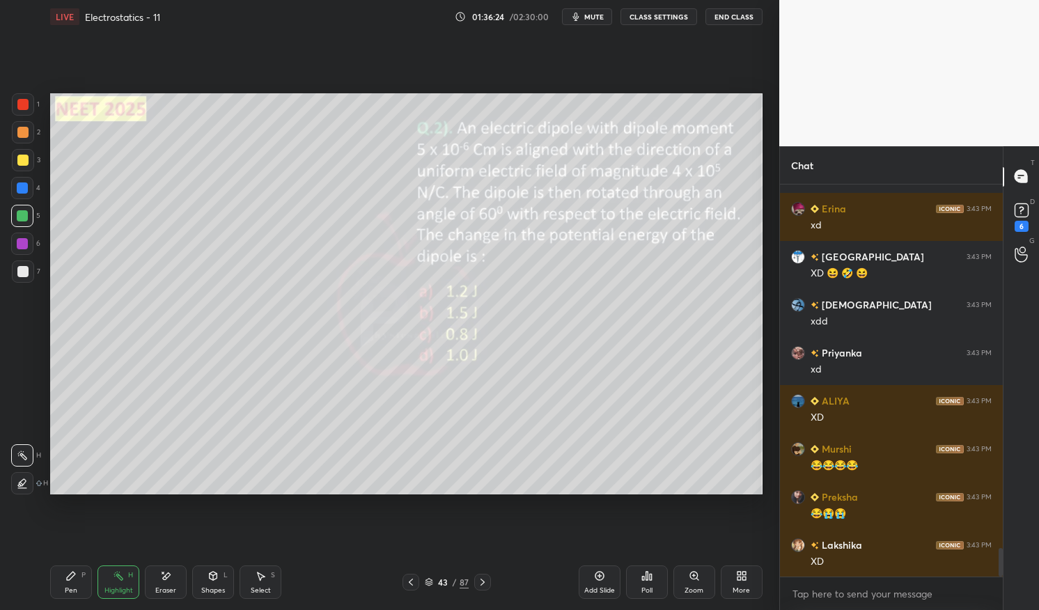
click at [433, 578] on div "43 / 87" at bounding box center [447, 582] width 44 height 13
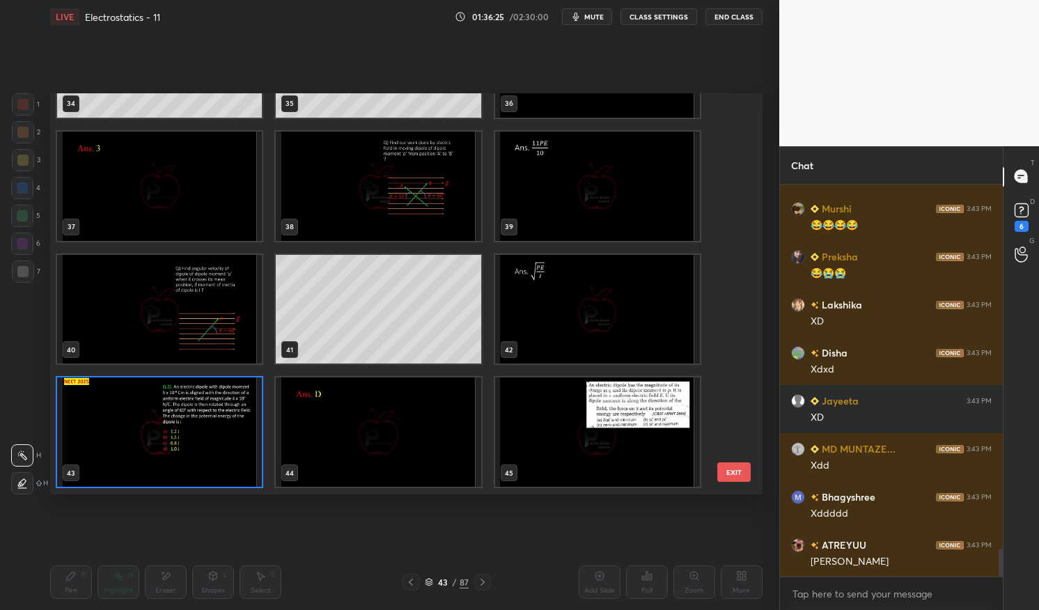
click at [248, 435] on img "grid" at bounding box center [159, 432] width 205 height 109
click at [231, 435] on img "grid" at bounding box center [159, 432] width 205 height 109
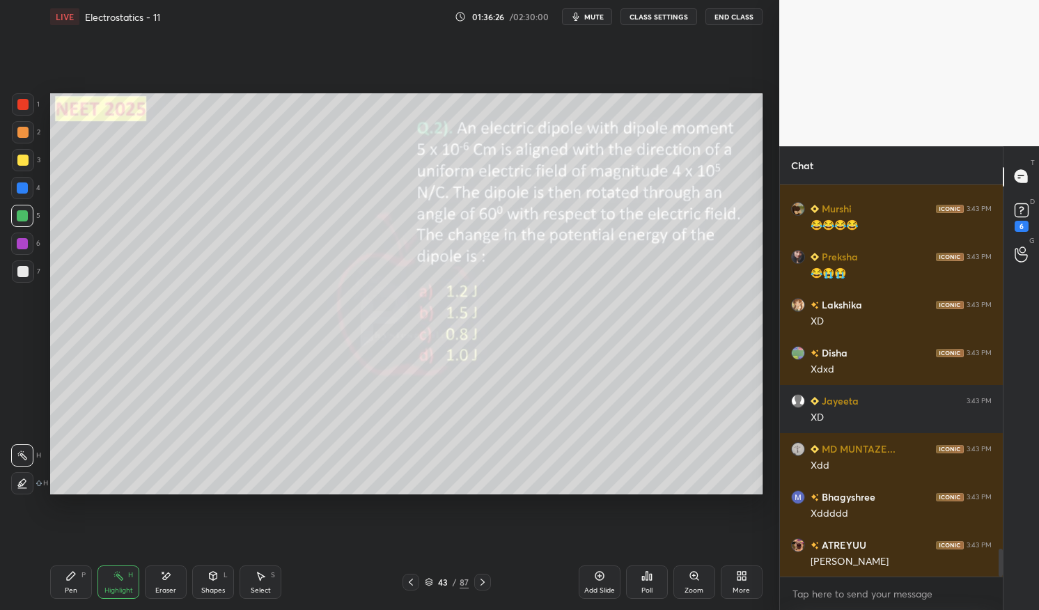
click at [645, 584] on div "Poll" at bounding box center [647, 582] width 42 height 33
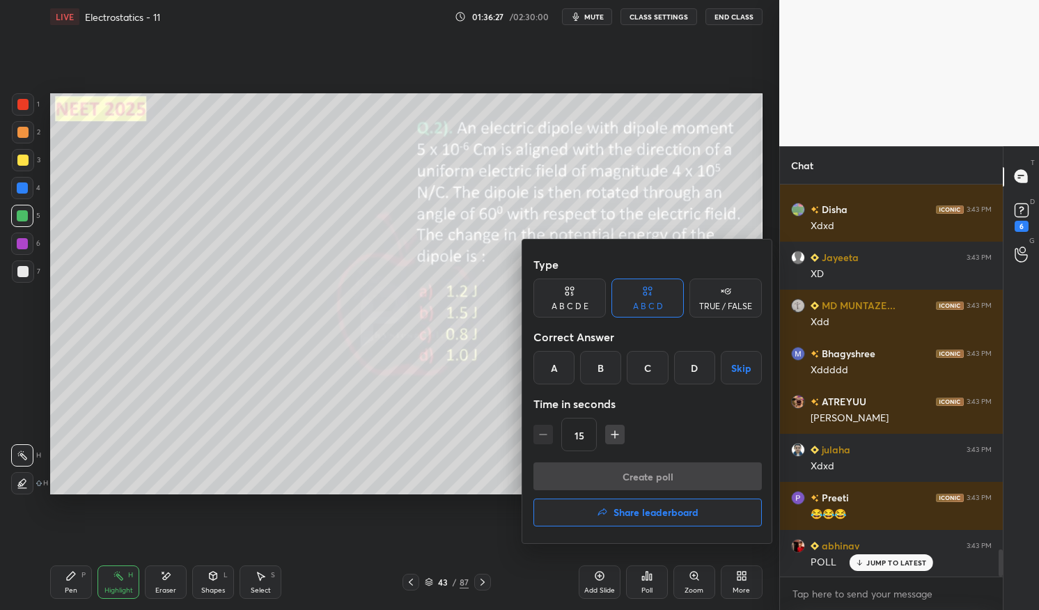
click at [699, 373] on div "D" at bounding box center [694, 367] width 41 height 33
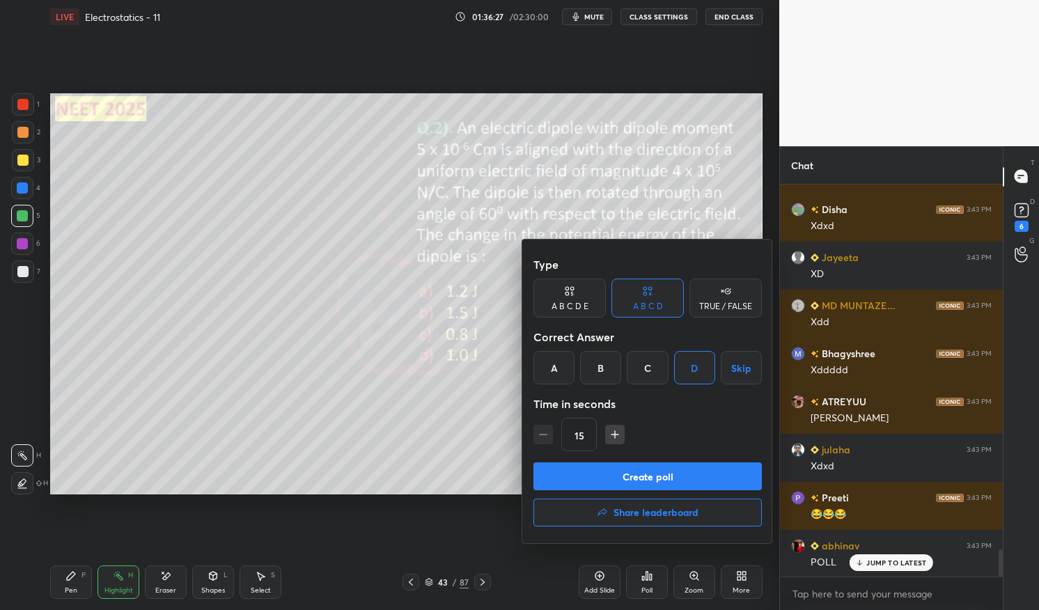
click at [703, 470] on button "Create poll" at bounding box center [648, 477] width 228 height 28
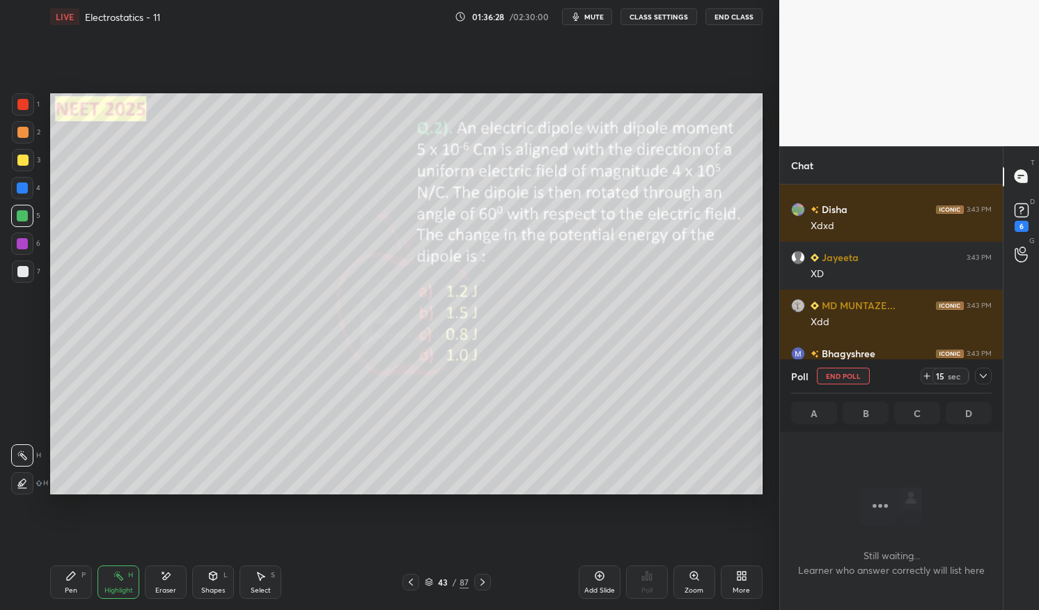
click at [985, 371] on icon at bounding box center [983, 376] width 11 height 11
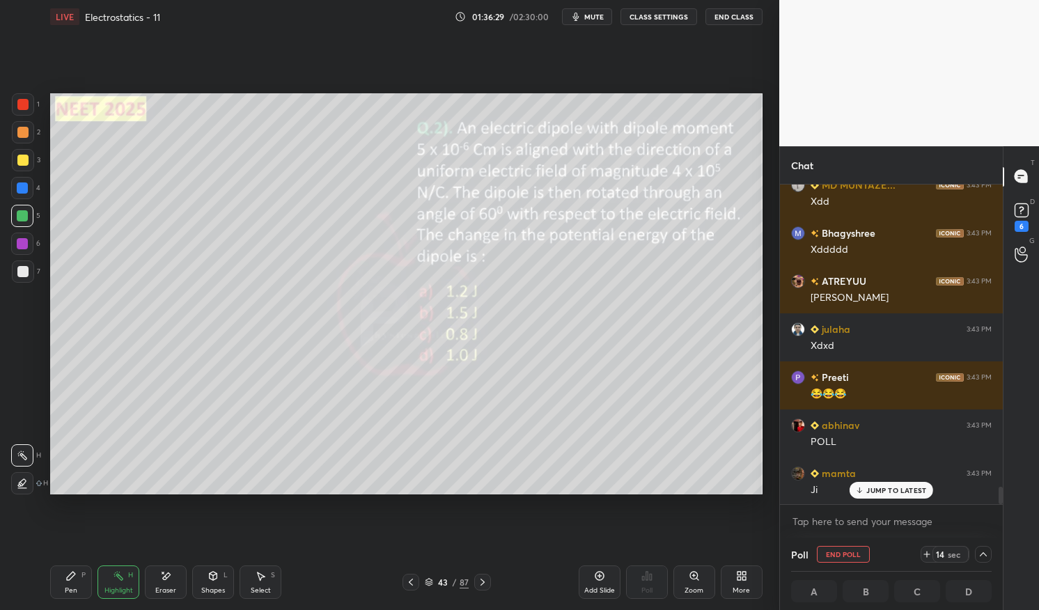
click at [908, 486] on p "JUMP TO LATEST" at bounding box center [897, 490] width 60 height 8
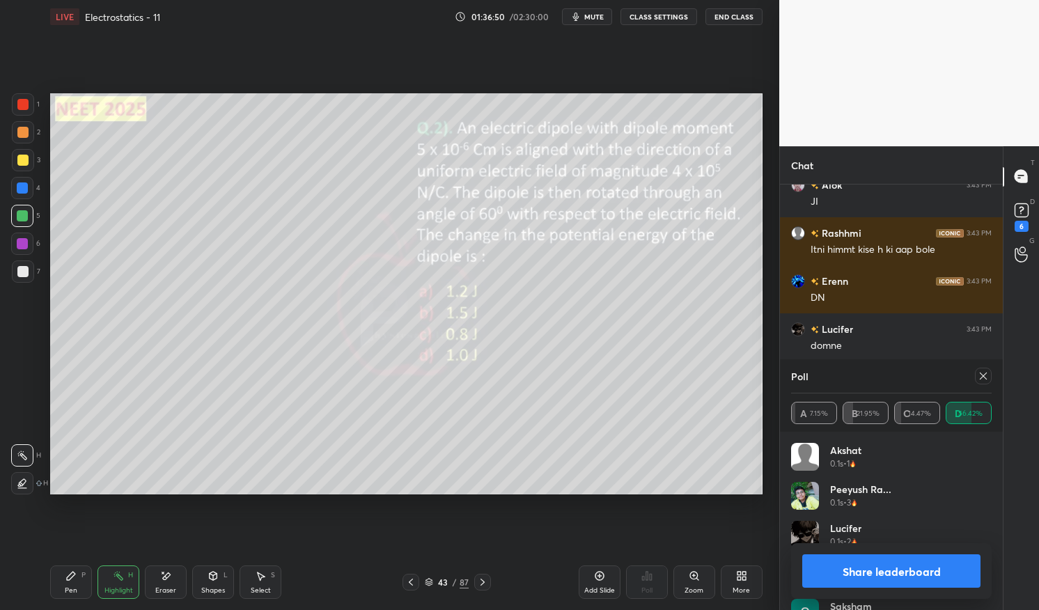
click at [986, 382] on div at bounding box center [983, 376] width 17 height 17
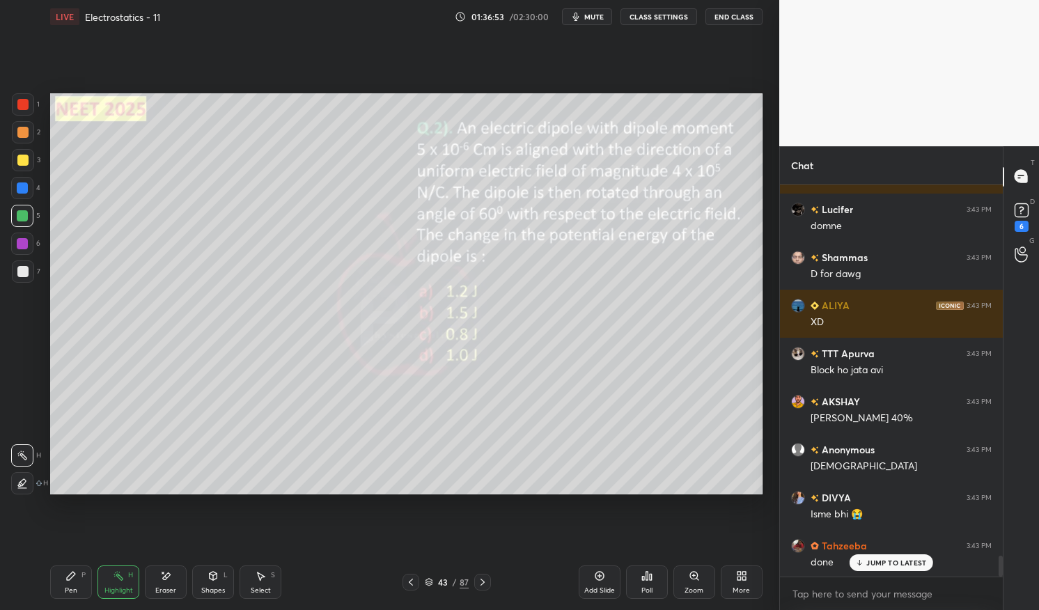
click at [72, 594] on div "Pen" at bounding box center [71, 590] width 13 height 7
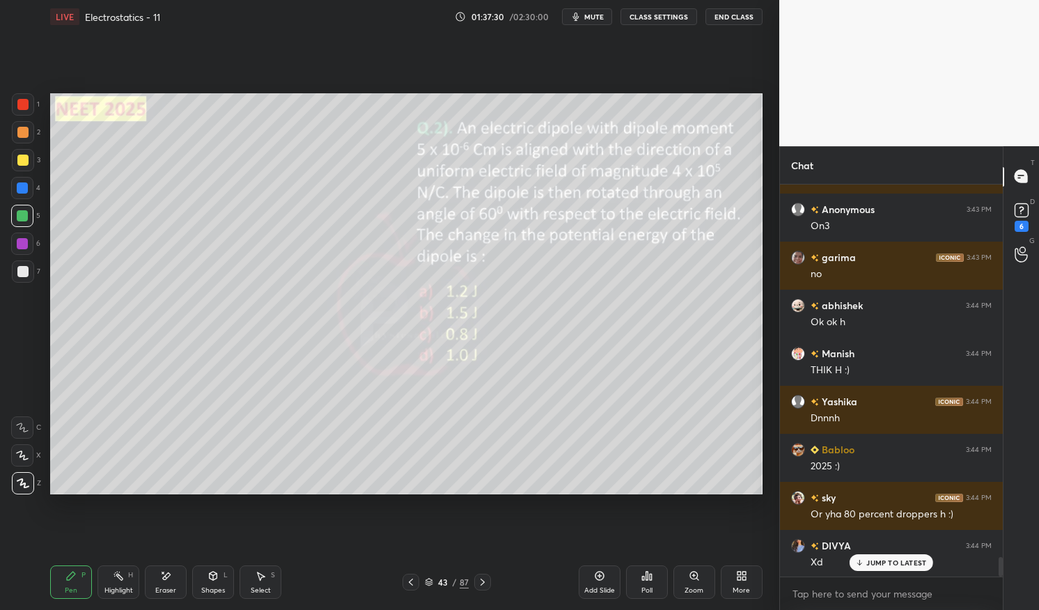
click at [23, 274] on div at bounding box center [22, 271] width 11 height 11
click at [26, 273] on div at bounding box center [22, 271] width 11 height 11
click at [28, 244] on div at bounding box center [22, 244] width 22 height 22
click at [20, 247] on div at bounding box center [22, 243] width 11 height 11
click at [488, 579] on icon at bounding box center [482, 582] width 11 height 11
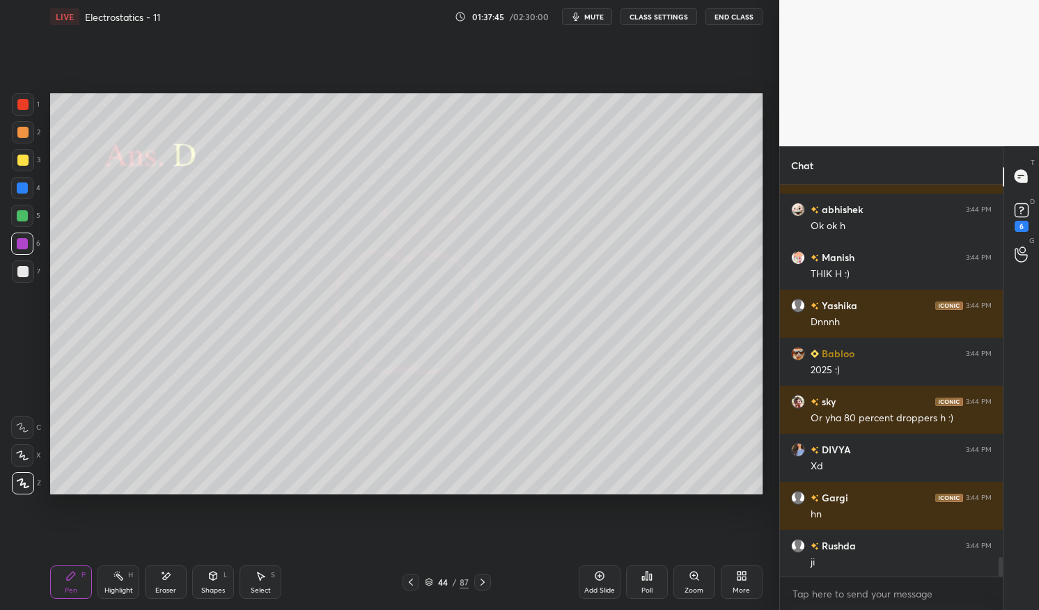
click at [410, 584] on icon at bounding box center [410, 582] width 11 height 11
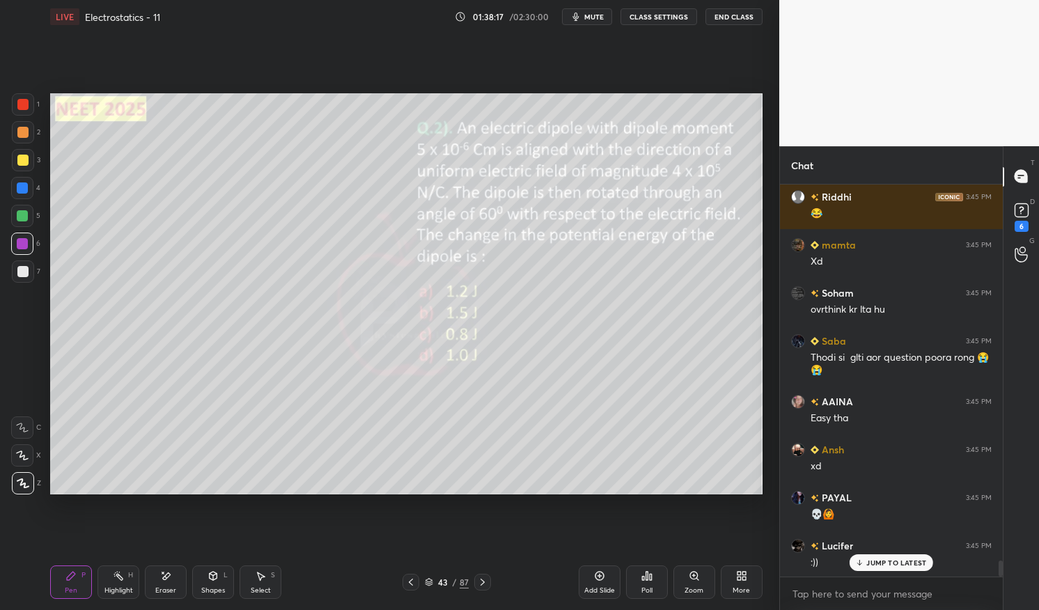
scroll to position [9194, 0]
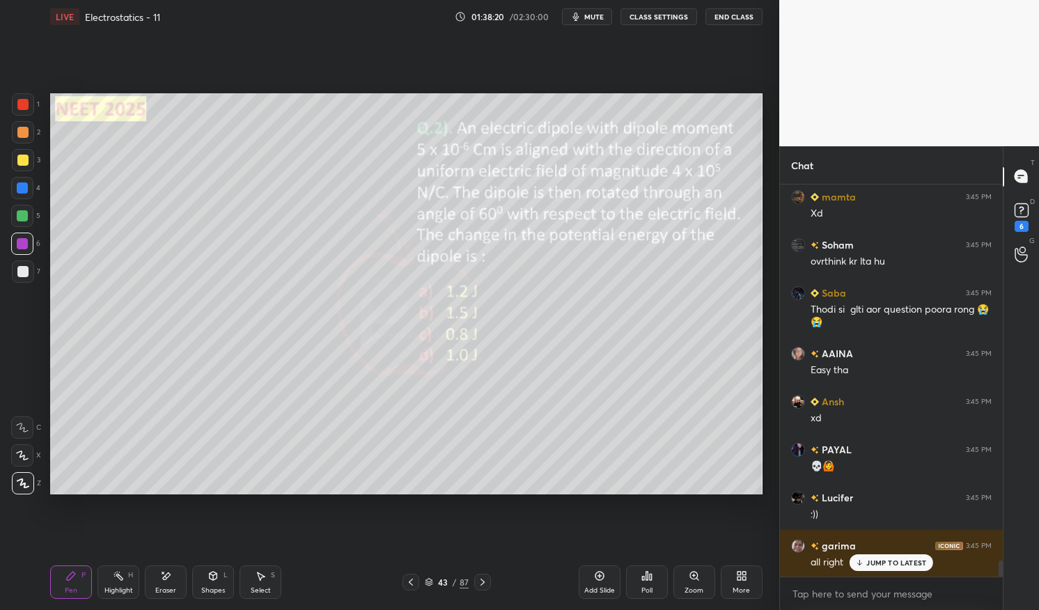
click at [906, 560] on p "JUMP TO LATEST" at bounding box center [897, 563] width 60 height 8
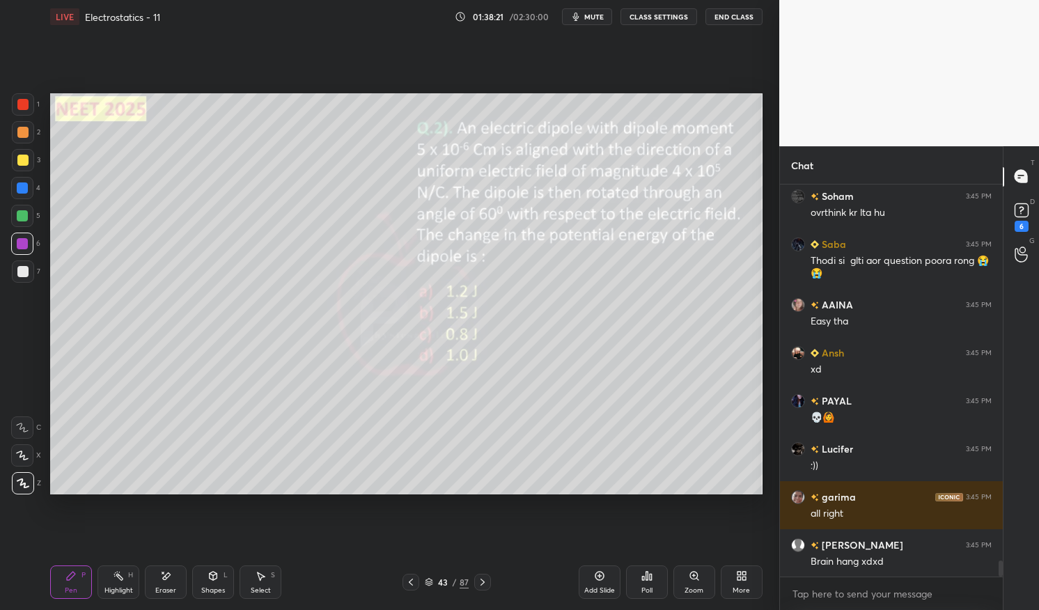
click at [474, 584] on div at bounding box center [482, 582] width 17 height 17
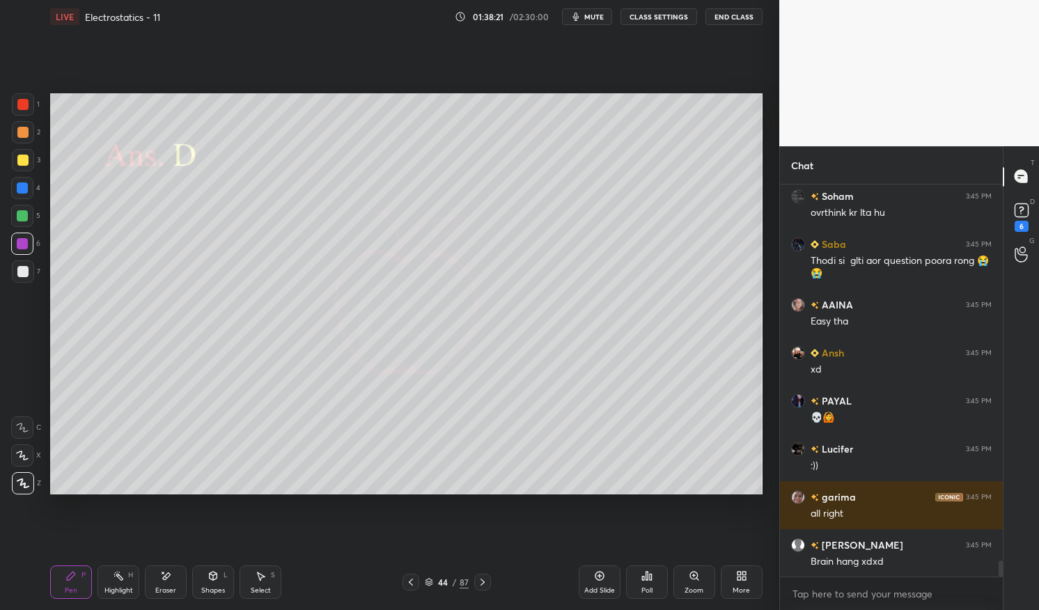
scroll to position [9386, 0]
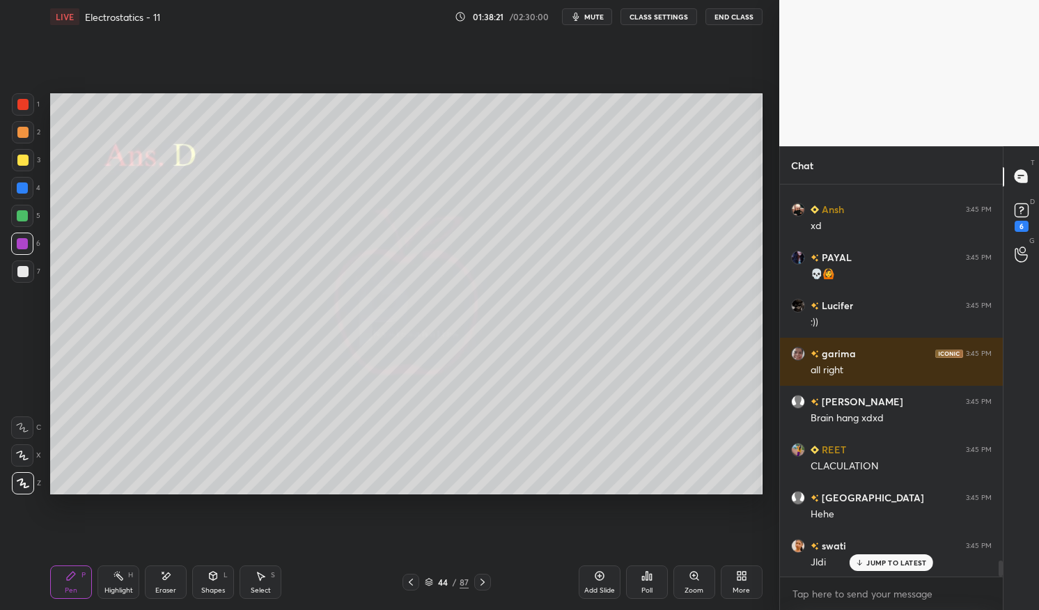
click at [477, 578] on icon at bounding box center [482, 582] width 11 height 11
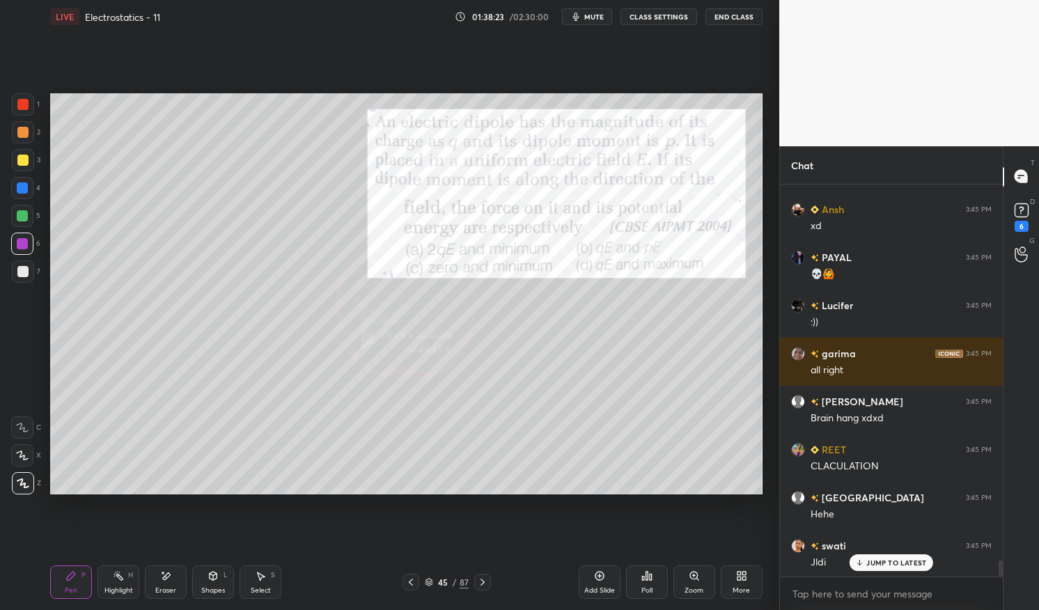
scroll to position [9434, 0]
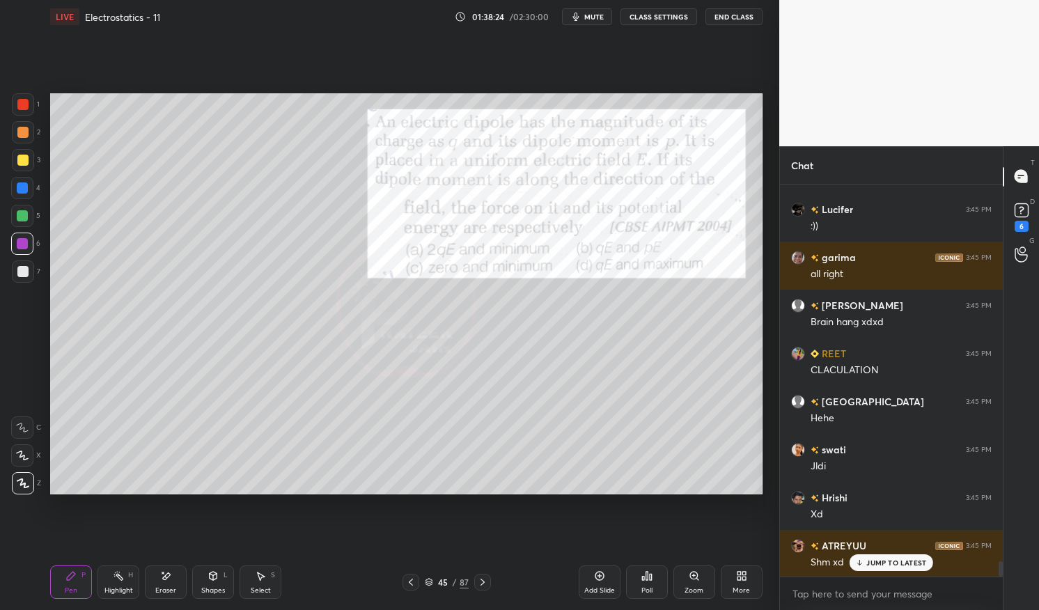
click at [477, 583] on icon at bounding box center [482, 582] width 11 height 11
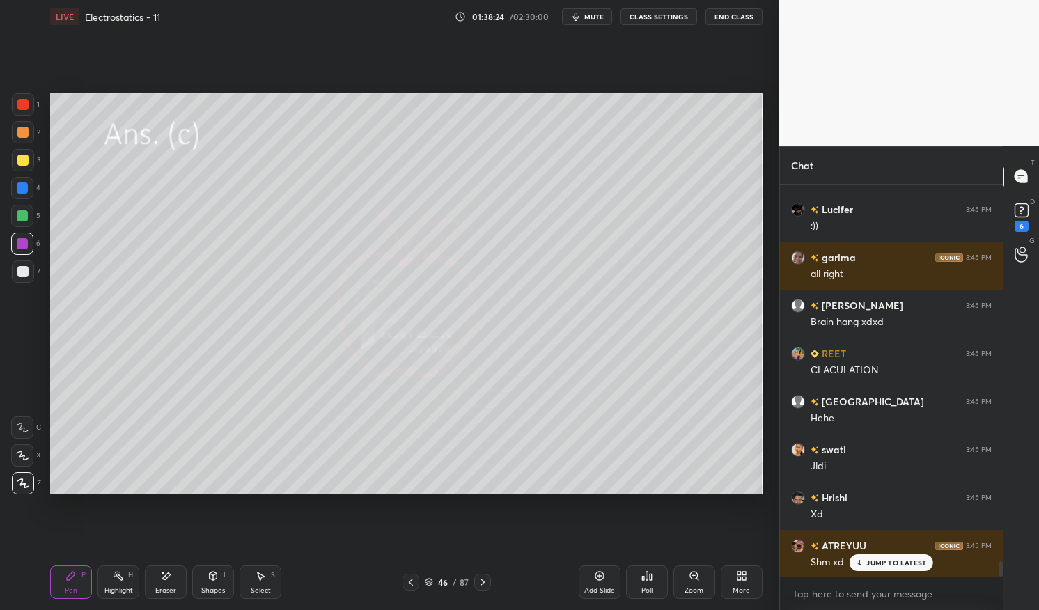
click at [487, 576] on div at bounding box center [482, 582] width 17 height 17
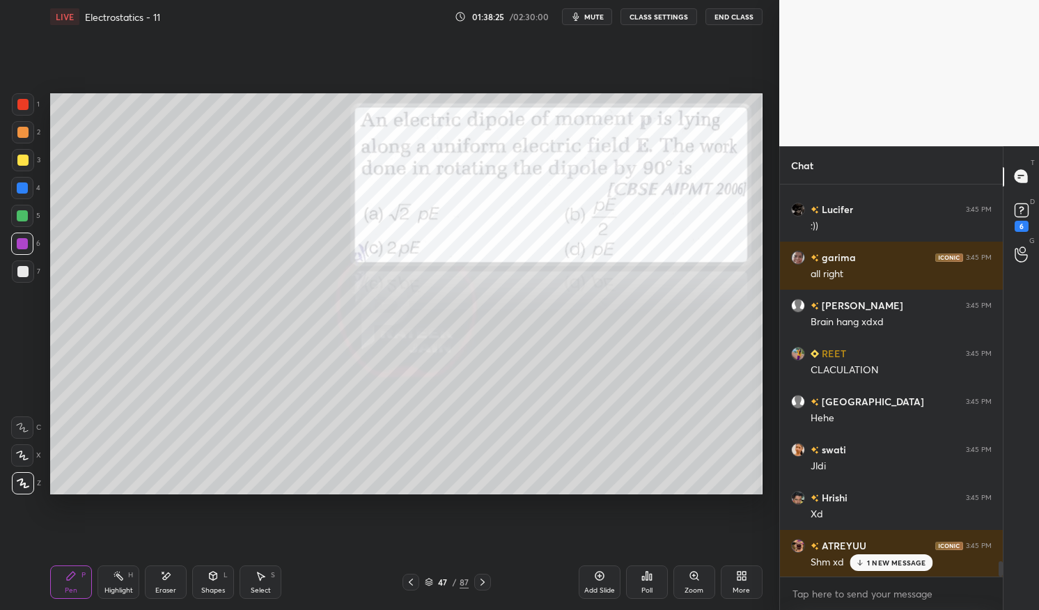
scroll to position [9531, 0]
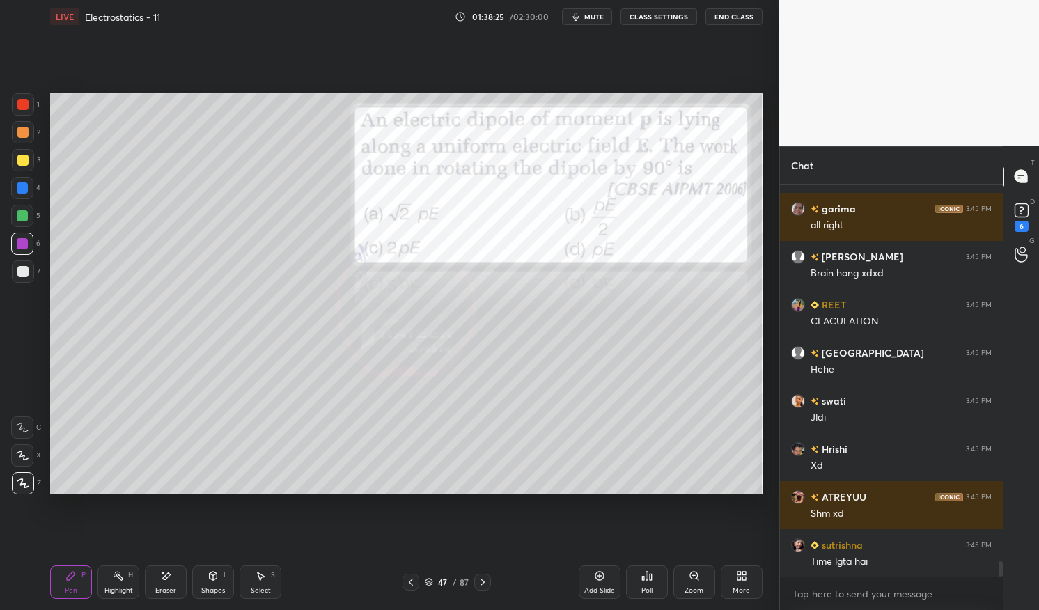
click at [488, 578] on div at bounding box center [482, 582] width 17 height 17
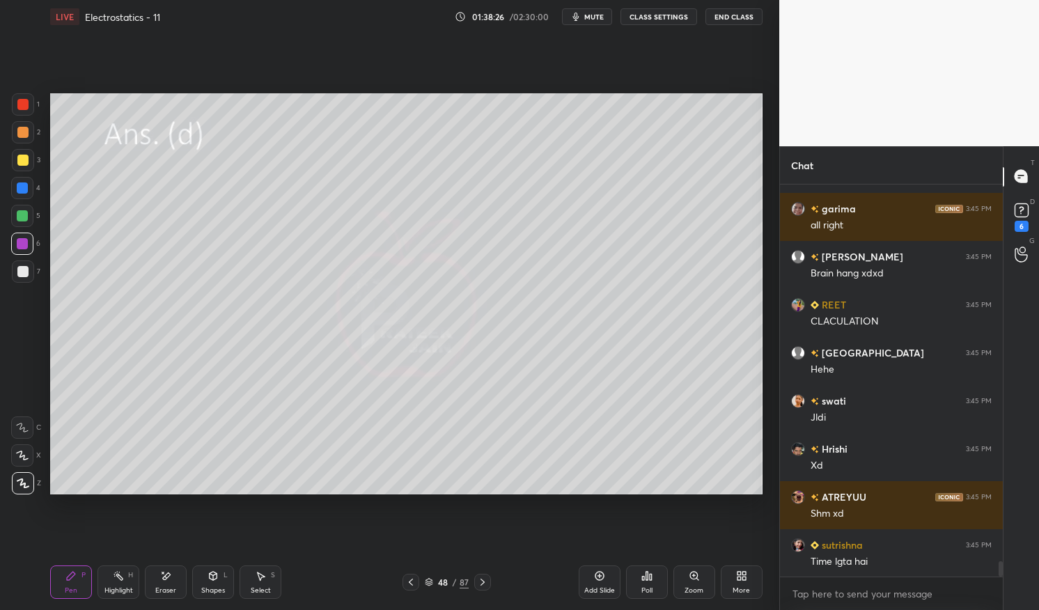
click at [490, 578] on div at bounding box center [482, 582] width 17 height 17
click at [16, 169] on div at bounding box center [23, 160] width 22 height 22
click at [19, 157] on div at bounding box center [22, 160] width 11 height 11
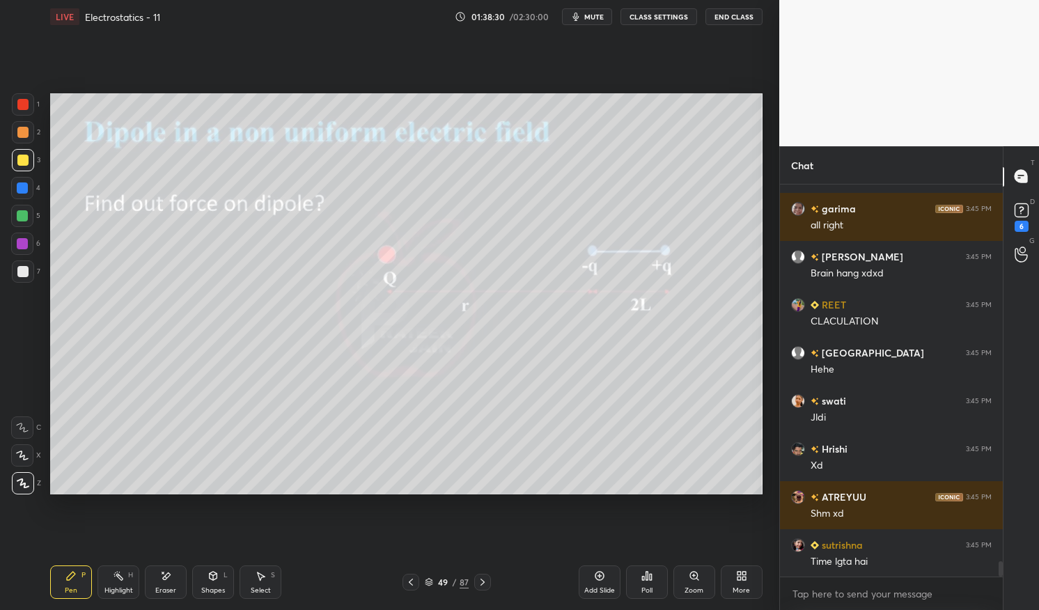
click at [218, 580] on icon at bounding box center [213, 576] width 11 height 11
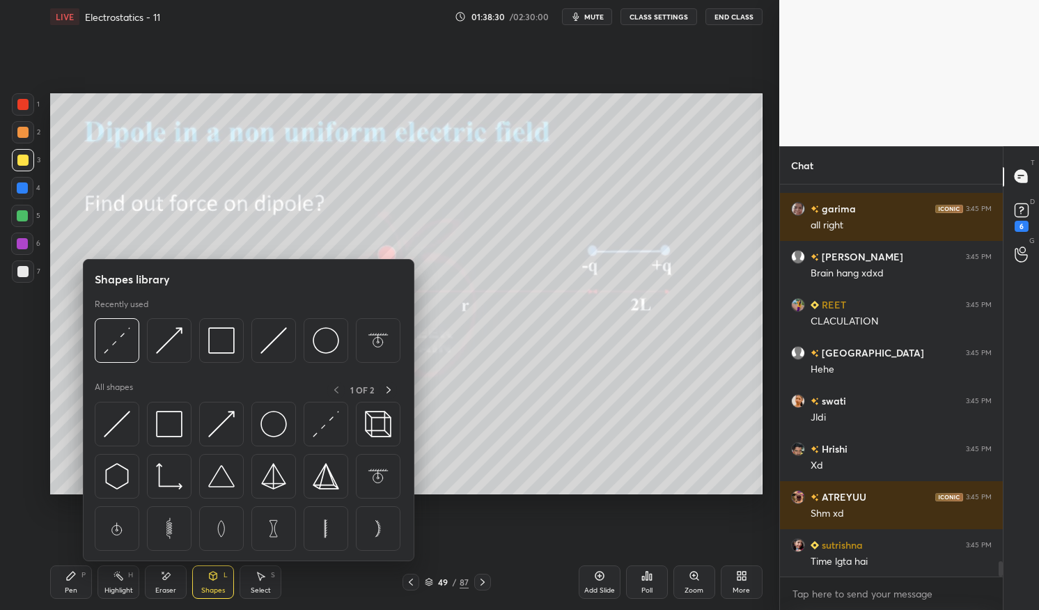
scroll to position [9579, 0]
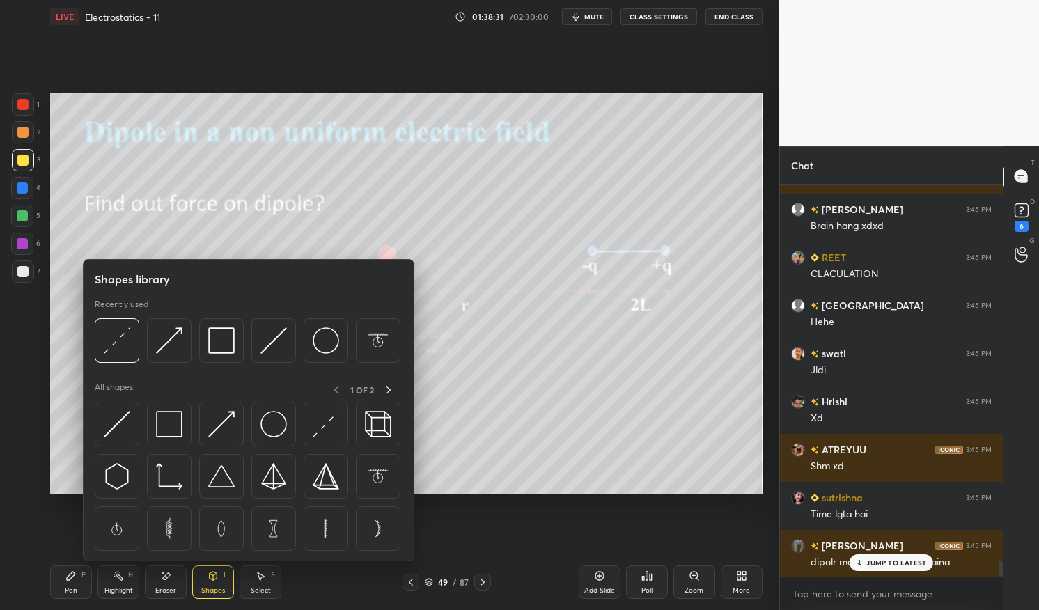
click at [127, 420] on img at bounding box center [117, 424] width 26 height 26
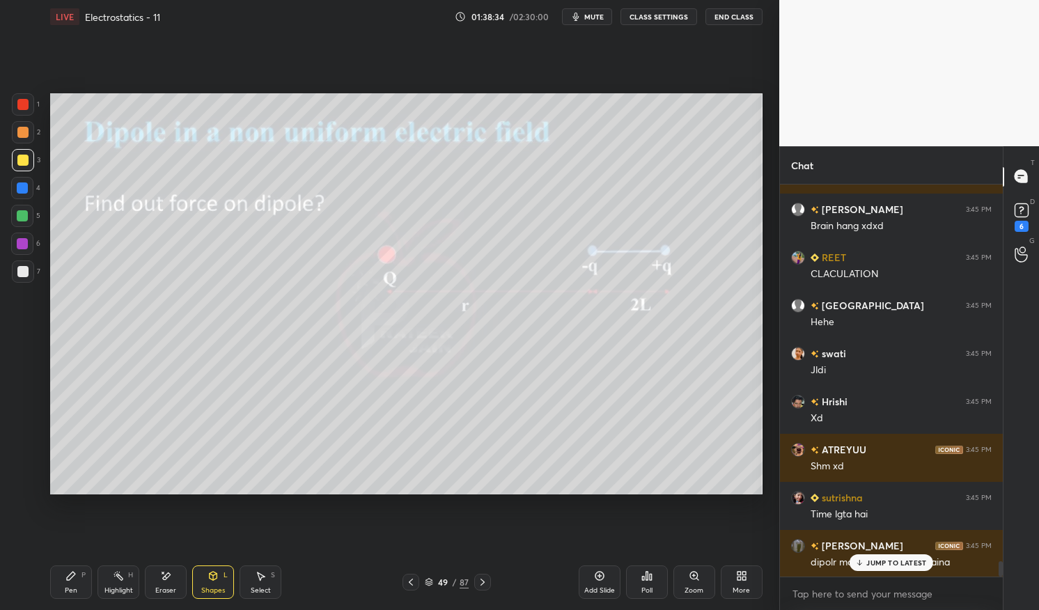
click at [889, 559] on p "JUMP TO LATEST" at bounding box center [897, 563] width 60 height 8
click at [435, 582] on div "49 / 87" at bounding box center [447, 582] width 44 height 13
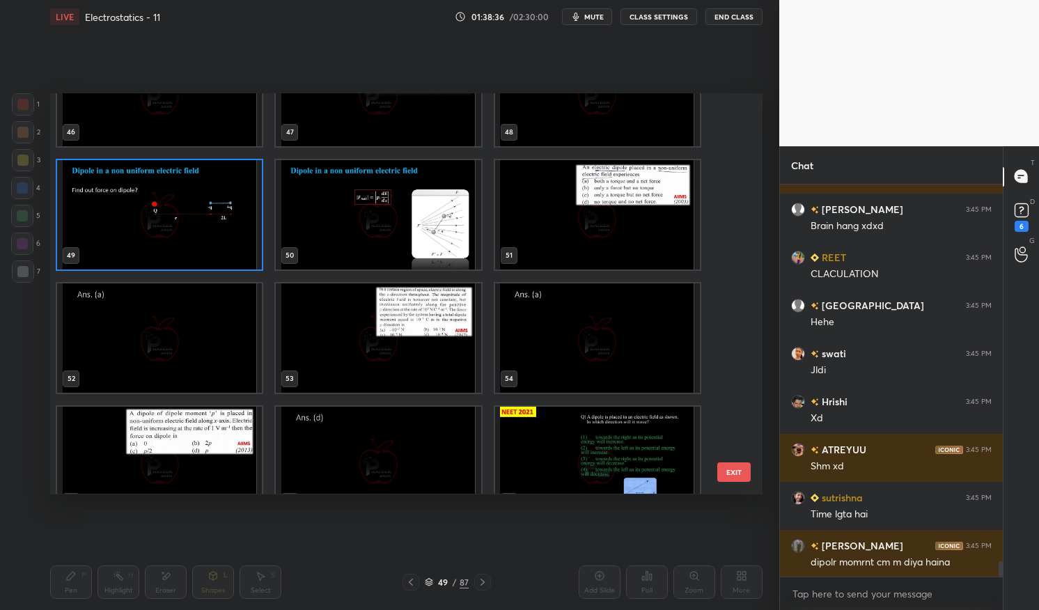
scroll to position [1912, 0]
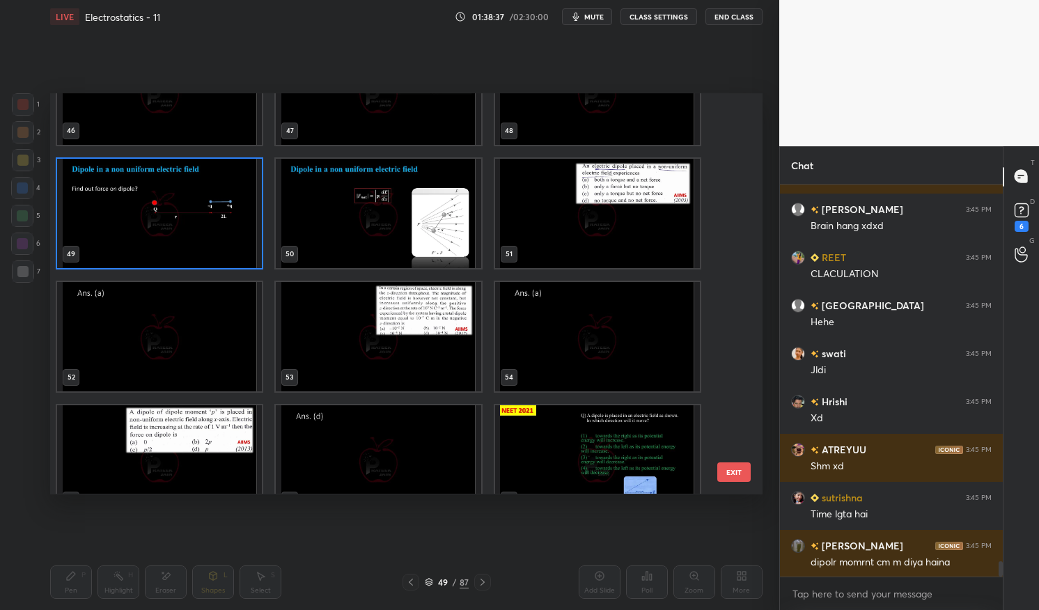
click at [217, 226] on img "grid" at bounding box center [159, 213] width 205 height 109
click at [215, 225] on img "grid" at bounding box center [159, 213] width 205 height 109
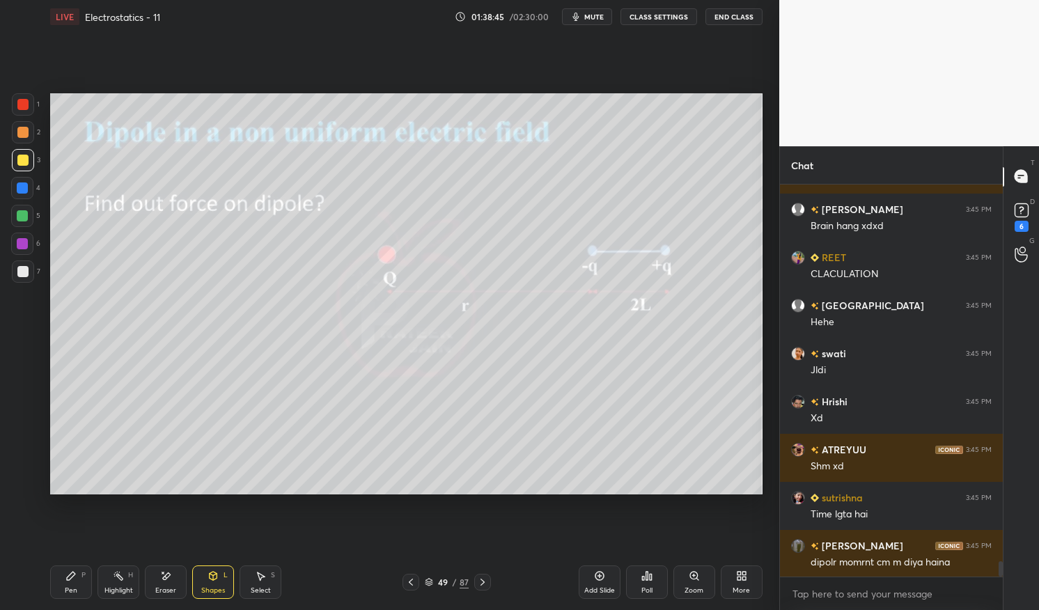
scroll to position [9627, 0]
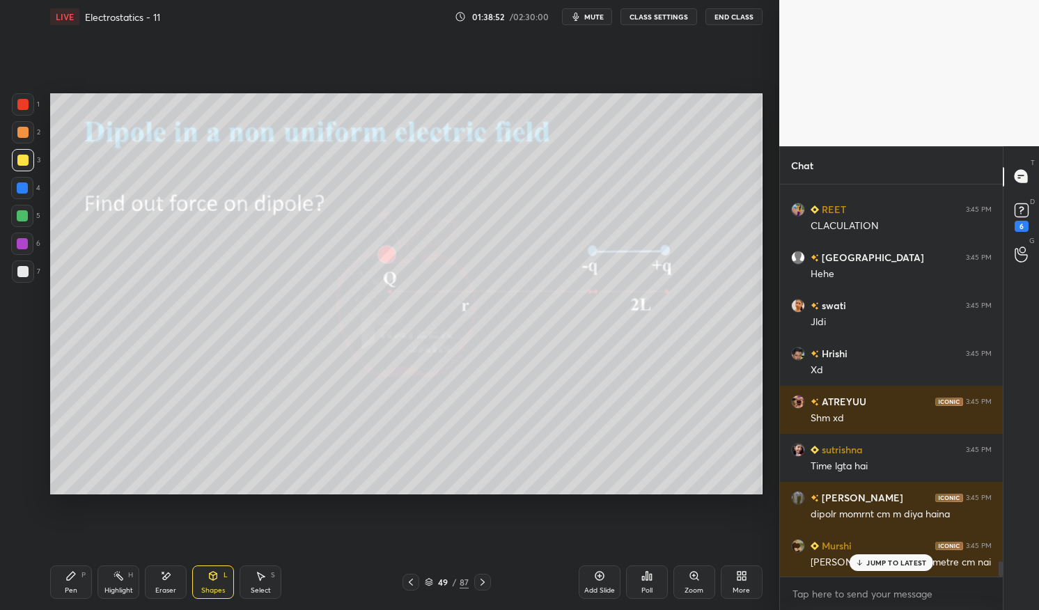
click at [906, 558] on div "JUMP TO LATEST" at bounding box center [892, 563] width 84 height 17
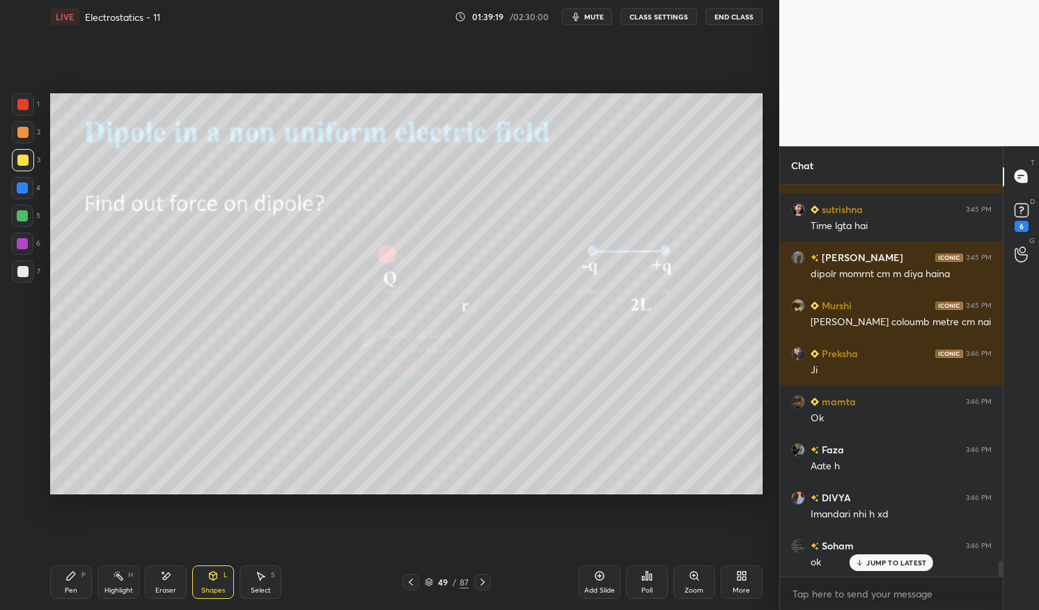
scroll to position [9915, 0]
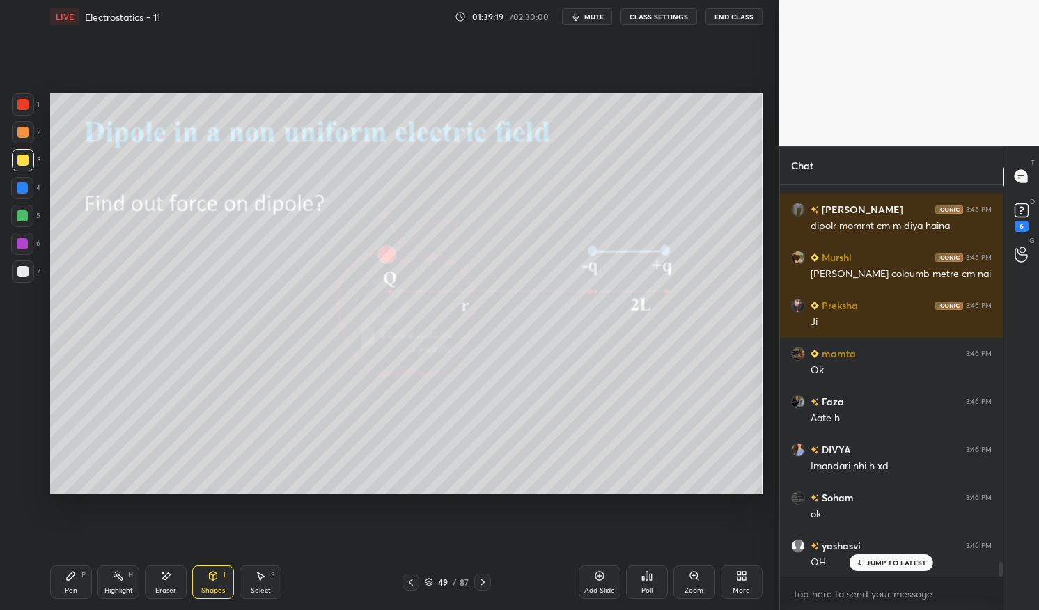
click at [900, 561] on p "JUMP TO LATEST" at bounding box center [897, 563] width 60 height 8
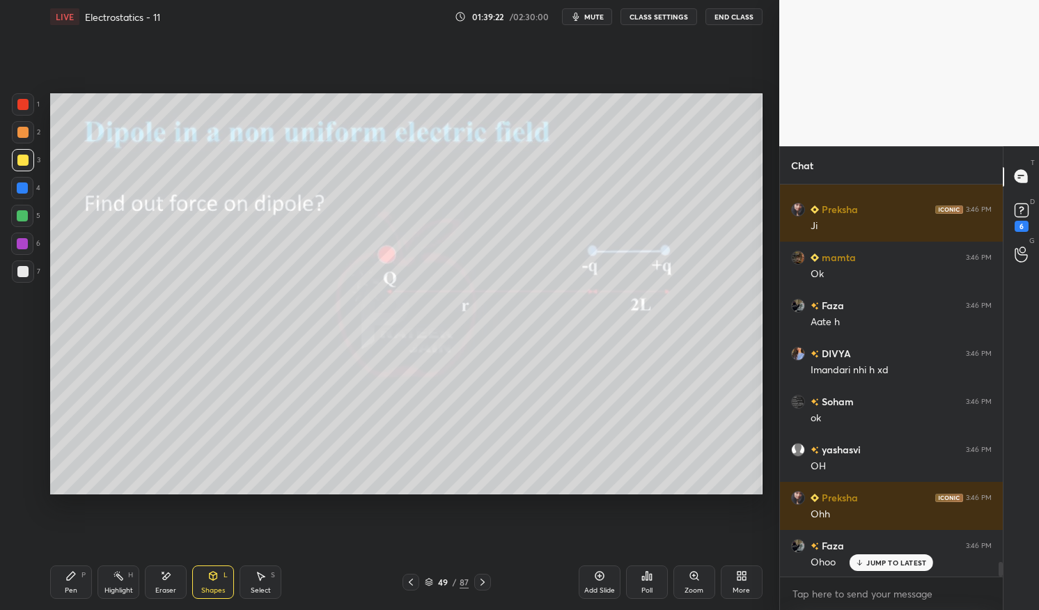
scroll to position [10107, 0]
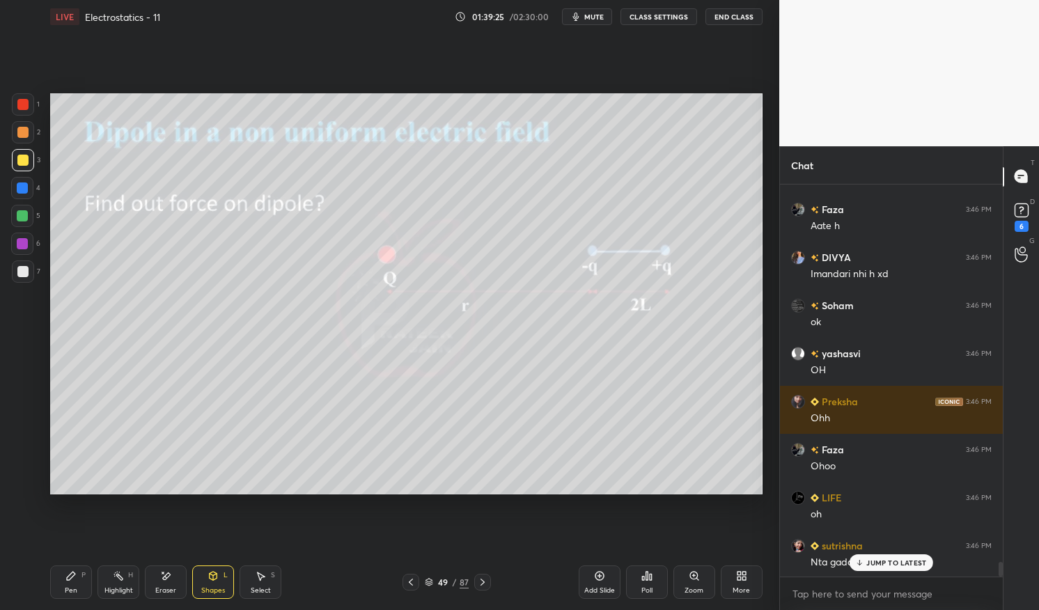
click at [894, 556] on div "JUMP TO LATEST" at bounding box center [892, 563] width 84 height 17
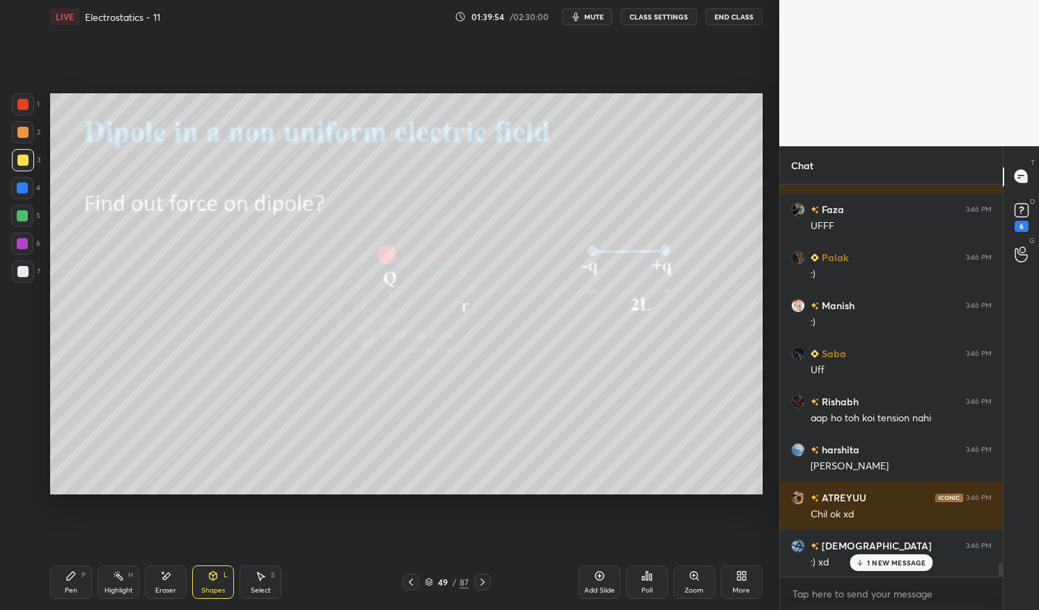
scroll to position [10973, 0]
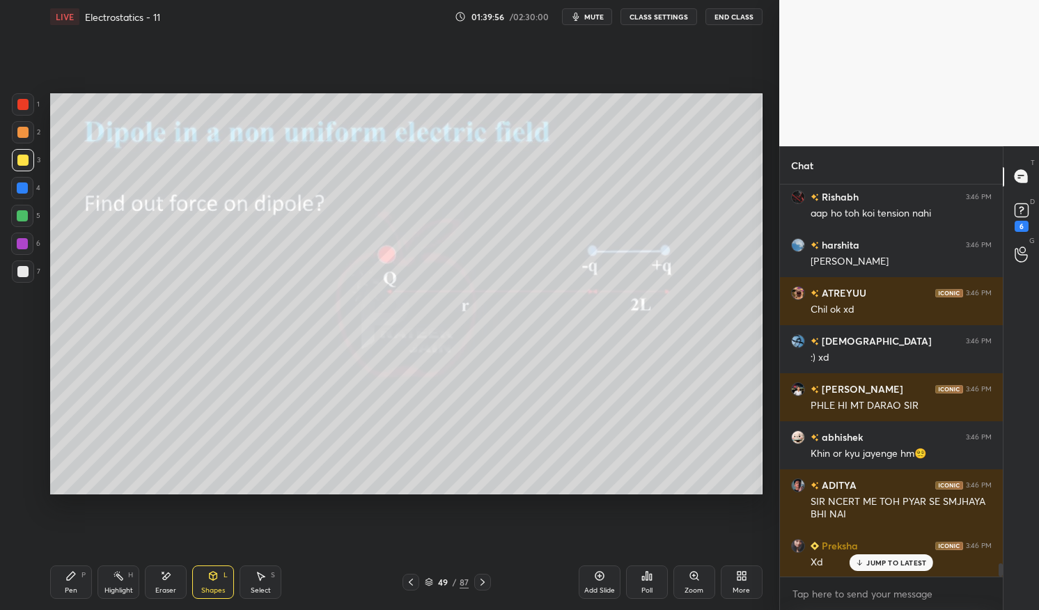
click at [218, 591] on div "Shapes" at bounding box center [213, 590] width 24 height 7
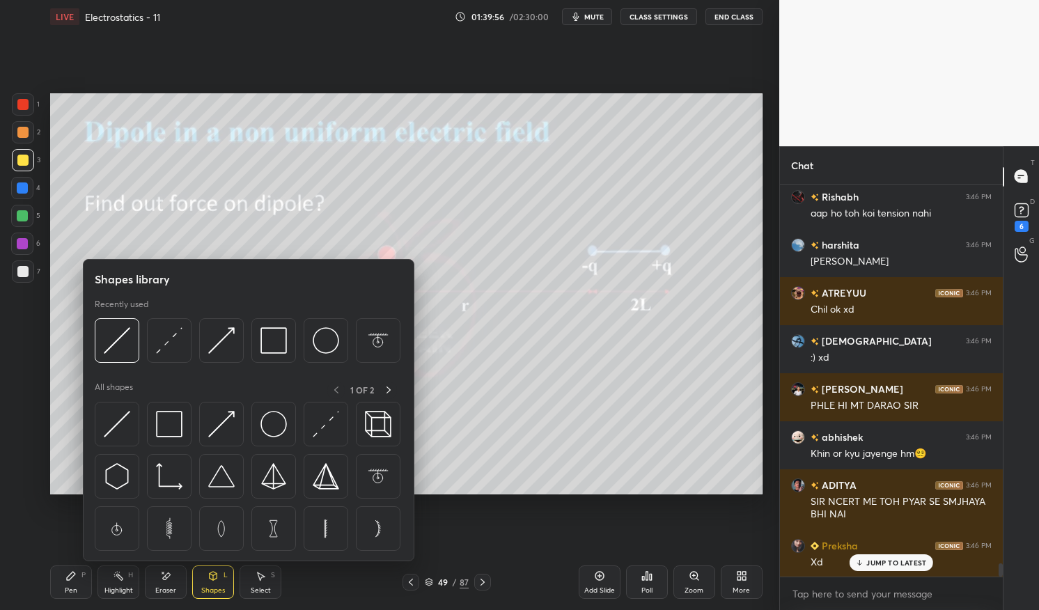
scroll to position [11177, 0]
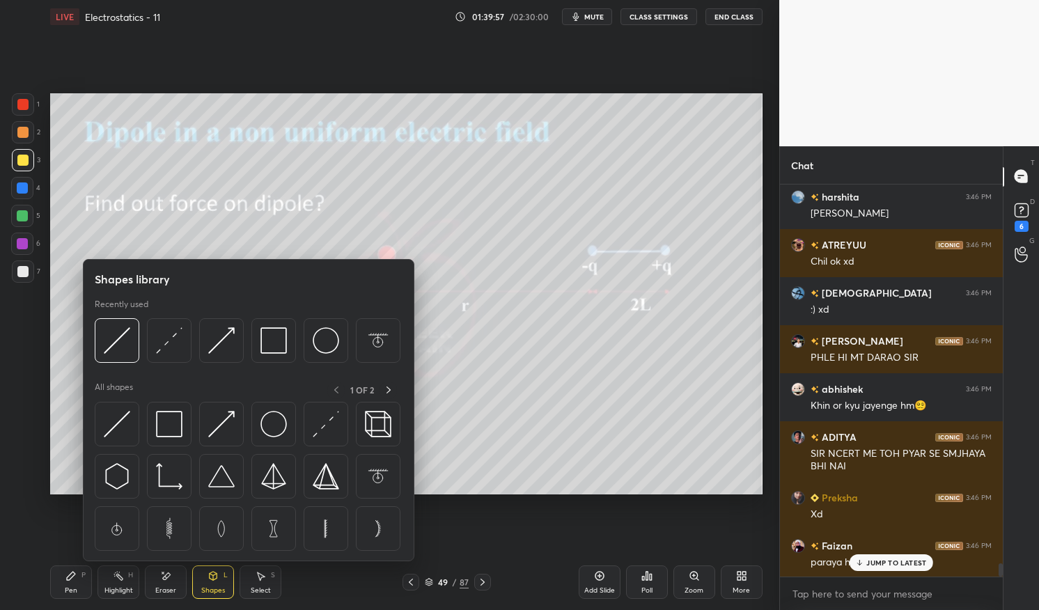
click at [229, 426] on img at bounding box center [221, 424] width 26 height 26
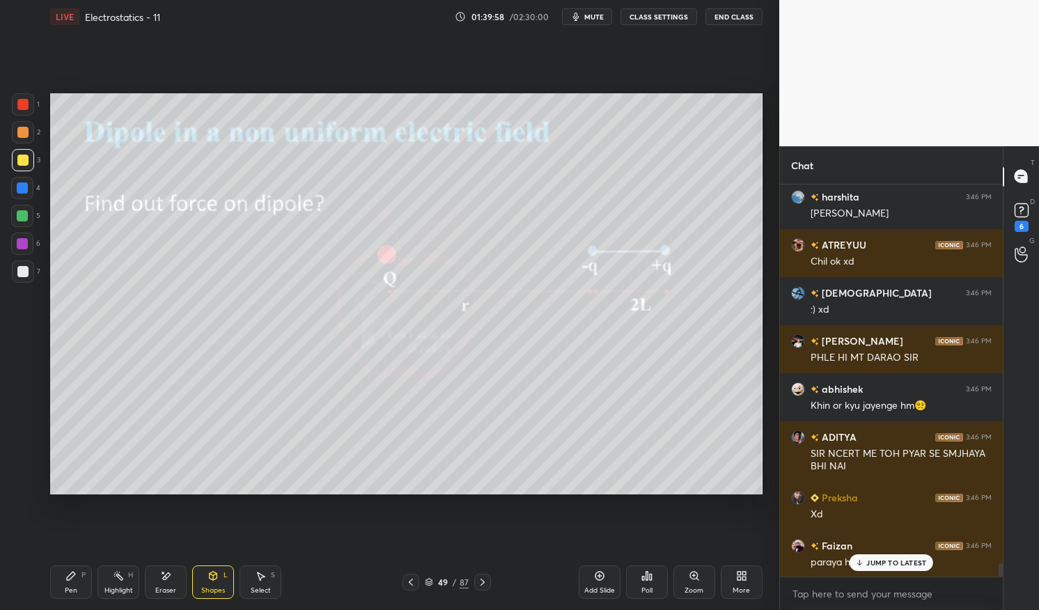
scroll to position [11225, 0]
click at [21, 105] on div at bounding box center [22, 104] width 11 height 11
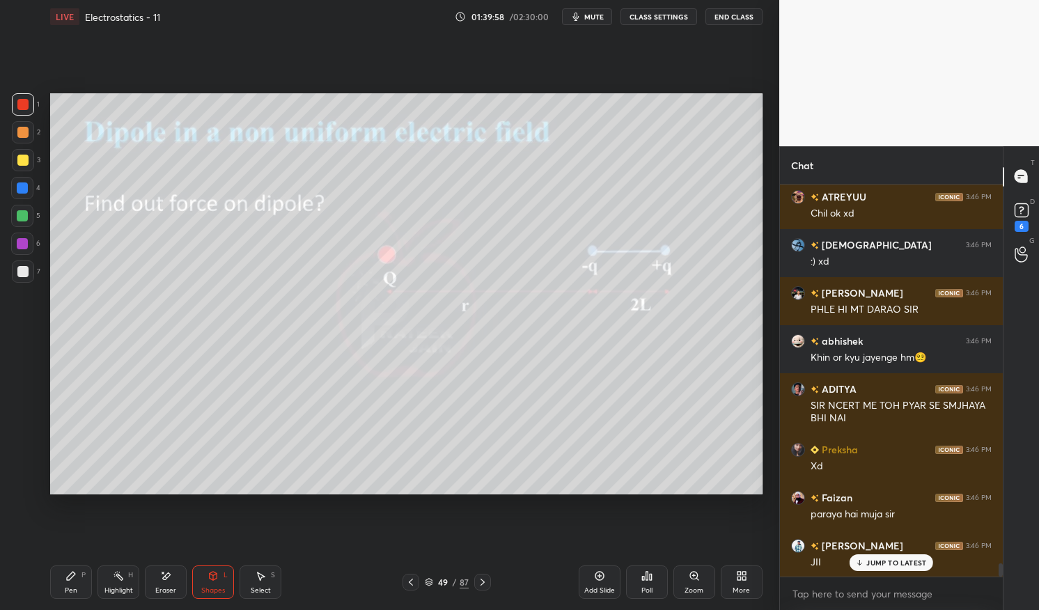
click at [14, 104] on div at bounding box center [23, 104] width 22 height 22
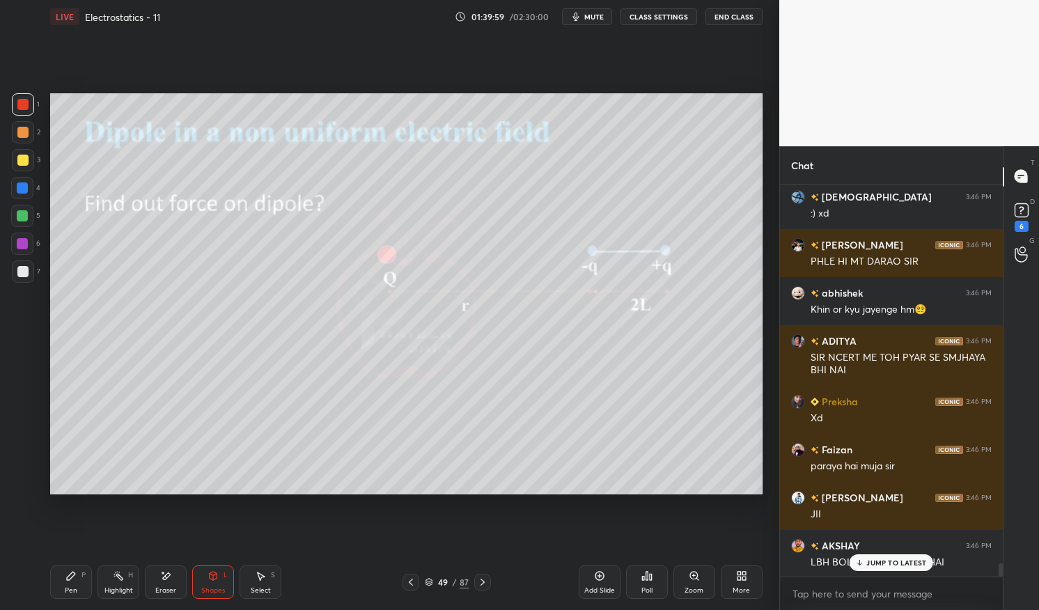
click at [891, 563] on p "JUMP TO LATEST" at bounding box center [897, 563] width 60 height 8
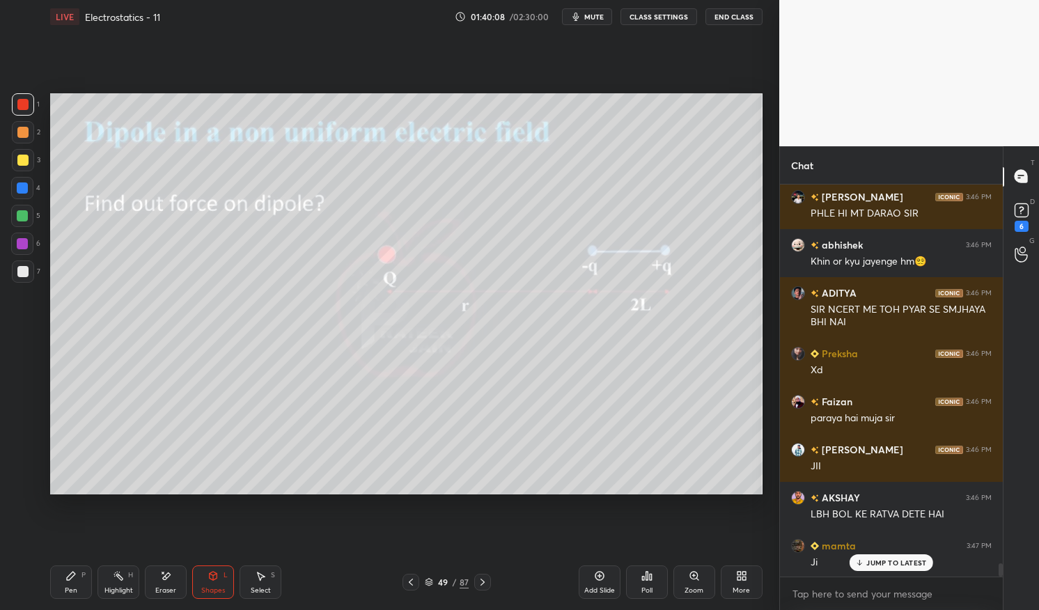
click at [219, 576] on div "Shapes L" at bounding box center [213, 582] width 42 height 33
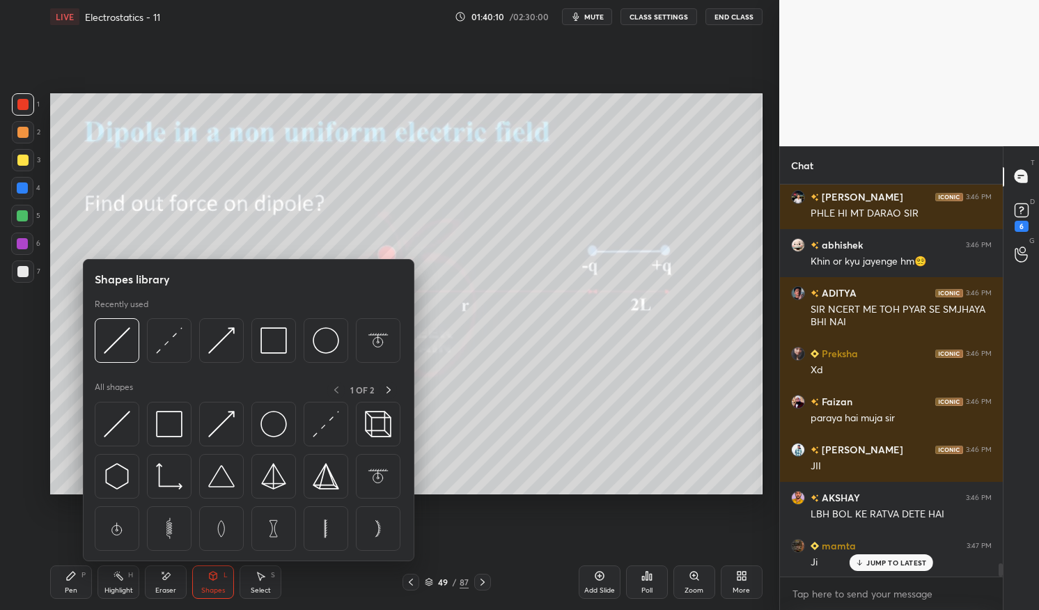
click at [70, 587] on div "Pen" at bounding box center [71, 590] width 13 height 7
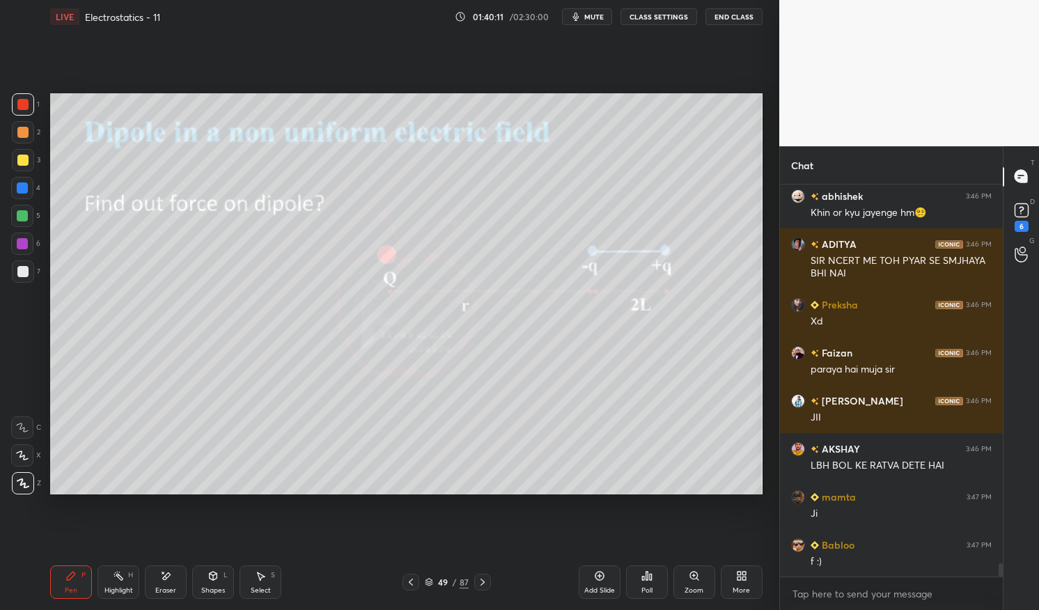
scroll to position [11403, 0]
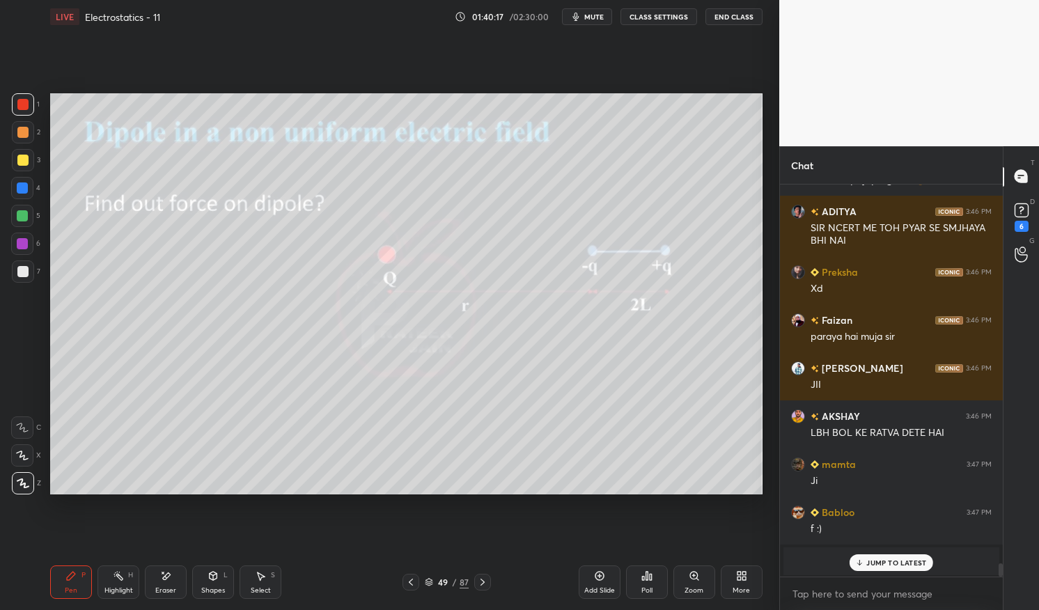
click at [26, 163] on div at bounding box center [22, 160] width 11 height 11
click at [18, 162] on div at bounding box center [22, 160] width 11 height 11
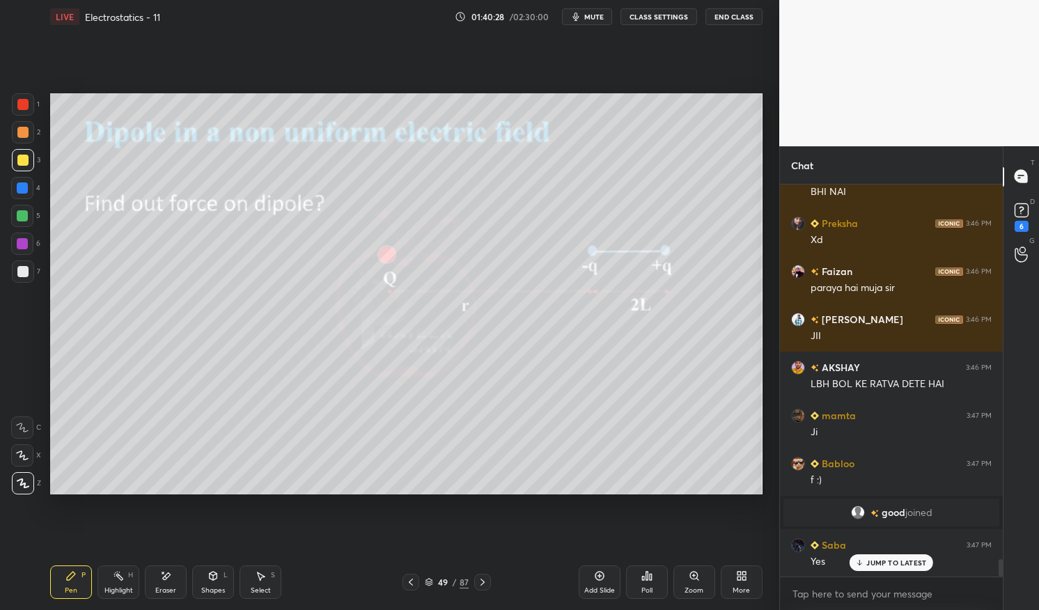
scroll to position [8612, 0]
click at [25, 226] on div at bounding box center [22, 216] width 22 height 22
click at [22, 217] on div at bounding box center [22, 215] width 11 height 11
click at [217, 582] on div "Shapes L" at bounding box center [213, 582] width 42 height 33
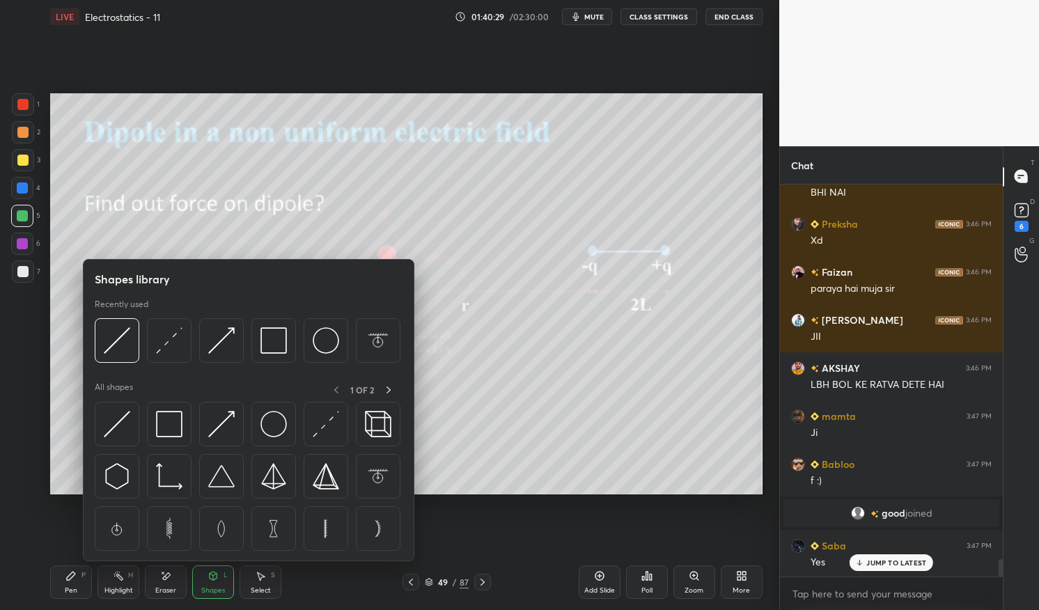
click at [232, 422] on img at bounding box center [221, 424] width 26 height 26
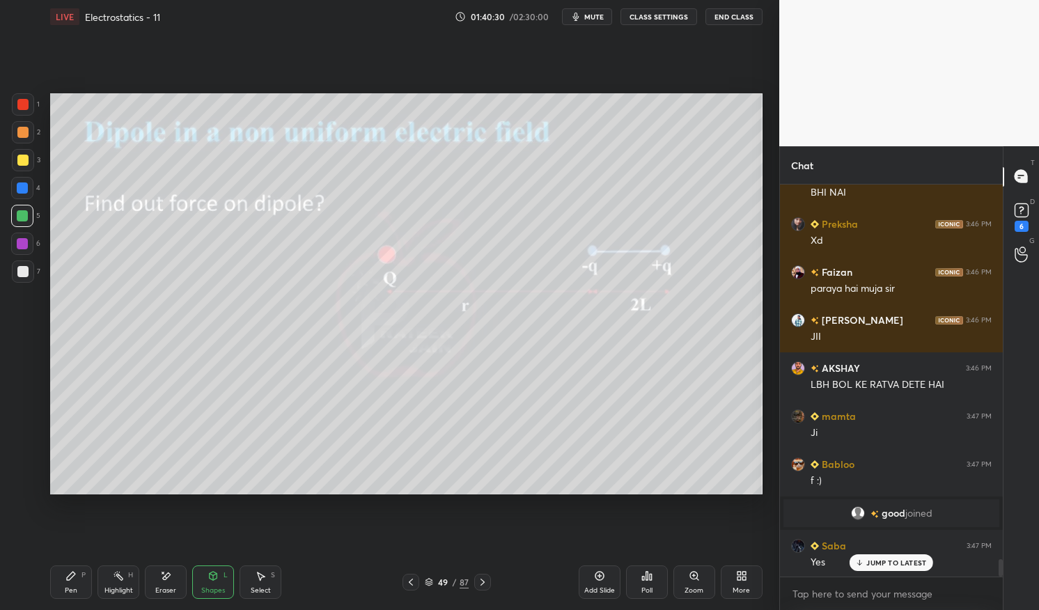
scroll to position [8660, 0]
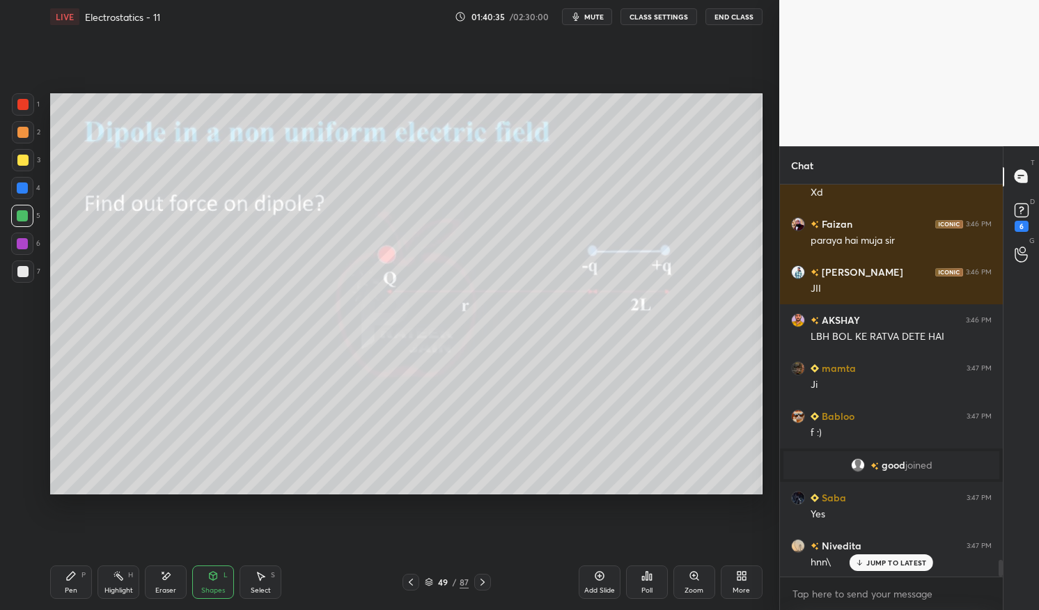
click at [70, 571] on icon at bounding box center [70, 576] width 11 height 11
click at [61, 570] on div "Pen P" at bounding box center [71, 582] width 42 height 33
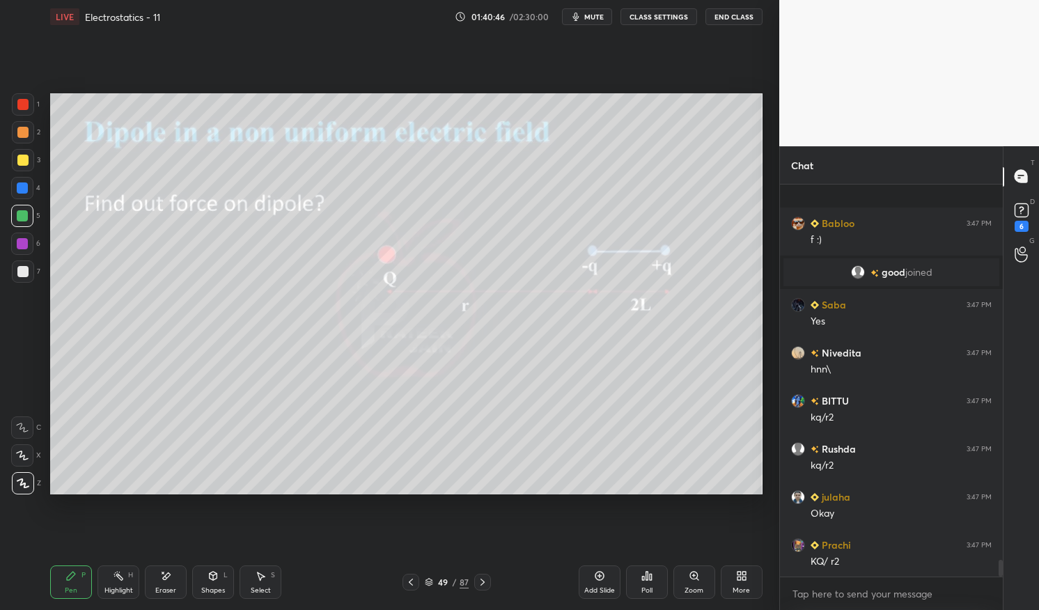
scroll to position [8948, 0]
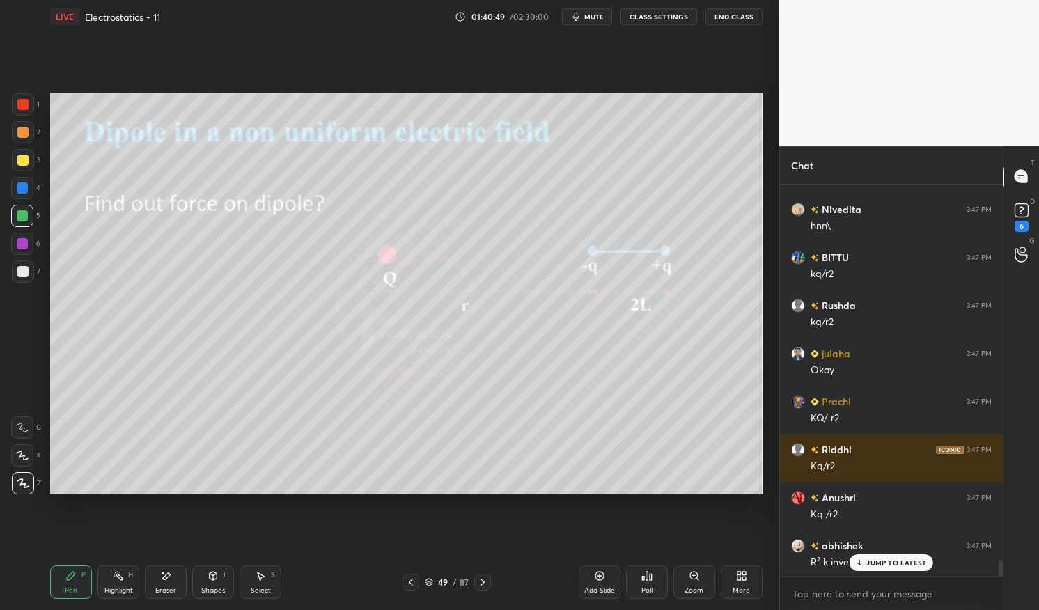
click at [15, 160] on div at bounding box center [23, 160] width 22 height 22
click at [17, 162] on div at bounding box center [22, 160] width 11 height 11
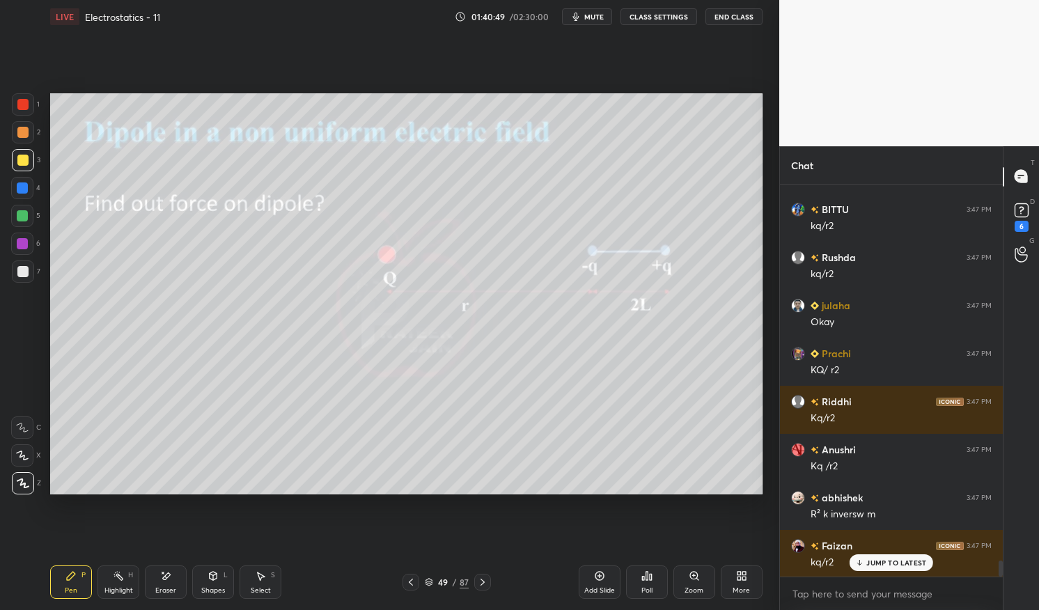
scroll to position [9092, 0]
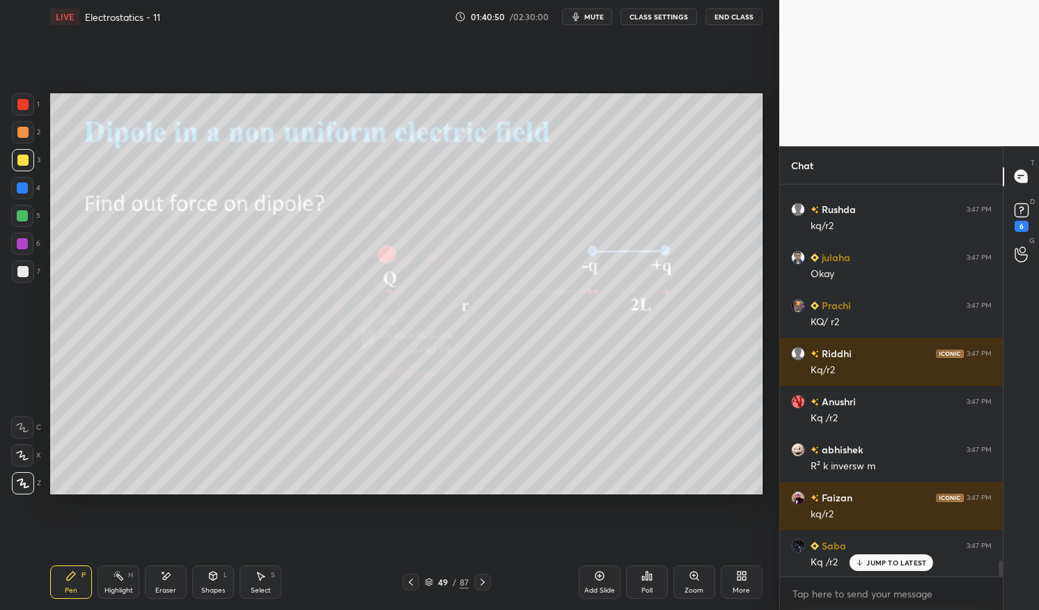
click at [18, 270] on div at bounding box center [22, 271] width 11 height 11
click at [21, 272] on div at bounding box center [22, 271] width 11 height 11
click at [898, 561] on p "JUMP TO LATEST" at bounding box center [897, 563] width 60 height 8
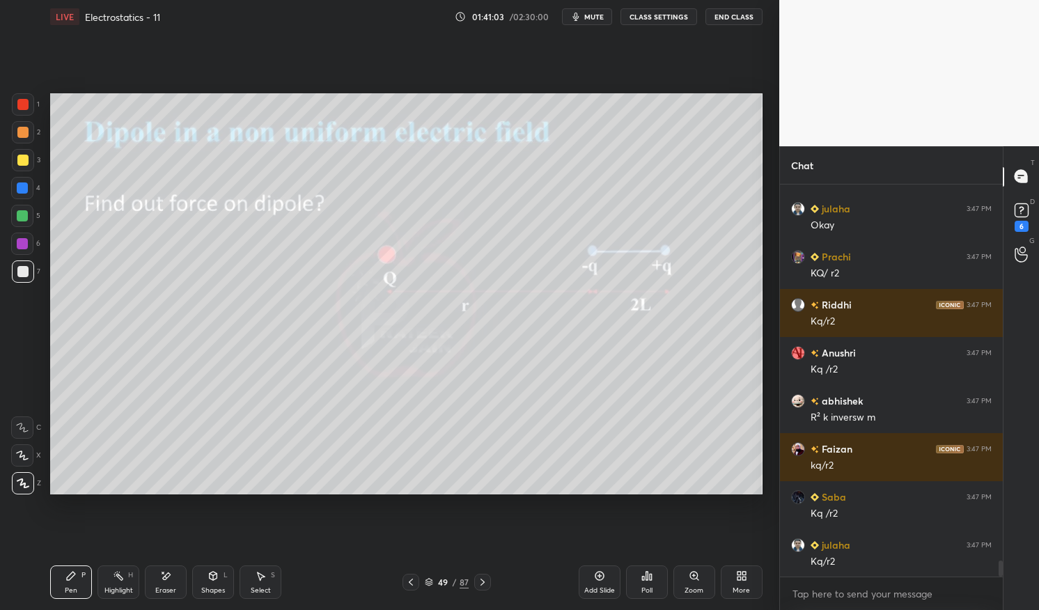
click at [127, 578] on div "Highlight H" at bounding box center [119, 582] width 42 height 33
click at [123, 576] on icon at bounding box center [118, 576] width 11 height 11
click at [20, 160] on div at bounding box center [22, 160] width 11 height 11
click at [15, 161] on div at bounding box center [23, 160] width 22 height 22
click at [115, 573] on circle at bounding box center [115, 573] width 1 height 1
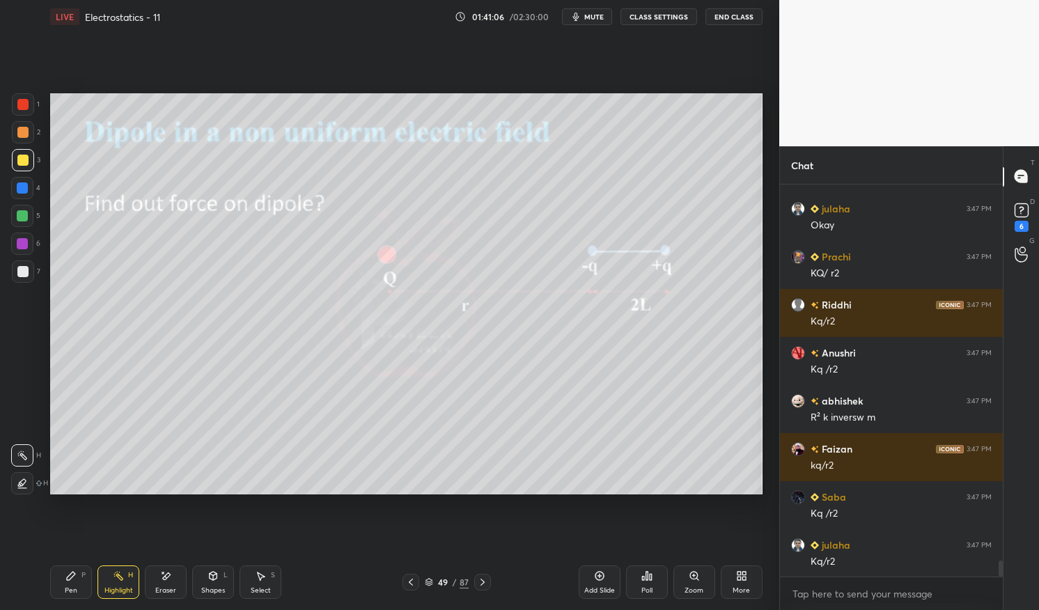
scroll to position [9174, 0]
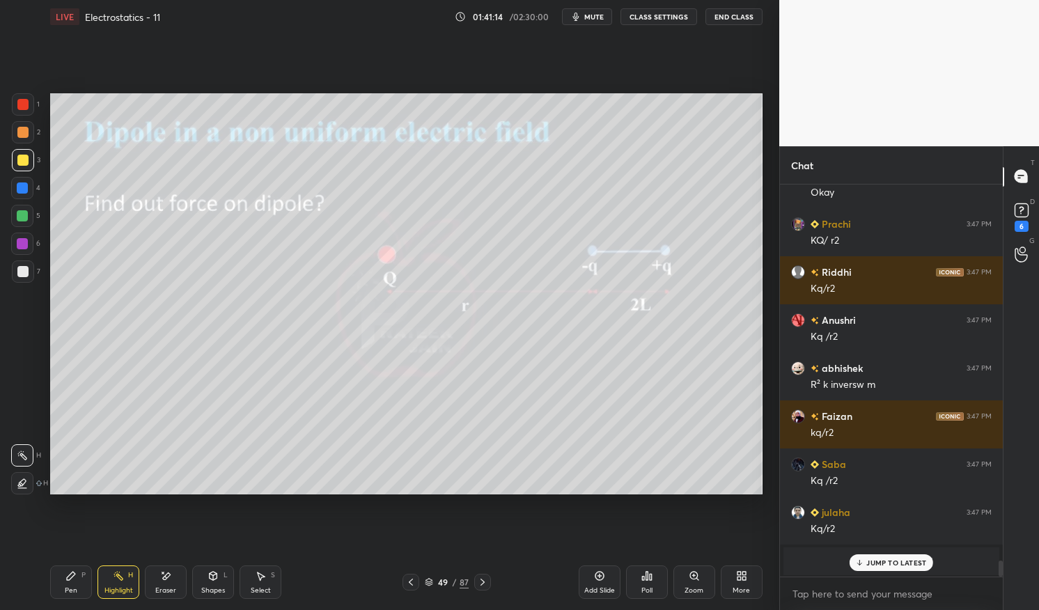
click at [604, 17] on span "mute" at bounding box center [594, 17] width 20 height 10
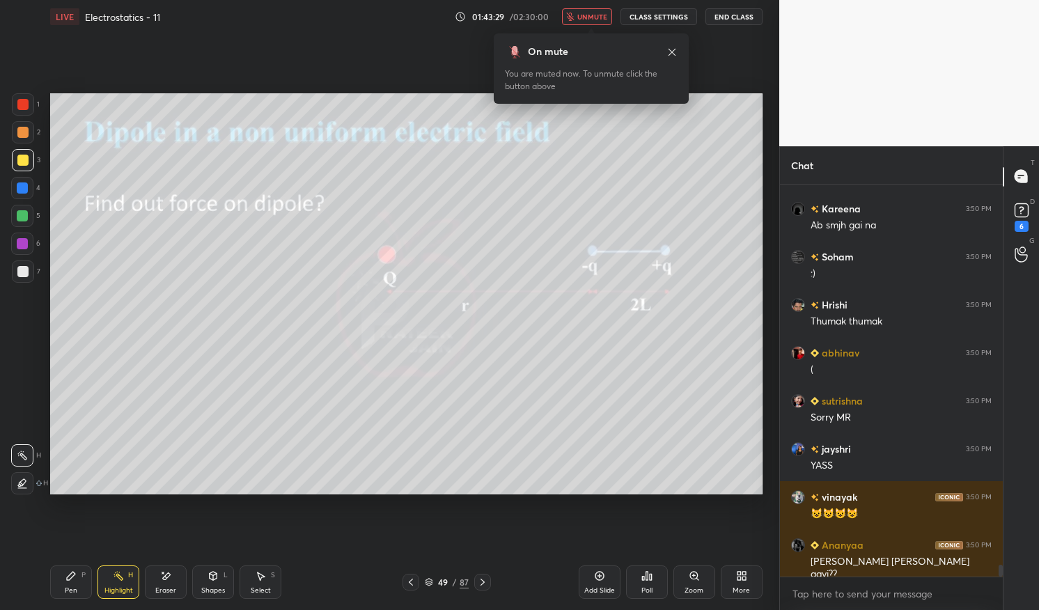
scroll to position [13025, 0]
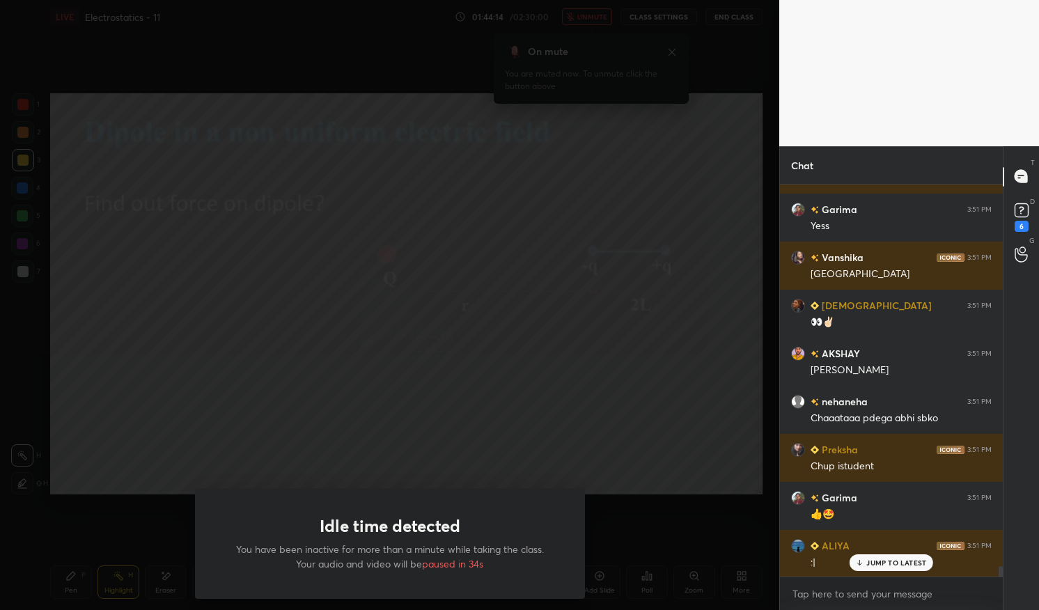
click at [417, 386] on div "Idle time detected You have been inactive for more than a minute while taking t…" at bounding box center [390, 305] width 780 height 610
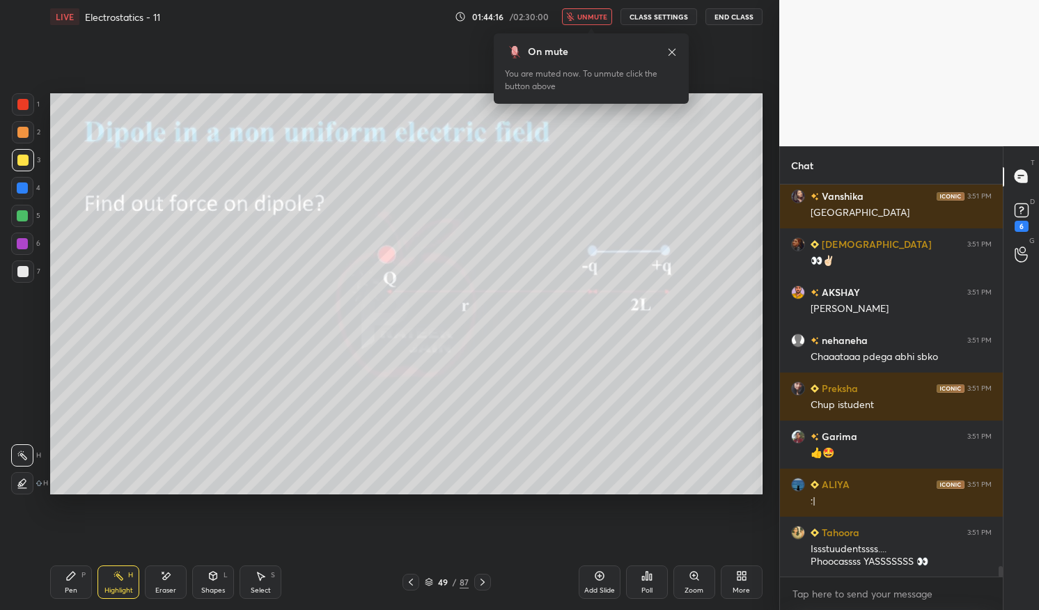
click at [592, 15] on span "unmute" at bounding box center [593, 17] width 30 height 10
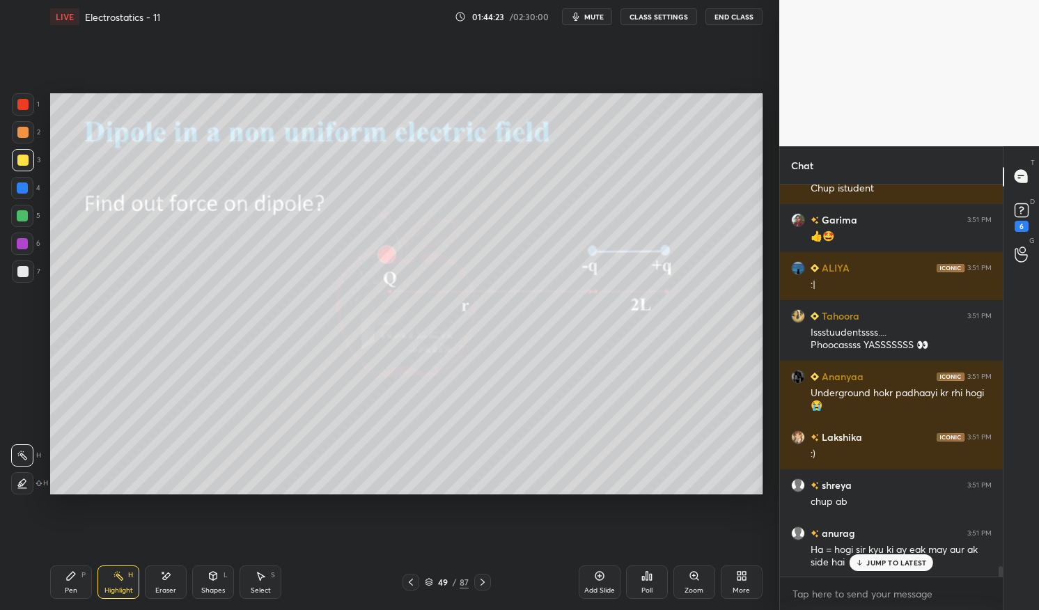
click at [902, 561] on p "JUMP TO LATEST" at bounding box center [897, 563] width 60 height 8
click at [111, 582] on div "Highlight H" at bounding box center [119, 582] width 42 height 33
click at [121, 566] on div "Highlight H" at bounding box center [119, 582] width 42 height 33
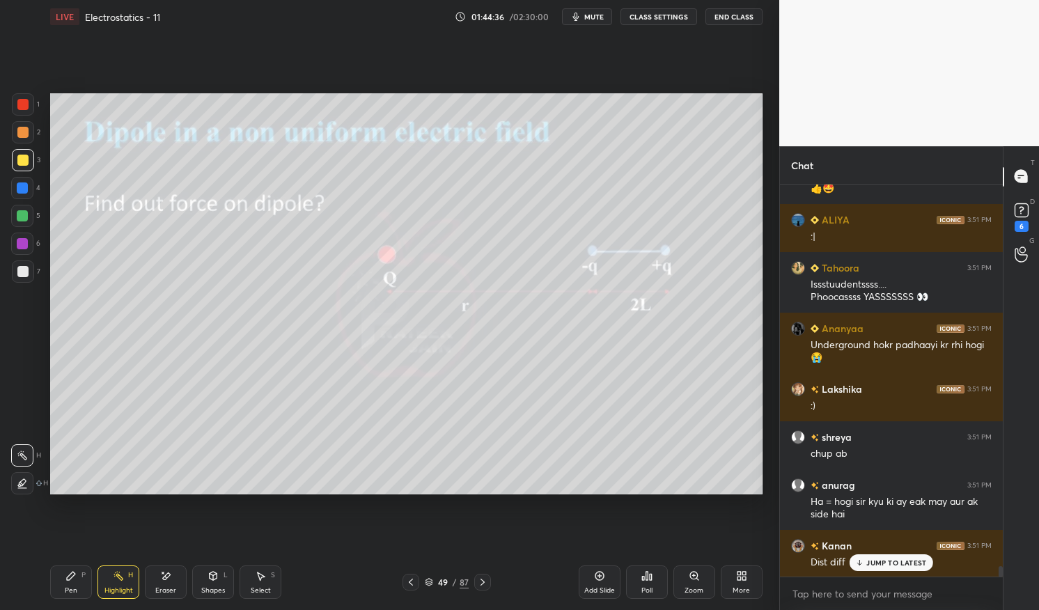
click at [891, 559] on p "JUMP TO LATEST" at bounding box center [897, 563] width 60 height 8
click at [127, 576] on div "Highlight H" at bounding box center [119, 582] width 42 height 33
click at [128, 575] on div "H" at bounding box center [130, 575] width 5 height 7
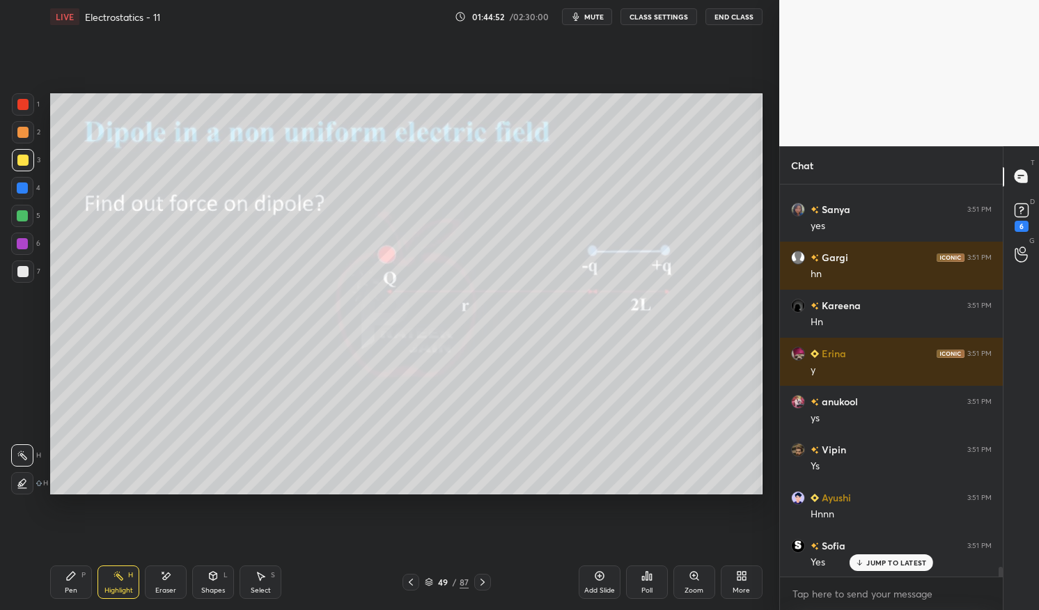
scroll to position [15491, 0]
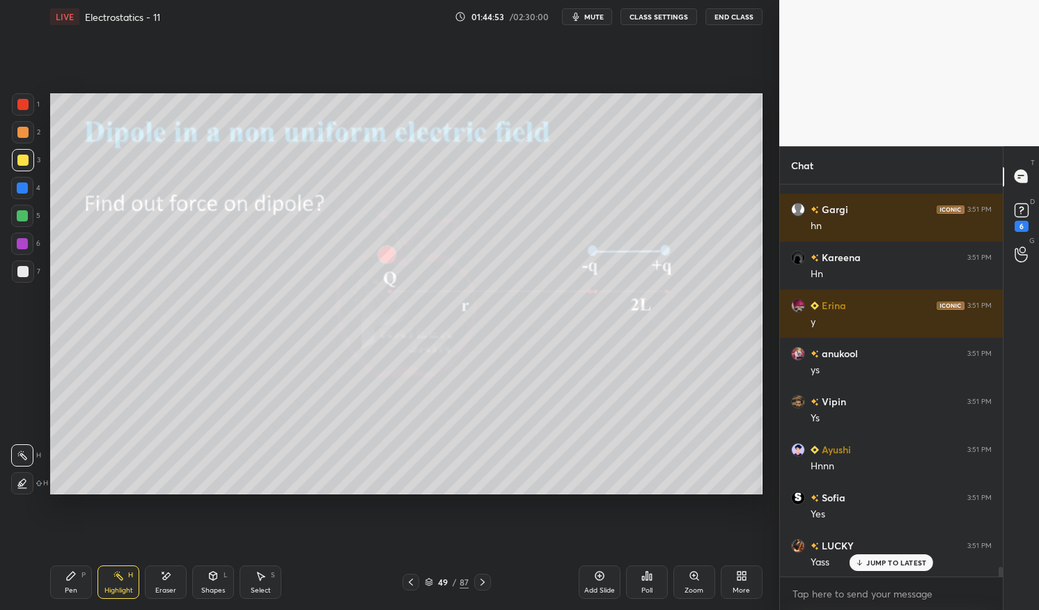
click at [118, 580] on icon at bounding box center [118, 576] width 11 height 11
click at [111, 573] on div "Highlight H" at bounding box center [119, 582] width 42 height 33
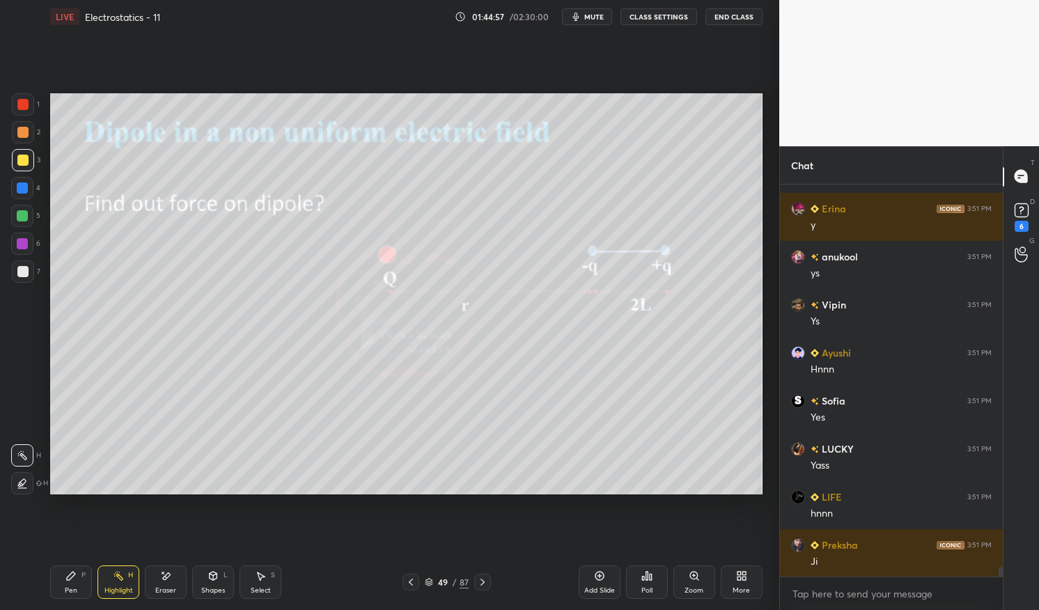
scroll to position [15620, 0]
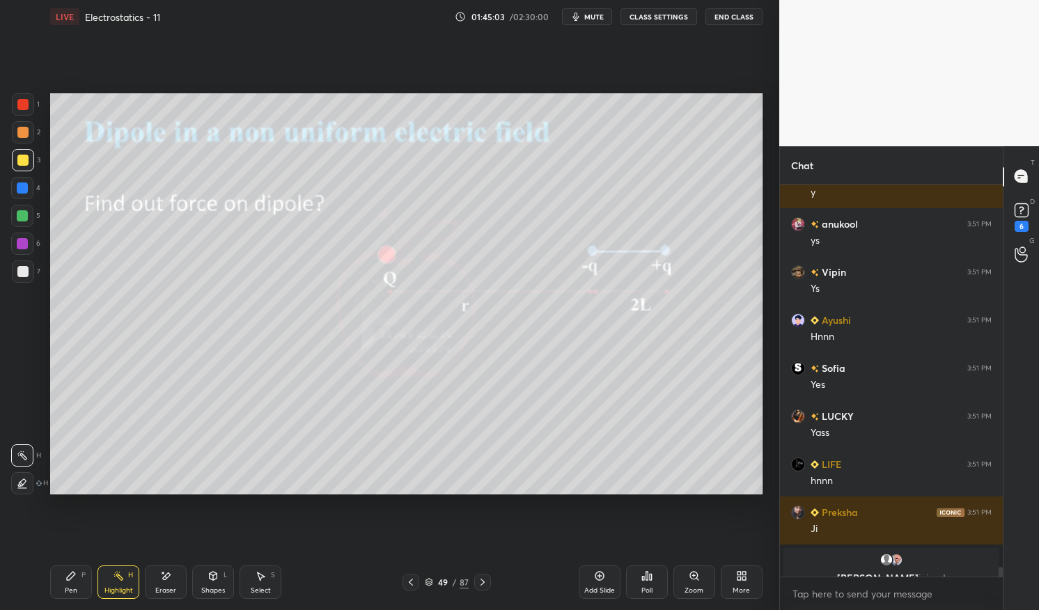
click at [76, 569] on div "Pen P" at bounding box center [71, 582] width 42 height 33
click at [63, 557] on div "Pen P Highlight H Eraser Shapes L Select S 49 / 87 Add Slide Poll Zoom More" at bounding box center [406, 583] width 713 height 56
click at [23, 160] on div at bounding box center [22, 160] width 11 height 11
click at [24, 161] on div at bounding box center [22, 160] width 11 height 11
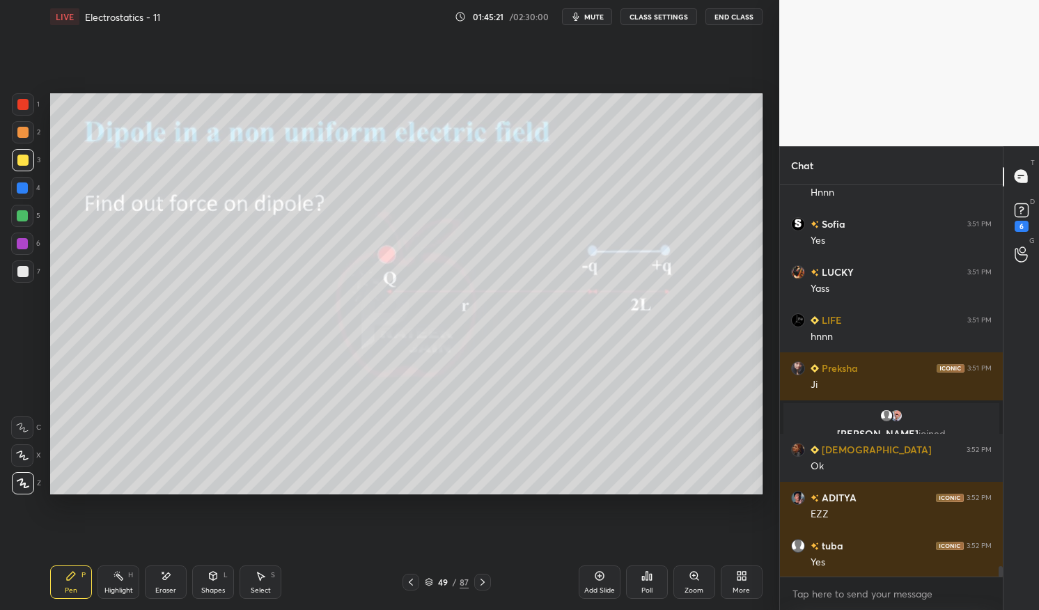
scroll to position [14747, 0]
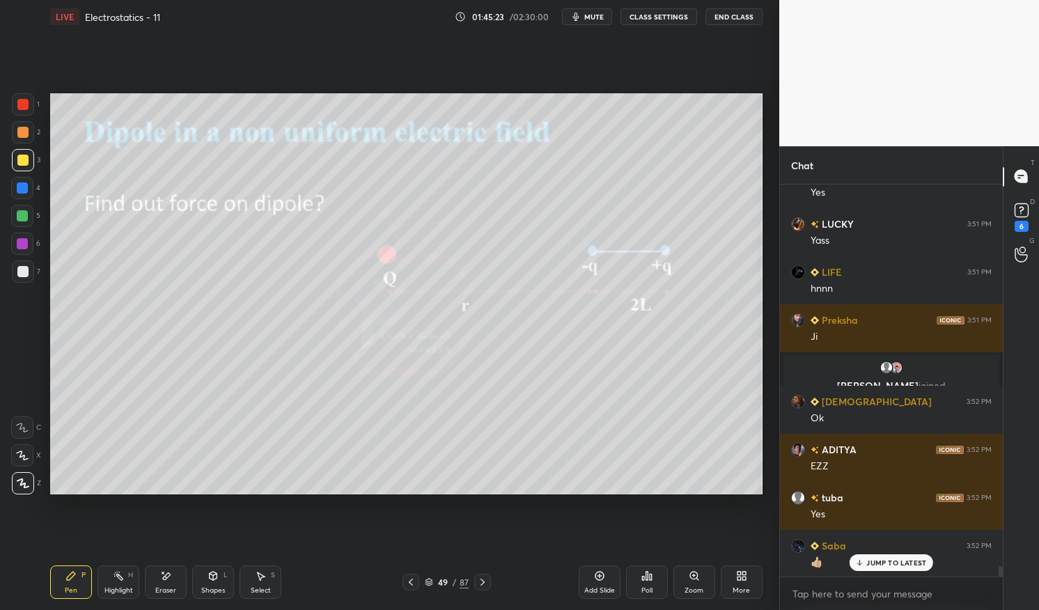
click at [117, 582] on div "Highlight H" at bounding box center [119, 582] width 42 height 33
click at [124, 575] on div "Highlight H" at bounding box center [119, 582] width 42 height 33
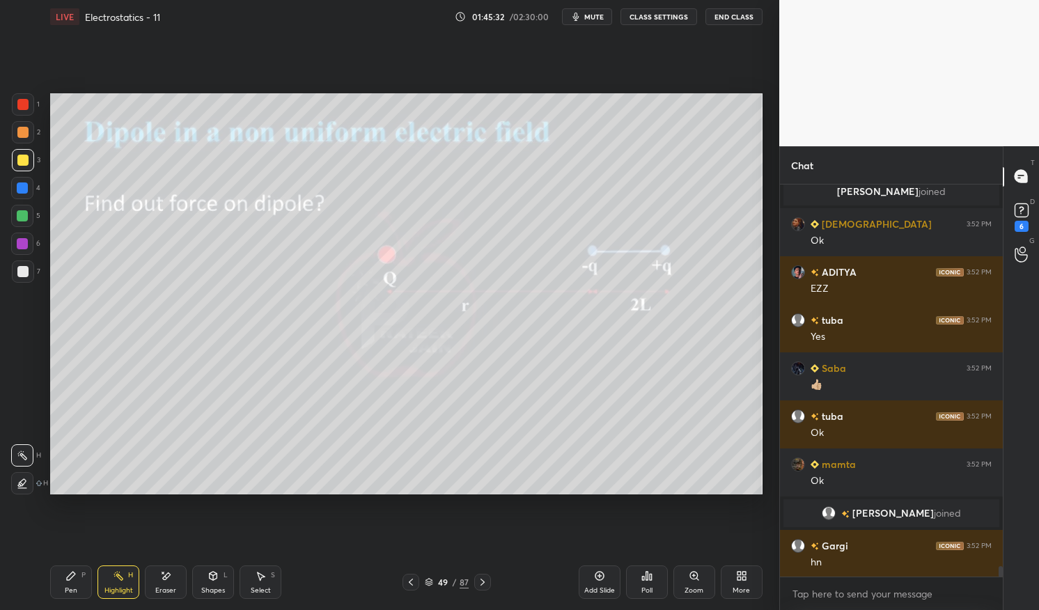
scroll to position [14884, 0]
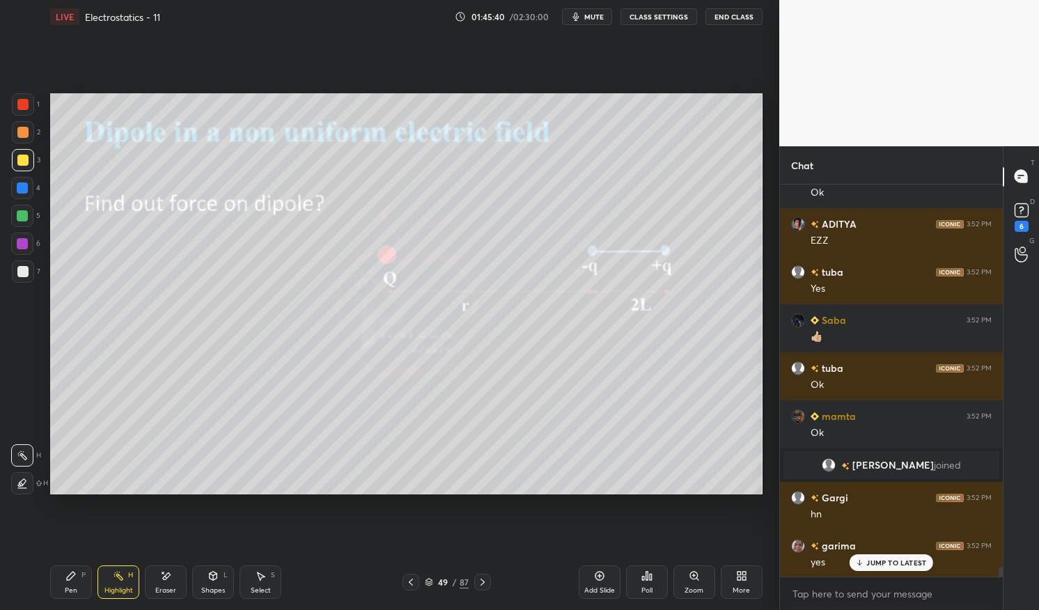
click at [68, 571] on icon at bounding box center [70, 576] width 11 height 11
click at [63, 571] on div "Pen P" at bounding box center [71, 582] width 42 height 33
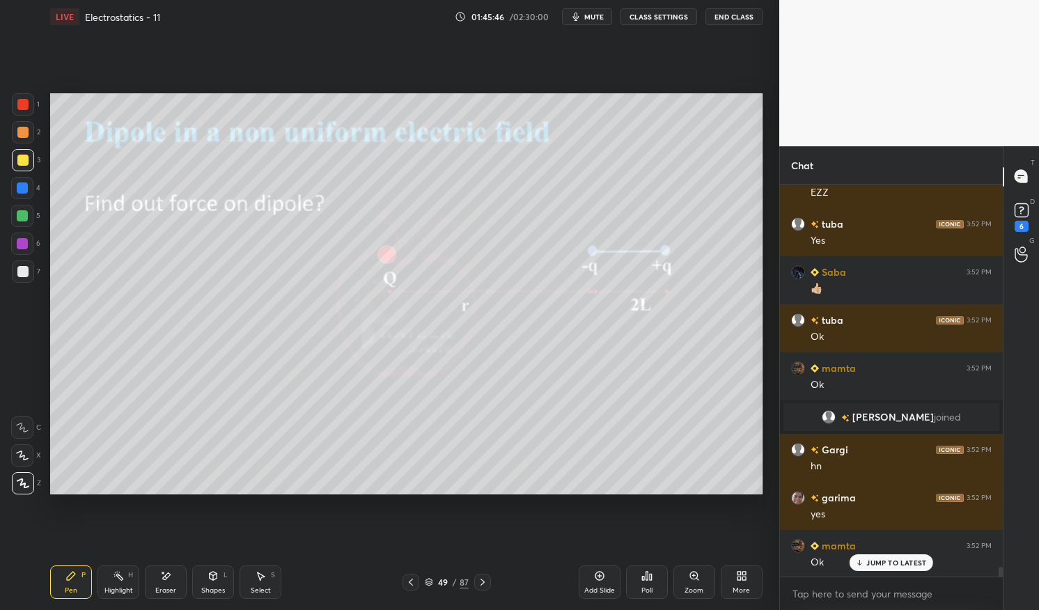
scroll to position [14980, 0]
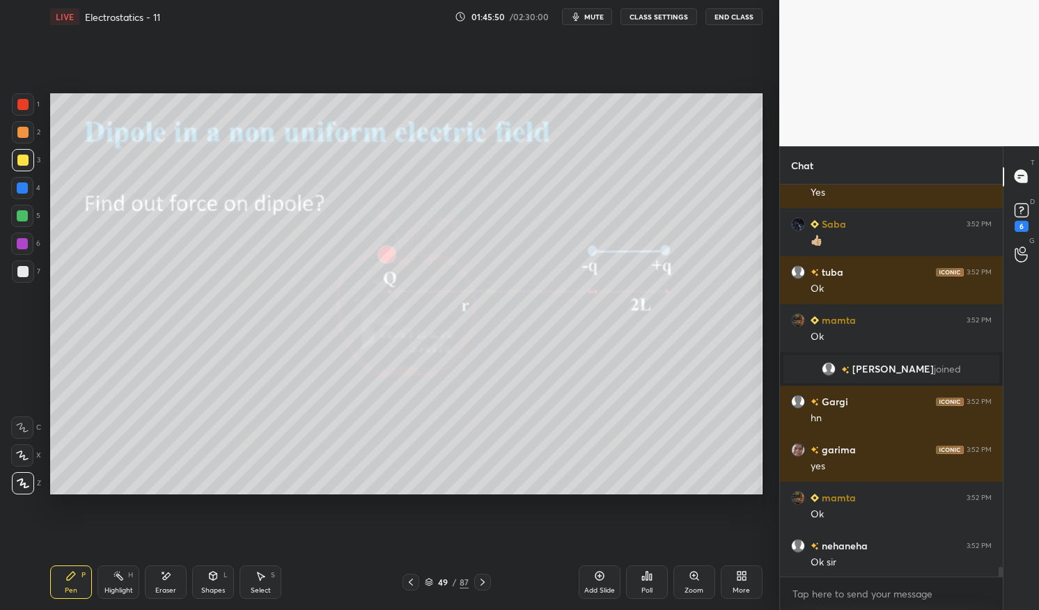
click at [24, 179] on div at bounding box center [22, 188] width 22 height 22
click at [17, 187] on div at bounding box center [22, 188] width 11 height 11
click at [72, 583] on div "Pen P" at bounding box center [71, 582] width 42 height 33
click at [73, 580] on icon at bounding box center [70, 576] width 11 height 11
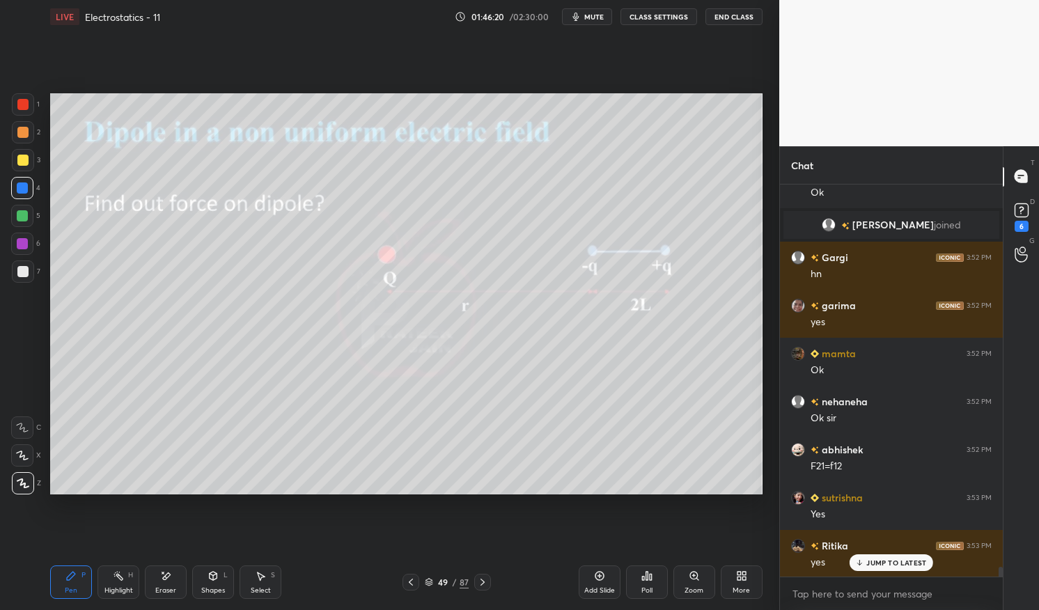
scroll to position [15172, 0]
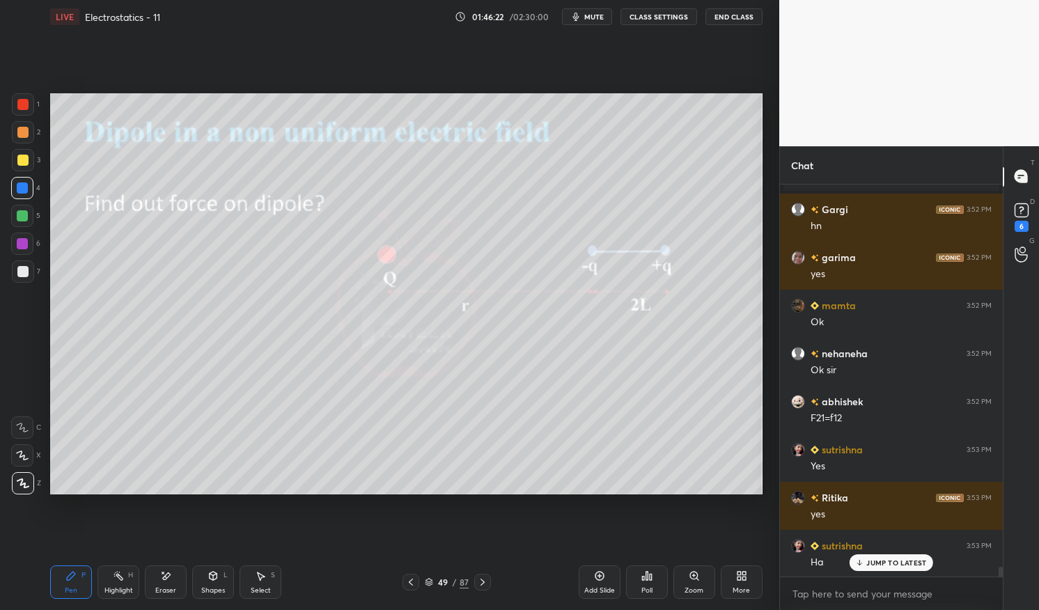
click at [880, 559] on p "JUMP TO LATEST" at bounding box center [897, 563] width 60 height 8
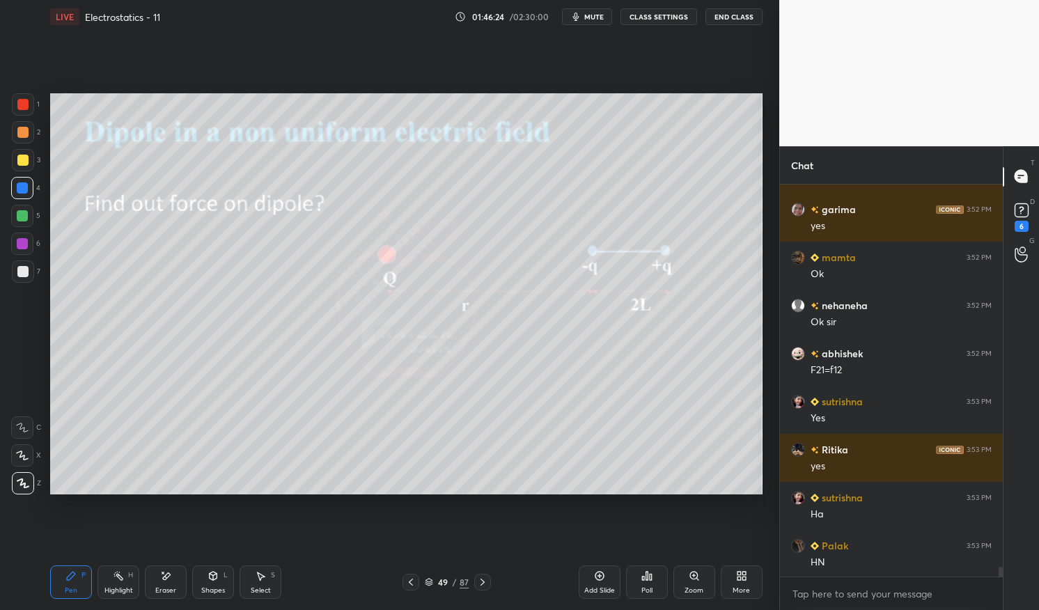
click at [118, 584] on div "Highlight H" at bounding box center [119, 582] width 42 height 33
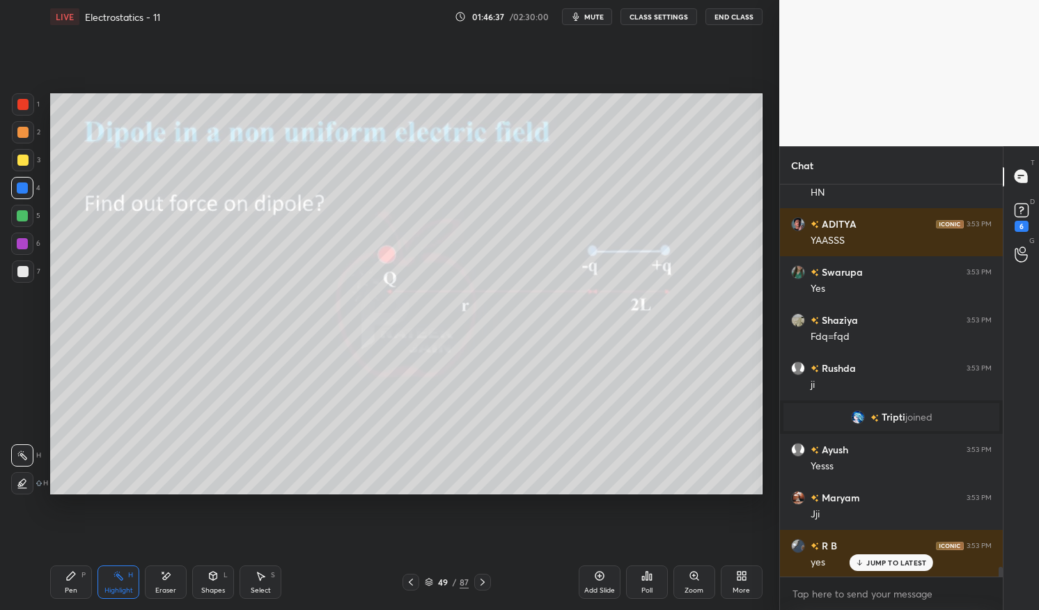
scroll to position [15639, 0]
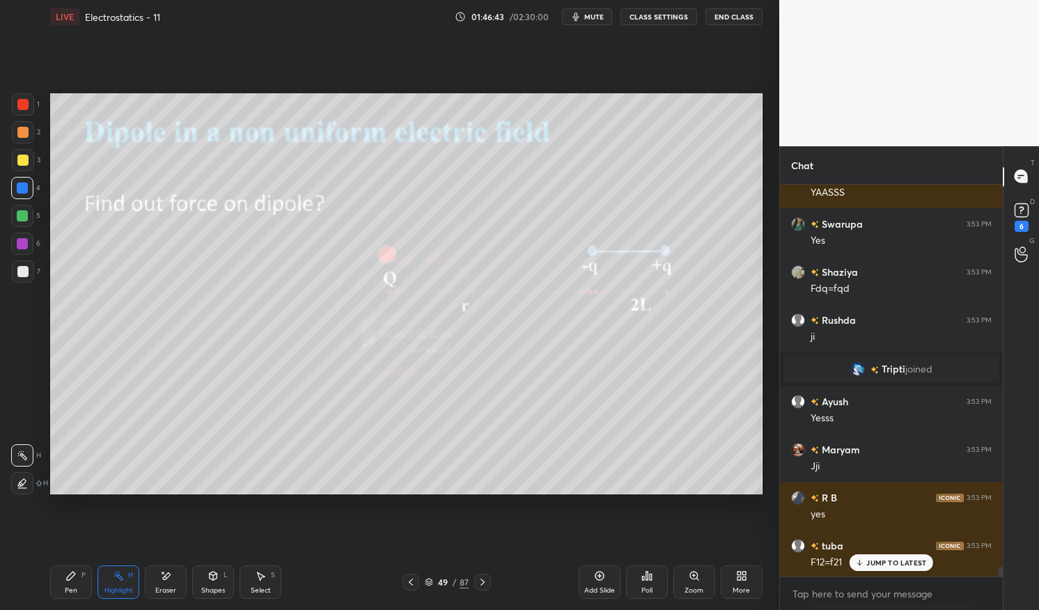
click at [61, 582] on div "Pen P" at bounding box center [71, 582] width 42 height 33
click at [20, 272] on div at bounding box center [22, 271] width 11 height 11
click at [13, 274] on div at bounding box center [23, 272] width 22 height 22
click at [597, 15] on span "mute" at bounding box center [594, 17] width 20 height 10
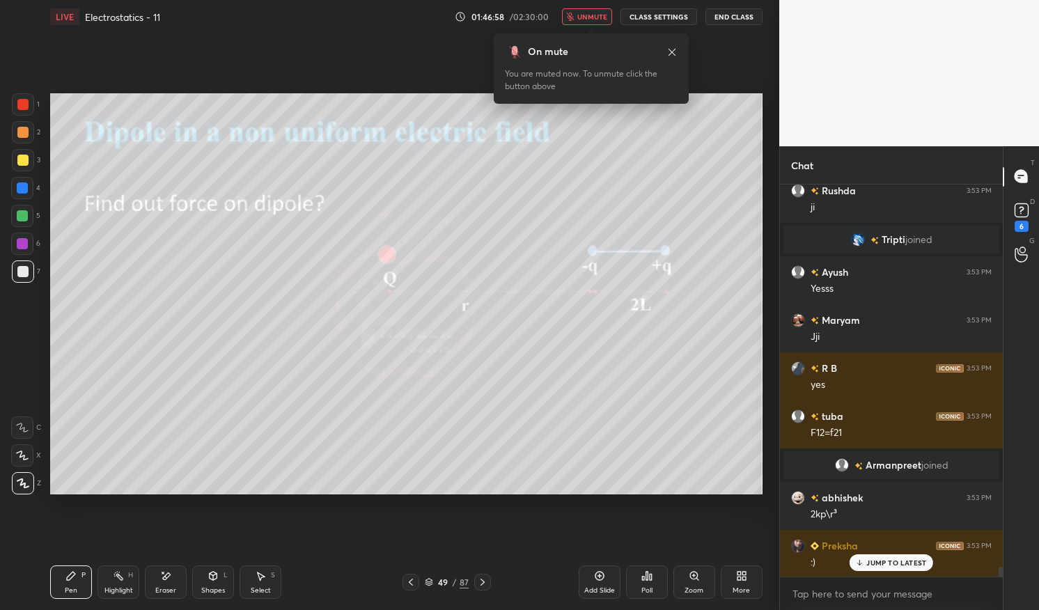
scroll to position [15816, 0]
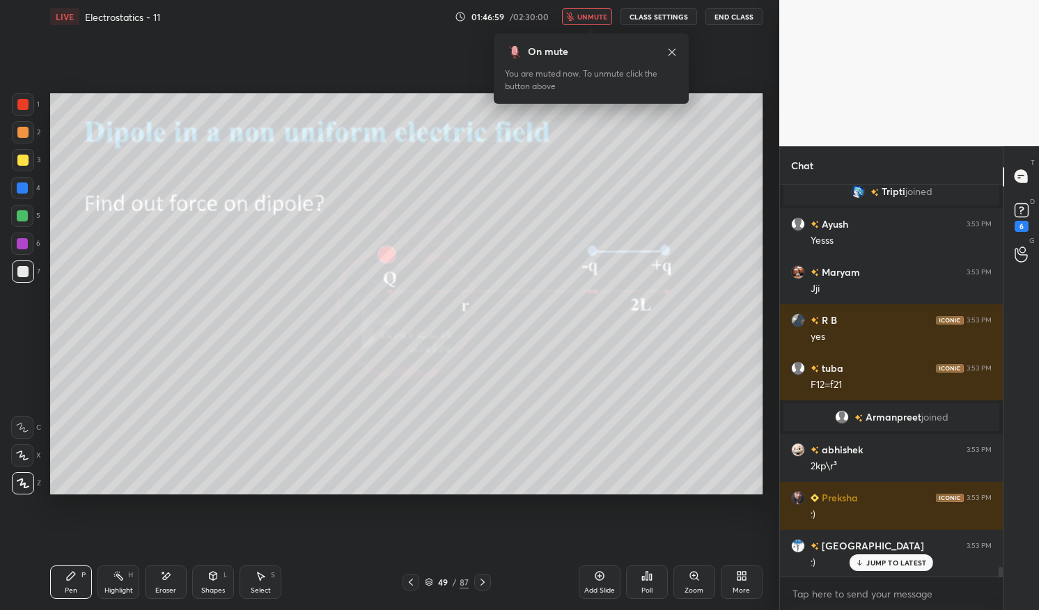
click at [596, 15] on span "unmute" at bounding box center [593, 17] width 30 height 10
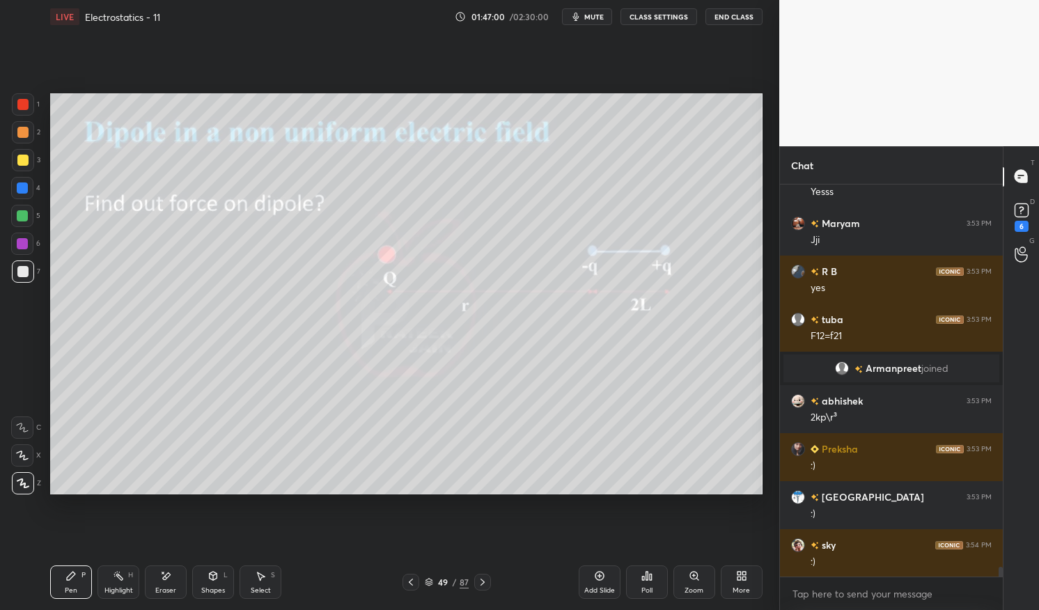
scroll to position [15912, 0]
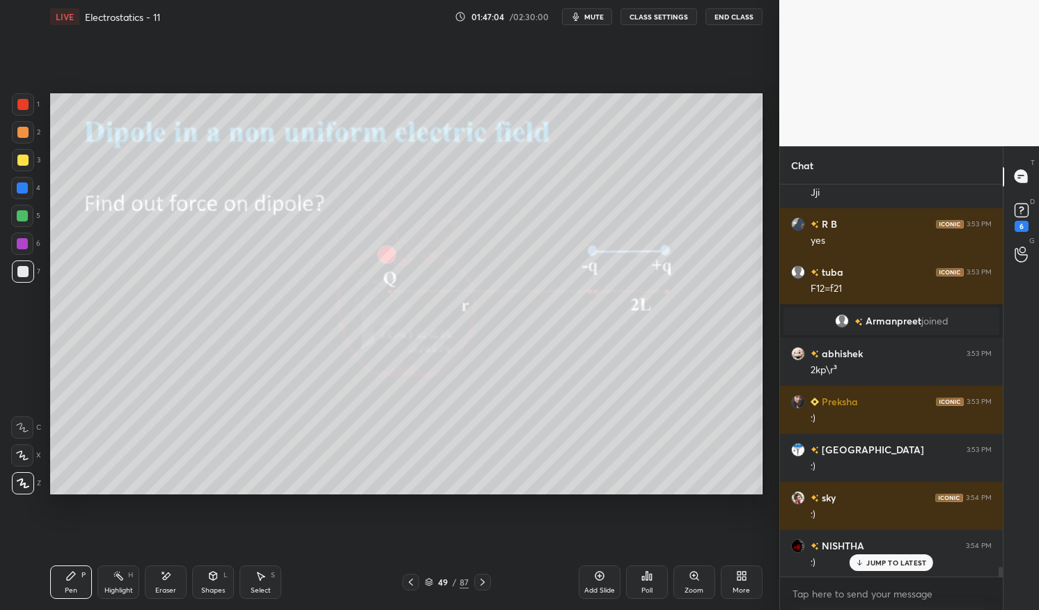
click at [162, 582] on icon at bounding box center [165, 577] width 11 height 12
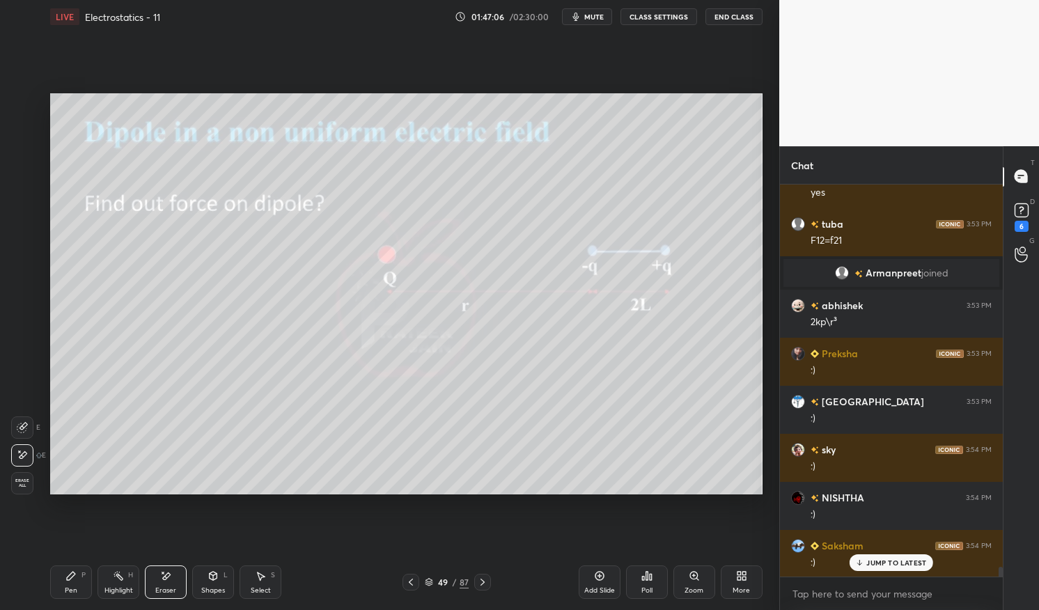
click at [62, 580] on div "Pen P" at bounding box center [71, 582] width 42 height 33
click at [58, 584] on div "Pen P" at bounding box center [71, 582] width 42 height 33
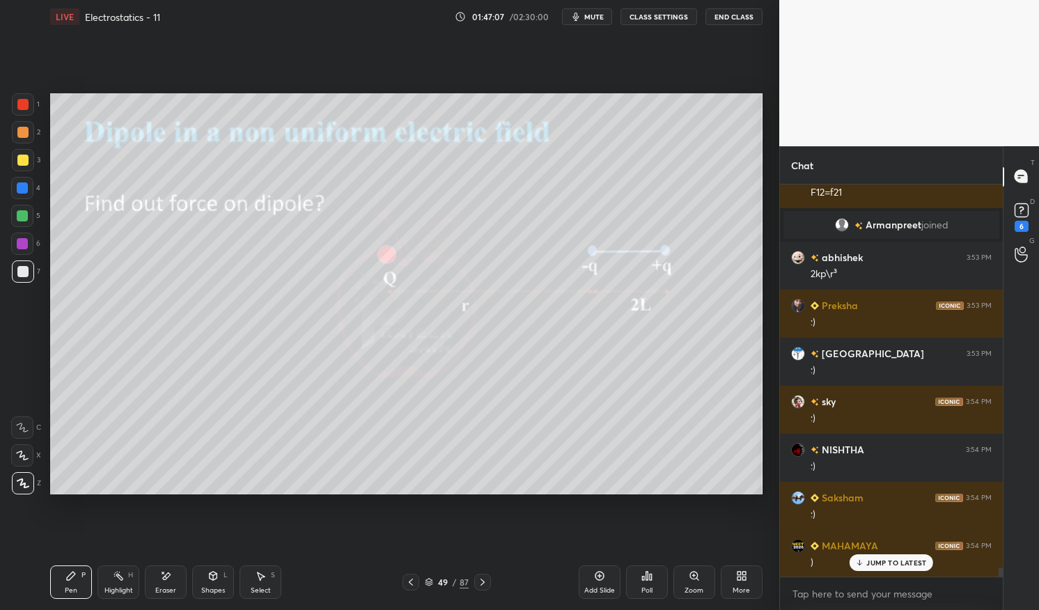
click at [26, 158] on div at bounding box center [22, 160] width 11 height 11
click at [18, 157] on div at bounding box center [22, 160] width 11 height 11
click at [599, 578] on icon at bounding box center [600, 576] width 4 height 4
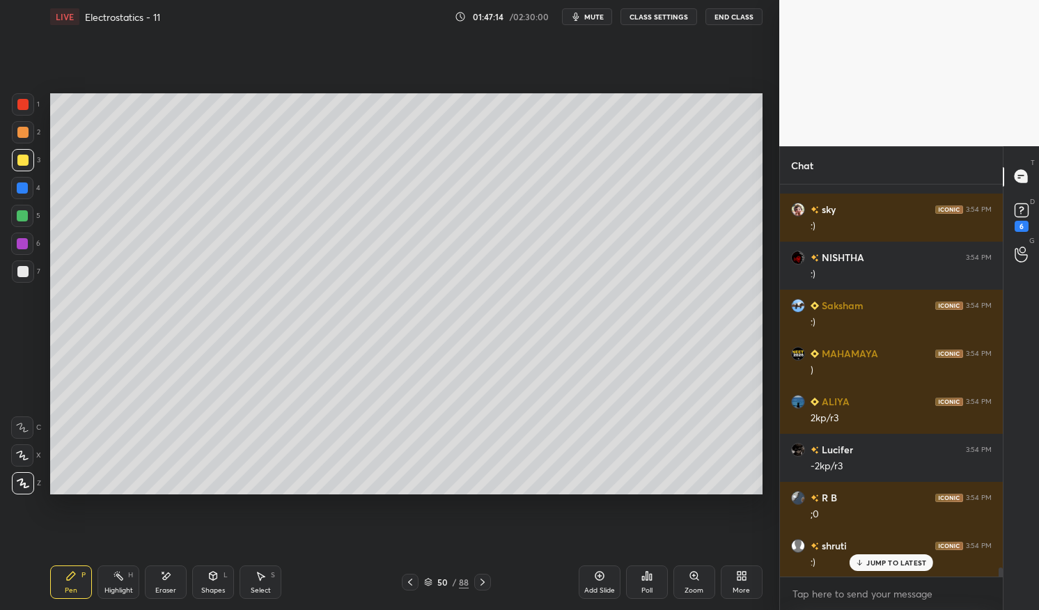
scroll to position [16249, 0]
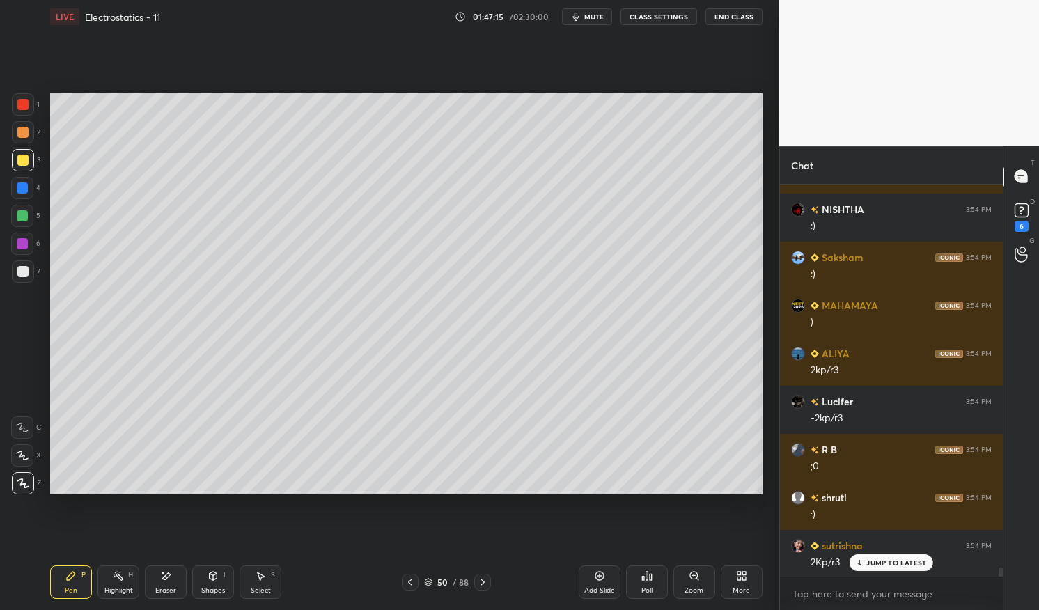
click at [412, 580] on icon at bounding box center [410, 582] width 11 height 11
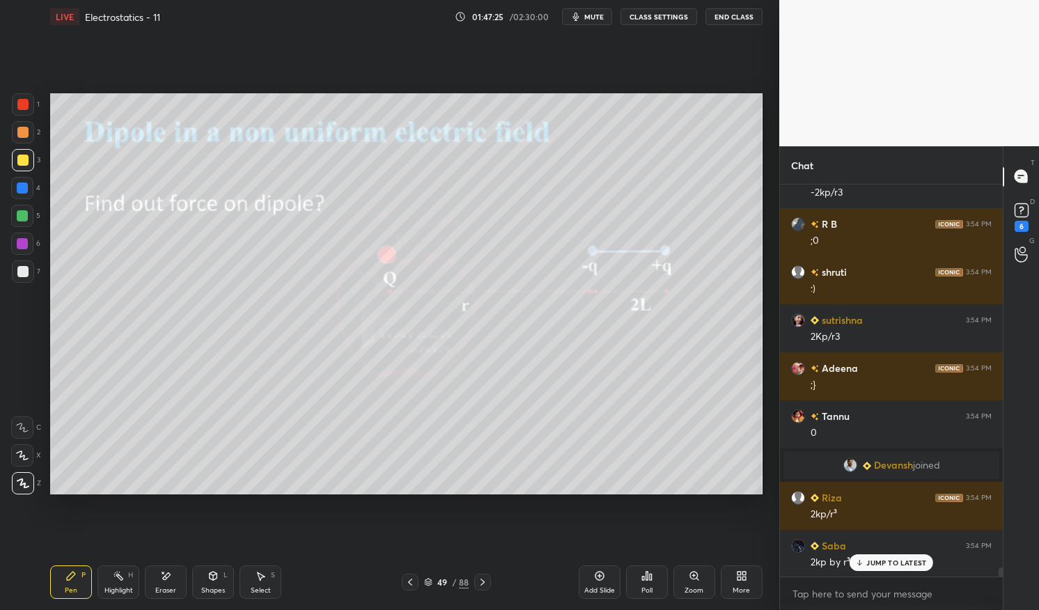
scroll to position [16523, 0]
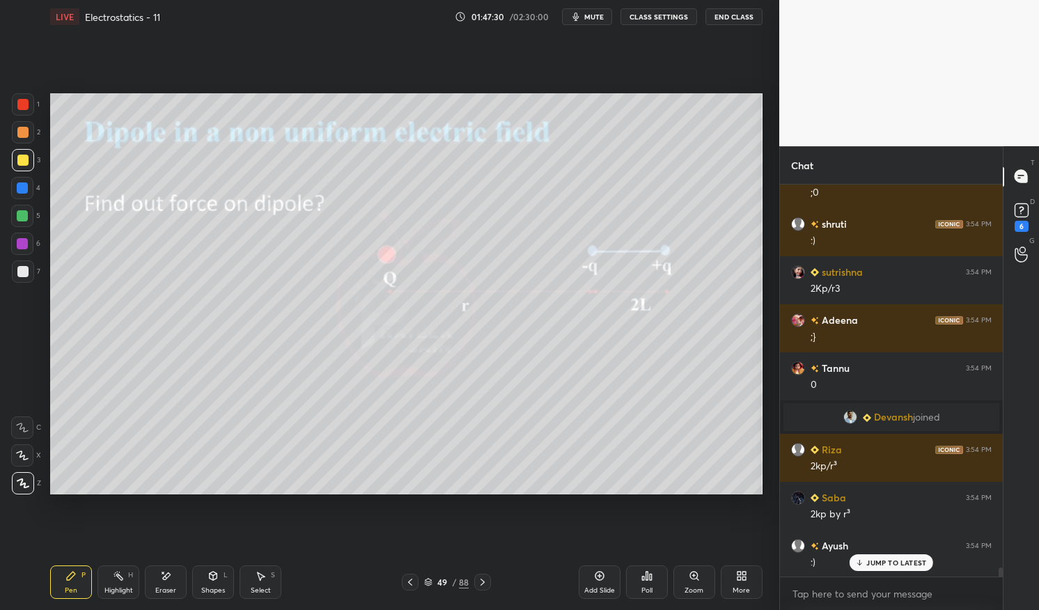
click at [164, 581] on icon at bounding box center [165, 577] width 11 height 12
click at [77, 582] on div "Pen P" at bounding box center [71, 582] width 42 height 33
click at [63, 568] on div "Pen P" at bounding box center [71, 582] width 42 height 33
click at [18, 187] on div at bounding box center [22, 188] width 11 height 11
click at [15, 190] on div at bounding box center [22, 188] width 22 height 22
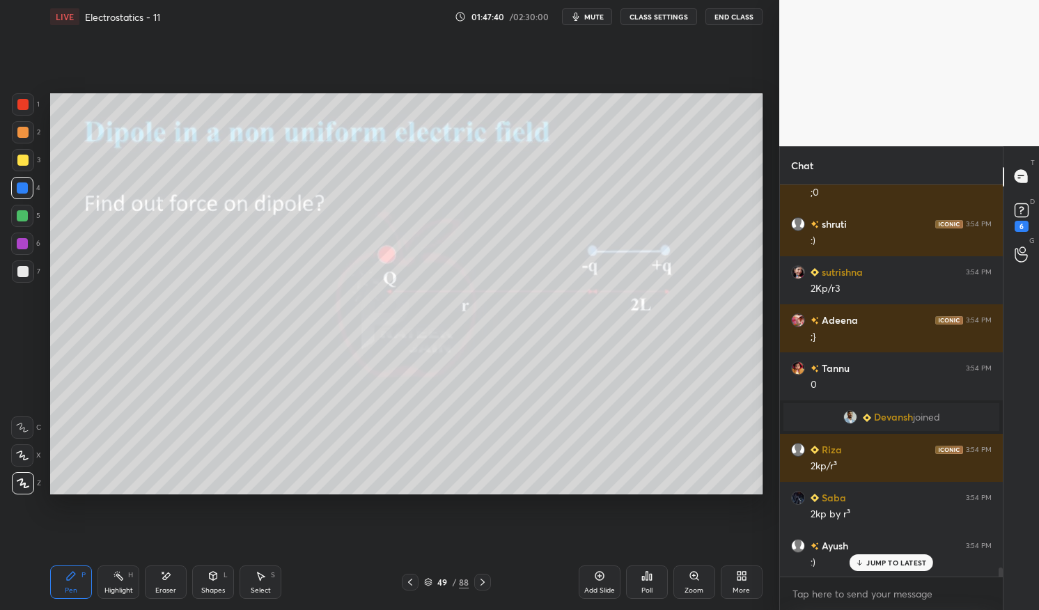
click at [163, 587] on div "Eraser" at bounding box center [165, 590] width 21 height 7
click at [478, 580] on icon at bounding box center [482, 582] width 11 height 11
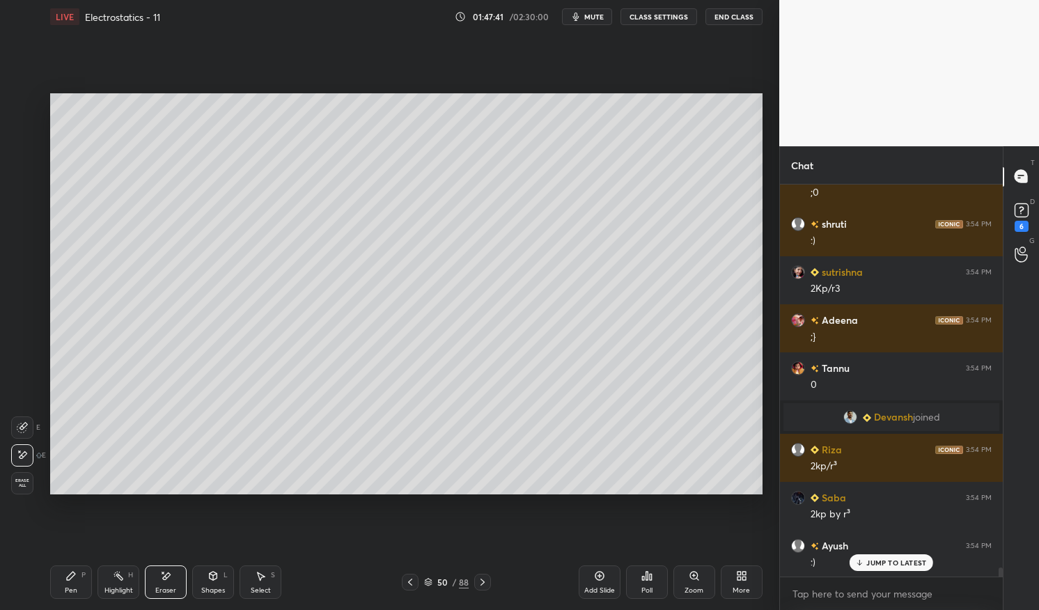
click at [74, 589] on div "Pen" at bounding box center [71, 590] width 13 height 7
click at [69, 580] on icon at bounding box center [71, 576] width 8 height 8
click at [412, 577] on icon at bounding box center [410, 582] width 11 height 11
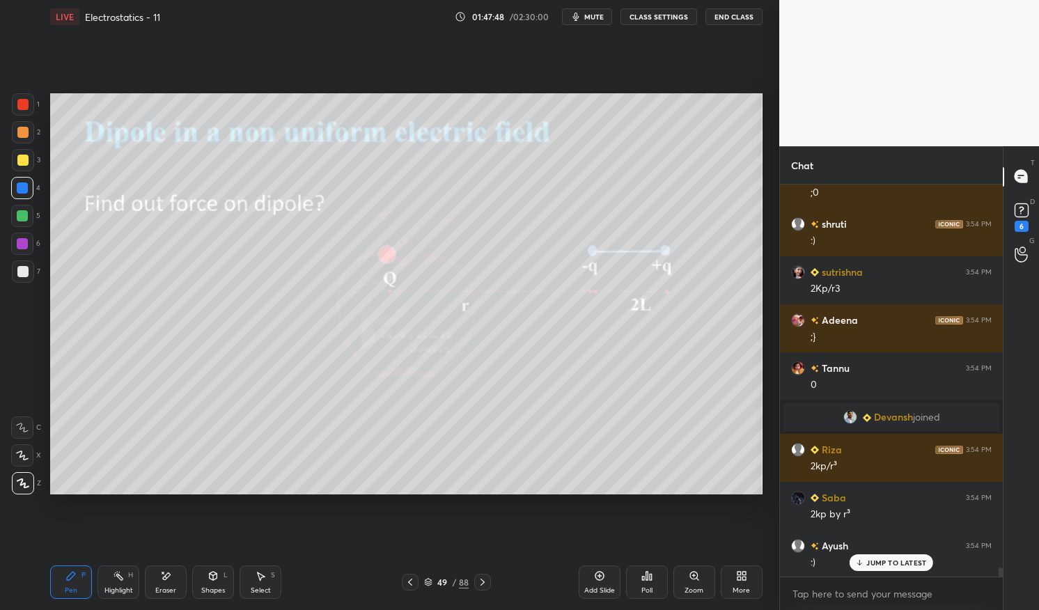
click at [113, 579] on icon at bounding box center [118, 576] width 11 height 11
click at [113, 575] on icon at bounding box center [118, 576] width 11 height 11
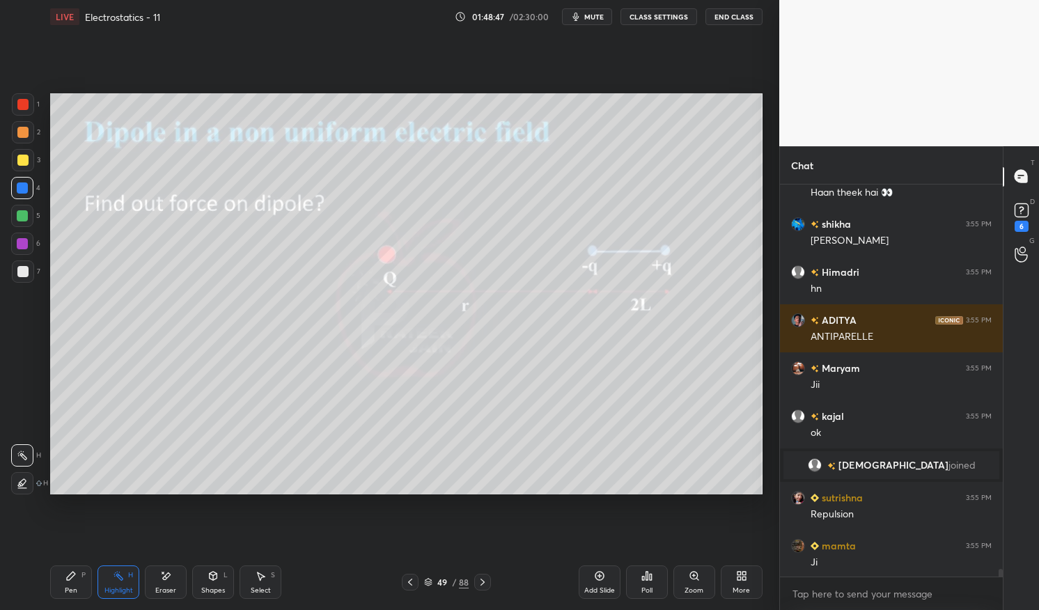
scroll to position [19300, 0]
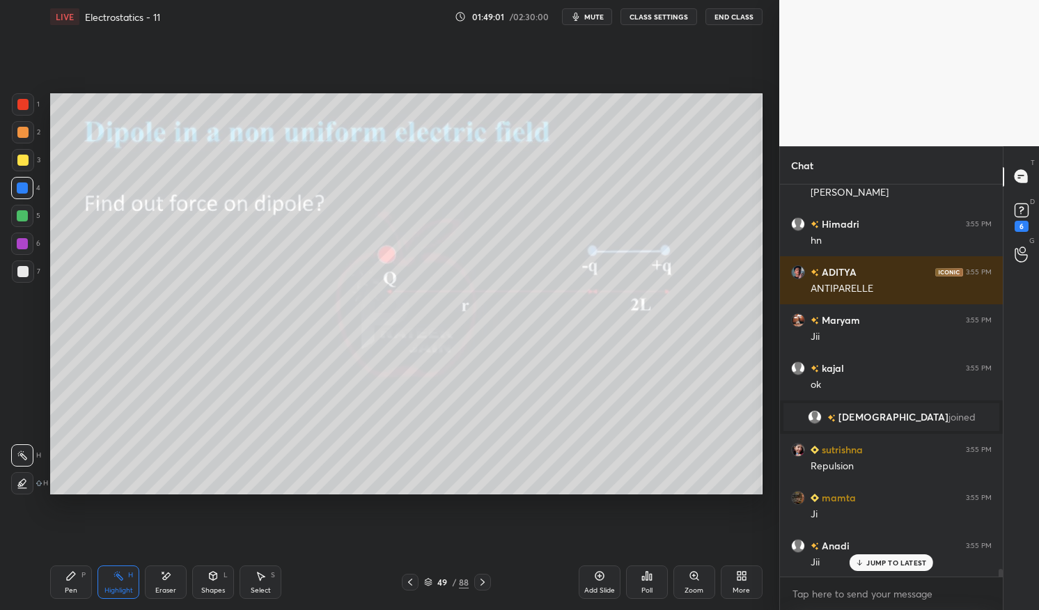
click at [605, 579] on icon at bounding box center [599, 576] width 11 height 11
click at [59, 584] on div "Pen P" at bounding box center [71, 582] width 42 height 33
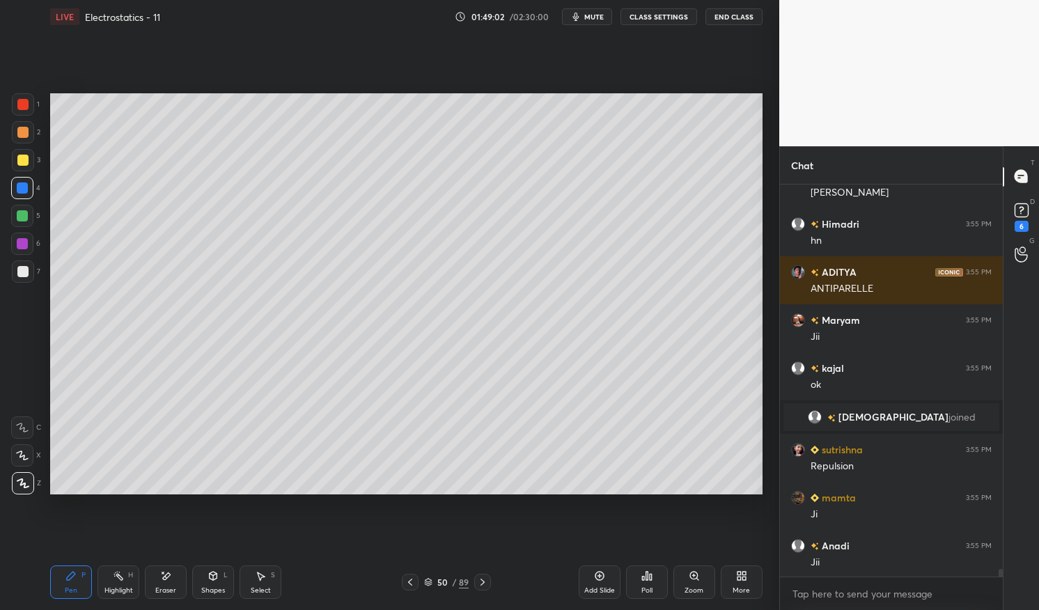
scroll to position [19349, 0]
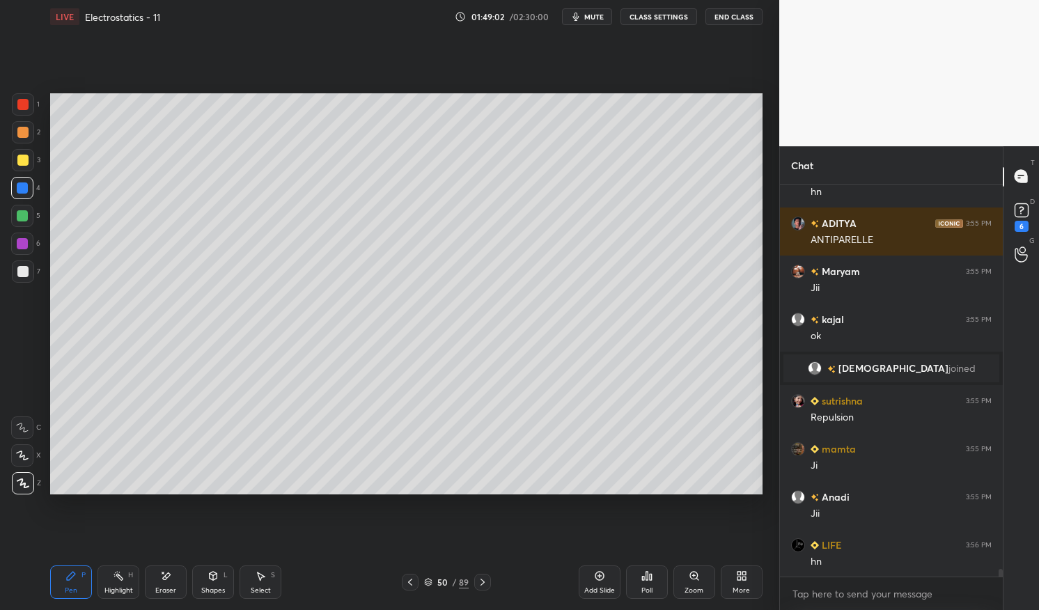
click at [20, 189] on div at bounding box center [22, 188] width 11 height 11
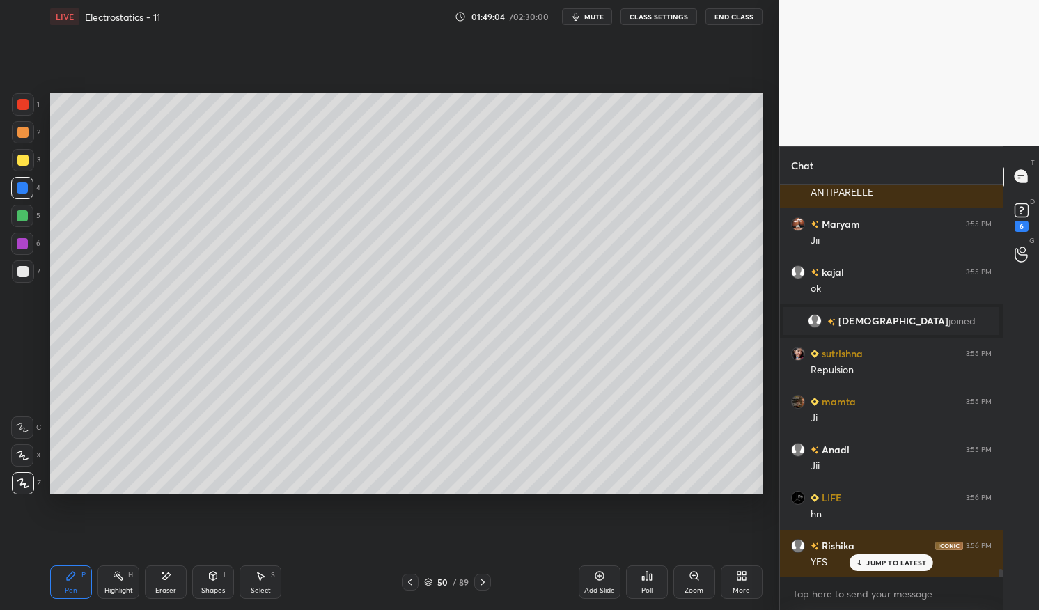
scroll to position [19540, 0]
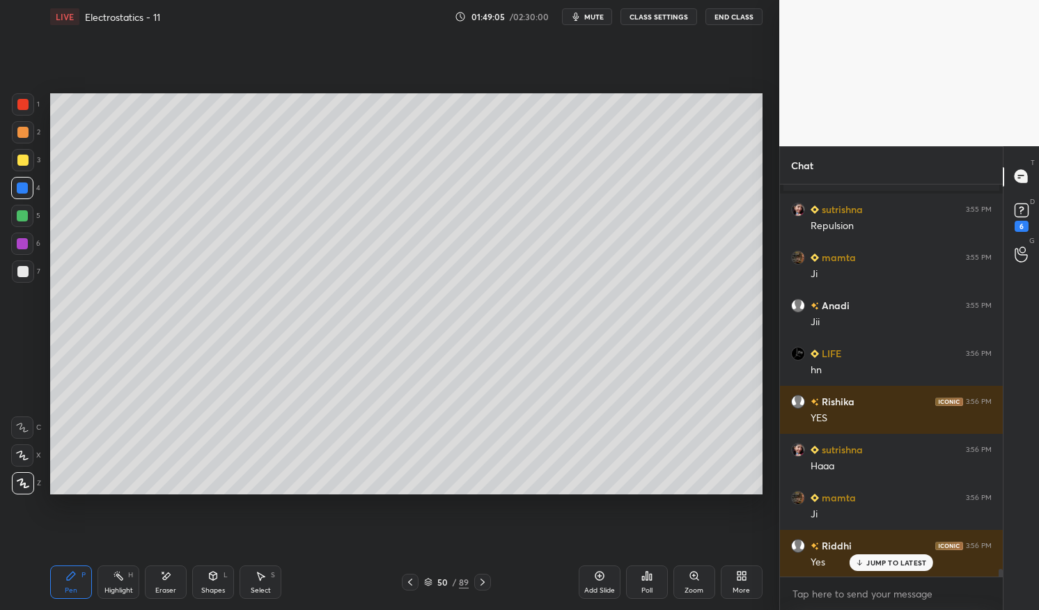
click at [22, 164] on div at bounding box center [22, 160] width 11 height 11
click at [22, 160] on div at bounding box center [22, 160] width 11 height 11
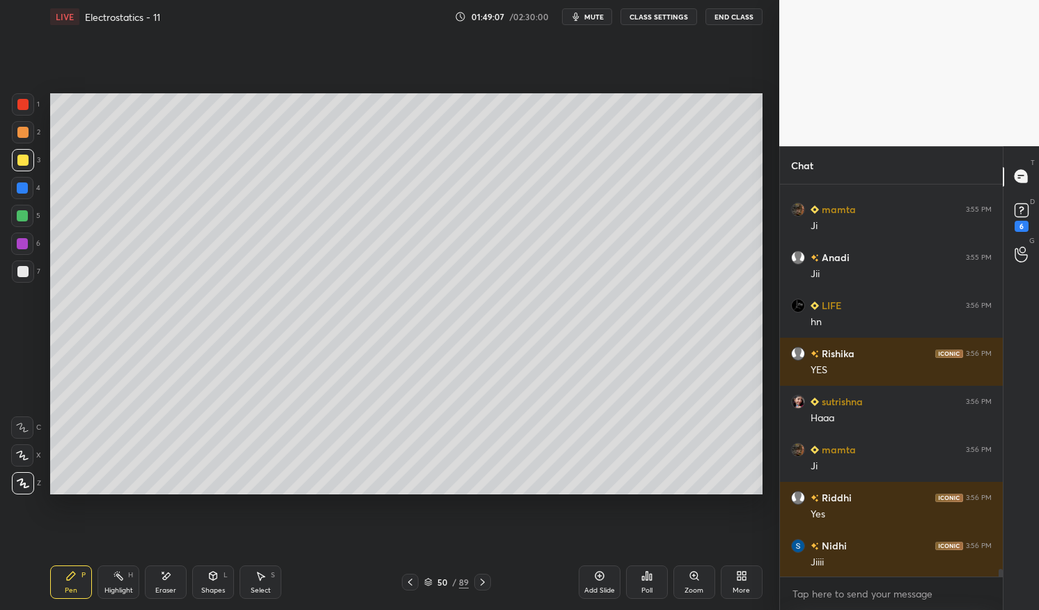
scroll to position [19637, 0]
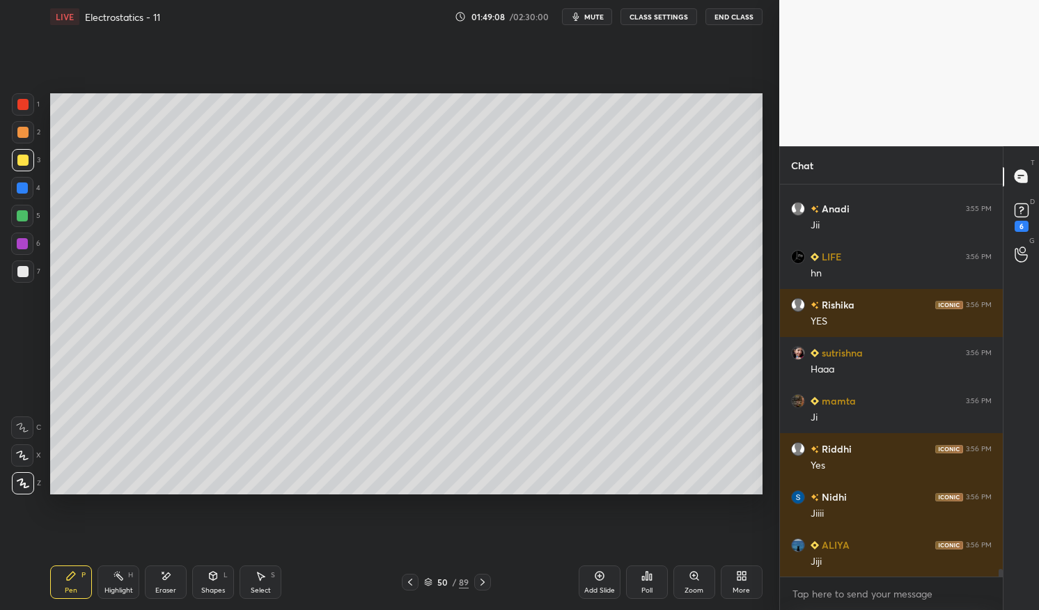
click at [20, 185] on div at bounding box center [22, 188] width 11 height 11
click at [17, 185] on div at bounding box center [22, 188] width 11 height 11
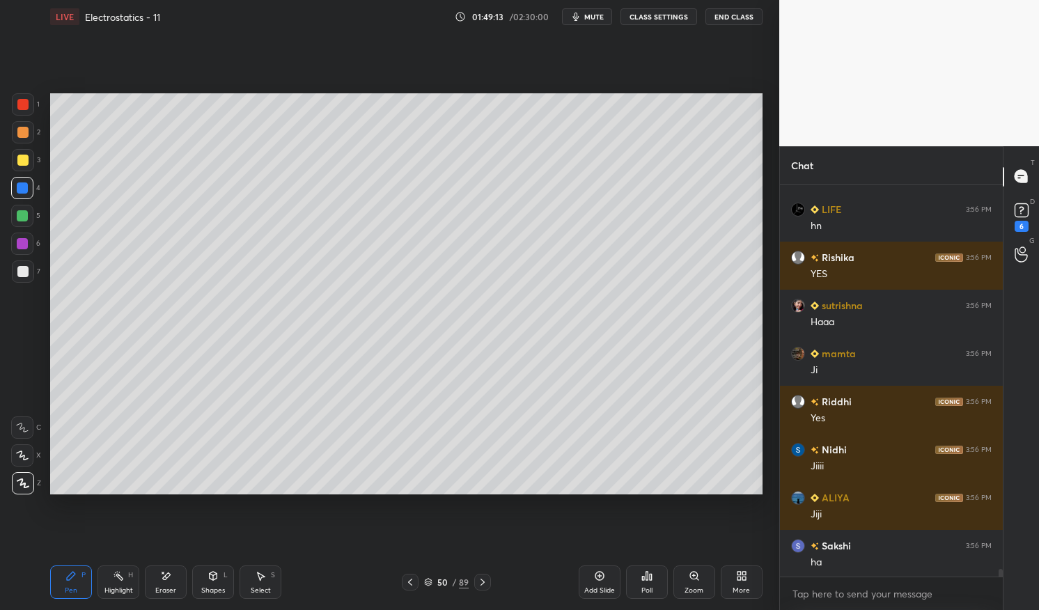
click at [109, 587] on div "Highlight" at bounding box center [118, 590] width 29 height 7
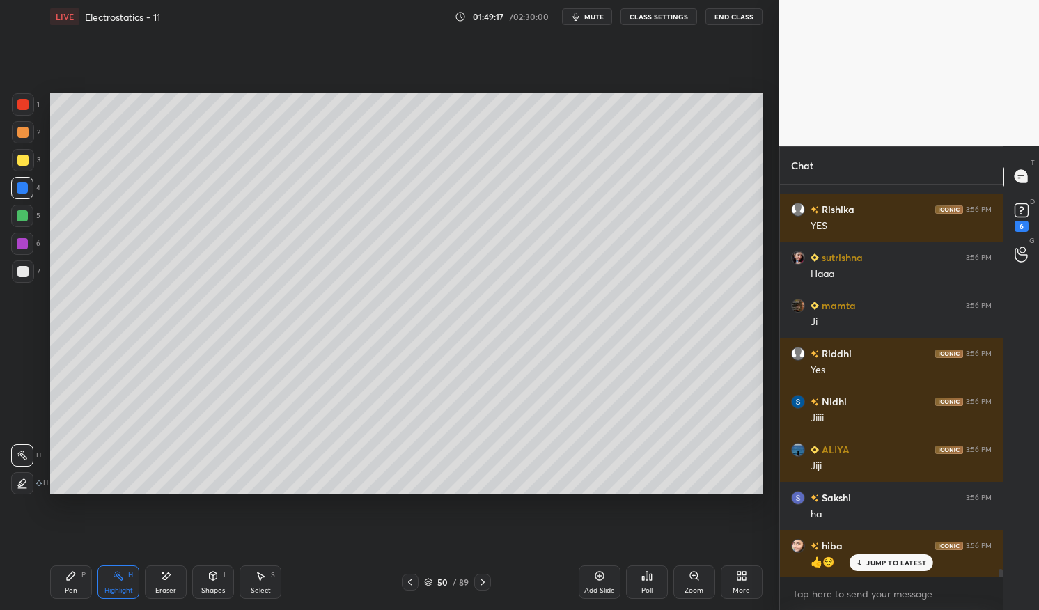
click at [23, 215] on div at bounding box center [22, 215] width 11 height 11
click at [18, 214] on div at bounding box center [22, 215] width 11 height 11
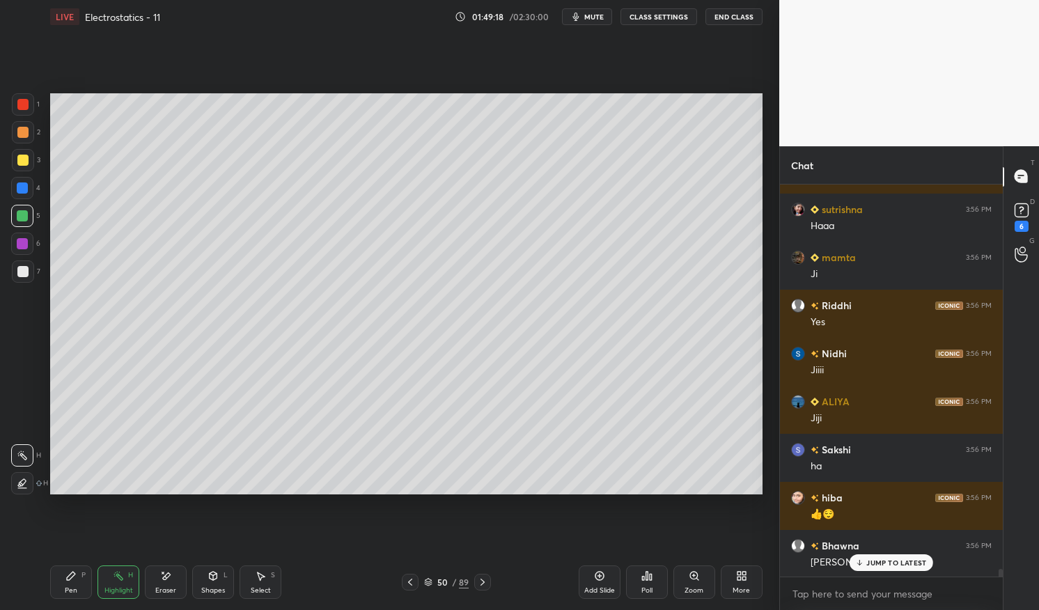
click at [66, 573] on icon at bounding box center [70, 576] width 11 height 11
click at [65, 570] on div "Pen P" at bounding box center [71, 582] width 42 height 33
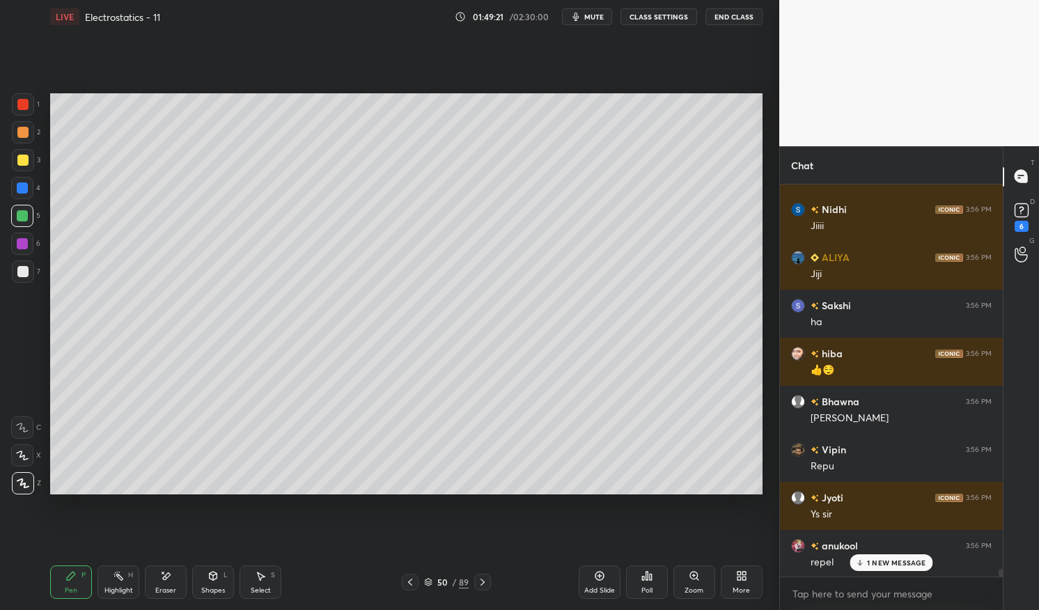
scroll to position [19973, 0]
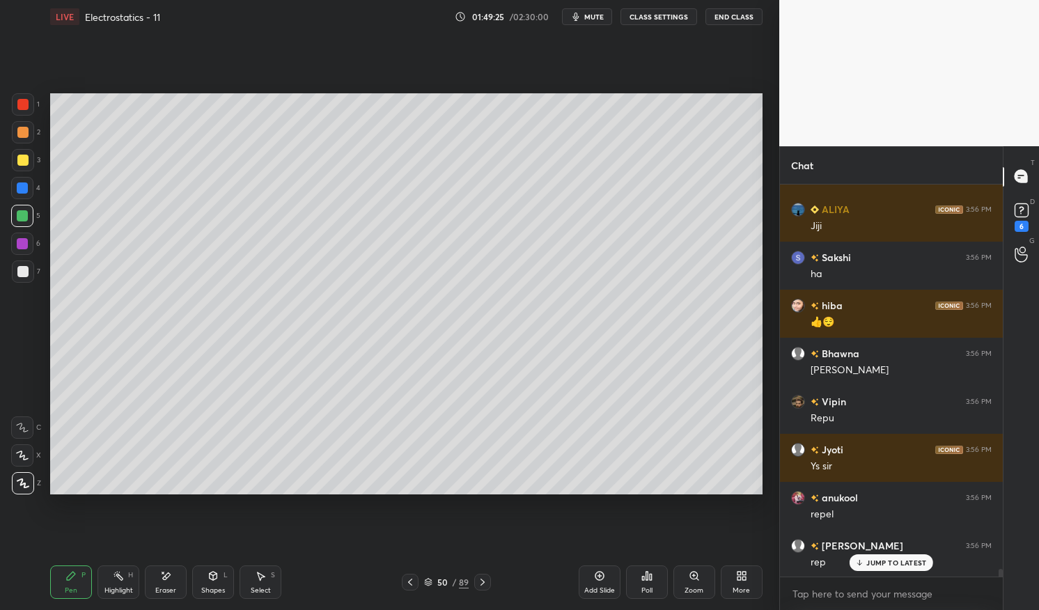
click at [419, 580] on div "50 / 89" at bounding box center [446, 582] width 89 height 17
click at [418, 580] on div at bounding box center [410, 582] width 17 height 17
click at [881, 564] on p "JUMP TO LATEST" at bounding box center [897, 563] width 60 height 8
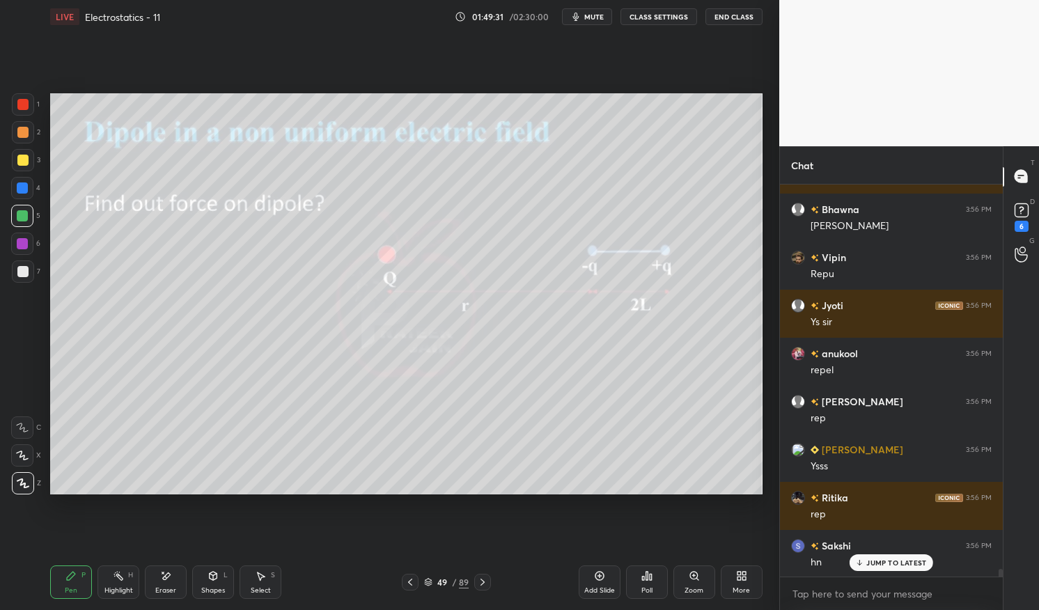
scroll to position [20213, 0]
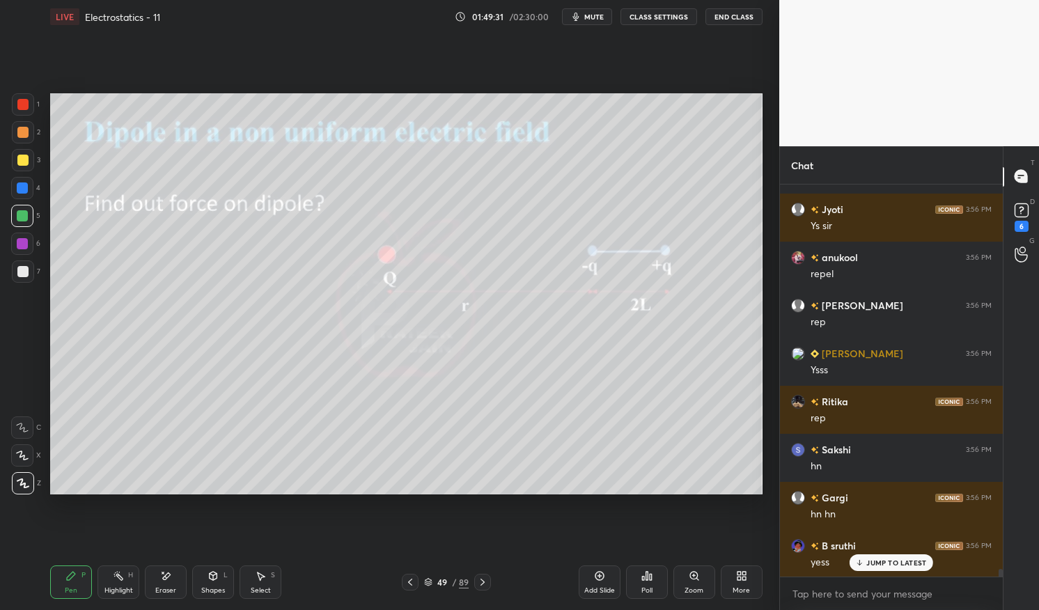
click at [484, 576] on div at bounding box center [482, 582] width 17 height 17
click at [488, 578] on icon at bounding box center [482, 582] width 11 height 11
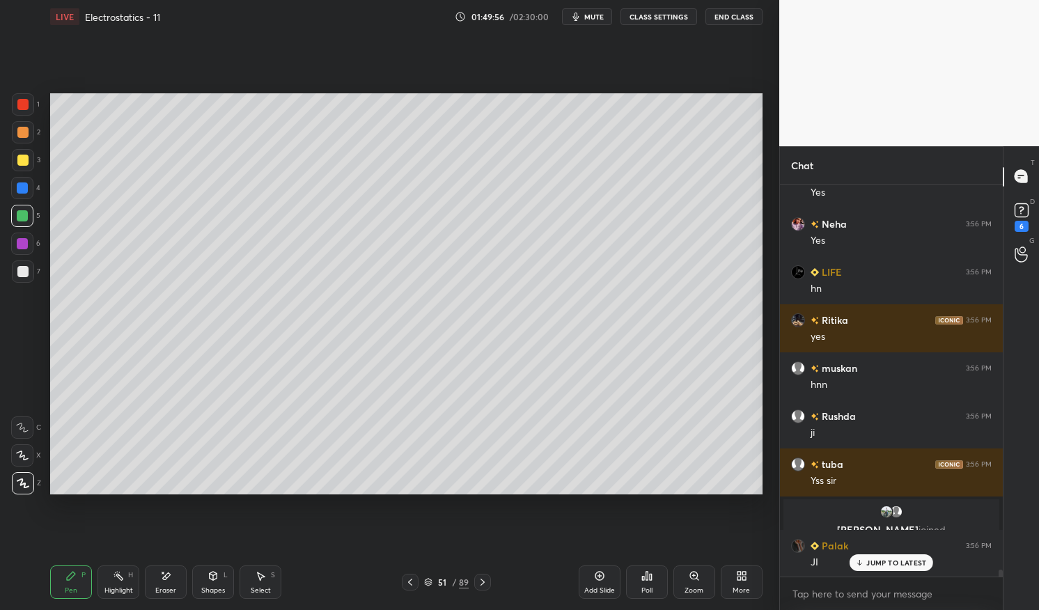
scroll to position [21064, 0]
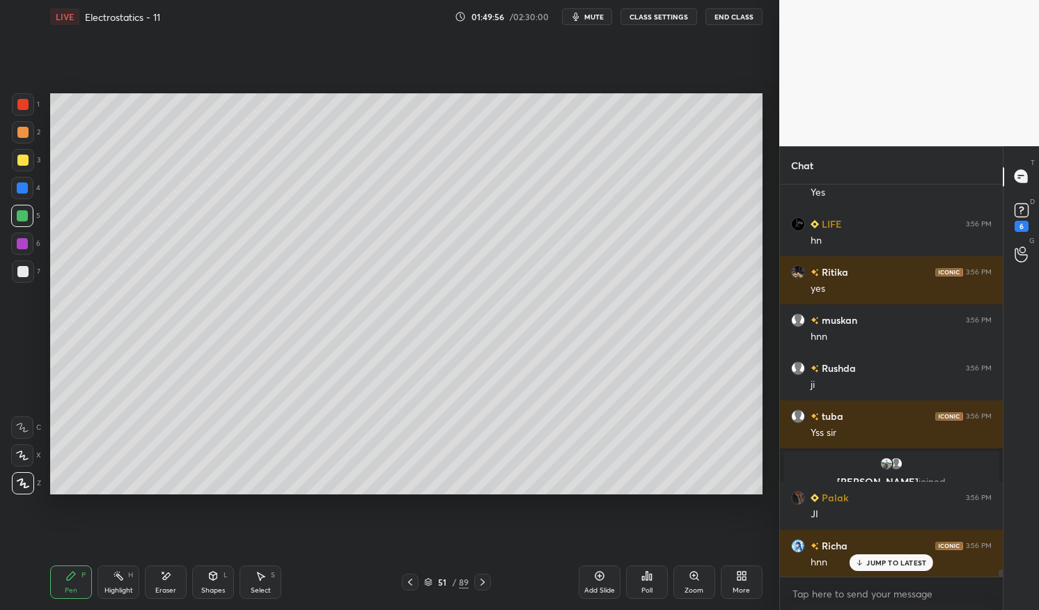
click at [119, 582] on div "Highlight H" at bounding box center [119, 582] width 42 height 33
click at [121, 568] on div "Highlight H" at bounding box center [119, 582] width 42 height 33
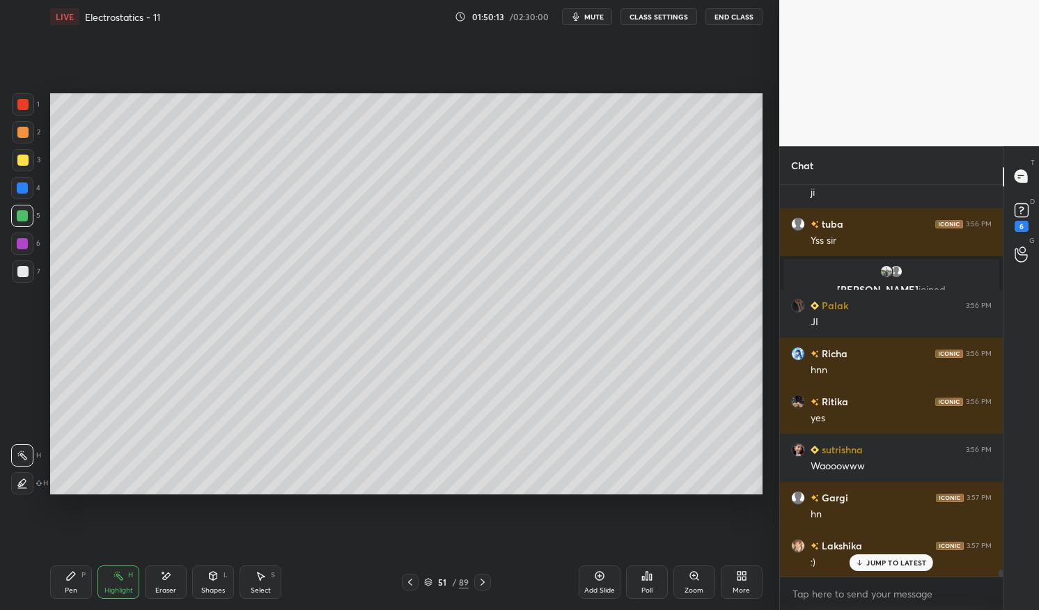
scroll to position [21304, 0]
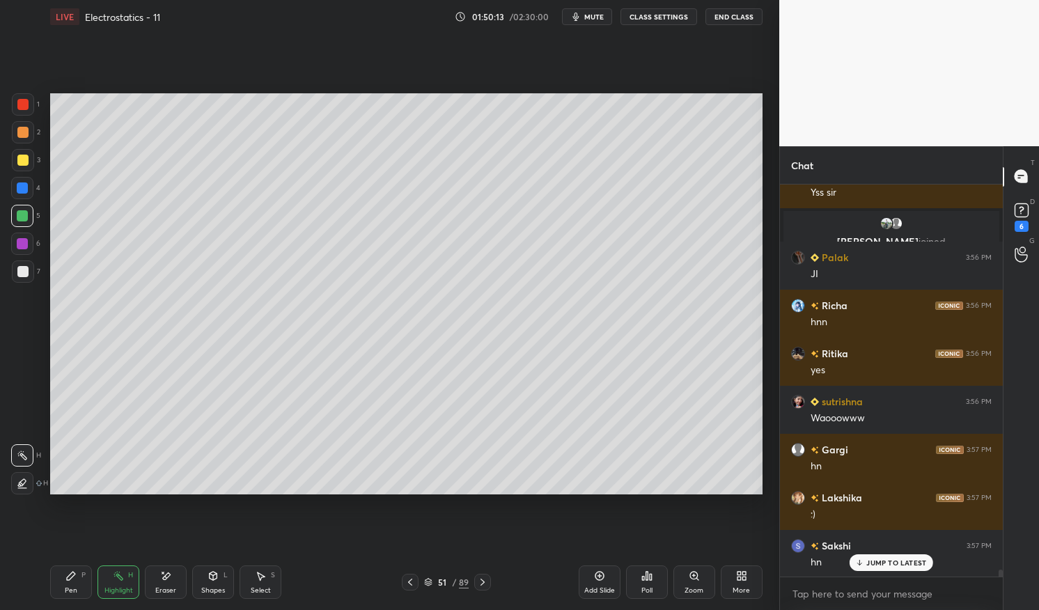
click at [907, 559] on p "JUMP TO LATEST" at bounding box center [897, 563] width 60 height 8
click at [417, 575] on div at bounding box center [410, 582] width 17 height 17
click at [416, 579] on div at bounding box center [410, 582] width 17 height 17
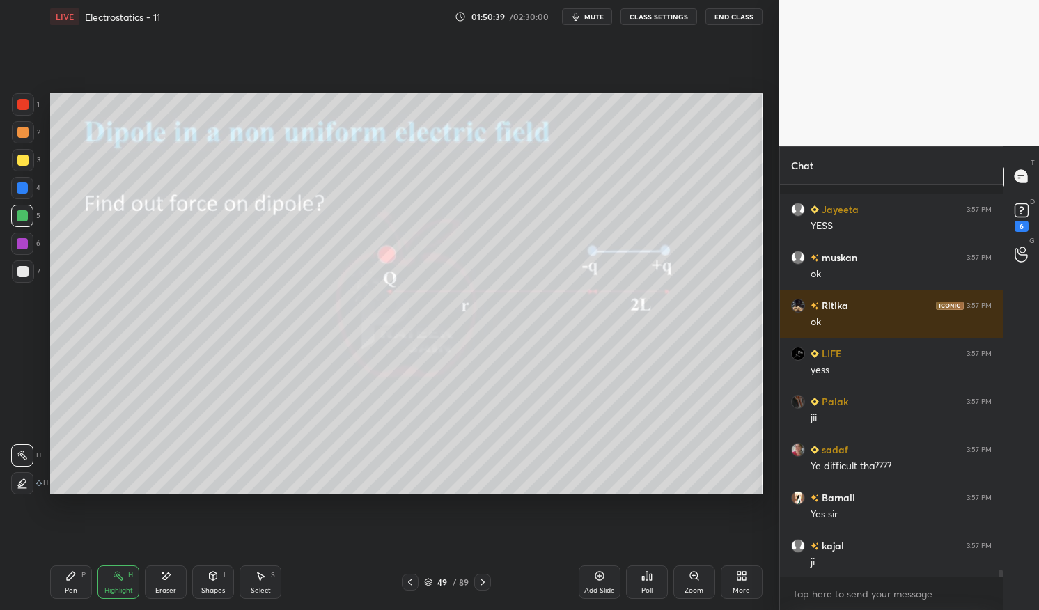
scroll to position [22374, 0]
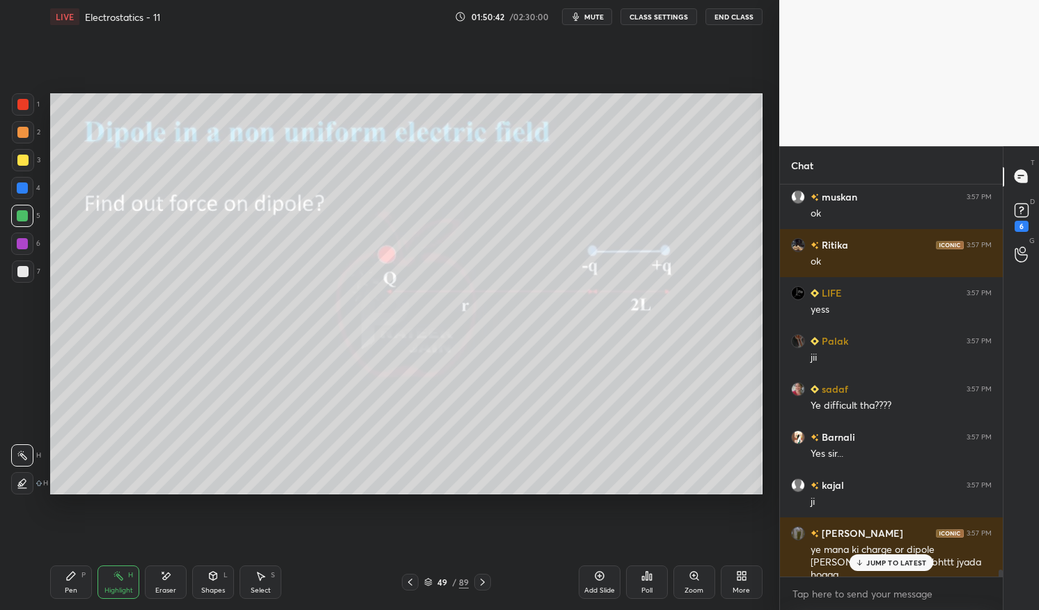
click at [906, 566] on p "JUMP TO LATEST" at bounding box center [897, 563] width 60 height 8
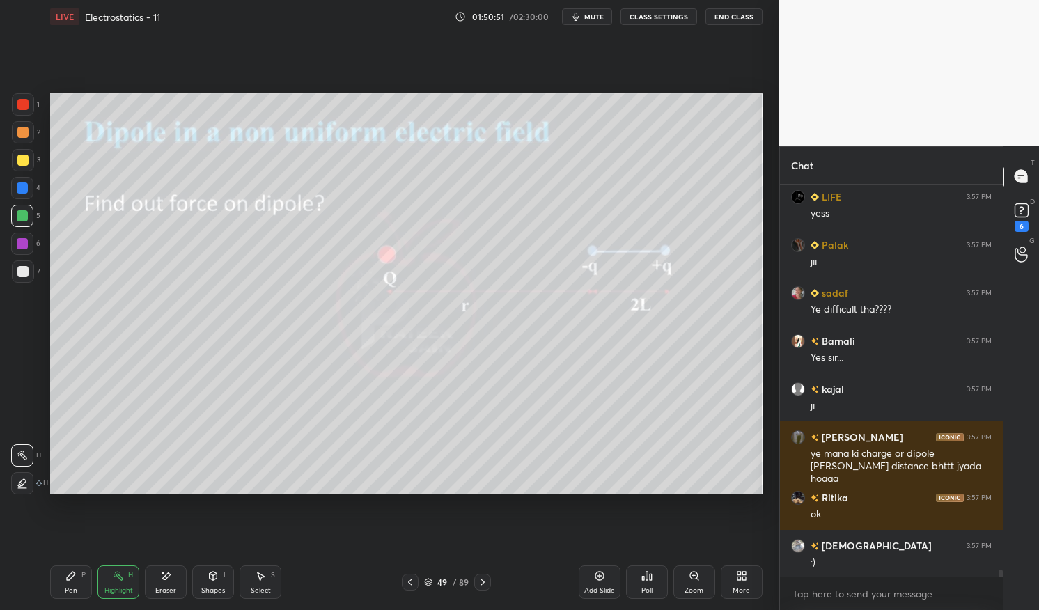
scroll to position [22518, 0]
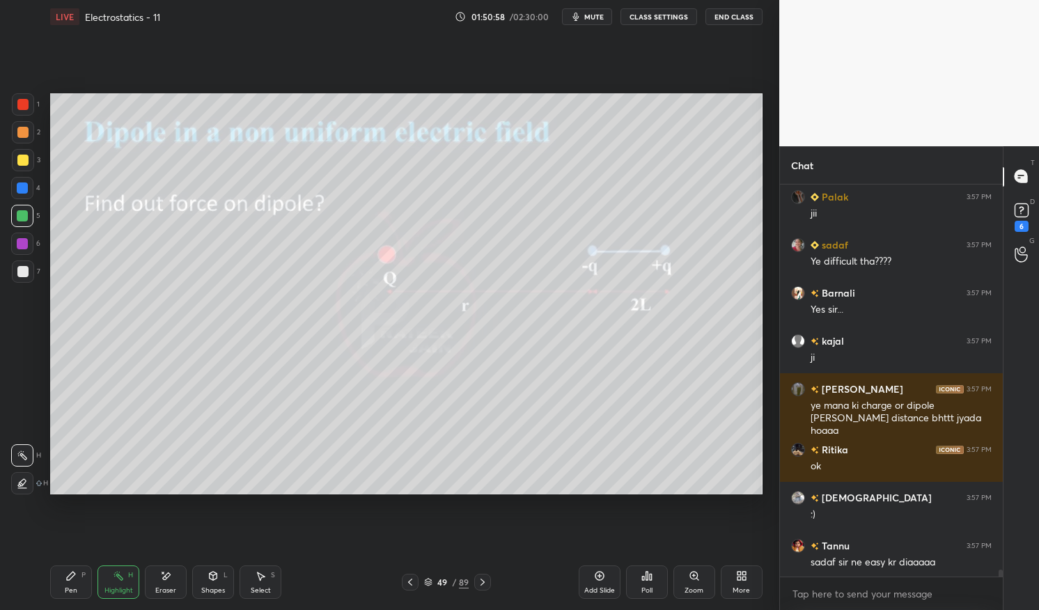
click at [72, 571] on icon at bounding box center [70, 576] width 11 height 11
click at [61, 561] on div "Pen P Highlight H Eraser Shapes L Select S 49 / 89 Add Slide Poll Zoom More" at bounding box center [406, 583] width 713 height 56
click at [32, 273] on div at bounding box center [23, 272] width 22 height 22
click at [12, 277] on div at bounding box center [23, 272] width 22 height 22
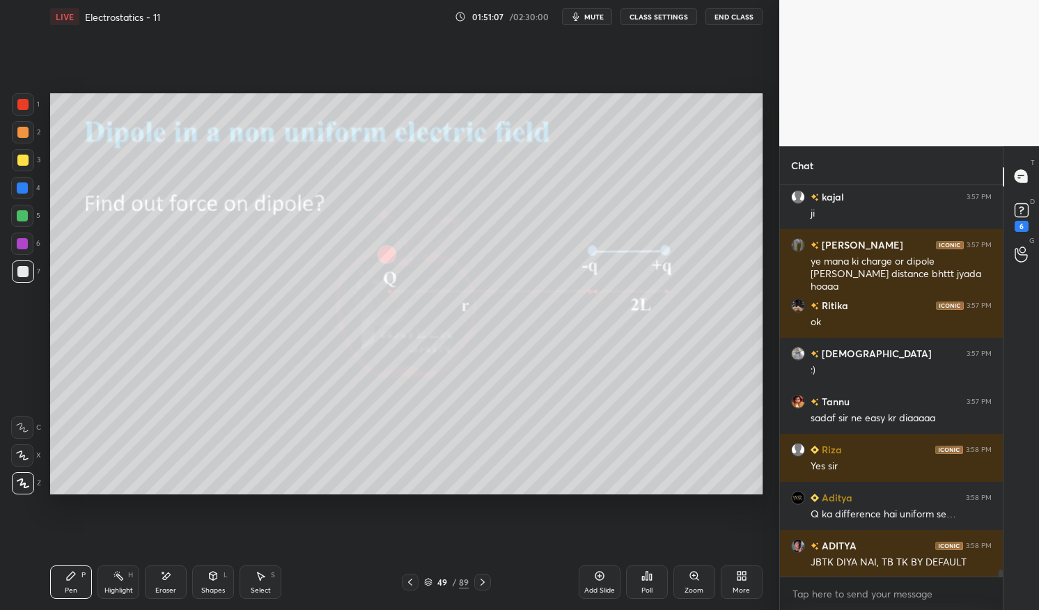
scroll to position [22711, 0]
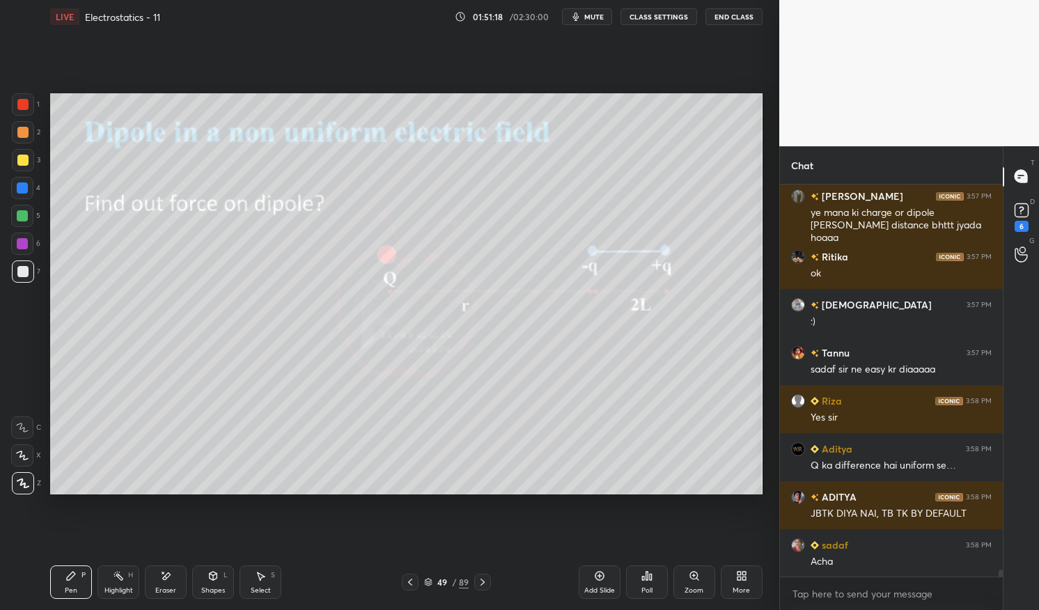
click at [485, 577] on icon at bounding box center [482, 582] width 11 height 11
click at [485, 583] on icon at bounding box center [482, 582] width 11 height 11
click at [78, 585] on div "Pen P" at bounding box center [71, 582] width 42 height 33
click at [68, 582] on div "Pen P" at bounding box center [71, 582] width 42 height 33
click at [24, 162] on div at bounding box center [22, 160] width 11 height 11
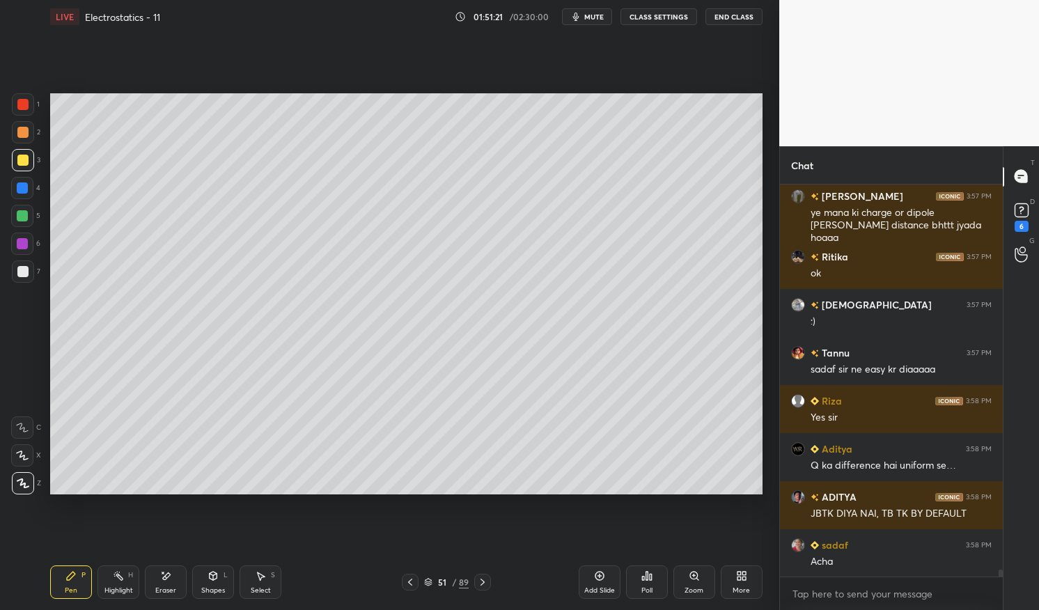
click at [21, 161] on div at bounding box center [22, 160] width 11 height 11
click at [598, 8] on button "mute" at bounding box center [587, 16] width 50 height 17
click at [602, 16] on span "unmute" at bounding box center [593, 17] width 30 height 10
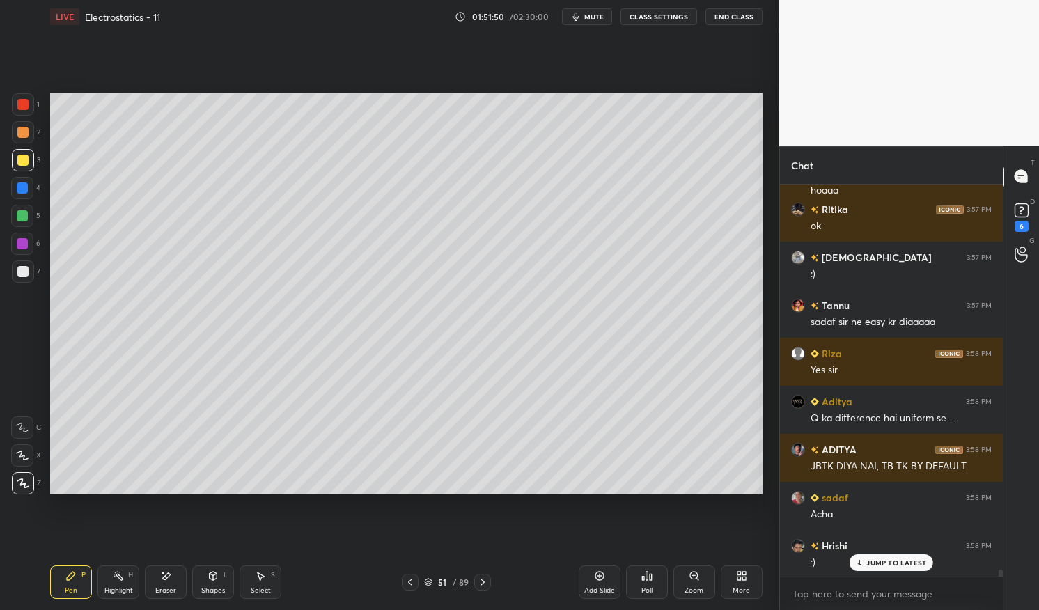
click at [890, 561] on p "JUMP TO LATEST" at bounding box center [897, 563] width 60 height 8
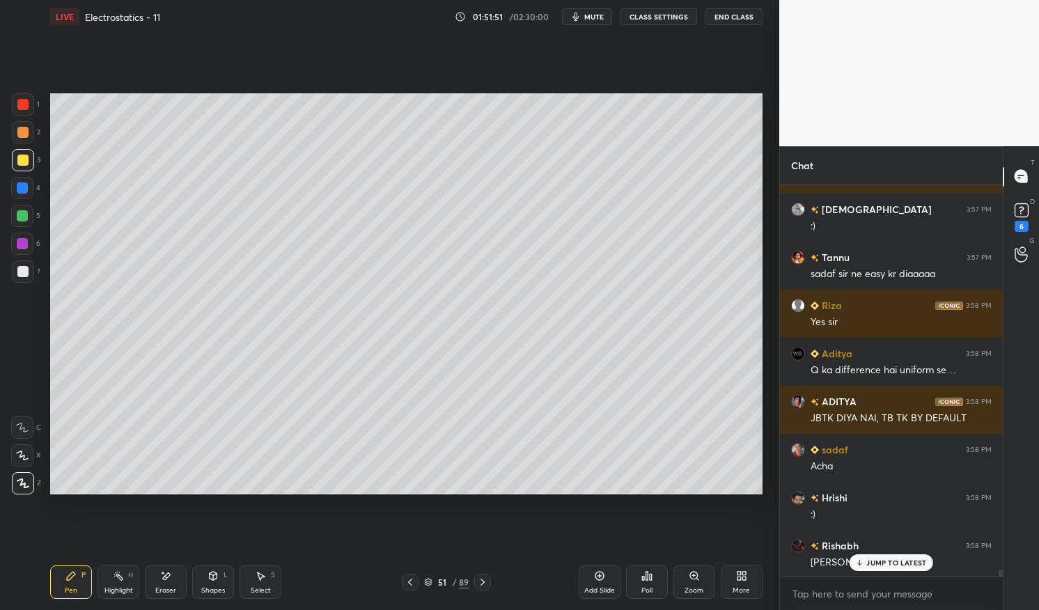
click at [112, 585] on div "Highlight H" at bounding box center [119, 582] width 42 height 33
click at [115, 575] on icon at bounding box center [118, 576] width 11 height 11
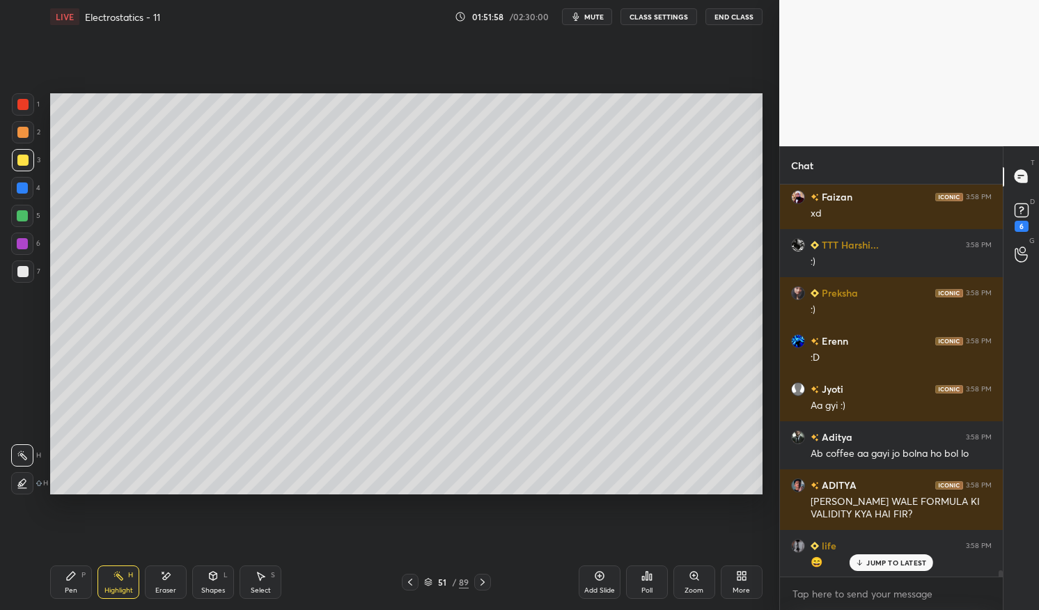
scroll to position [23300, 0]
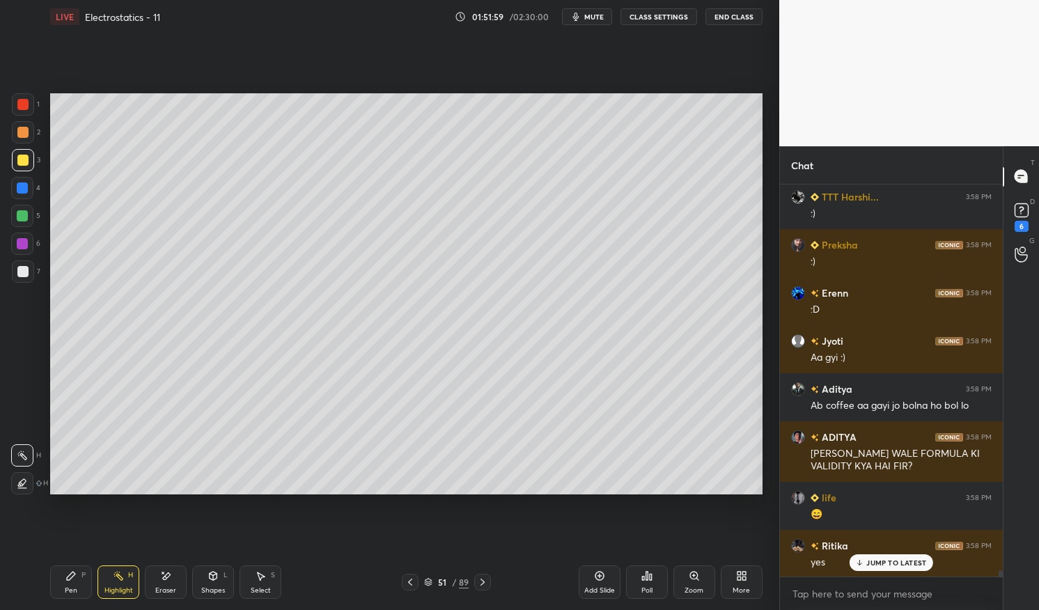
click at [483, 578] on icon at bounding box center [482, 582] width 11 height 11
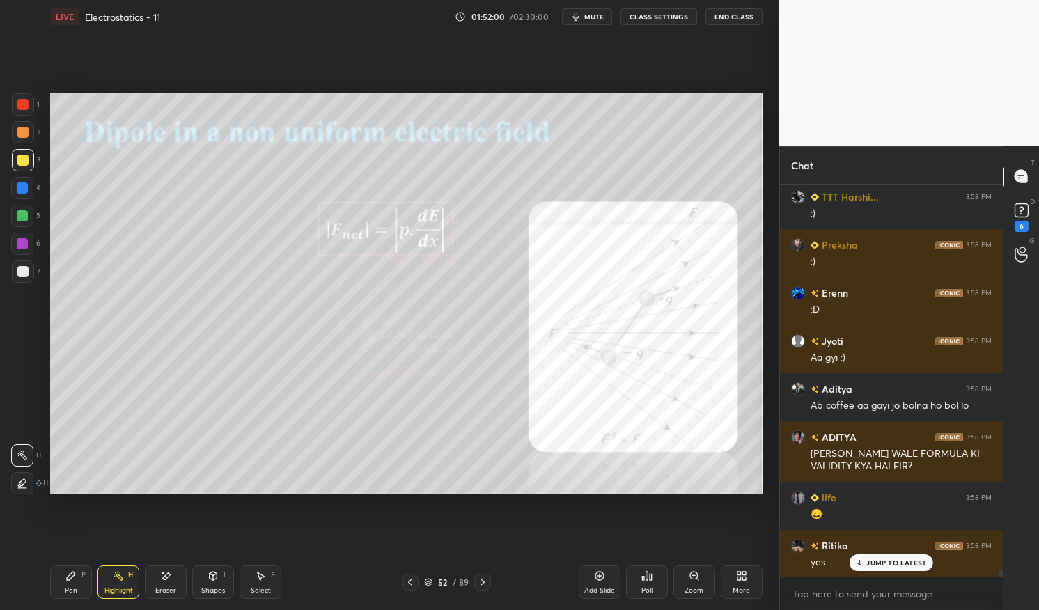
click at [17, 104] on div at bounding box center [22, 104] width 11 height 11
click at [17, 100] on div at bounding box center [22, 104] width 11 height 11
click at [54, 585] on div "Pen P" at bounding box center [71, 582] width 42 height 33
click at [52, 583] on div "Pen P" at bounding box center [71, 582] width 42 height 33
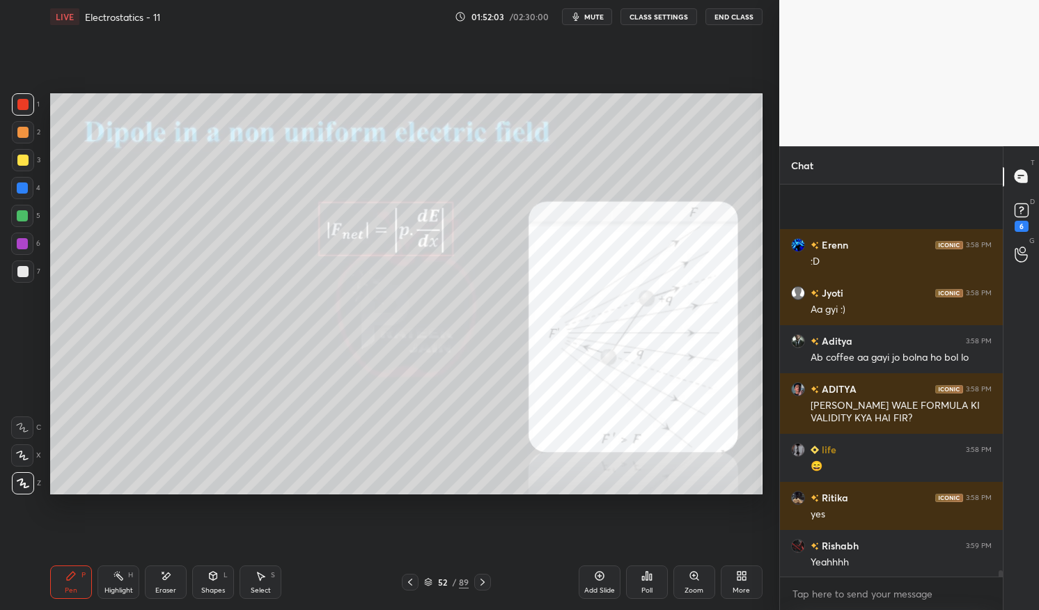
scroll to position [23445, 0]
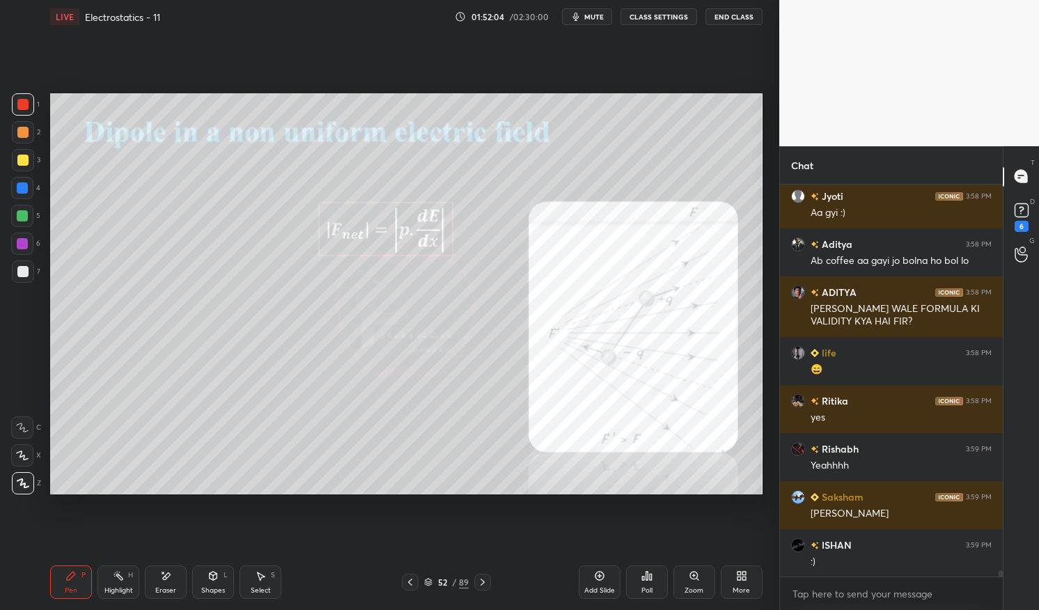
click at [405, 582] on icon at bounding box center [410, 582] width 11 height 11
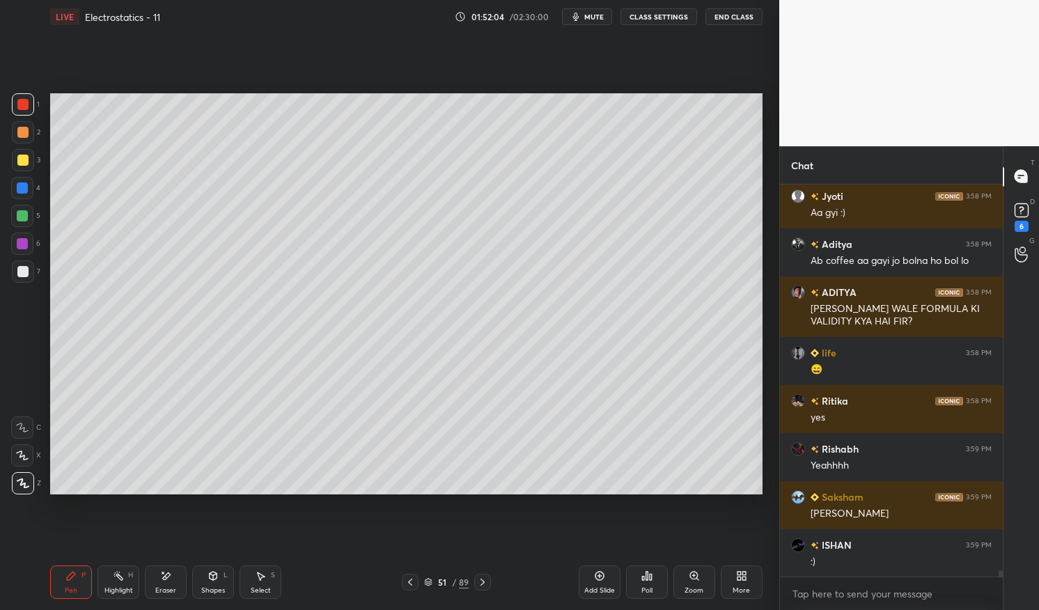
click at [606, 580] on div "Add Slide" at bounding box center [600, 582] width 42 height 33
click at [73, 580] on icon at bounding box center [70, 576] width 11 height 11
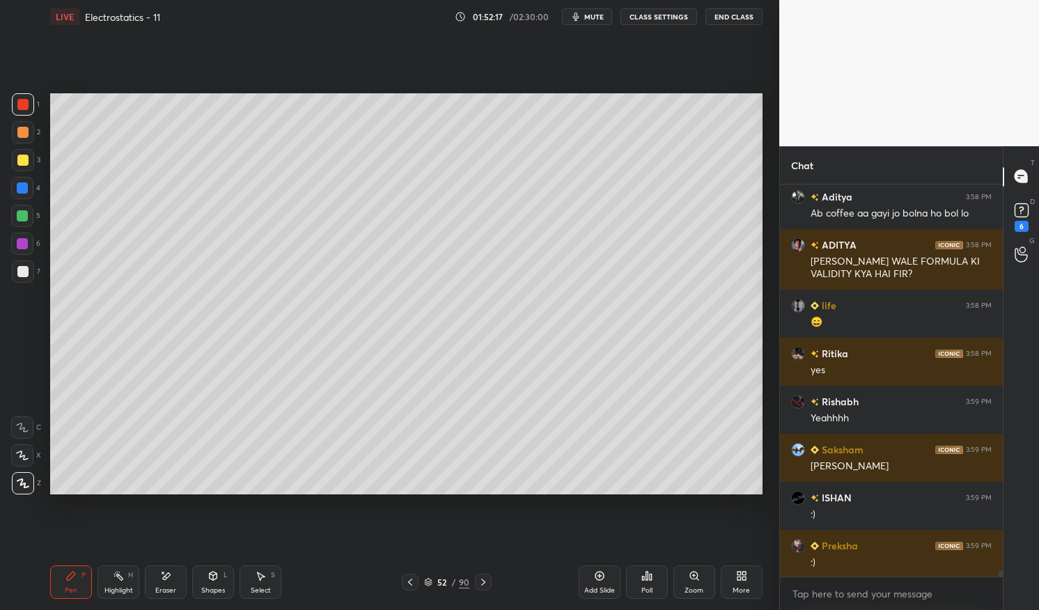
scroll to position [23540, 0]
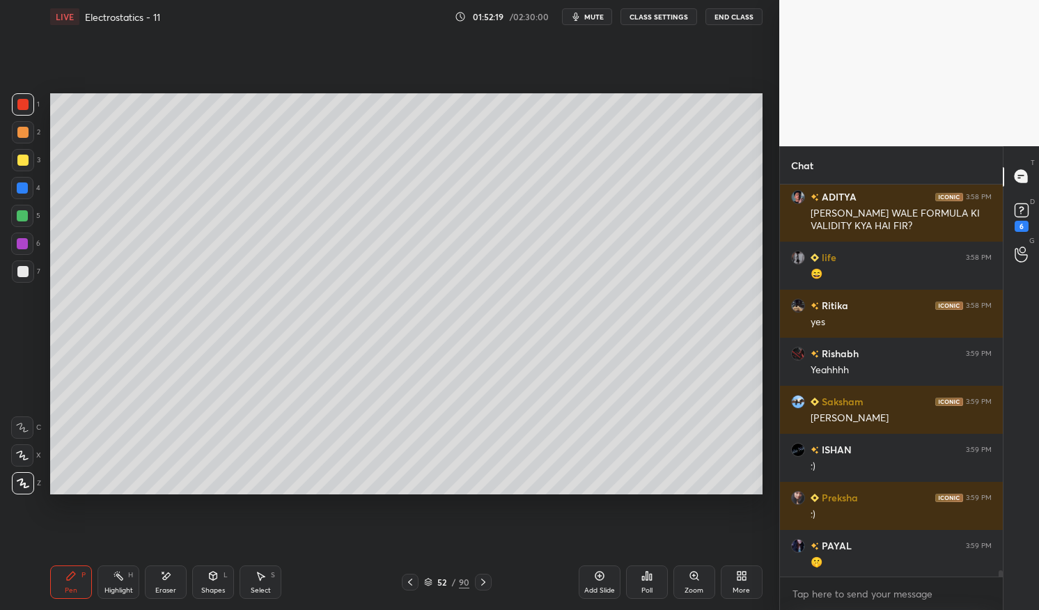
click at [21, 166] on div at bounding box center [23, 160] width 22 height 22
click at [24, 162] on div at bounding box center [22, 160] width 11 height 11
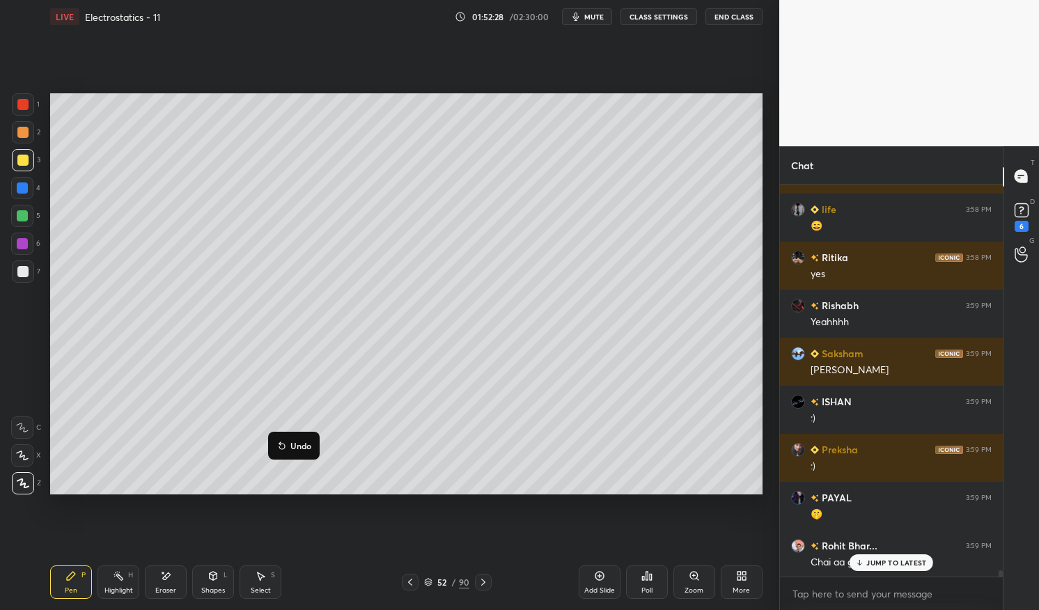
click at [296, 440] on p "Undo" at bounding box center [300, 445] width 21 height 11
click at [283, 453] on p "Undo" at bounding box center [287, 455] width 21 height 11
click at [175, 582] on div "Eraser" at bounding box center [166, 582] width 42 height 33
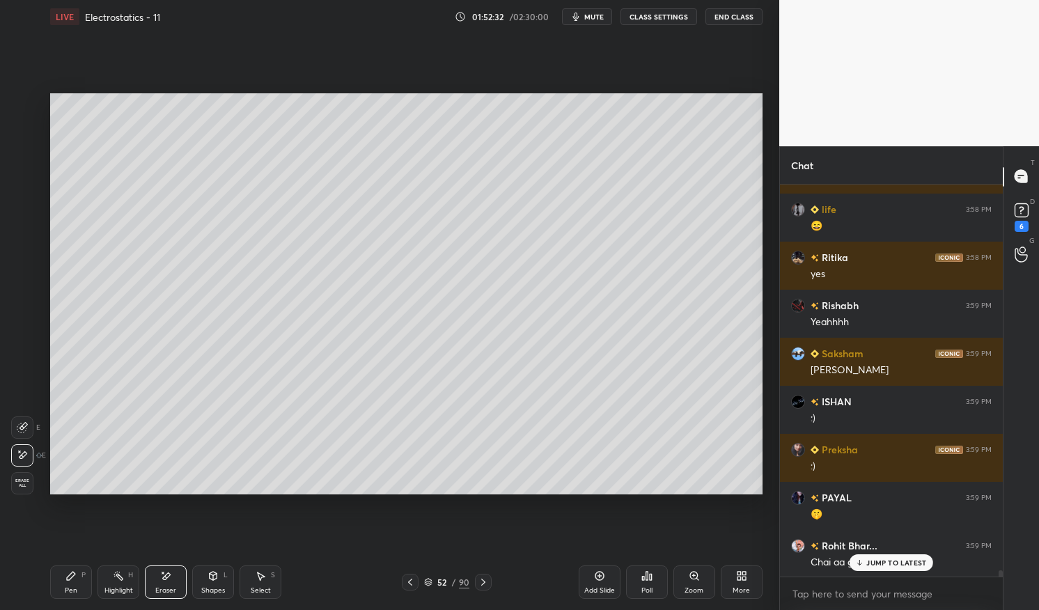
click at [75, 589] on div "Pen" at bounding box center [71, 590] width 13 height 7
click at [76, 581] on icon at bounding box center [70, 576] width 11 height 11
click at [22, 268] on div at bounding box center [22, 271] width 11 height 11
click at [17, 274] on div at bounding box center [22, 271] width 11 height 11
click at [890, 561] on p "JUMP TO LATEST" at bounding box center [897, 563] width 60 height 8
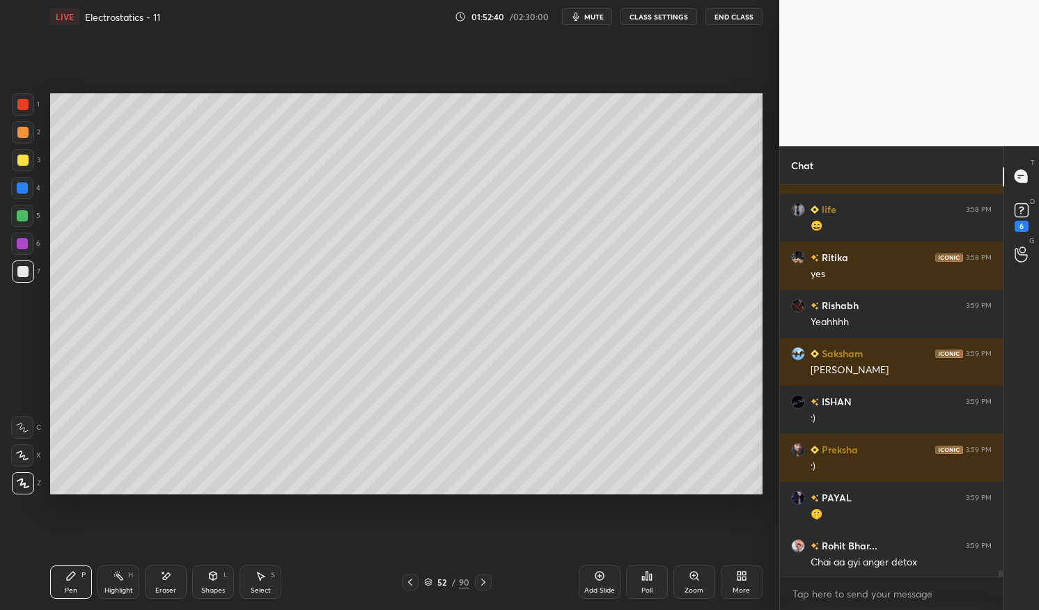
click at [25, 279] on div at bounding box center [23, 272] width 22 height 22
click at [20, 277] on div at bounding box center [23, 272] width 22 height 22
click at [31, 186] on div at bounding box center [22, 188] width 22 height 22
click at [19, 189] on div at bounding box center [22, 188] width 11 height 11
click at [27, 218] on div at bounding box center [22, 215] width 11 height 11
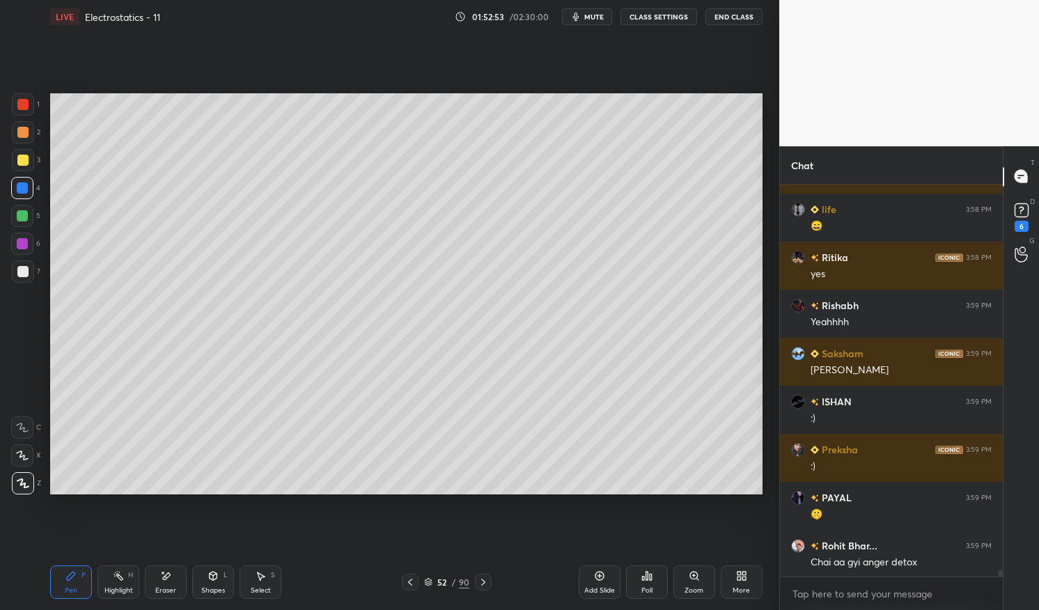
click at [25, 217] on div at bounding box center [22, 215] width 11 height 11
click at [123, 582] on div "Highlight H" at bounding box center [119, 582] width 42 height 33
click at [73, 568] on div "Pen P" at bounding box center [71, 582] width 42 height 33
click at [70, 564] on div "Pen P Highlight H Eraser Shapes L Select S 52 / 90 Add Slide Poll Zoom More" at bounding box center [406, 583] width 713 height 56
click at [187, 584] on div "Pen P Highlight H Eraser Shapes L Select S" at bounding box center [182, 582] width 264 height 33
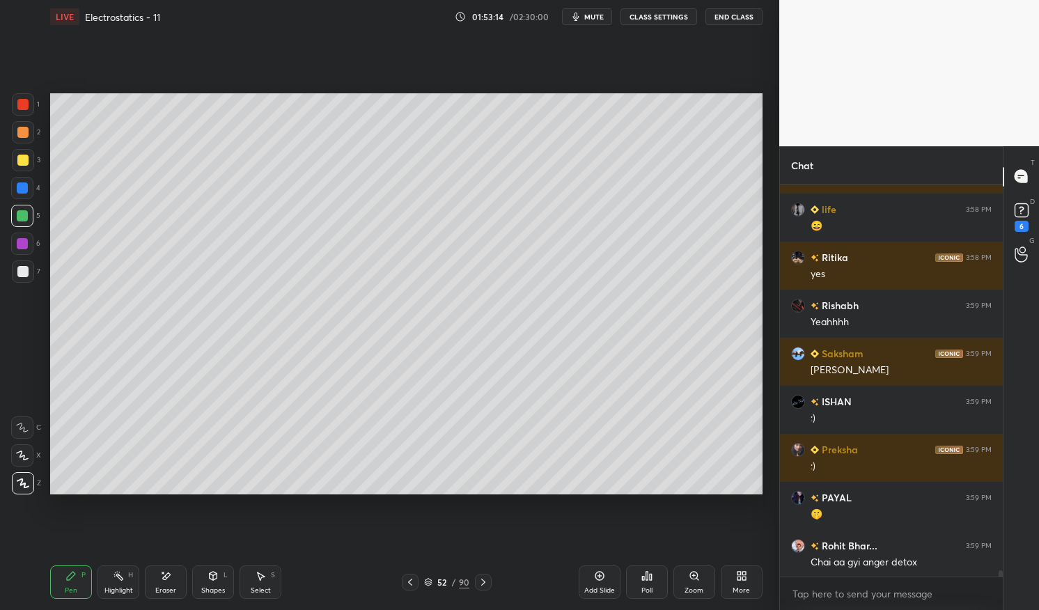
click at [216, 587] on div "Shapes" at bounding box center [213, 590] width 24 height 7
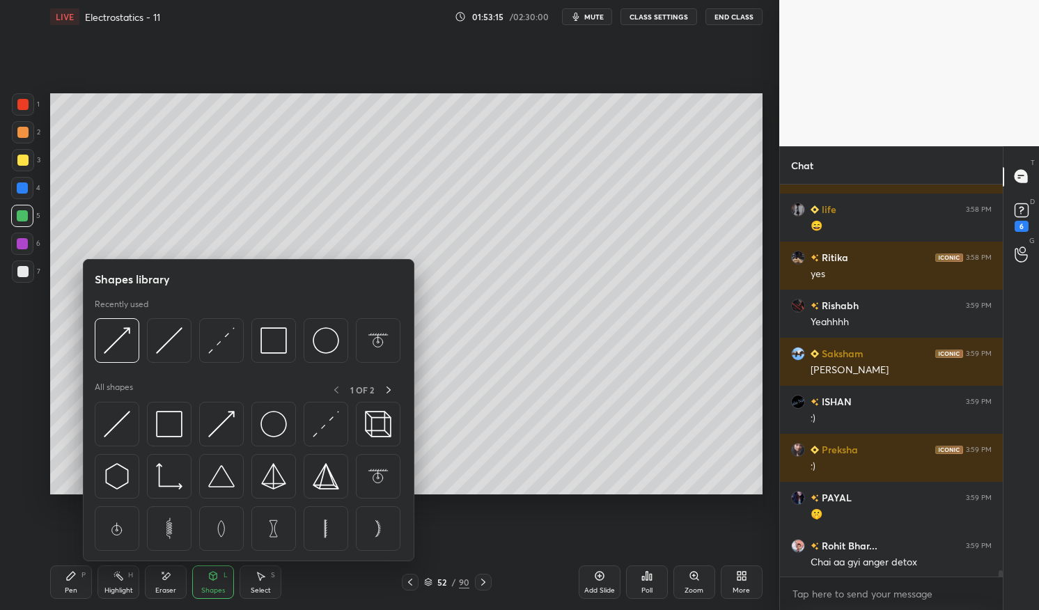
click at [170, 423] on img at bounding box center [169, 424] width 26 height 26
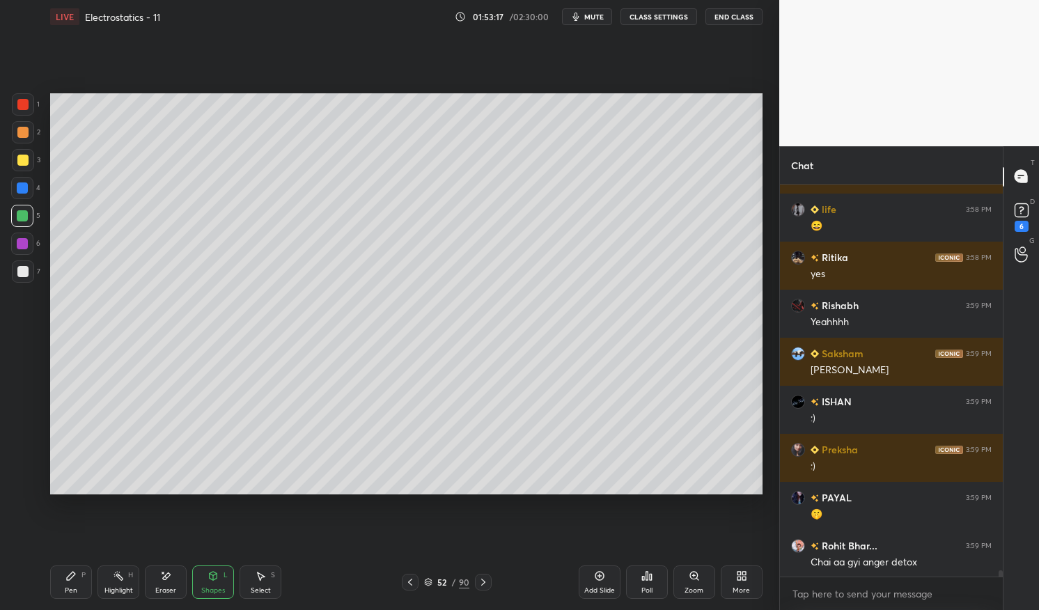
click at [22, 213] on div at bounding box center [22, 215] width 11 height 11
click at [17, 210] on div at bounding box center [22, 215] width 11 height 11
click at [19, 215] on div at bounding box center [22, 215] width 11 height 11
click at [13, 214] on div at bounding box center [22, 216] width 22 height 22
click at [18, 215] on div at bounding box center [22, 215] width 11 height 11
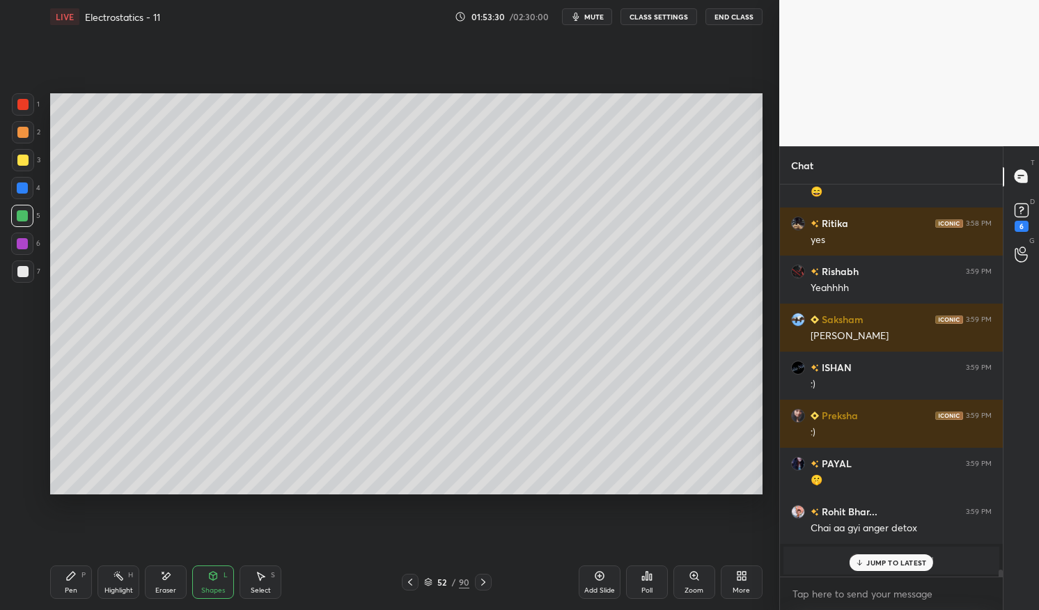
scroll to position [21303, 0]
click at [25, 281] on div at bounding box center [23, 272] width 22 height 22
click at [20, 279] on div at bounding box center [23, 272] width 22 height 22
click at [61, 566] on div "Pen P" at bounding box center [71, 582] width 42 height 33
click at [59, 568] on div "Pen P" at bounding box center [71, 582] width 42 height 33
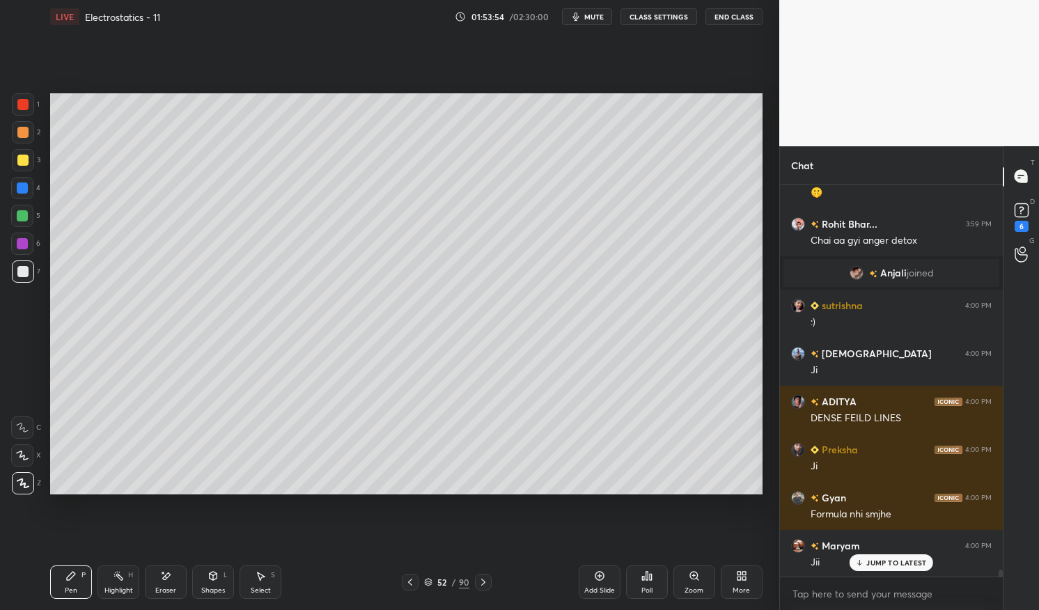
scroll to position [21640, 0]
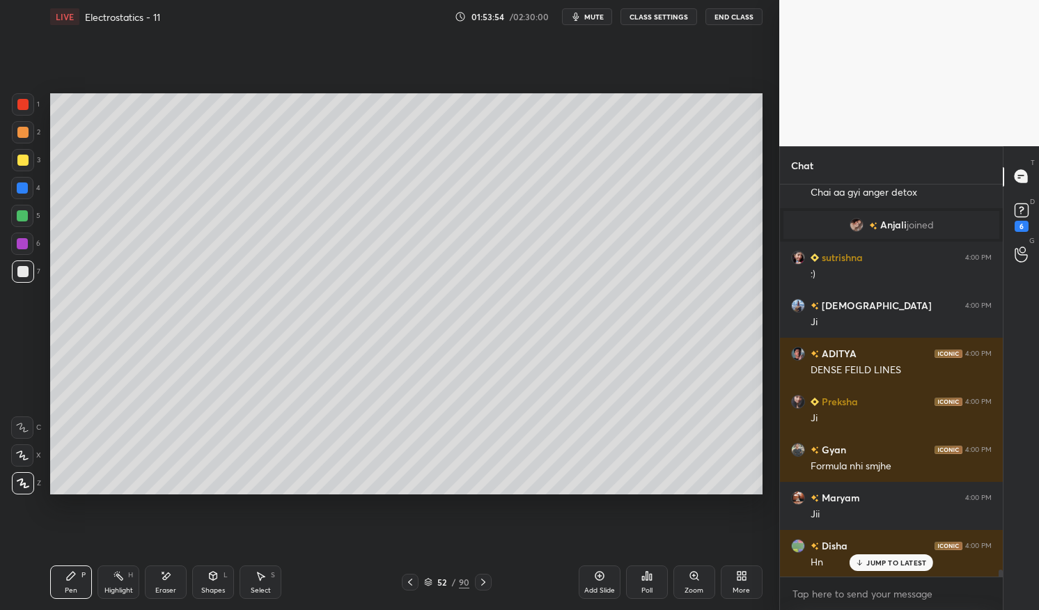
click at [60, 569] on div "Pen P" at bounding box center [71, 582] width 42 height 33
click at [19, 162] on div at bounding box center [22, 160] width 11 height 11
click at [15, 157] on div at bounding box center [23, 160] width 22 height 22
click at [122, 587] on div "Highlight" at bounding box center [118, 590] width 29 height 7
click at [127, 576] on div "Highlight H" at bounding box center [119, 582] width 42 height 33
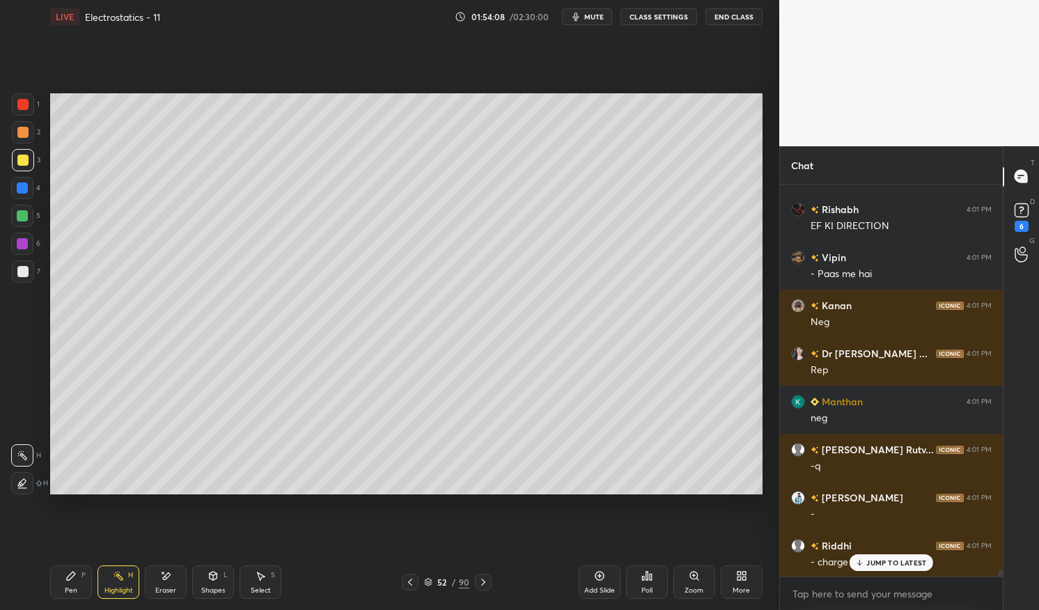
scroll to position [22566, 0]
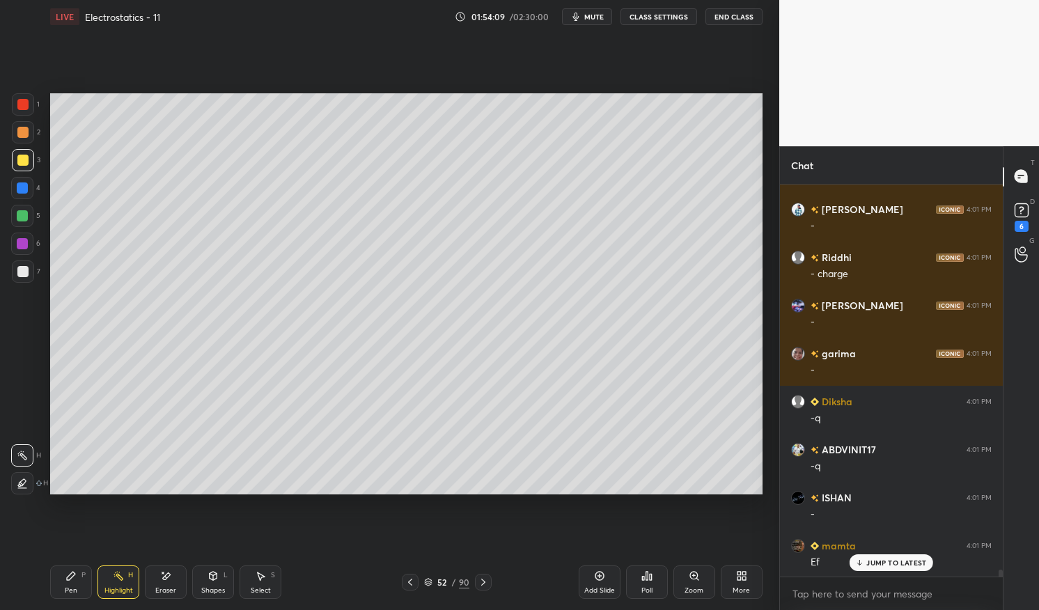
click at [120, 578] on rect at bounding box center [119, 577] width 7 height 7
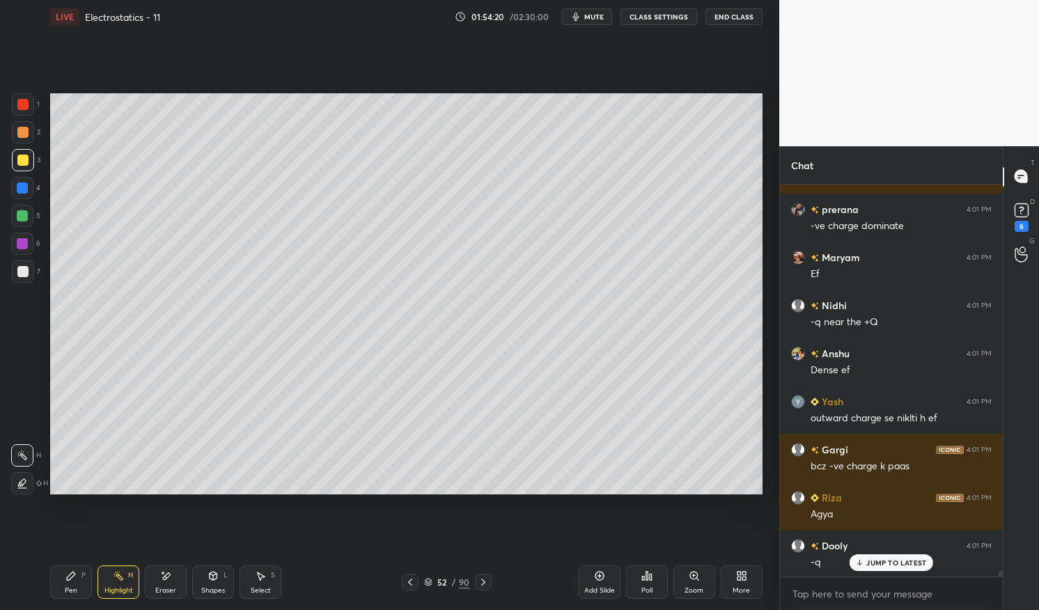
scroll to position [24213, 0]
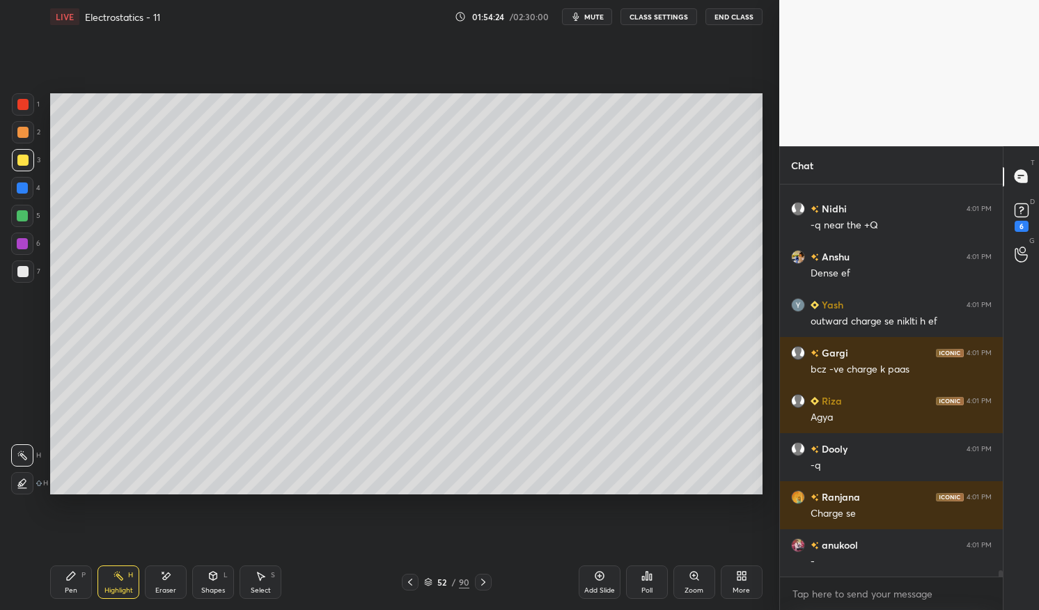
click at [65, 584] on div "Pen P" at bounding box center [71, 582] width 42 height 33
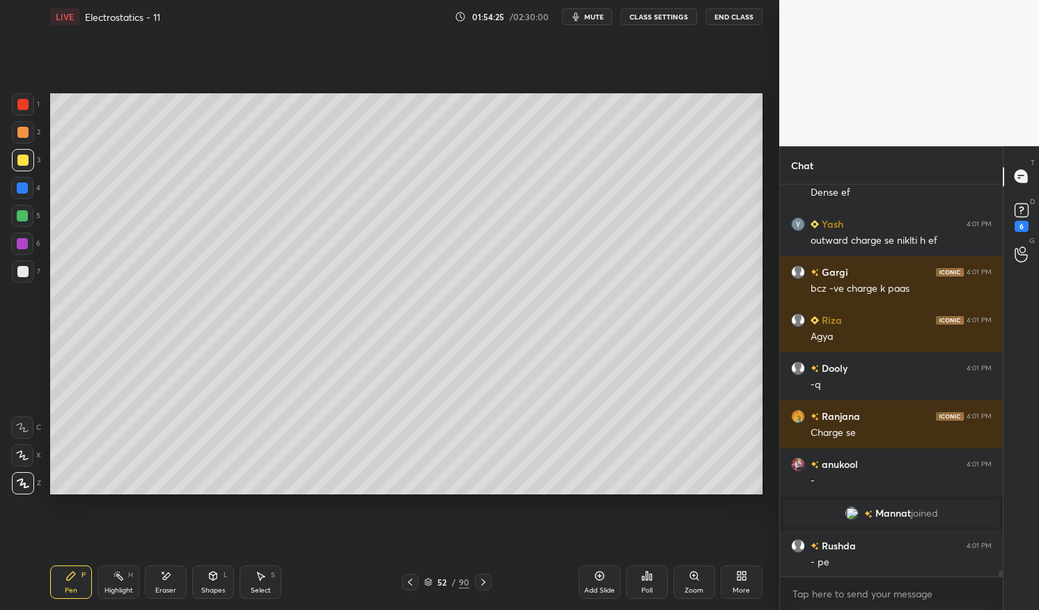
click at [62, 588] on div "Pen P" at bounding box center [71, 582] width 42 height 33
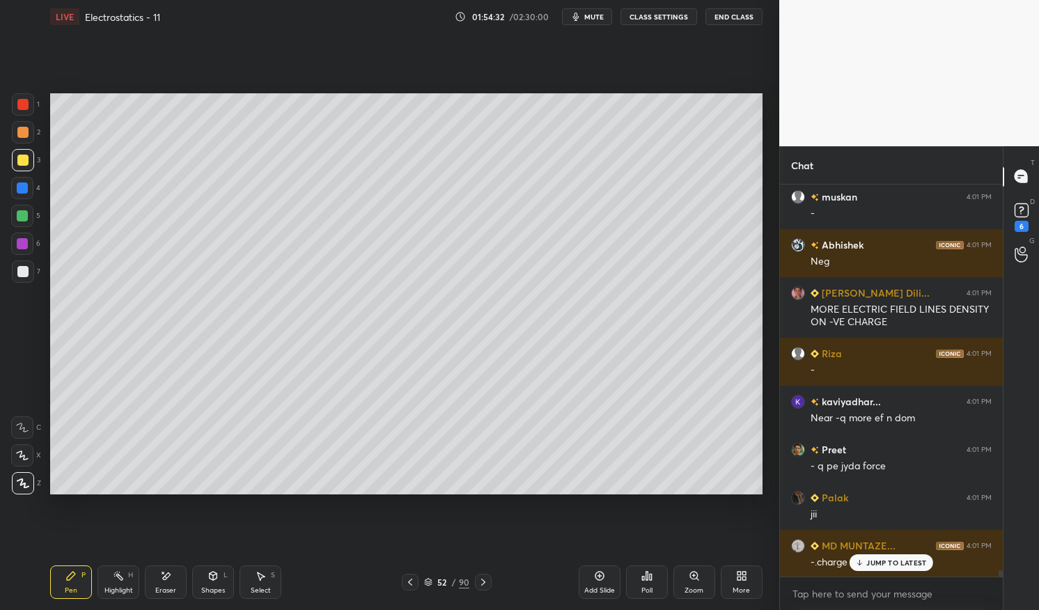
scroll to position [24884, 0]
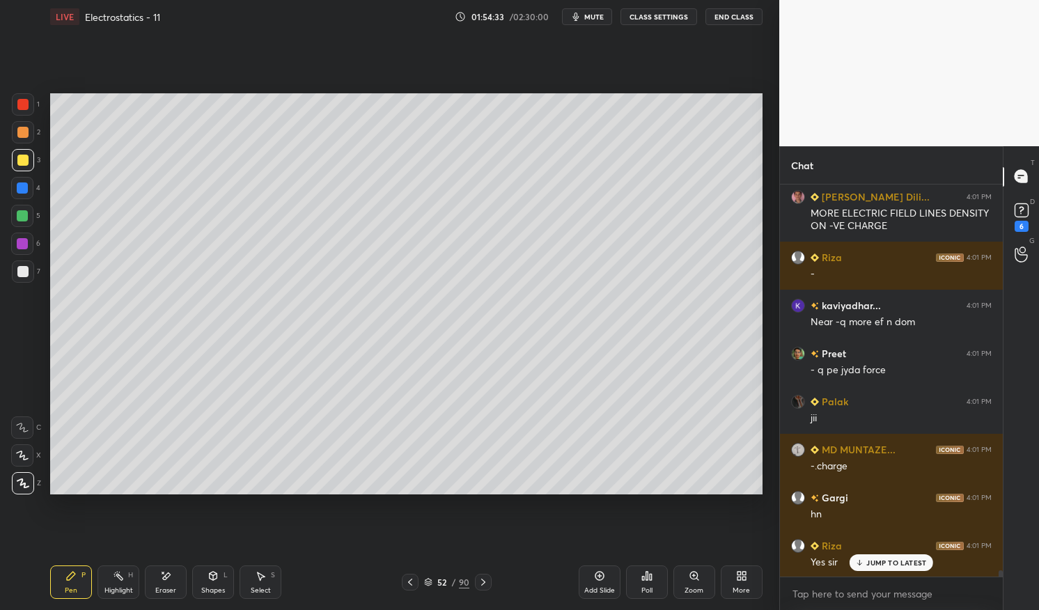
click at [125, 582] on div "Highlight H" at bounding box center [119, 582] width 42 height 33
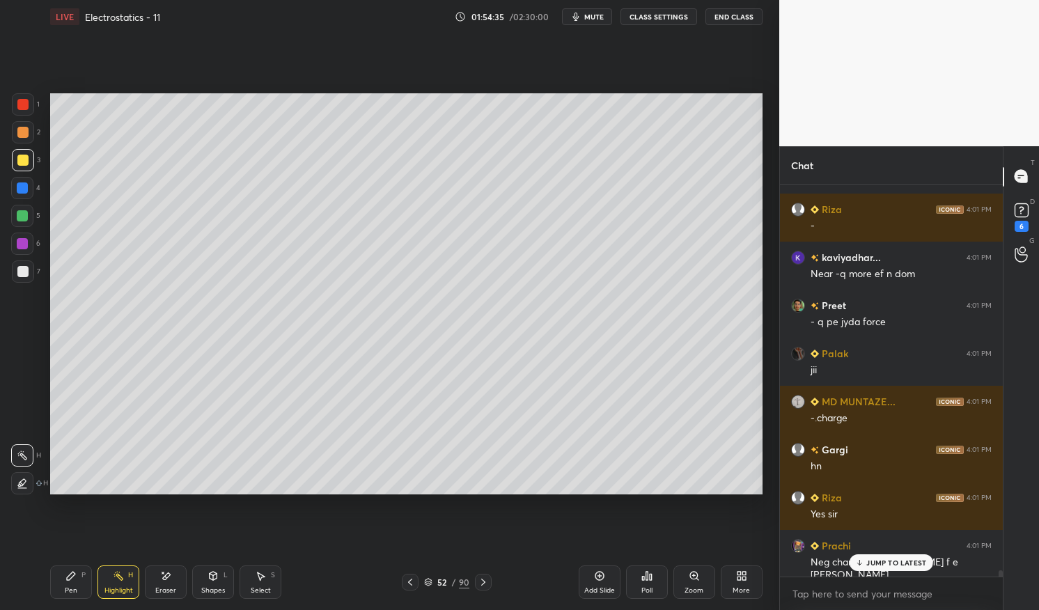
scroll to position [25028, 0]
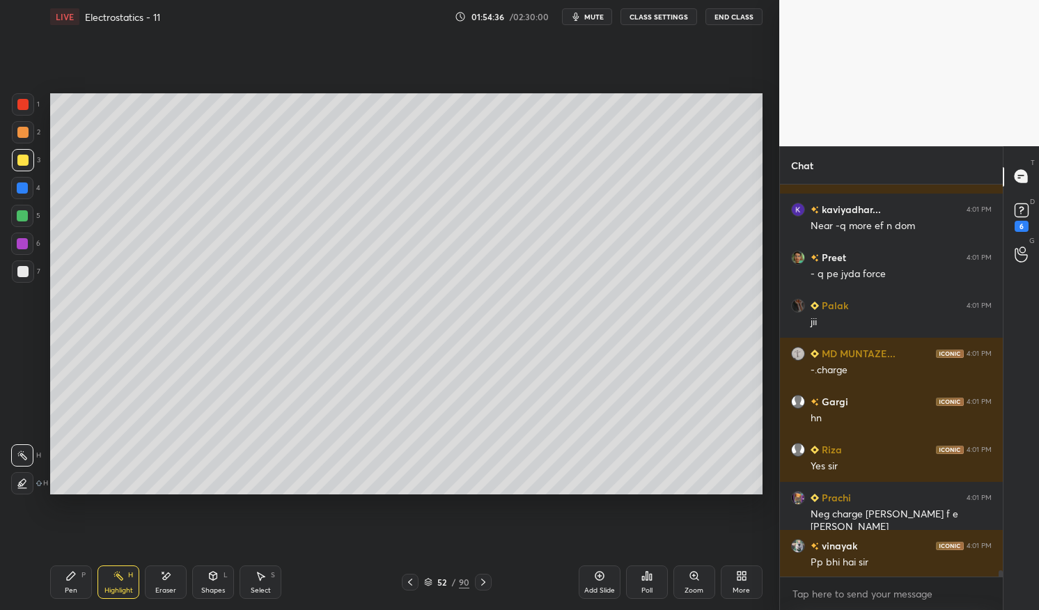
click at [73, 584] on div "Pen P" at bounding box center [71, 582] width 42 height 33
click at [70, 571] on icon at bounding box center [70, 576] width 11 height 11
click at [24, 274] on div at bounding box center [22, 271] width 11 height 11
click at [125, 576] on div "Highlight H" at bounding box center [119, 582] width 42 height 33
click at [121, 577] on rect at bounding box center [119, 577] width 7 height 7
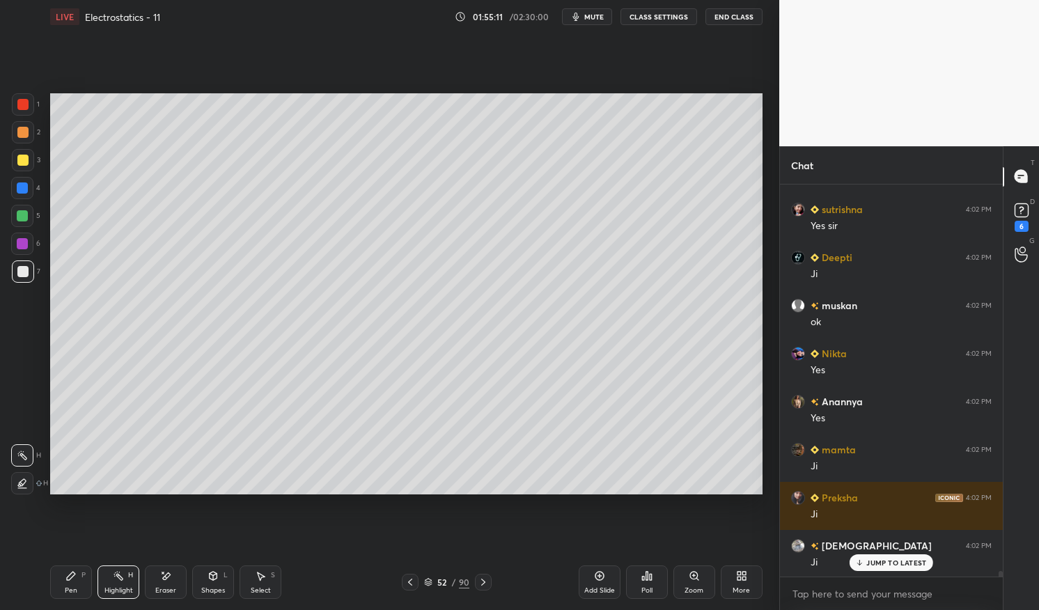
click at [414, 580] on icon at bounding box center [410, 582] width 11 height 11
click at [49, 585] on div "LIVE Electrostatics - 11 01:55:12 / 02:30:00 mute CLASS SETTINGS End Class Sett…" at bounding box center [407, 305] width 724 height 610
click at [50, 571] on div "Pen P" at bounding box center [71, 582] width 42 height 33
click at [29, 162] on div at bounding box center [23, 160] width 22 height 22
click at [15, 164] on div at bounding box center [23, 160] width 22 height 22
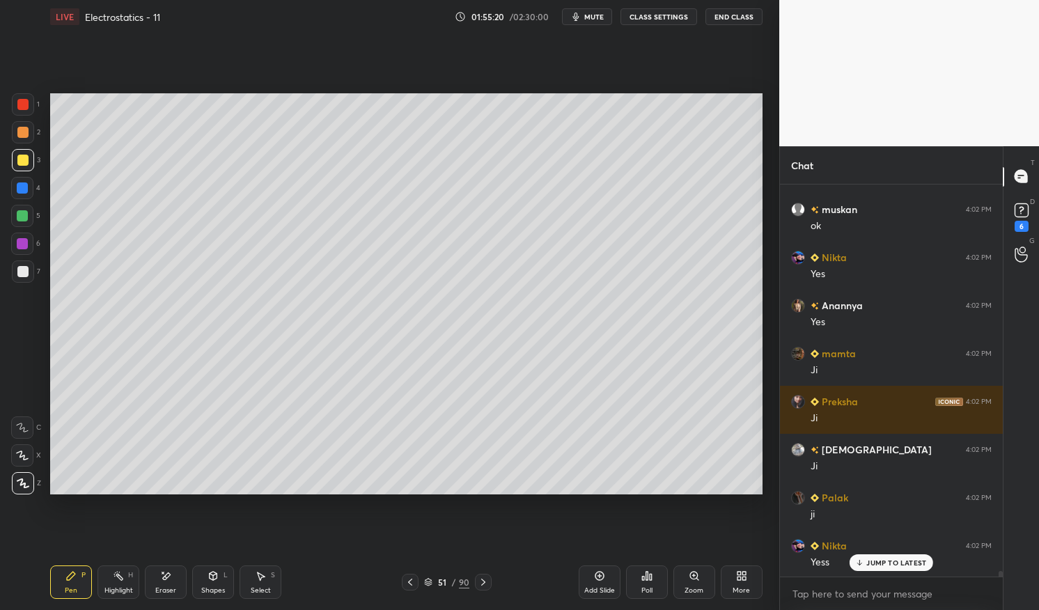
click at [592, 17] on span "mute" at bounding box center [594, 17] width 20 height 10
click at [600, 19] on span "unmute" at bounding box center [593, 17] width 30 height 10
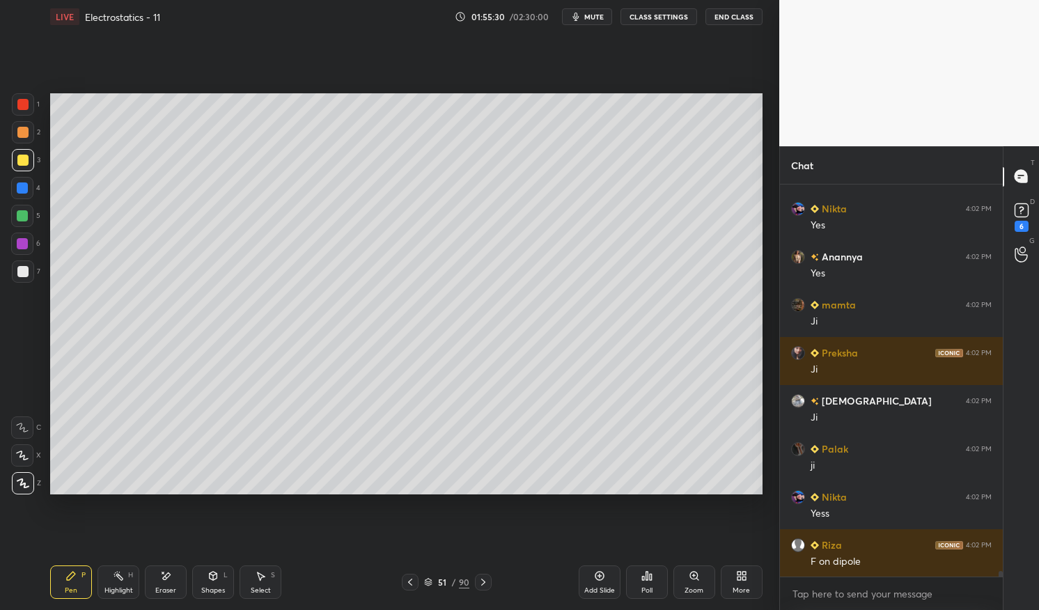
click at [411, 581] on icon at bounding box center [410, 582] width 11 height 11
click at [414, 581] on icon at bounding box center [410, 582] width 11 height 11
click at [116, 589] on div "Highlight" at bounding box center [118, 590] width 29 height 7
click at [107, 581] on div "Highlight H" at bounding box center [119, 582] width 42 height 33
click at [25, 216] on div at bounding box center [22, 215] width 11 height 11
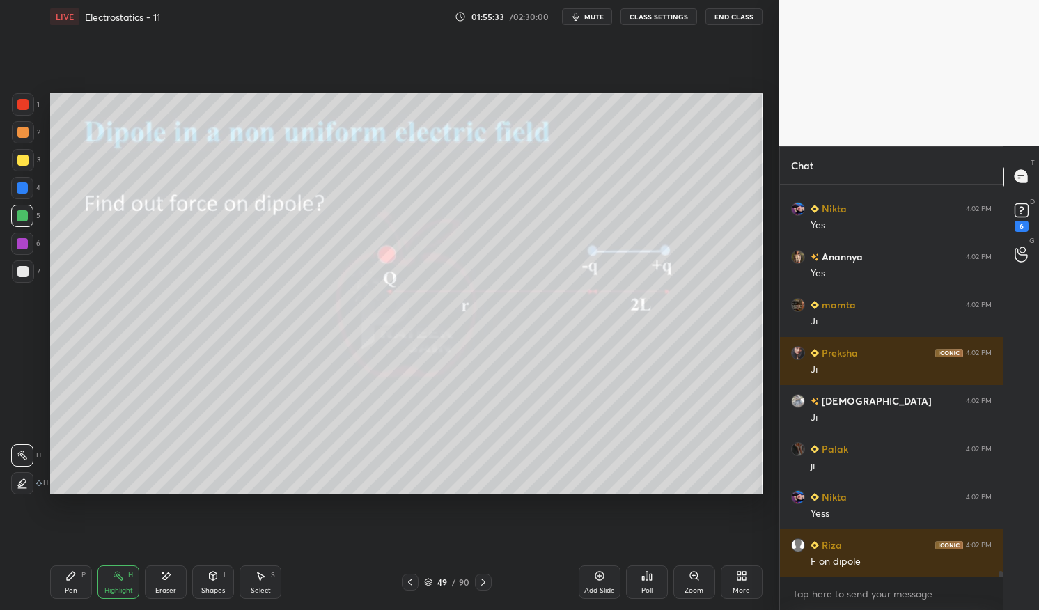
click at [22, 210] on div at bounding box center [22, 215] width 11 height 11
click at [75, 574] on icon at bounding box center [71, 576] width 8 height 8
click at [59, 592] on div "Pen P" at bounding box center [71, 582] width 42 height 33
click at [120, 580] on rect at bounding box center [119, 577] width 7 height 7
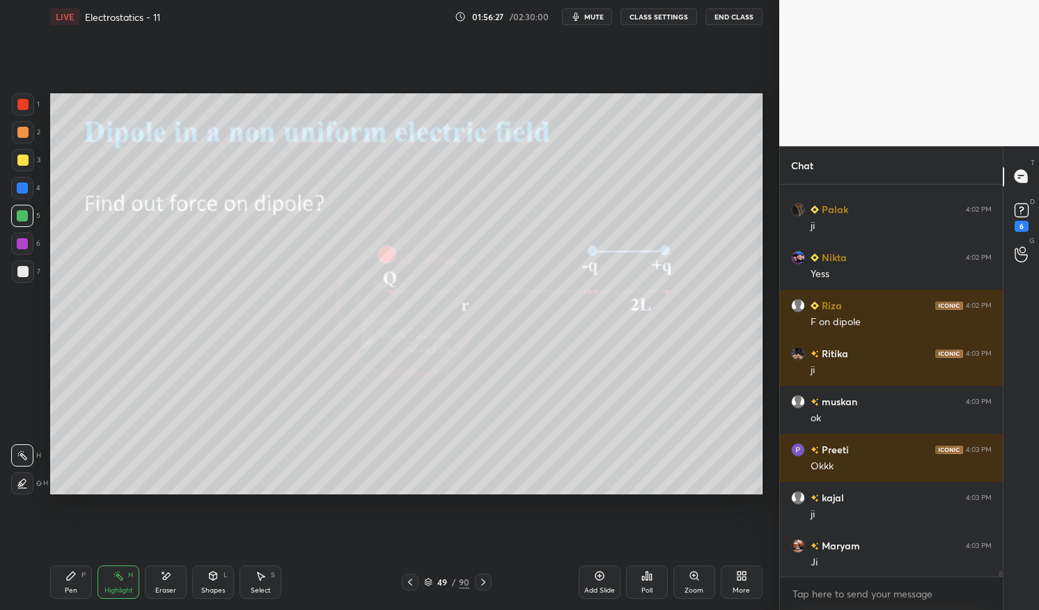
scroll to position [27225, 0]
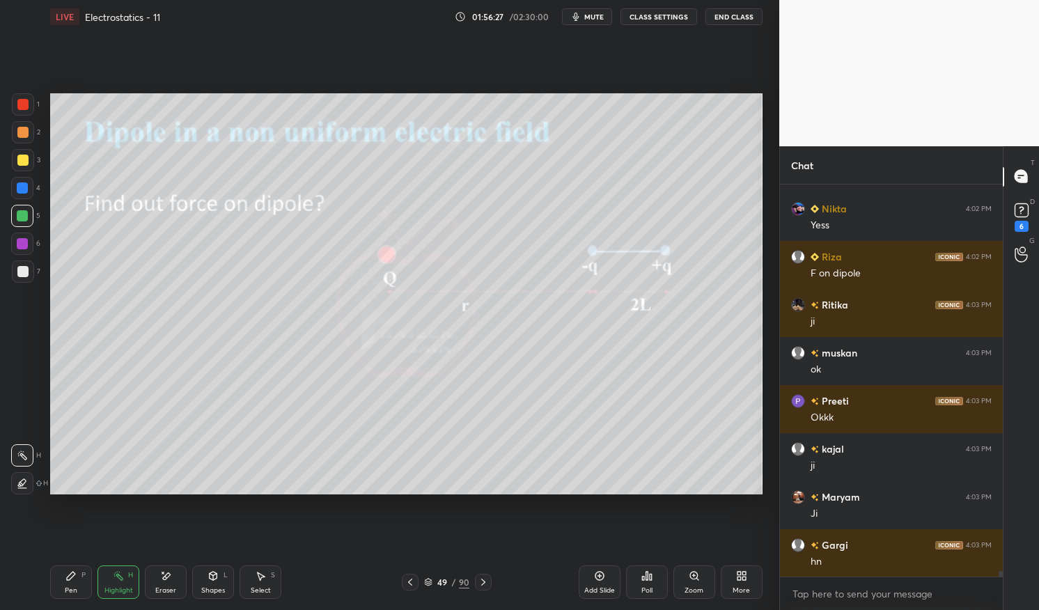
click at [483, 580] on icon at bounding box center [483, 582] width 11 height 11
click at [482, 580] on icon at bounding box center [483, 582] width 11 height 11
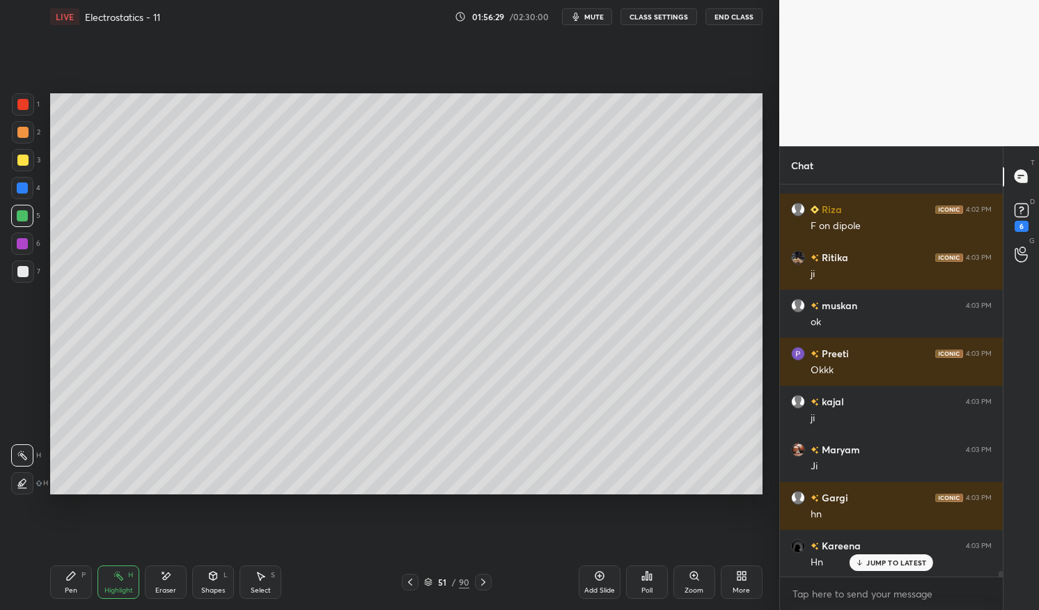
click at [88, 584] on div "Pen P" at bounding box center [71, 582] width 42 height 33
click at [67, 587] on div "Pen" at bounding box center [71, 590] width 13 height 7
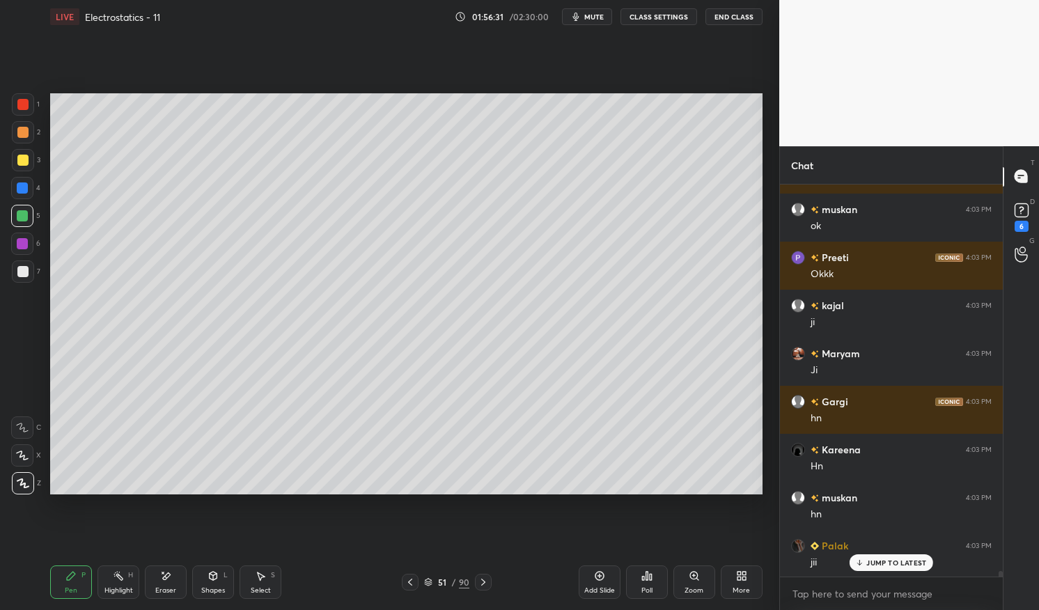
scroll to position [27464, 0]
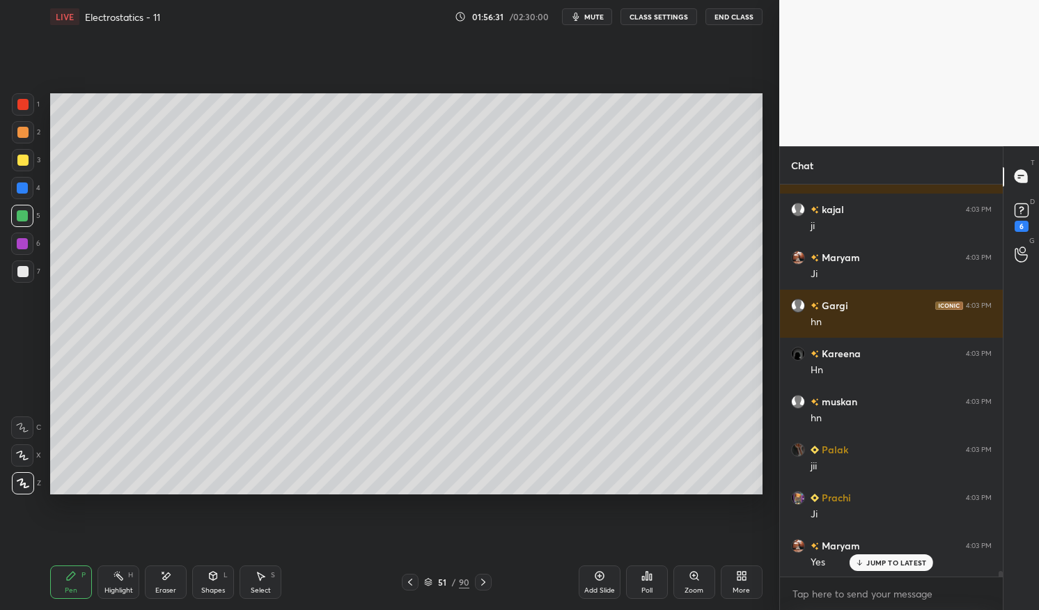
click at [24, 161] on div at bounding box center [22, 160] width 11 height 11
click at [17, 153] on div at bounding box center [23, 160] width 22 height 22
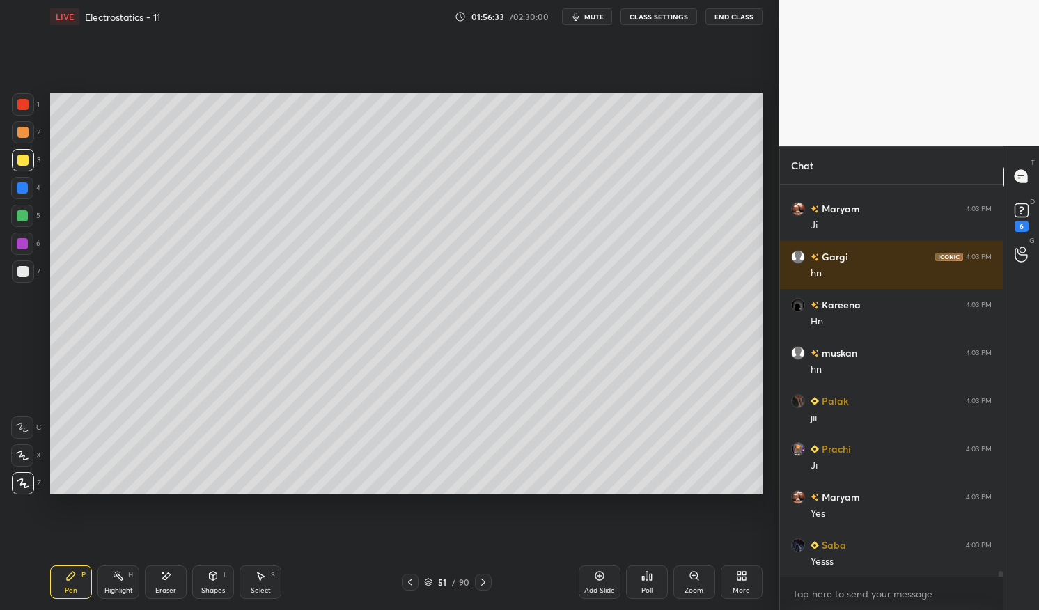
scroll to position [27561, 0]
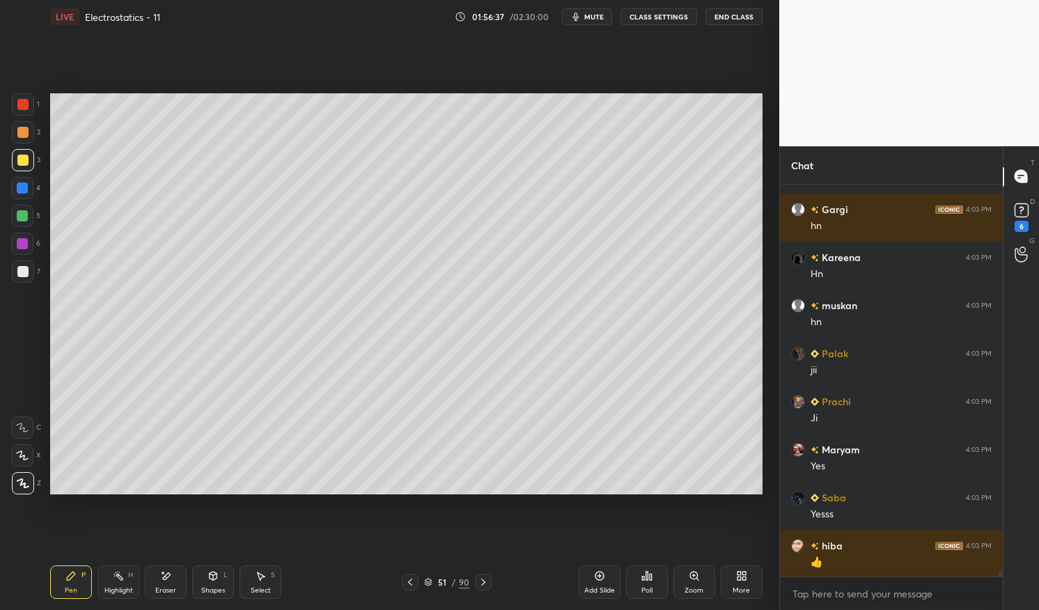
click at [26, 274] on div at bounding box center [22, 271] width 11 height 11
click at [19, 272] on div at bounding box center [22, 271] width 11 height 11
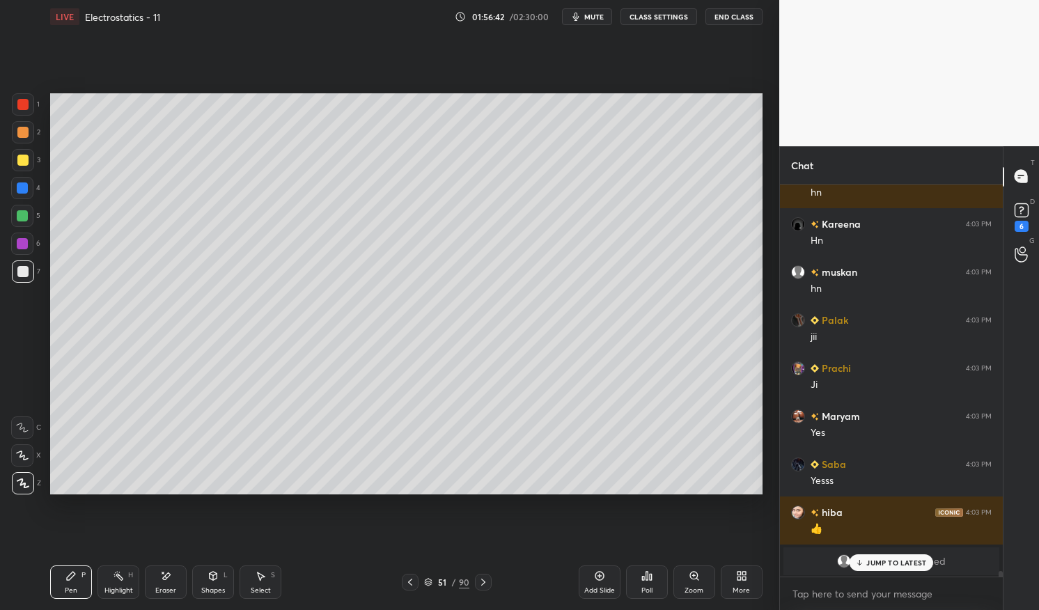
click at [173, 588] on div "Eraser" at bounding box center [165, 590] width 21 height 7
click at [168, 581] on icon at bounding box center [165, 577] width 11 height 12
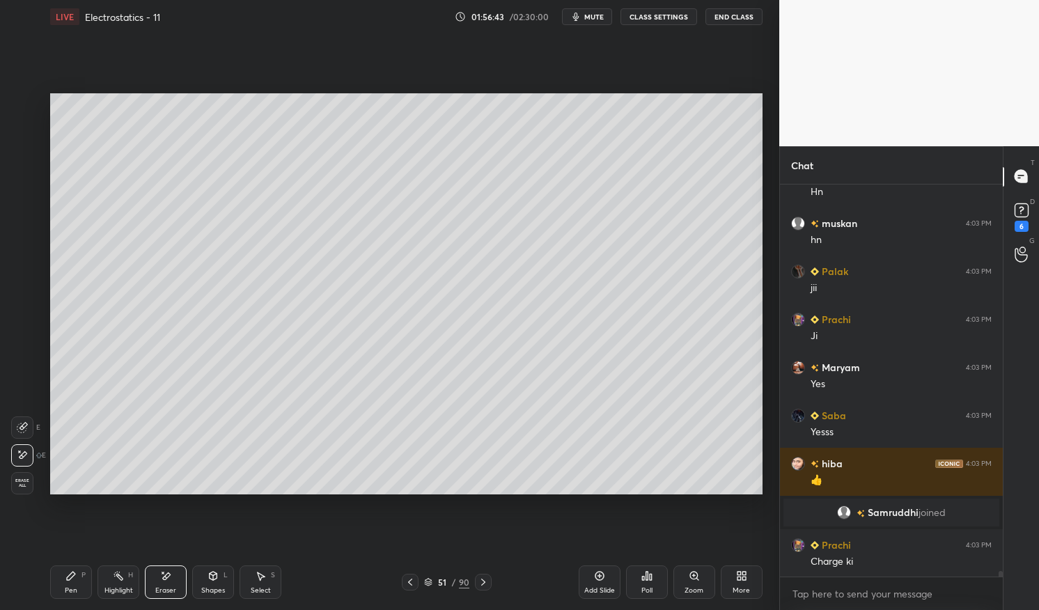
scroll to position [25875, 0]
click at [68, 593] on div "Pen" at bounding box center [71, 590] width 13 height 7
click at [45, 591] on div "LIVE Electrostatics - 11 01:56:43 / 02:30:00 mute CLASS SETTINGS End Class Sett…" at bounding box center [407, 305] width 724 height 610
click at [605, 578] on div "Add Slide" at bounding box center [600, 582] width 42 height 33
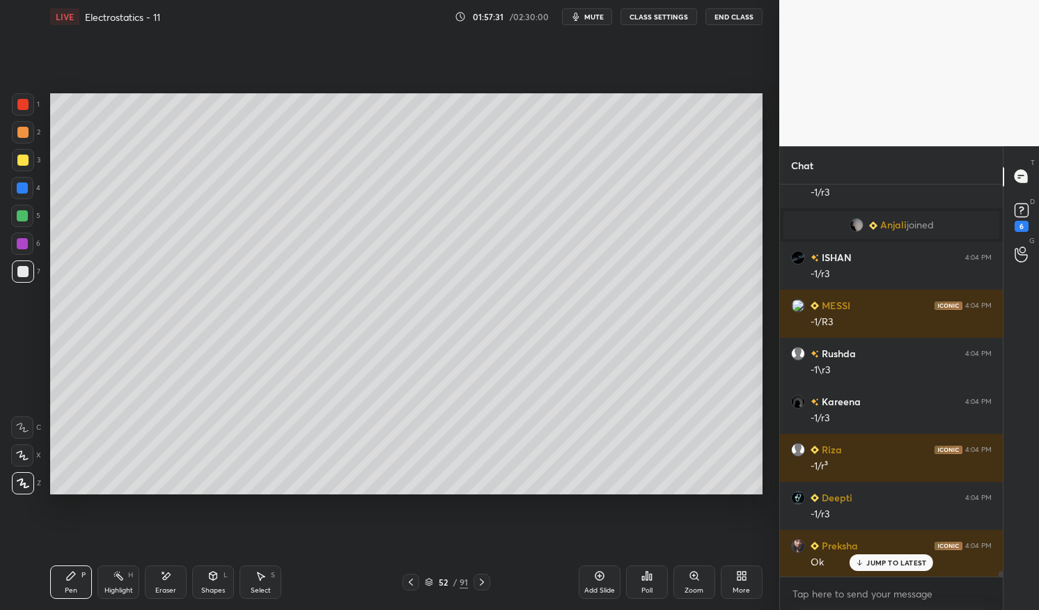
scroll to position [26745, 0]
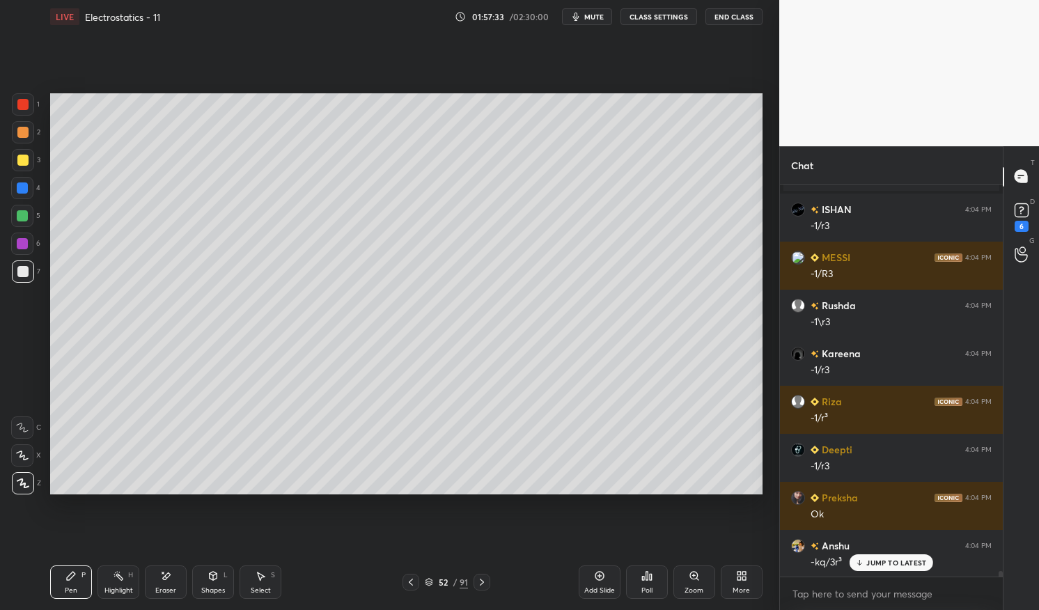
click at [486, 580] on icon at bounding box center [481, 582] width 11 height 11
click at [70, 577] on icon at bounding box center [71, 576] width 8 height 8
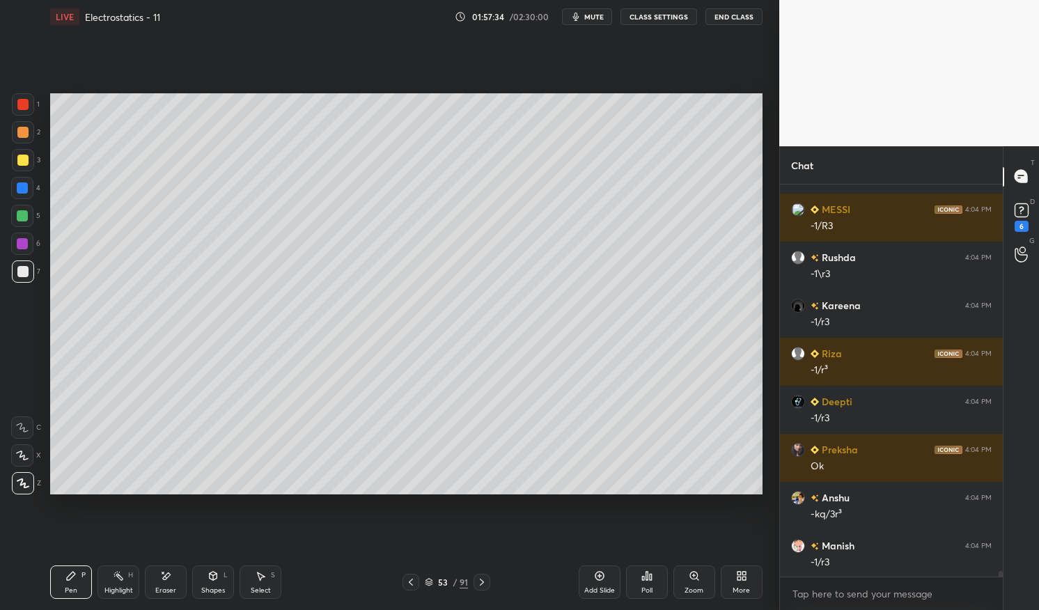
click at [49, 560] on div "LIVE Electrostatics - 11 01:57:34 / 02:30:00 mute CLASS SETTINGS End Class Sett…" at bounding box center [407, 305] width 724 height 610
click at [21, 245] on div at bounding box center [22, 243] width 11 height 11
click at [15, 248] on div at bounding box center [22, 244] width 22 height 22
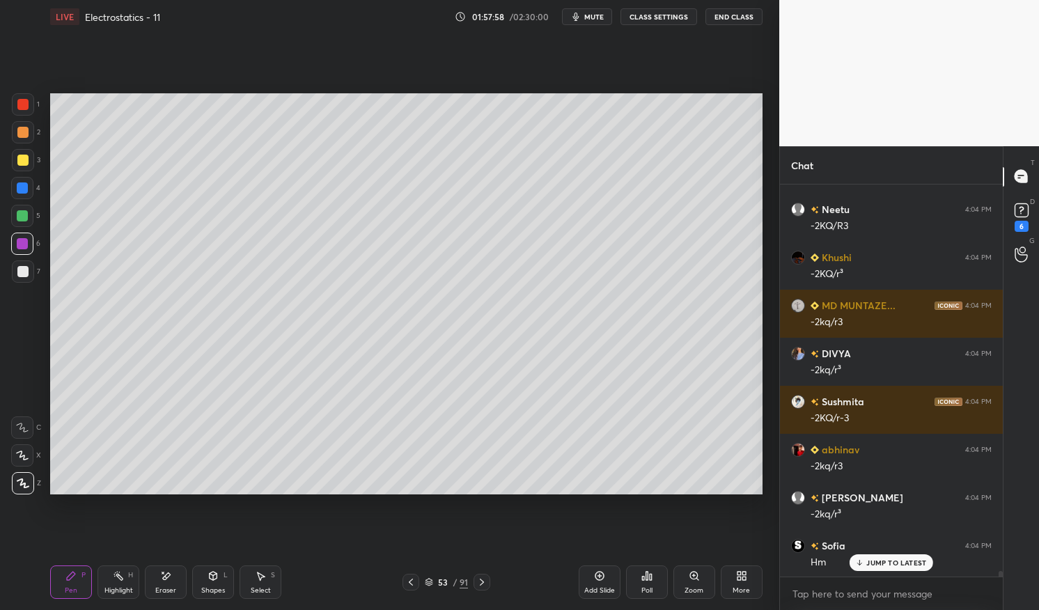
scroll to position [27850, 0]
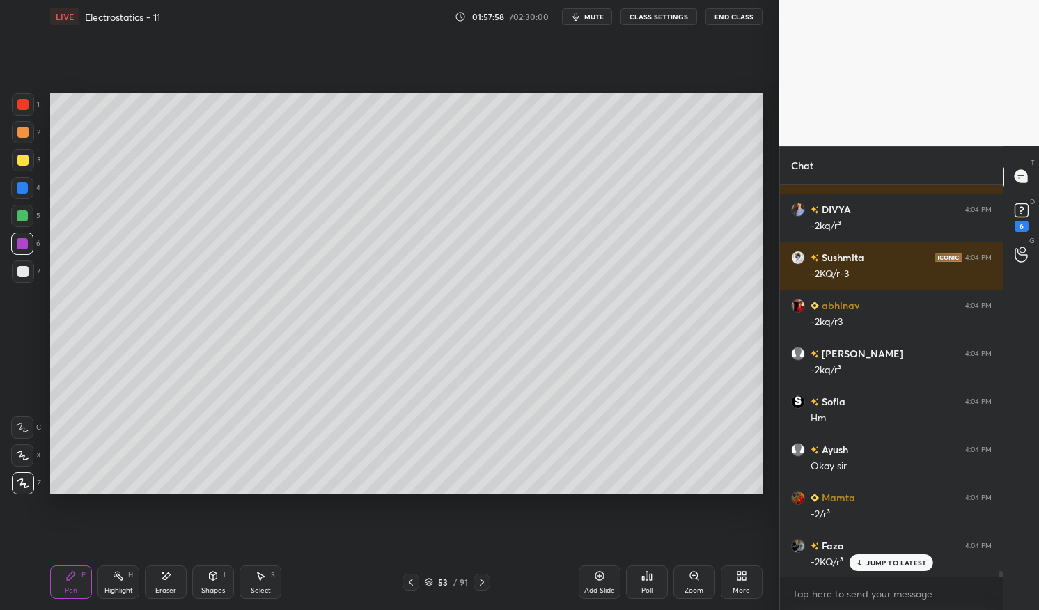
click at [410, 579] on icon at bounding box center [410, 582] width 11 height 11
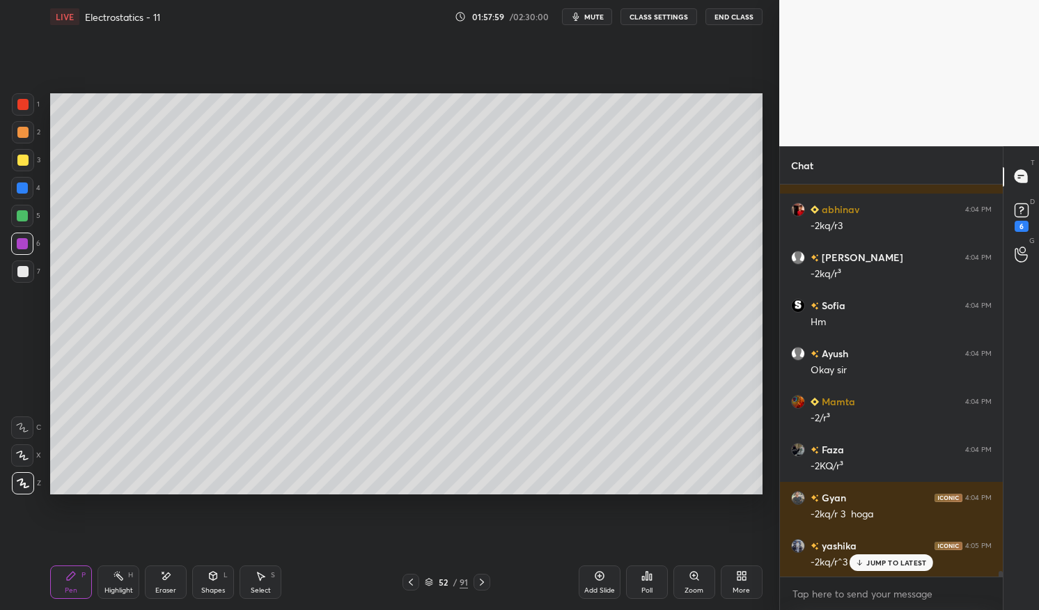
click at [69, 587] on div "Pen" at bounding box center [71, 590] width 13 height 7
click at [25, 272] on div at bounding box center [22, 271] width 11 height 11
click at [18, 269] on div at bounding box center [22, 271] width 11 height 11
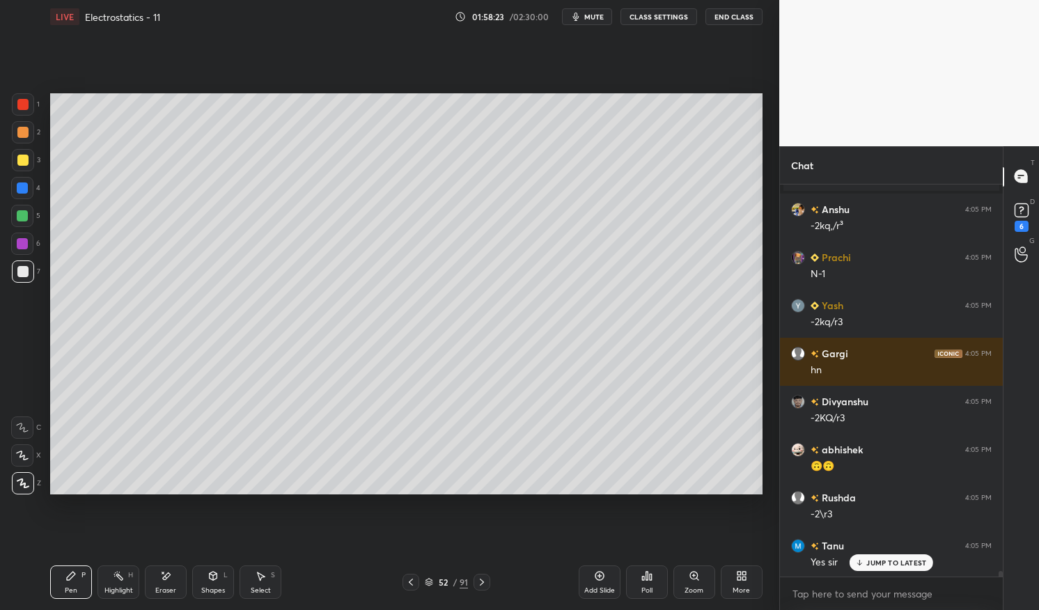
scroll to position [28893, 0]
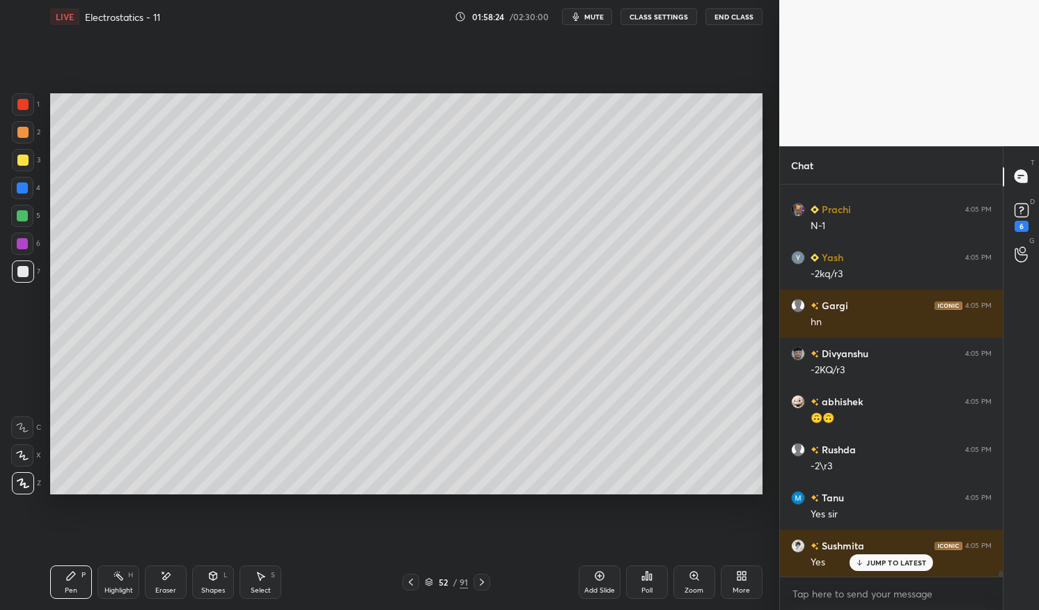
click at [410, 581] on icon at bounding box center [410, 582] width 11 height 11
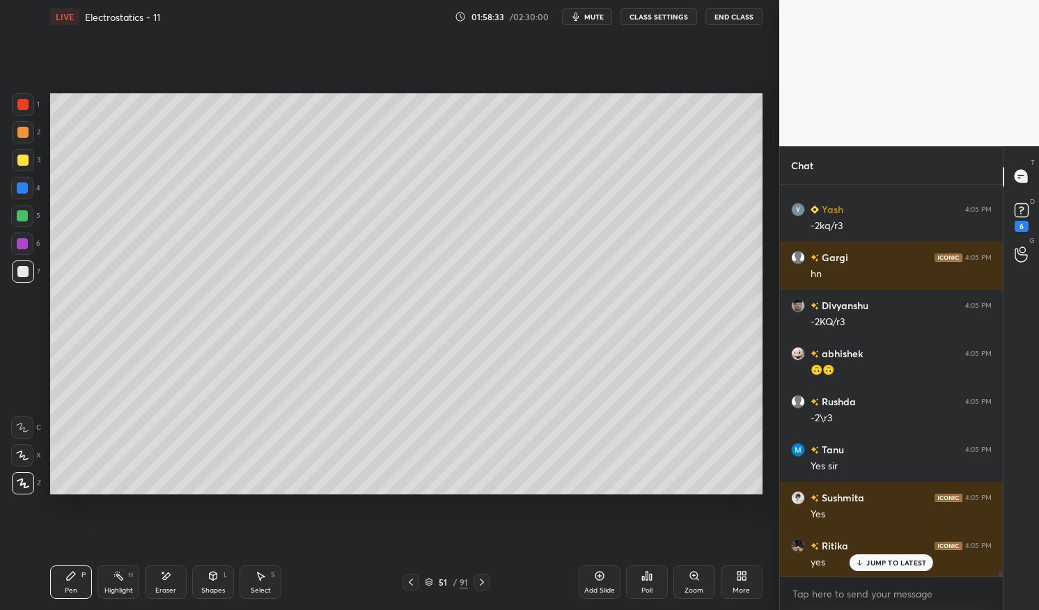
scroll to position [28990, 0]
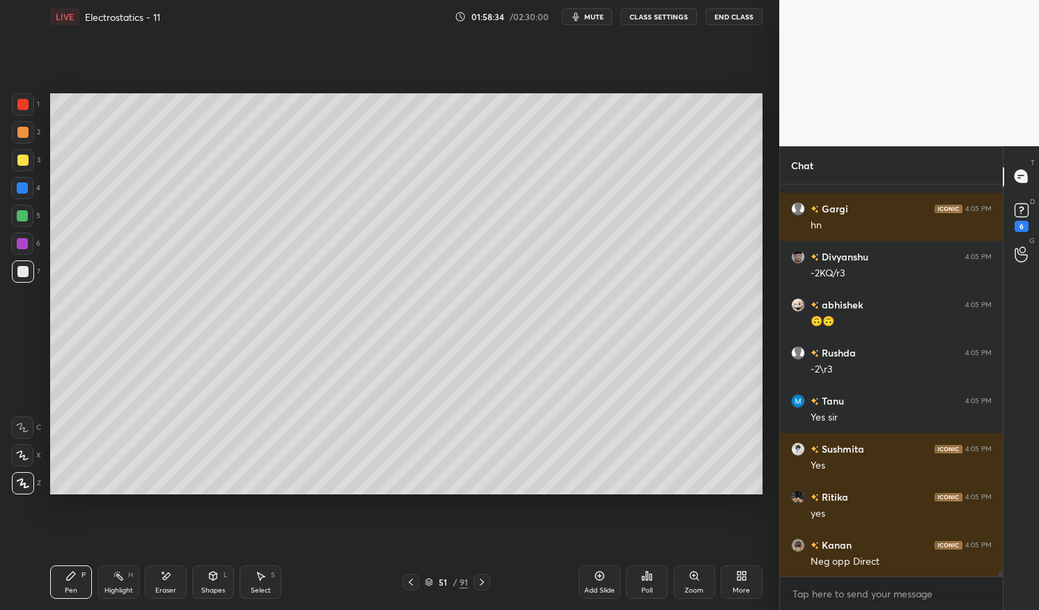
click at [483, 581] on icon at bounding box center [481, 582] width 11 height 11
click at [409, 584] on icon at bounding box center [410, 582] width 11 height 11
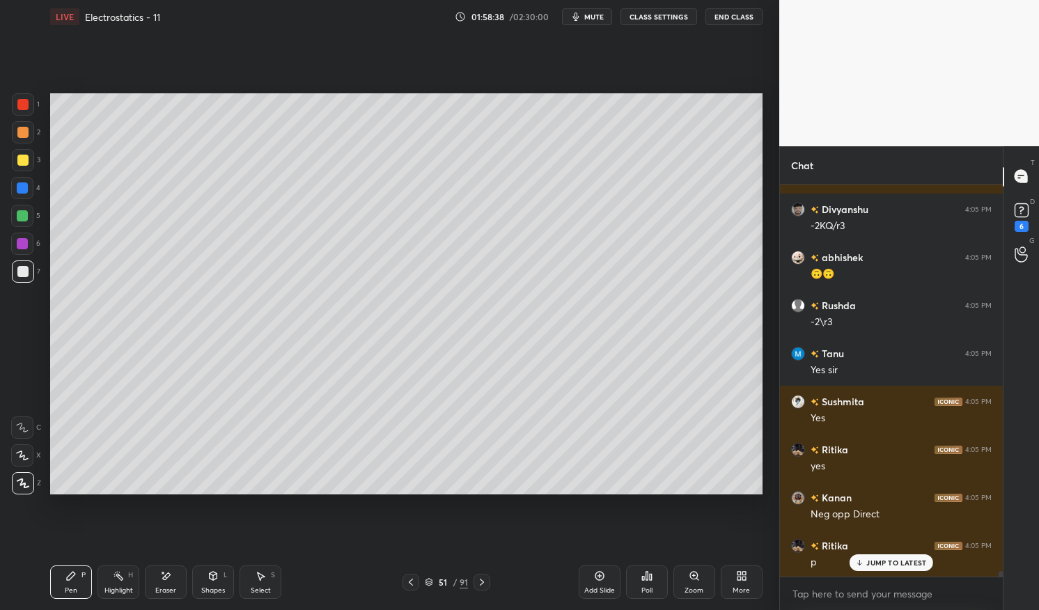
click at [24, 243] on div at bounding box center [22, 243] width 11 height 11
click at [24, 247] on div at bounding box center [22, 243] width 11 height 11
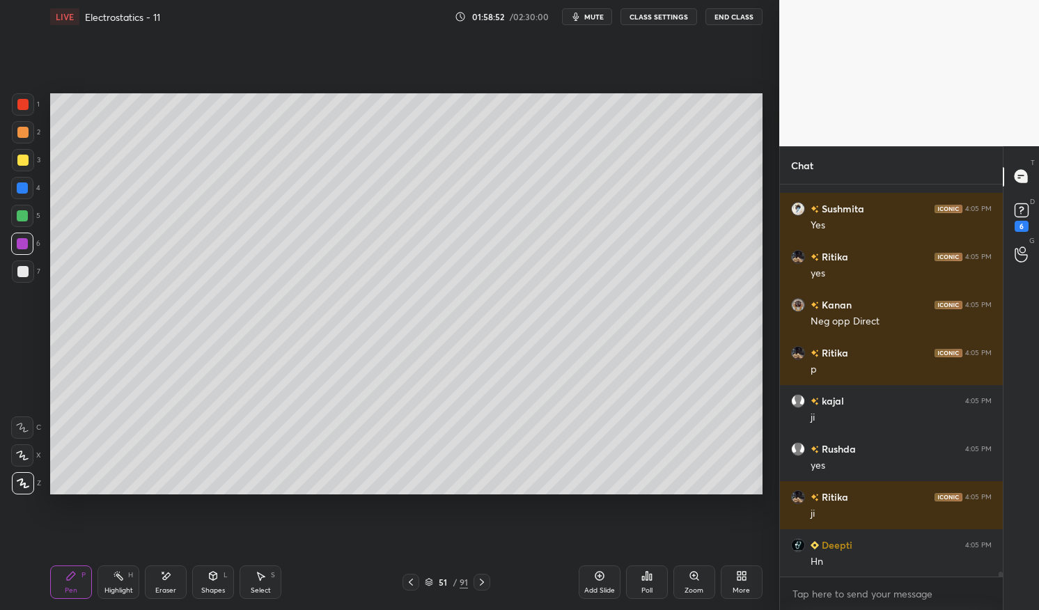
scroll to position [29278, 0]
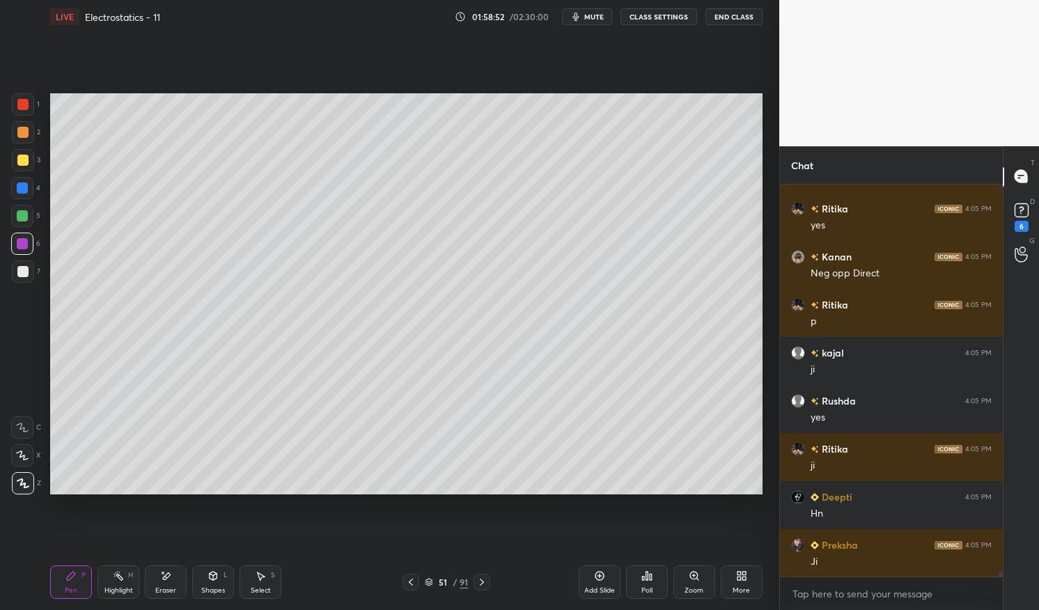
click at [410, 584] on icon at bounding box center [410, 582] width 11 height 11
click at [412, 576] on div at bounding box center [411, 582] width 17 height 17
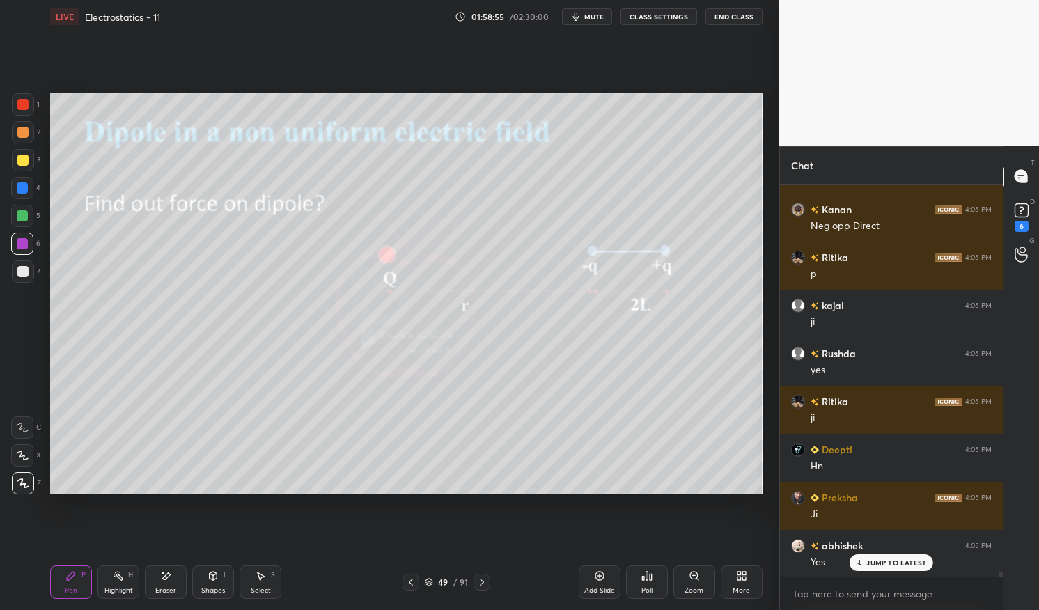
scroll to position [29374, 0]
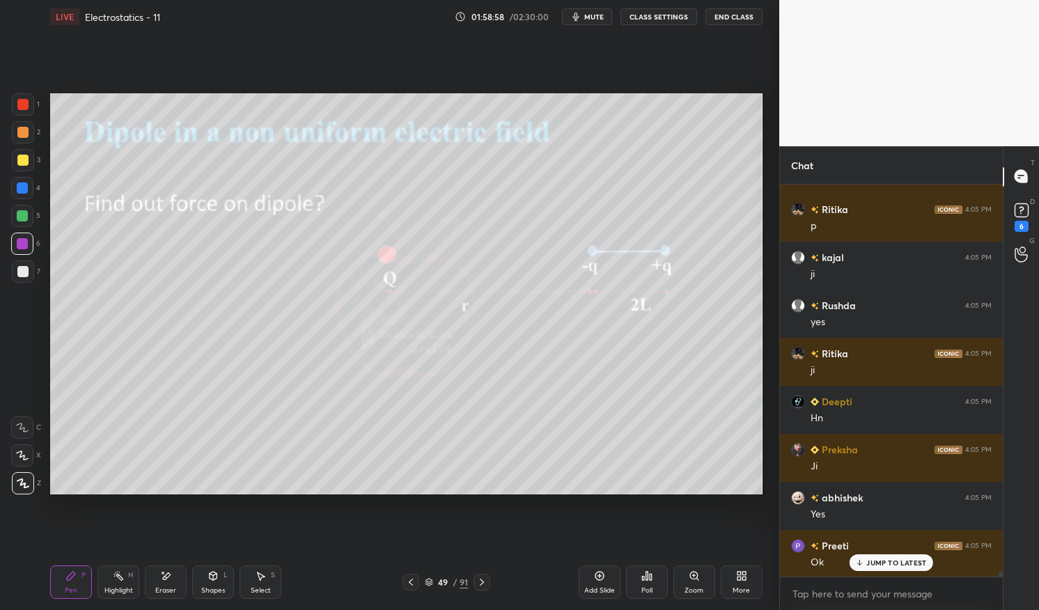
click at [29, 246] on div at bounding box center [22, 244] width 22 height 22
click at [26, 242] on div at bounding box center [22, 243] width 11 height 11
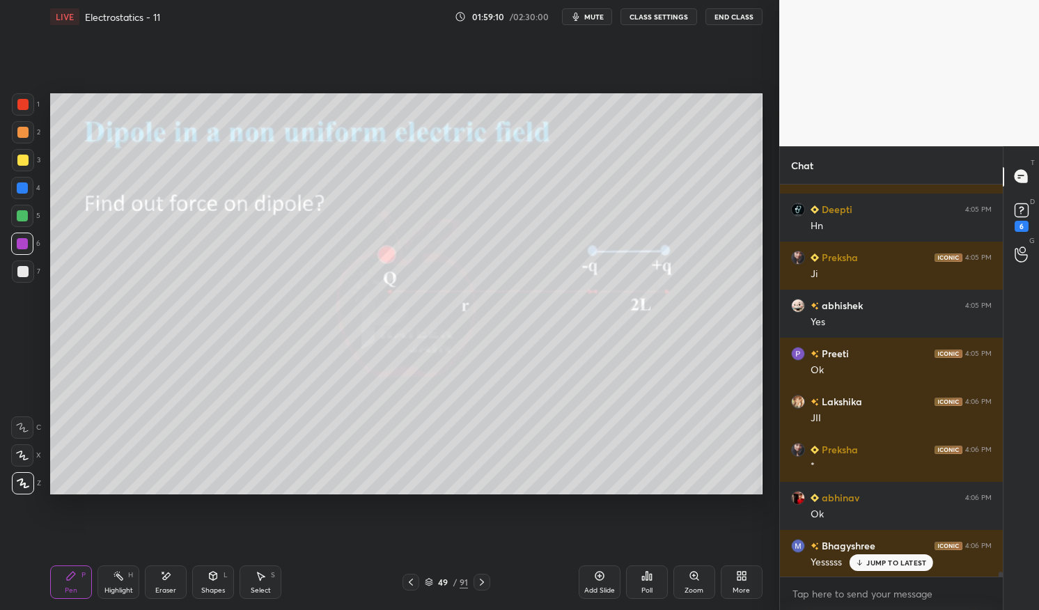
scroll to position [29614, 0]
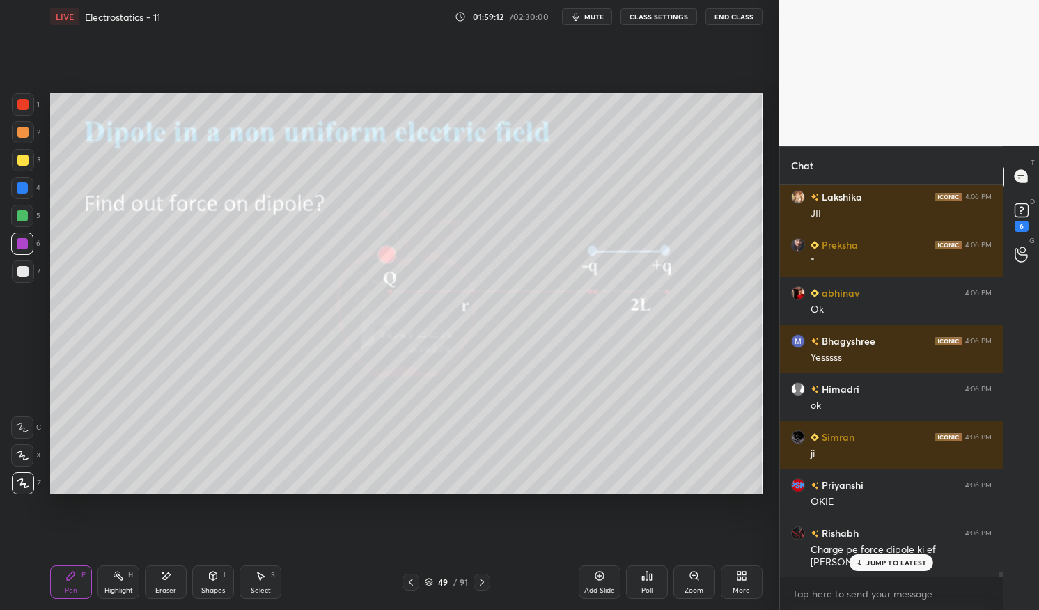
click at [481, 586] on icon at bounding box center [481, 582] width 11 height 11
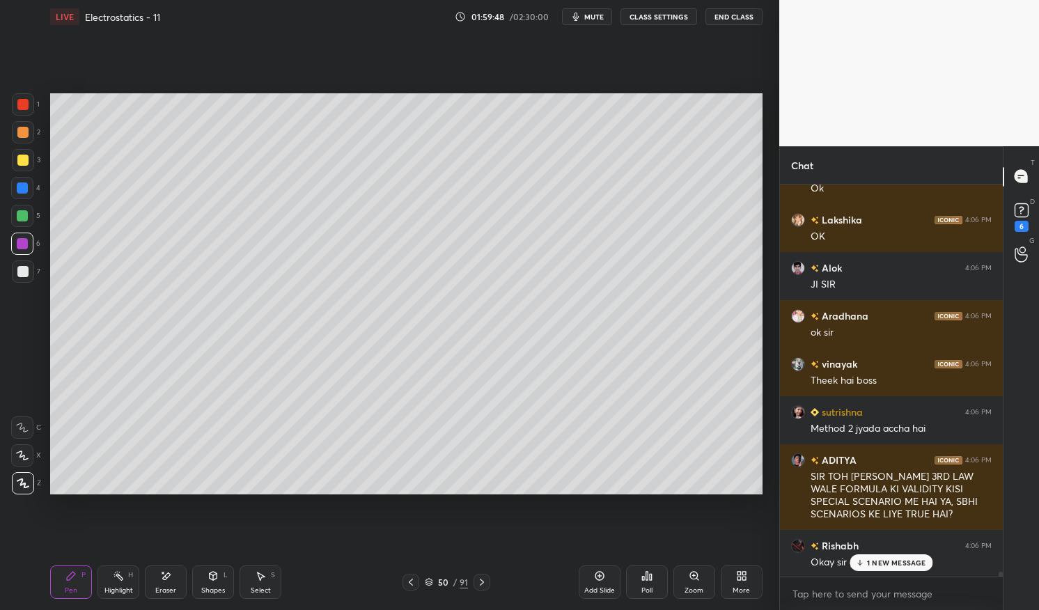
scroll to position [30227, 0]
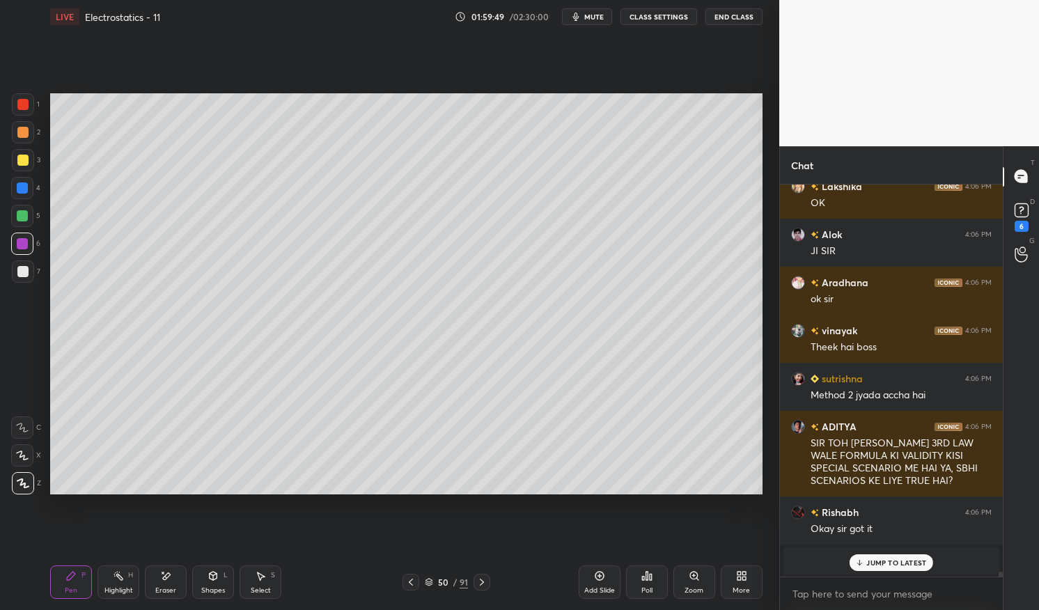
click at [907, 559] on p "JUMP TO LATEST" at bounding box center [897, 563] width 60 height 8
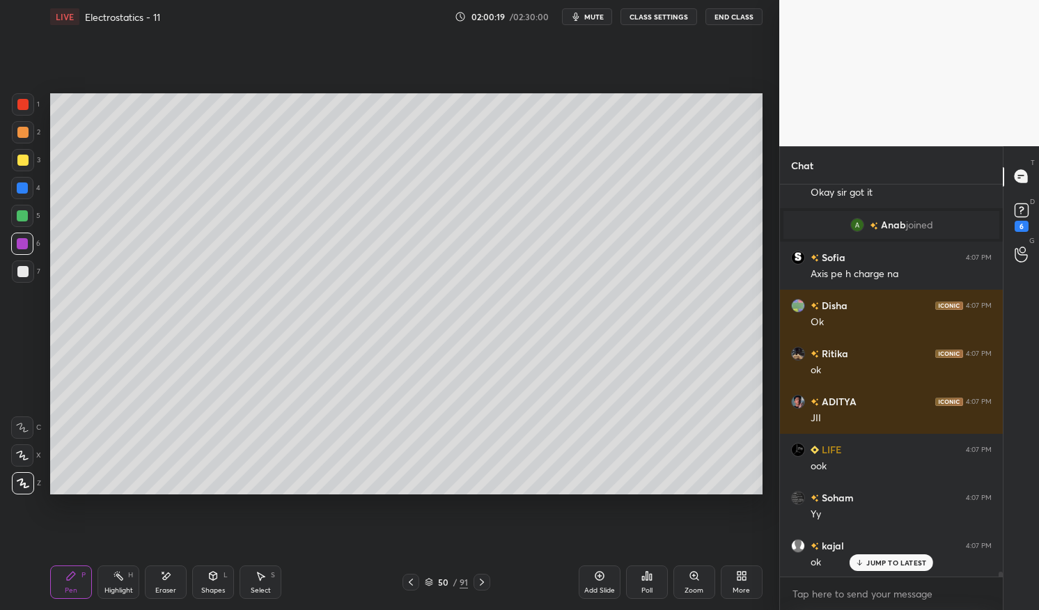
scroll to position [29387, 0]
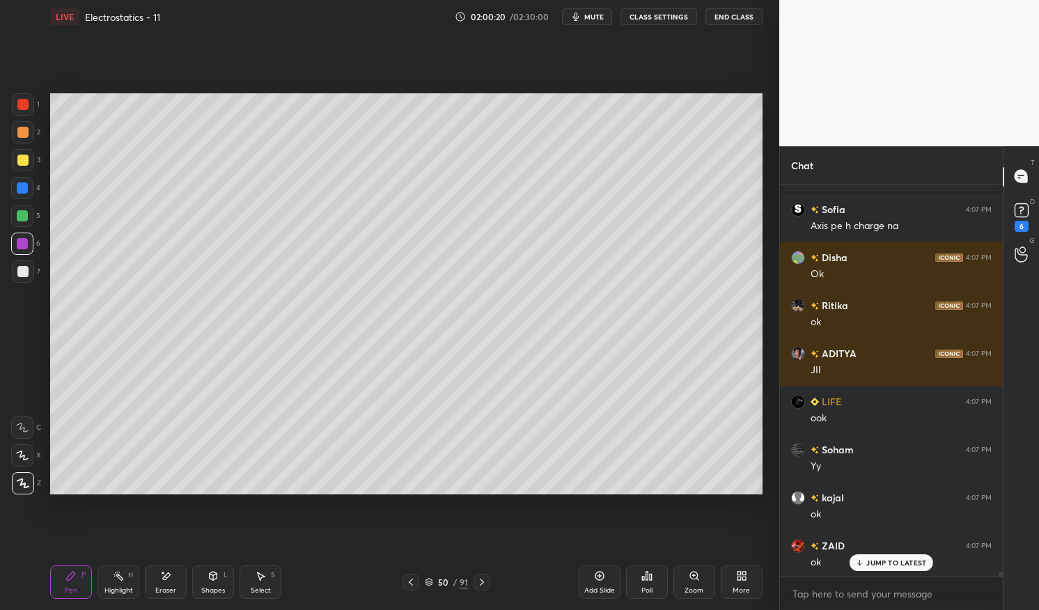
click at [894, 562] on p "JUMP TO LATEST" at bounding box center [897, 563] width 60 height 8
click at [405, 582] on div at bounding box center [411, 582] width 17 height 17
click at [482, 579] on icon at bounding box center [481, 582] width 11 height 11
click at [409, 575] on div at bounding box center [411, 582] width 17 height 17
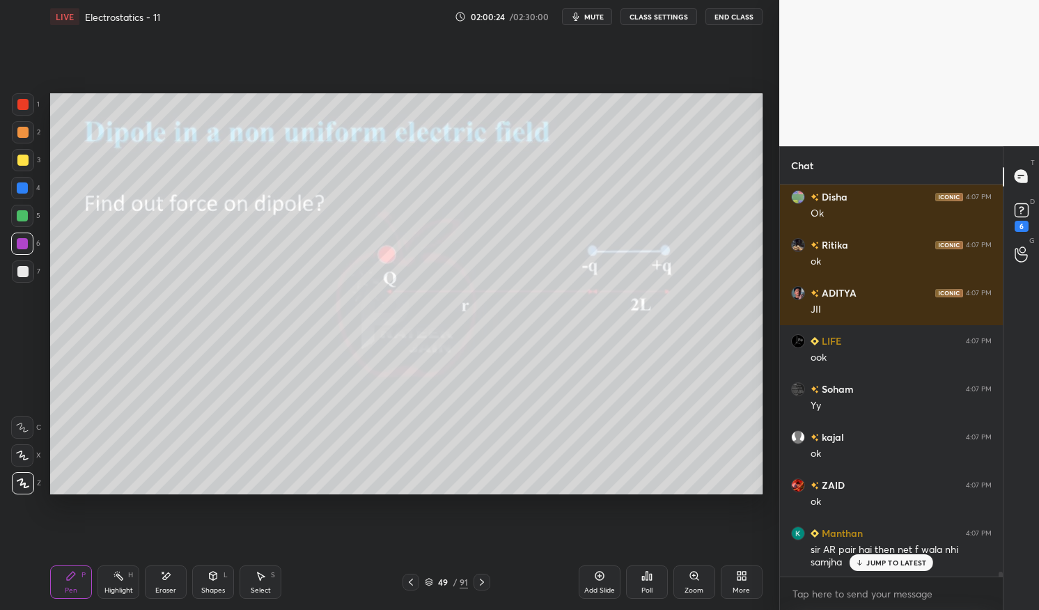
click at [901, 567] on p "JUMP TO LATEST" at bounding box center [897, 563] width 60 height 8
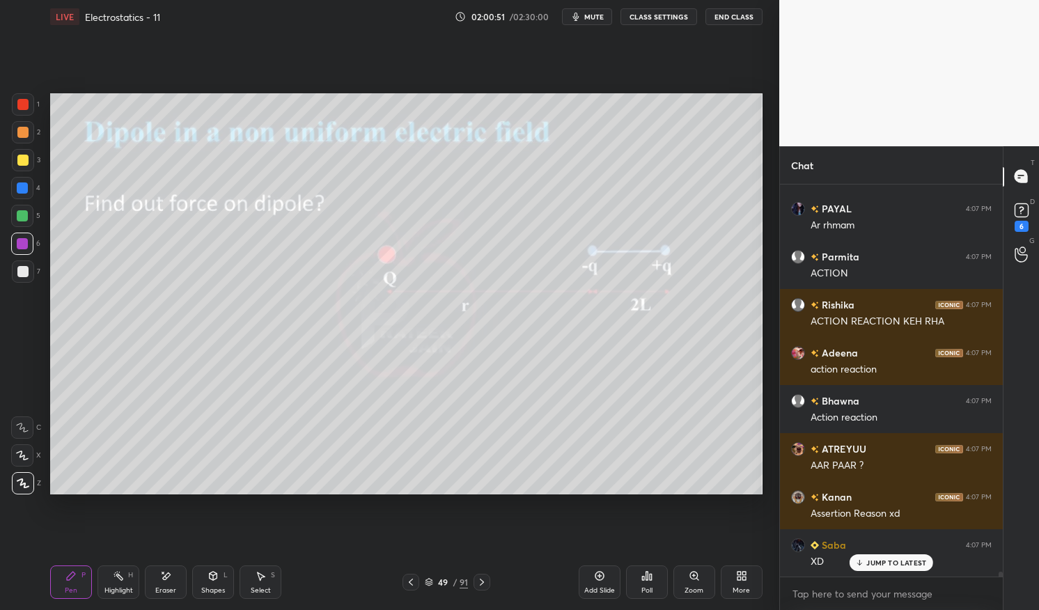
scroll to position [31823, 0]
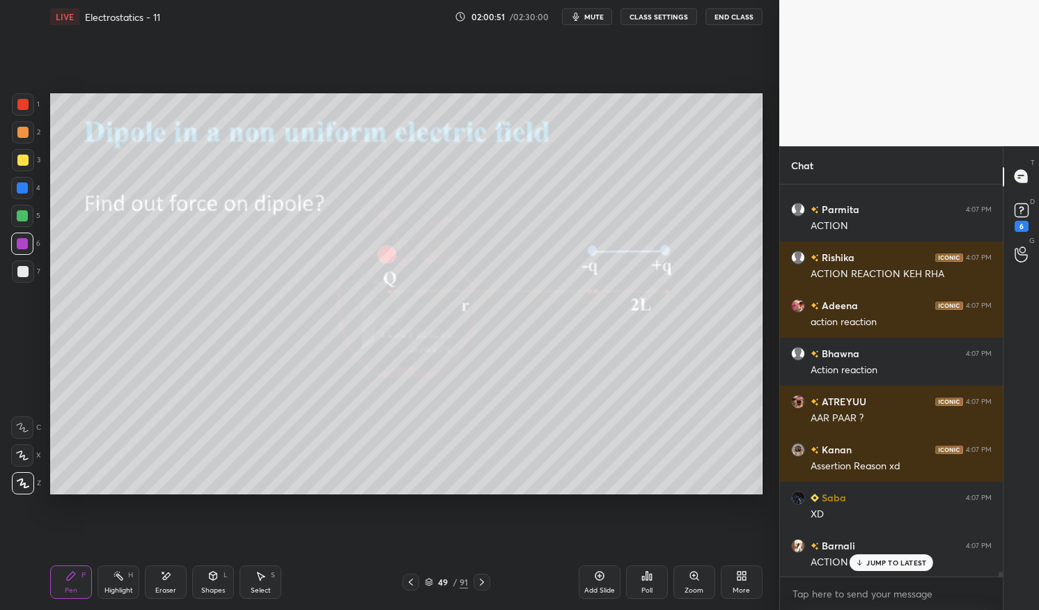
click at [123, 587] on div "Highlight" at bounding box center [118, 590] width 29 height 7
click at [125, 580] on div "Highlight H" at bounding box center [119, 582] width 42 height 33
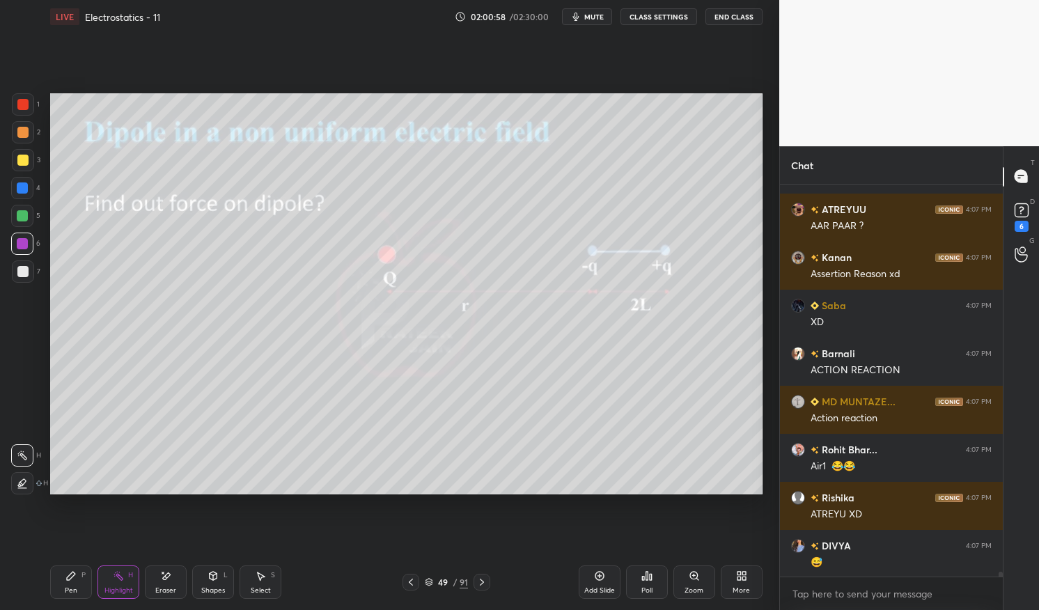
scroll to position [32064, 0]
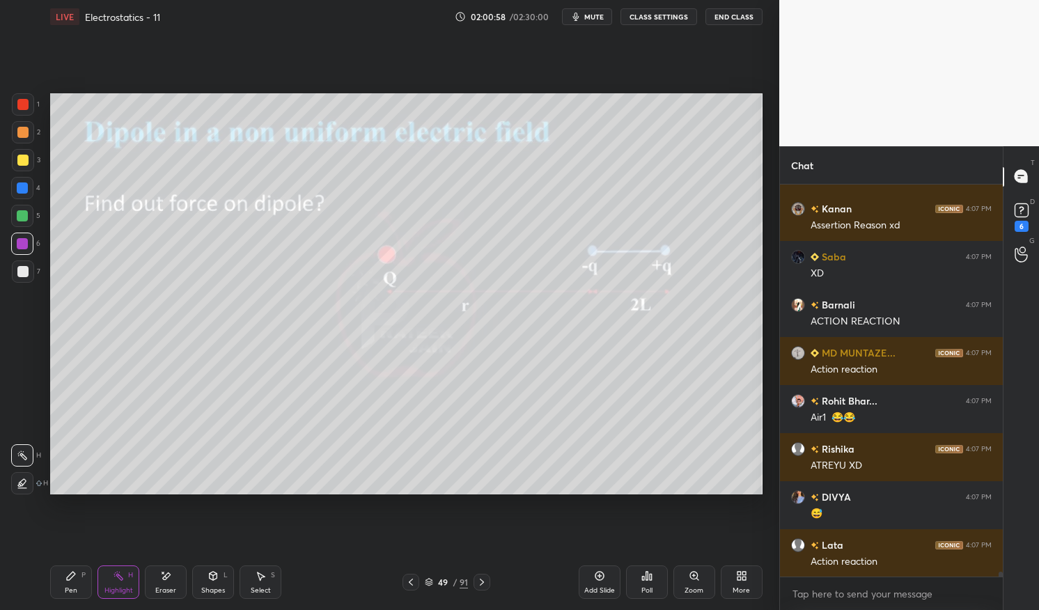
click at [484, 582] on icon at bounding box center [481, 582] width 11 height 11
click at [484, 583] on icon at bounding box center [481, 582] width 11 height 11
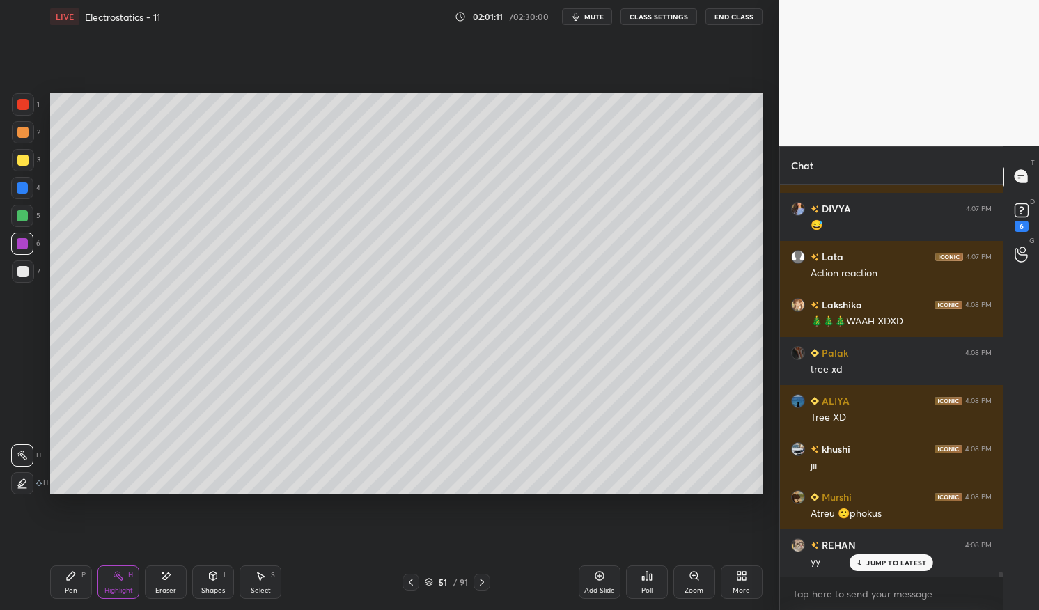
scroll to position [32400, 0]
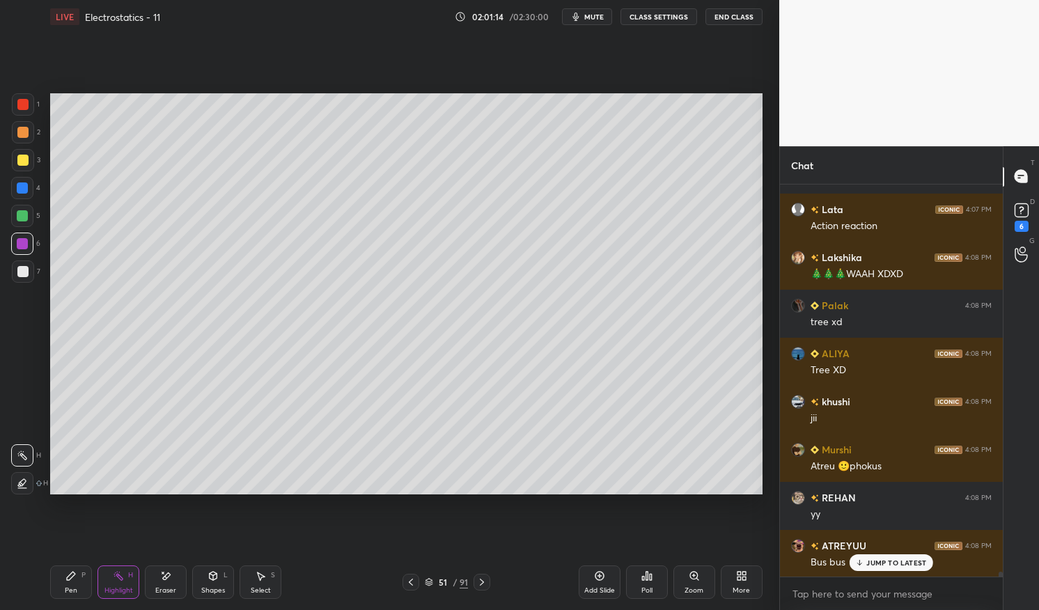
click at [890, 568] on div "JUMP TO LATEST" at bounding box center [892, 563] width 84 height 17
click at [412, 578] on icon at bounding box center [410, 582] width 11 height 11
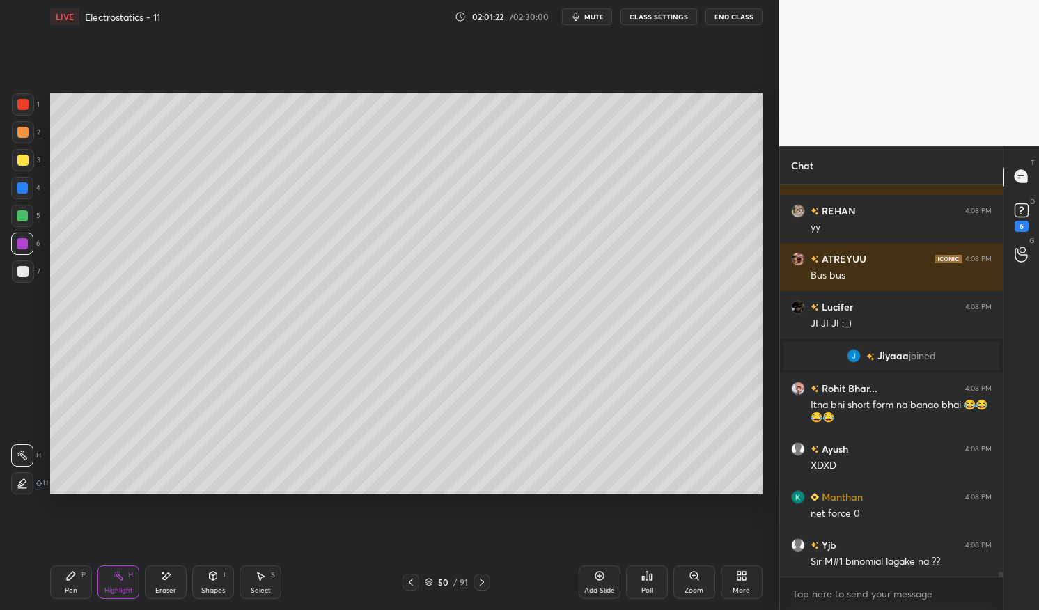
scroll to position [32734, 0]
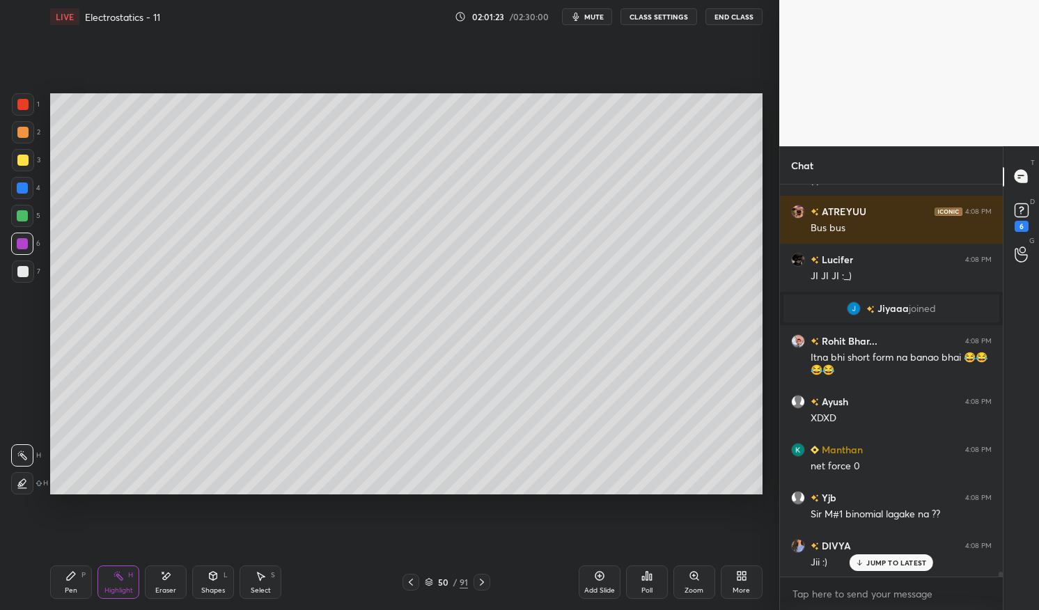
click at [888, 557] on div "JUMP TO LATEST" at bounding box center [892, 563] width 84 height 17
click at [482, 580] on icon at bounding box center [482, 582] width 4 height 7
click at [483, 579] on icon at bounding box center [481, 582] width 11 height 11
click at [482, 578] on icon at bounding box center [481, 582] width 11 height 11
click at [486, 580] on icon at bounding box center [481, 582] width 11 height 11
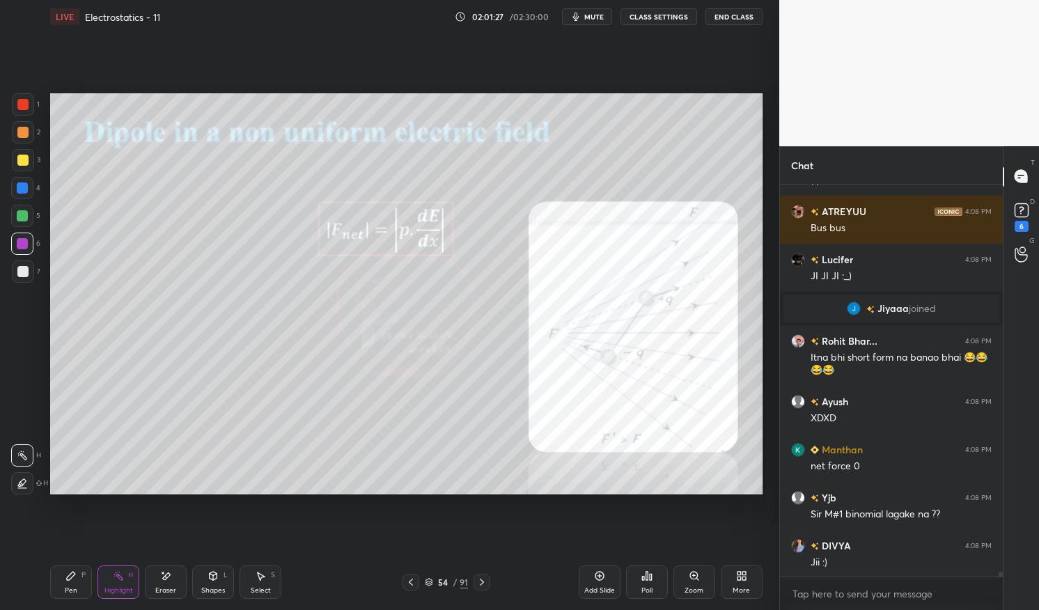
click at [493, 584] on div "54 / 91" at bounding box center [447, 582] width 264 height 17
click at [70, 583] on div "Pen P" at bounding box center [71, 582] width 42 height 33
click at [22, 109] on div at bounding box center [22, 104] width 11 height 11
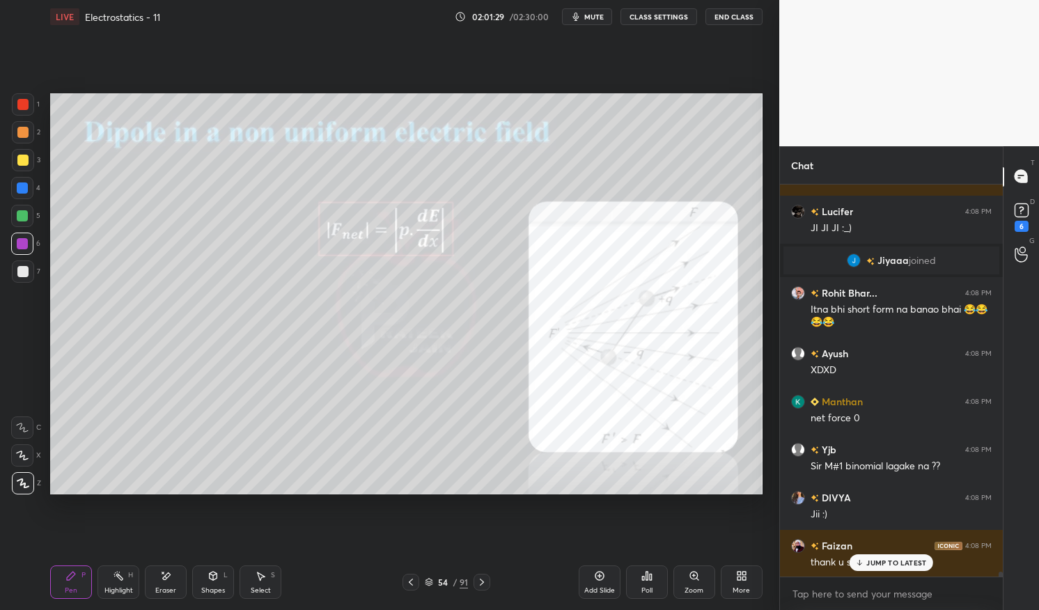
click at [29, 110] on div at bounding box center [23, 104] width 22 height 22
click at [483, 577] on icon at bounding box center [481, 582] width 11 height 11
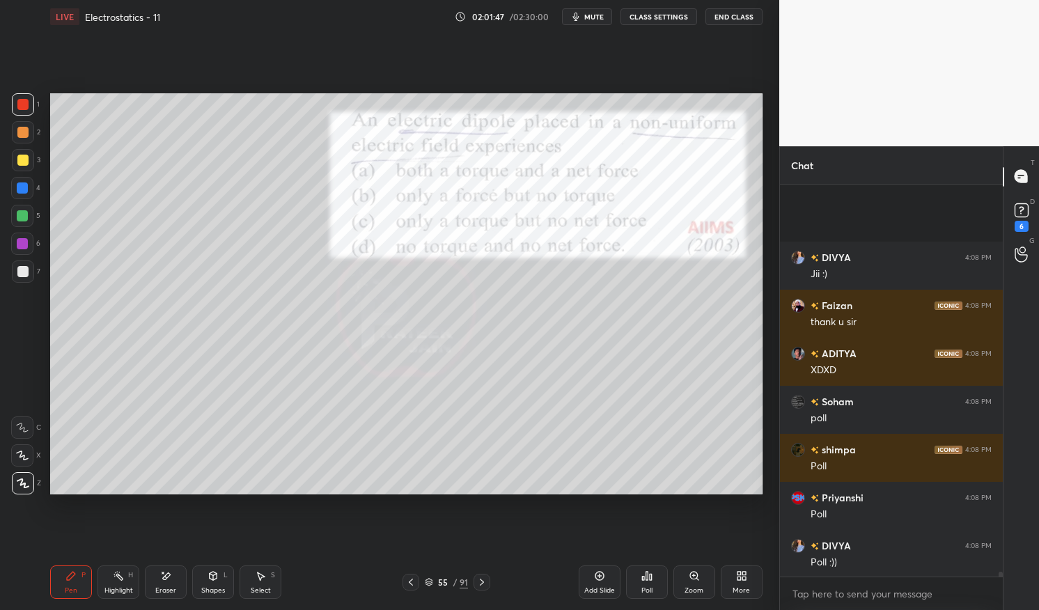
scroll to position [33167, 0]
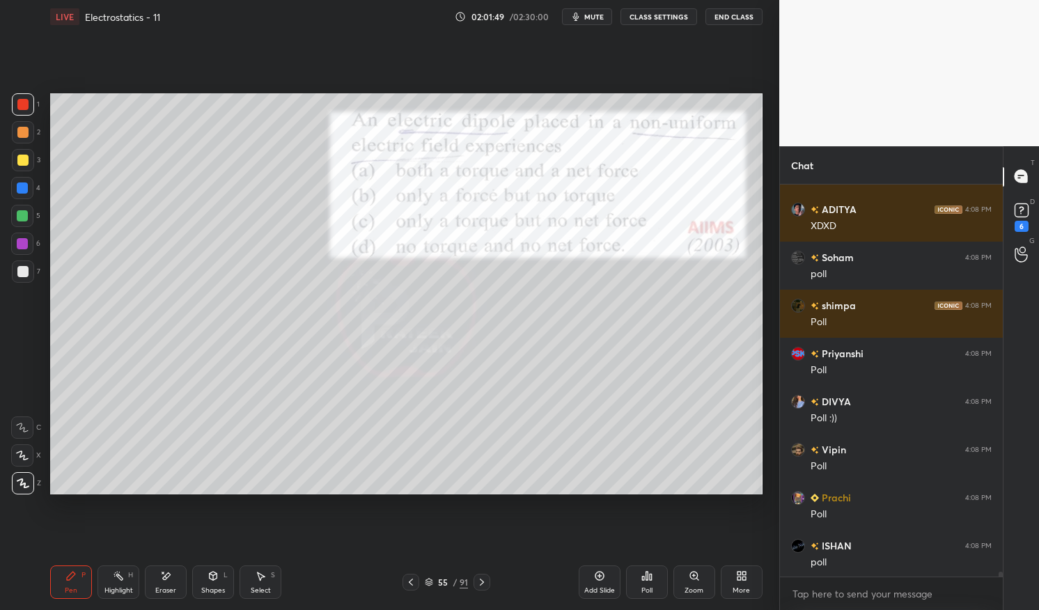
click at [430, 580] on icon at bounding box center [429, 582] width 8 height 8
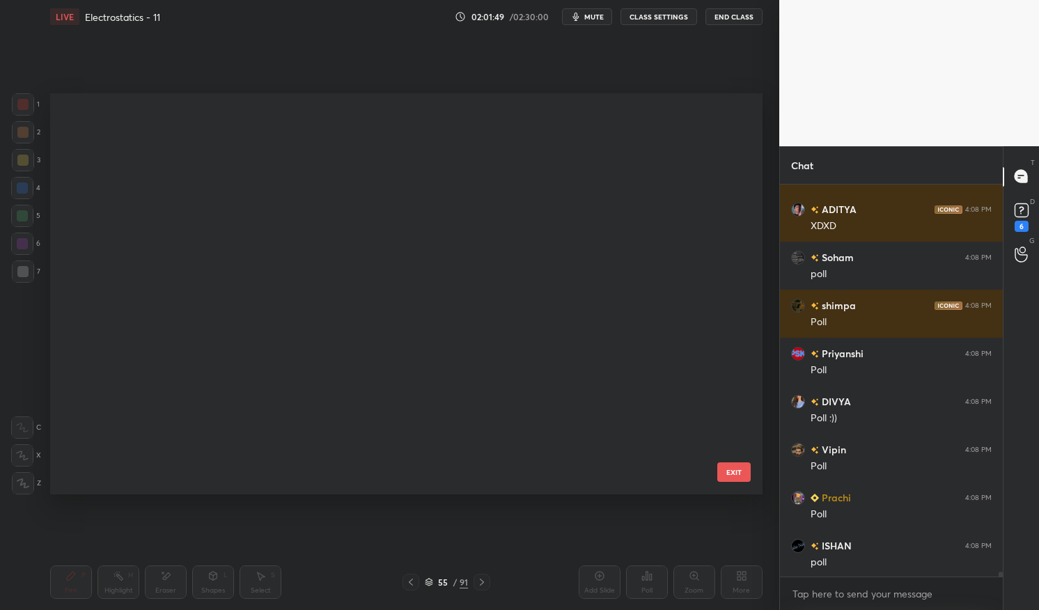
scroll to position [396, 705]
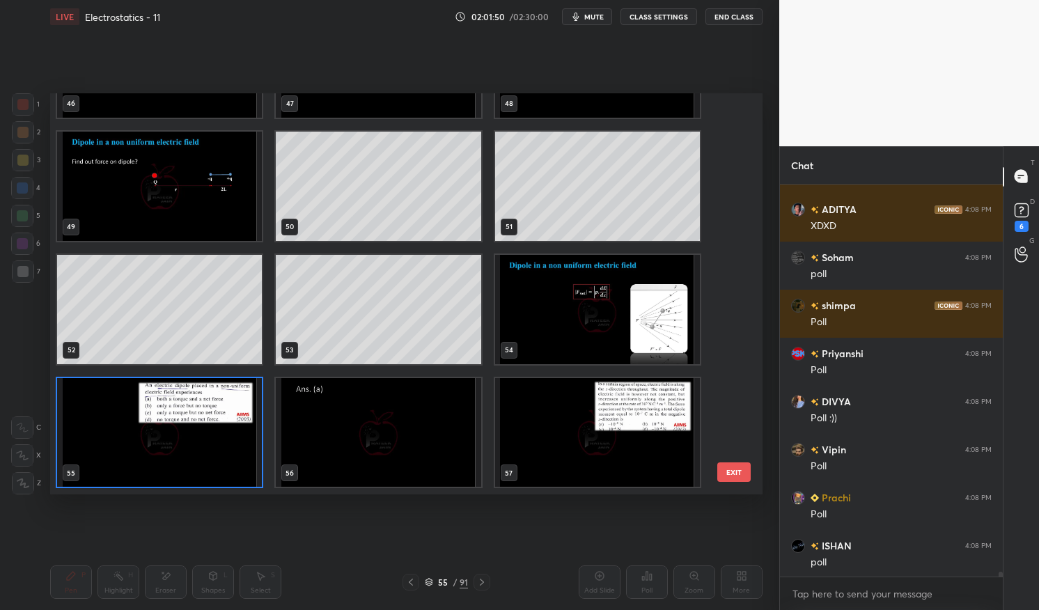
click at [221, 440] on img "grid" at bounding box center [159, 432] width 205 height 109
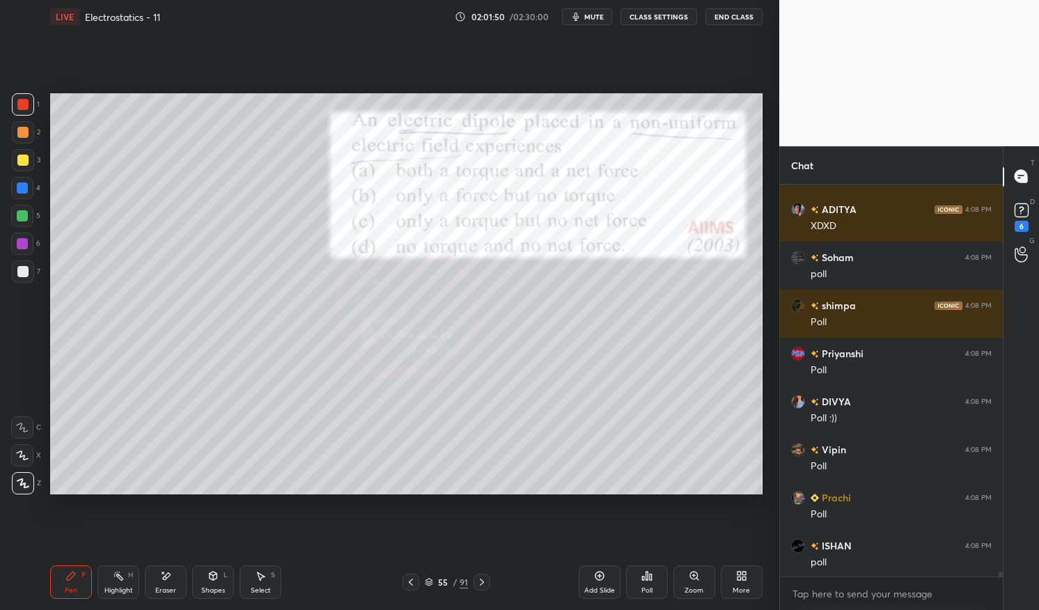
click at [217, 443] on img "grid" at bounding box center [159, 432] width 205 height 109
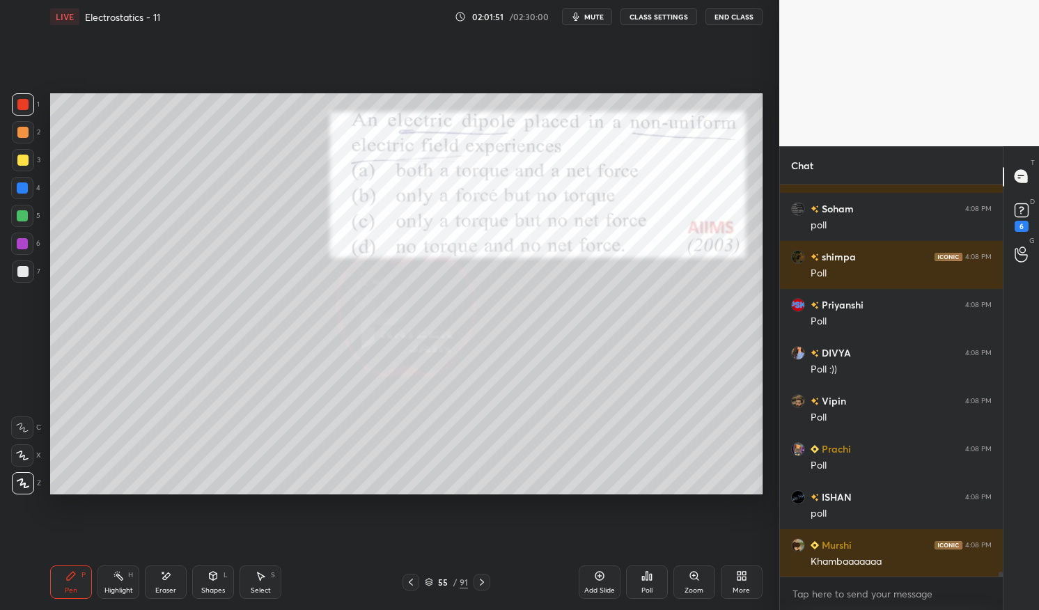
click at [651, 587] on div "Poll" at bounding box center [647, 590] width 11 height 7
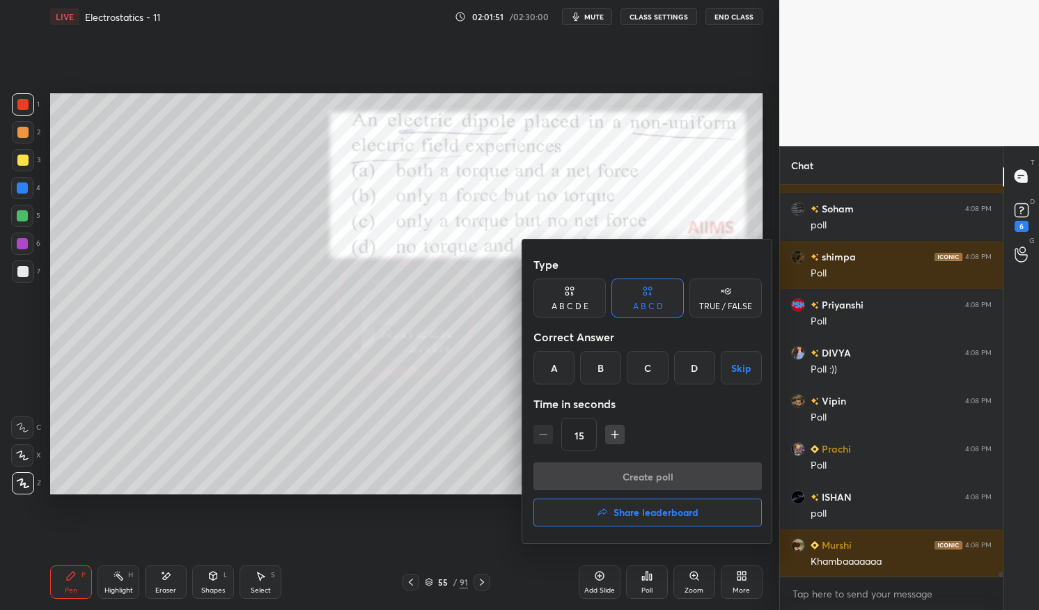
click at [556, 365] on div "A" at bounding box center [554, 367] width 41 height 33
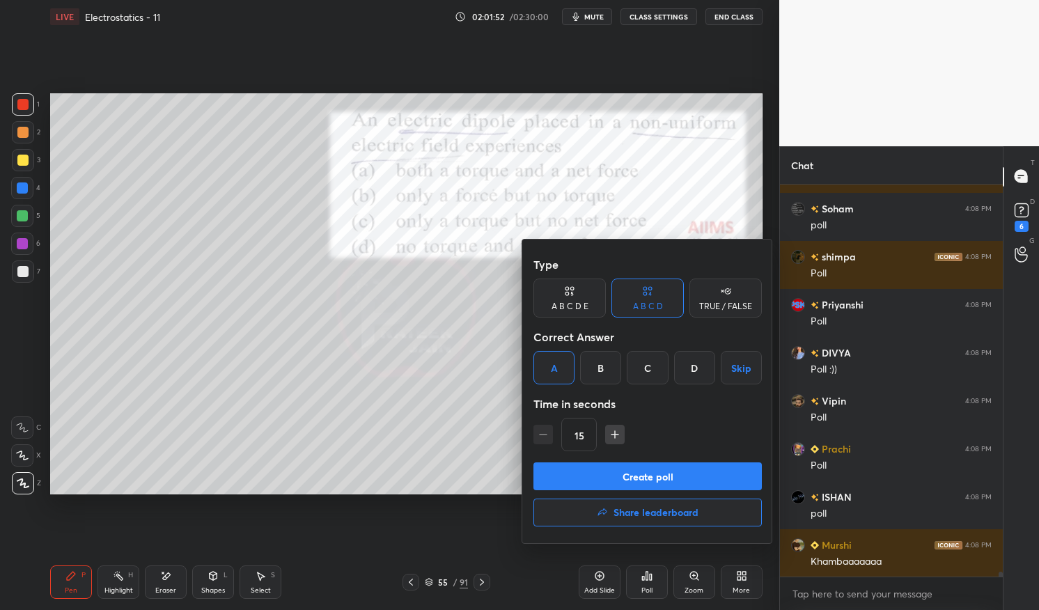
click at [605, 469] on button "Create poll" at bounding box center [648, 477] width 228 height 28
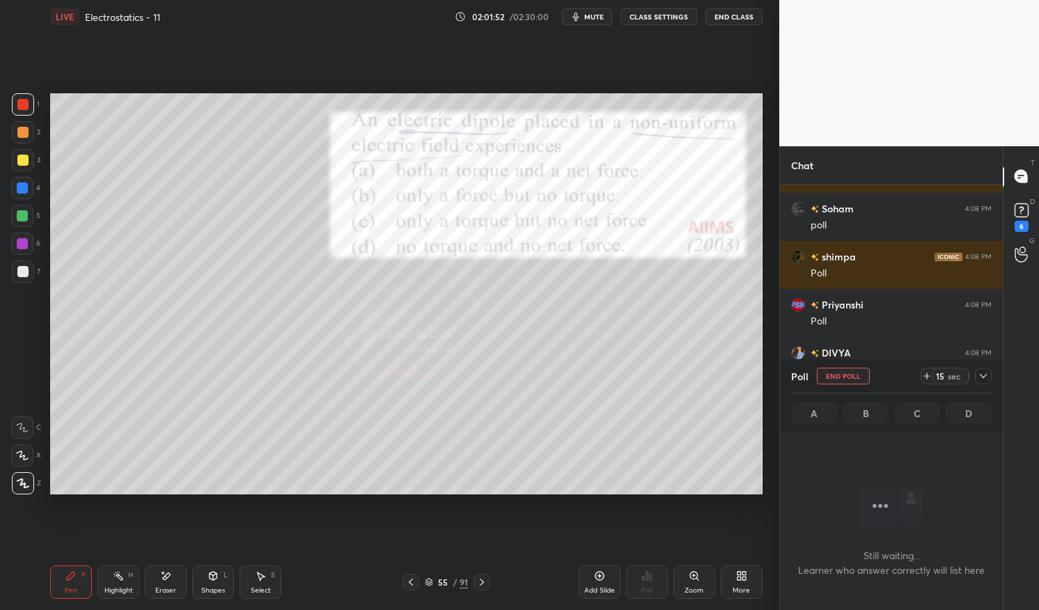
scroll to position [5, 4]
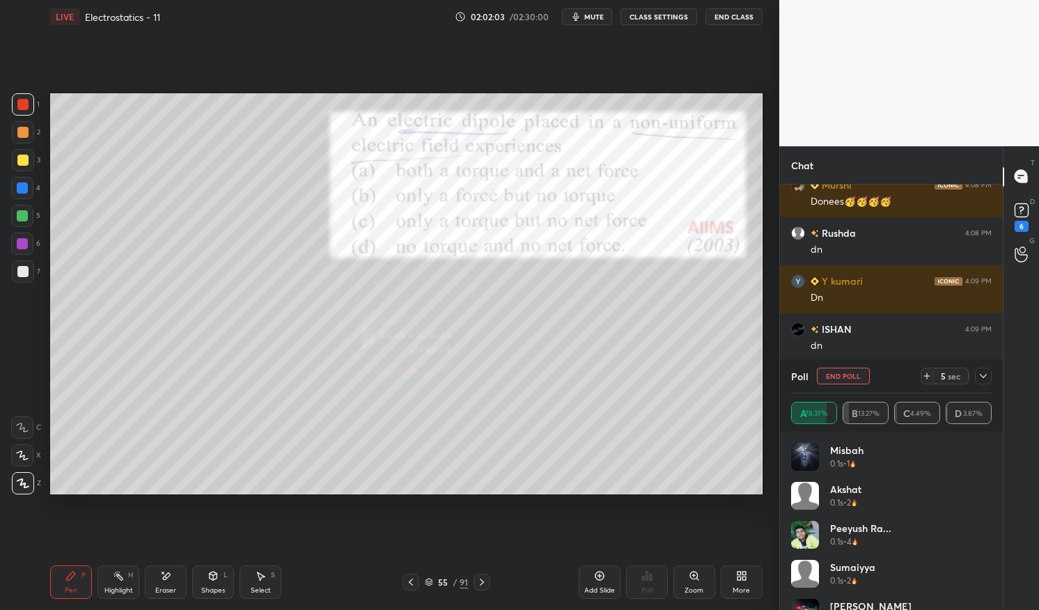
click at [851, 375] on button "End Poll" at bounding box center [843, 376] width 53 height 17
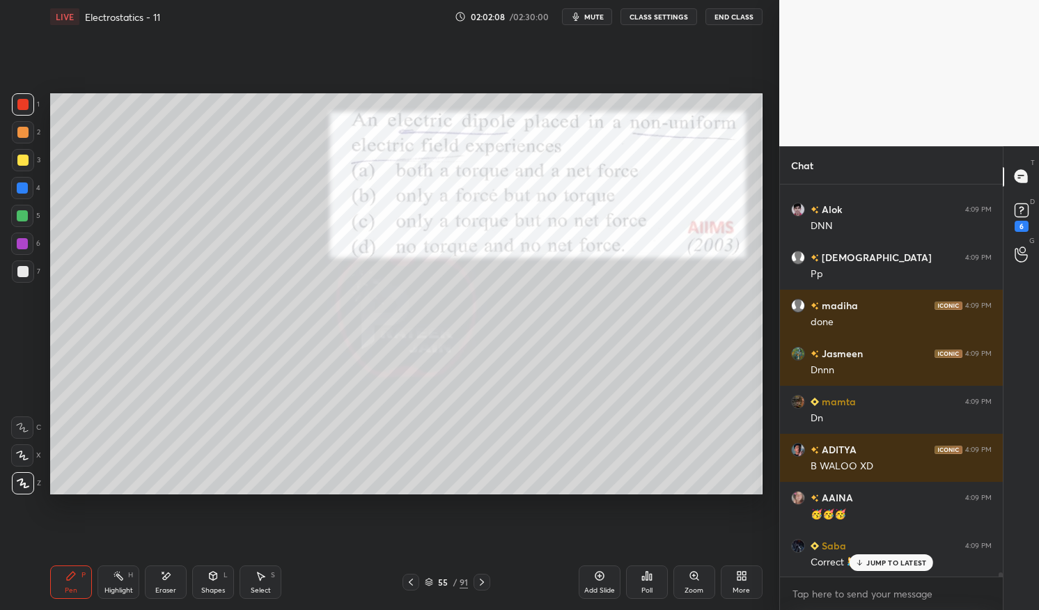
click at [66, 584] on div "Pen P" at bounding box center [71, 582] width 42 height 33
click at [75, 566] on div "Pen P" at bounding box center [71, 582] width 42 height 33
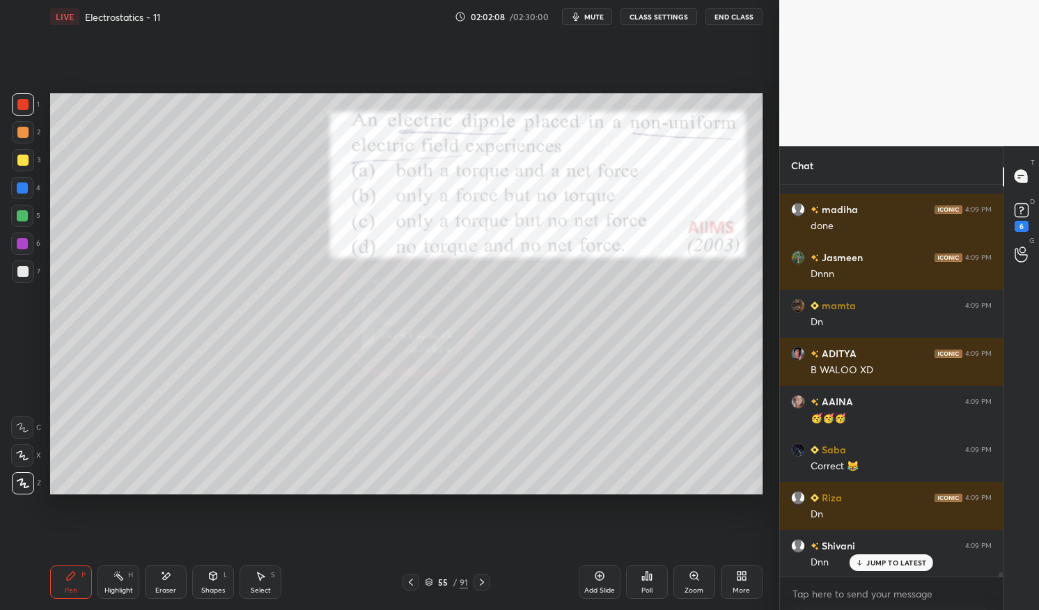
click at [27, 102] on div at bounding box center [22, 104] width 11 height 11
click at [17, 104] on div at bounding box center [22, 104] width 11 height 11
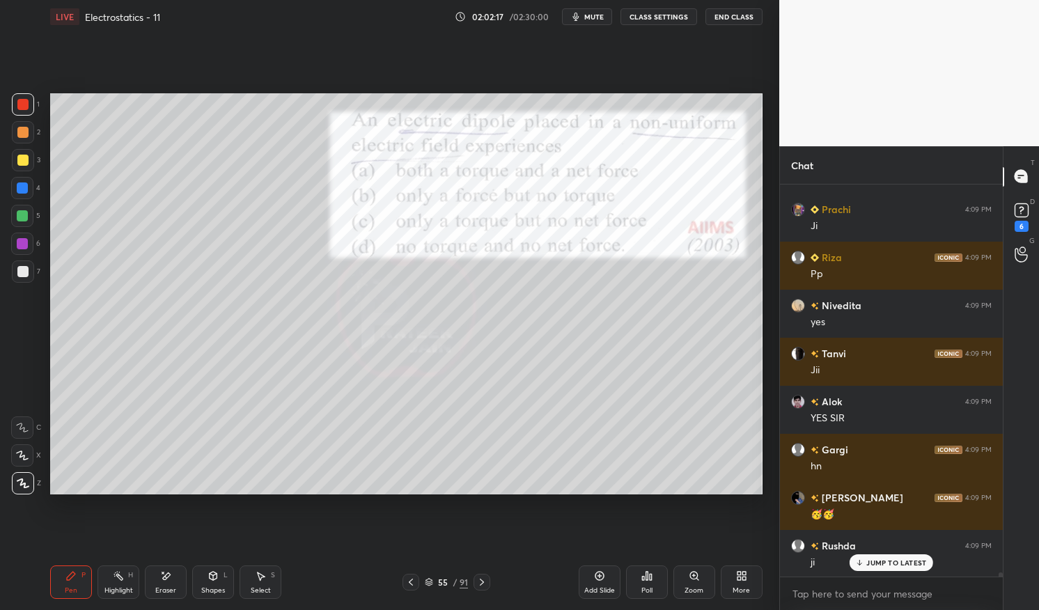
click at [479, 580] on icon at bounding box center [481, 582] width 11 height 11
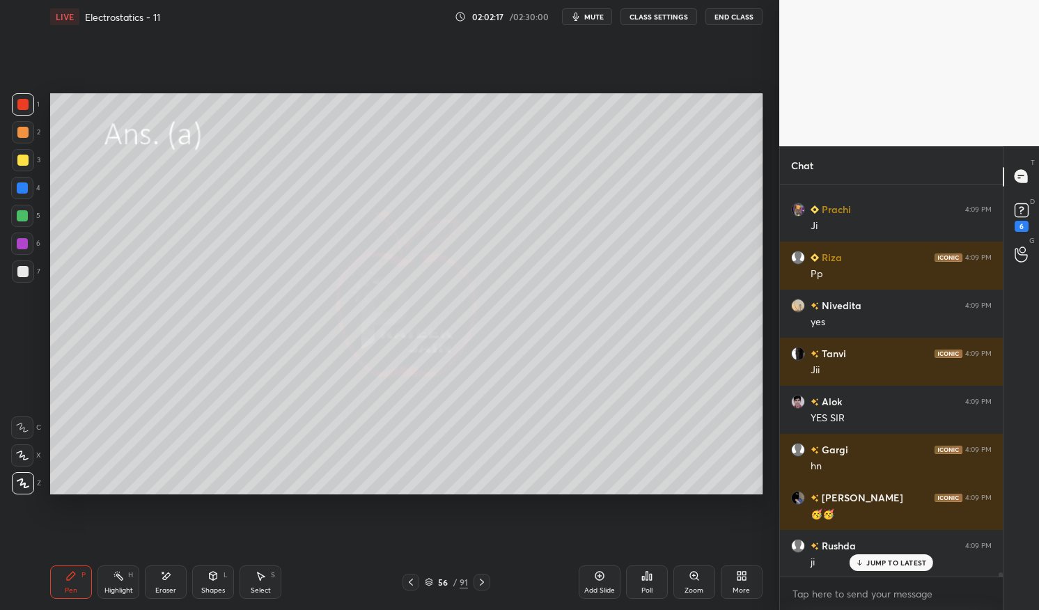
click at [483, 577] on icon at bounding box center [481, 582] width 11 height 11
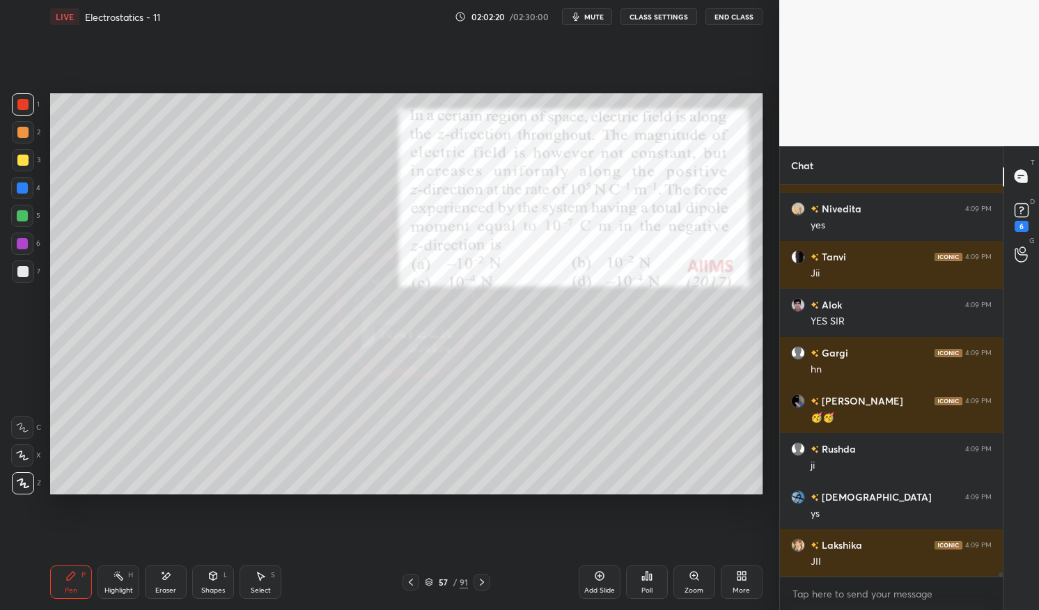
click at [24, 102] on div at bounding box center [22, 104] width 11 height 11
click at [24, 107] on div at bounding box center [22, 104] width 11 height 11
click at [62, 581] on div "Pen P" at bounding box center [71, 582] width 42 height 33
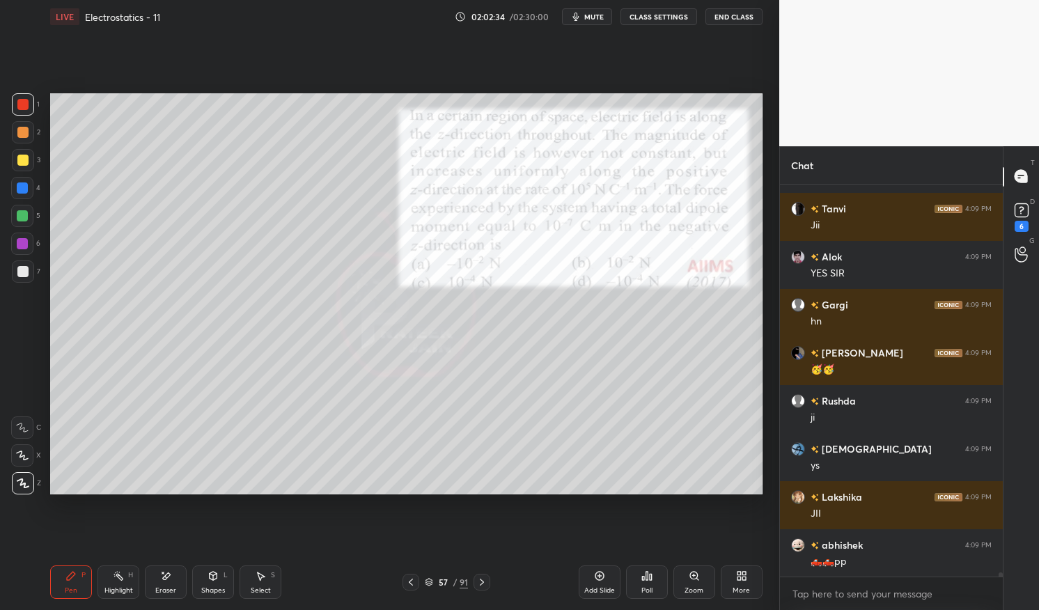
click at [434, 578] on div "57 / 91" at bounding box center [446, 582] width 43 height 13
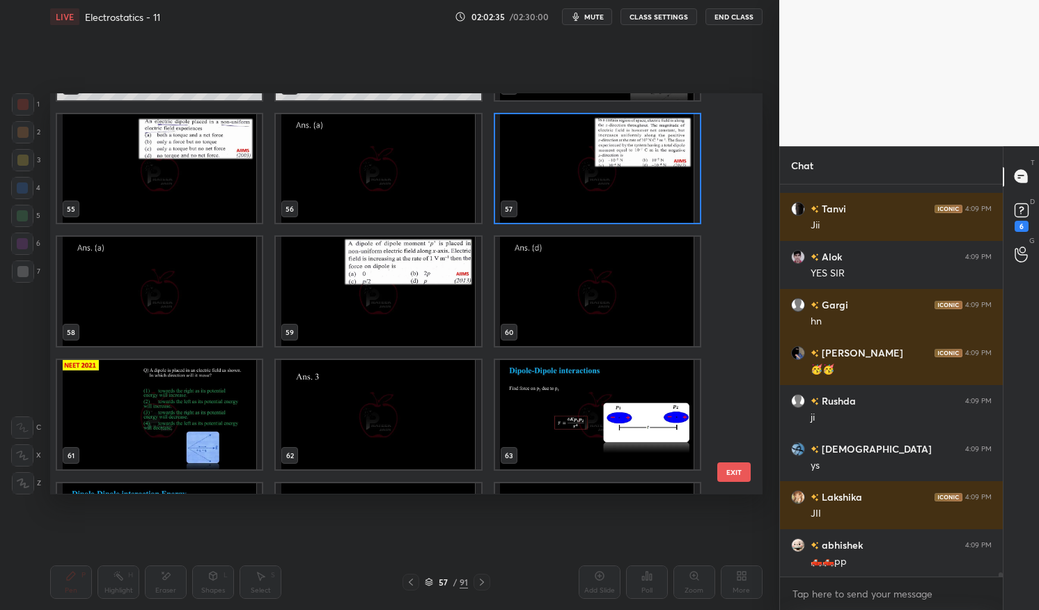
click at [631, 181] on img "grid" at bounding box center [597, 168] width 205 height 109
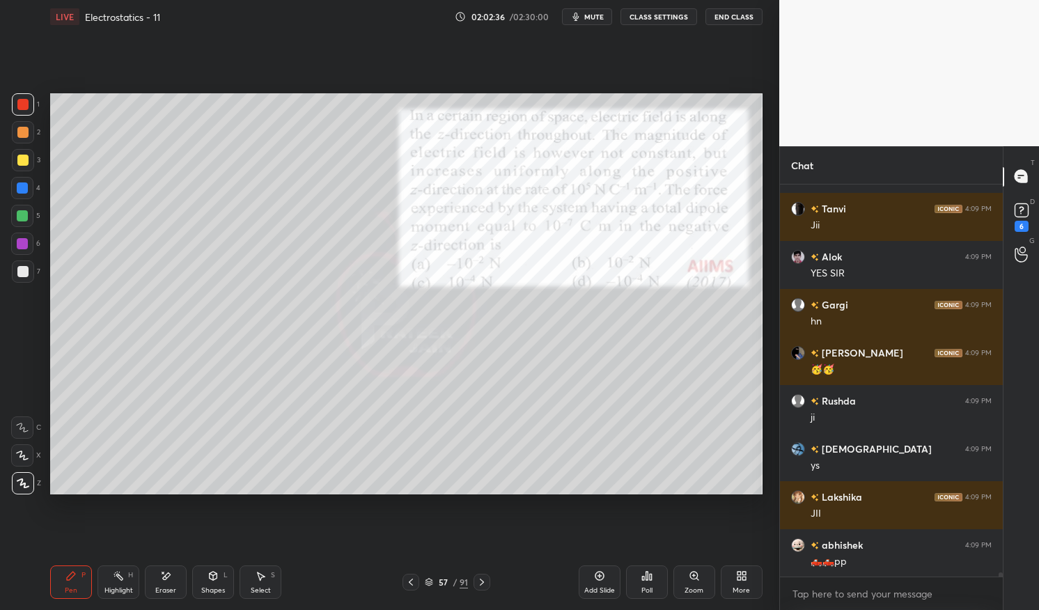
click at [625, 178] on img "grid" at bounding box center [597, 168] width 205 height 109
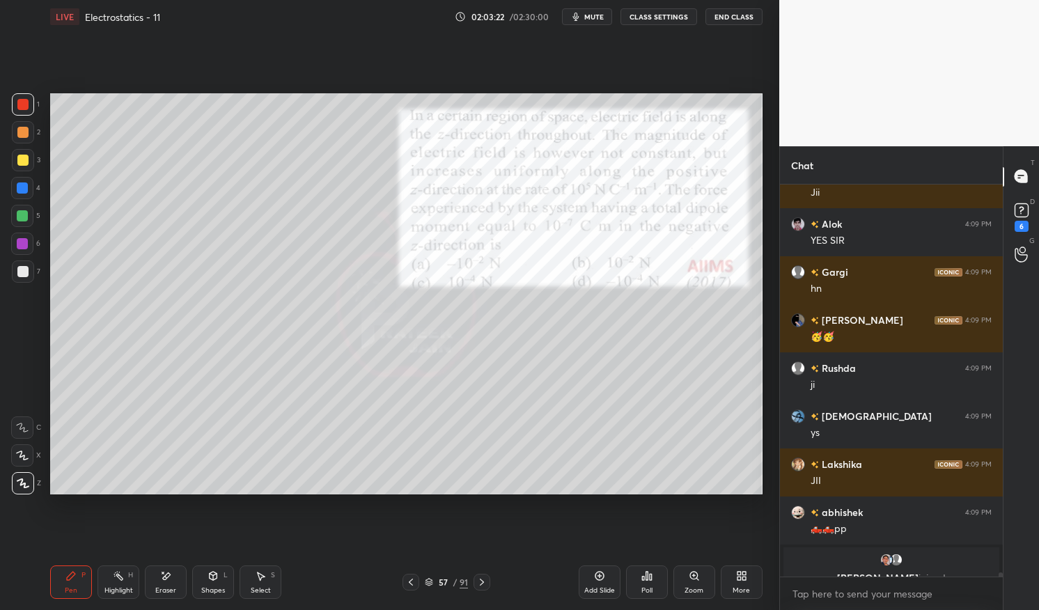
scroll to position [33412, 0]
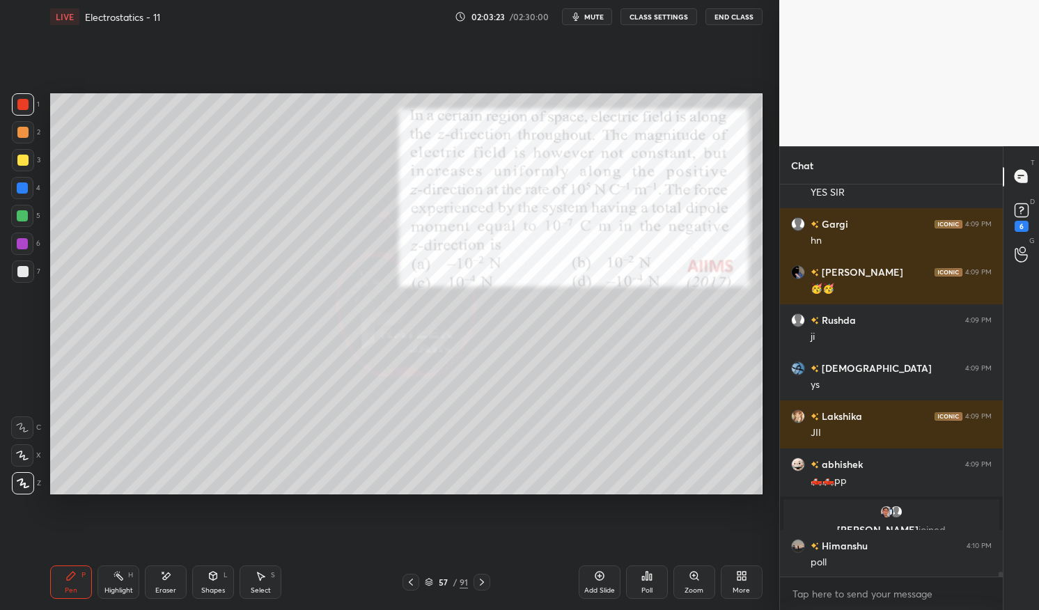
click at [72, 581] on icon at bounding box center [70, 576] width 11 height 11
click at [22, 182] on div at bounding box center [22, 188] width 22 height 22
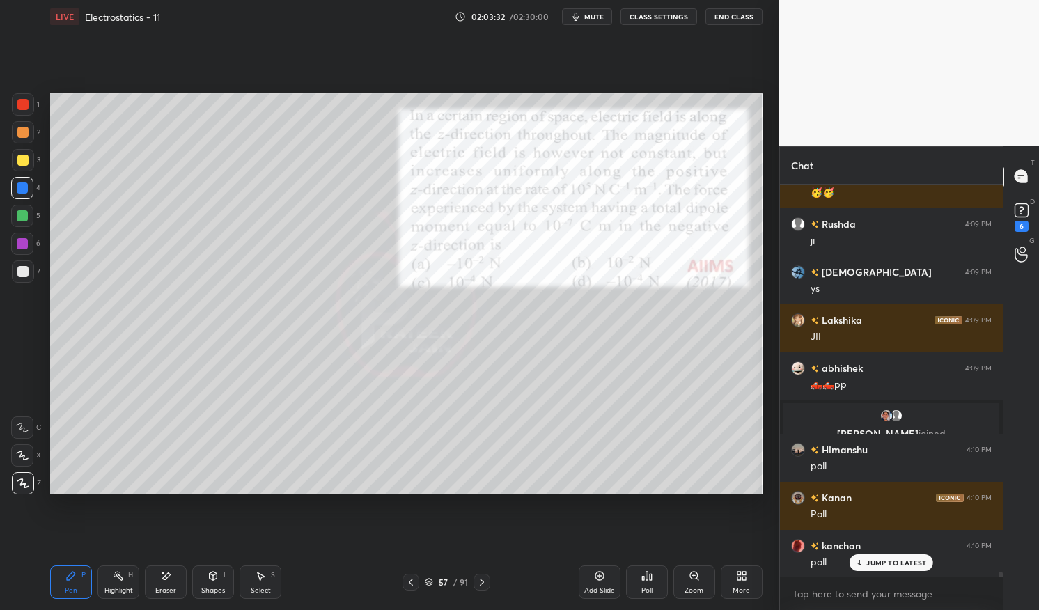
scroll to position [33556, 0]
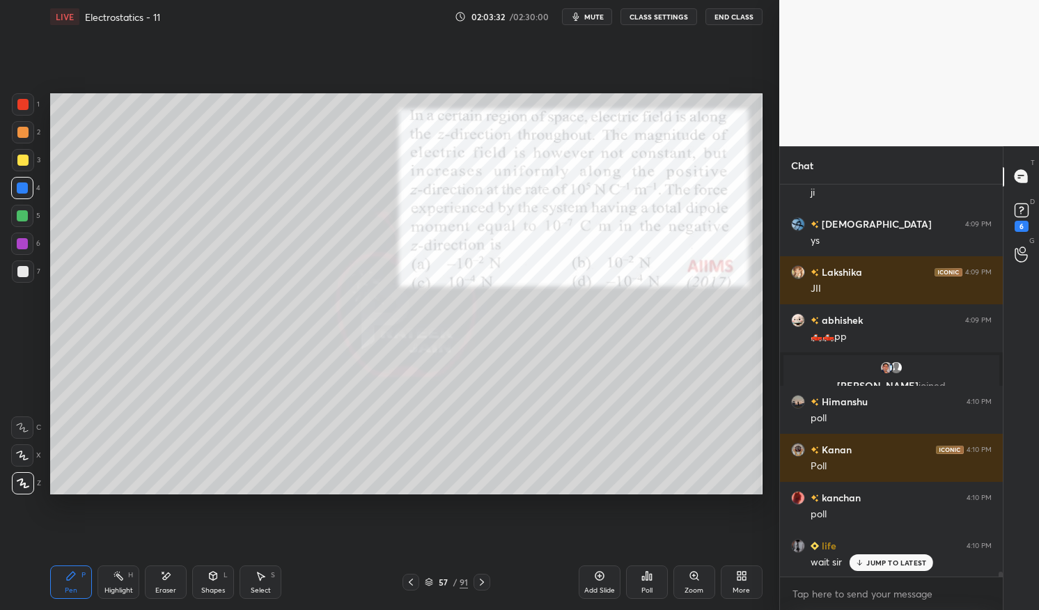
click at [22, 109] on div at bounding box center [22, 104] width 11 height 11
click at [9, 107] on div "1 2 3 4 5 6 7 C X Z E E Erase all H H" at bounding box center [22, 293] width 45 height 401
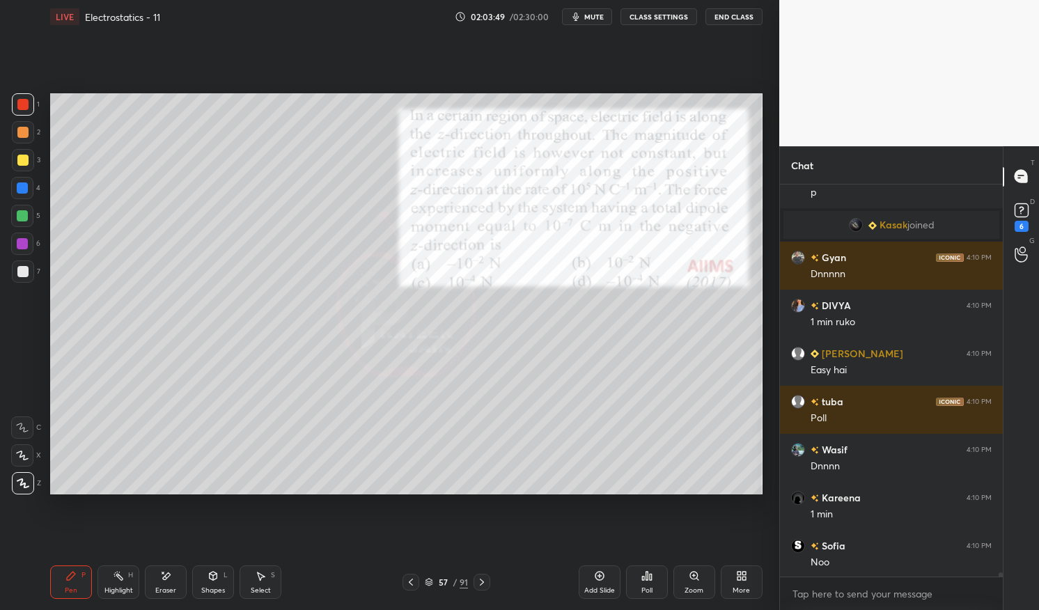
scroll to position [34023, 0]
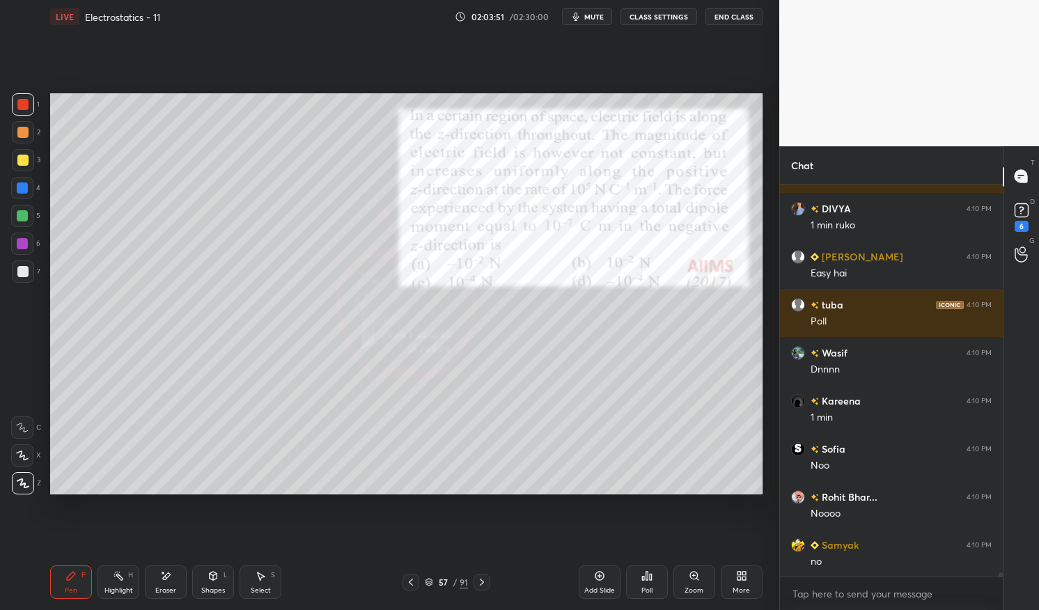
click at [22, 238] on div at bounding box center [22, 243] width 11 height 11
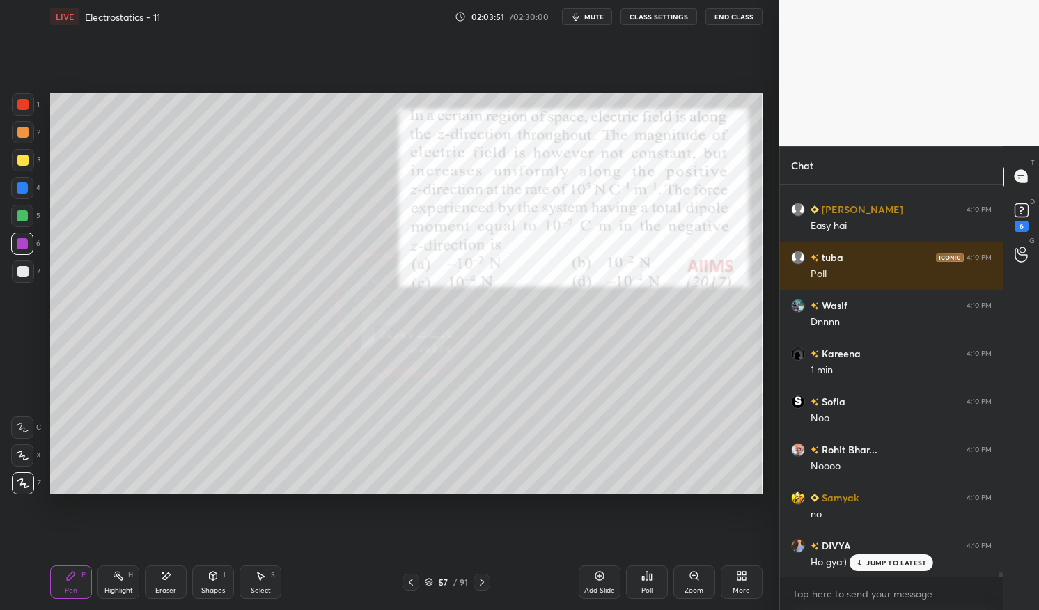
click at [217, 587] on div "Shapes" at bounding box center [213, 590] width 24 height 7
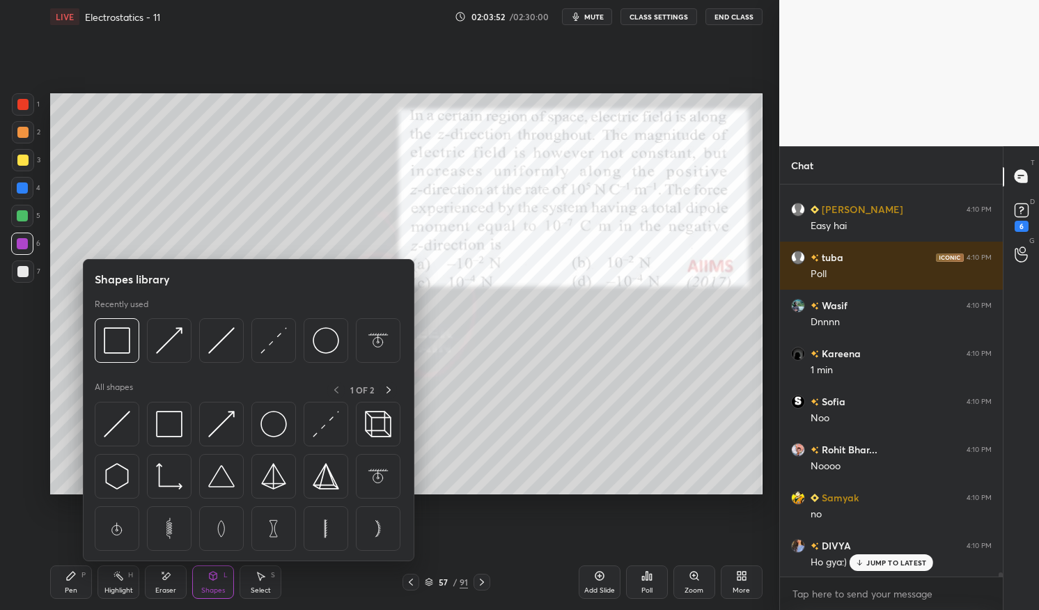
click at [173, 339] on img at bounding box center [169, 340] width 26 height 26
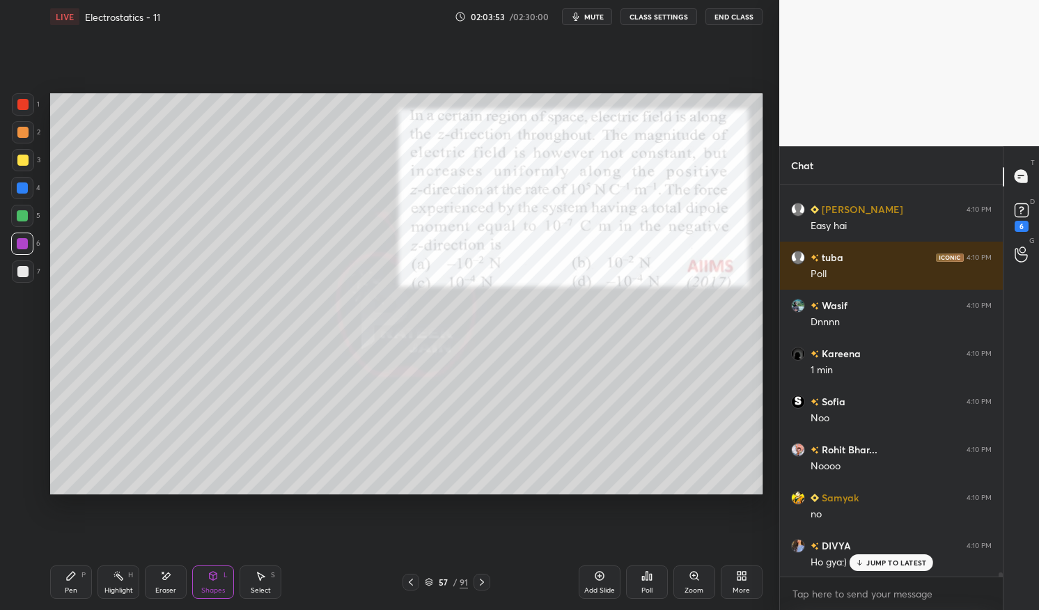
scroll to position [34167, 0]
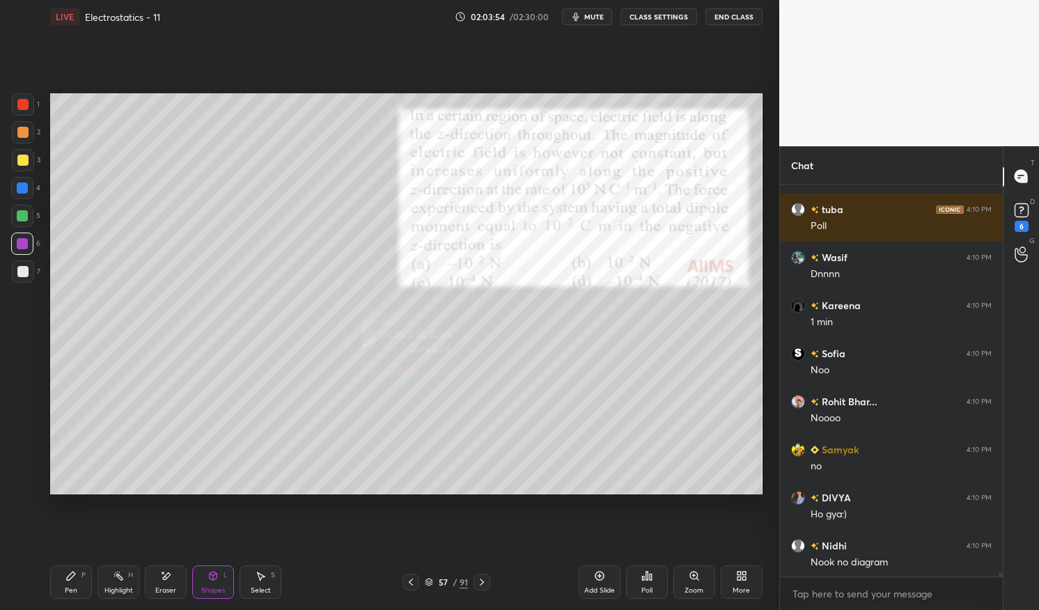
click at [67, 582] on div "Pen P" at bounding box center [71, 582] width 42 height 33
click at [57, 583] on div "Pen P" at bounding box center [71, 582] width 42 height 33
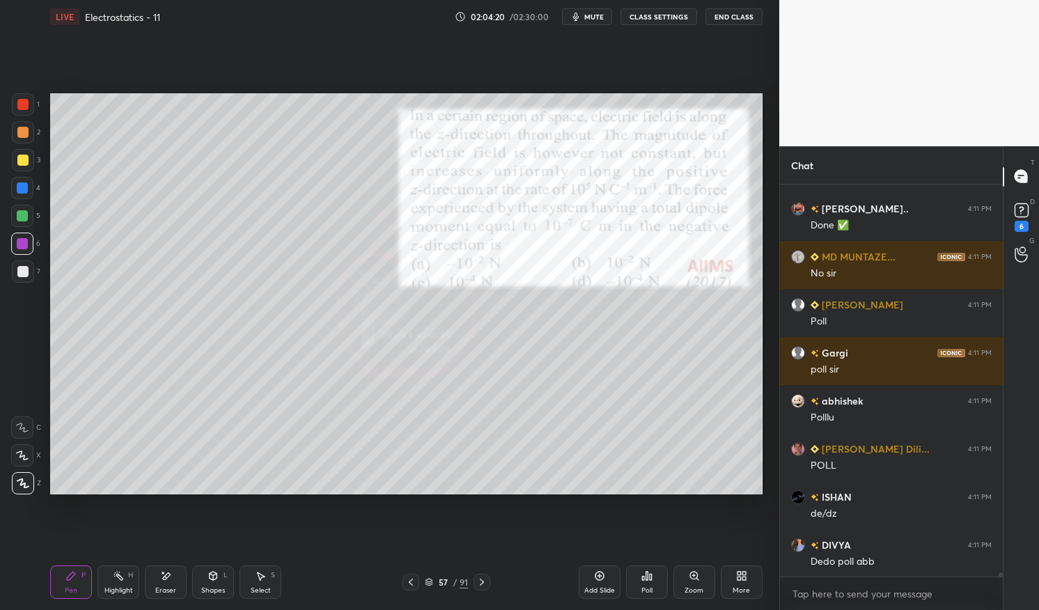
scroll to position [34805, 0]
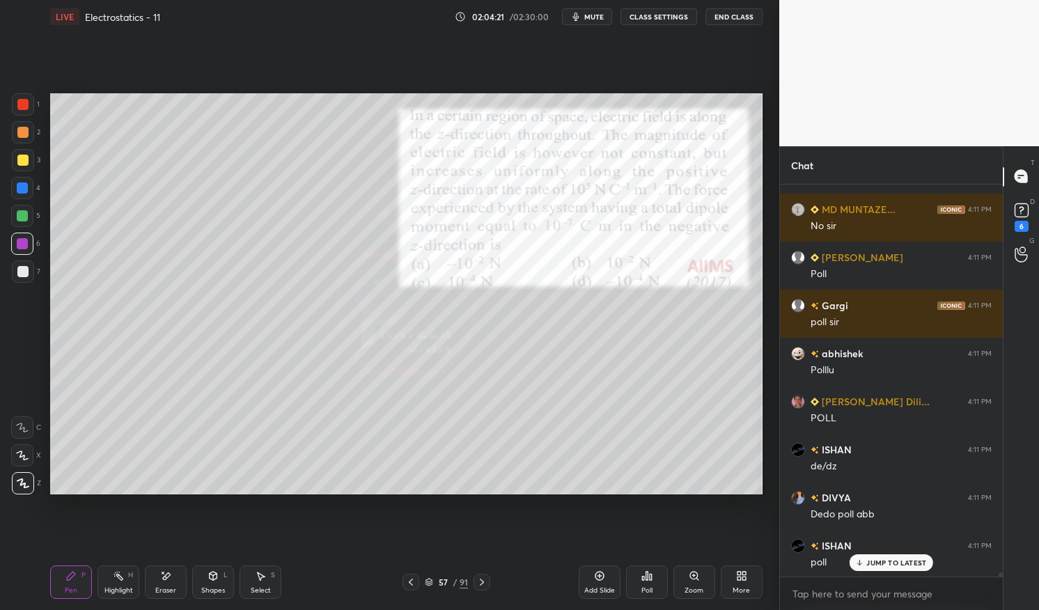
click at [224, 575] on div "L" at bounding box center [226, 575] width 4 height 7
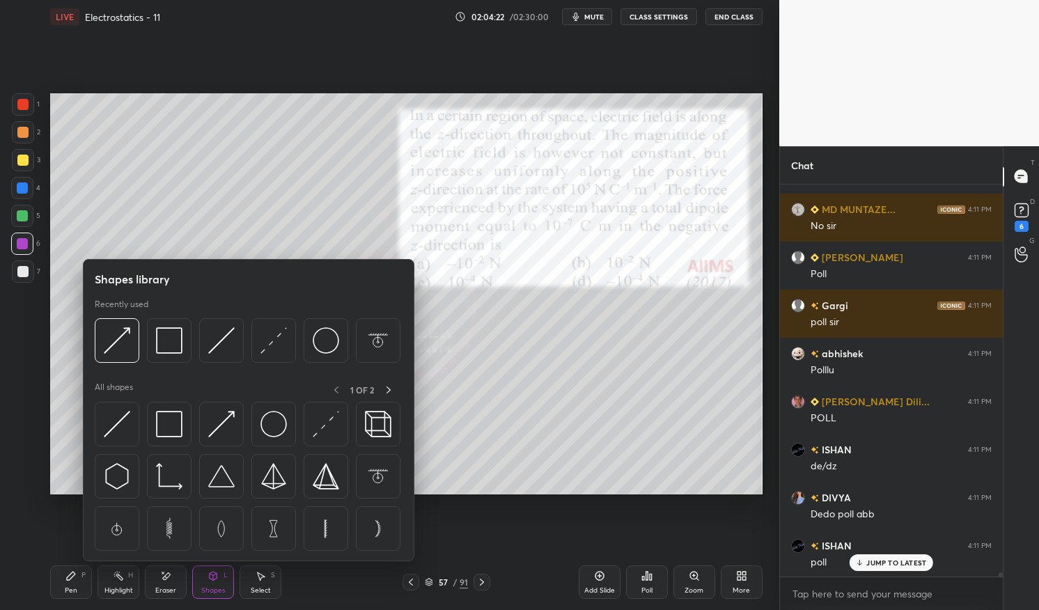
click at [123, 346] on img at bounding box center [117, 340] width 26 height 26
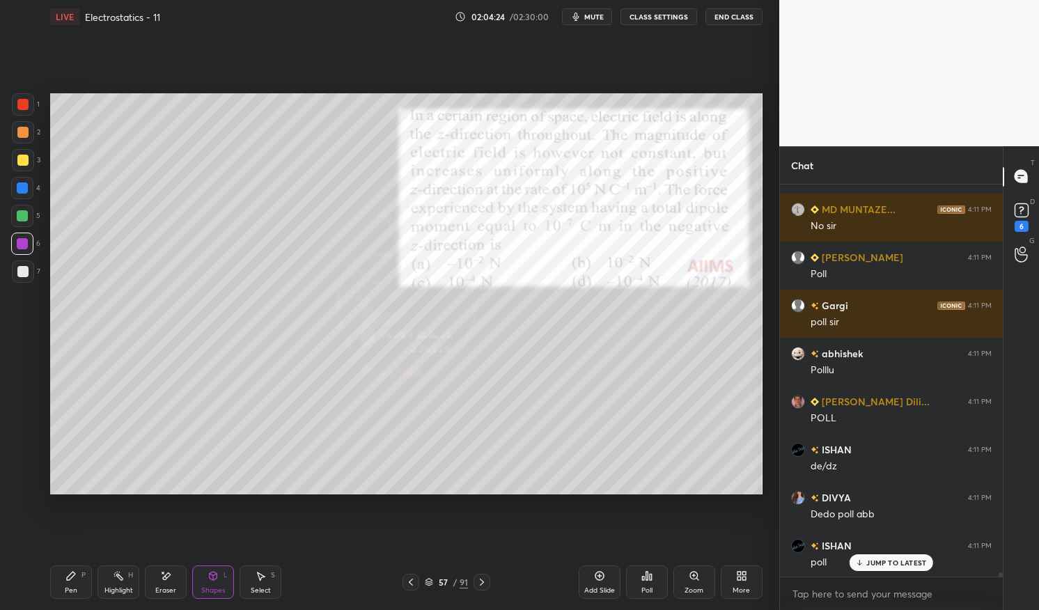
click at [86, 586] on div "Pen P" at bounding box center [71, 582] width 42 height 33
click at [77, 566] on div "Pen P" at bounding box center [71, 582] width 42 height 33
click at [22, 277] on div at bounding box center [23, 272] width 22 height 22
click at [24, 271] on div at bounding box center [22, 271] width 11 height 11
click at [210, 576] on icon at bounding box center [214, 576] width 8 height 8
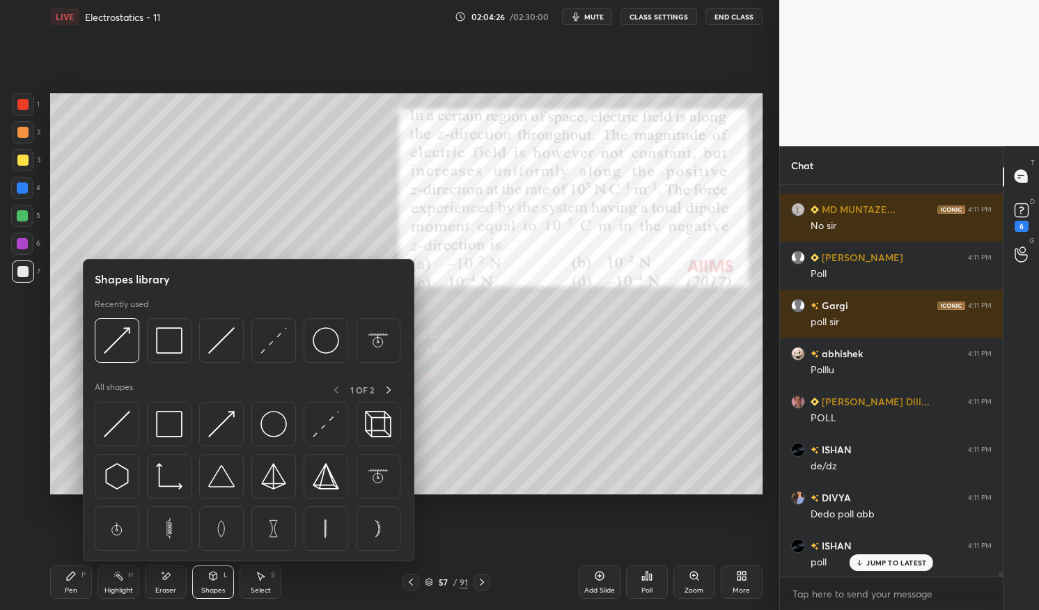
click at [226, 420] on img at bounding box center [221, 424] width 26 height 26
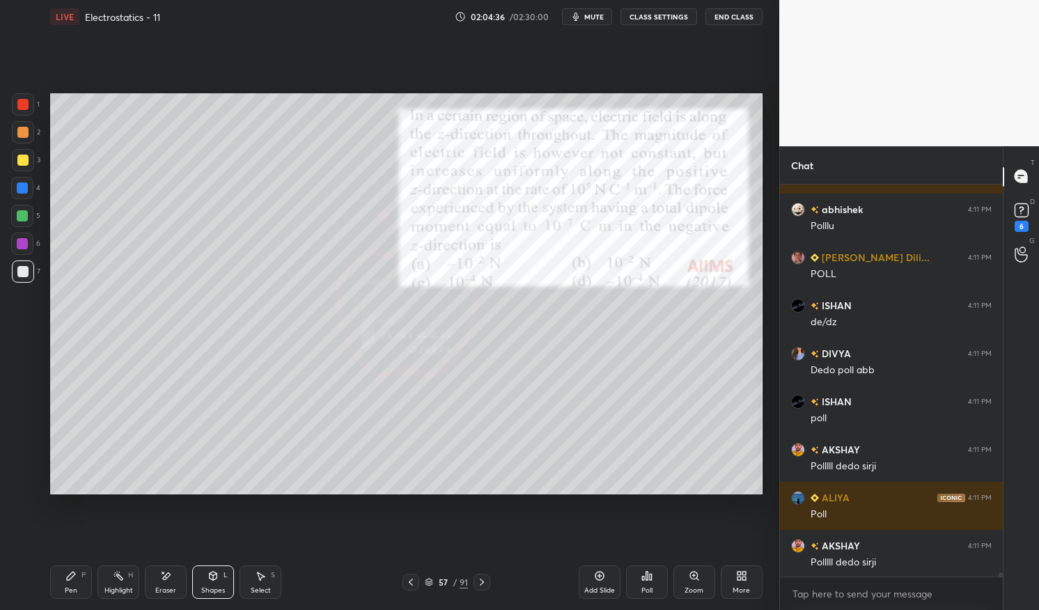
scroll to position [34998, 0]
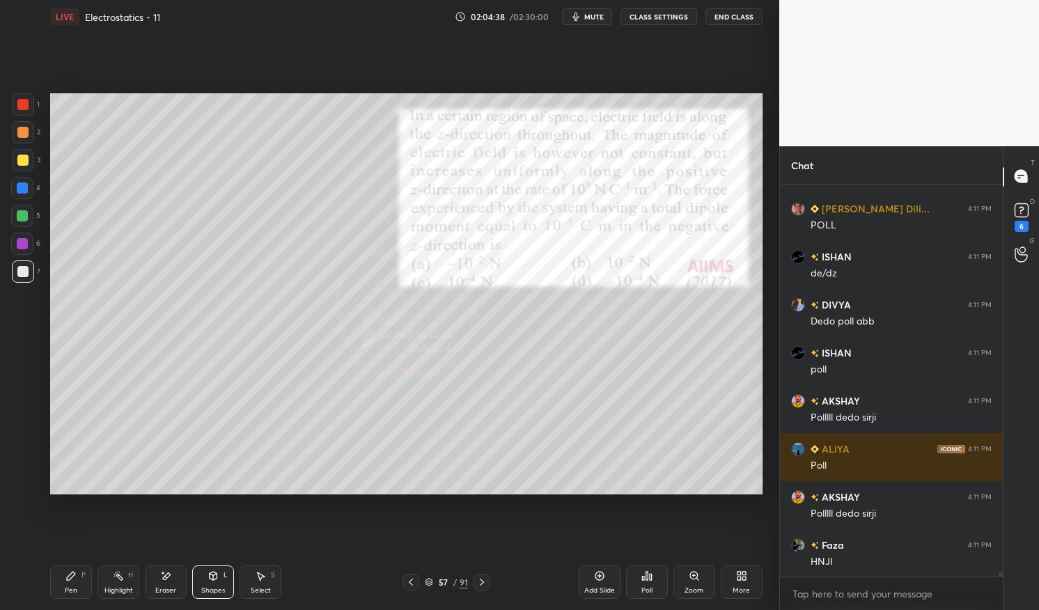
click at [71, 585] on div "Pen P" at bounding box center [71, 582] width 42 height 33
click at [67, 581] on icon at bounding box center [70, 576] width 11 height 11
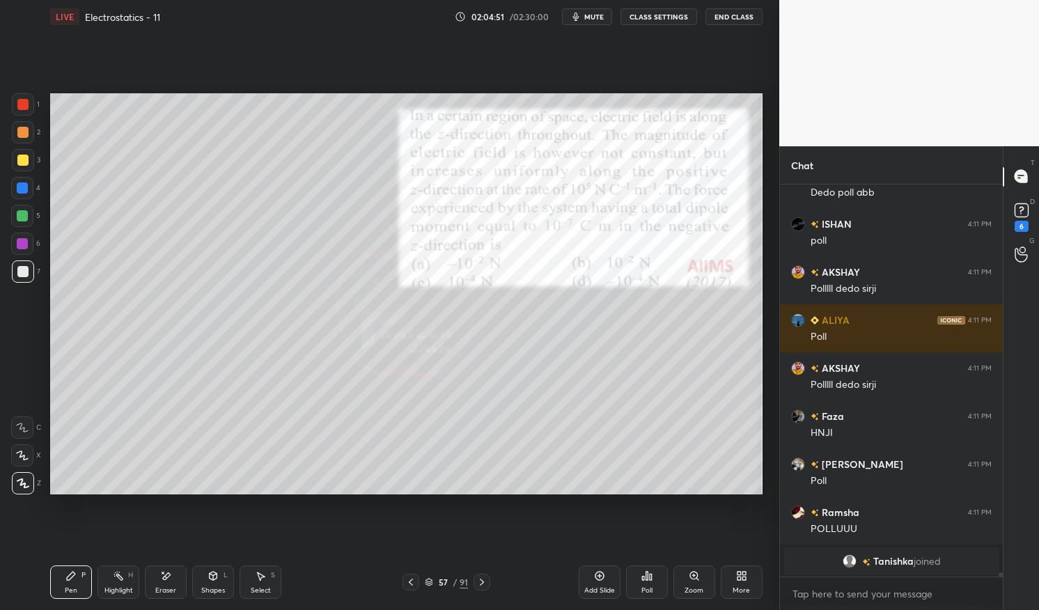
scroll to position [35176, 0]
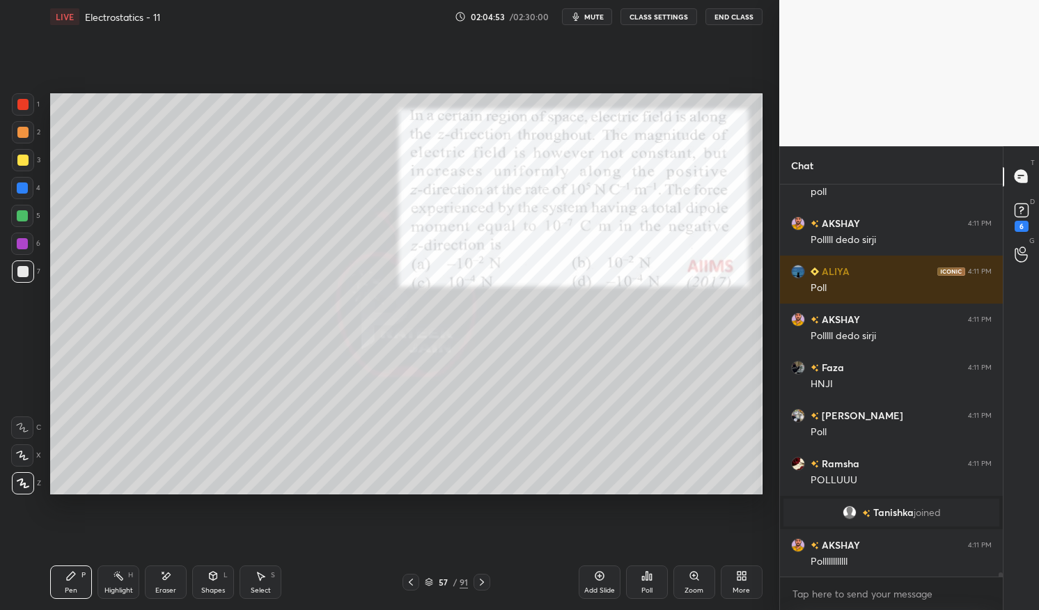
click at [18, 98] on div at bounding box center [23, 104] width 22 height 22
click at [15, 105] on div at bounding box center [23, 104] width 22 height 22
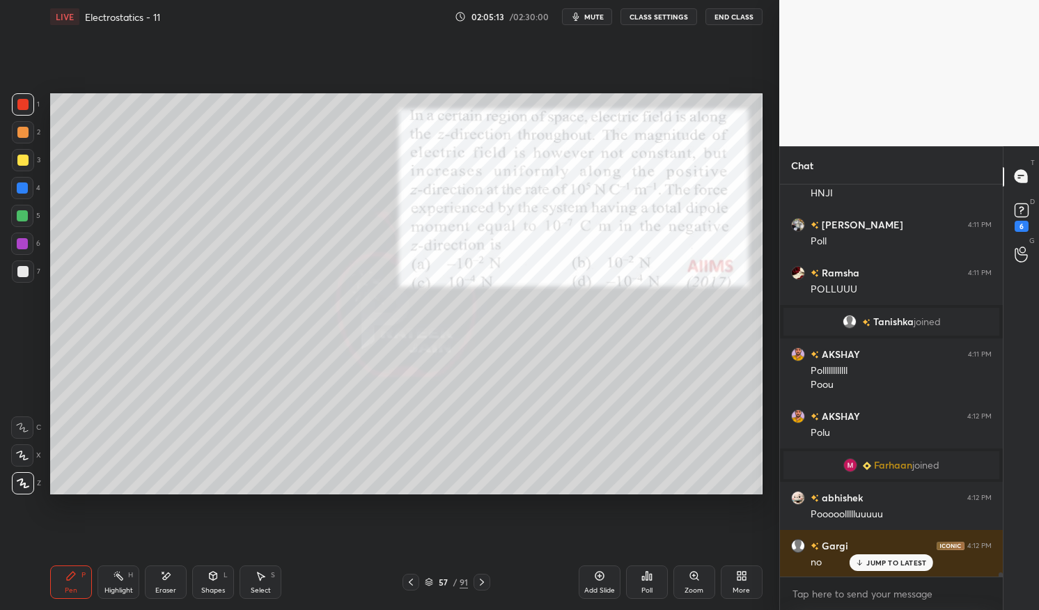
scroll to position [35415, 0]
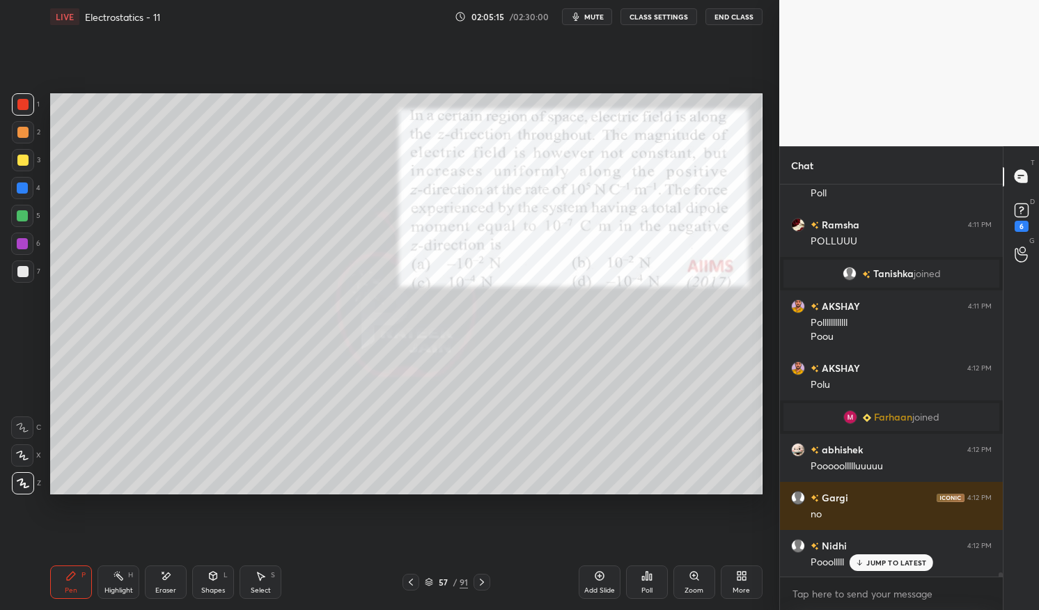
click at [118, 581] on icon at bounding box center [118, 576] width 11 height 11
click at [112, 581] on div "Highlight H" at bounding box center [119, 582] width 42 height 33
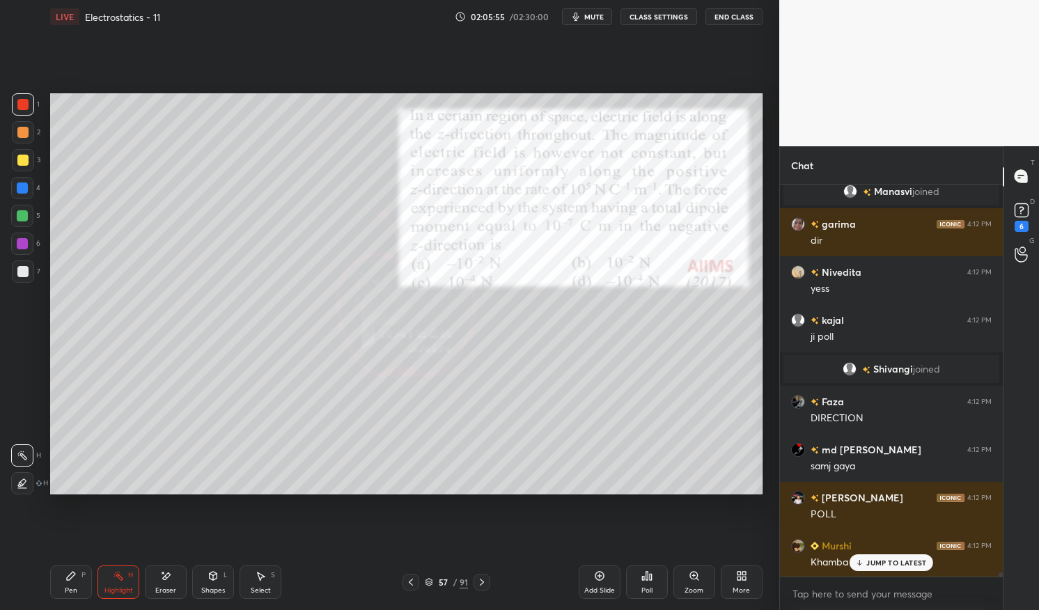
scroll to position [35963, 0]
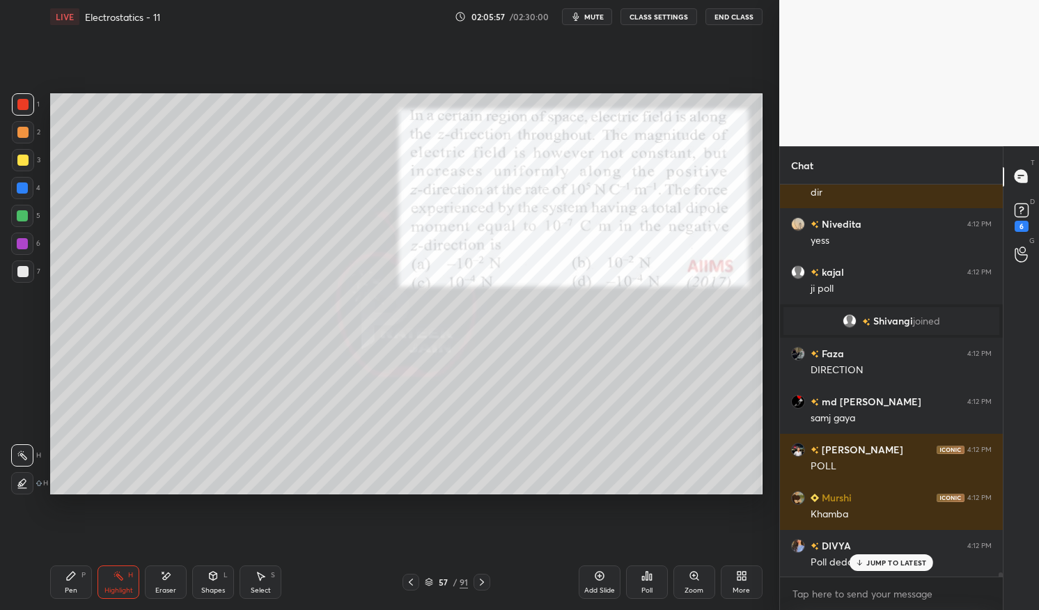
click at [914, 555] on div "JUMP TO LATEST" at bounding box center [892, 563] width 84 height 17
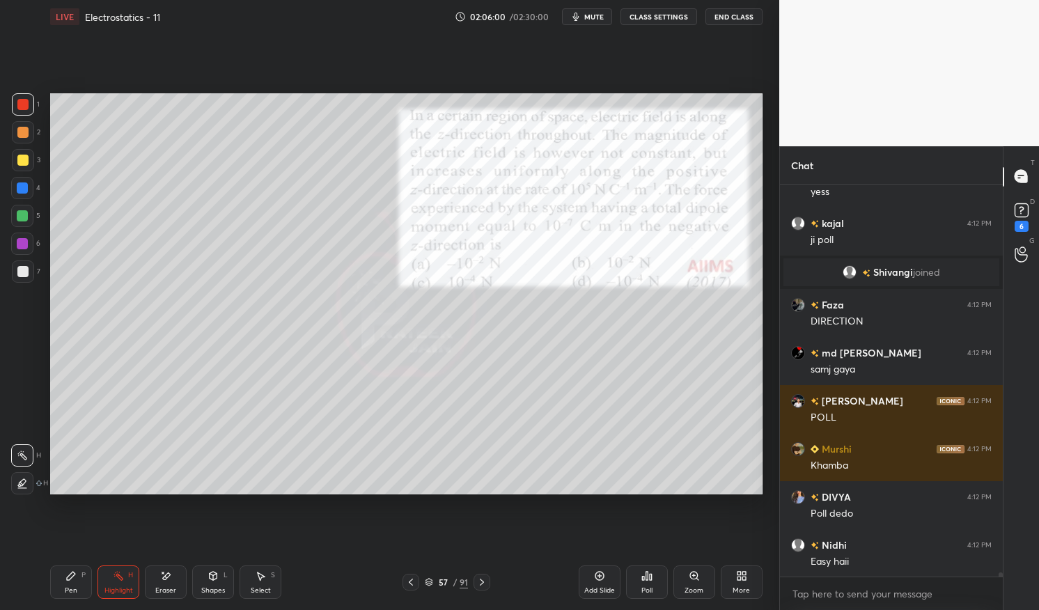
click at [432, 578] on div "57 / 91" at bounding box center [446, 582] width 43 height 13
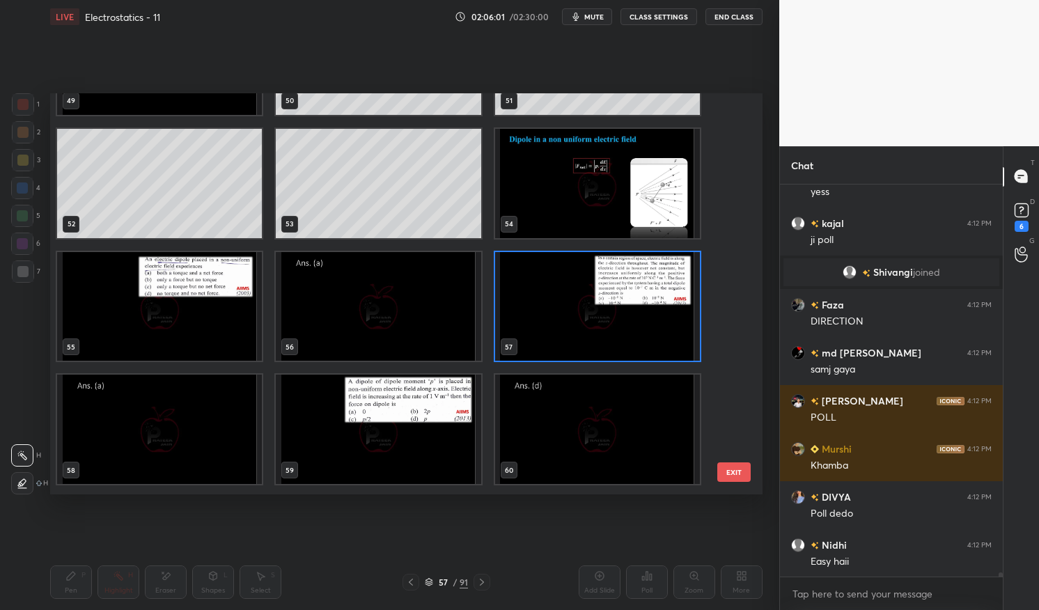
scroll to position [2068, 0]
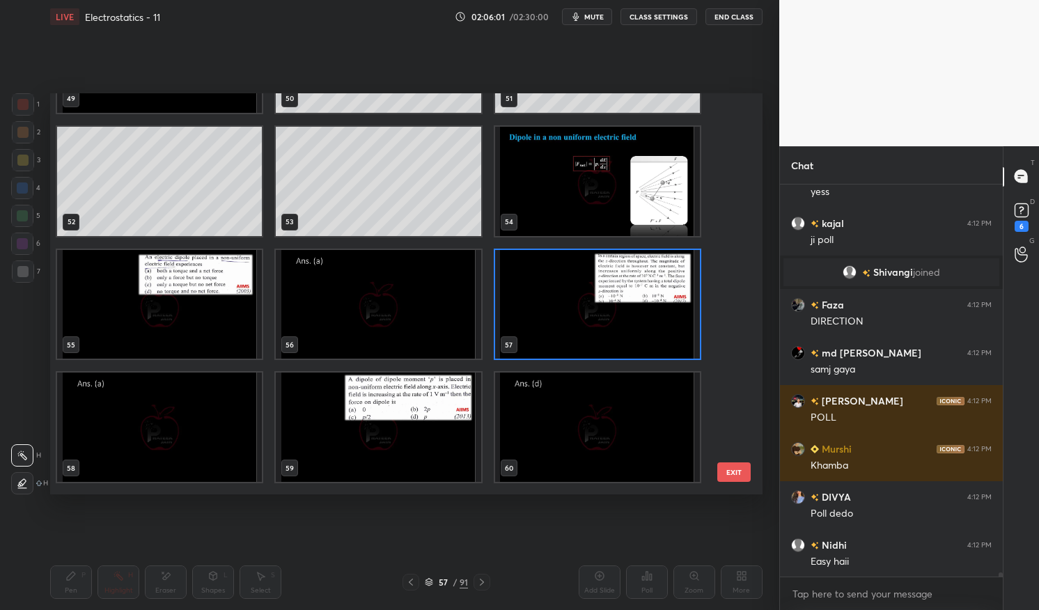
click at [572, 297] on img "grid" at bounding box center [597, 304] width 205 height 109
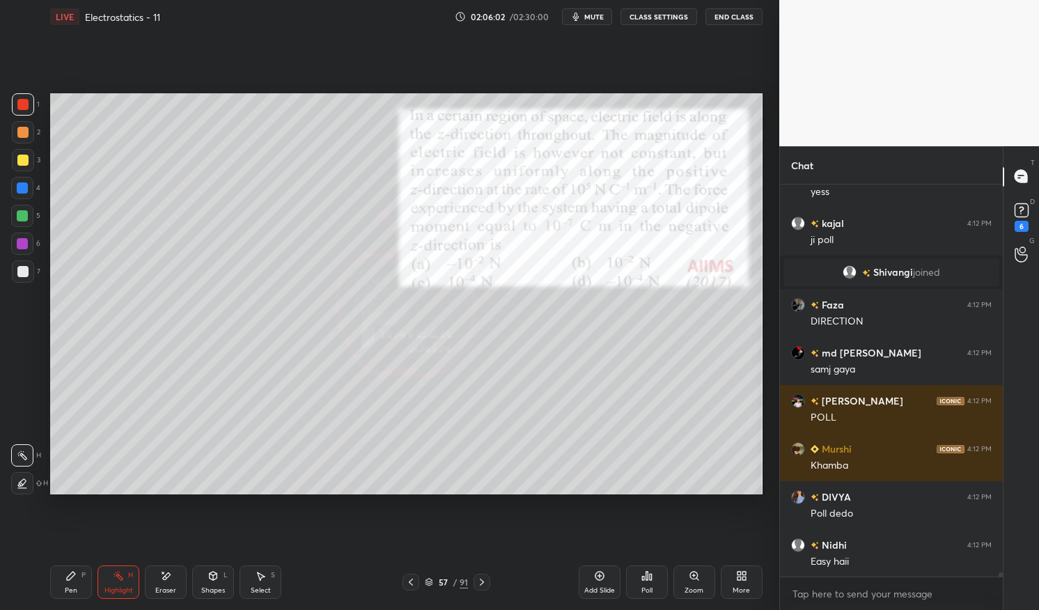
click at [564, 297] on img "grid" at bounding box center [597, 304] width 205 height 109
click at [649, 580] on icon at bounding box center [647, 576] width 11 height 11
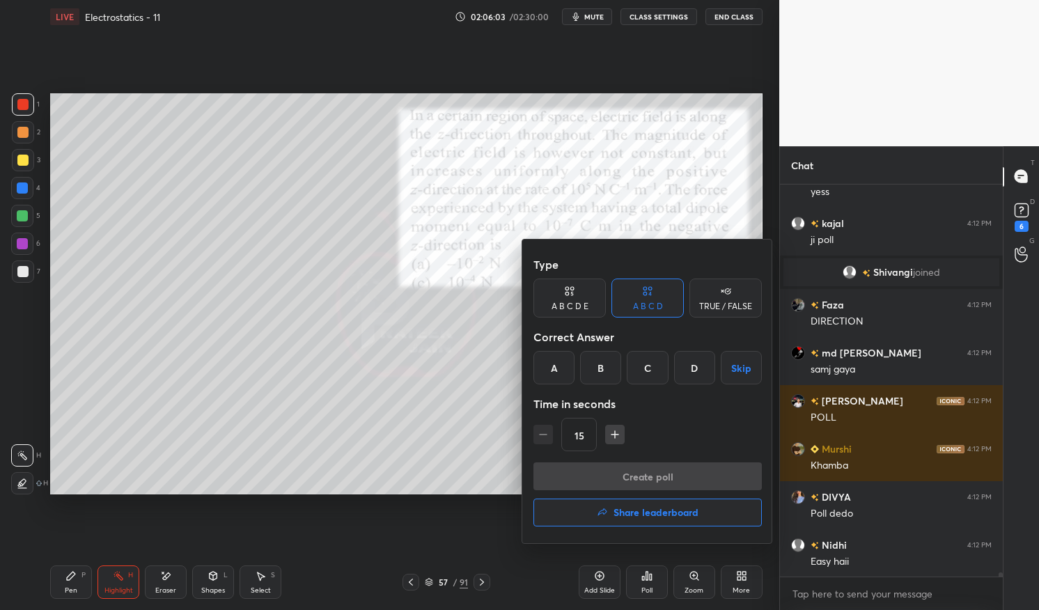
click at [543, 373] on div "A" at bounding box center [554, 367] width 41 height 33
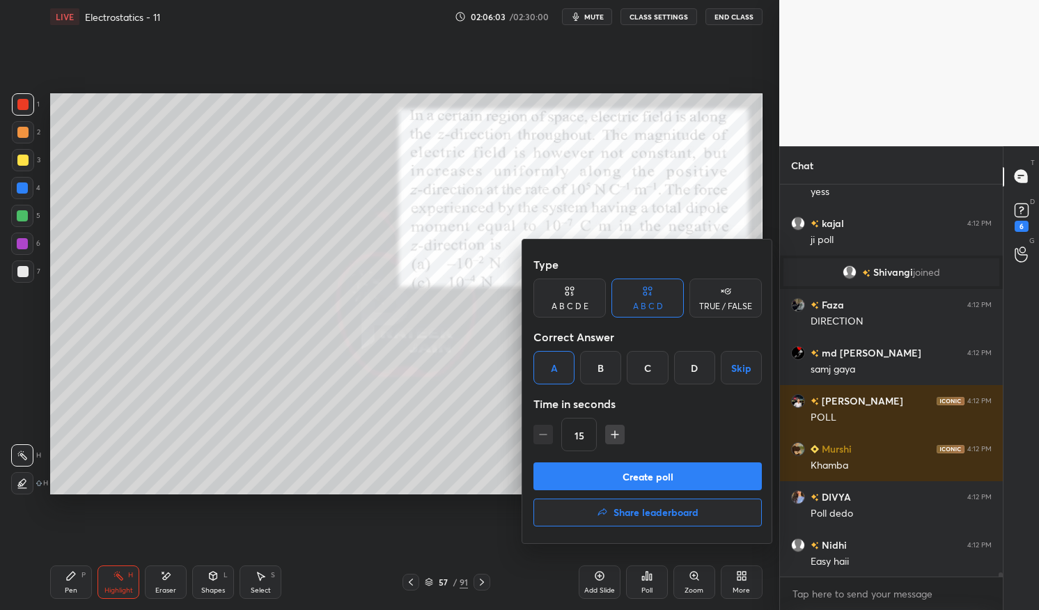
click at [604, 474] on button "Create poll" at bounding box center [648, 477] width 228 height 28
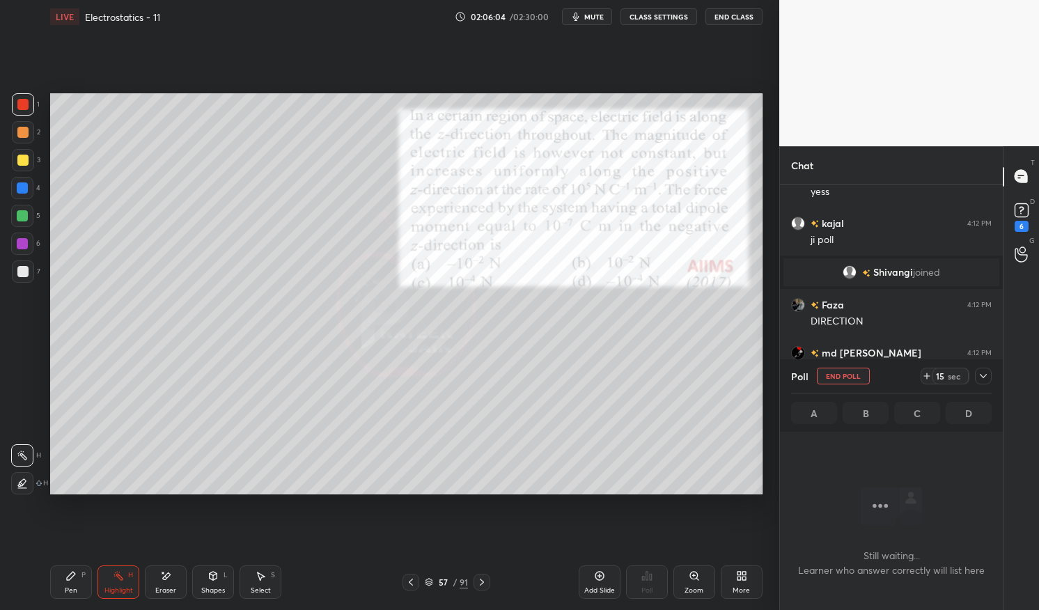
scroll to position [201, 219]
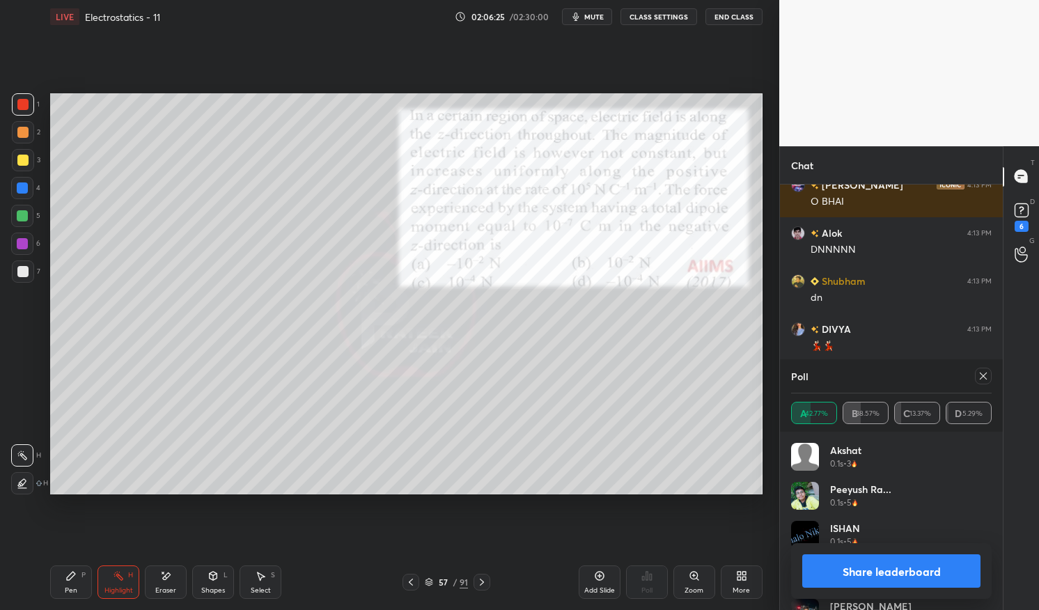
click at [982, 375] on icon at bounding box center [983, 376] width 11 height 11
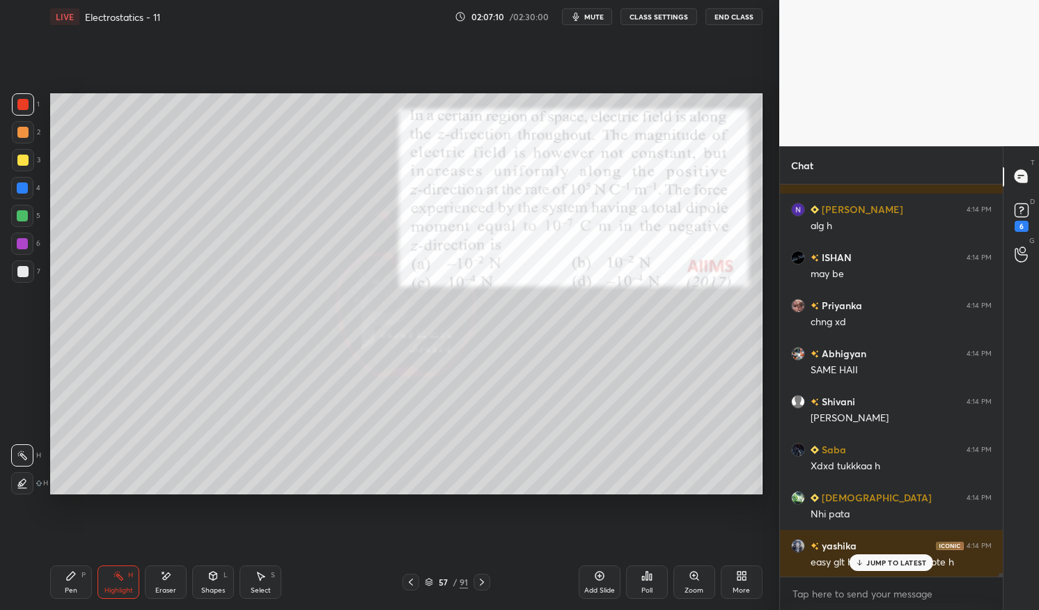
click at [56, 585] on div "Pen P" at bounding box center [71, 582] width 42 height 33
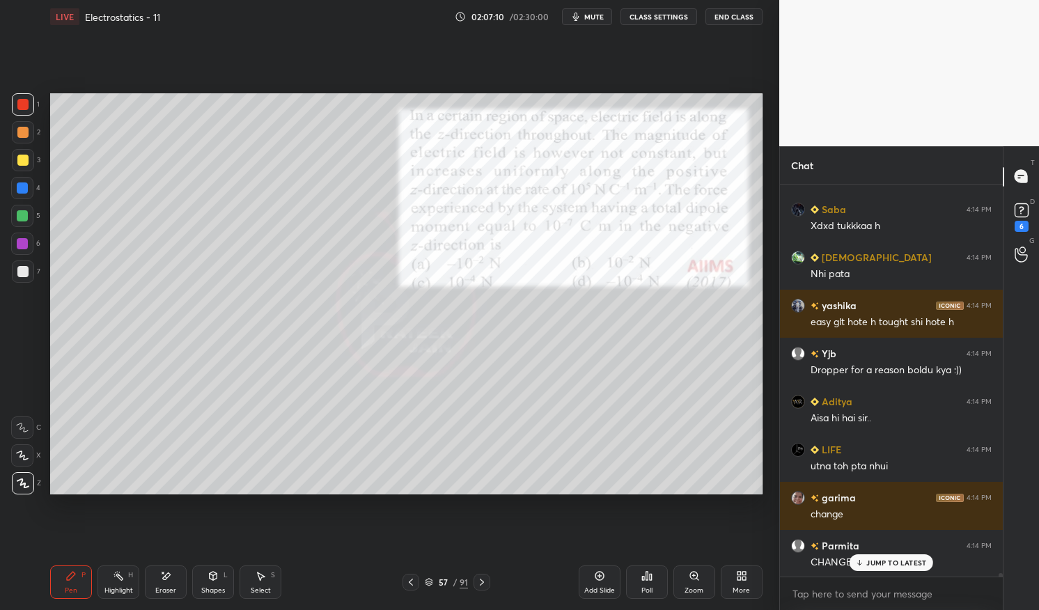
click at [42, 580] on div "1 2 3 4 5 6 7 C X Z E E Erase all H H LIVE Electrostatics - 11 02:07:10 / 02:30…" at bounding box center [384, 305] width 768 height 610
click at [29, 216] on div at bounding box center [22, 216] width 22 height 22
click at [13, 219] on div at bounding box center [22, 216] width 22 height 22
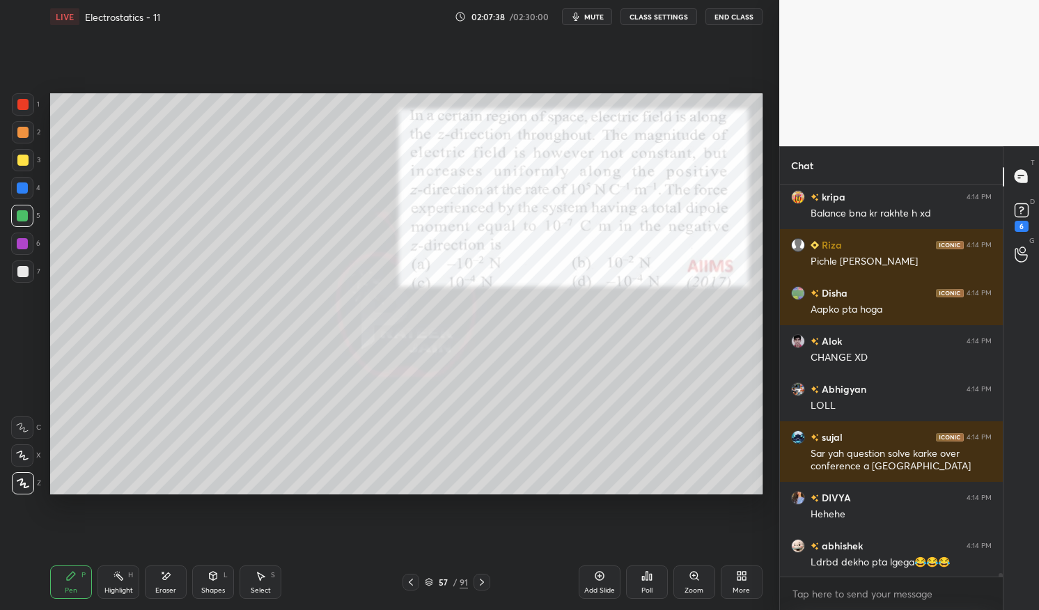
scroll to position [43168, 0]
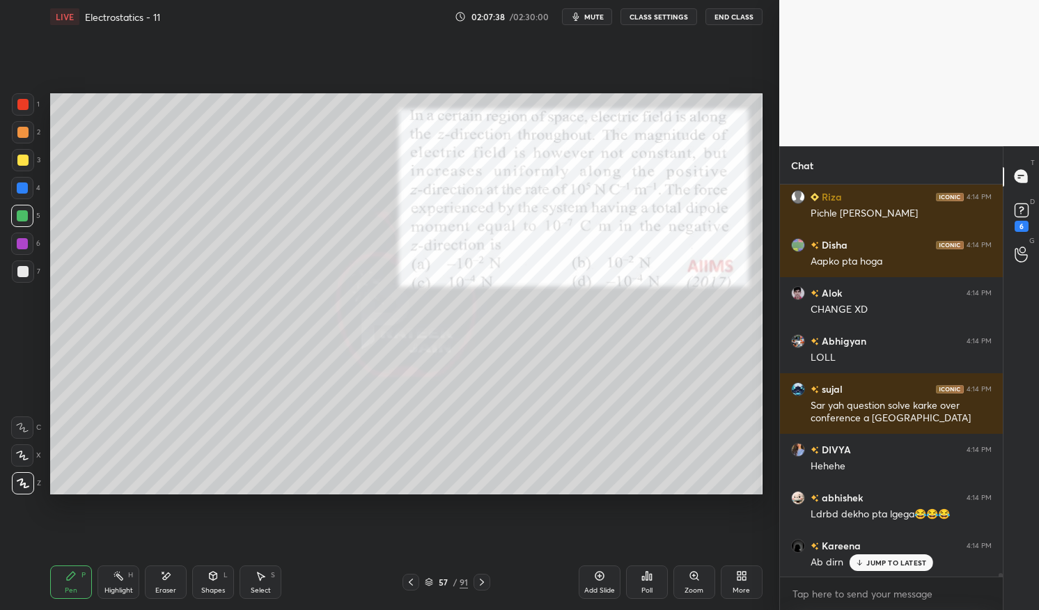
click at [102, 588] on div "Highlight H" at bounding box center [119, 582] width 42 height 33
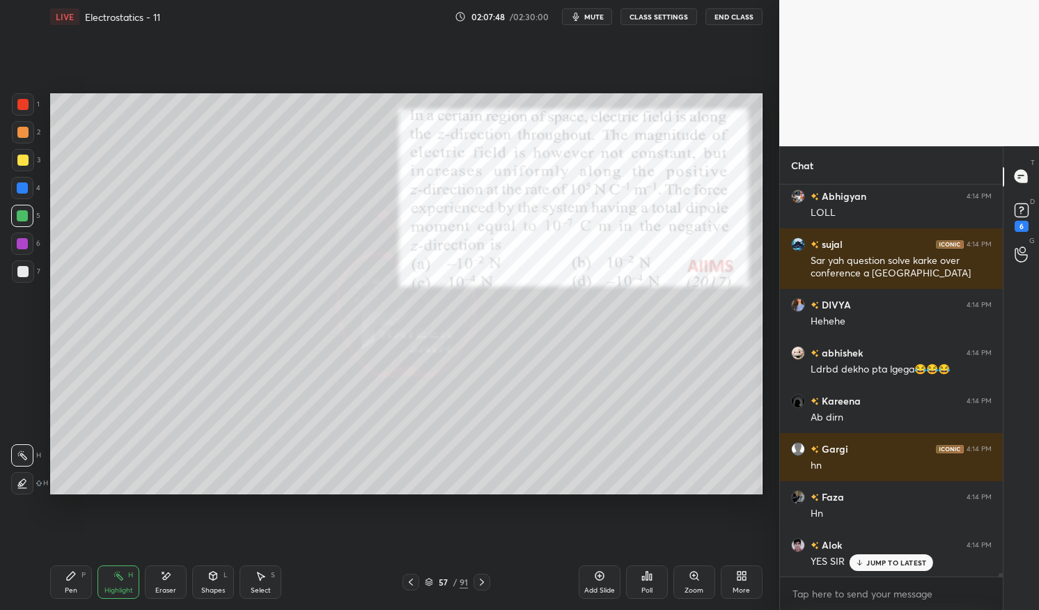
scroll to position [43361, 0]
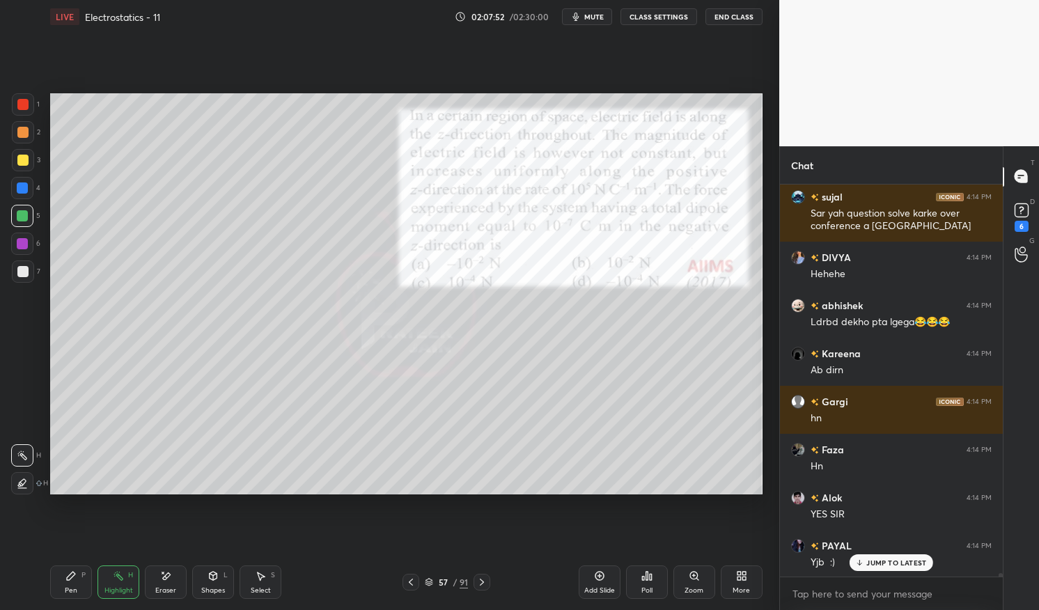
click at [24, 161] on div at bounding box center [22, 160] width 11 height 11
click at [20, 157] on div at bounding box center [22, 160] width 11 height 11
click at [73, 582] on div "Pen P" at bounding box center [71, 582] width 42 height 33
click at [74, 575] on icon at bounding box center [71, 576] width 8 height 8
click at [118, 574] on icon at bounding box center [118, 576] width 11 height 11
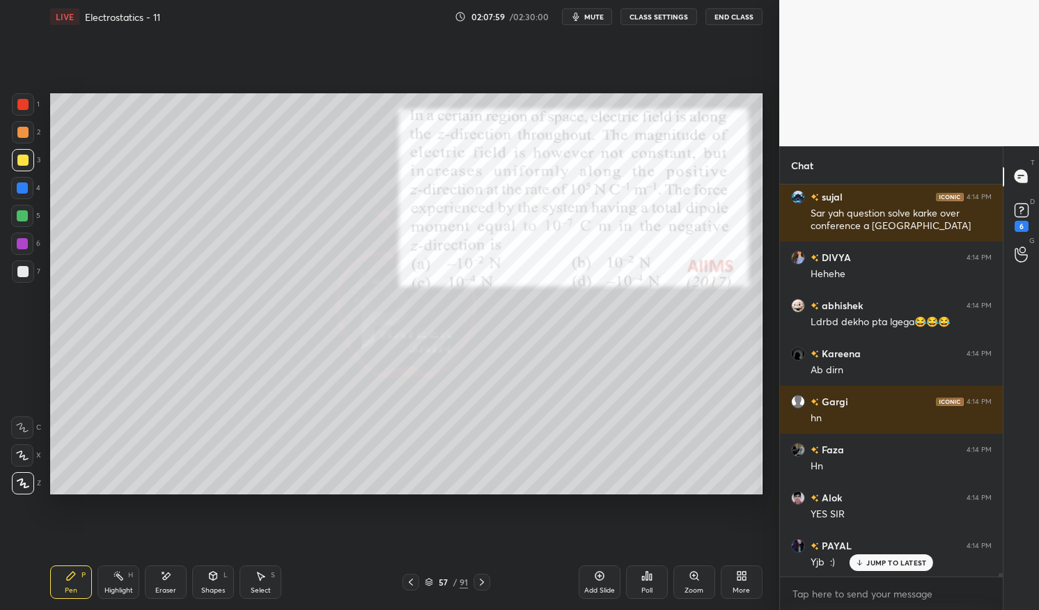
click at [121, 566] on div "Highlight H" at bounding box center [119, 582] width 42 height 33
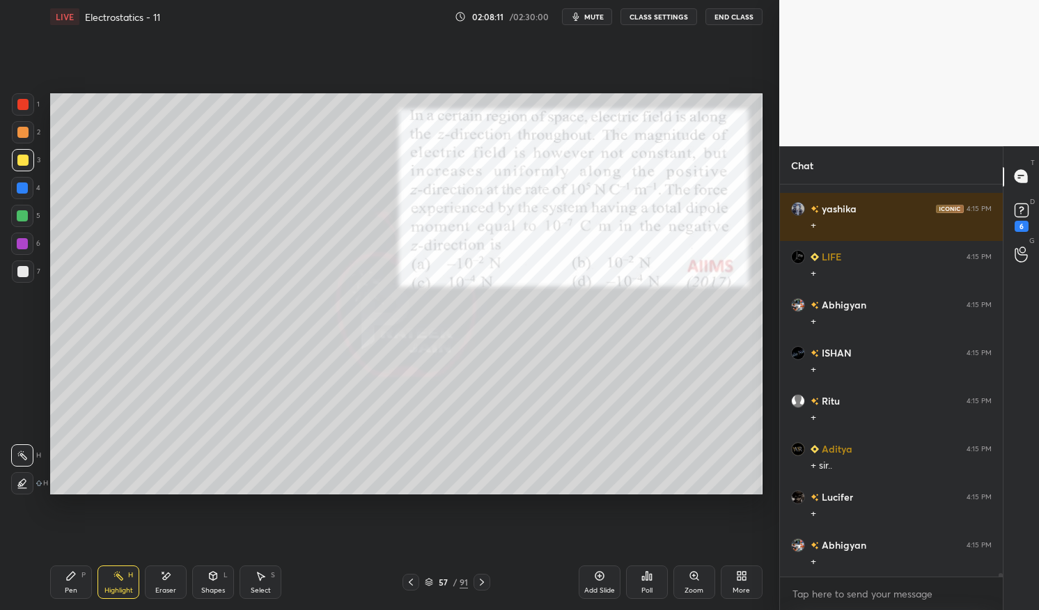
scroll to position [44226, 0]
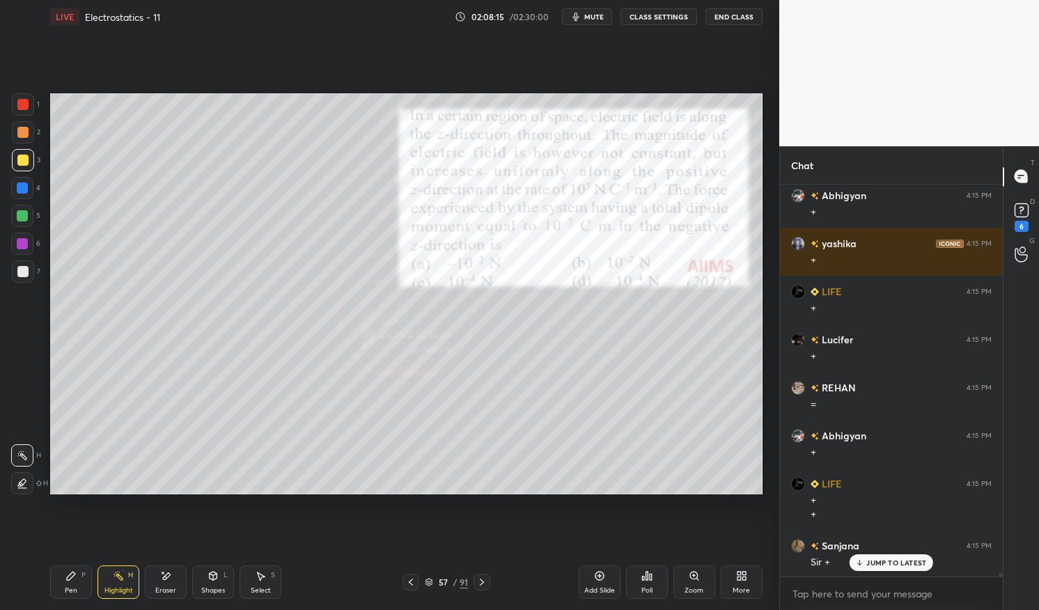
click at [101, 587] on div "Highlight H" at bounding box center [119, 582] width 42 height 33
click at [75, 580] on icon at bounding box center [70, 576] width 11 height 11
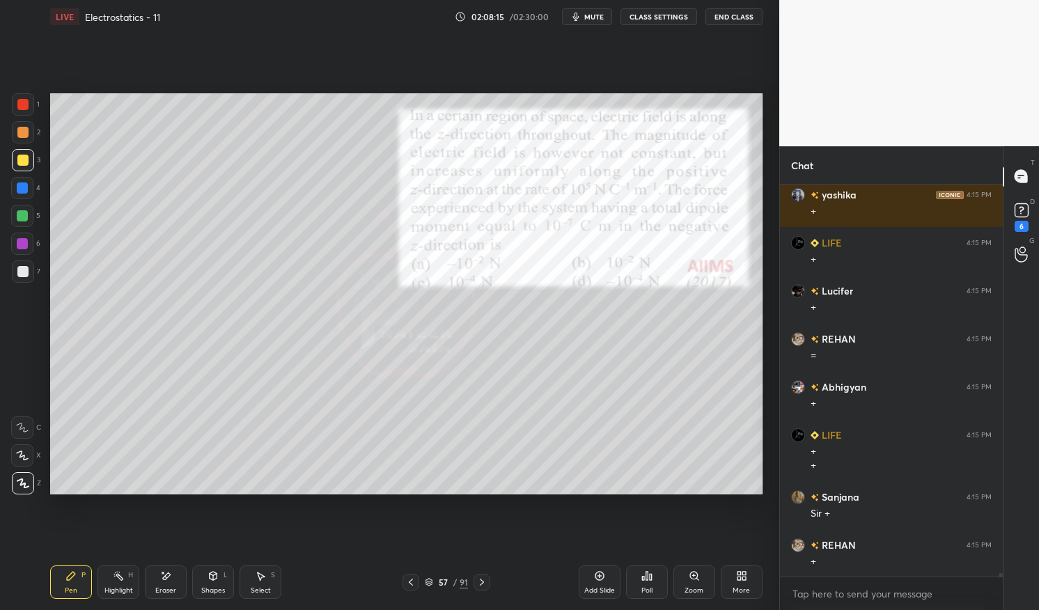
click at [60, 583] on div "Pen P" at bounding box center [71, 582] width 42 height 33
click at [28, 272] on div at bounding box center [23, 272] width 22 height 22
click at [17, 269] on div at bounding box center [22, 271] width 11 height 11
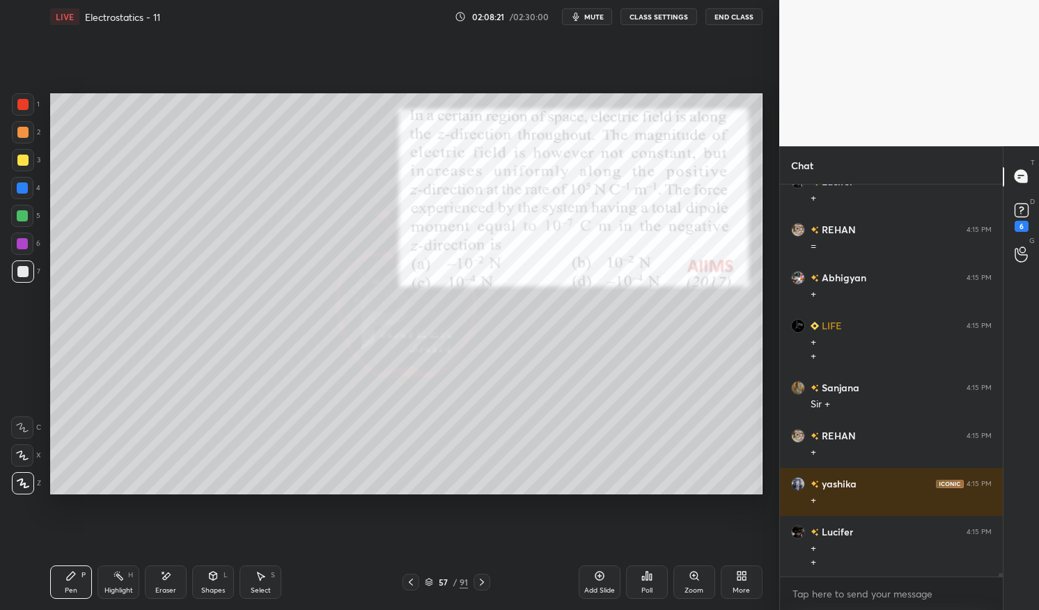
scroll to position [44687, 0]
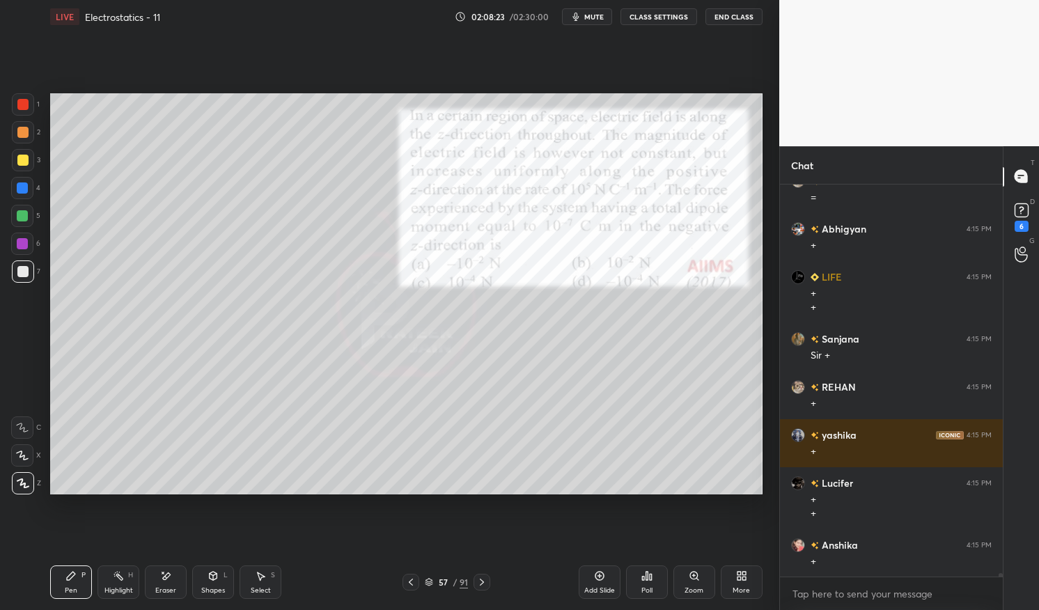
click at [121, 585] on div "Highlight H" at bounding box center [119, 582] width 42 height 33
click at [116, 574] on icon at bounding box center [118, 576] width 11 height 11
click at [17, 162] on div at bounding box center [22, 160] width 11 height 11
click at [24, 160] on div at bounding box center [22, 160] width 11 height 11
click at [59, 586] on div "Pen P" at bounding box center [71, 582] width 42 height 33
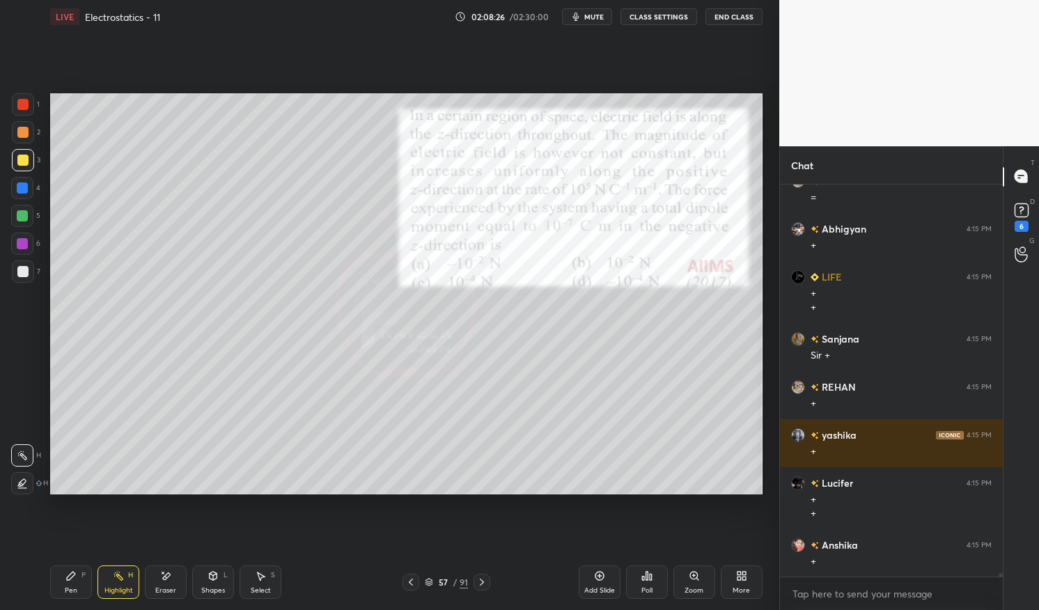
click at [68, 567] on div "Pen P" at bounding box center [71, 582] width 42 height 33
click at [118, 587] on div "Highlight" at bounding box center [118, 590] width 29 height 7
click at [123, 575] on icon at bounding box center [118, 576] width 11 height 11
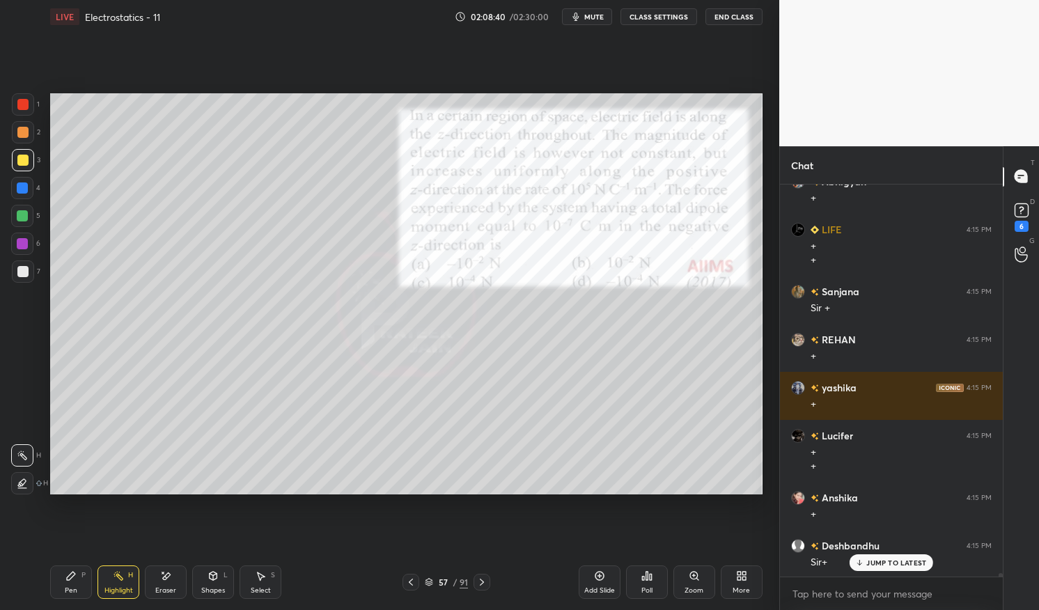
scroll to position [44783, 0]
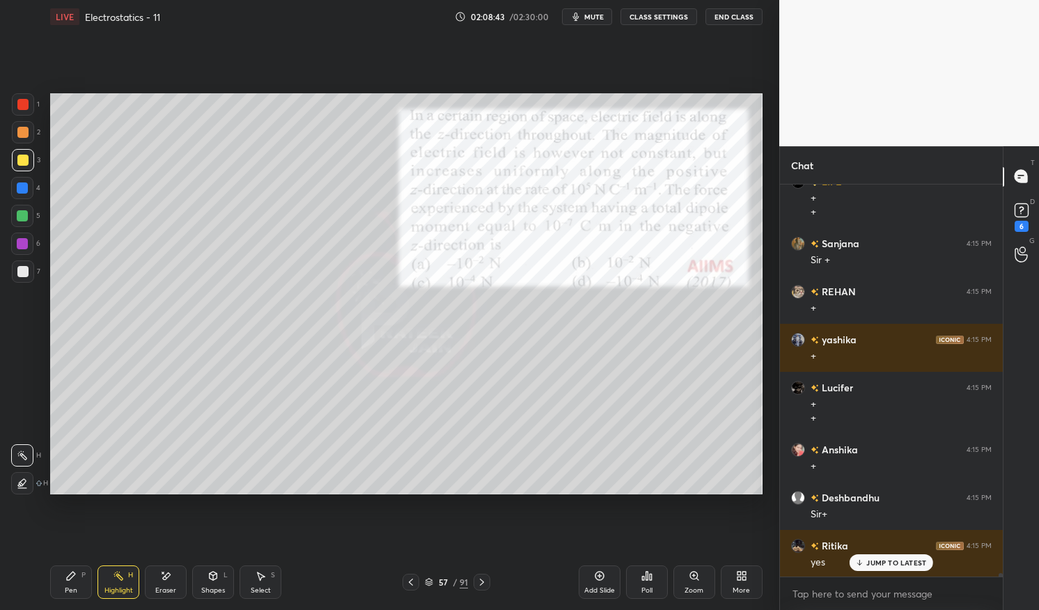
click at [24, 219] on div at bounding box center [22, 215] width 11 height 11
click at [20, 220] on div at bounding box center [22, 215] width 11 height 11
click at [64, 587] on div "Pen P" at bounding box center [71, 582] width 42 height 33
click at [59, 585] on div "Pen P" at bounding box center [71, 582] width 42 height 33
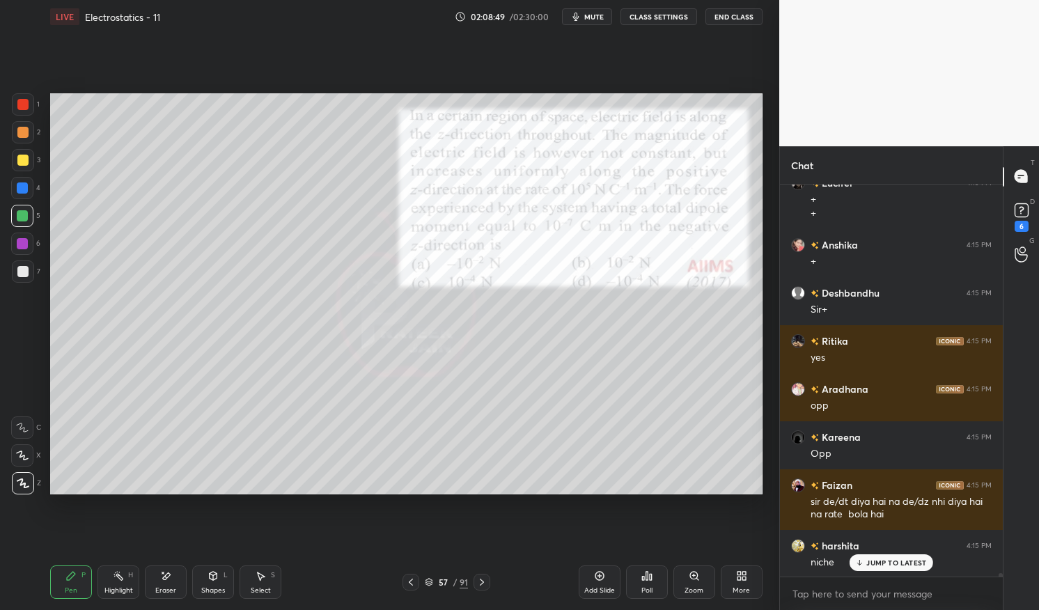
scroll to position [45035, 0]
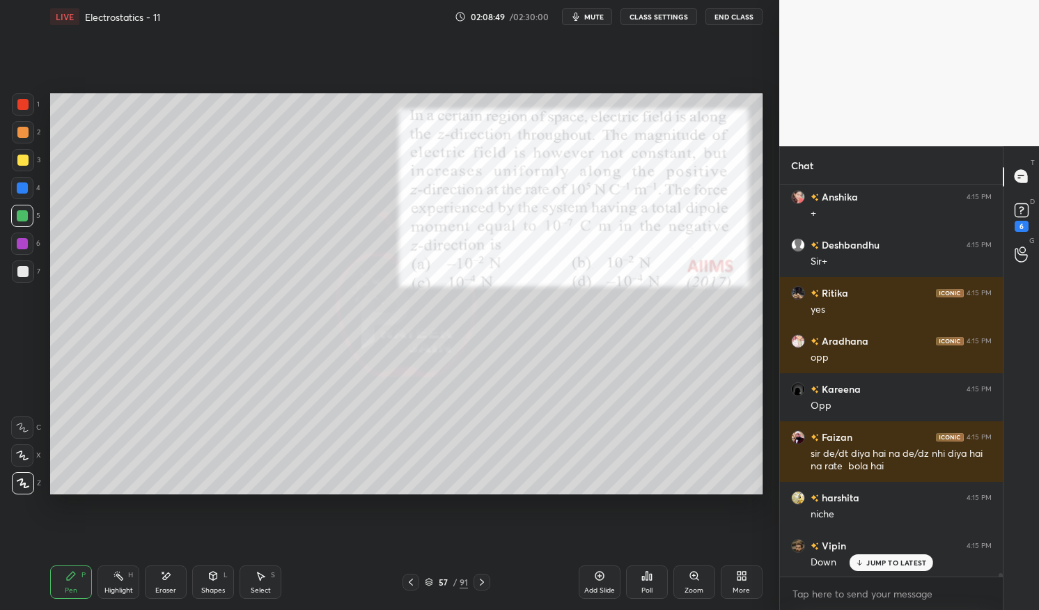
click at [426, 582] on icon at bounding box center [429, 583] width 7 height 2
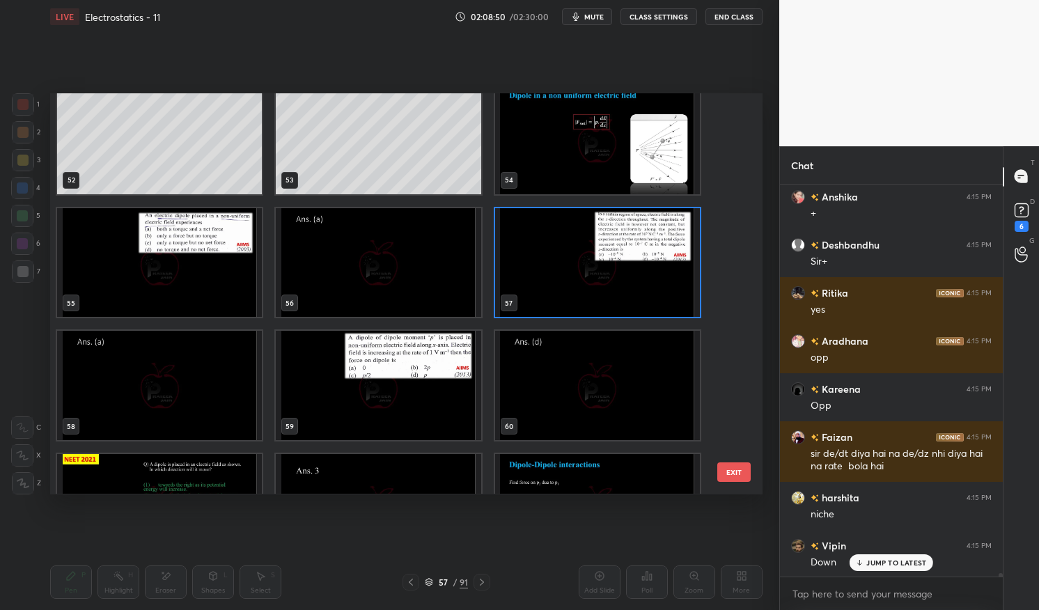
scroll to position [2113, 0]
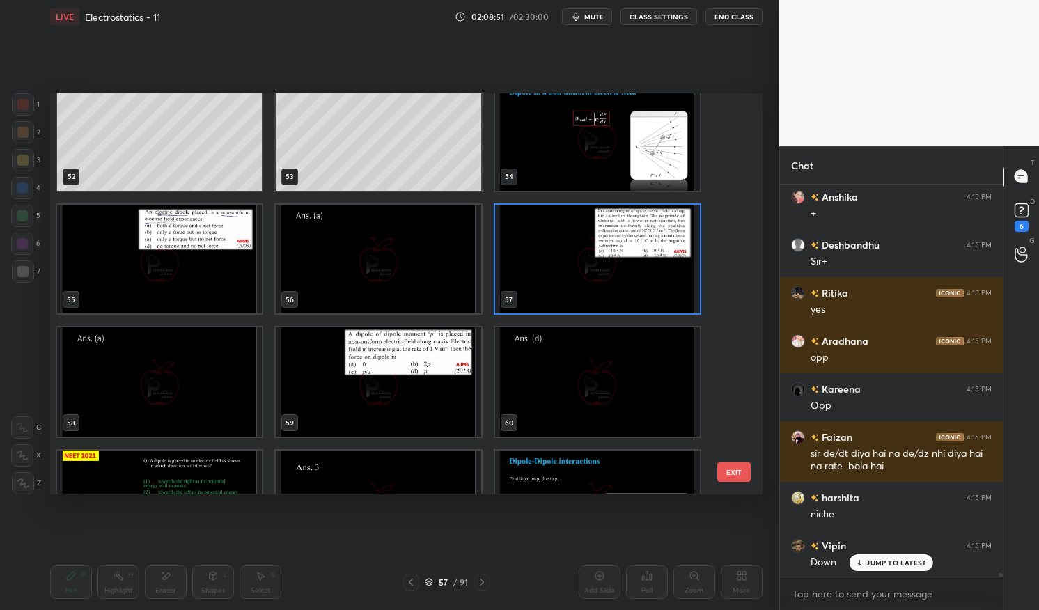
click at [575, 260] on img "grid" at bounding box center [597, 259] width 205 height 109
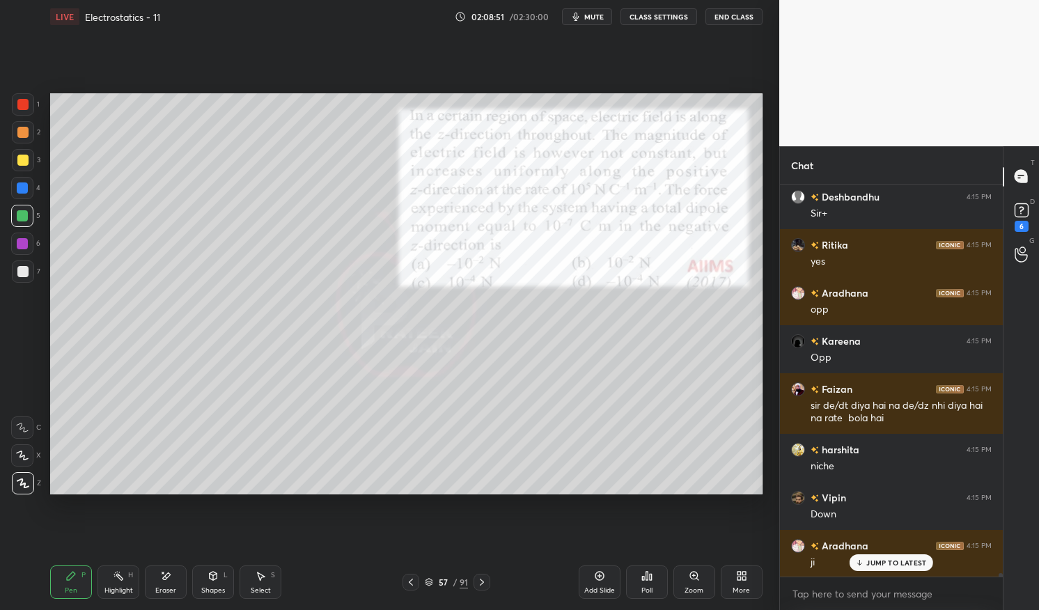
click at [564, 261] on img "grid" at bounding box center [597, 259] width 205 height 109
click at [425, 579] on icon at bounding box center [429, 582] width 8 height 8
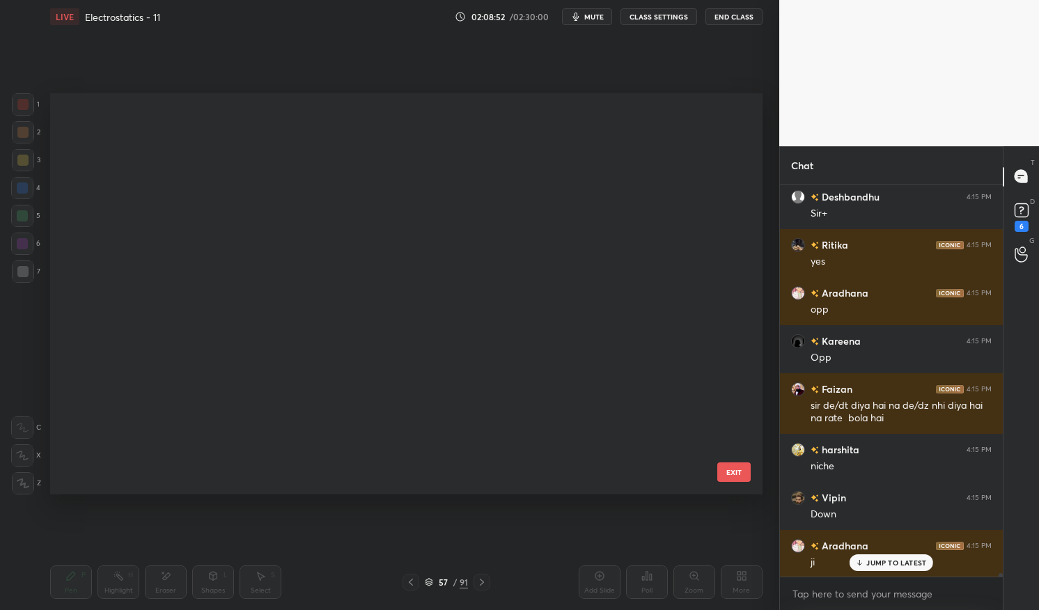
scroll to position [396, 705]
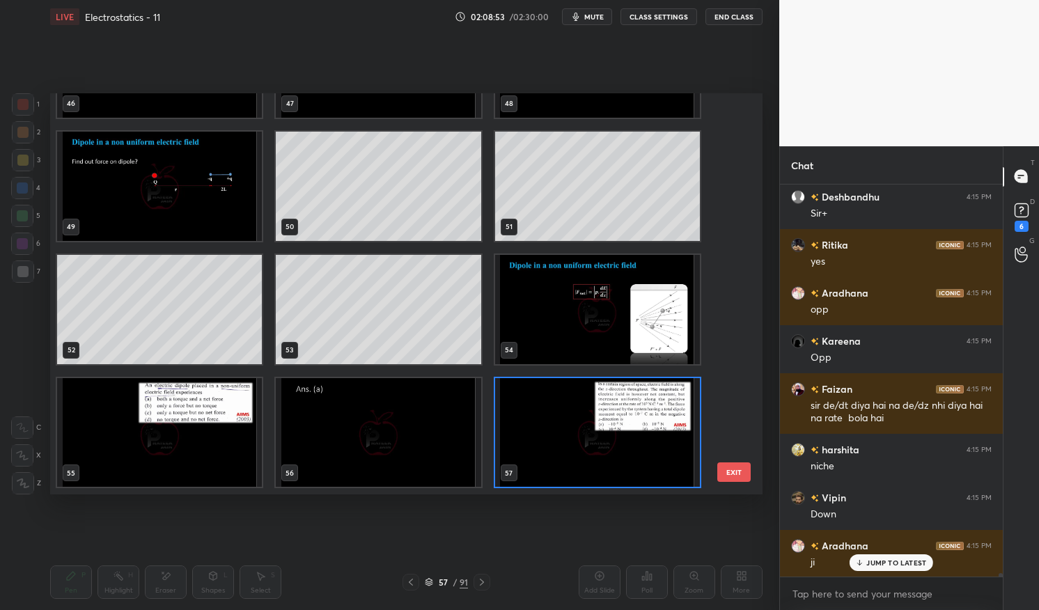
click at [616, 440] on img "grid" at bounding box center [597, 432] width 205 height 109
click at [613, 439] on img "grid" at bounding box center [597, 432] width 205 height 109
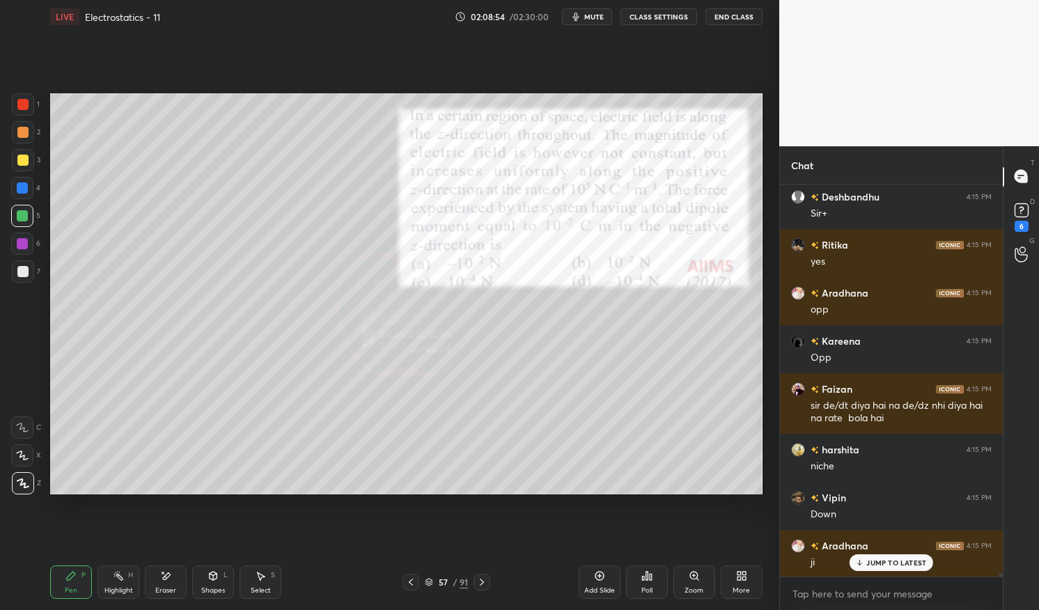
click at [898, 565] on p "JUMP TO LATEST" at bounding box center [897, 563] width 60 height 8
click at [107, 593] on div "Highlight" at bounding box center [118, 590] width 29 height 7
click at [108, 584] on div "Highlight H" at bounding box center [119, 582] width 42 height 33
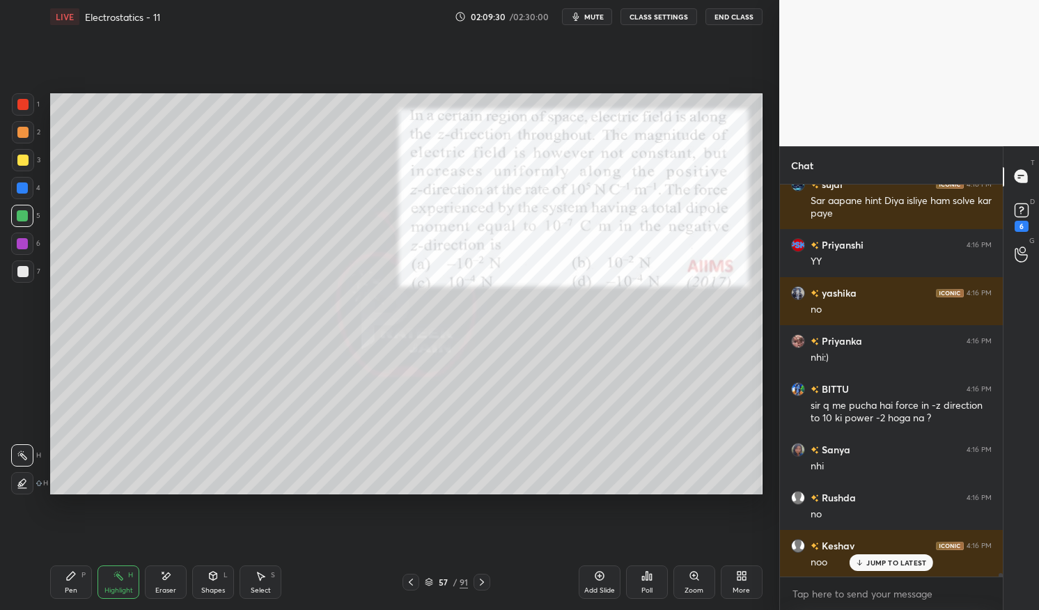
scroll to position [46287, 0]
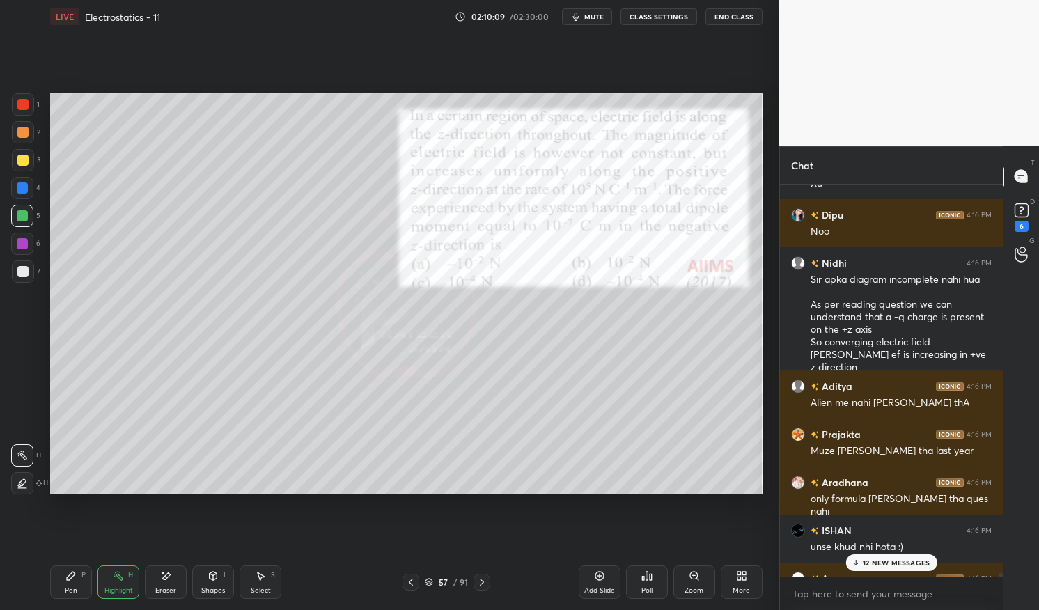
click at [879, 561] on p "12 NEW MESSAGES" at bounding box center [896, 563] width 67 height 8
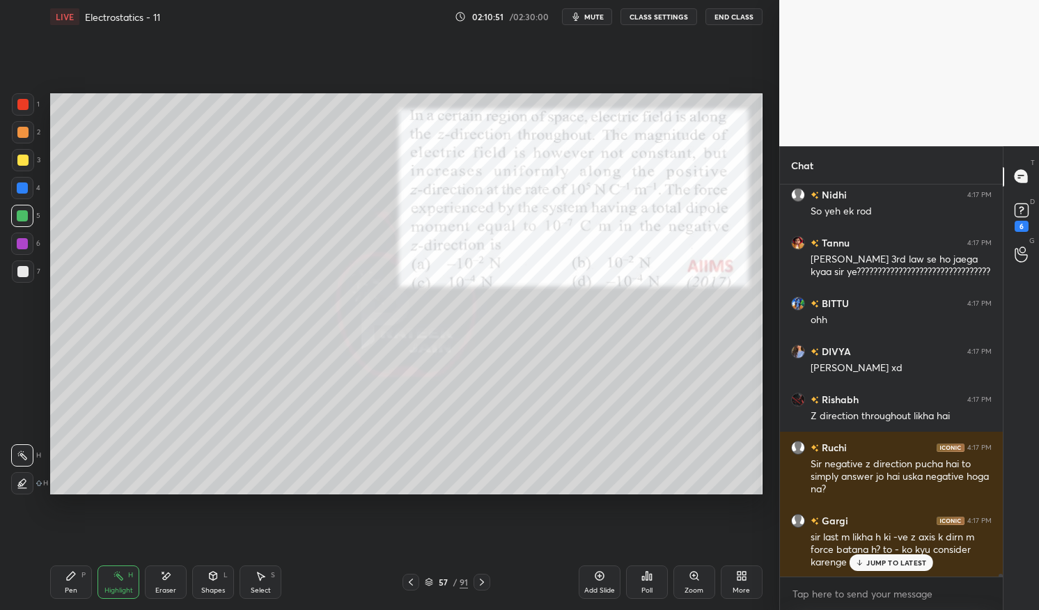
scroll to position [50394, 0]
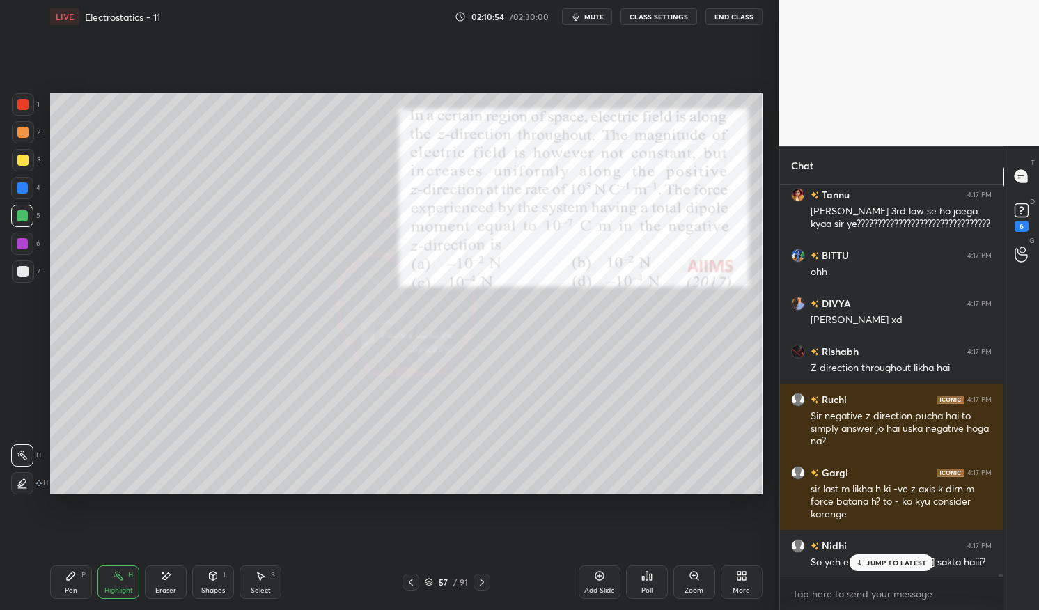
click at [888, 565] on p "JUMP TO LATEST" at bounding box center [897, 563] width 60 height 8
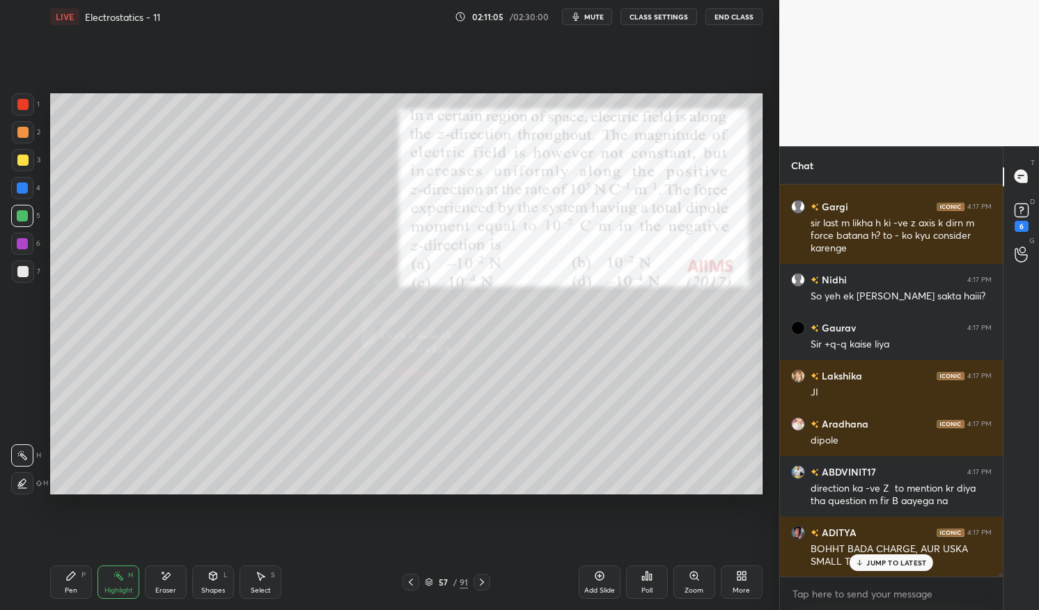
scroll to position [50707, 0]
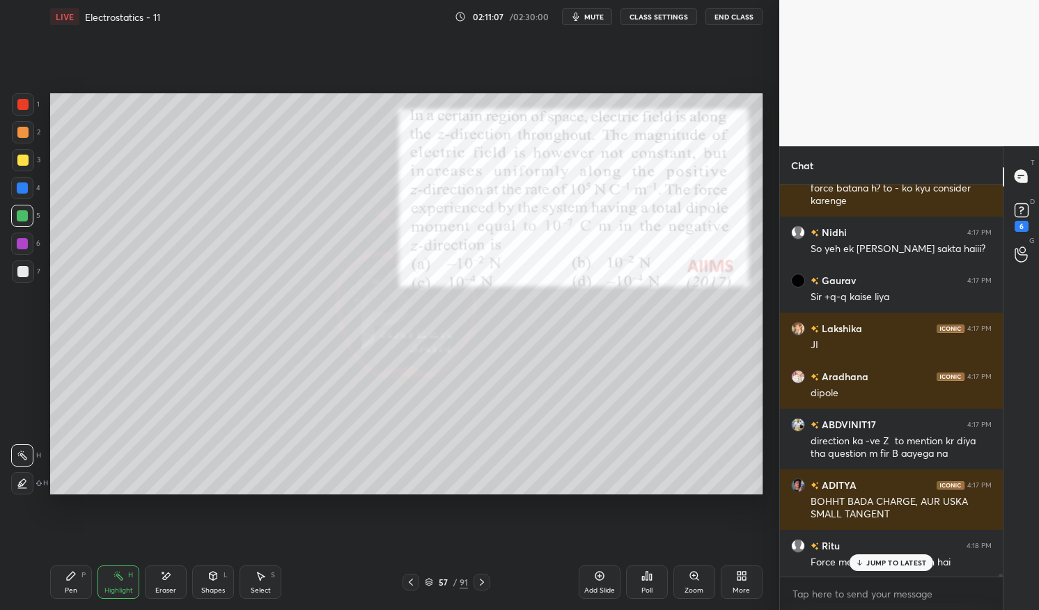
click at [890, 561] on p "JUMP TO LATEST" at bounding box center [897, 563] width 60 height 8
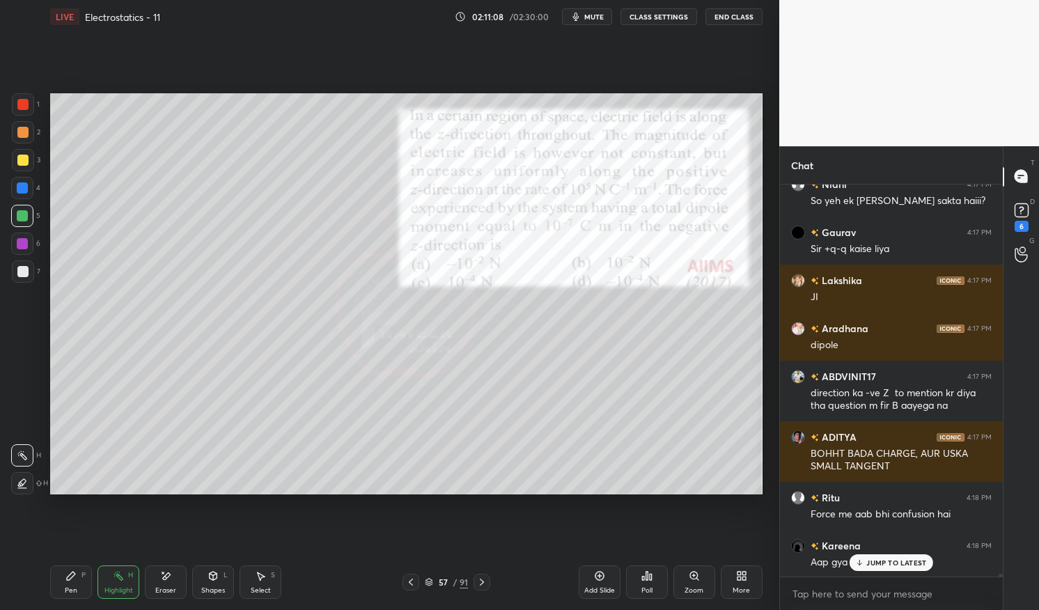
scroll to position [50852, 0]
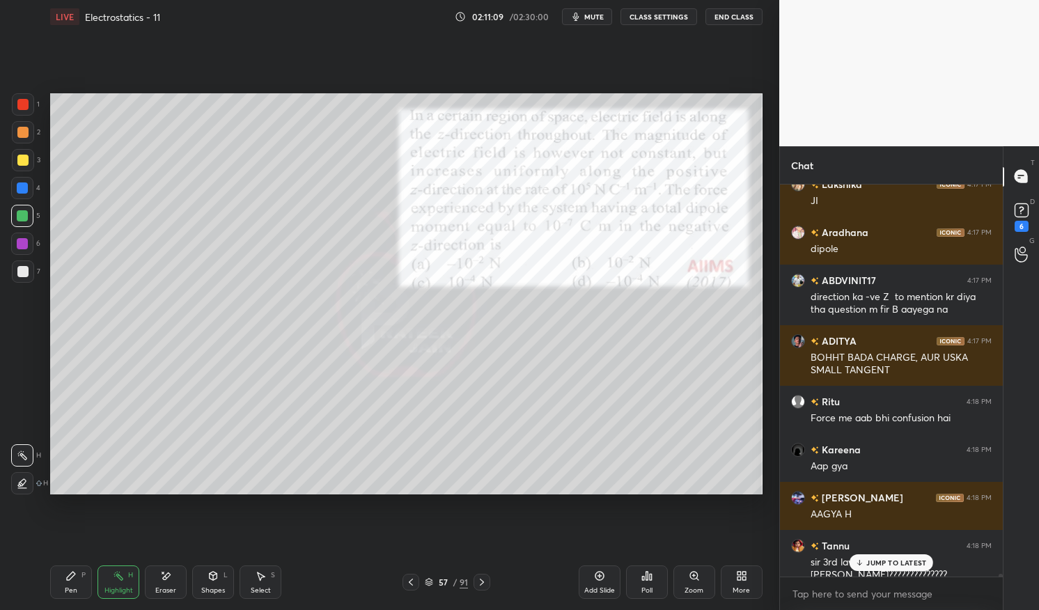
click at [651, 580] on icon at bounding box center [647, 576] width 11 height 11
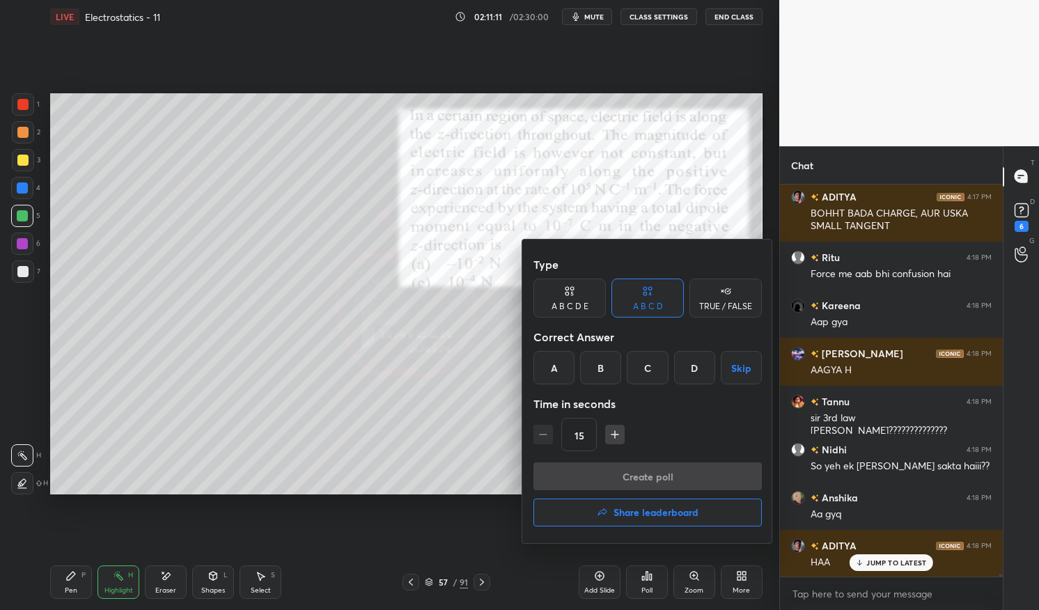
scroll to position [51140, 0]
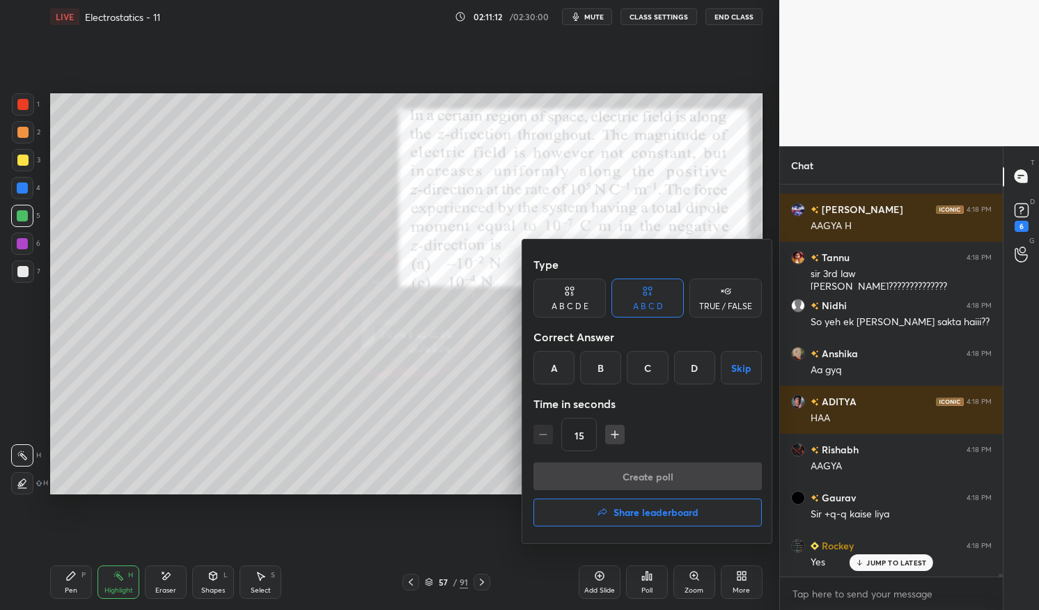
click at [741, 302] on div "TRUE / FALSE" at bounding box center [725, 306] width 53 height 8
click at [731, 365] on button "Skip" at bounding box center [726, 367] width 72 height 33
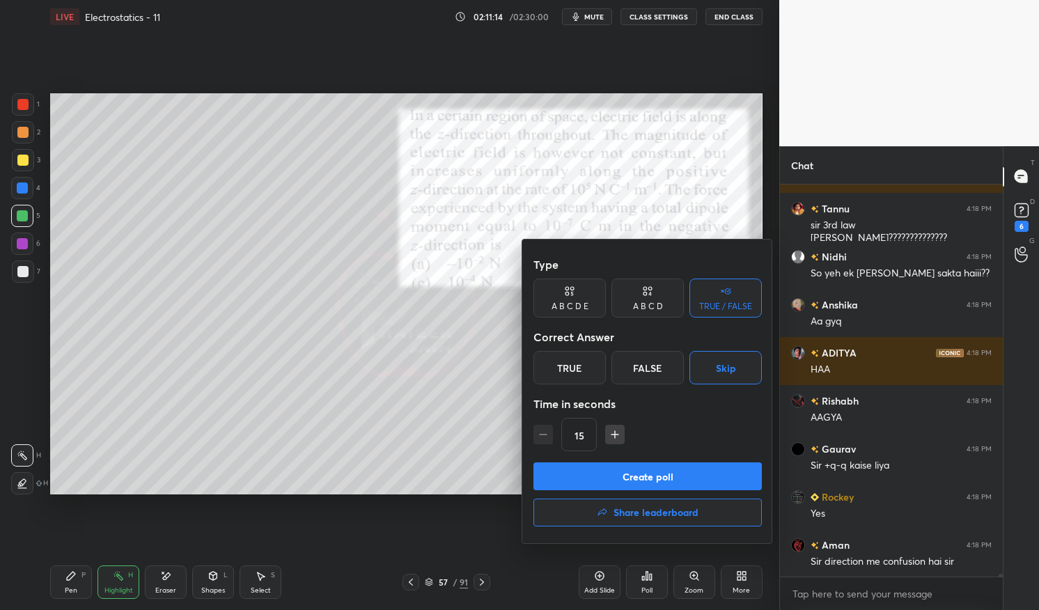
scroll to position [51284, 0]
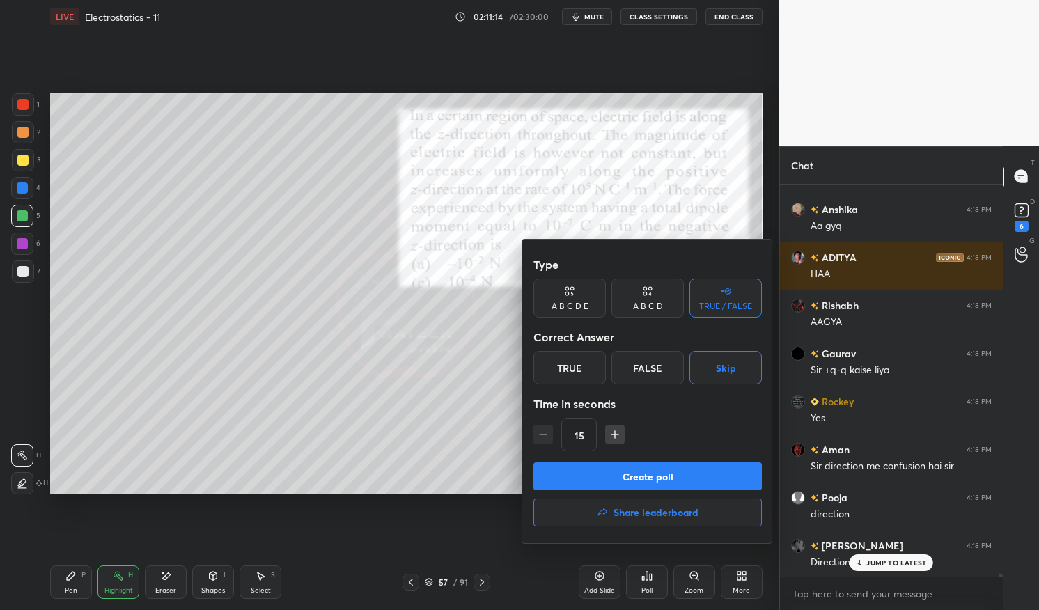
click at [658, 476] on button "Create poll" at bounding box center [648, 477] width 228 height 28
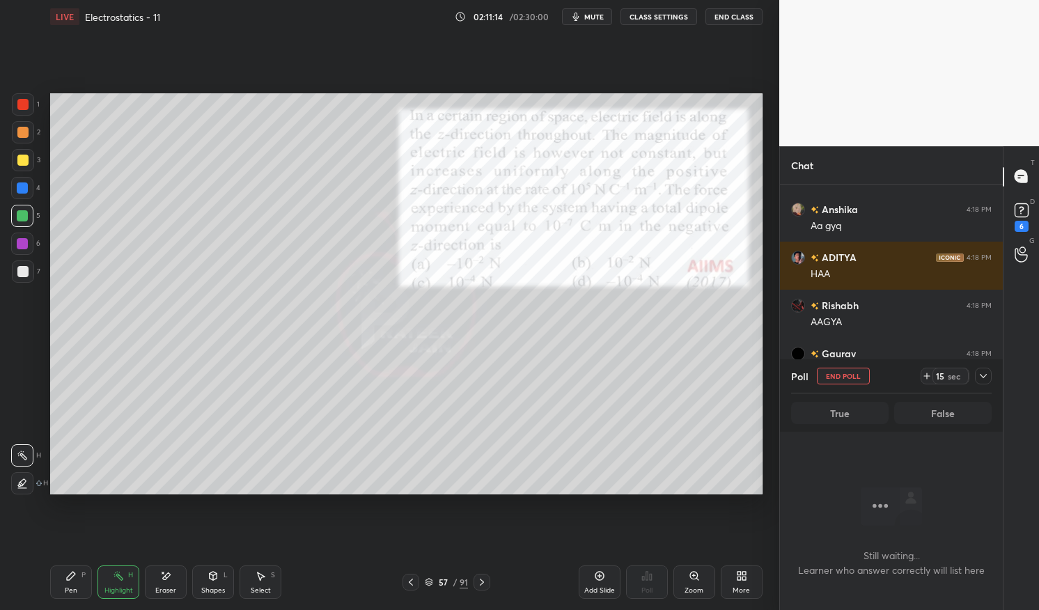
scroll to position [316, 219]
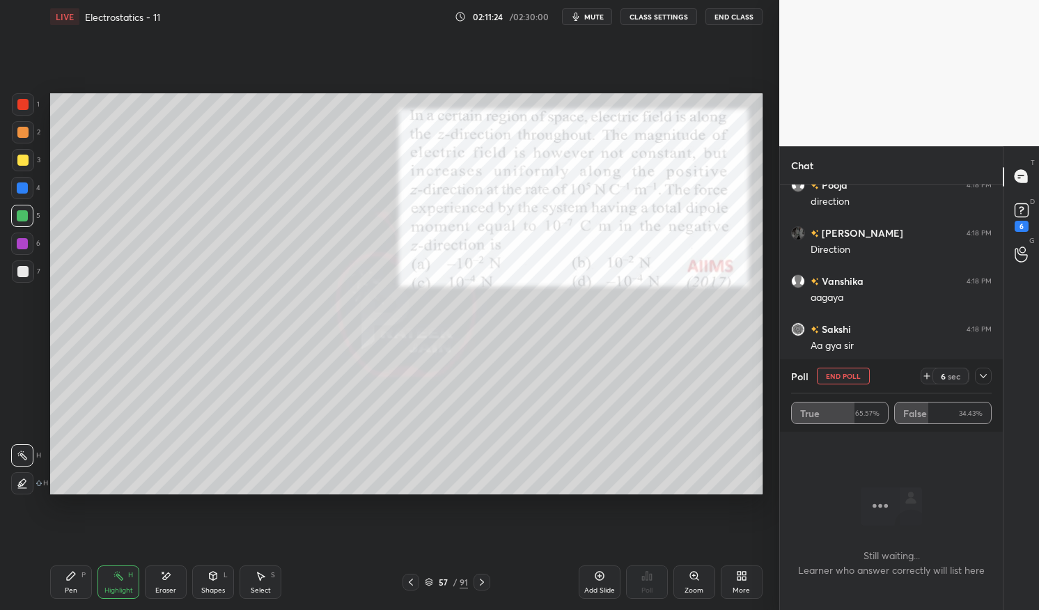
click at [855, 375] on button "End Poll" at bounding box center [843, 376] width 53 height 17
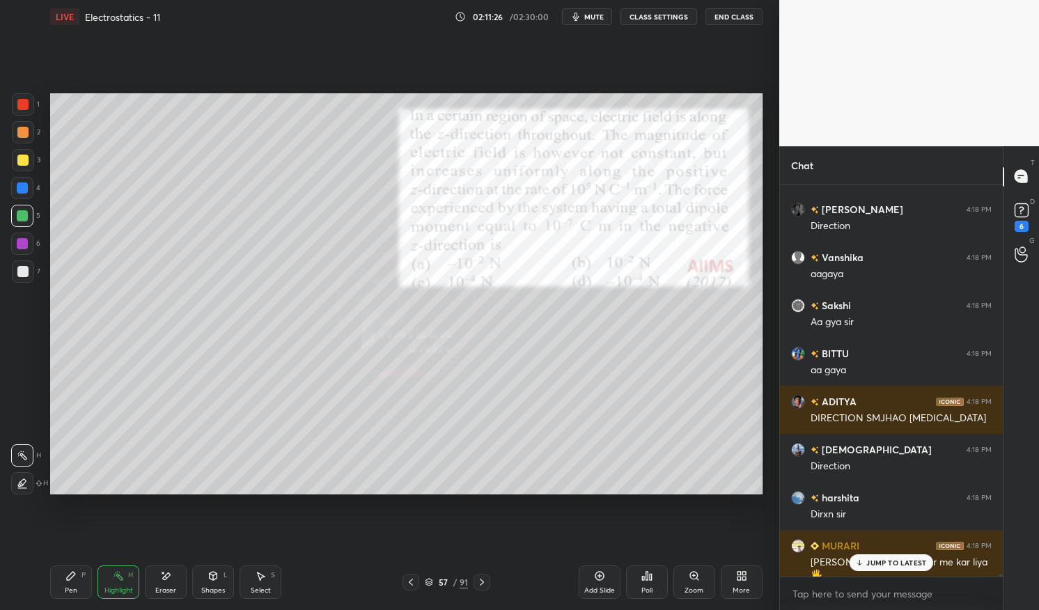
click at [897, 564] on p "JUMP TO LATEST" at bounding box center [897, 563] width 60 height 8
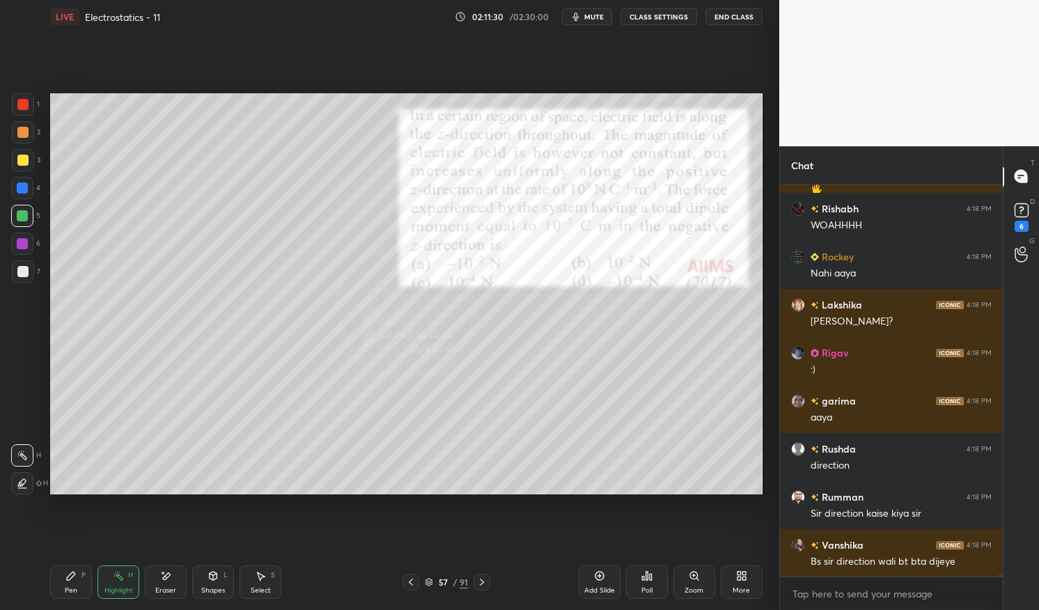
click at [120, 576] on rect at bounding box center [119, 577] width 7 height 7
click at [118, 574] on rect at bounding box center [119, 577] width 7 height 7
click at [28, 196] on div at bounding box center [22, 188] width 22 height 22
click at [29, 187] on div at bounding box center [22, 188] width 22 height 22
click at [110, 581] on div "Highlight H" at bounding box center [119, 582] width 42 height 33
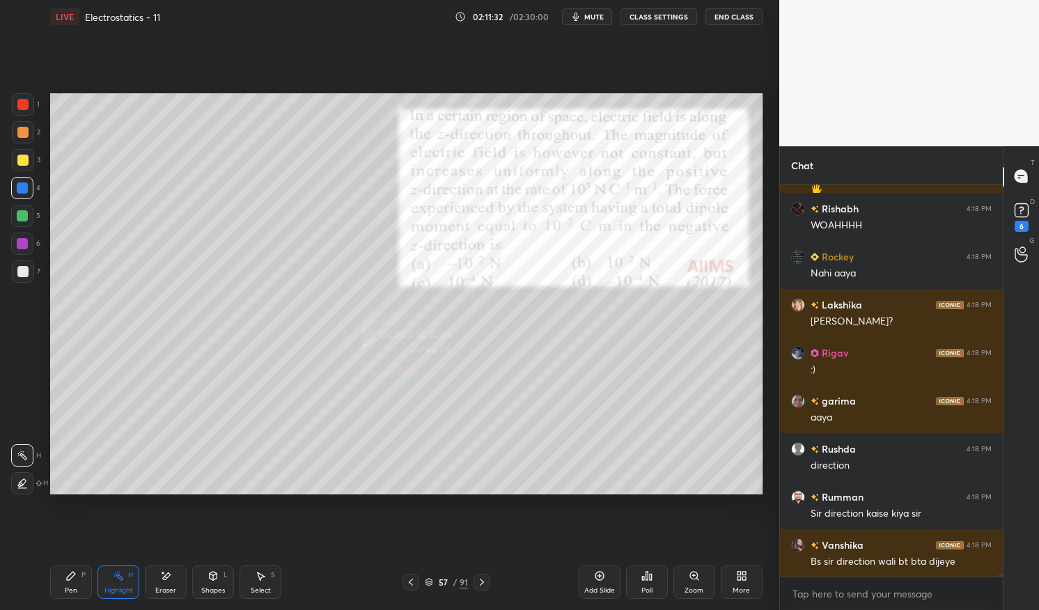
click at [121, 575] on icon at bounding box center [118, 576] width 11 height 11
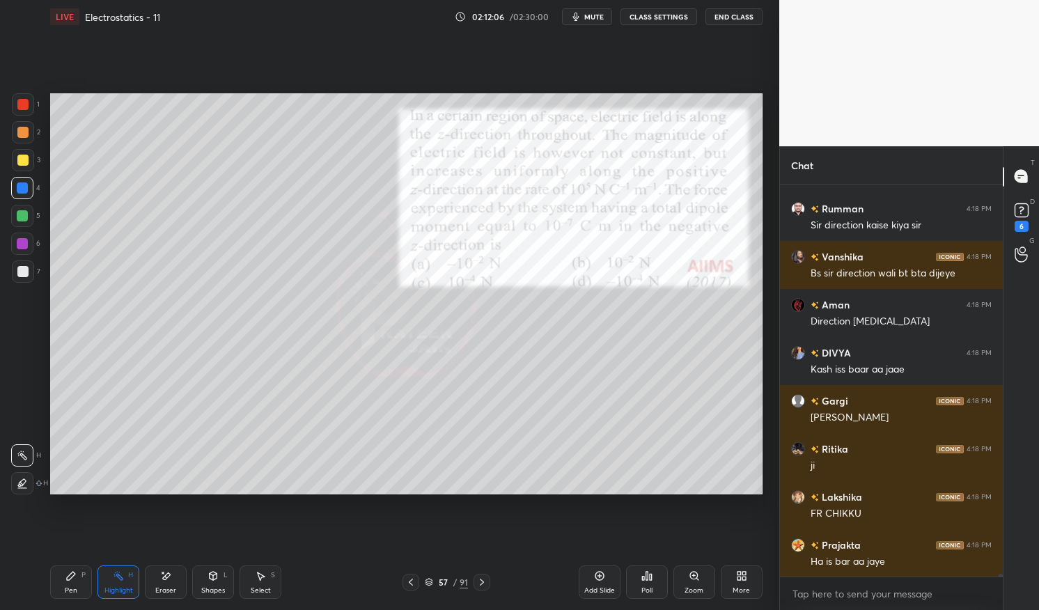
click at [124, 580] on div "Highlight H" at bounding box center [119, 582] width 42 height 33
click at [121, 578] on rect at bounding box center [119, 577] width 7 height 7
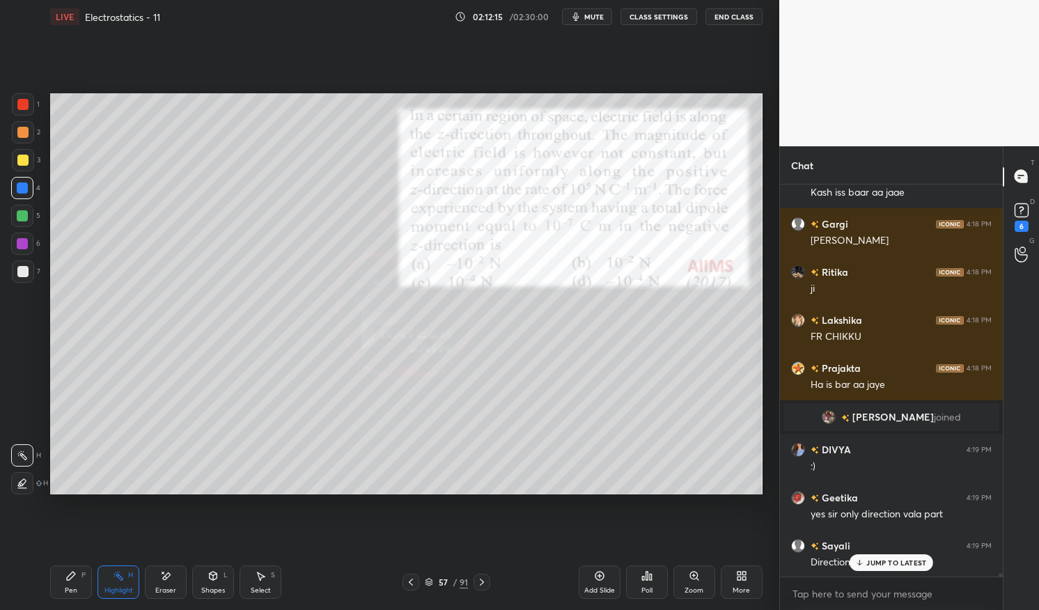
click at [895, 559] on p "JUMP TO LATEST" at bounding box center [897, 563] width 60 height 8
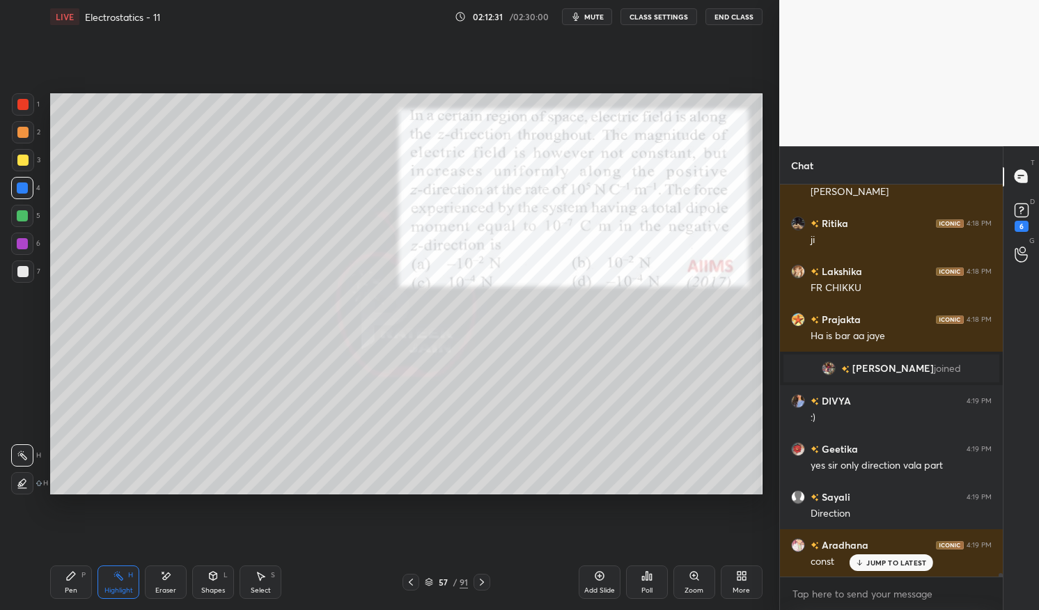
scroll to position [47141, 0]
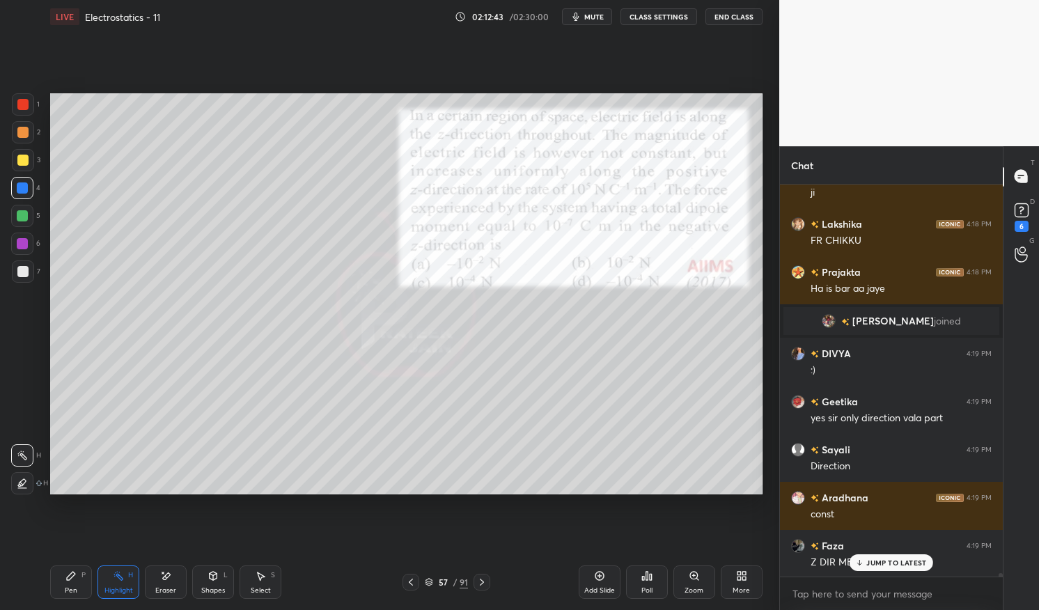
click at [884, 562] on p "JUMP TO LATEST" at bounding box center [897, 563] width 60 height 8
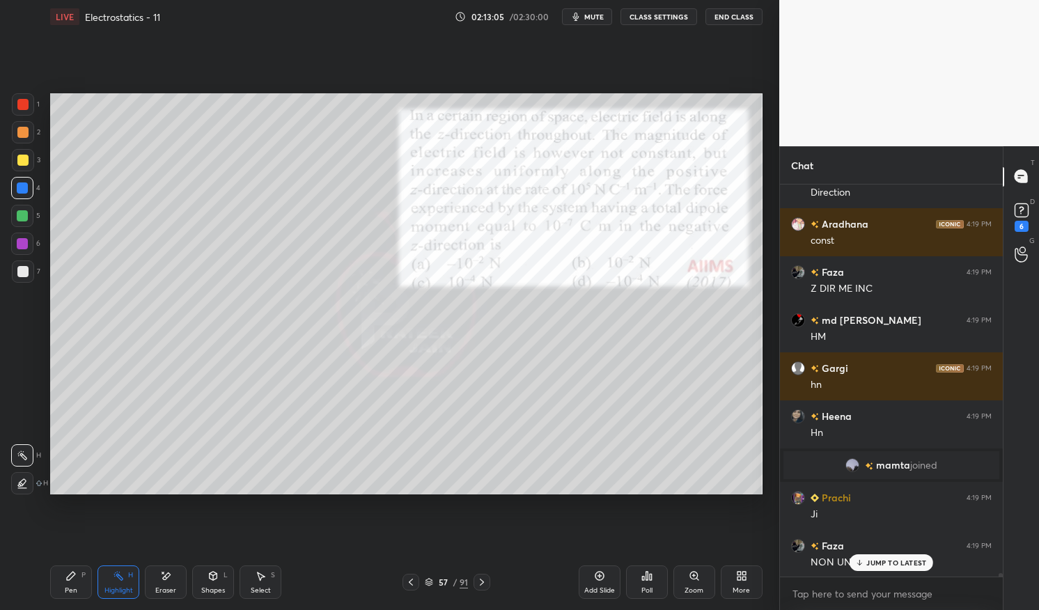
scroll to position [47344, 0]
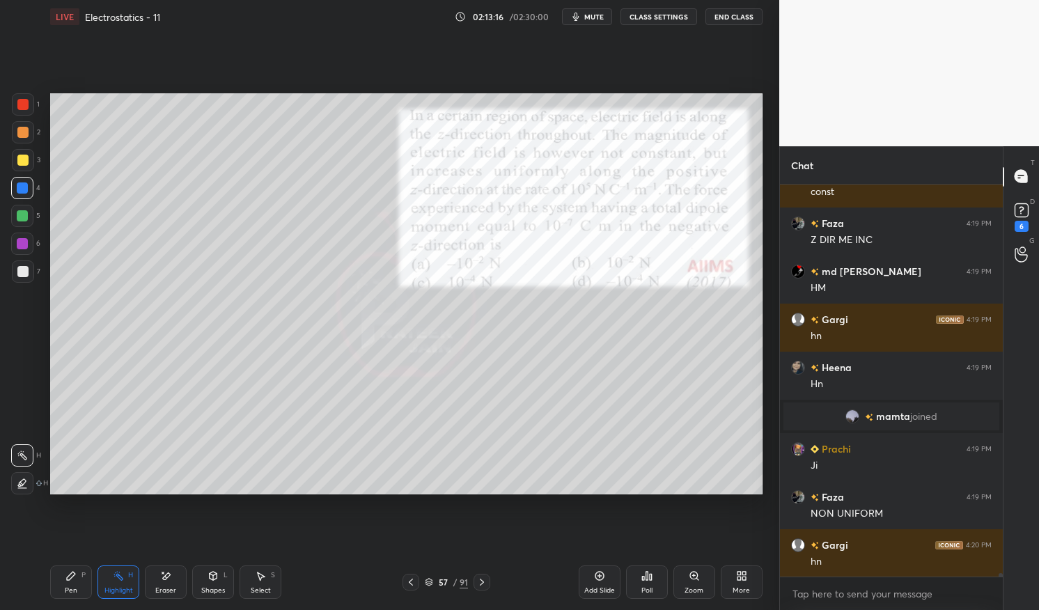
click at [22, 212] on div at bounding box center [22, 215] width 11 height 11
click at [20, 214] on div at bounding box center [22, 215] width 11 height 11
click at [72, 589] on div "Pen" at bounding box center [71, 590] width 13 height 7
click at [63, 578] on div "Pen P" at bounding box center [71, 582] width 42 height 33
click at [26, 163] on div at bounding box center [22, 160] width 11 height 11
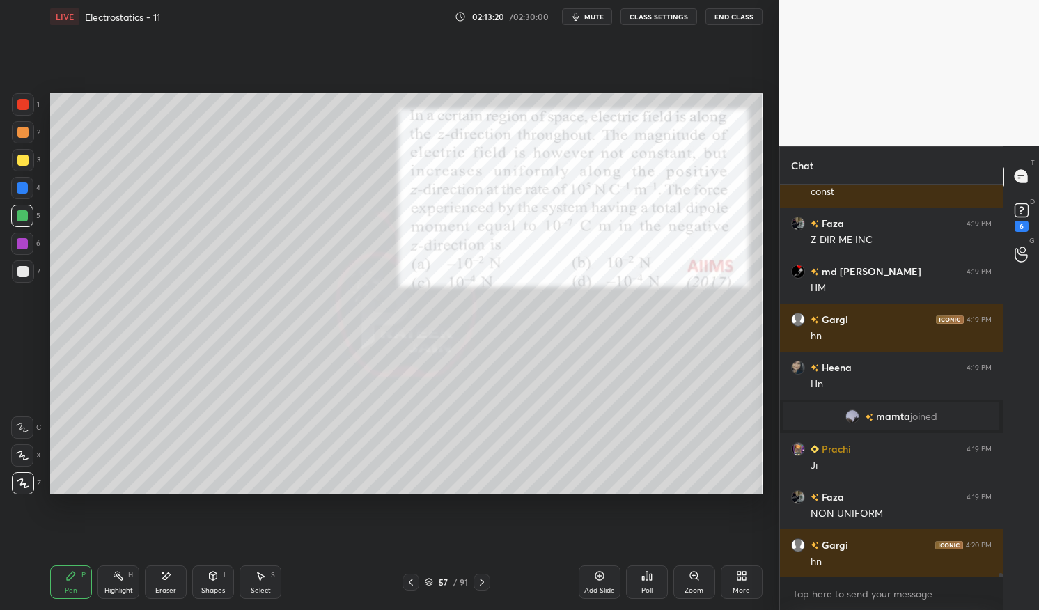
click at [24, 162] on div at bounding box center [22, 160] width 11 height 11
click at [20, 212] on div at bounding box center [22, 215] width 11 height 11
click at [15, 216] on div at bounding box center [22, 216] width 22 height 22
click at [120, 590] on div "Highlight" at bounding box center [118, 590] width 29 height 7
click at [109, 585] on div "Highlight H" at bounding box center [119, 582] width 42 height 33
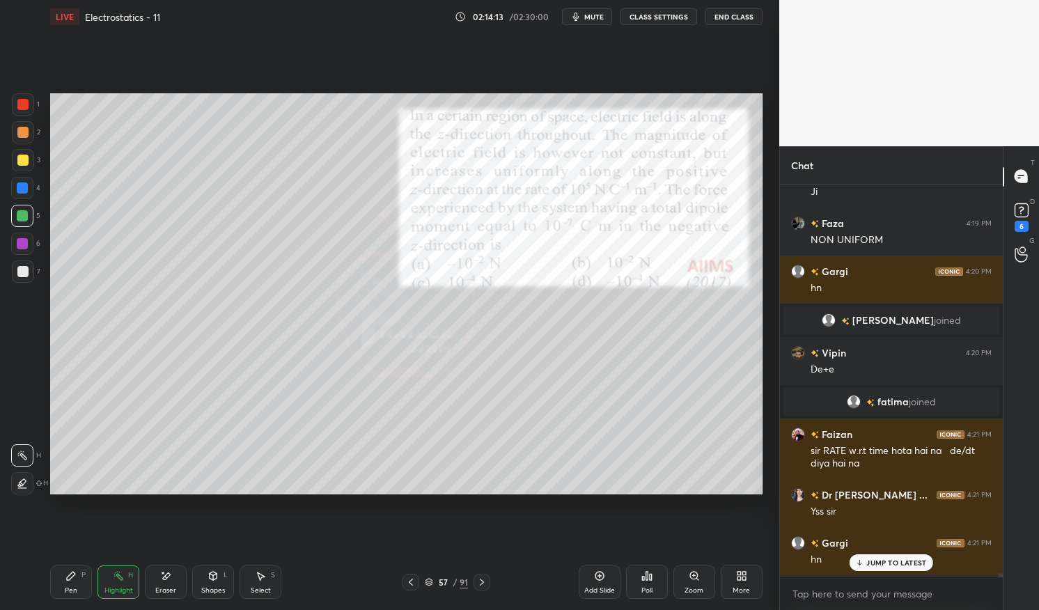
scroll to position [47554, 0]
click at [901, 564] on p "2 NEW MESSAGES" at bounding box center [897, 563] width 64 height 8
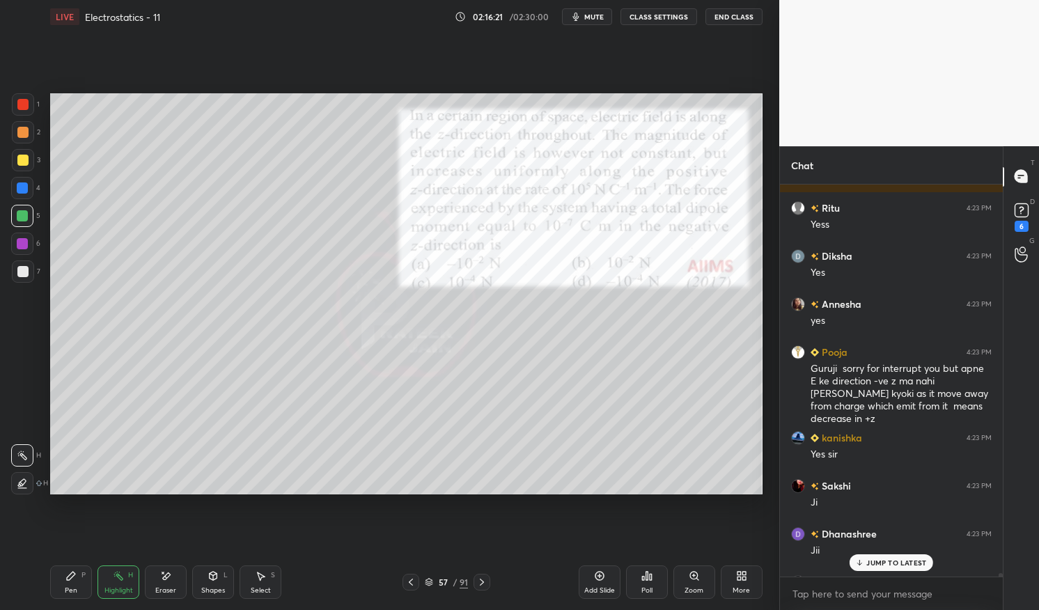
scroll to position [50724, 0]
click at [920, 394] on div "Guruji sorry for interrupt you but apne E ke direction -ve z ma nahi hoge kyoki…" at bounding box center [901, 393] width 181 height 64
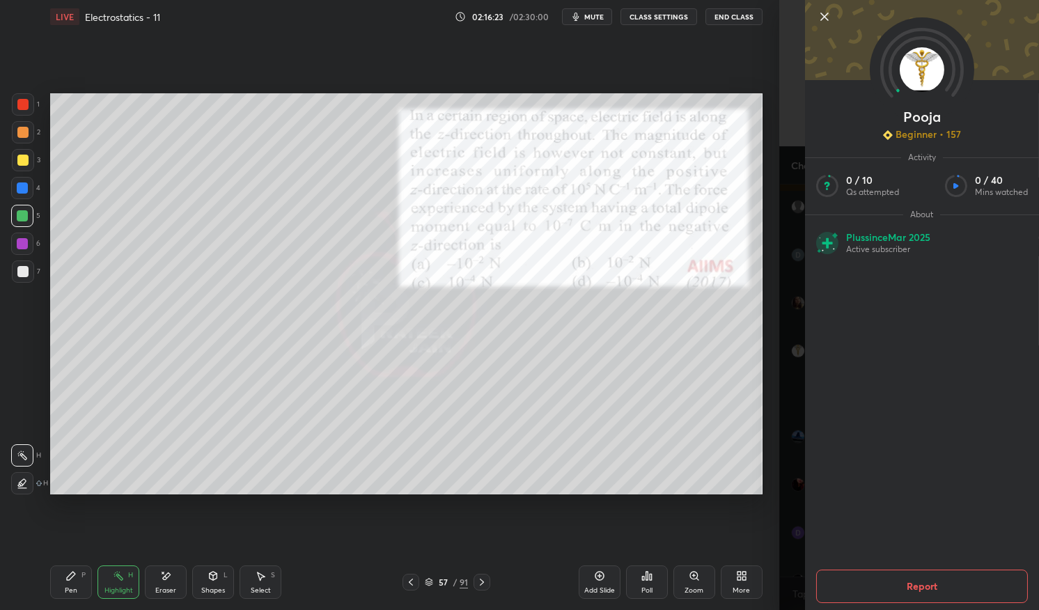
click at [949, 579] on button "Report" at bounding box center [922, 586] width 212 height 33
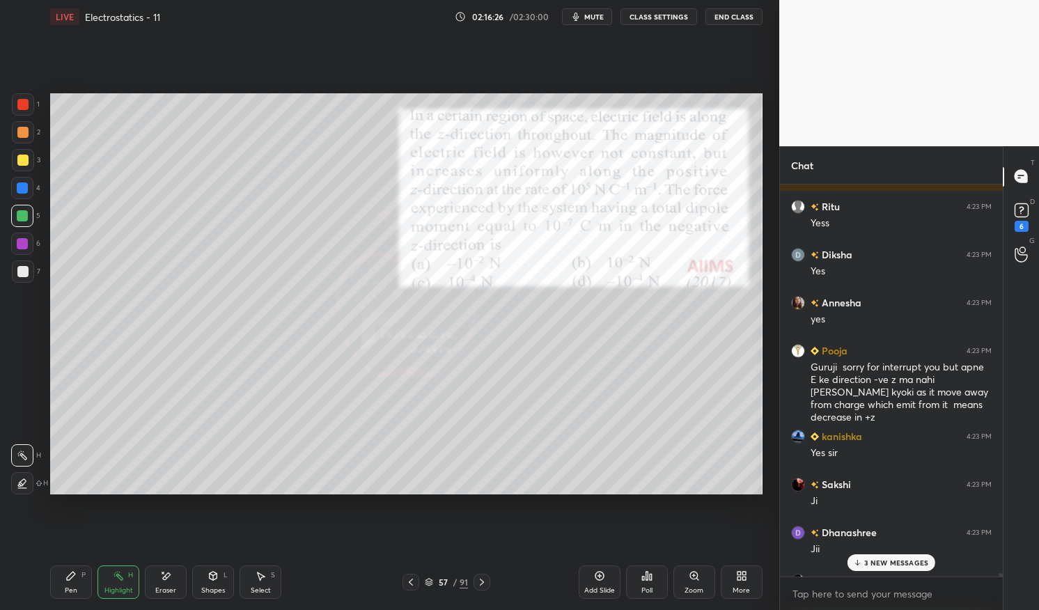
click at [901, 560] on p "3 NEW MESSAGES" at bounding box center [897, 563] width 64 height 8
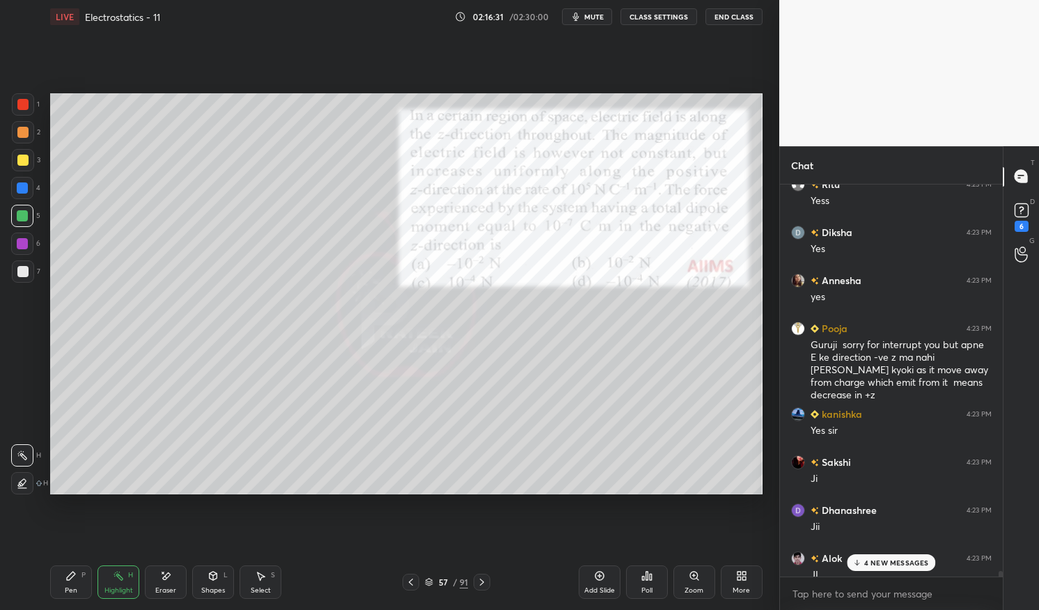
scroll to position [50747, 0]
click at [28, 164] on div at bounding box center [23, 160] width 22 height 22
click at [59, 596] on div "Pen P" at bounding box center [71, 582] width 42 height 33
click at [60, 591] on div "Pen P" at bounding box center [71, 582] width 42 height 33
click at [171, 587] on div "Eraser" at bounding box center [165, 590] width 21 height 7
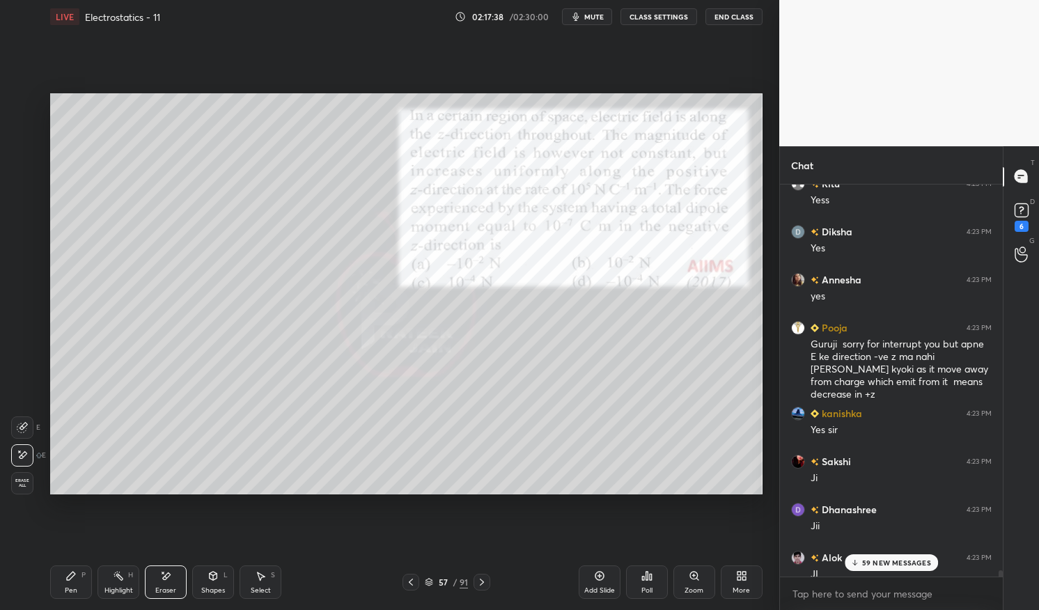
click at [75, 583] on div "Pen P" at bounding box center [71, 582] width 42 height 33
click at [72, 584] on div "Pen P" at bounding box center [71, 582] width 42 height 33
click at [171, 578] on div "Eraser" at bounding box center [166, 582] width 42 height 33
click at [82, 583] on div "Pen P" at bounding box center [71, 582] width 42 height 33
click at [77, 581] on div "Pen P" at bounding box center [71, 582] width 42 height 33
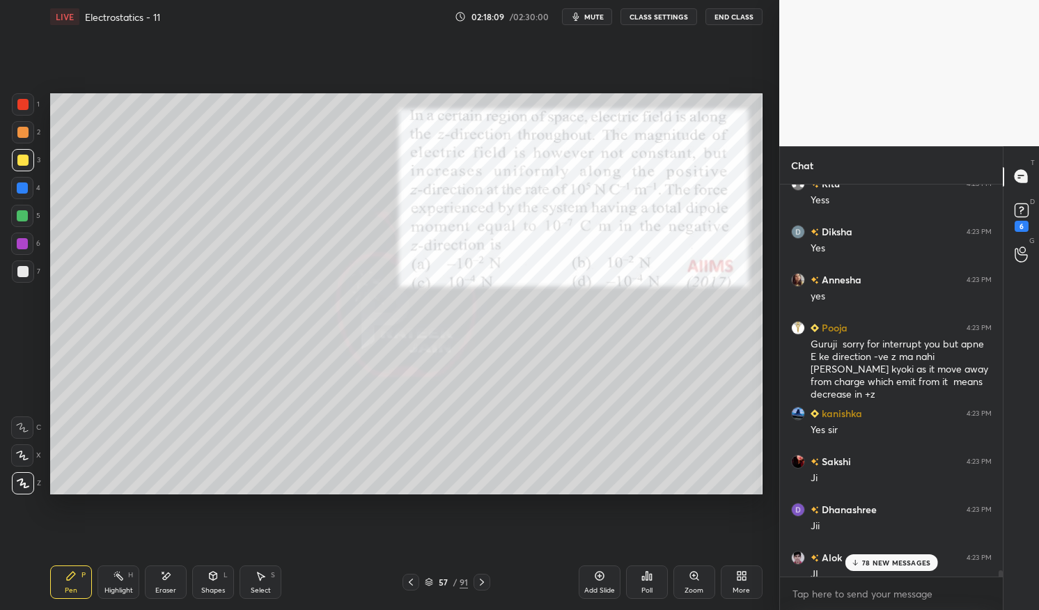
click at [121, 588] on div "Highlight" at bounding box center [118, 590] width 29 height 7
click at [111, 587] on div "Highlight" at bounding box center [118, 590] width 29 height 7
click at [904, 565] on p "81 NEW MESSAGES" at bounding box center [897, 563] width 68 height 8
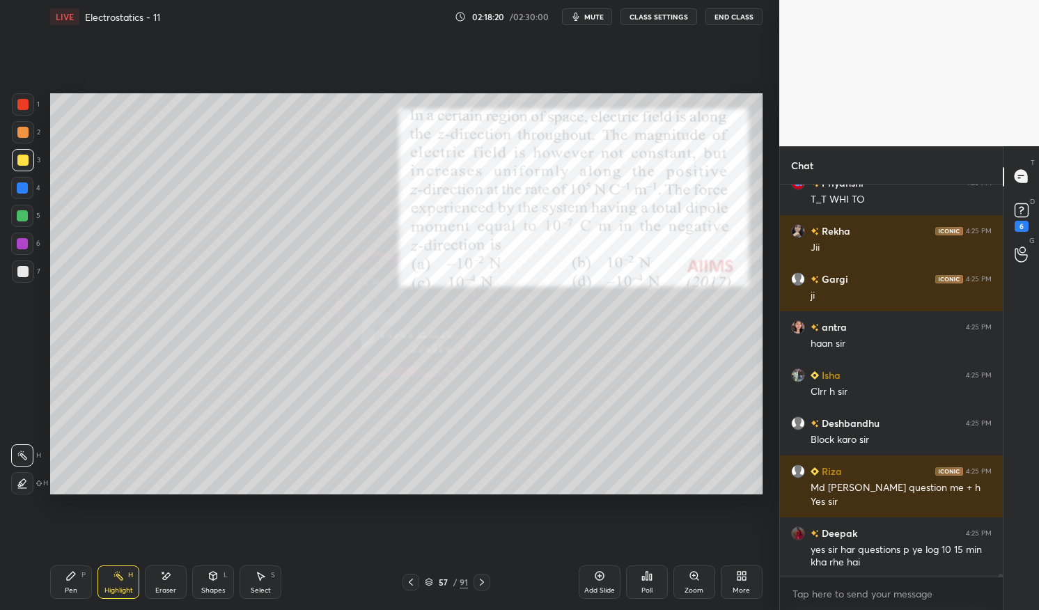
scroll to position [54379, 0]
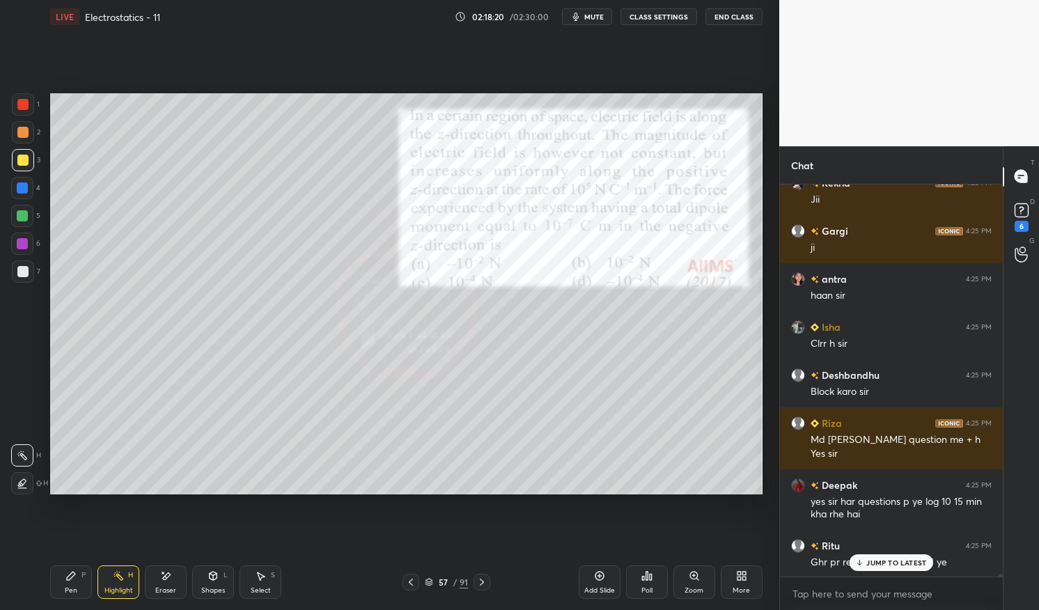
click at [908, 561] on p "JUMP TO LATEST" at bounding box center [897, 563] width 60 height 8
click at [118, 584] on div "Highlight H" at bounding box center [119, 582] width 42 height 33
click at [107, 587] on div "Highlight" at bounding box center [118, 590] width 29 height 7
click at [20, 189] on div at bounding box center [22, 188] width 11 height 11
click at [15, 189] on div at bounding box center [22, 188] width 22 height 22
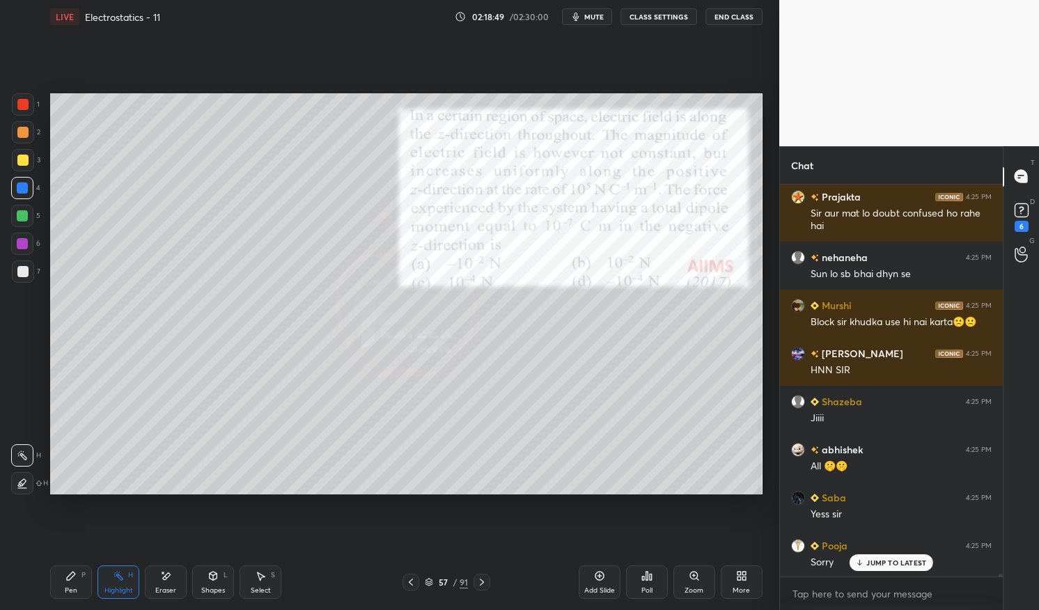
scroll to position [54920, 0]
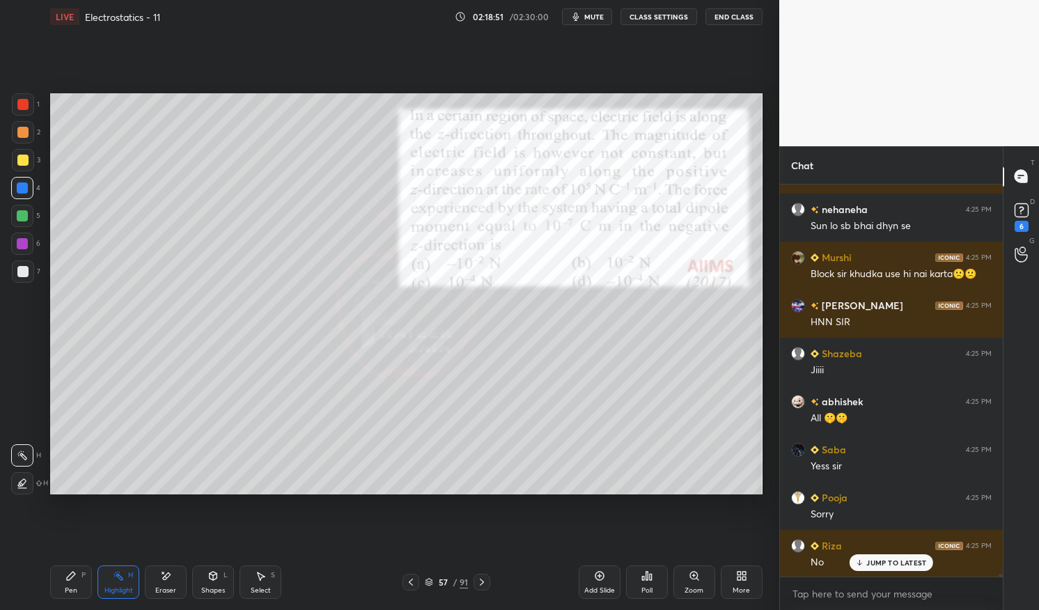
click at [896, 566] on p "JUMP TO LATEST" at bounding box center [897, 563] width 60 height 8
click at [104, 585] on div "Highlight H" at bounding box center [119, 582] width 42 height 33
click at [95, 591] on div "Pen P Highlight H Eraser Shapes L Select S" at bounding box center [182, 582] width 264 height 33
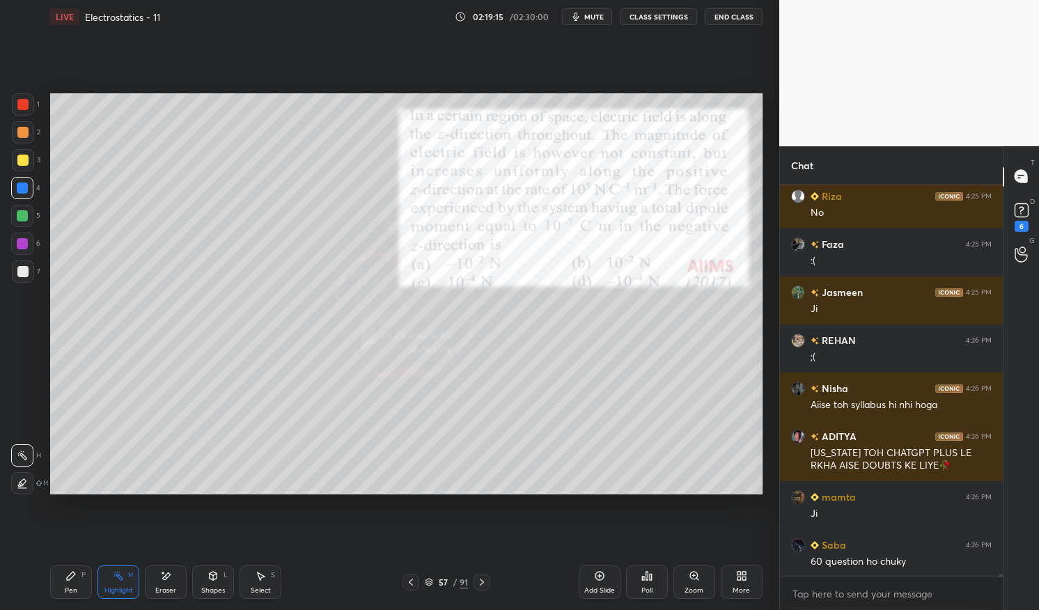
scroll to position [53725, 0]
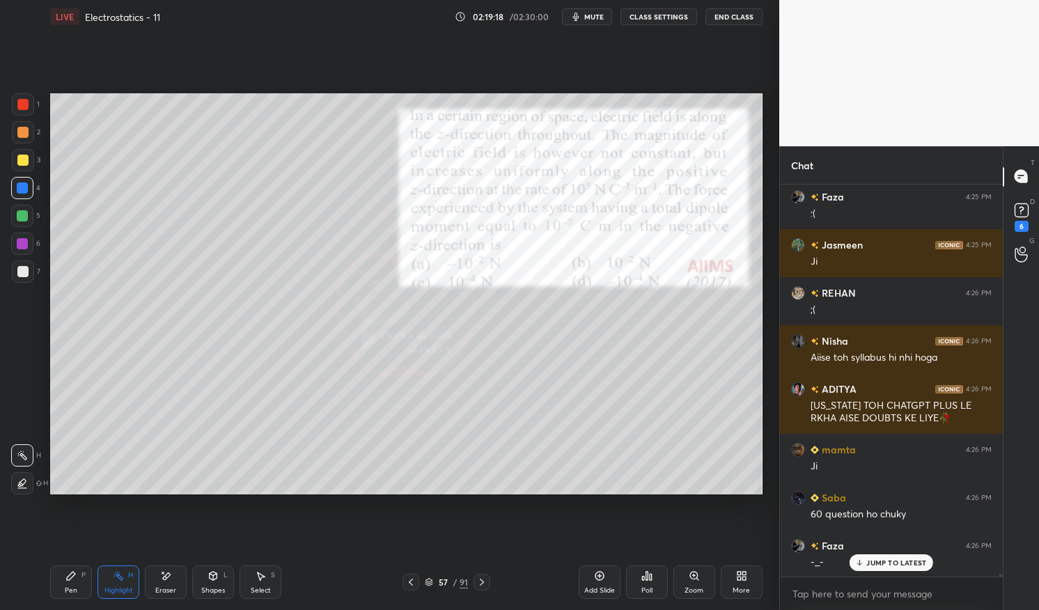
click at [896, 564] on p "JUMP TO LATEST" at bounding box center [897, 563] width 60 height 8
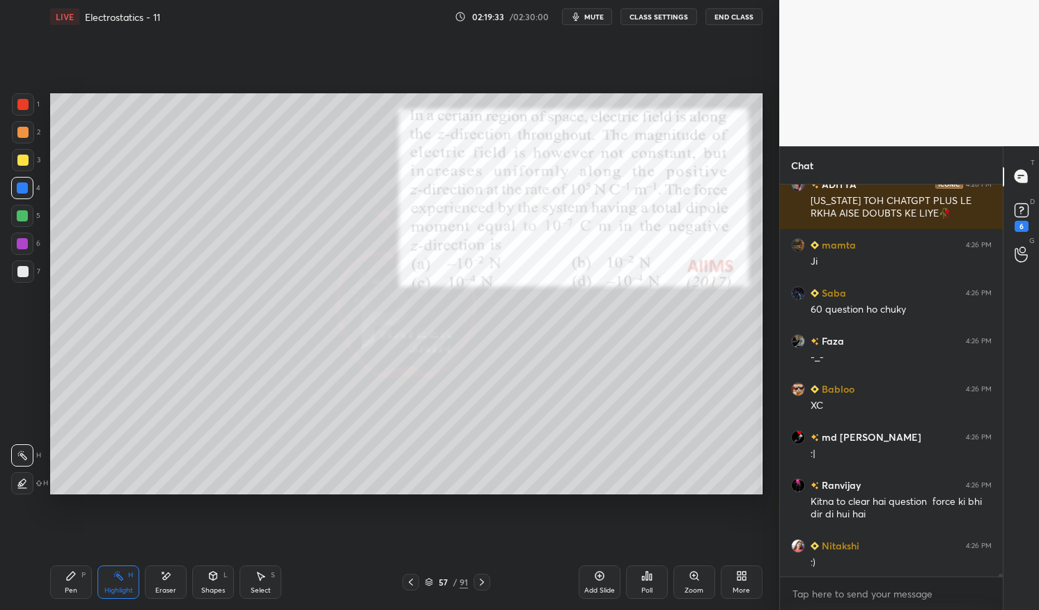
scroll to position [53978, 0]
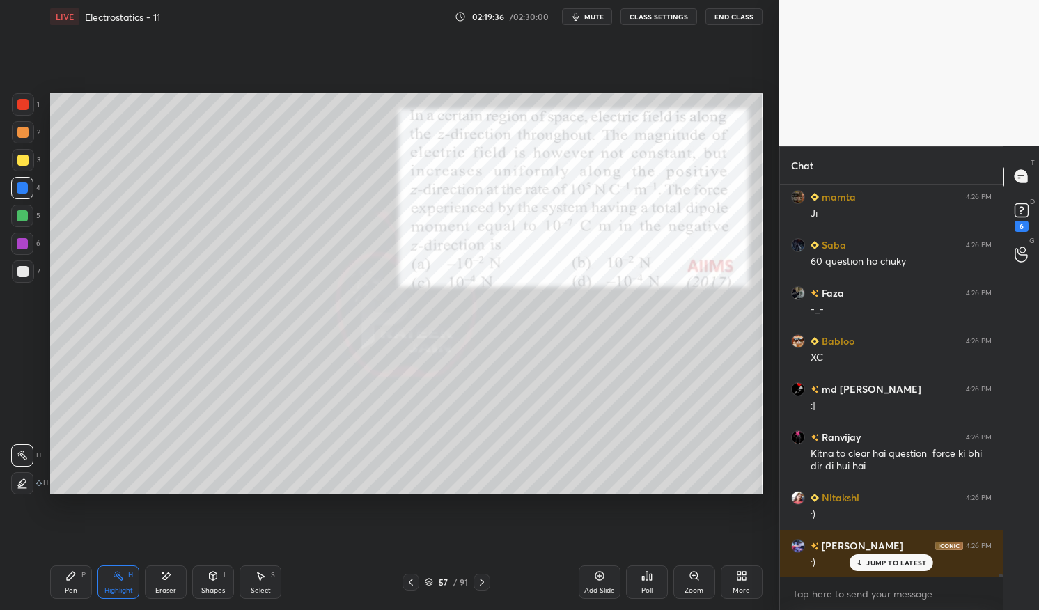
click at [900, 560] on p "JUMP TO LATEST" at bounding box center [897, 563] width 60 height 8
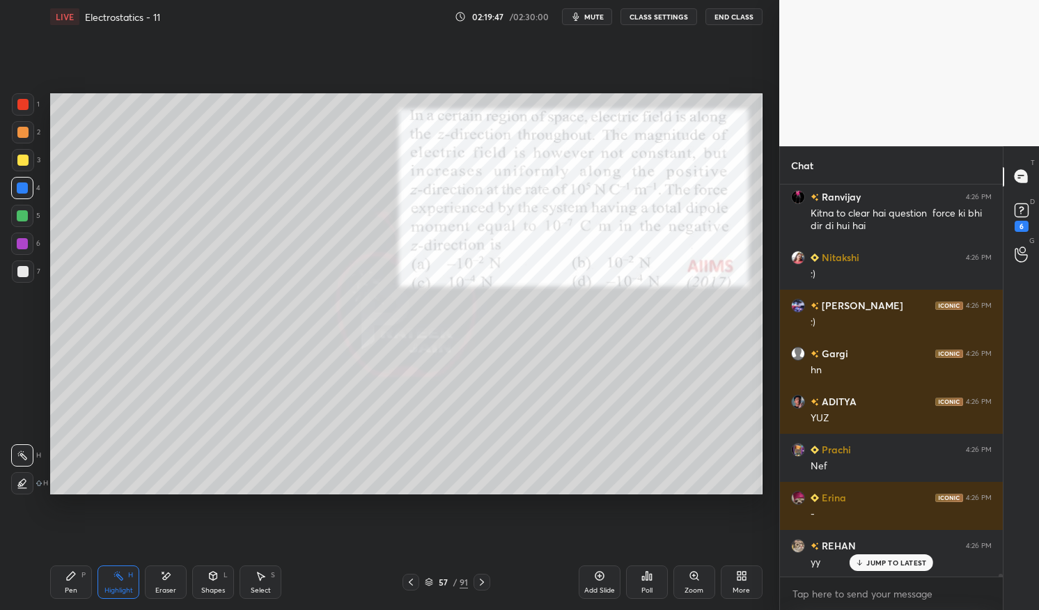
scroll to position [54266, 0]
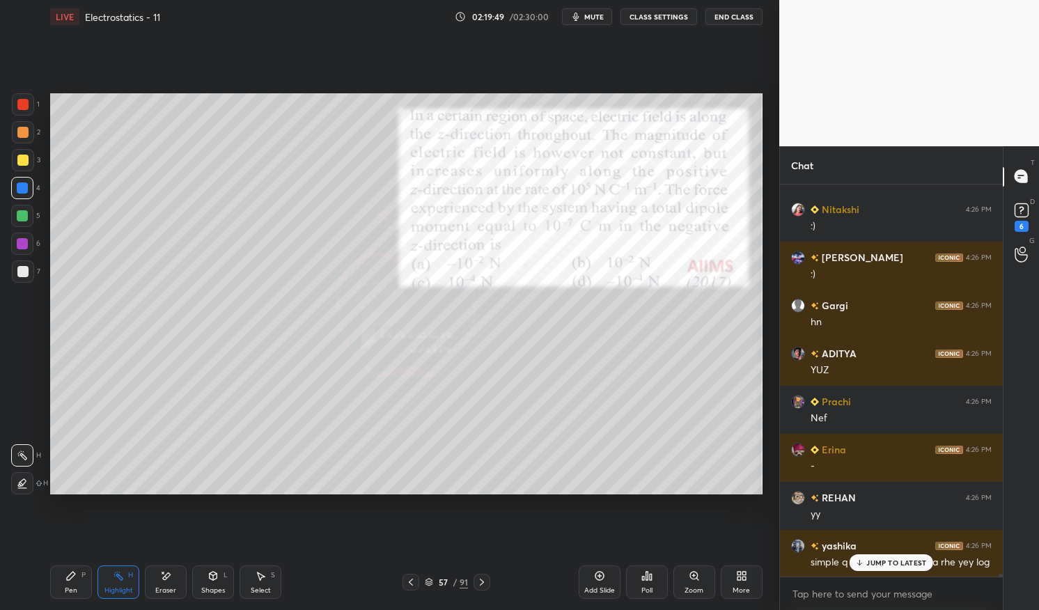
click at [899, 566] on p "JUMP TO LATEST" at bounding box center [897, 563] width 60 height 8
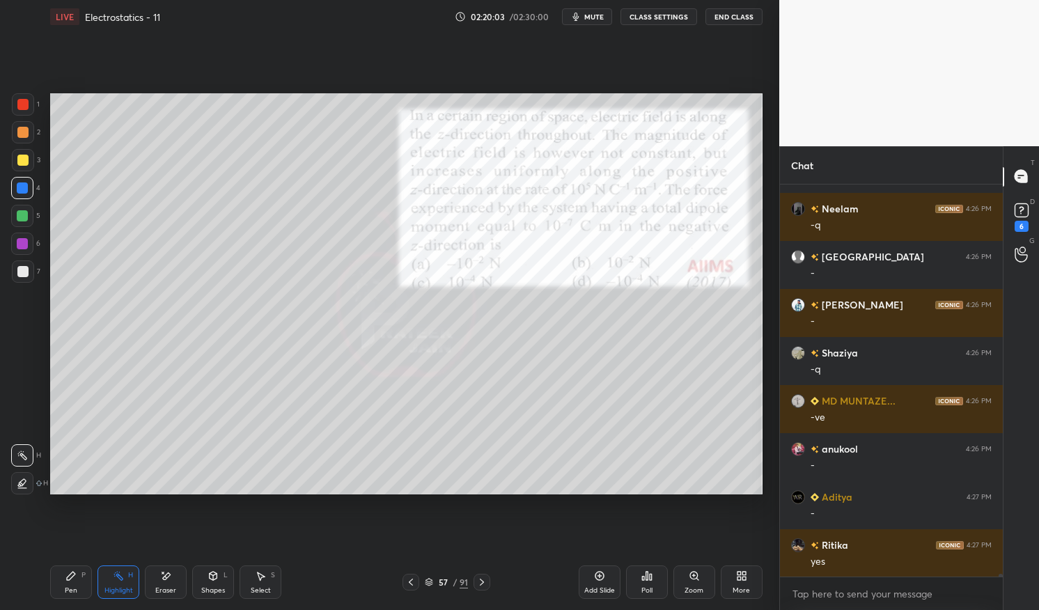
scroll to position [55564, 0]
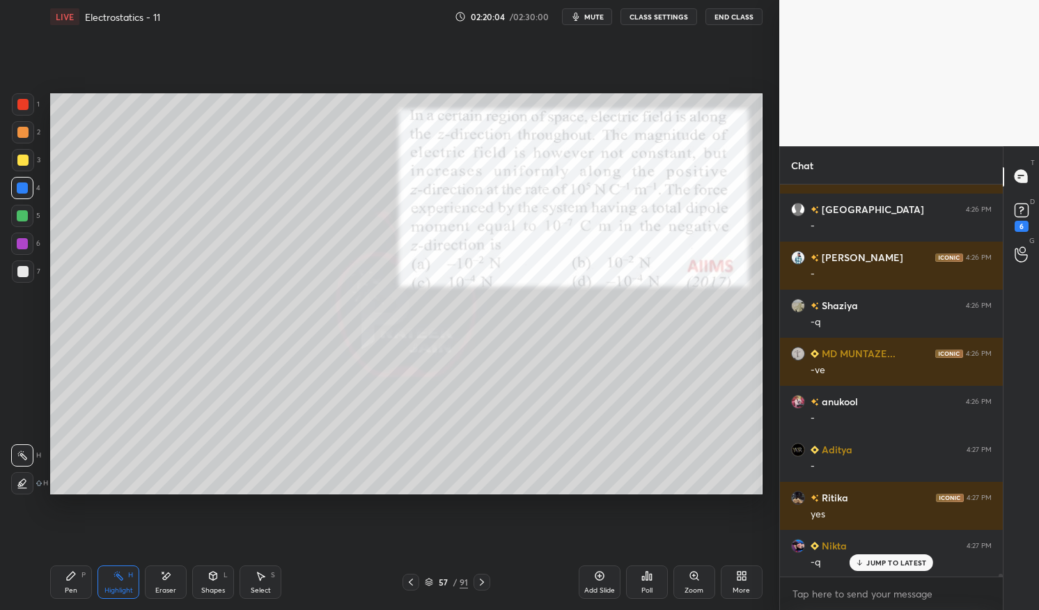
click at [601, 580] on icon at bounding box center [599, 576] width 9 height 9
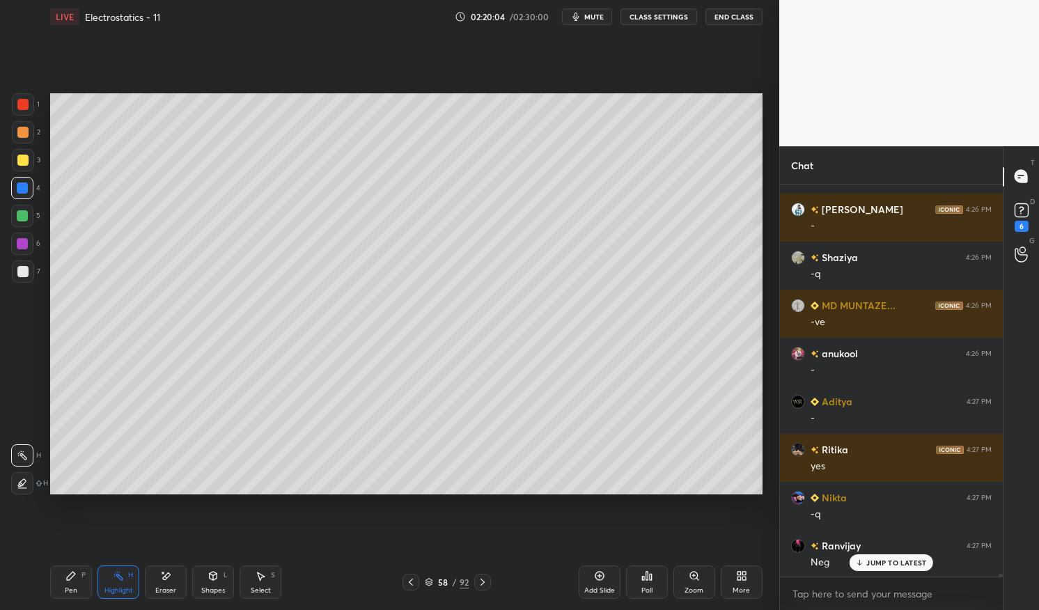
click at [77, 574] on div "Pen P" at bounding box center [71, 582] width 42 height 33
click at [62, 570] on div "Pen P" at bounding box center [71, 582] width 42 height 33
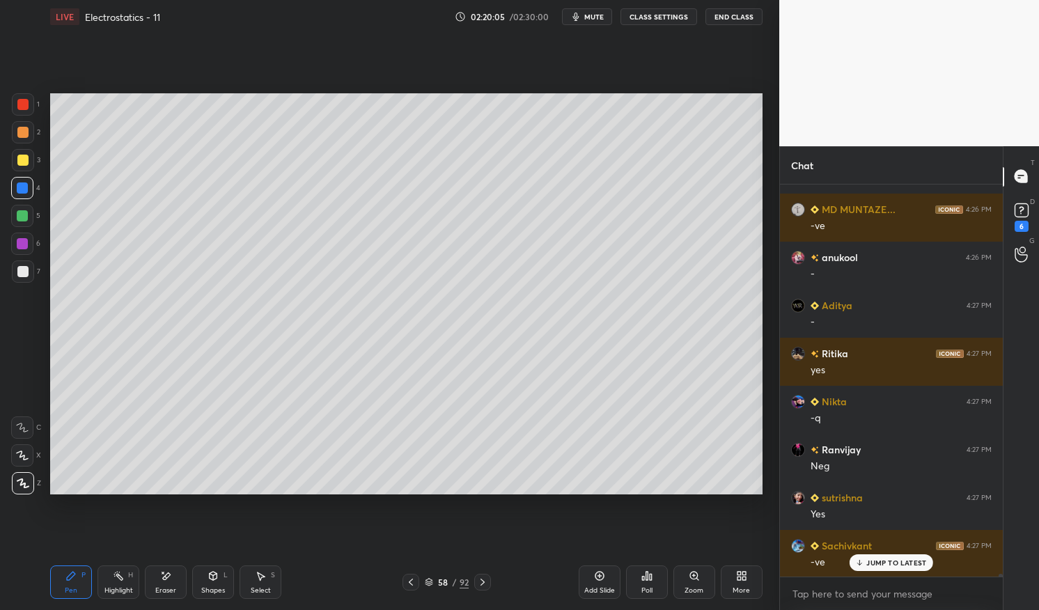
click at [22, 110] on div at bounding box center [22, 104] width 11 height 11
click at [24, 114] on div at bounding box center [23, 104] width 22 height 22
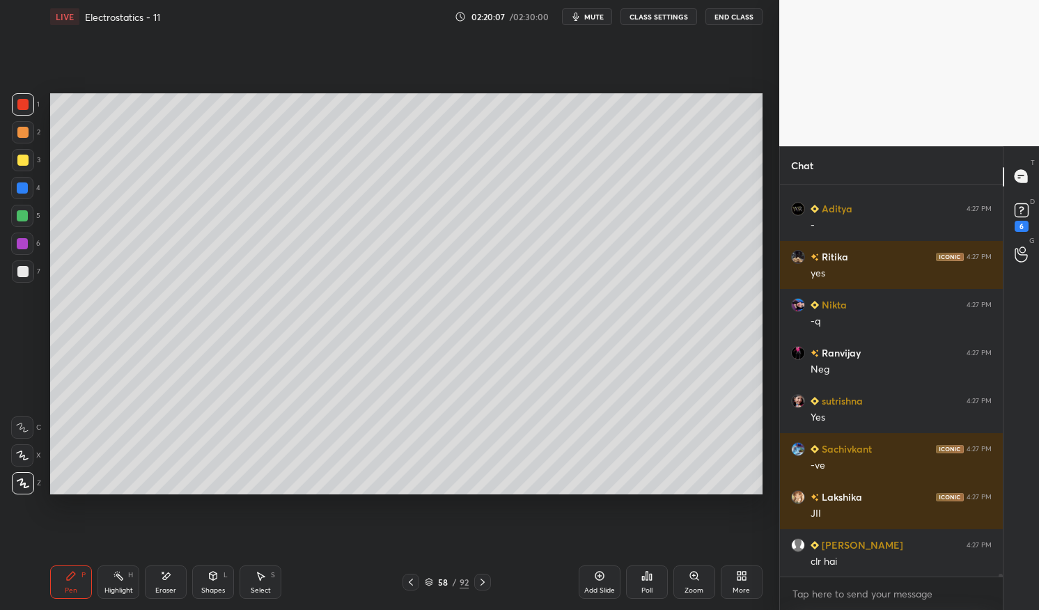
click at [17, 160] on div at bounding box center [22, 160] width 11 height 11
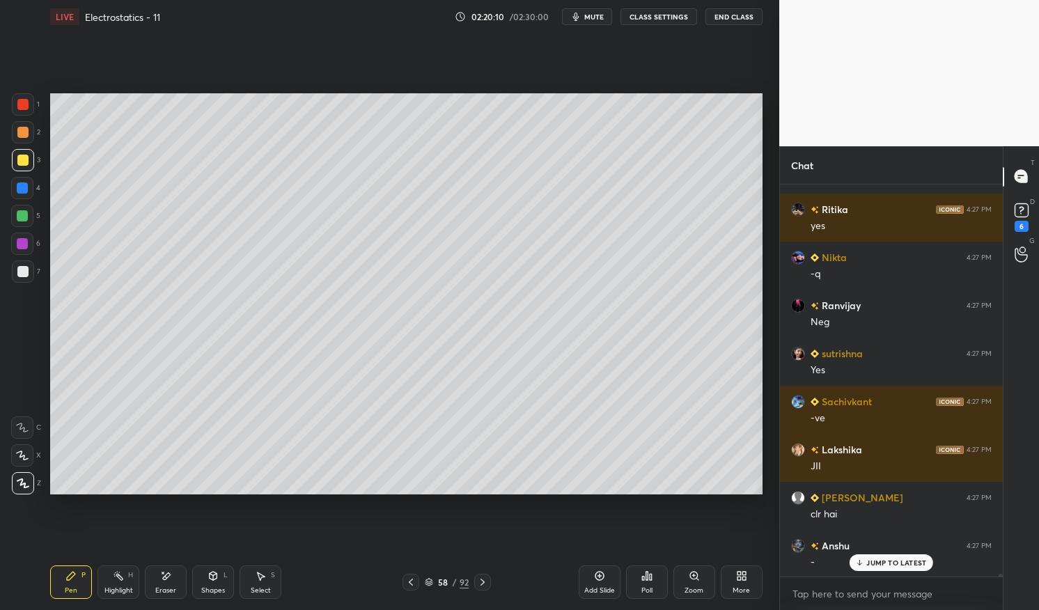
click at [23, 222] on div at bounding box center [22, 215] width 11 height 11
click at [26, 216] on div at bounding box center [22, 215] width 11 height 11
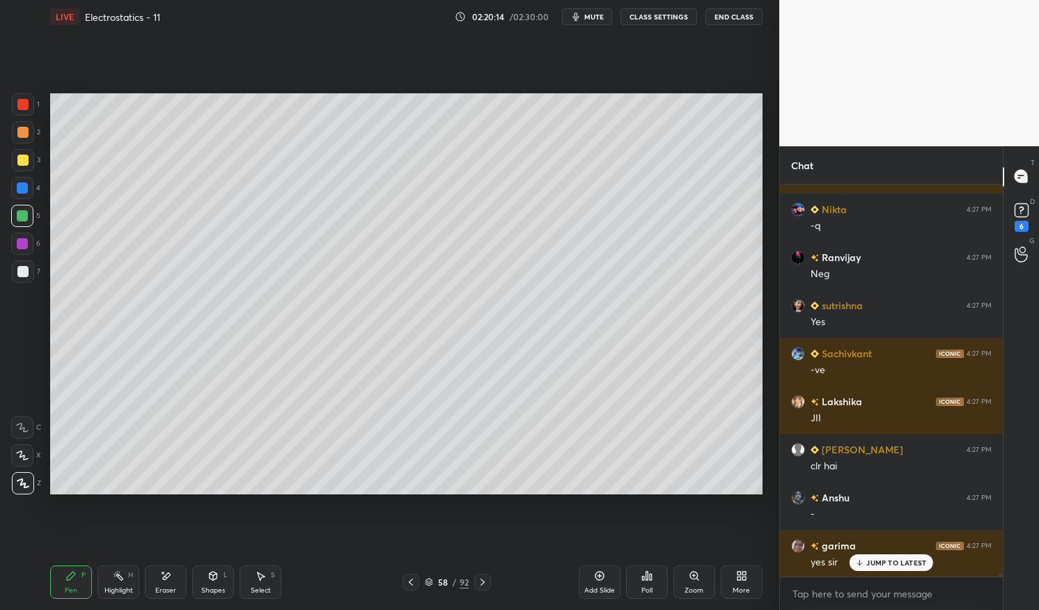
scroll to position [55949, 0]
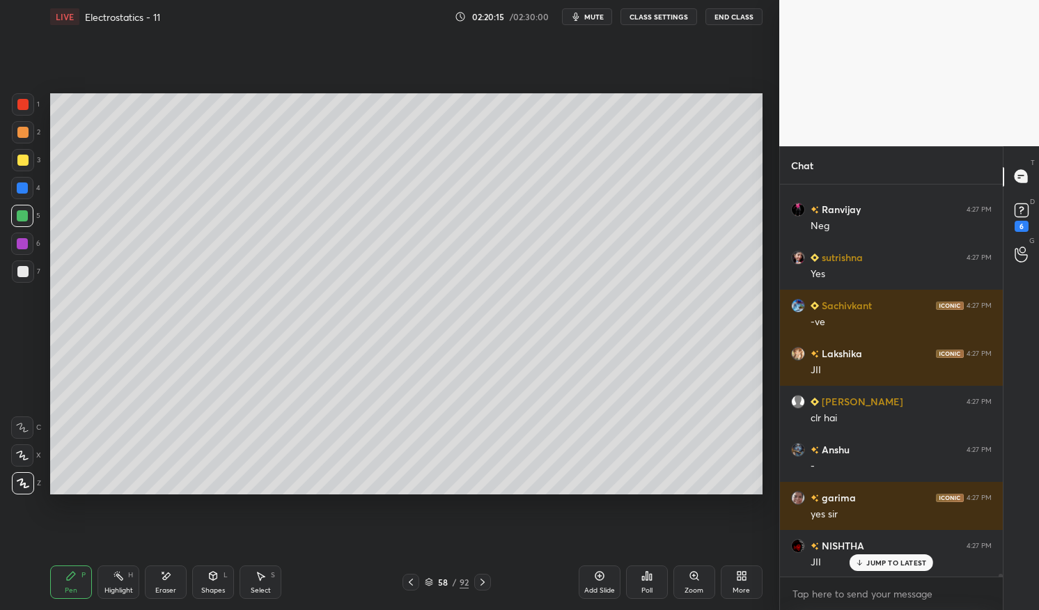
click at [24, 112] on div at bounding box center [23, 104] width 22 height 22
click at [24, 110] on div at bounding box center [23, 104] width 22 height 22
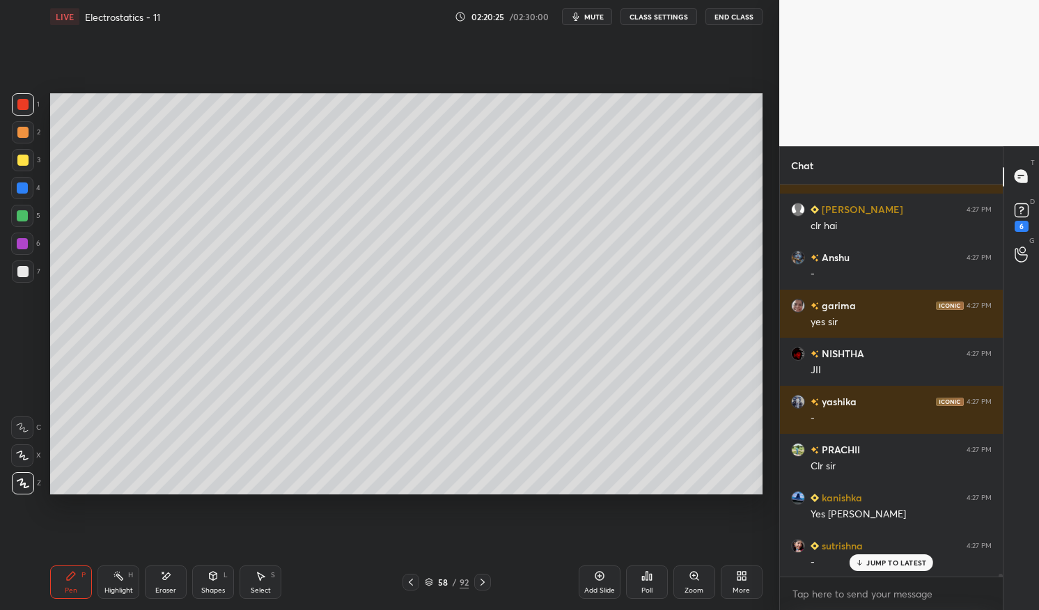
scroll to position [56189, 0]
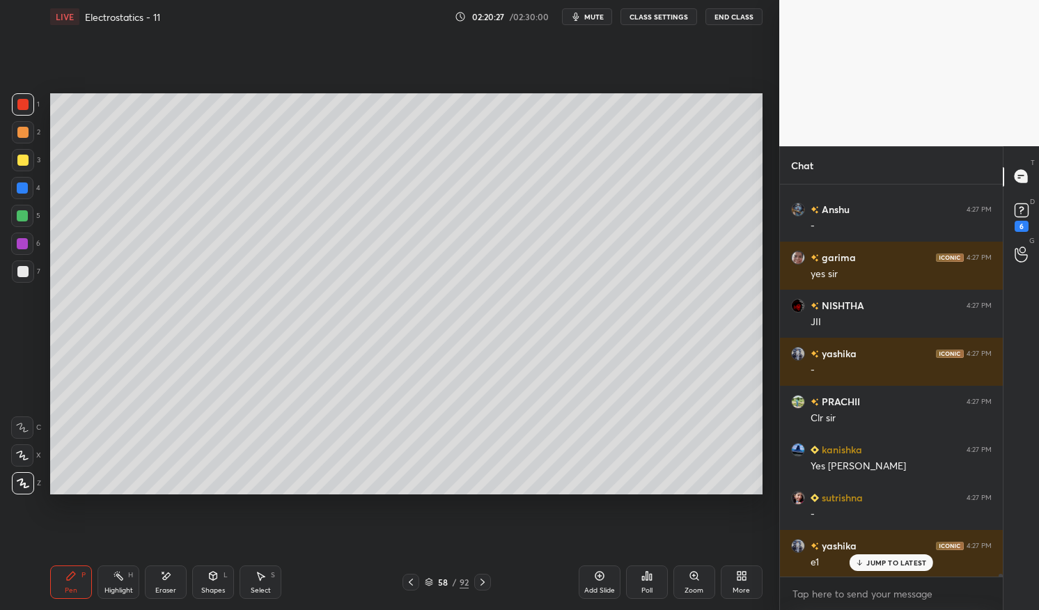
click at [19, 271] on div at bounding box center [22, 271] width 11 height 11
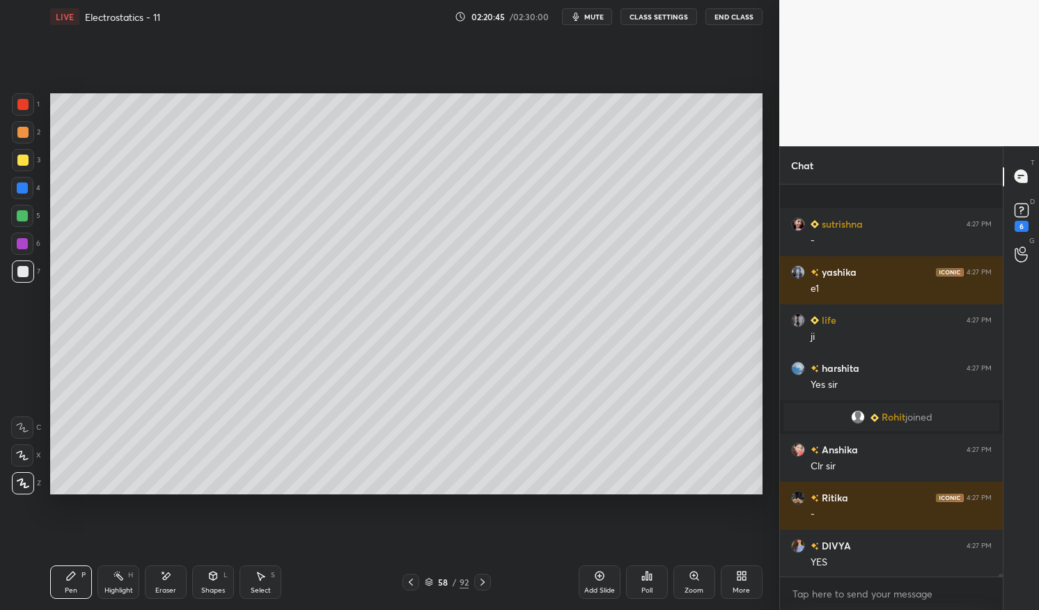
scroll to position [55675, 0]
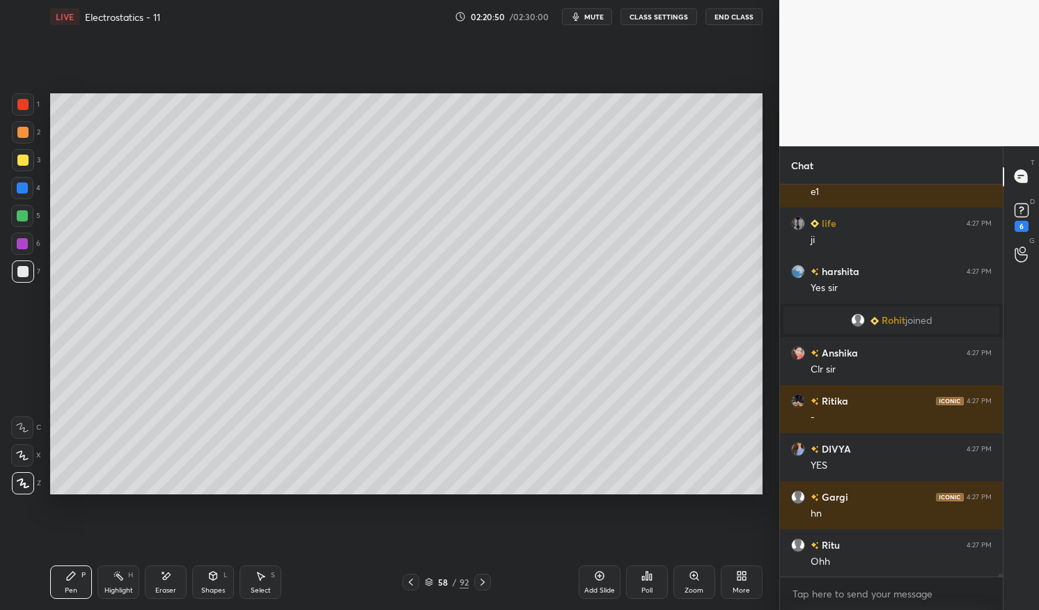
click at [122, 575] on icon at bounding box center [118, 576] width 11 height 11
click at [118, 565] on div "Pen P Highlight H Eraser Shapes L Select S 58 / 92 Add Slide Poll Zoom More" at bounding box center [406, 583] width 713 height 56
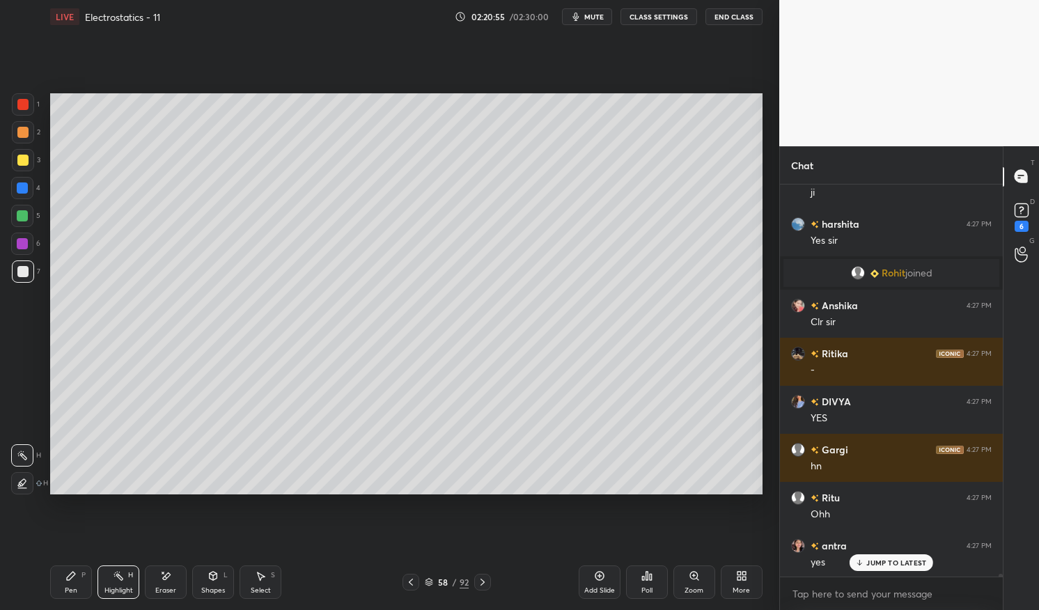
scroll to position [55770, 0]
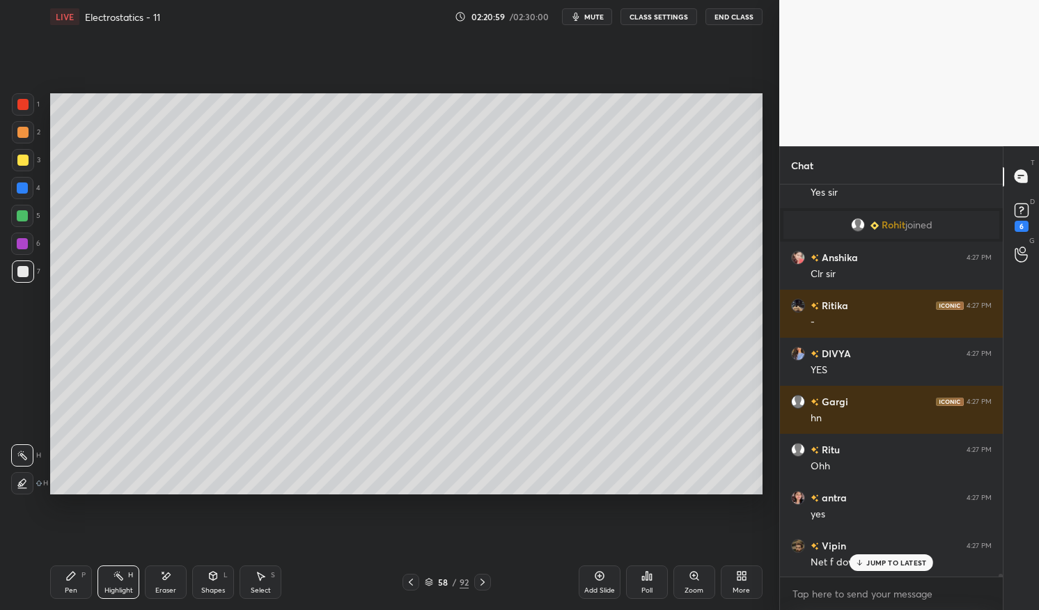
click at [59, 586] on div "Pen P" at bounding box center [71, 582] width 42 height 33
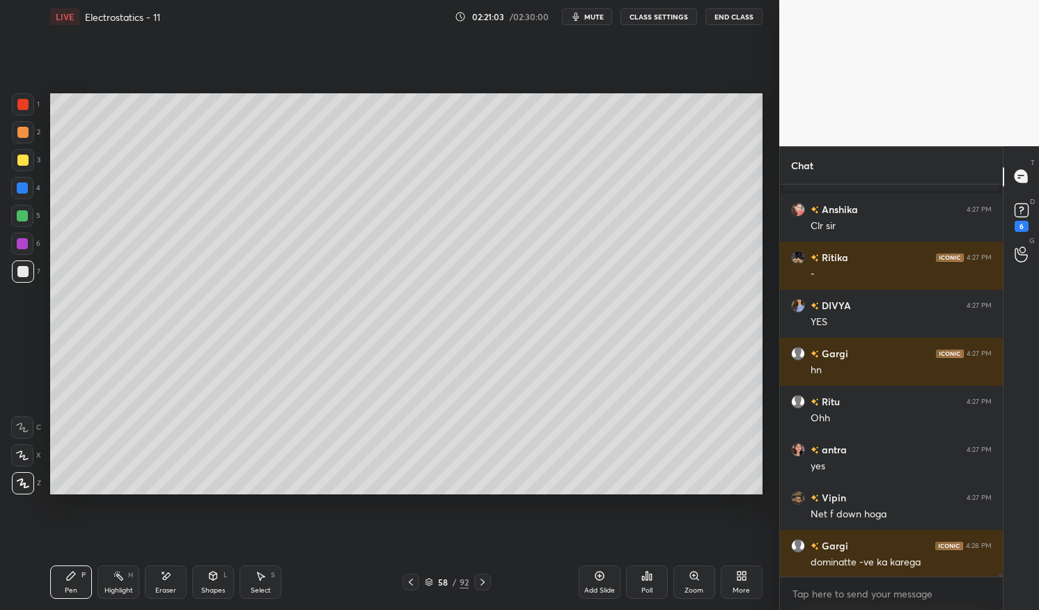
click at [22, 191] on div at bounding box center [22, 188] width 11 height 11
click at [17, 196] on div at bounding box center [22, 188] width 22 height 22
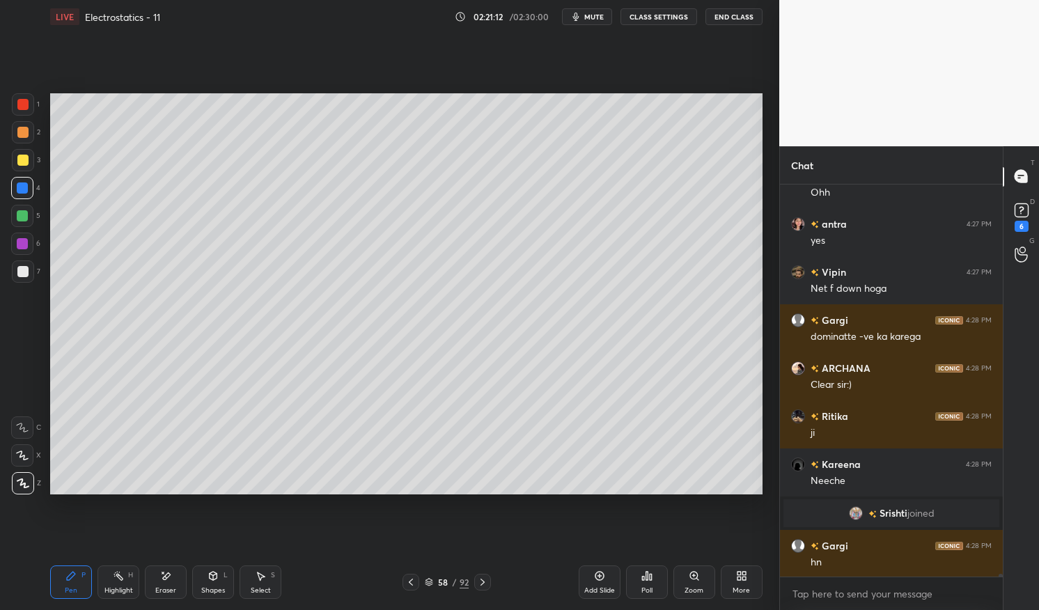
scroll to position [56093, 0]
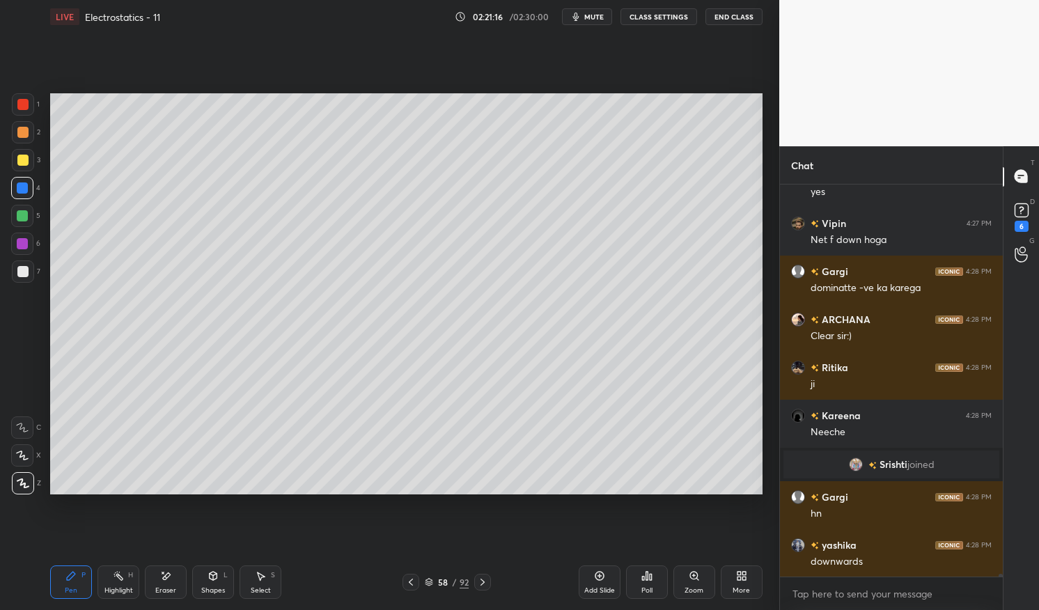
click at [408, 583] on icon at bounding box center [410, 582] width 11 height 11
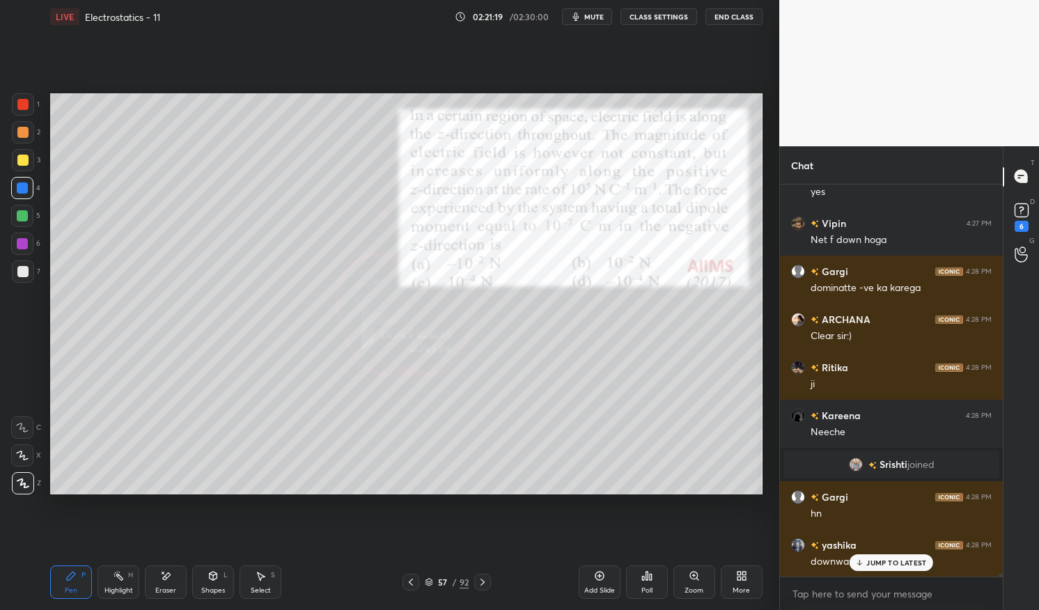
scroll to position [56140, 0]
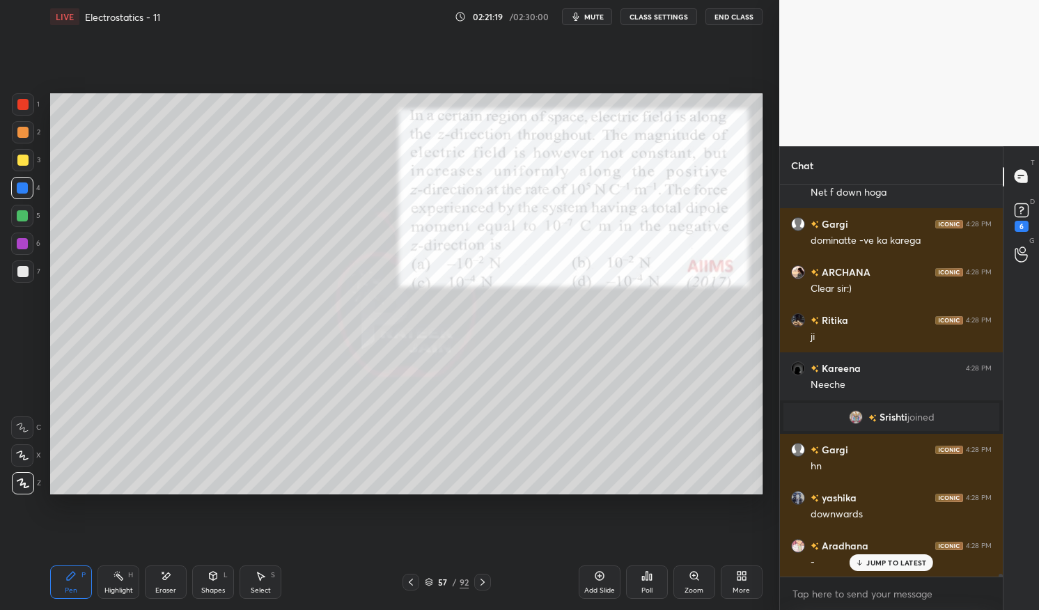
click at [108, 580] on div "Highlight H" at bounding box center [119, 582] width 42 height 33
click at [111, 578] on div "Highlight H" at bounding box center [119, 582] width 42 height 33
click at [908, 563] on p "JUMP TO LATEST" at bounding box center [897, 563] width 60 height 8
click at [483, 581] on icon at bounding box center [483, 582] width 4 height 7
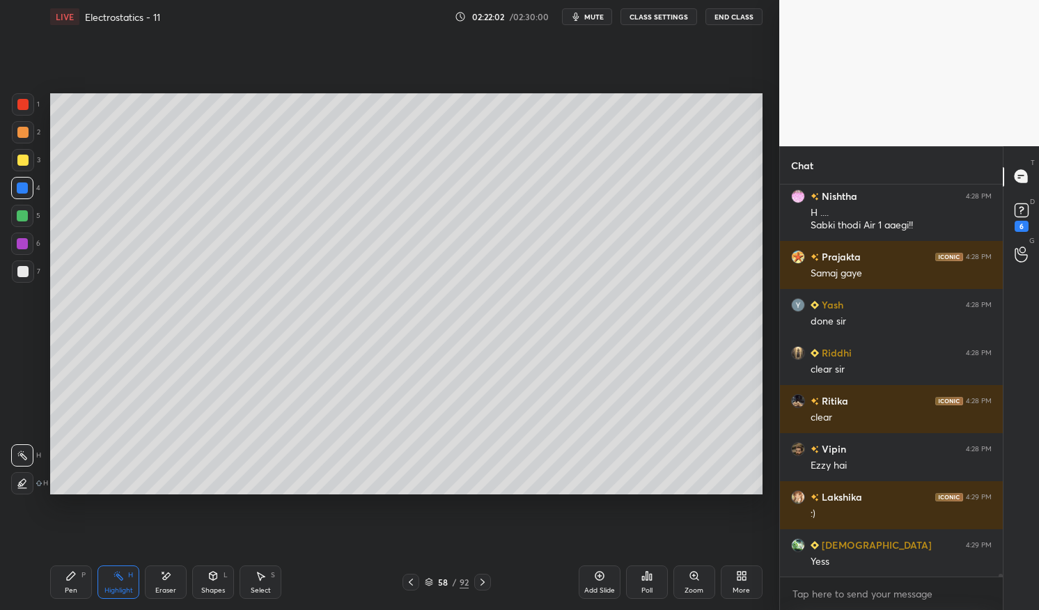
scroll to position [58113, 0]
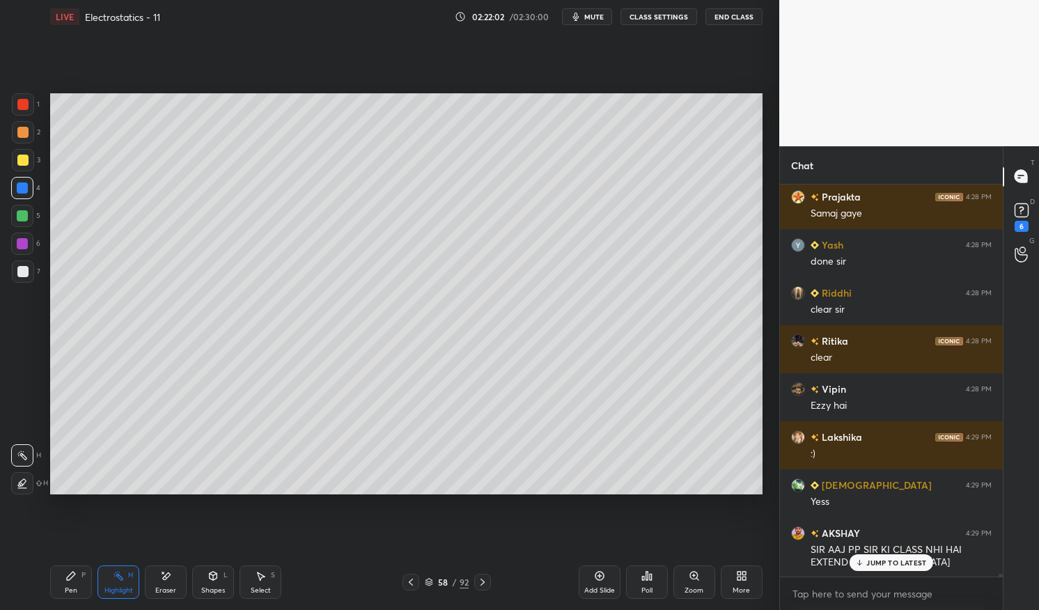
click at [410, 582] on icon at bounding box center [411, 582] width 4 height 7
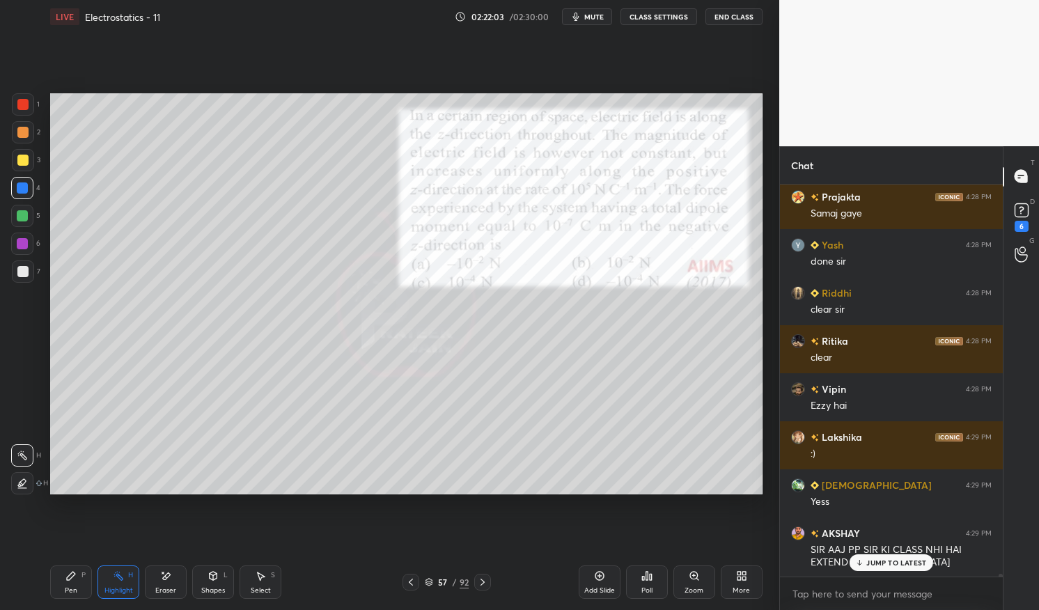
click at [877, 567] on p "JUMP TO LATEST" at bounding box center [897, 563] width 60 height 8
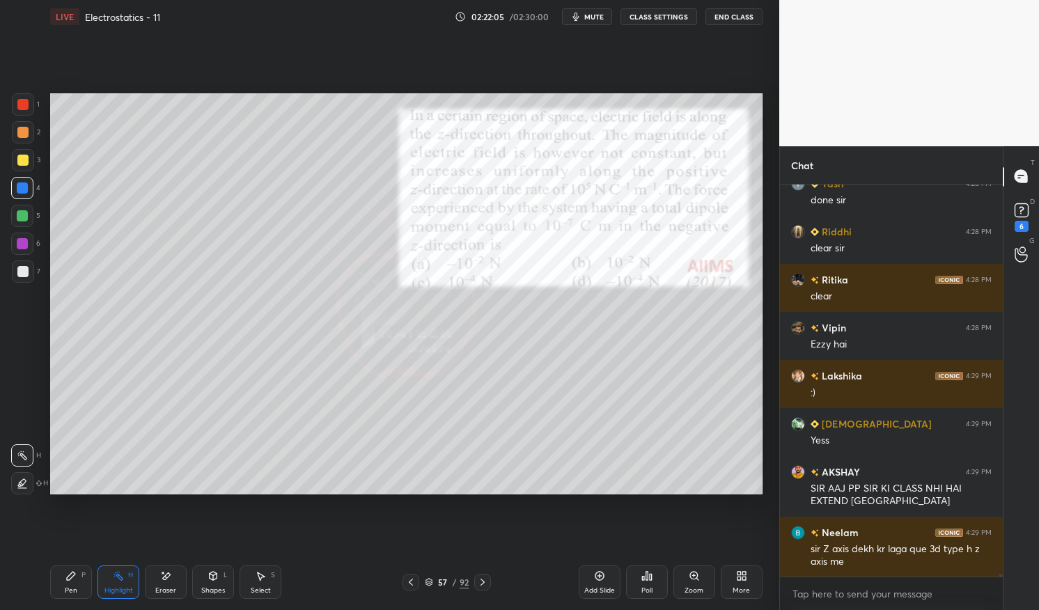
click at [412, 582] on icon at bounding box center [410, 582] width 11 height 11
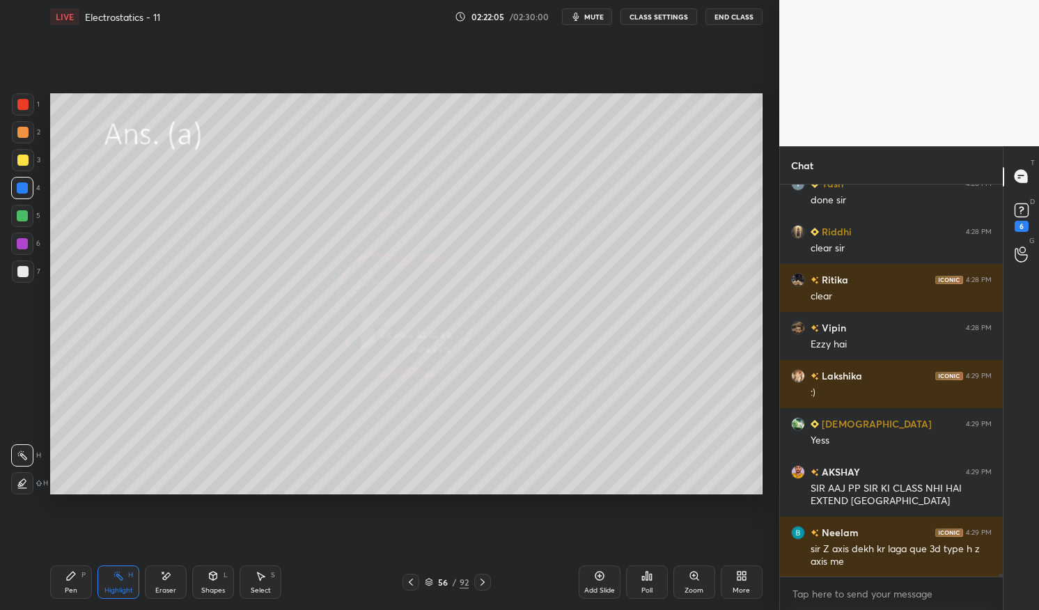
scroll to position [58222, 0]
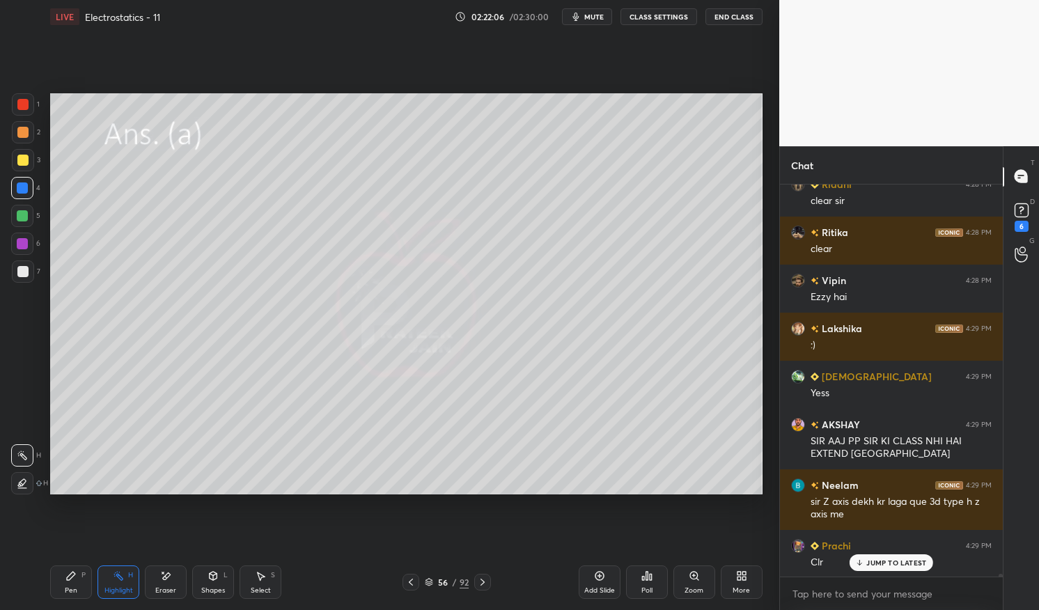
click at [474, 580] on div at bounding box center [482, 582] width 17 height 17
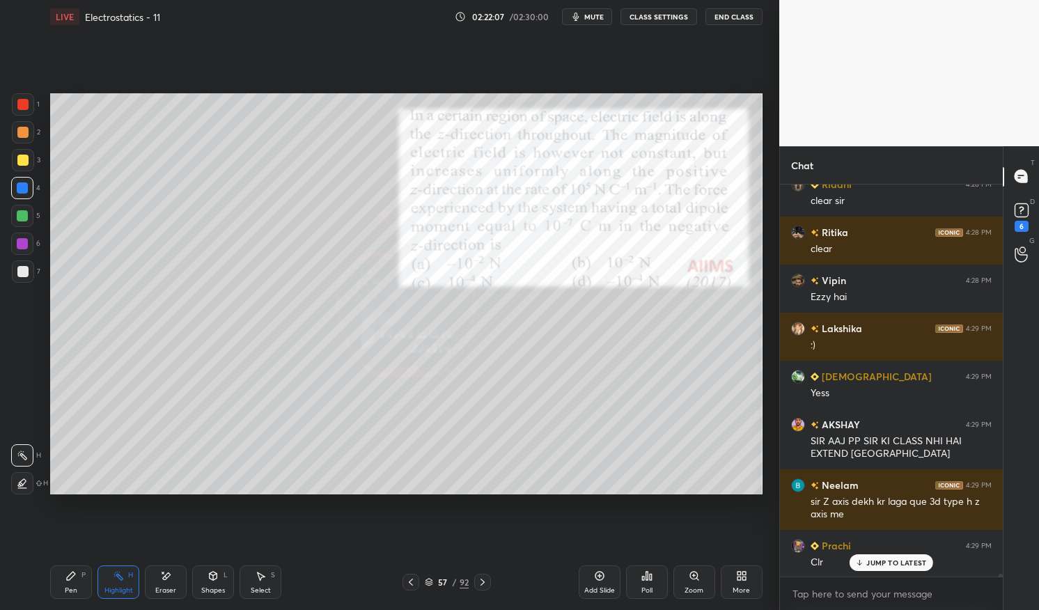
click at [479, 582] on icon at bounding box center [482, 582] width 11 height 11
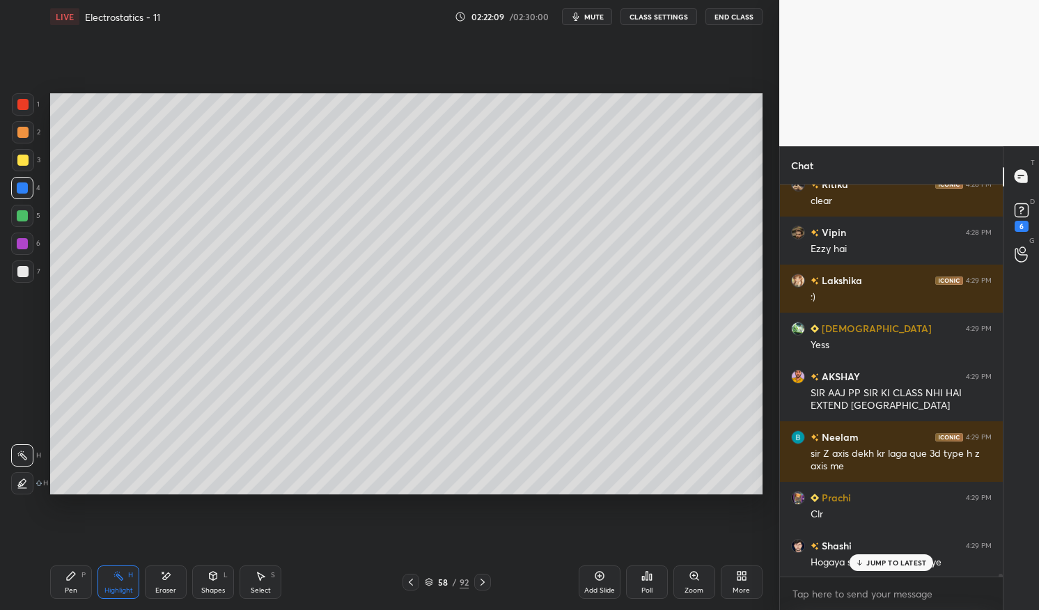
scroll to position [58379, 0]
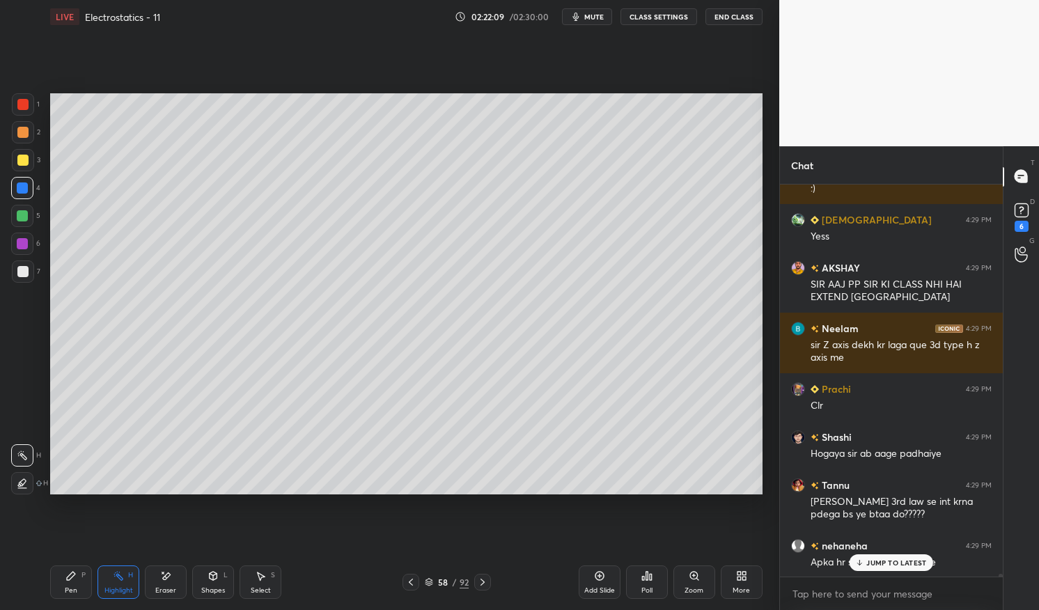
click at [414, 580] on icon at bounding box center [410, 582] width 11 height 11
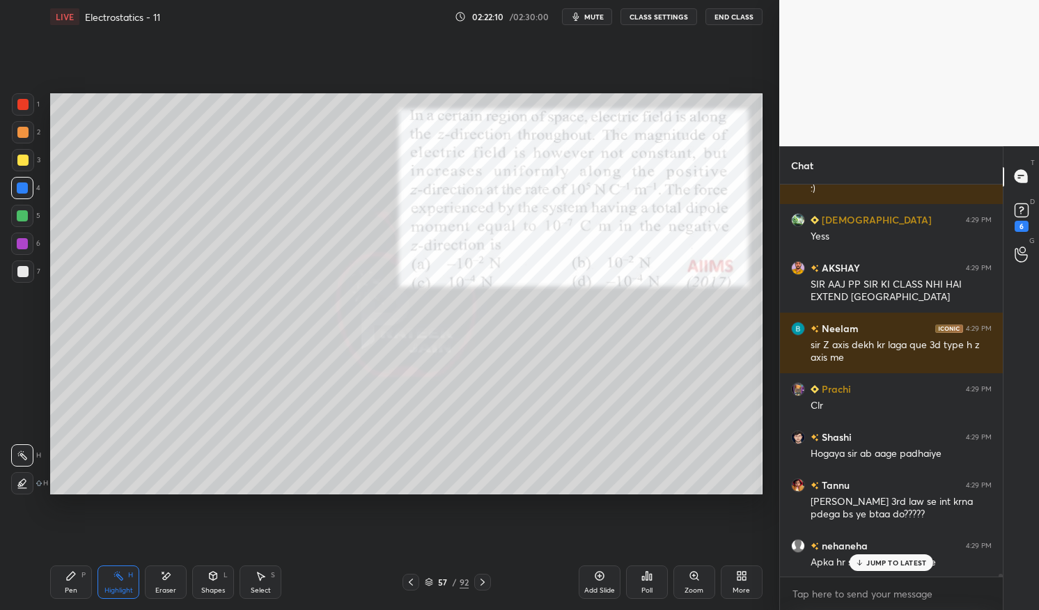
click at [646, 585] on div "Poll" at bounding box center [647, 582] width 42 height 33
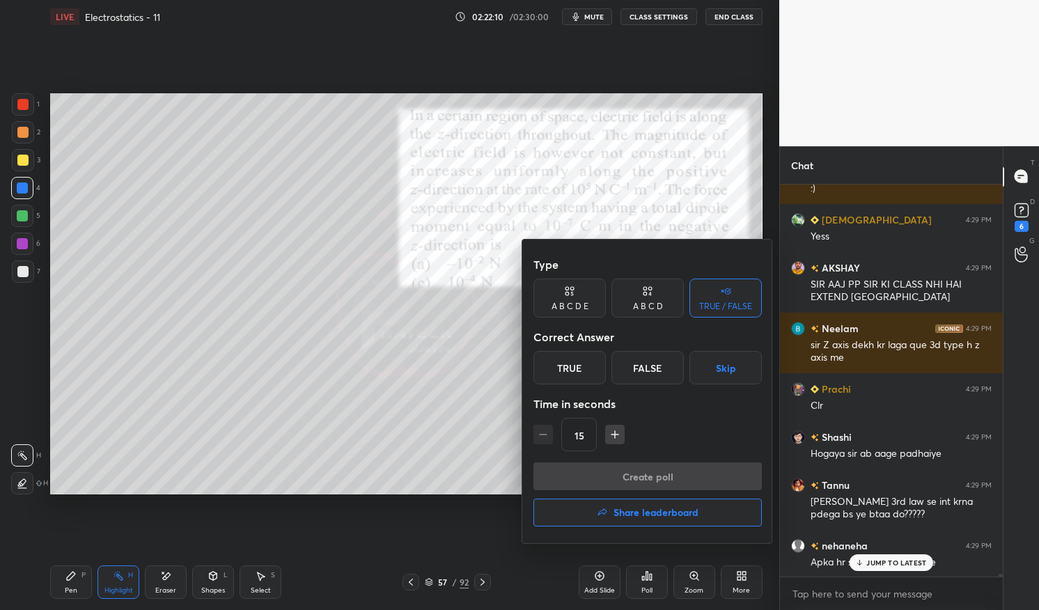
scroll to position [58427, 0]
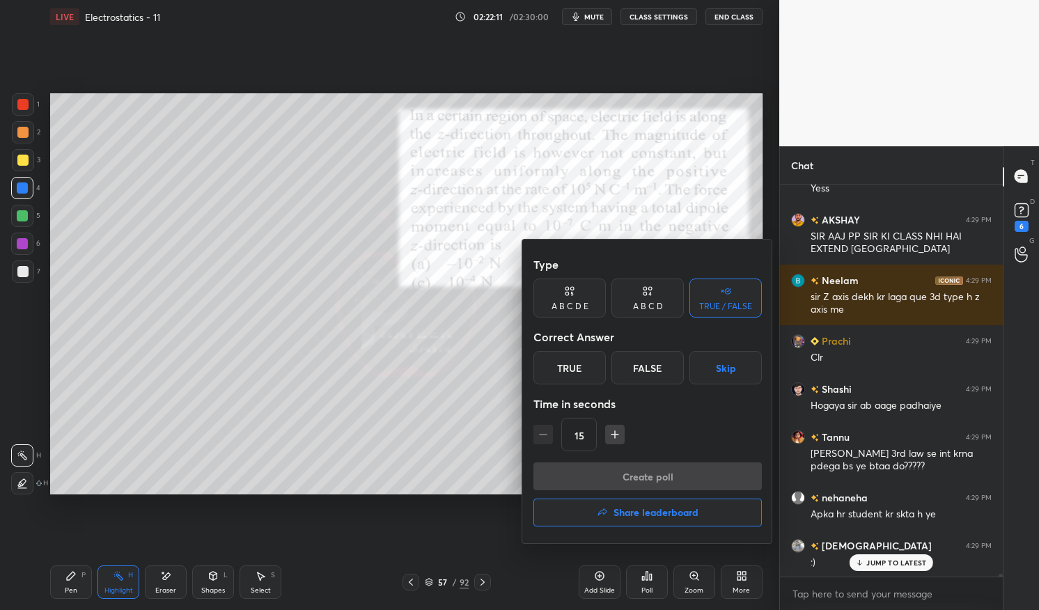
click at [727, 364] on button "Skip" at bounding box center [726, 367] width 72 height 33
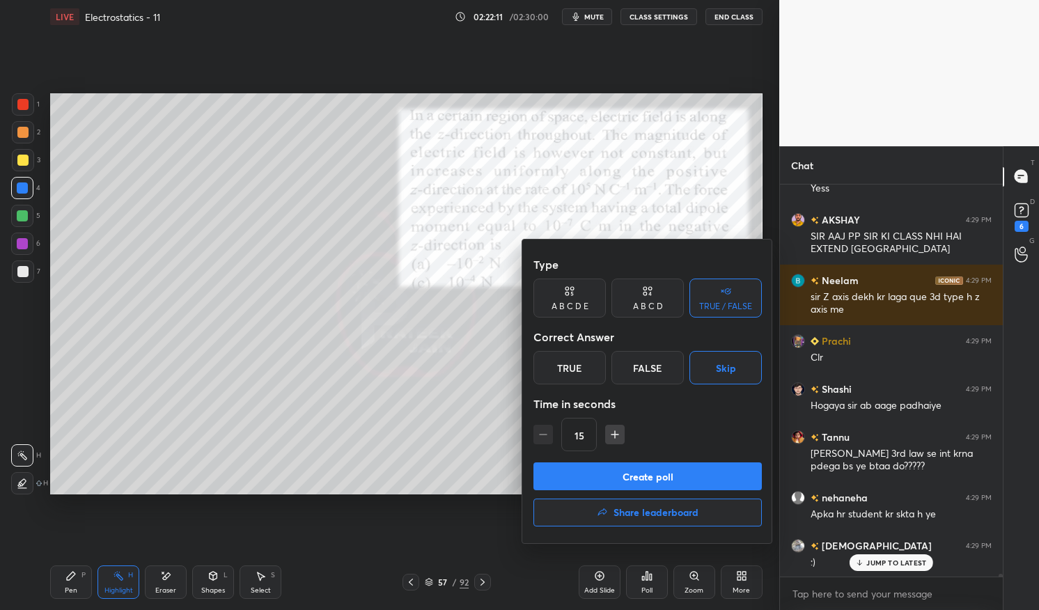
click at [713, 472] on button "Create poll" at bounding box center [648, 477] width 228 height 28
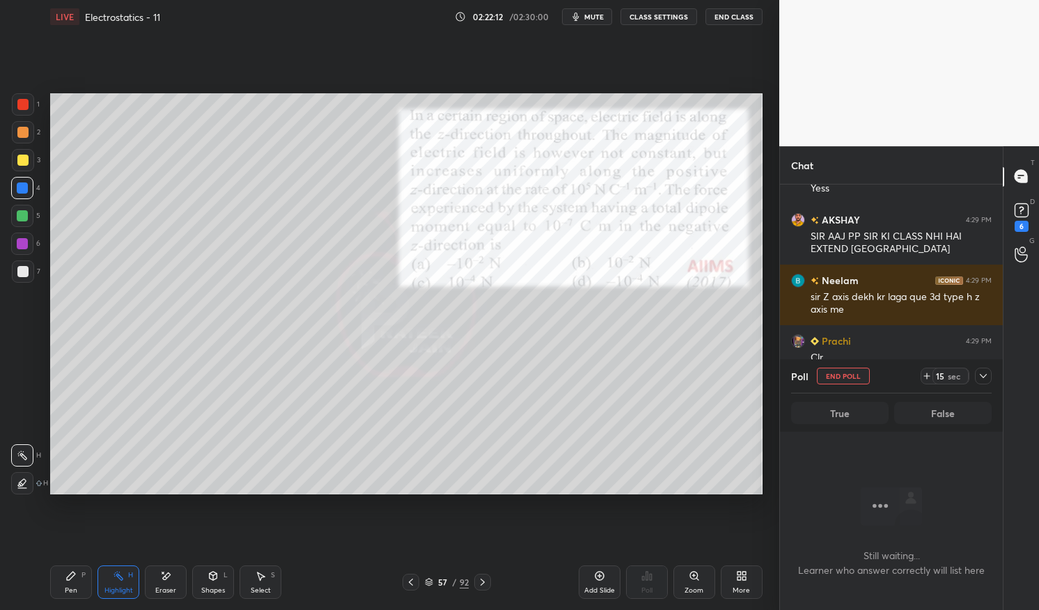
scroll to position [316, 219]
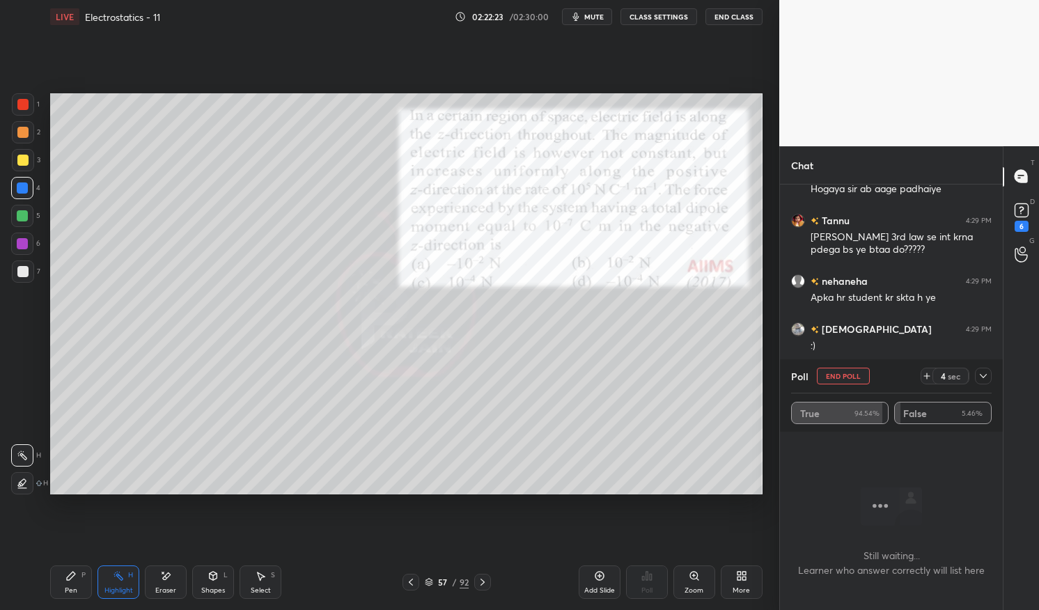
click at [850, 373] on button "End Poll" at bounding box center [843, 376] width 53 height 17
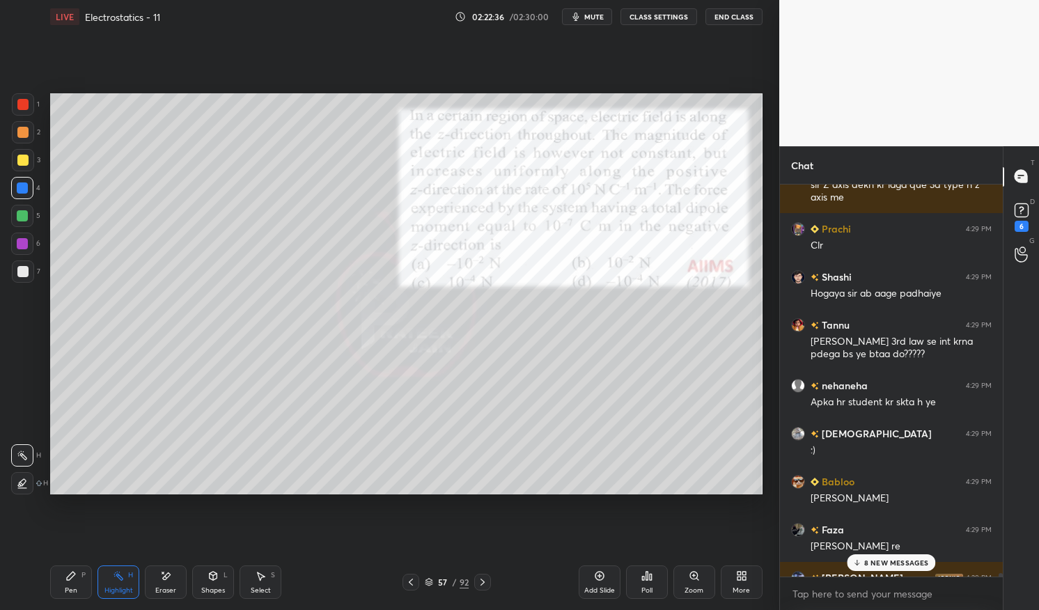
click at [895, 556] on div "8 NEW MESSAGES" at bounding box center [891, 563] width 88 height 17
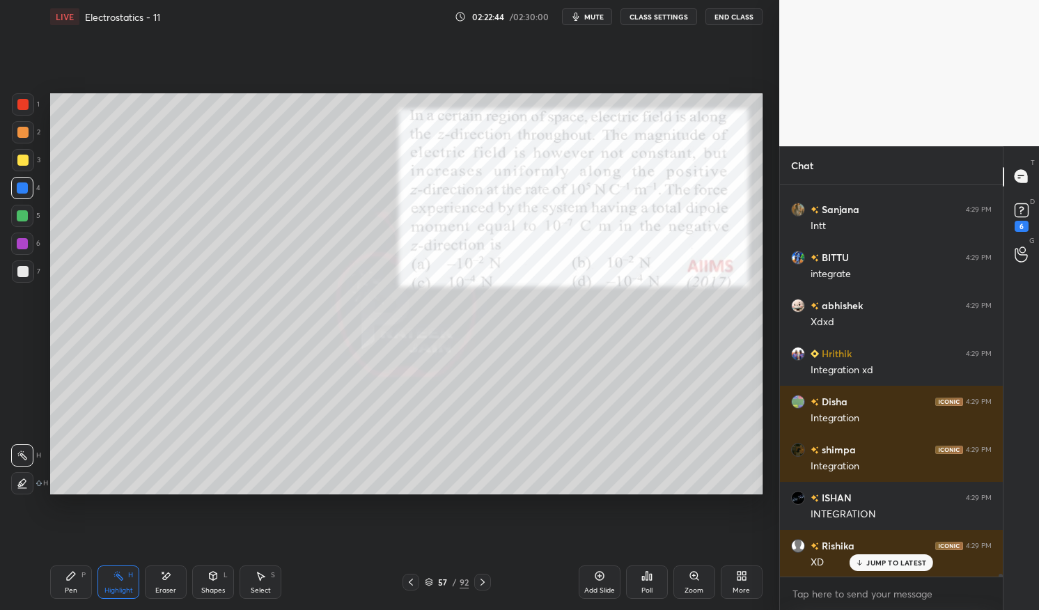
click at [122, 578] on rect at bounding box center [119, 577] width 7 height 7
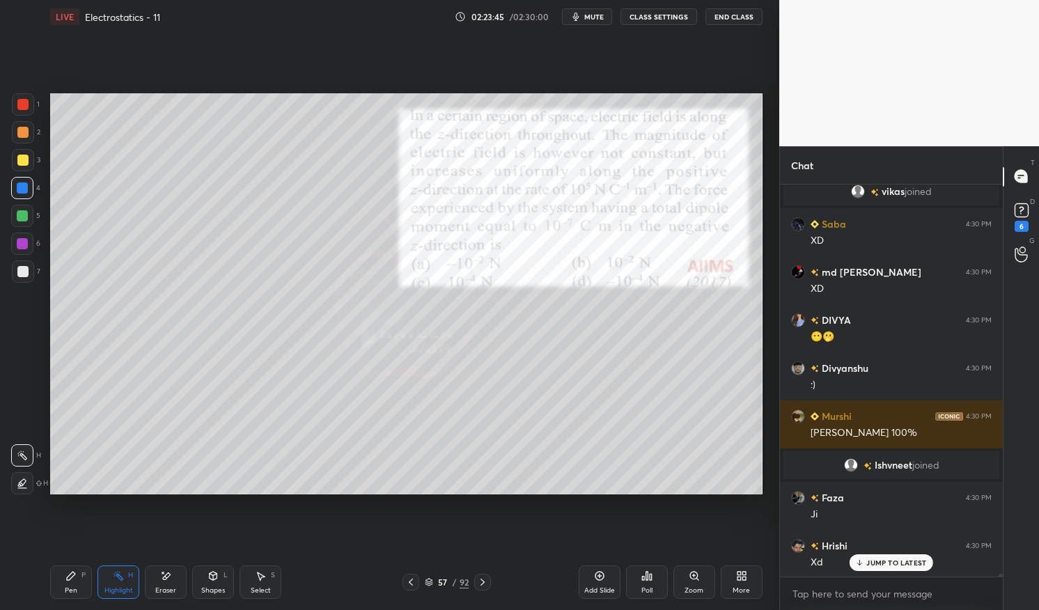
scroll to position [61929, 0]
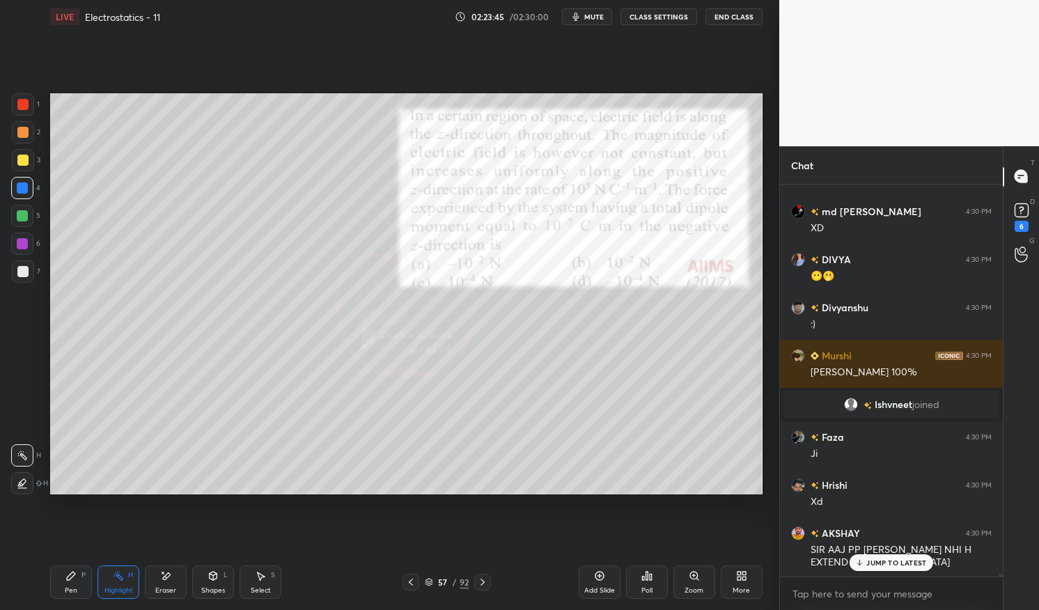
click at [906, 557] on div "JUMP TO LATEST" at bounding box center [892, 563] width 84 height 17
click at [482, 580] on icon at bounding box center [483, 582] width 4 height 7
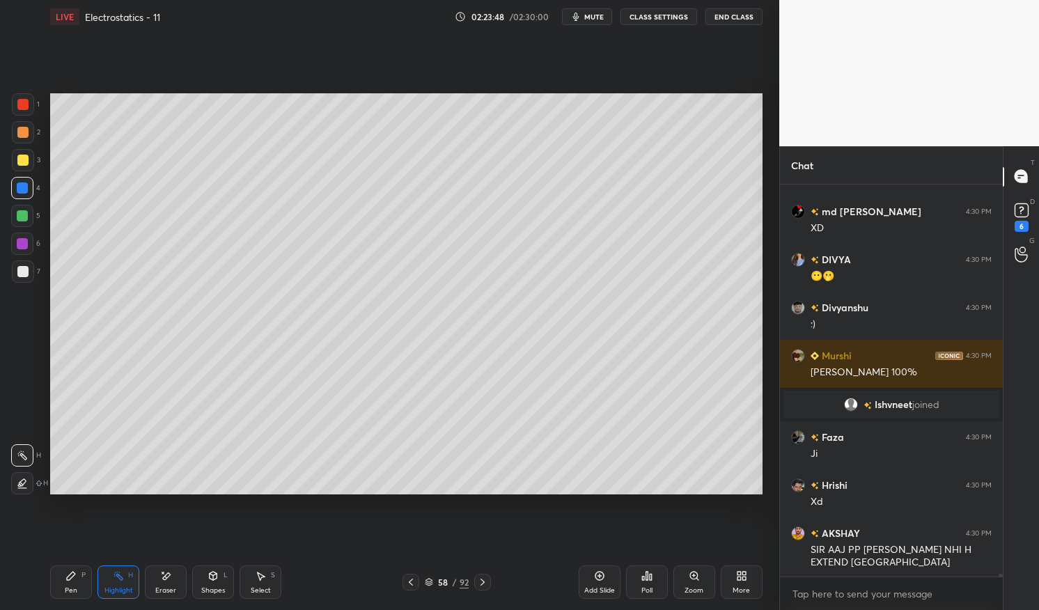
click at [482, 580] on icon at bounding box center [483, 582] width 4 height 7
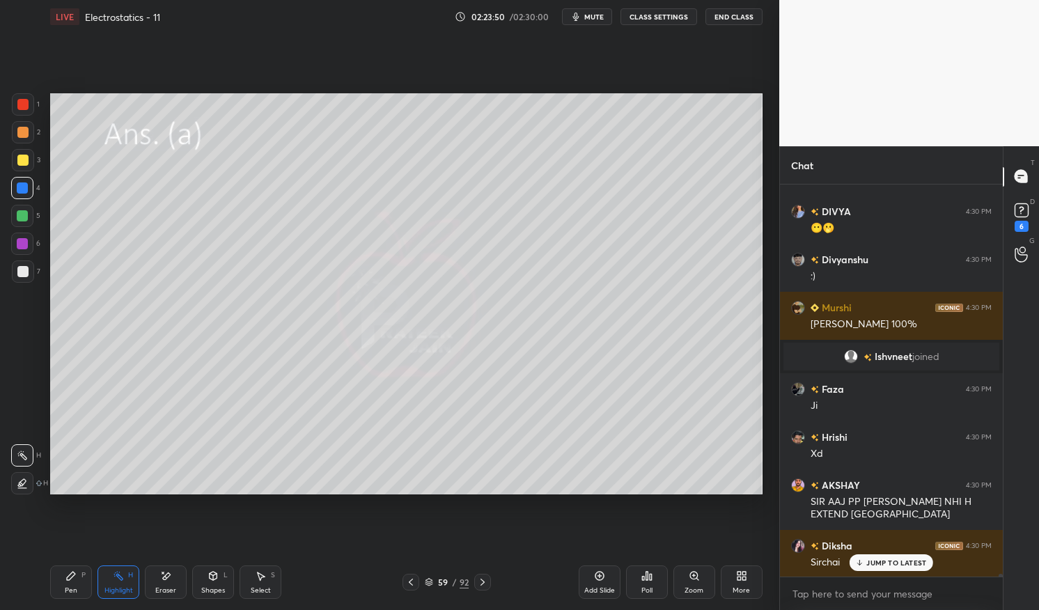
click at [486, 580] on icon at bounding box center [482, 582] width 11 height 11
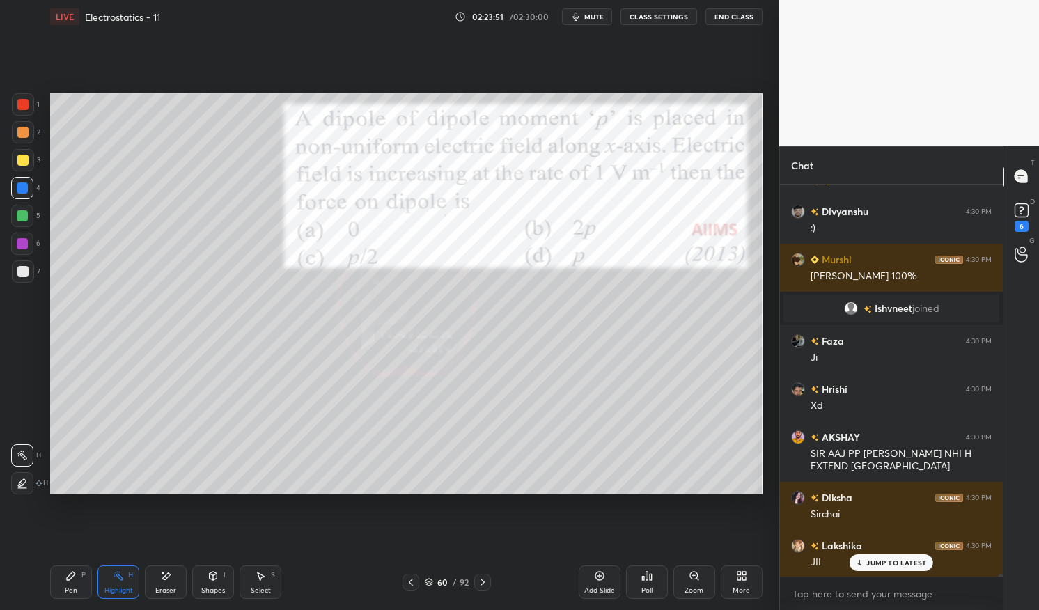
scroll to position [62074, 0]
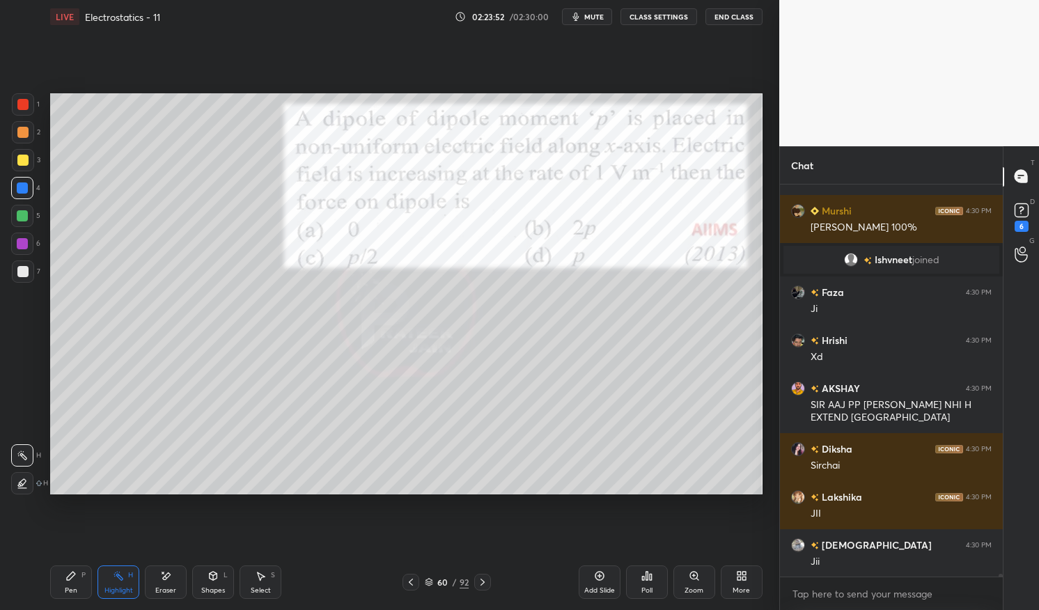
click at [68, 587] on div "Pen" at bounding box center [71, 590] width 13 height 7
click at [71, 580] on icon at bounding box center [70, 576] width 11 height 11
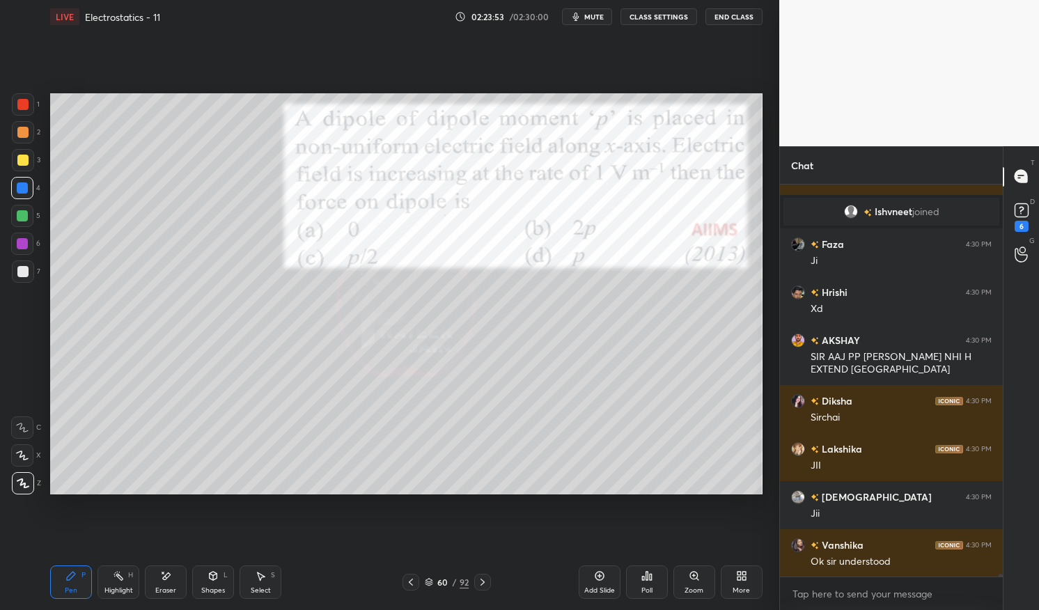
click at [25, 113] on div at bounding box center [23, 104] width 22 height 22
click at [22, 107] on div at bounding box center [22, 104] width 11 height 11
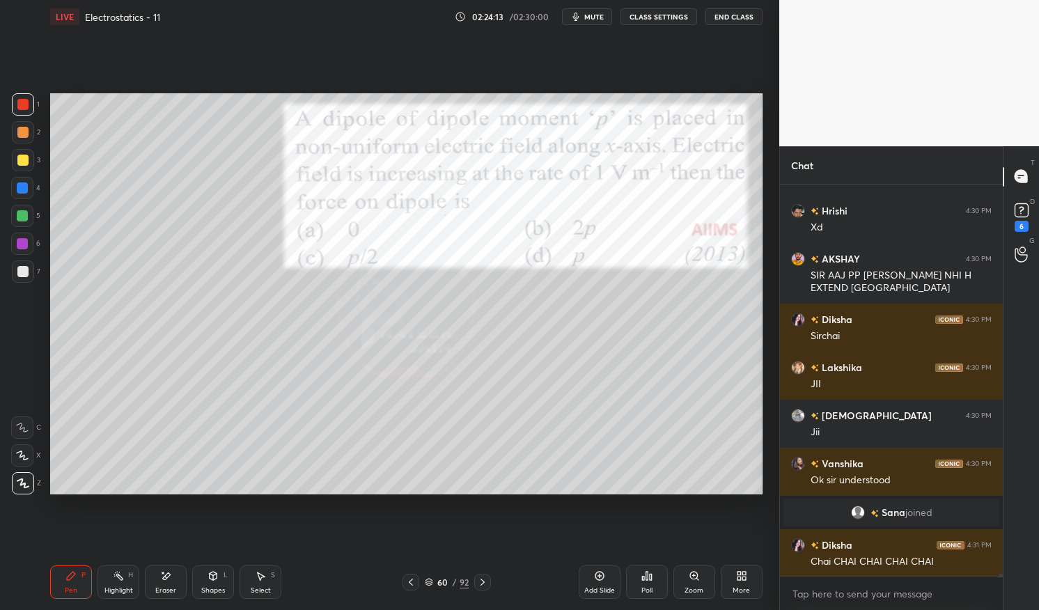
scroll to position [60307, 0]
click at [897, 564] on p "JUMP TO LATEST" at bounding box center [897, 563] width 60 height 8
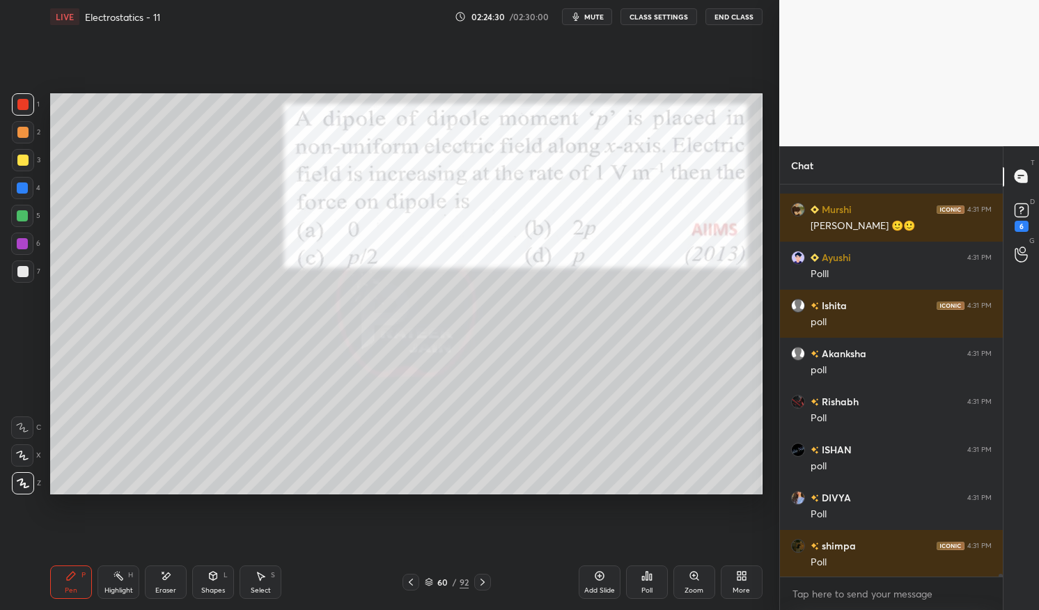
scroll to position [60932, 0]
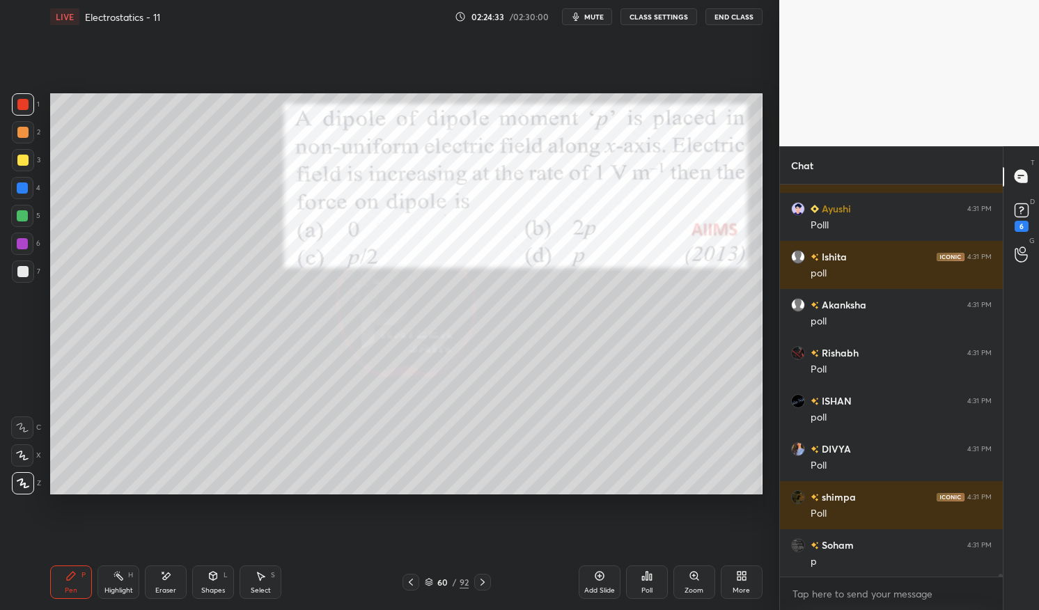
click at [430, 582] on icon at bounding box center [429, 582] width 8 height 8
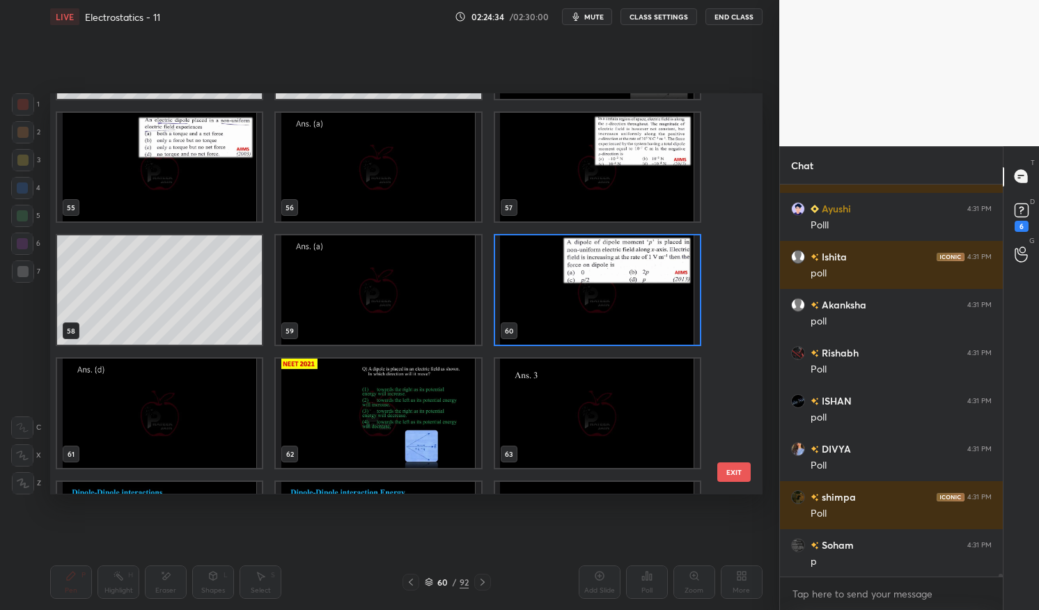
scroll to position [2212, 0]
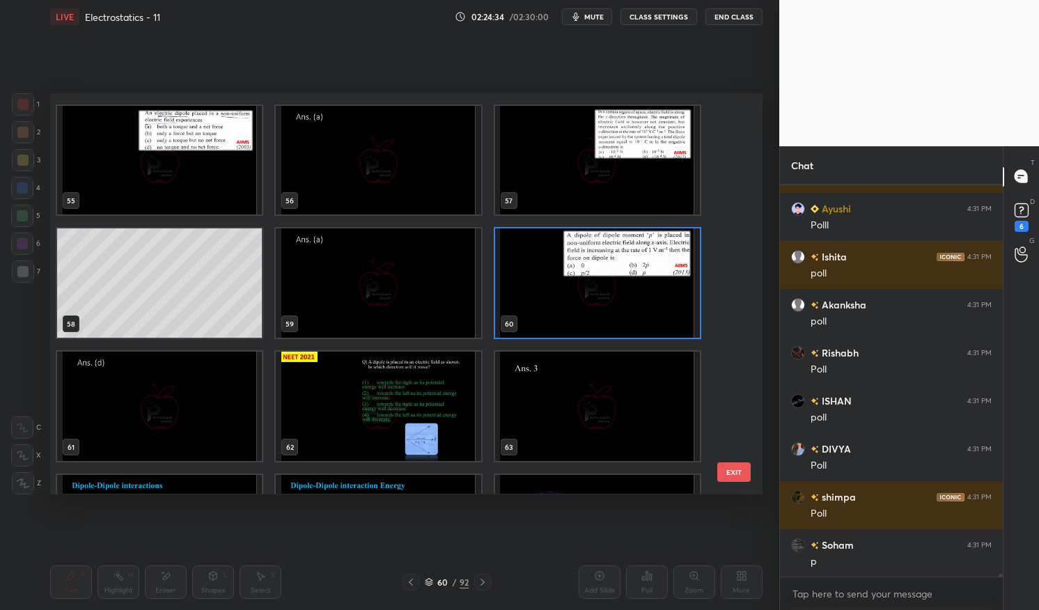
click at [589, 295] on img "grid" at bounding box center [597, 283] width 205 height 109
click at [575, 304] on img "grid" at bounding box center [597, 283] width 205 height 109
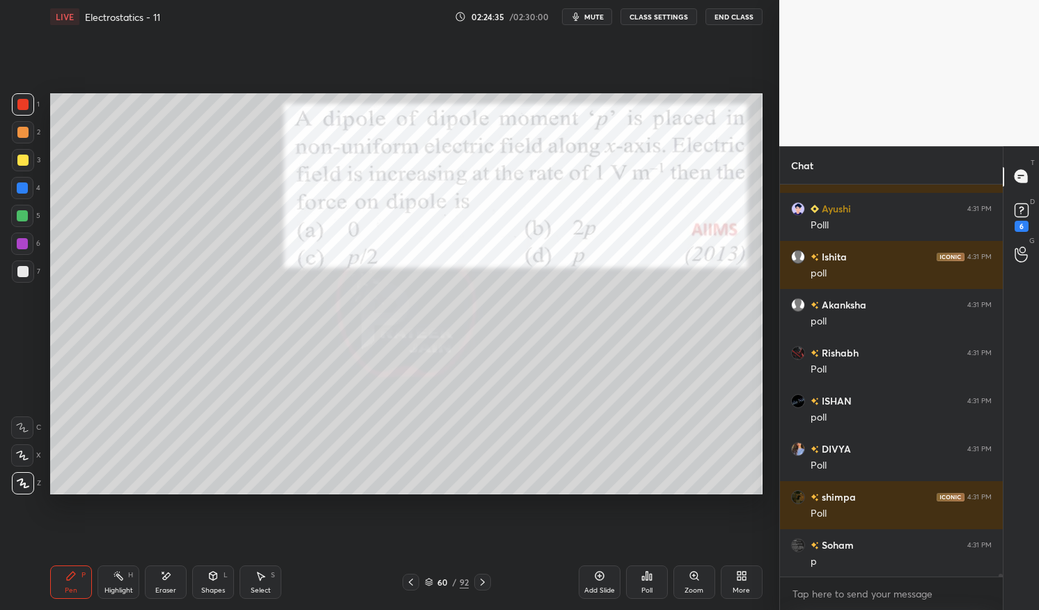
scroll to position [0, 0]
click at [645, 584] on div "Poll" at bounding box center [647, 582] width 42 height 33
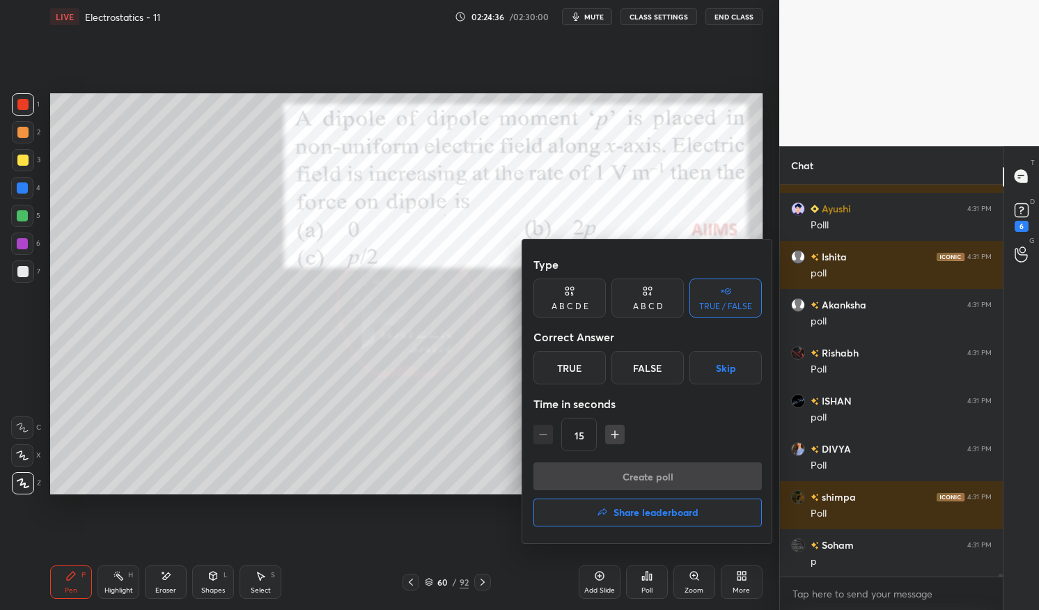
click at [655, 297] on div "A B C D" at bounding box center [648, 298] width 72 height 39
click at [686, 366] on div "D" at bounding box center [694, 367] width 41 height 33
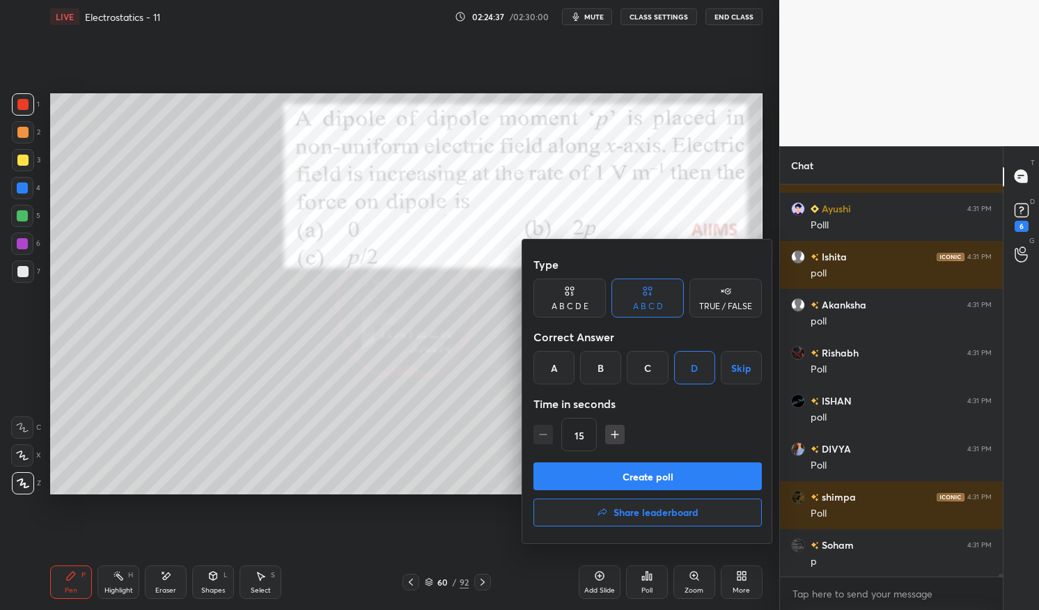
click at [685, 469] on button "Create poll" at bounding box center [648, 477] width 228 height 28
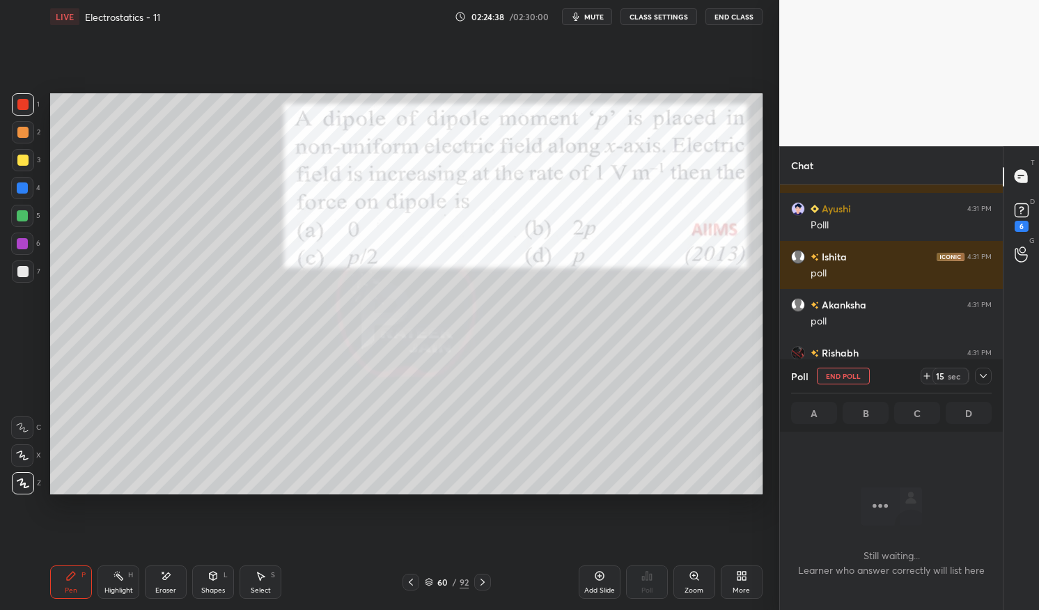
scroll to position [4, 4]
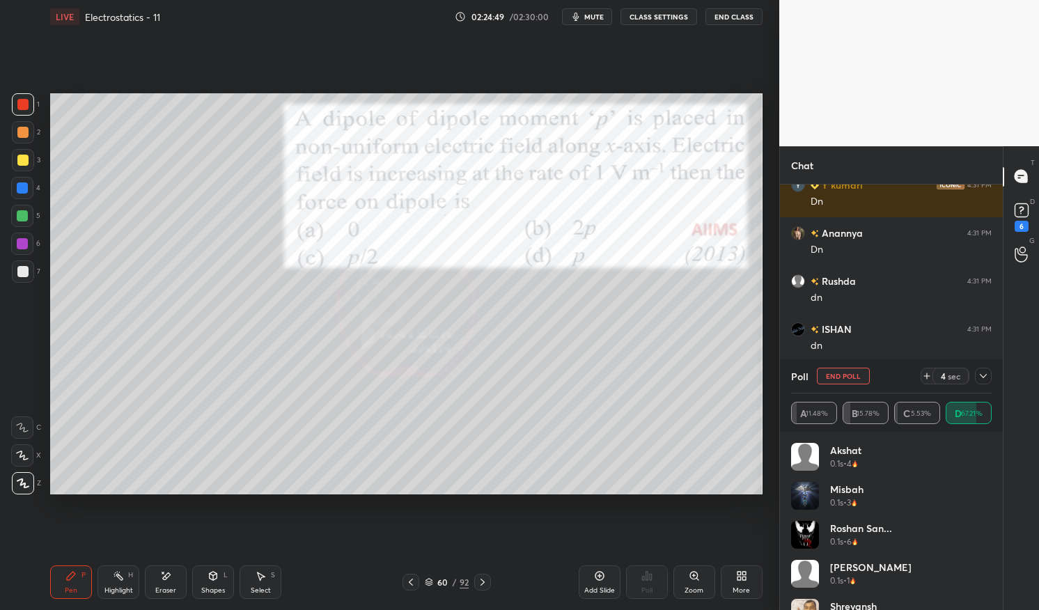
click at [593, 19] on span "mute" at bounding box center [594, 17] width 20 height 10
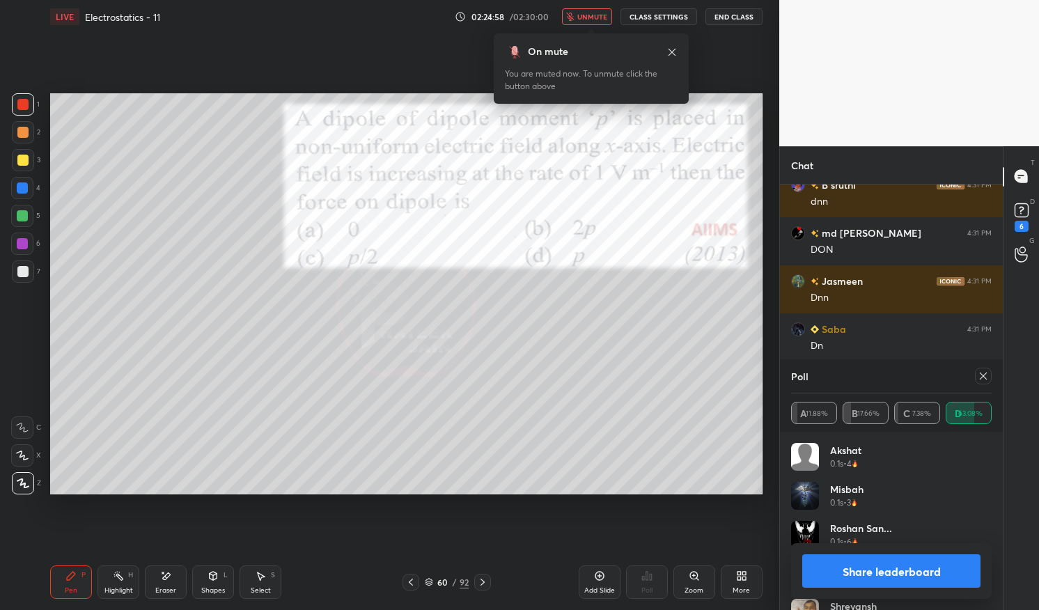
click at [601, 14] on span "unmute" at bounding box center [593, 17] width 30 height 10
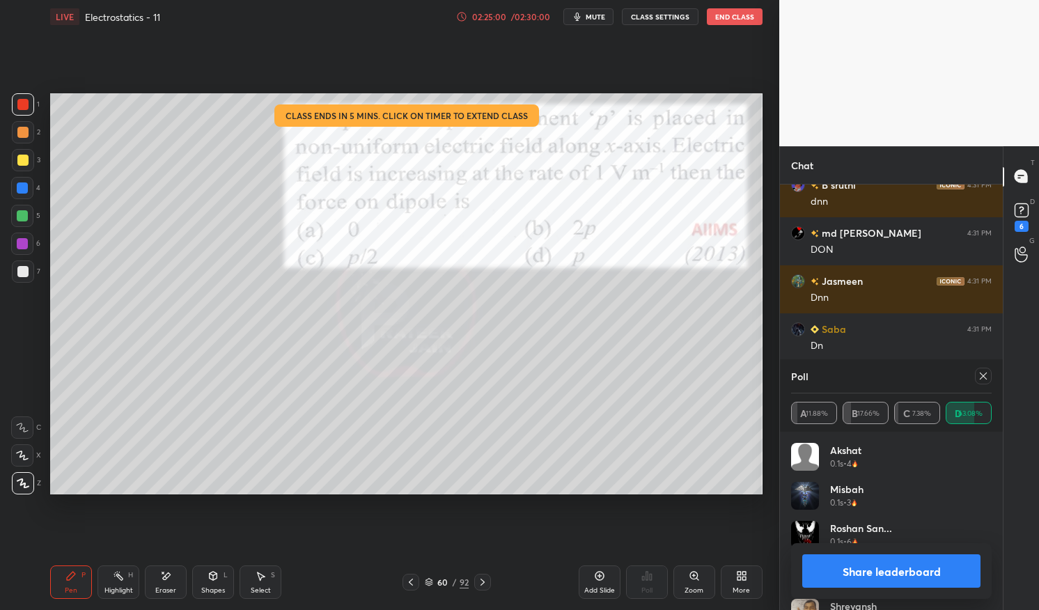
click at [989, 381] on div at bounding box center [983, 376] width 17 height 17
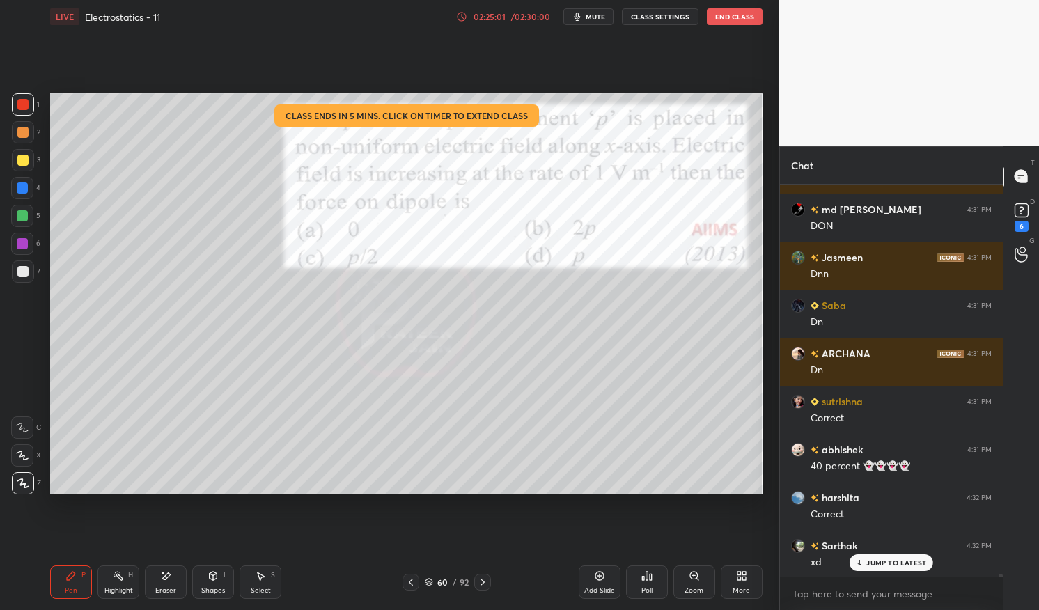
click at [75, 581] on icon at bounding box center [70, 576] width 11 height 11
click at [61, 571] on div "Pen P" at bounding box center [71, 582] width 42 height 33
click at [29, 159] on div at bounding box center [23, 160] width 22 height 22
click at [20, 159] on div at bounding box center [22, 160] width 11 height 11
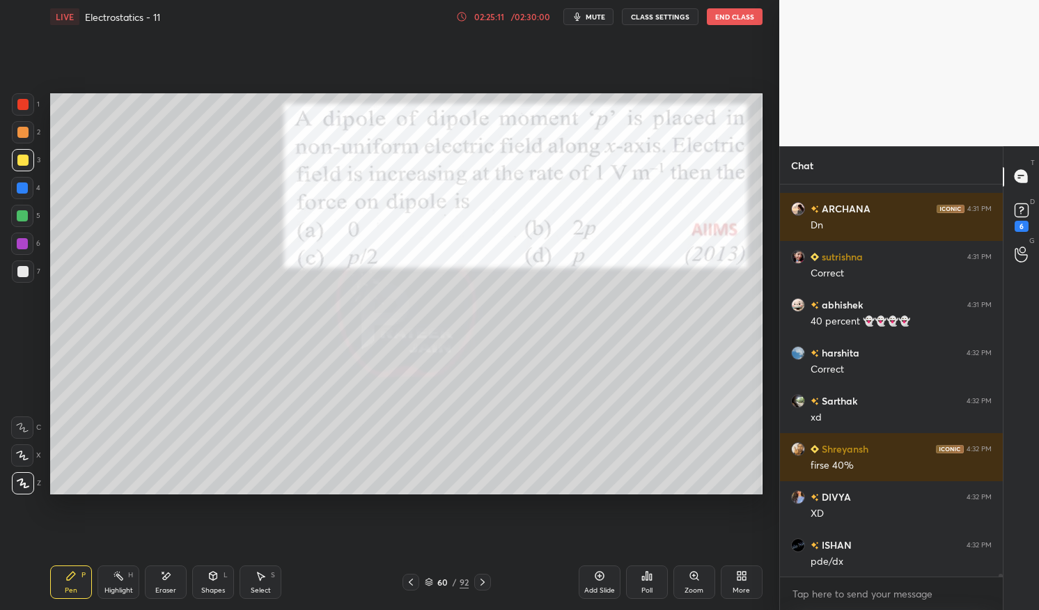
click at [120, 587] on div "Highlight" at bounding box center [118, 590] width 29 height 7
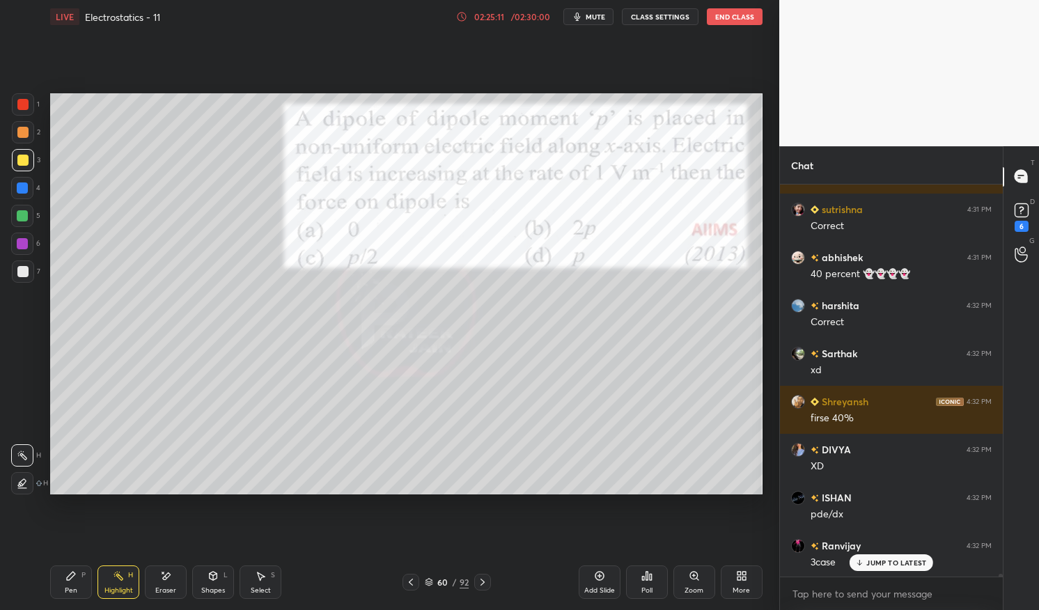
click at [121, 583] on div "Highlight H" at bounding box center [119, 582] width 42 height 33
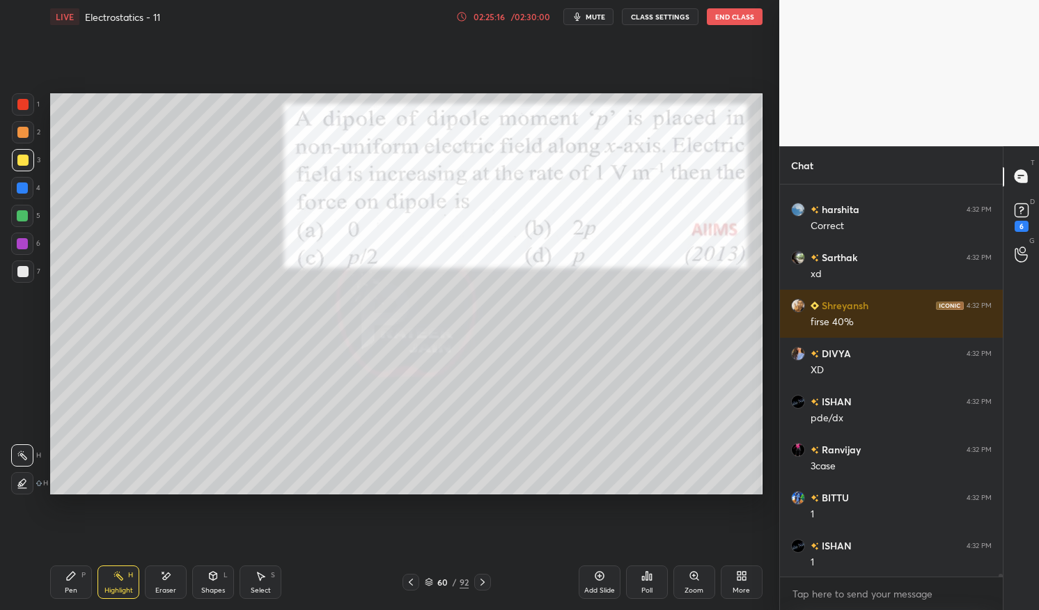
click at [84, 593] on div "Pen P" at bounding box center [71, 582] width 42 height 33
click at [59, 598] on div "Pen P" at bounding box center [71, 582] width 42 height 33
click at [51, 589] on div "Pen P" at bounding box center [71, 582] width 42 height 33
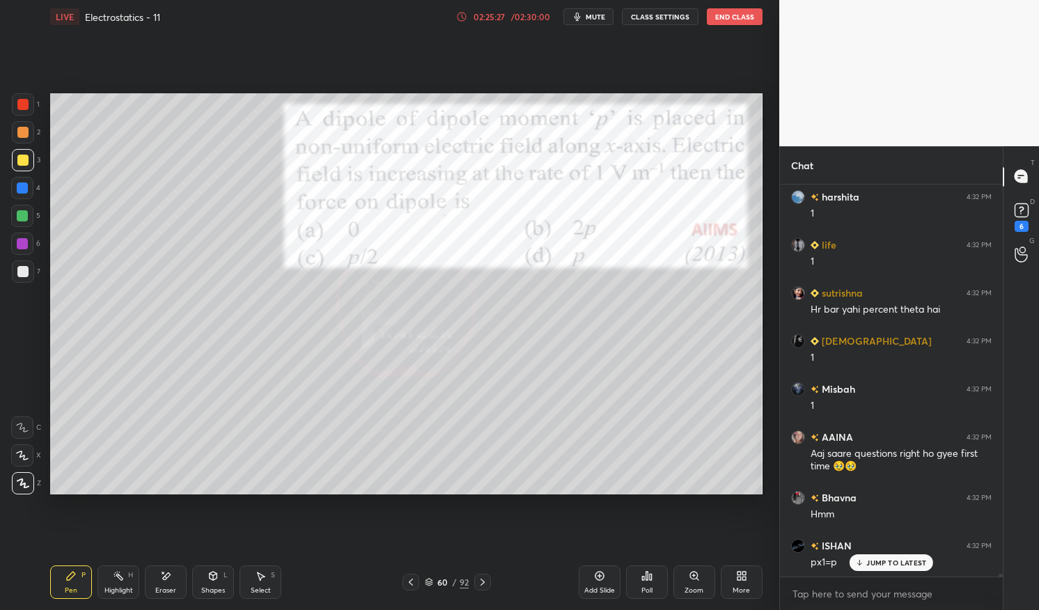
click at [109, 585] on div "Highlight H" at bounding box center [119, 582] width 42 height 33
click at [113, 577] on icon at bounding box center [118, 576] width 11 height 11
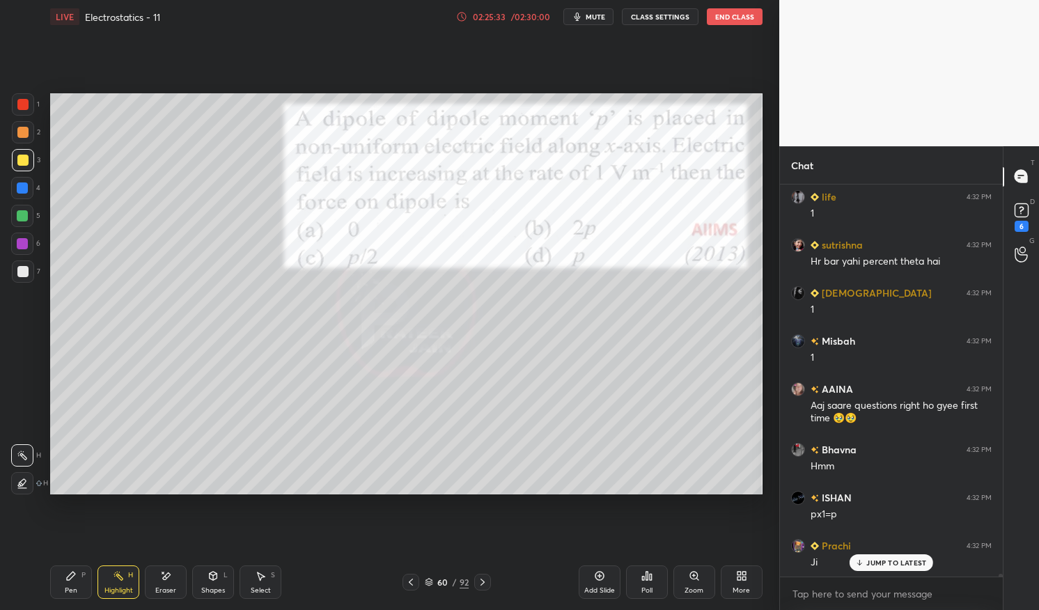
click at [69, 587] on div "Pen" at bounding box center [71, 590] width 13 height 7
click at [68, 578] on icon at bounding box center [71, 576] width 8 height 8
click at [431, 582] on icon at bounding box center [429, 582] width 8 height 8
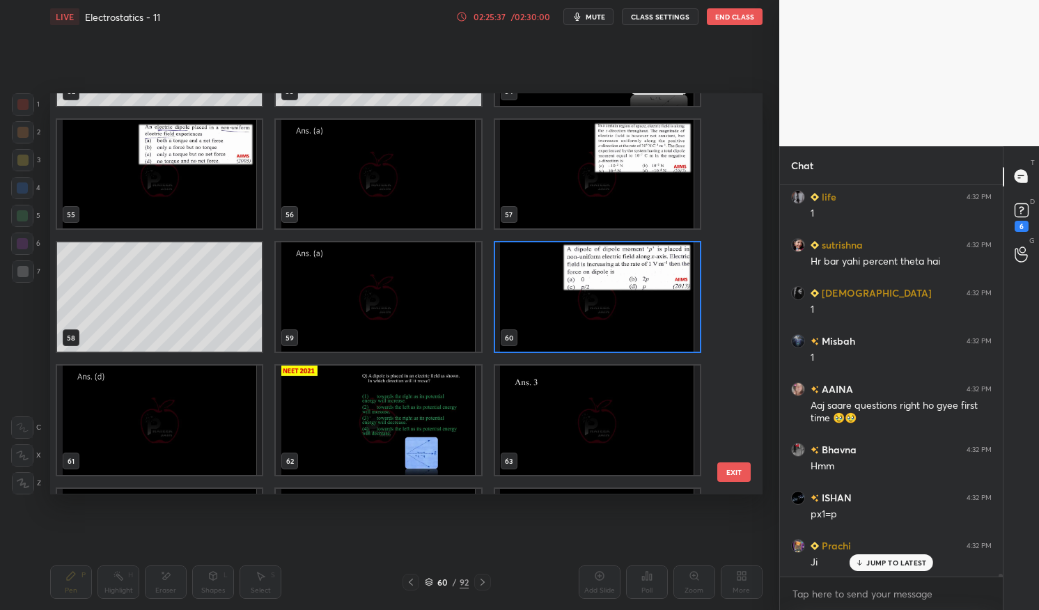
click at [578, 295] on img "grid" at bounding box center [597, 297] width 205 height 109
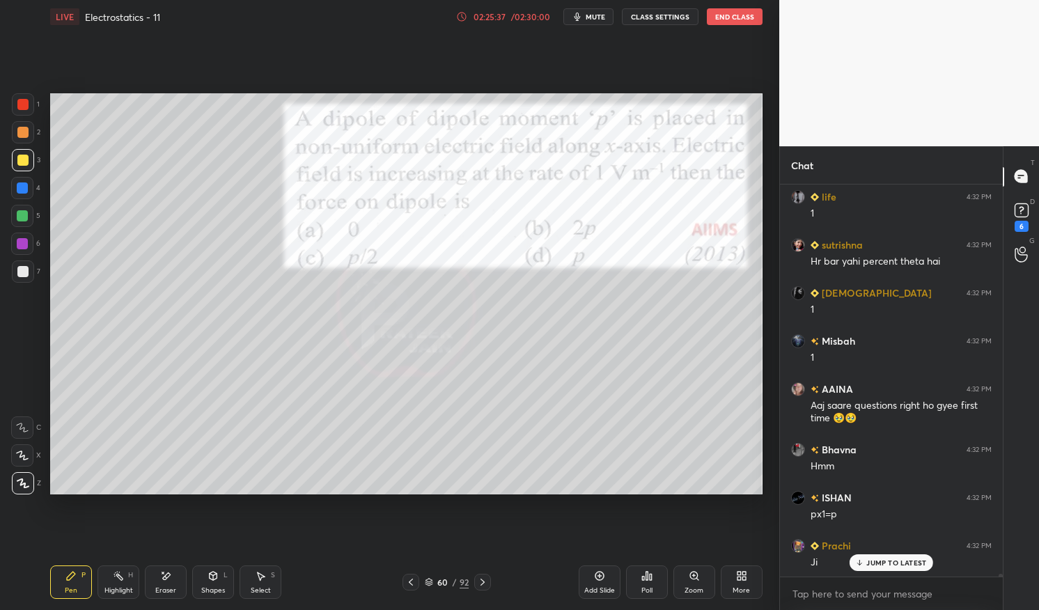
click at [578, 299] on img "grid" at bounding box center [597, 297] width 205 height 109
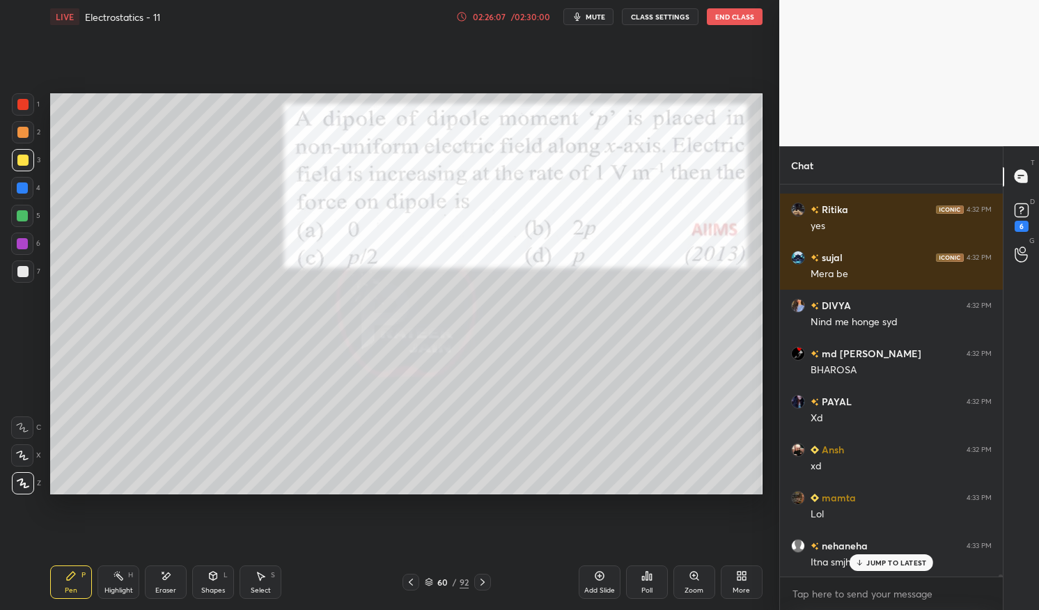
scroll to position [63203, 0]
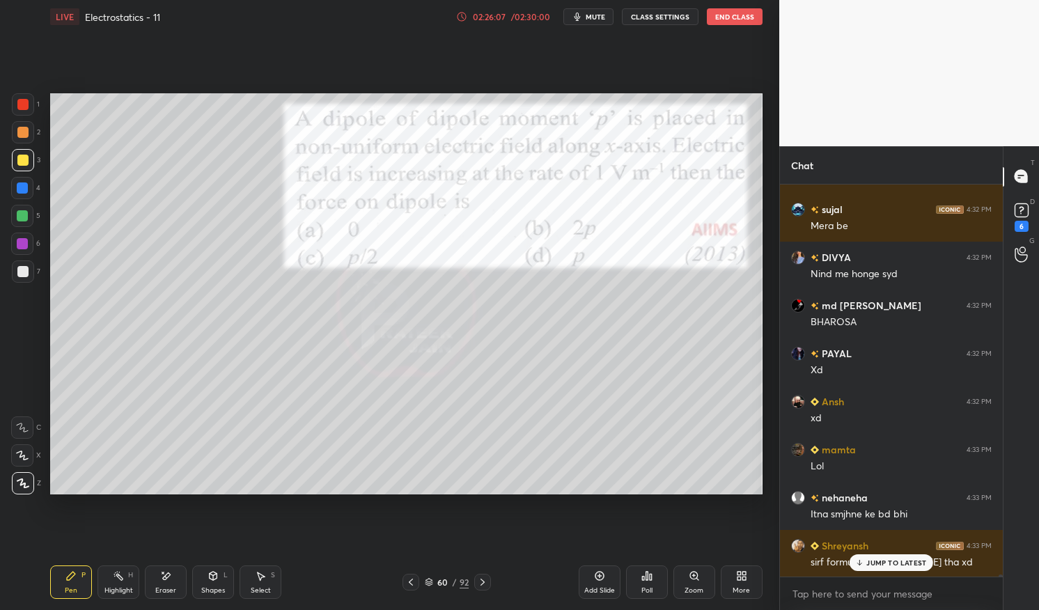
click at [898, 568] on div "JUMP TO LATEST" at bounding box center [892, 563] width 84 height 17
click at [70, 583] on div "Pen P" at bounding box center [71, 582] width 42 height 33
click at [72, 579] on icon at bounding box center [70, 576] width 11 height 11
click at [29, 111] on div at bounding box center [23, 104] width 22 height 22
click at [22, 108] on div at bounding box center [22, 104] width 11 height 11
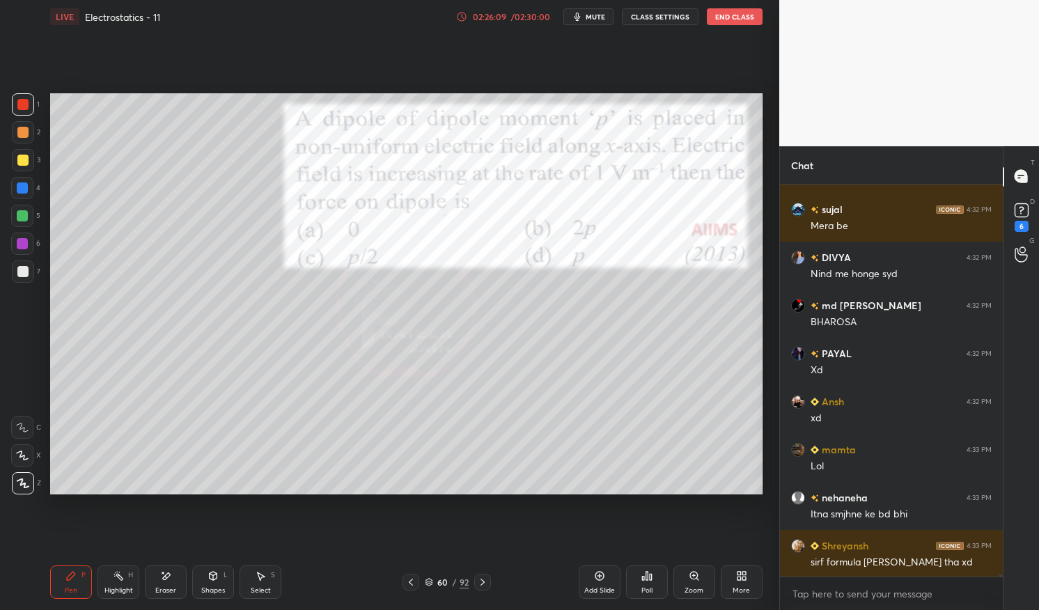
scroll to position [63251, 0]
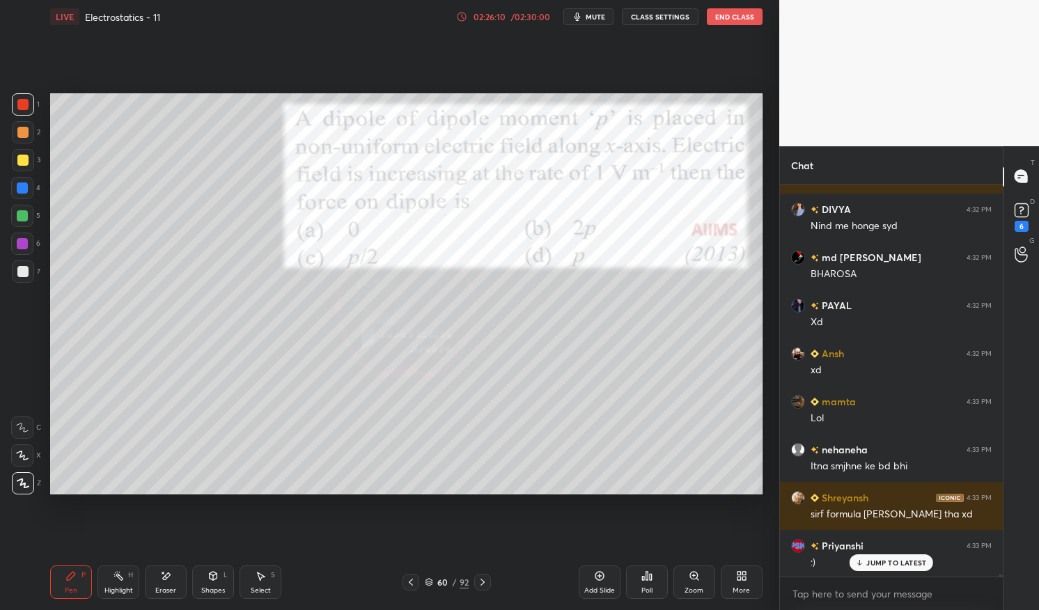
click at [901, 562] on p "JUMP TO LATEST" at bounding box center [897, 563] width 60 height 8
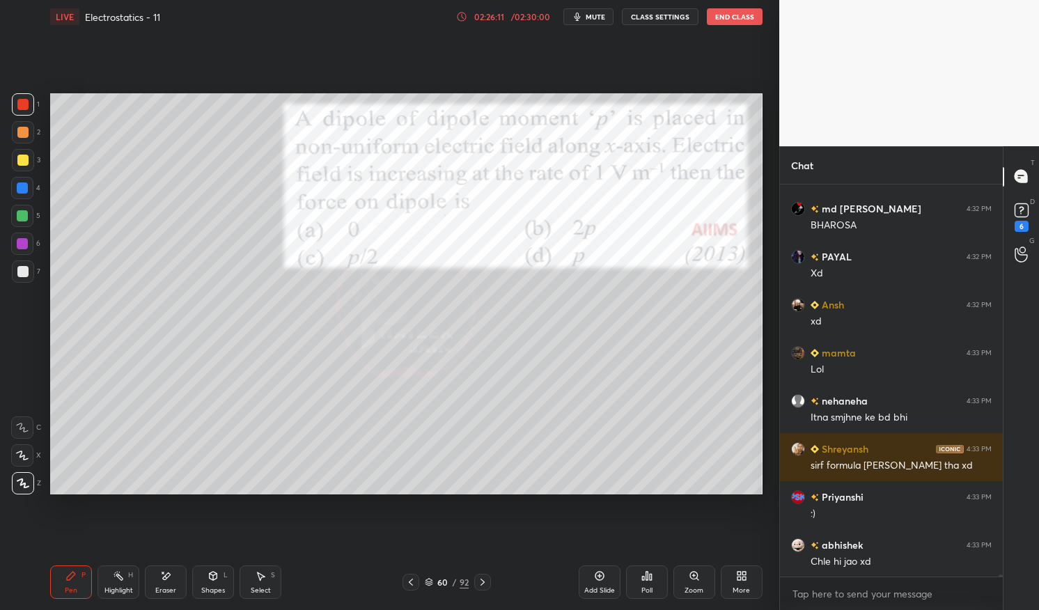
click at [107, 580] on div "Highlight H" at bounding box center [119, 582] width 42 height 33
click at [105, 582] on div "Highlight H" at bounding box center [119, 582] width 42 height 33
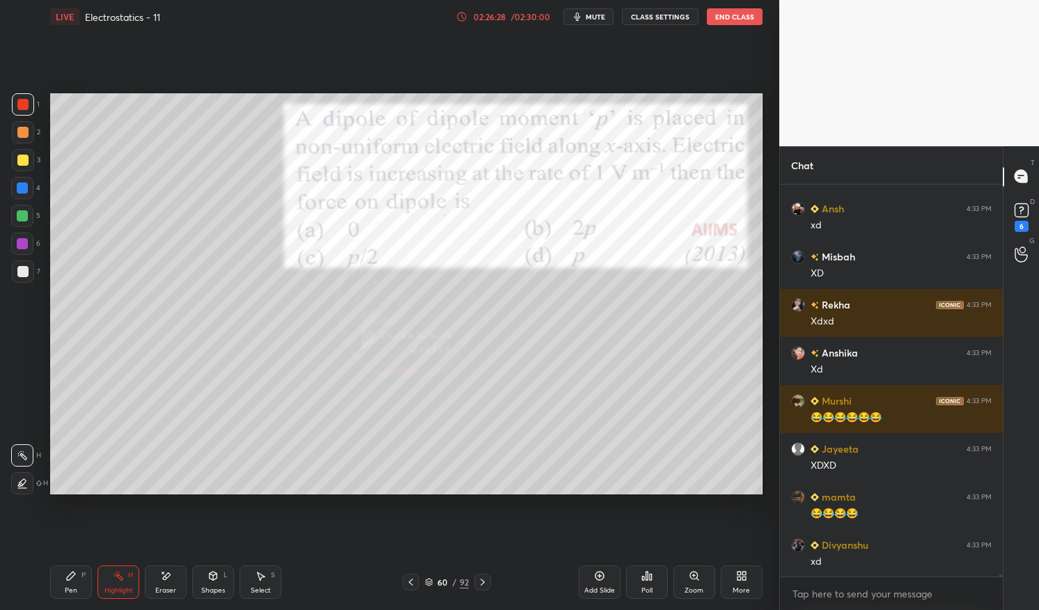
scroll to position [64886, 0]
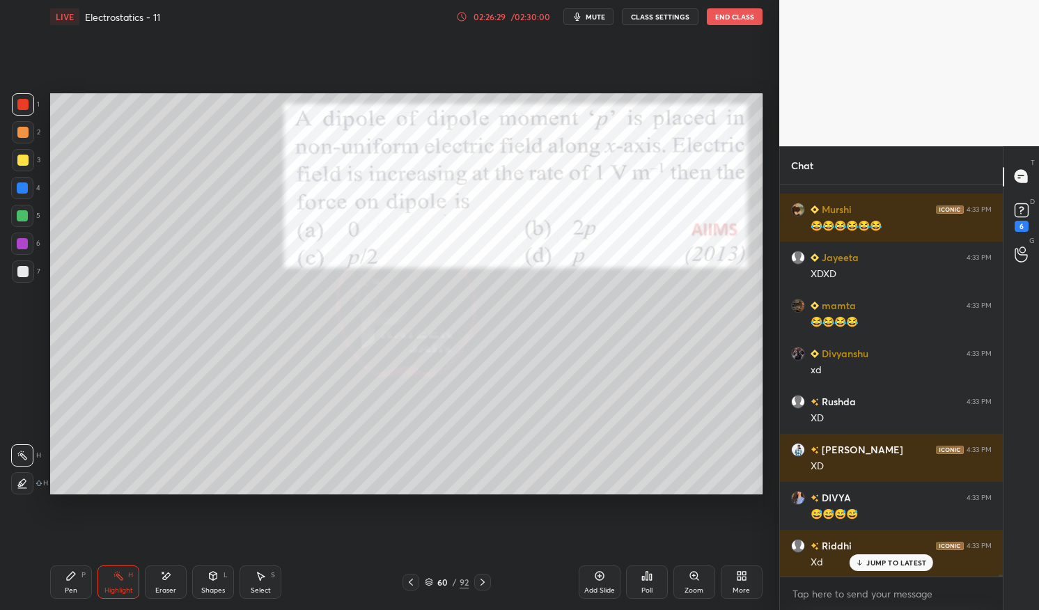
click at [435, 579] on div "60 / 92" at bounding box center [447, 582] width 44 height 13
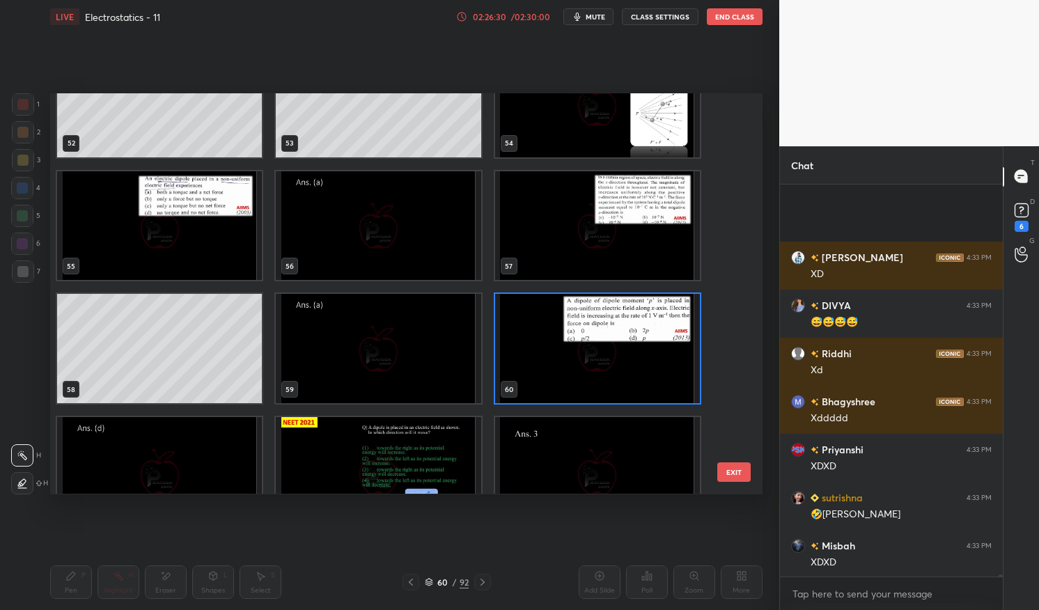
scroll to position [2254, 0]
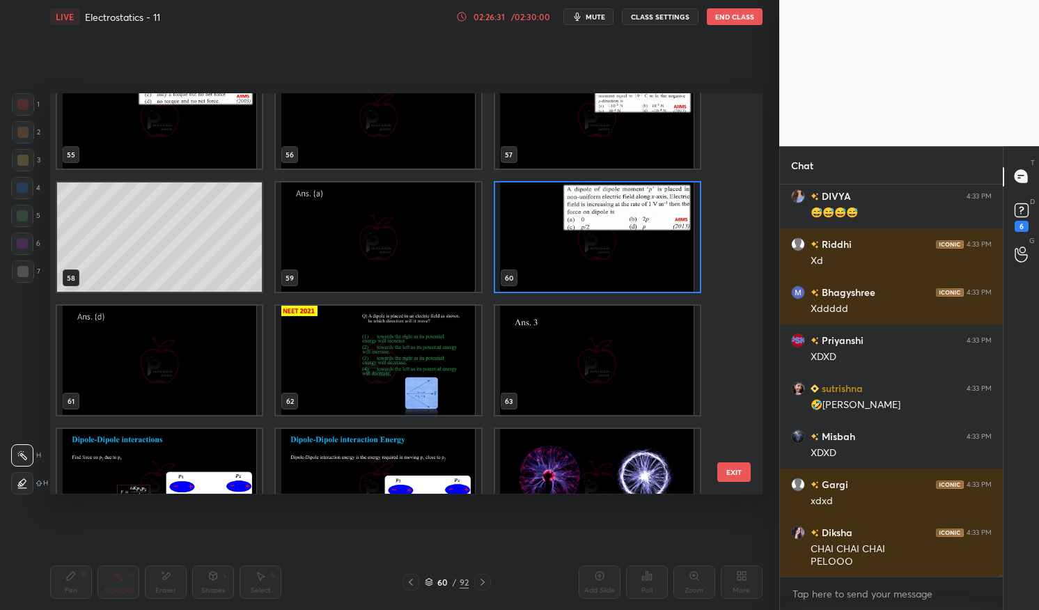
click at [451, 335] on img "grid" at bounding box center [378, 361] width 205 height 109
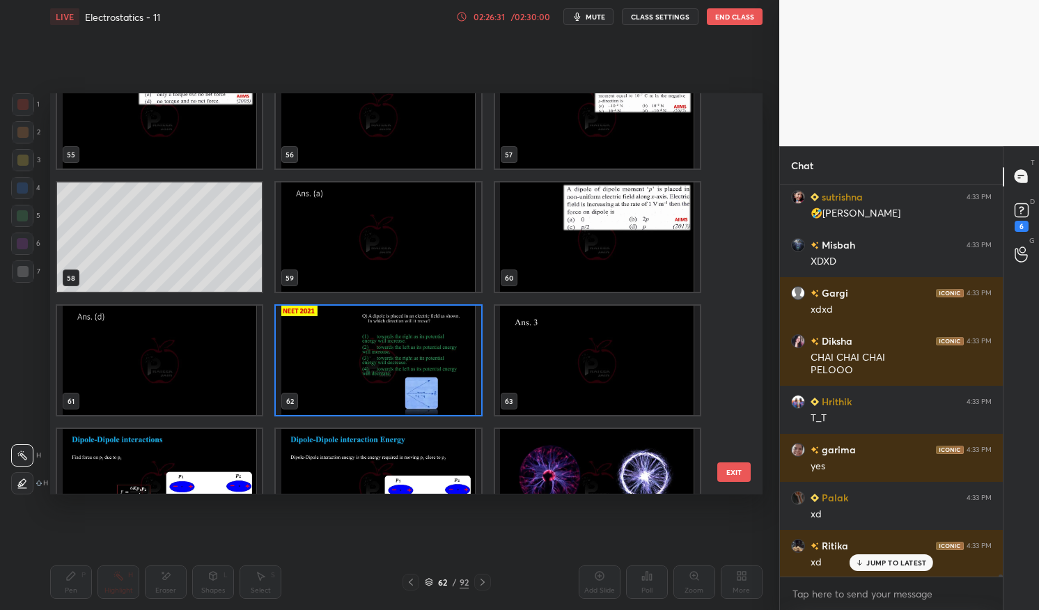
click at [450, 335] on img "grid" at bounding box center [378, 361] width 205 height 109
click at [456, 332] on img "grid" at bounding box center [378, 361] width 205 height 109
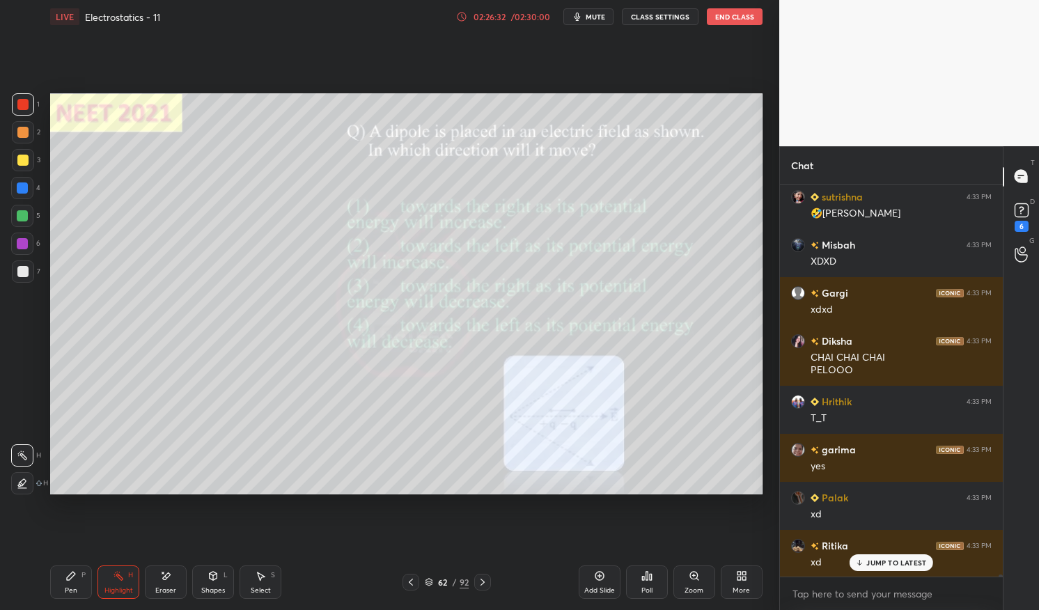
click at [62, 584] on div "Pen P" at bounding box center [71, 582] width 42 height 33
click at [65, 577] on icon at bounding box center [70, 576] width 11 height 11
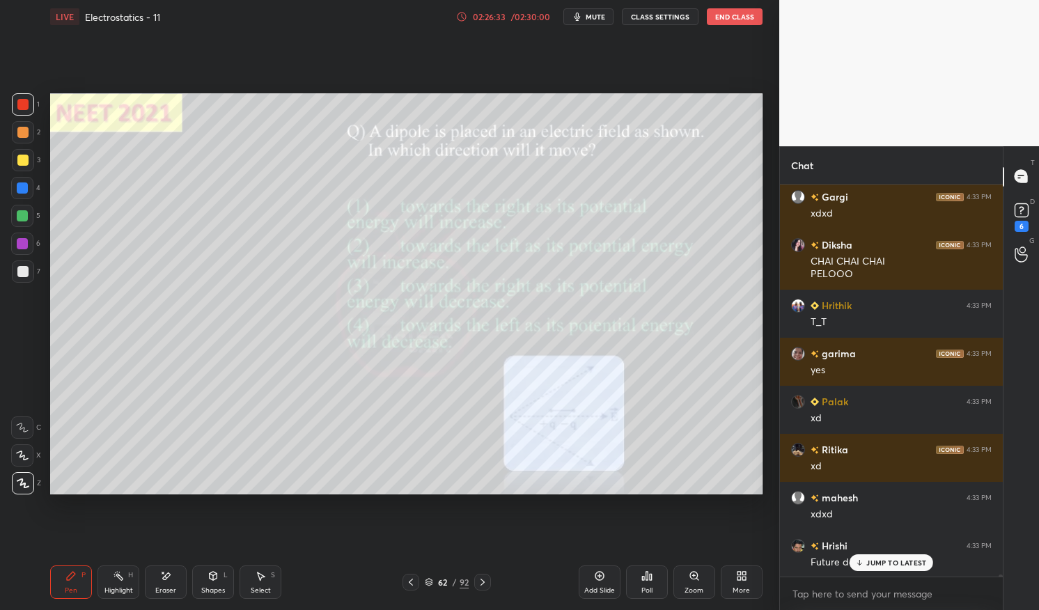
click at [26, 111] on div at bounding box center [23, 104] width 22 height 22
click at [20, 102] on div at bounding box center [22, 104] width 11 height 11
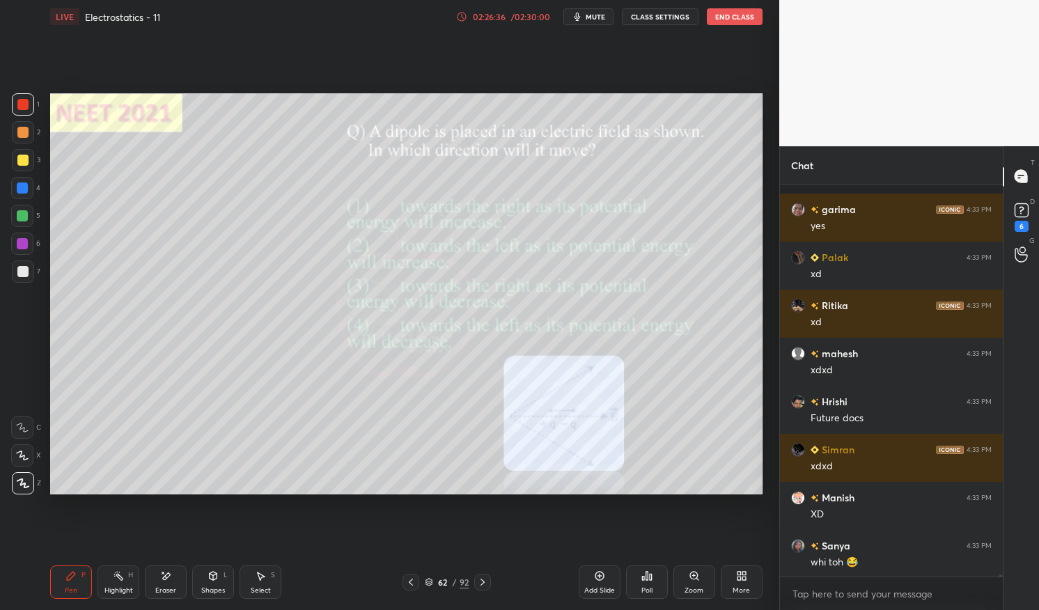
scroll to position [65716, 0]
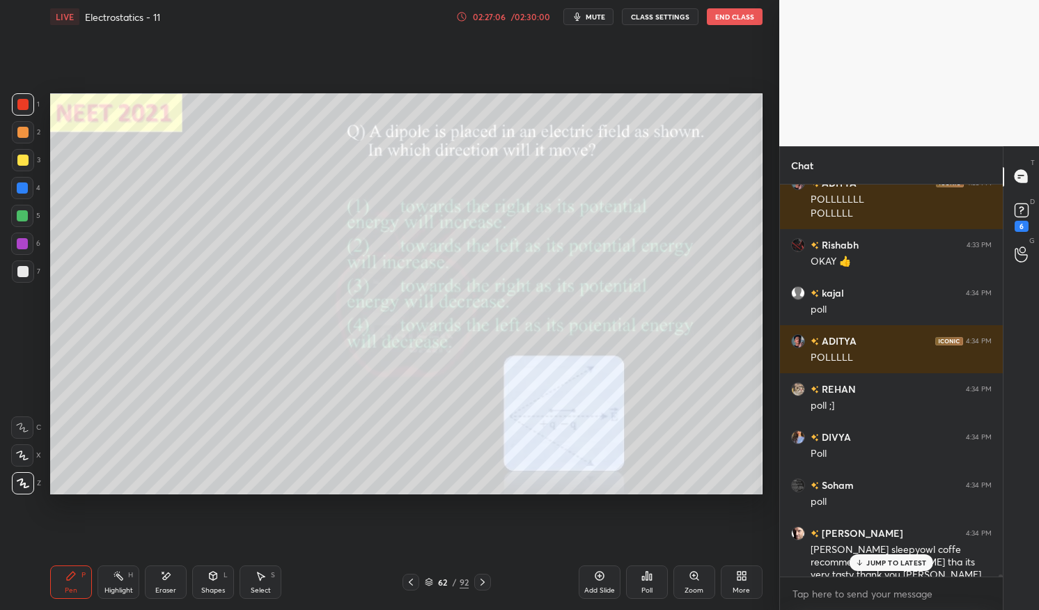
click at [588, 17] on button "mute" at bounding box center [589, 16] width 50 height 17
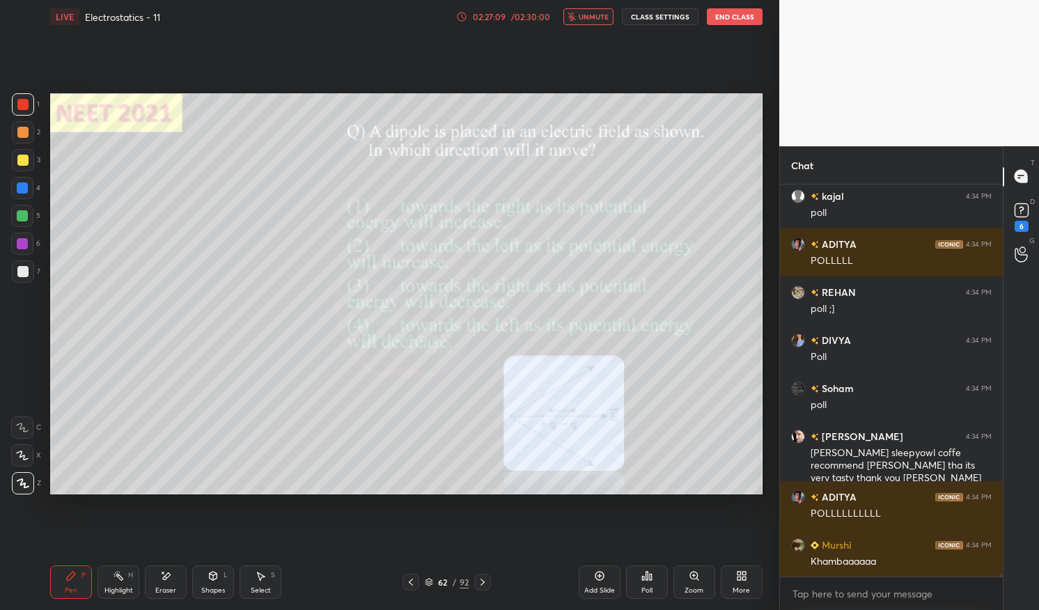
click at [586, 24] on button "unmute" at bounding box center [589, 16] width 50 height 17
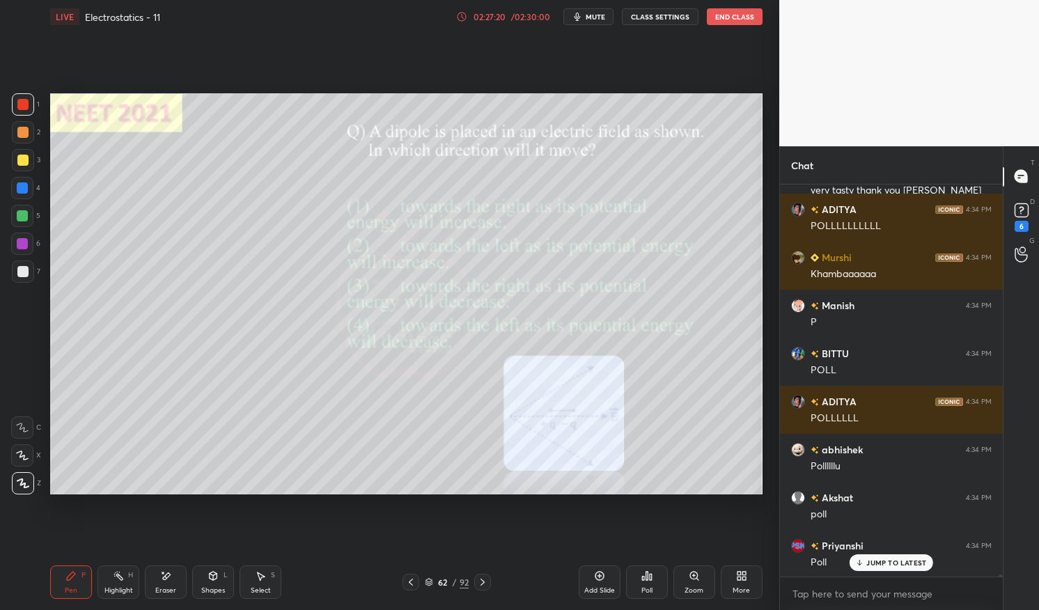
click at [889, 565] on p "JUMP TO LATEST" at bounding box center [897, 563] width 60 height 8
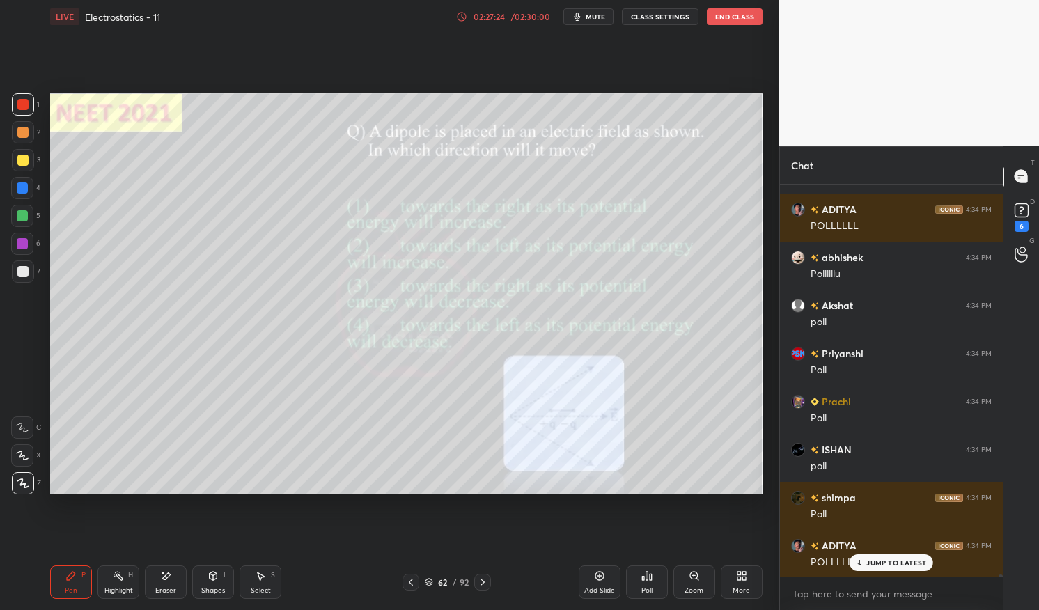
click at [118, 581] on icon at bounding box center [118, 576] width 11 height 11
click at [113, 585] on div "Highlight H" at bounding box center [119, 582] width 42 height 33
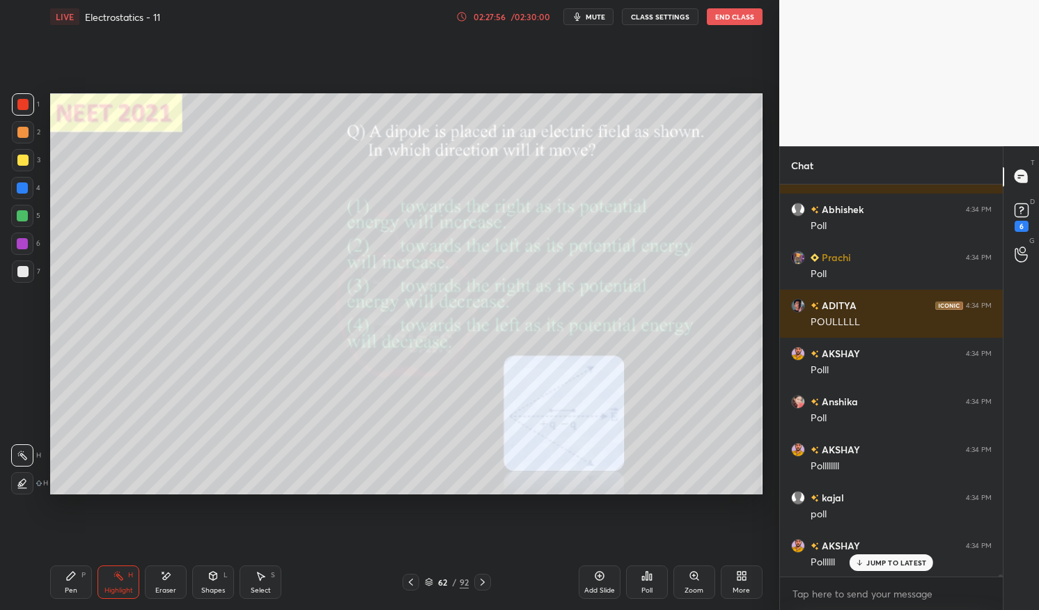
scroll to position [68035, 0]
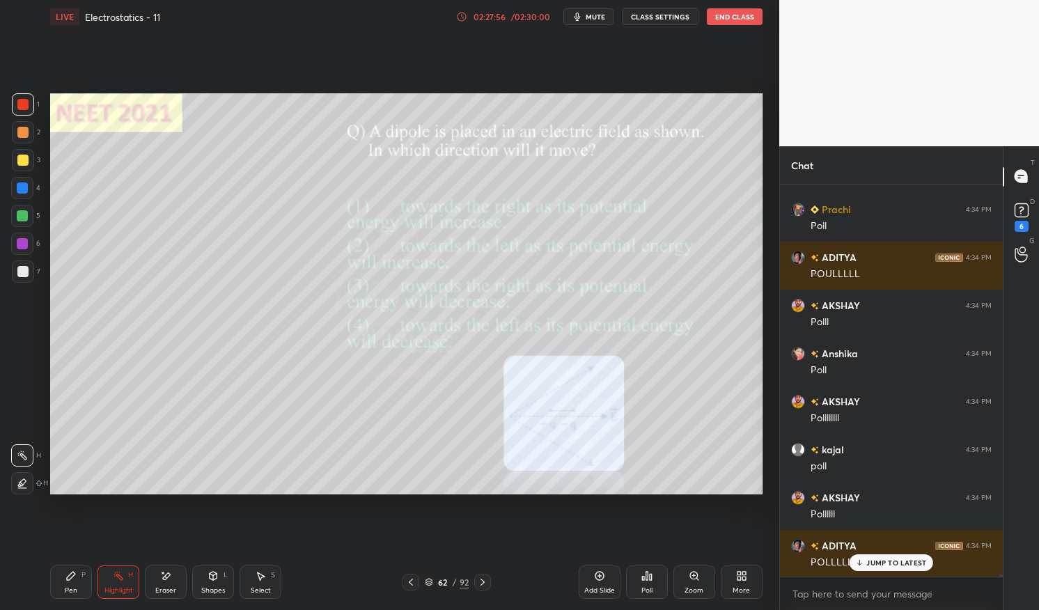
click at [432, 581] on icon at bounding box center [429, 582] width 8 height 8
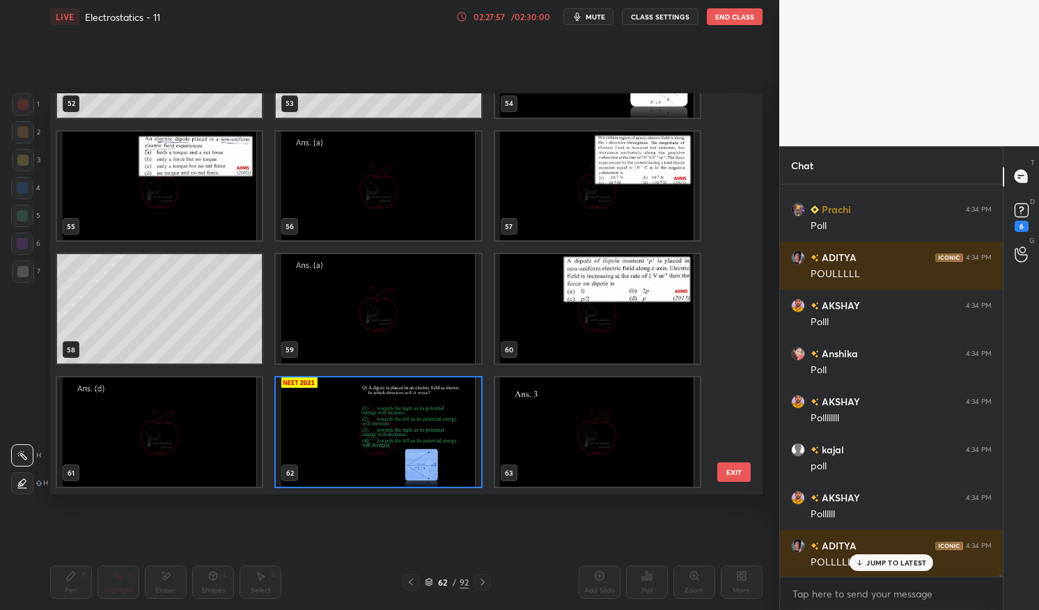
scroll to position [68083, 0]
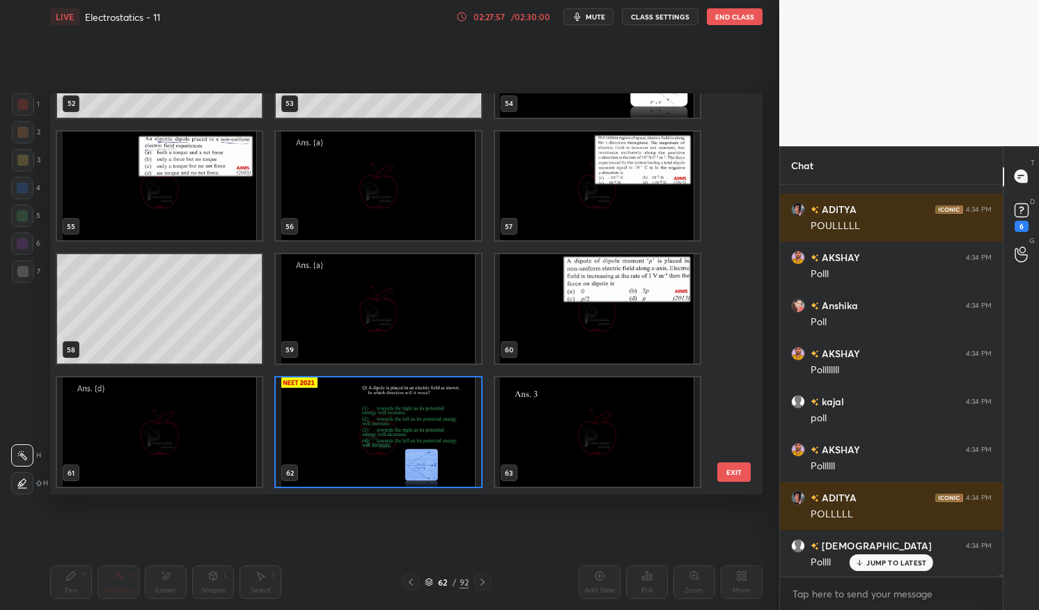
click at [448, 451] on img "grid" at bounding box center [378, 432] width 205 height 109
click at [454, 444] on img "grid" at bounding box center [378, 432] width 205 height 109
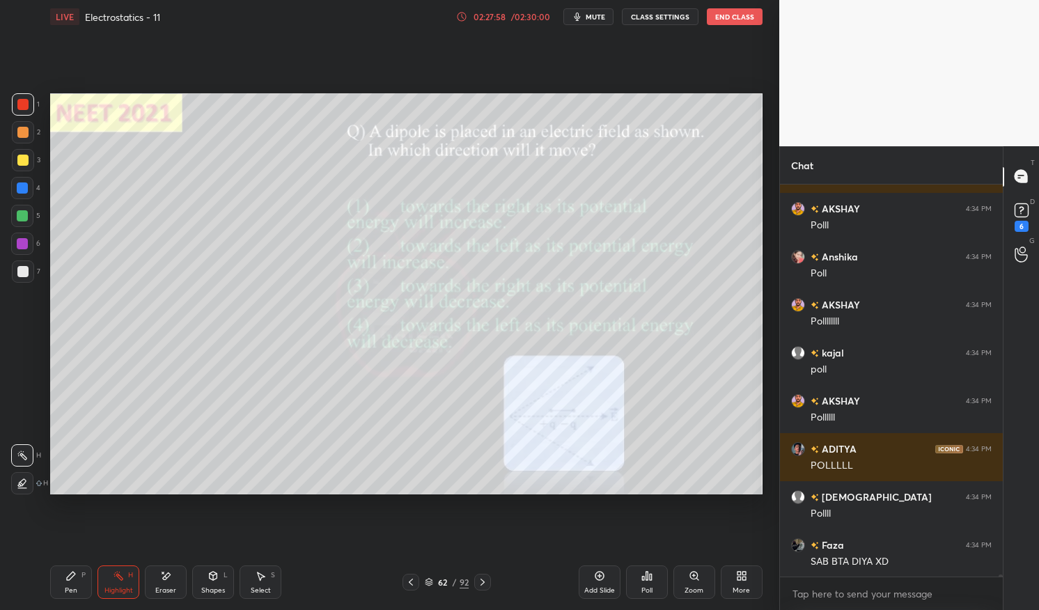
click at [653, 579] on div "Poll" at bounding box center [647, 582] width 42 height 33
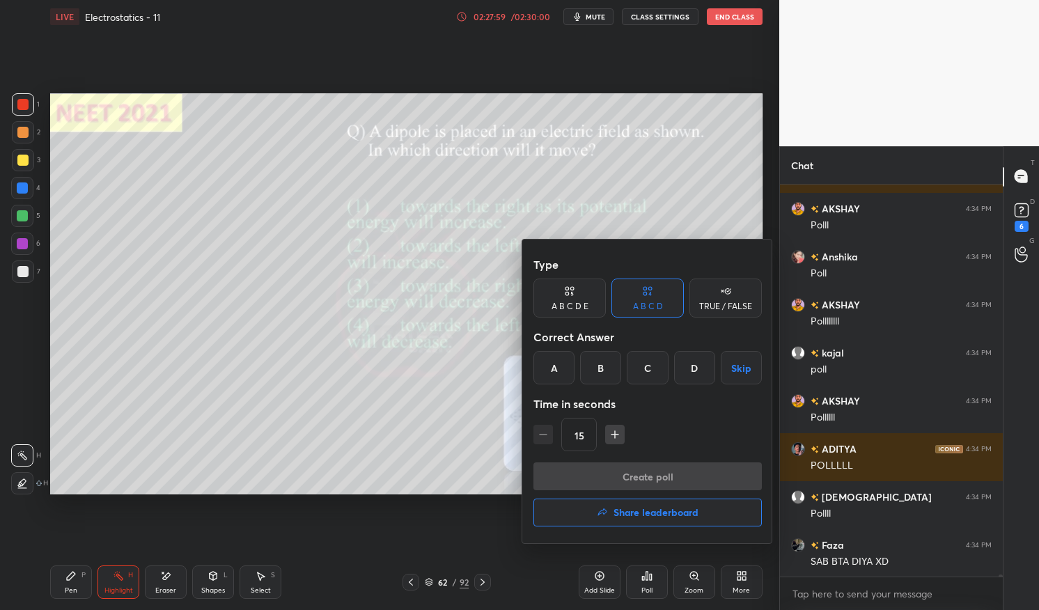
click at [649, 368] on div "C" at bounding box center [647, 367] width 41 height 33
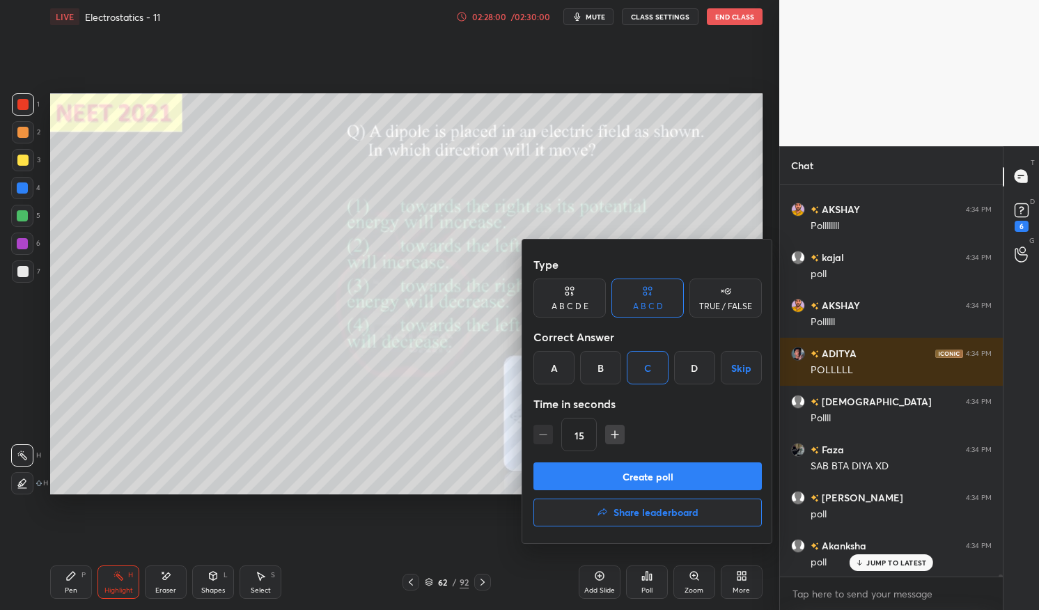
click at [672, 474] on button "Create poll" at bounding box center [648, 477] width 228 height 28
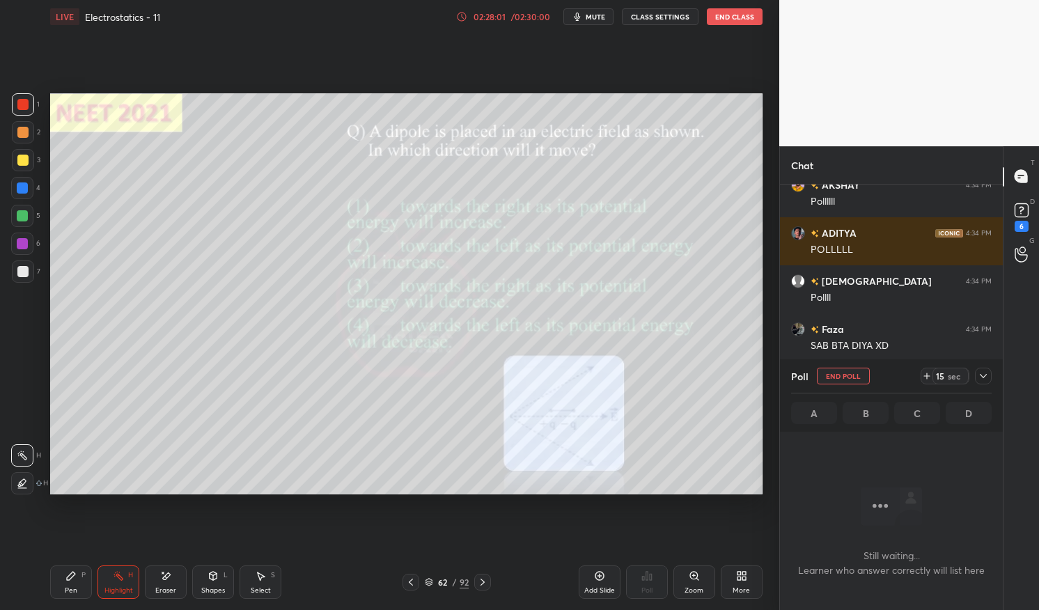
click at [981, 375] on icon at bounding box center [983, 376] width 11 height 11
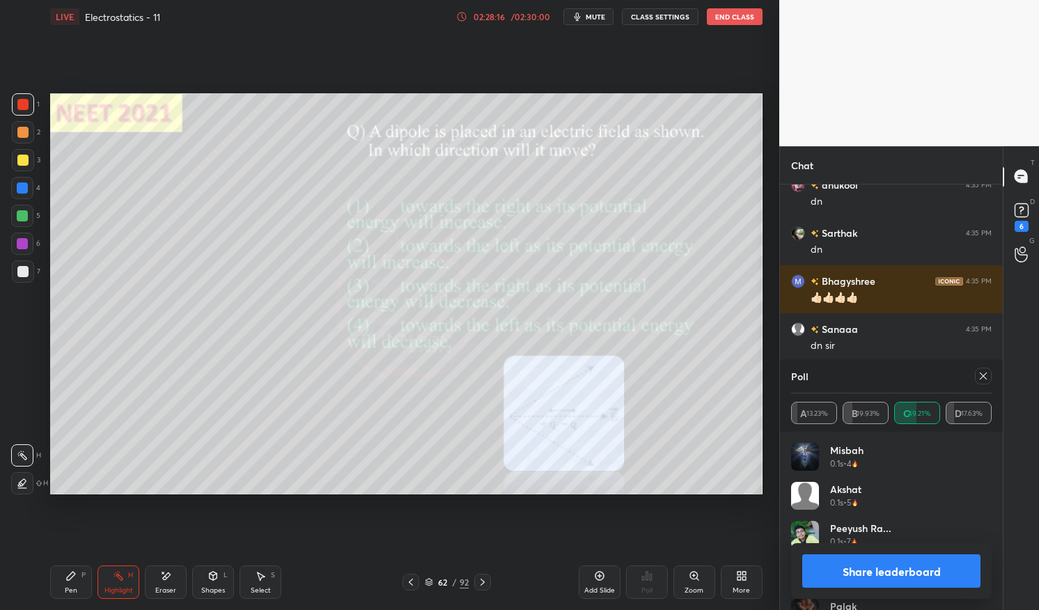
click at [980, 373] on icon at bounding box center [983, 376] width 7 height 7
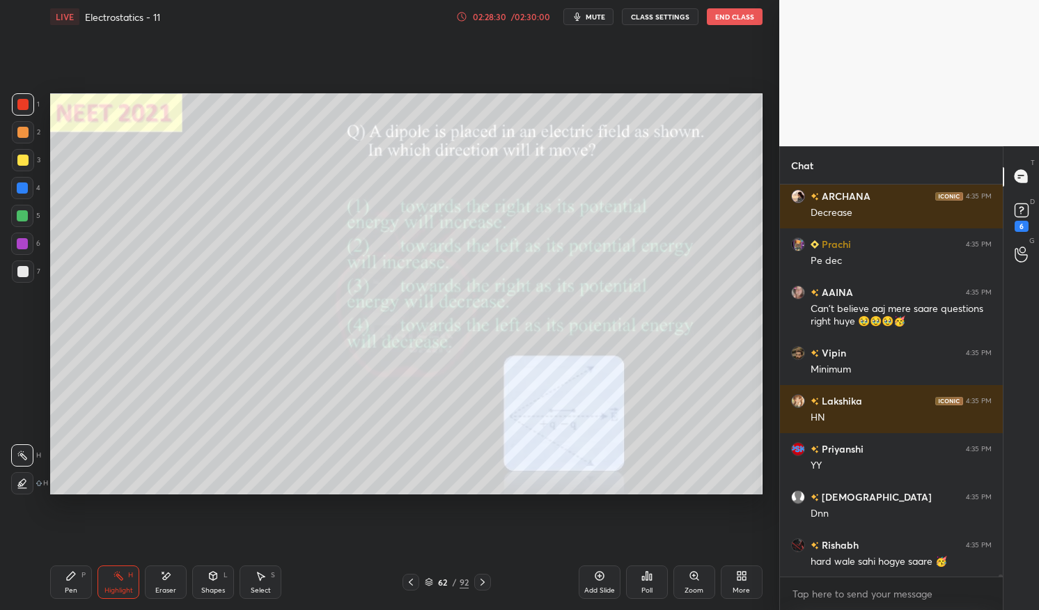
click at [111, 577] on div "Highlight H" at bounding box center [119, 582] width 42 height 33
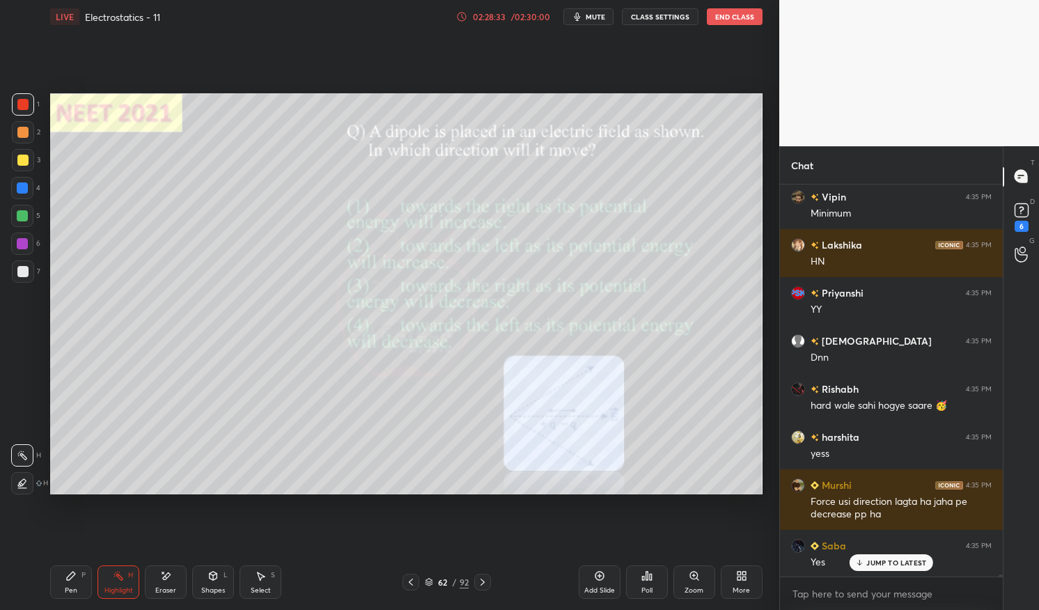
click at [70, 588] on div "Pen" at bounding box center [71, 590] width 13 height 7
click at [72, 580] on icon at bounding box center [70, 576] width 11 height 11
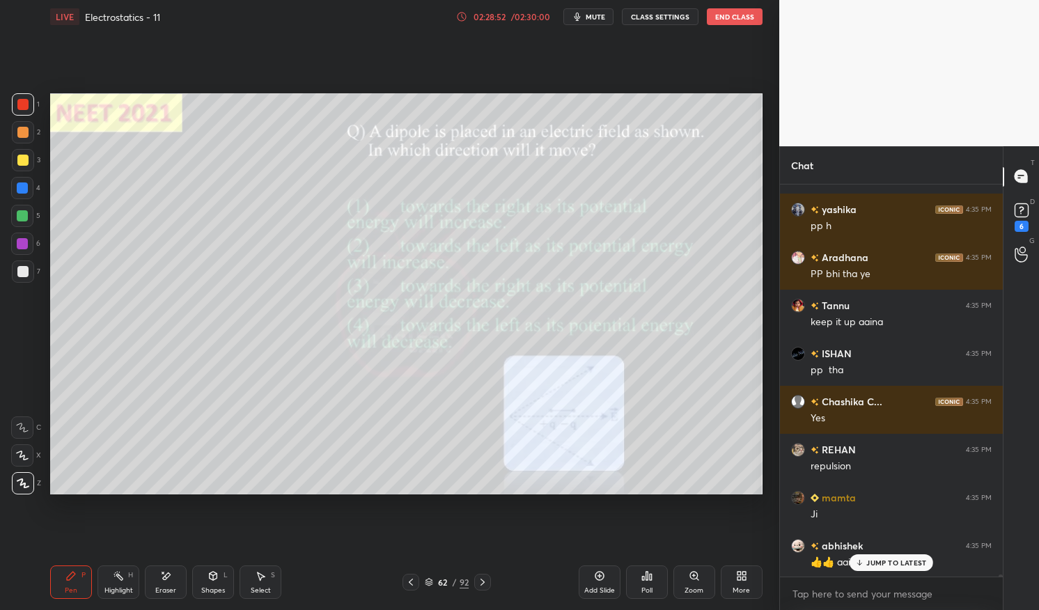
click at [900, 559] on p "JUMP TO LATEST" at bounding box center [897, 563] width 60 height 8
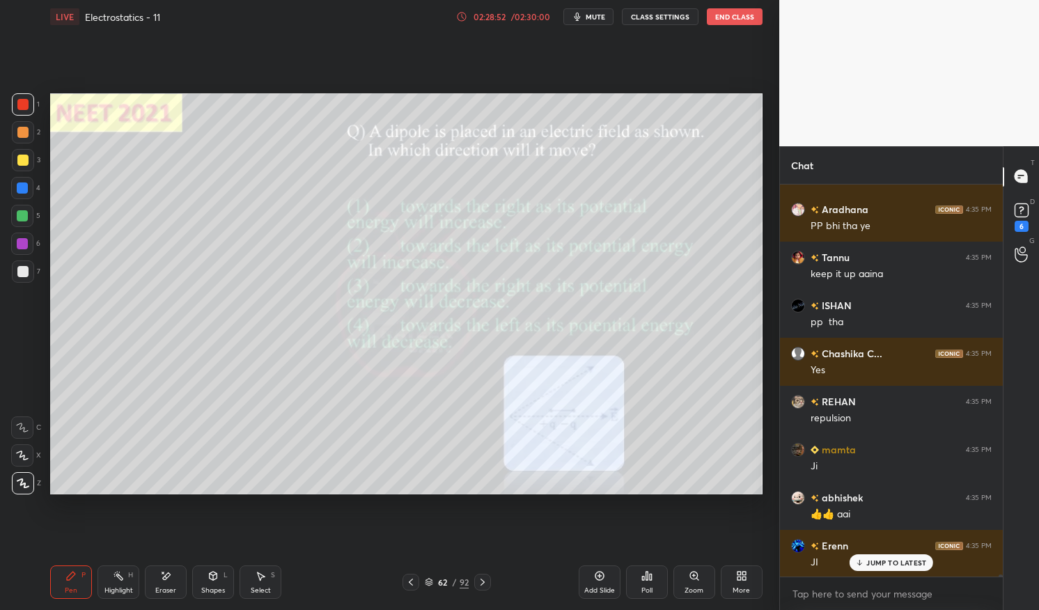
click at [65, 583] on div "Pen P" at bounding box center [71, 582] width 42 height 33
click at [67, 575] on icon at bounding box center [70, 576] width 11 height 11
click at [20, 270] on div at bounding box center [22, 271] width 11 height 11
click at [19, 271] on div at bounding box center [22, 271] width 11 height 11
click at [21, 242] on div at bounding box center [22, 243] width 11 height 11
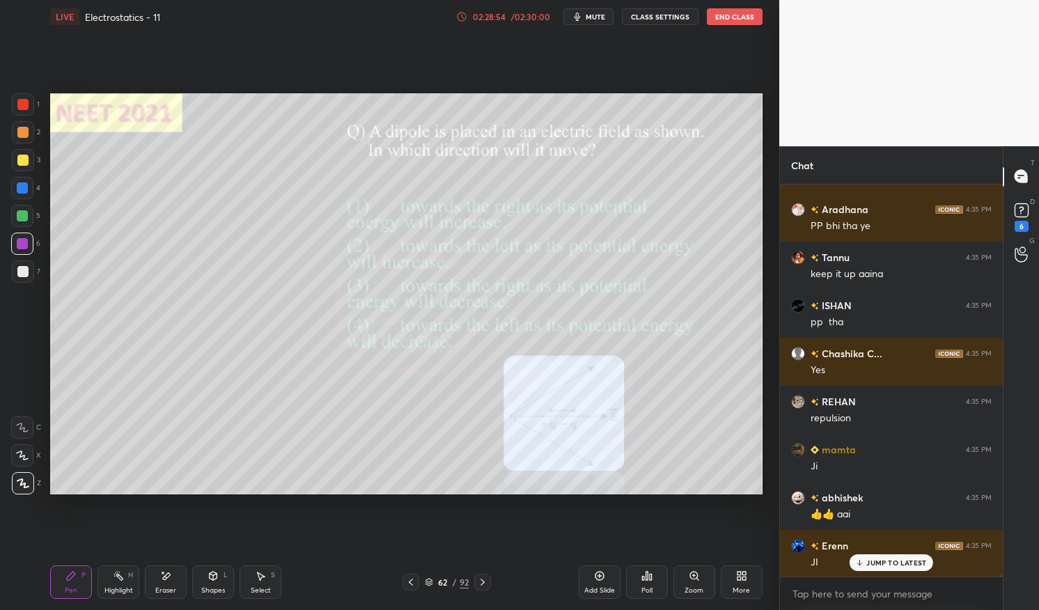
click at [19, 245] on div at bounding box center [22, 243] width 11 height 11
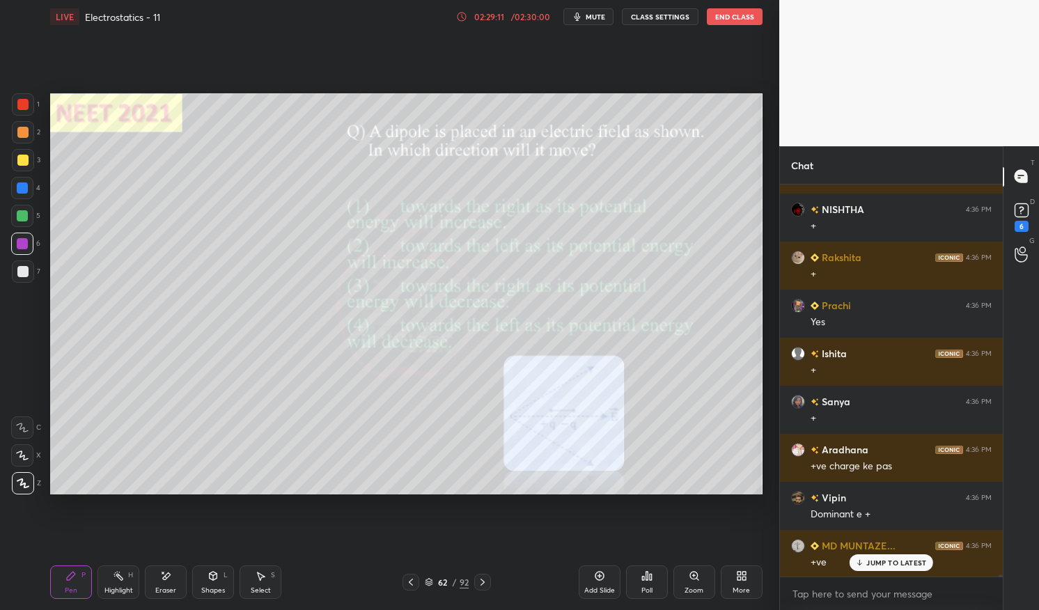
click at [21, 157] on div at bounding box center [22, 160] width 11 height 11
click at [18, 158] on div at bounding box center [22, 160] width 11 height 11
click at [108, 588] on div "Highlight" at bounding box center [118, 590] width 29 height 7
click at [119, 589] on div "Highlight" at bounding box center [118, 590] width 29 height 7
click at [64, 593] on div "Pen P" at bounding box center [71, 582] width 42 height 33
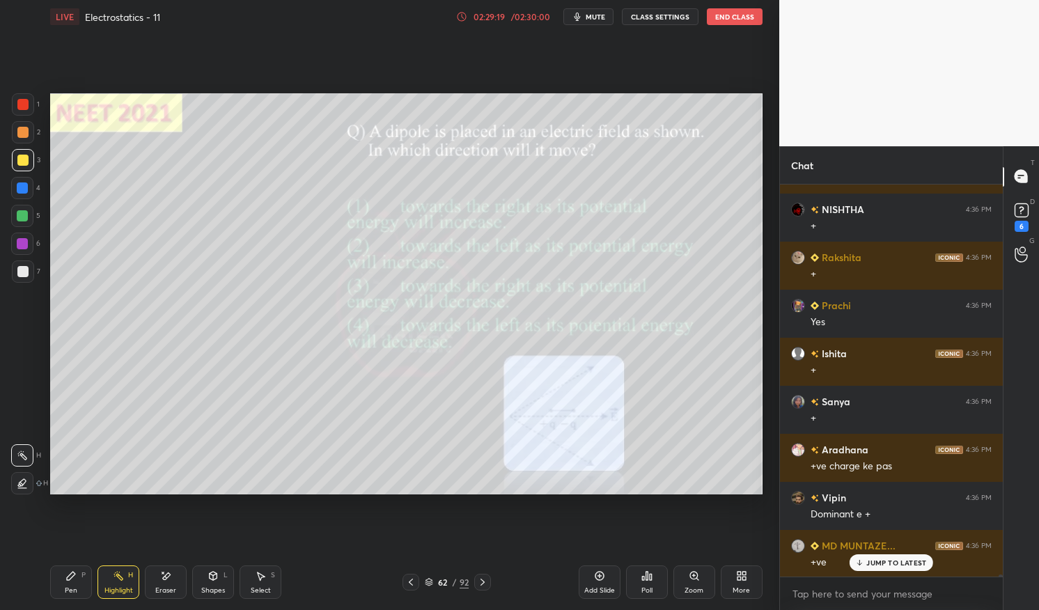
click at [70, 573] on icon at bounding box center [70, 576] width 11 height 11
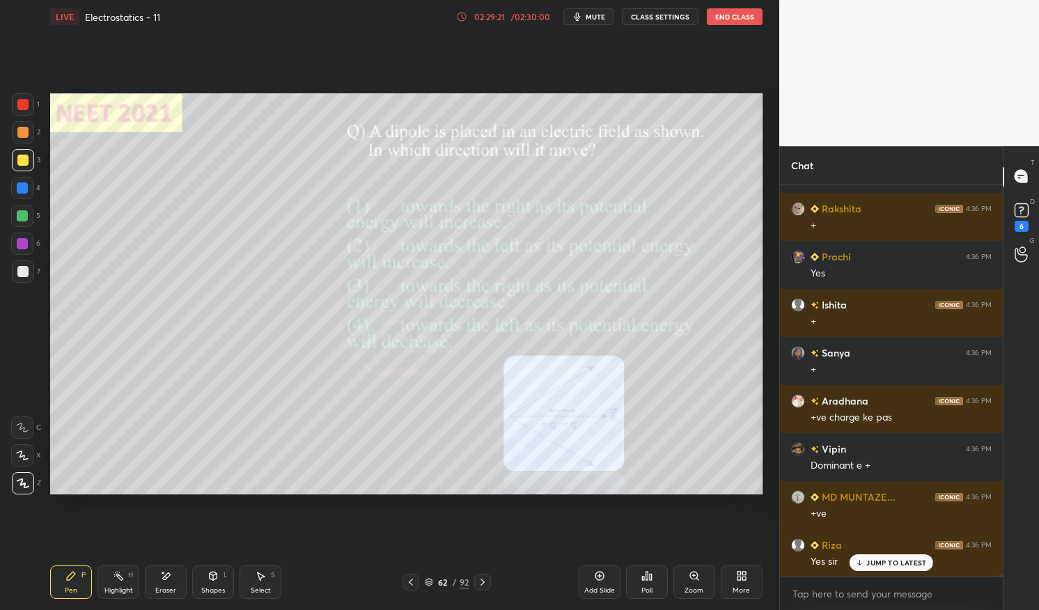
scroll to position [71857, 0]
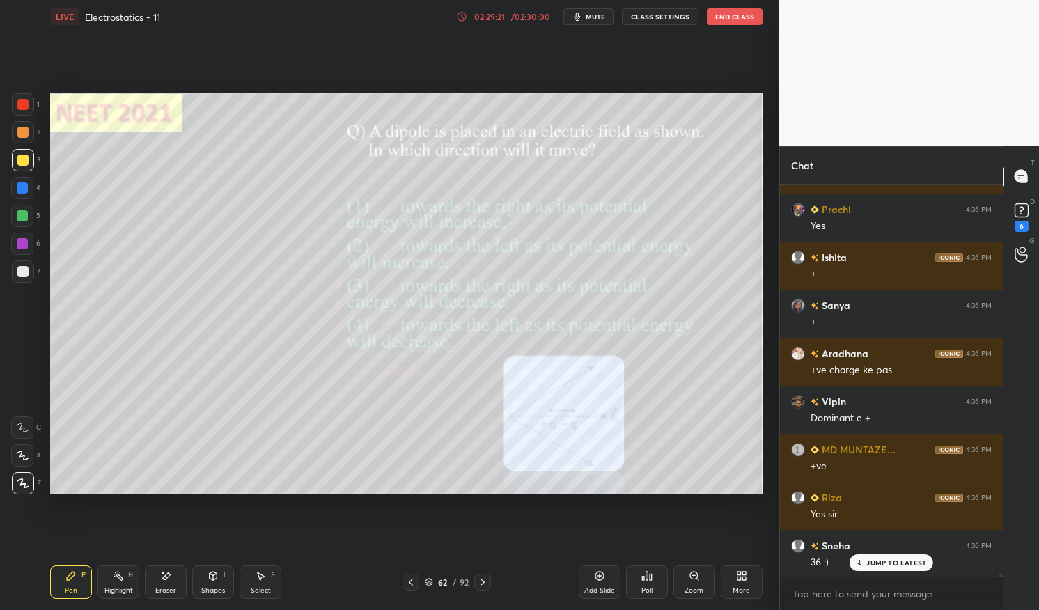
click at [110, 581] on div "Highlight H" at bounding box center [119, 582] width 42 height 33
click at [122, 573] on icon at bounding box center [118, 576] width 11 height 11
click at [33, 97] on div at bounding box center [23, 104] width 22 height 22
click at [14, 102] on div at bounding box center [23, 104] width 22 height 22
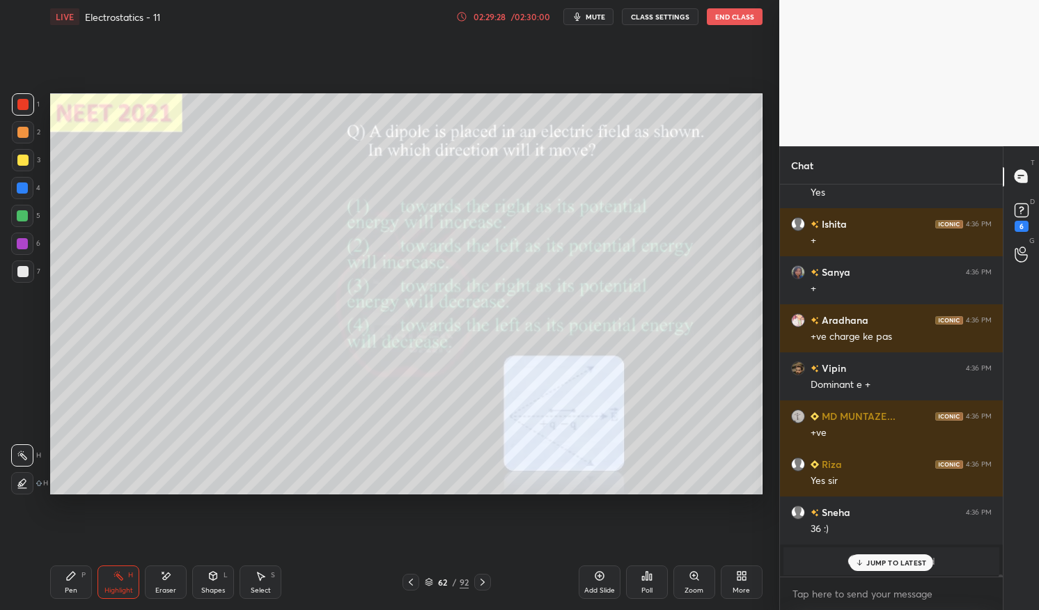
scroll to position [71939, 0]
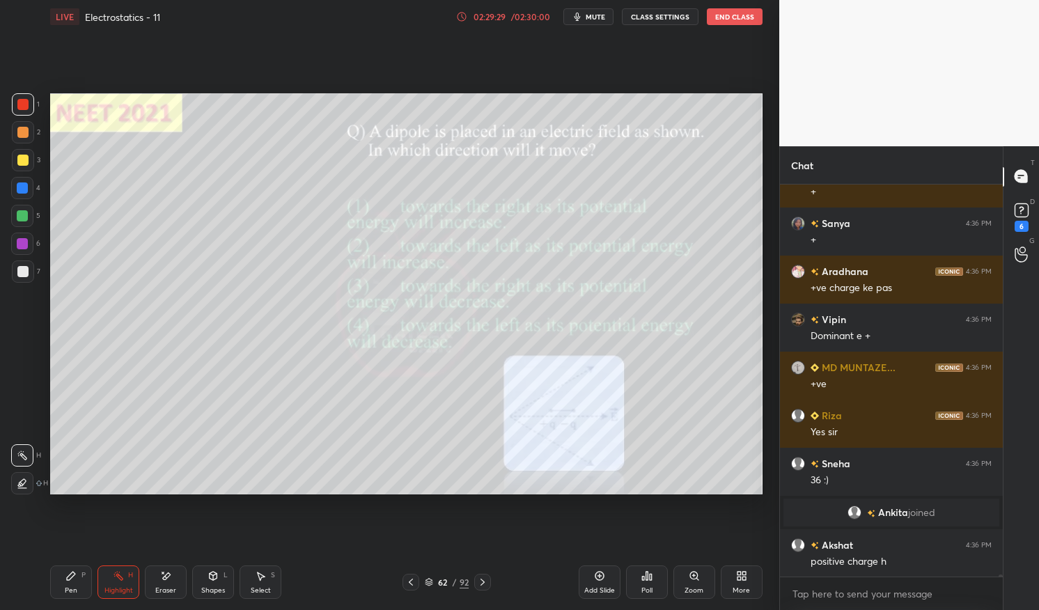
click at [65, 587] on div "Pen" at bounding box center [71, 590] width 13 height 7
click at [61, 590] on div "Pen P" at bounding box center [71, 582] width 42 height 33
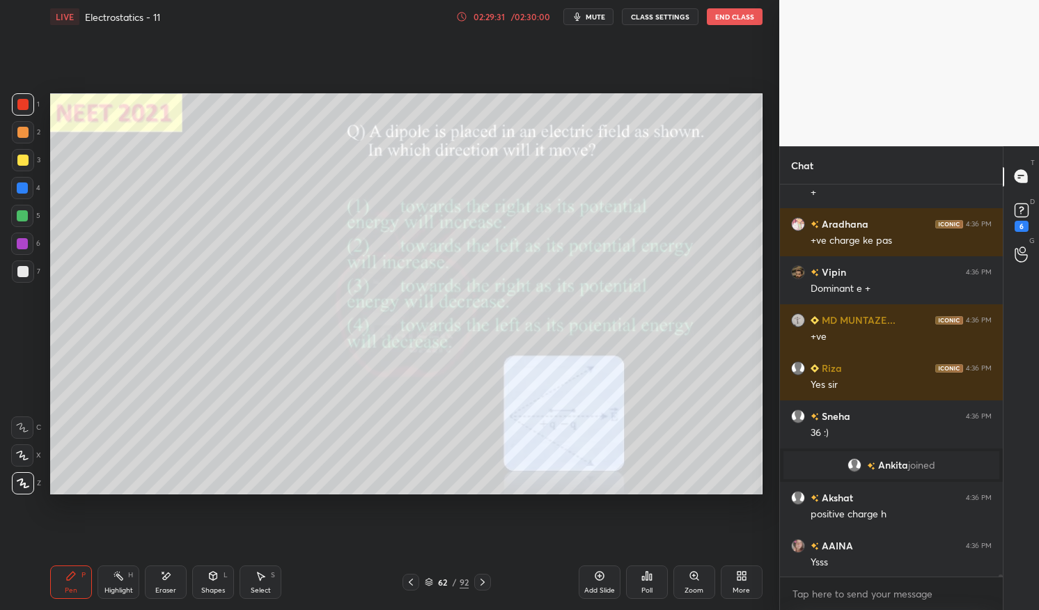
scroll to position [72035, 0]
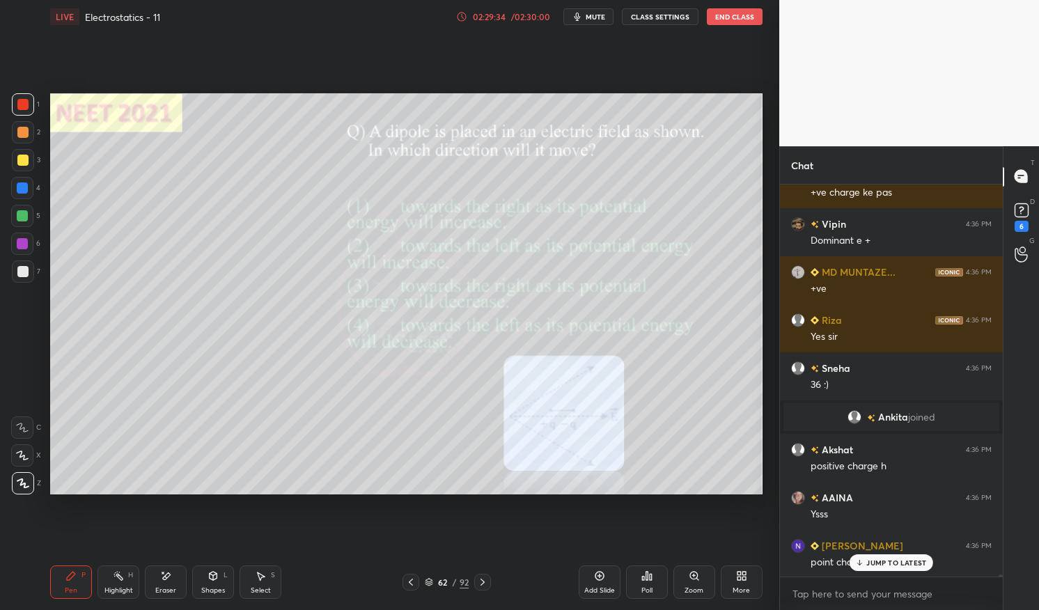
click at [424, 584] on div "62 / 92" at bounding box center [447, 582] width 88 height 17
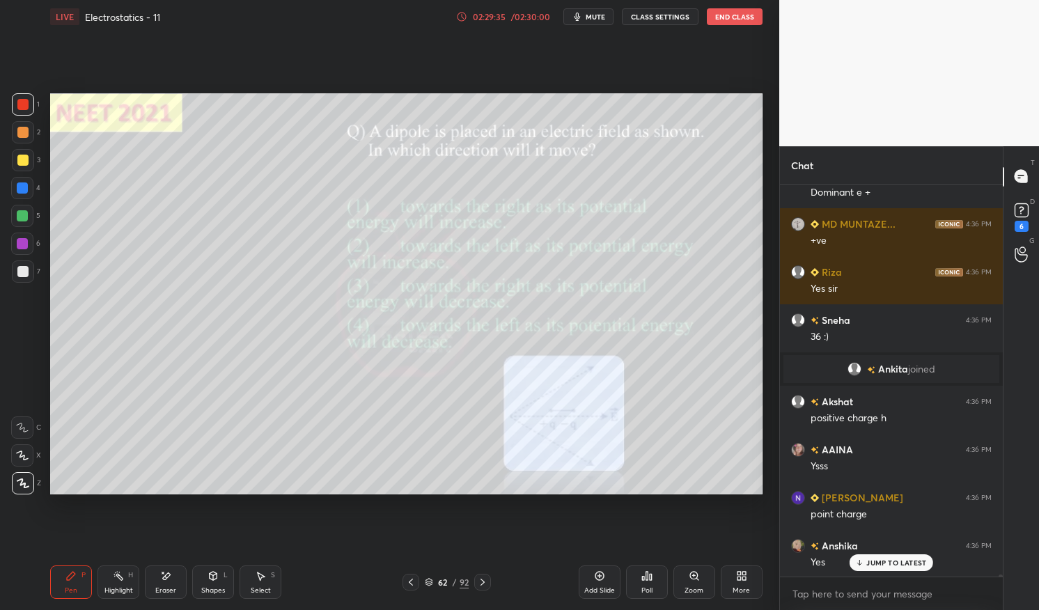
click at [431, 584] on icon at bounding box center [429, 585] width 7 height 2
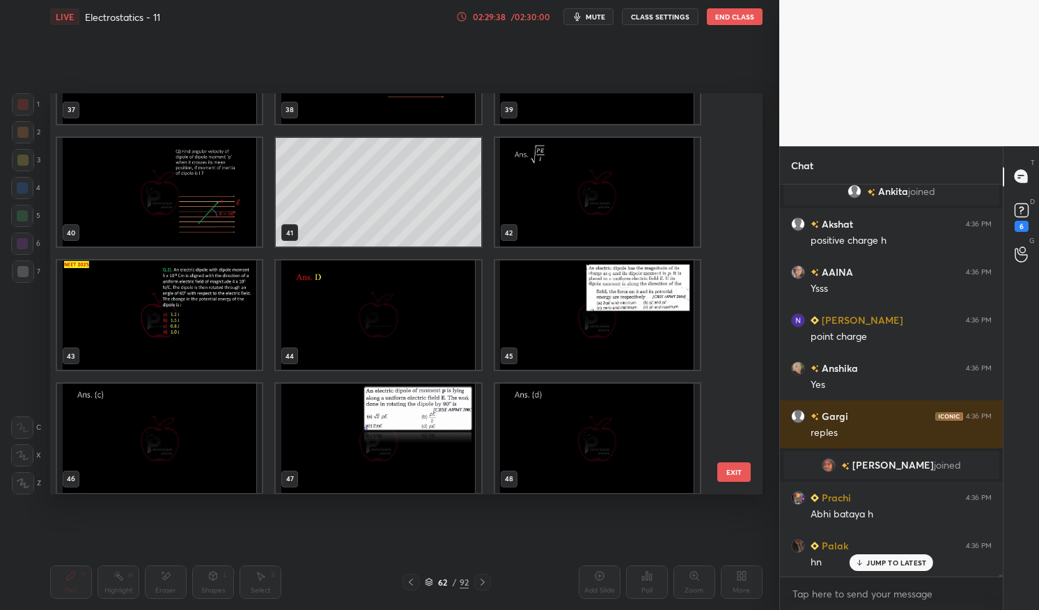
scroll to position [72308, 0]
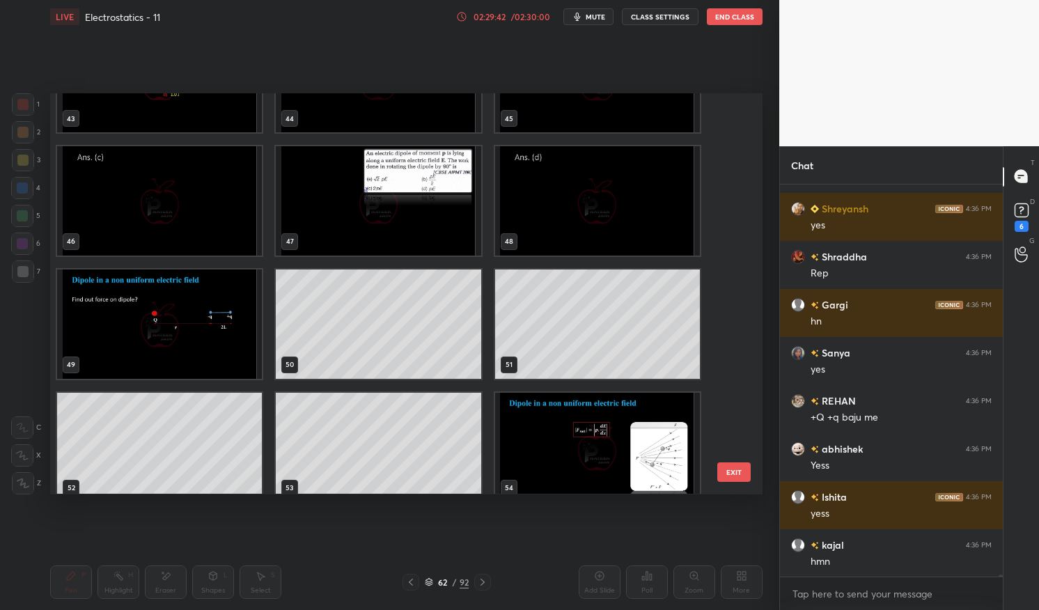
click at [217, 348] on img "grid" at bounding box center [159, 324] width 205 height 109
click at [224, 350] on img "grid" at bounding box center [159, 324] width 205 height 109
click at [226, 359] on img "grid" at bounding box center [159, 324] width 205 height 109
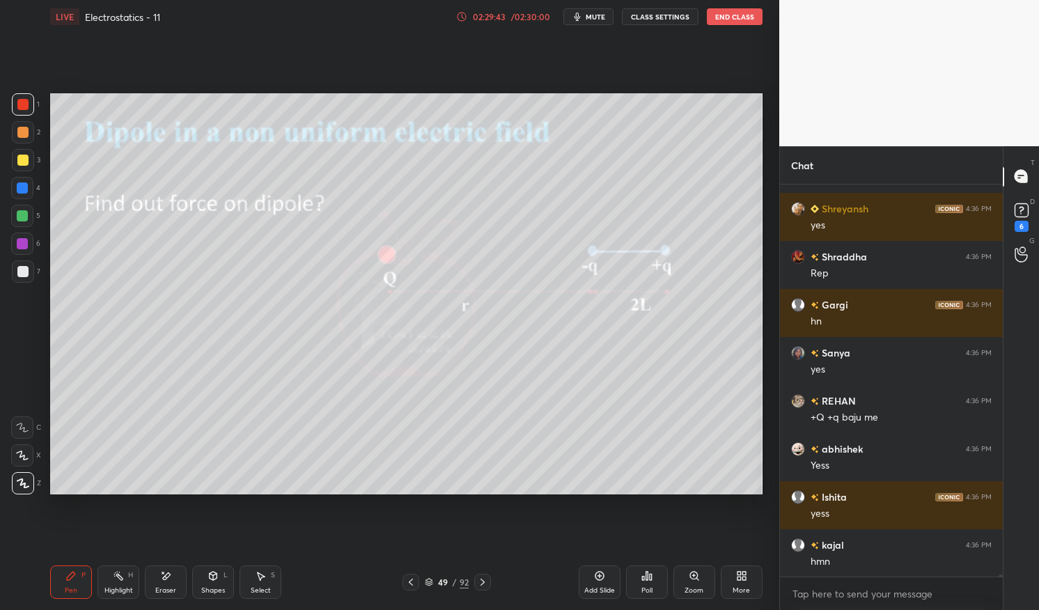
click at [109, 584] on div "Highlight H" at bounding box center [119, 582] width 42 height 33
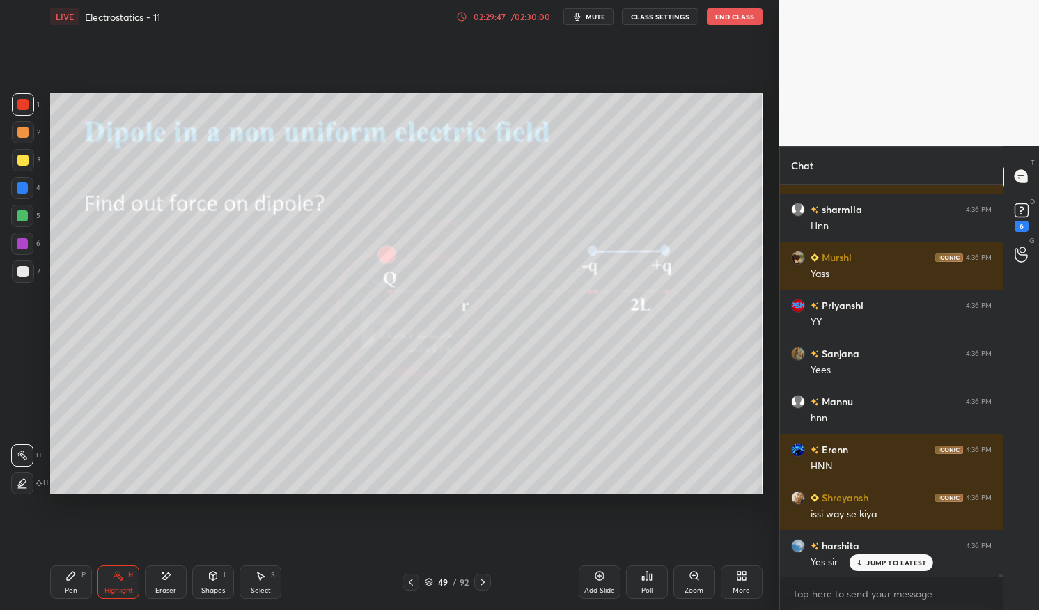
click at [481, 580] on icon at bounding box center [482, 582] width 11 height 11
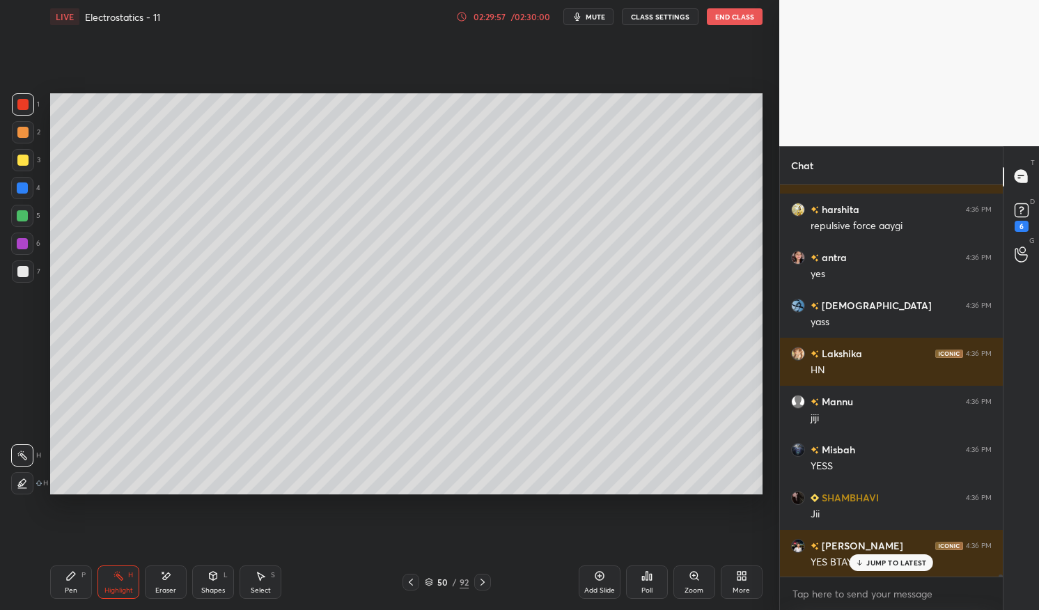
click at [892, 565] on p "JUMP TO LATEST" at bounding box center [897, 563] width 60 height 8
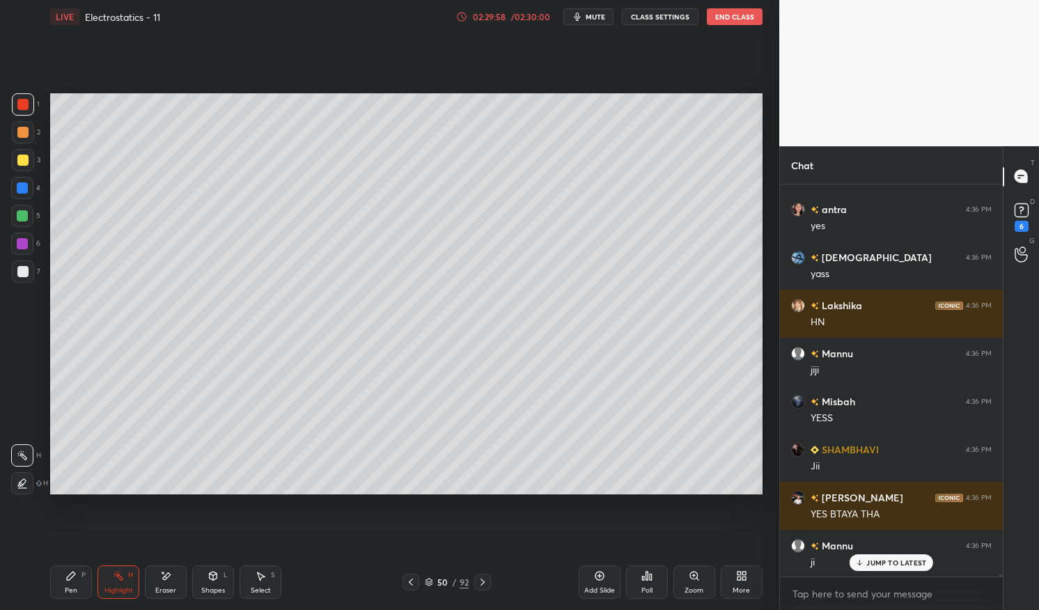
click at [431, 580] on icon at bounding box center [429, 580] width 7 height 3
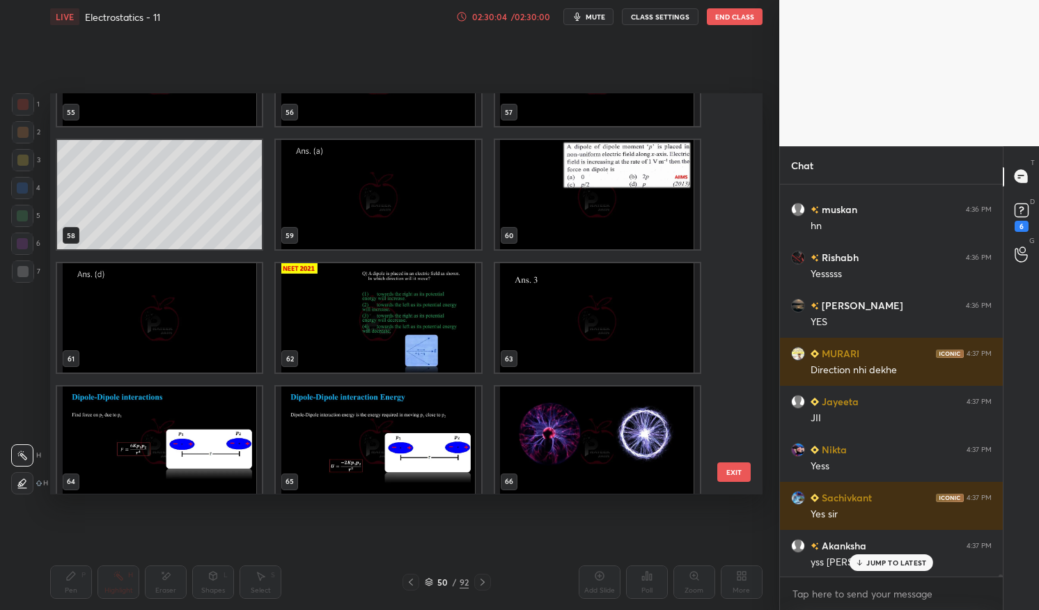
click at [449, 307] on img "grid" at bounding box center [378, 318] width 205 height 109
click at [448, 316] on img "grid" at bounding box center [378, 318] width 205 height 109
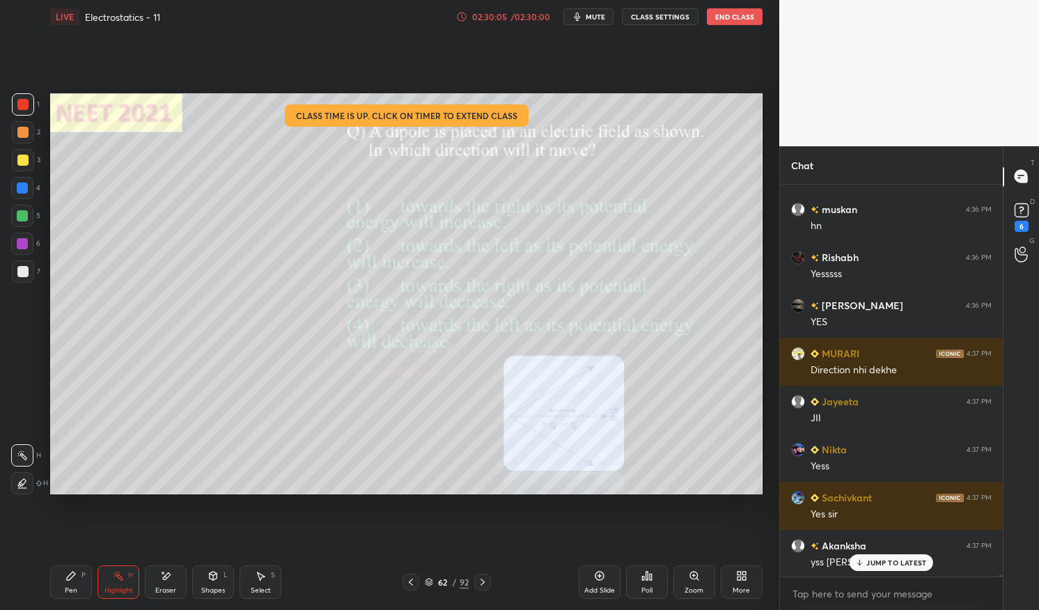
click at [451, 316] on img "grid" at bounding box center [378, 318] width 205 height 109
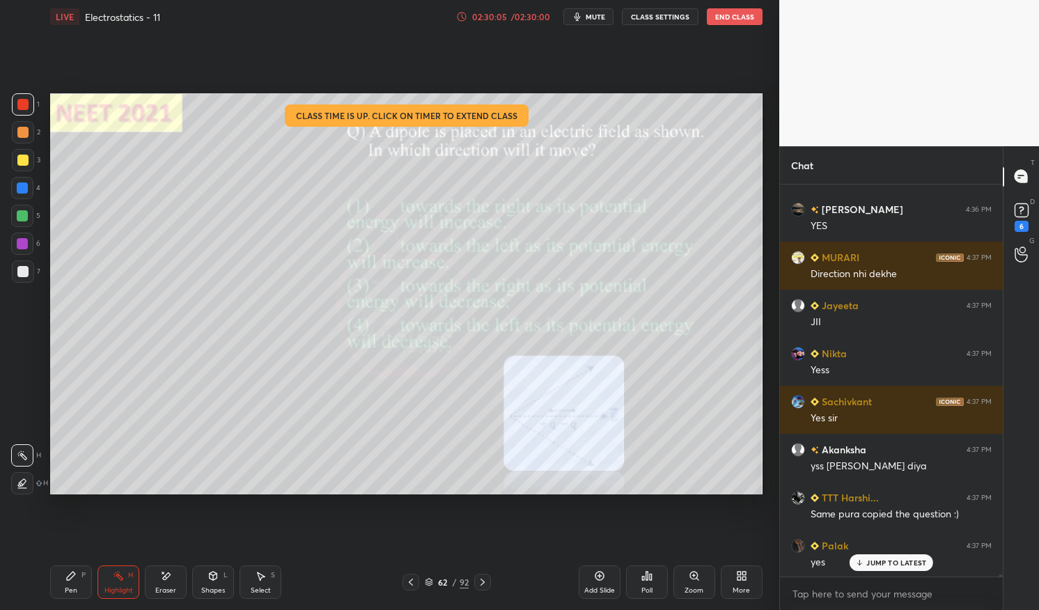
click at [890, 560] on p "JUMP TO LATEST" at bounding box center [897, 563] width 60 height 8
click at [126, 576] on div "Highlight H" at bounding box center [119, 582] width 42 height 33
click at [116, 571] on circle at bounding box center [116, 571] width 1 height 1
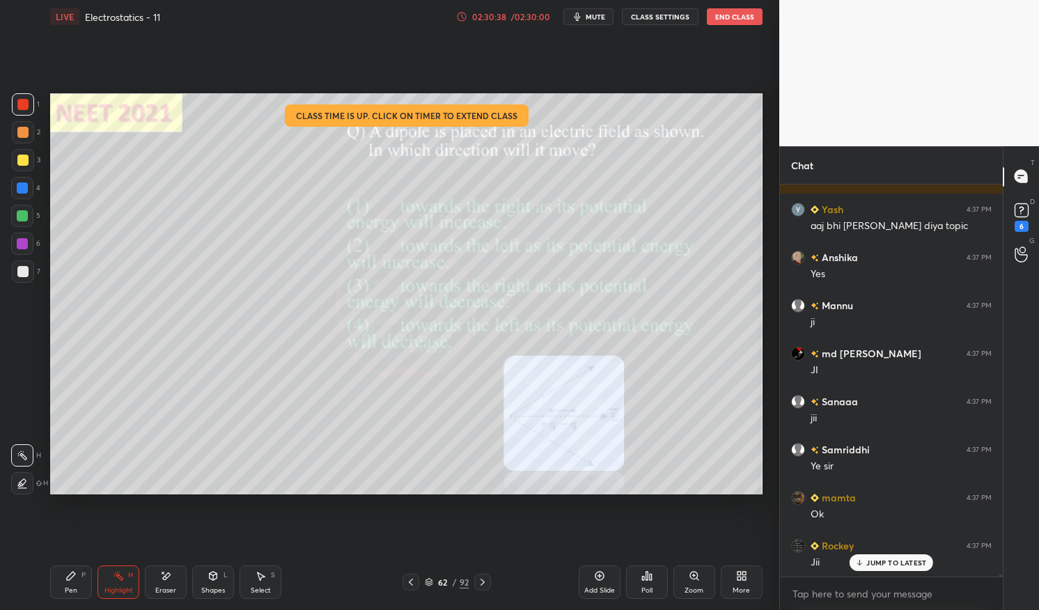
click at [904, 563] on p "JUMP TO LATEST" at bounding box center [897, 563] width 60 height 8
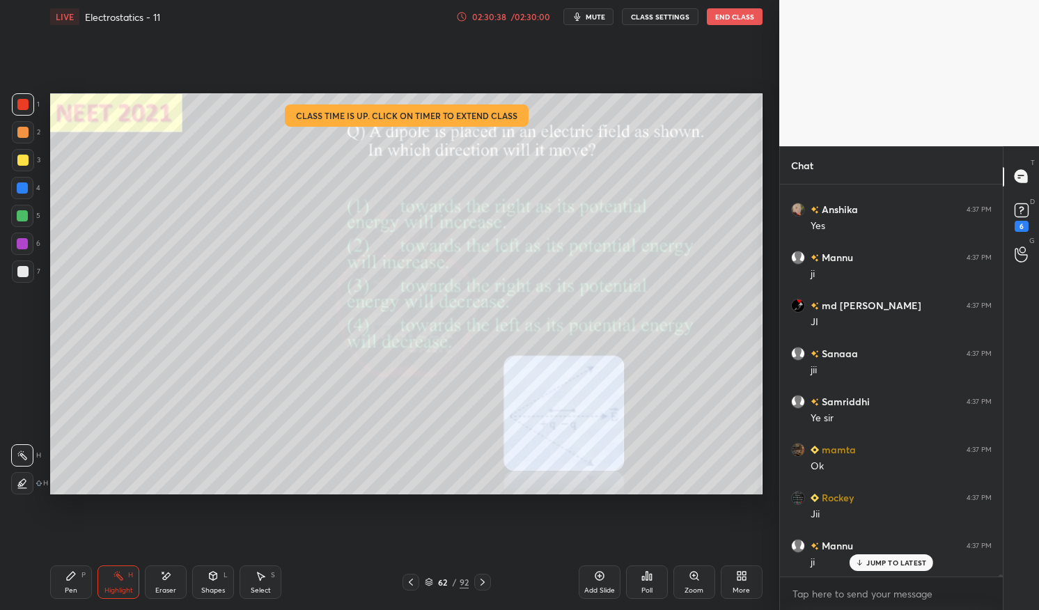
click at [79, 581] on div "Pen P" at bounding box center [71, 582] width 42 height 33
click at [56, 571] on div "Pen P" at bounding box center [71, 582] width 42 height 33
click at [20, 162] on div at bounding box center [22, 160] width 11 height 11
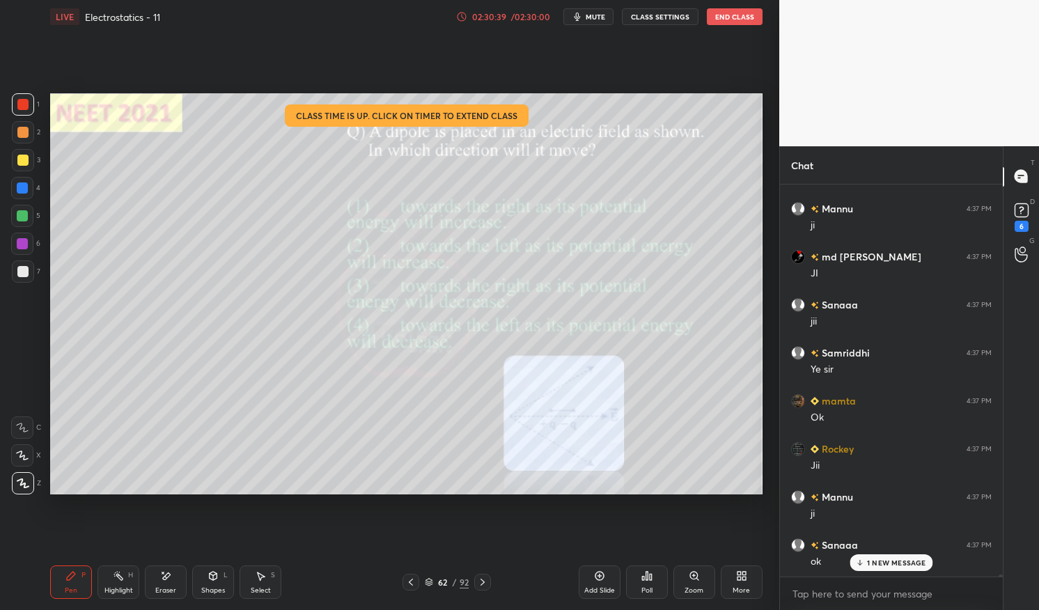
click at [20, 152] on div at bounding box center [23, 160] width 22 height 22
click at [485, 581] on icon at bounding box center [482, 582] width 11 height 11
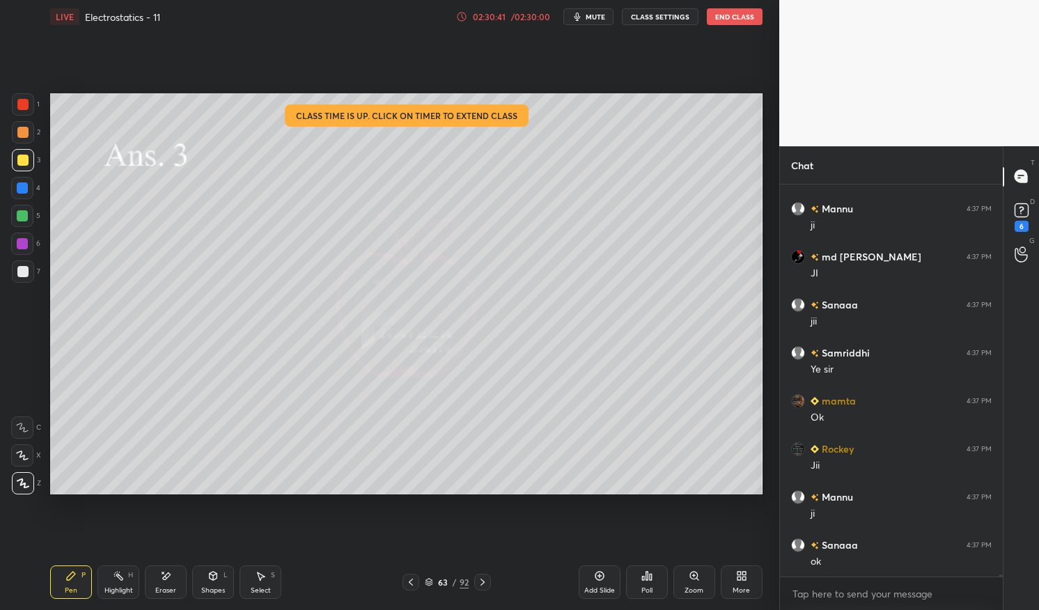
click at [486, 582] on icon at bounding box center [482, 582] width 11 height 11
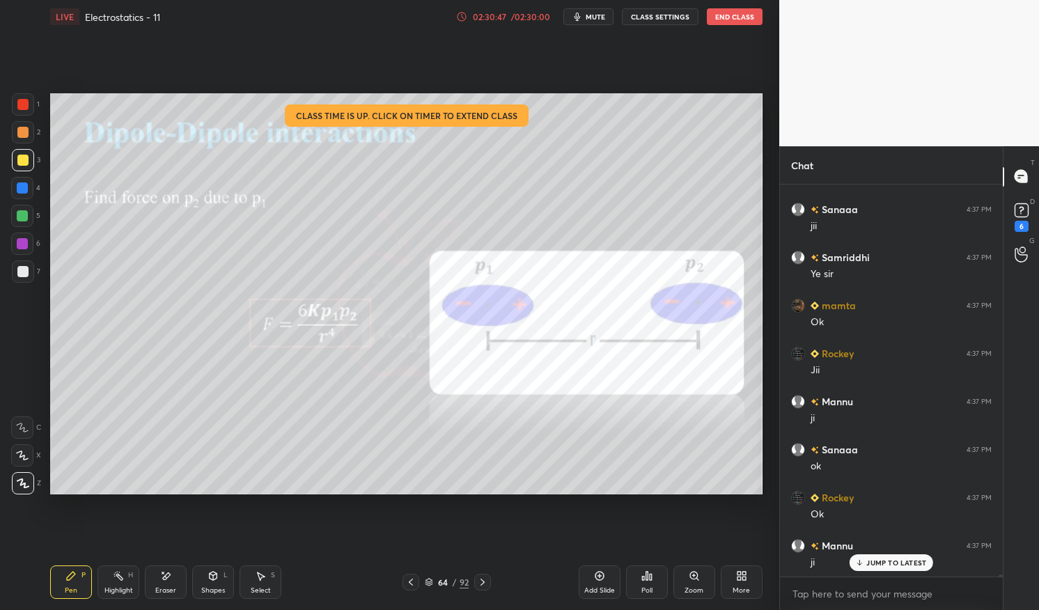
click at [26, 106] on div at bounding box center [22, 104] width 11 height 11
click at [21, 106] on div at bounding box center [22, 104] width 11 height 11
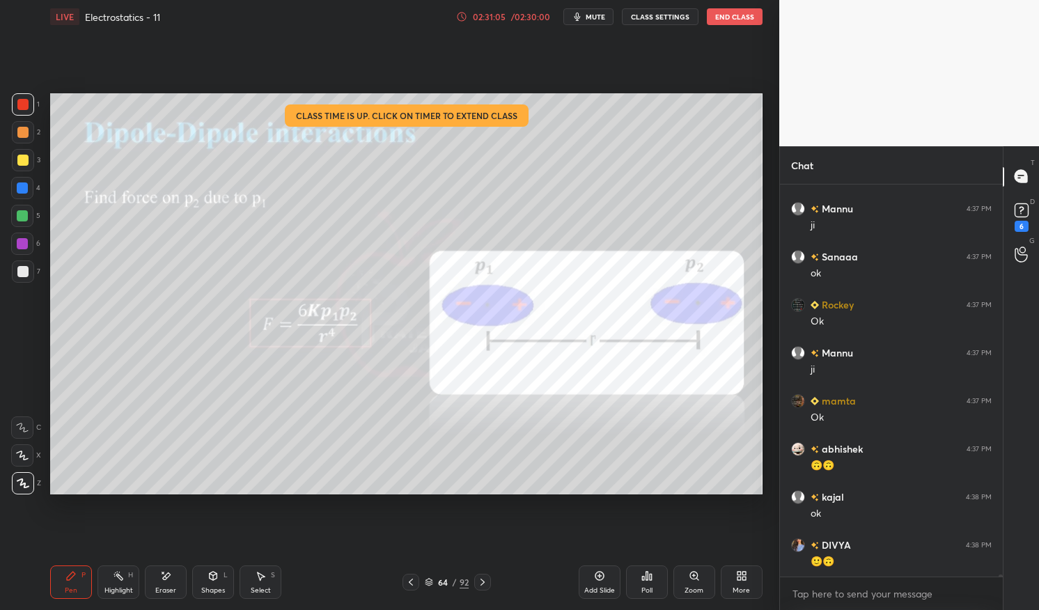
scroll to position [76538, 0]
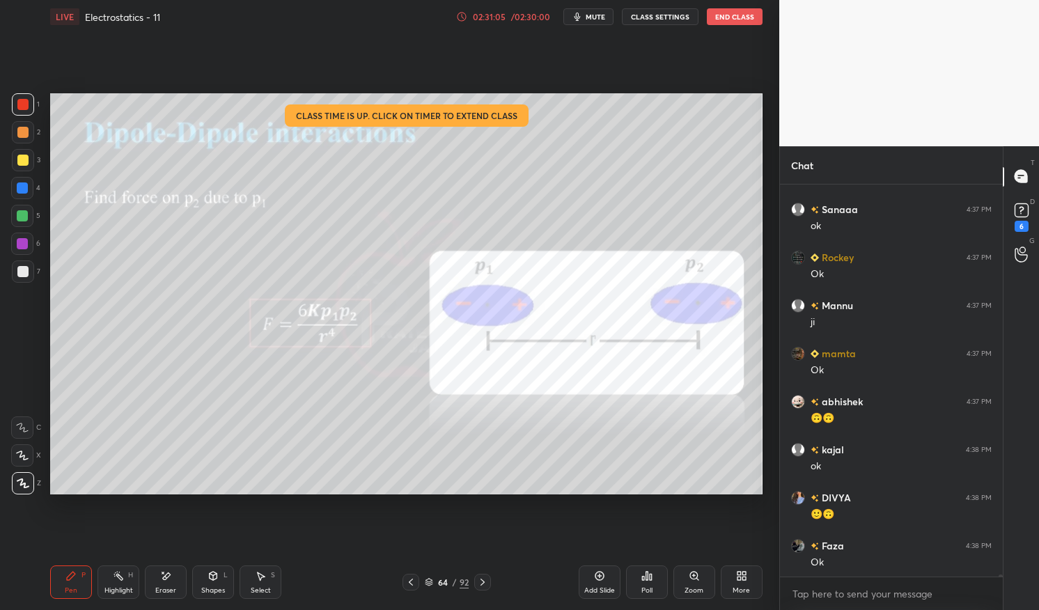
click at [164, 587] on div "Eraser" at bounding box center [165, 590] width 21 height 7
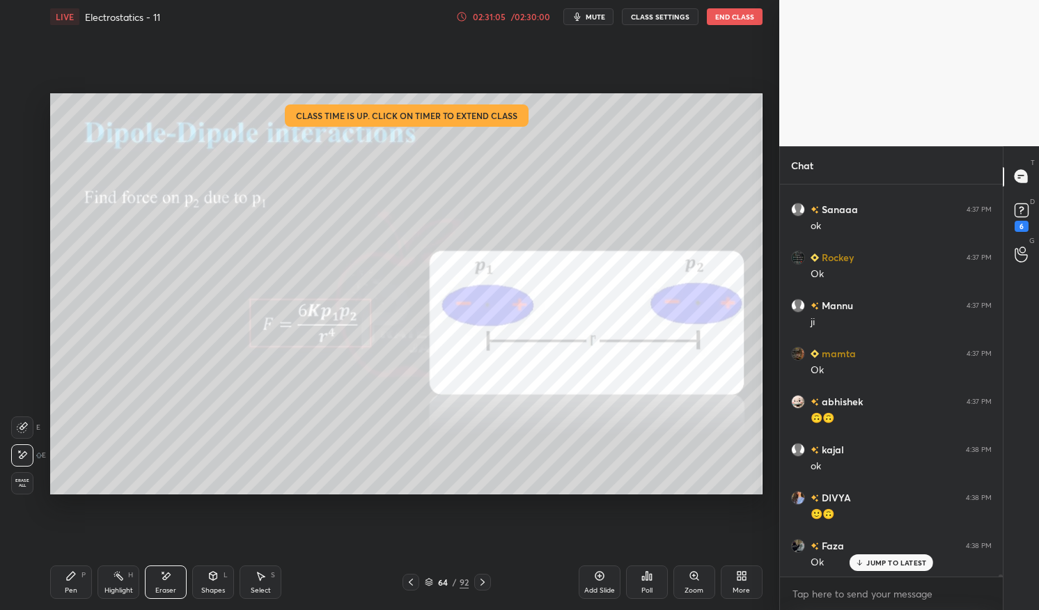
click at [157, 591] on div "Eraser" at bounding box center [165, 590] width 21 height 7
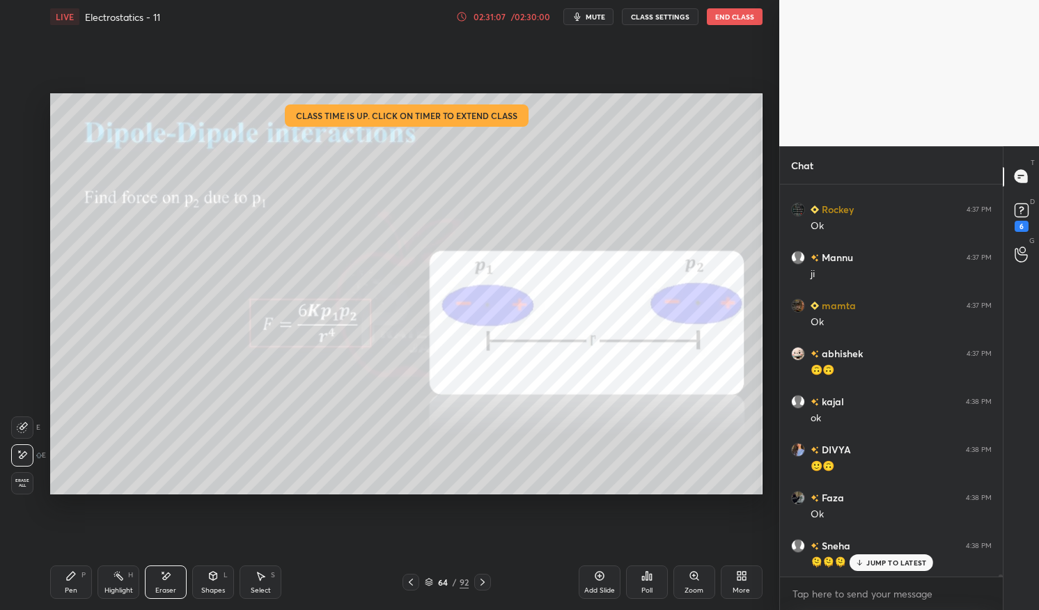
click at [59, 578] on div "Pen P" at bounding box center [71, 582] width 42 height 33
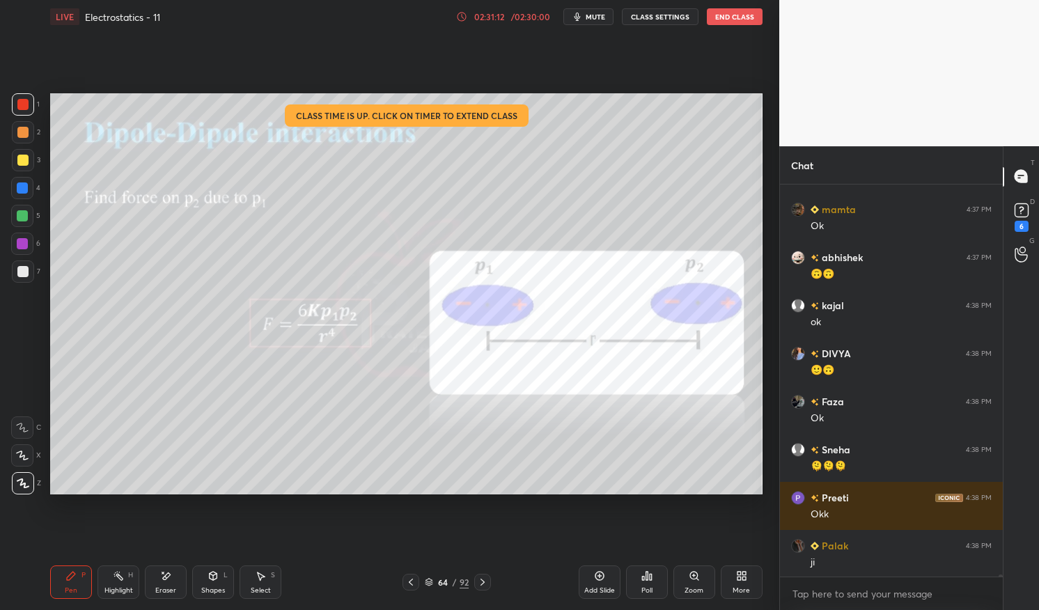
scroll to position [76731, 0]
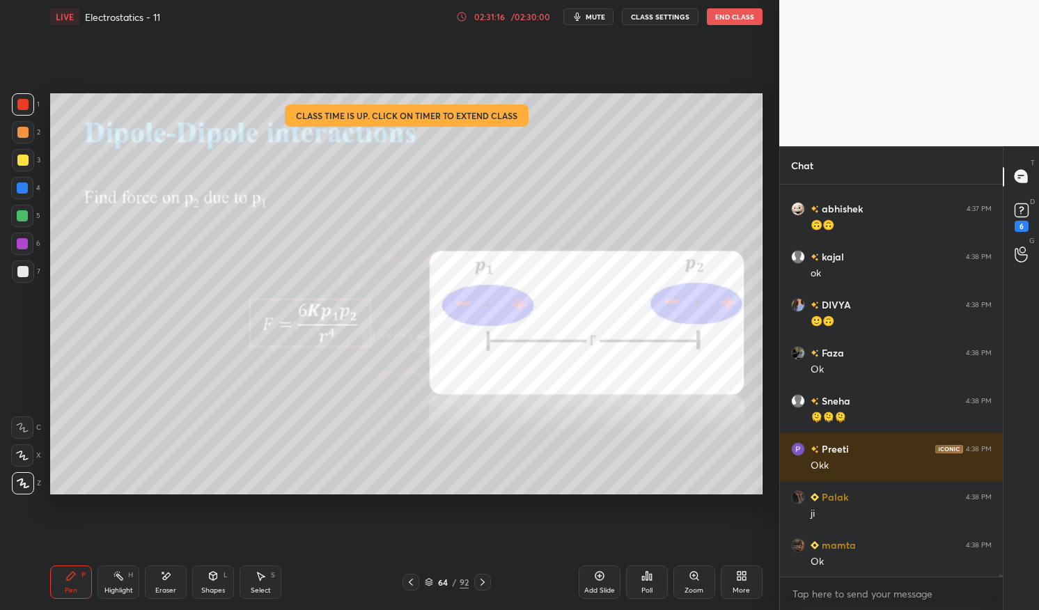
click at [113, 587] on div "Highlight" at bounding box center [118, 590] width 29 height 7
click at [114, 587] on div "Highlight" at bounding box center [118, 590] width 29 height 7
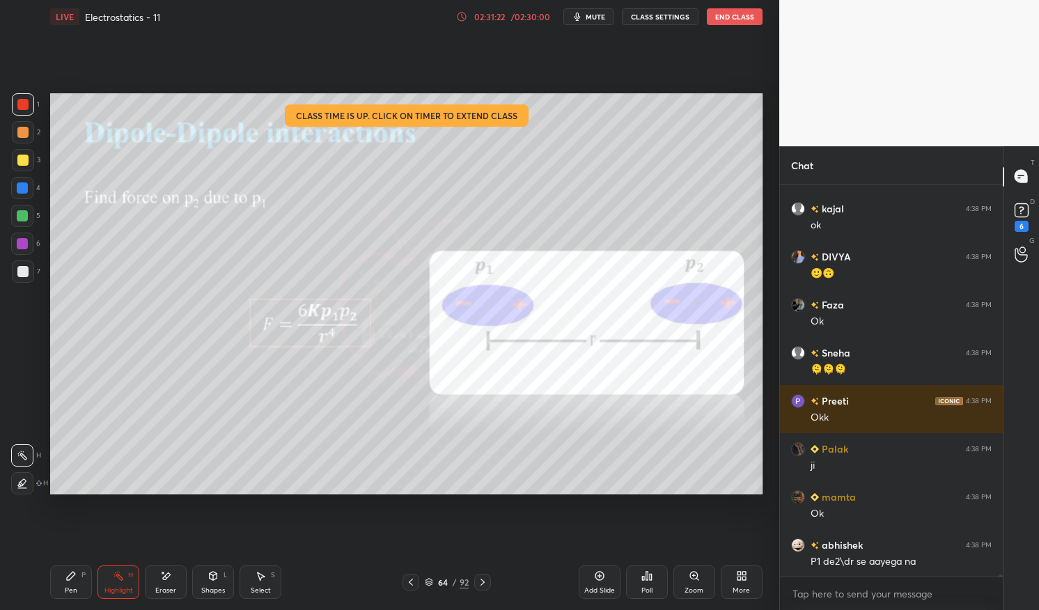
click at [25, 242] on div at bounding box center [22, 243] width 11 height 11
click at [22, 238] on div at bounding box center [22, 243] width 11 height 11
click at [69, 581] on icon at bounding box center [70, 576] width 11 height 11
click at [60, 584] on div "Pen P" at bounding box center [71, 582] width 42 height 33
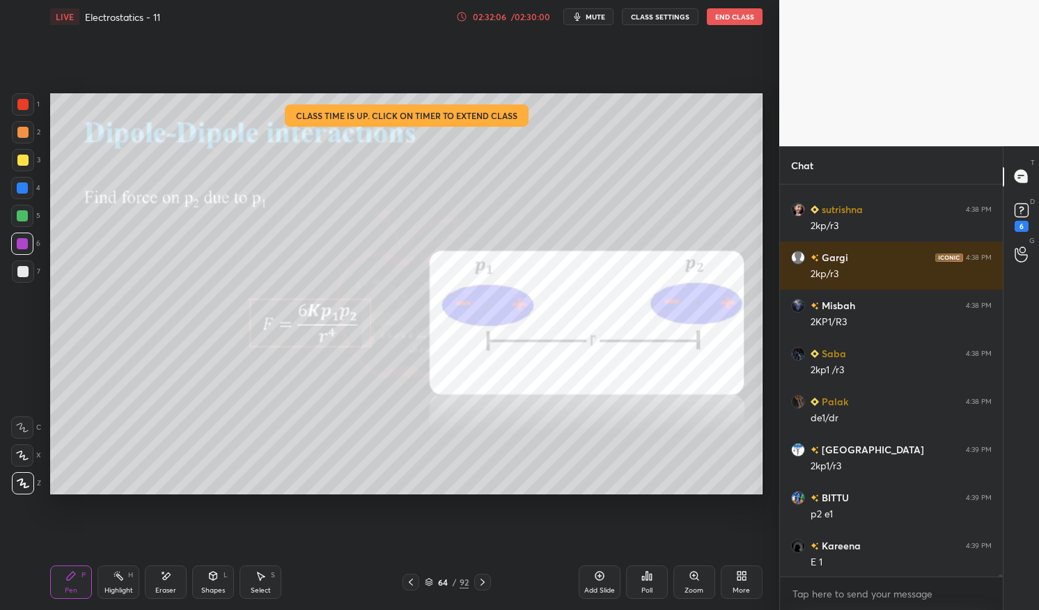
scroll to position [77706, 0]
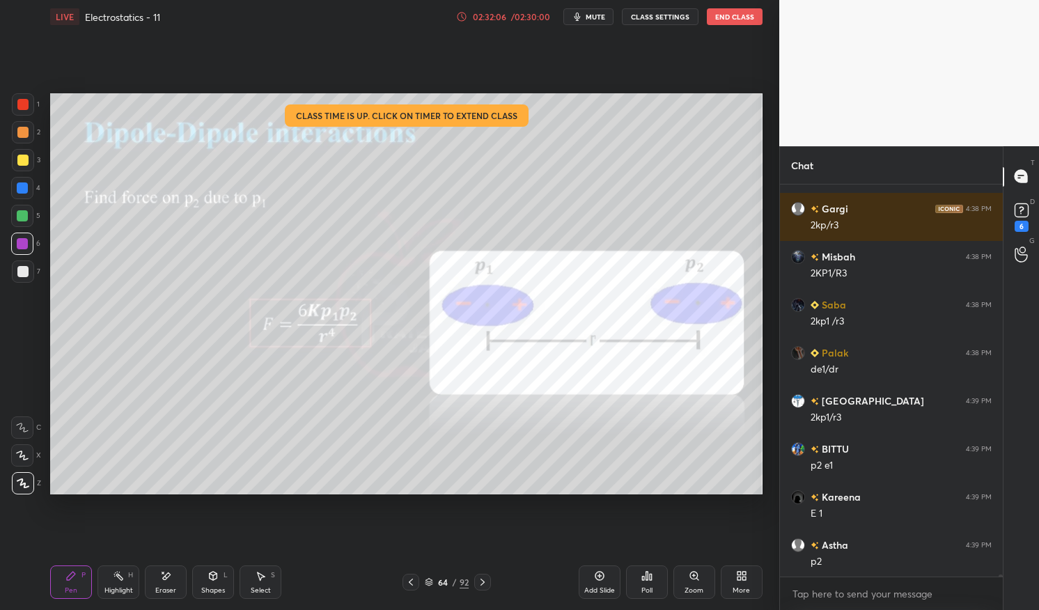
click at [130, 582] on div "Highlight H" at bounding box center [119, 582] width 42 height 33
click at [116, 582] on div "Highlight H" at bounding box center [119, 582] width 42 height 33
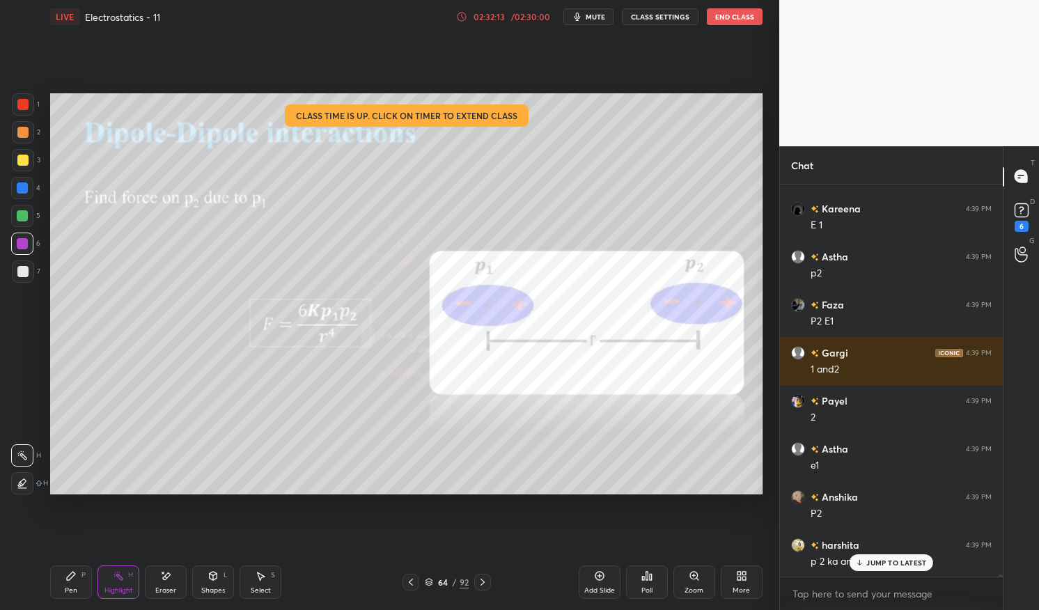
scroll to position [78090, 0]
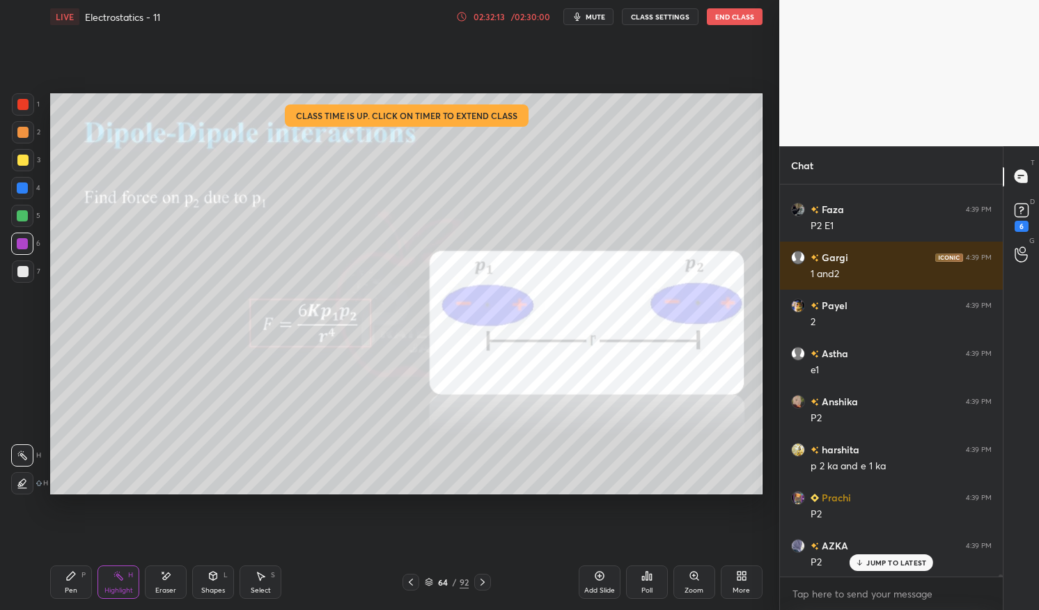
click at [65, 584] on div "Pen P" at bounding box center [71, 582] width 42 height 33
click at [57, 583] on div "Pen P" at bounding box center [71, 582] width 42 height 33
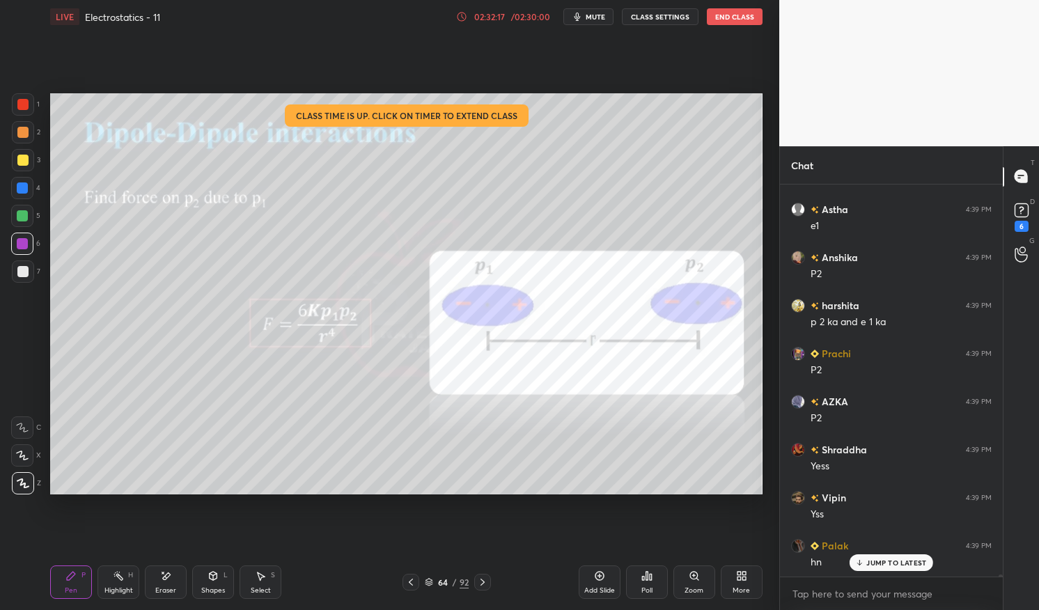
scroll to position [78283, 0]
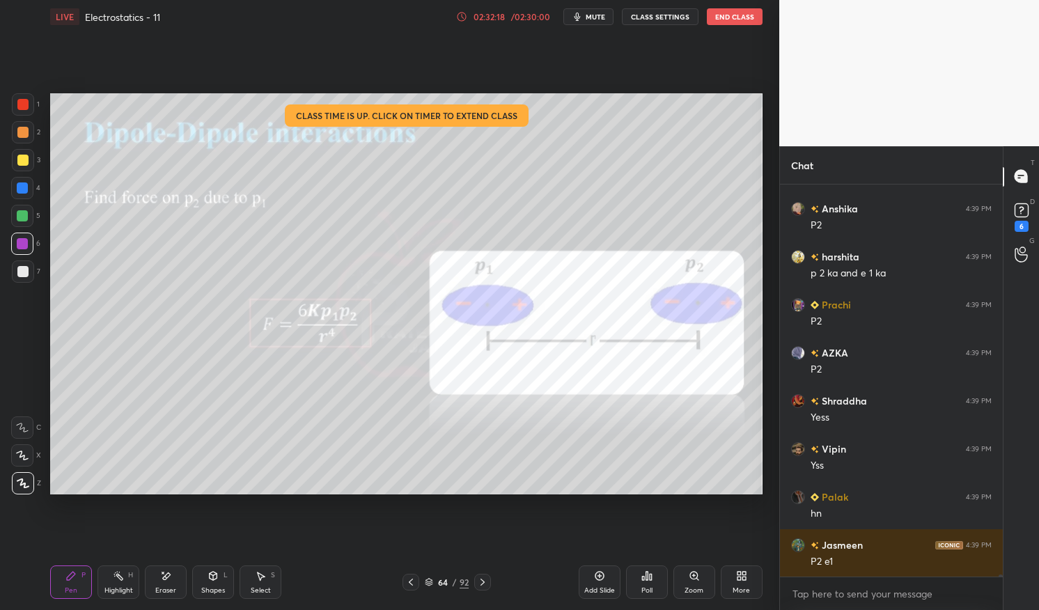
click at [120, 583] on div "Highlight H" at bounding box center [119, 582] width 42 height 33
click at [127, 570] on div "Highlight H" at bounding box center [119, 582] width 42 height 33
click at [62, 582] on div "Pen P" at bounding box center [71, 582] width 42 height 33
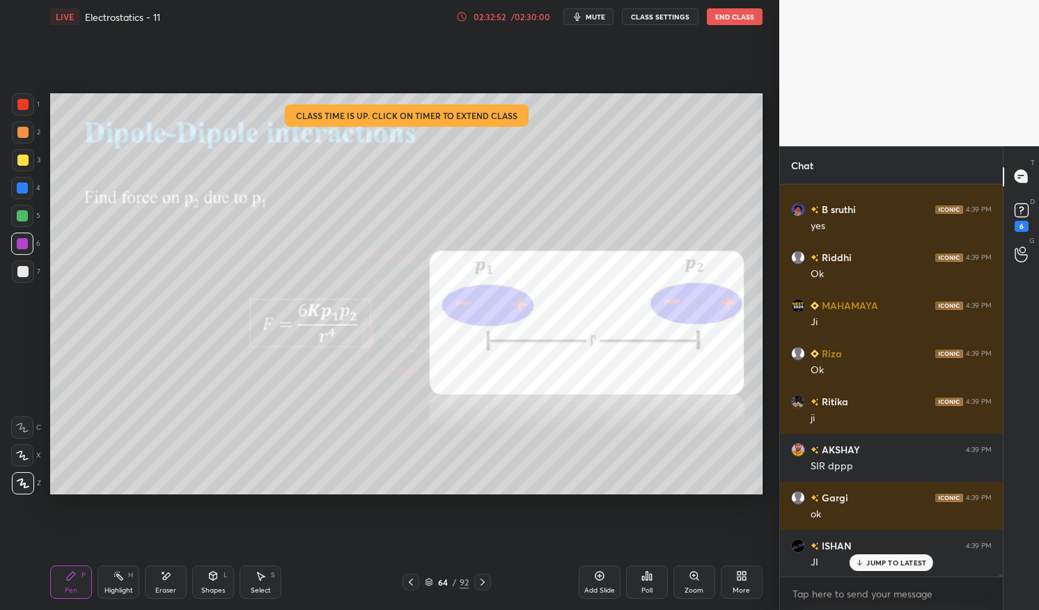
scroll to position [79791, 0]
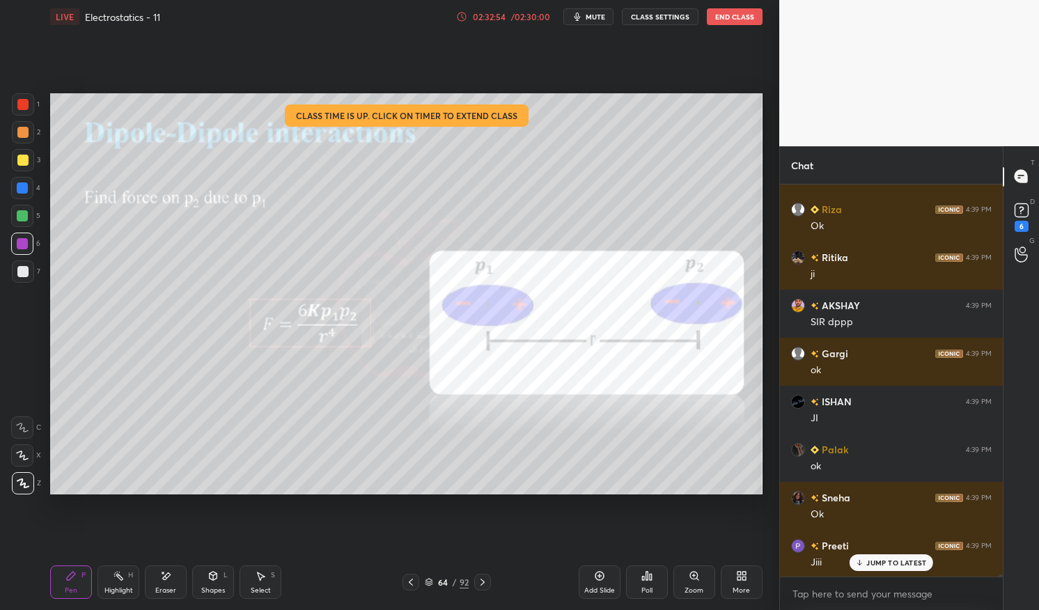
click at [898, 562] on p "JUMP TO LATEST" at bounding box center [897, 563] width 60 height 8
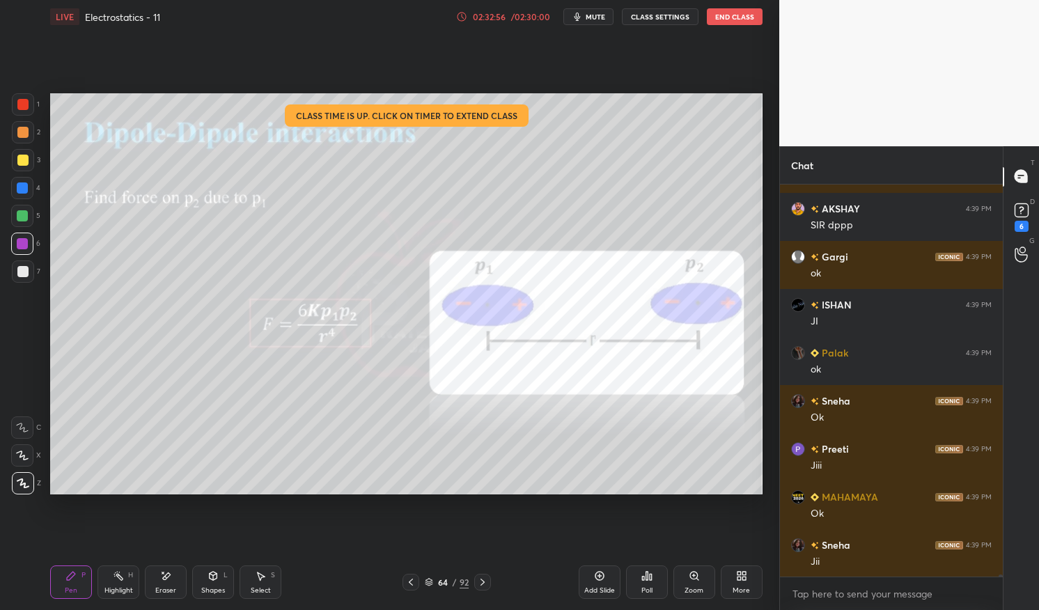
click at [121, 584] on div "Highlight H" at bounding box center [119, 582] width 42 height 33
click at [104, 585] on div "Highlight H" at bounding box center [119, 582] width 42 height 33
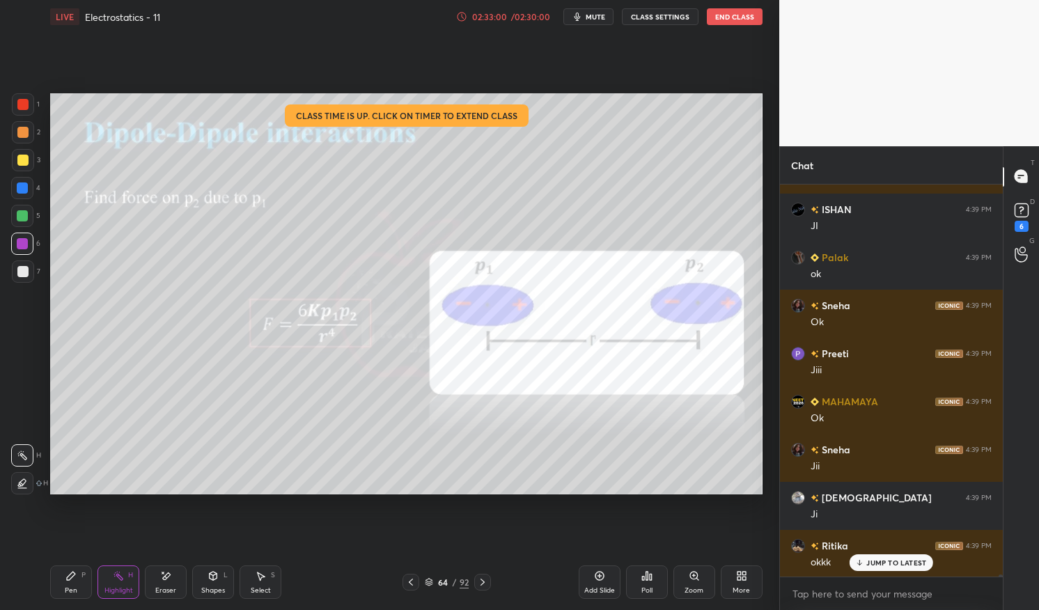
scroll to position [74727, 0]
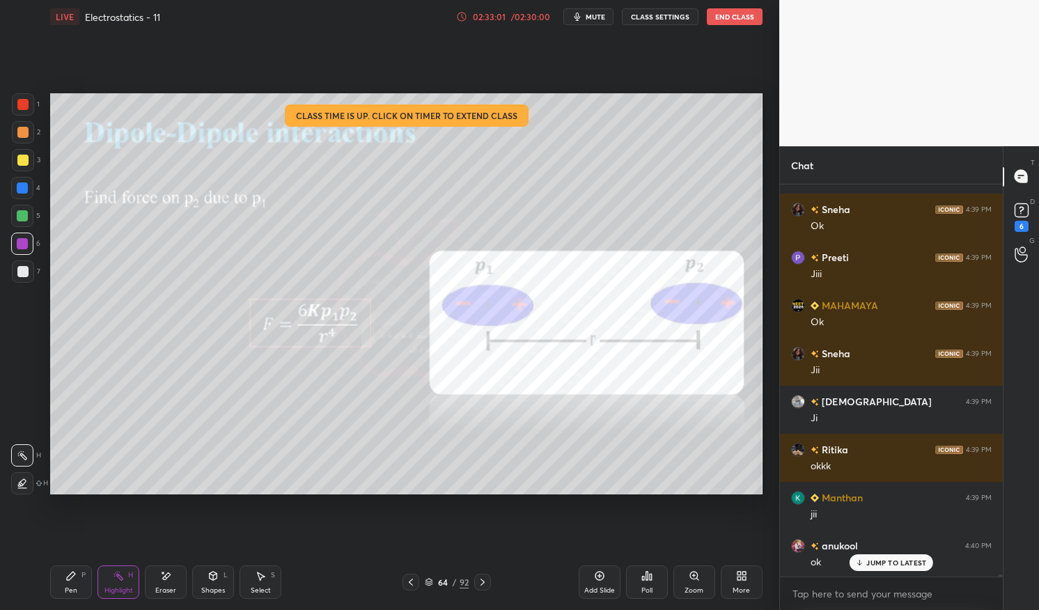
click at [478, 580] on icon at bounding box center [482, 582] width 11 height 11
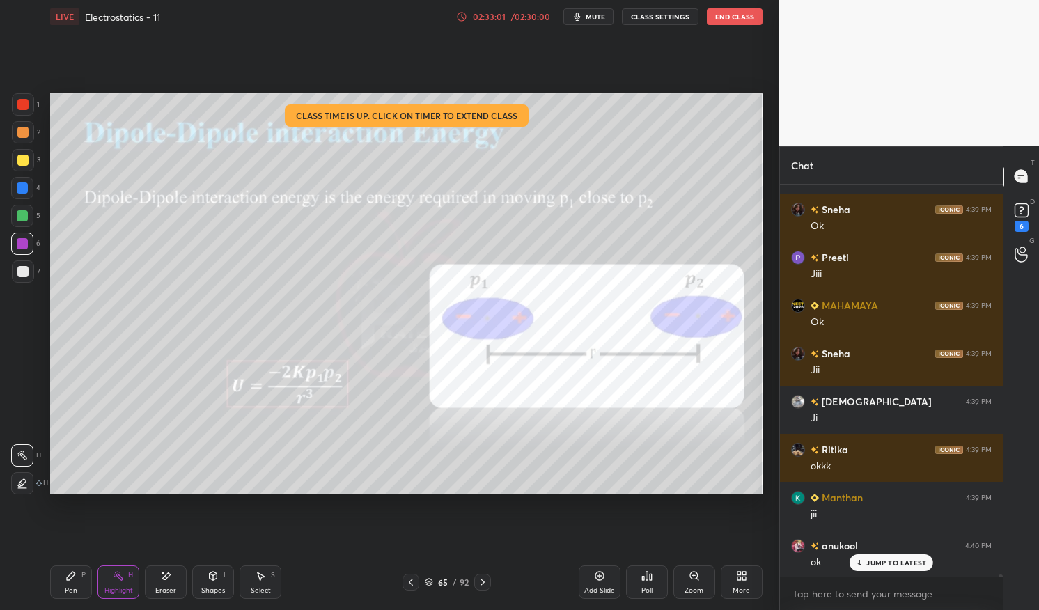
click at [70, 591] on div "Pen" at bounding box center [71, 590] width 13 height 7
click at [62, 594] on div "Pen P" at bounding box center [71, 582] width 42 height 33
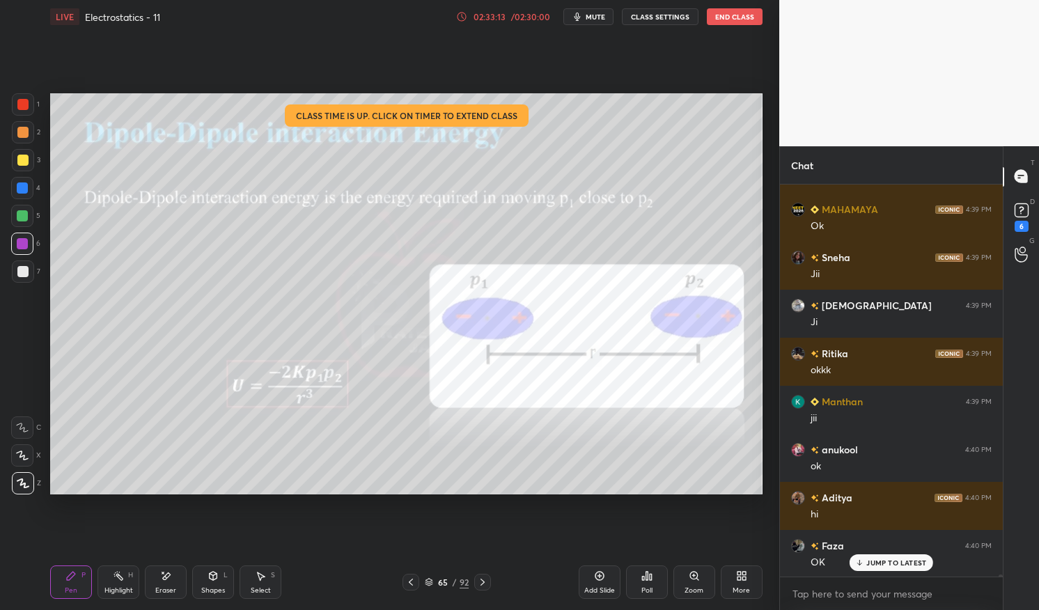
scroll to position [74871, 0]
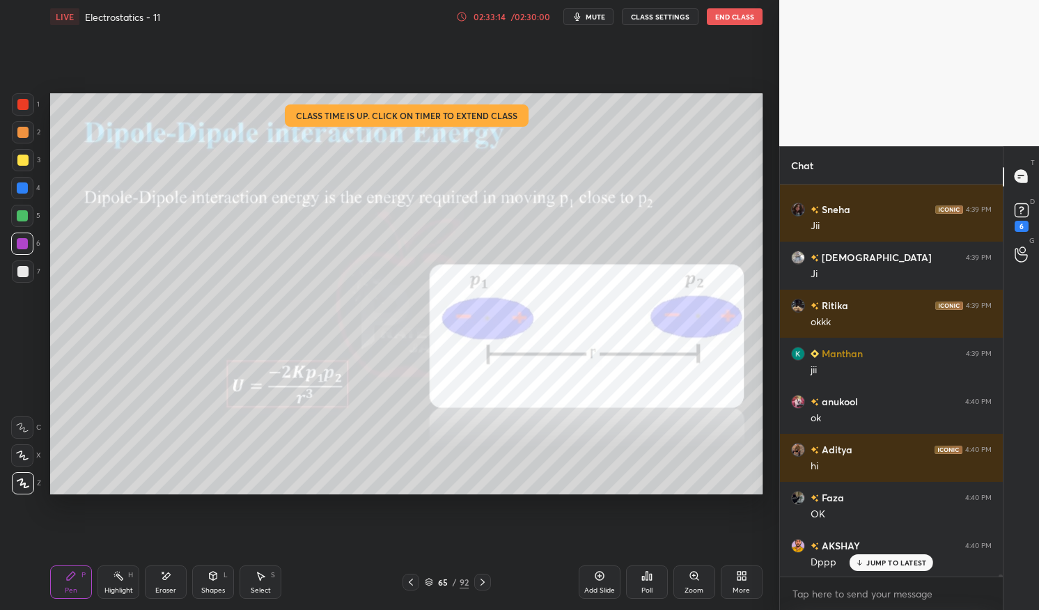
click at [480, 581] on icon at bounding box center [482, 582] width 11 height 11
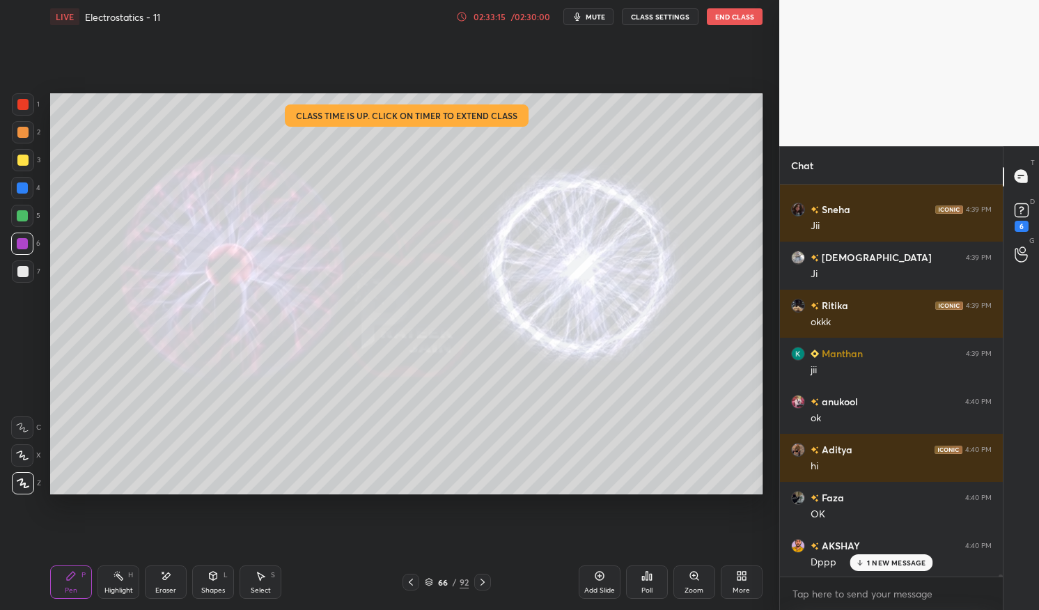
scroll to position [74920, 0]
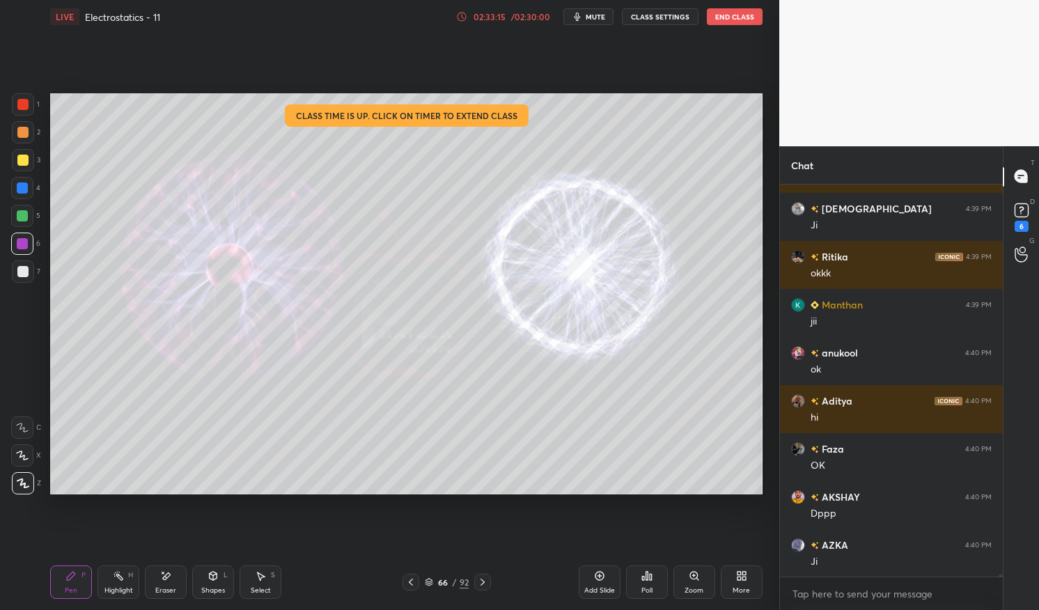
click at [480, 585] on icon at bounding box center [482, 582] width 11 height 11
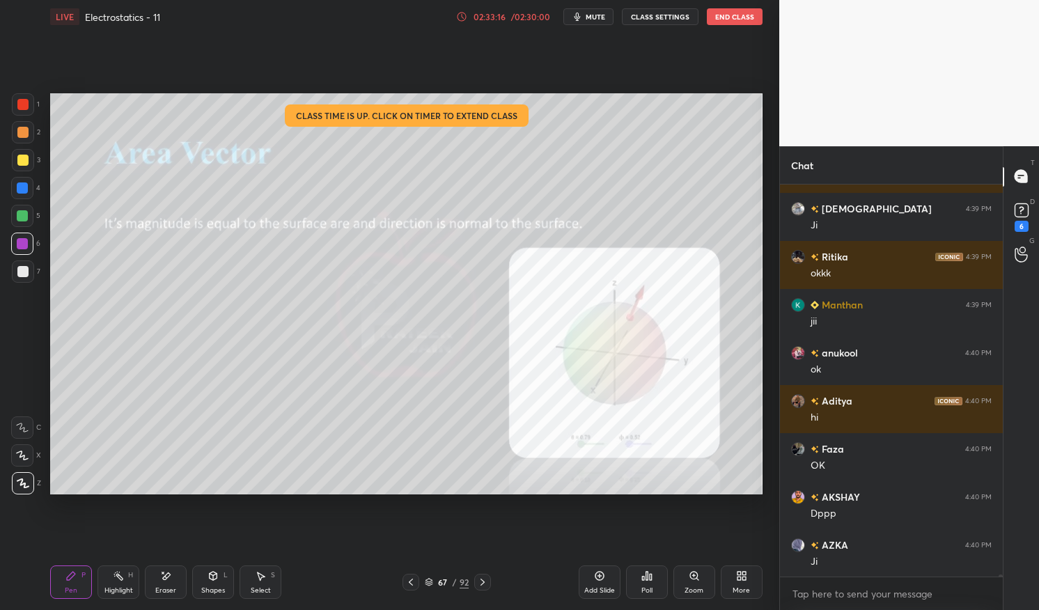
click at [414, 582] on icon at bounding box center [410, 582] width 11 height 11
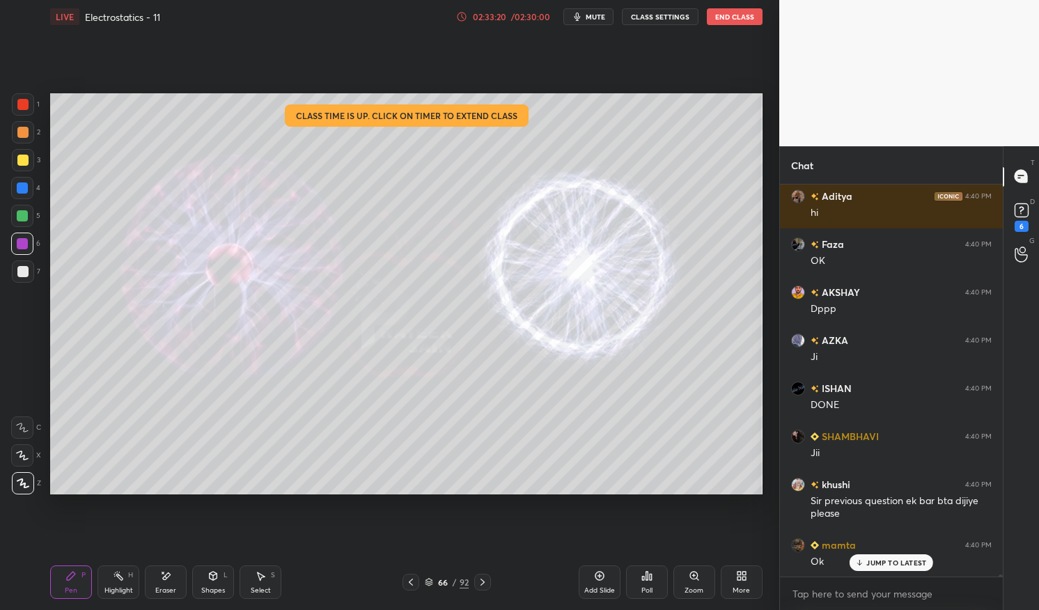
scroll to position [75220, 0]
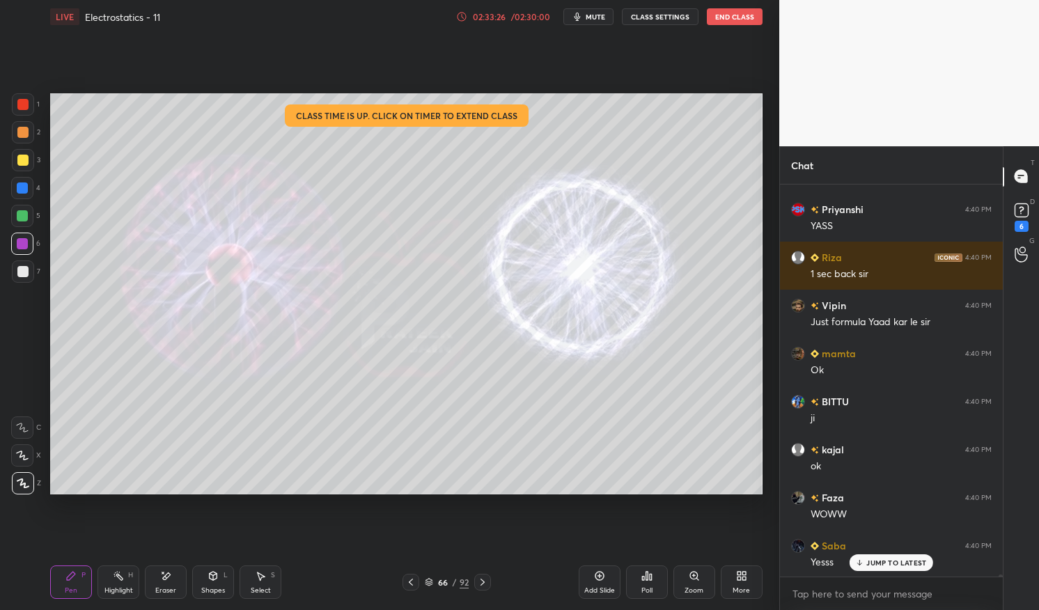
click at [888, 563] on p "JUMP TO LATEST" at bounding box center [897, 563] width 60 height 8
click at [483, 581] on icon at bounding box center [483, 582] width 4 height 7
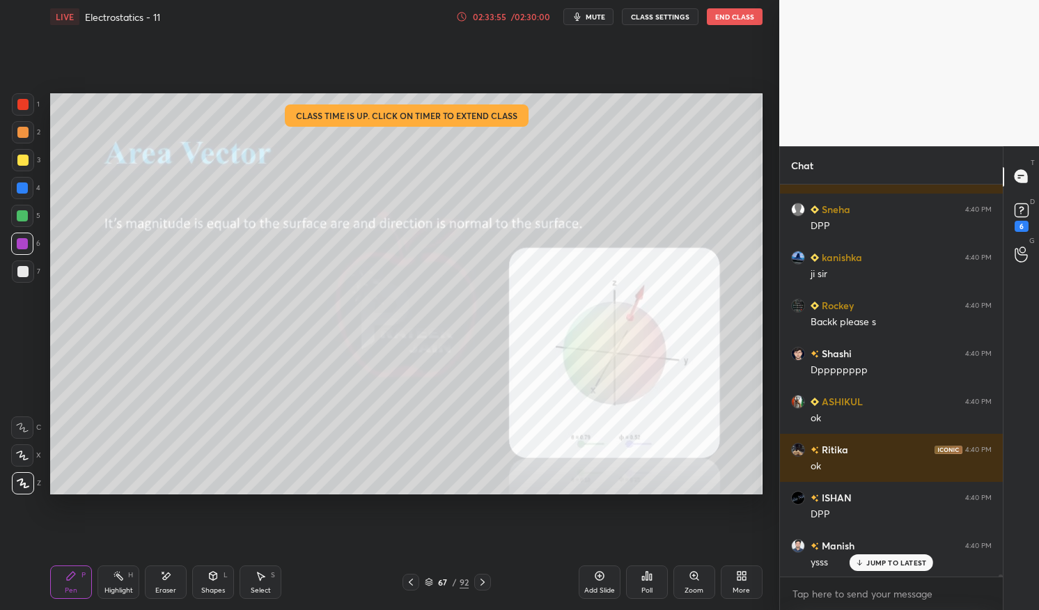
click at [29, 154] on div at bounding box center [23, 160] width 22 height 22
click at [20, 159] on div at bounding box center [22, 160] width 11 height 11
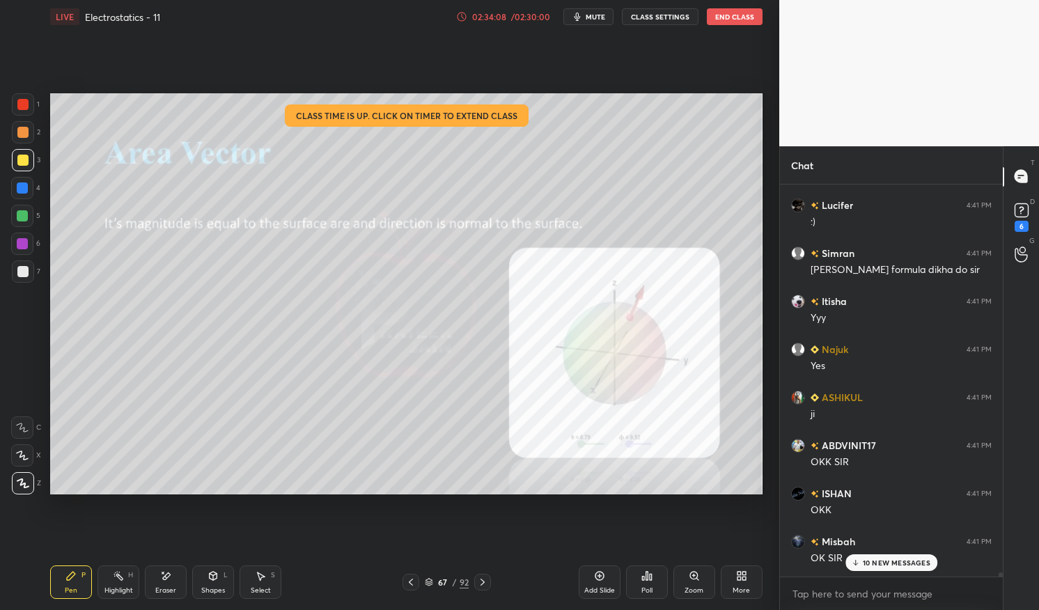
click at [410, 581] on icon at bounding box center [411, 582] width 4 height 7
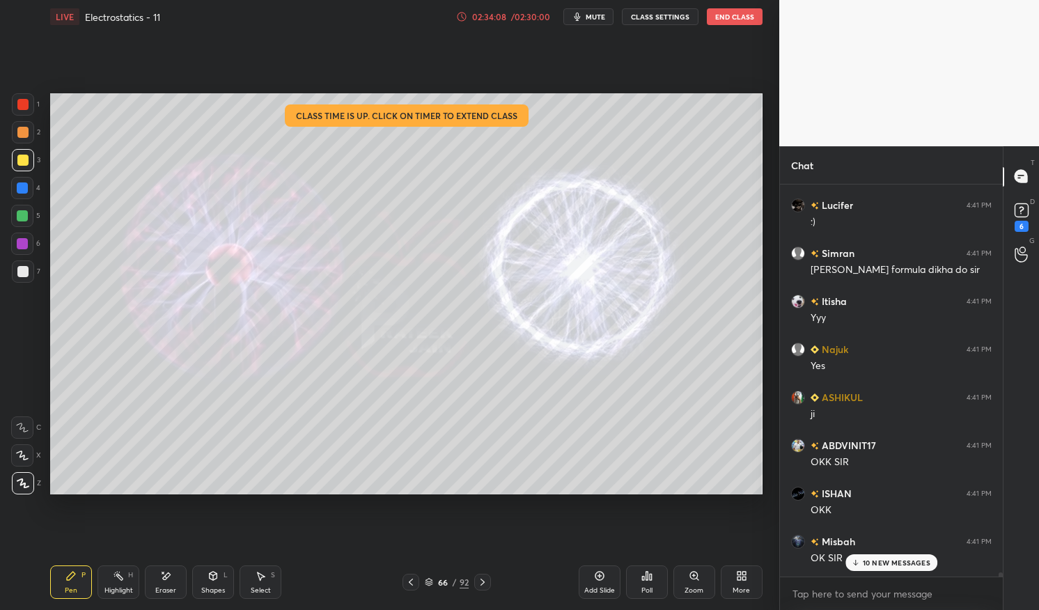
click at [412, 582] on icon at bounding box center [410, 582] width 11 height 11
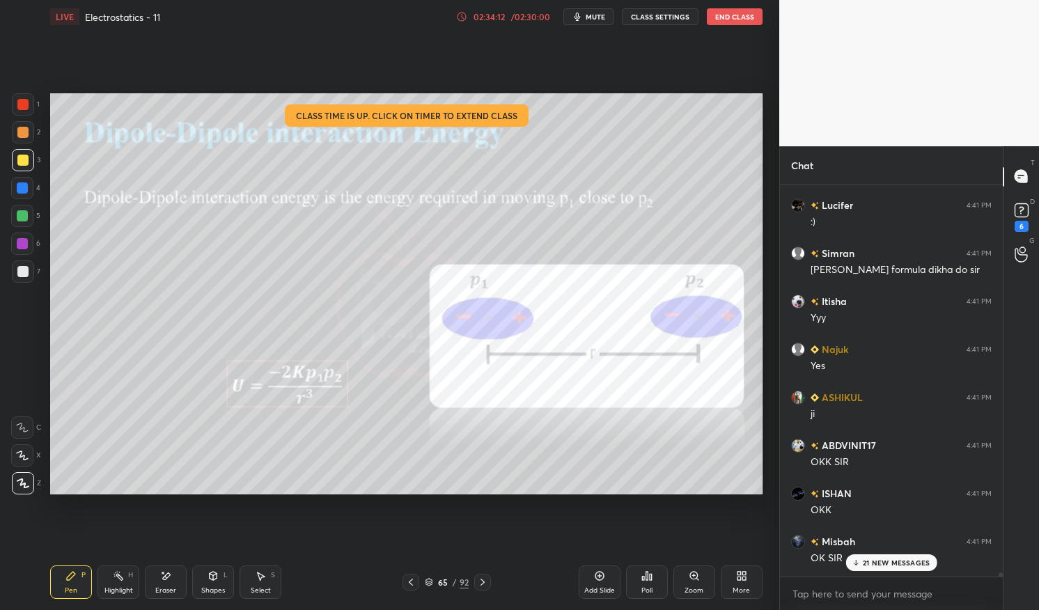
click at [903, 564] on p "21 NEW MESSAGES" at bounding box center [896, 563] width 67 height 8
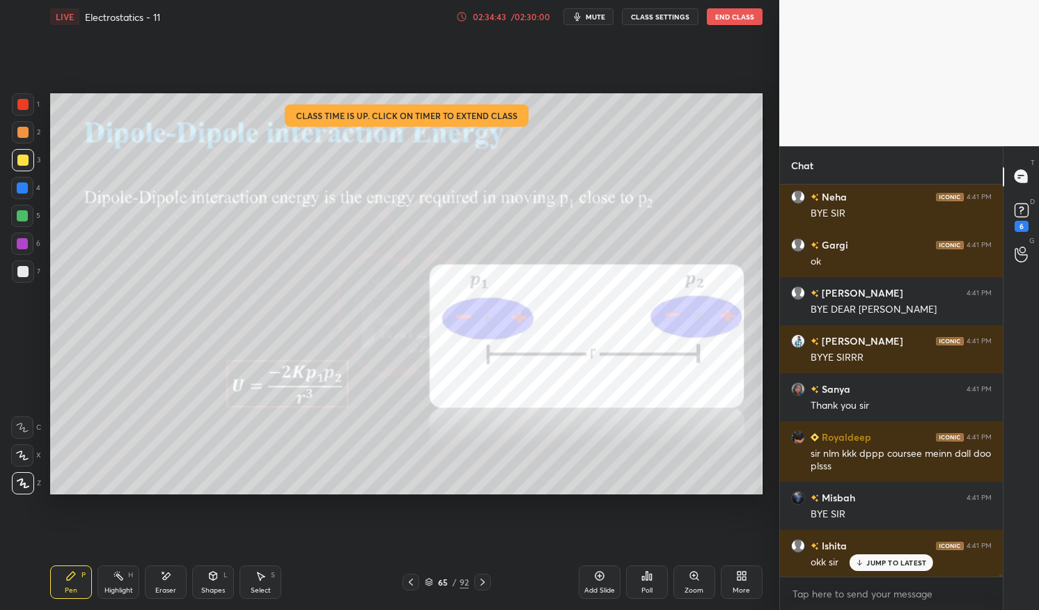
click at [746, 12] on button "End Class" at bounding box center [735, 16] width 56 height 17
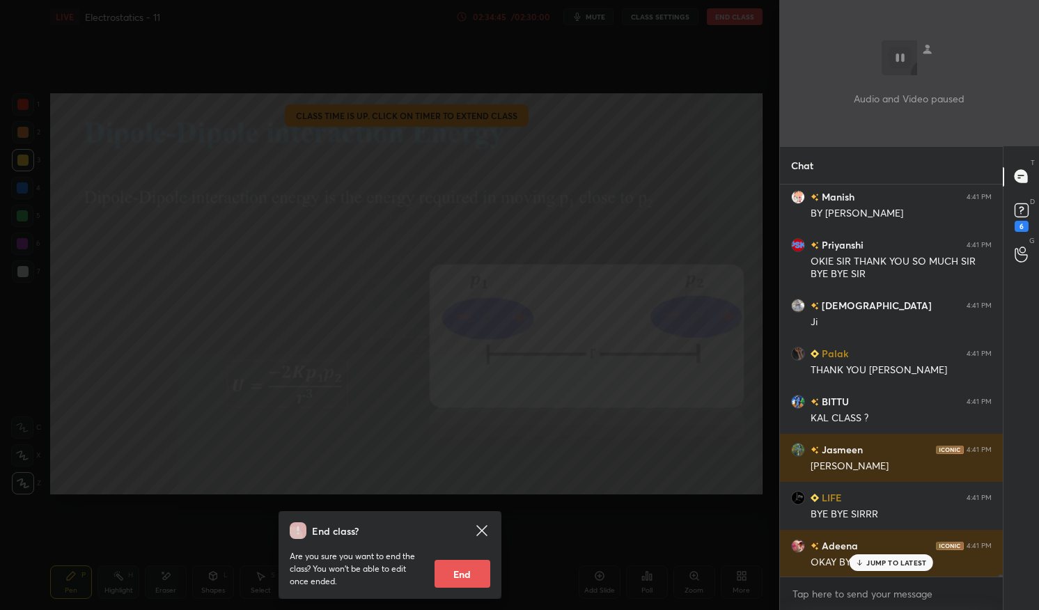
click at [474, 566] on button "End" at bounding box center [463, 574] width 56 height 28
